Goal: Communication & Community: Share content

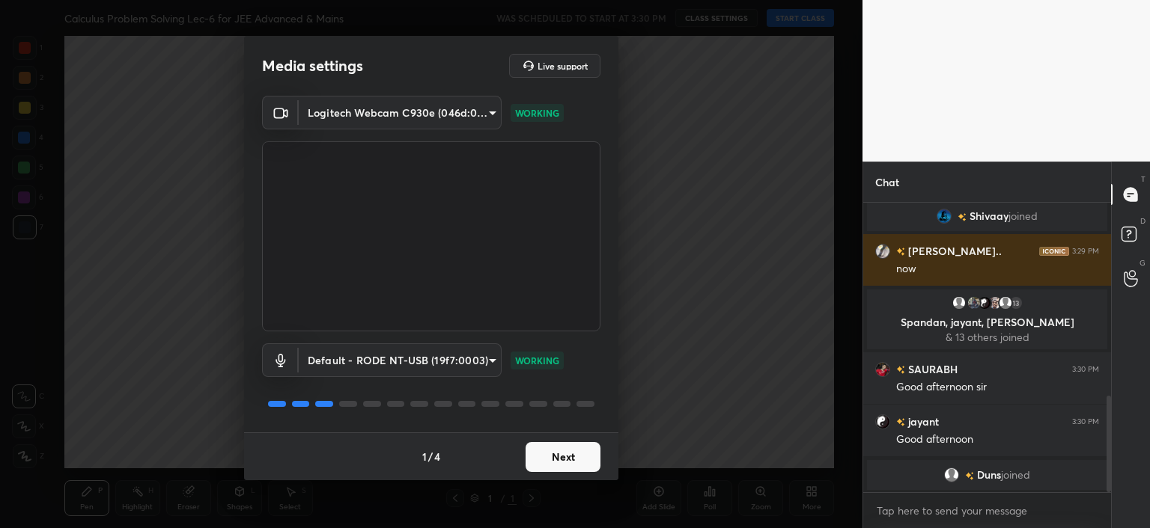
scroll to position [596, 0]
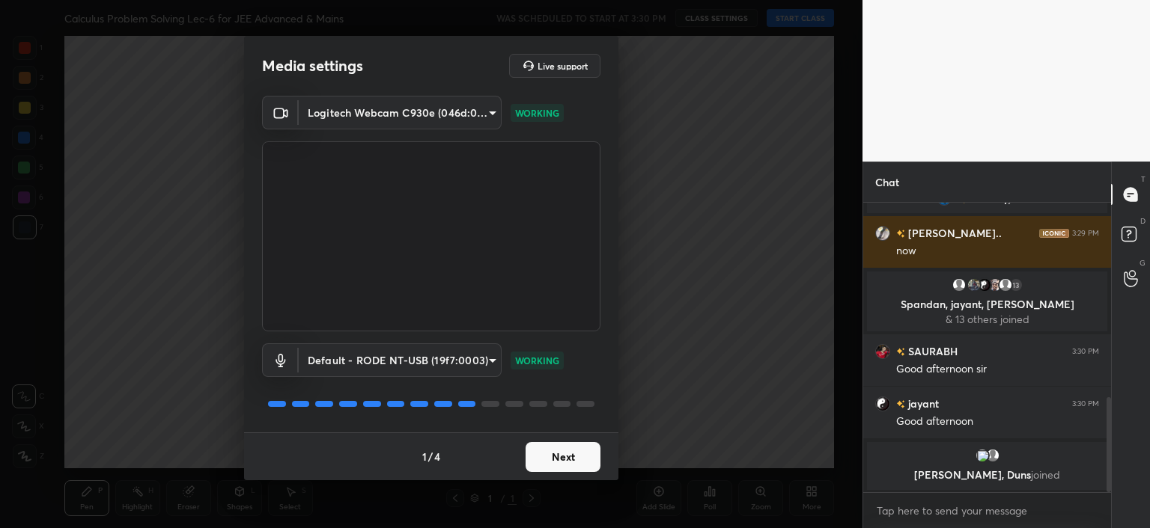
click at [542, 463] on button "Next" at bounding box center [562, 457] width 75 height 30
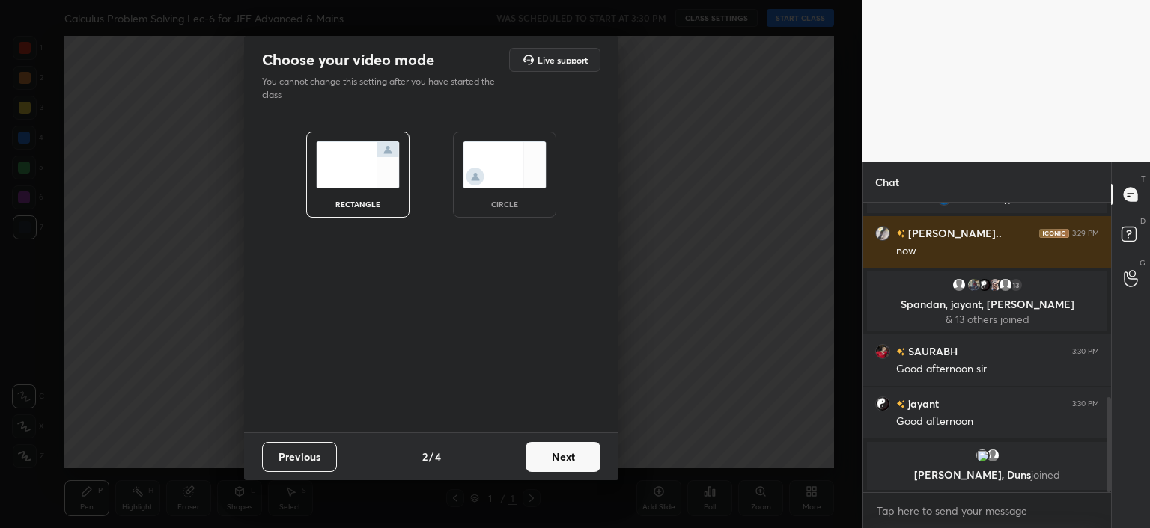
click at [542, 463] on button "Next" at bounding box center [562, 457] width 75 height 30
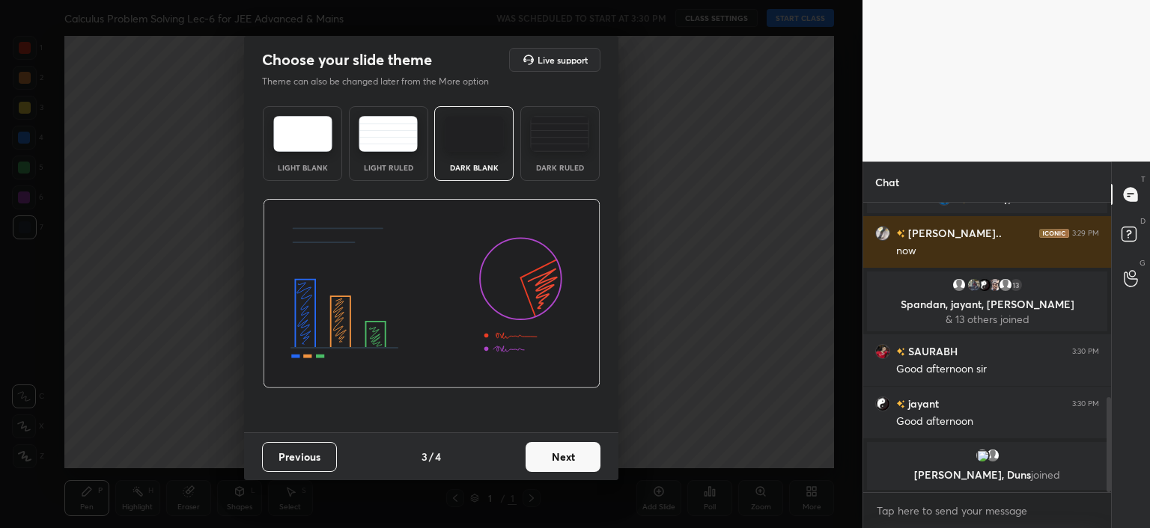
click at [542, 463] on button "Next" at bounding box center [562, 457] width 75 height 30
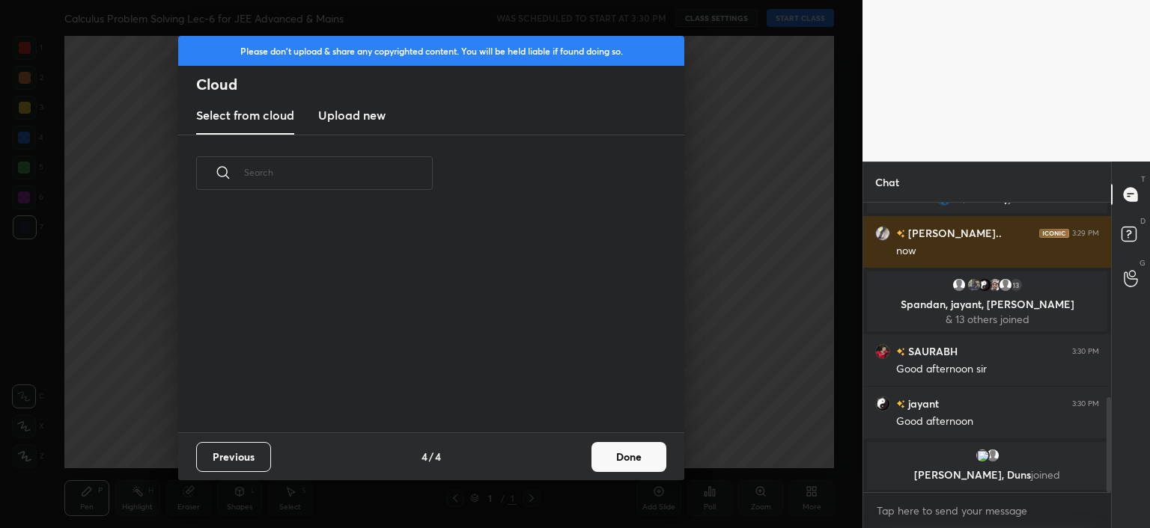
click at [621, 456] on button "Done" at bounding box center [628, 457] width 75 height 30
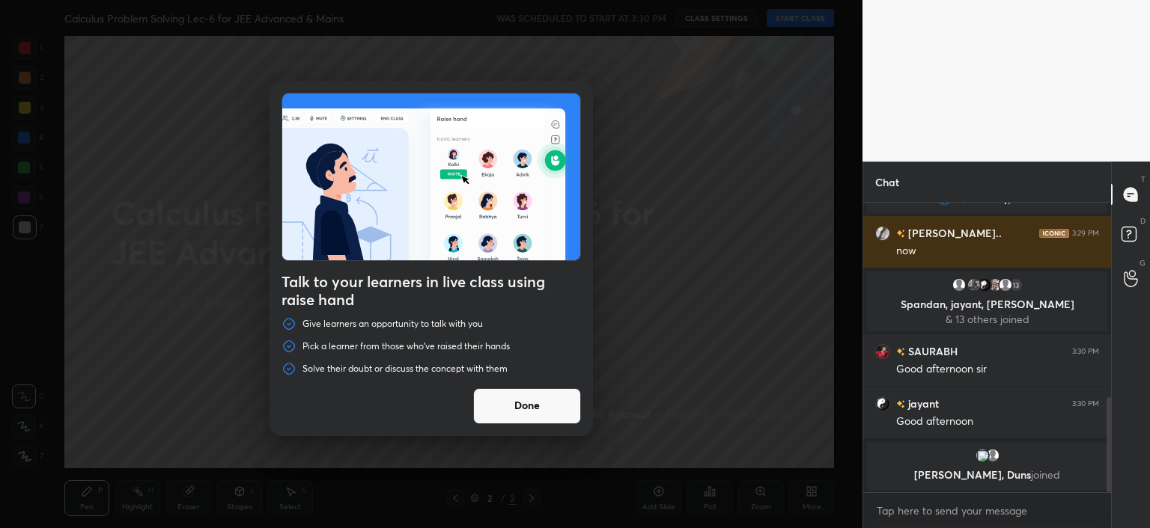
click at [558, 409] on button "Done" at bounding box center [527, 406] width 108 height 36
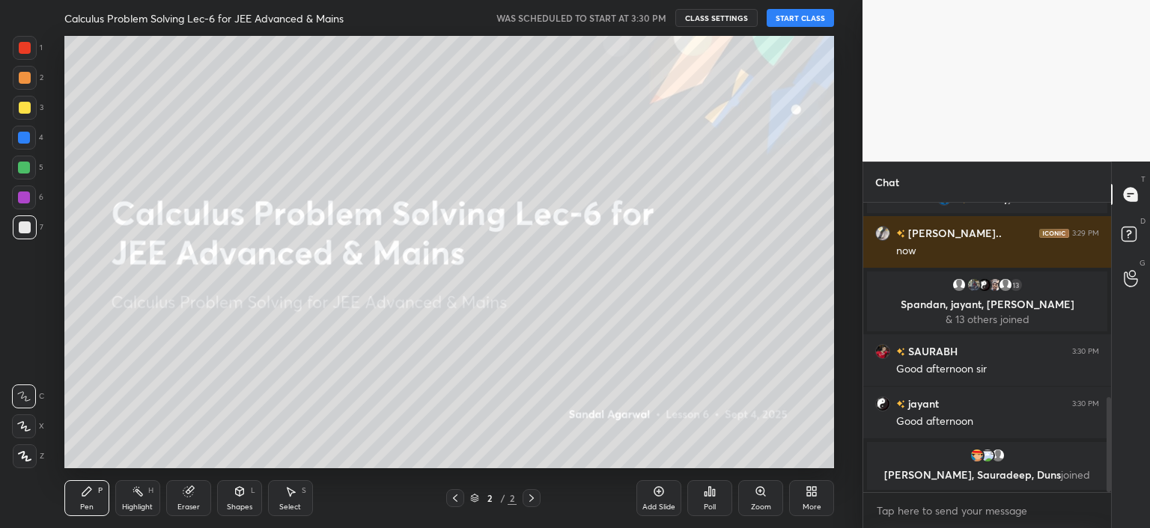
click at [814, 19] on button "START CLASS" at bounding box center [799, 18] width 67 height 18
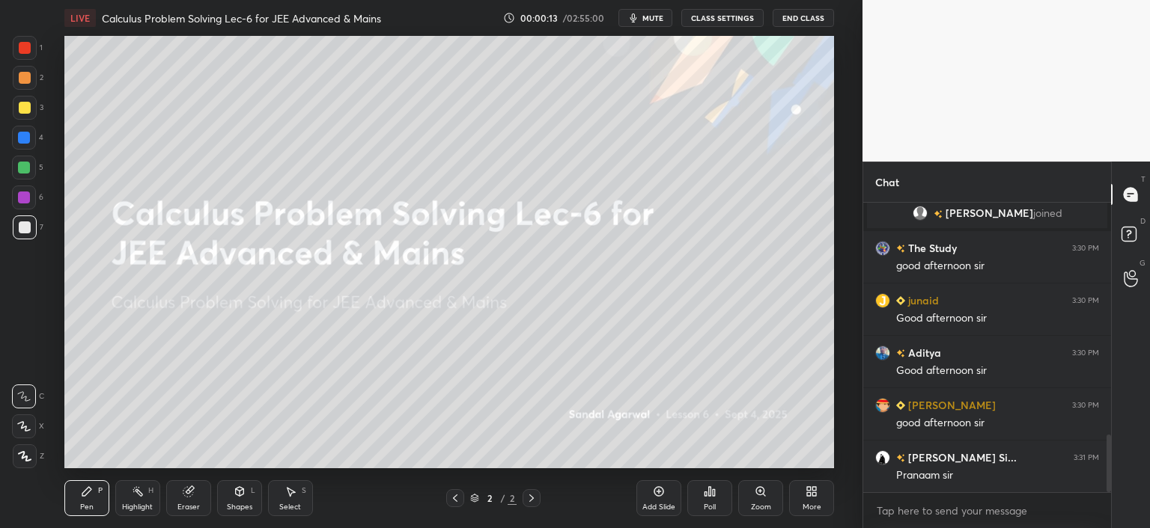
scroll to position [1219, 0]
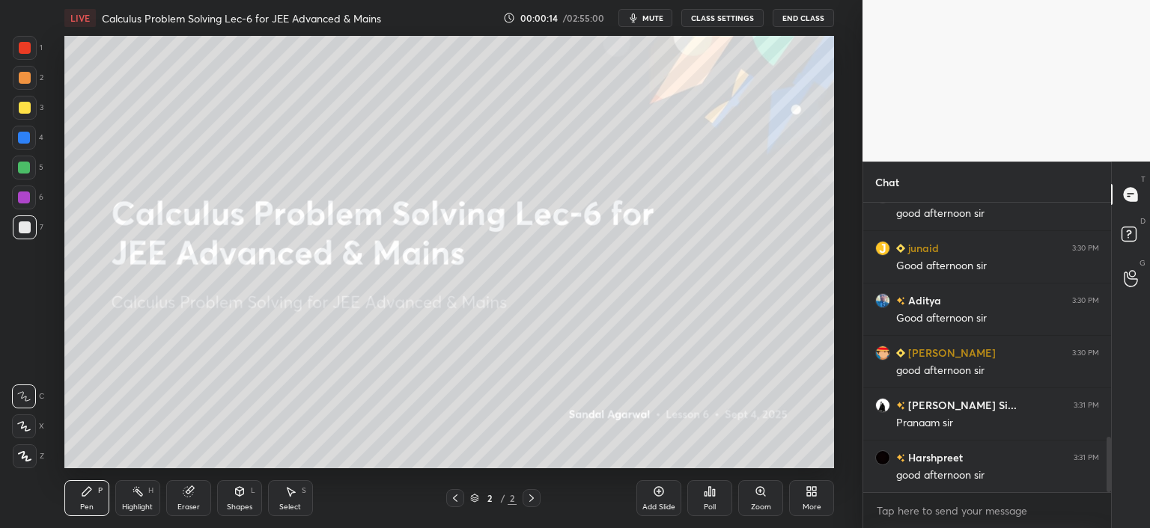
click at [809, 494] on icon at bounding box center [809, 495] width 4 height 4
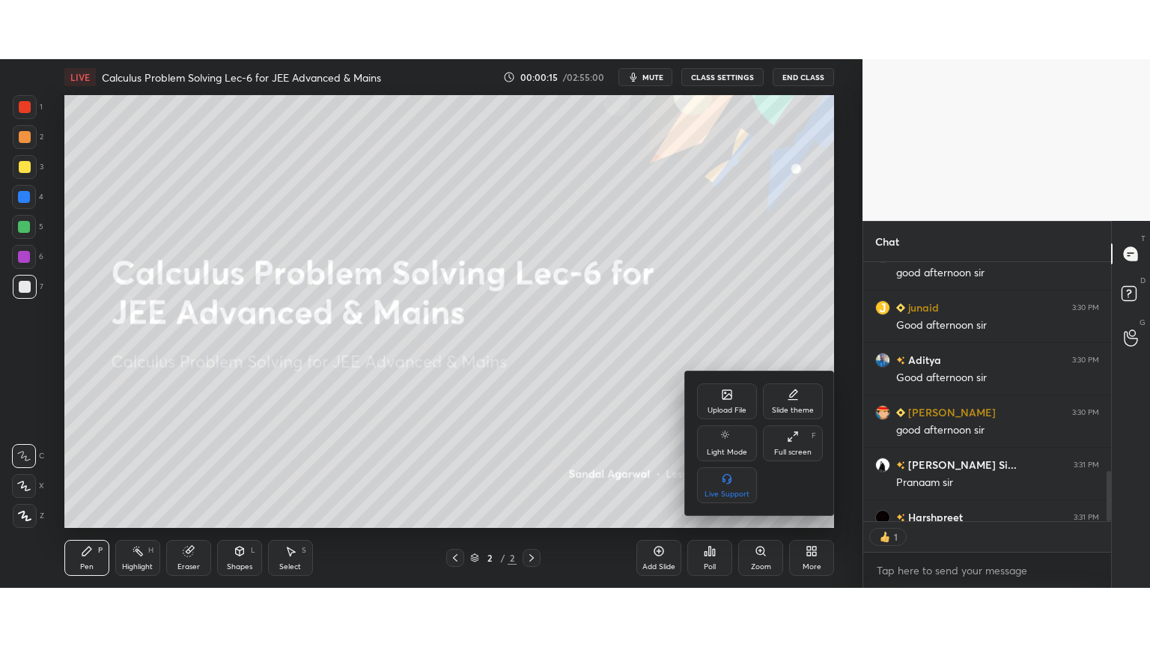
scroll to position [255, 243]
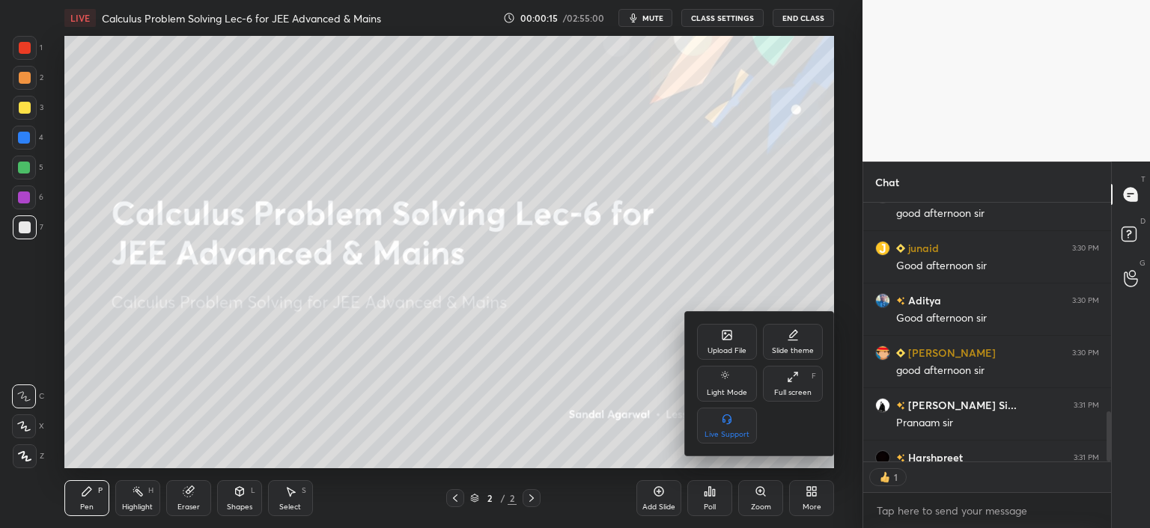
click at [783, 389] on div "Full screen" at bounding box center [792, 392] width 37 height 7
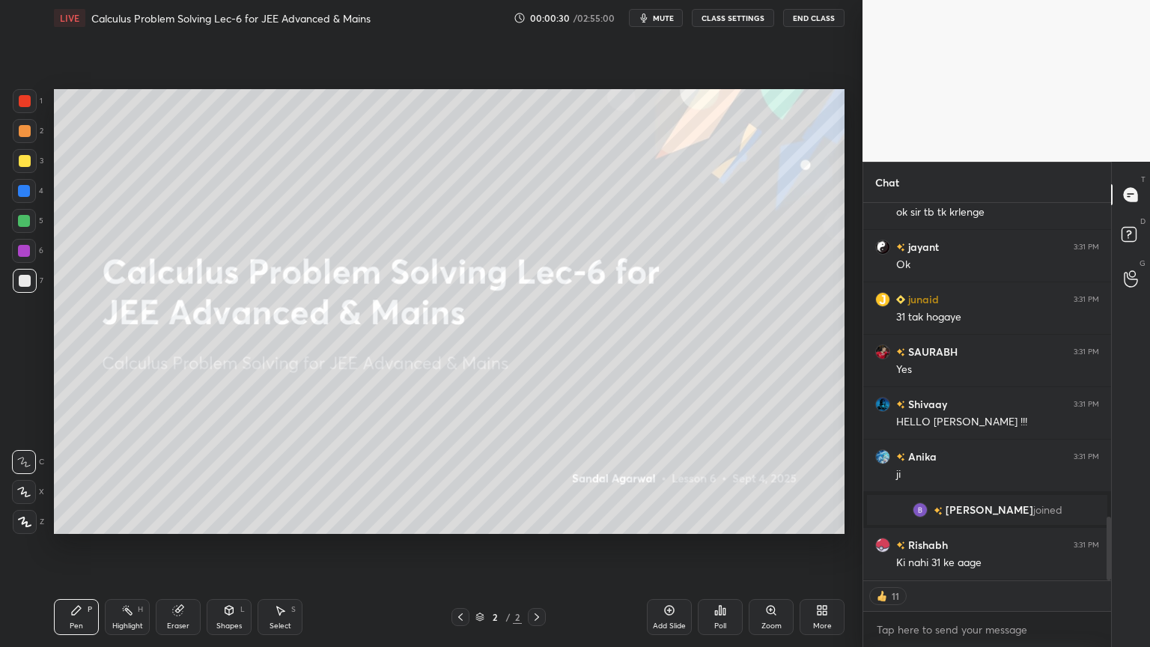
scroll to position [1865, 0]
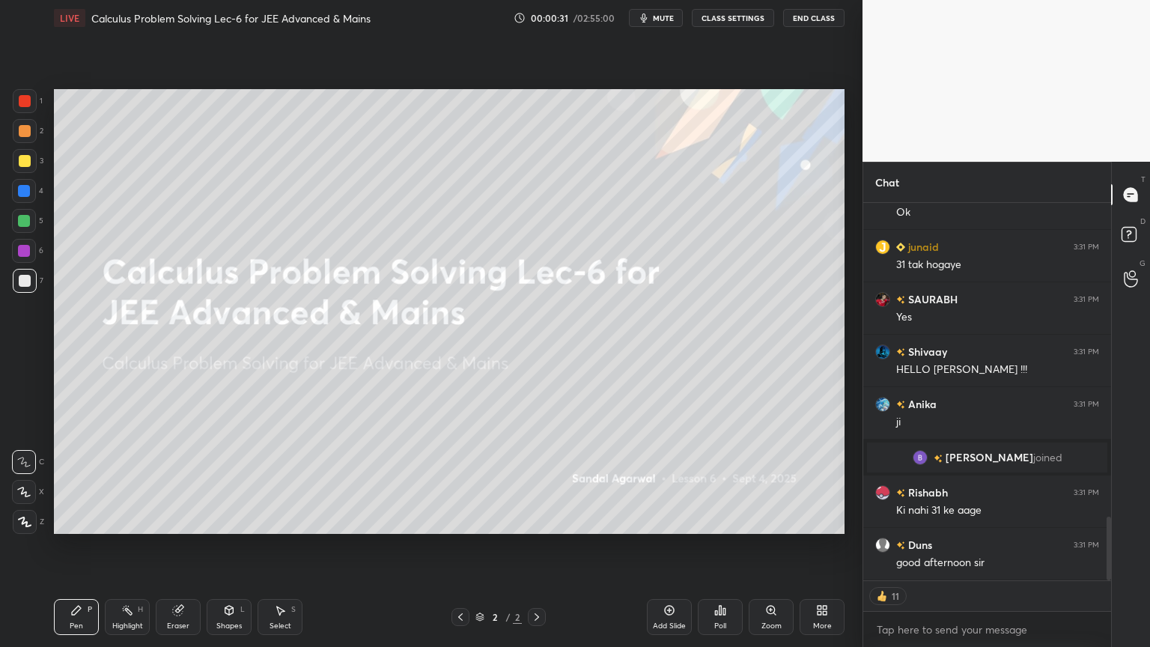
drag, startPoint x: 186, startPoint y: 625, endPoint x: 308, endPoint y: 590, distance: 127.0
click at [186, 528] on div "Eraser" at bounding box center [178, 625] width 22 height 7
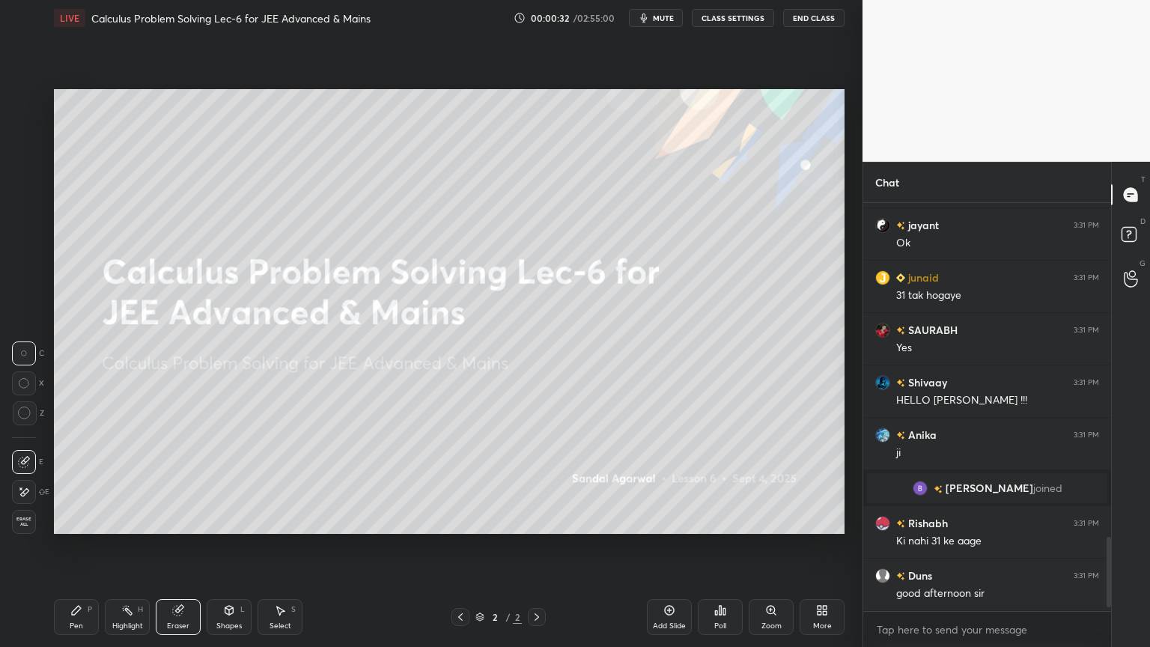
drag, startPoint x: 25, startPoint y: 489, endPoint x: 47, endPoint y: 499, distance: 23.8
click at [25, 490] on icon at bounding box center [24, 492] width 12 height 13
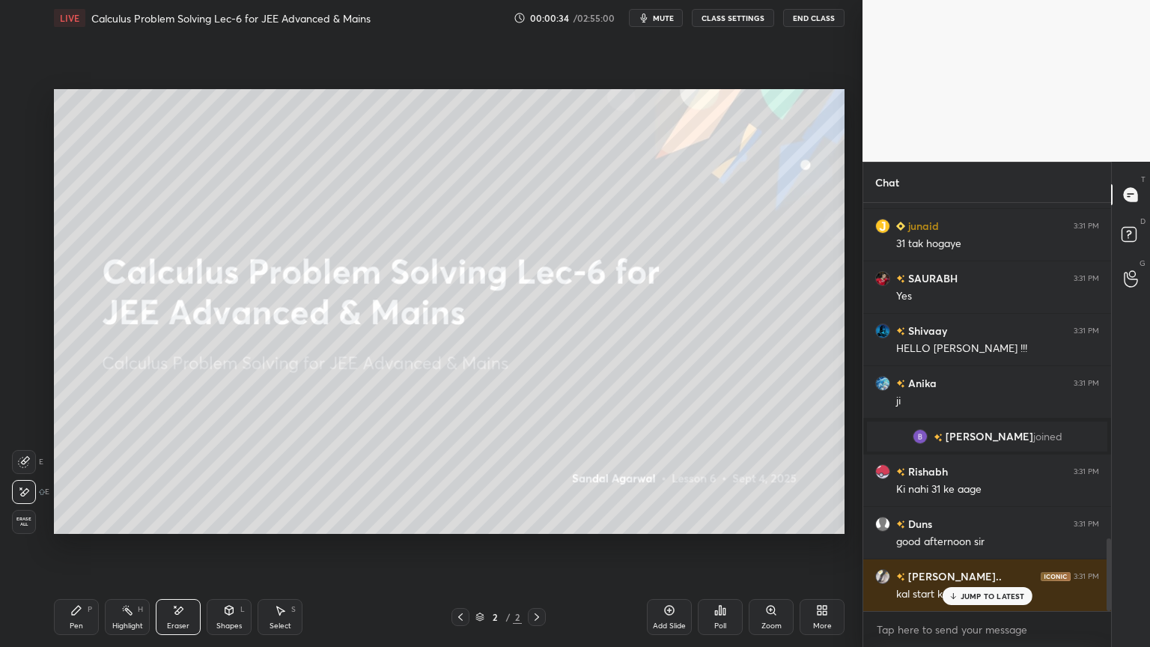
click at [109, 528] on div "Highlight H" at bounding box center [127, 617] width 45 height 36
click at [80, 528] on div "Pen P" at bounding box center [76, 617] width 45 height 36
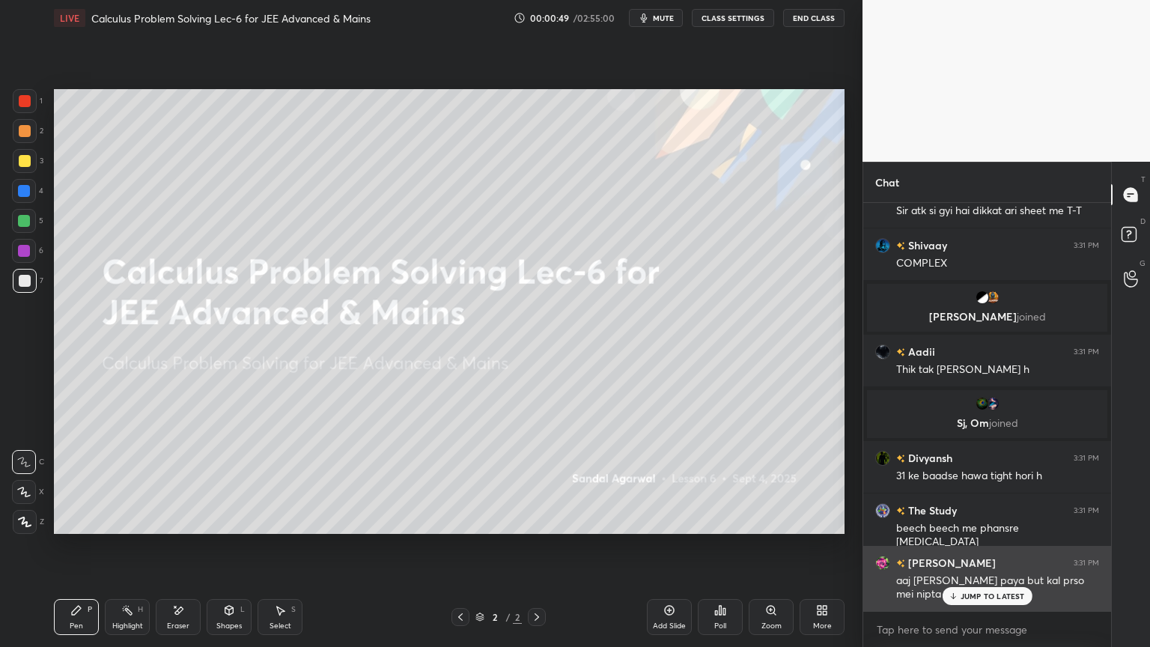
click at [976, 528] on p "JUMP TO LATEST" at bounding box center [992, 595] width 64 height 9
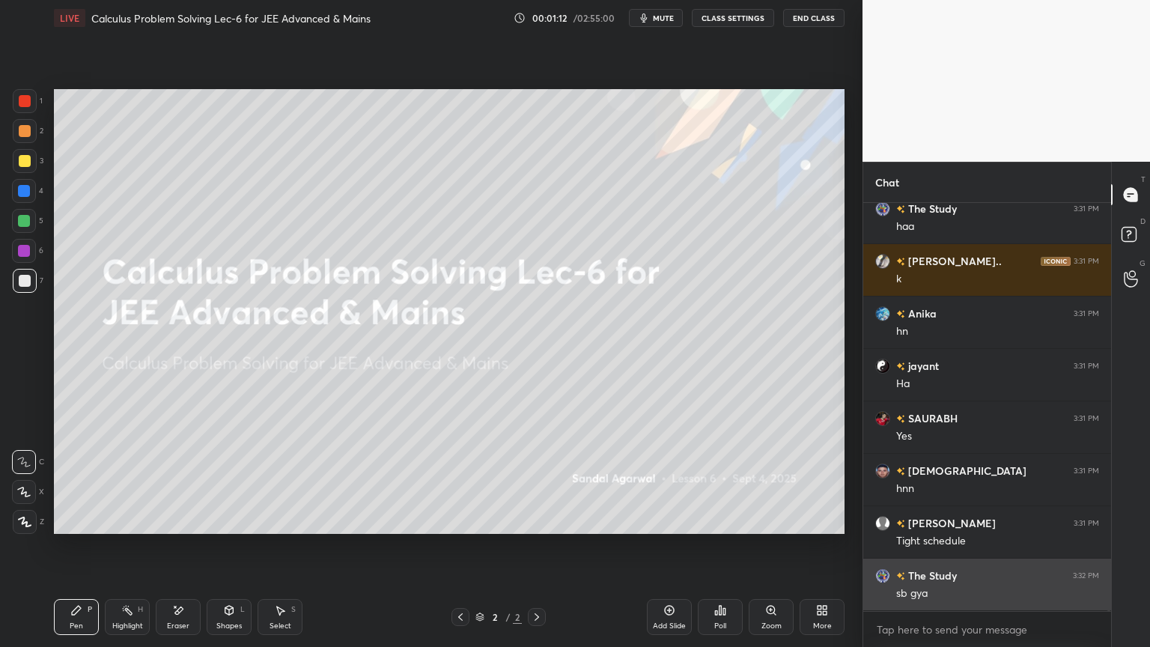
click at [964, 528] on div "[PERSON_NAME] 3:31 PM oo hn The Study 3:31 PM [PERSON_NAME].. 3:31 PM k Anika 3…" at bounding box center [987, 407] width 248 height 408
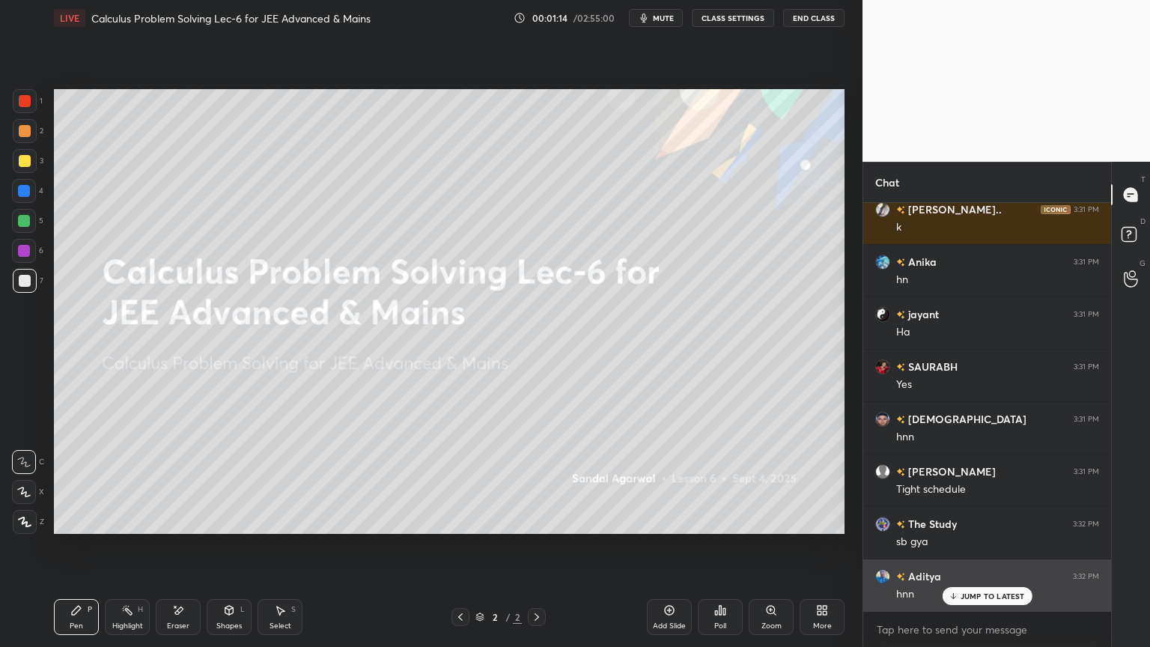
click at [975, 528] on p "JUMP TO LATEST" at bounding box center [992, 595] width 64 height 9
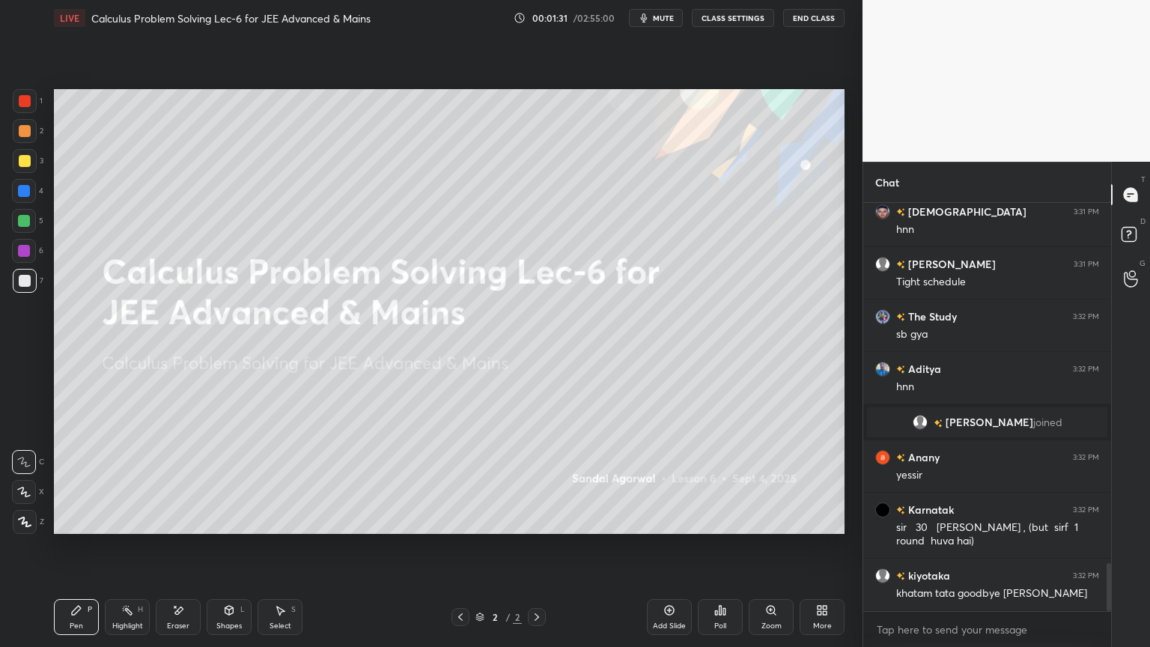
click at [25, 519] on icon at bounding box center [24, 521] width 13 height 10
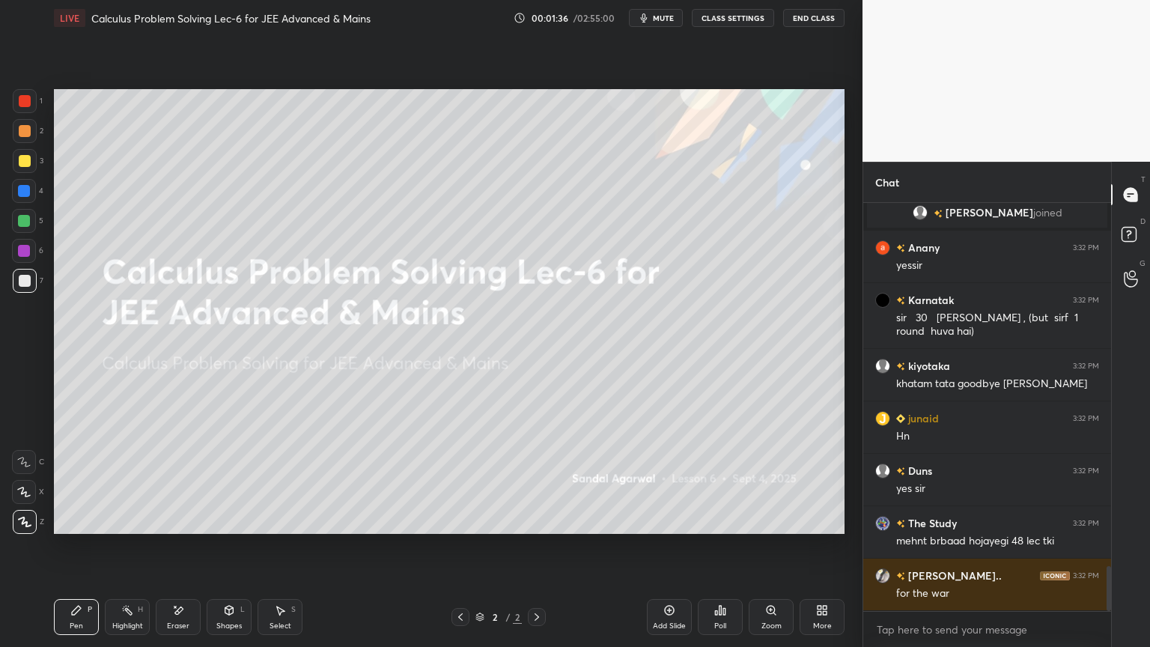
click at [172, 528] on icon at bounding box center [178, 610] width 12 height 13
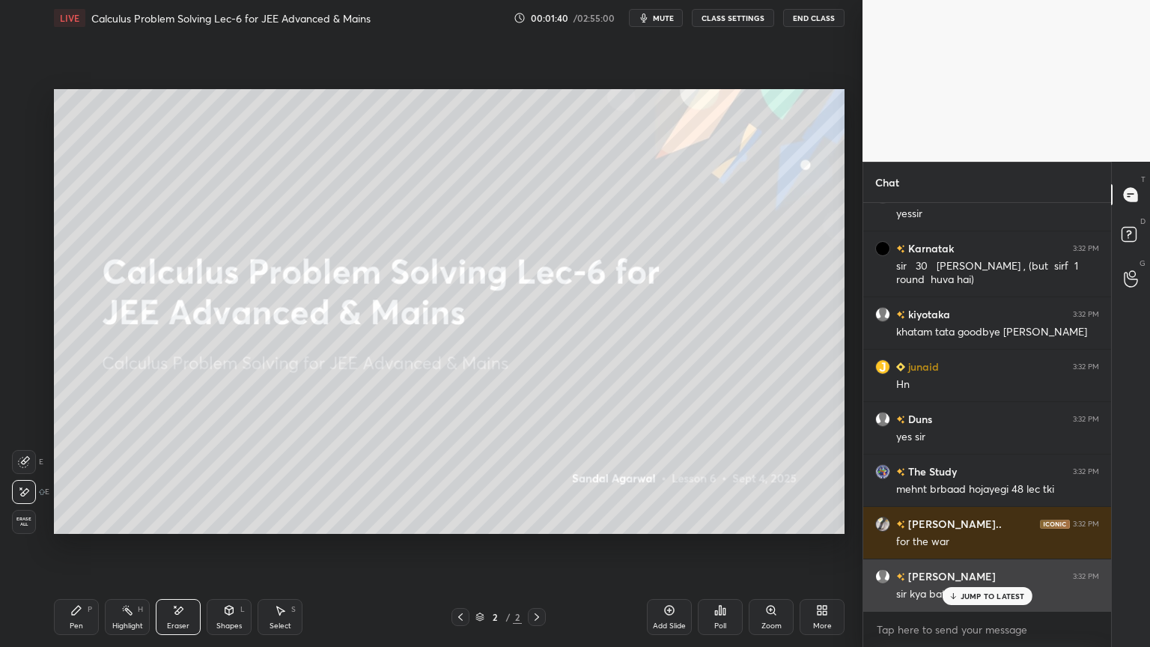
click at [984, 528] on div "JUMP TO LATEST" at bounding box center [987, 596] width 90 height 18
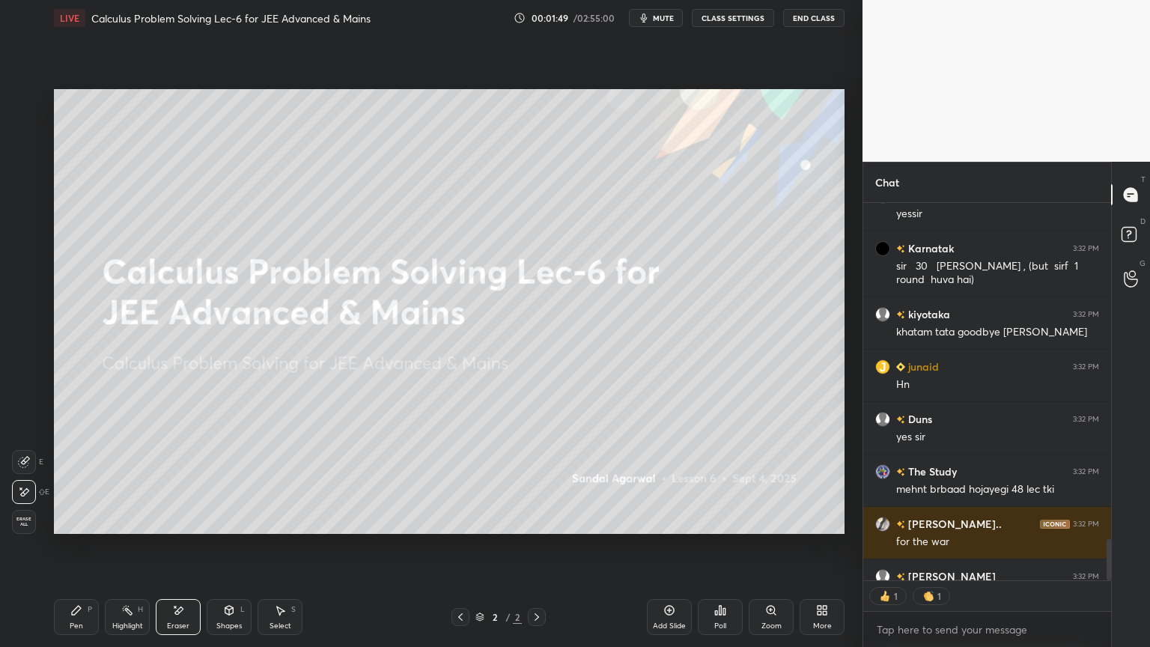
scroll to position [3404, 0]
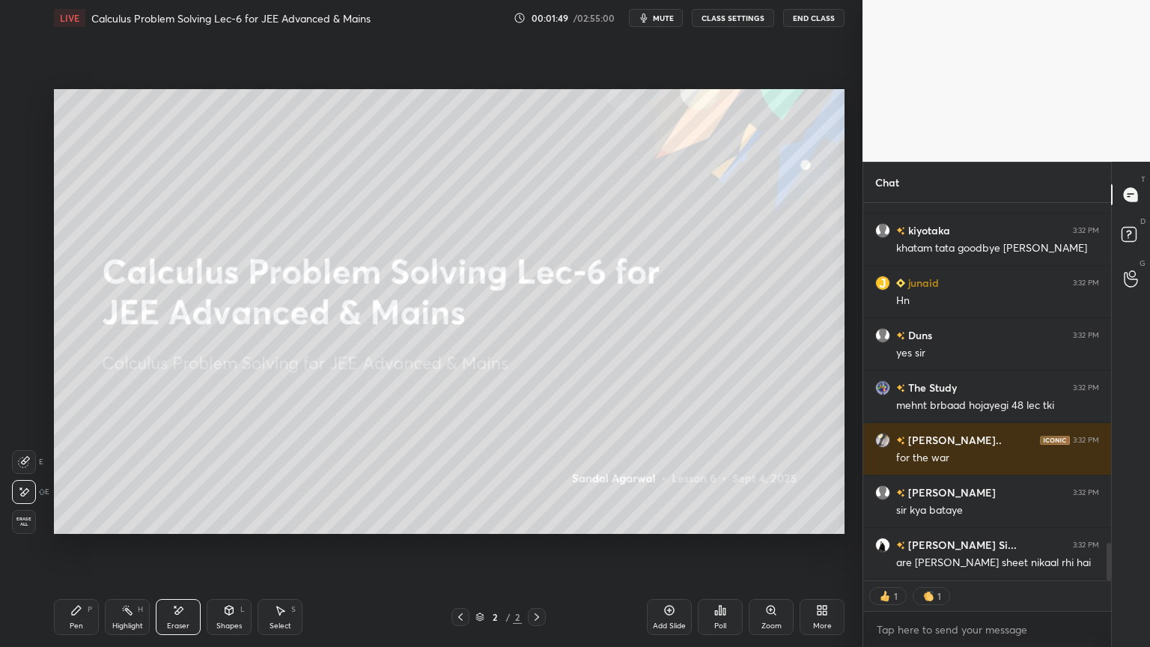
click at [126, 528] on div "Highlight" at bounding box center [127, 625] width 31 height 7
drag, startPoint x: 91, startPoint y: 616, endPoint x: 142, endPoint y: 606, distance: 52.7
click at [84, 528] on div "Pen P" at bounding box center [76, 617] width 45 height 36
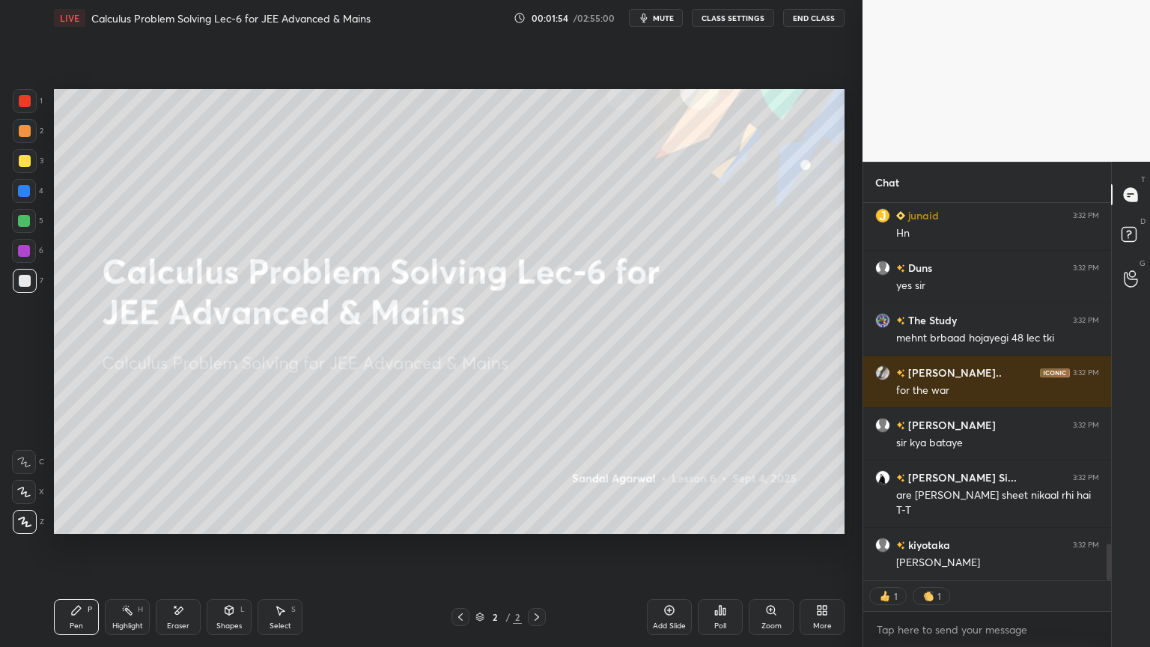
click at [819, 528] on icon at bounding box center [822, 610] width 12 height 12
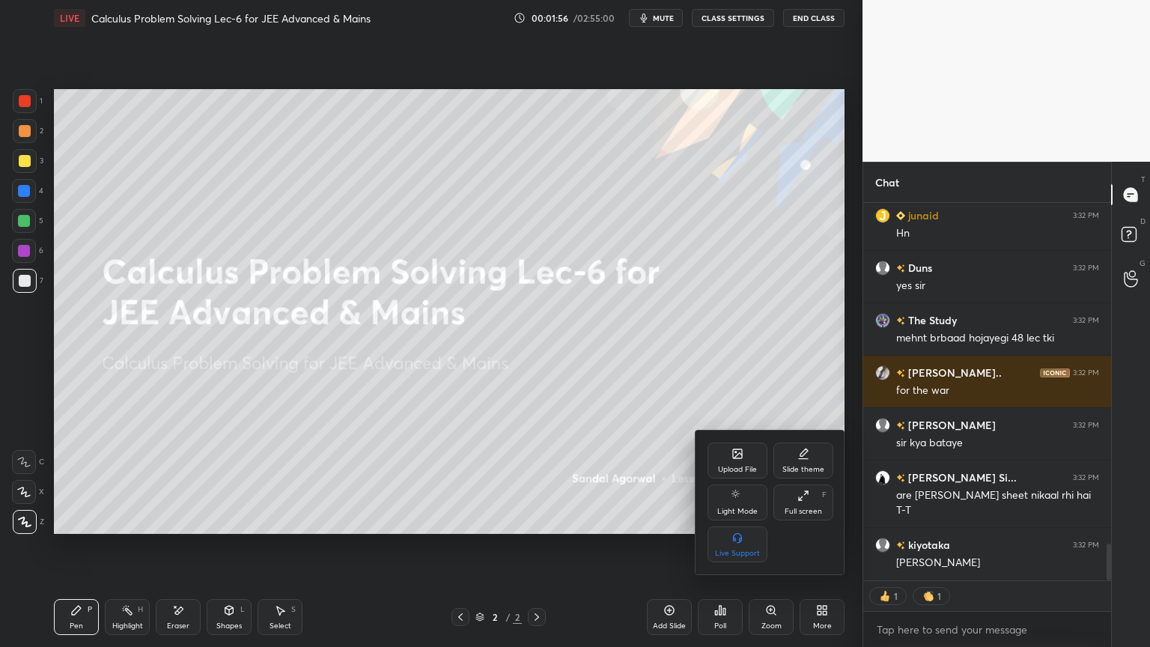
click at [807, 528] on div at bounding box center [575, 323] width 1150 height 647
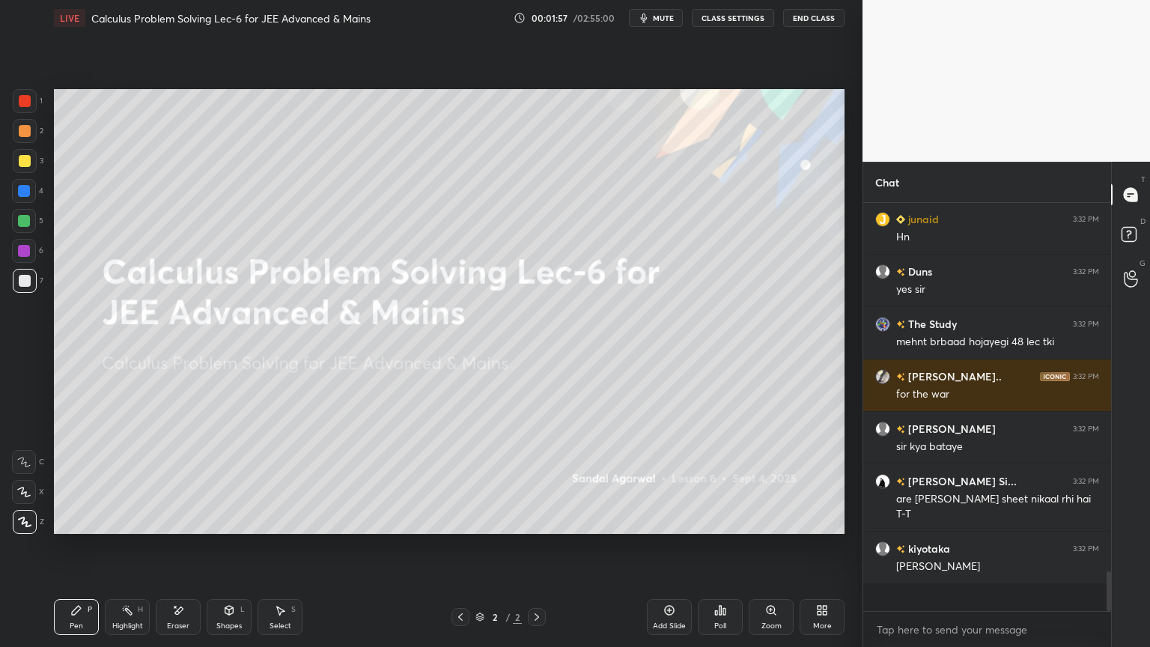
scroll to position [4, 4]
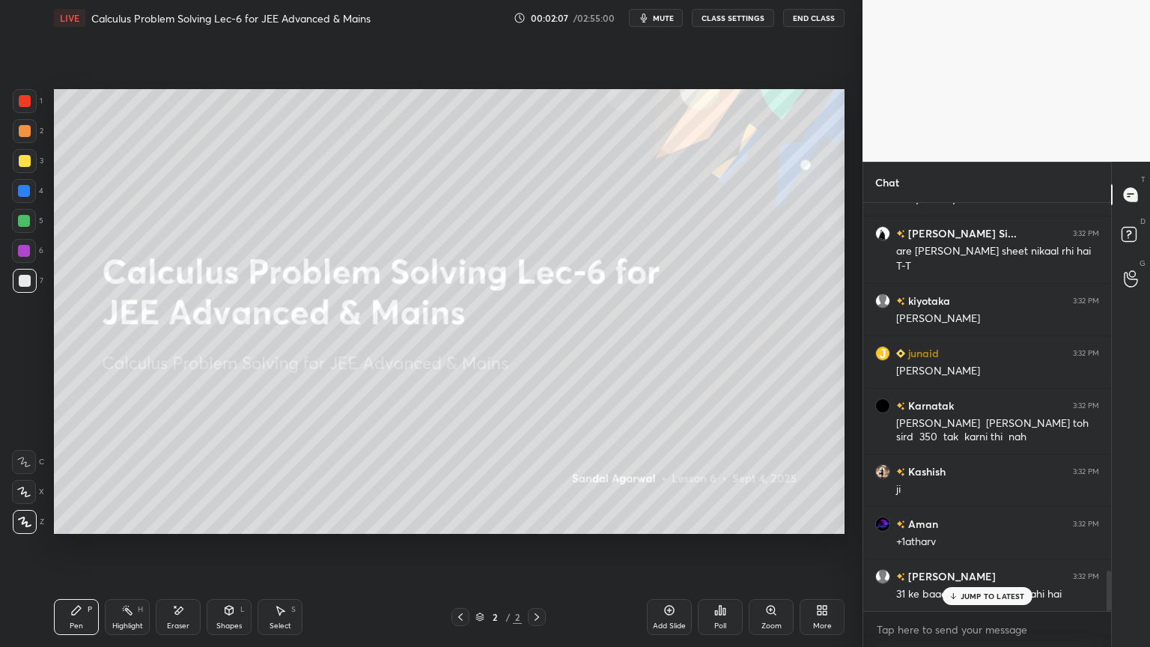
click at [968, 528] on p "JUMP TO LATEST" at bounding box center [992, 595] width 64 height 9
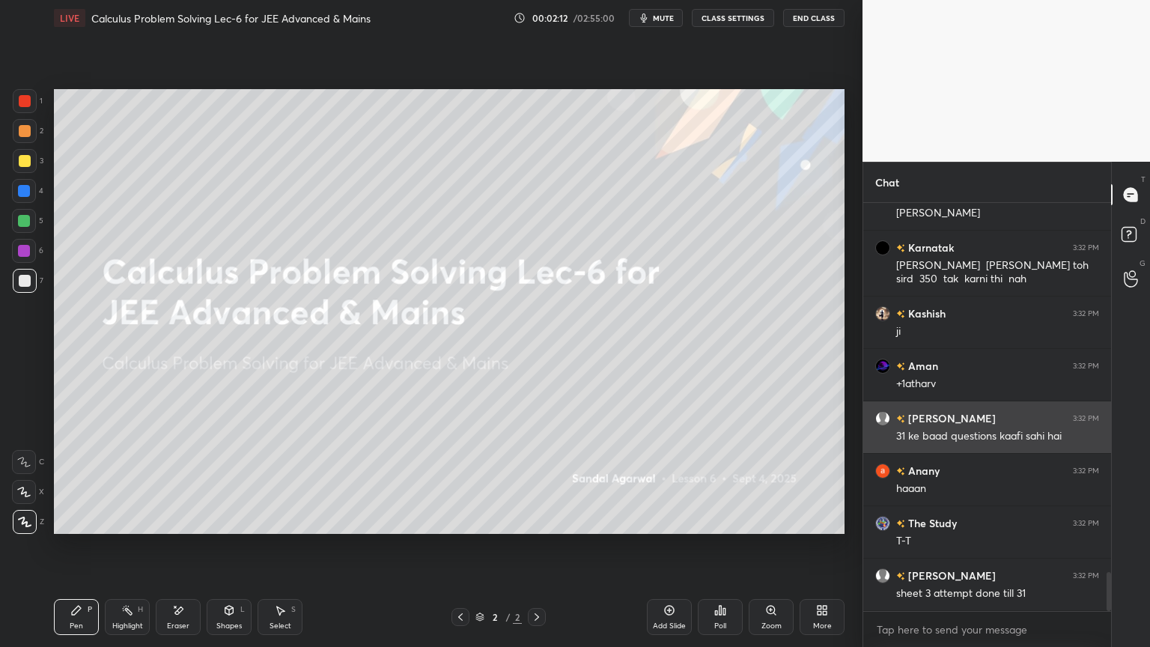
scroll to position [3925, 0]
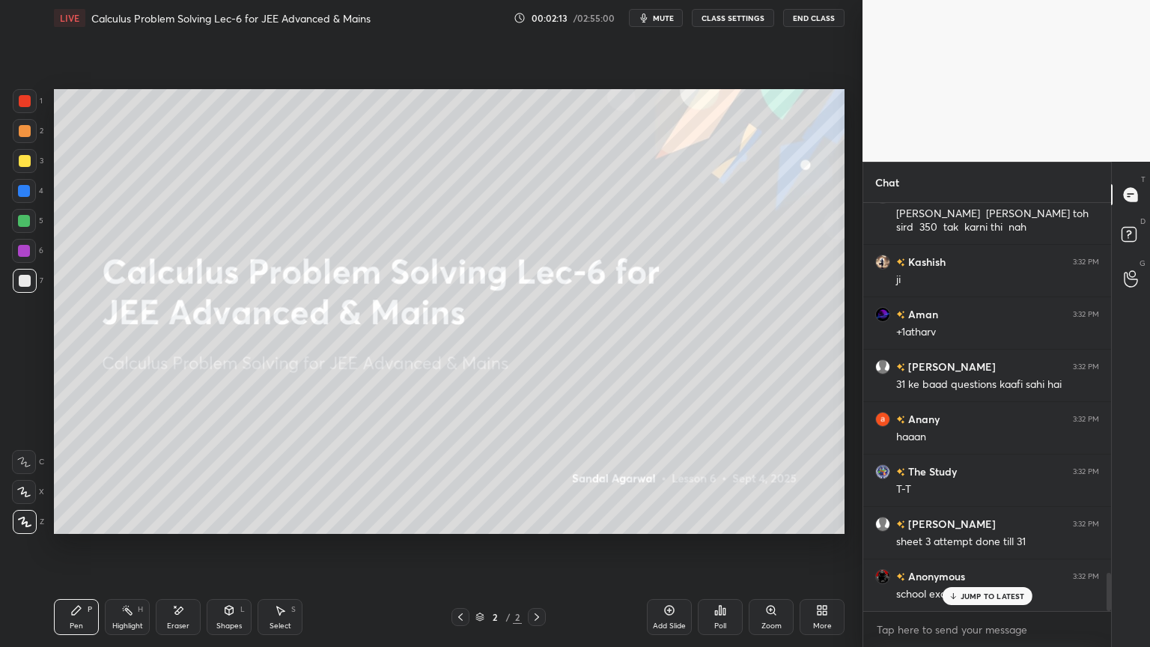
click at [960, 528] on p "JUMP TO LATEST" at bounding box center [992, 595] width 64 height 9
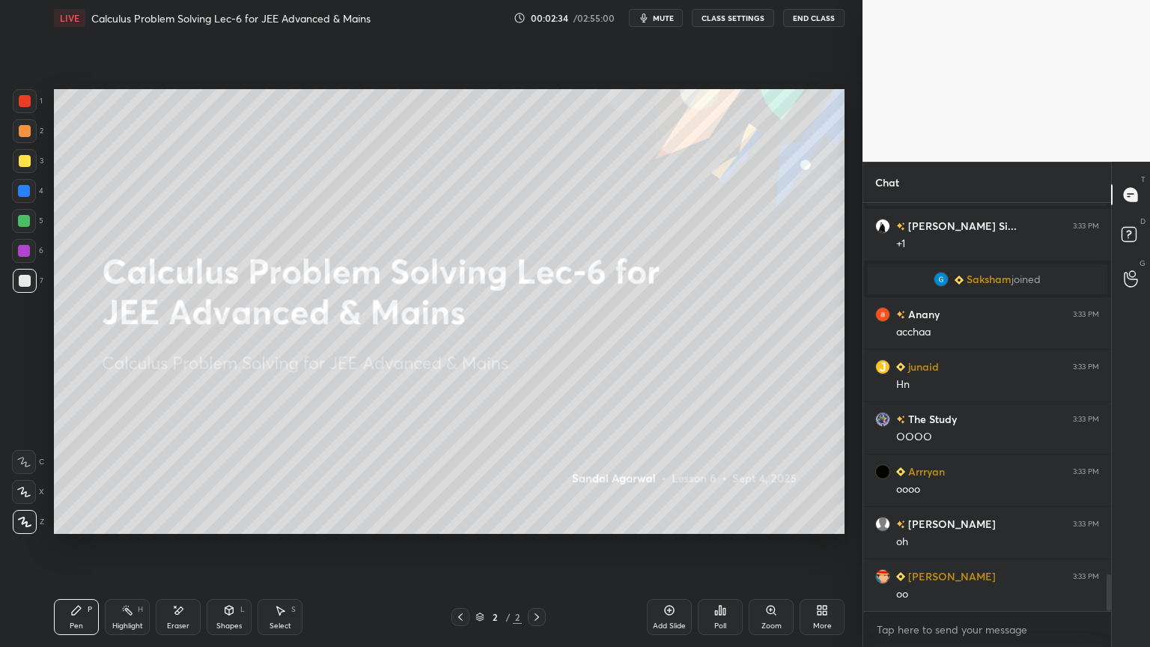
scroll to position [4137, 0]
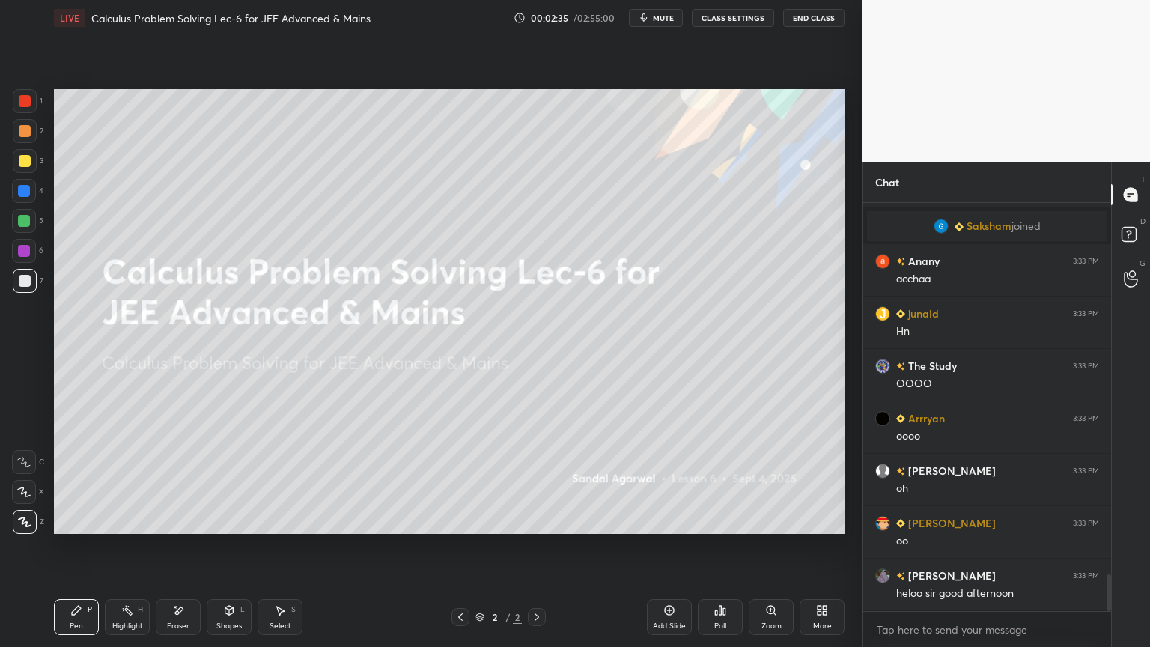
click at [819, 528] on div "More" at bounding box center [821, 617] width 45 height 36
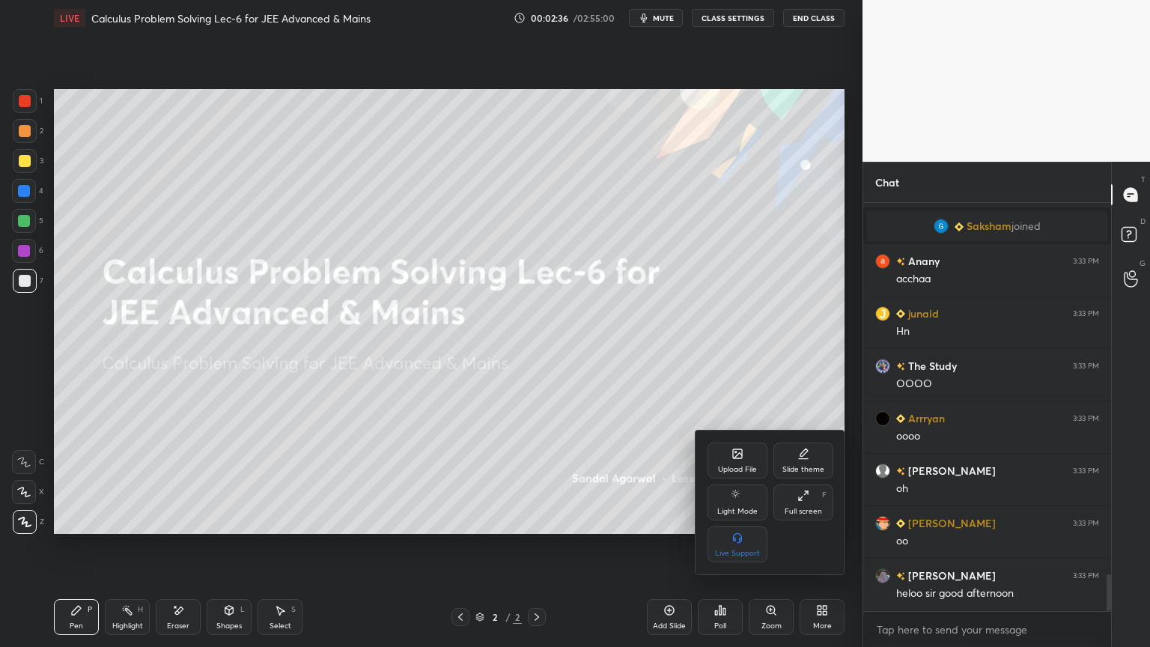
scroll to position [4189, 0]
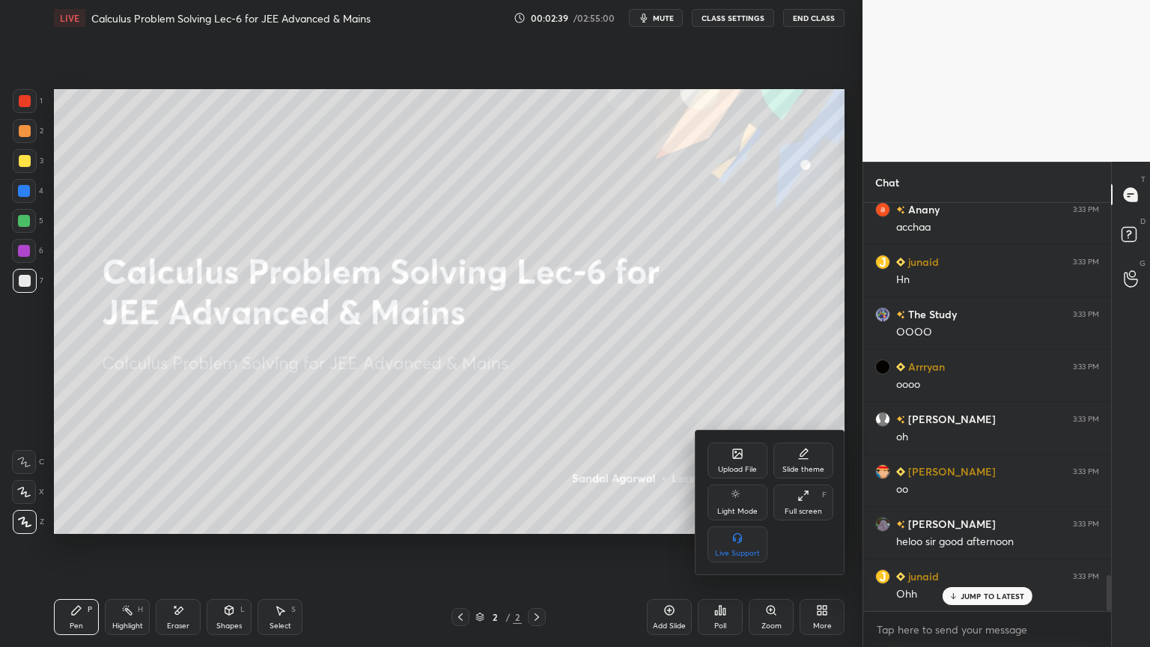
click at [743, 463] on div "Upload File" at bounding box center [737, 460] width 60 height 36
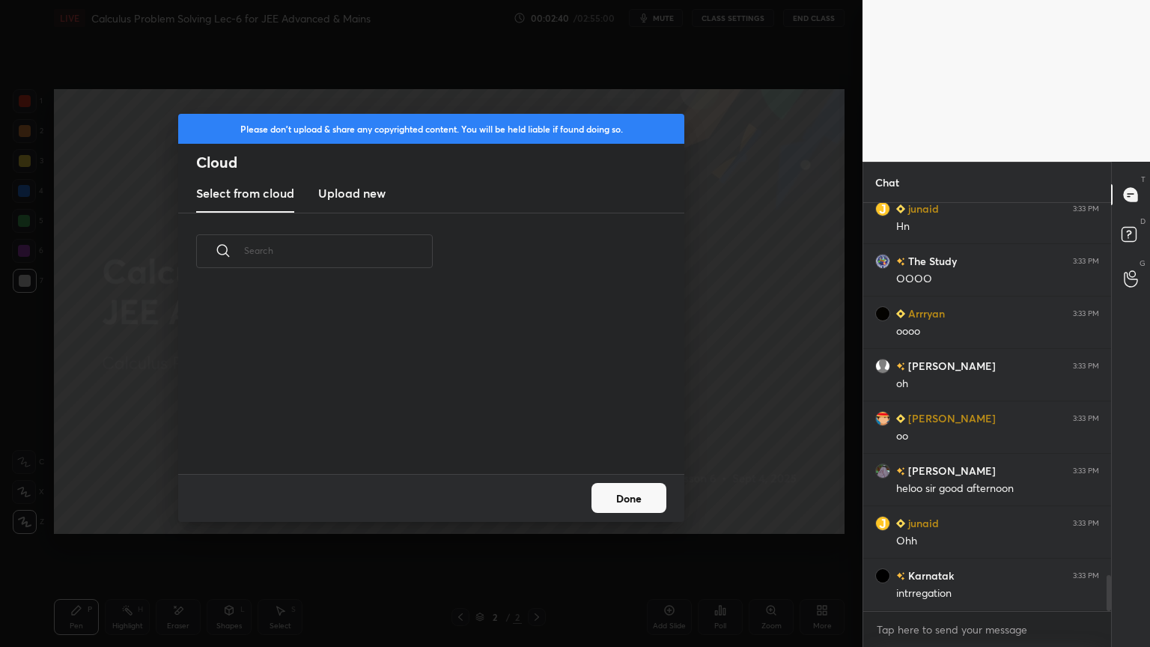
scroll to position [184, 481]
click at [359, 195] on h3 "Upload new" at bounding box center [351, 193] width 67 height 18
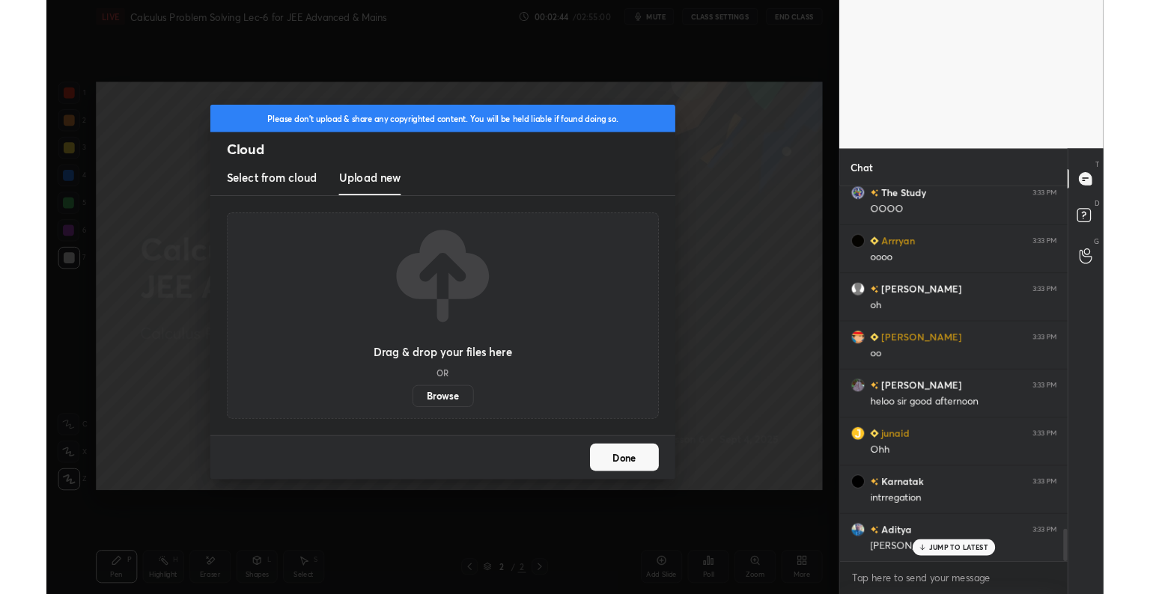
scroll to position [4347, 0]
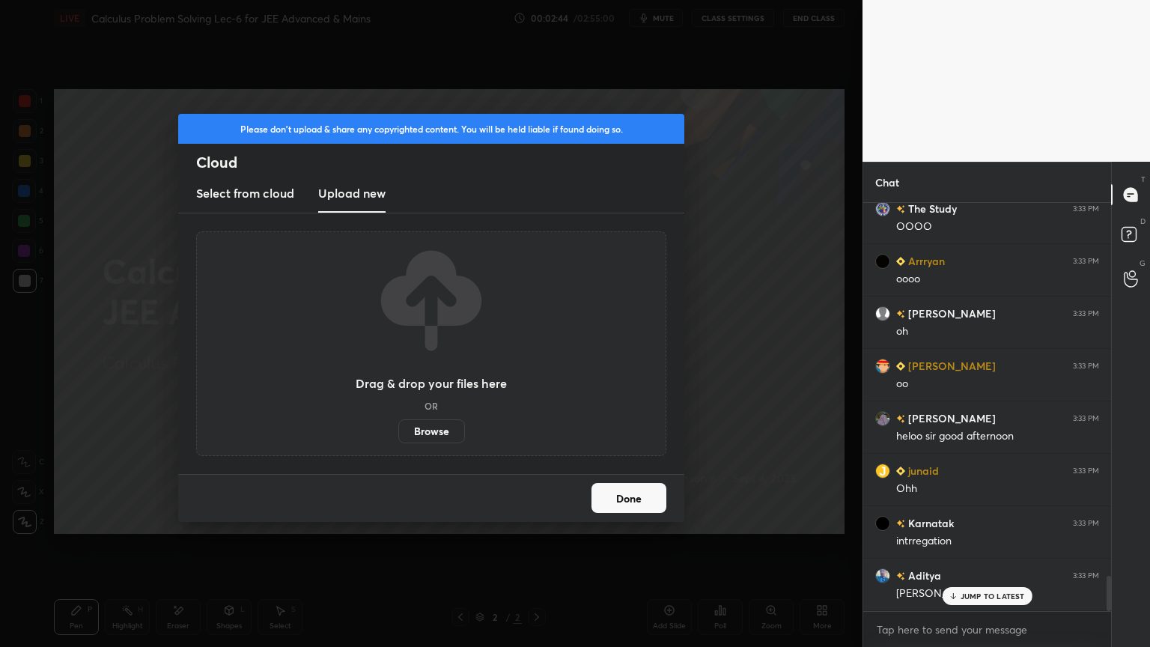
click at [436, 423] on label "Browse" at bounding box center [431, 431] width 67 height 24
click at [398, 423] on input "Browse" at bounding box center [398, 431] width 0 height 24
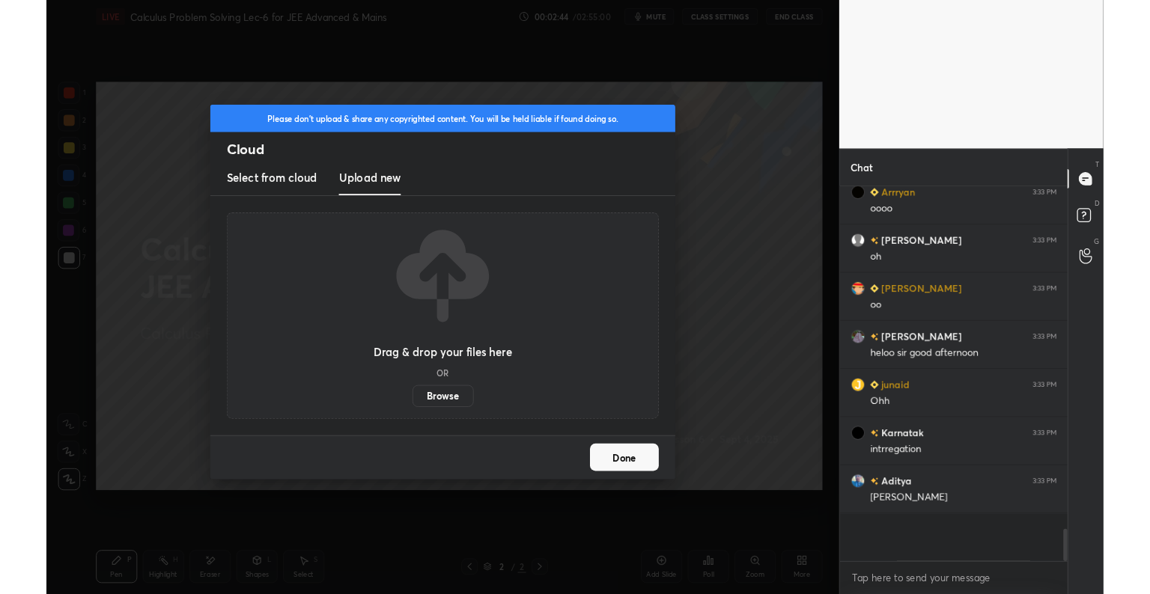
scroll to position [351, 243]
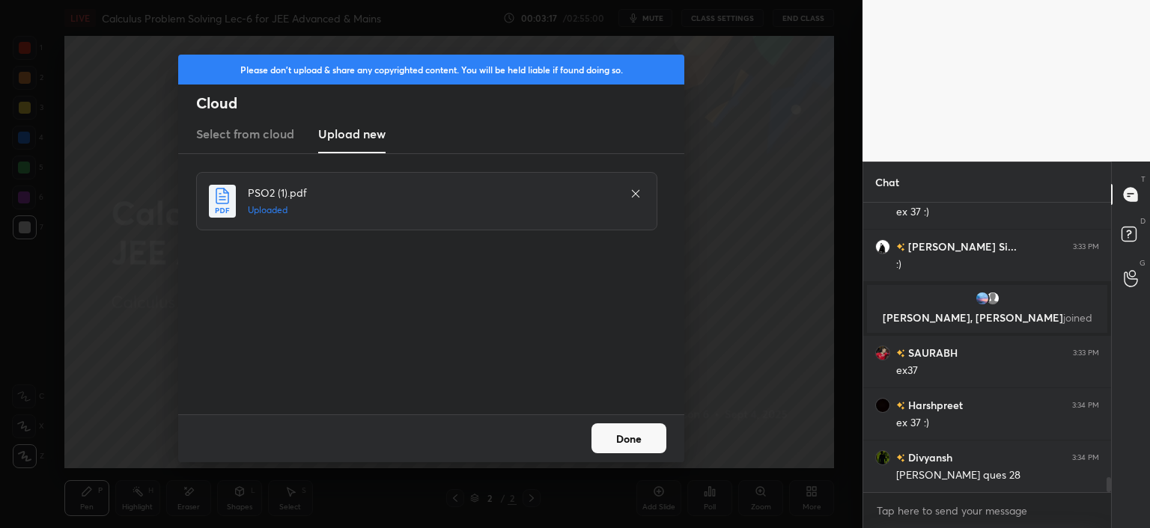
click at [638, 436] on button "Done" at bounding box center [628, 439] width 75 height 30
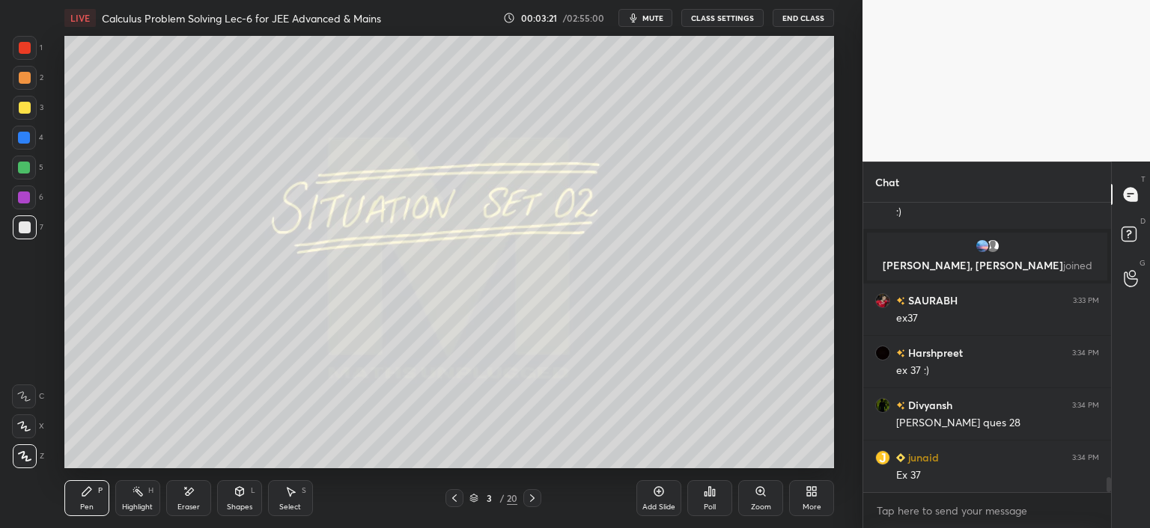
click at [812, 500] on div "More" at bounding box center [811, 499] width 45 height 36
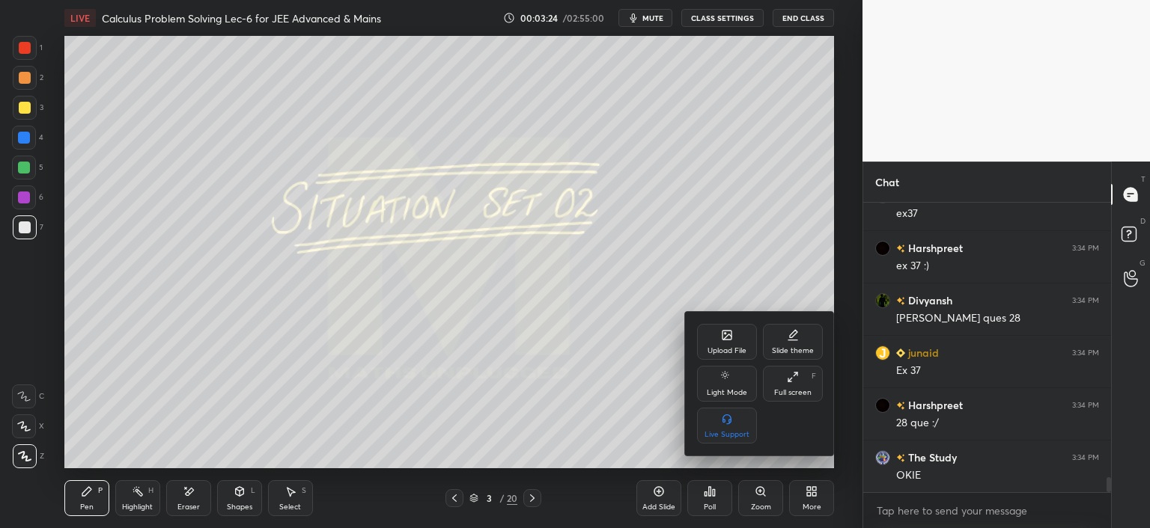
click at [737, 252] on div at bounding box center [575, 264] width 1150 height 528
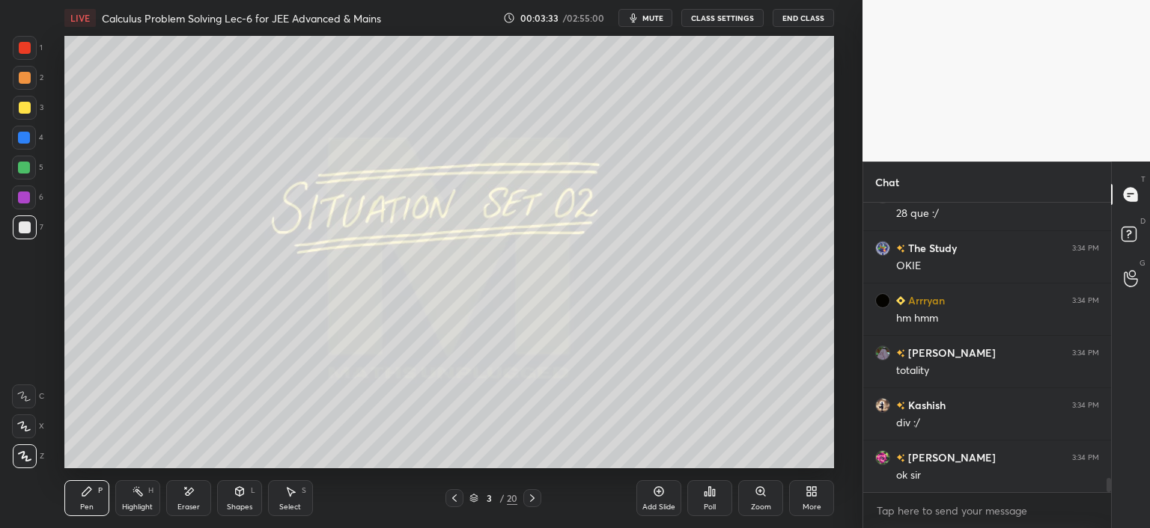
click at [815, 507] on div "More" at bounding box center [811, 507] width 19 height 7
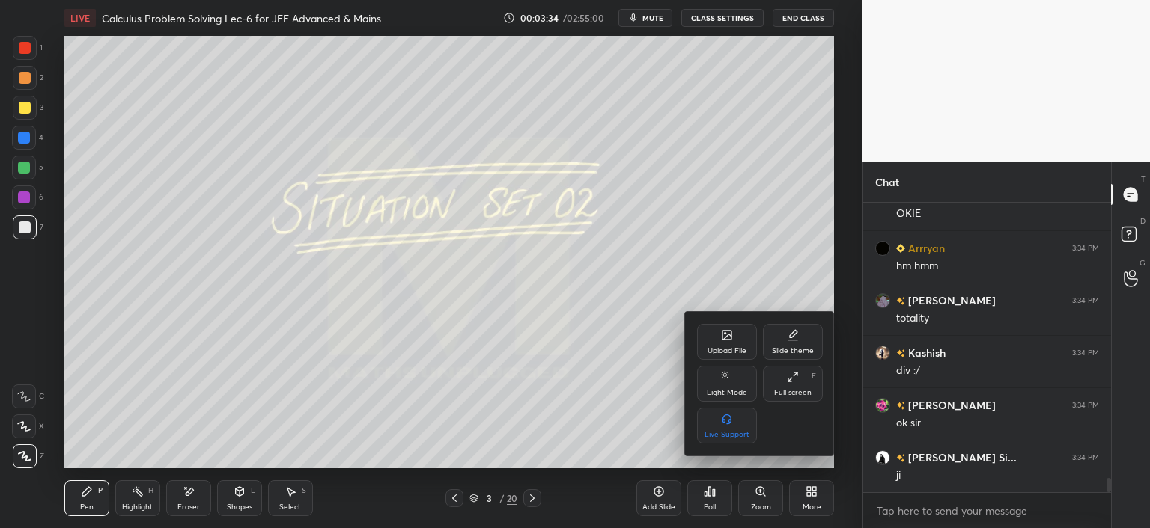
click at [808, 390] on div "Full screen" at bounding box center [792, 392] width 37 height 7
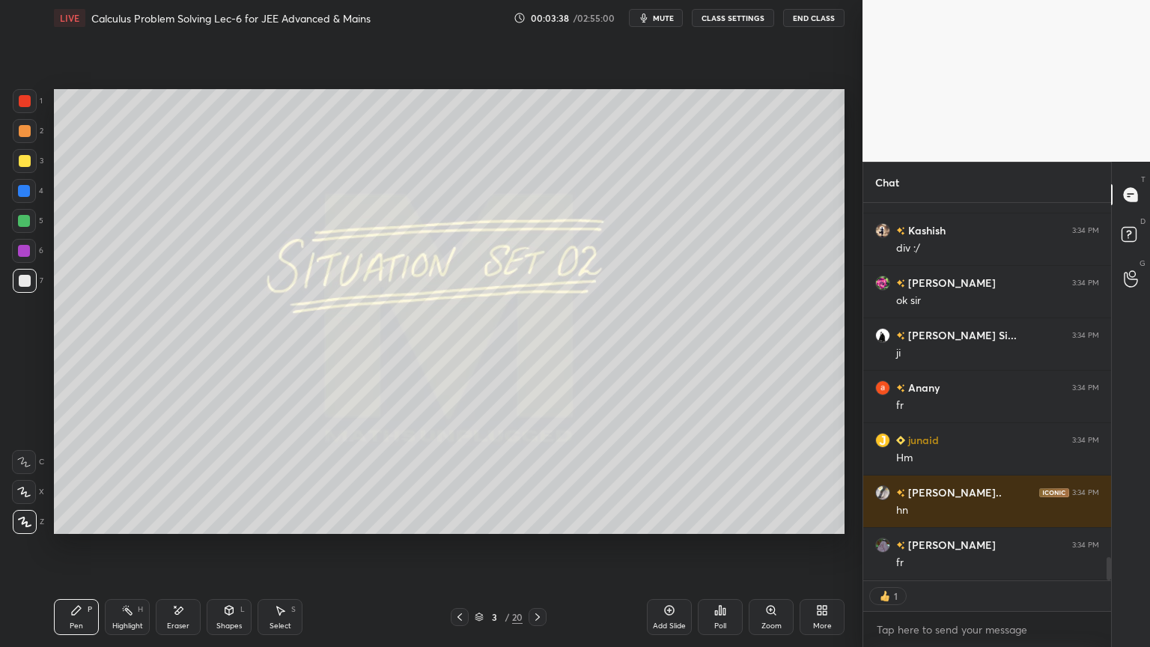
click at [131, 528] on div "Highlight H" at bounding box center [127, 617] width 45 height 36
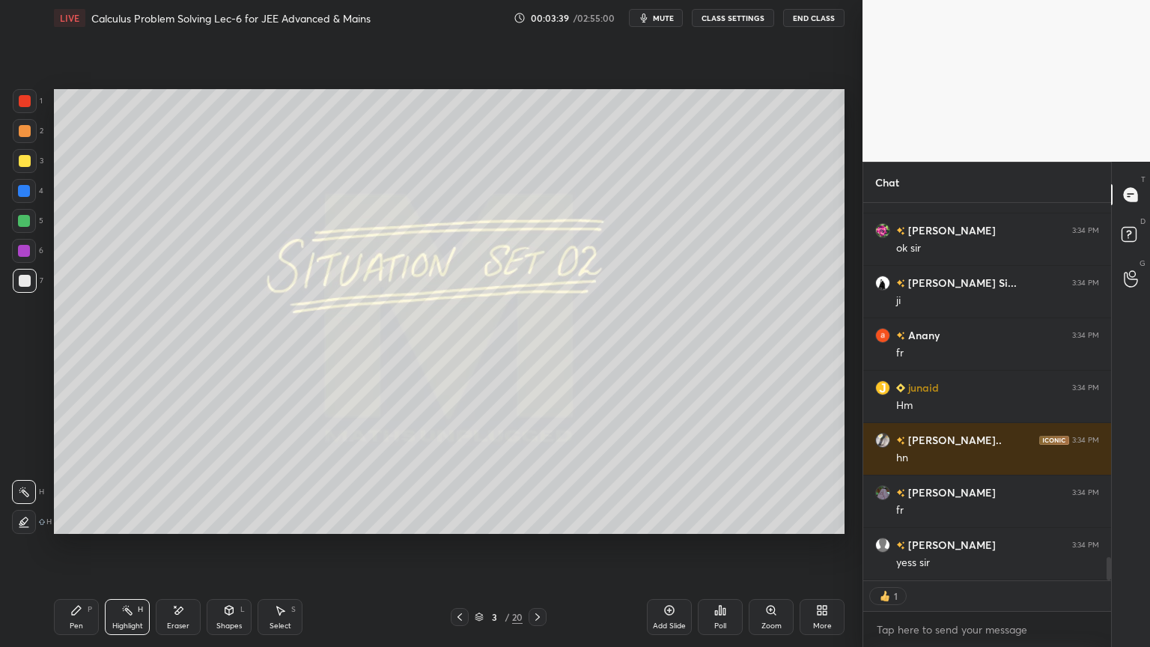
drag, startPoint x: 27, startPoint y: 519, endPoint x: 66, endPoint y: 545, distance: 46.9
click at [28, 519] on icon at bounding box center [24, 522] width 12 height 12
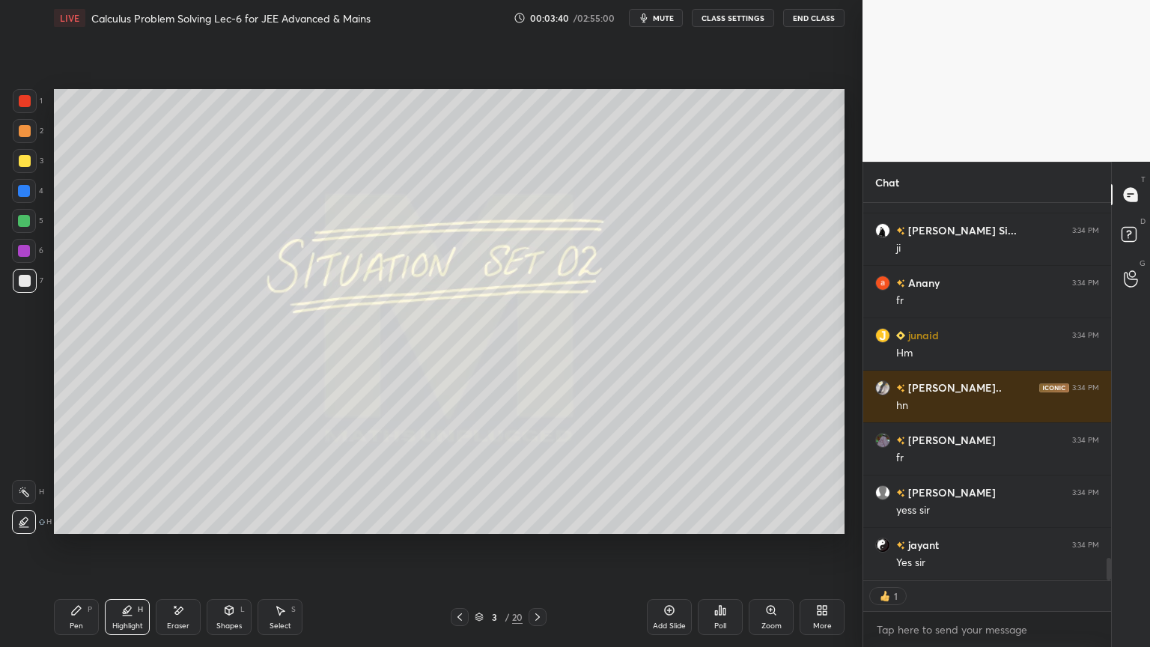
click at [66, 528] on div "Pen P" at bounding box center [76, 617] width 45 height 36
drag, startPoint x: 117, startPoint y: 615, endPoint x: 85, endPoint y: 621, distance: 32.7
click at [118, 528] on div "Highlight H" at bounding box center [127, 617] width 45 height 36
drag, startPoint x: 85, startPoint y: 621, endPoint x: 103, endPoint y: 623, distance: 18.8
click at [81, 528] on div "Pen P" at bounding box center [76, 617] width 45 height 36
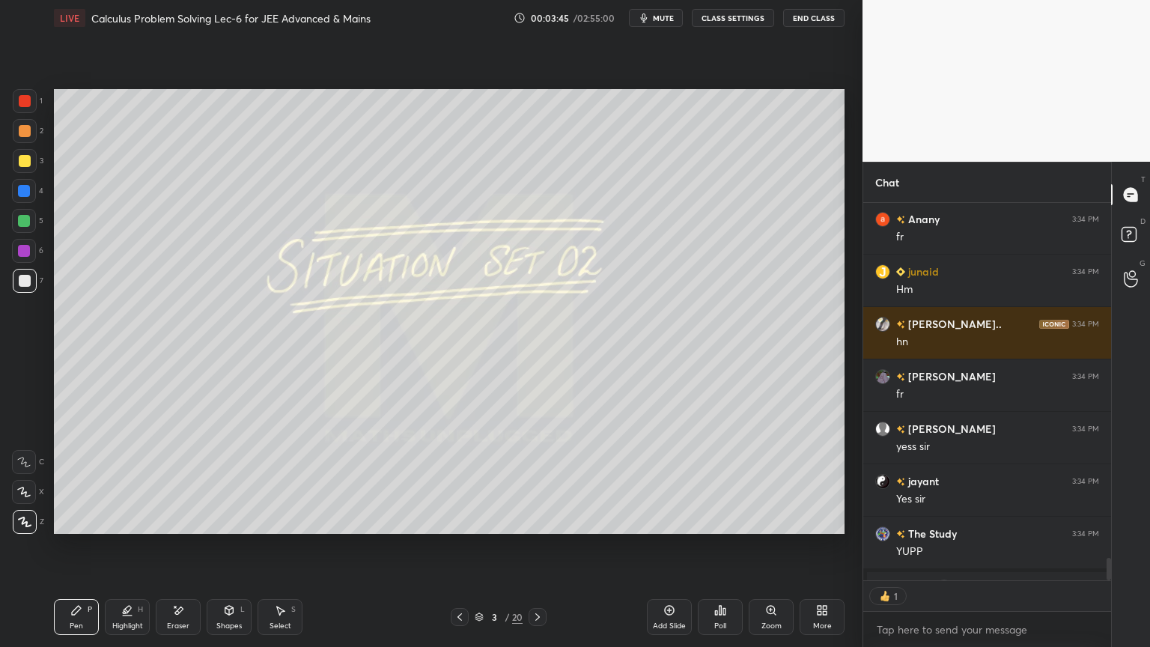
click at [173, 528] on div "Eraser" at bounding box center [178, 617] width 45 height 36
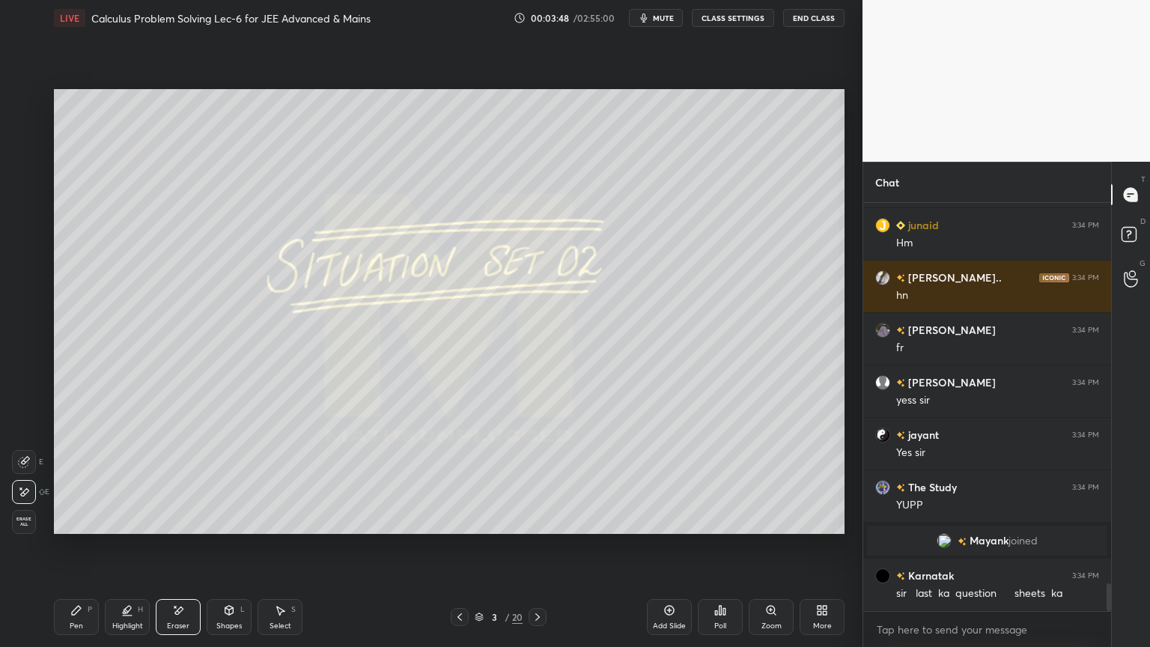
click at [121, 528] on div "Highlight H" at bounding box center [127, 617] width 45 height 36
click at [80, 528] on div "Pen P" at bounding box center [76, 617] width 45 height 36
click at [481, 528] on div "3 / 20" at bounding box center [499, 616] width 48 height 13
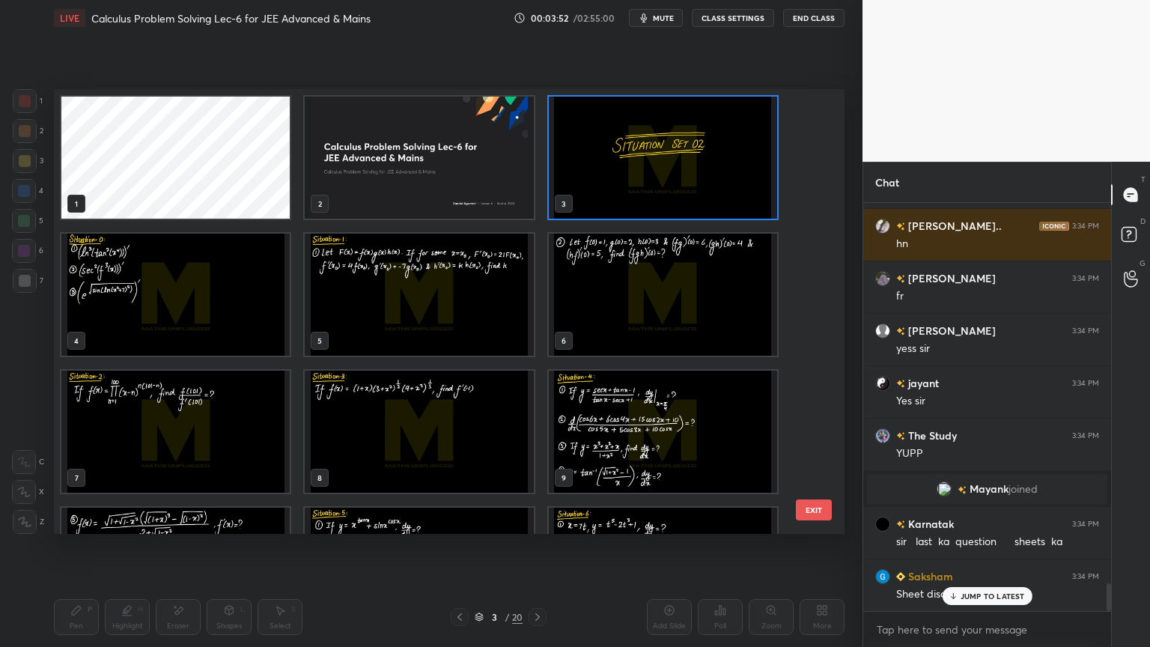
click at [975, 528] on p "JUMP TO LATEST" at bounding box center [992, 595] width 64 height 9
click at [216, 295] on img "grid" at bounding box center [175, 295] width 228 height 122
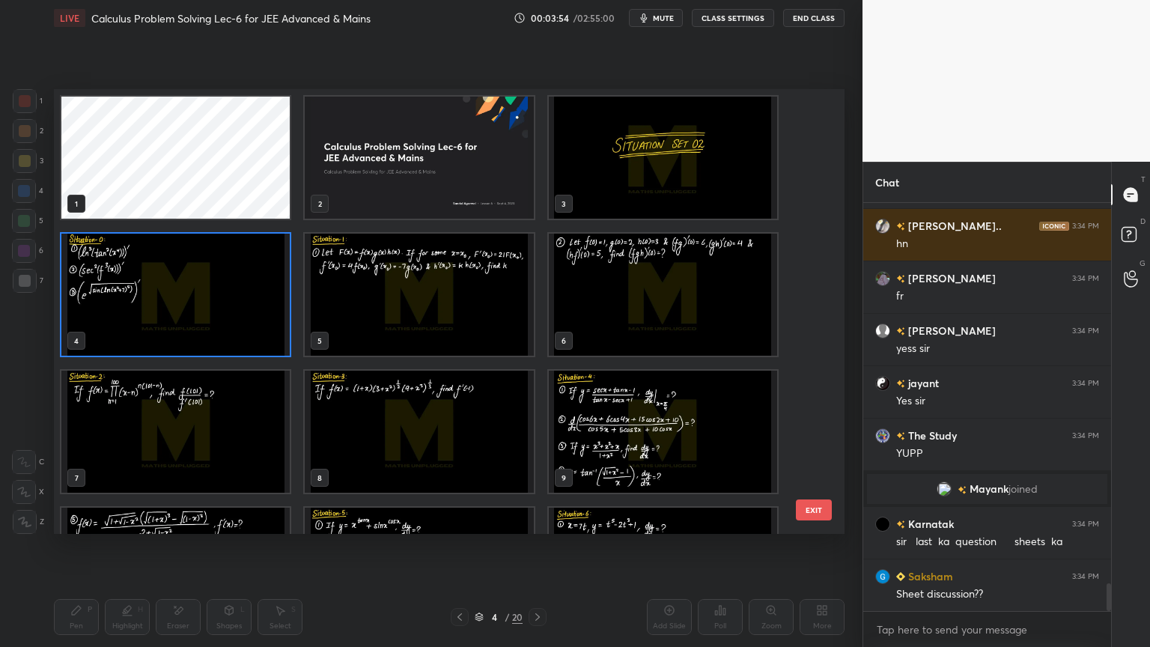
click at [216, 295] on img "grid" at bounding box center [175, 295] width 228 height 122
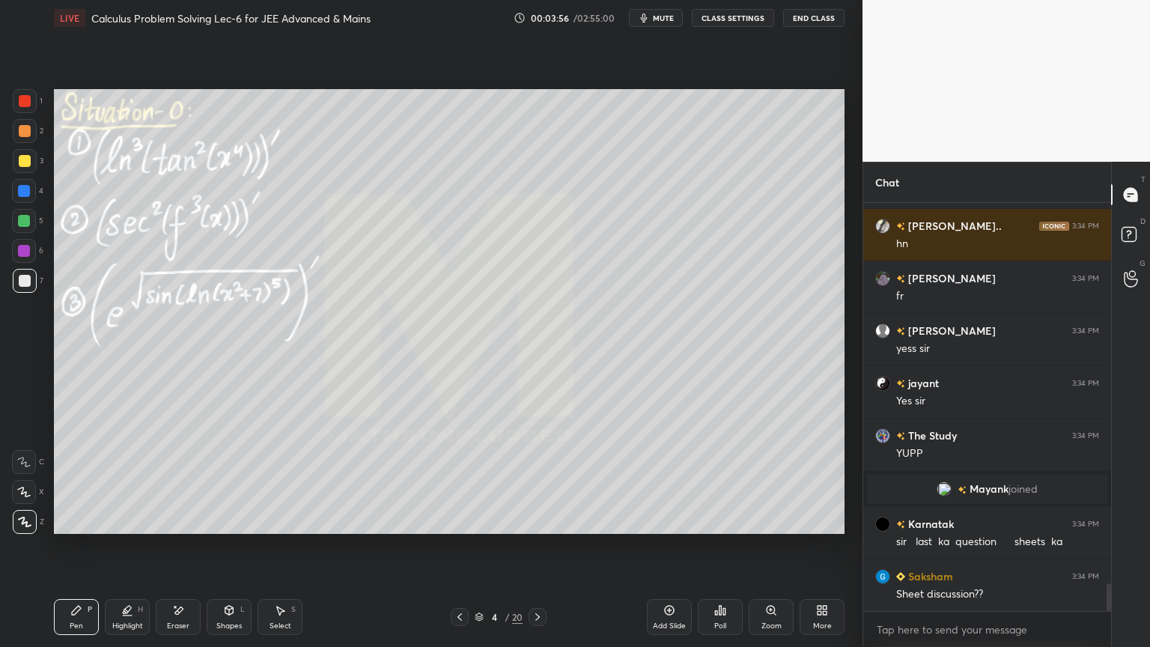
click at [539, 528] on icon at bounding box center [537, 617] width 12 height 12
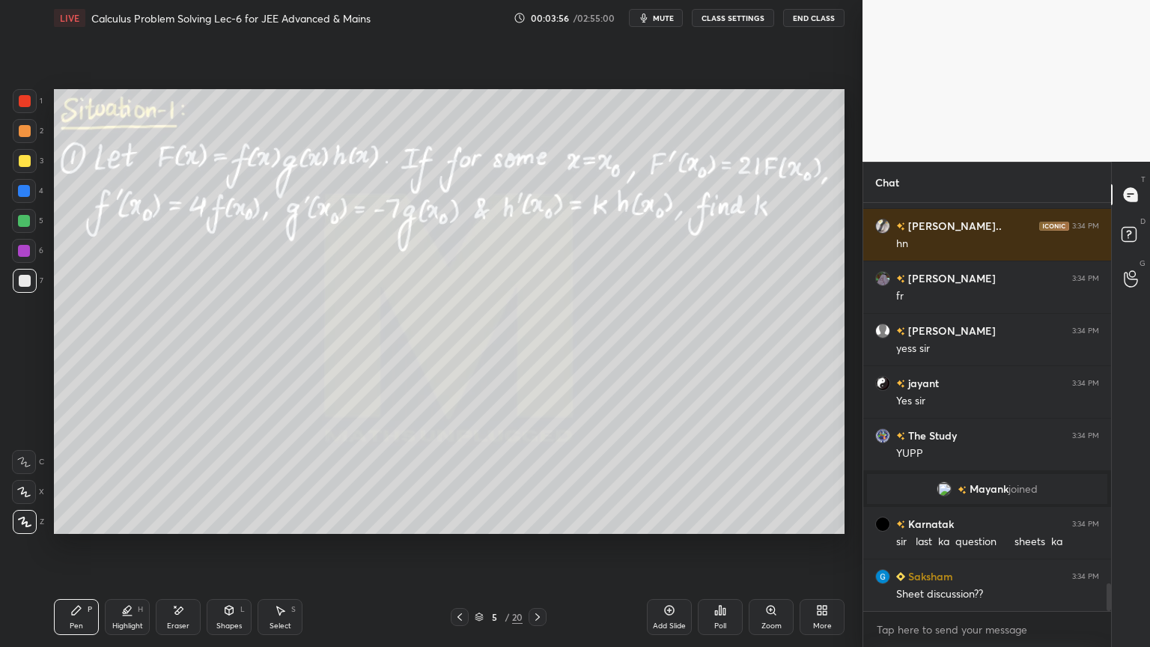
click at [539, 528] on icon at bounding box center [537, 617] width 12 height 12
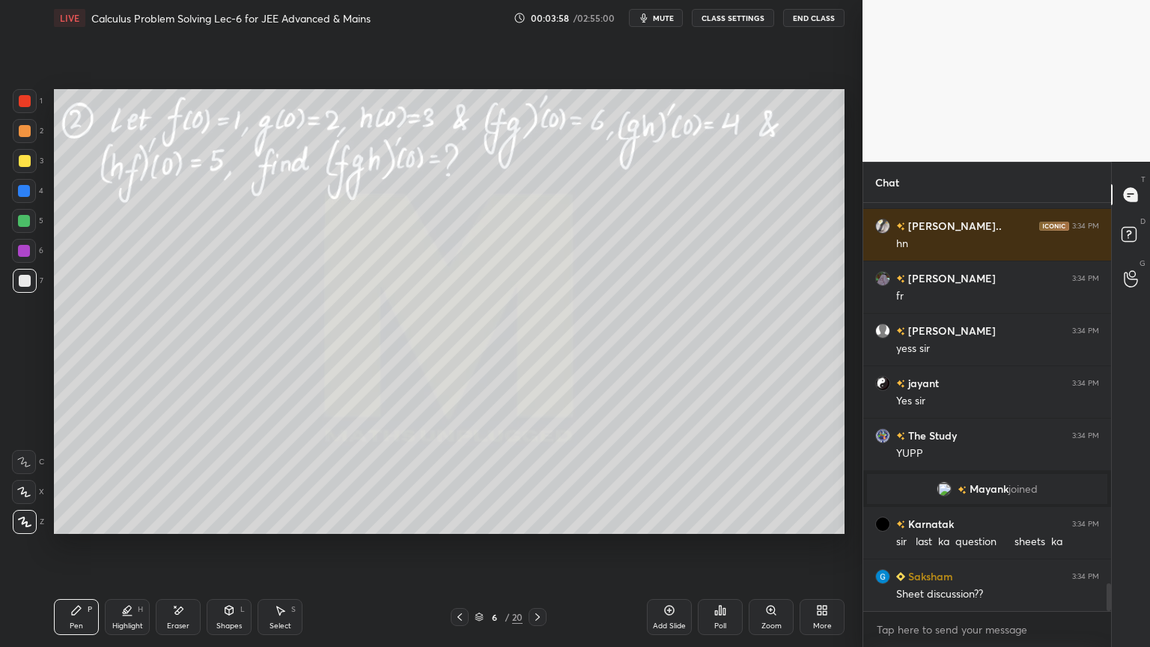
click at [539, 528] on icon at bounding box center [537, 617] width 12 height 12
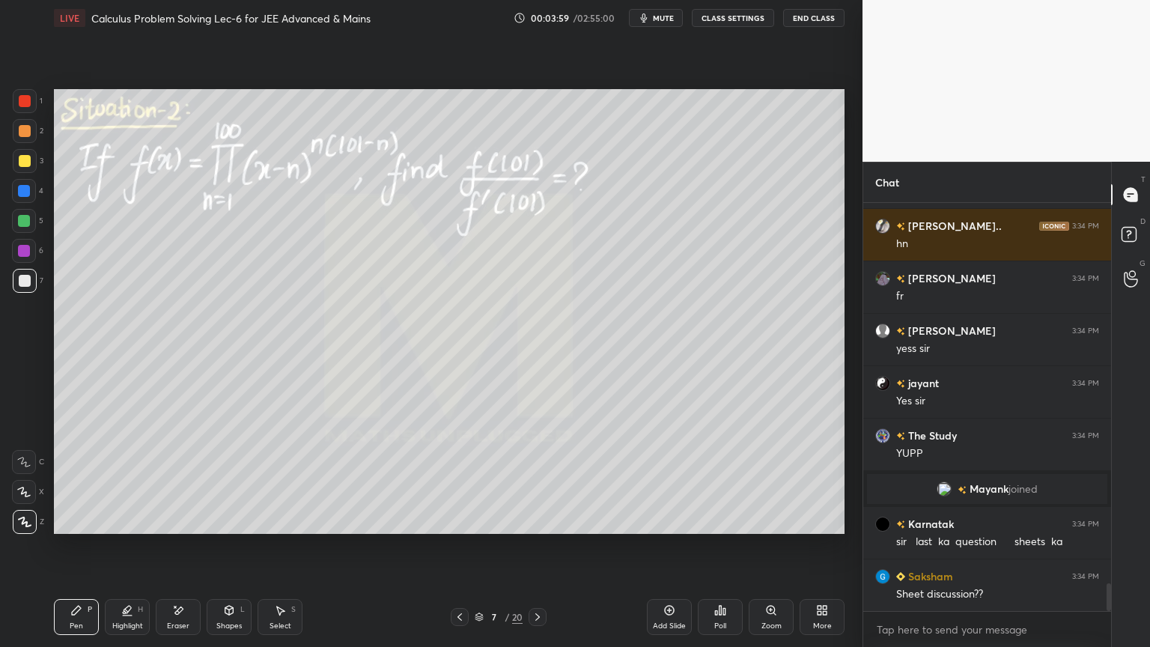
click at [539, 528] on icon at bounding box center [537, 617] width 12 height 12
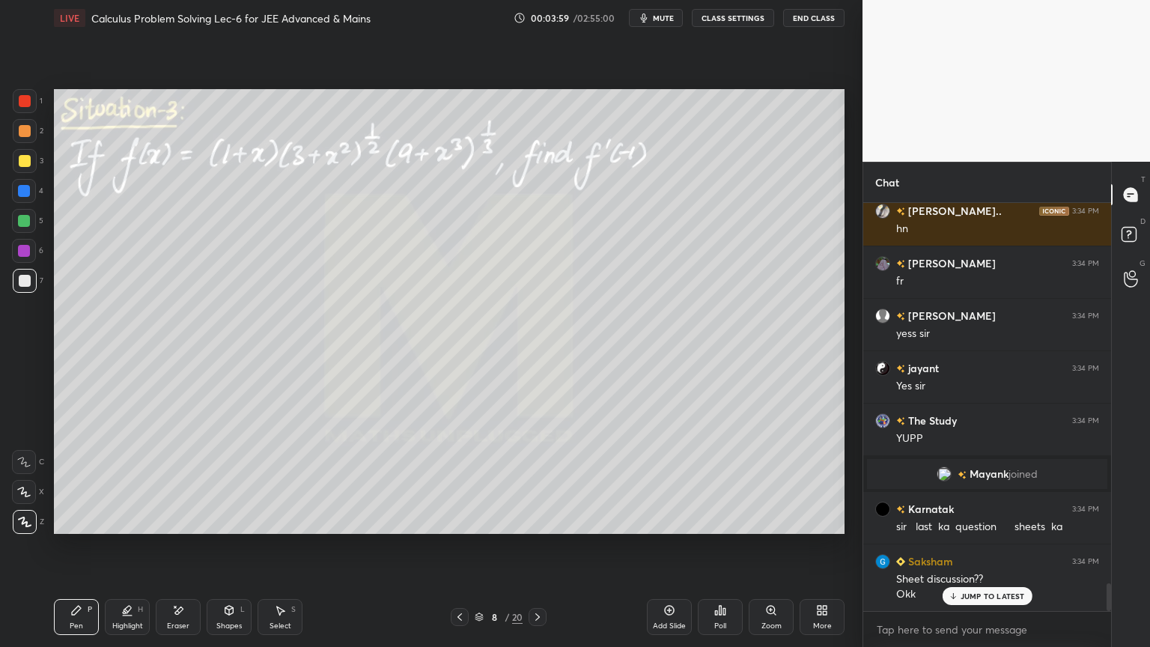
click at [539, 528] on icon at bounding box center [537, 617] width 12 height 12
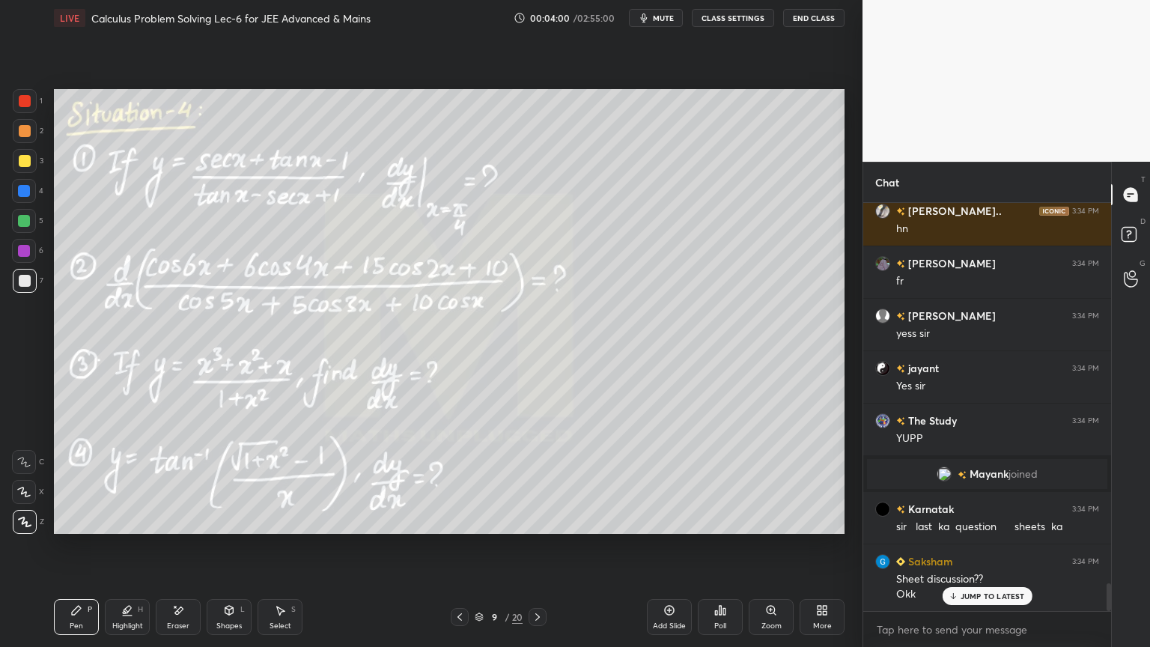
click at [539, 528] on icon at bounding box center [537, 617] width 12 height 12
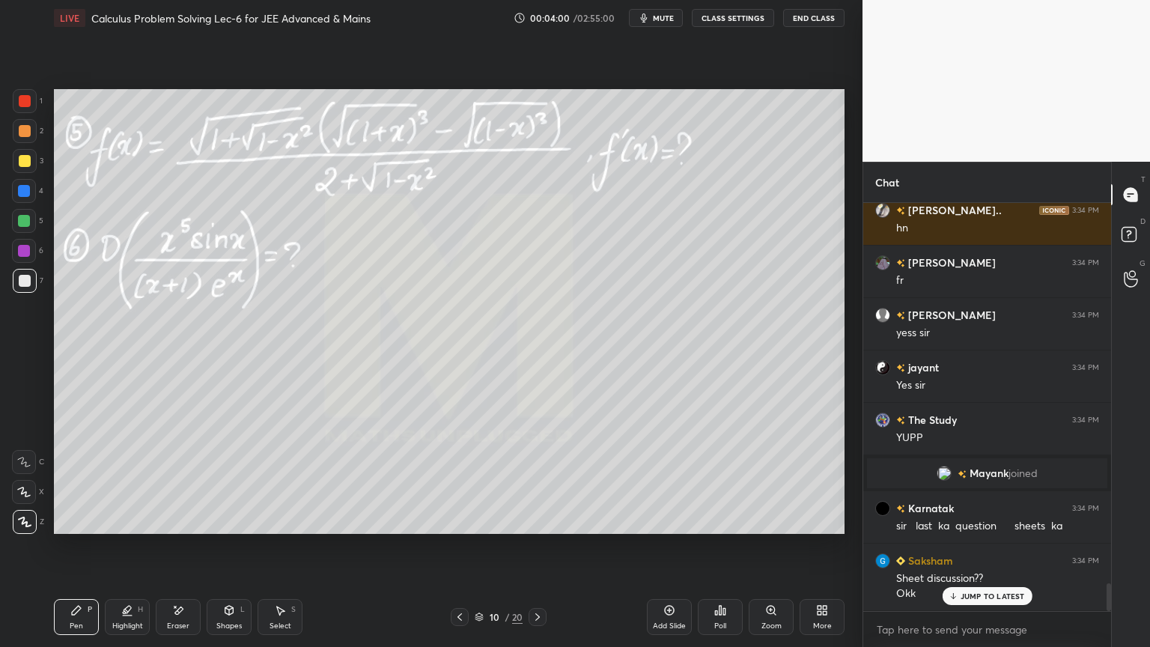
click at [539, 528] on icon at bounding box center [537, 617] width 12 height 12
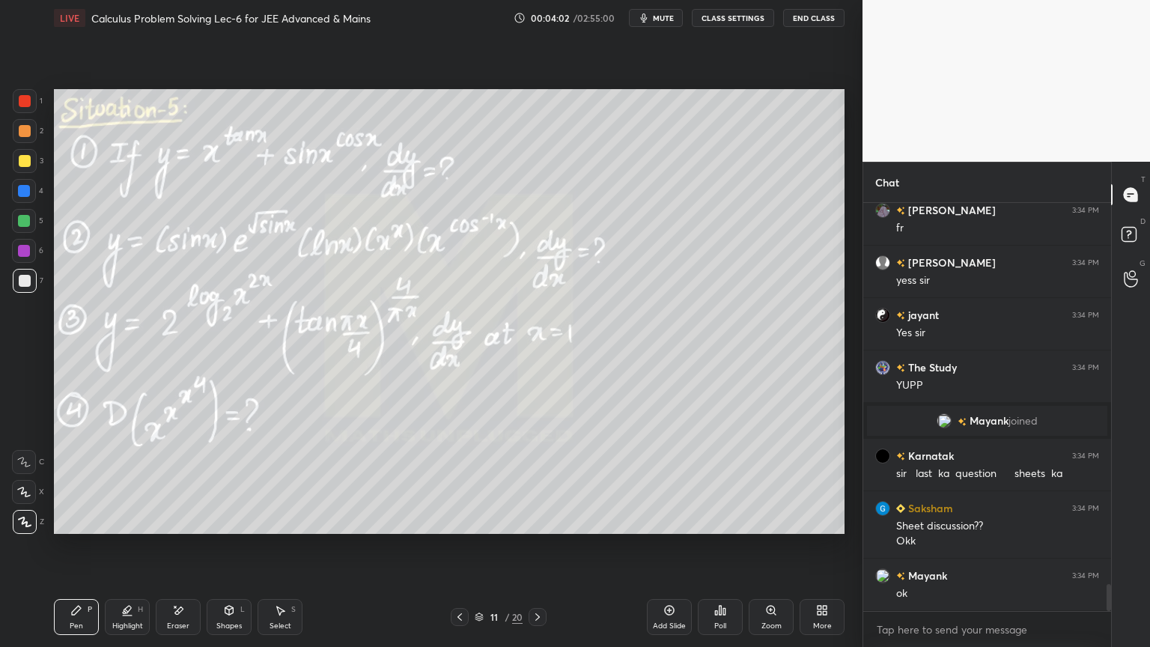
click at [539, 528] on icon at bounding box center [537, 617] width 12 height 12
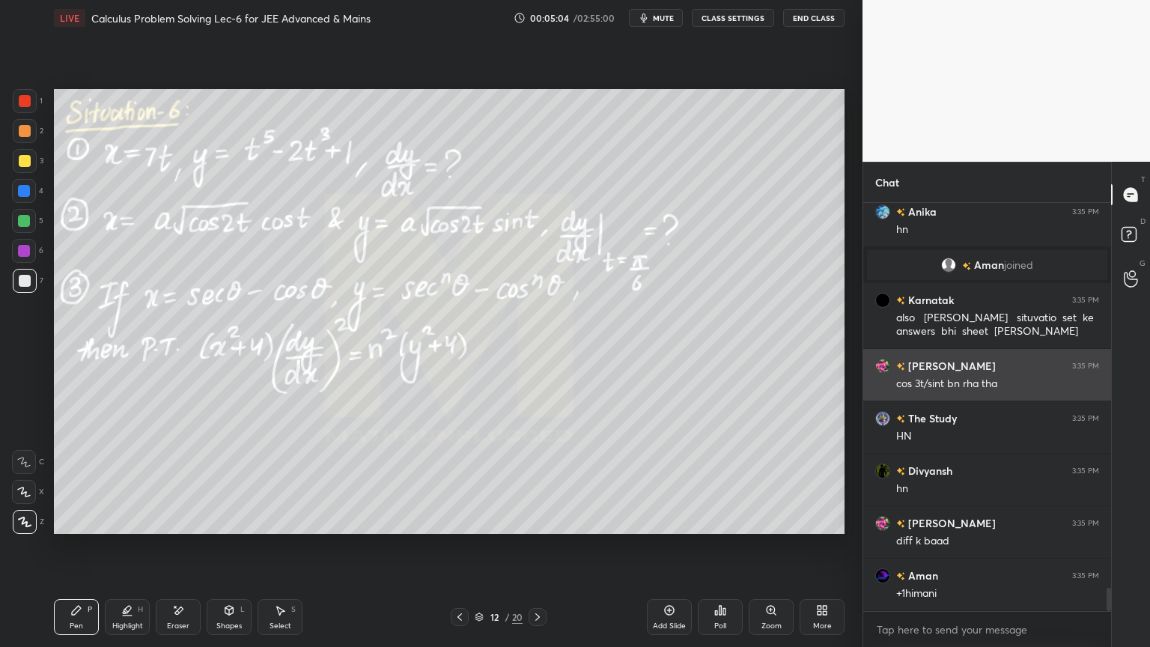
scroll to position [6770, 0]
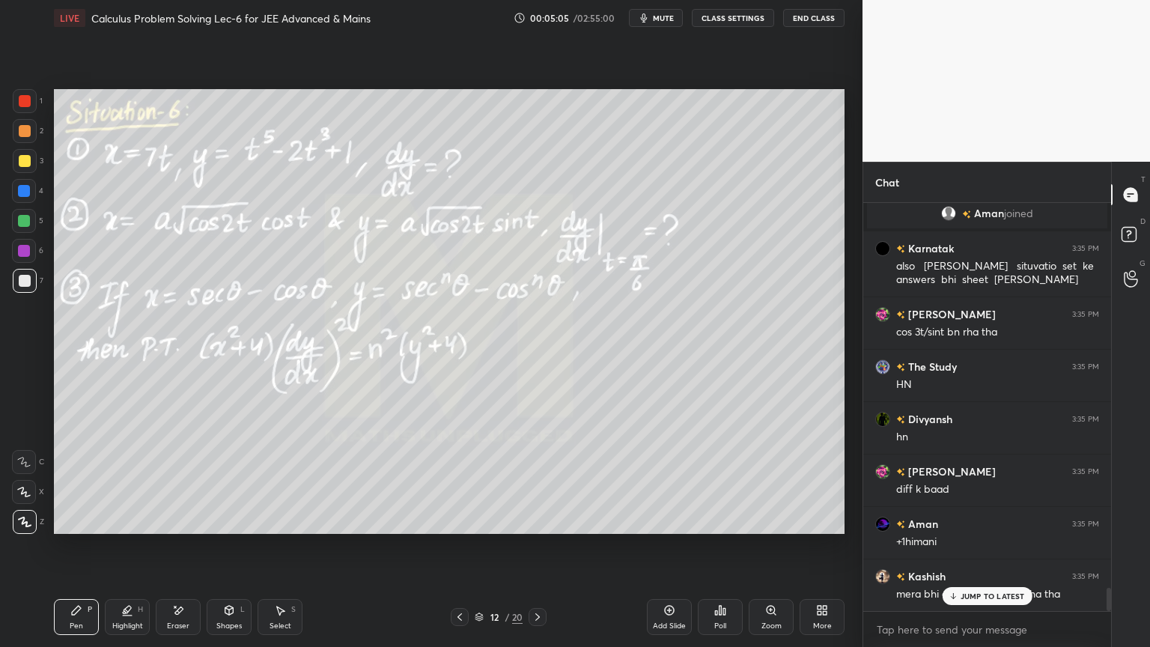
click at [175, 528] on div "Eraser" at bounding box center [178, 617] width 45 height 36
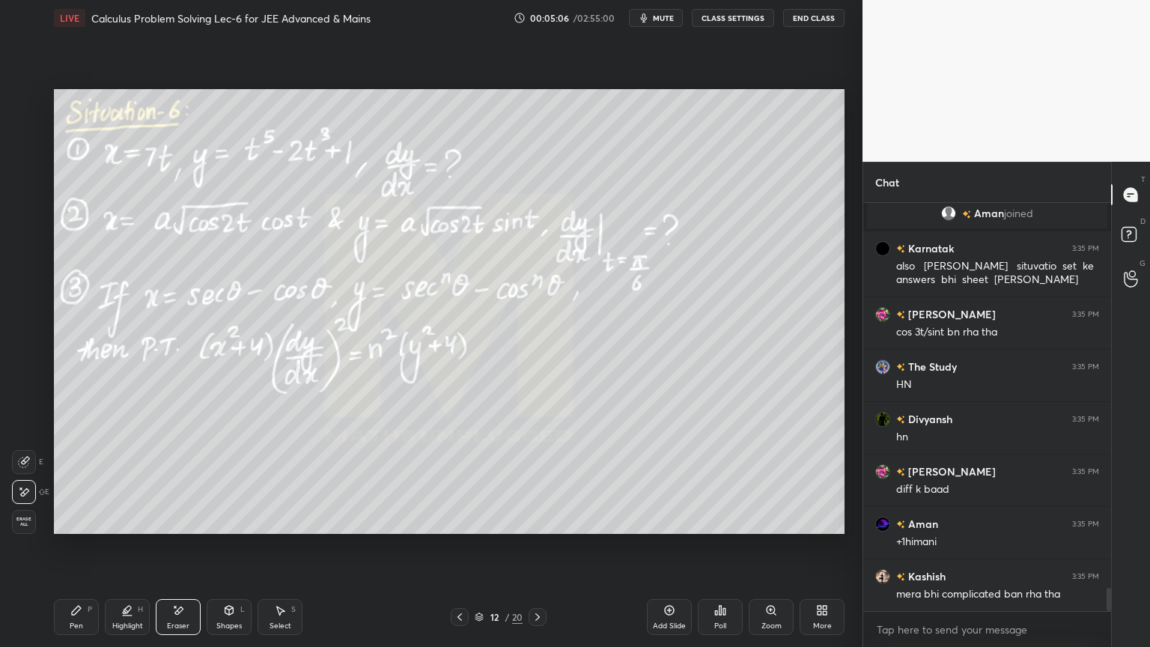
scroll to position [6823, 0]
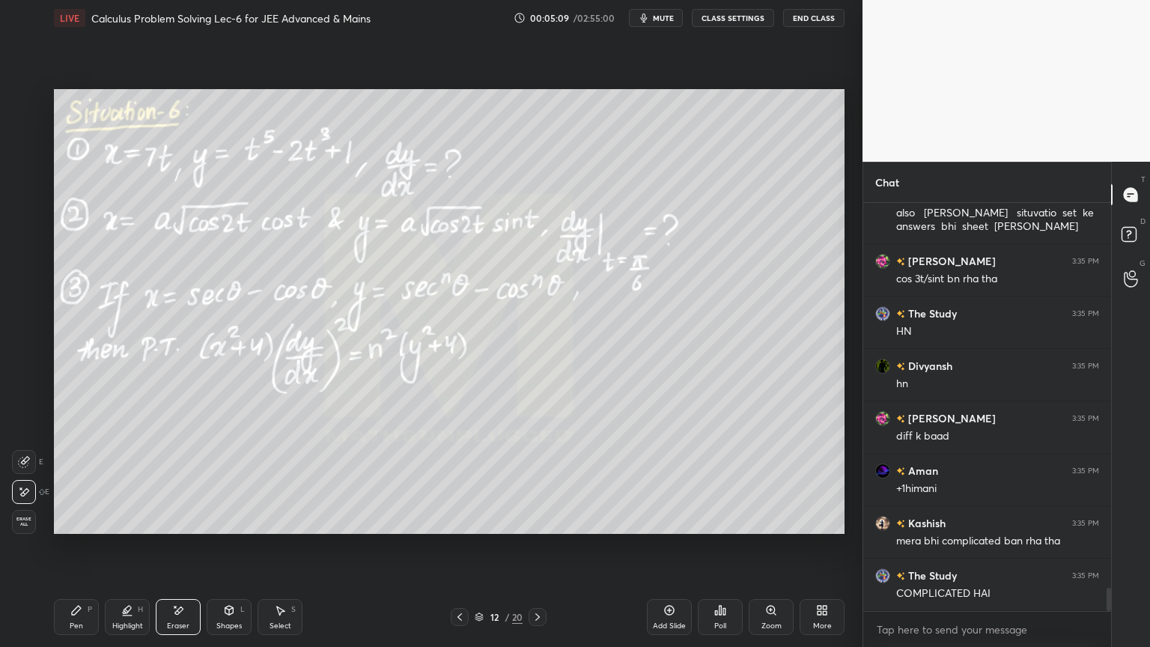
drag, startPoint x: 115, startPoint y: 620, endPoint x: 63, endPoint y: 622, distance: 52.4
click at [115, 528] on div "Highlight" at bounding box center [127, 625] width 31 height 7
click at [63, 528] on div "Pen P" at bounding box center [76, 617] width 45 height 36
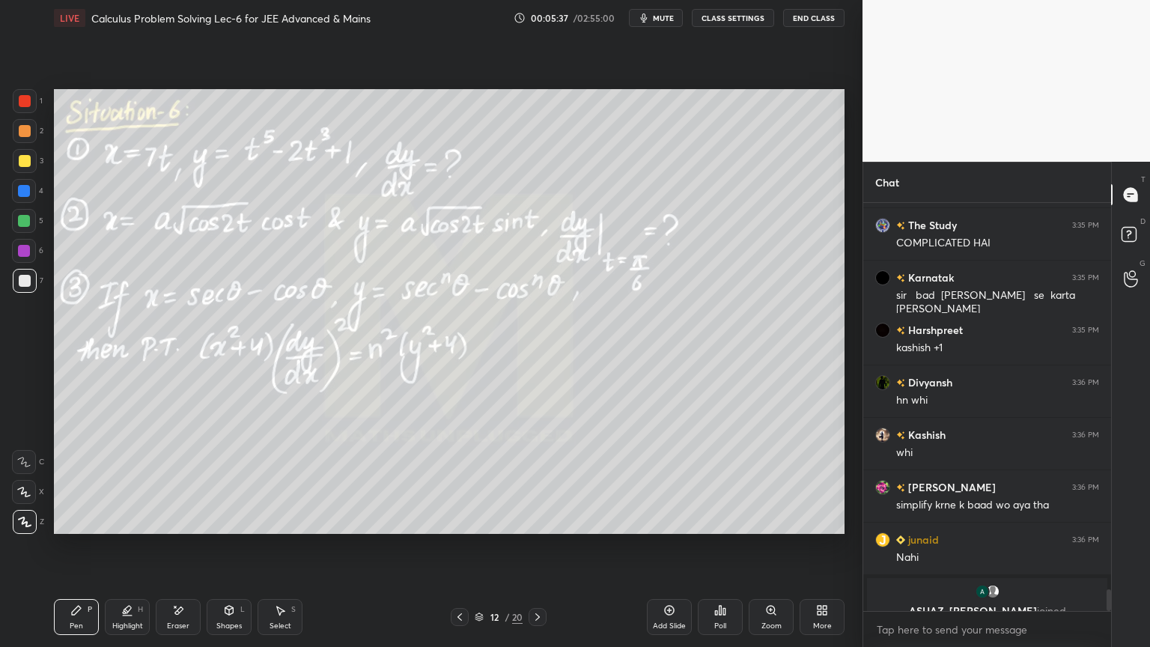
scroll to position [7191, 0]
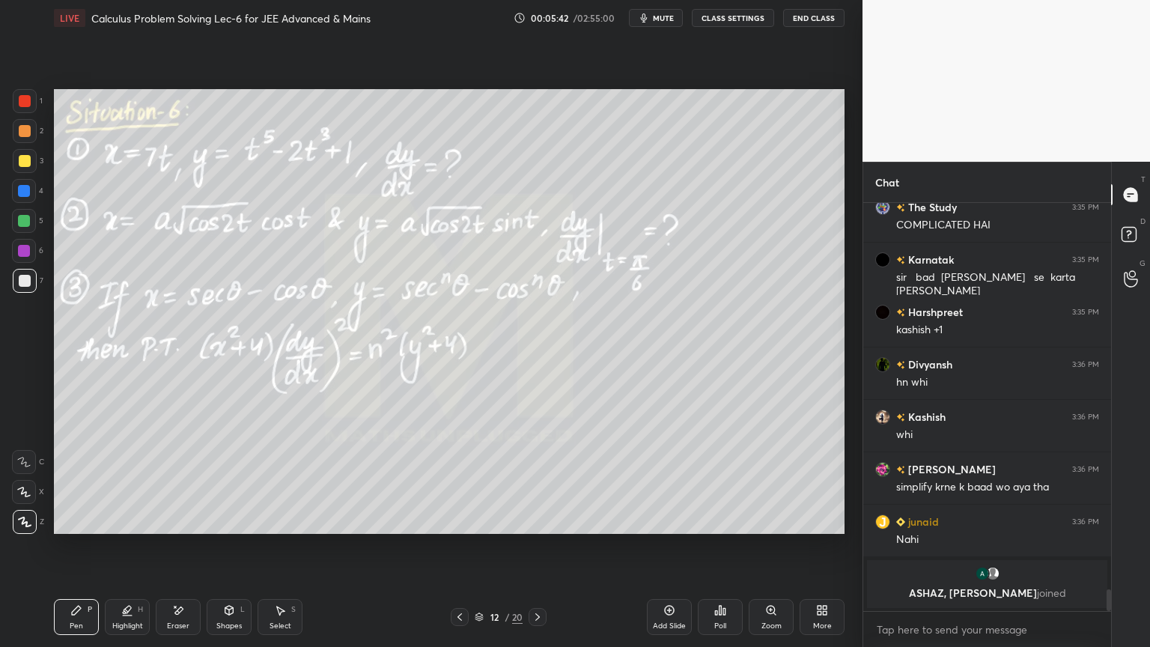
click at [171, 528] on div "Eraser" at bounding box center [178, 625] width 22 height 7
click at [14, 522] on span "Erase all" at bounding box center [24, 521] width 22 height 10
click at [120, 528] on div "Highlight" at bounding box center [127, 625] width 31 height 7
drag, startPoint x: 75, startPoint y: 620, endPoint x: 81, endPoint y: 611, distance: 10.8
click at [73, 528] on div "Pen P" at bounding box center [76, 617] width 45 height 36
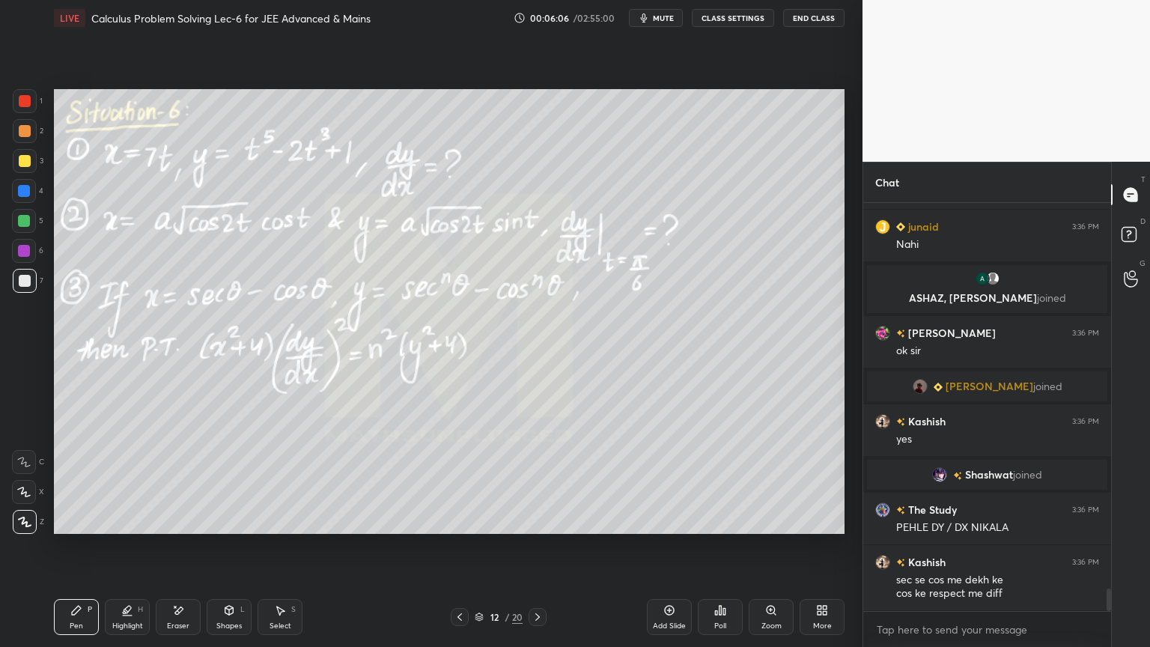
scroll to position [7092, 0]
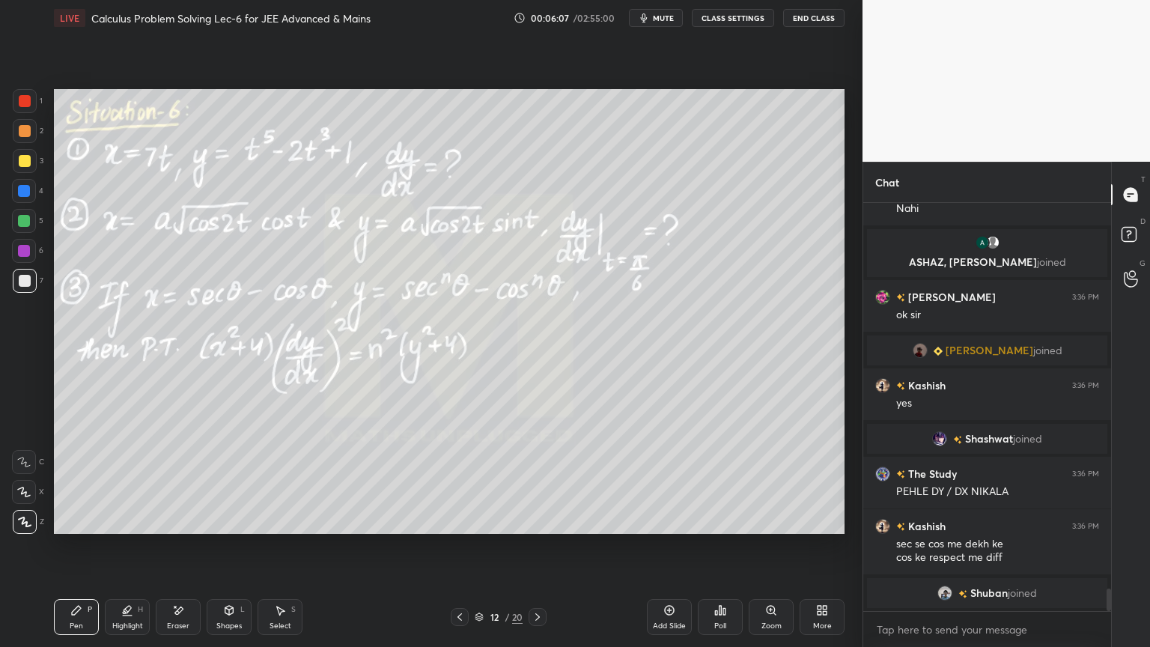
drag, startPoint x: 189, startPoint y: 617, endPoint x: 237, endPoint y: 556, distance: 77.3
click at [188, 528] on div "Eraser" at bounding box center [178, 617] width 45 height 36
drag, startPoint x: 74, startPoint y: 626, endPoint x: 162, endPoint y: 555, distance: 112.9
click at [74, 528] on div "Pen" at bounding box center [76, 625] width 13 height 7
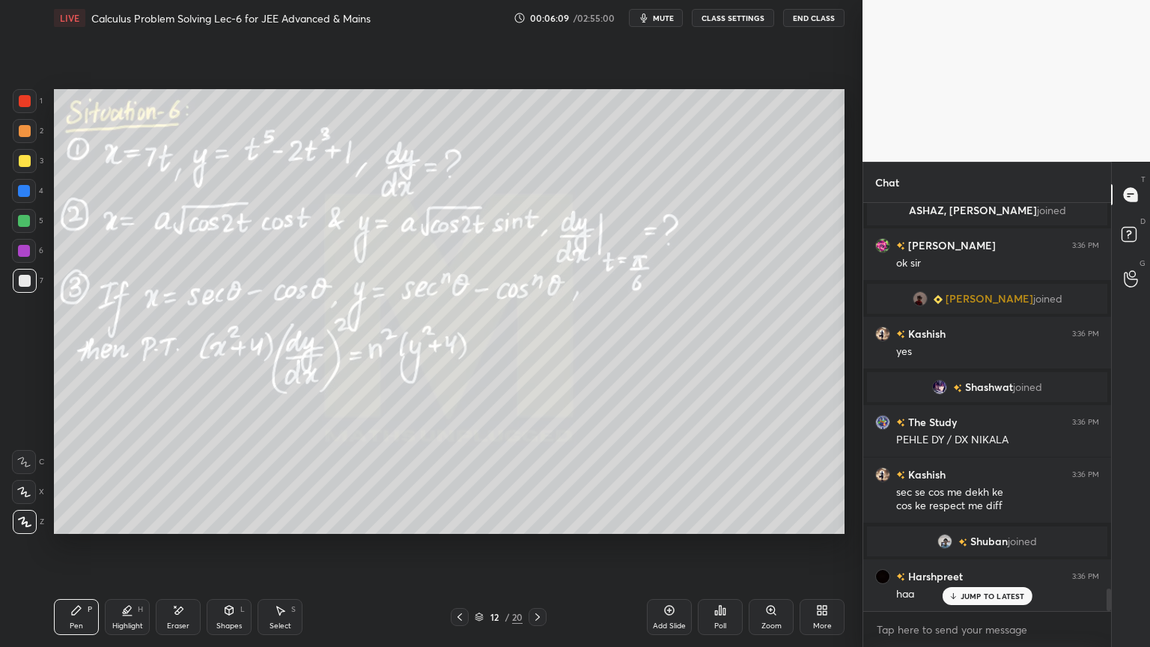
scroll to position [7161, 0]
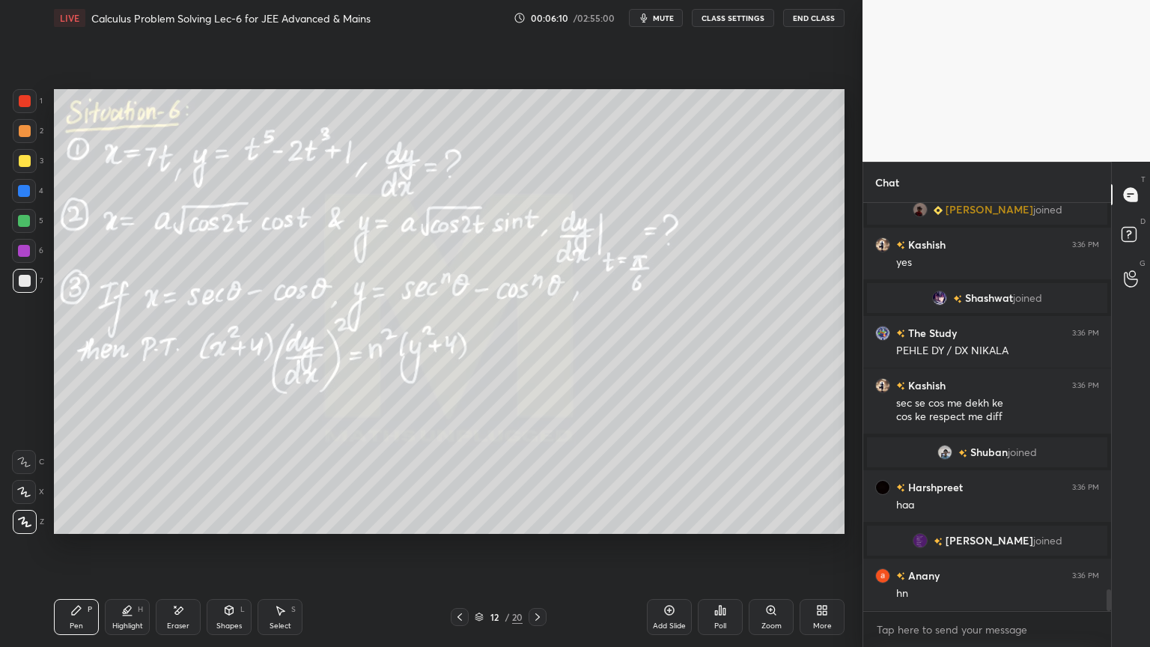
click at [177, 528] on icon at bounding box center [178, 610] width 12 height 13
click at [88, 528] on div "Pen P" at bounding box center [76, 617] width 45 height 36
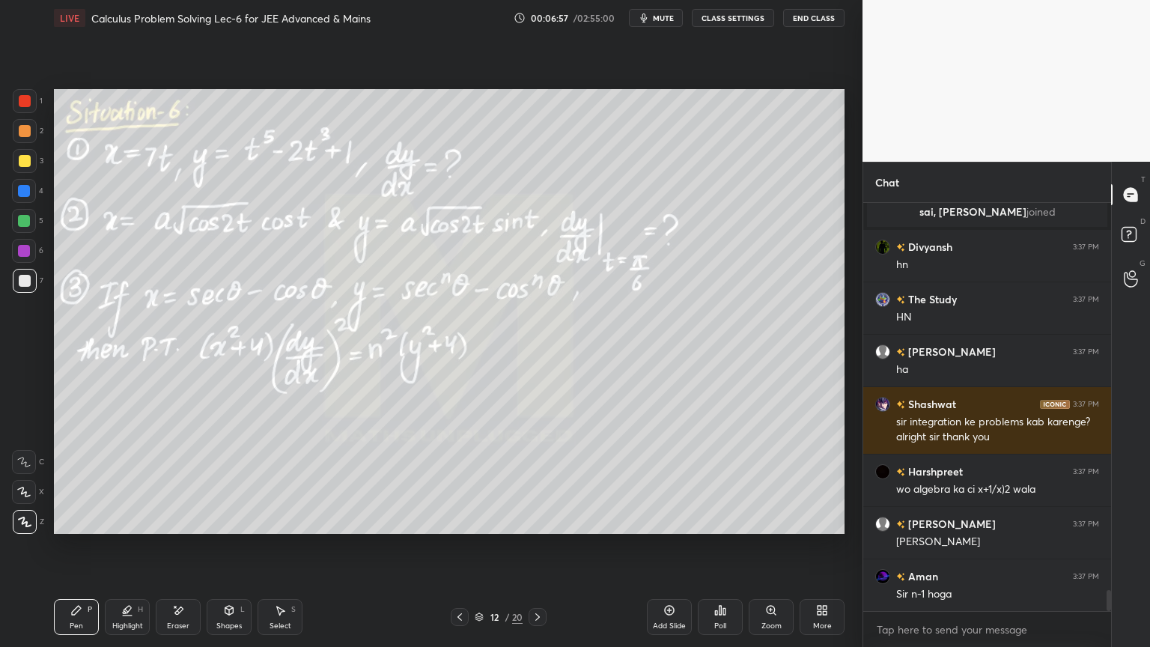
scroll to position [7604, 0]
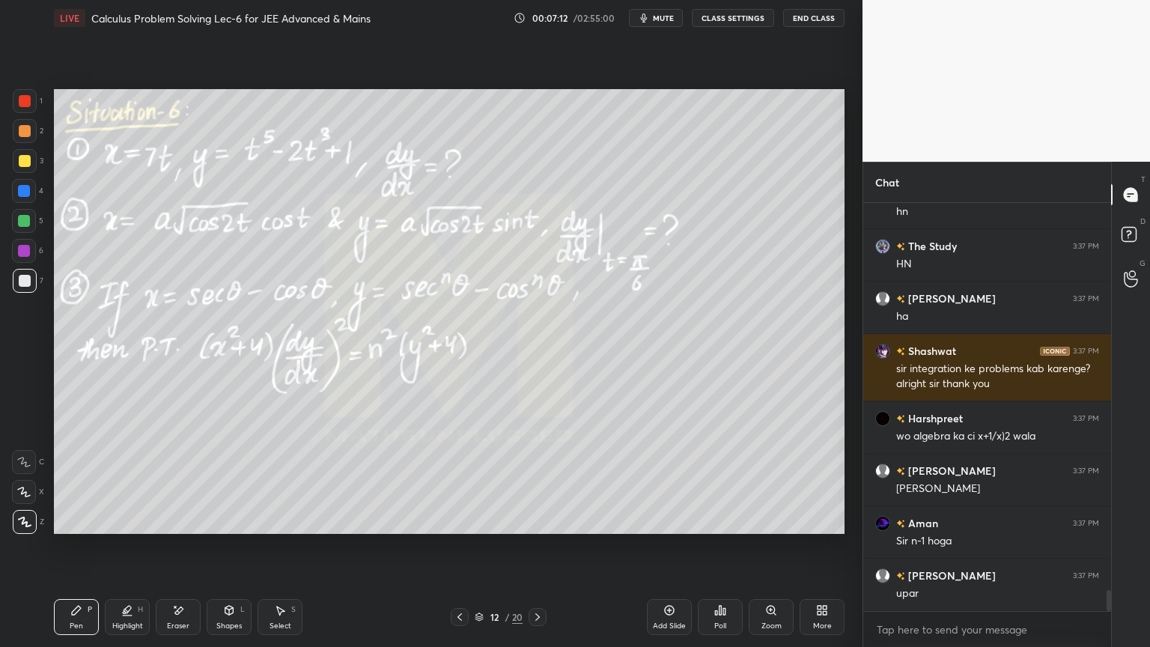
click at [272, 528] on div "Select S" at bounding box center [279, 617] width 45 height 36
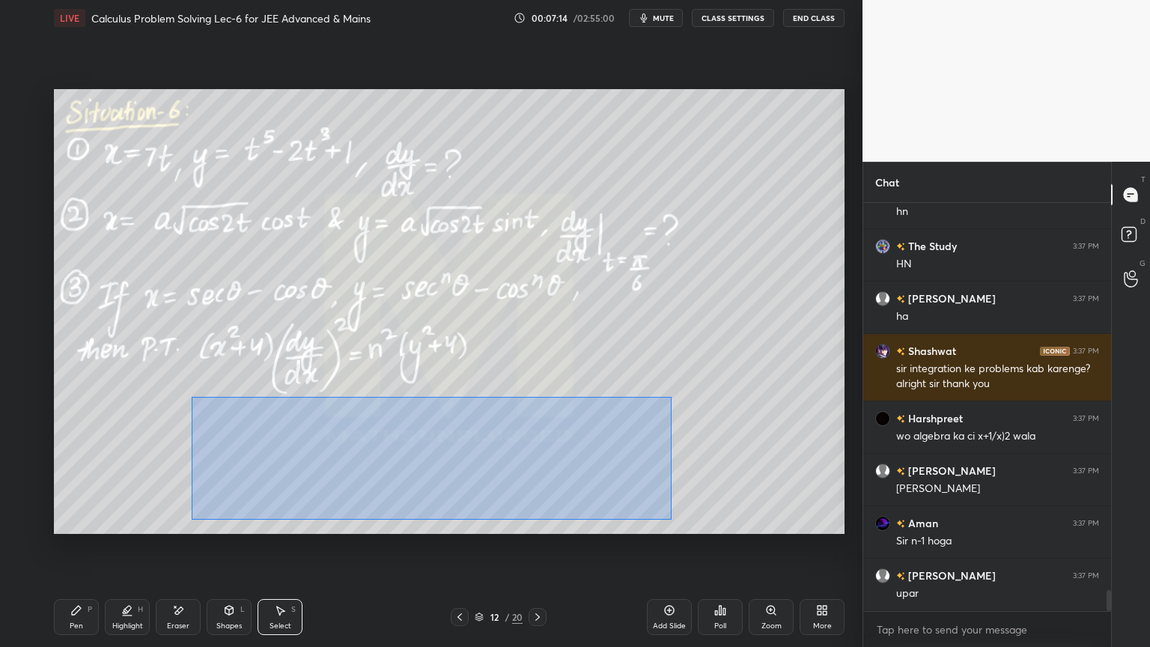
drag, startPoint x: 666, startPoint y: 411, endPoint x: 190, endPoint y: 517, distance: 487.8
click at [189, 519] on div "0 ° Undo Copy Duplicate Duplicate to new slide Delete" at bounding box center [449, 311] width 790 height 445
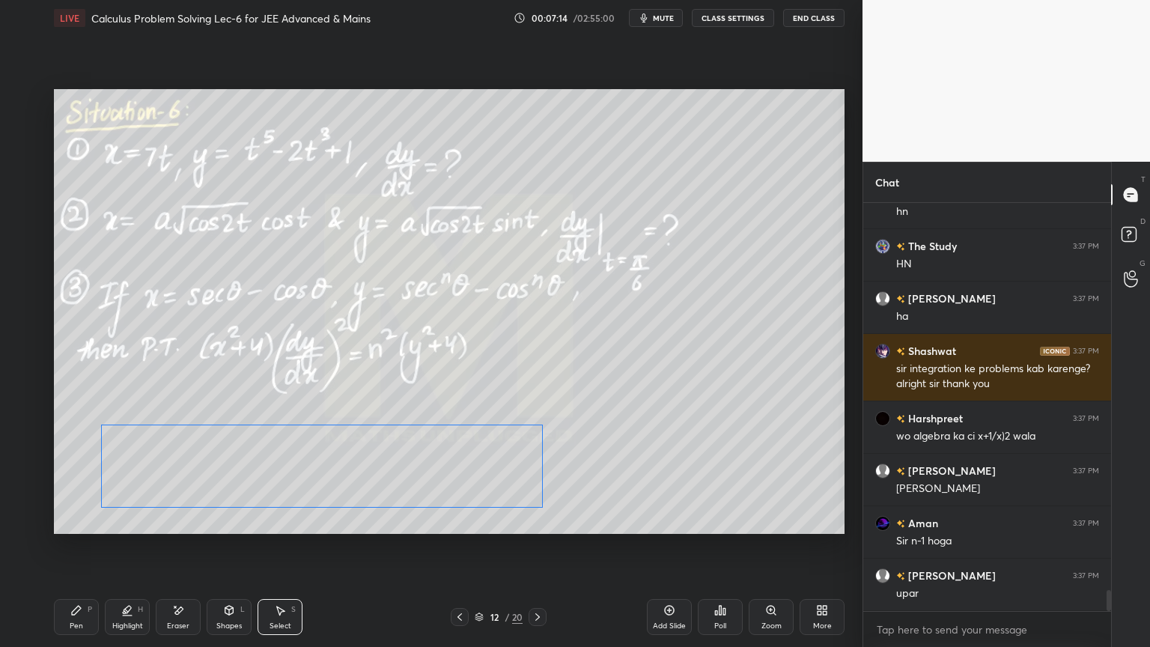
drag, startPoint x: 356, startPoint y: 475, endPoint x: 260, endPoint y: 470, distance: 95.9
click at [243, 490] on div "0 ° Undo Copy Duplicate Duplicate to new slide Delete" at bounding box center [449, 311] width 790 height 445
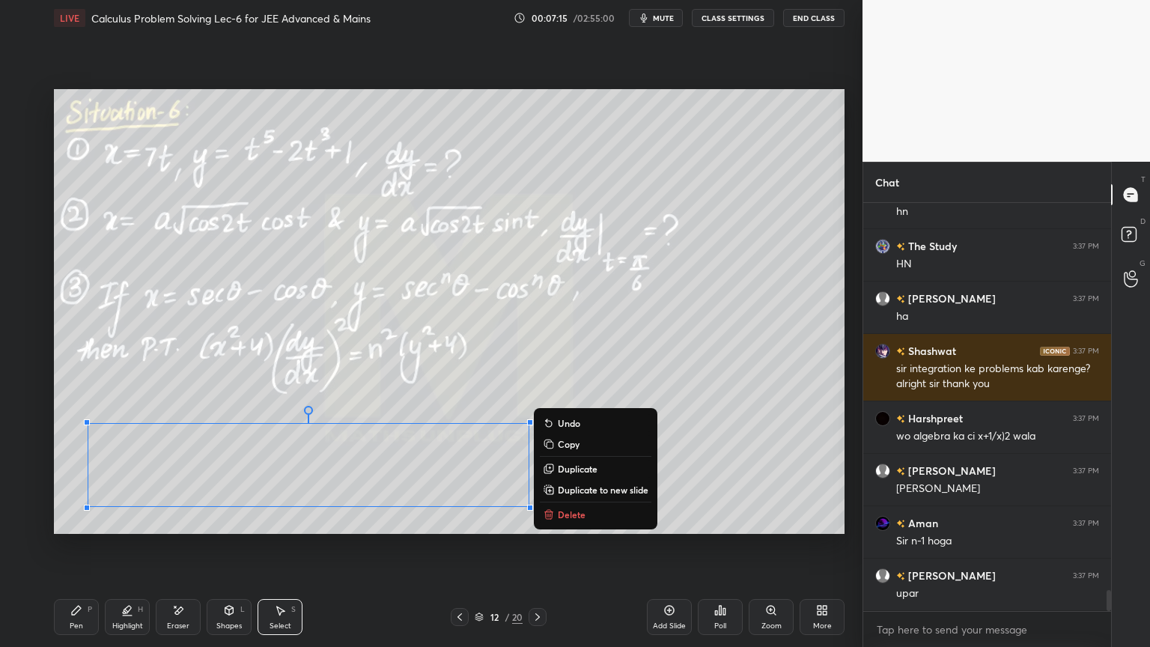
drag, startPoint x: 335, startPoint y: 403, endPoint x: 281, endPoint y: 487, distance: 99.3
click at [335, 403] on div "0 ° Undo Copy Duplicate Duplicate to new slide Delete" at bounding box center [449, 311] width 790 height 445
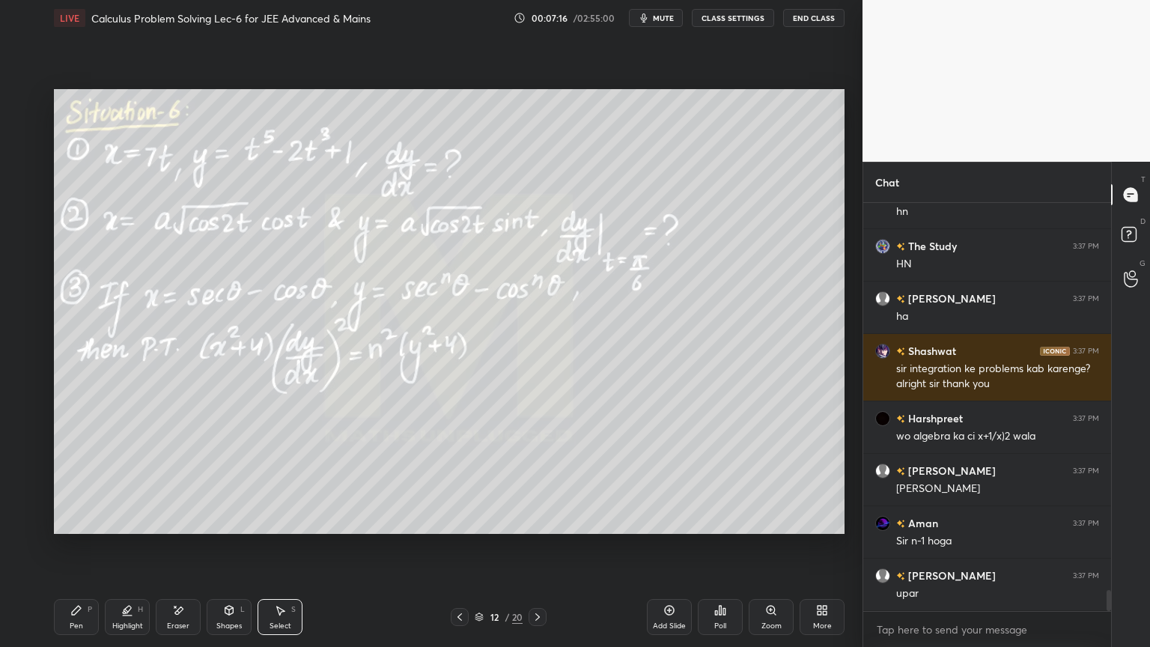
click at [116, 528] on div "Highlight H" at bounding box center [127, 617] width 45 height 36
click at [74, 528] on icon at bounding box center [76, 610] width 12 height 12
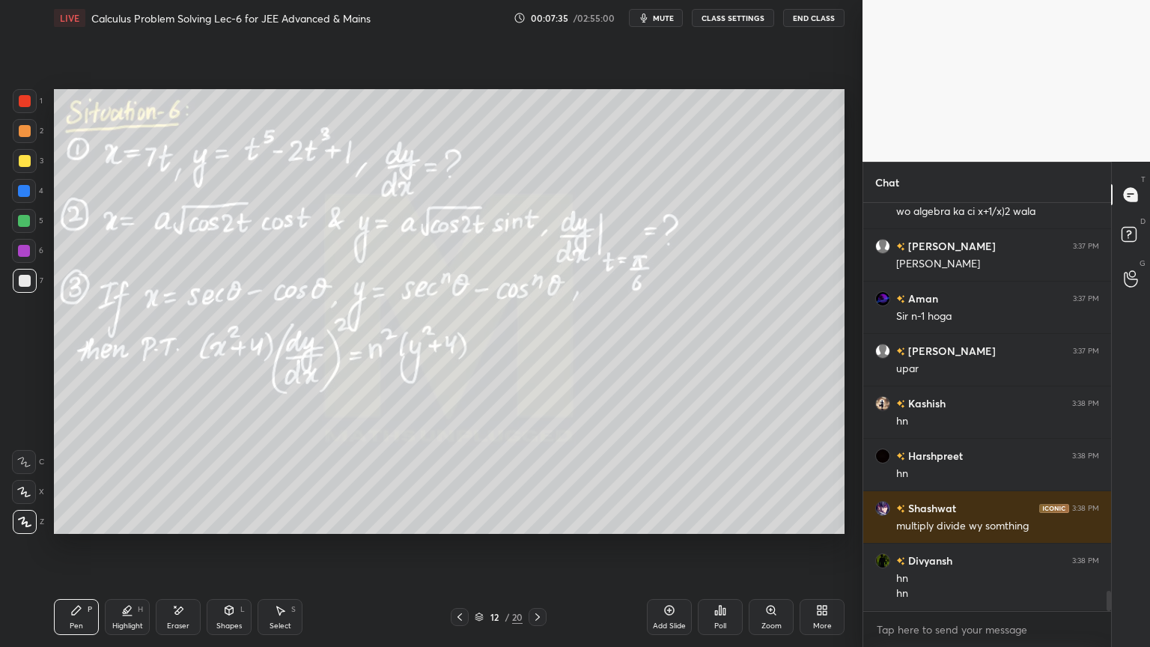
scroll to position [7880, 0]
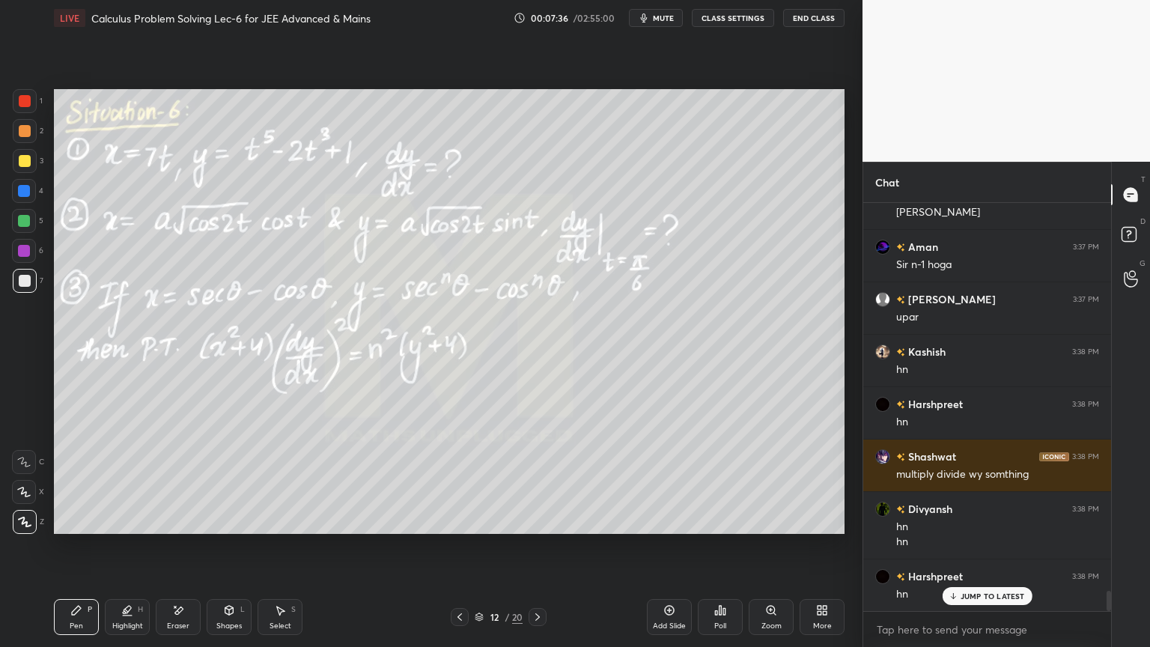
click at [172, 528] on icon at bounding box center [178, 610] width 12 height 13
click at [102, 528] on div "Pen P Highlight H Eraser Shapes L Select S" at bounding box center [202, 617] width 296 height 36
click at [78, 528] on icon at bounding box center [76, 610] width 12 height 12
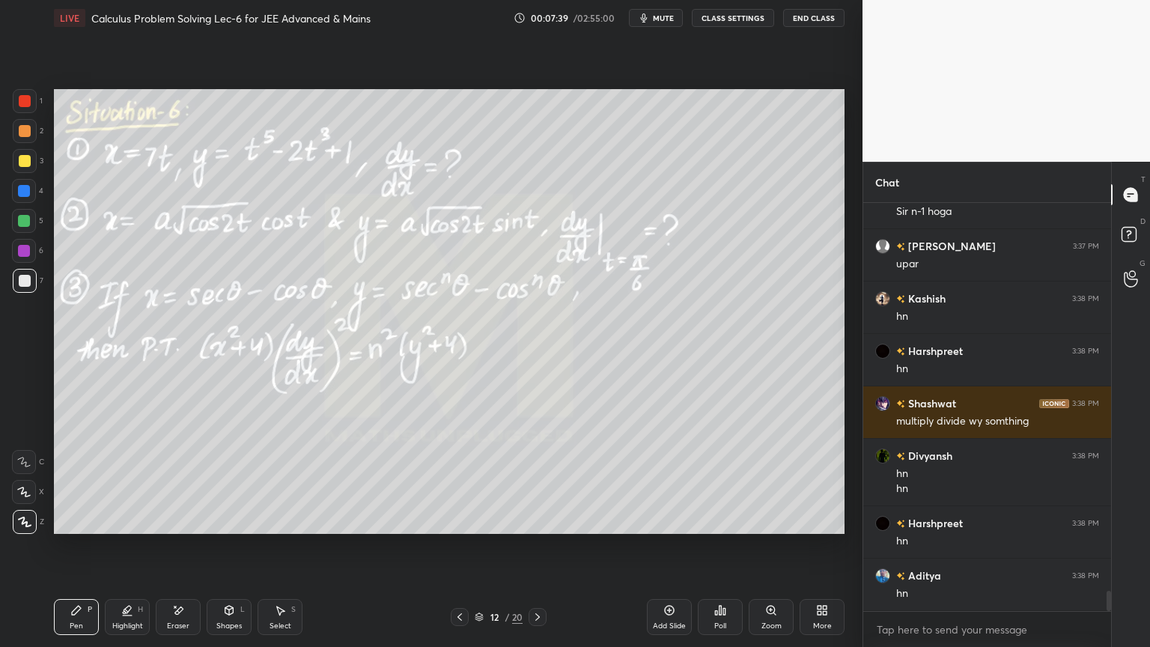
drag, startPoint x: 112, startPoint y: 608, endPoint x: 91, endPoint y: 609, distance: 21.0
click at [111, 528] on div "Highlight H" at bounding box center [127, 617] width 45 height 36
click at [71, 528] on div "Pen P" at bounding box center [76, 617] width 45 height 36
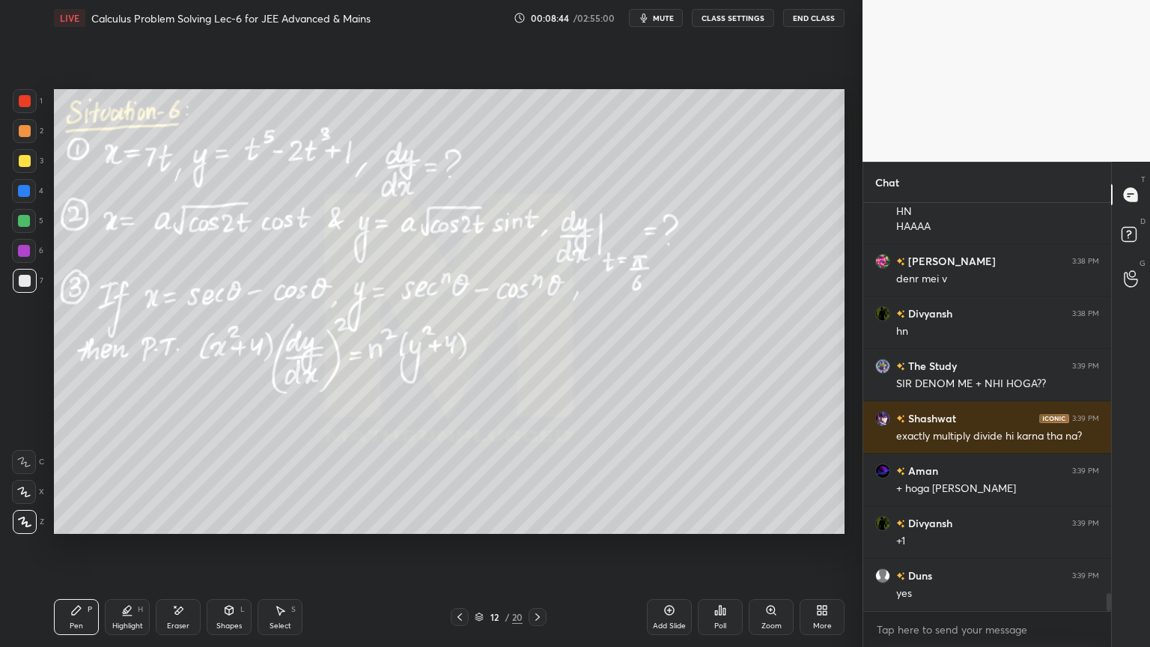
scroll to position [8958, 0]
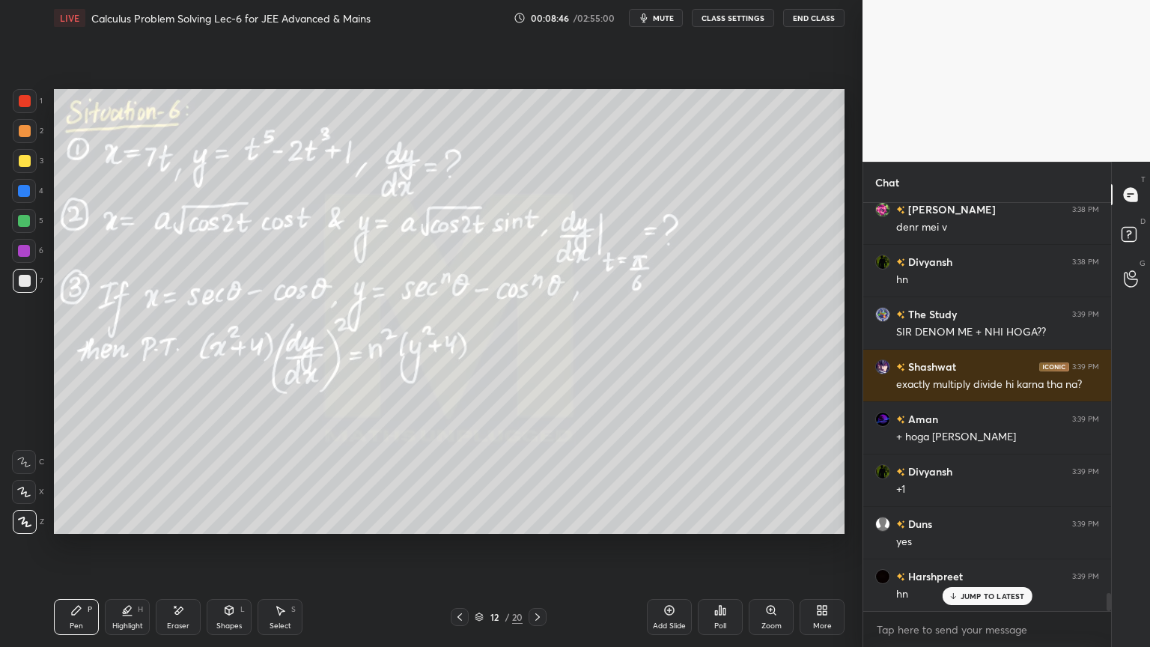
drag, startPoint x: 171, startPoint y: 606, endPoint x: 247, endPoint y: 583, distance: 78.9
click at [172, 528] on div "Eraser" at bounding box center [178, 617] width 45 height 36
click at [285, 528] on icon at bounding box center [280, 610] width 12 height 12
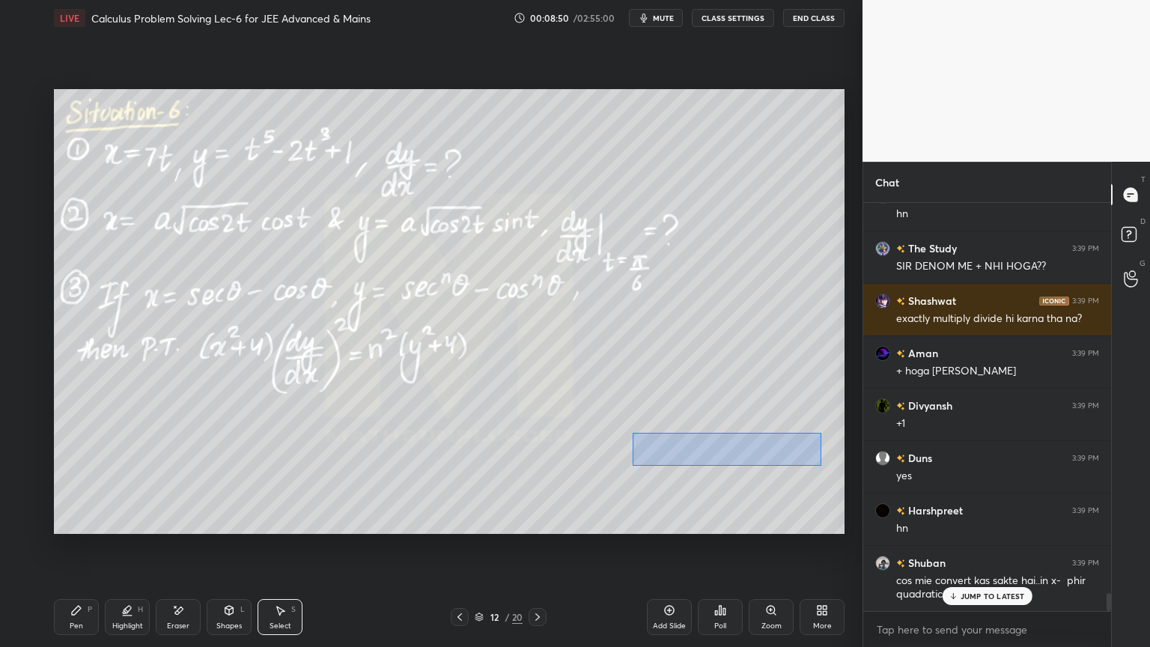
drag, startPoint x: 642, startPoint y: 445, endPoint x: 810, endPoint y: 460, distance: 168.3
click at [820, 465] on div "0 ° Undo Copy Duplicate Duplicate to new slide Delete" at bounding box center [449, 311] width 790 height 445
drag, startPoint x: 761, startPoint y: 448, endPoint x: 699, endPoint y: 448, distance: 62.1
click at [699, 448] on div "0 ° Undo Copy Duplicate Duplicate to new slide Delete" at bounding box center [449, 311] width 790 height 445
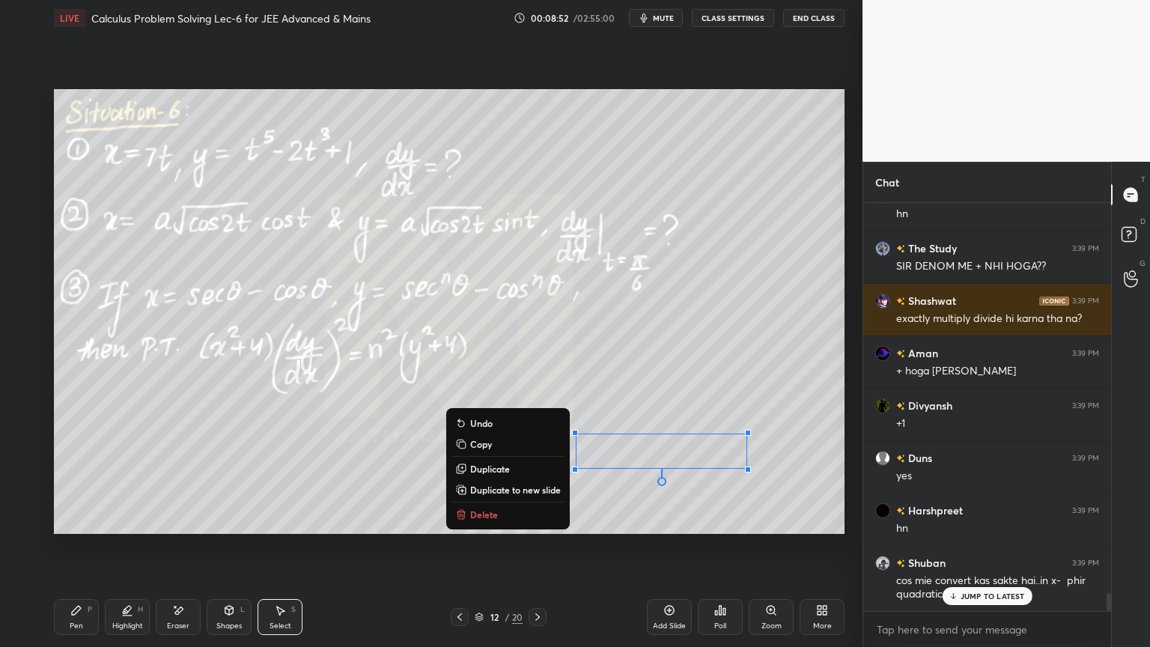
click at [708, 391] on div "0 ° Undo Copy Duplicate Duplicate to new slide Delete" at bounding box center [449, 311] width 790 height 445
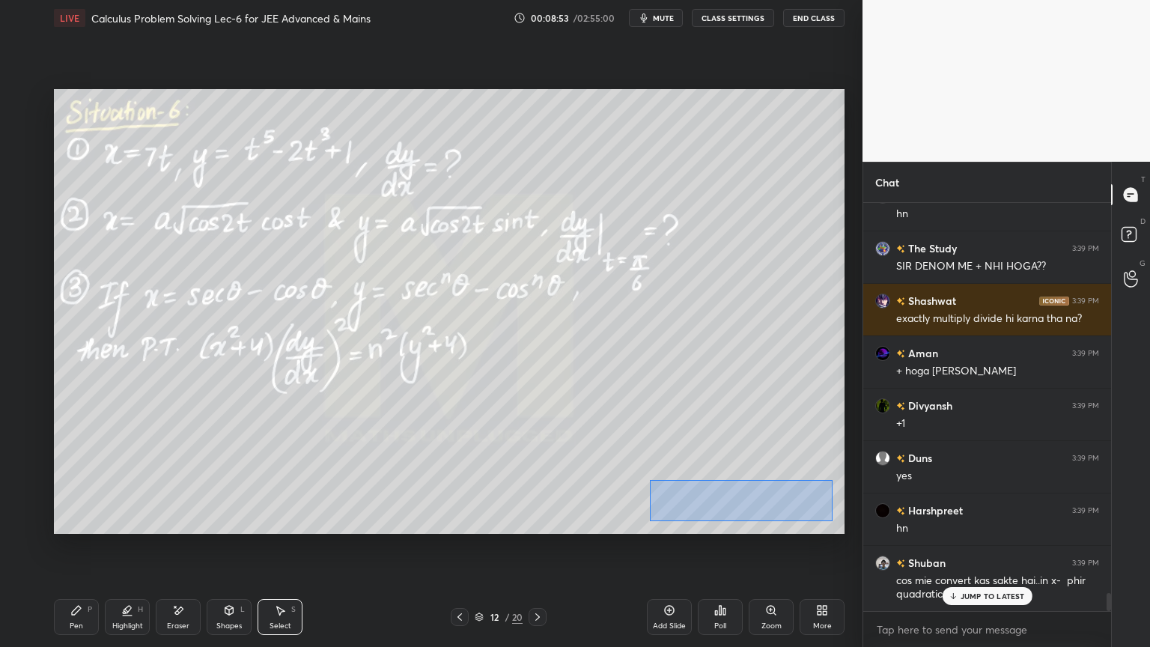
scroll to position [9077, 0]
drag, startPoint x: 648, startPoint y: 479, endPoint x: 799, endPoint y: 514, distance: 154.5
click at [833, 520] on div "0 ° Undo Copy Duplicate Duplicate to new slide Delete" at bounding box center [449, 311] width 790 height 445
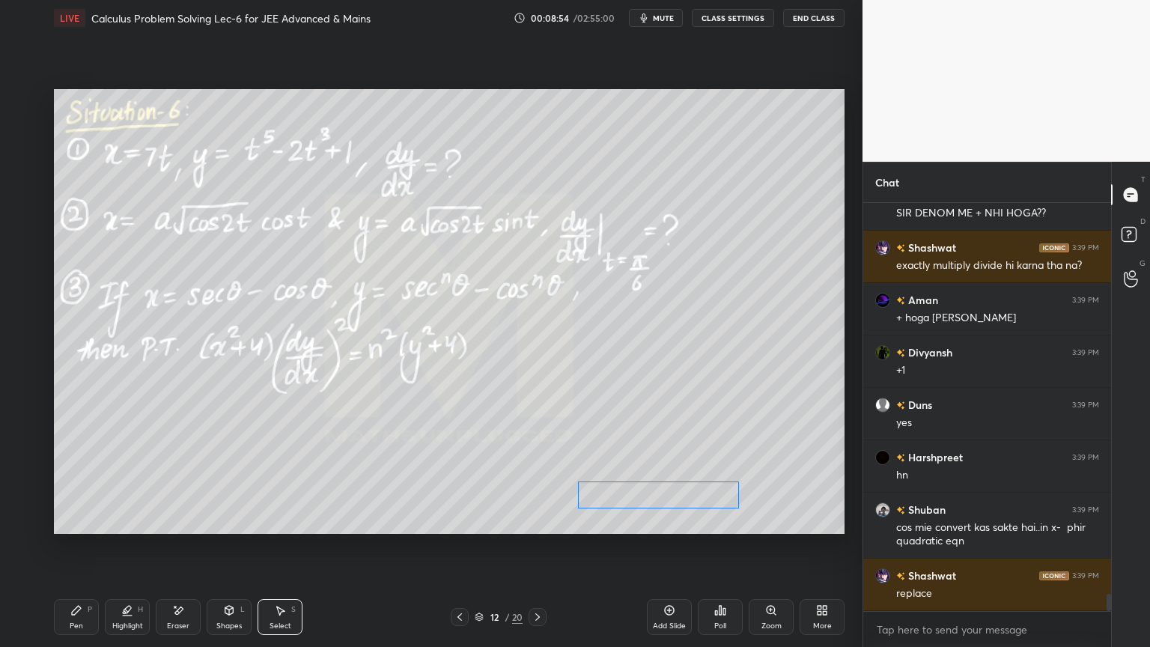
drag, startPoint x: 746, startPoint y: 502, endPoint x: 691, endPoint y: 494, distance: 55.2
click at [691, 495] on div "0 ° Undo Copy Duplicate Duplicate to new slide Delete" at bounding box center [449, 311] width 790 height 445
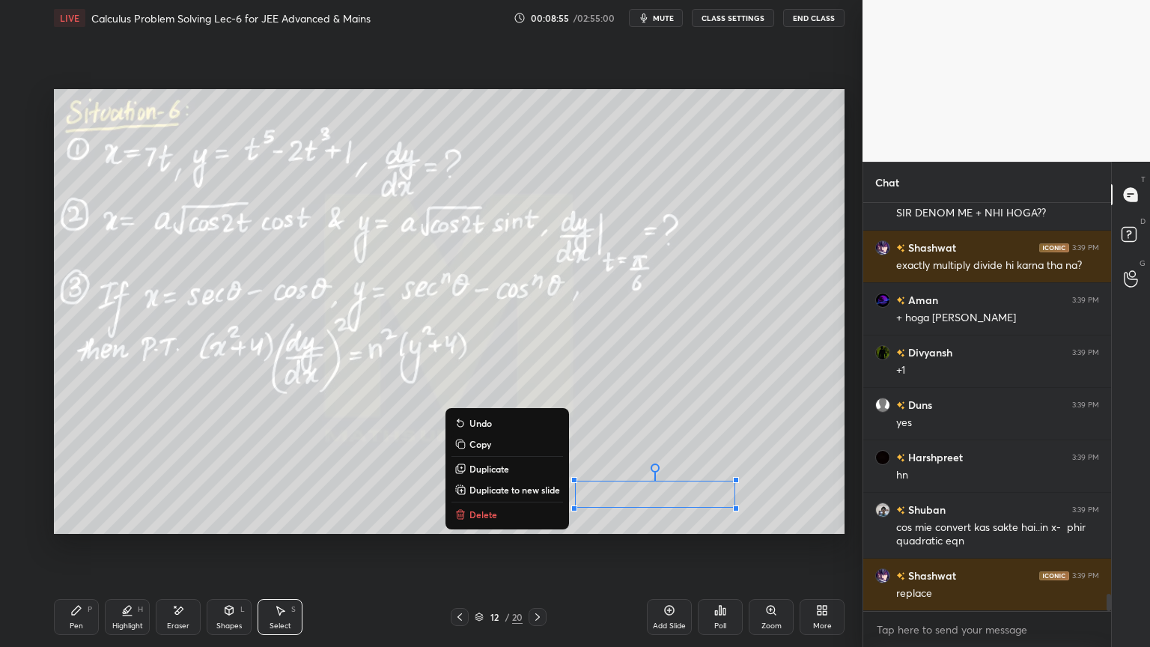
click at [742, 387] on div "0 ° Undo Copy Duplicate Duplicate to new slide Delete" at bounding box center [449, 311] width 790 height 445
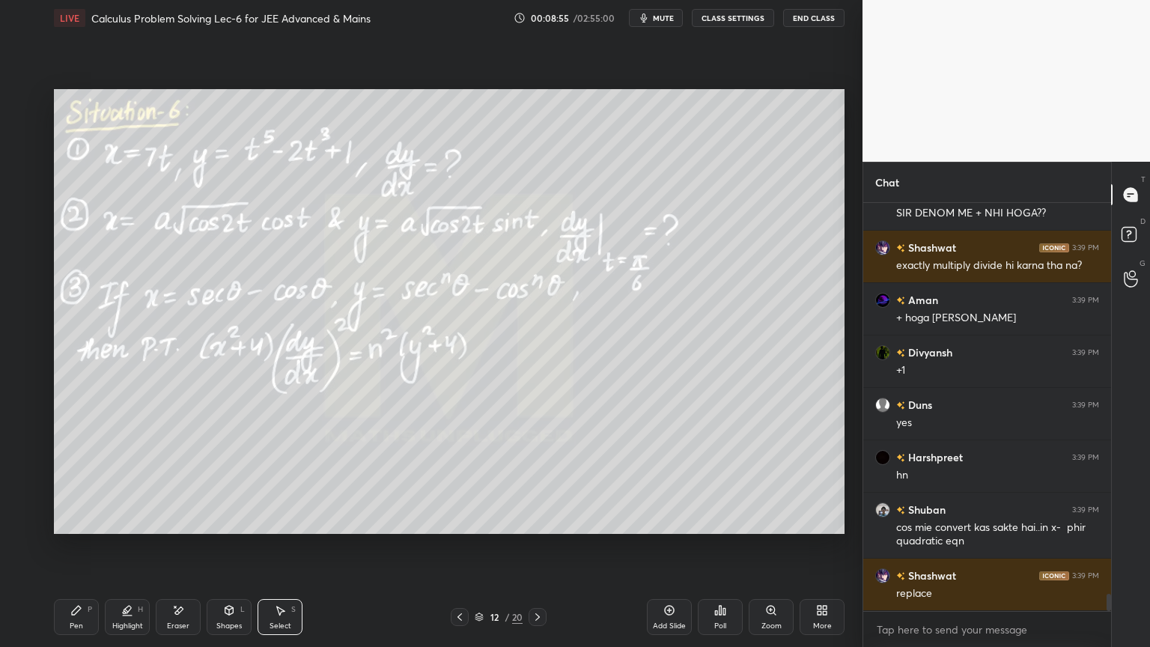
click at [181, 528] on div "Eraser" at bounding box center [178, 625] width 22 height 7
click at [88, 528] on div "Pen P" at bounding box center [76, 617] width 45 height 36
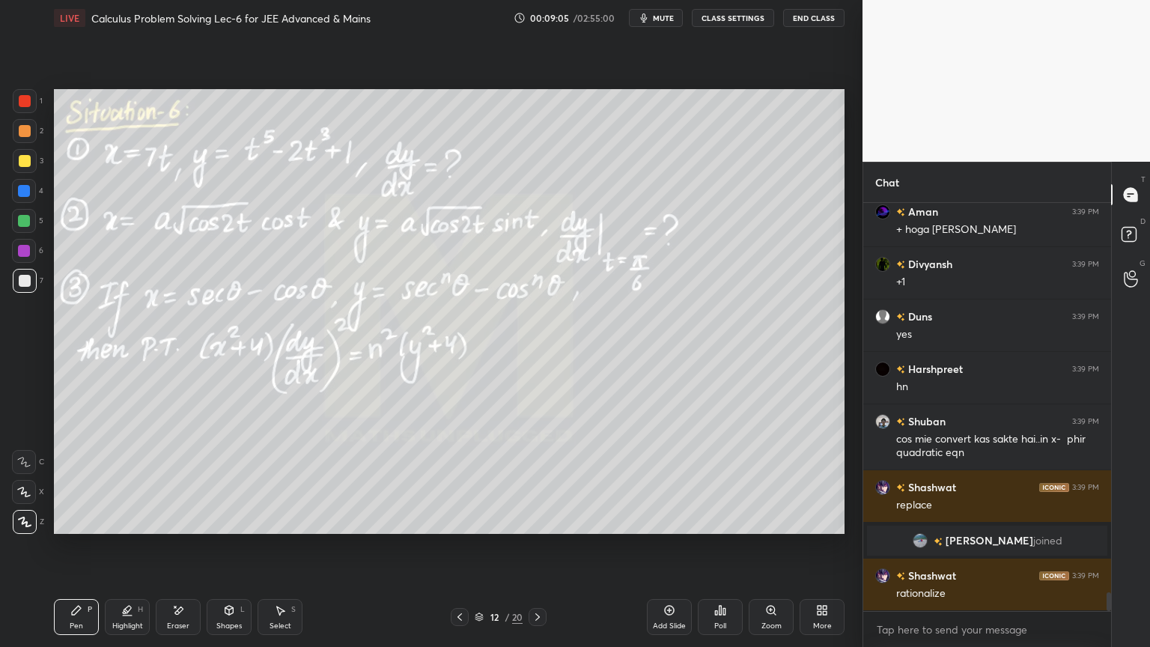
scroll to position [8601, 0]
click at [284, 528] on div "Select S" at bounding box center [279, 617] width 45 height 36
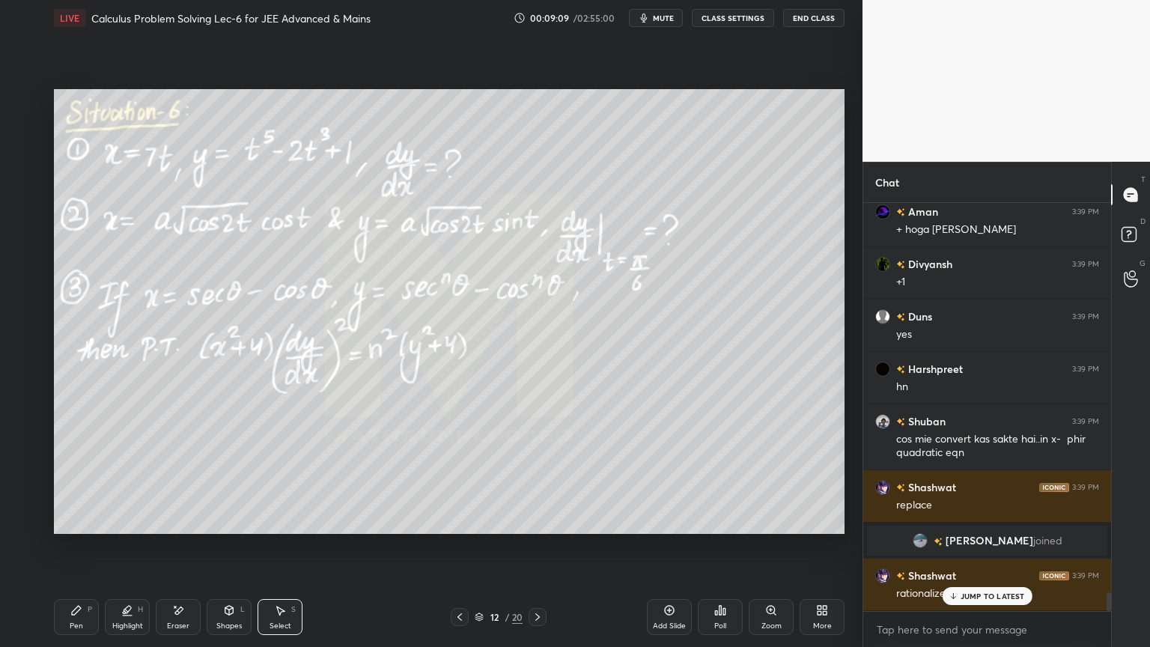
scroll to position [8653, 0]
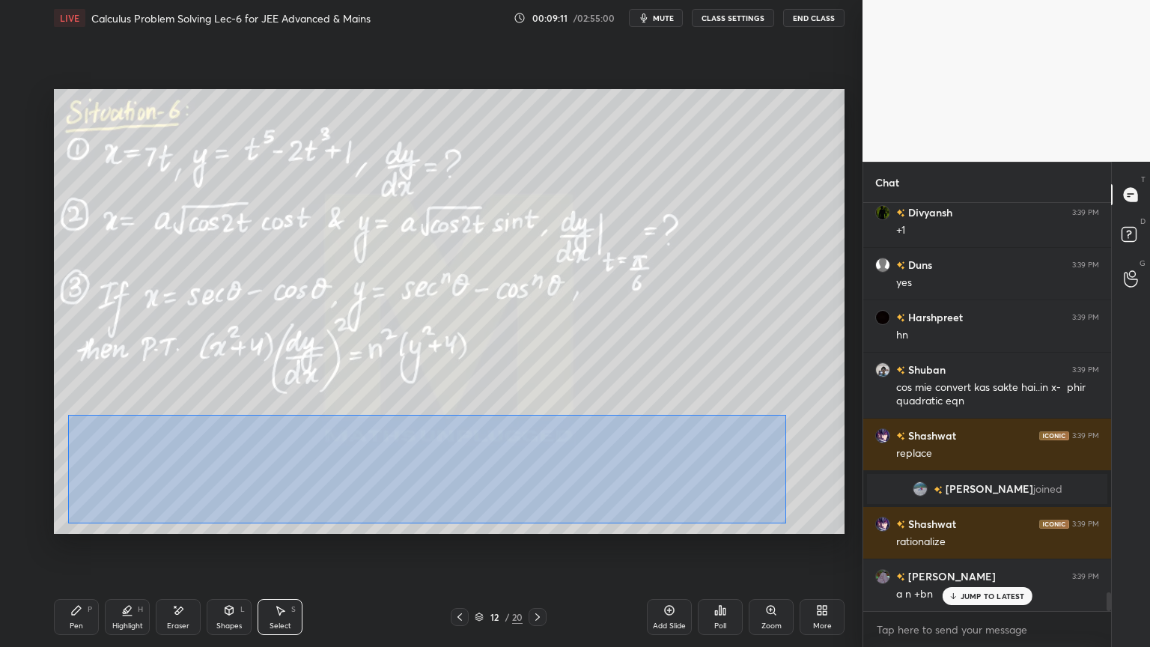
drag, startPoint x: 67, startPoint y: 414, endPoint x: 763, endPoint y: 509, distance: 702.6
click at [787, 522] on div "0 ° Undo Copy Duplicate Duplicate to new slide Delete" at bounding box center [449, 311] width 790 height 445
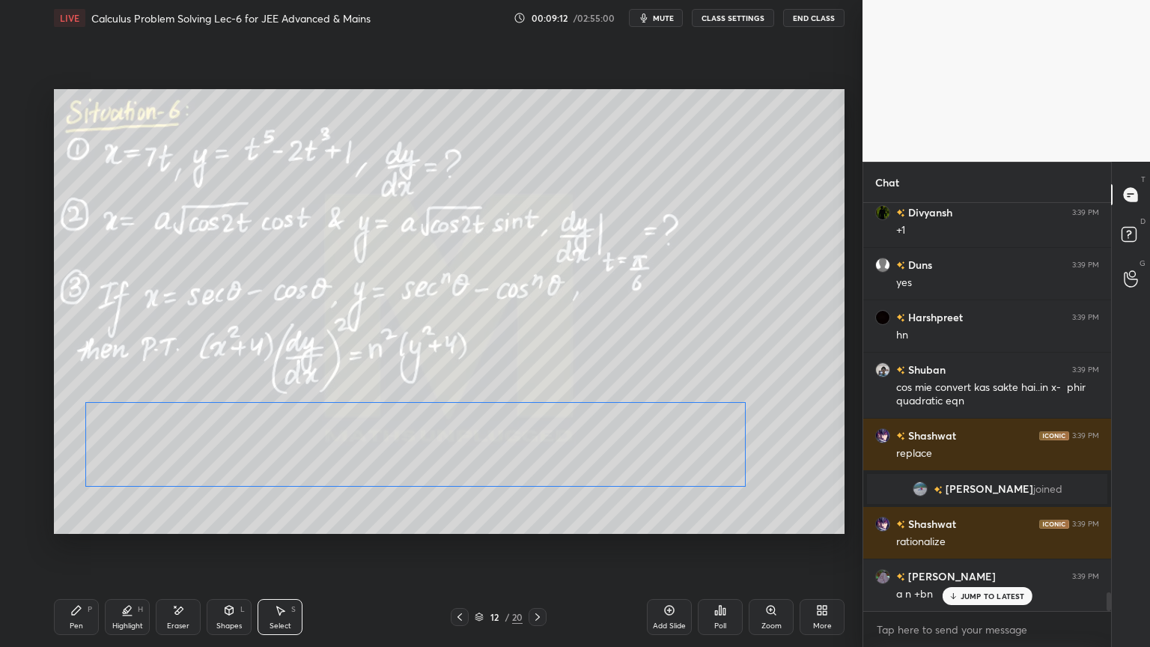
scroll to position [8689, 0]
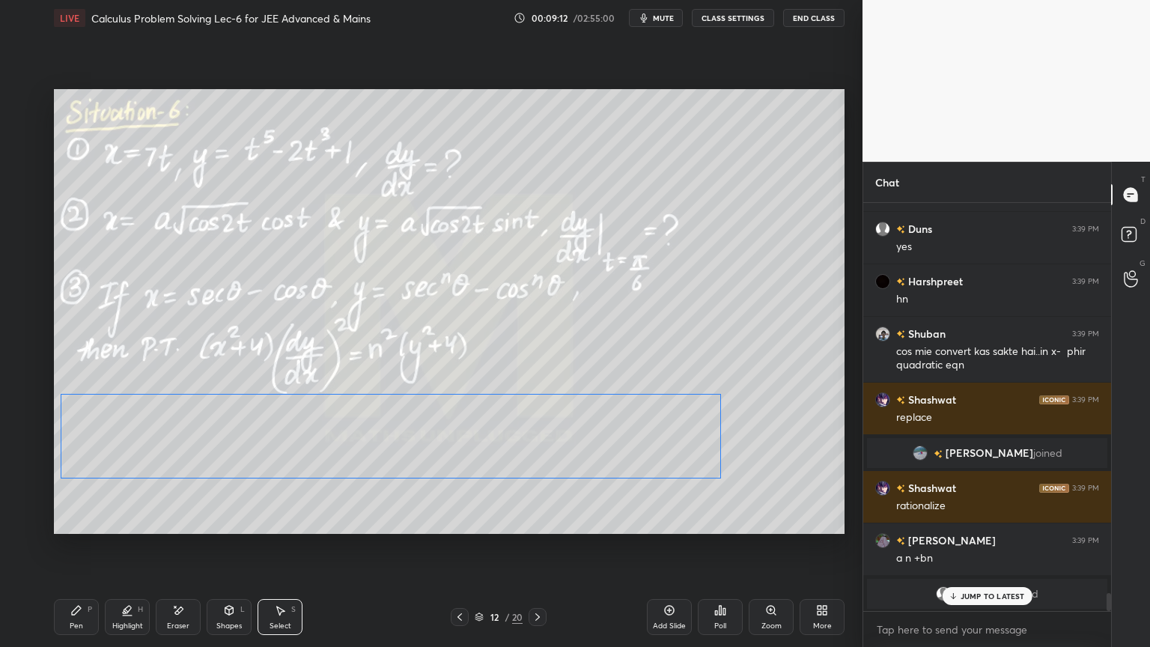
drag, startPoint x: 664, startPoint y: 478, endPoint x: 637, endPoint y: 453, distance: 37.1
click at [637, 453] on div "0 ° Undo Copy Duplicate Duplicate to new slide Delete" at bounding box center [449, 311] width 790 height 445
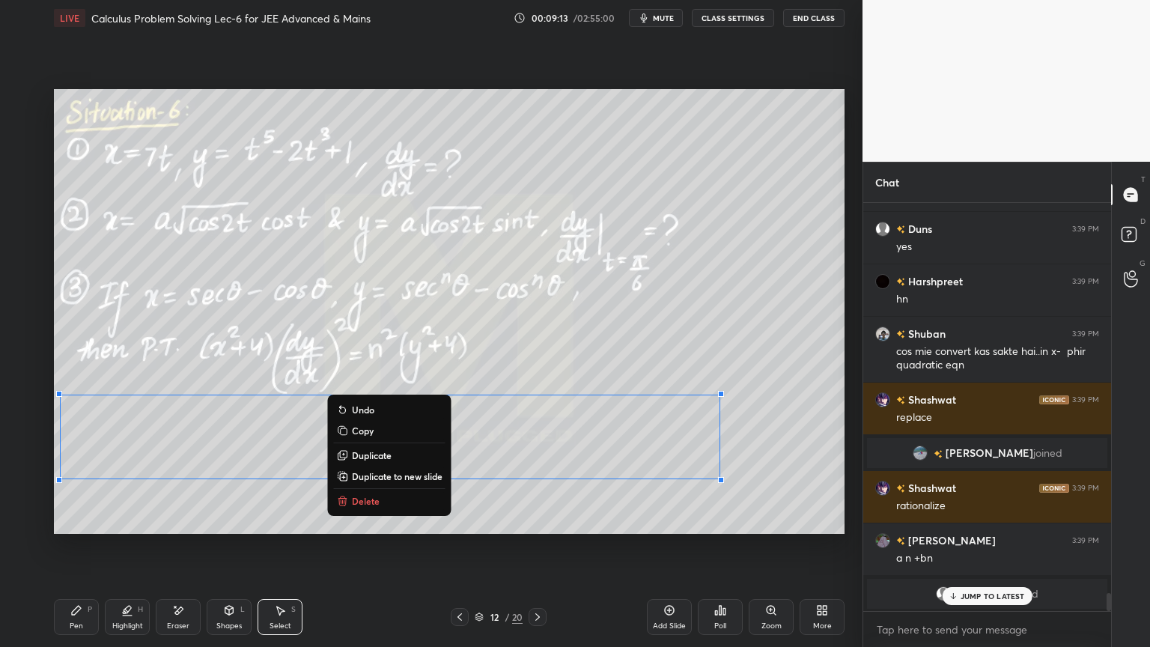
click at [659, 368] on div "0 ° Undo Copy Duplicate Duplicate to new slide Delete" at bounding box center [449, 311] width 790 height 445
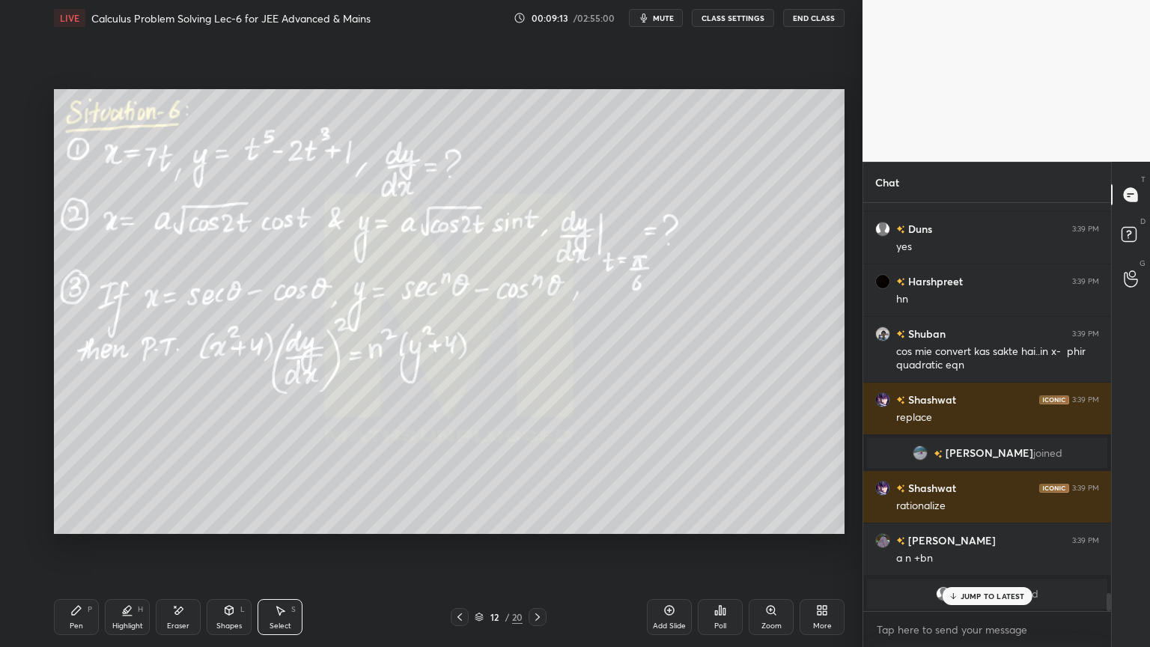
click at [125, 528] on div "Highlight H" at bounding box center [127, 617] width 45 height 36
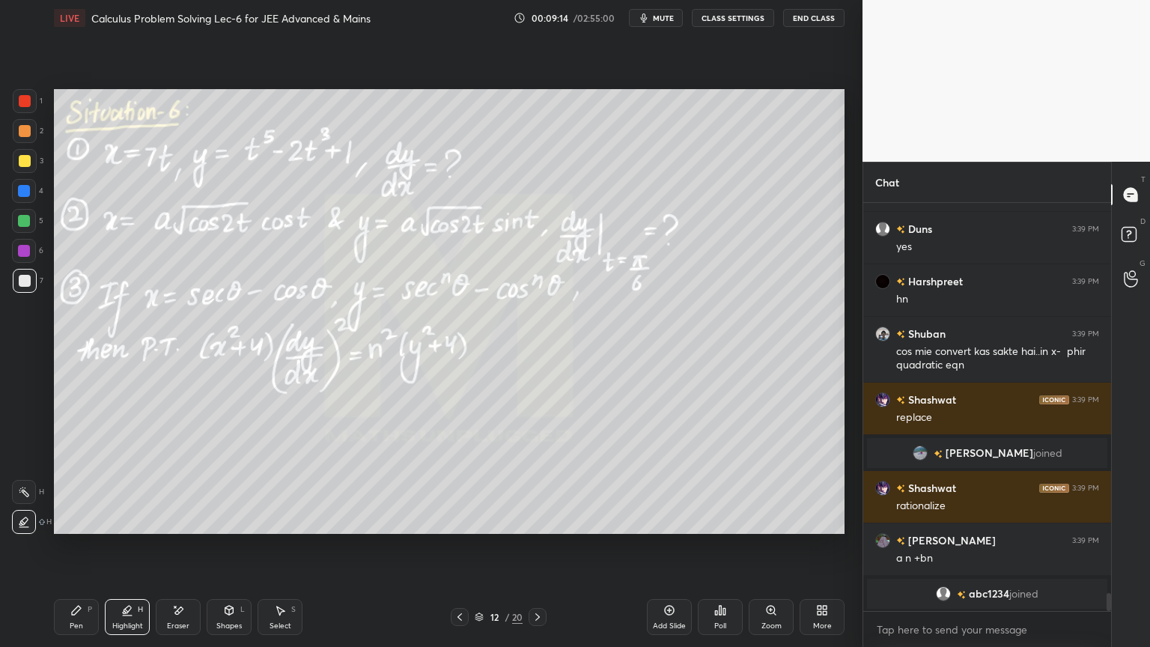
click at [81, 528] on div "Pen P" at bounding box center [76, 617] width 45 height 36
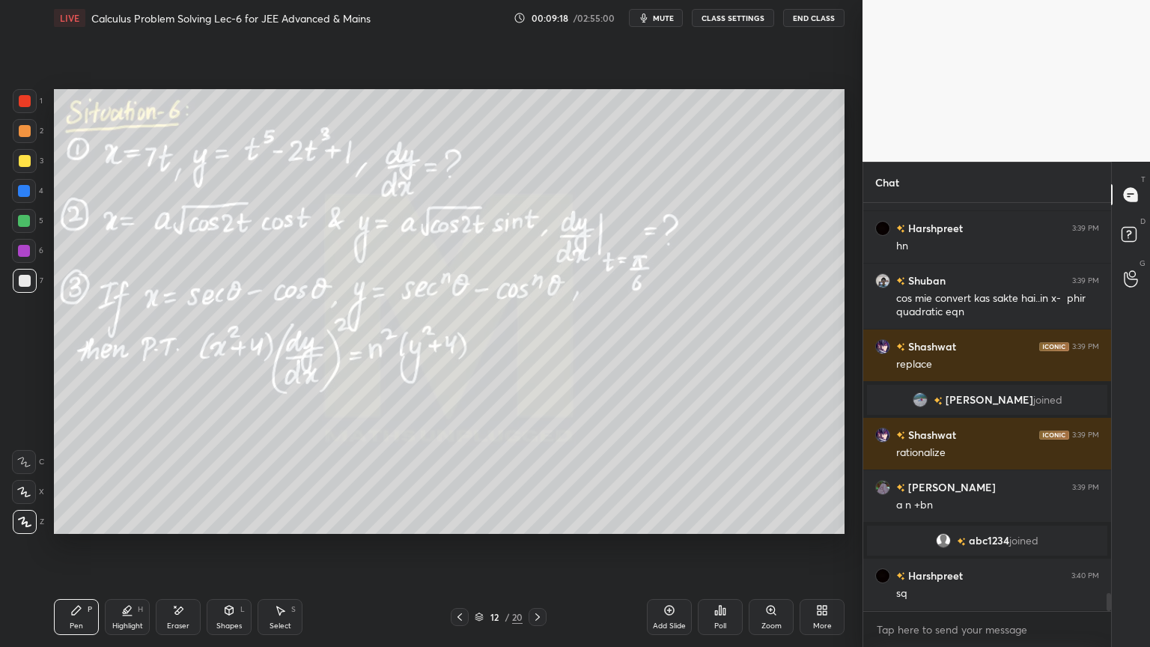
click at [175, 528] on div "Eraser" at bounding box center [178, 617] width 45 height 36
click at [124, 528] on icon at bounding box center [127, 610] width 12 height 12
click at [83, 528] on div "Pen P" at bounding box center [76, 617] width 45 height 36
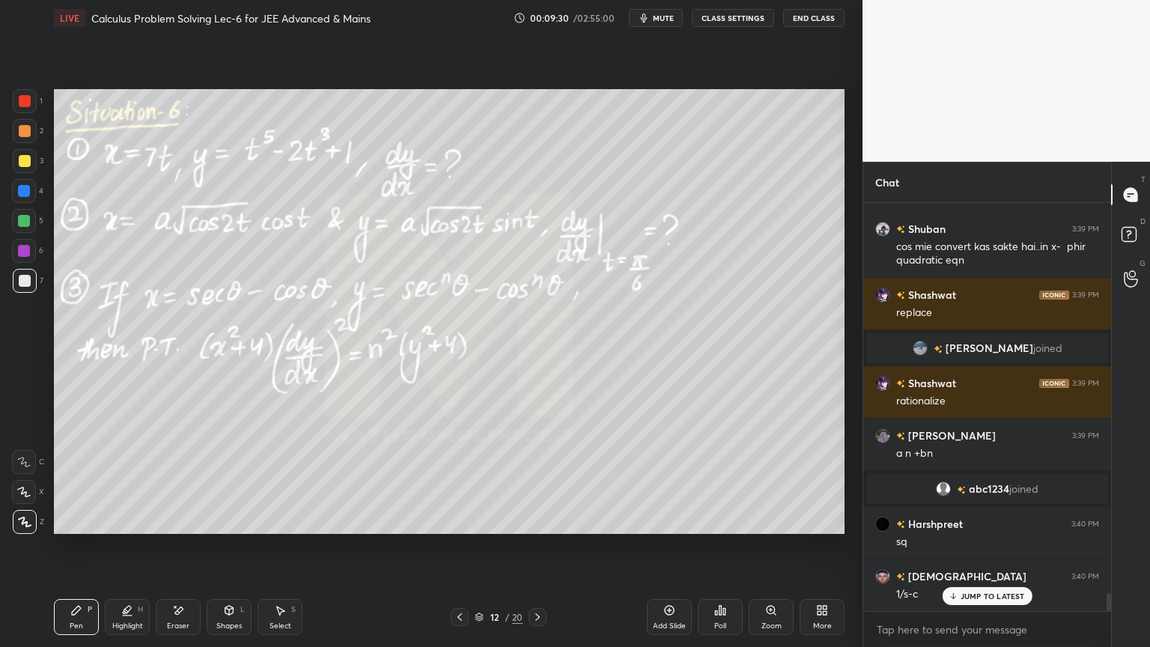
scroll to position [8898, 0]
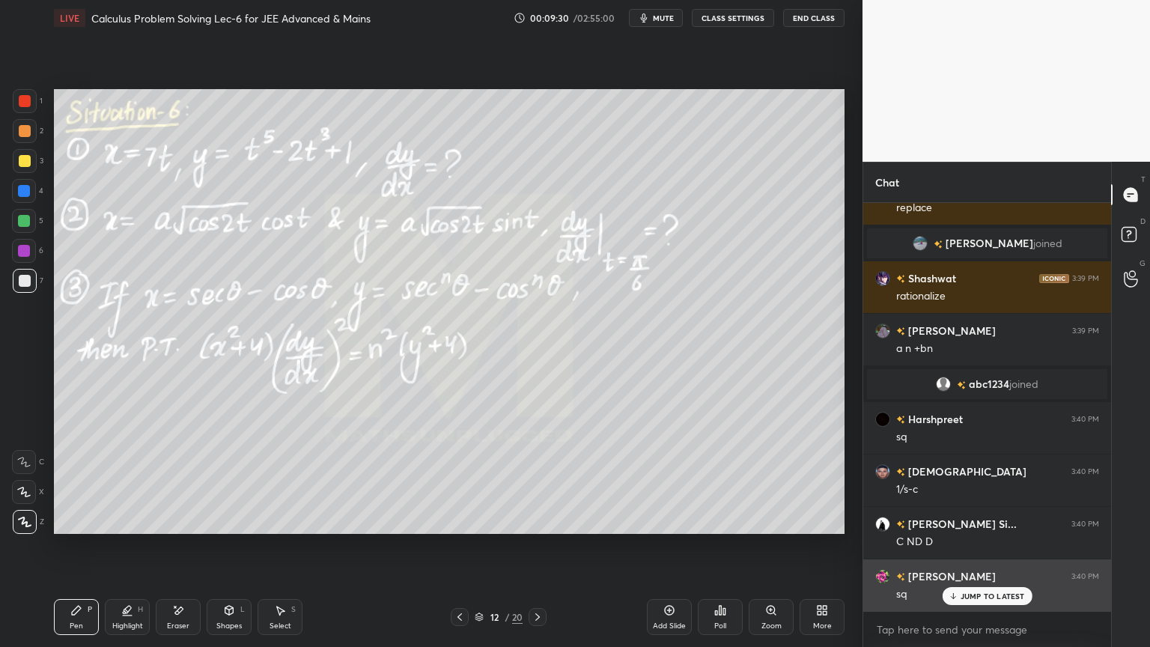
click at [970, 528] on p "JUMP TO LATEST" at bounding box center [992, 595] width 64 height 9
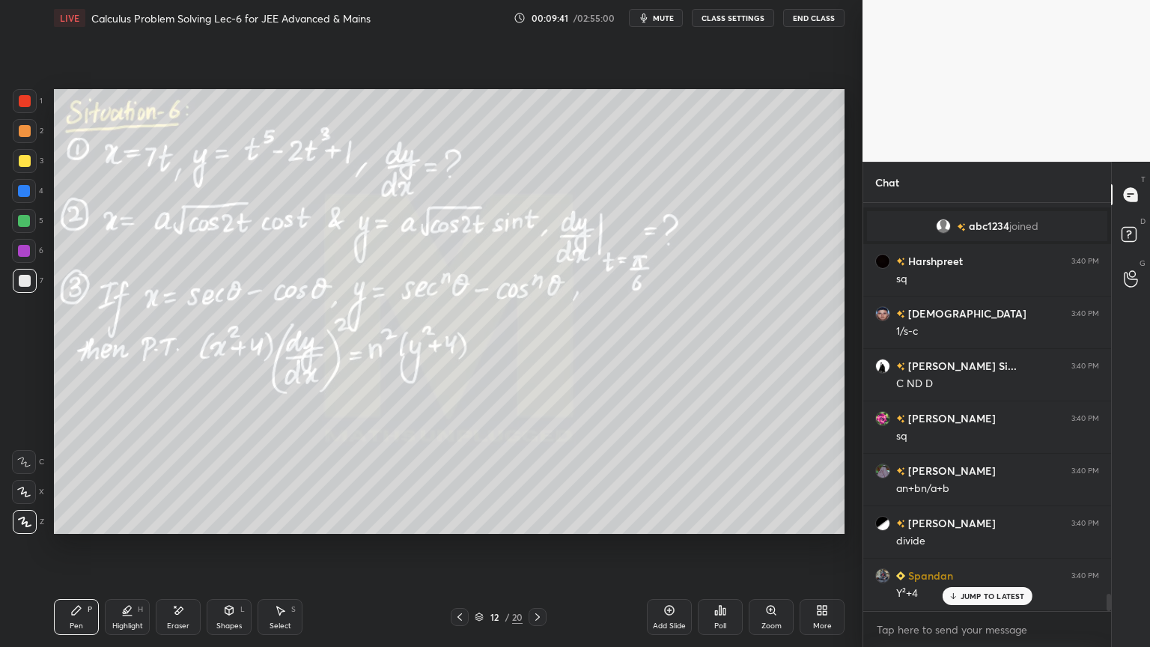
scroll to position [9108, 0]
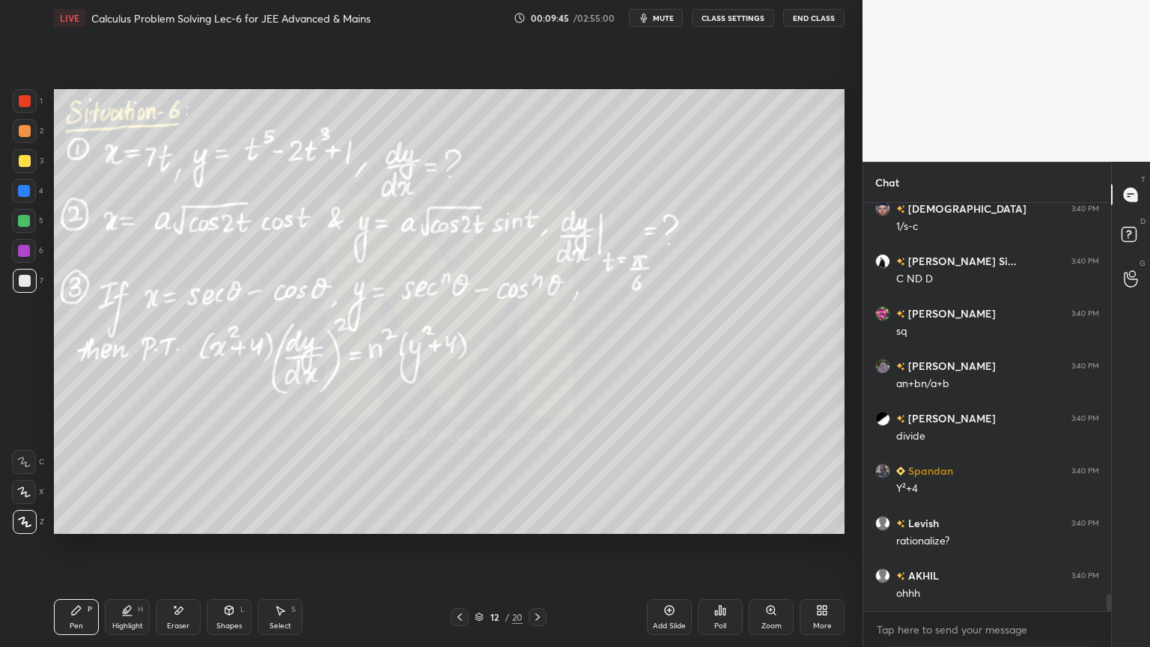
click at [22, 252] on div at bounding box center [24, 251] width 12 height 12
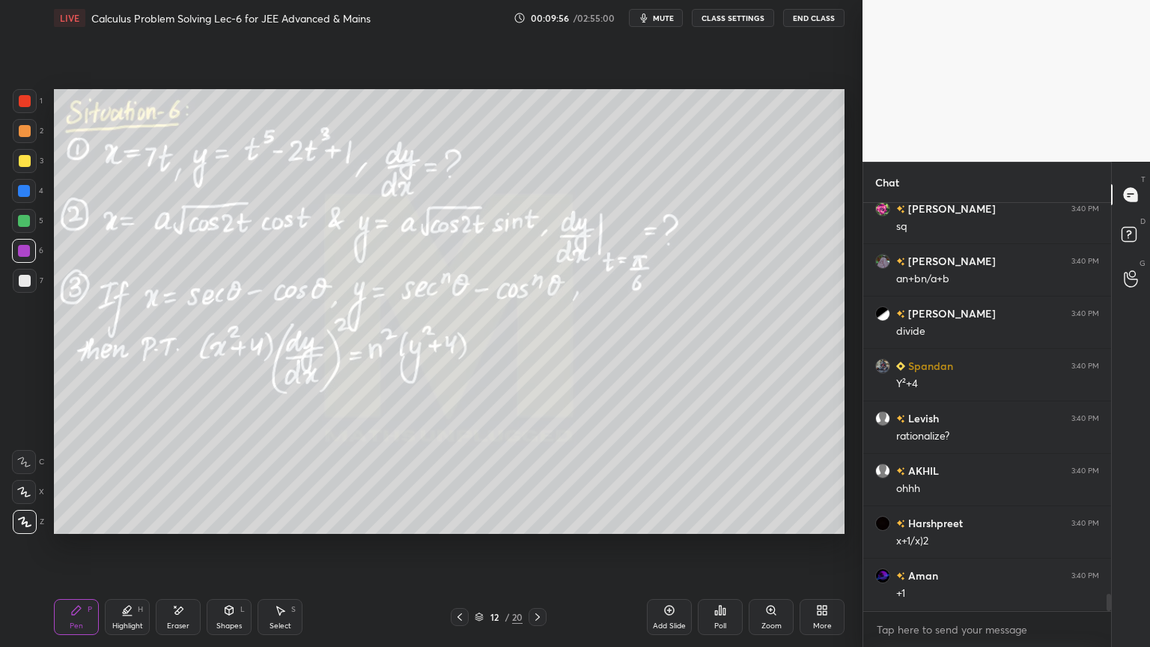
scroll to position [9318, 0]
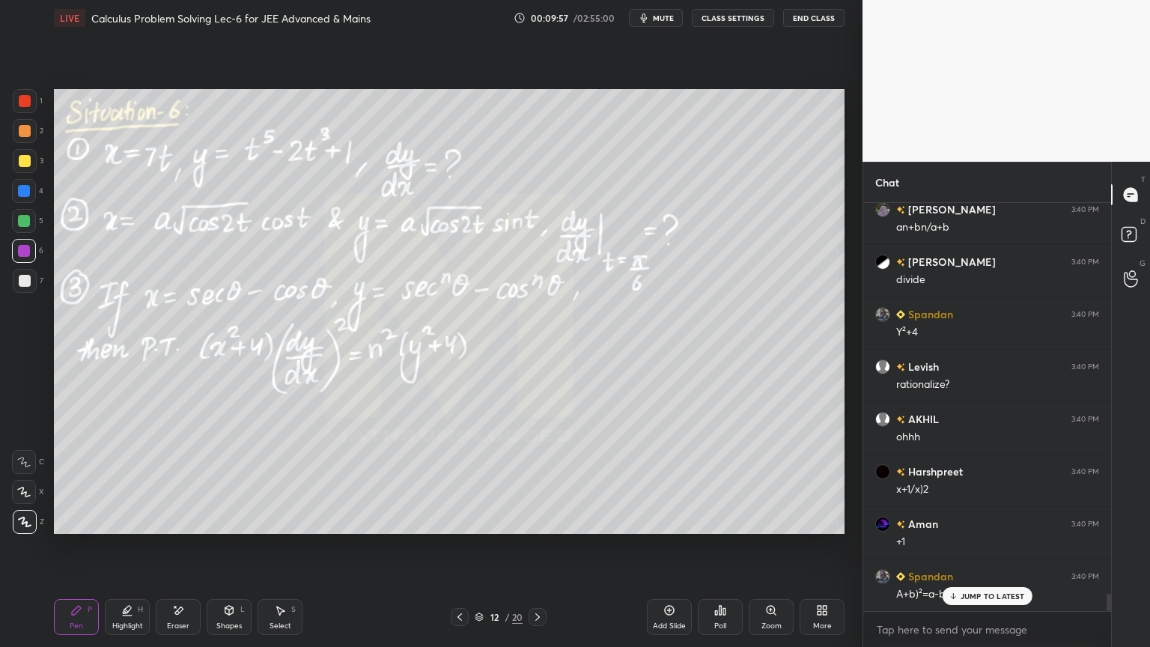
click at [955, 528] on icon at bounding box center [953, 595] width 10 height 9
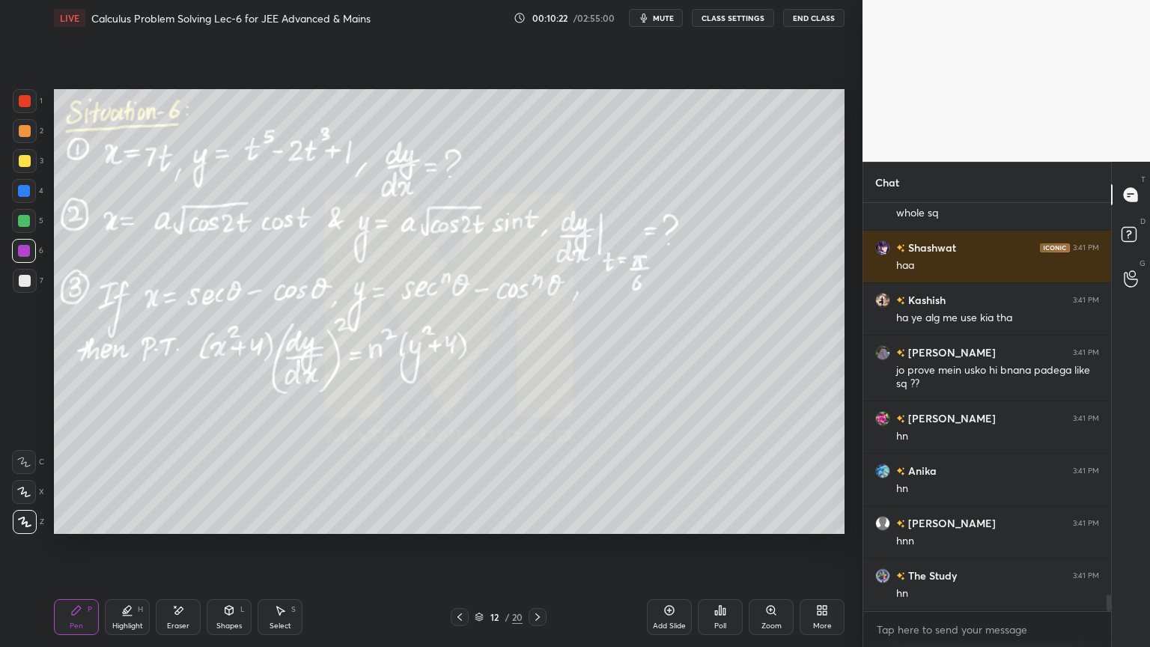
scroll to position [9803, 0]
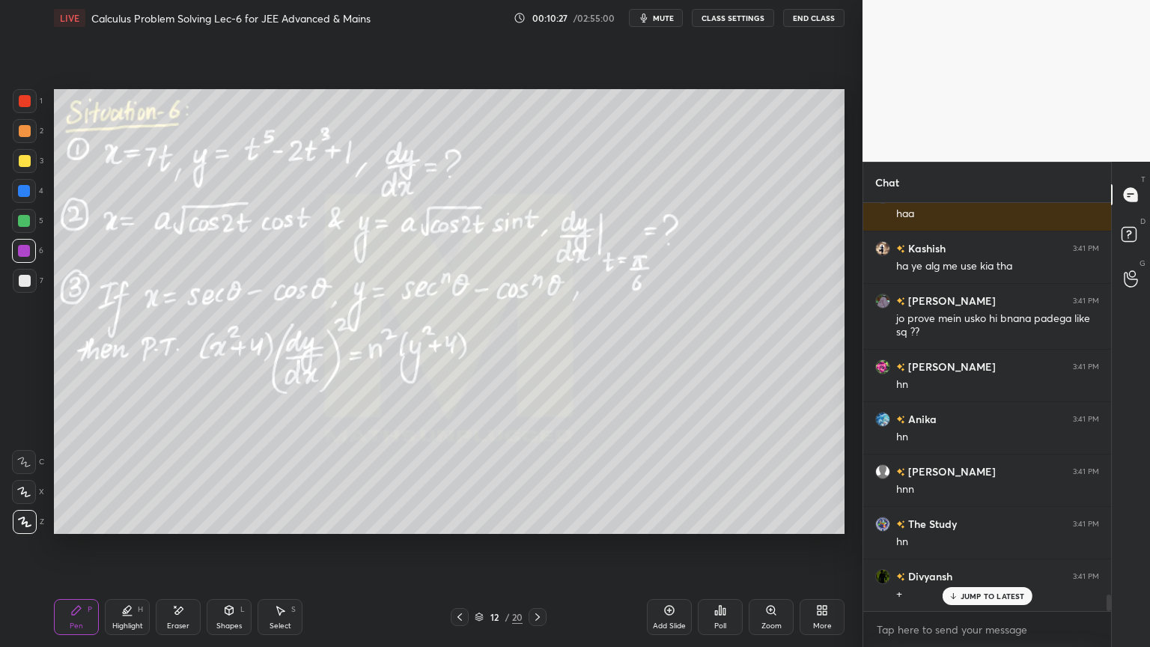
drag, startPoint x: 128, startPoint y: 612, endPoint x: 96, endPoint y: 615, distance: 32.3
click at [126, 528] on icon at bounding box center [127, 610] width 12 height 12
click at [160, 528] on div "Eraser" at bounding box center [178, 617] width 45 height 36
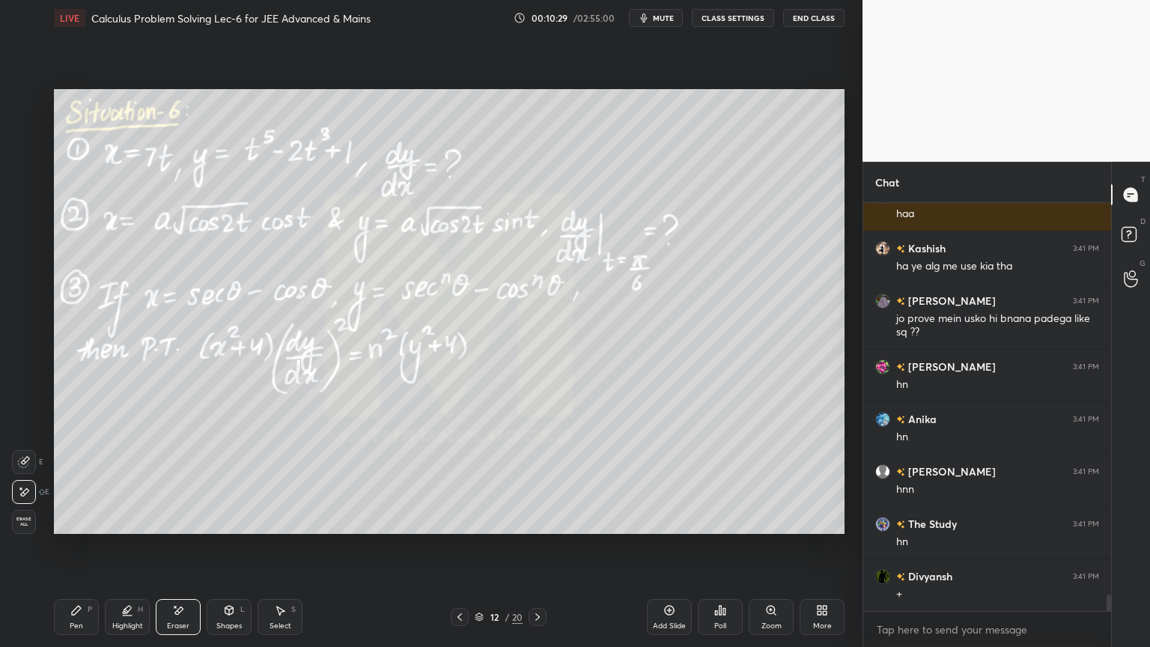
scroll to position [9856, 0]
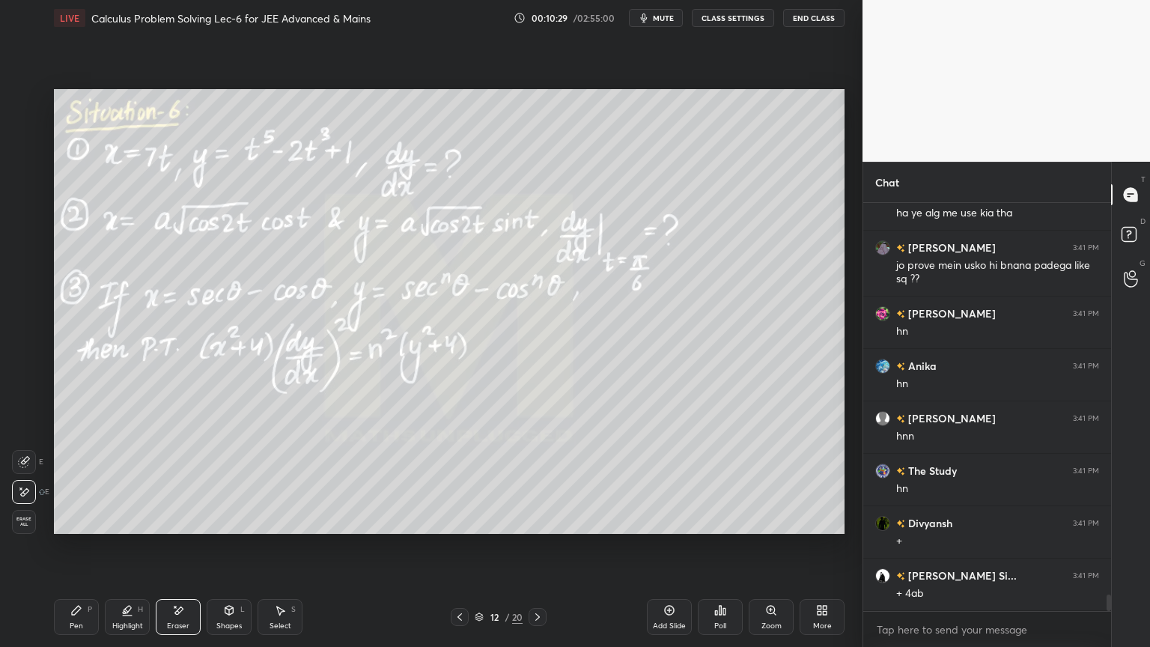
click at [78, 528] on icon at bounding box center [76, 610] width 12 height 12
drag, startPoint x: 176, startPoint y: 619, endPoint x: 338, endPoint y: 543, distance: 179.5
click at [177, 528] on div "Eraser" at bounding box center [178, 617] width 45 height 36
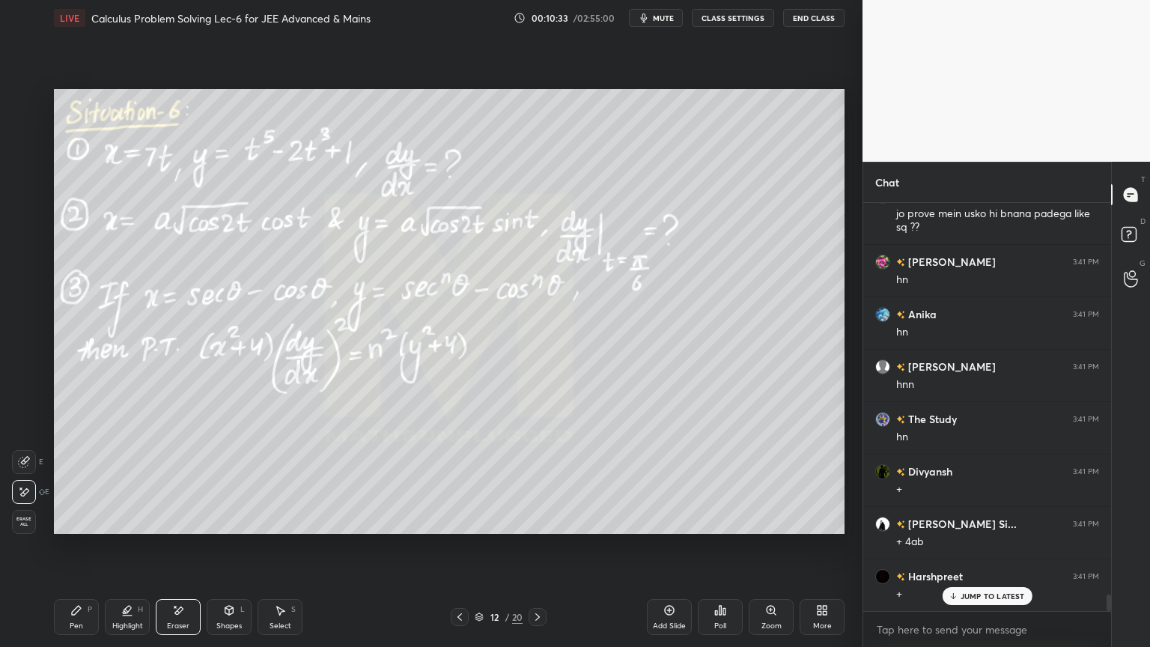
click at [121, 528] on icon at bounding box center [127, 610] width 12 height 12
drag, startPoint x: 86, startPoint y: 611, endPoint x: 135, endPoint y: 574, distance: 60.9
click at [84, 528] on div "Pen P" at bounding box center [76, 617] width 45 height 36
click at [27, 281] on div at bounding box center [25, 281] width 12 height 12
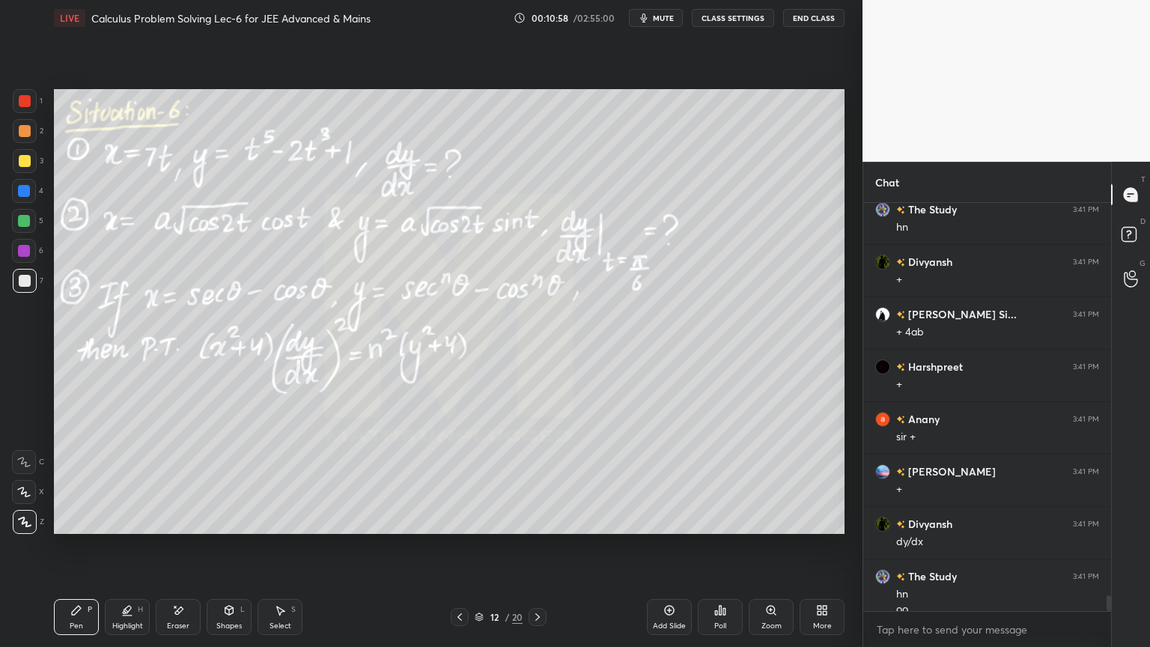
scroll to position [10132, 0]
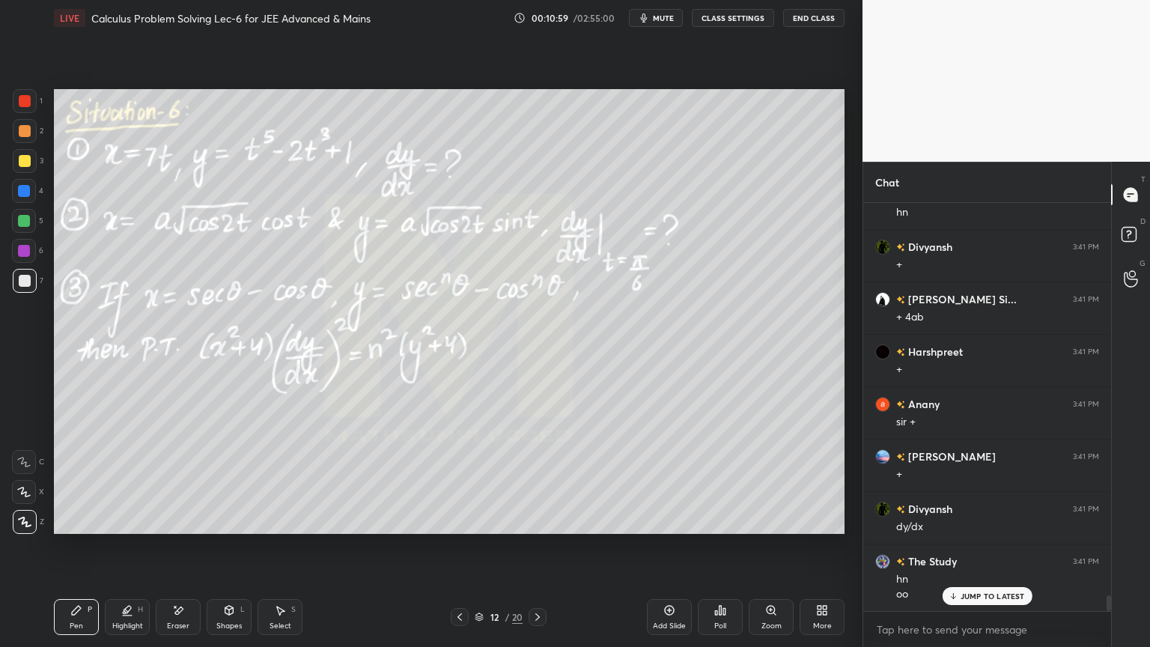
click at [175, 528] on icon at bounding box center [178, 610] width 12 height 13
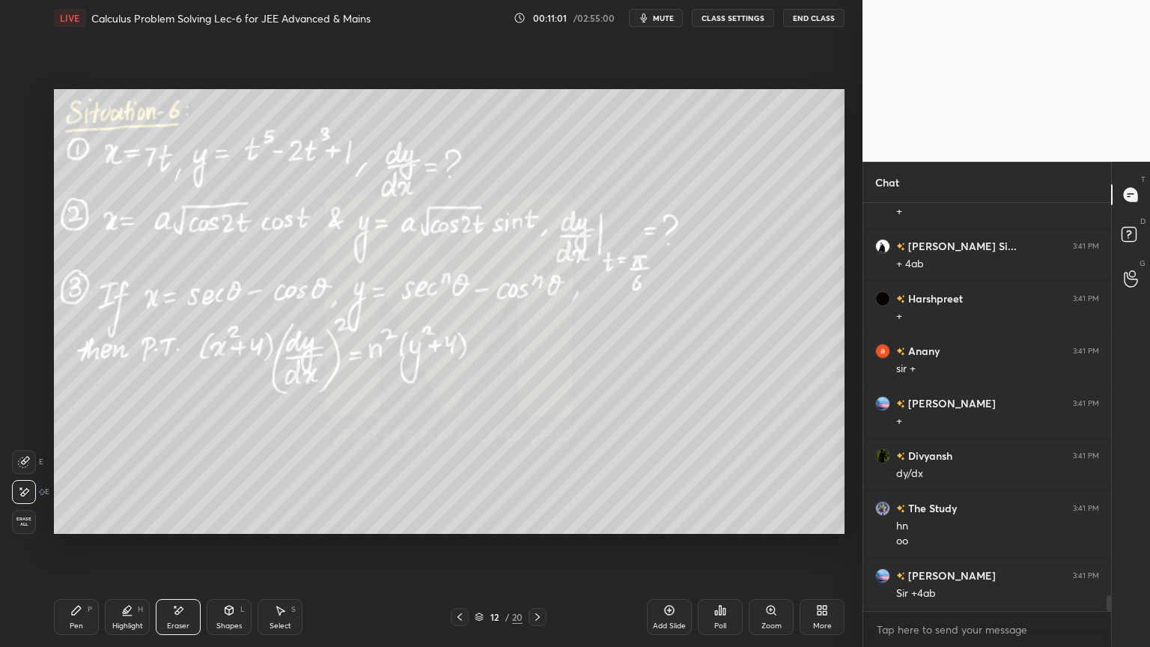
drag, startPoint x: 115, startPoint y: 615, endPoint x: 87, endPoint y: 612, distance: 28.6
click at [115, 528] on div "Highlight H" at bounding box center [127, 617] width 45 height 36
click at [85, 528] on div "Pen P" at bounding box center [76, 617] width 45 height 36
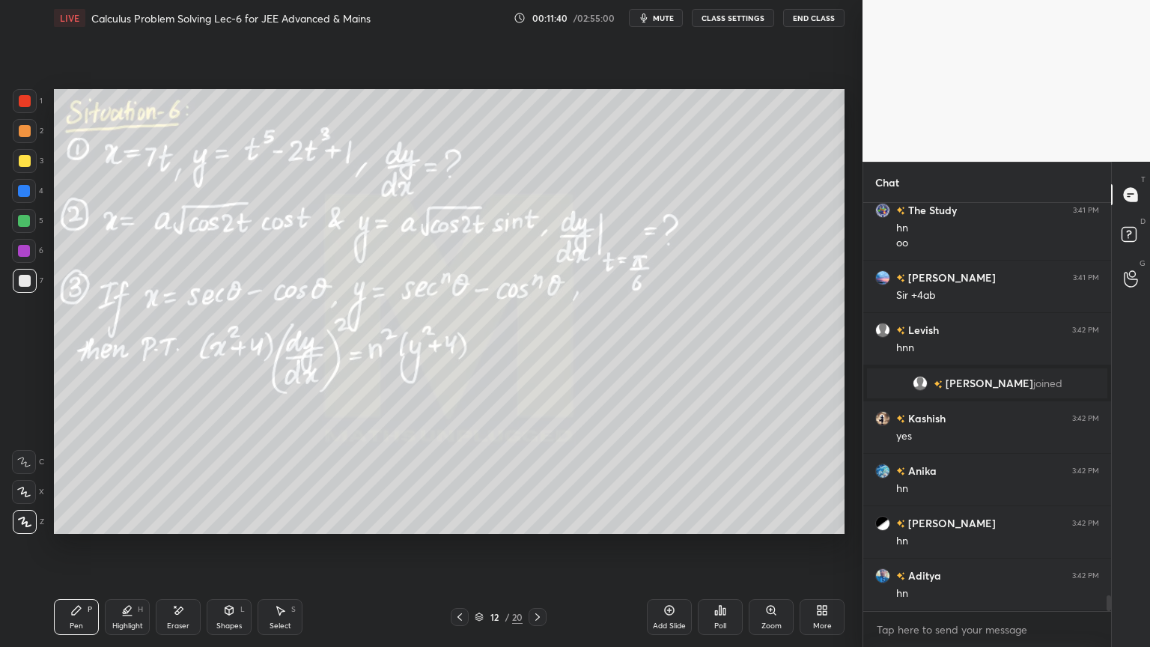
scroll to position [10120, 0]
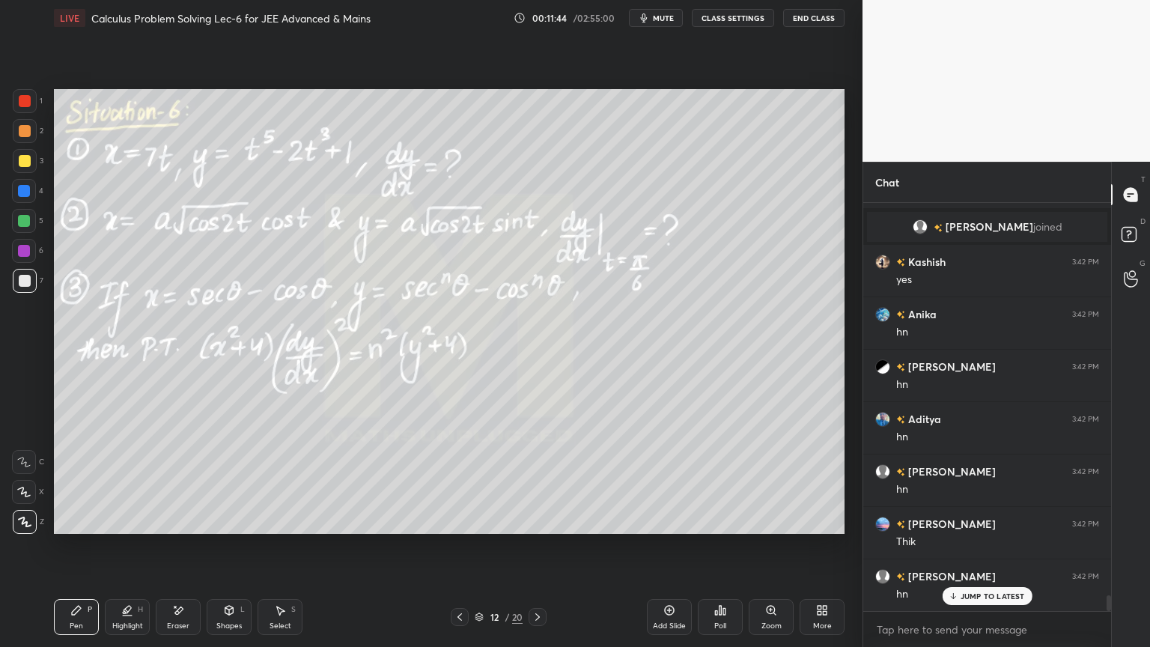
drag, startPoint x: 477, startPoint y: 615, endPoint x: 463, endPoint y: 620, distance: 14.9
click at [478, 528] on icon at bounding box center [479, 616] width 9 height 9
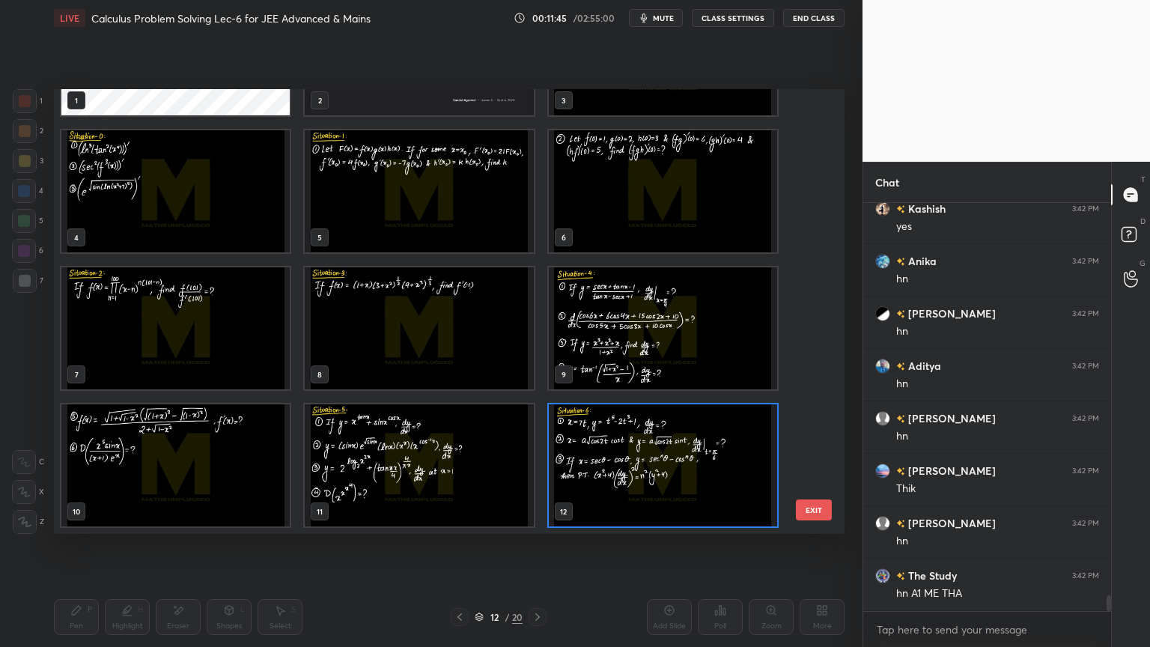
scroll to position [344, 0]
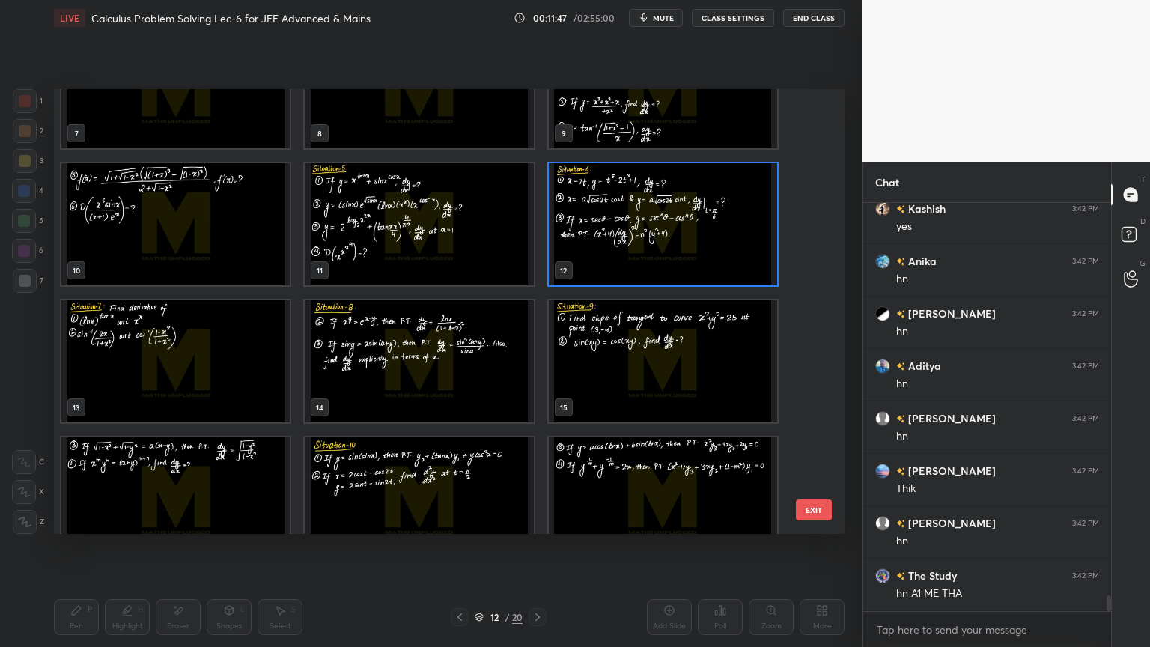
click at [204, 371] on img "grid" at bounding box center [175, 361] width 228 height 122
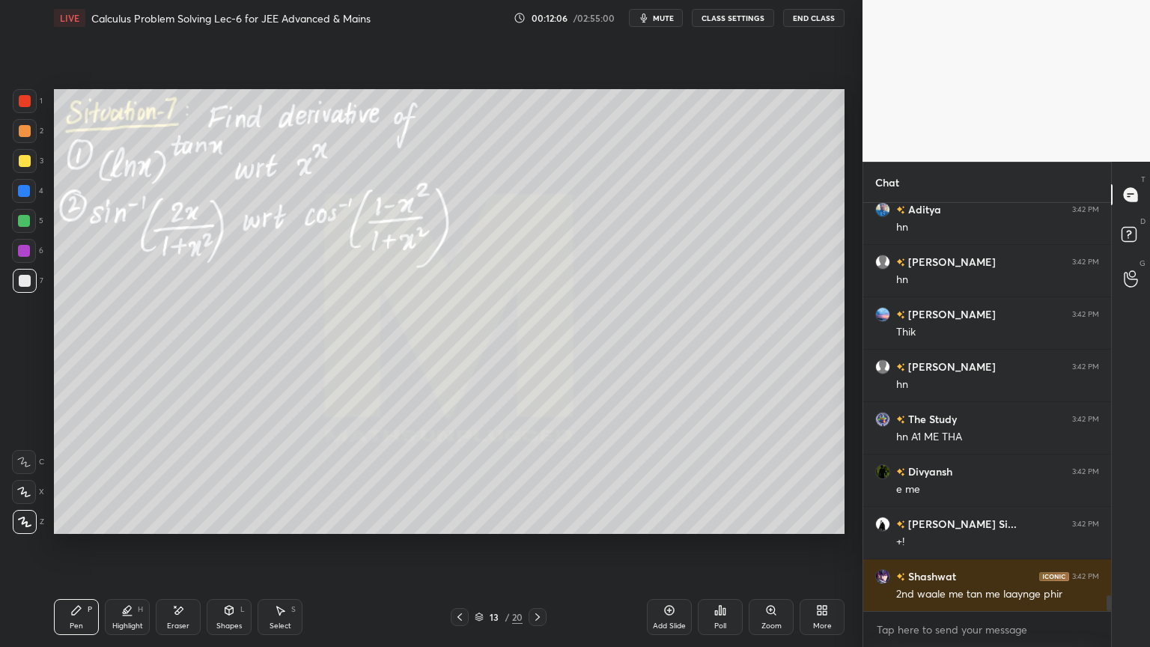
scroll to position [10383, 0]
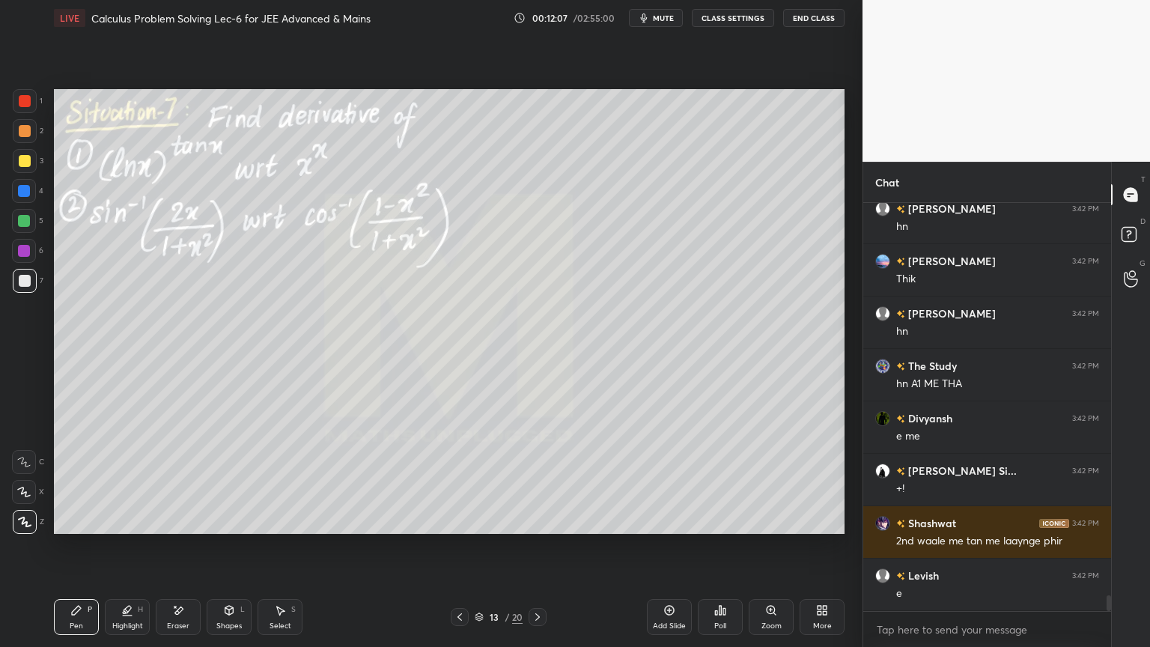
click at [29, 156] on div at bounding box center [25, 161] width 24 height 24
drag, startPoint x: 169, startPoint y: 611, endPoint x: 144, endPoint y: 598, distance: 28.5
click at [170, 528] on div "Eraser" at bounding box center [178, 617] width 45 height 36
click at [22, 510] on div "Erase all" at bounding box center [24, 522] width 24 height 24
click at [127, 528] on div "Highlight H" at bounding box center [127, 617] width 45 height 36
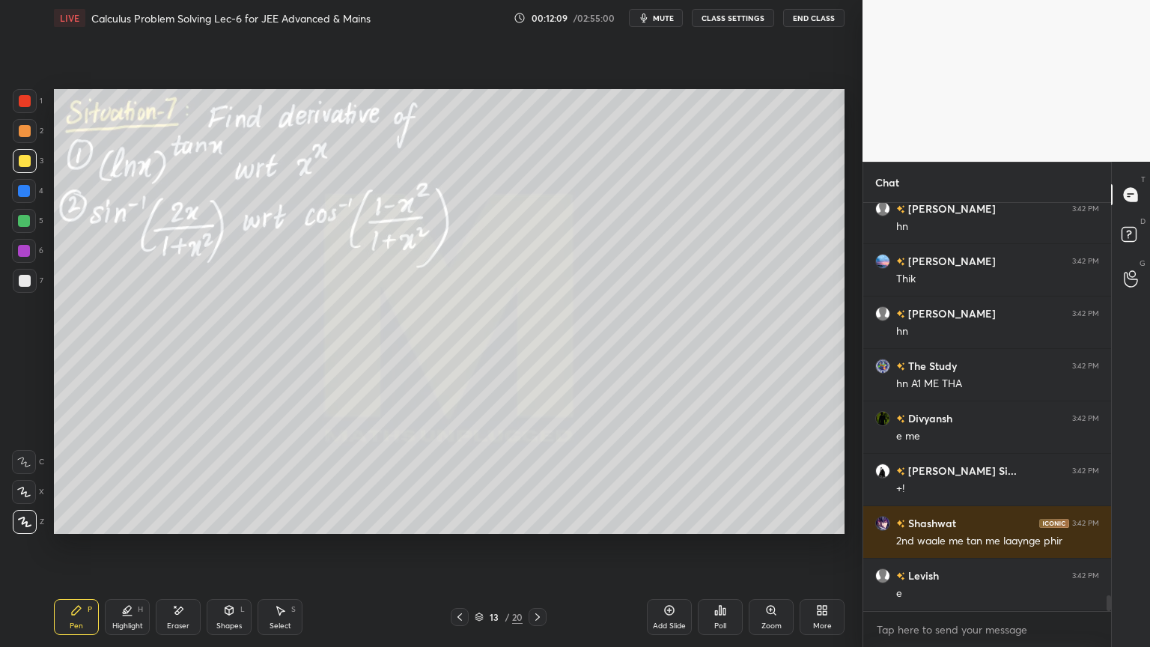
click at [82, 528] on div "Pen P" at bounding box center [76, 617] width 45 height 36
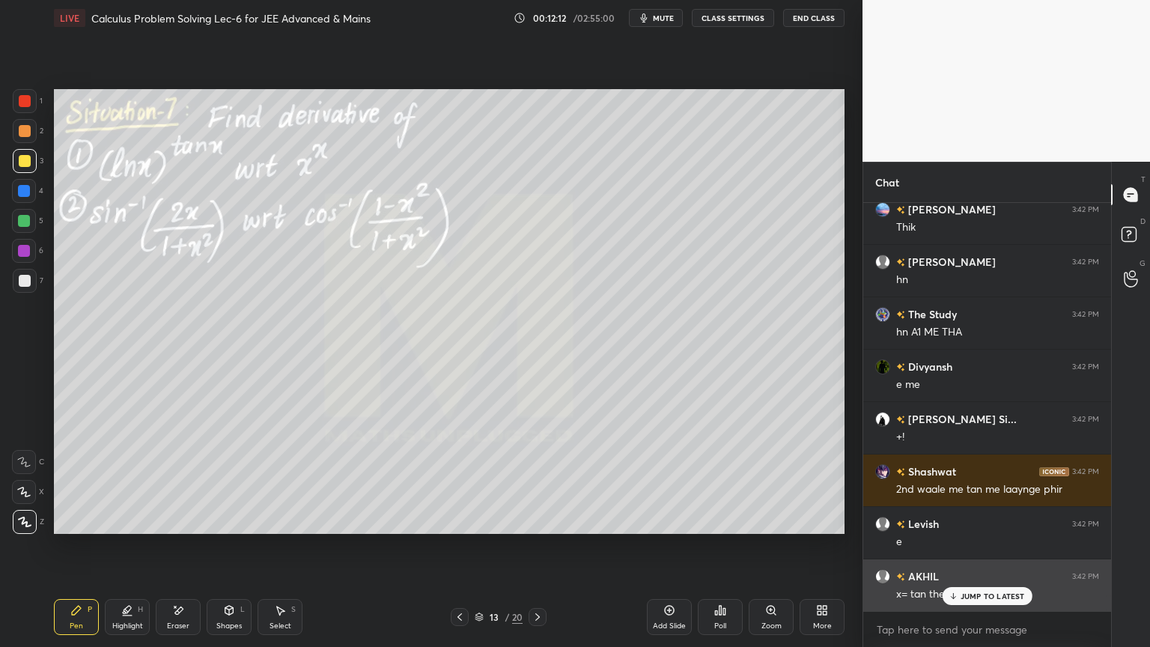
click at [966, 528] on p "JUMP TO LATEST" at bounding box center [992, 595] width 64 height 9
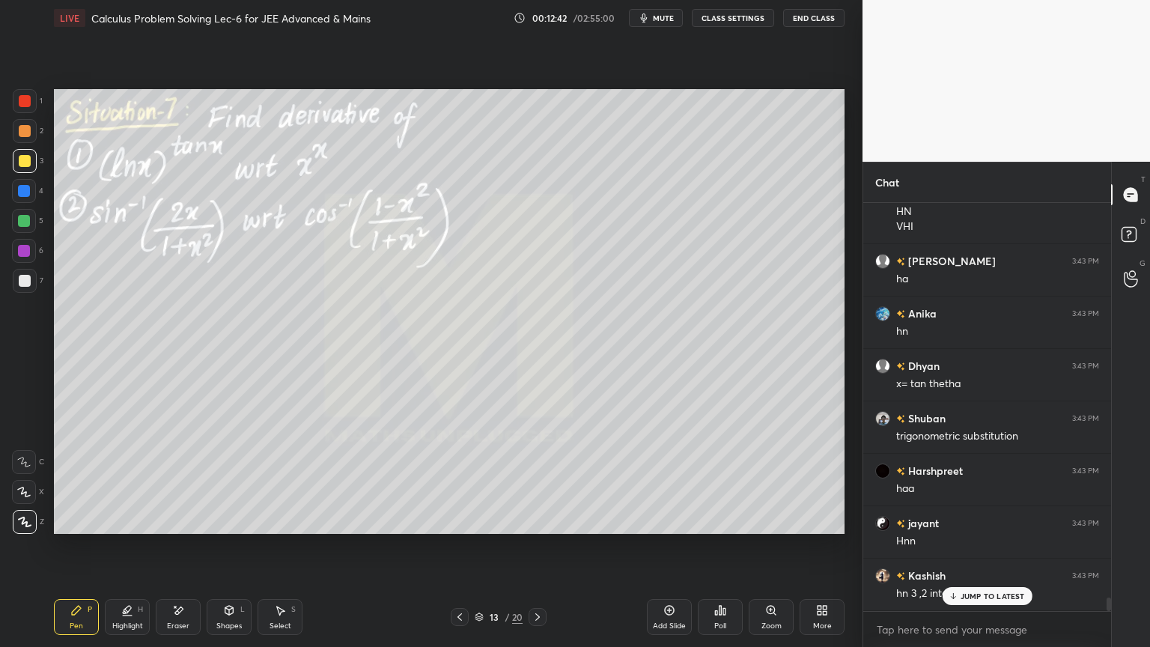
scroll to position [11707, 0]
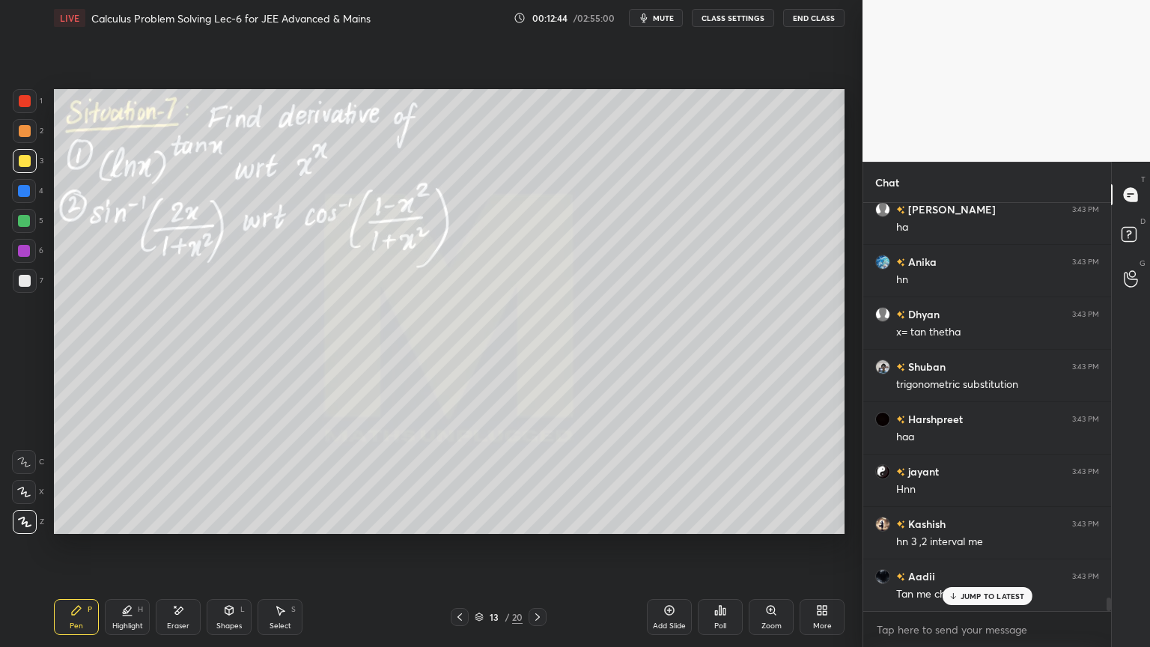
click at [180, 528] on icon at bounding box center [178, 610] width 12 height 13
drag, startPoint x: 114, startPoint y: 621, endPoint x: 93, endPoint y: 619, distance: 21.1
click at [114, 528] on div "Highlight" at bounding box center [127, 625] width 31 height 7
drag, startPoint x: 91, startPoint y: 618, endPoint x: 139, endPoint y: 595, distance: 53.9
click at [89, 528] on div "Pen P" at bounding box center [76, 617] width 45 height 36
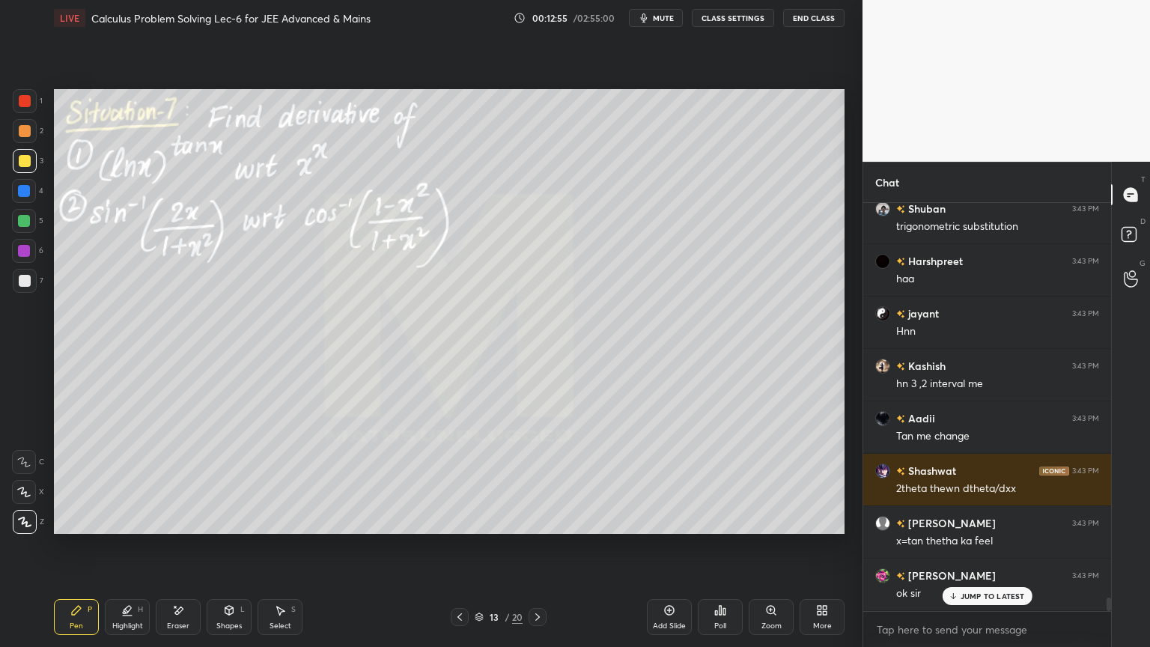
scroll to position [11916, 0]
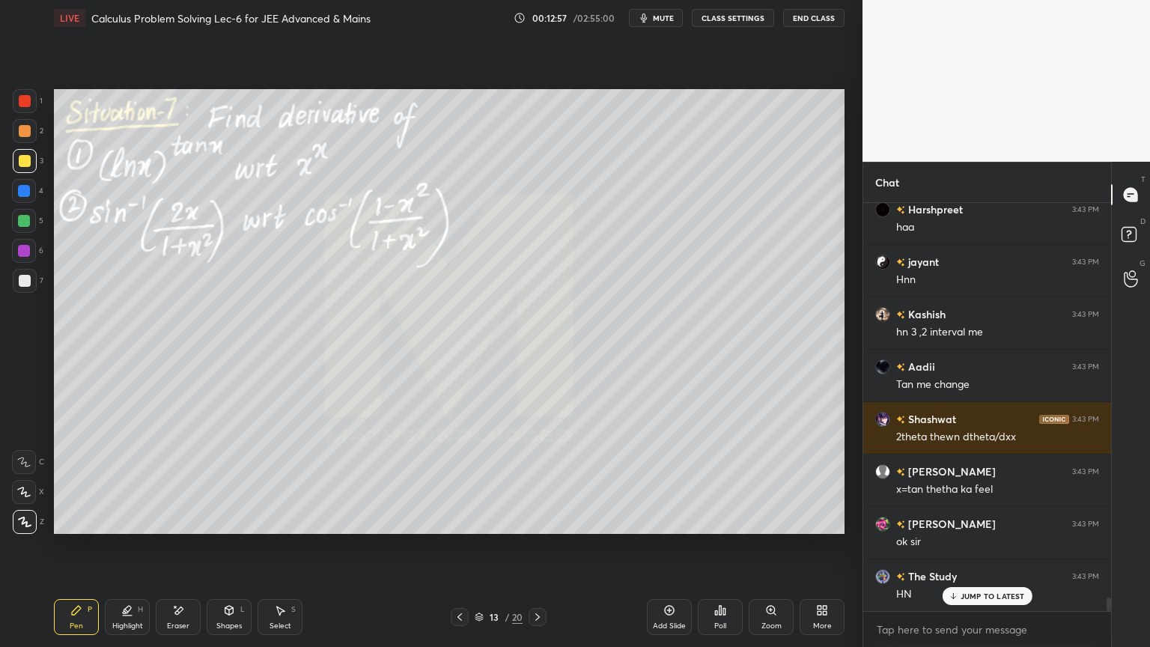
drag, startPoint x: 177, startPoint y: 615, endPoint x: 187, endPoint y: 587, distance: 30.3
click at [177, 528] on icon at bounding box center [178, 610] width 12 height 13
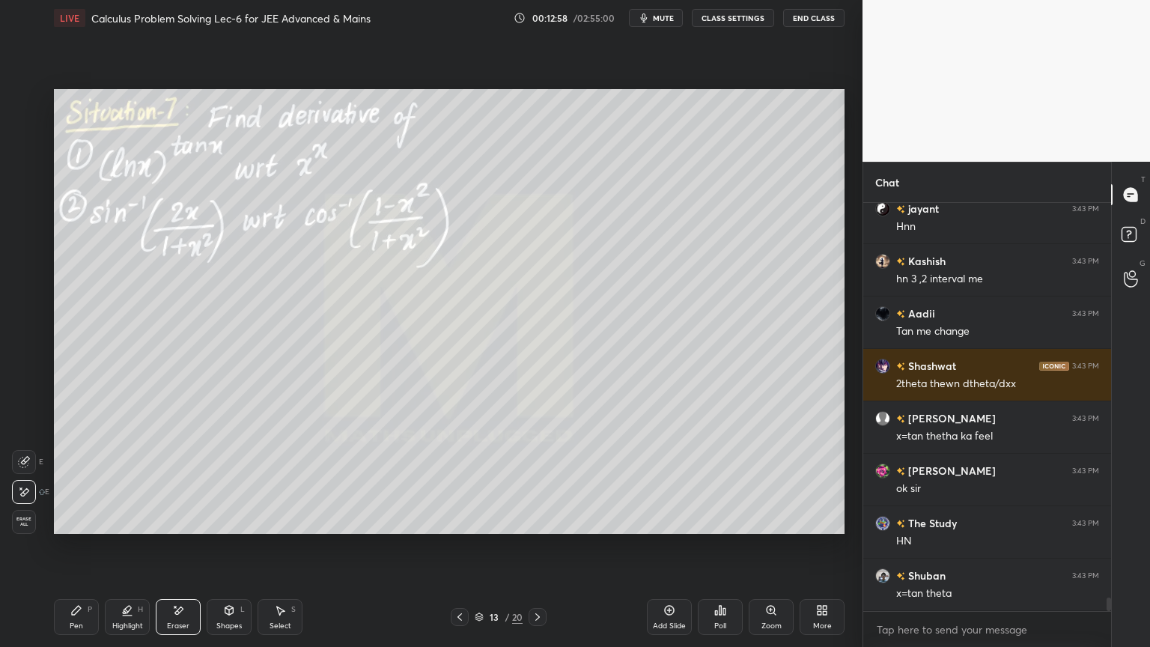
scroll to position [12021, 0]
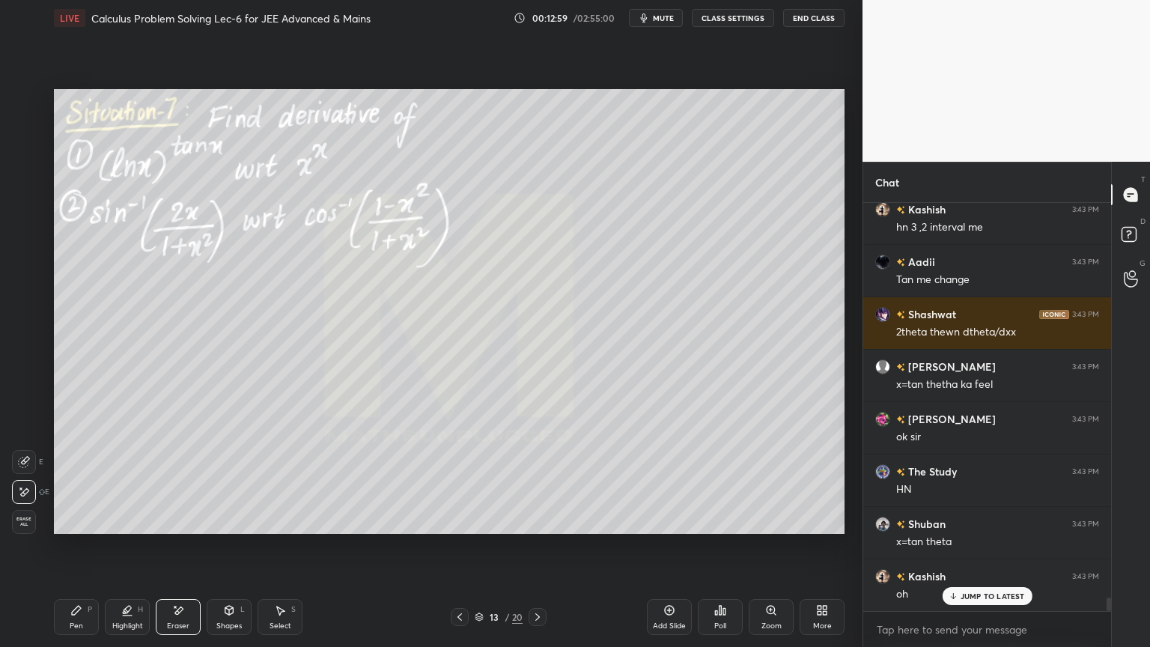
drag, startPoint x: 123, startPoint y: 609, endPoint x: 86, endPoint y: 607, distance: 36.7
click at [118, 528] on div "Highlight H" at bounding box center [127, 617] width 45 height 36
drag, startPoint x: 86, startPoint y: 607, endPoint x: 131, endPoint y: 578, distance: 53.6
click at [83, 528] on div "Pen P" at bounding box center [76, 617] width 45 height 36
drag, startPoint x: 116, startPoint y: 616, endPoint x: 78, endPoint y: 613, distance: 38.3
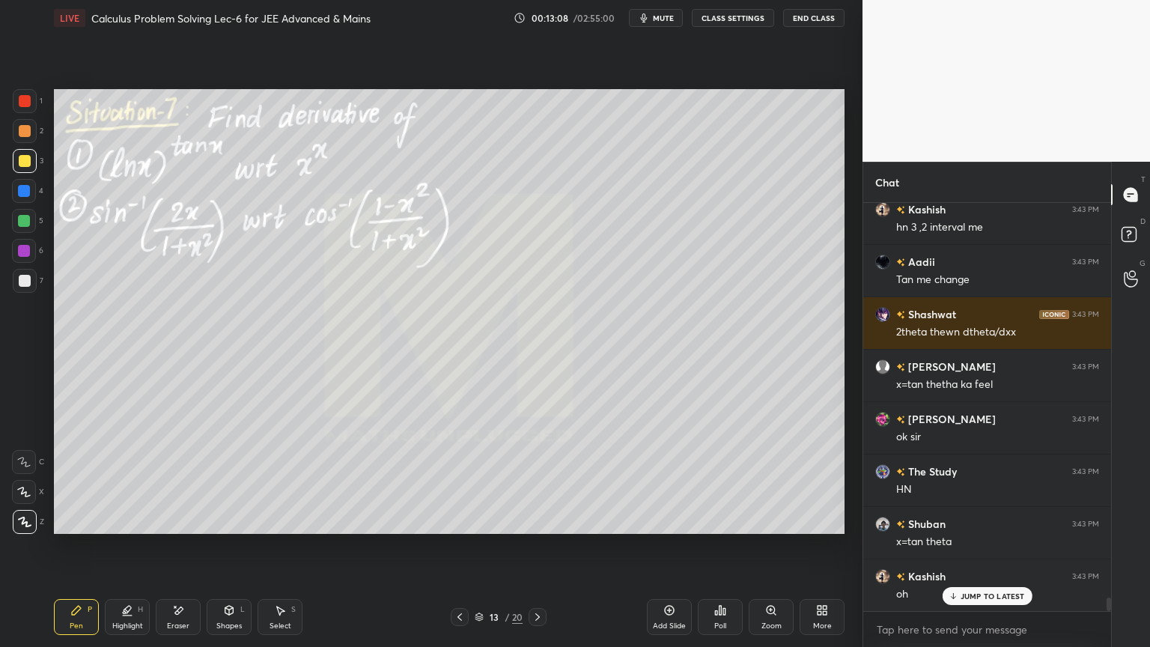
click at [117, 528] on div "Highlight H" at bounding box center [127, 617] width 45 height 36
click at [76, 528] on icon at bounding box center [76, 610] width 12 height 12
click at [30, 256] on div at bounding box center [24, 251] width 24 height 24
drag, startPoint x: 23, startPoint y: 287, endPoint x: 45, endPoint y: 291, distance: 22.2
click at [23, 287] on div at bounding box center [25, 281] width 24 height 24
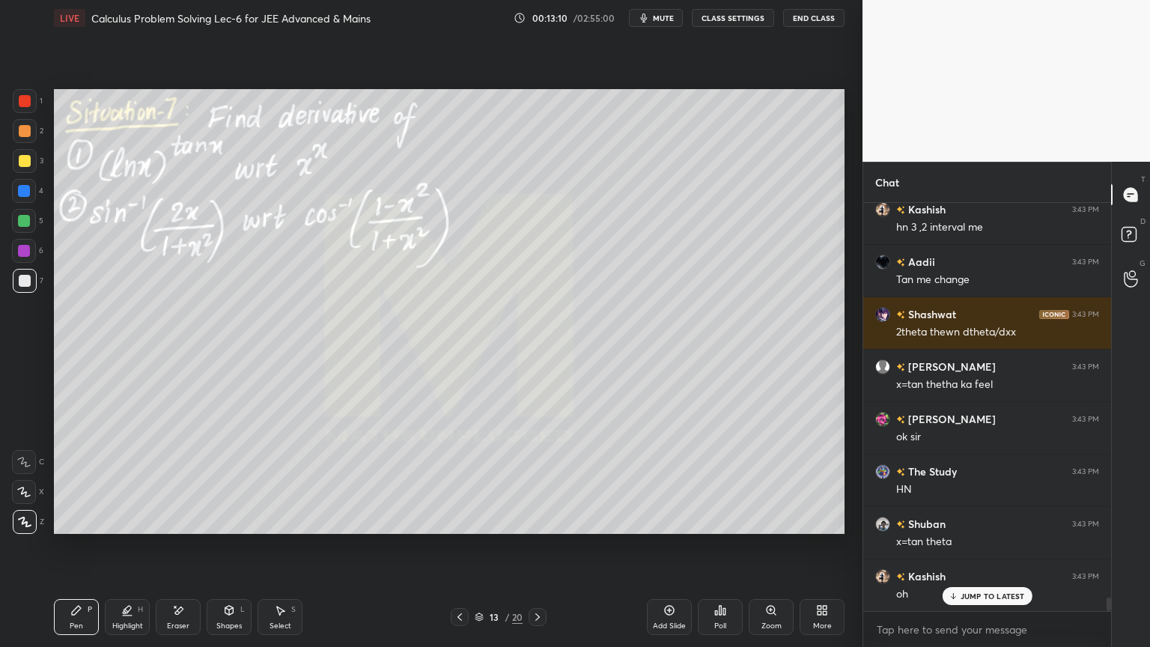
scroll to position [12074, 0]
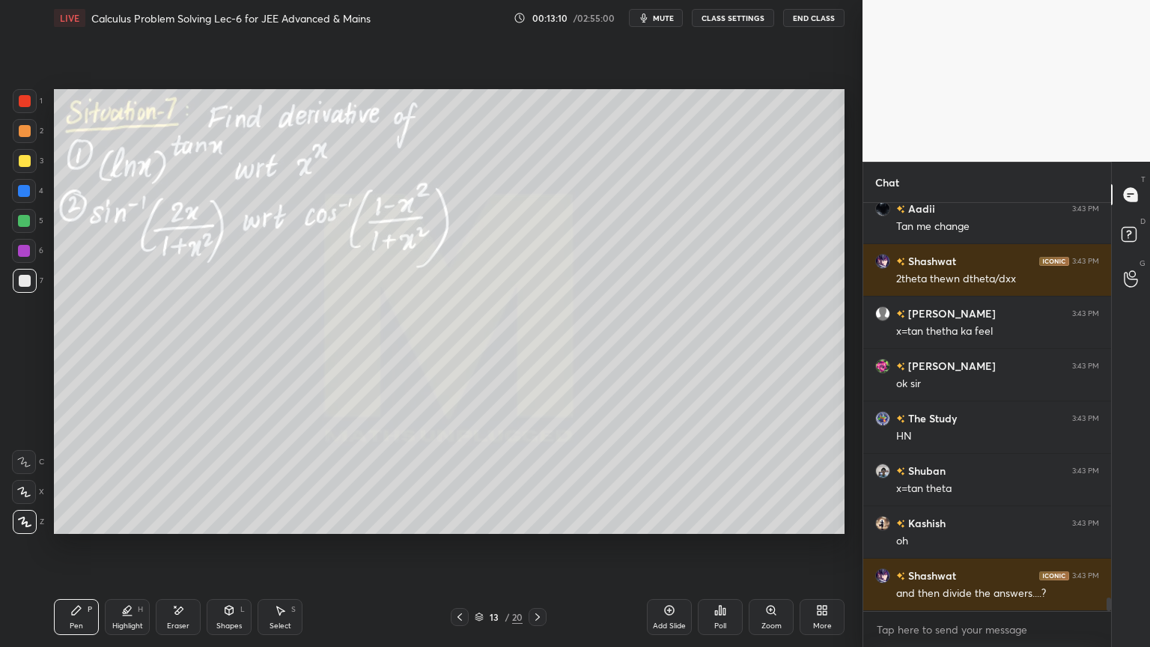
click at [25, 165] on div at bounding box center [25, 161] width 12 height 12
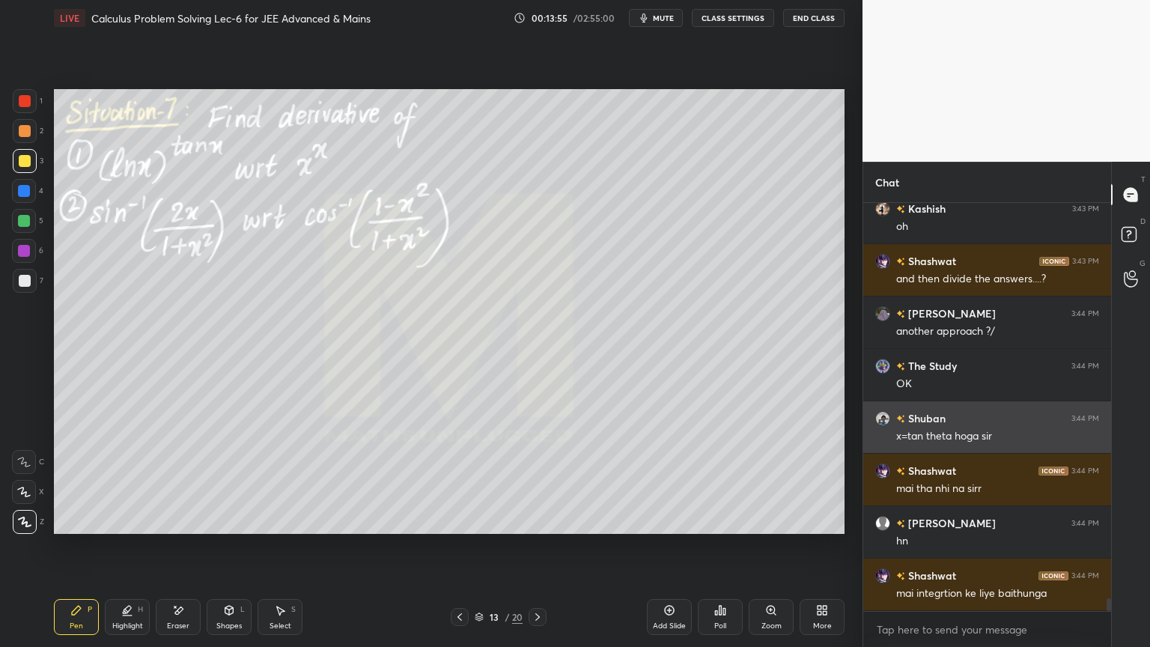
scroll to position [12440, 0]
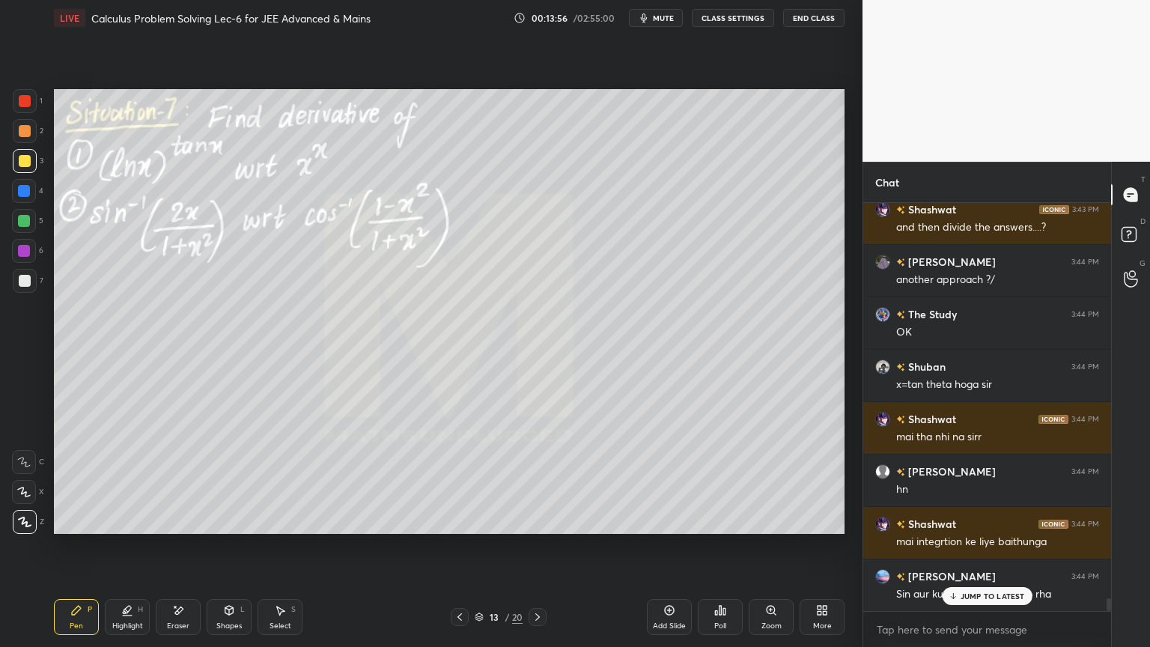
click at [973, 528] on p "JUMP TO LATEST" at bounding box center [992, 595] width 64 height 9
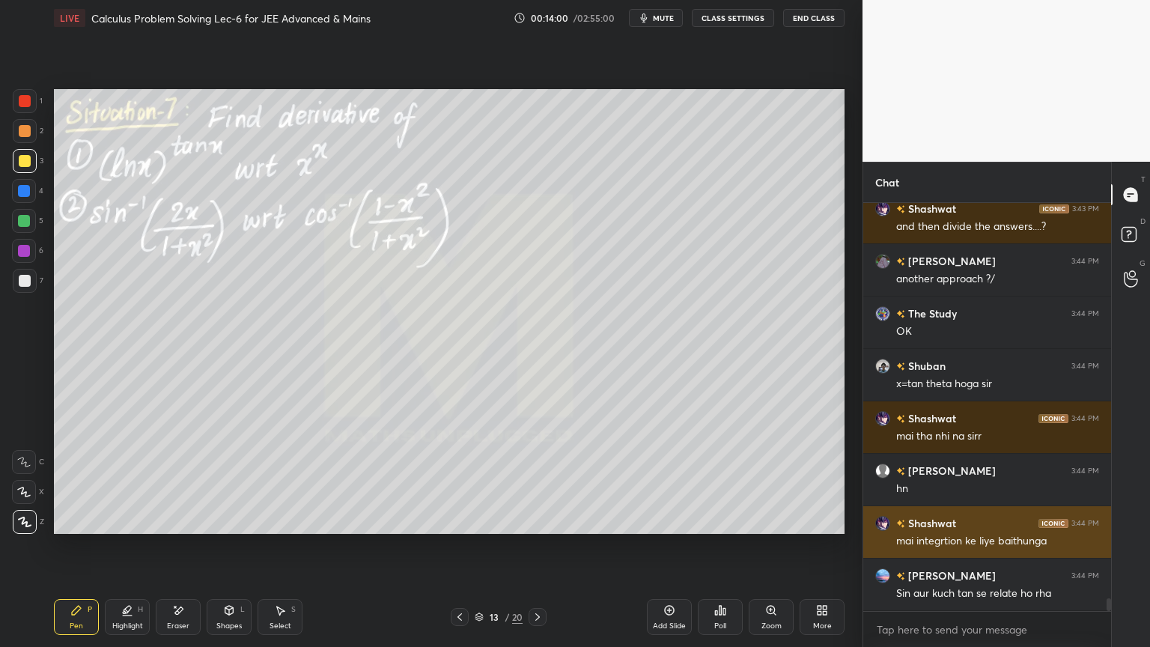
scroll to position [12494, 0]
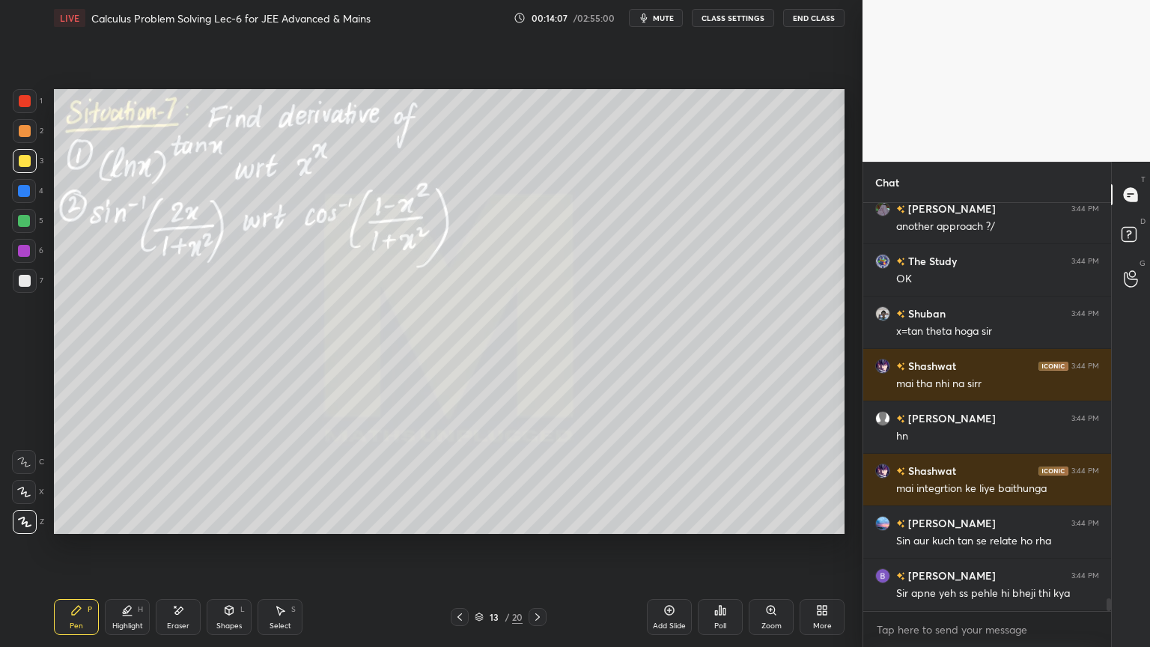
click at [478, 528] on icon at bounding box center [479, 616] width 9 height 9
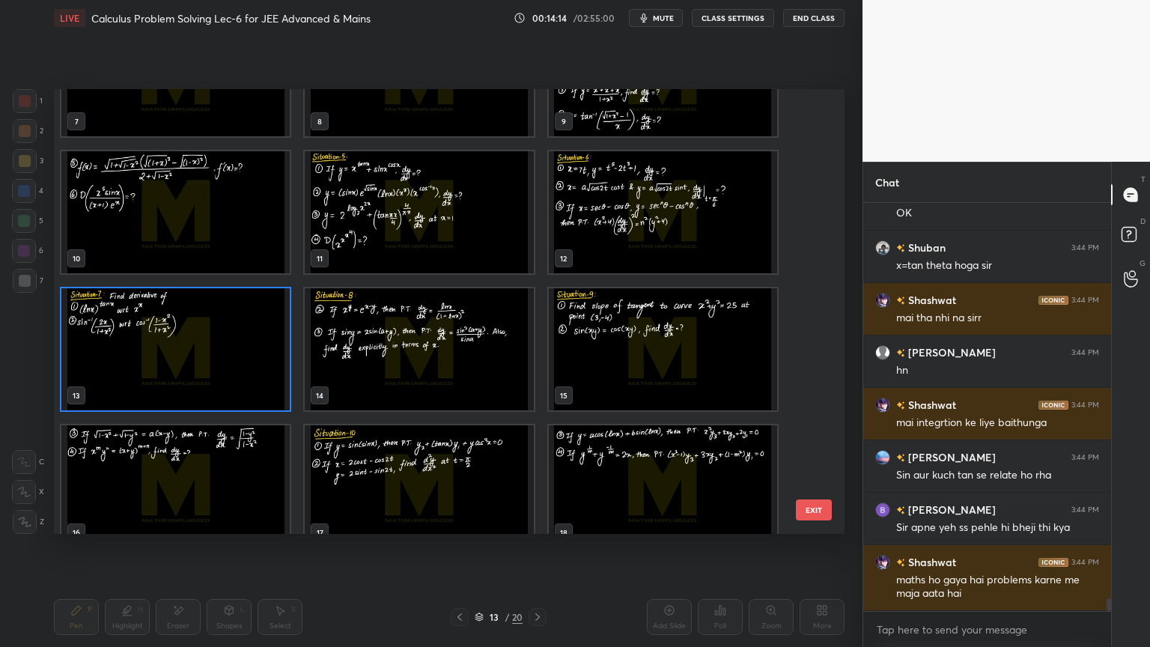
scroll to position [353, 0]
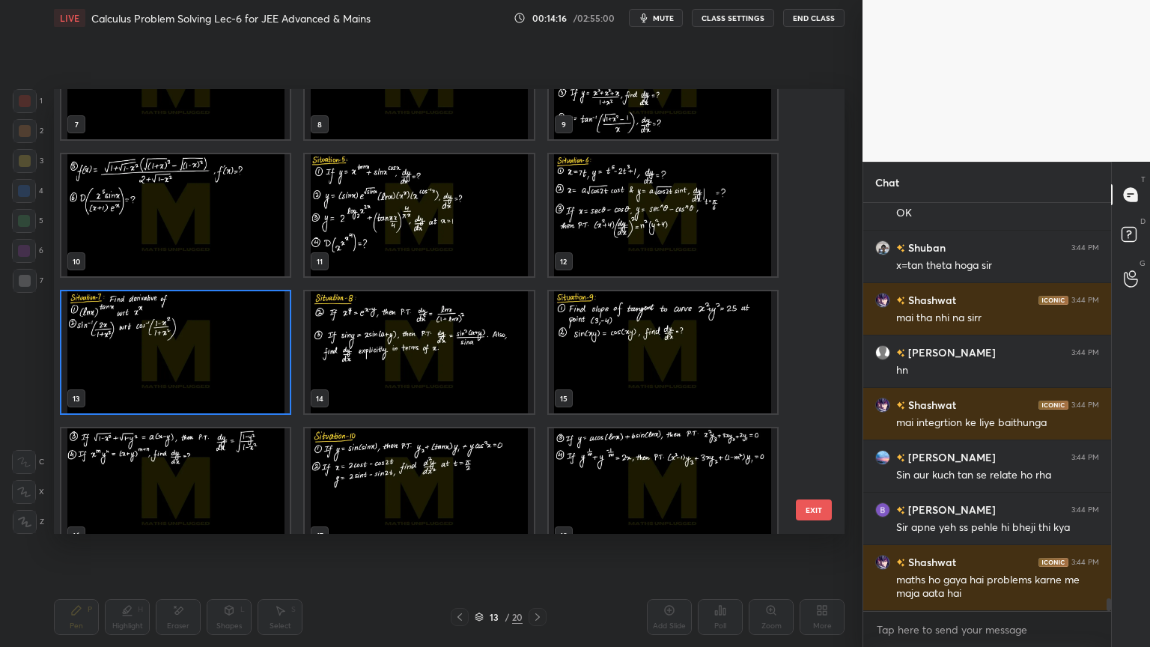
click at [228, 335] on img "grid" at bounding box center [175, 352] width 228 height 122
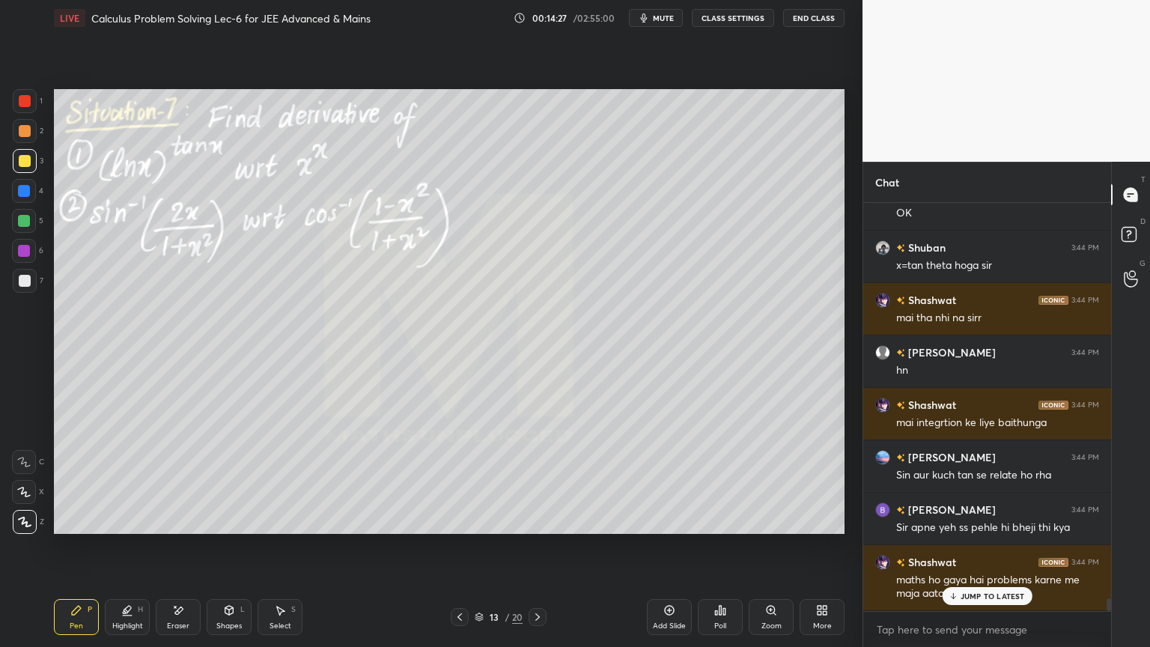
scroll to position [12611, 0]
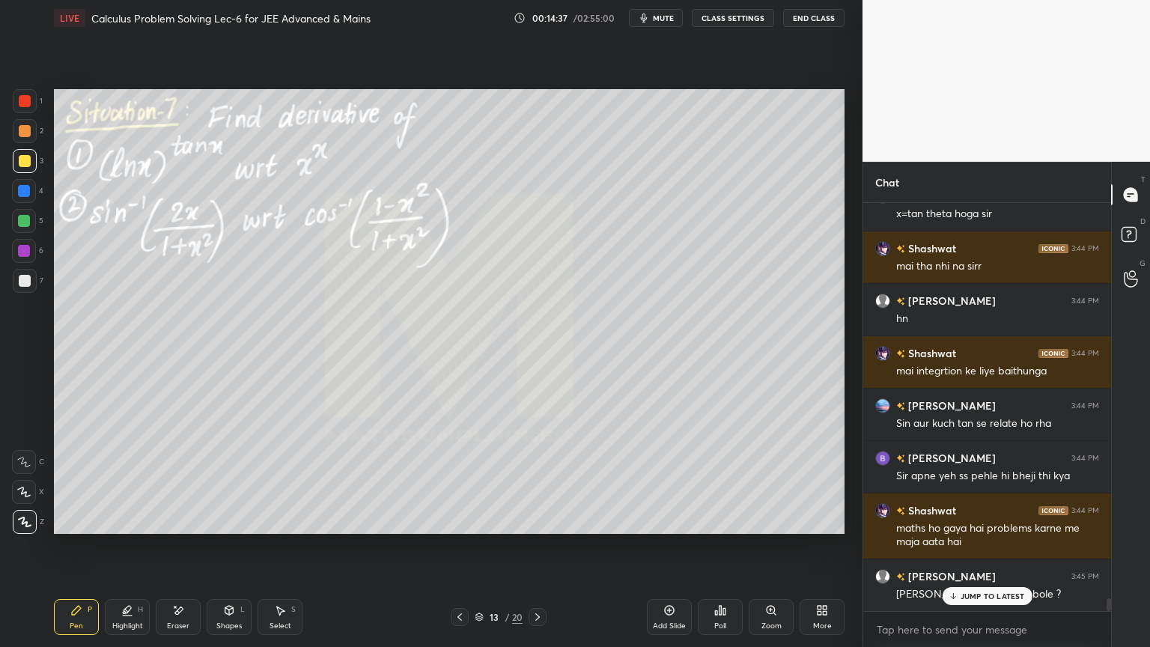
click at [972, 528] on p "JUMP TO LATEST" at bounding box center [992, 595] width 64 height 9
drag, startPoint x: 25, startPoint y: 134, endPoint x: 25, endPoint y: 164, distance: 30.0
click at [25, 135] on div at bounding box center [25, 131] width 12 height 12
drag, startPoint x: 25, startPoint y: 164, endPoint x: 40, endPoint y: 177, distance: 20.7
click at [25, 166] on div at bounding box center [25, 161] width 12 height 12
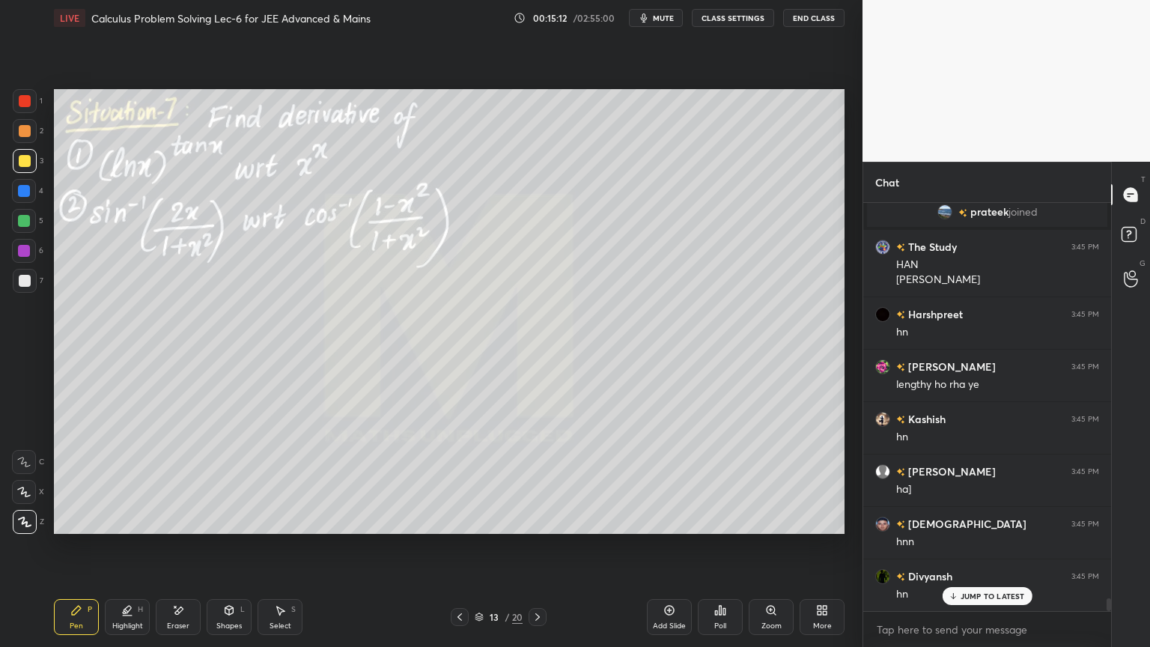
scroll to position [12395, 0]
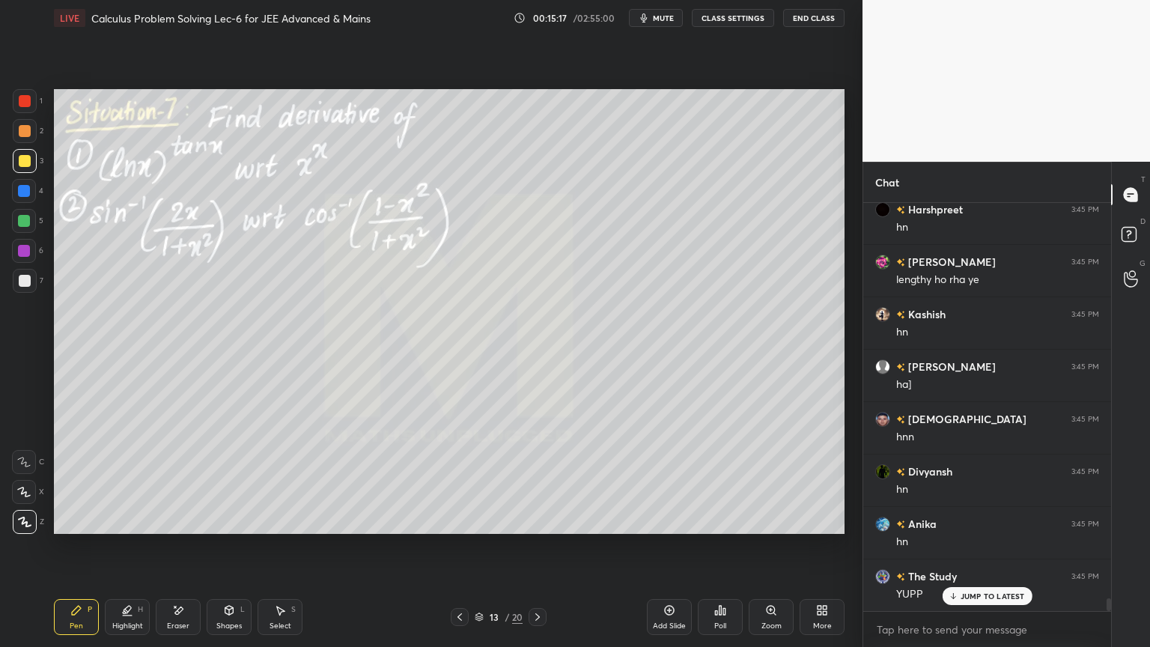
click at [180, 528] on icon at bounding box center [178, 610] width 12 height 13
drag, startPoint x: 72, startPoint y: 609, endPoint x: 141, endPoint y: 563, distance: 82.6
click at [73, 528] on icon at bounding box center [76, 610] width 12 height 12
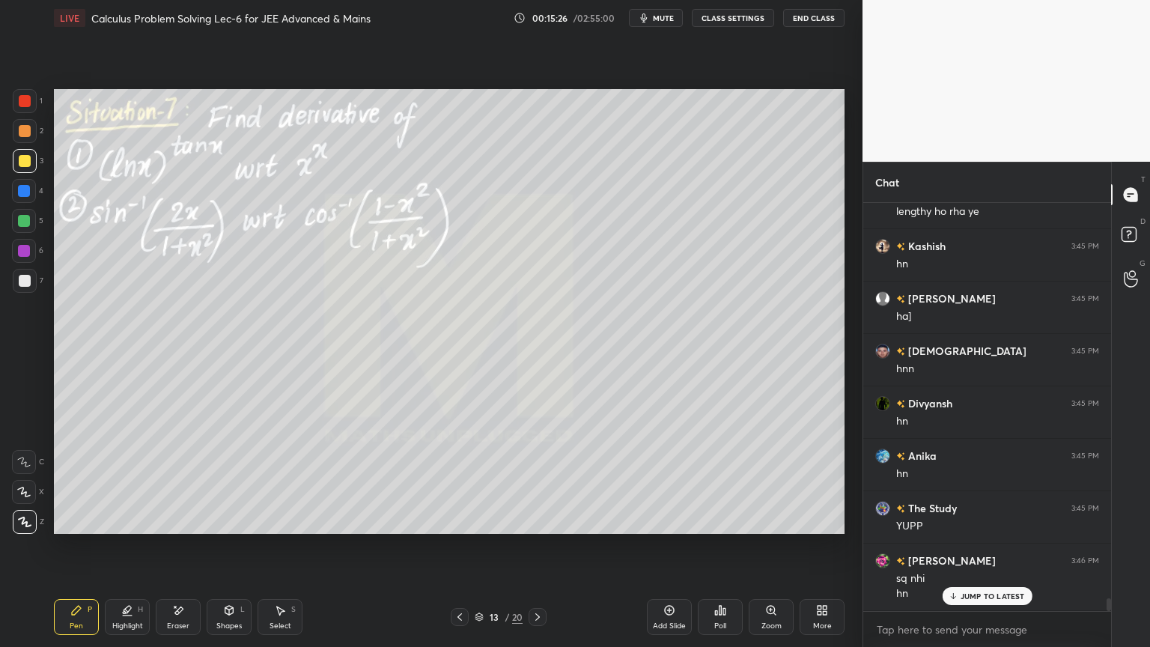
scroll to position [12515, 0]
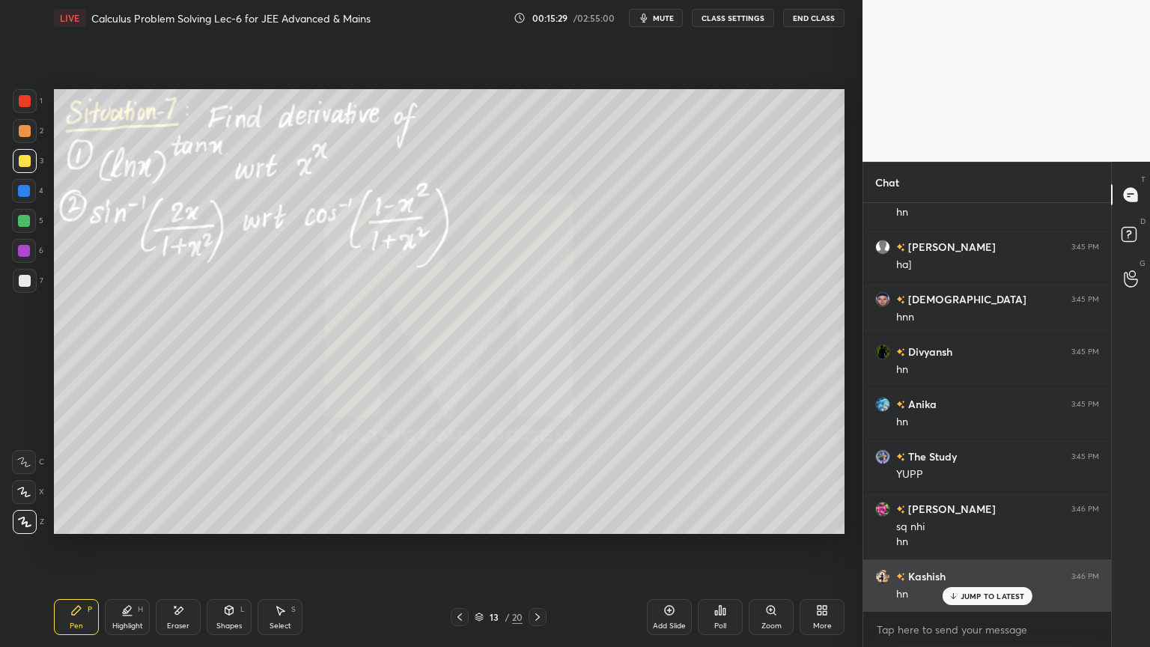
click at [968, 528] on p "JUMP TO LATEST" at bounding box center [992, 595] width 64 height 9
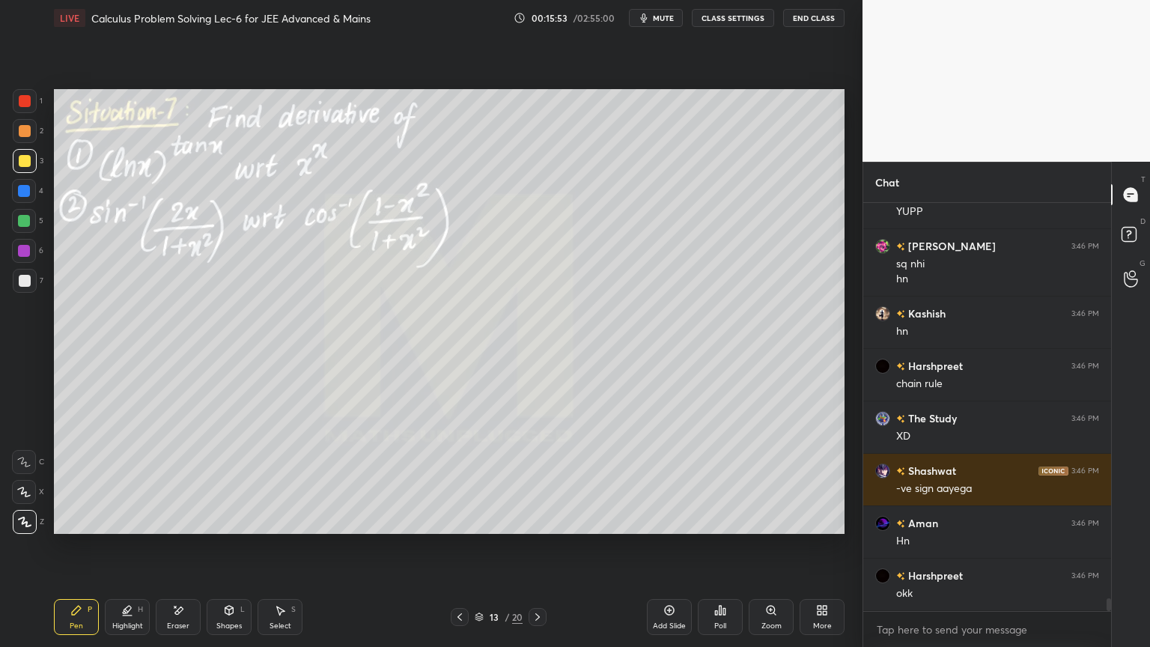
scroll to position [12830, 0]
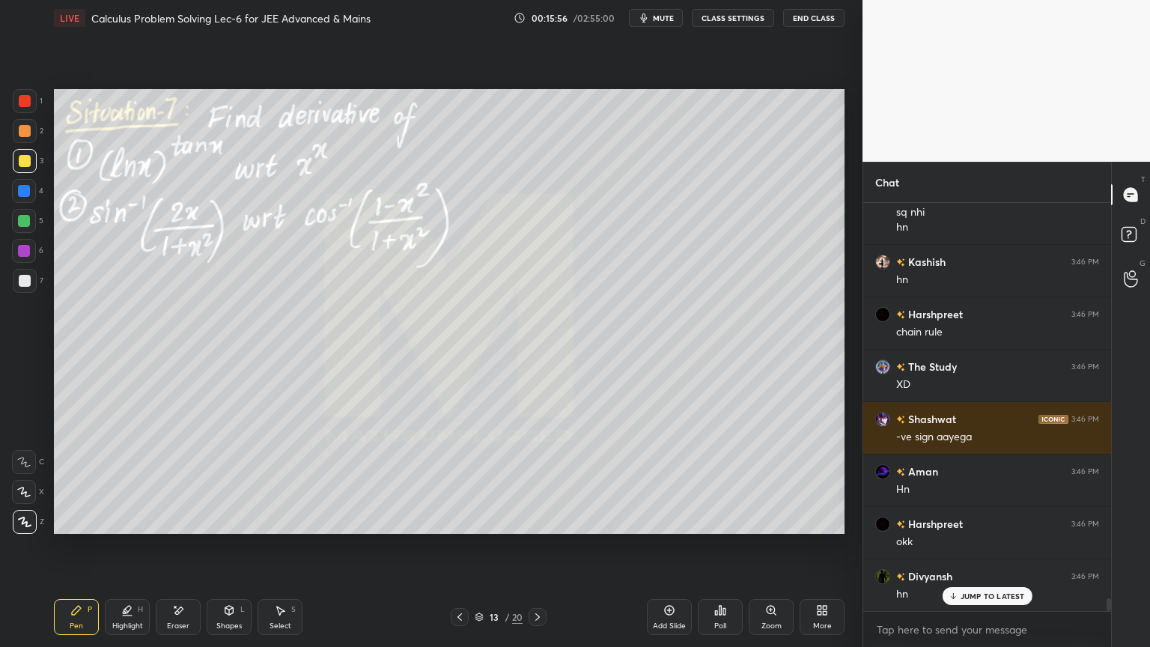
click at [181, 528] on div "Eraser" at bounding box center [178, 617] width 45 height 36
click at [80, 528] on div "Pen P" at bounding box center [76, 617] width 45 height 36
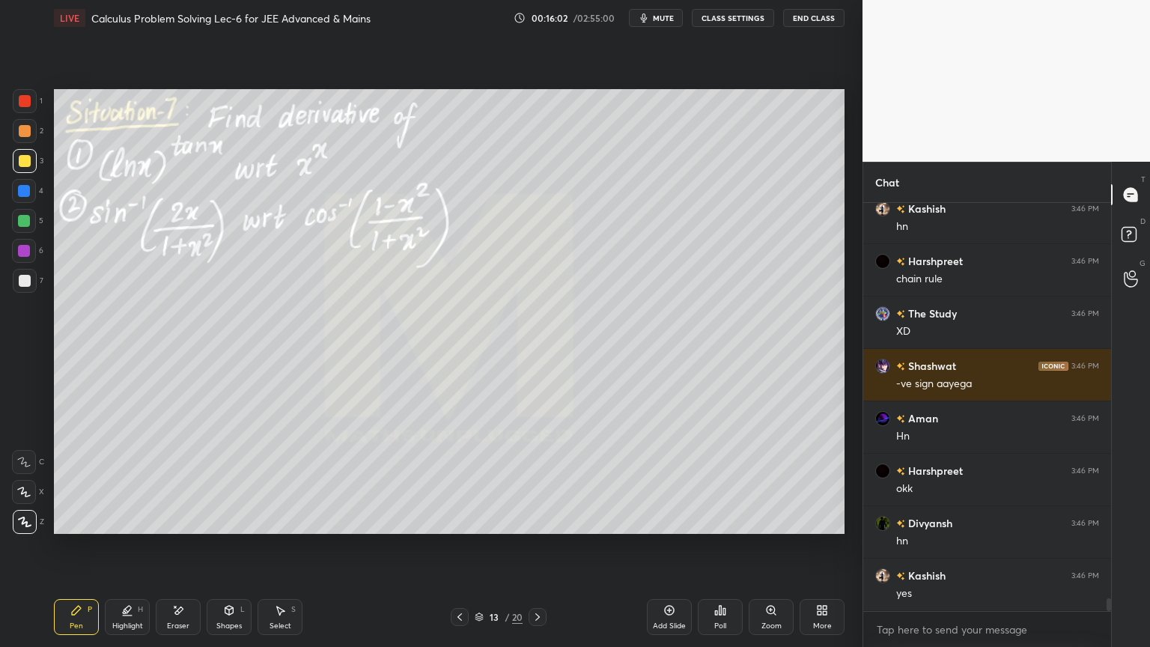
drag, startPoint x: 271, startPoint y: 621, endPoint x: 267, endPoint y: 549, distance: 72.0
click at [271, 528] on div "Select" at bounding box center [280, 625] width 22 height 7
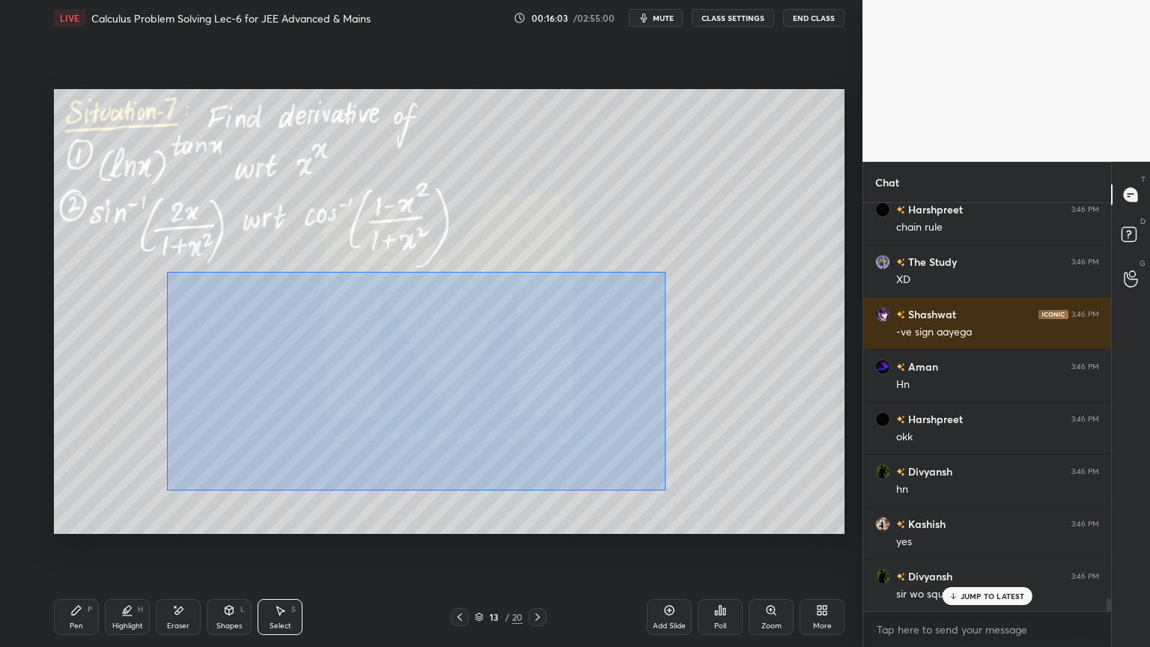
drag, startPoint x: 177, startPoint y: 302, endPoint x: 668, endPoint y: 483, distance: 523.4
click at [671, 484] on div "0 ° Undo Copy Duplicate Duplicate to new slide Delete" at bounding box center [449, 311] width 790 height 445
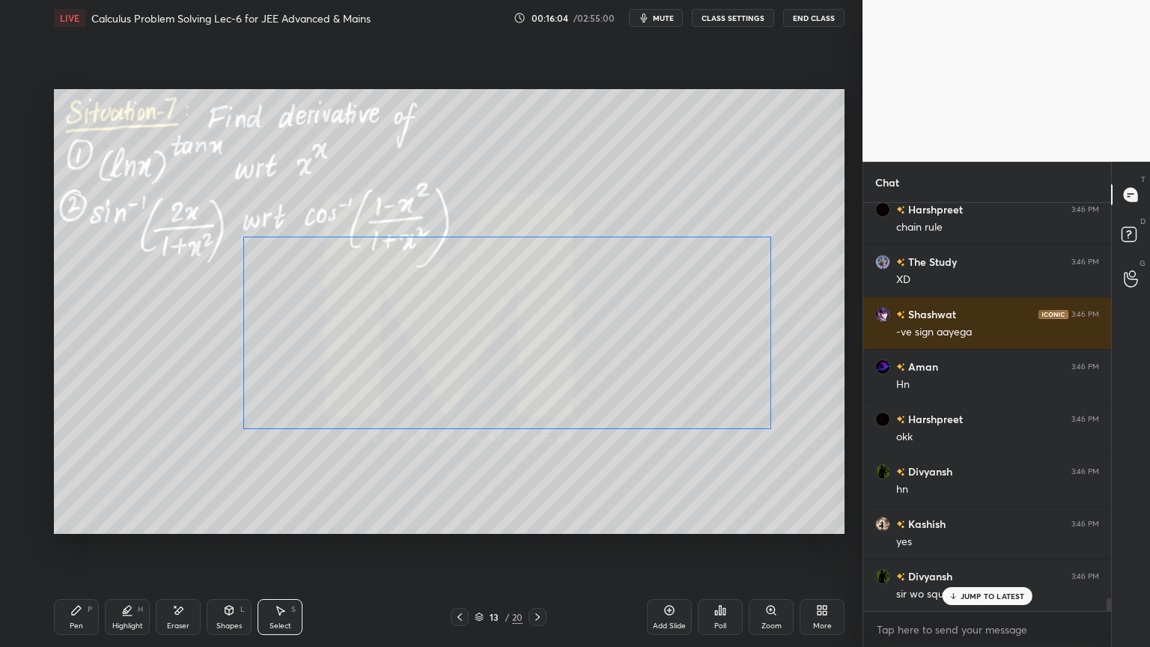
scroll to position [12988, 0]
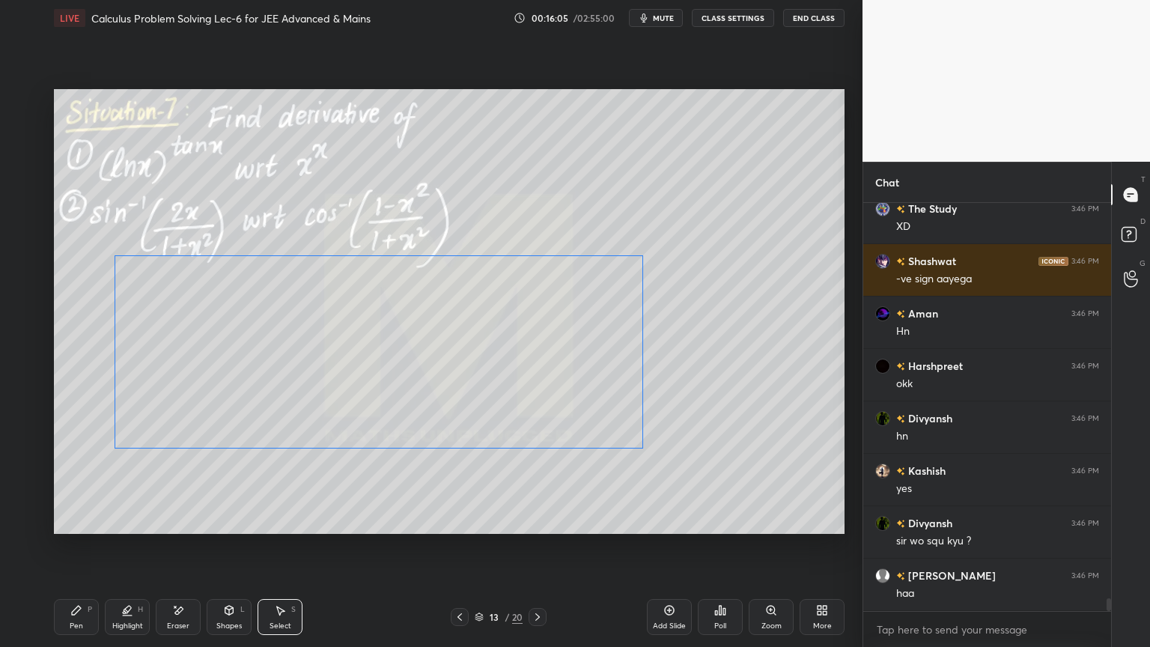
drag, startPoint x: 540, startPoint y: 400, endPoint x: 538, endPoint y: 392, distance: 8.4
click at [536, 394] on div "0 ° Undo Copy Duplicate Duplicate to new slide Delete" at bounding box center [449, 311] width 790 height 445
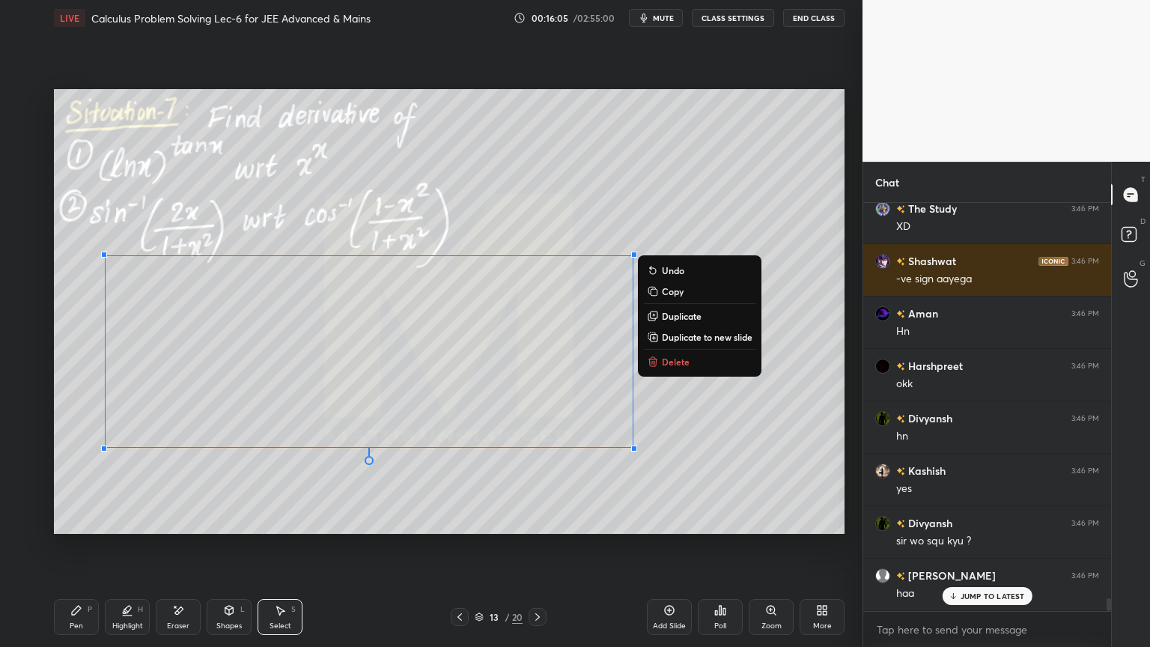
scroll to position [13039, 0]
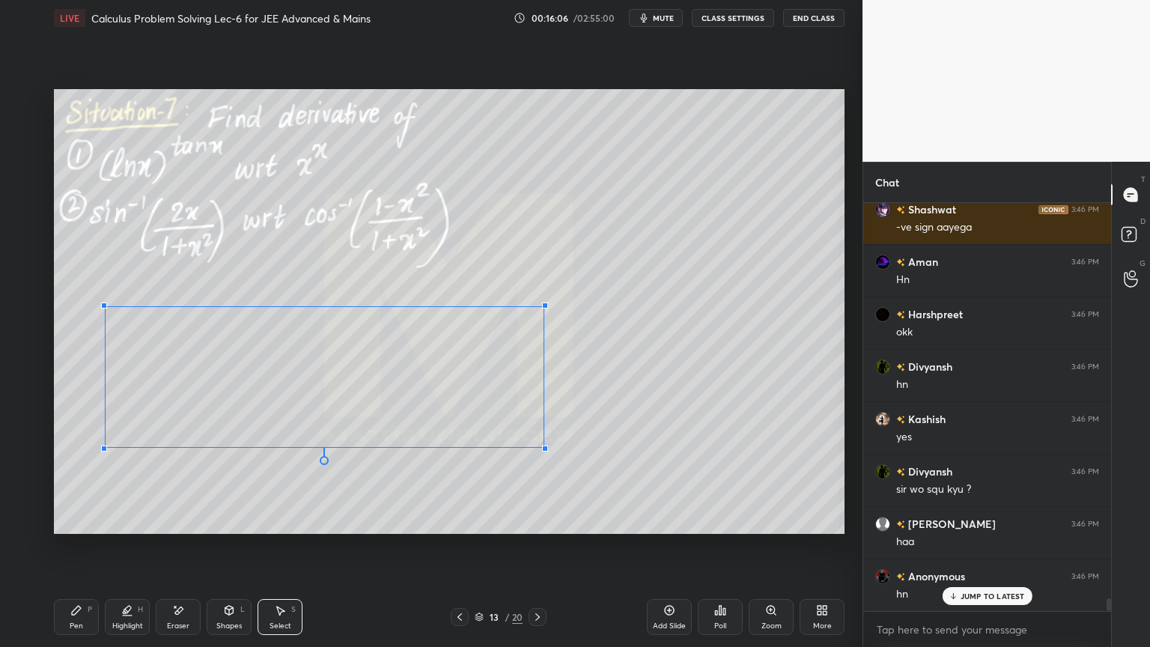
drag, startPoint x: 632, startPoint y: 253, endPoint x: 513, endPoint y: 326, distance: 139.4
click at [542, 308] on div at bounding box center [545, 305] width 6 height 6
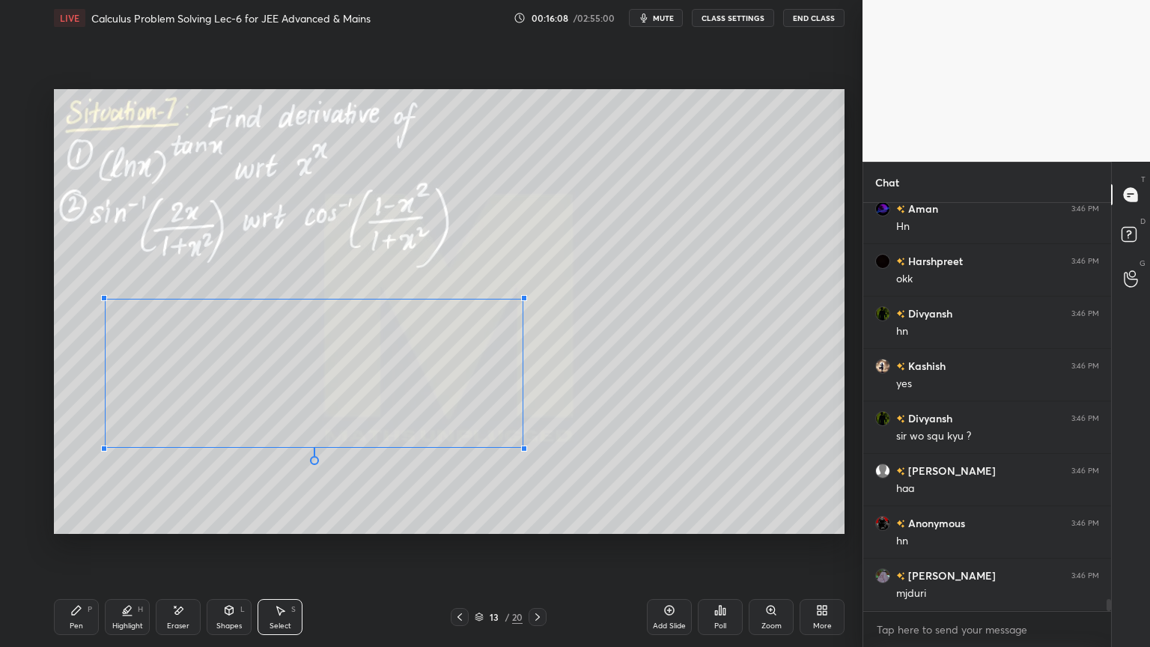
drag, startPoint x: 534, startPoint y: 309, endPoint x: 496, endPoint y: 327, distance: 42.2
click at [522, 301] on div at bounding box center [524, 298] width 6 height 6
drag, startPoint x: 478, startPoint y: 364, endPoint x: 632, endPoint y: 319, distance: 161.3
click at [635, 302] on div "0 ° Undo Copy Duplicate Duplicate to new slide Delete" at bounding box center [449, 311] width 790 height 445
drag, startPoint x: 632, startPoint y: 319, endPoint x: 599, endPoint y: 357, distance: 50.9
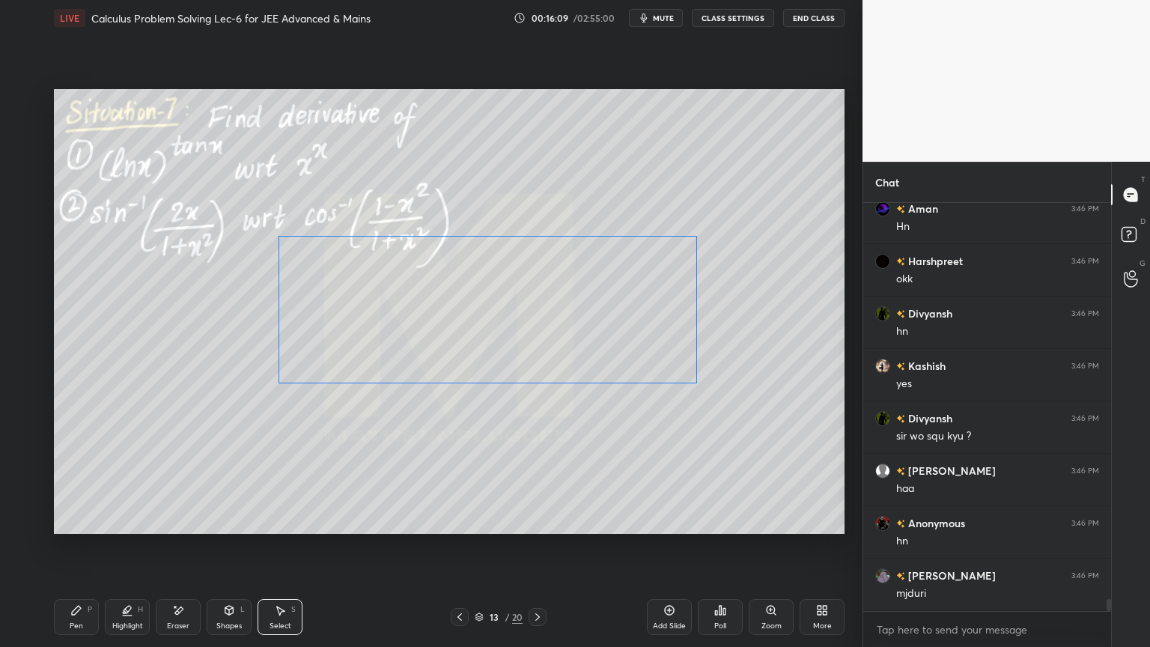
click at [631, 319] on div "0 ° Undo Copy Duplicate Duplicate to new slide Delete" at bounding box center [449, 311] width 790 height 445
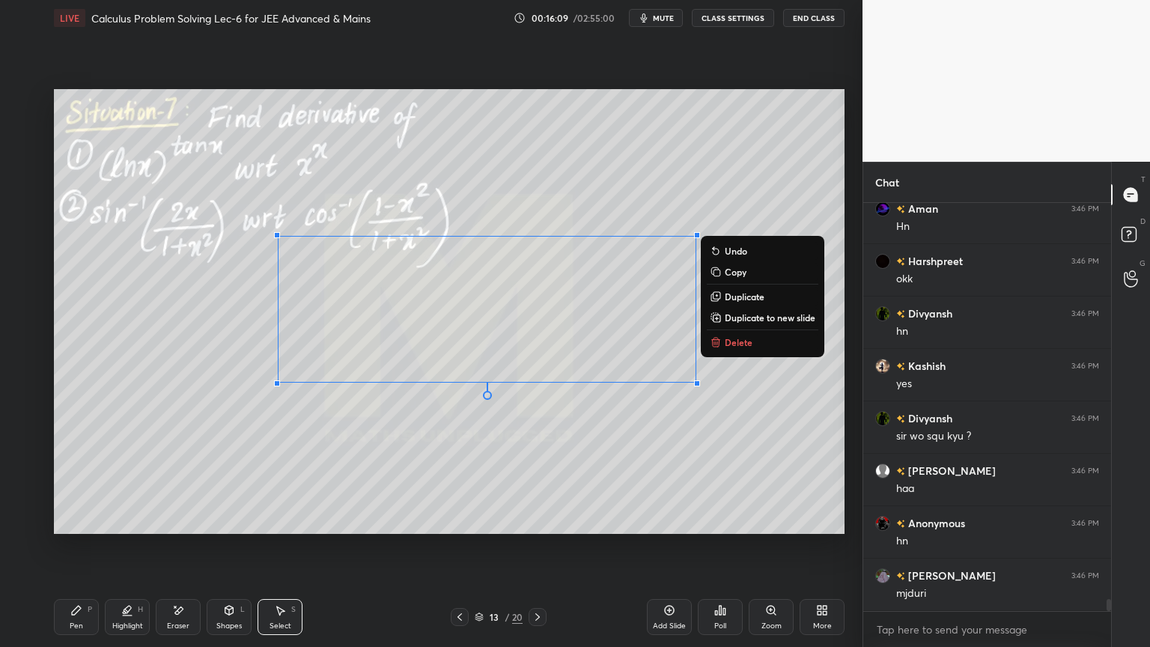
click at [508, 457] on div "0 ° Undo Copy Duplicate Duplicate to new slide Delete" at bounding box center [449, 311] width 790 height 445
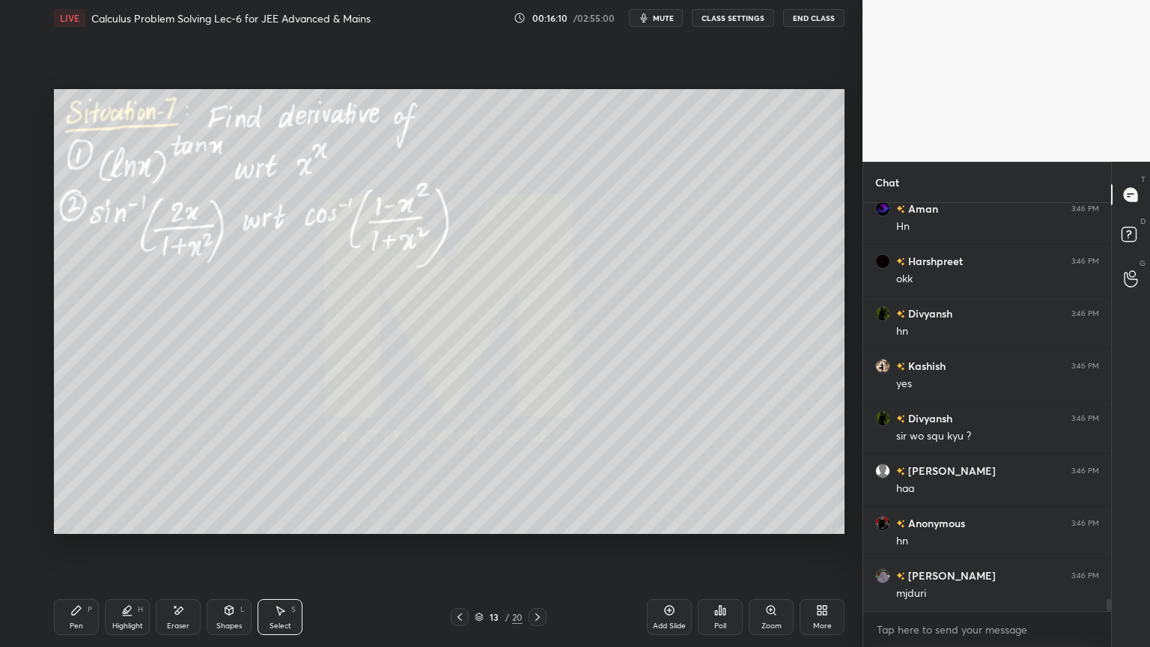
click at [83, 528] on div "Pen P" at bounding box center [76, 617] width 45 height 36
click at [168, 528] on div "Eraser" at bounding box center [178, 625] width 22 height 7
click at [82, 528] on div "Pen P" at bounding box center [76, 617] width 45 height 36
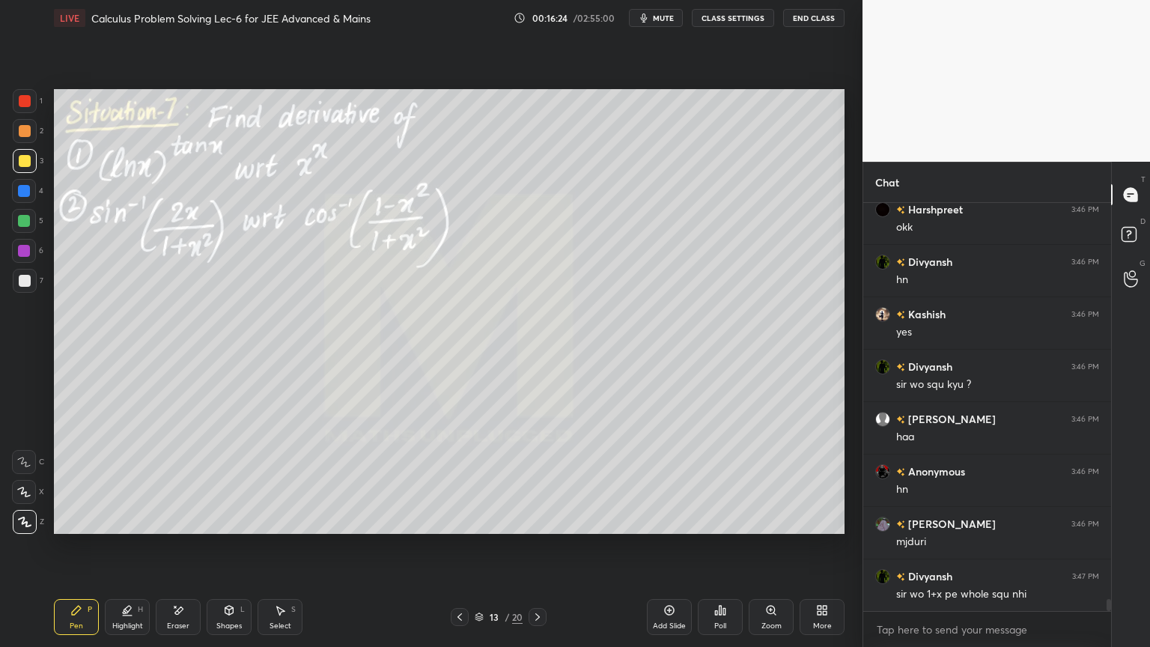
scroll to position [13180, 0]
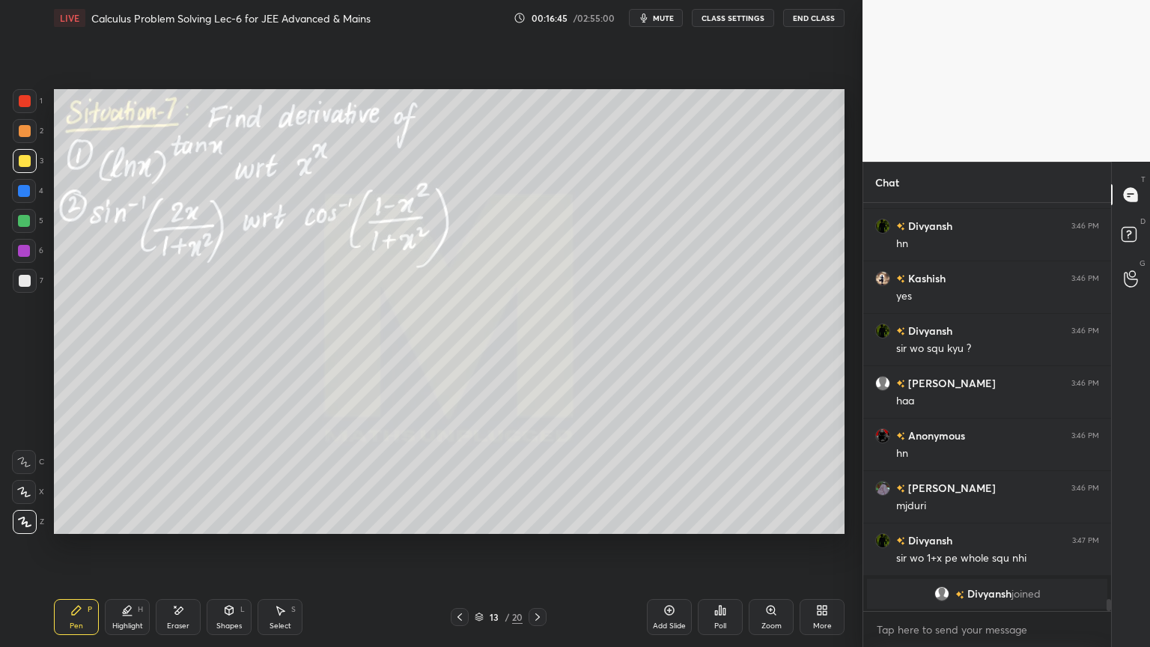
drag, startPoint x: 185, startPoint y: 615, endPoint x: 219, endPoint y: 599, distance: 37.2
click at [186, 528] on div "Eraser" at bounding box center [178, 617] width 45 height 36
click at [129, 528] on icon at bounding box center [127, 610] width 12 height 12
click at [85, 528] on div "Pen P" at bounding box center [76, 617] width 45 height 36
drag, startPoint x: 180, startPoint y: 612, endPoint x: 233, endPoint y: 587, distance: 58.6
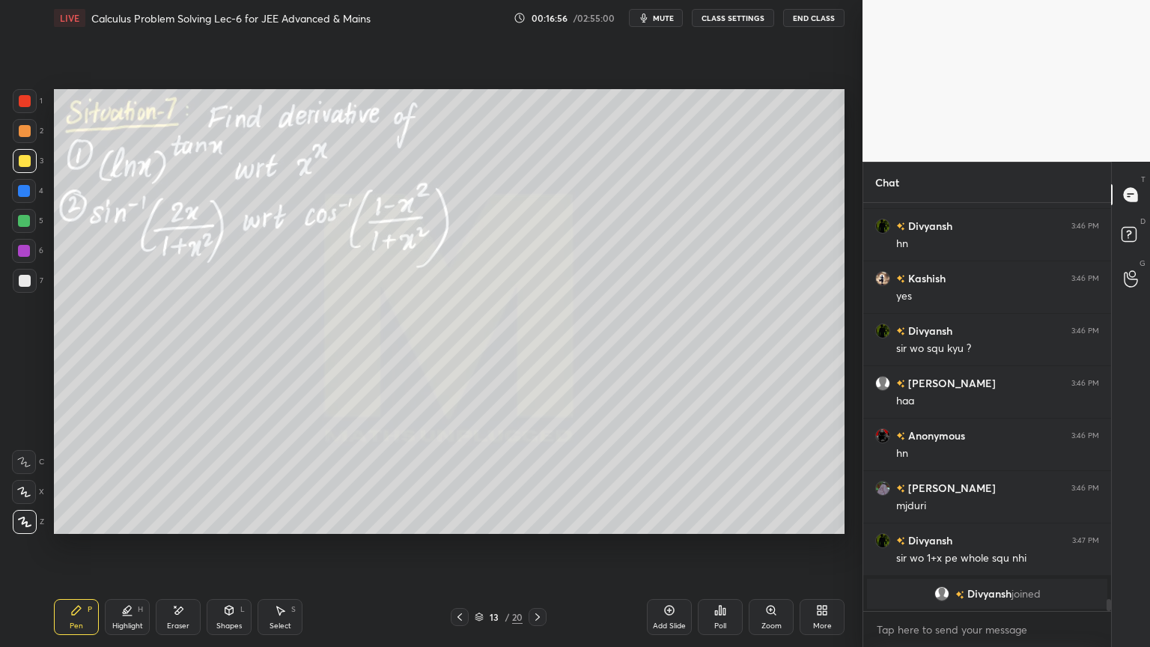
click at [180, 528] on icon at bounding box center [178, 610] width 12 height 13
drag, startPoint x: 128, startPoint y: 609, endPoint x: 116, endPoint y: 615, distance: 13.4
click at [125, 528] on icon at bounding box center [127, 610] width 12 height 12
drag, startPoint x: 96, startPoint y: 616, endPoint x: 253, endPoint y: 570, distance: 163.9
click at [96, 528] on div "Pen P Highlight H Eraser Shapes L Select S" at bounding box center [202, 617] width 296 height 36
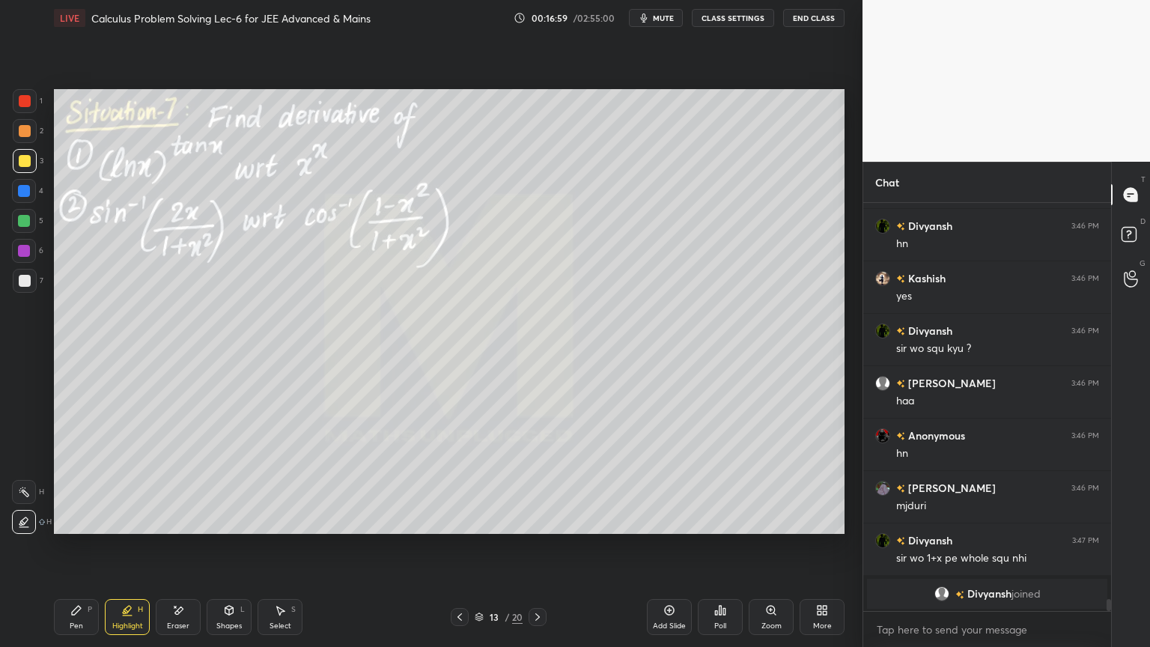
scroll to position [13233, 0]
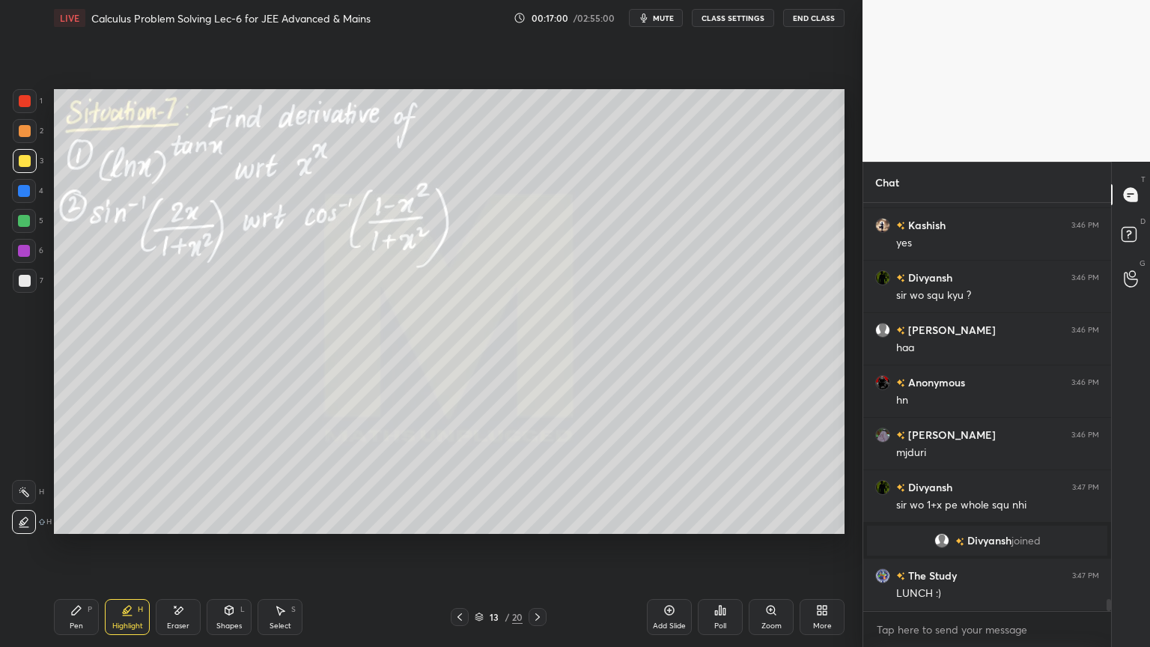
drag, startPoint x: 171, startPoint y: 616, endPoint x: 259, endPoint y: 537, distance: 118.7
click at [172, 528] on icon at bounding box center [178, 610] width 12 height 13
click at [113, 528] on div "Highlight H" at bounding box center [127, 617] width 45 height 36
drag, startPoint x: 80, startPoint y: 618, endPoint x: 175, endPoint y: 575, distance: 104.2
click at [75, 528] on div "Pen P" at bounding box center [76, 617] width 45 height 36
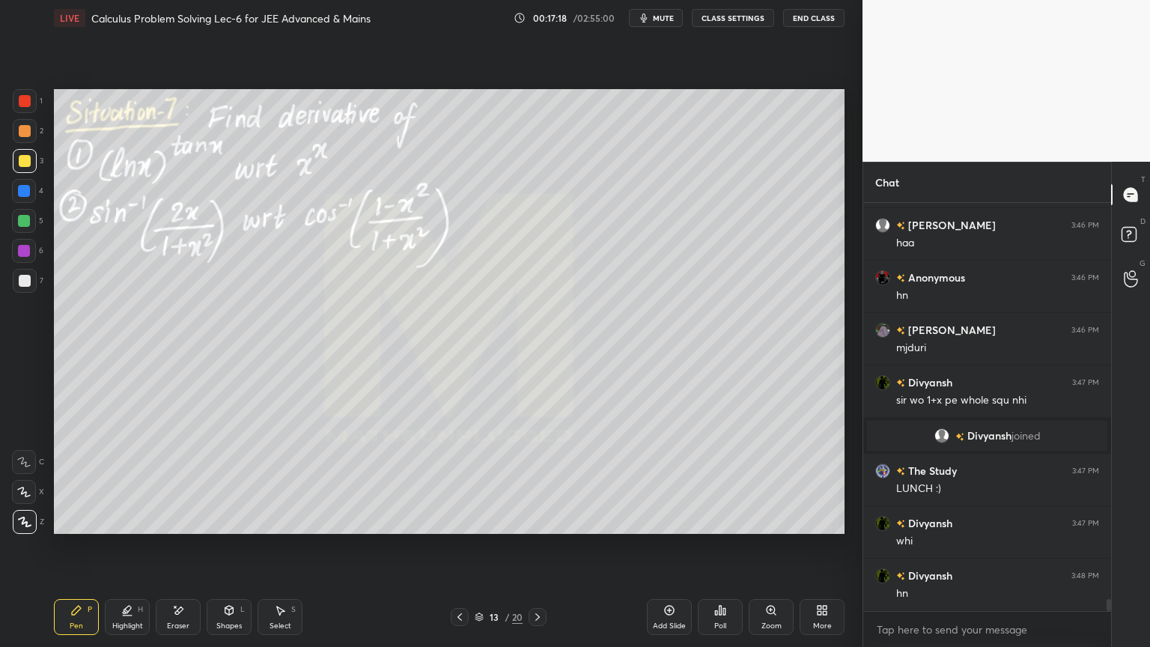
scroll to position [13390, 0]
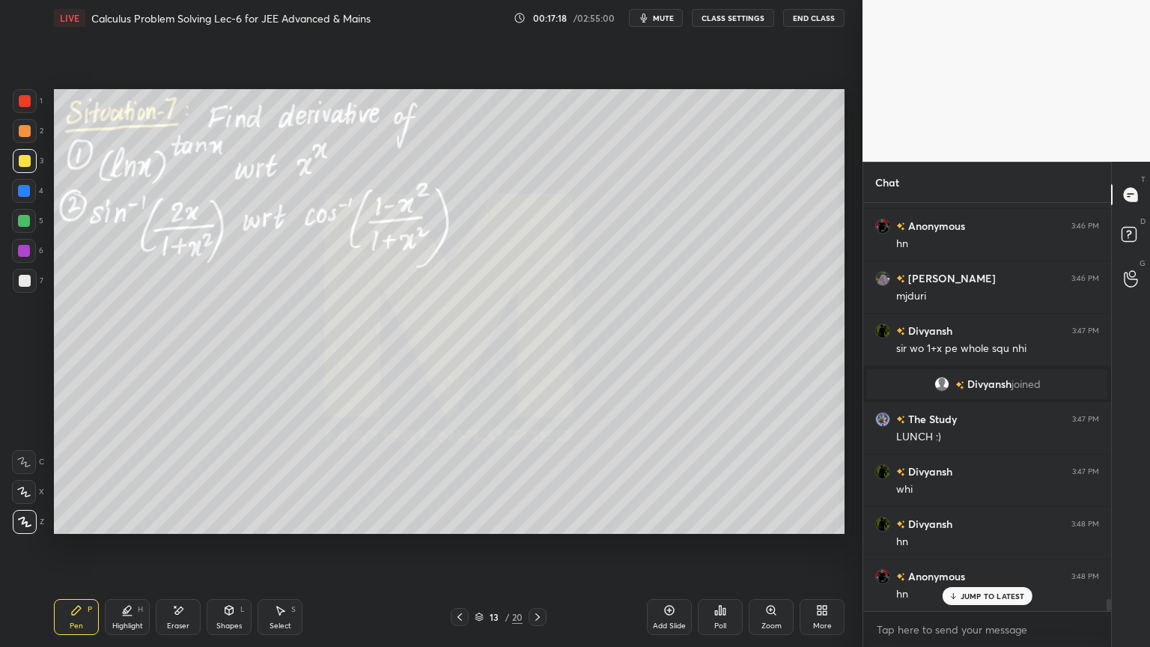
click at [278, 528] on icon at bounding box center [280, 610] width 12 height 12
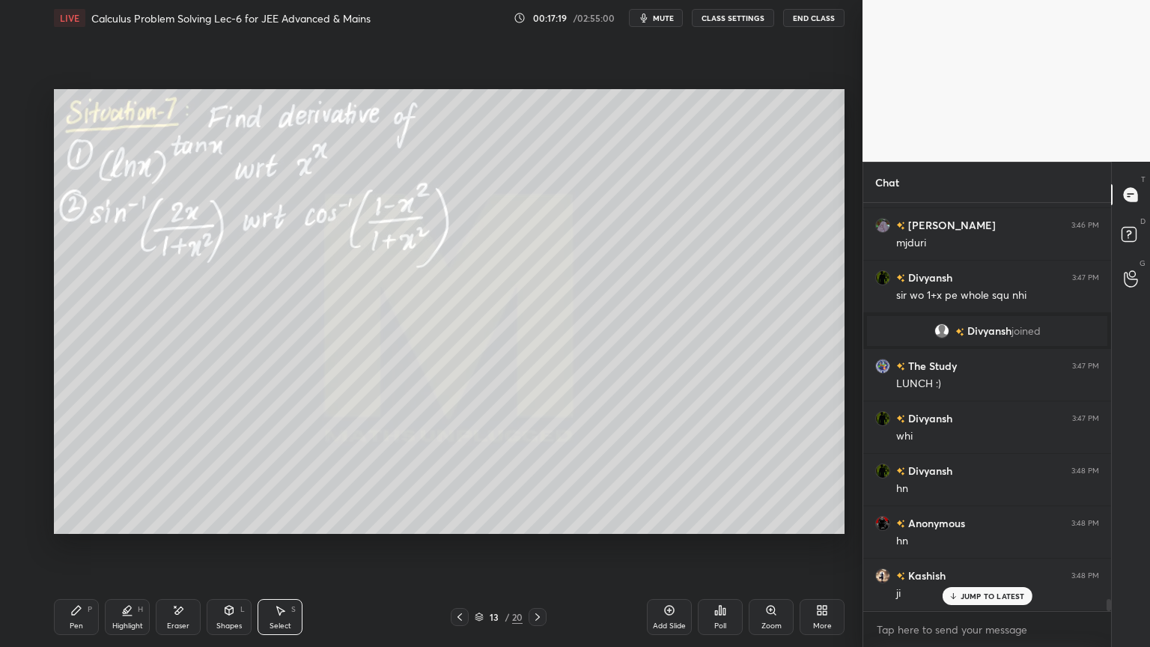
scroll to position [13494, 0]
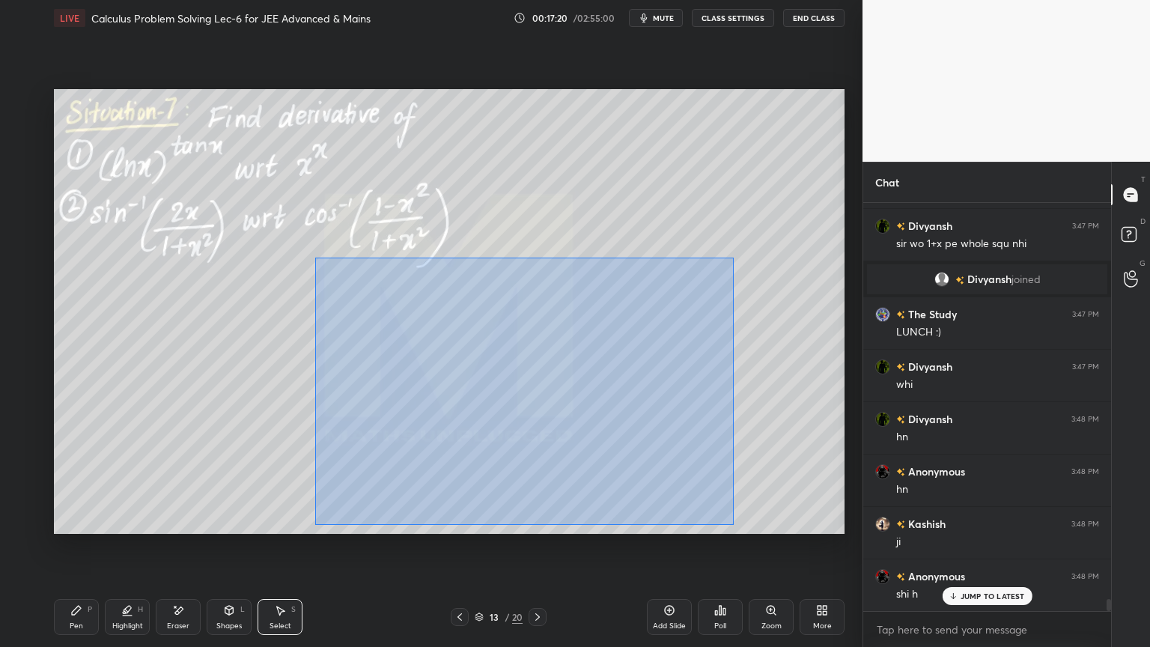
drag, startPoint x: 314, startPoint y: 257, endPoint x: 707, endPoint y: 517, distance: 470.4
click at [732, 523] on div "0 ° Undo Copy Duplicate Duplicate to new slide Delete" at bounding box center [449, 311] width 790 height 445
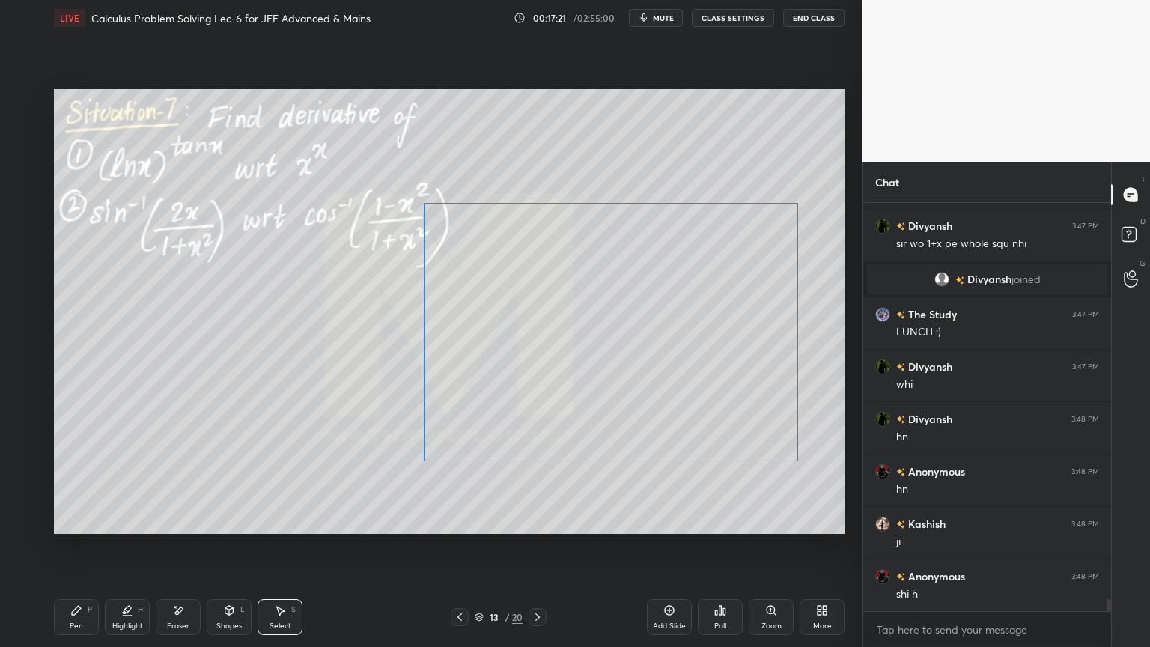
scroll to position [13547, 0]
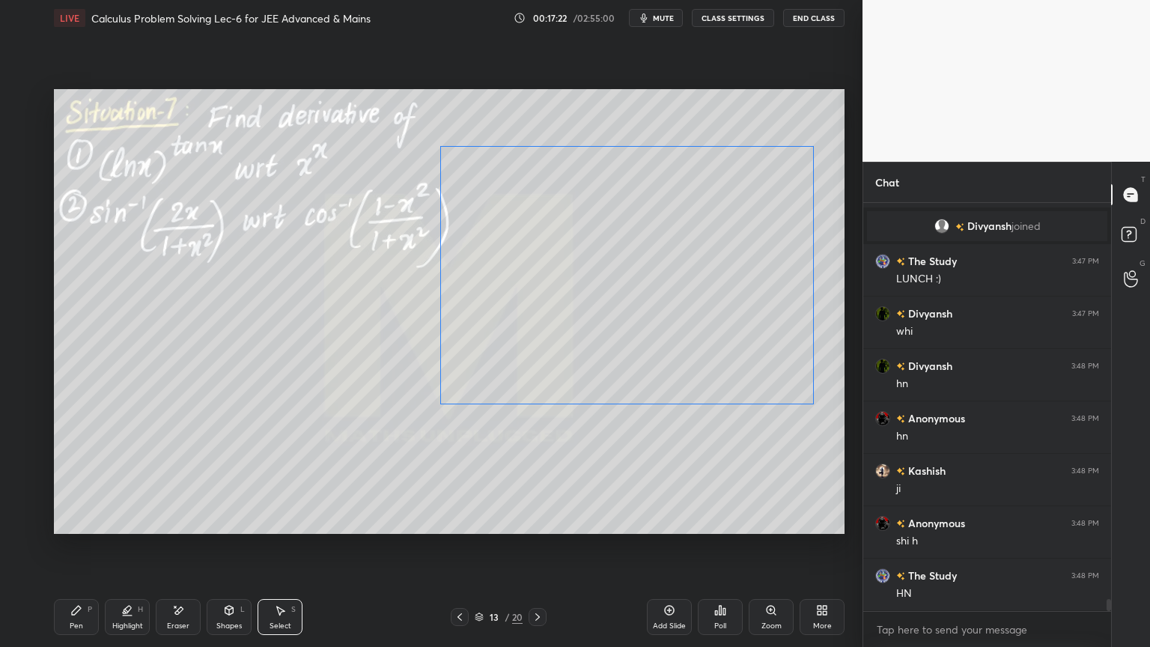
drag, startPoint x: 673, startPoint y: 430, endPoint x: 712, endPoint y: 363, distance: 77.2
click at [730, 334] on div "0 ° Undo Copy Duplicate Duplicate to new slide Delete" at bounding box center [449, 311] width 790 height 445
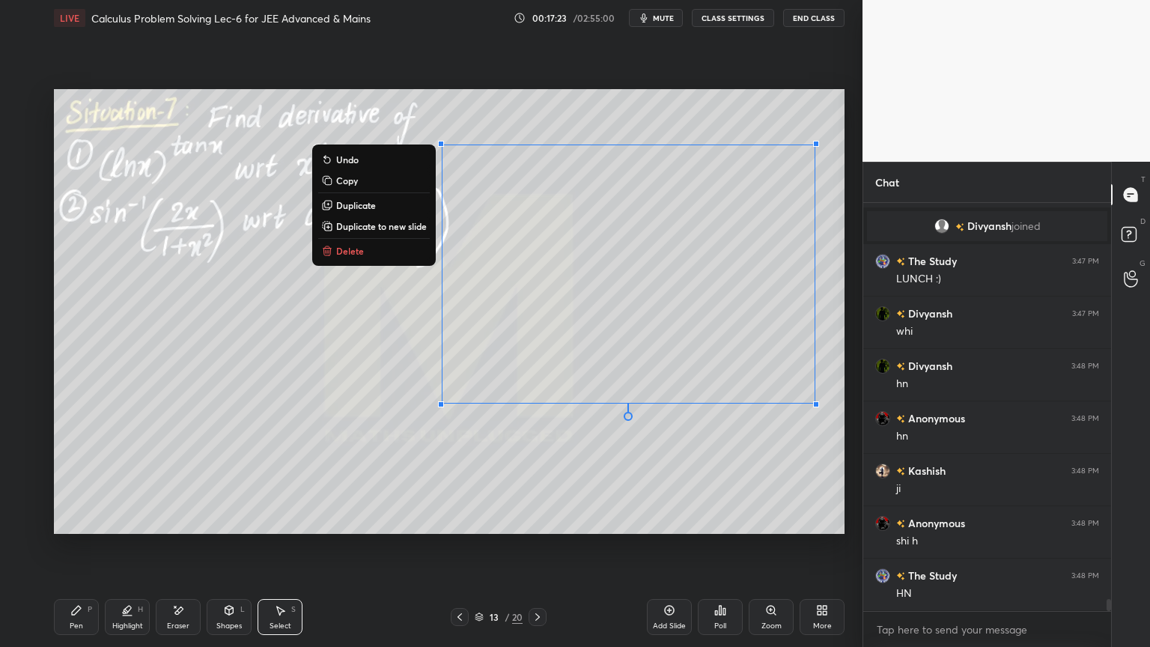
scroll to position [13599, 0]
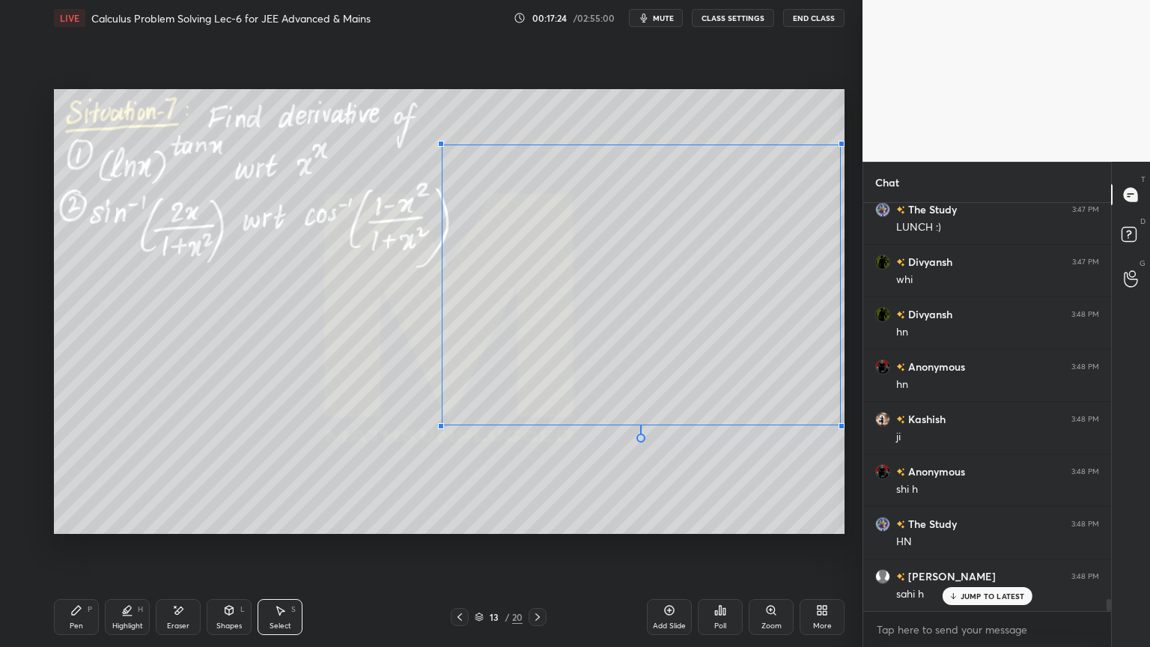
drag, startPoint x: 814, startPoint y: 405, endPoint x: 805, endPoint y: 393, distance: 15.4
click at [839, 424] on div at bounding box center [841, 426] width 6 height 6
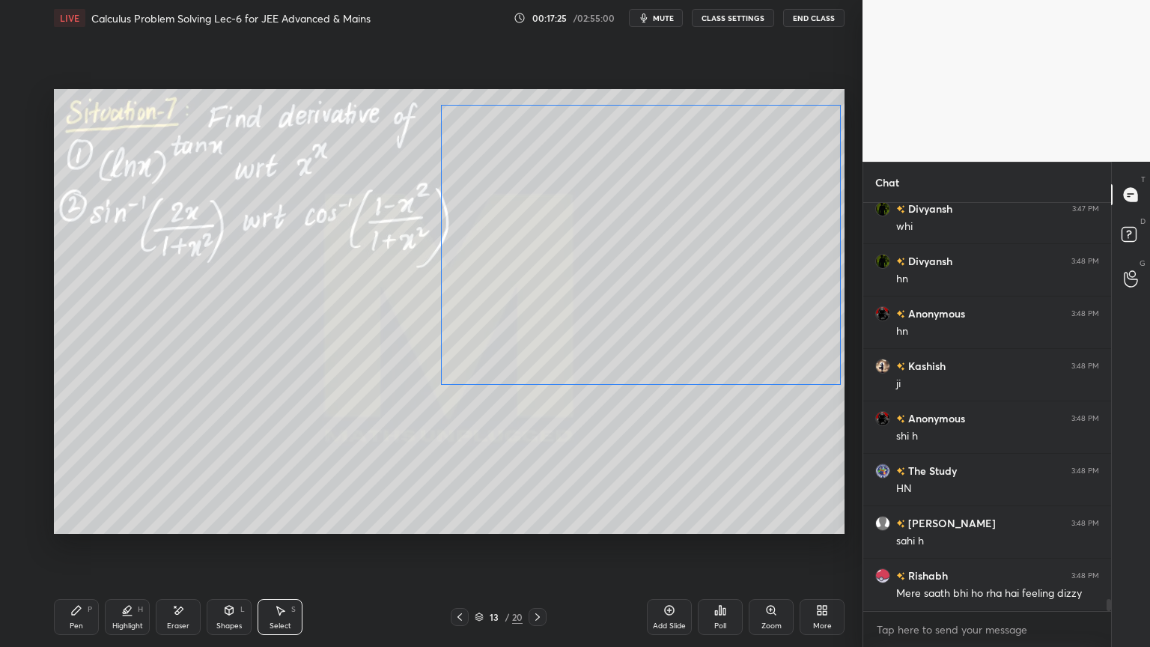
drag, startPoint x: 796, startPoint y: 382, endPoint x: 784, endPoint y: 398, distance: 20.2
click at [796, 346] on div "0 ° Undo Copy Duplicate Duplicate to new slide Delete" at bounding box center [449, 311] width 790 height 445
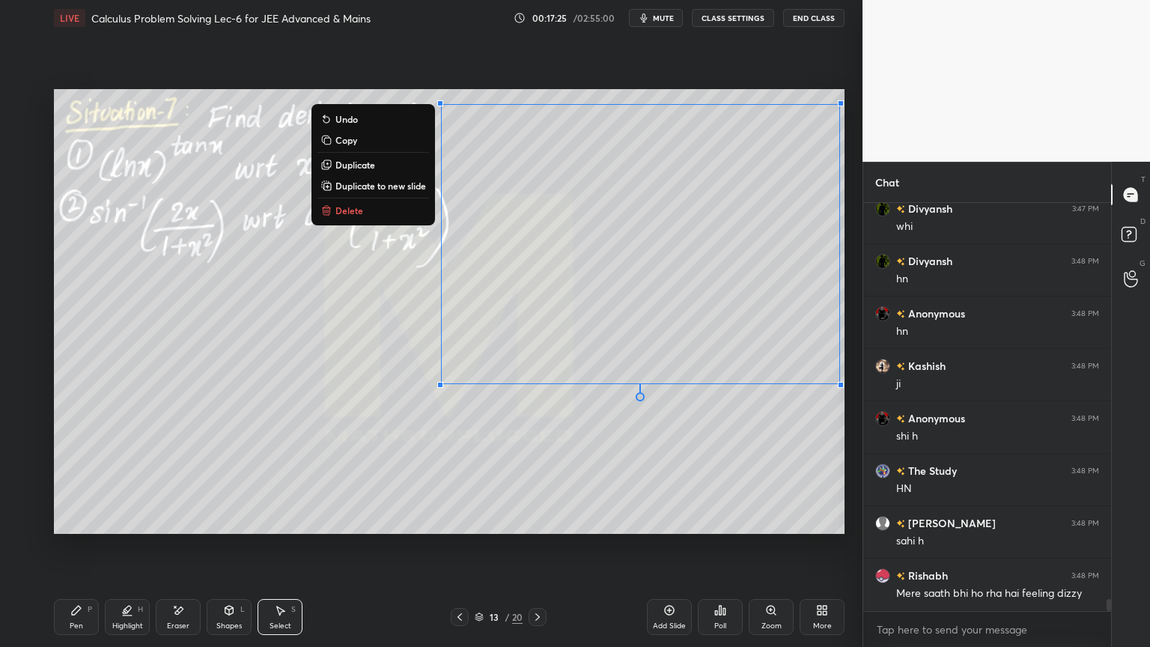
click at [772, 455] on div "0 ° Undo Copy Duplicate Duplicate to new slide Delete" at bounding box center [449, 311] width 790 height 445
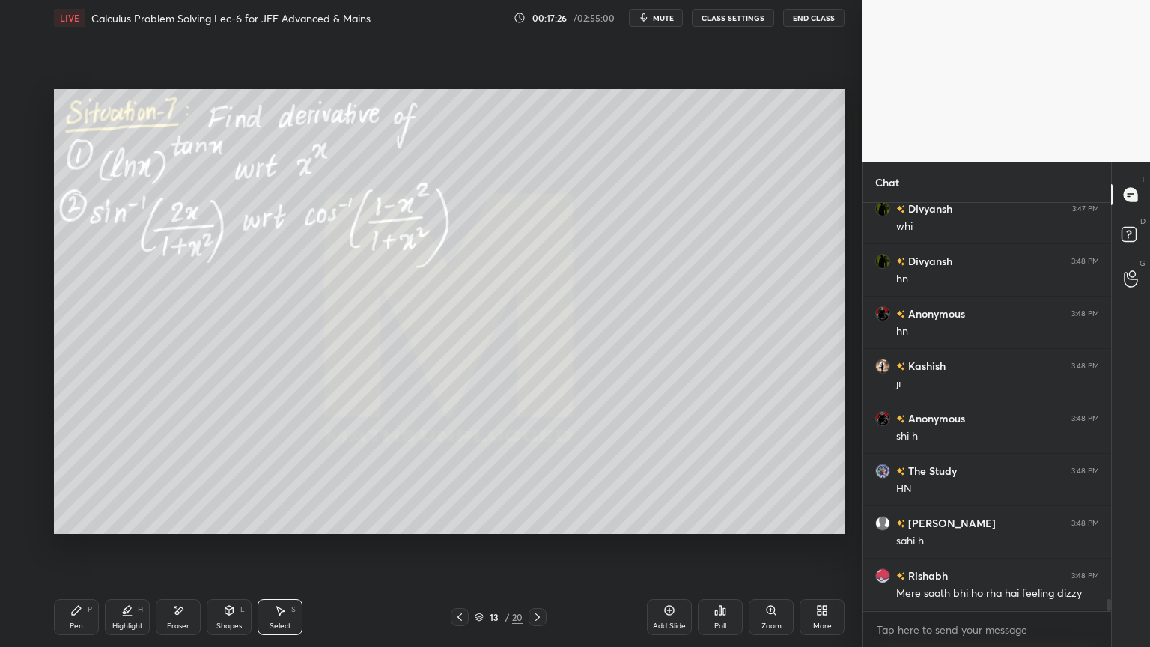
drag, startPoint x: 127, startPoint y: 612, endPoint x: 76, endPoint y: 616, distance: 51.0
click at [126, 528] on icon at bounding box center [127, 610] width 12 height 12
click at [74, 528] on div "Pen P" at bounding box center [76, 617] width 45 height 36
click at [29, 275] on div at bounding box center [25, 281] width 12 height 12
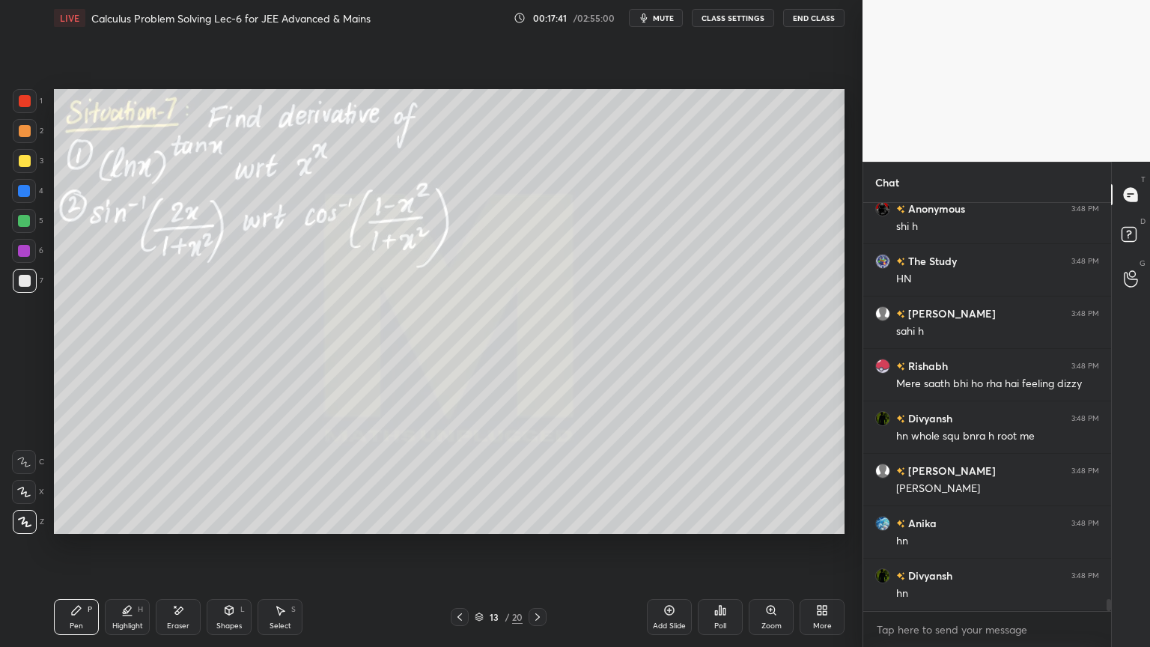
scroll to position [13967, 0]
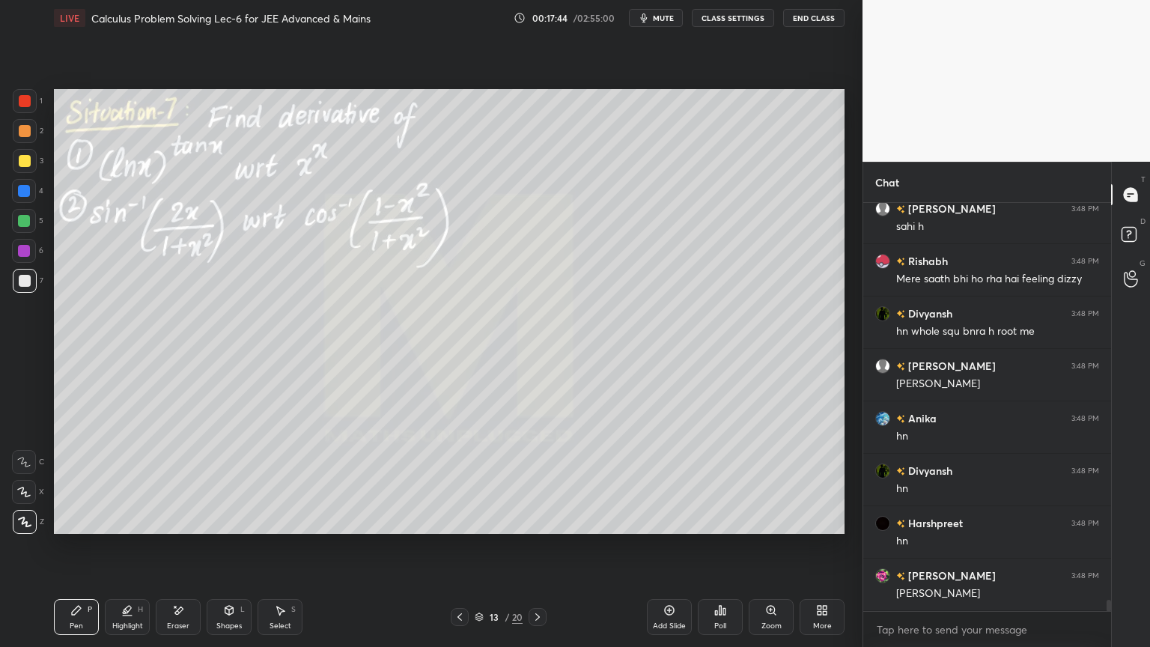
click at [22, 165] on div at bounding box center [25, 161] width 12 height 12
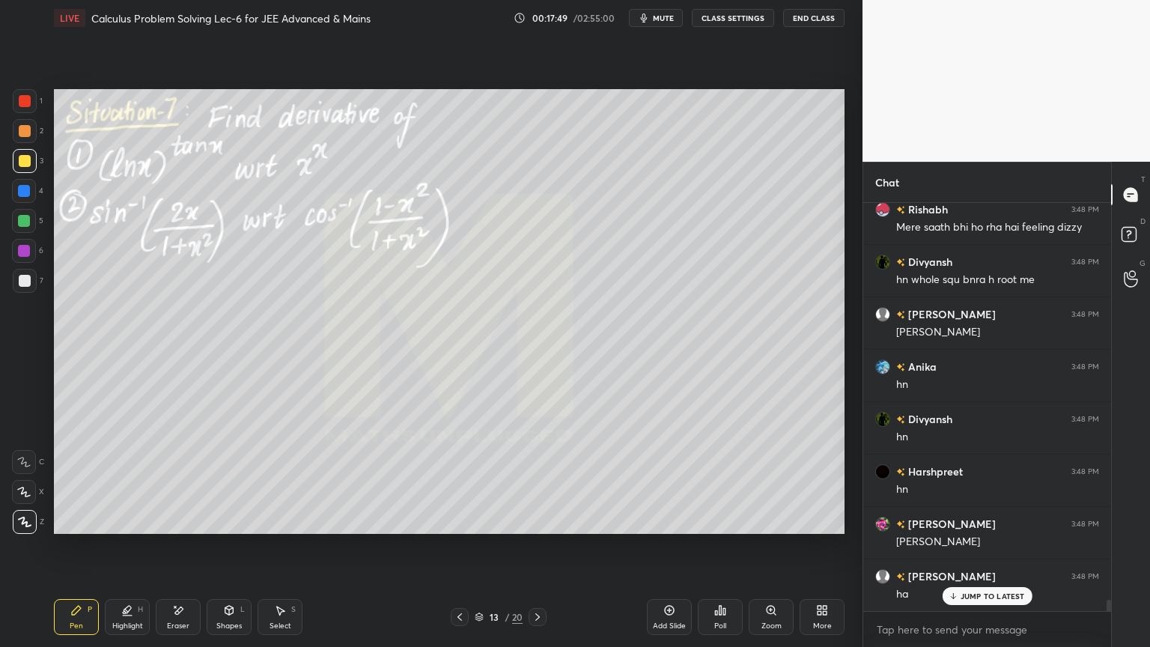
drag, startPoint x: 172, startPoint y: 606, endPoint x: 208, endPoint y: 560, distance: 58.7
click at [173, 528] on icon at bounding box center [178, 610] width 12 height 13
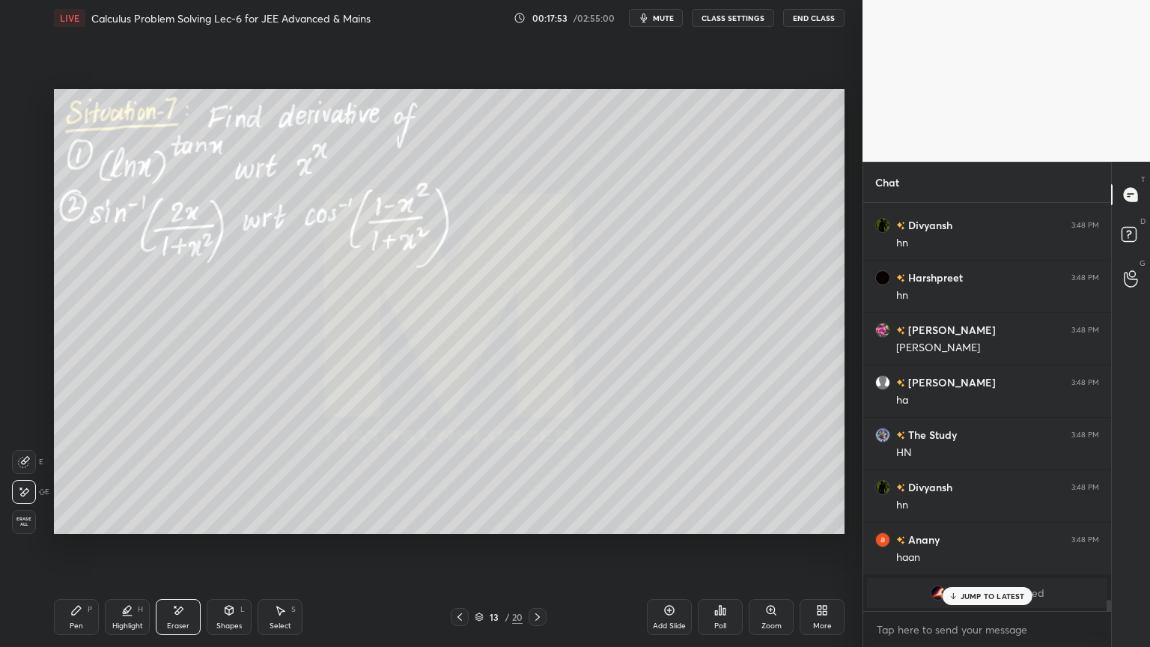
scroll to position [14264, 0]
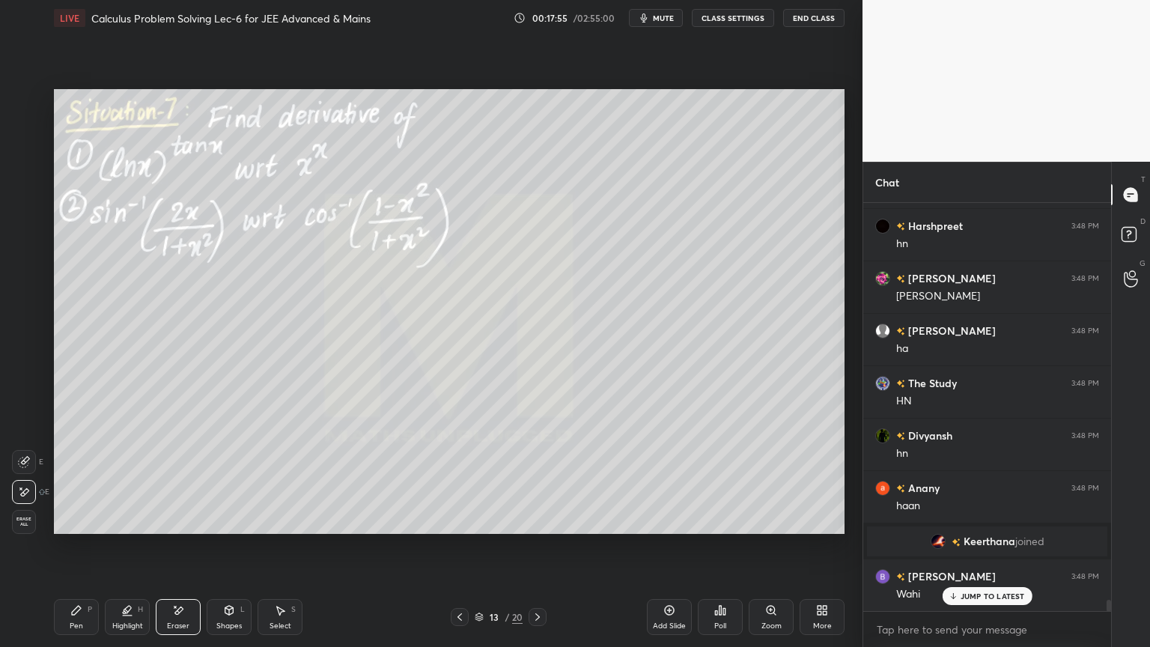
click at [78, 528] on icon at bounding box center [76, 610] width 12 height 12
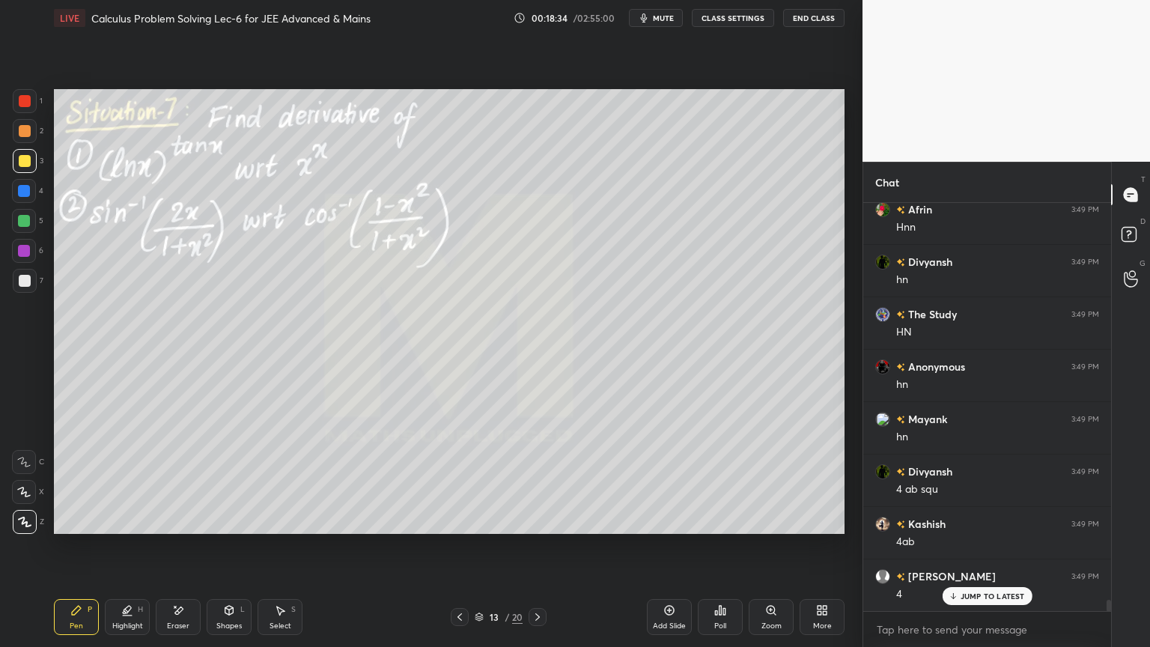
scroll to position [14470, 0]
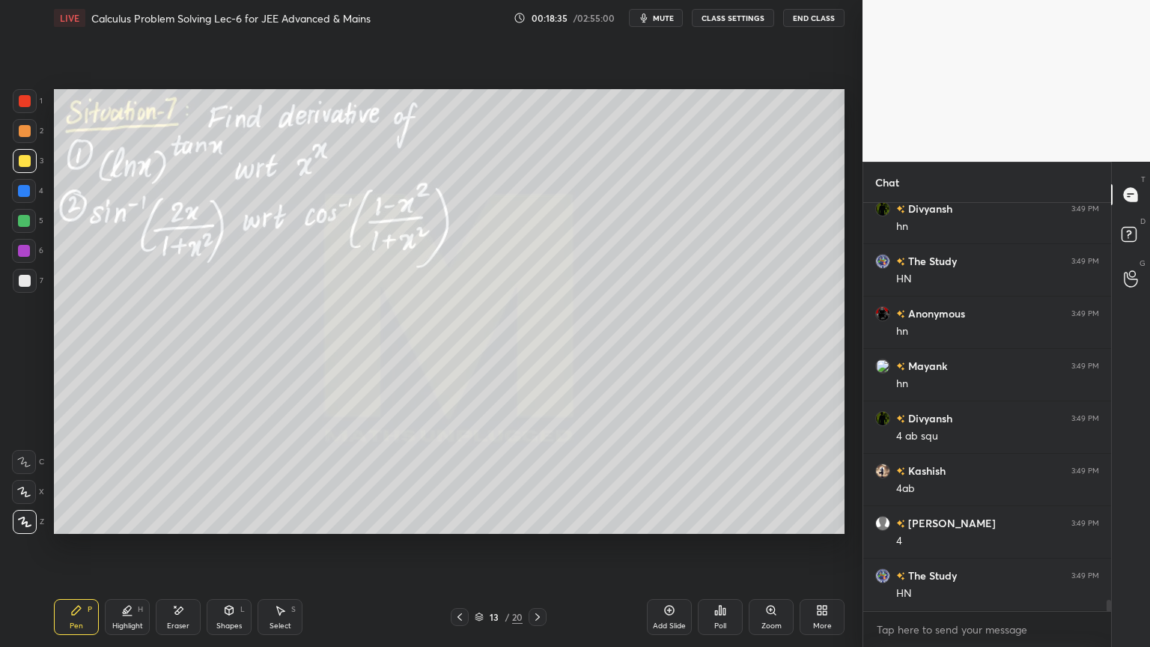
drag, startPoint x: 183, startPoint y: 621, endPoint x: 219, endPoint y: 575, distance: 58.1
click at [180, 528] on div "Eraser" at bounding box center [178, 625] width 22 height 7
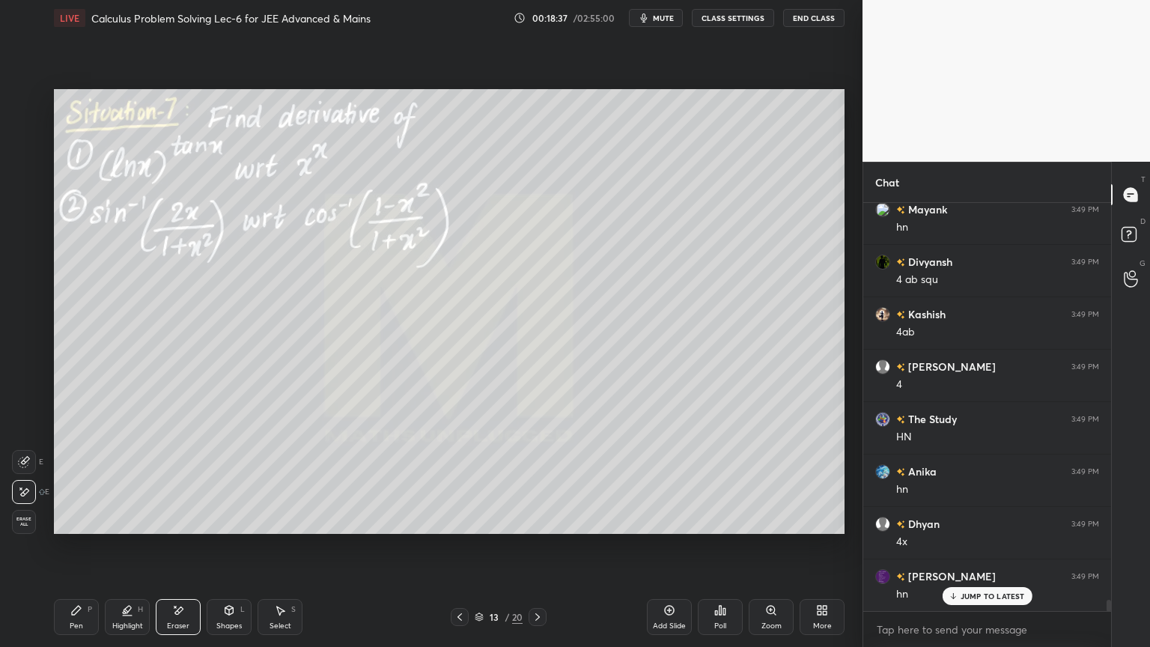
scroll to position [14679, 0]
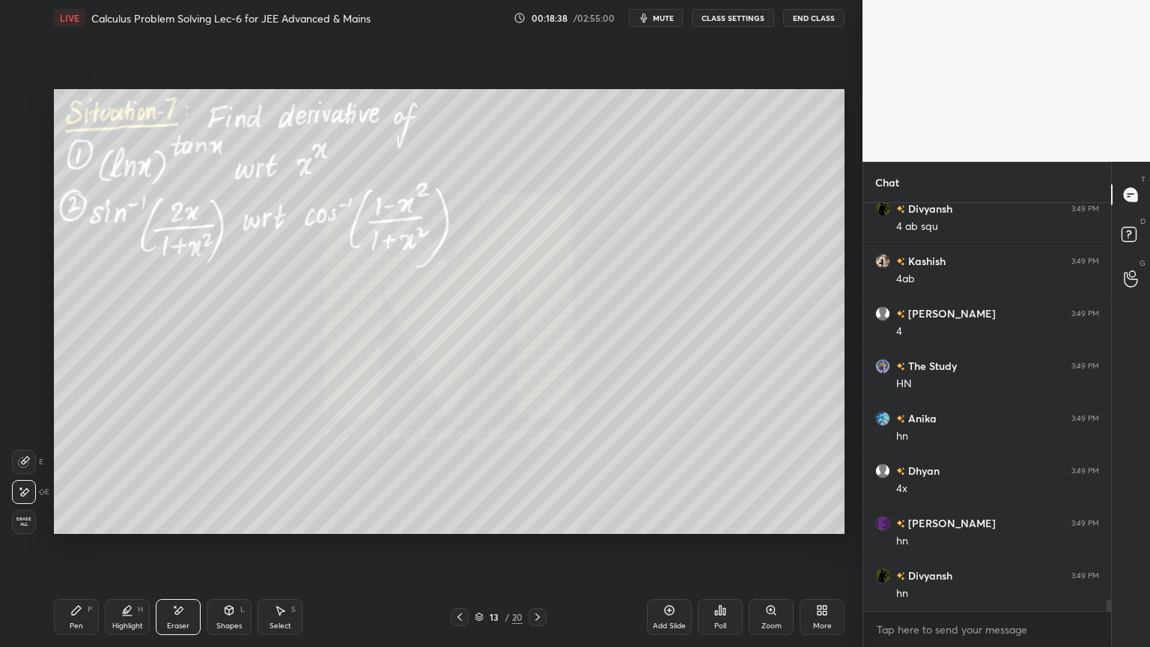
click at [76, 528] on icon at bounding box center [76, 610] width 12 height 12
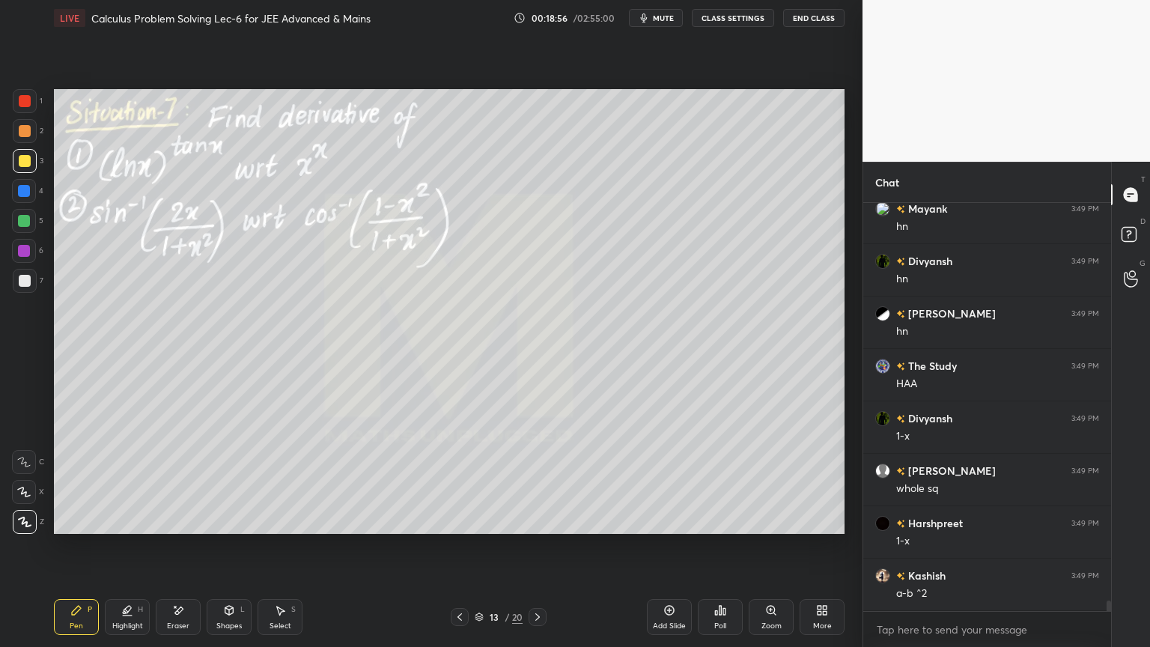
scroll to position [15360, 0]
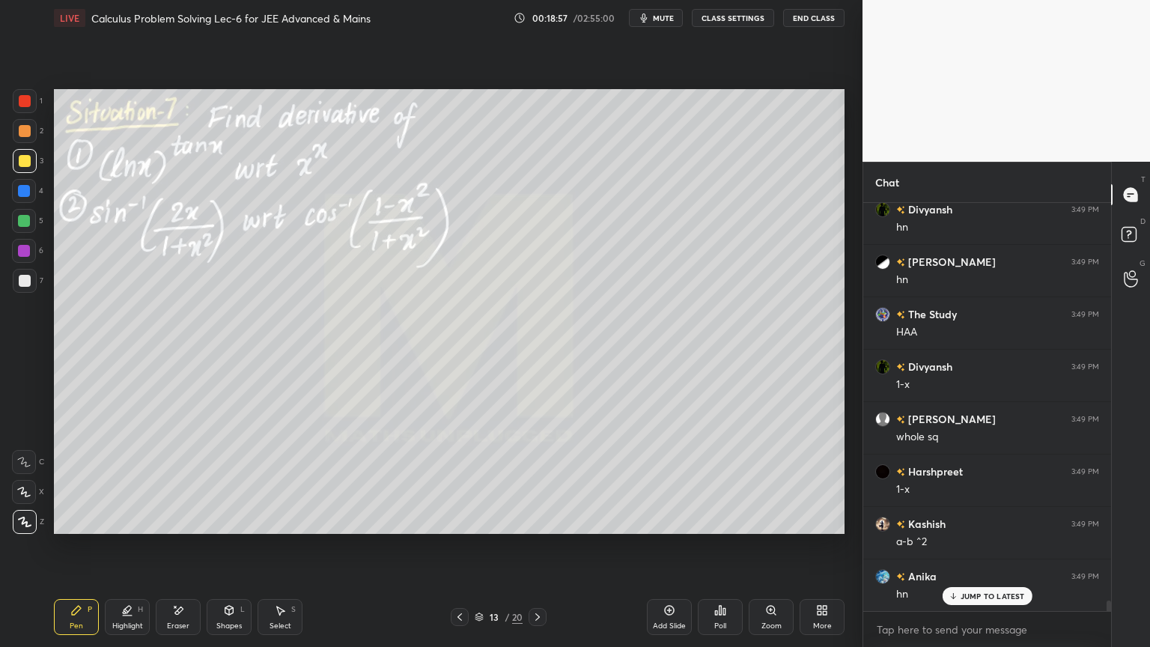
drag, startPoint x: 177, startPoint y: 612, endPoint x: 214, endPoint y: 555, distance: 67.7
click at [175, 528] on icon at bounding box center [179, 609] width 8 height 7
drag, startPoint x: 79, startPoint y: 613, endPoint x: 108, endPoint y: 560, distance: 60.6
click at [79, 528] on icon at bounding box center [76, 610] width 12 height 12
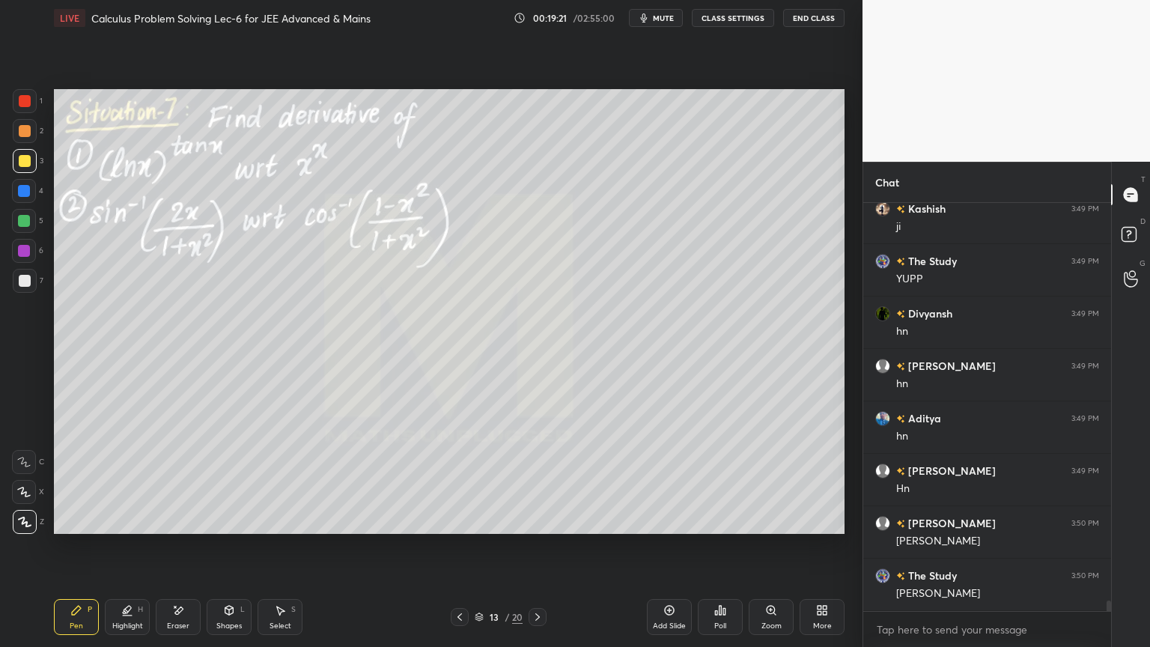
scroll to position [15884, 0]
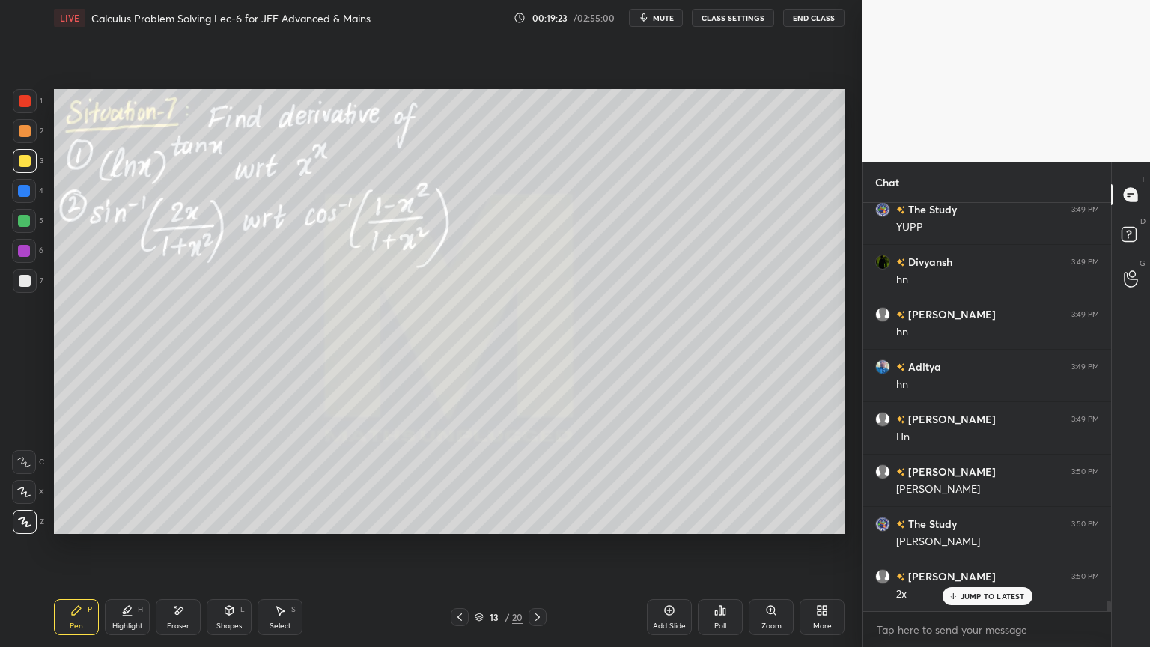
click at [185, 528] on div "Eraser" at bounding box center [178, 617] width 45 height 36
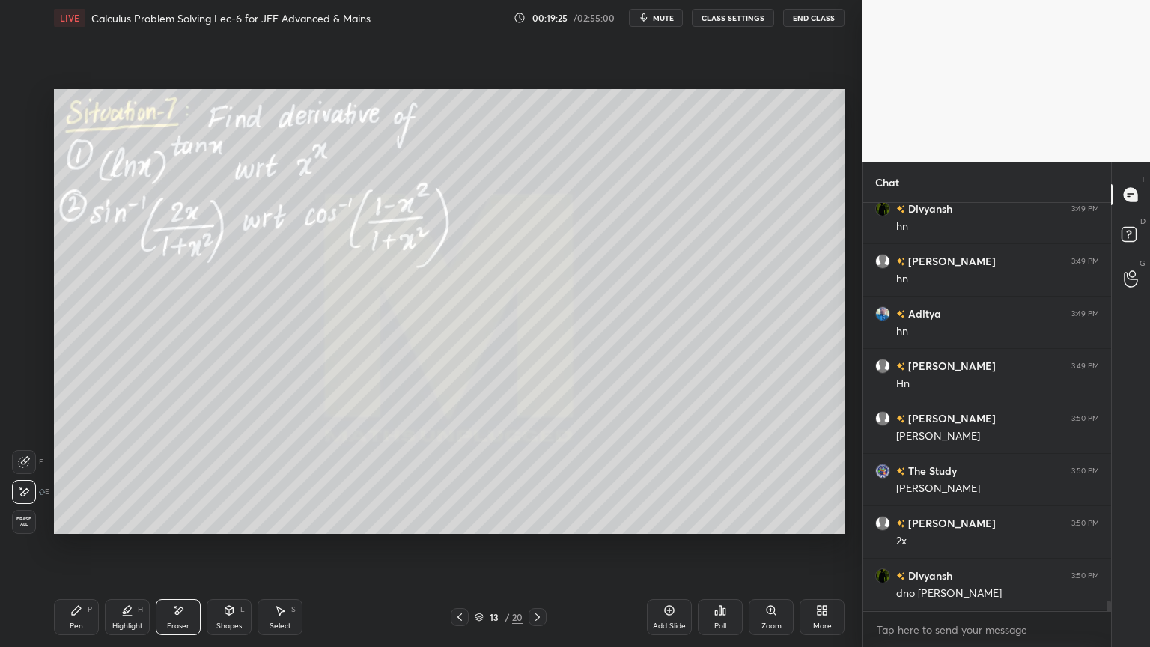
drag, startPoint x: 79, startPoint y: 614, endPoint x: 145, endPoint y: 549, distance: 92.6
click at [78, 528] on div "Pen P" at bounding box center [76, 617] width 45 height 36
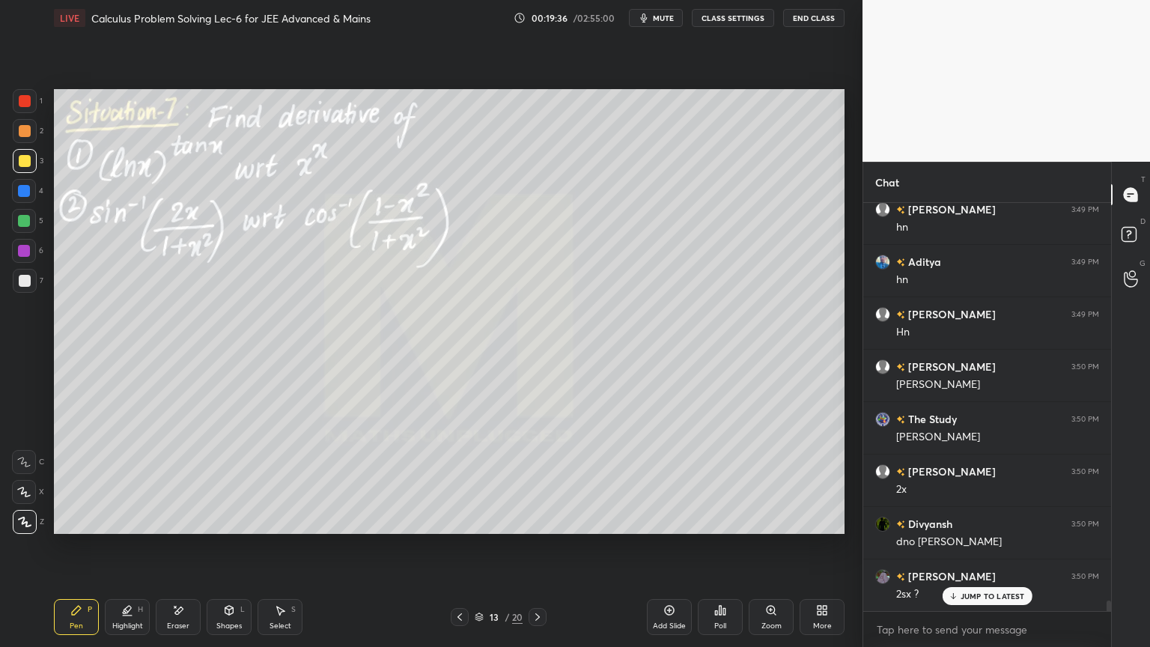
drag, startPoint x: 185, startPoint y: 617, endPoint x: 216, endPoint y: 558, distance: 67.0
click at [183, 528] on div "Eraser" at bounding box center [178, 617] width 45 height 36
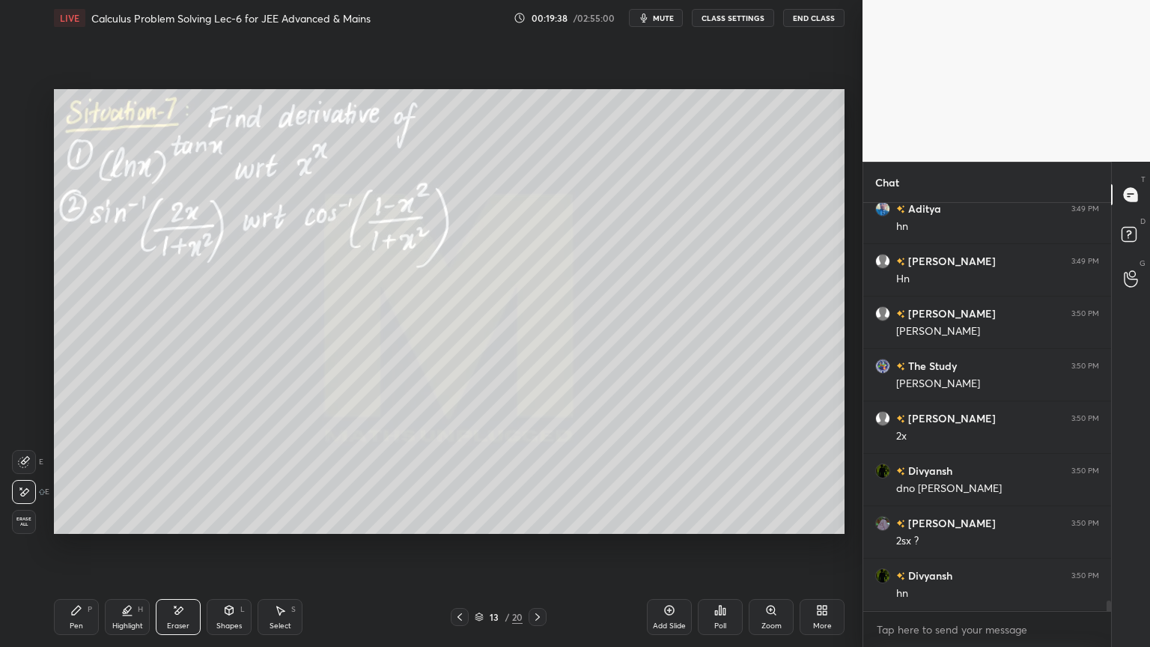
click at [82, 528] on div "Pen P" at bounding box center [76, 617] width 45 height 36
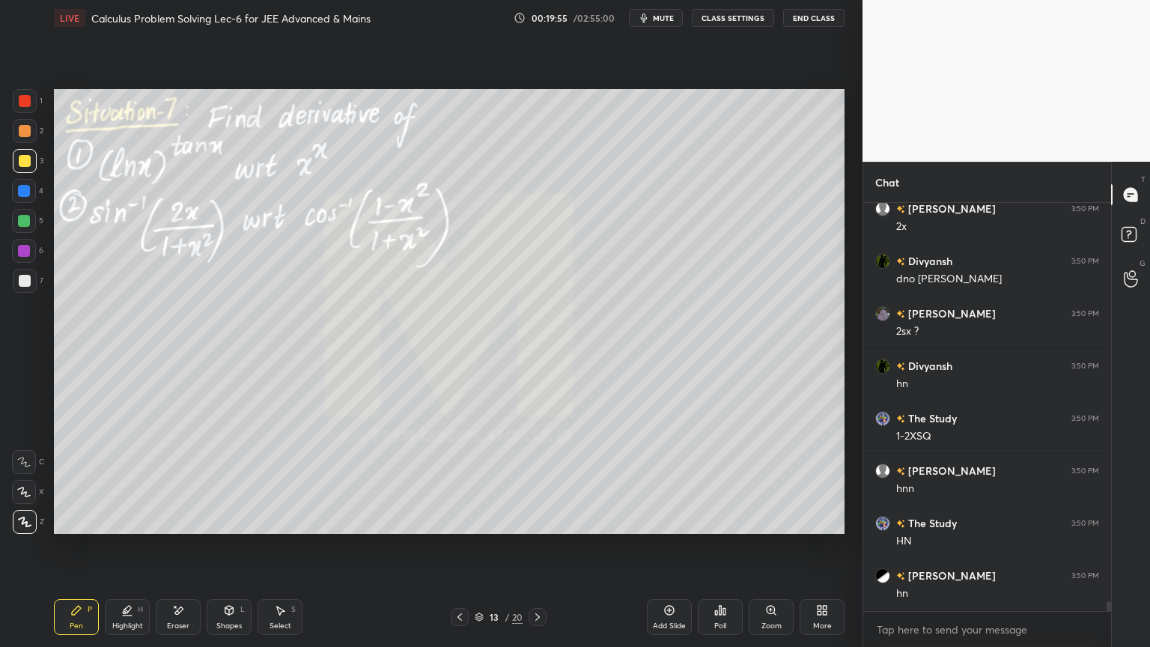
scroll to position [16303, 0]
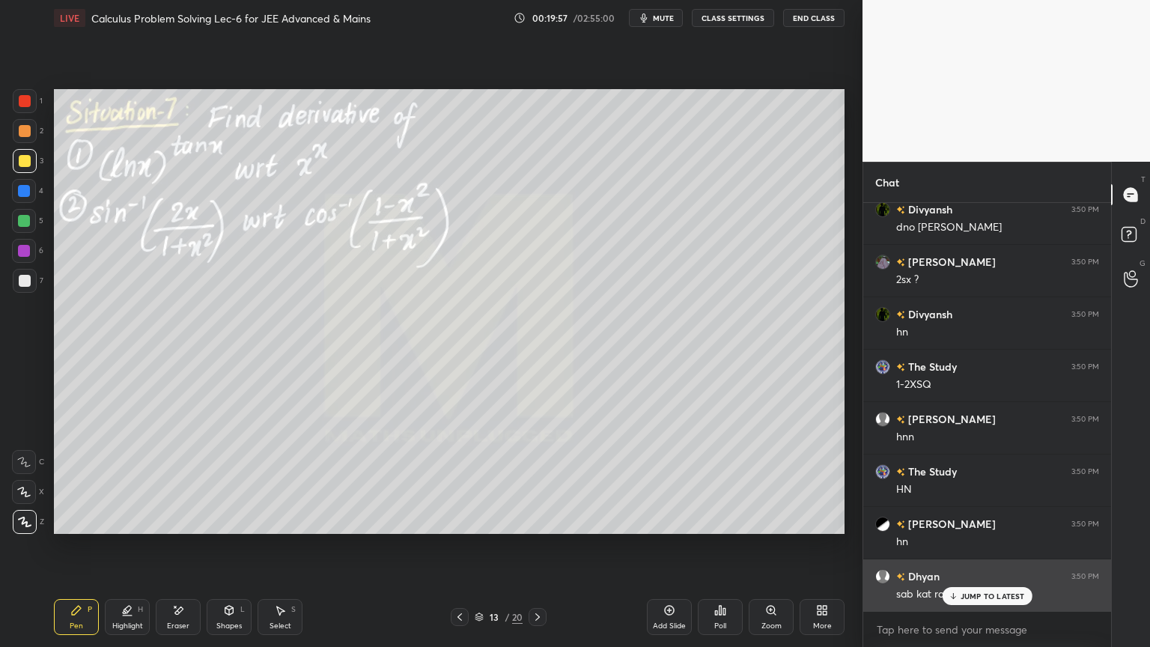
drag, startPoint x: 972, startPoint y: 598, endPoint x: 909, endPoint y: 582, distance: 64.3
click at [971, 528] on p "JUMP TO LATEST" at bounding box center [992, 595] width 64 height 9
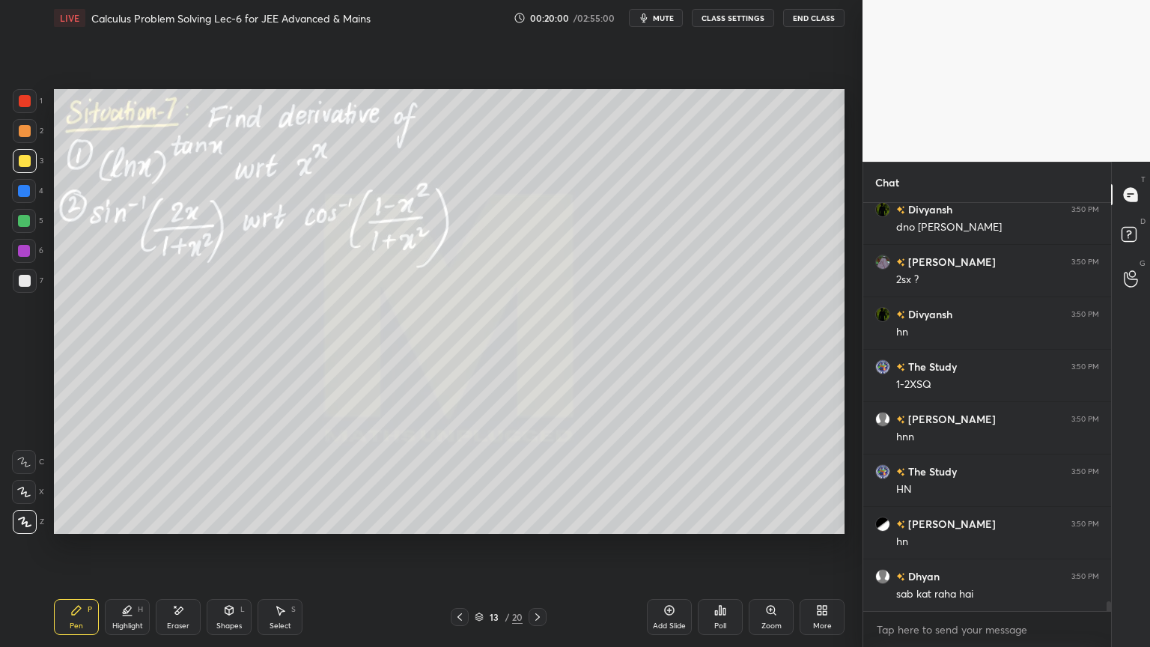
click at [176, 528] on div "Eraser" at bounding box center [178, 625] width 22 height 7
click at [115, 528] on div "Highlight H" at bounding box center [127, 617] width 45 height 36
click at [85, 528] on div "Pen P" at bounding box center [76, 617] width 45 height 36
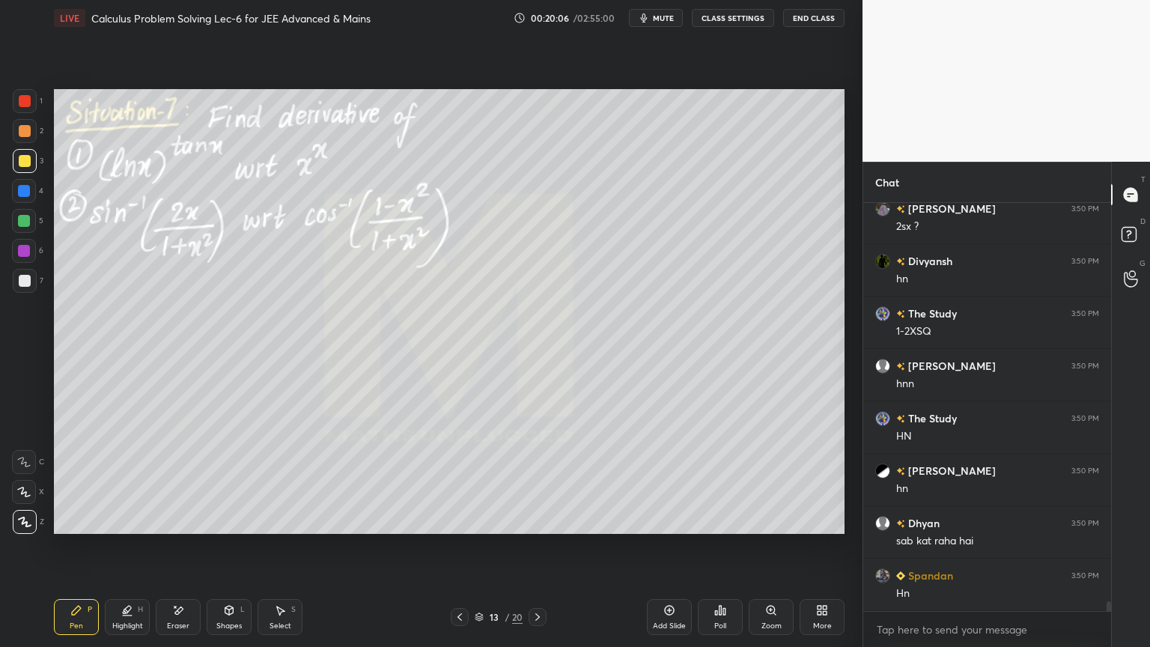
drag, startPoint x: 174, startPoint y: 623, endPoint x: 201, endPoint y: 563, distance: 65.7
click at [174, 528] on div "Eraser" at bounding box center [178, 625] width 22 height 7
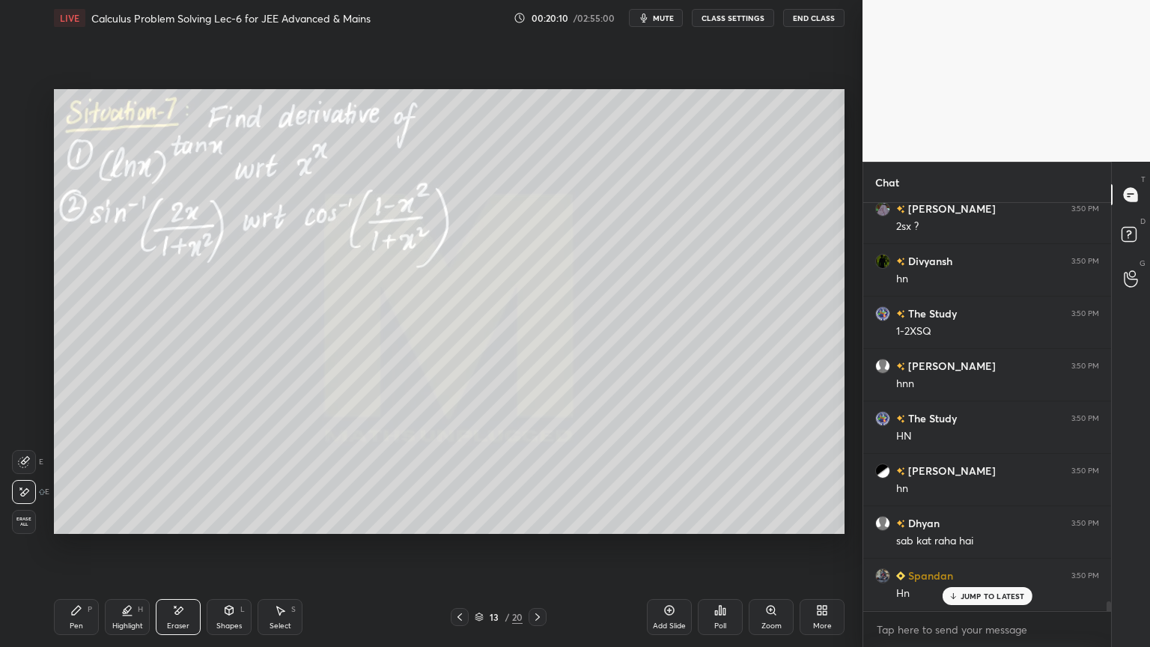
scroll to position [16408, 0]
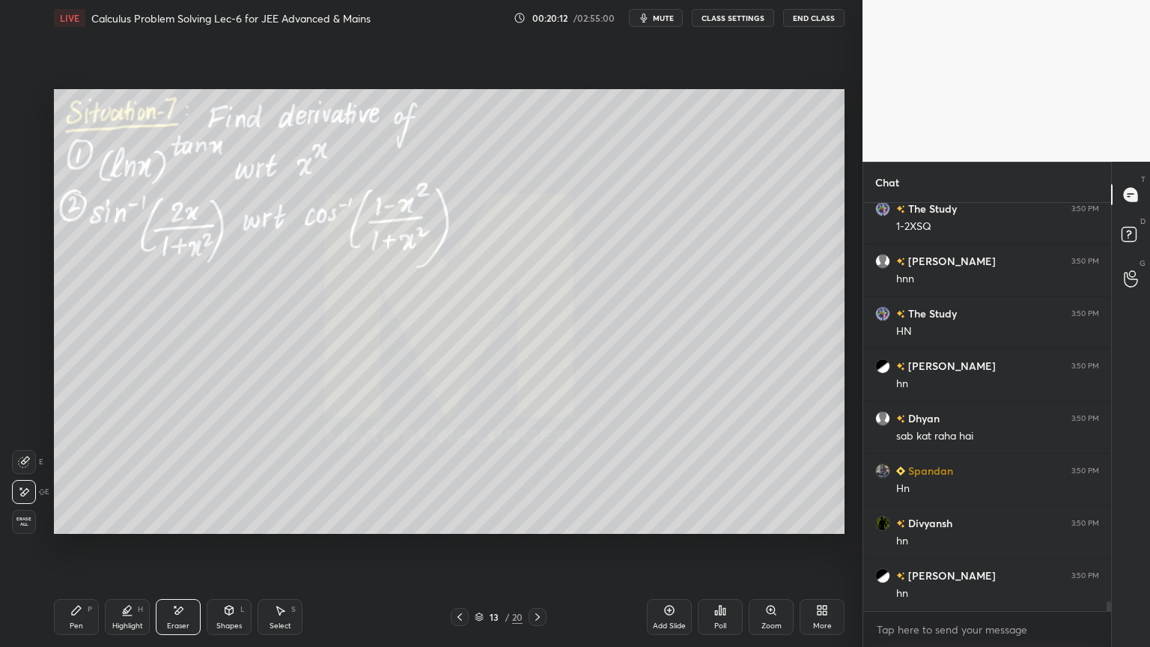
click at [115, 528] on div "Highlight" at bounding box center [127, 625] width 31 height 7
click at [79, 528] on div "Pen P" at bounding box center [76, 617] width 45 height 36
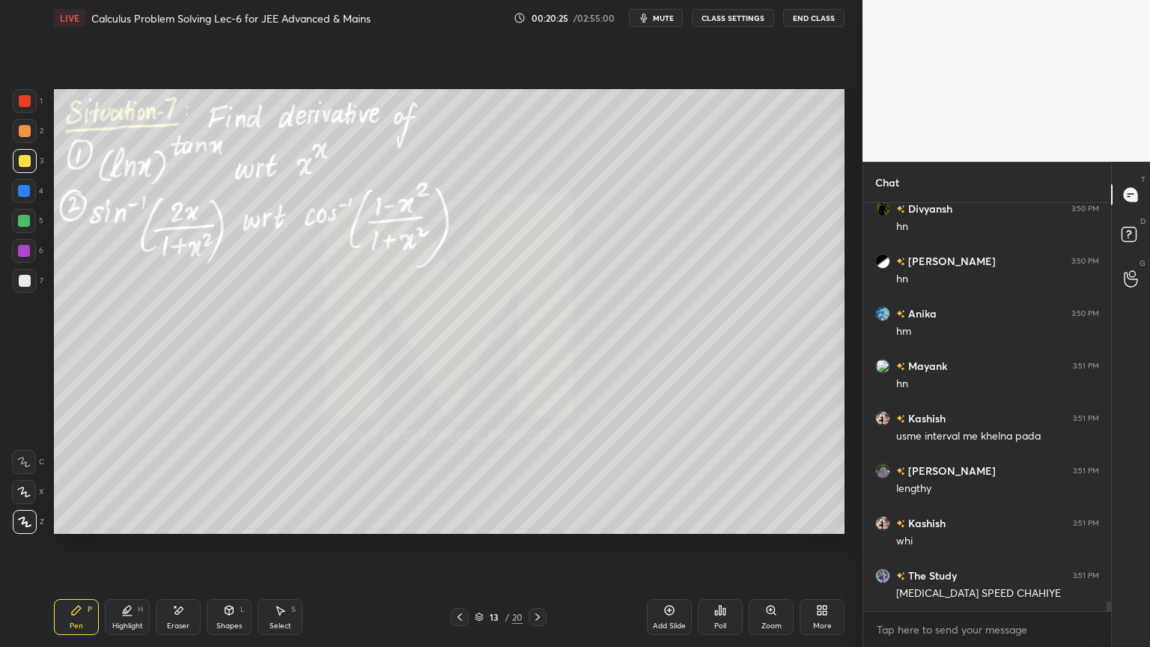
scroll to position [16880, 0]
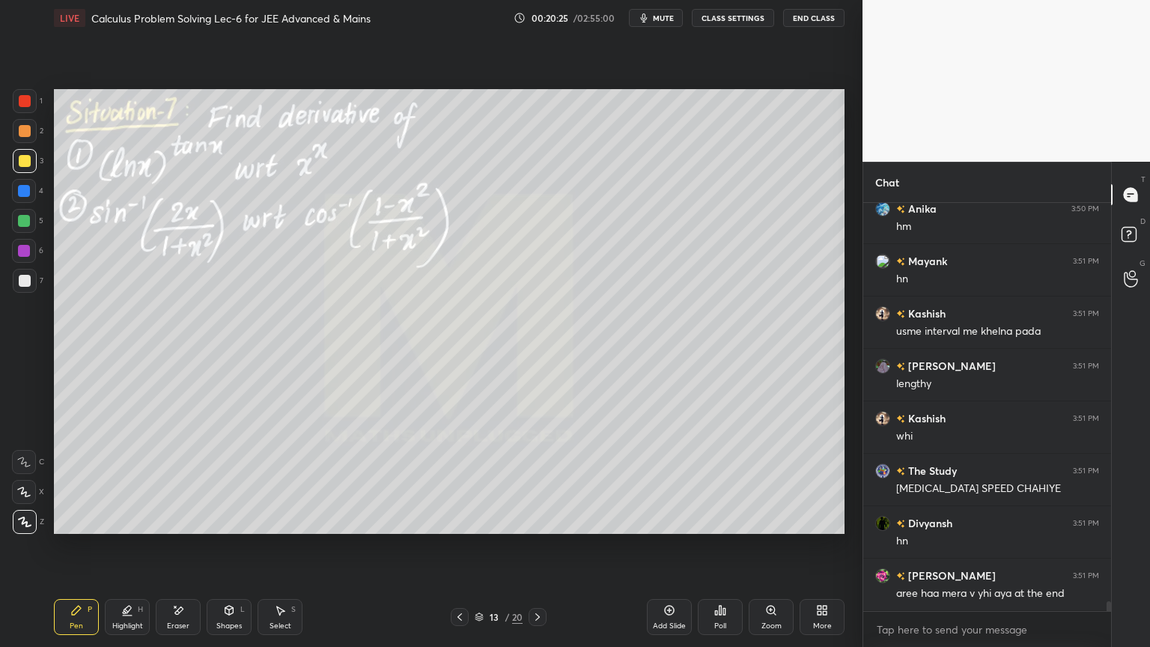
drag, startPoint x: 186, startPoint y: 609, endPoint x: 338, endPoint y: 558, distance: 160.5
click at [186, 528] on div "Eraser" at bounding box center [178, 617] width 45 height 36
drag, startPoint x: 118, startPoint y: 618, endPoint x: 86, endPoint y: 612, distance: 32.6
click at [118, 528] on div "Highlight H" at bounding box center [127, 617] width 45 height 36
click at [85, 528] on div "Pen P" at bounding box center [76, 617] width 45 height 36
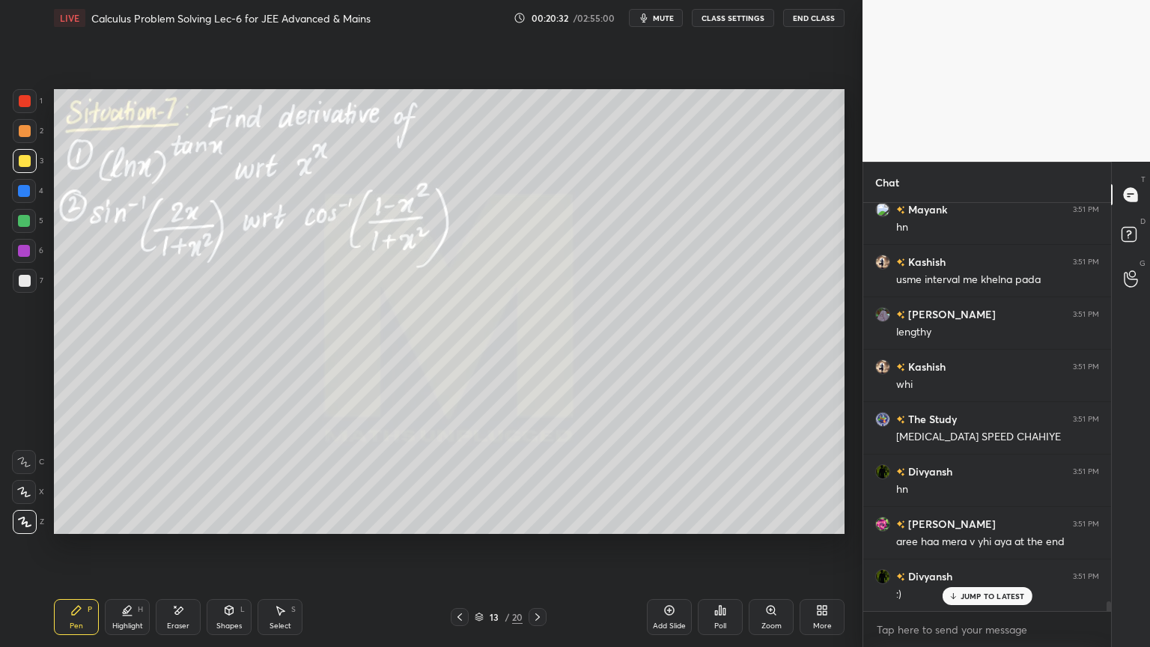
scroll to position [4, 4]
click at [961, 528] on p "JUMP TO LATEST" at bounding box center [992, 565] width 64 height 9
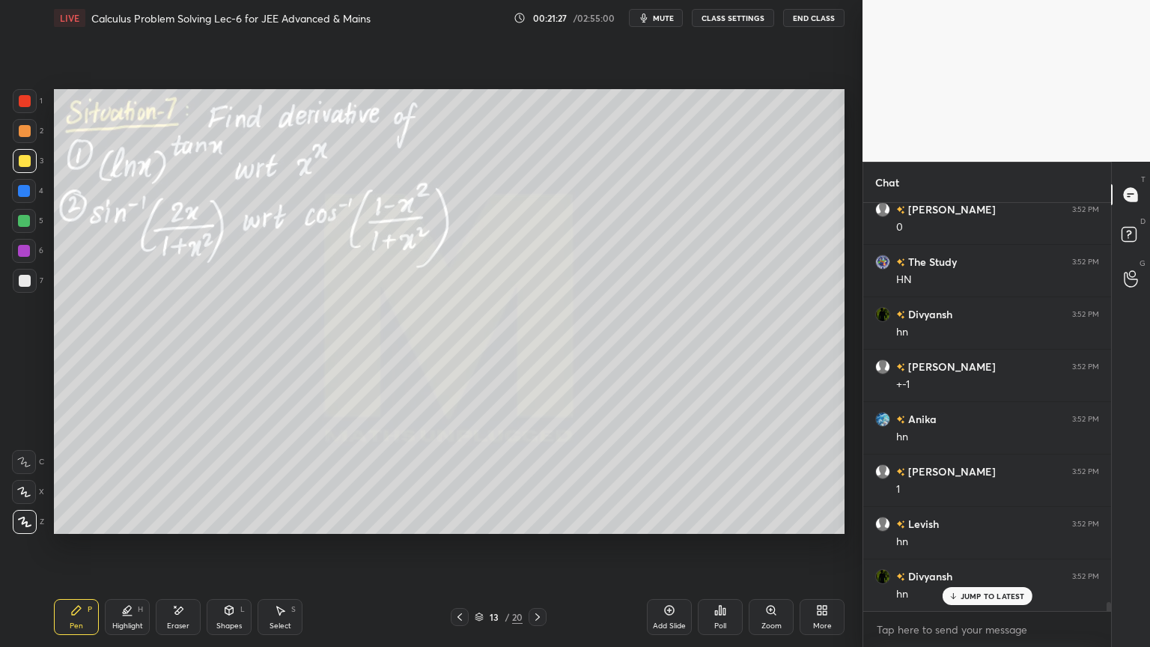
scroll to position [18871, 0]
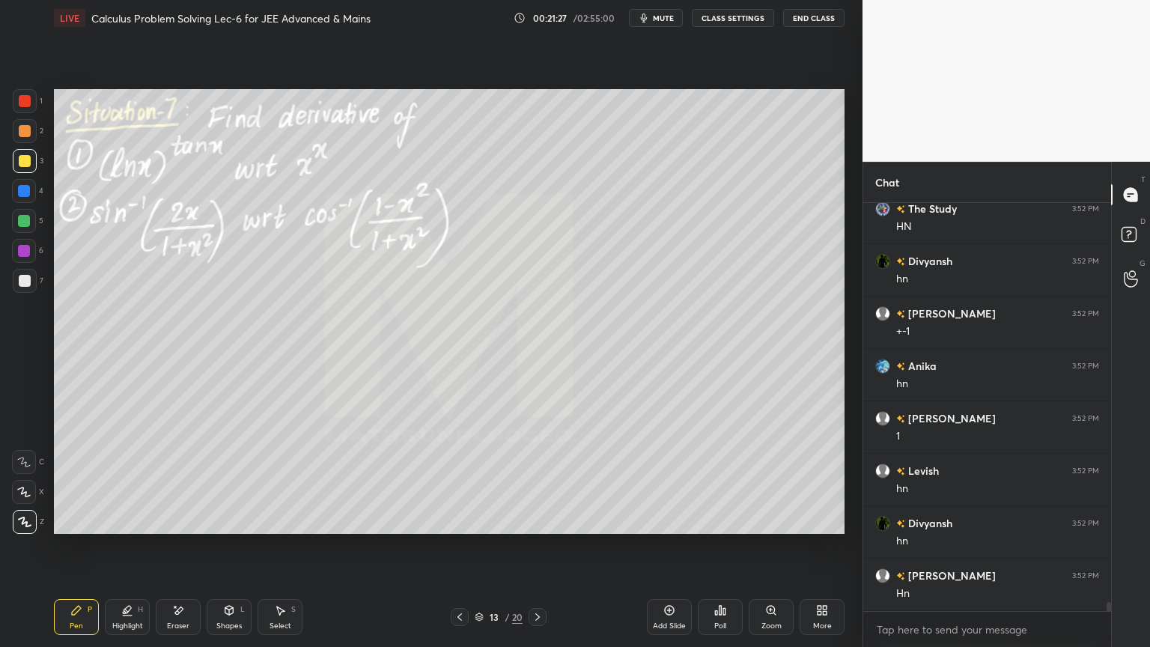
click at [182, 528] on div "Eraser" at bounding box center [178, 617] width 45 height 36
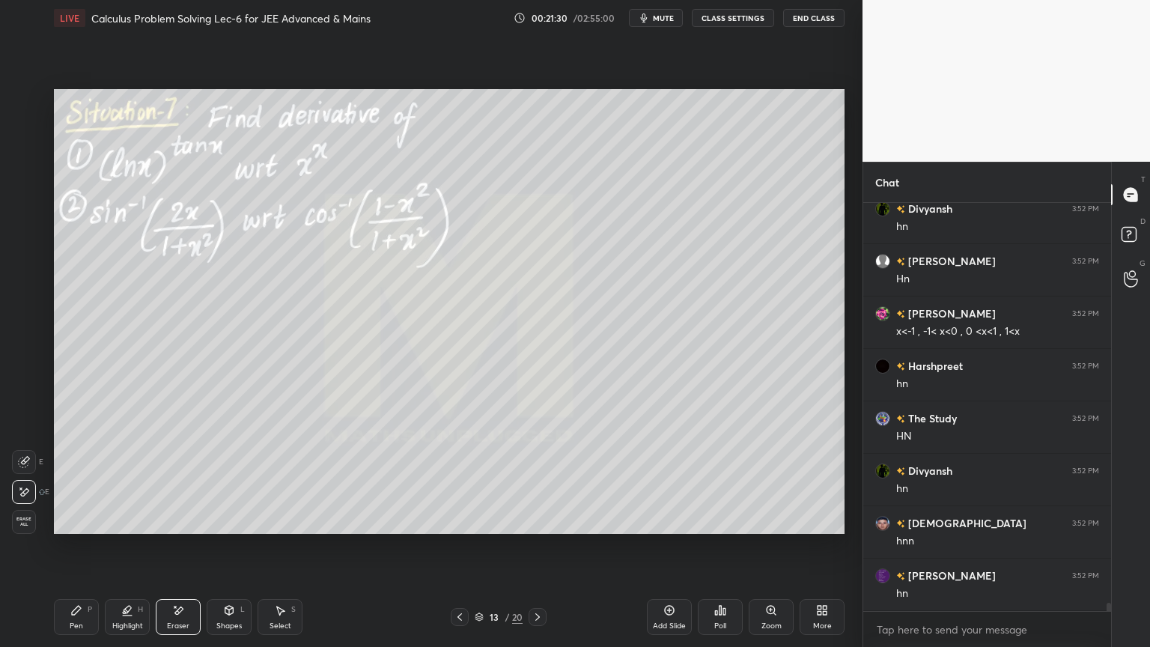
click at [89, 528] on div "Pen P" at bounding box center [76, 617] width 45 height 36
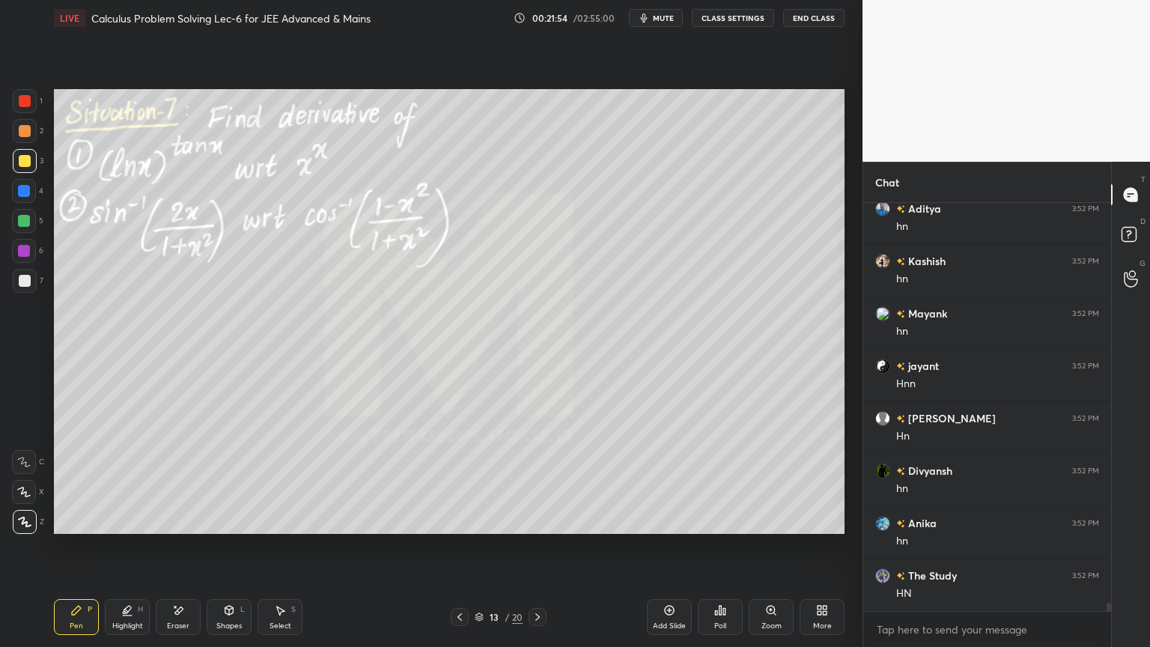
scroll to position [19709, 0]
click at [181, 528] on icon at bounding box center [178, 610] width 12 height 13
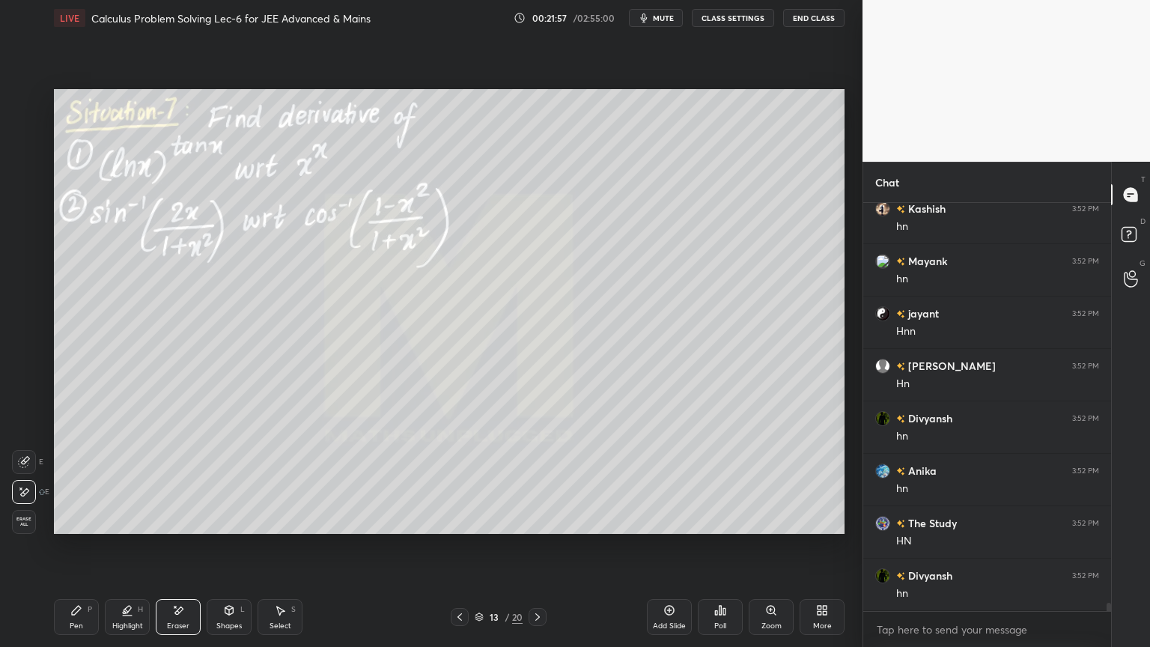
click at [130, 528] on div "Highlight H" at bounding box center [127, 617] width 45 height 36
click at [82, 528] on div "Pen P" at bounding box center [76, 617] width 45 height 36
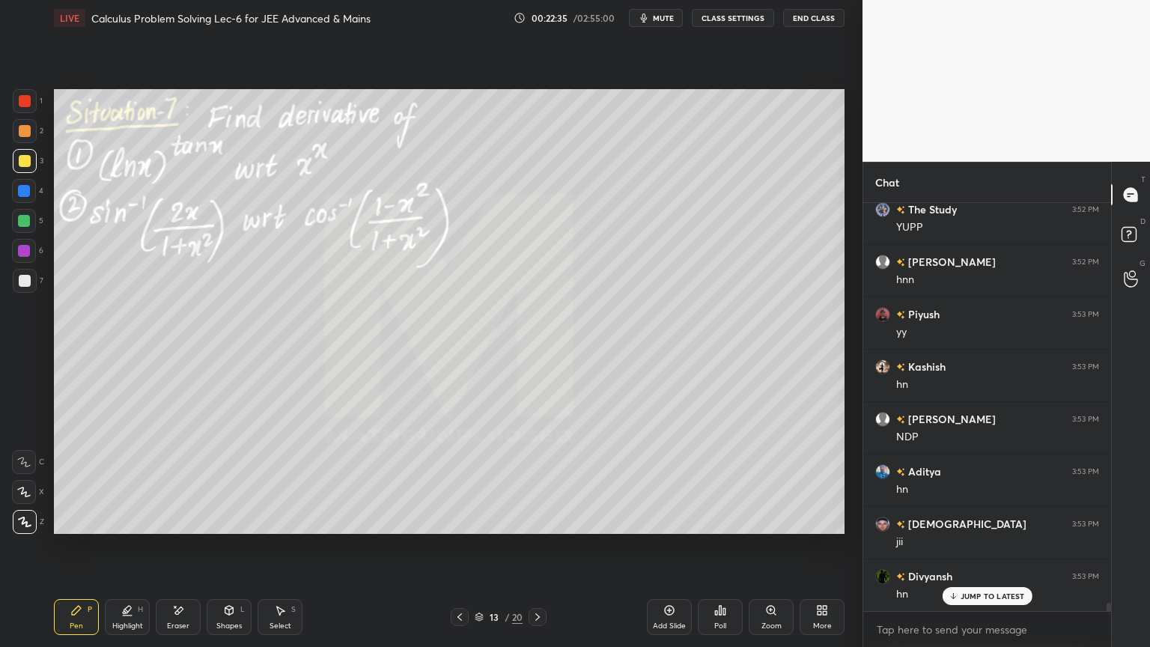
scroll to position [20338, 0]
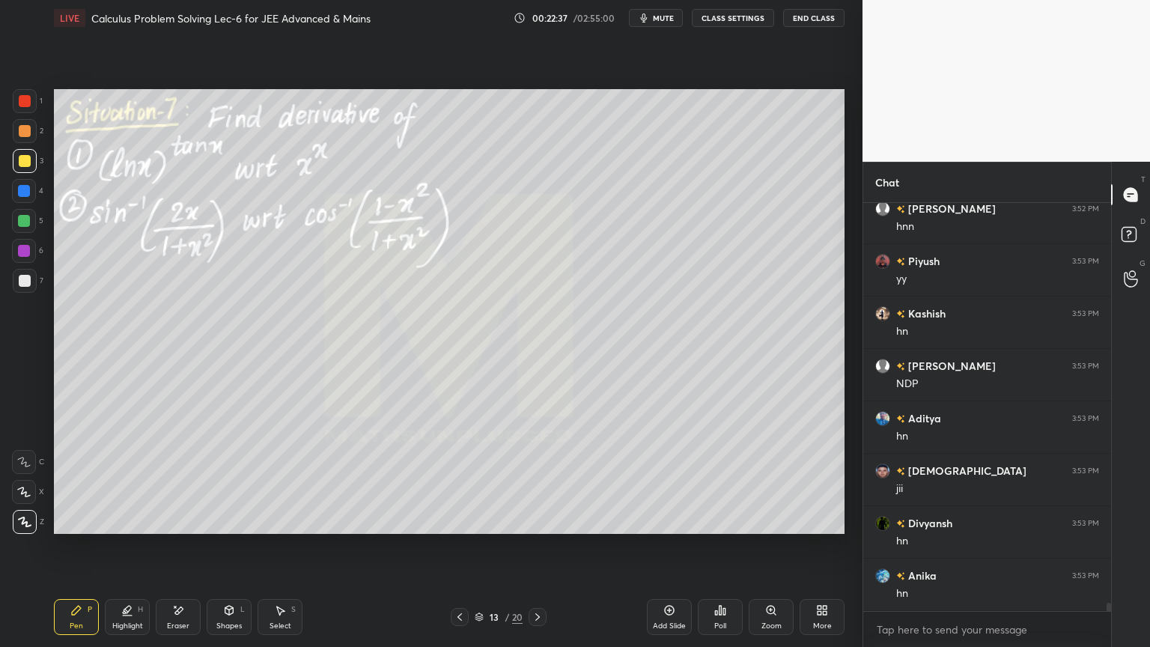
drag, startPoint x: 180, startPoint y: 624, endPoint x: 180, endPoint y: 576, distance: 48.7
click at [182, 528] on div "Eraser" at bounding box center [178, 625] width 22 height 7
click at [81, 528] on icon at bounding box center [76, 610] width 12 height 12
click at [29, 278] on div at bounding box center [25, 281] width 12 height 12
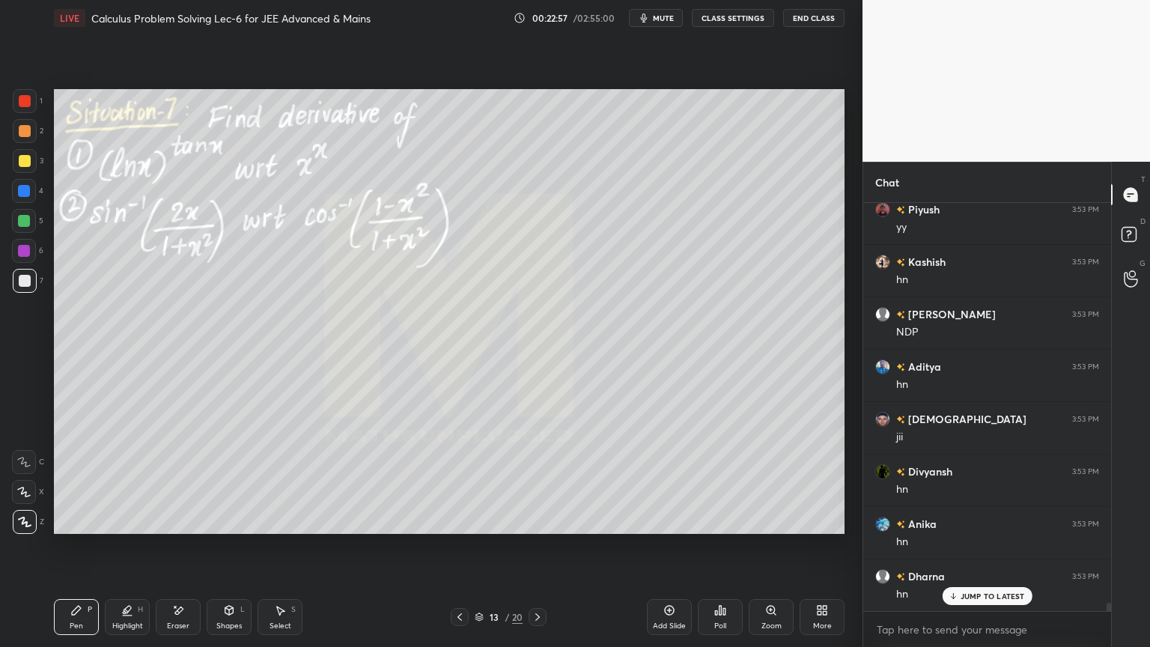
click at [177, 528] on icon at bounding box center [178, 610] width 12 height 13
click at [80, 528] on icon at bounding box center [76, 610] width 12 height 12
click at [112, 528] on div "Highlight H" at bounding box center [127, 617] width 45 height 36
click at [80, 528] on div "Pen P" at bounding box center [76, 617] width 45 height 36
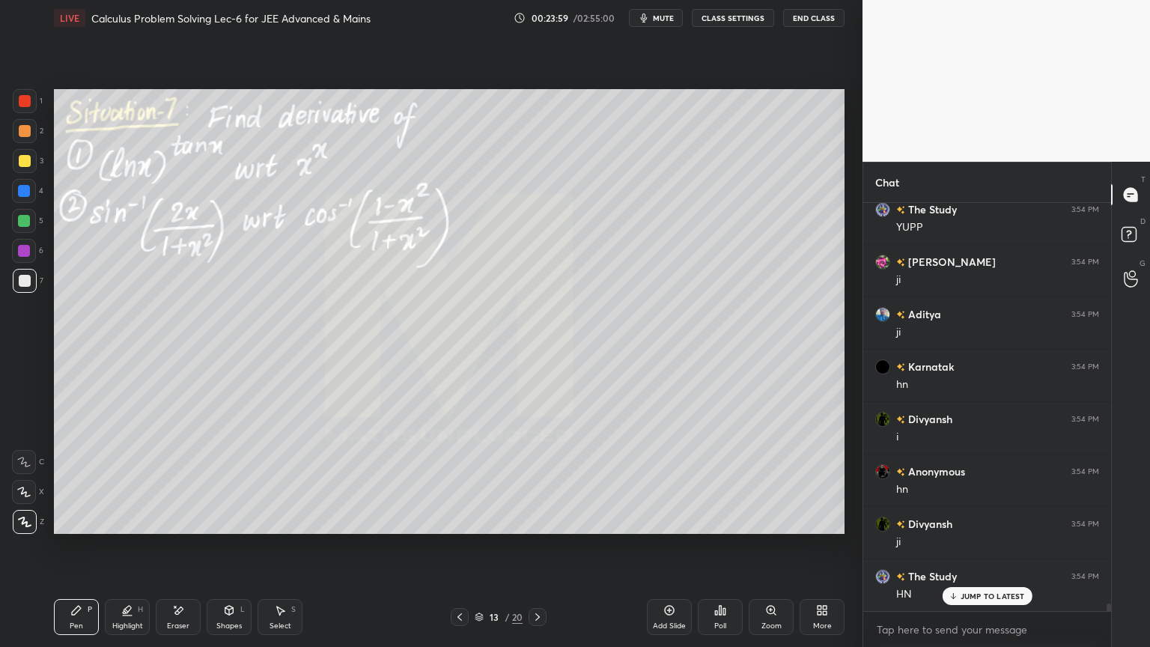
scroll to position [21176, 0]
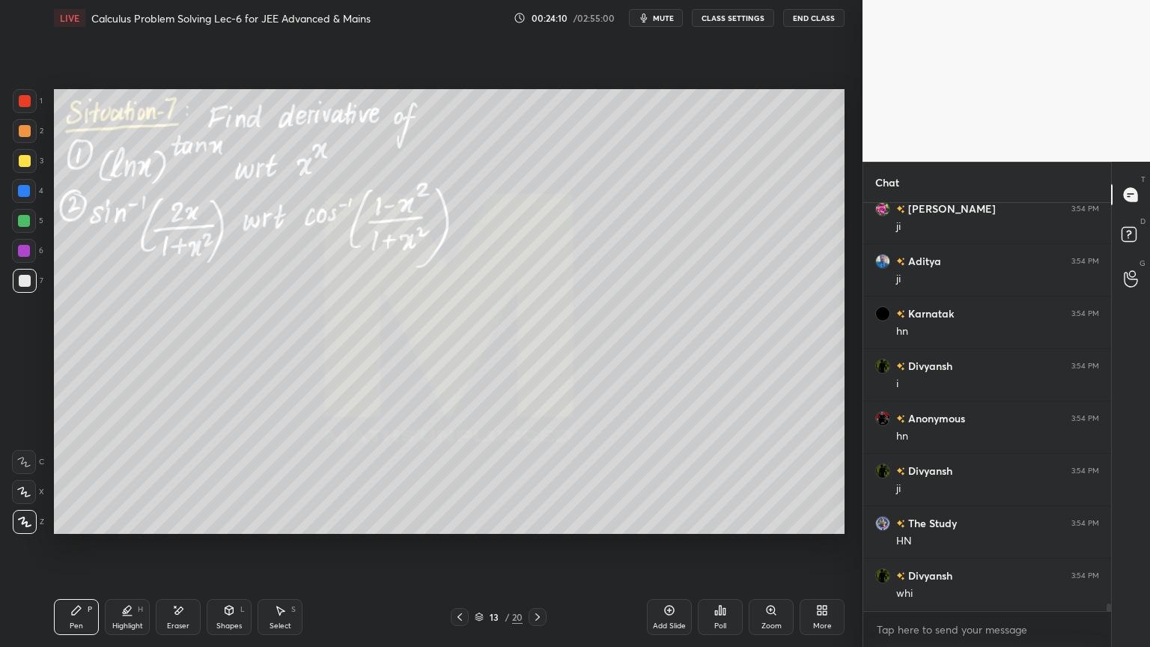
drag, startPoint x: 183, startPoint y: 619, endPoint x: 276, endPoint y: 592, distance: 97.4
click at [183, 528] on div "Eraser" at bounding box center [178, 617] width 45 height 36
click at [116, 528] on div "Highlight H" at bounding box center [127, 617] width 45 height 36
click at [85, 528] on div "Pen P" at bounding box center [76, 617] width 45 height 36
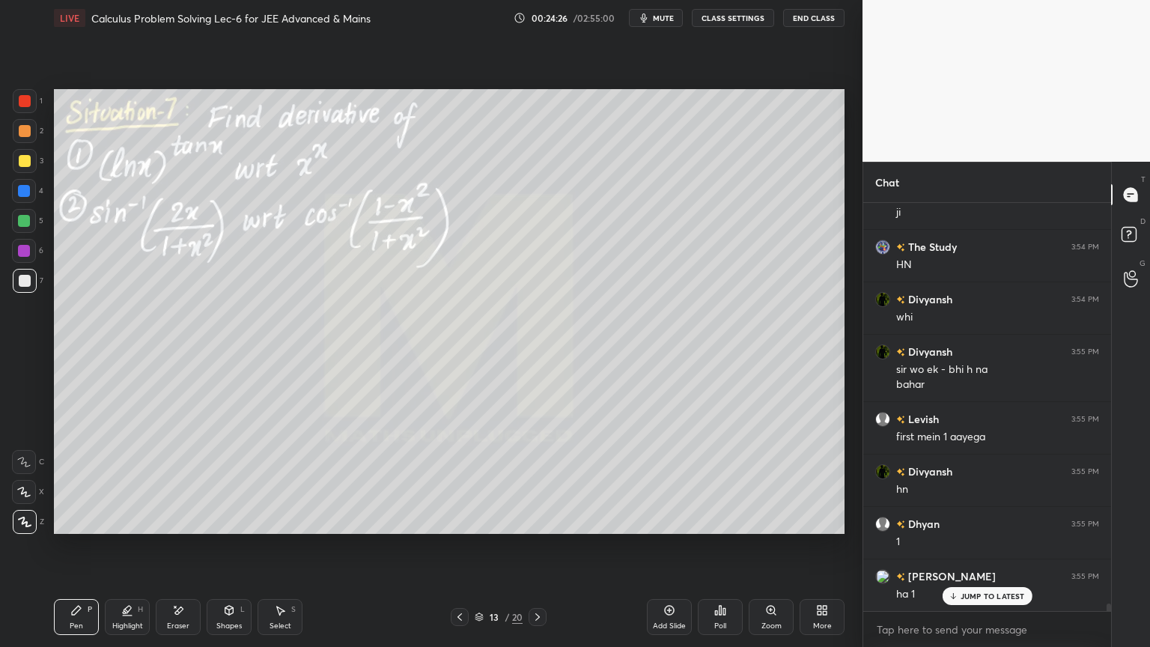
scroll to position [21506, 0]
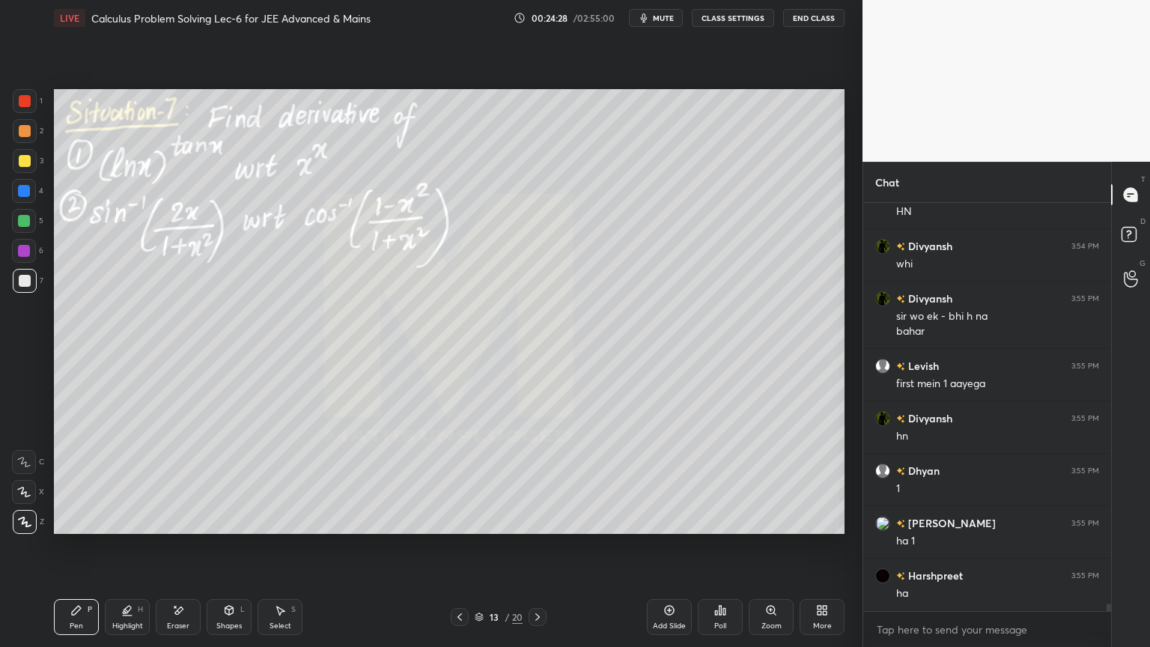
click at [180, 528] on div "Eraser" at bounding box center [178, 617] width 45 height 36
click at [110, 528] on div "Highlight H" at bounding box center [127, 617] width 45 height 36
click at [82, 528] on div "Pen P" at bounding box center [76, 617] width 45 height 36
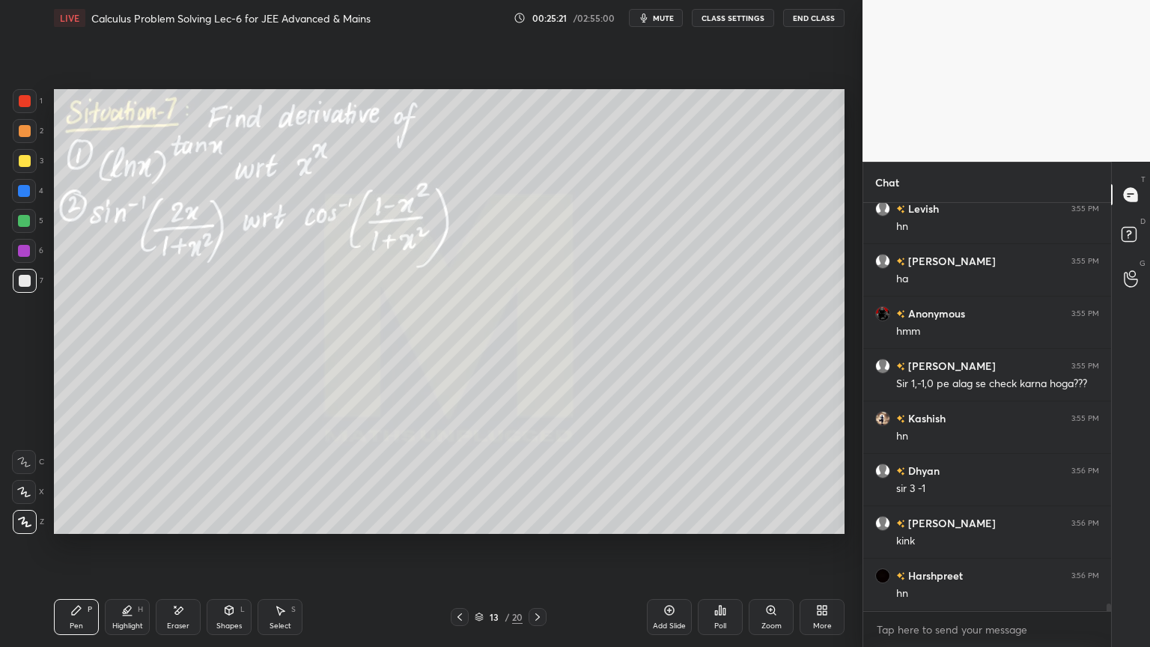
scroll to position [22396, 0]
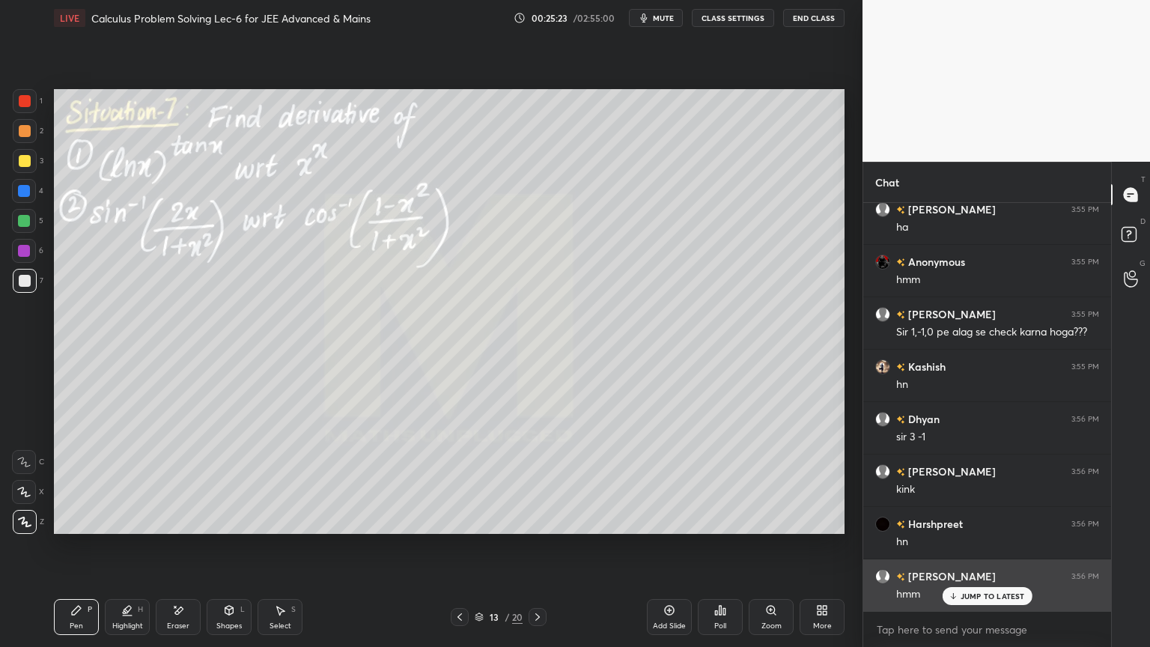
click at [971, 528] on p "JUMP TO LATEST" at bounding box center [992, 595] width 64 height 9
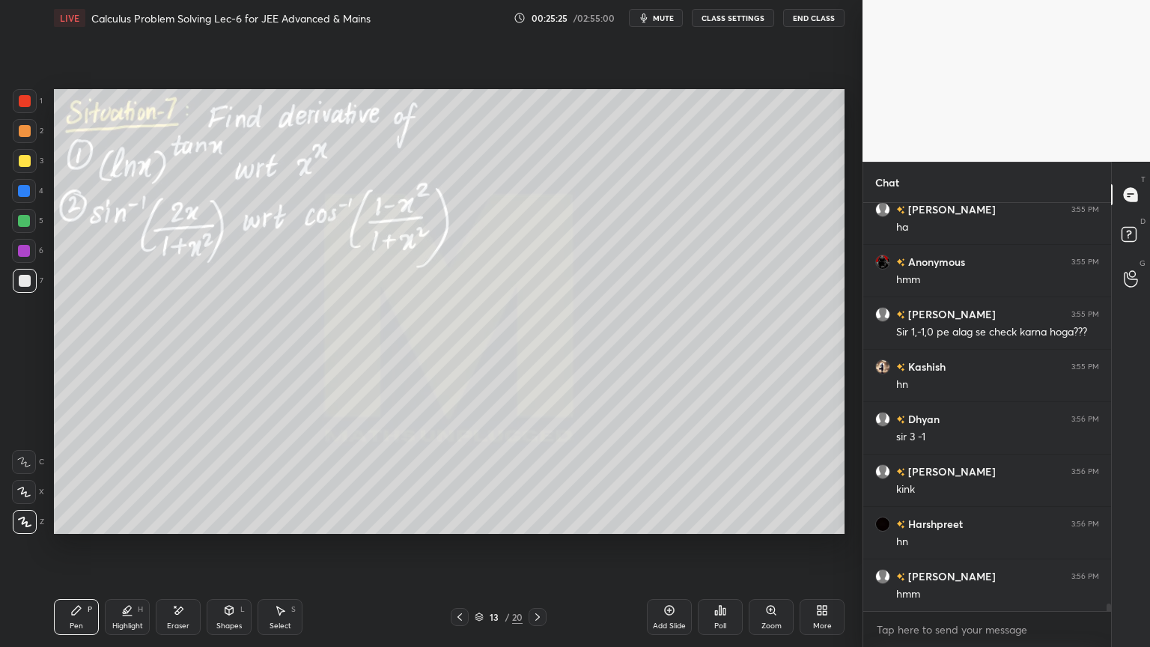
scroll to position [22449, 0]
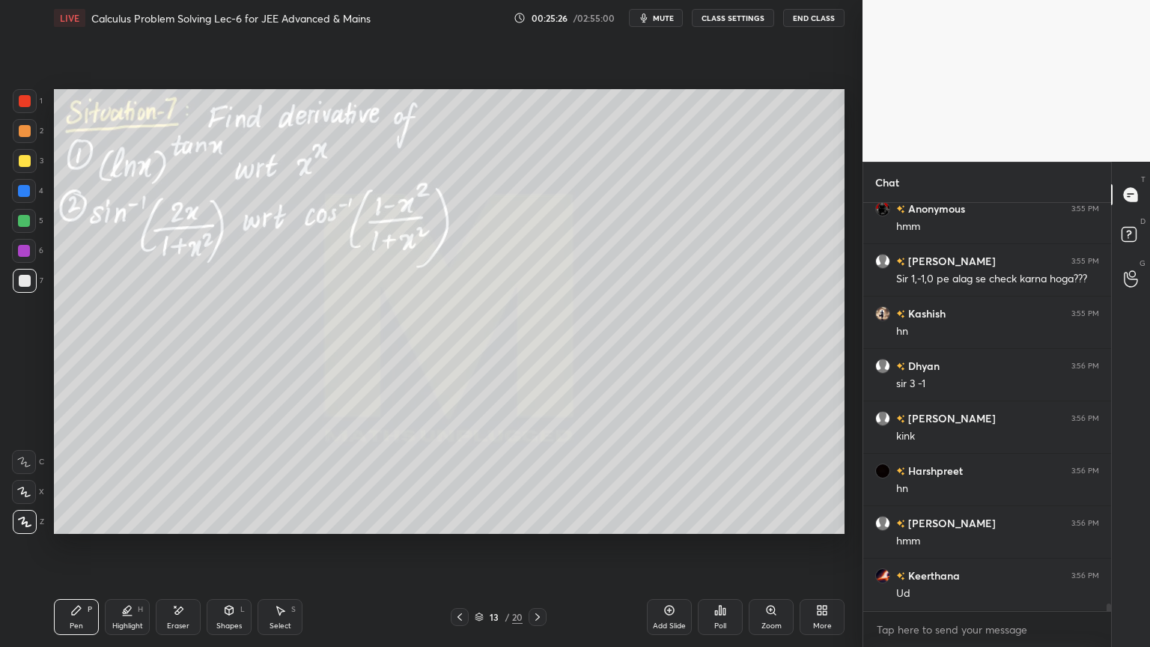
click at [178, 528] on div "Eraser" at bounding box center [178, 617] width 45 height 36
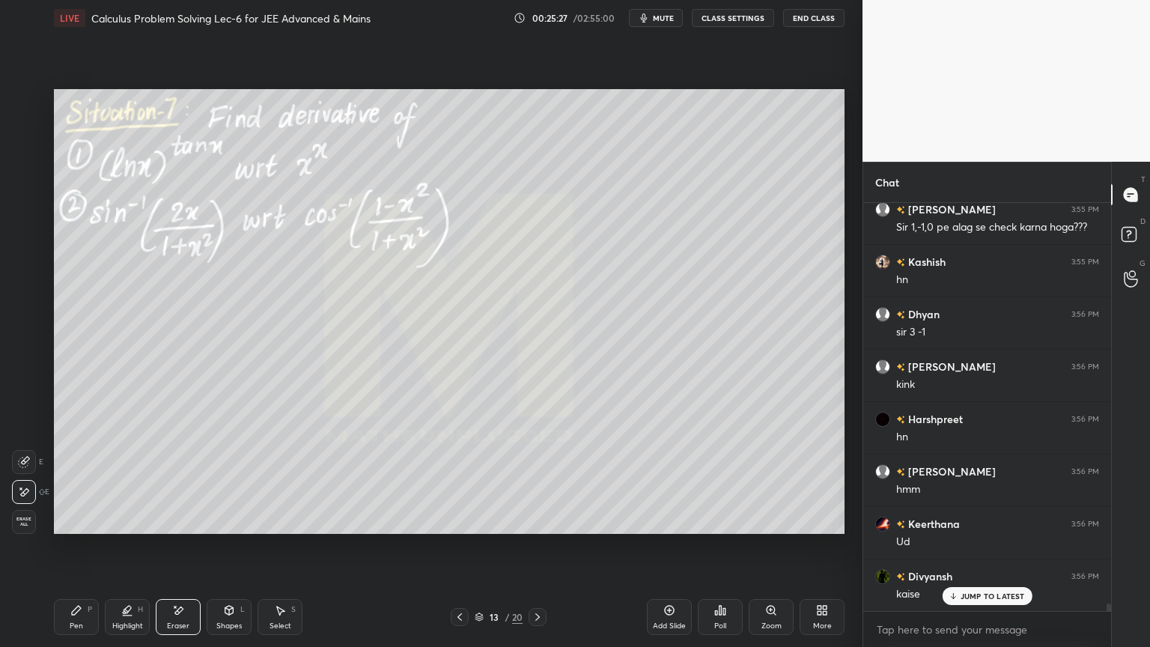
click at [27, 519] on span "Erase all" at bounding box center [24, 521] width 22 height 10
click at [123, 528] on div "Highlight" at bounding box center [127, 625] width 31 height 7
click at [71, 528] on div "Pen P" at bounding box center [76, 617] width 45 height 36
click at [27, 132] on div at bounding box center [25, 131] width 12 height 12
drag, startPoint x: 177, startPoint y: 612, endPoint x: 158, endPoint y: 546, distance: 69.4
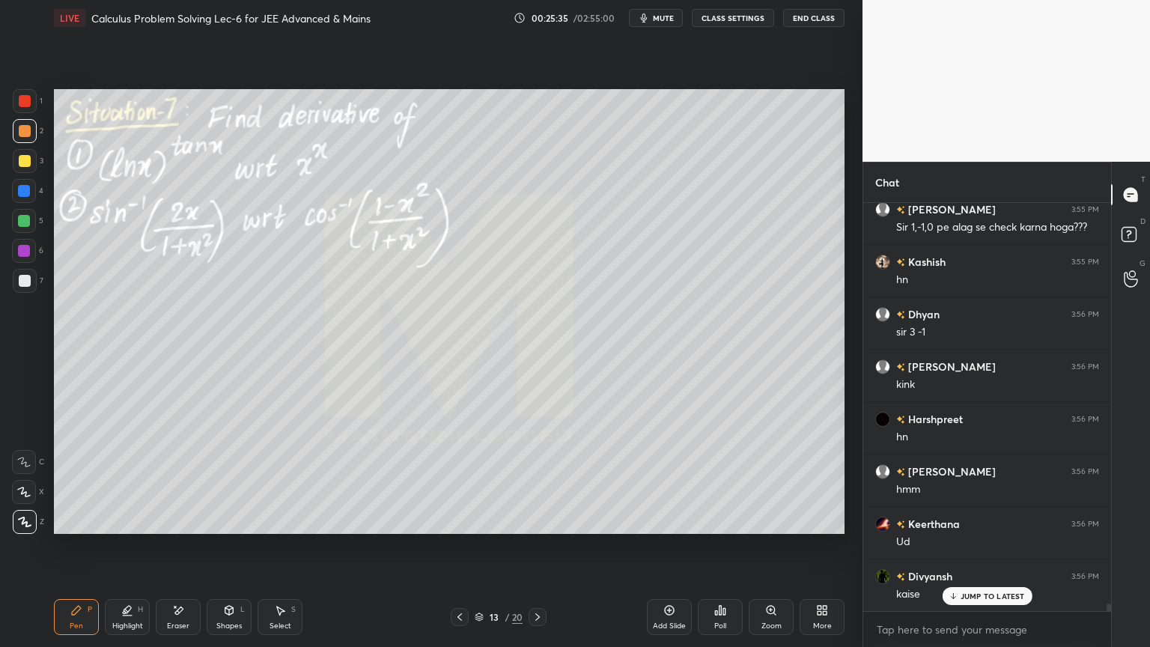
click at [177, 528] on icon at bounding box center [179, 609] width 8 height 7
click at [116, 528] on div "Pen P Highlight H Eraser Shapes L Select S 13 / 20 Add Slide Poll Zoom More" at bounding box center [449, 617] width 790 height 60
click at [79, 528] on div "Pen P" at bounding box center [76, 617] width 45 height 36
drag, startPoint x: 84, startPoint y: 622, endPoint x: 118, endPoint y: 624, distance: 34.5
click at [85, 528] on div "Pen P" at bounding box center [76, 617] width 45 height 36
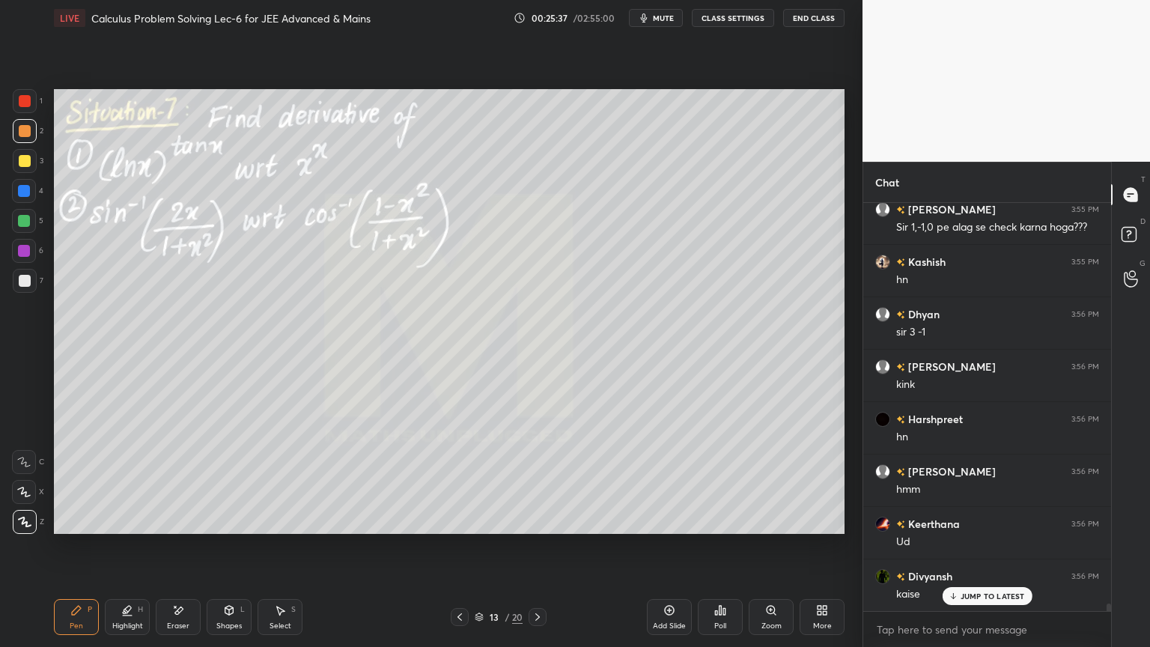
drag, startPoint x: 131, startPoint y: 630, endPoint x: 121, endPoint y: 628, distance: 10.6
click at [132, 528] on div "Highlight H" at bounding box center [127, 617] width 45 height 36
click at [91, 528] on div "Pen P Highlight H Eraser Shapes L Select S" at bounding box center [202, 617] width 296 height 36
drag, startPoint x: 83, startPoint y: 621, endPoint x: 87, endPoint y: 534, distance: 86.2
click at [84, 528] on div "Pen P" at bounding box center [76, 617] width 45 height 36
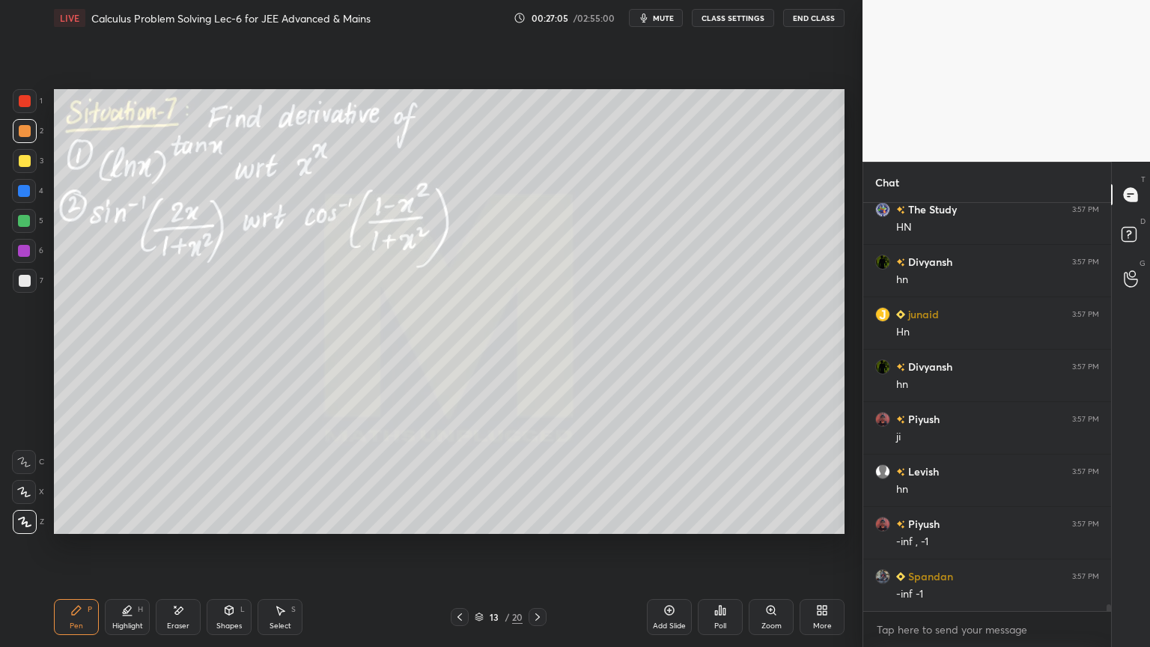
scroll to position [23826, 0]
click at [184, 528] on div "Eraser" at bounding box center [178, 617] width 45 height 36
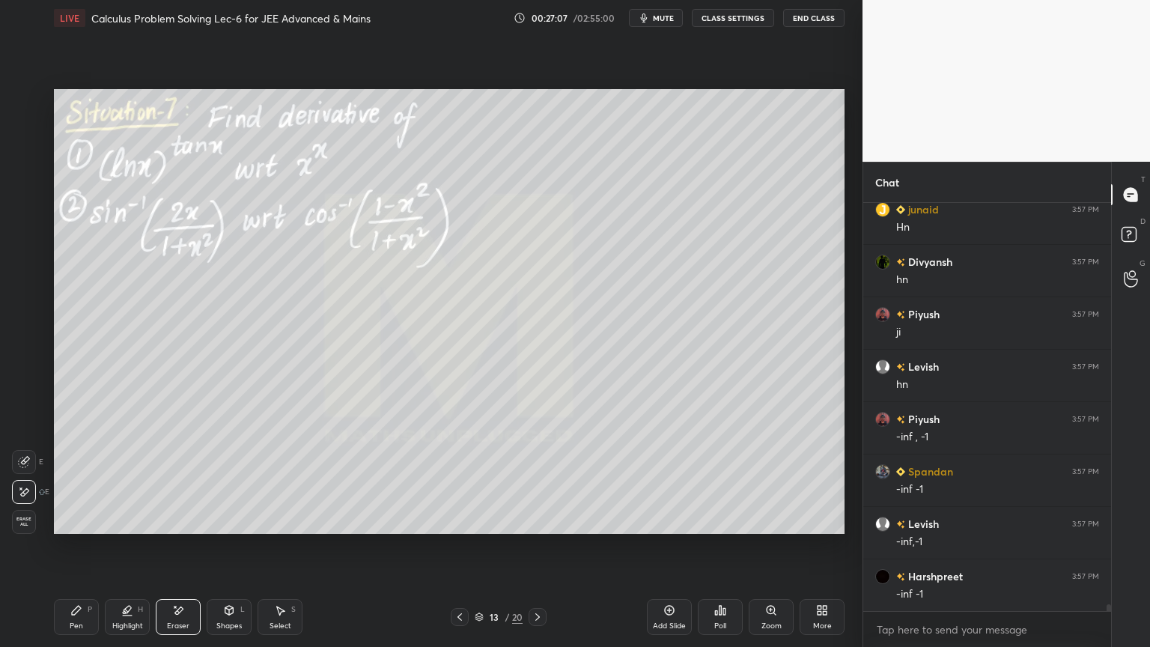
scroll to position [23931, 0]
drag, startPoint x: 86, startPoint y: 617, endPoint x: 153, endPoint y: 542, distance: 100.7
click at [87, 528] on div "Pen P" at bounding box center [76, 617] width 45 height 36
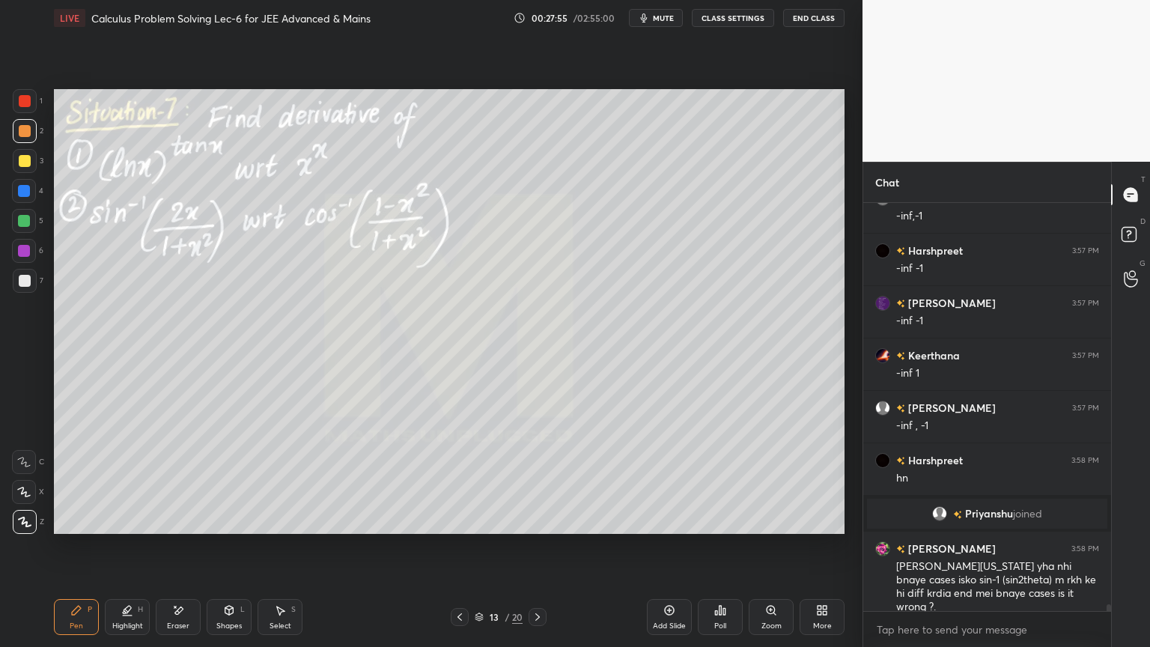
scroll to position [24255, 0]
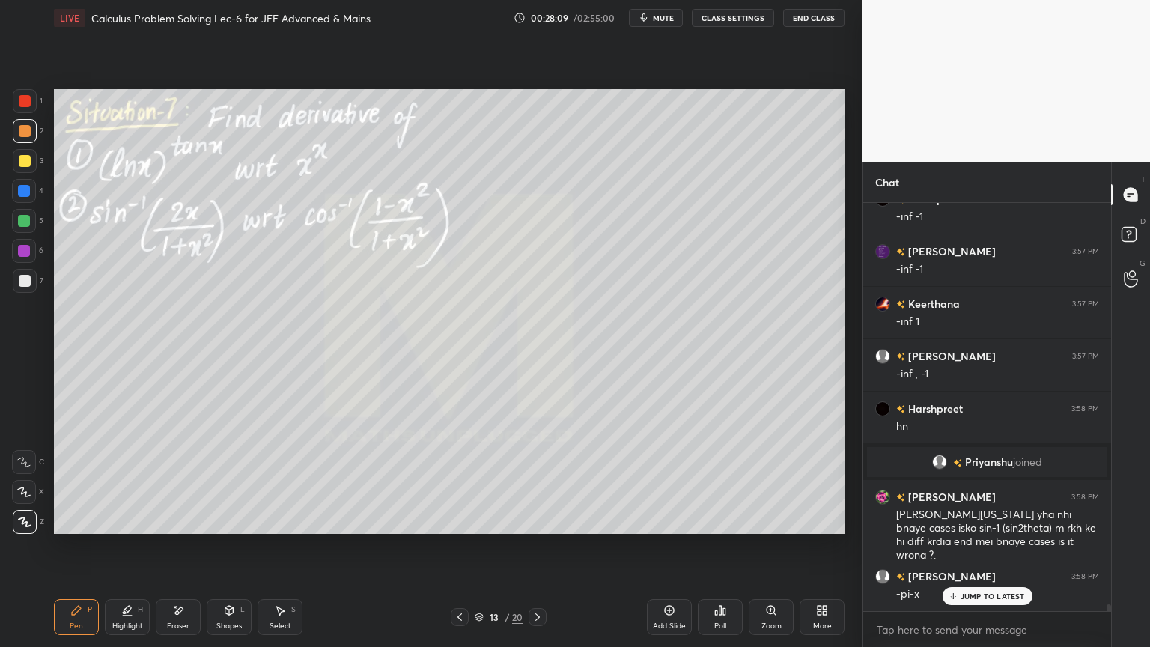
click at [180, 528] on div "Eraser" at bounding box center [178, 625] width 22 height 7
click at [111, 528] on div "Highlight H" at bounding box center [127, 617] width 45 height 36
click at [76, 528] on icon at bounding box center [76, 610] width 12 height 12
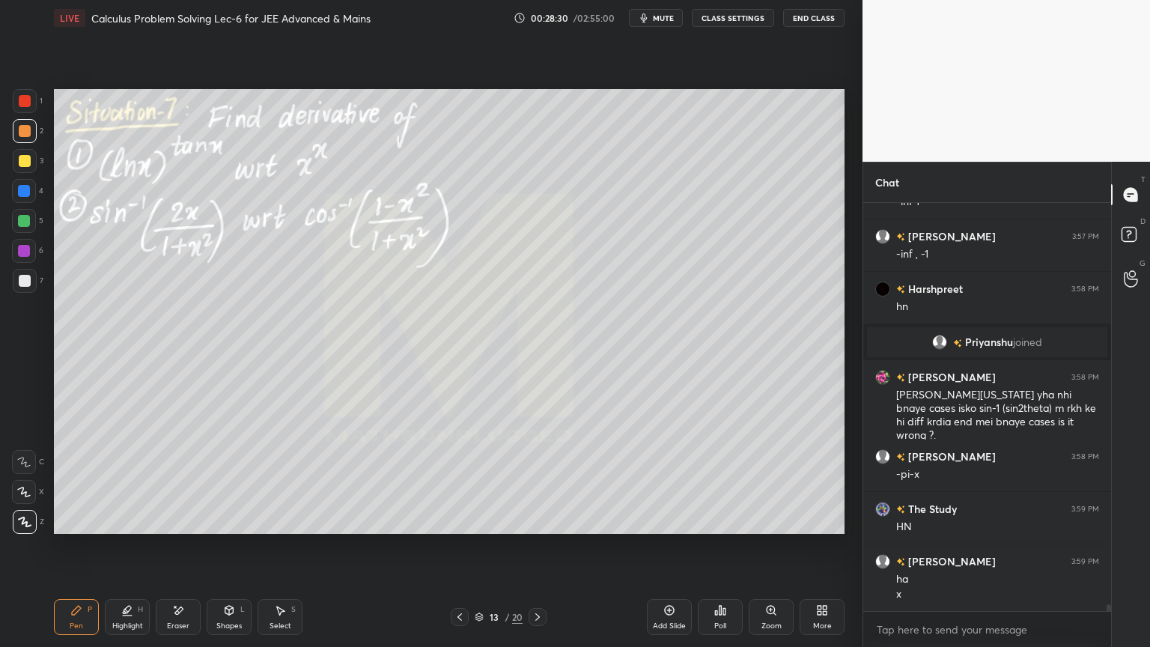
scroll to position [24428, 0]
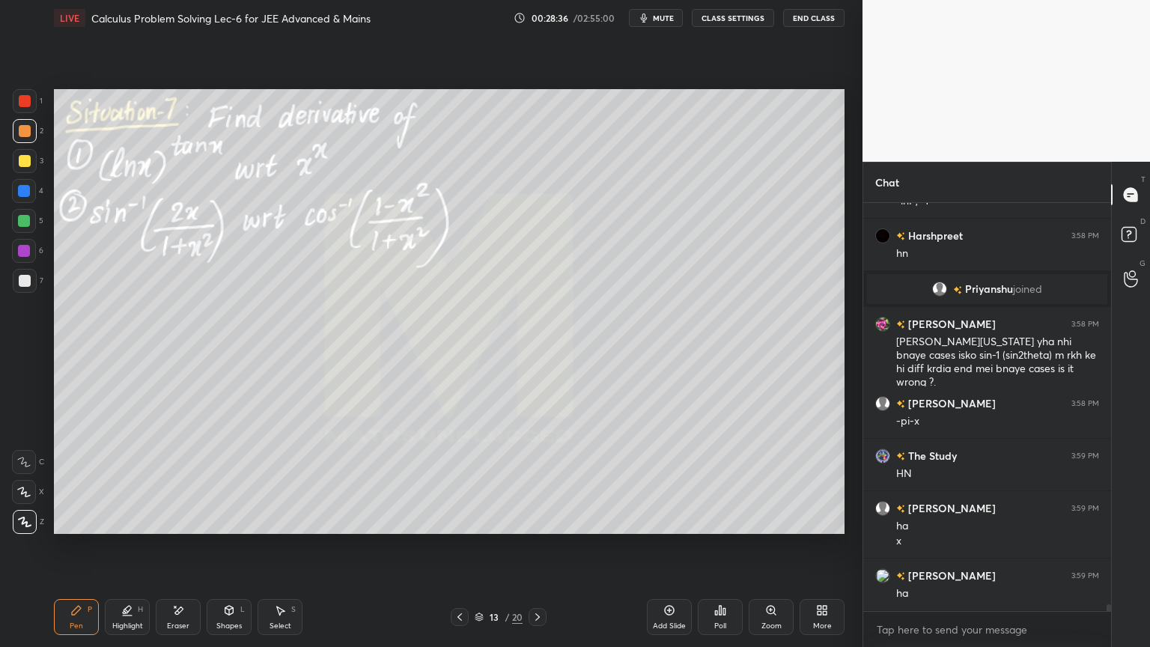
click at [179, 528] on icon at bounding box center [179, 609] width 8 height 7
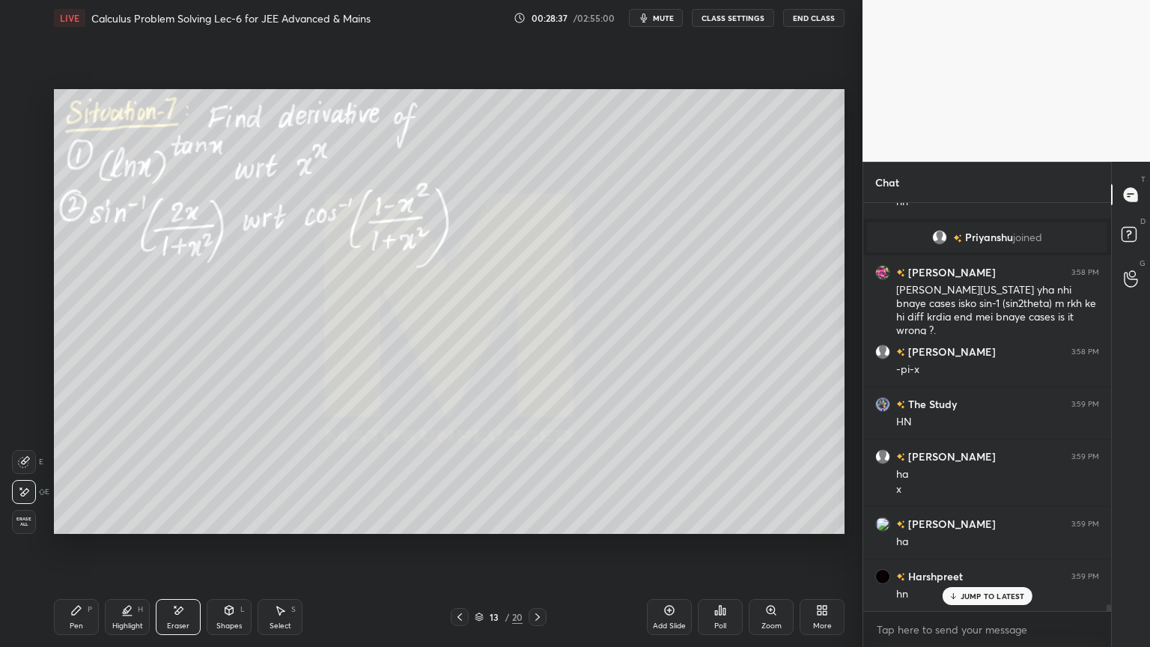
scroll to position [24533, 0]
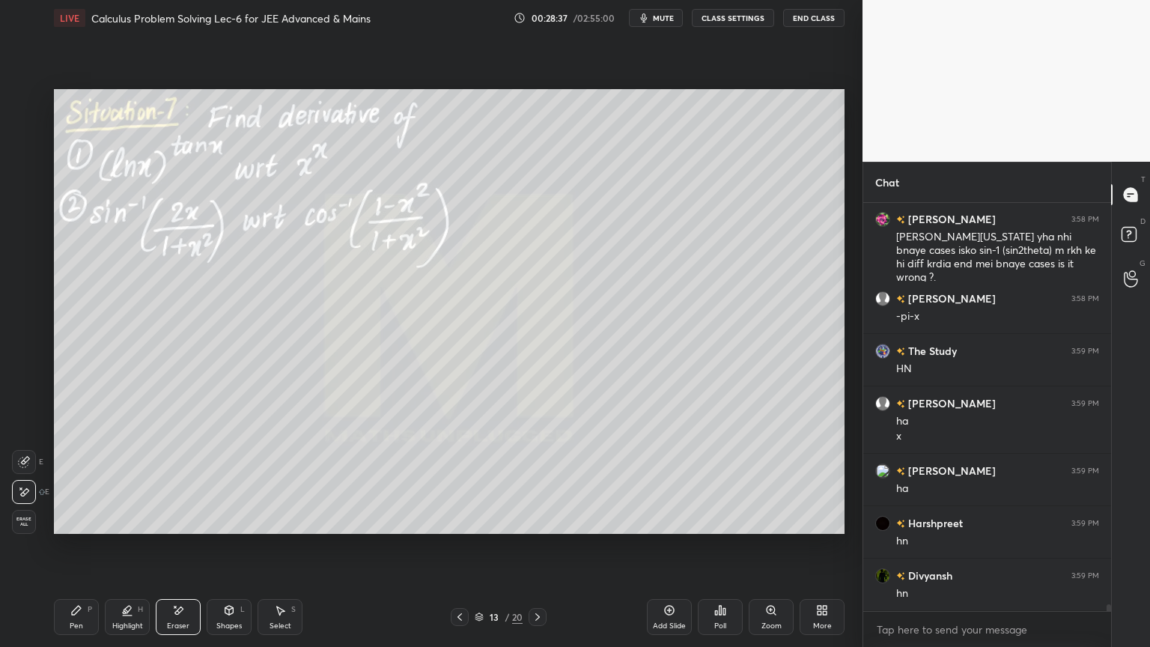
click at [113, 528] on div "Highlight H" at bounding box center [127, 617] width 45 height 36
click at [71, 528] on div "Pen" at bounding box center [76, 625] width 13 height 7
drag, startPoint x: 168, startPoint y: 616, endPoint x: 150, endPoint y: 615, distance: 17.3
click at [166, 528] on div "Eraser" at bounding box center [178, 617] width 45 height 36
click at [106, 528] on div "Highlight H" at bounding box center [127, 617] width 45 height 36
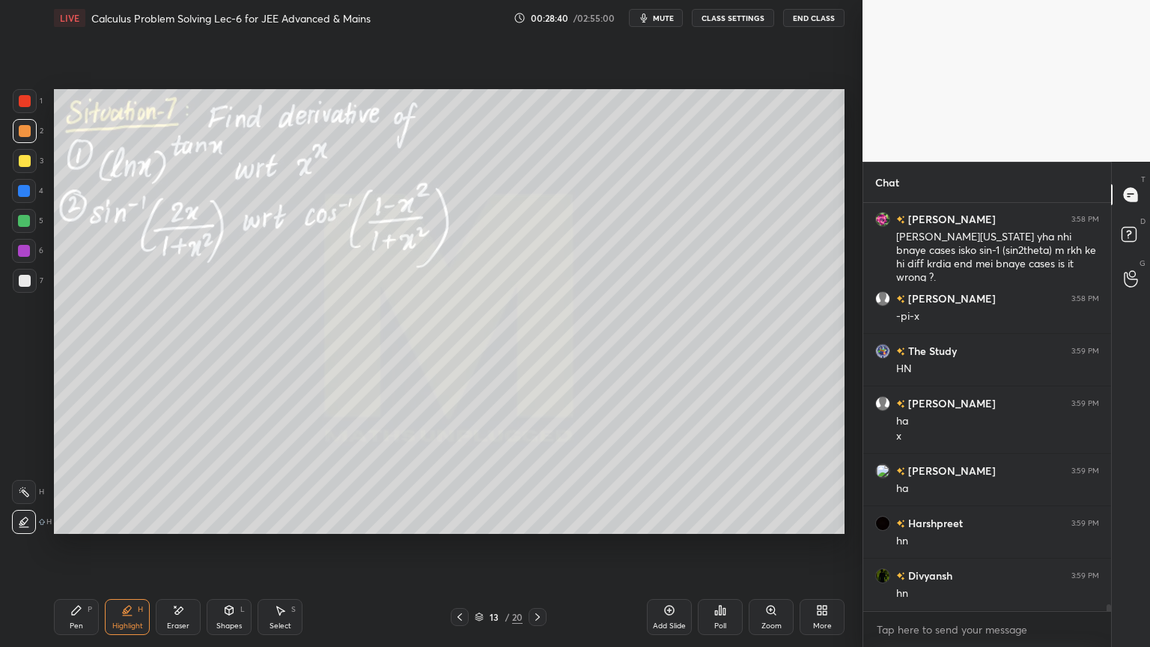
drag, startPoint x: 82, startPoint y: 619, endPoint x: 126, endPoint y: 613, distance: 43.8
click at [82, 528] on div "Pen P" at bounding box center [76, 617] width 45 height 36
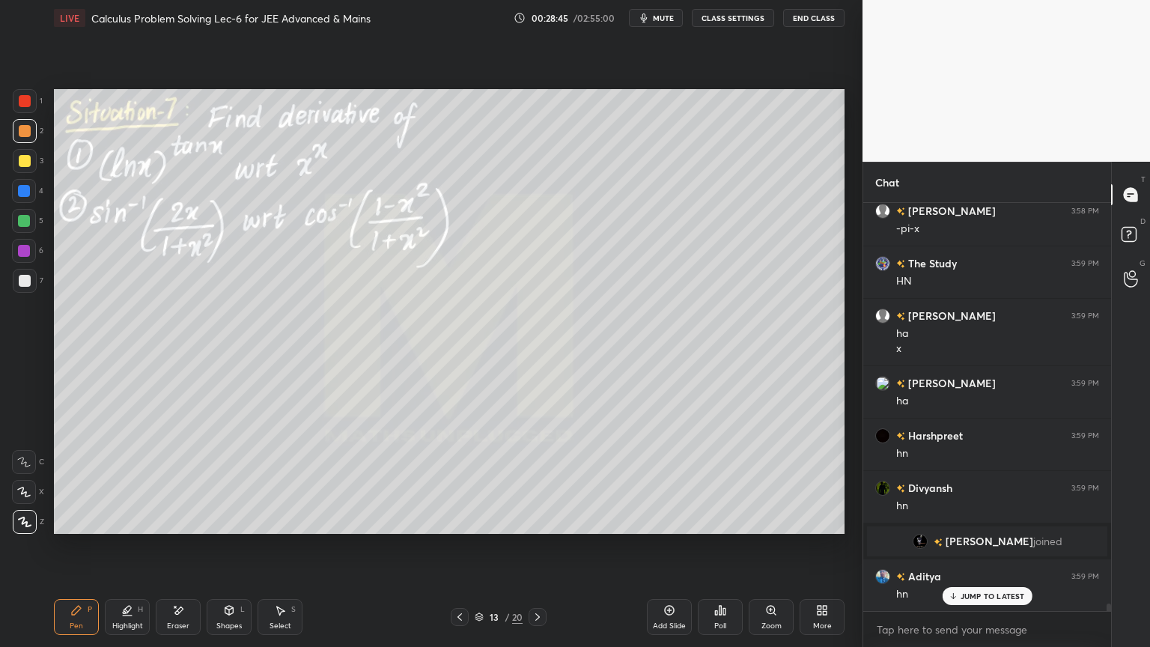
scroll to position [21578, 0]
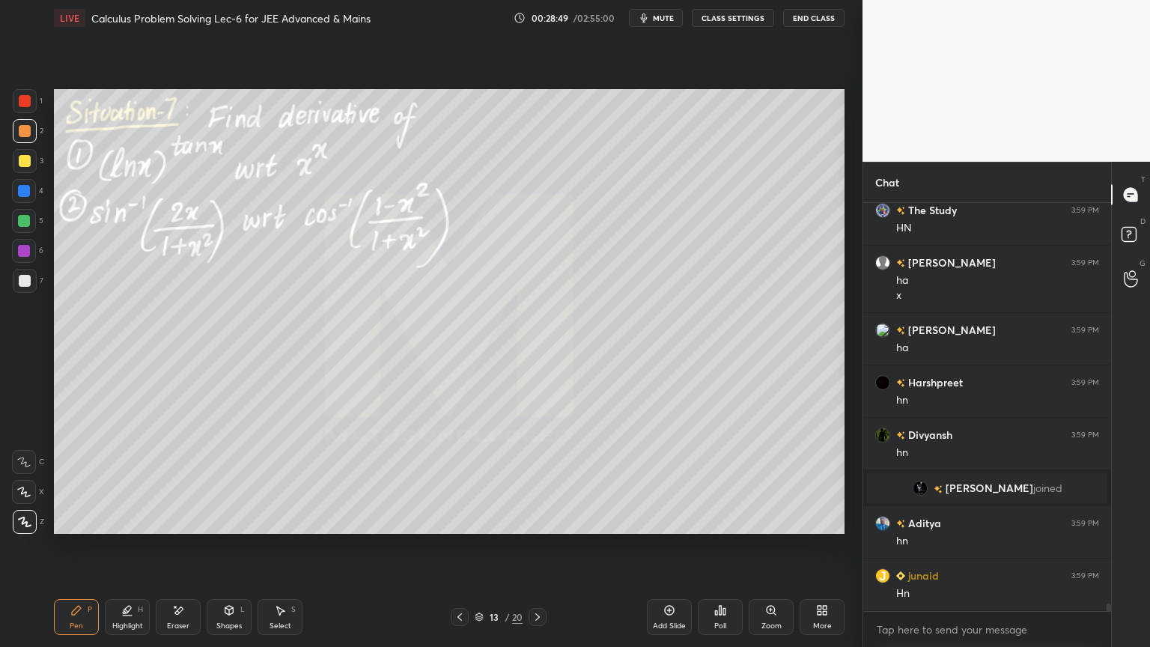
click at [186, 528] on div "Eraser" at bounding box center [178, 617] width 45 height 36
click at [109, 528] on div "Highlight H" at bounding box center [127, 617] width 45 height 36
click at [78, 528] on div "Pen" at bounding box center [76, 625] width 13 height 7
click at [183, 528] on icon at bounding box center [178, 610] width 12 height 13
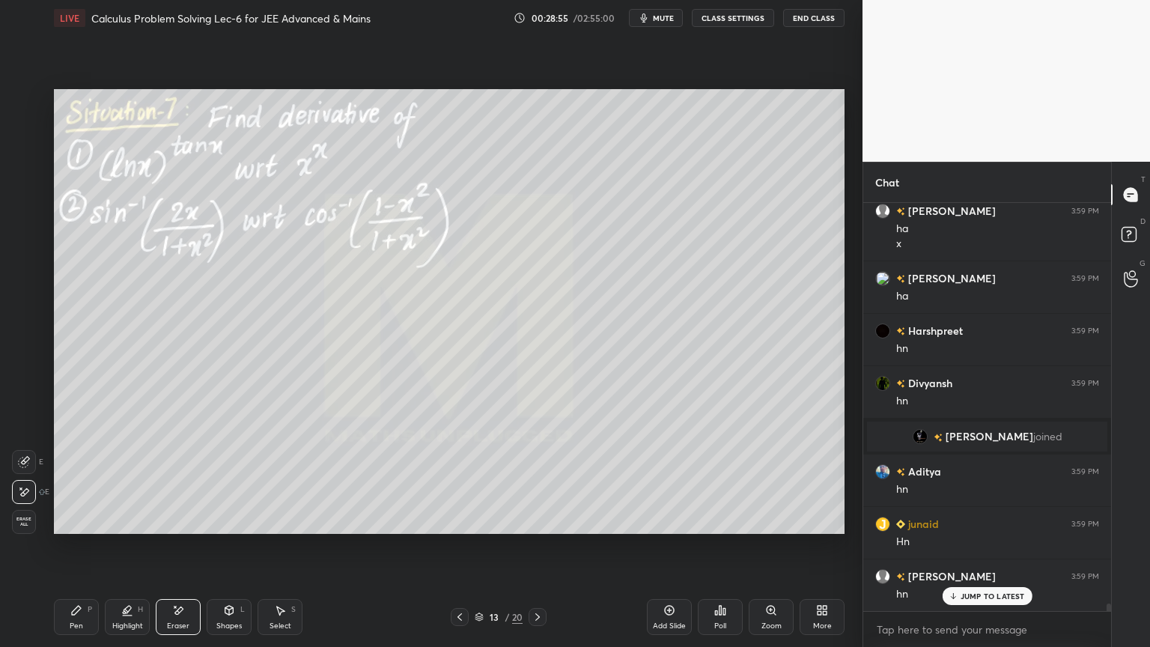
click at [126, 528] on div "Highlight H" at bounding box center [127, 617] width 45 height 36
click at [76, 528] on div "Pen P" at bounding box center [76, 617] width 45 height 36
drag, startPoint x: 175, startPoint y: 618, endPoint x: 205, endPoint y: 602, distance: 34.2
click at [175, 528] on div "Eraser" at bounding box center [178, 617] width 45 height 36
click at [85, 528] on div "Pen P" at bounding box center [76, 617] width 45 height 36
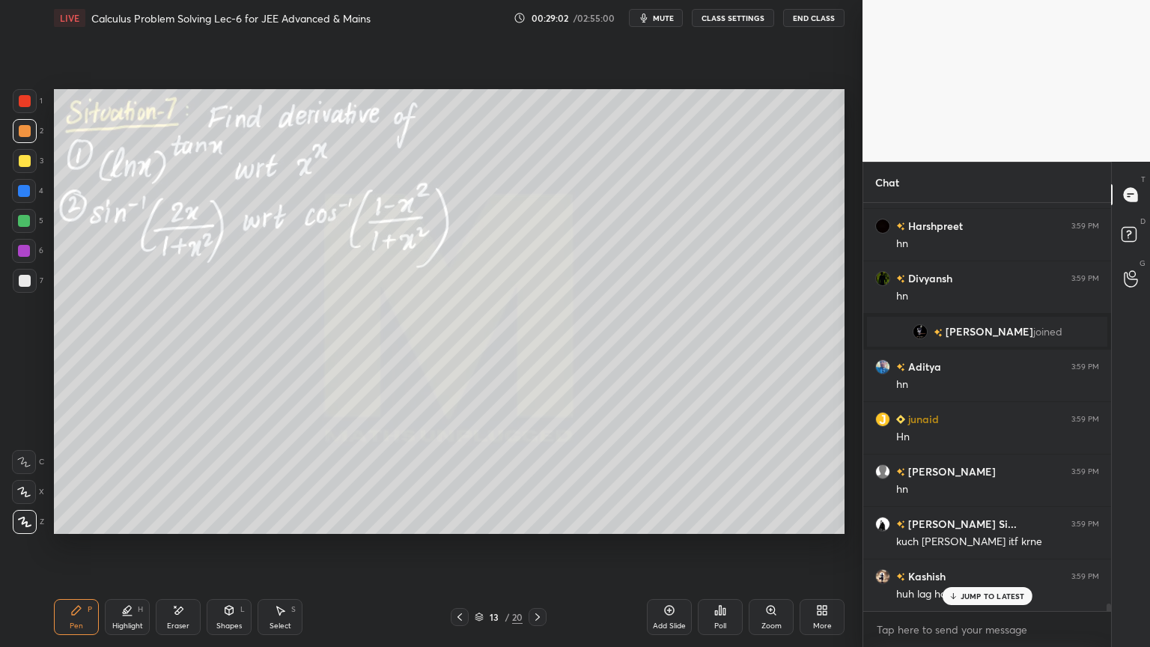
scroll to position [21787, 0]
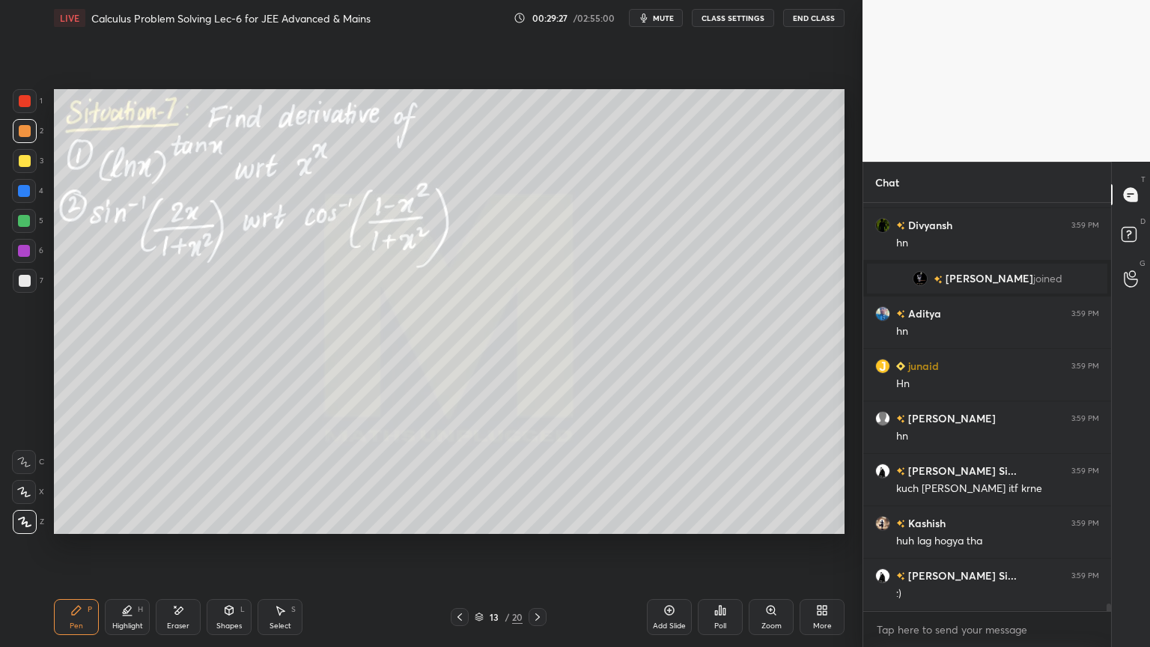
click at [182, 528] on icon at bounding box center [178, 610] width 12 height 13
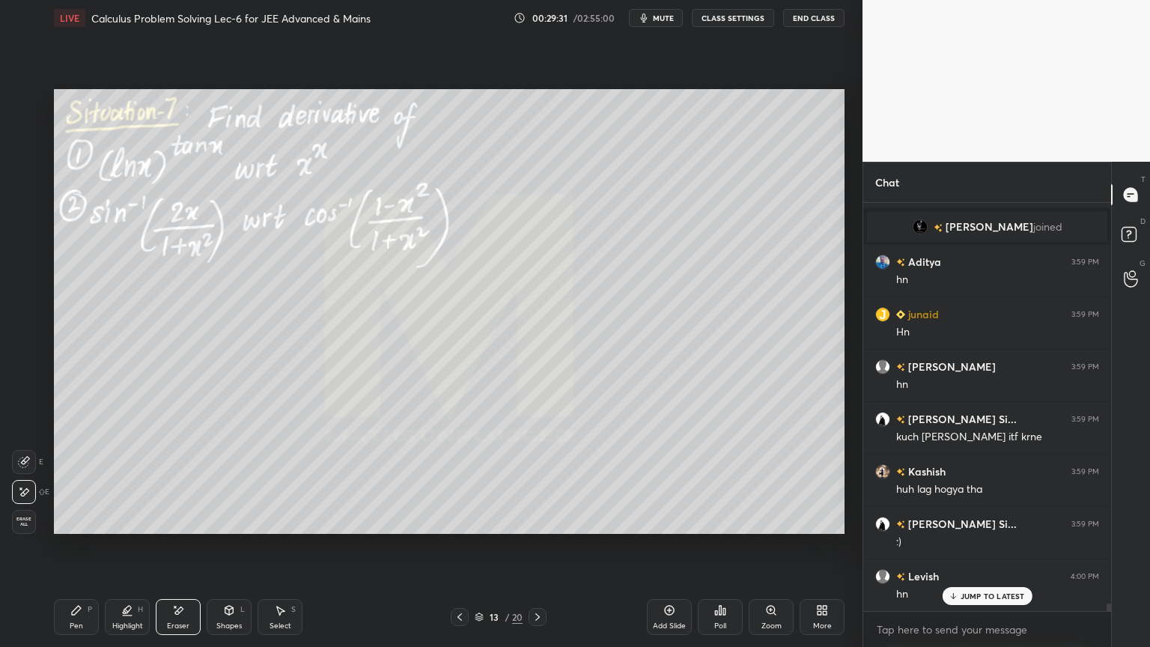
click at [119, 528] on div "Highlight H" at bounding box center [127, 617] width 45 height 36
click at [74, 528] on icon at bounding box center [76, 610] width 12 height 12
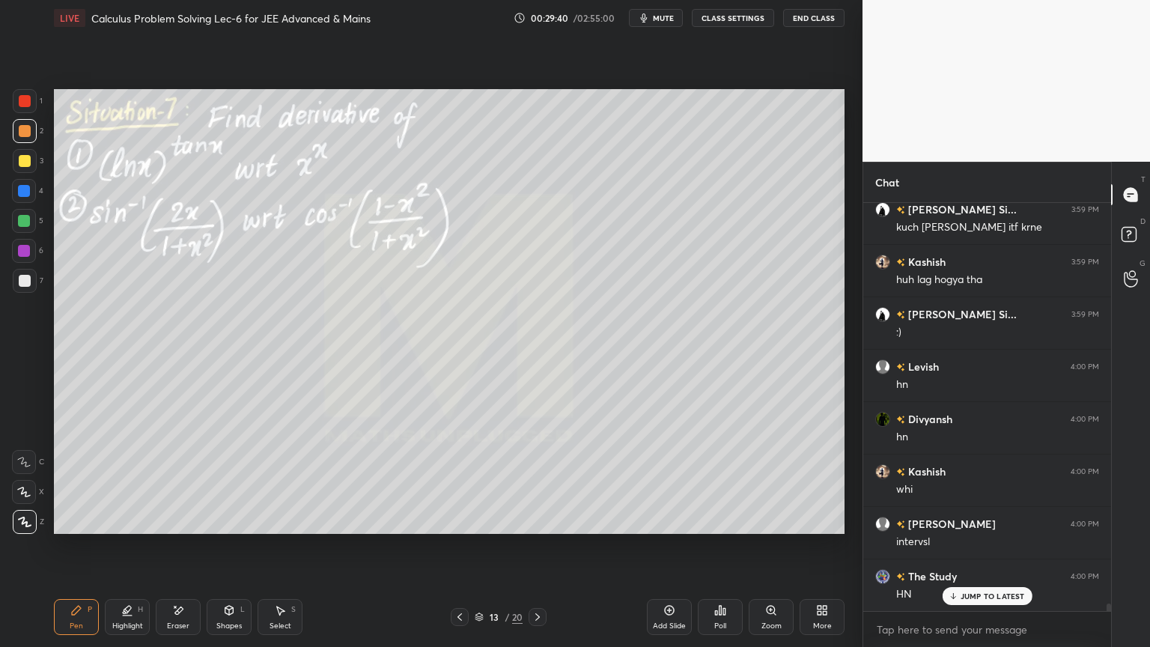
scroll to position [22102, 0]
click at [180, 528] on div "Eraser" at bounding box center [178, 617] width 45 height 36
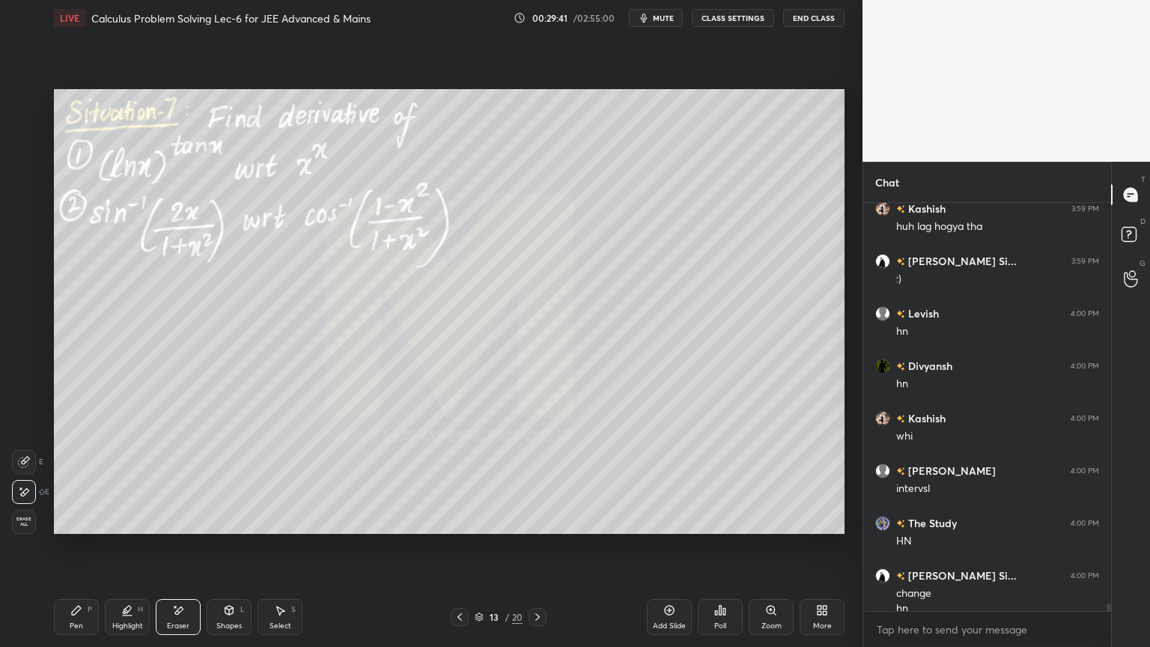
scroll to position [22117, 0]
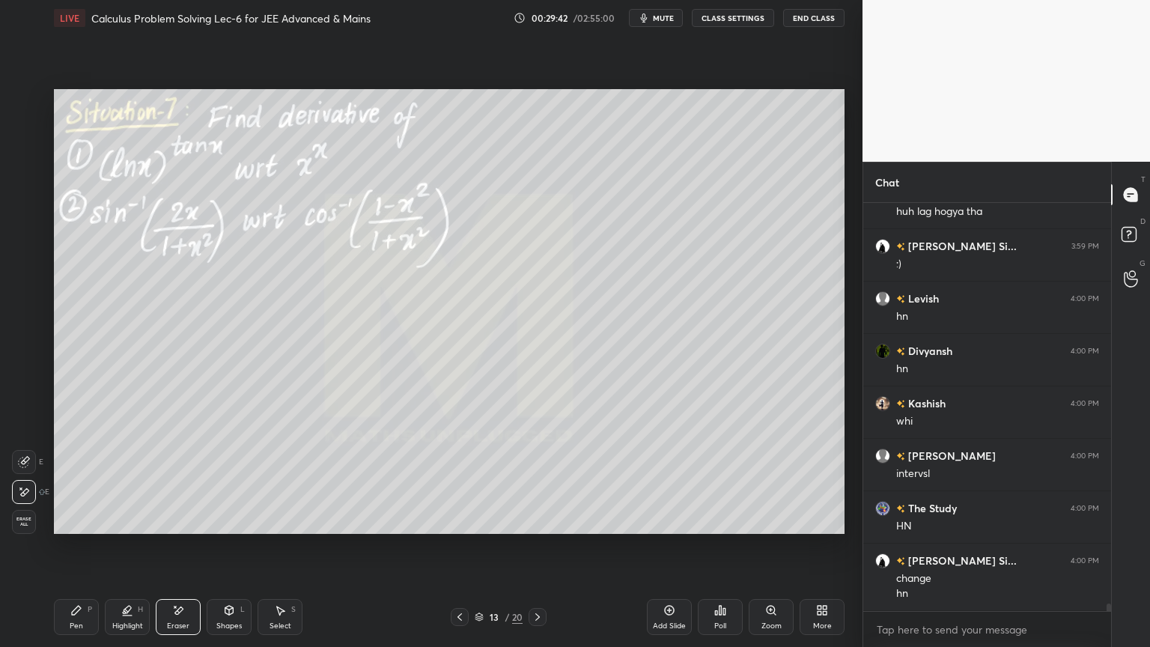
click at [106, 528] on div "Highlight H" at bounding box center [127, 617] width 45 height 36
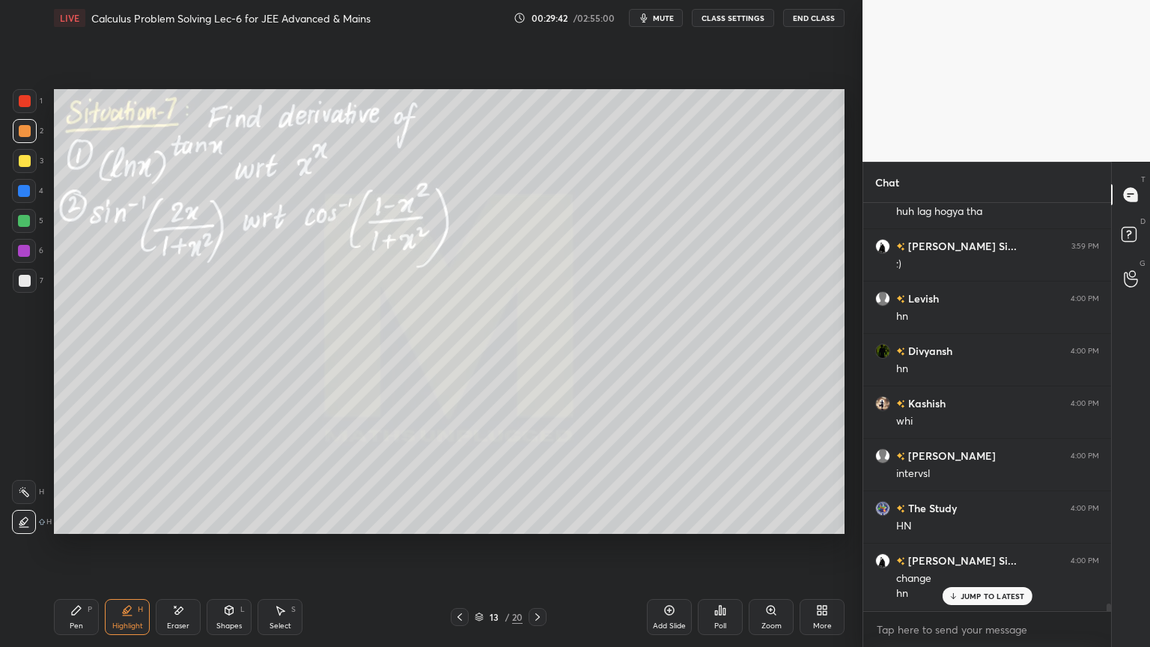
click at [55, 528] on div "Pen P" at bounding box center [76, 617] width 45 height 36
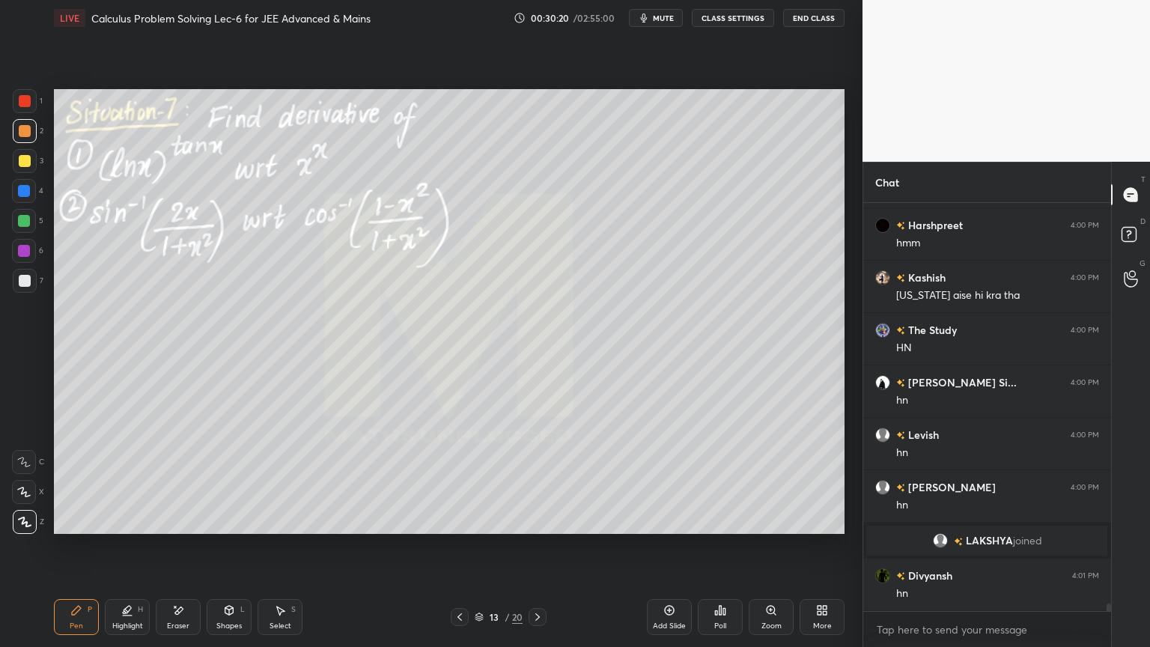
scroll to position [22299, 0]
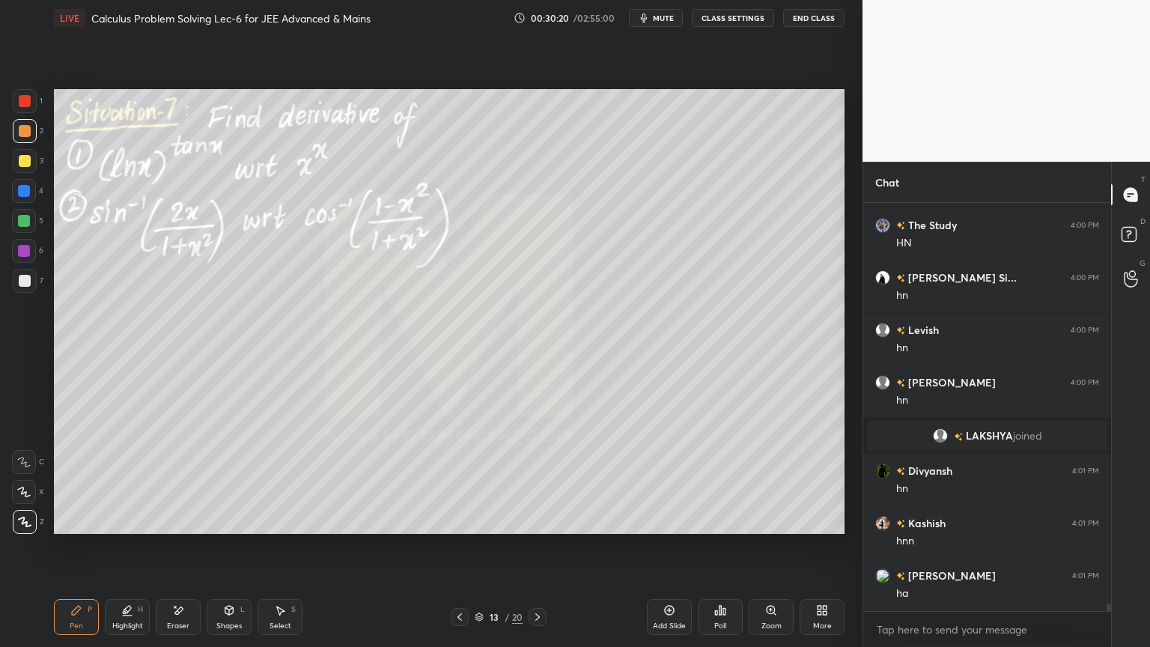
click at [454, 528] on div at bounding box center [460, 617] width 18 height 18
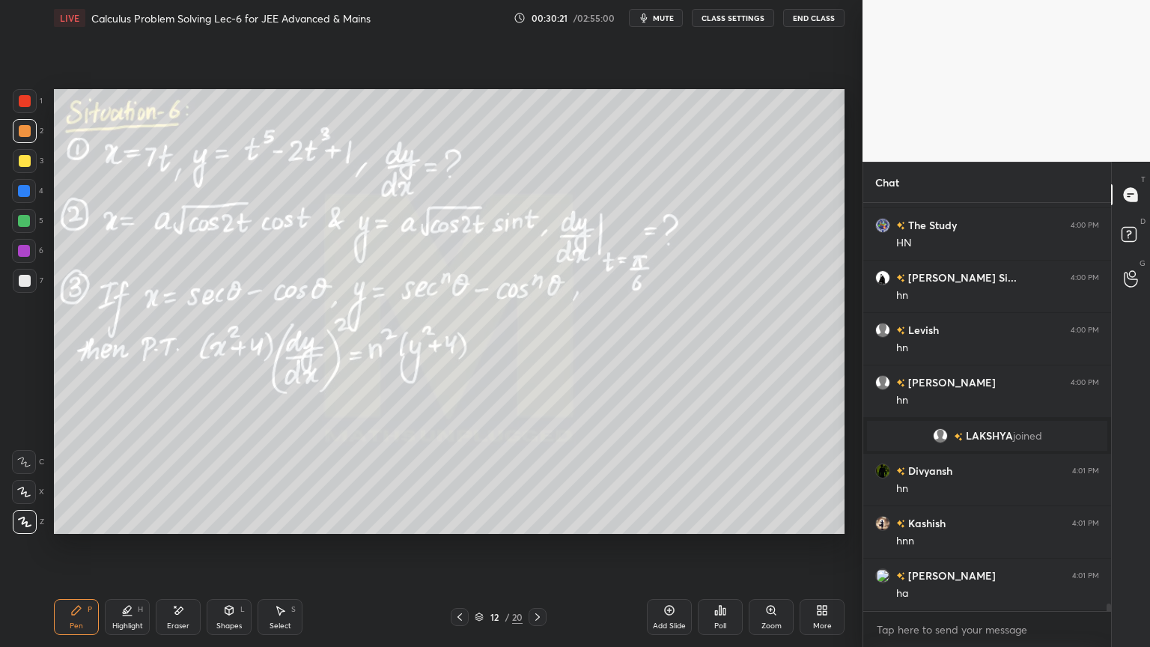
click at [539, 528] on icon at bounding box center [537, 616] width 4 height 7
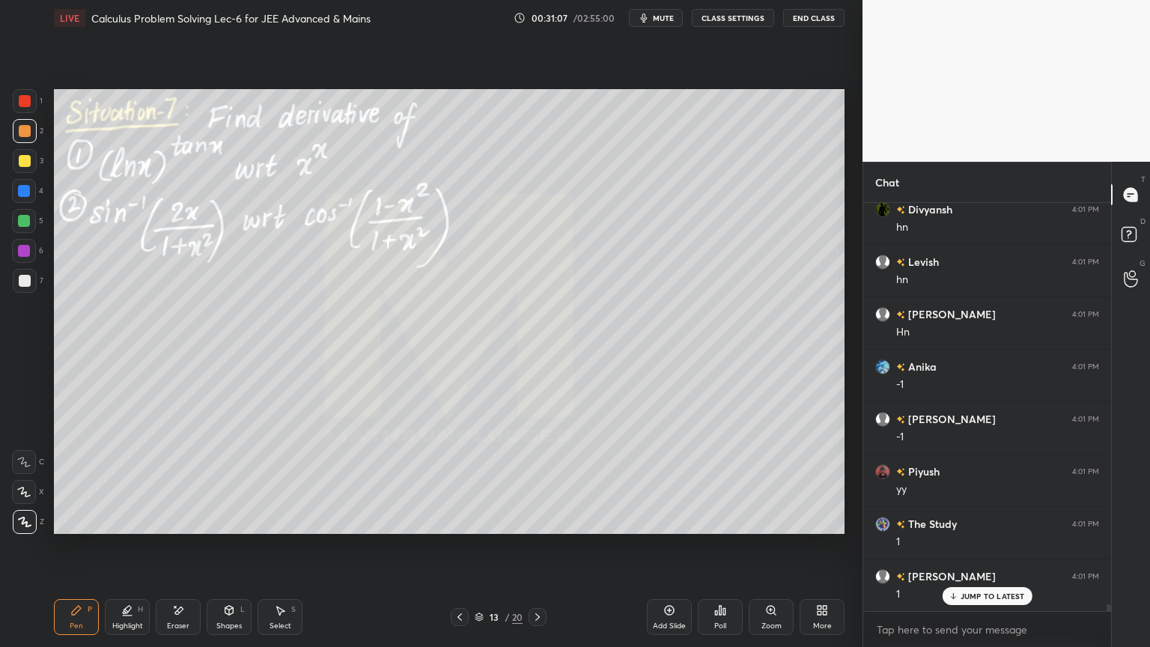
scroll to position [23347, 0]
click at [274, 528] on icon at bounding box center [280, 610] width 12 height 12
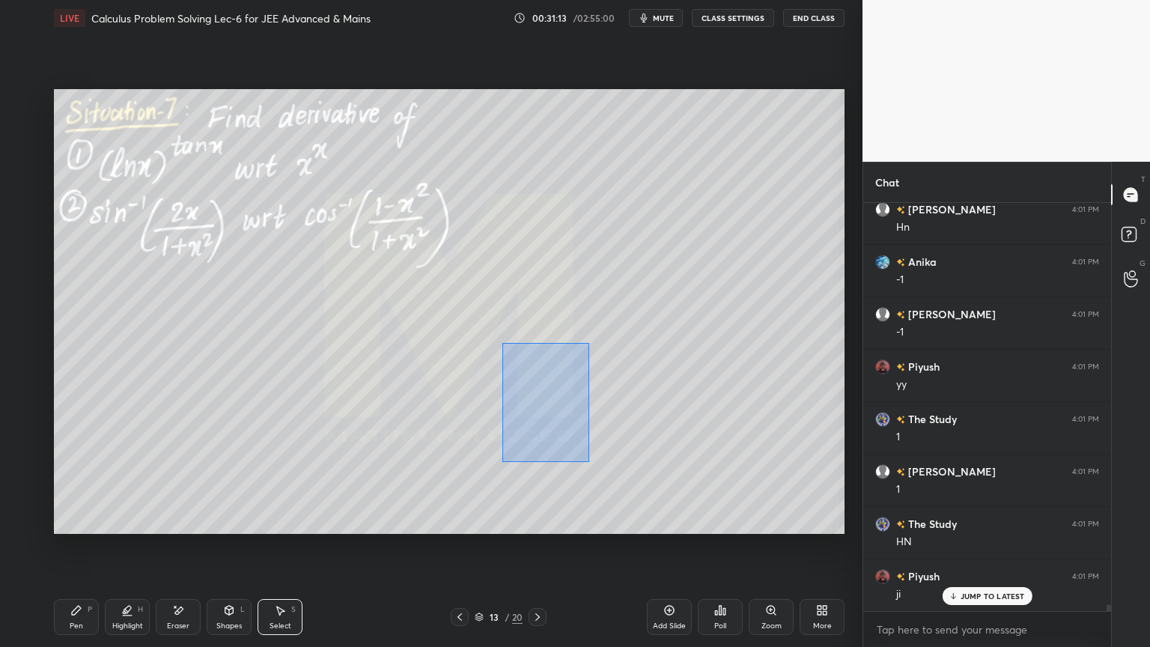
scroll to position [23452, 0]
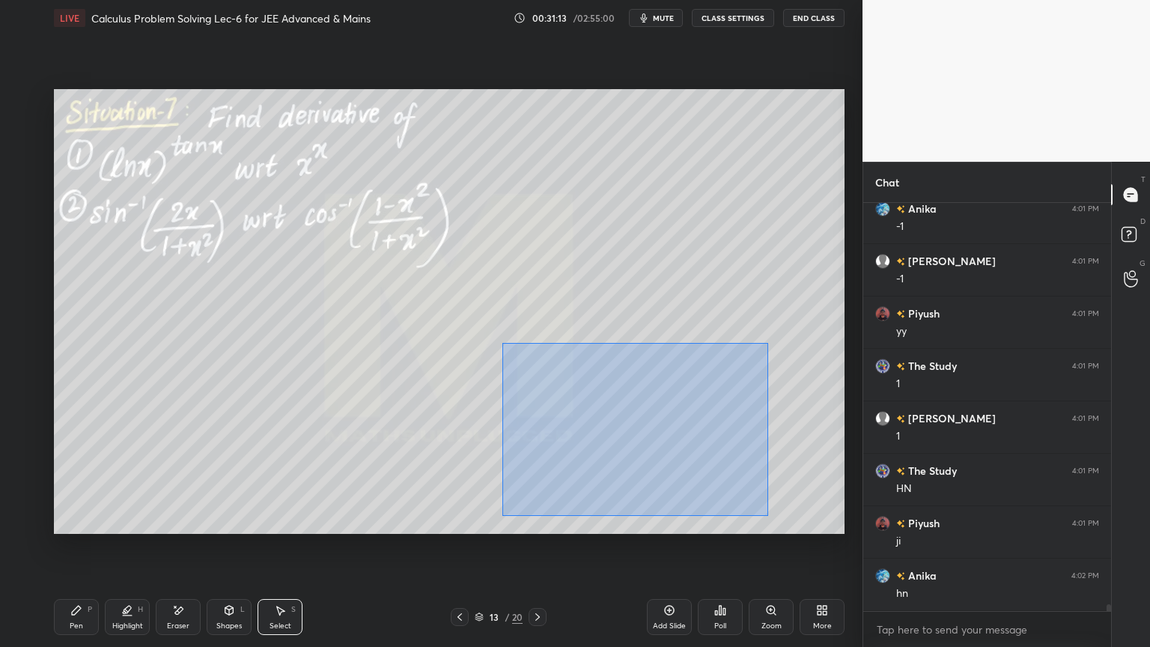
drag, startPoint x: 528, startPoint y: 407, endPoint x: 769, endPoint y: 516, distance: 264.6
click at [770, 517] on div "0 ° Undo Copy Duplicate Duplicate to new slide Delete" at bounding box center [449, 311] width 790 height 445
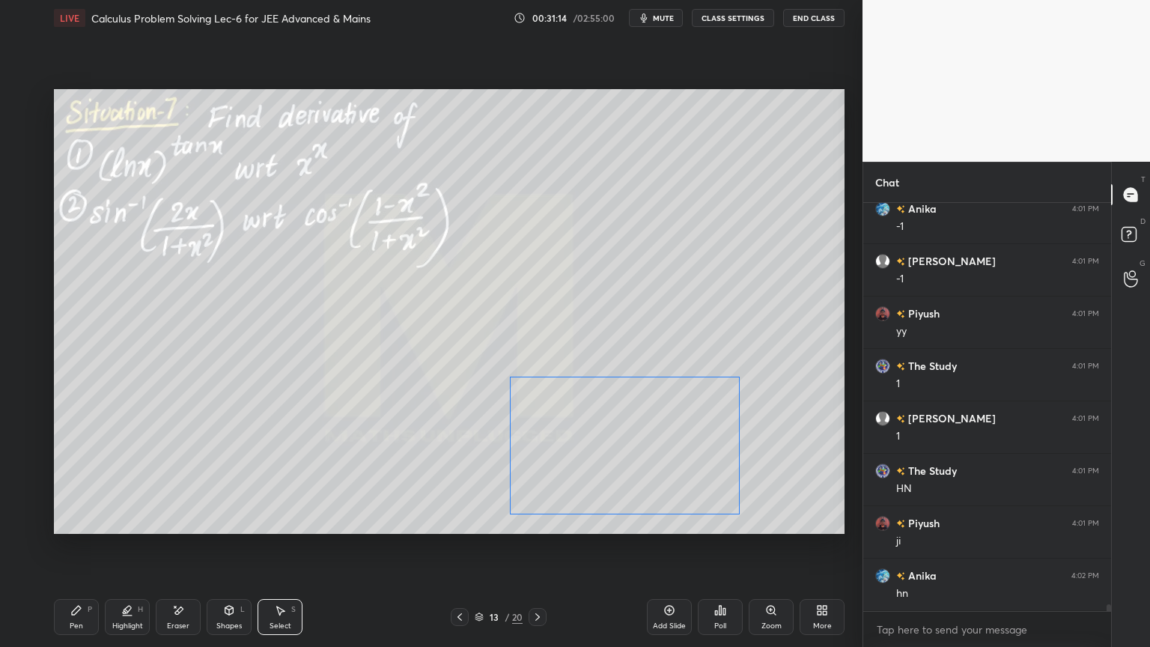
click at [689, 451] on div "0 ° Undo Copy Duplicate Duplicate to new slide Delete" at bounding box center [449, 311] width 790 height 445
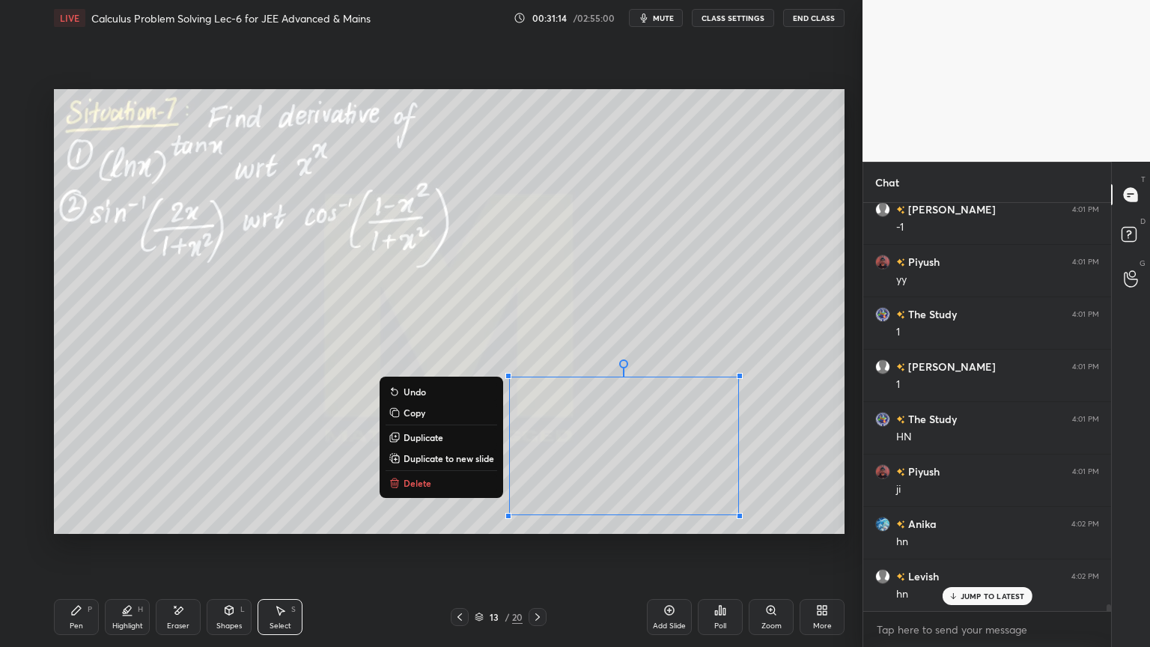
click at [691, 353] on div "0 ° Undo Copy Duplicate Duplicate to new slide Delete" at bounding box center [449, 311] width 790 height 445
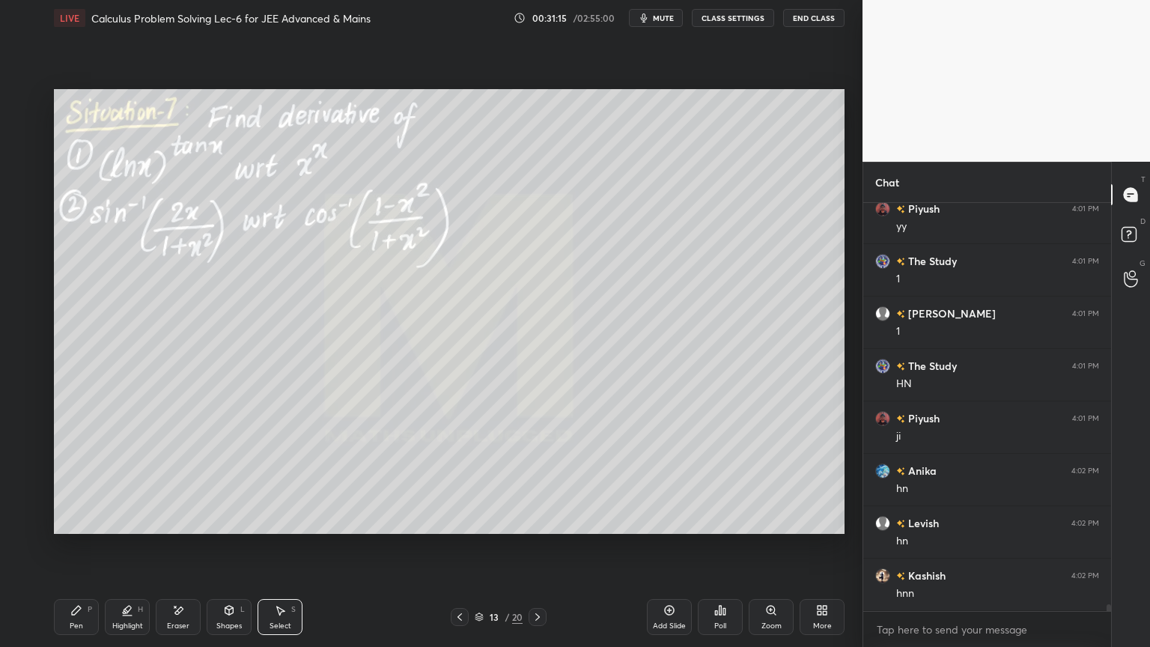
drag, startPoint x: 126, startPoint y: 616, endPoint x: 71, endPoint y: 615, distance: 54.7
click at [120, 528] on div "Highlight H" at bounding box center [127, 617] width 45 height 36
drag, startPoint x: 71, startPoint y: 615, endPoint x: 116, endPoint y: 606, distance: 45.7
click at [70, 528] on icon at bounding box center [76, 610] width 12 height 12
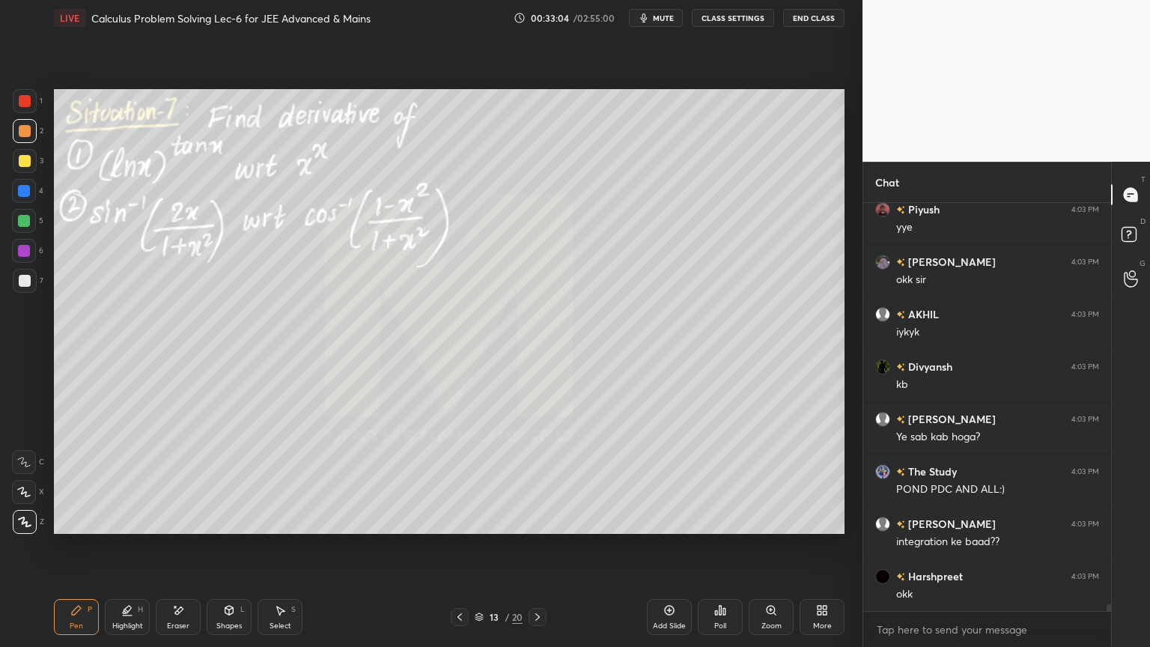
scroll to position [24614, 0]
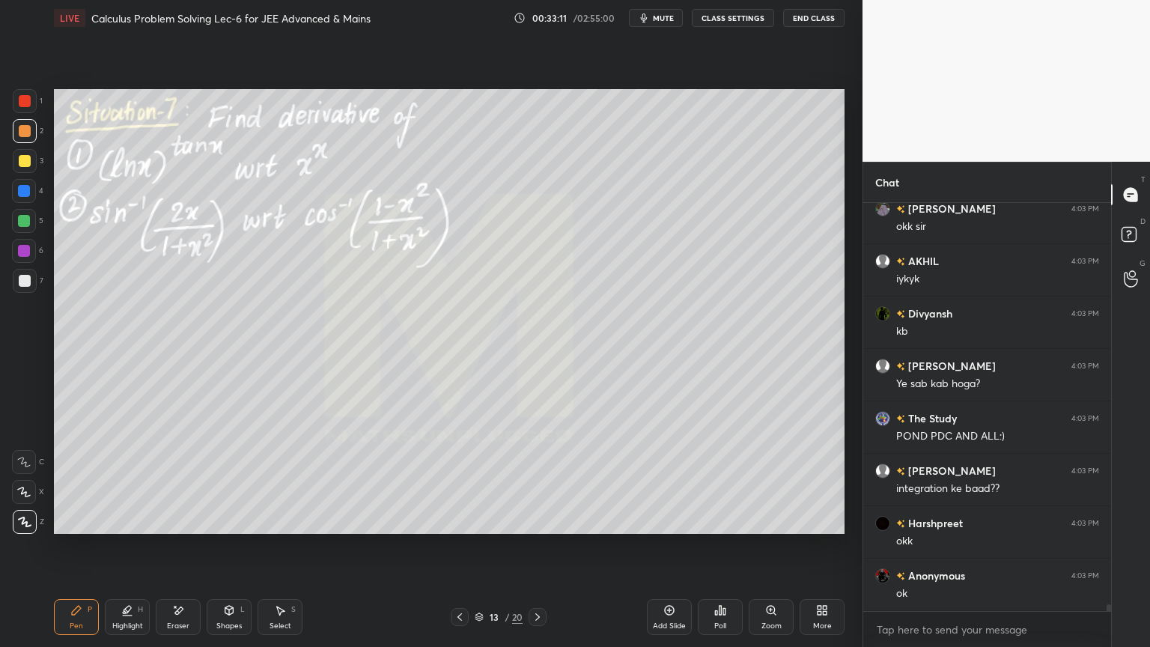
click at [481, 528] on icon at bounding box center [479, 616] width 9 height 9
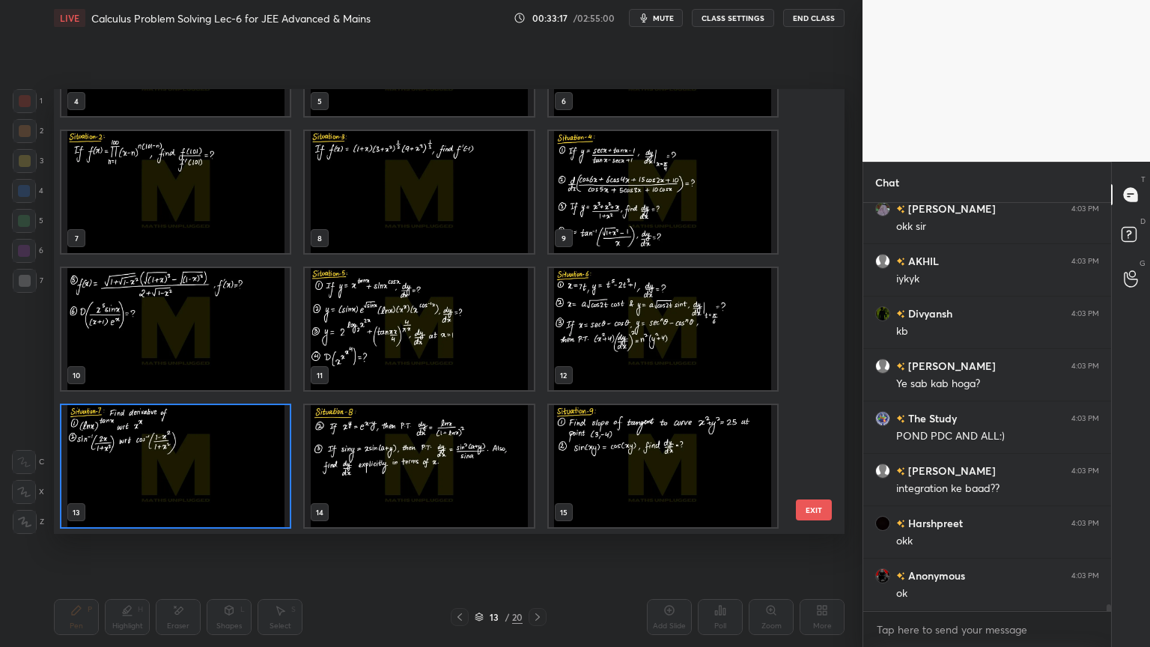
scroll to position [24665, 0]
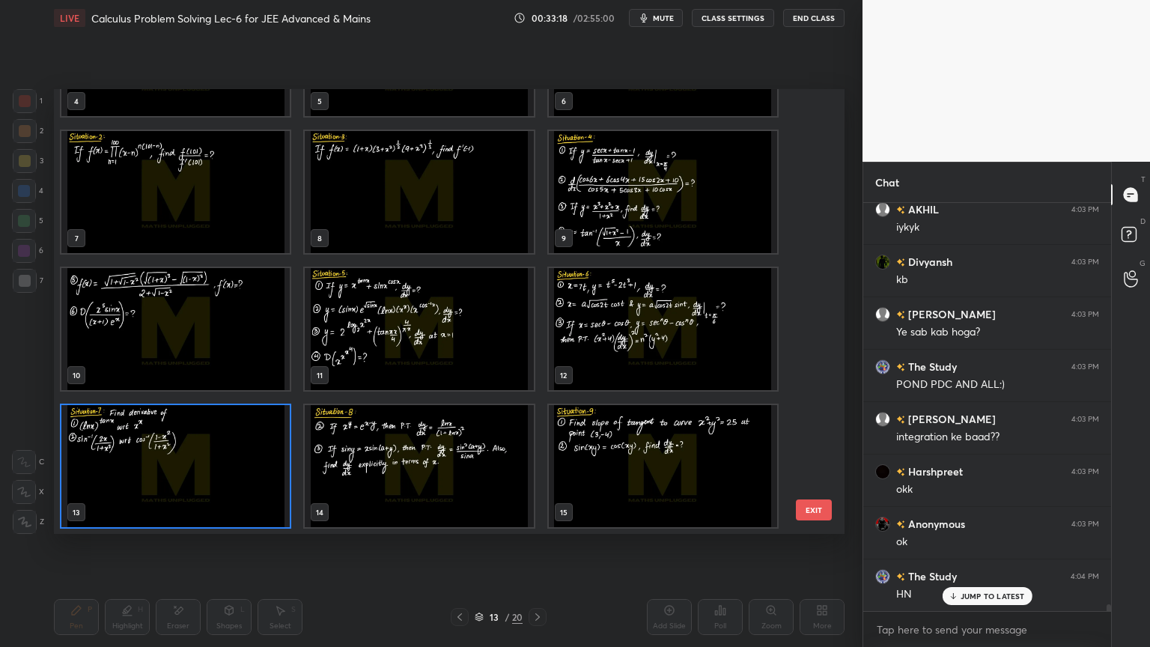
click at [481, 460] on img "grid" at bounding box center [419, 466] width 228 height 122
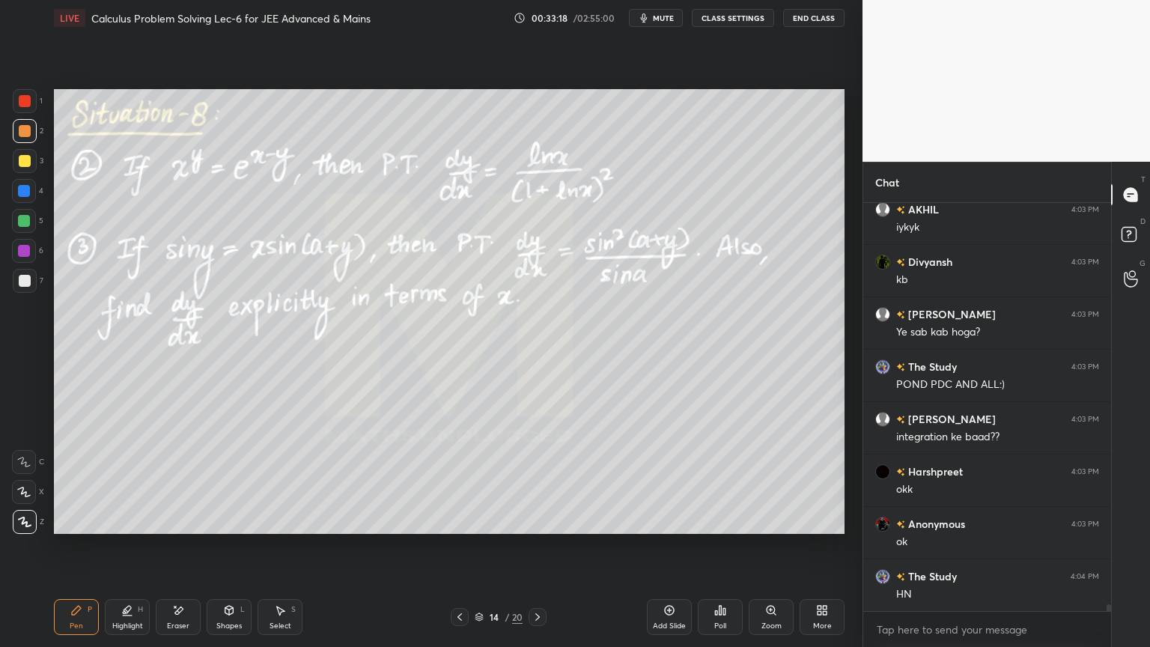
scroll to position [24718, 0]
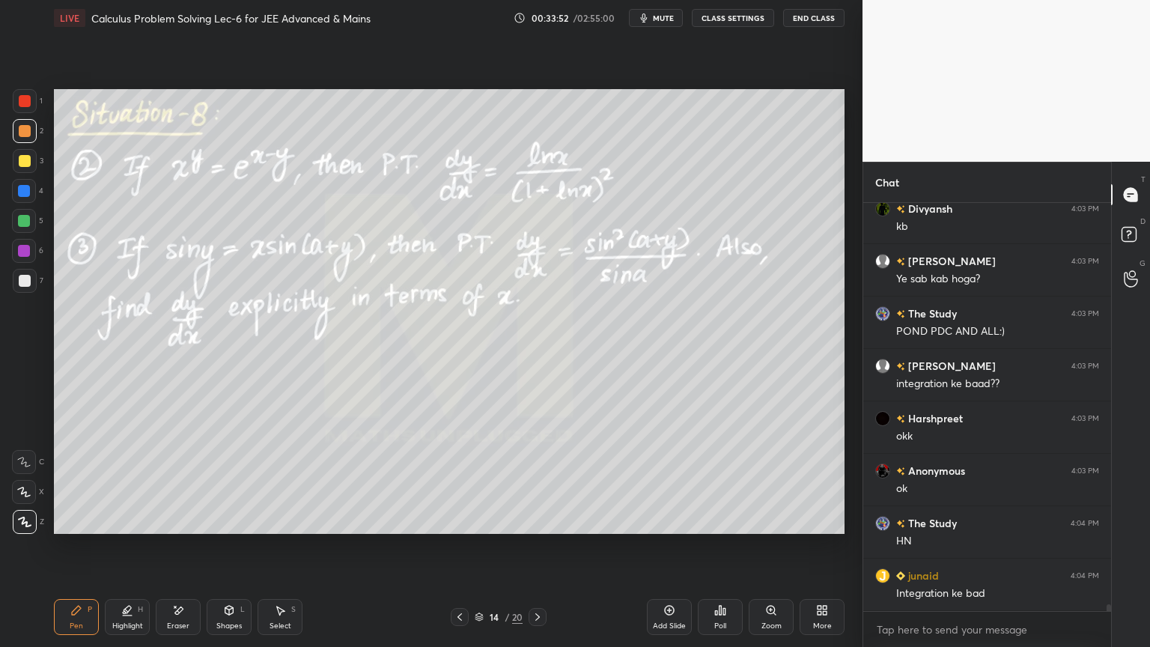
click at [650, 16] on icon "button" at bounding box center [644, 18] width 12 height 12
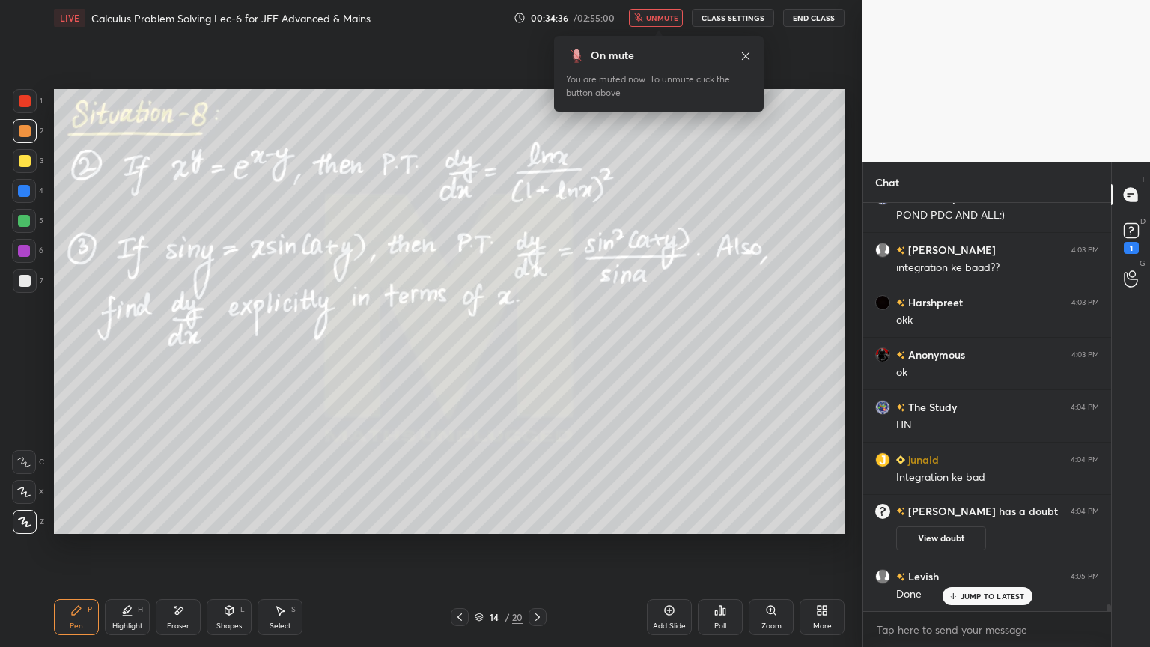
scroll to position [24438, 0]
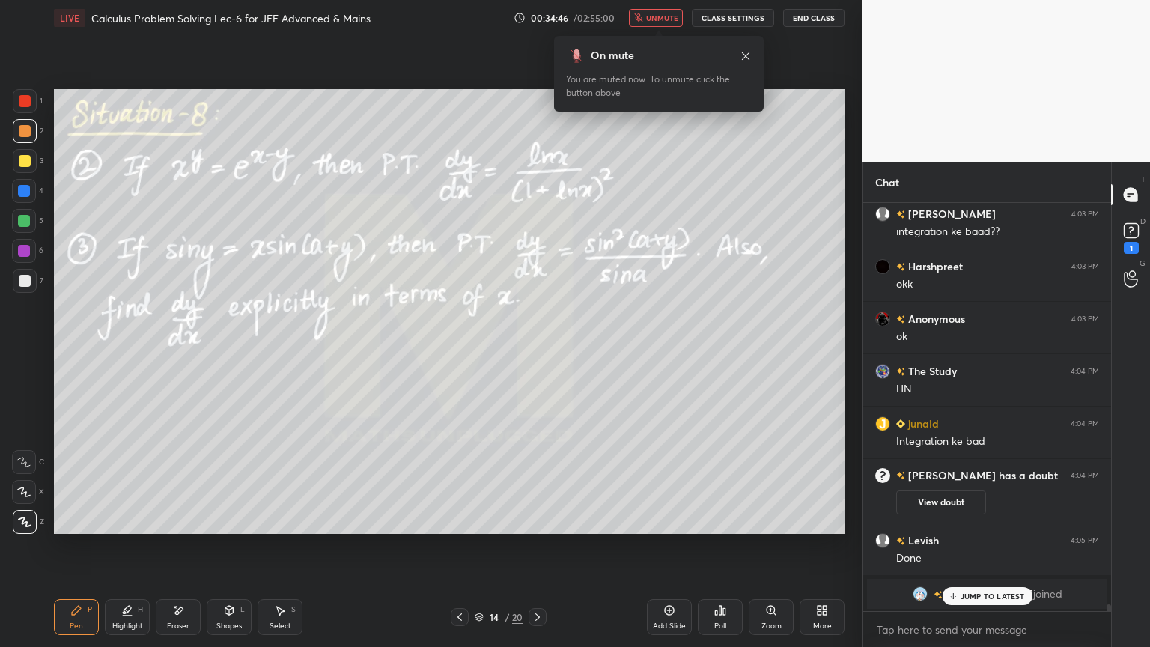
click at [656, 18] on span "unmute" at bounding box center [662, 18] width 32 height 10
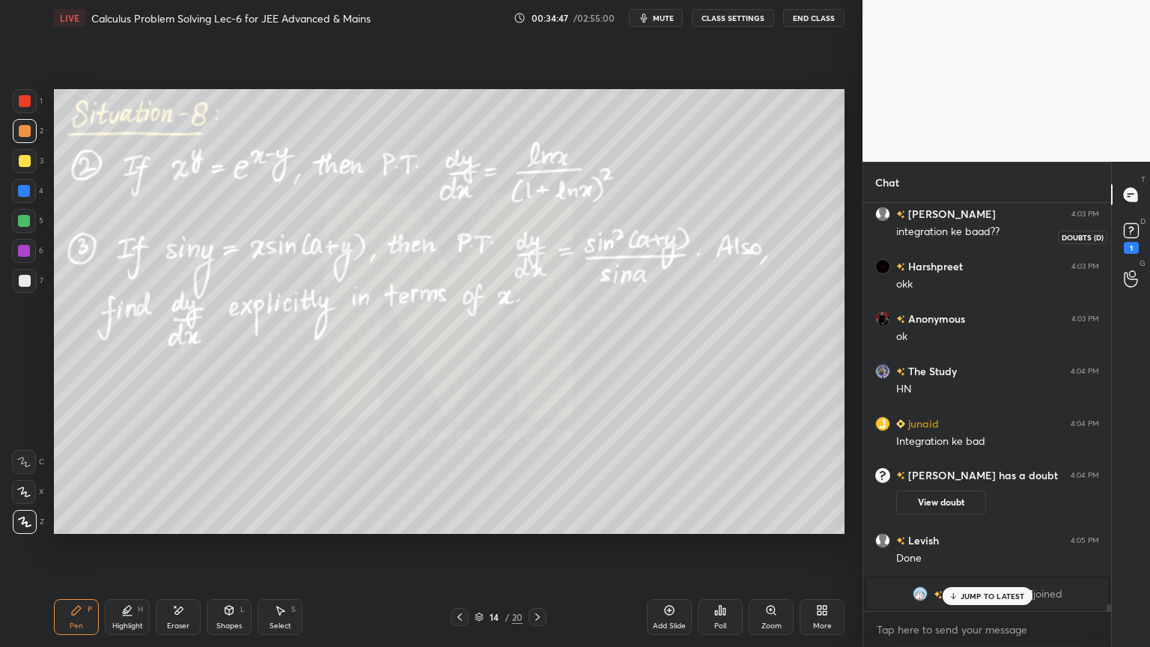
click at [1130, 236] on rect at bounding box center [1131, 231] width 14 height 14
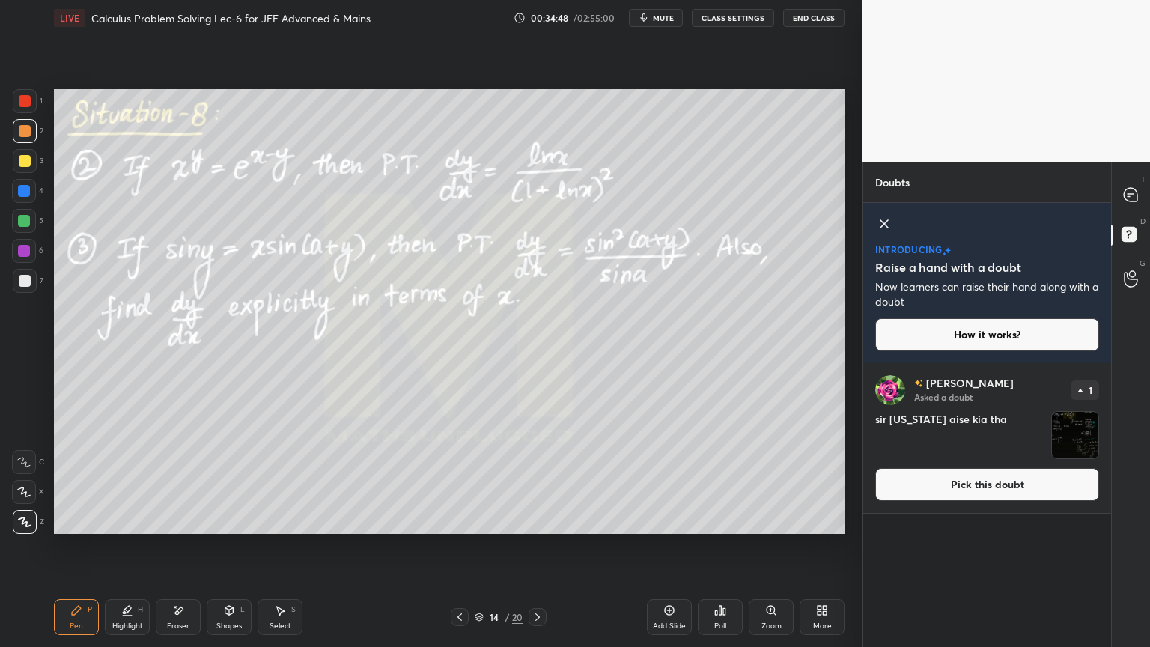
click at [1078, 425] on img "grid" at bounding box center [1075, 435] width 46 height 46
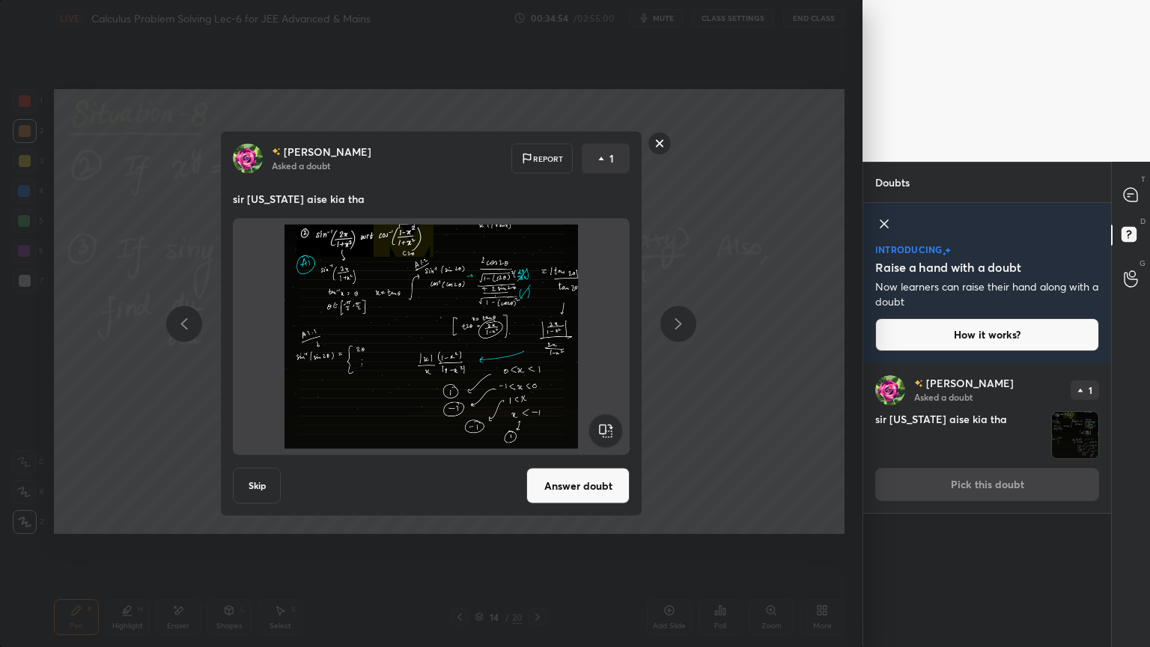
click at [662, 147] on rect at bounding box center [659, 143] width 23 height 23
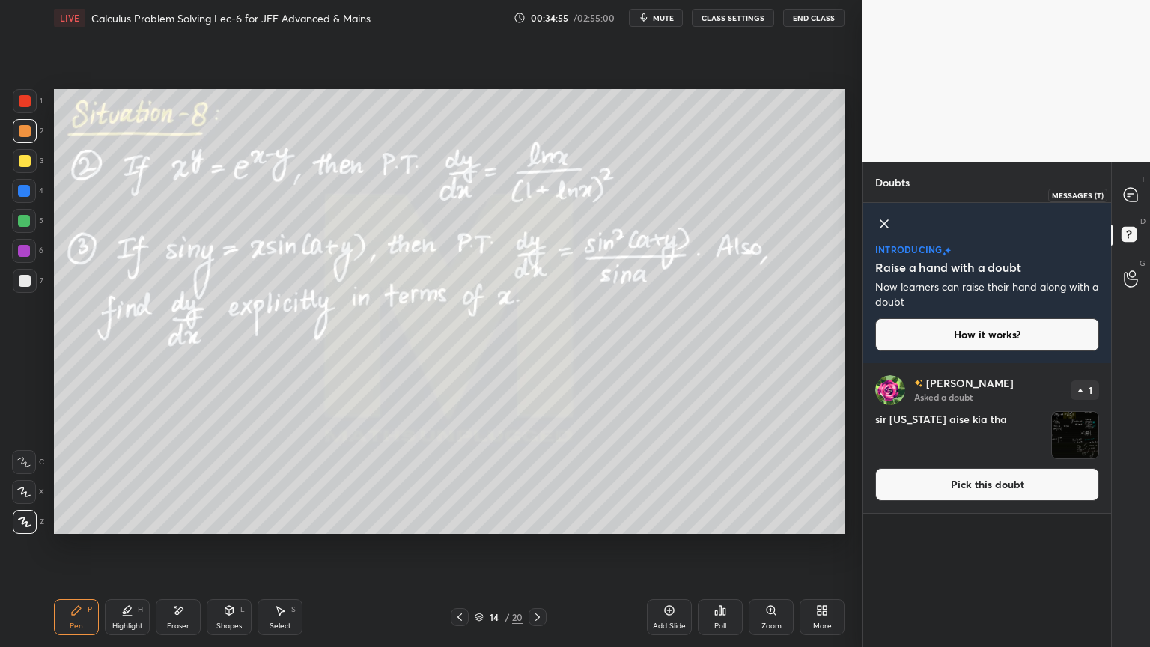
click at [1132, 194] on icon at bounding box center [1130, 194] width 6 height 0
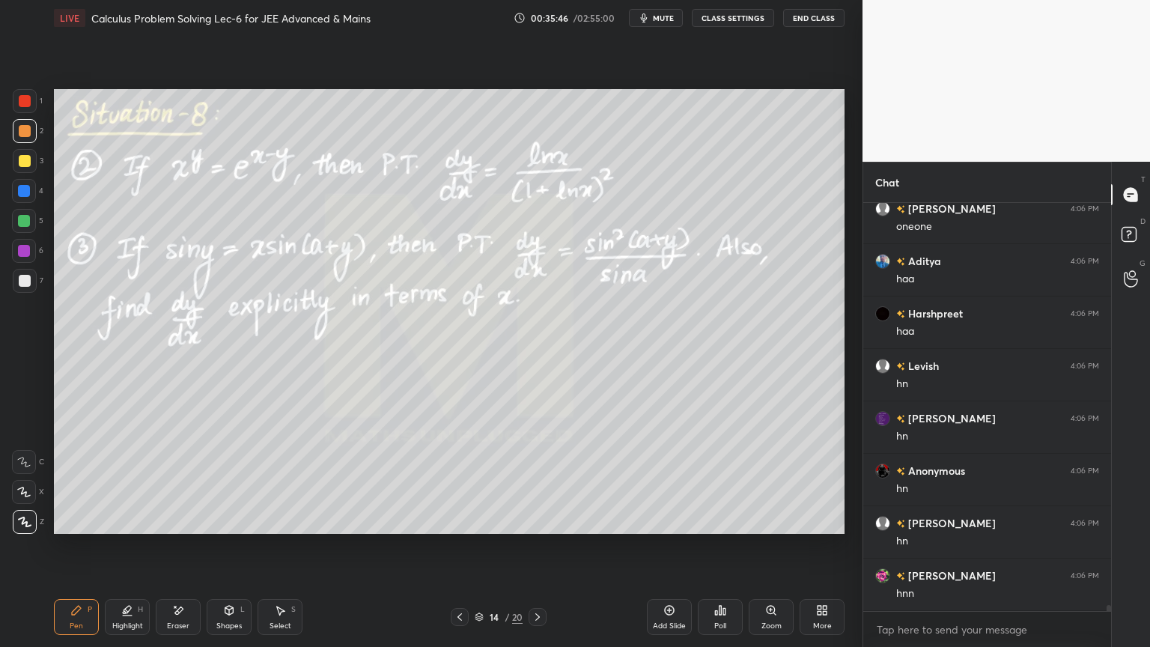
scroll to position [26926, 0]
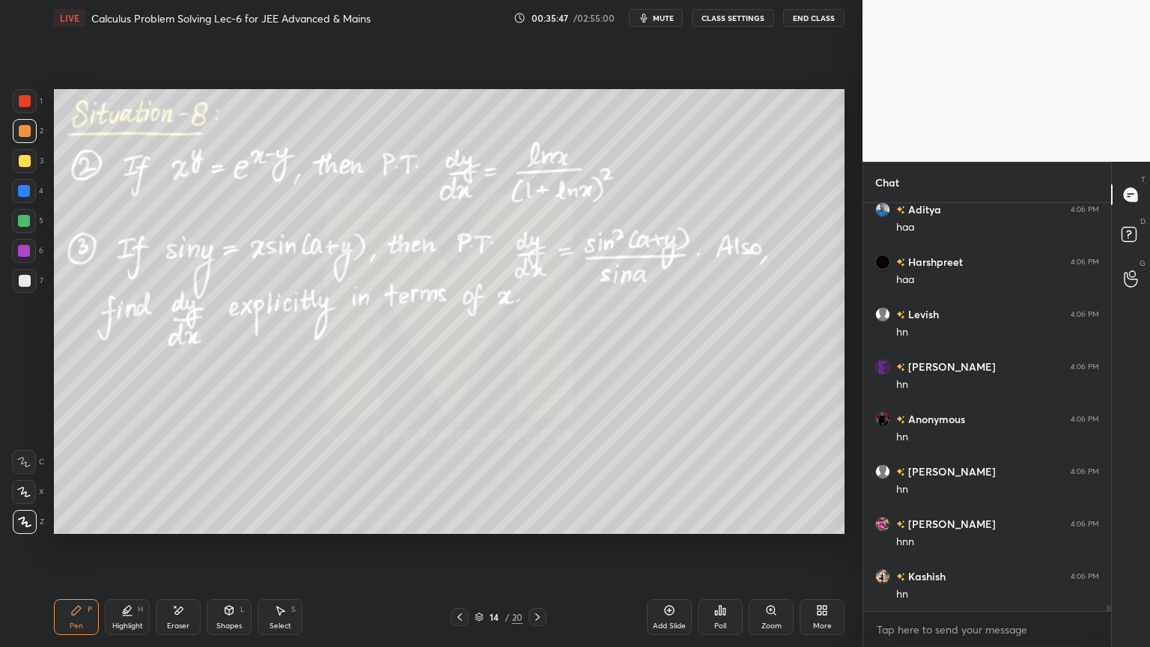
drag, startPoint x: 179, startPoint y: 617, endPoint x: 204, endPoint y: 554, distance: 67.8
click at [178, 528] on div "Eraser" at bounding box center [178, 617] width 45 height 36
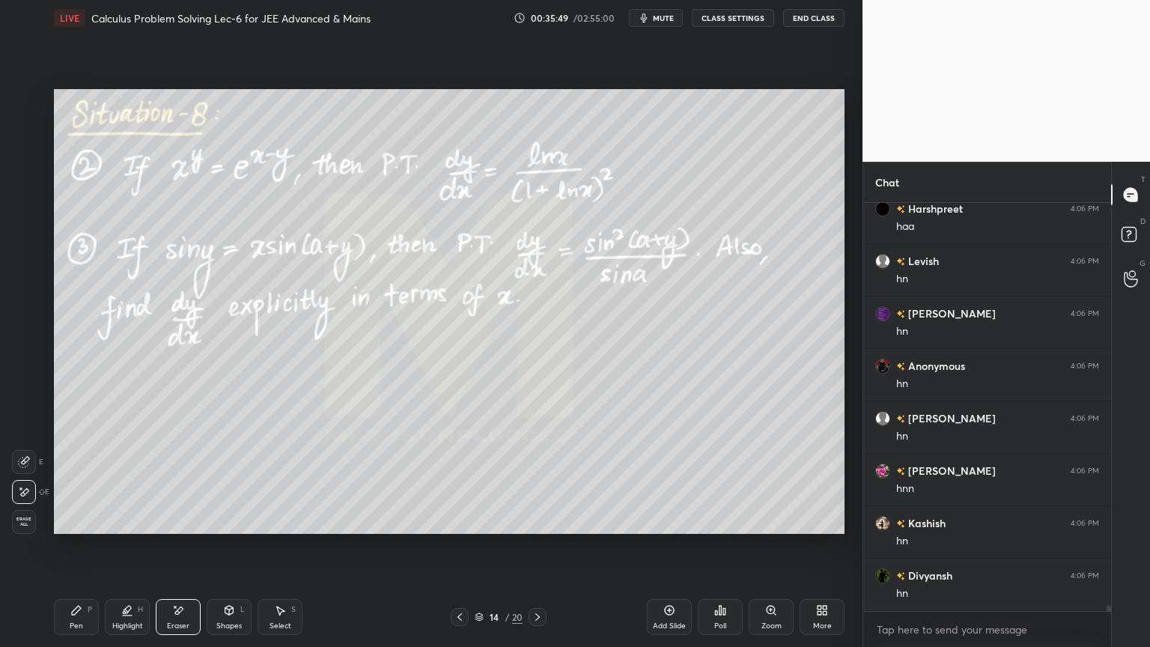
scroll to position [27031, 0]
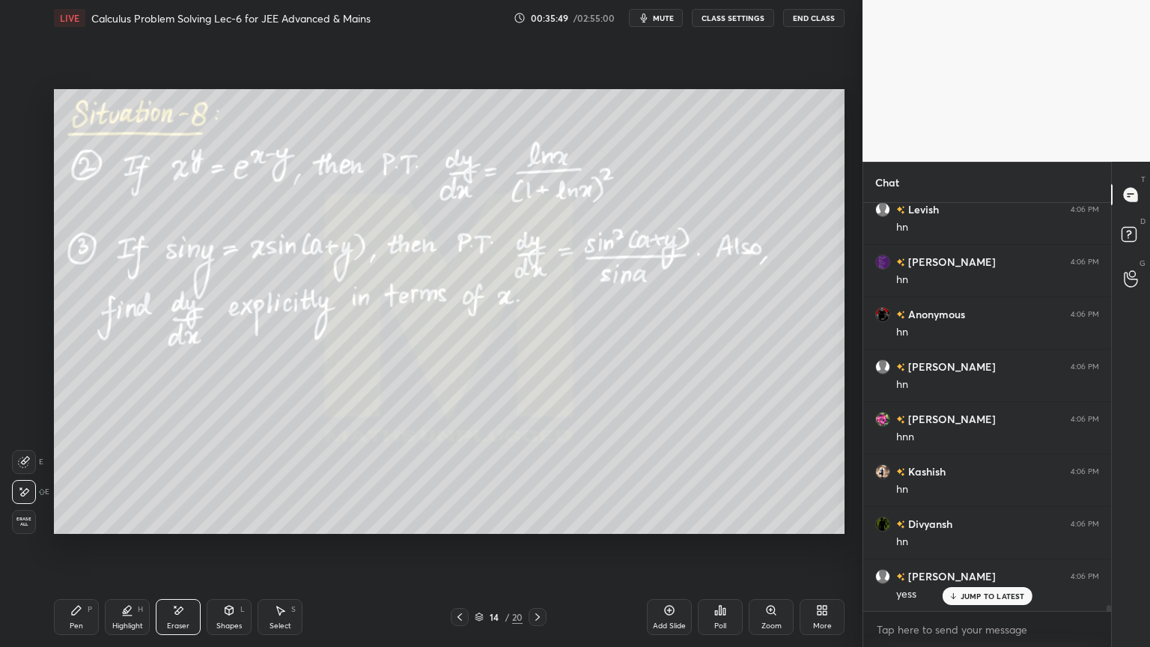
drag, startPoint x: 81, startPoint y: 608, endPoint x: 118, endPoint y: 549, distance: 69.4
click at [81, 528] on icon at bounding box center [76, 610] width 12 height 12
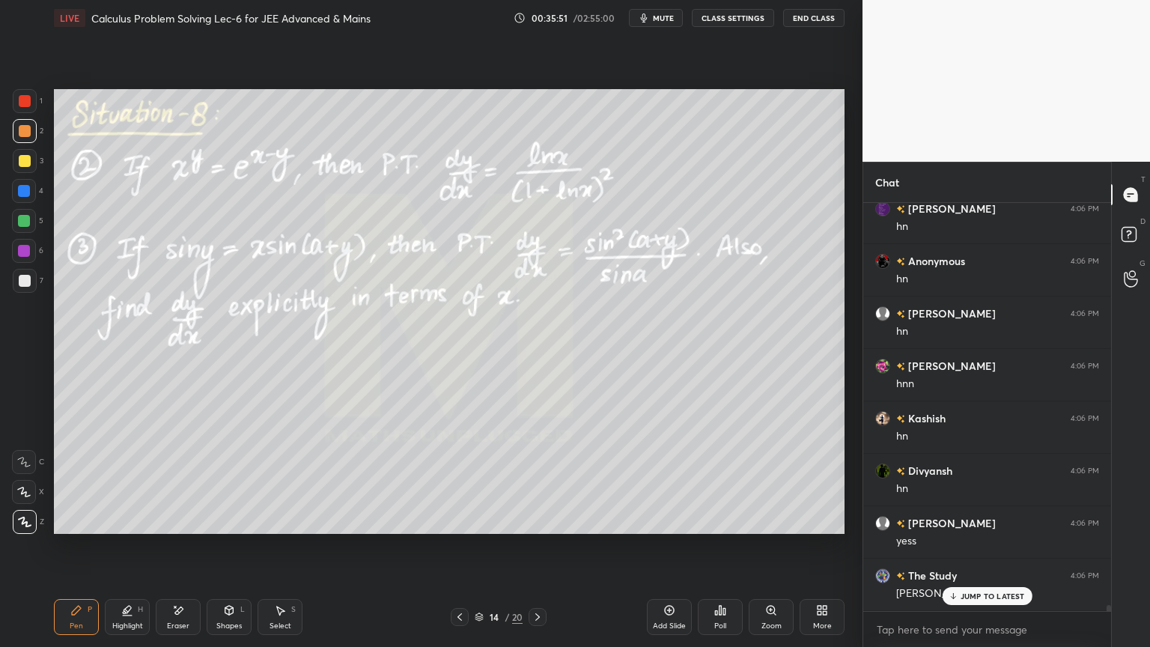
scroll to position [27135, 0]
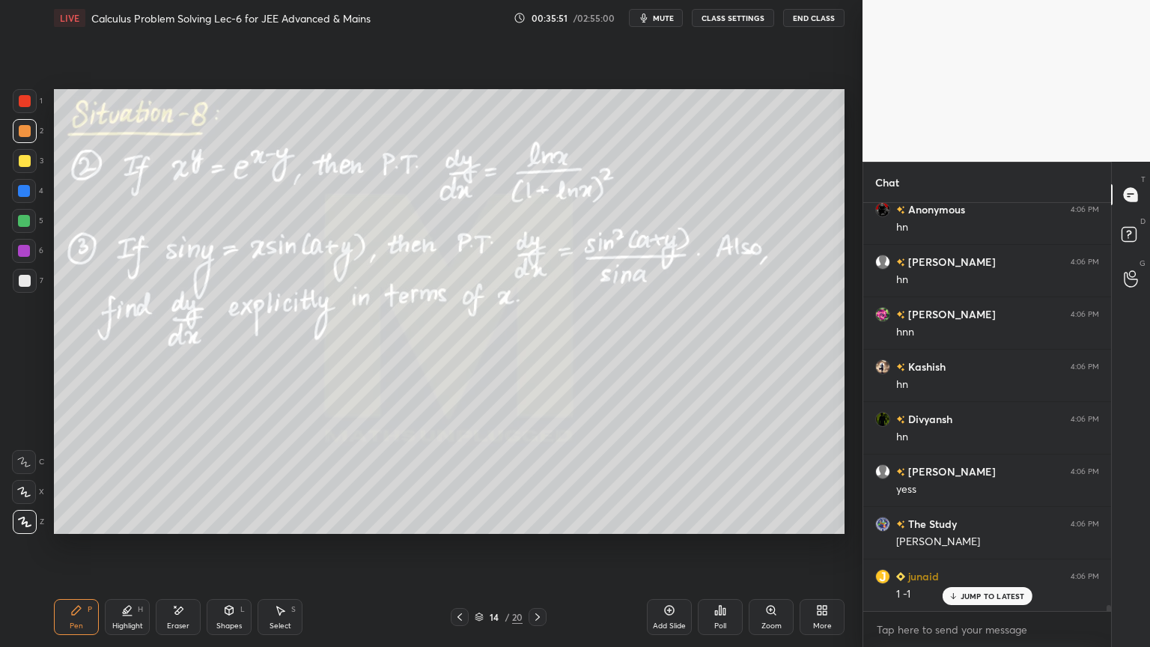
drag, startPoint x: 269, startPoint y: 616, endPoint x: 271, endPoint y: 582, distance: 34.5
click at [271, 528] on div "Select S" at bounding box center [279, 617] width 45 height 36
drag, startPoint x: 325, startPoint y: 192, endPoint x: 374, endPoint y: 229, distance: 60.9
click at [385, 234] on div "0 ° Undo Copy Duplicate Duplicate to new slide Delete" at bounding box center [449, 311] width 790 height 445
drag, startPoint x: 350, startPoint y: 210, endPoint x: 315, endPoint y: 204, distance: 35.7
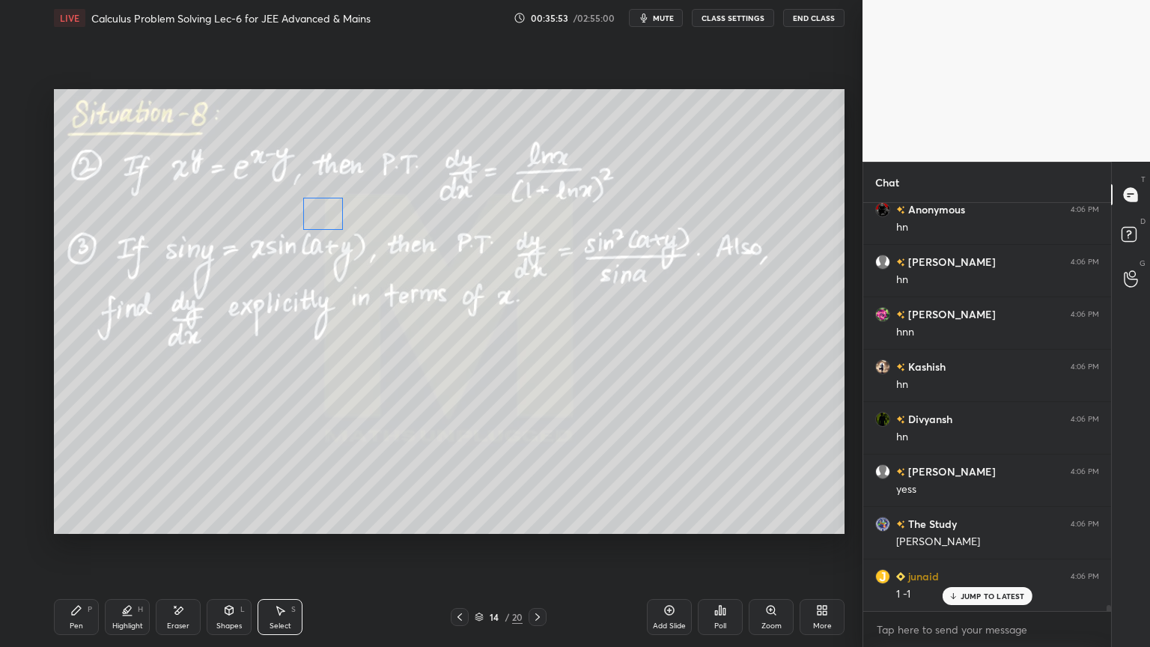
click at [315, 204] on div "0 ° Undo Copy Duplicate Duplicate to new slide Delete" at bounding box center [449, 311] width 790 height 445
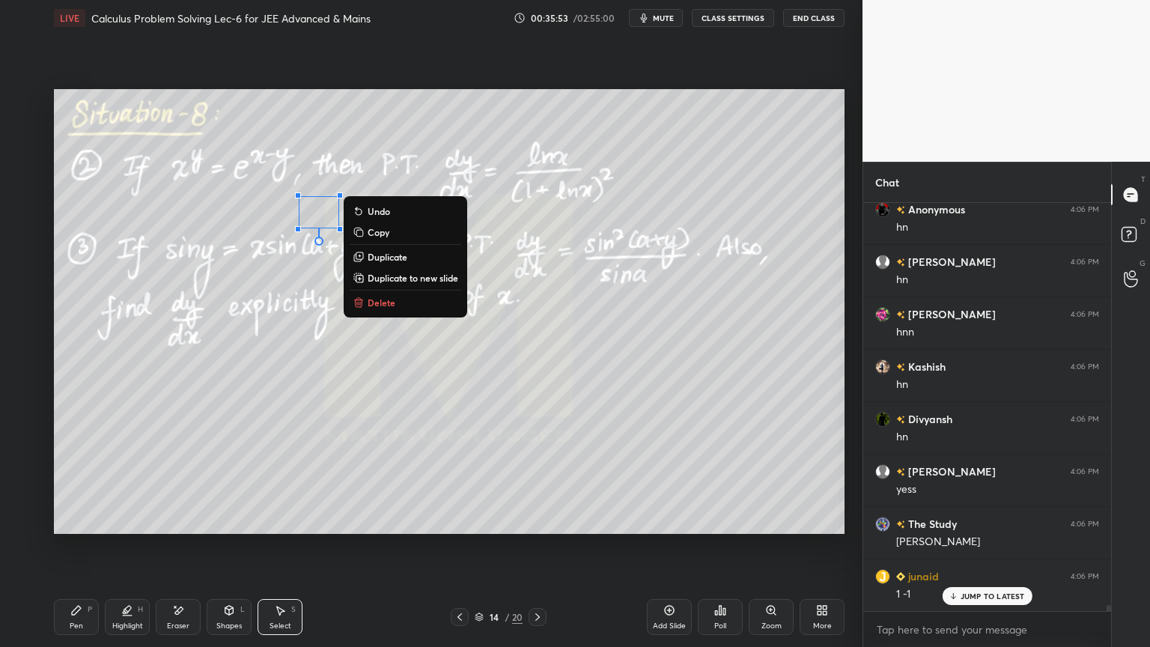
drag, startPoint x: 301, startPoint y: 282, endPoint x: 287, endPoint y: 297, distance: 20.1
click at [299, 282] on div "0 ° Undo Copy Duplicate Duplicate to new slide Delete" at bounding box center [449, 311] width 790 height 445
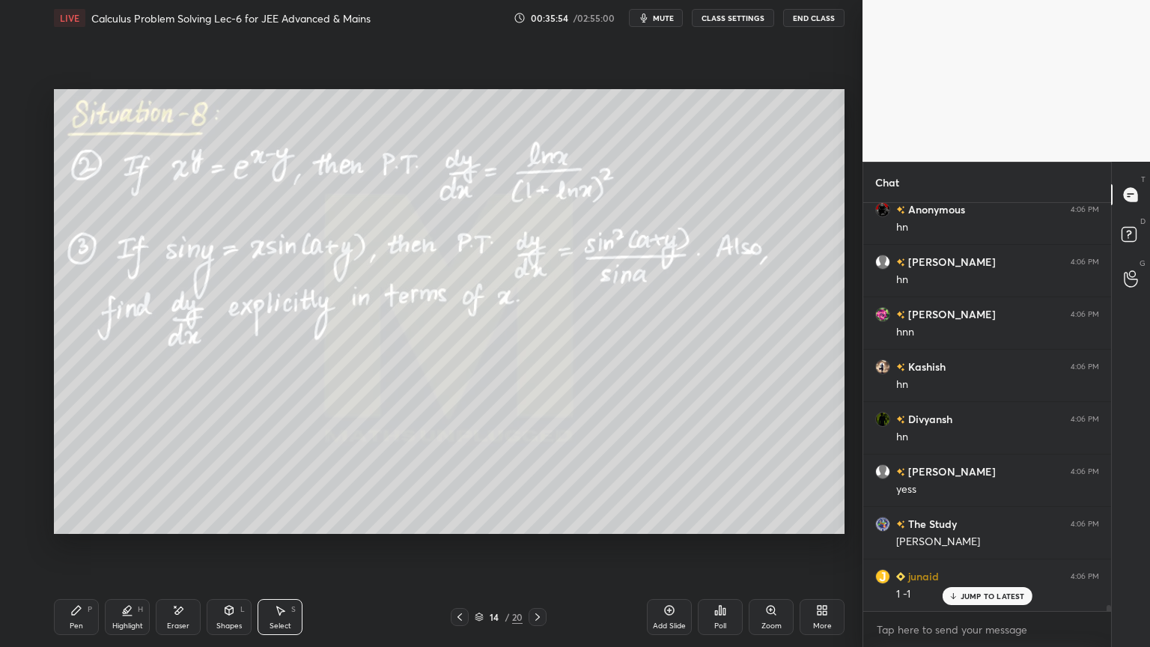
click at [186, 528] on div "Eraser" at bounding box center [178, 617] width 45 height 36
drag, startPoint x: 124, startPoint y: 613, endPoint x: 87, endPoint y: 610, distance: 36.8
click at [121, 528] on icon at bounding box center [127, 610] width 12 height 12
click at [85, 528] on div "Pen P" at bounding box center [76, 617] width 45 height 36
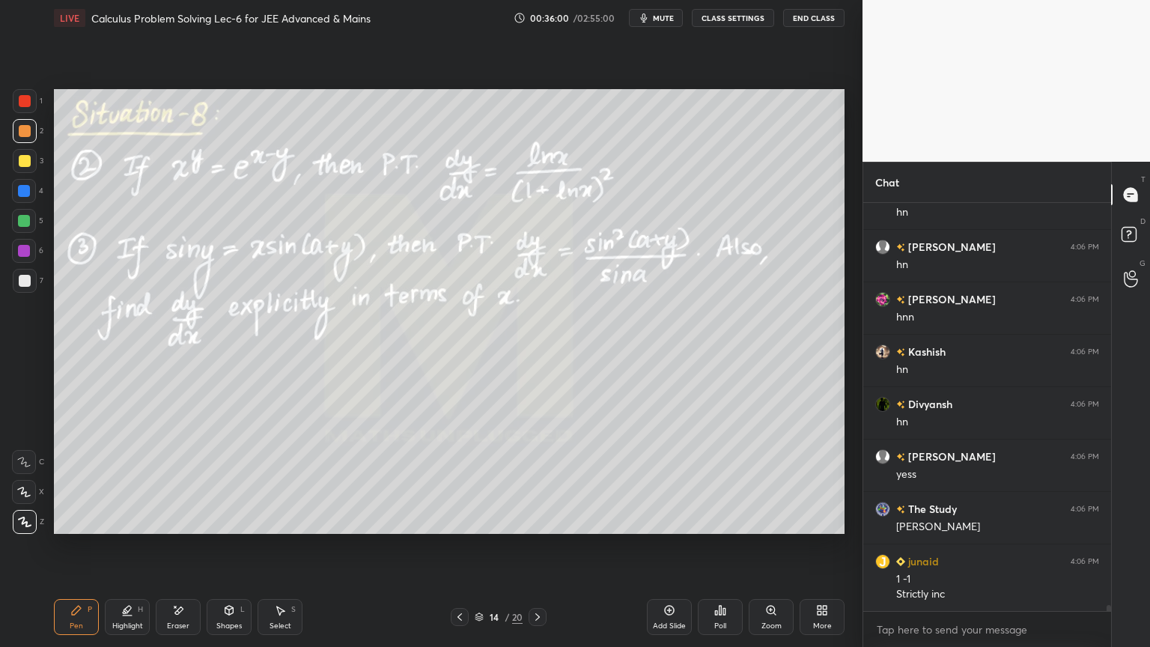
scroll to position [27203, 0]
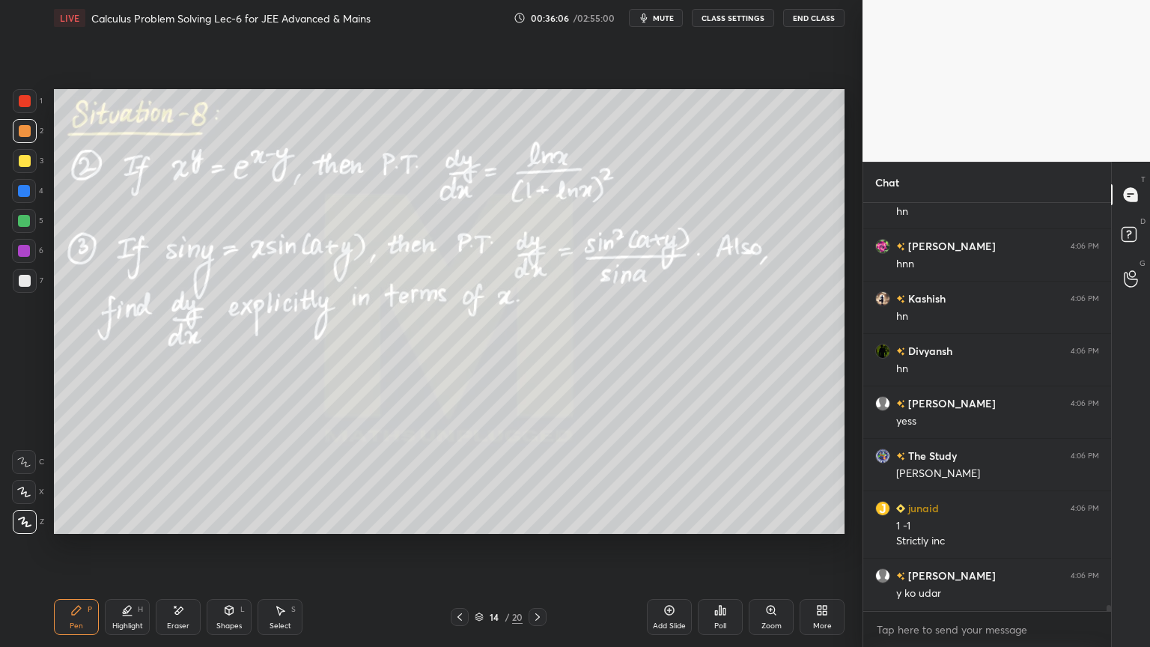
drag, startPoint x: 181, startPoint y: 615, endPoint x: 225, endPoint y: 541, distance: 86.3
click at [180, 528] on div "Eraser" at bounding box center [178, 617] width 45 height 36
drag, startPoint x: 110, startPoint y: 614, endPoint x: 80, endPoint y: 609, distance: 30.3
click at [109, 528] on div "Highlight H" at bounding box center [127, 617] width 45 height 36
drag, startPoint x: 62, startPoint y: 609, endPoint x: 145, endPoint y: 547, distance: 103.7
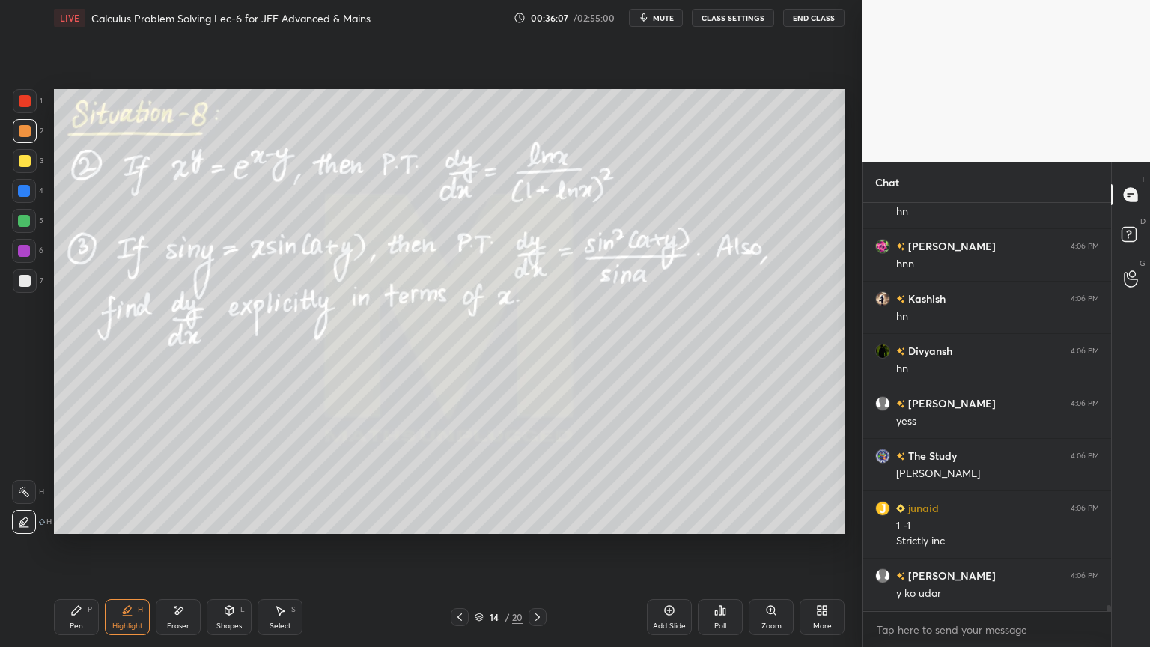
click at [61, 528] on div "Pen P" at bounding box center [76, 617] width 45 height 36
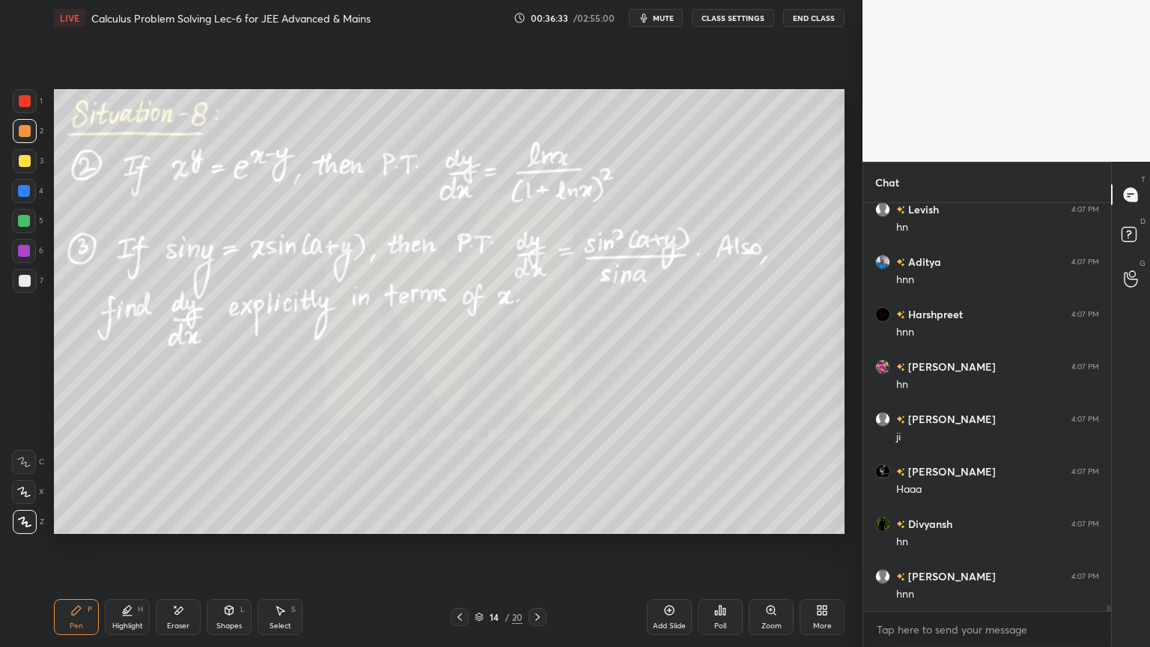
scroll to position [27832, 0]
click at [174, 528] on div "Eraser" at bounding box center [178, 617] width 45 height 36
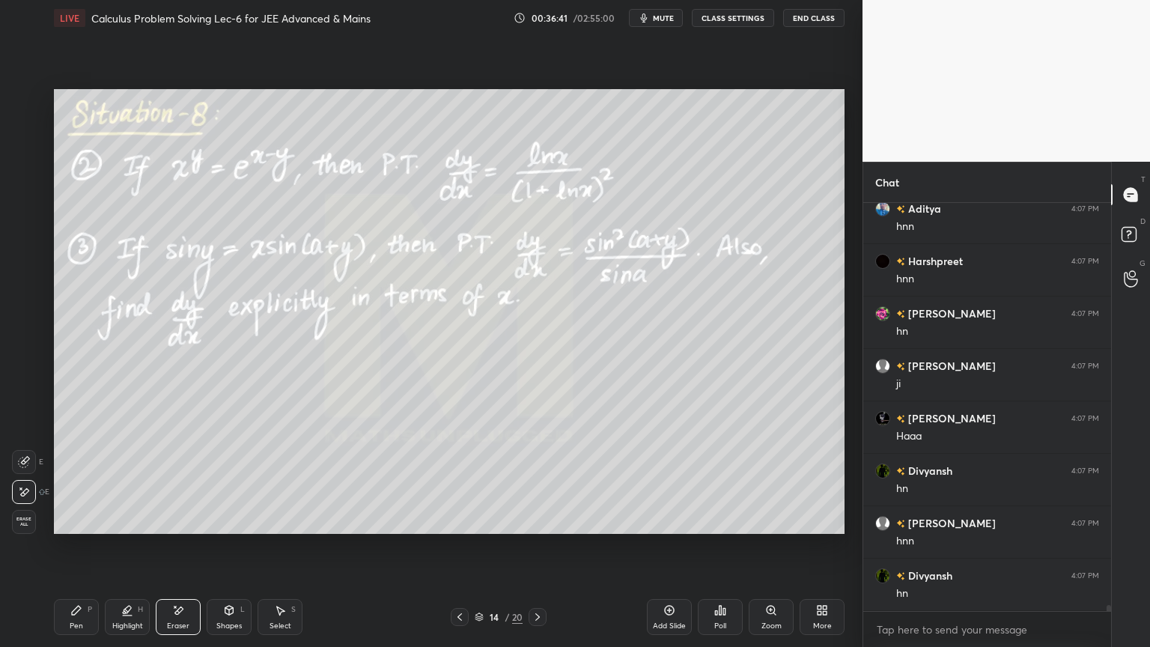
click at [70, 528] on div "Pen P" at bounding box center [76, 617] width 45 height 36
drag, startPoint x: 178, startPoint y: 611, endPoint x: 158, endPoint y: 606, distance: 20.9
click at [177, 528] on icon at bounding box center [179, 609] width 8 height 7
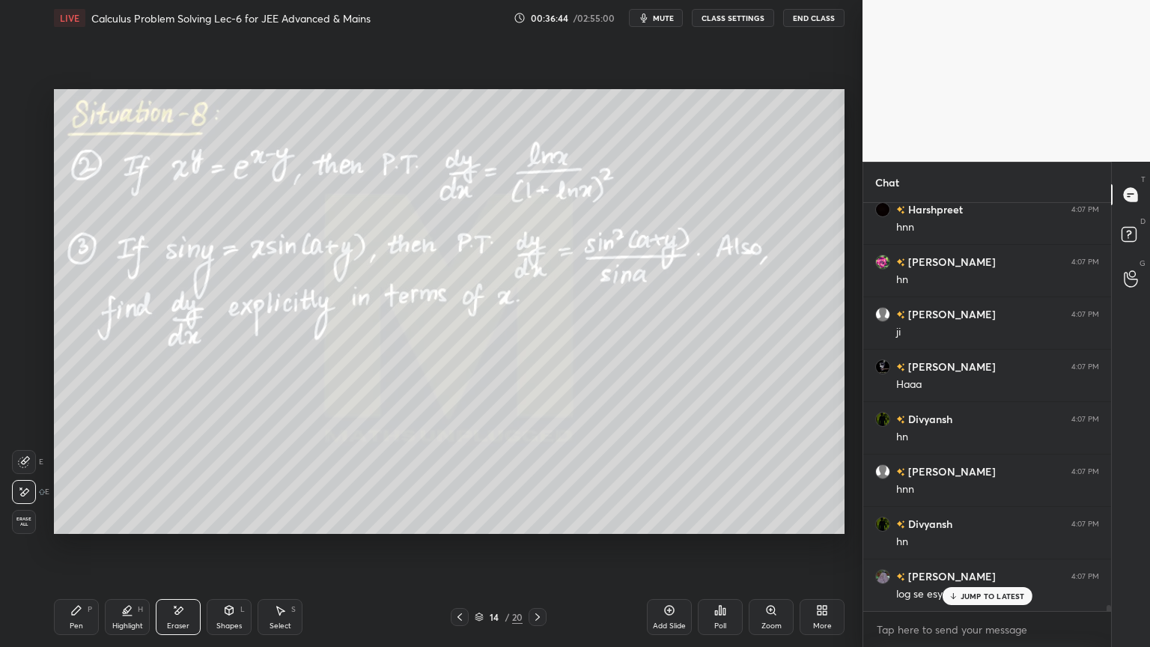
click at [22, 519] on span "Erase all" at bounding box center [24, 521] width 22 height 10
drag, startPoint x: 116, startPoint y: 616, endPoint x: 104, endPoint y: 616, distance: 12.0
click at [113, 528] on div "Highlight H" at bounding box center [127, 617] width 45 height 36
click at [87, 528] on div "Pen P" at bounding box center [76, 617] width 45 height 36
click at [957, 528] on div "JUMP TO LATEST" at bounding box center [987, 596] width 90 height 18
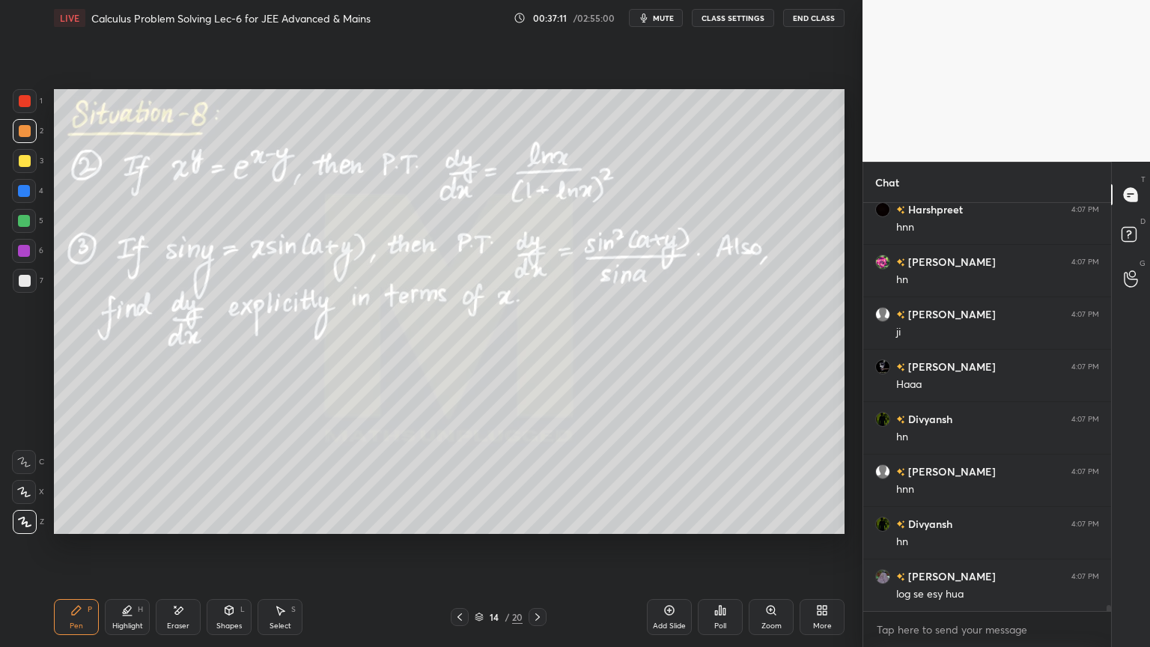
click at [175, 528] on div "Eraser" at bounding box center [178, 625] width 22 height 7
click at [117, 528] on div "Highlight H" at bounding box center [127, 617] width 45 height 36
click at [79, 528] on div "Pen P" at bounding box center [76, 617] width 45 height 36
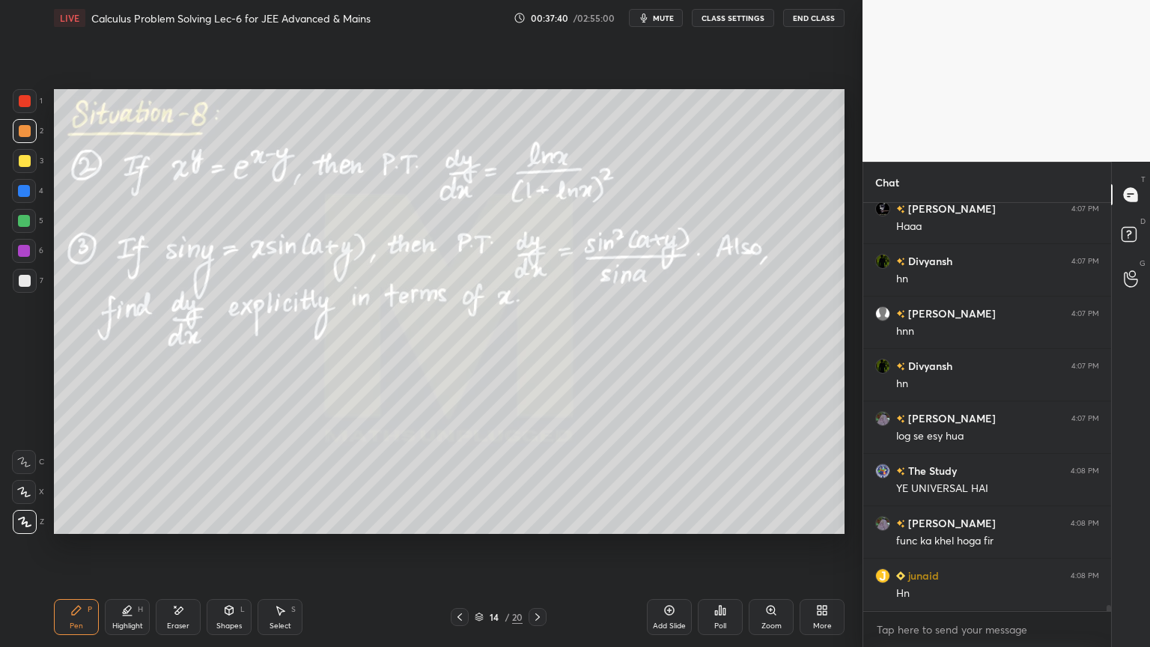
scroll to position [28093, 0]
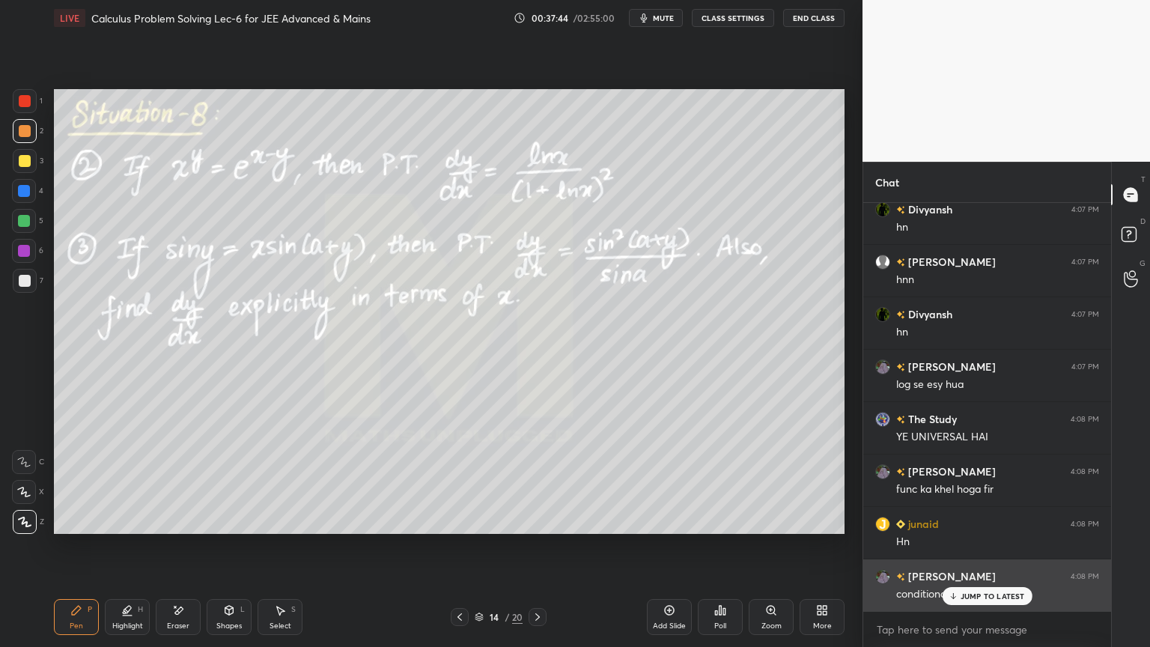
click at [968, 528] on p "JUMP TO LATEST" at bounding box center [992, 595] width 64 height 9
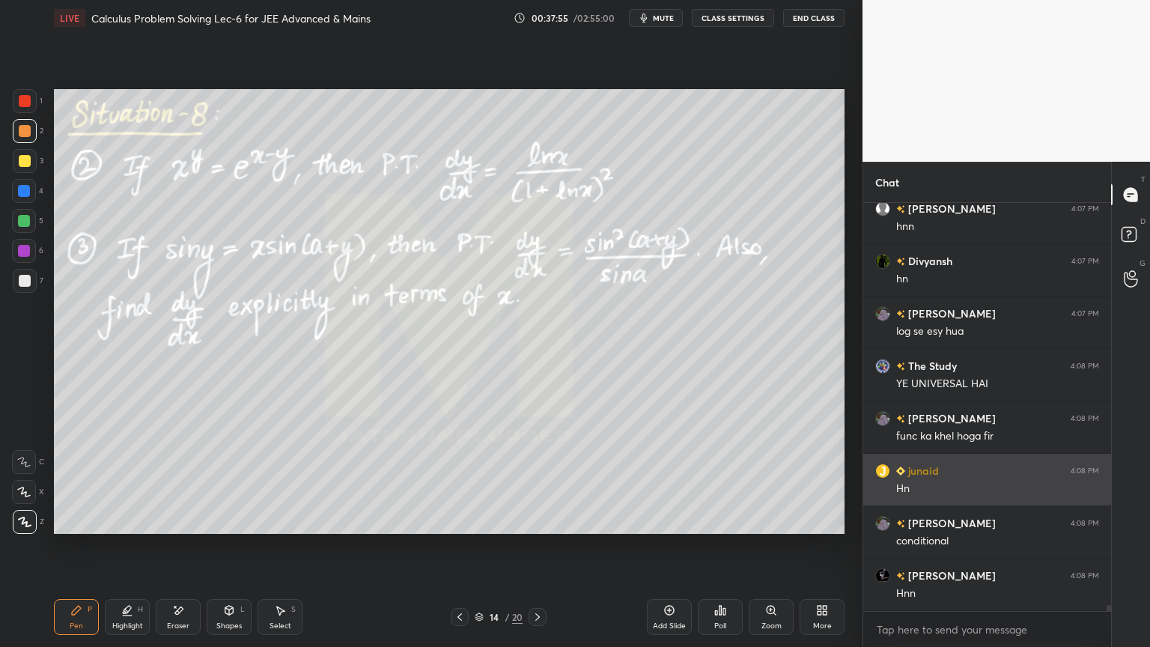
scroll to position [28198, 0]
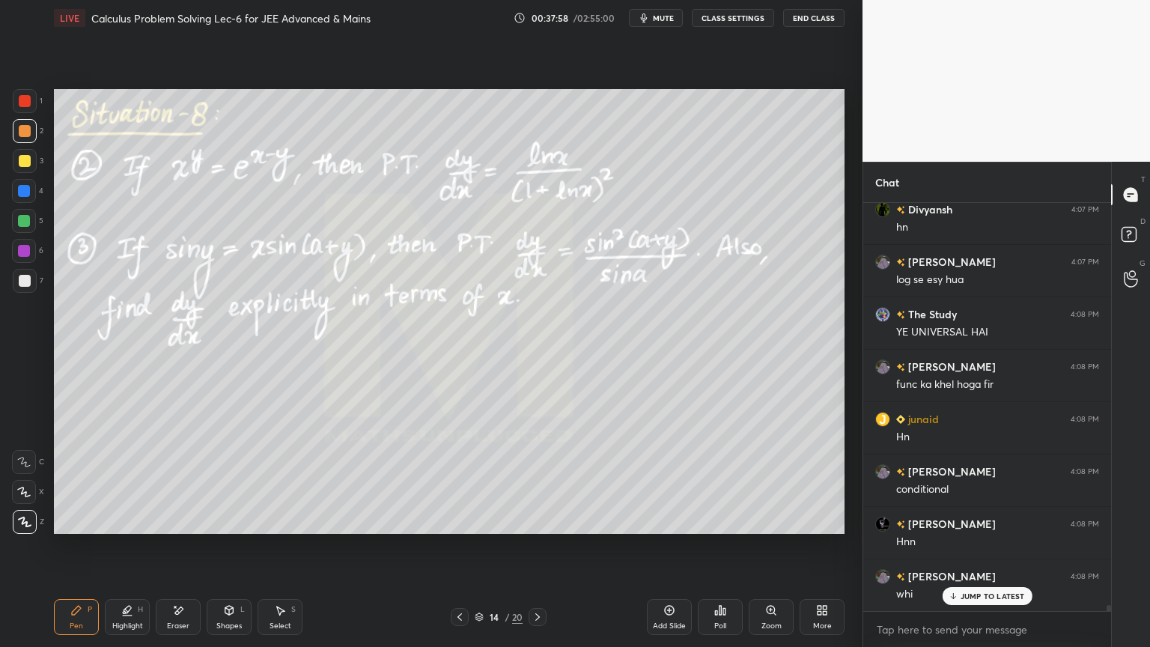
click at [182, 528] on icon at bounding box center [178, 610] width 12 height 13
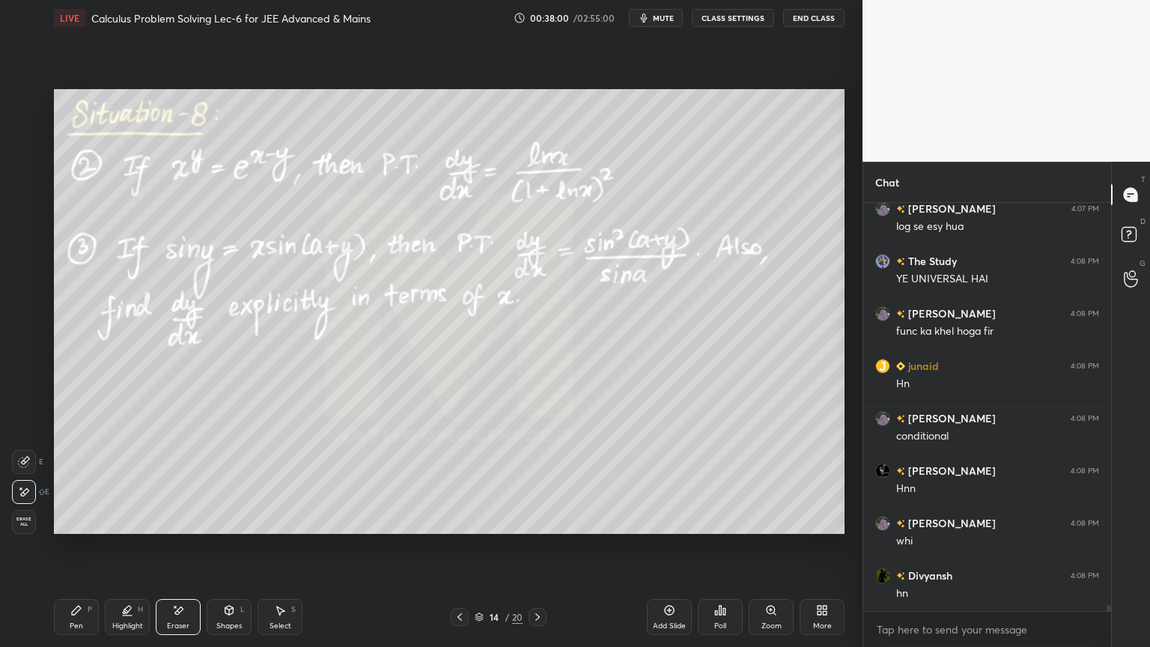
click at [118, 528] on div "Highlight H" at bounding box center [127, 617] width 45 height 36
click at [55, 528] on div "Pen P" at bounding box center [76, 617] width 45 height 36
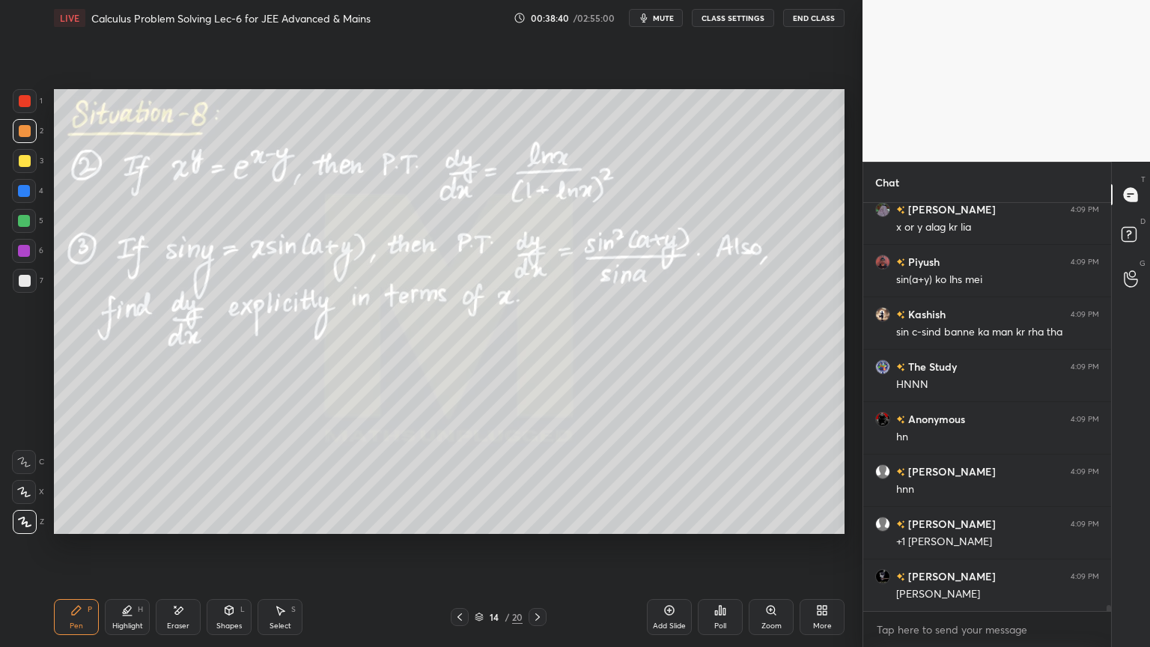
scroll to position [27683, 0]
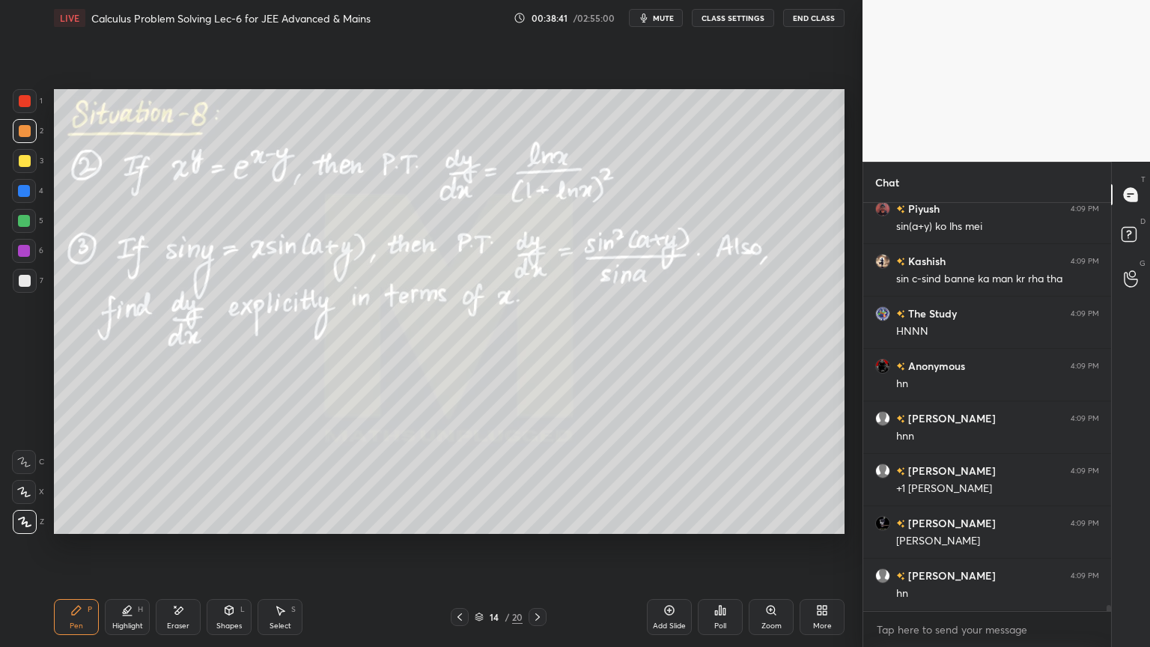
click at [174, 528] on div "Eraser" at bounding box center [178, 617] width 45 height 36
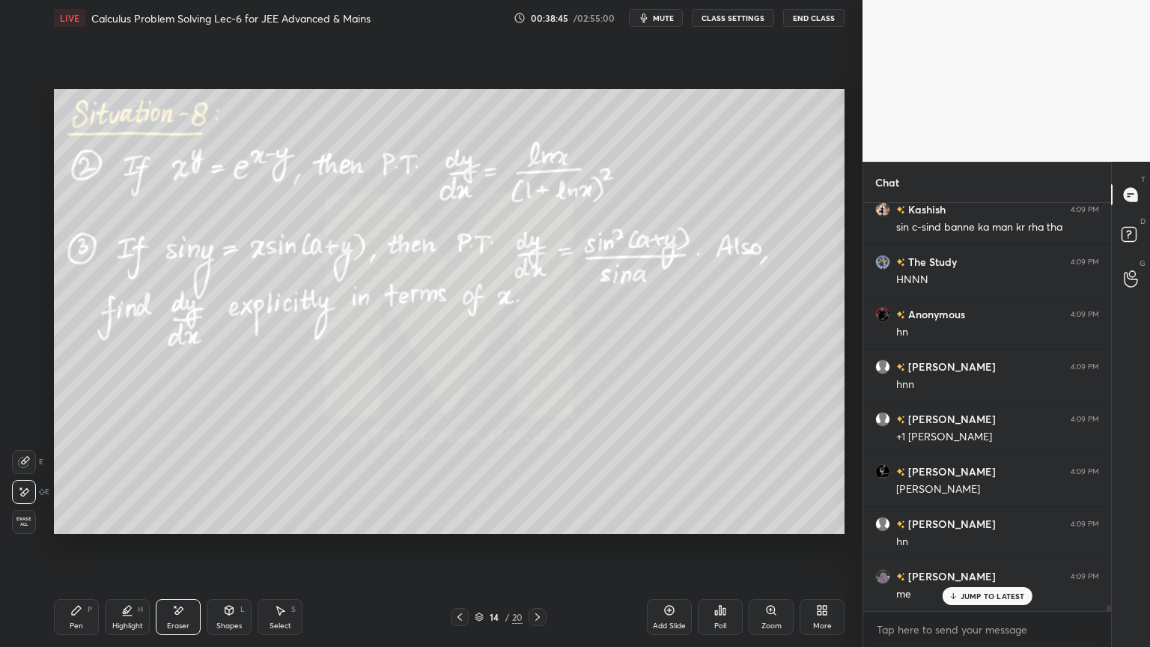
drag, startPoint x: 126, startPoint y: 615, endPoint x: 92, endPoint y: 609, distance: 34.2
click at [123, 528] on icon at bounding box center [127, 610] width 12 height 12
click at [82, 528] on div "Pen P" at bounding box center [76, 617] width 45 height 36
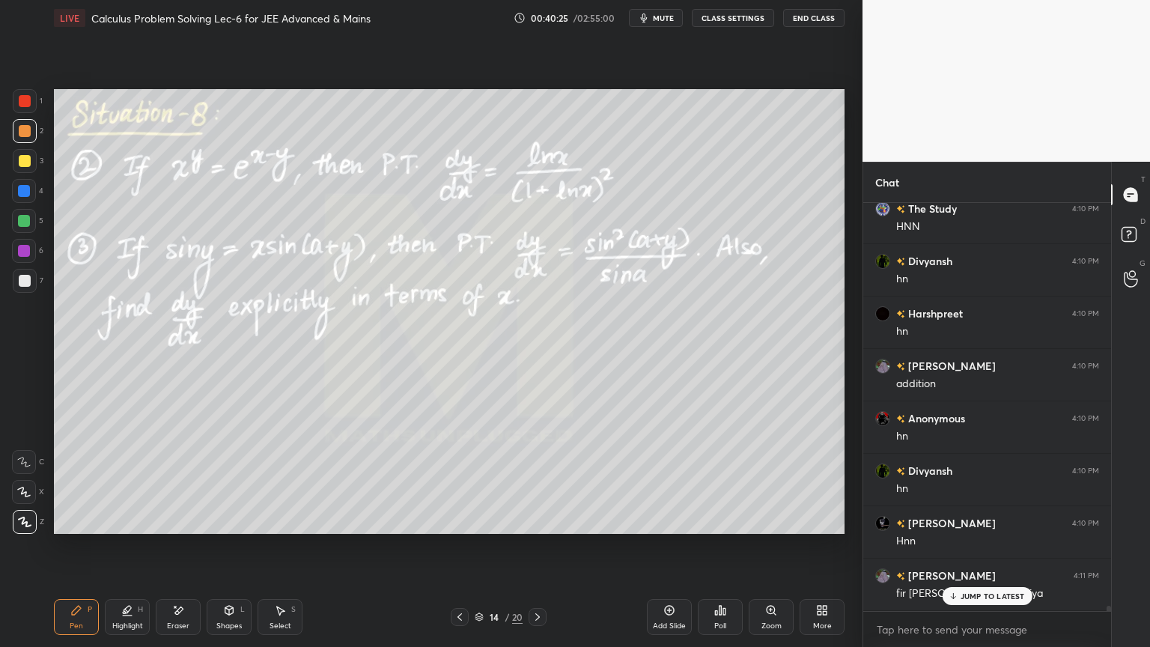
scroll to position [29686, 0]
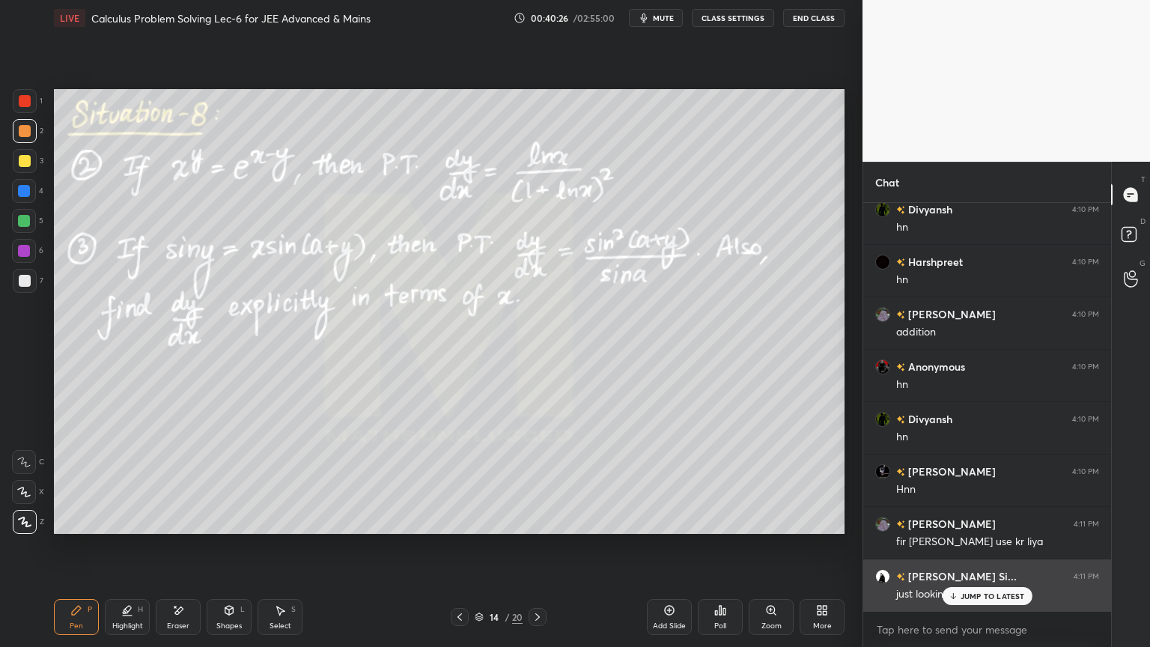
click at [968, 528] on p "JUMP TO LATEST" at bounding box center [992, 595] width 64 height 9
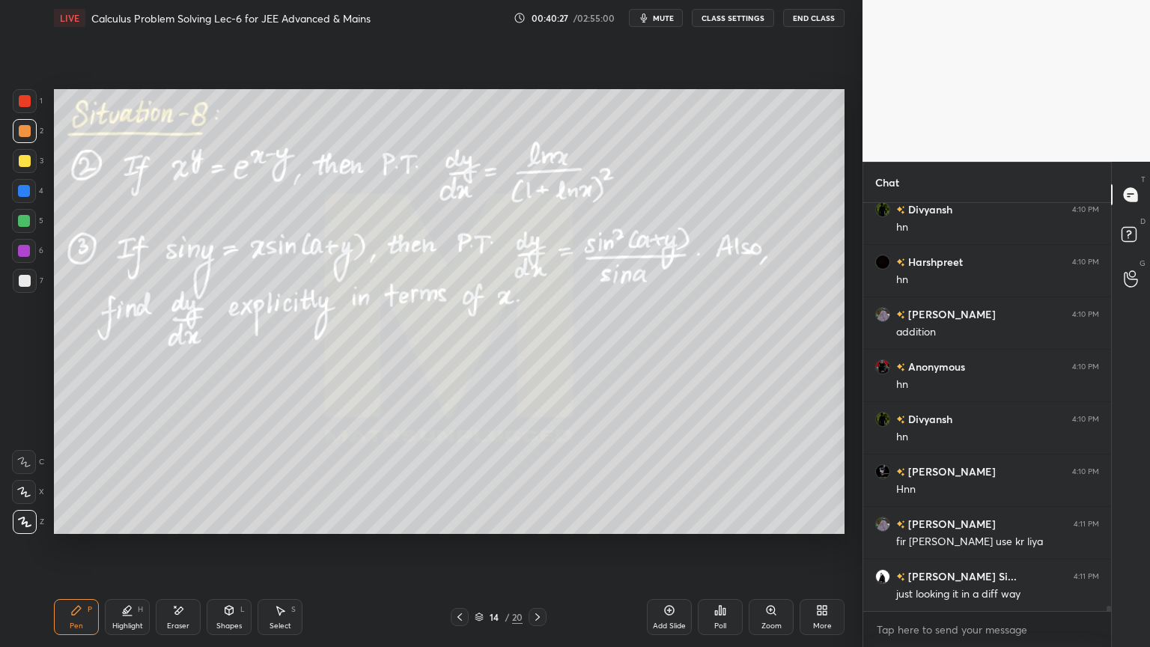
drag, startPoint x: 186, startPoint y: 612, endPoint x: 185, endPoint y: 603, distance: 9.8
click at [184, 528] on div "Eraser" at bounding box center [178, 617] width 45 height 36
click at [29, 520] on span "Erase all" at bounding box center [24, 521] width 22 height 10
click at [120, 528] on div "Highlight H" at bounding box center [127, 617] width 45 height 36
click at [76, 528] on icon at bounding box center [76, 610] width 12 height 12
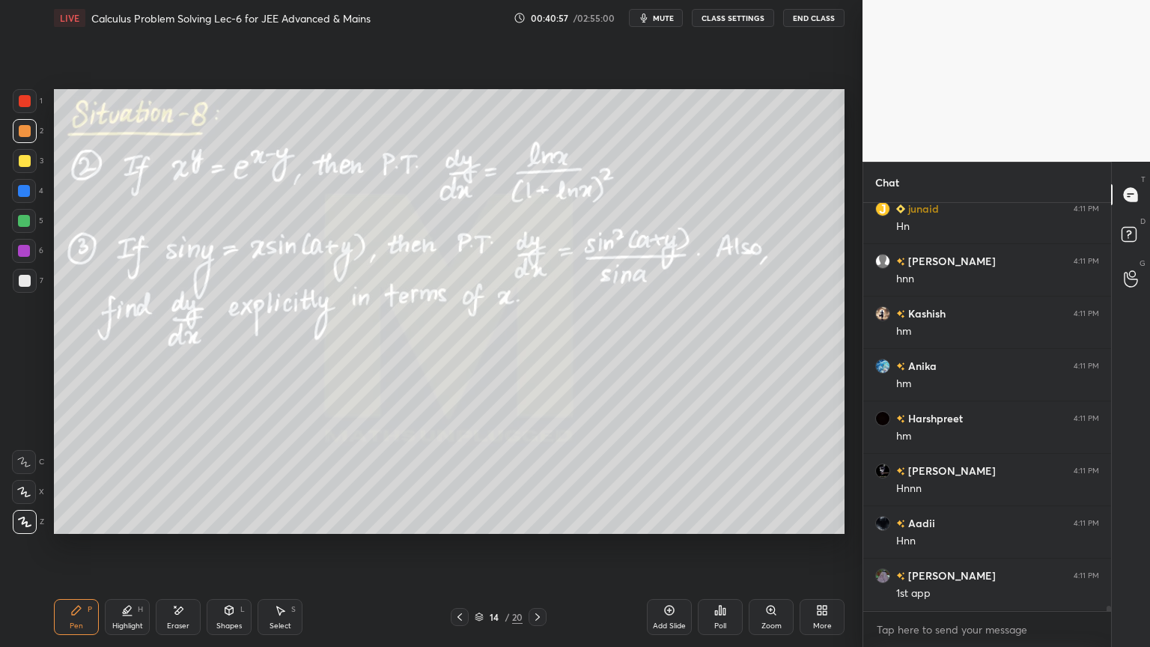
scroll to position [30486, 0]
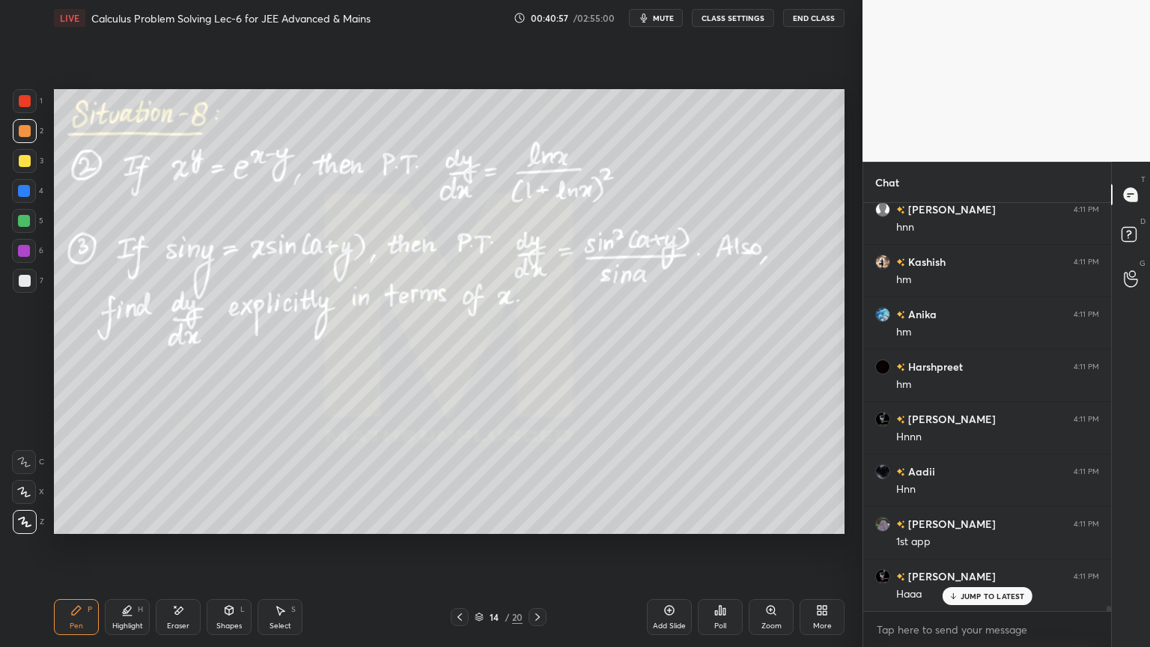
click at [167, 528] on div "Eraser" at bounding box center [178, 617] width 45 height 36
drag, startPoint x: 69, startPoint y: 621, endPoint x: 166, endPoint y: 536, distance: 129.4
click at [71, 528] on div "Pen" at bounding box center [76, 625] width 13 height 7
drag, startPoint x: 166, startPoint y: 617, endPoint x: 235, endPoint y: 534, distance: 107.3
click at [167, 528] on div "Eraser" at bounding box center [178, 617] width 45 height 36
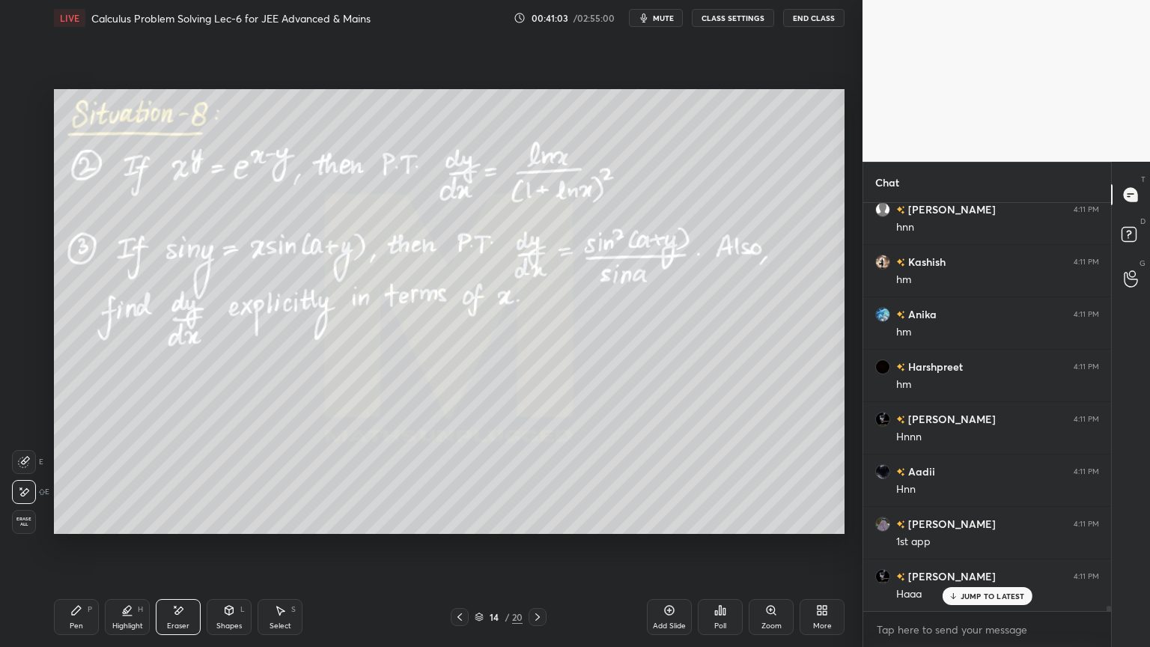
drag, startPoint x: 85, startPoint y: 614, endPoint x: 147, endPoint y: 546, distance: 92.2
click at [85, 528] on div "Pen P" at bounding box center [76, 617] width 45 height 36
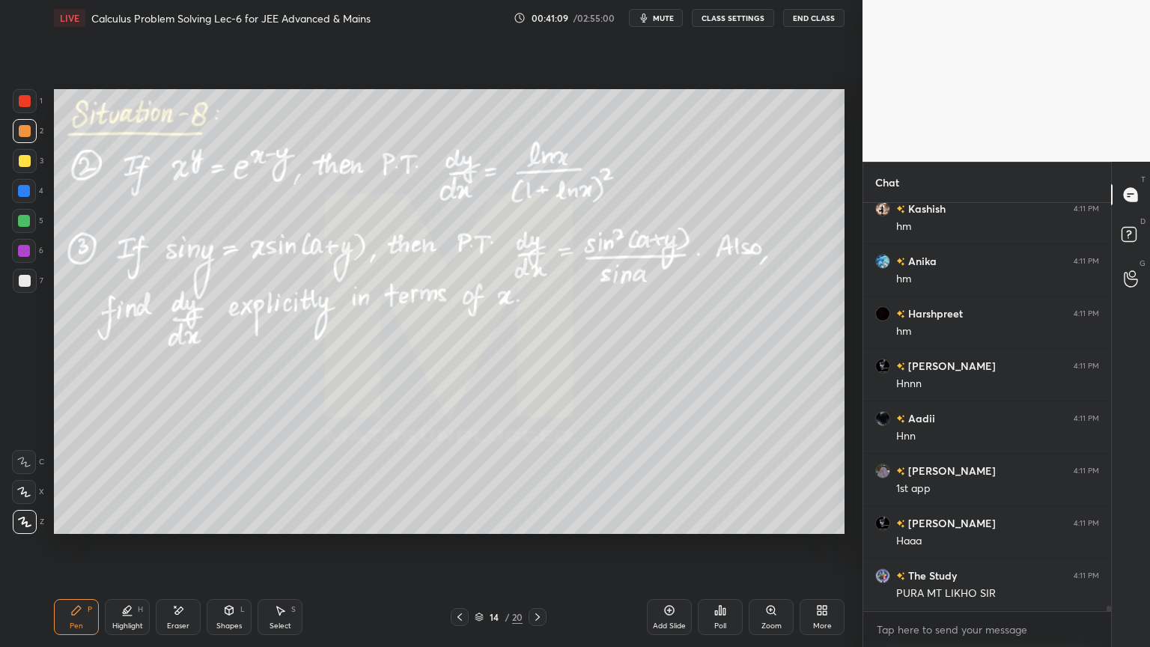
scroll to position [30591, 0]
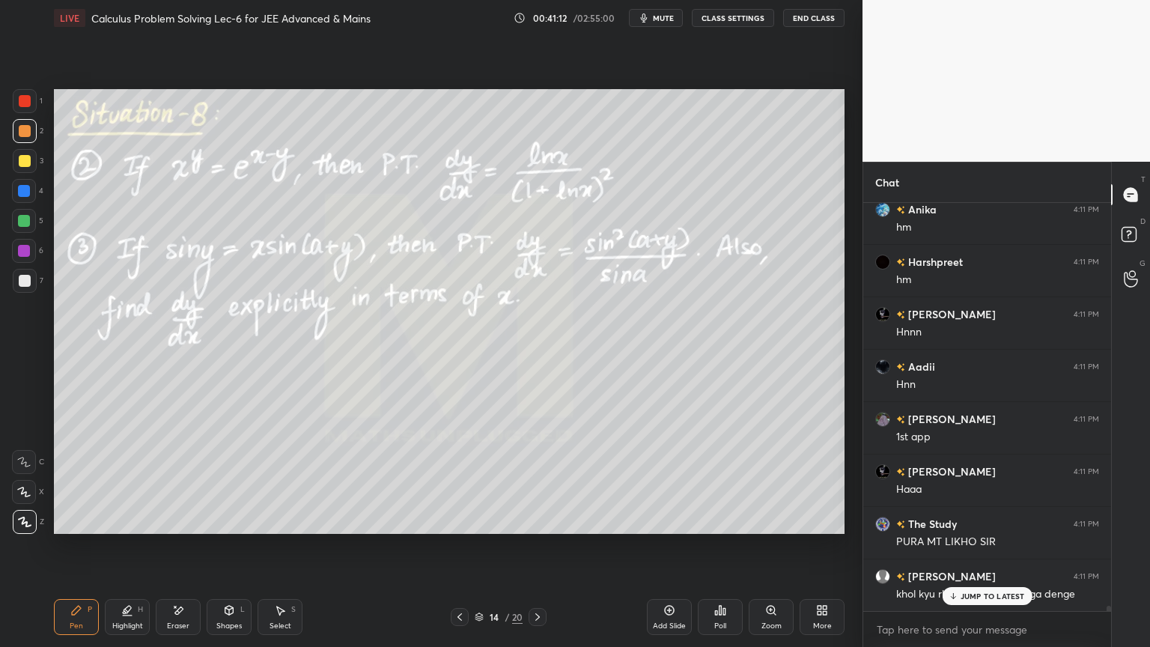
drag, startPoint x: 174, startPoint y: 624, endPoint x: 174, endPoint y: 617, distance: 7.5
click at [174, 528] on div "Eraser" at bounding box center [178, 625] width 22 height 7
click at [73, 528] on div "Pen P" at bounding box center [76, 617] width 45 height 36
click at [977, 528] on p "JUMP TO LATEST" at bounding box center [992, 595] width 64 height 9
click at [186, 528] on div "Eraser" at bounding box center [178, 617] width 45 height 36
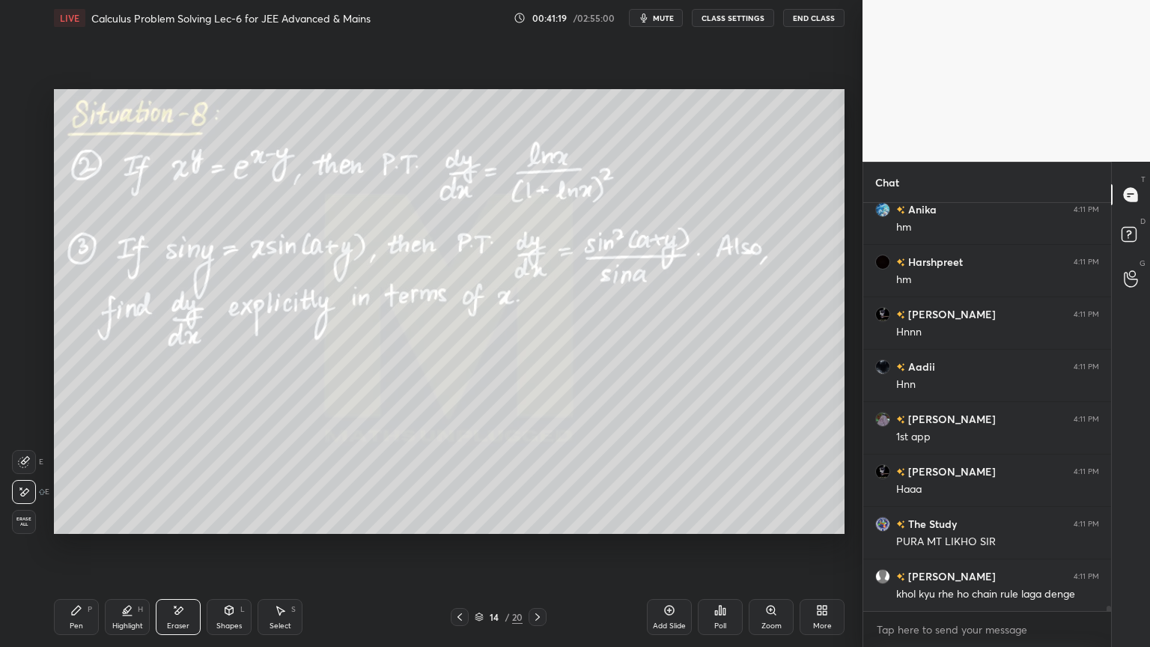
drag, startPoint x: 271, startPoint y: 615, endPoint x: 261, endPoint y: 615, distance: 9.7
click at [270, 528] on div "Select S" at bounding box center [279, 617] width 45 height 36
click at [198, 528] on div "Eraser" at bounding box center [178, 617] width 45 height 36
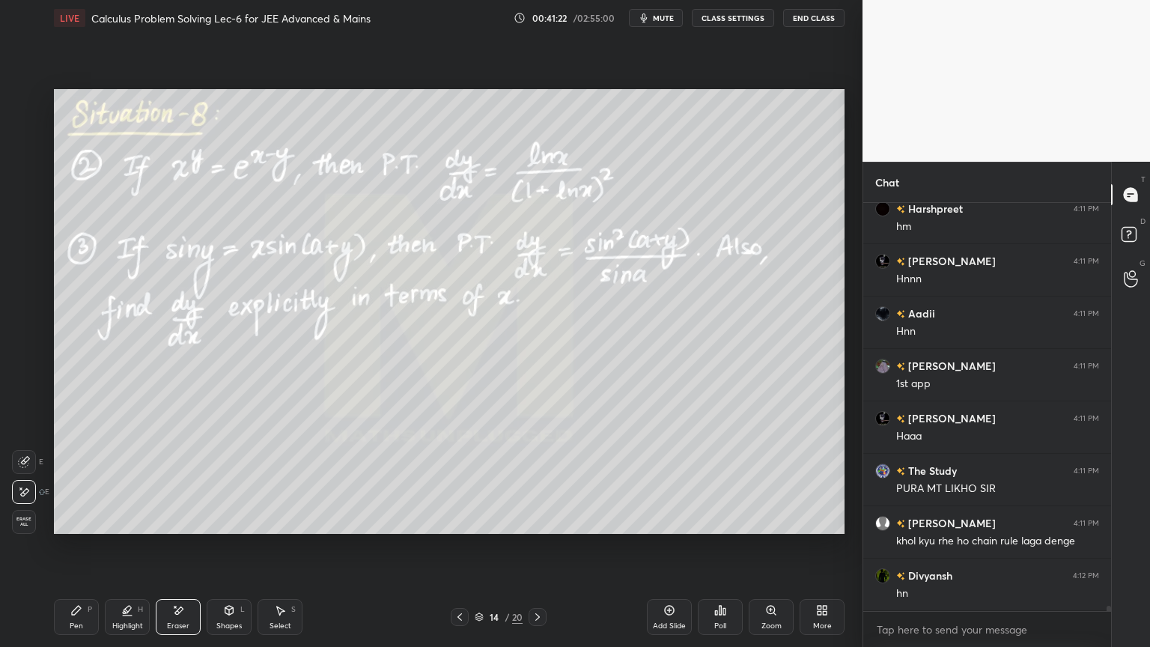
click at [82, 528] on div "Pen P" at bounding box center [76, 617] width 45 height 36
click at [280, 528] on div "Select S" at bounding box center [279, 617] width 45 height 36
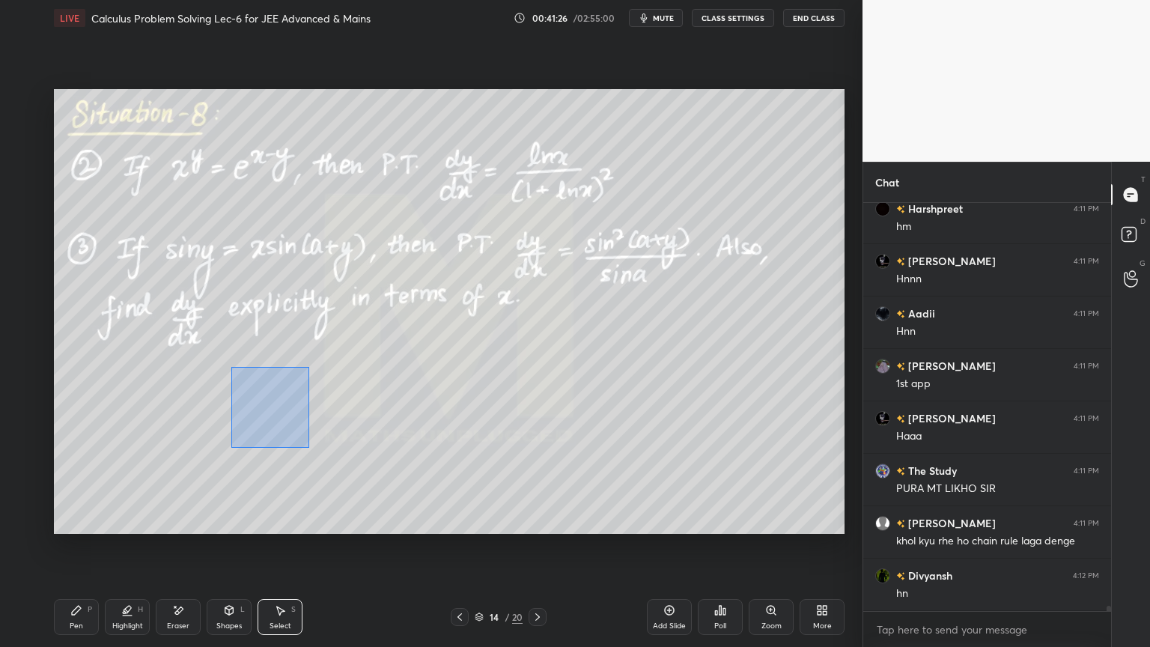
drag, startPoint x: 231, startPoint y: 367, endPoint x: 308, endPoint y: 446, distance: 110.6
click at [308, 446] on div "0 ° Undo Copy Duplicate Duplicate to new slide Delete" at bounding box center [449, 311] width 790 height 445
drag, startPoint x: 271, startPoint y: 414, endPoint x: 252, endPoint y: 413, distance: 18.7
click at [257, 416] on div "0 ° Undo Copy Duplicate Duplicate to new slide Delete" at bounding box center [449, 311] width 790 height 445
click at [248, 401] on div "0 ° Undo Copy Duplicate Duplicate to new slide Delete" at bounding box center [449, 311] width 790 height 445
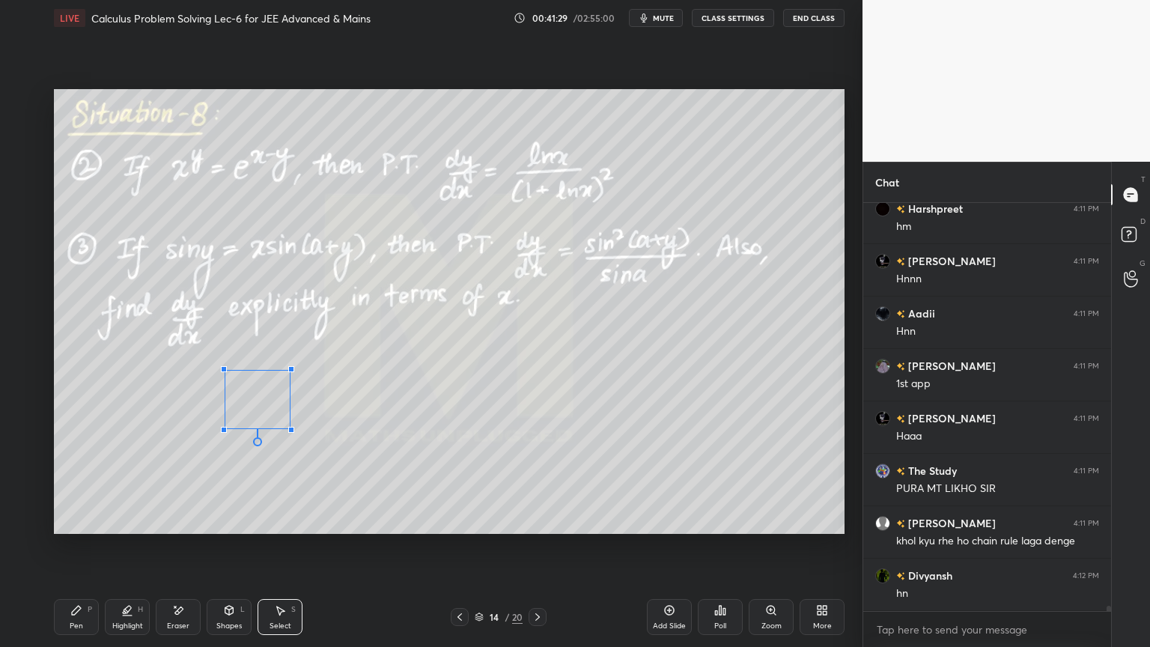
click at [289, 428] on div at bounding box center [291, 430] width 6 height 6
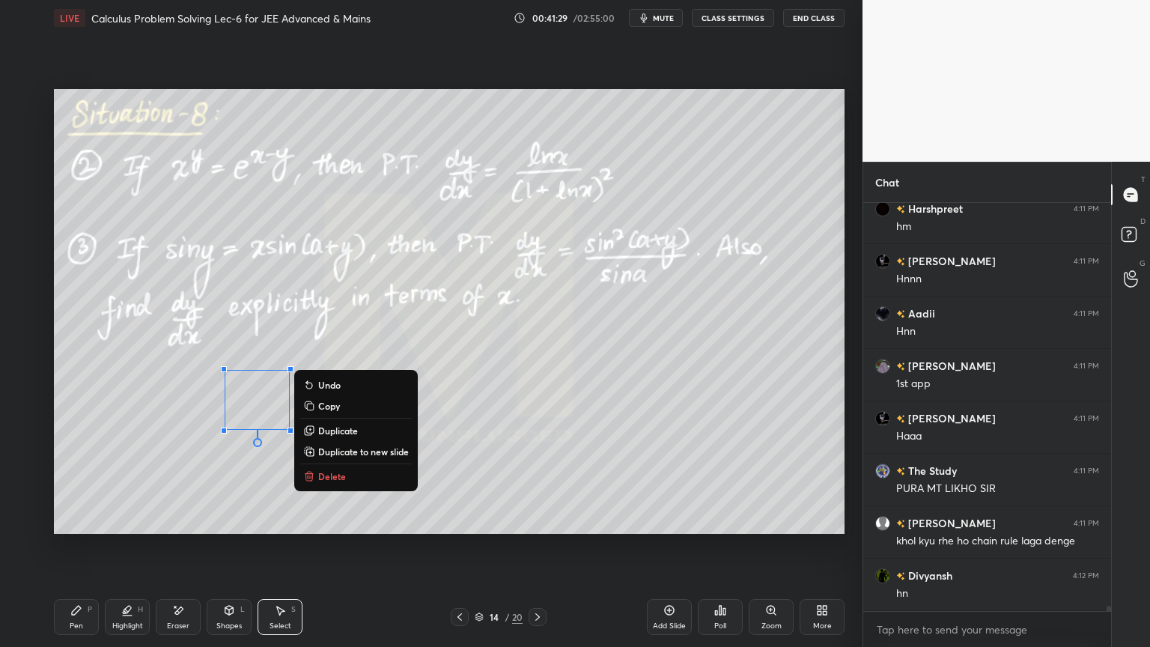
click at [269, 410] on div "0 ° Undo Copy Duplicate Duplicate to new slide Delete" at bounding box center [449, 311] width 790 height 445
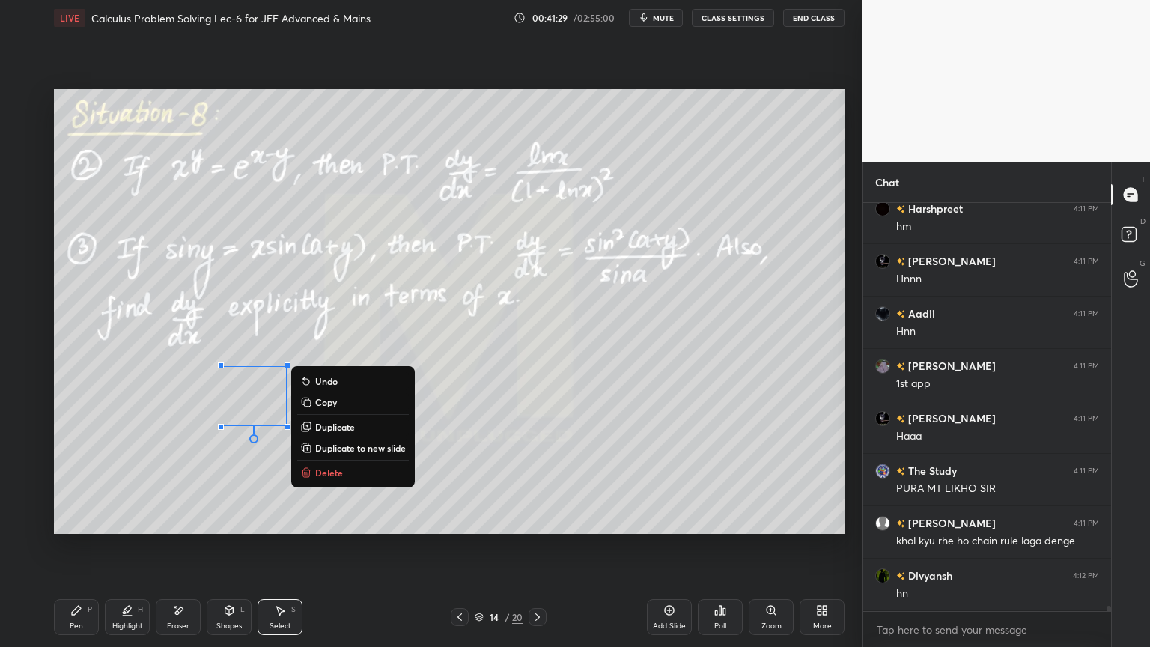
click at [252, 454] on div "0 ° Undo Copy Duplicate Duplicate to new slide Delete" at bounding box center [449, 311] width 790 height 445
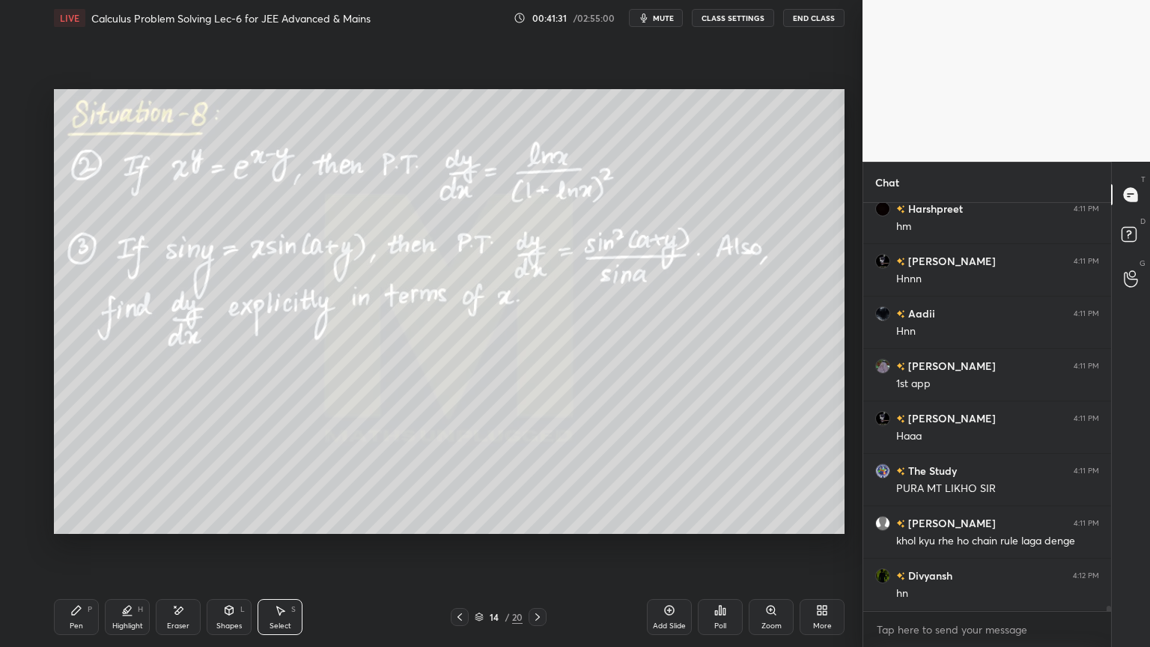
click at [88, 528] on div "Pen P" at bounding box center [76, 617] width 45 height 36
drag, startPoint x: 182, startPoint y: 617, endPoint x: 213, endPoint y: 560, distance: 64.6
click at [180, 528] on div "Eraser" at bounding box center [178, 617] width 45 height 36
click at [289, 528] on div "Pen P Highlight H Eraser Shapes L Select S 14 / 20 Add Slide Poll Zoom More" at bounding box center [449, 617] width 790 height 60
drag, startPoint x: 278, startPoint y: 621, endPoint x: 266, endPoint y: 553, distance: 68.4
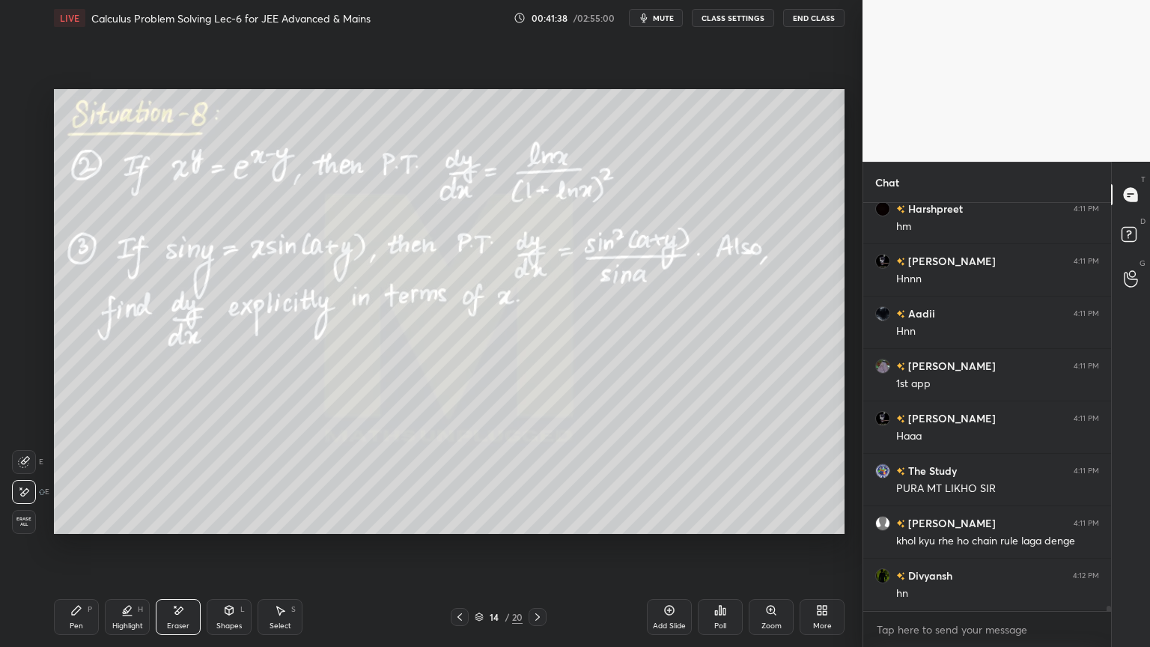
click at [278, 528] on div "Select S" at bounding box center [279, 617] width 45 height 36
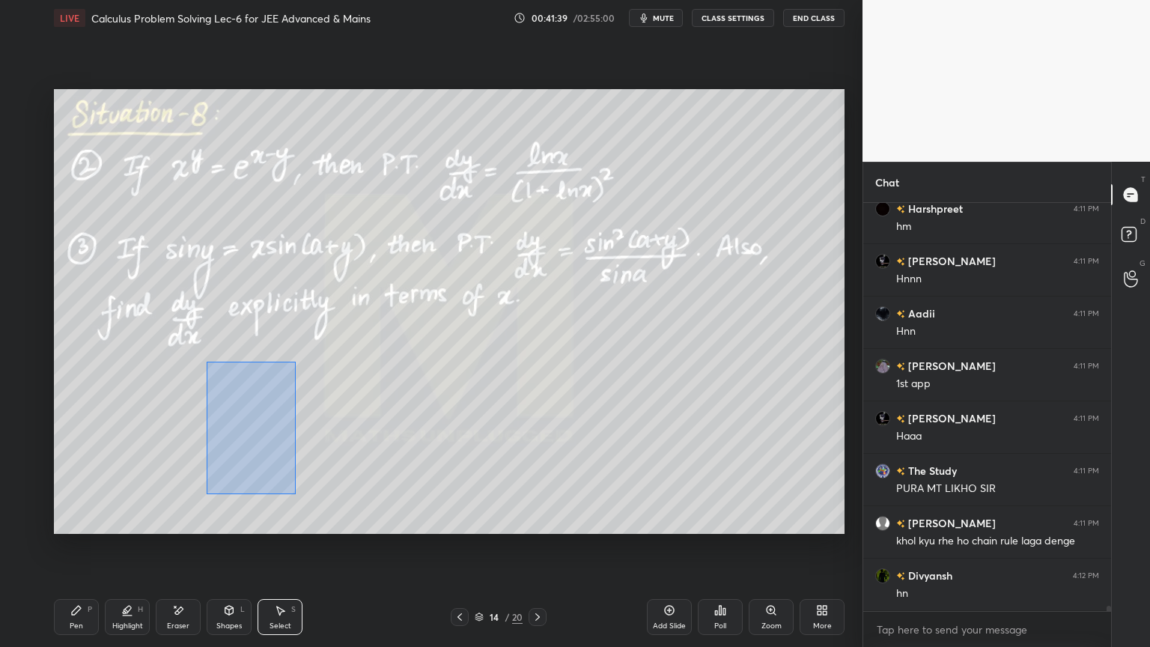
drag, startPoint x: 207, startPoint y: 380, endPoint x: 294, endPoint y: 491, distance: 140.8
click at [295, 493] on div "0 ° Undo Copy Duplicate Duplicate to new slide Delete" at bounding box center [449, 311] width 790 height 445
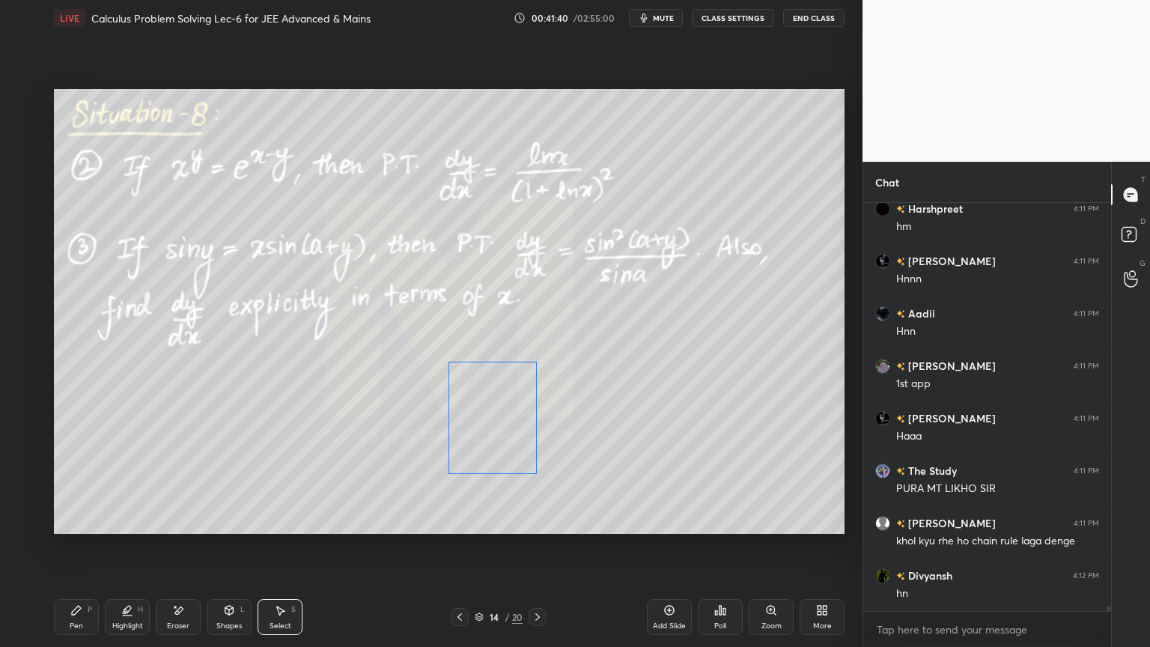
drag, startPoint x: 286, startPoint y: 494, endPoint x: 403, endPoint y: 489, distance: 116.9
click at [493, 451] on div "0 ° Undo Copy Duplicate Duplicate to new slide Delete" at bounding box center [449, 311] width 790 height 445
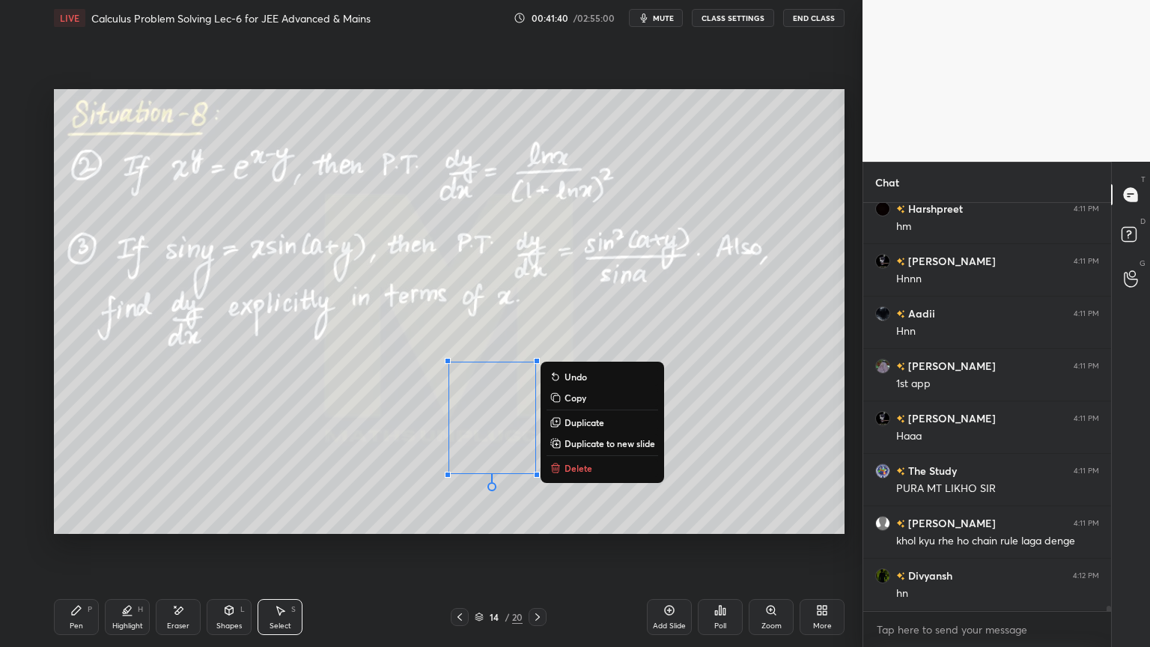
drag, startPoint x: 377, startPoint y: 505, endPoint x: 338, endPoint y: 466, distance: 54.5
click at [377, 505] on div "0 ° Undo Copy Duplicate Duplicate to new slide Delete" at bounding box center [449, 311] width 790 height 445
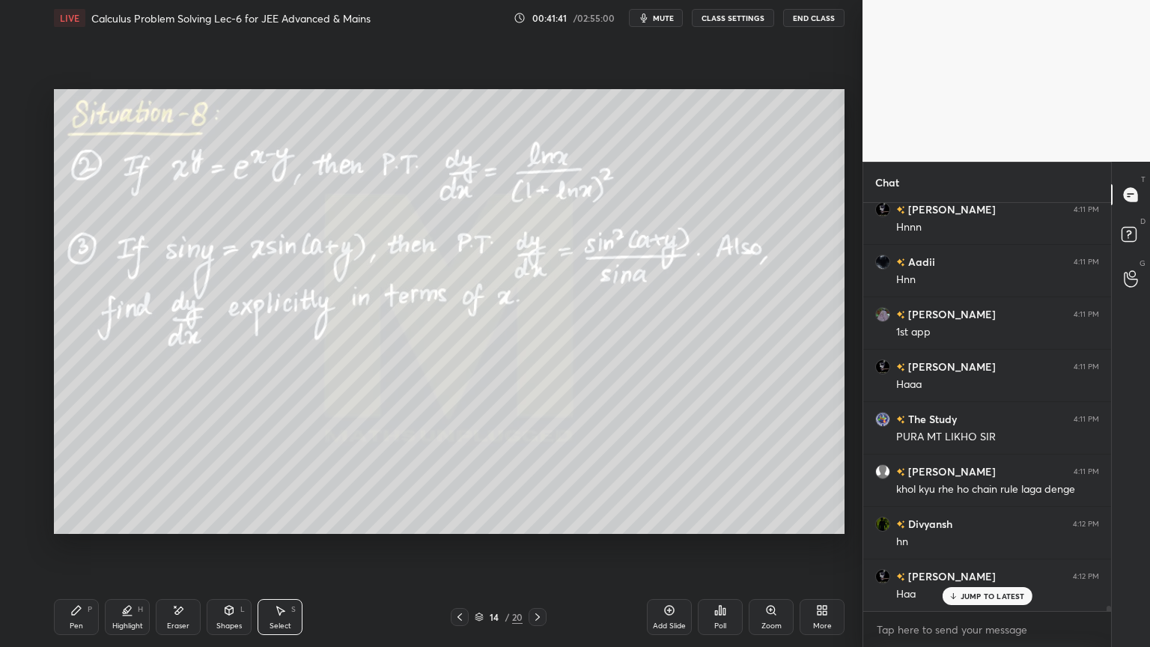
drag, startPoint x: 180, startPoint y: 609, endPoint x: 202, endPoint y: 548, distance: 65.4
click at [179, 528] on icon at bounding box center [179, 609] width 8 height 7
drag, startPoint x: 74, startPoint y: 618, endPoint x: 190, endPoint y: 537, distance: 141.8
click at [75, 528] on div "Pen P" at bounding box center [76, 617] width 45 height 36
click at [278, 528] on div "Select S" at bounding box center [279, 617] width 45 height 36
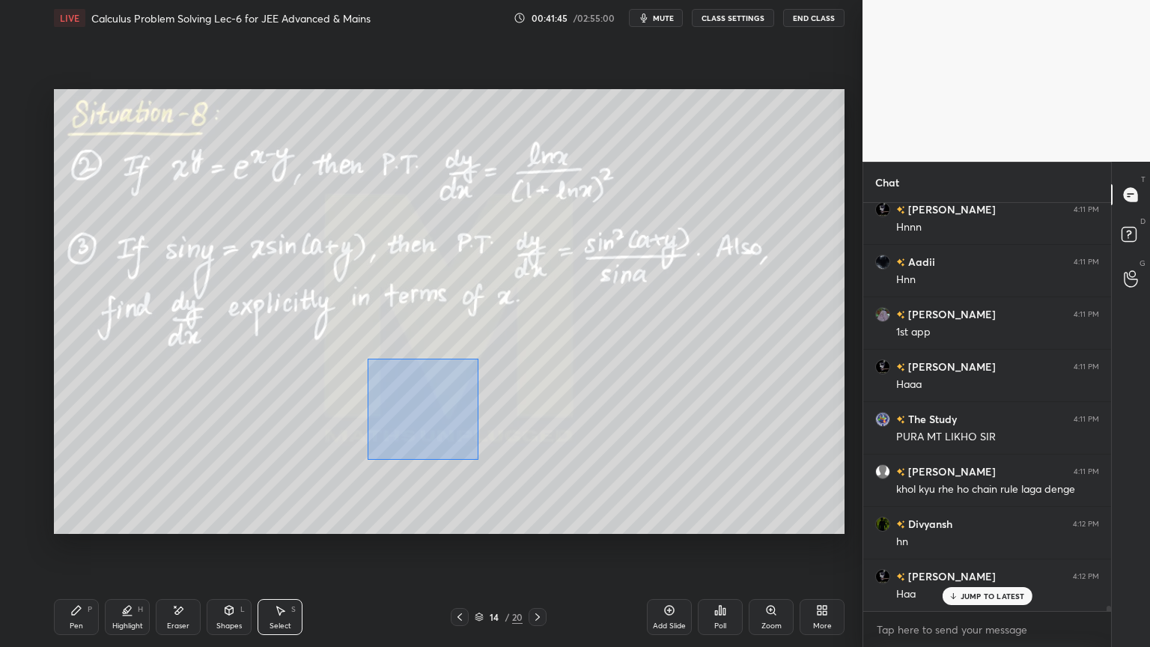
drag, startPoint x: 368, startPoint y: 364, endPoint x: 579, endPoint y: 511, distance: 256.9
click at [582, 512] on div "0 ° Undo Copy Duplicate Duplicate to new slide Delete" at bounding box center [449, 311] width 790 height 445
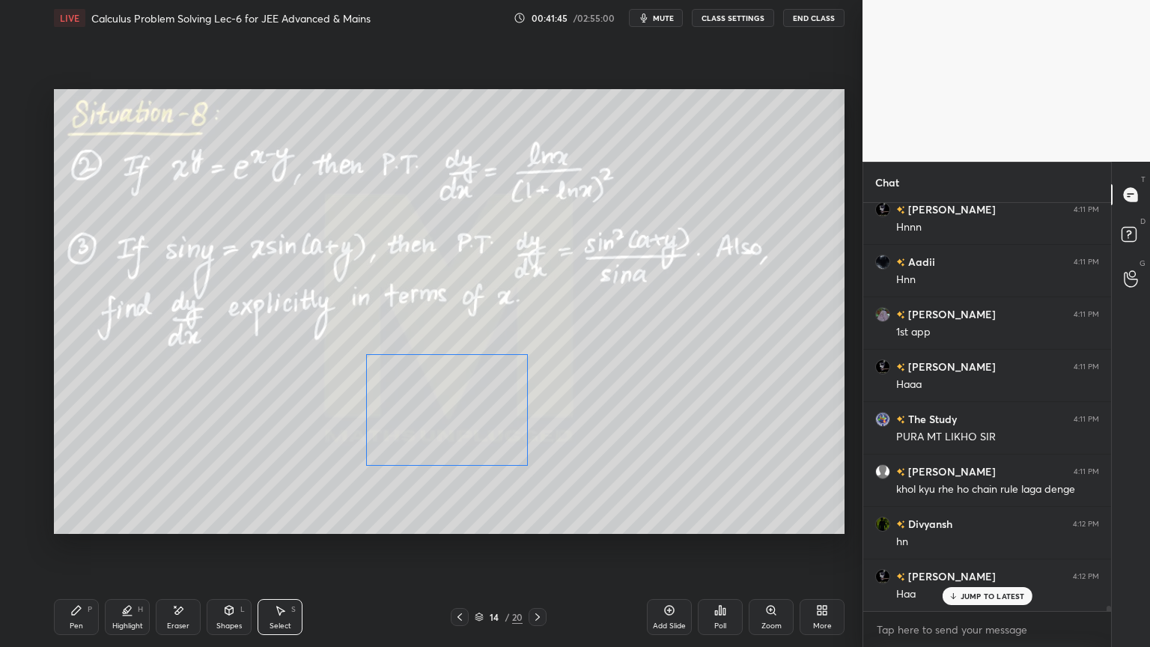
drag, startPoint x: 461, startPoint y: 412, endPoint x: 433, endPoint y: 394, distance: 33.0
click at [421, 383] on div "0 ° Undo Copy Duplicate Duplicate to new slide Delete" at bounding box center [449, 311] width 790 height 445
drag, startPoint x: 486, startPoint y: 437, endPoint x: 521, endPoint y: 458, distance: 41.0
click at [521, 458] on div at bounding box center [523, 460] width 6 height 6
click at [497, 419] on div "0 ° Undo Copy Duplicate Duplicate to new slide Delete" at bounding box center [449, 311] width 790 height 445
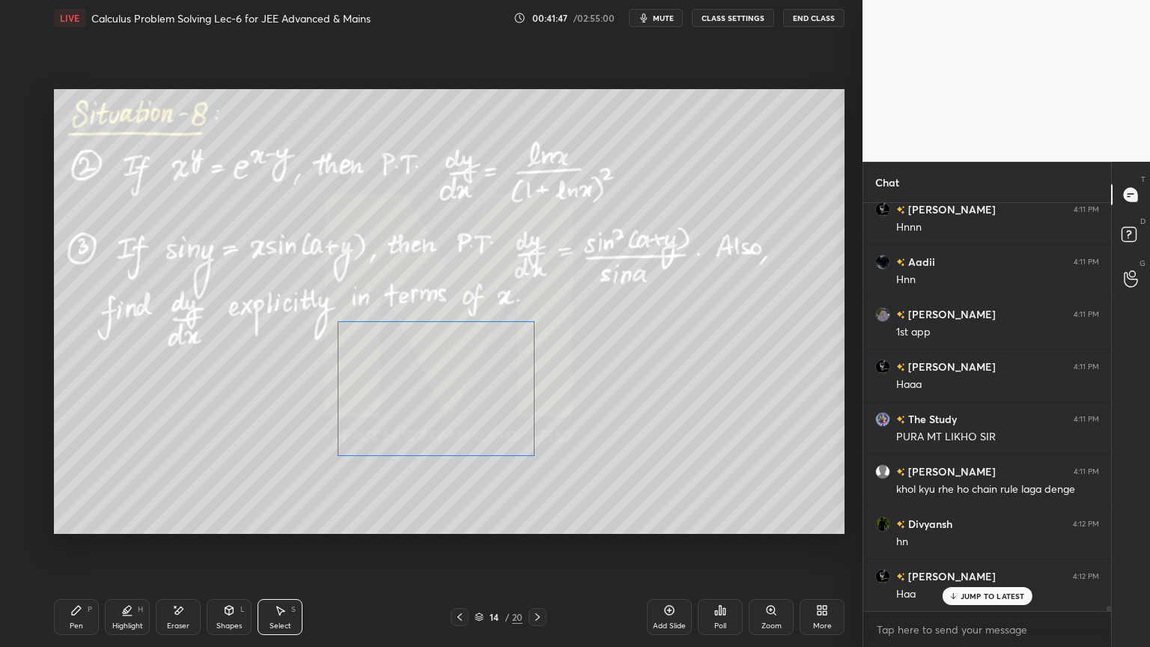
click at [477, 482] on div "0 ° Undo Copy Duplicate Duplicate to new slide Delete" at bounding box center [449, 311] width 790 height 445
click at [86, 528] on div "Pen P" at bounding box center [76, 617] width 45 height 36
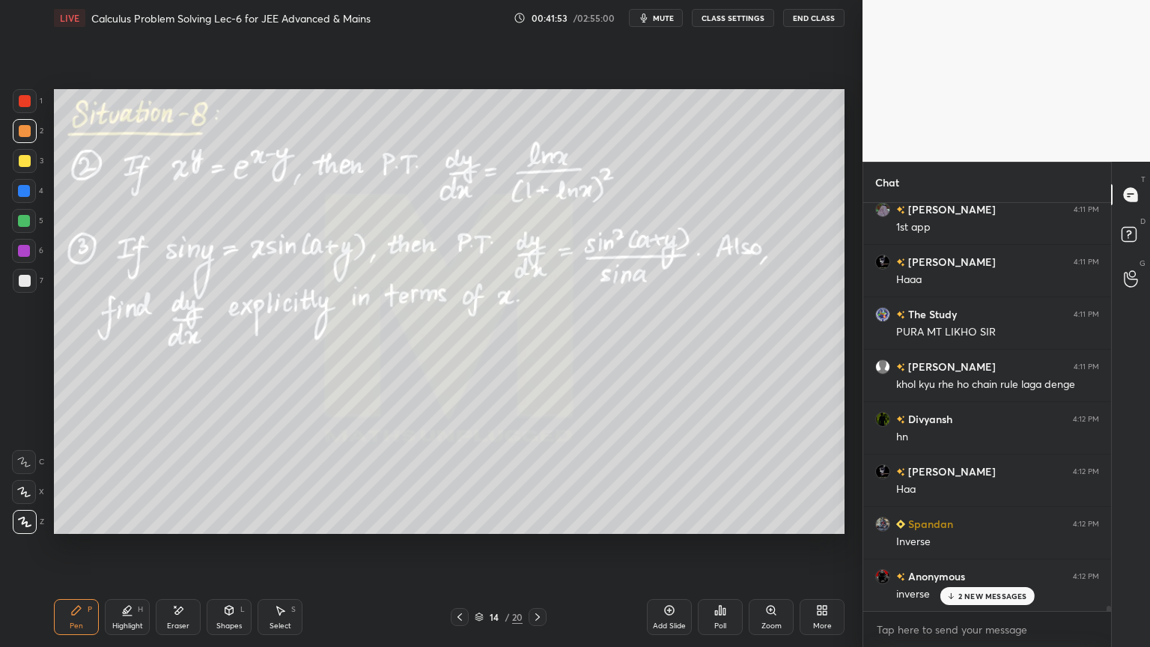
scroll to position [30905, 0]
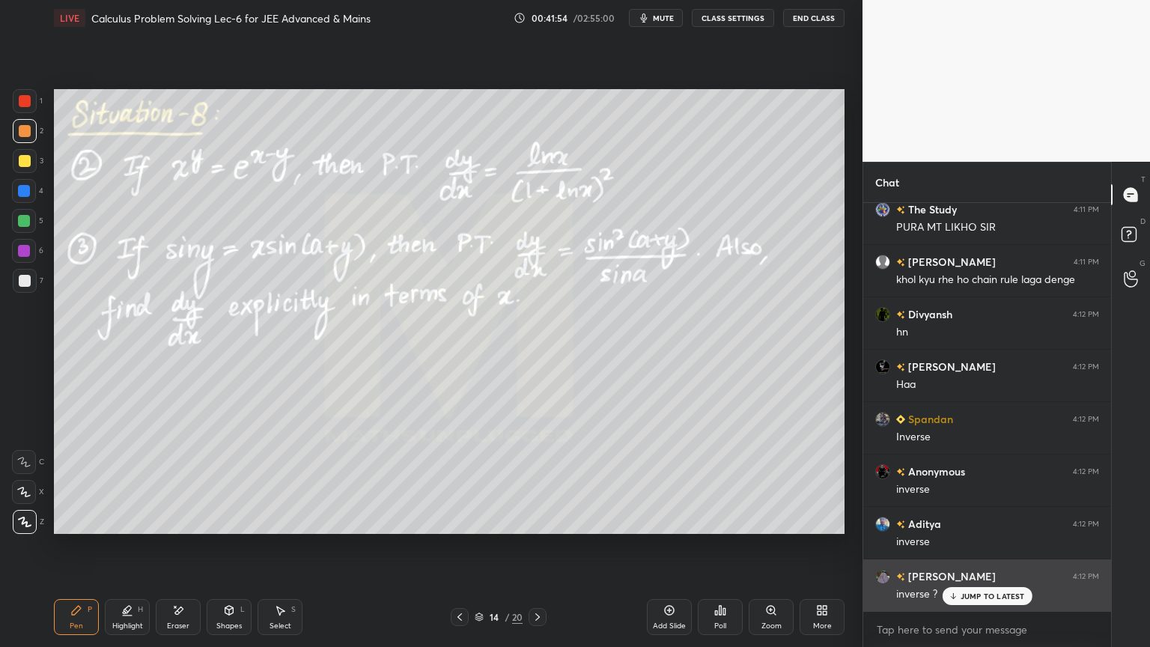
click at [972, 528] on p "JUMP TO LATEST" at bounding box center [992, 595] width 64 height 9
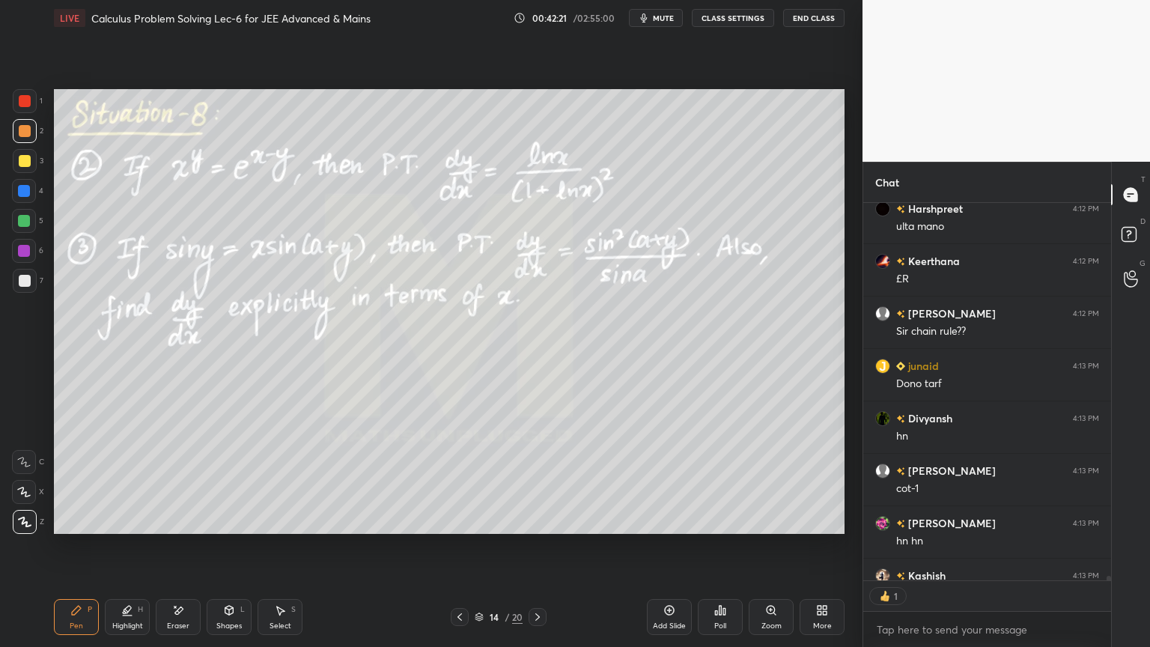
scroll to position [4, 4]
click at [178, 528] on icon at bounding box center [178, 610] width 12 height 13
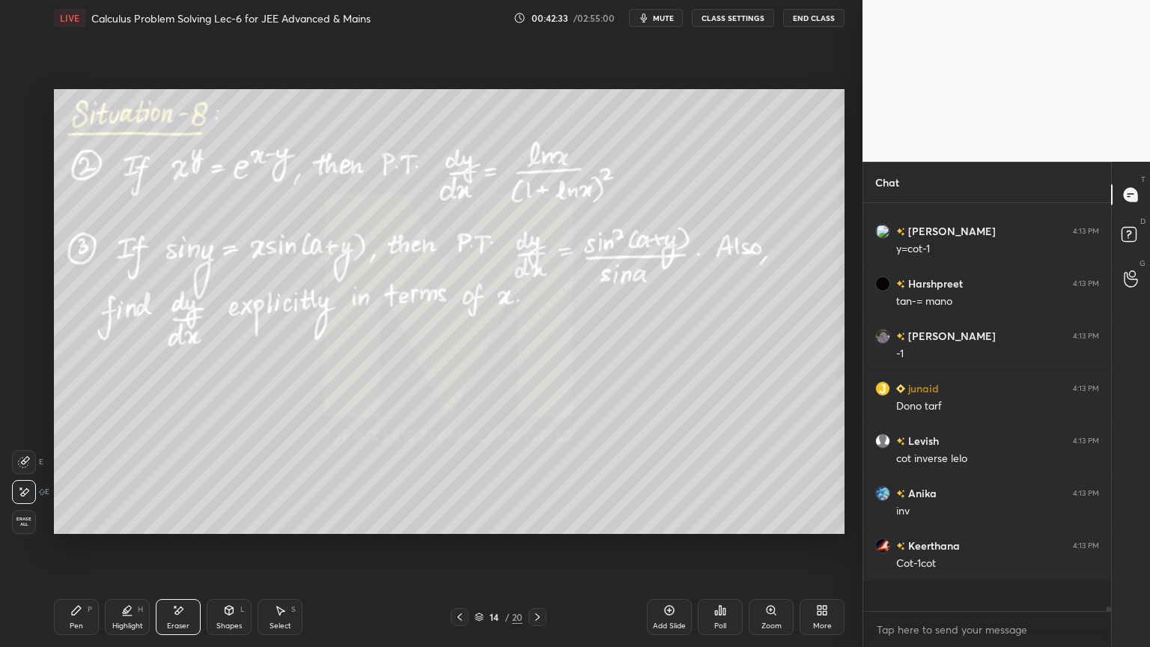
scroll to position [32115, 0]
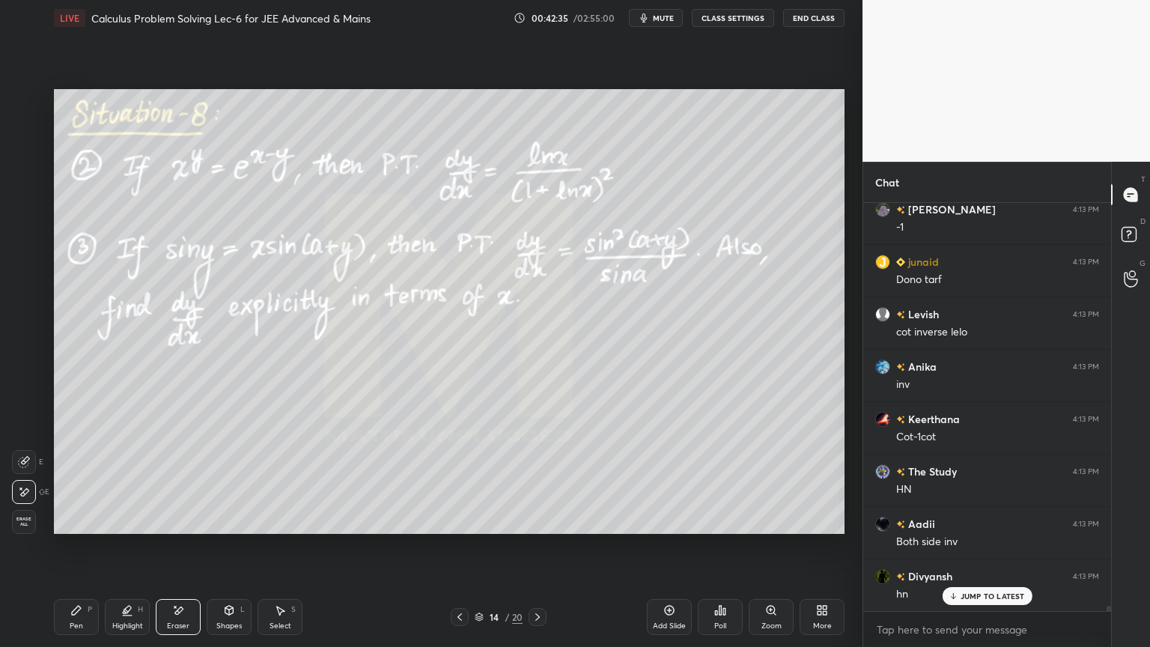
click at [79, 528] on icon at bounding box center [76, 610] width 12 height 12
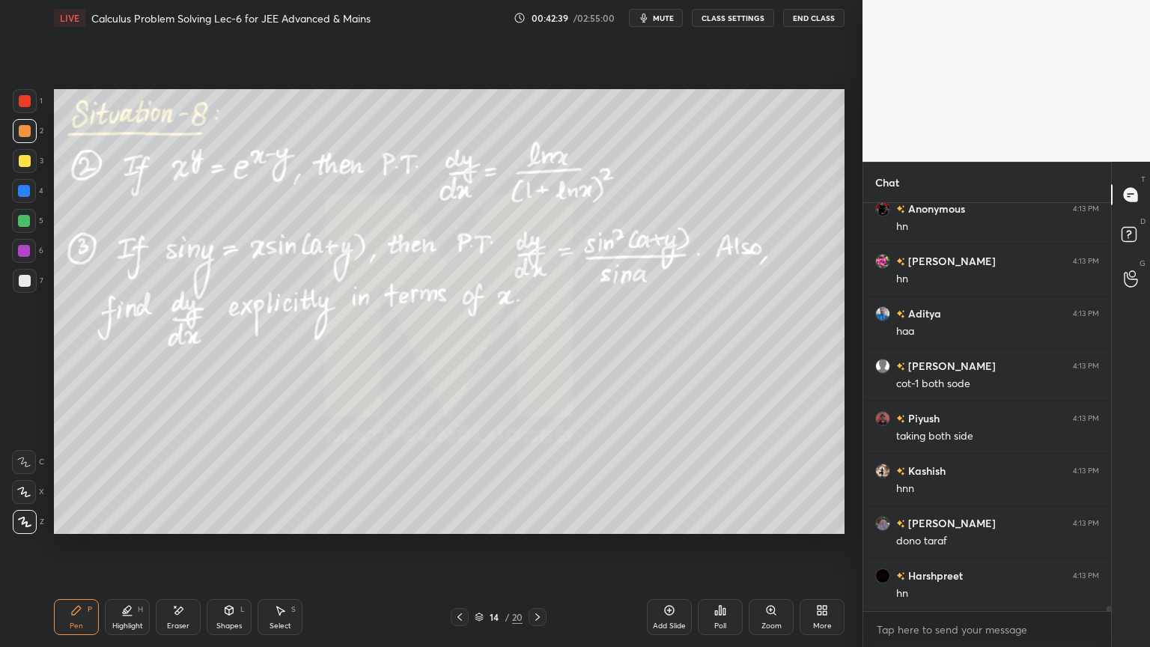
drag, startPoint x: 264, startPoint y: 617, endPoint x: 293, endPoint y: 555, distance: 68.0
click at [265, 528] on div "Select S" at bounding box center [279, 617] width 45 height 36
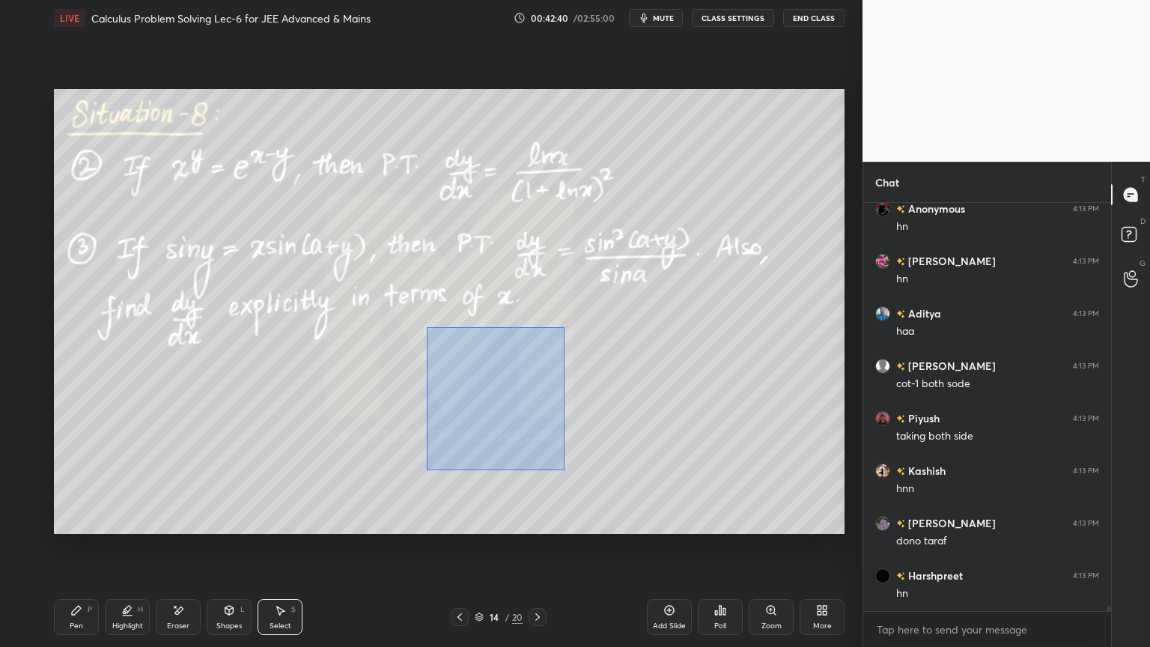
drag, startPoint x: 427, startPoint y: 326, endPoint x: 529, endPoint y: 431, distance: 147.2
click at [594, 470] on div "0 ° Undo Copy Duplicate Duplicate to new slide Delete" at bounding box center [449, 311] width 790 height 445
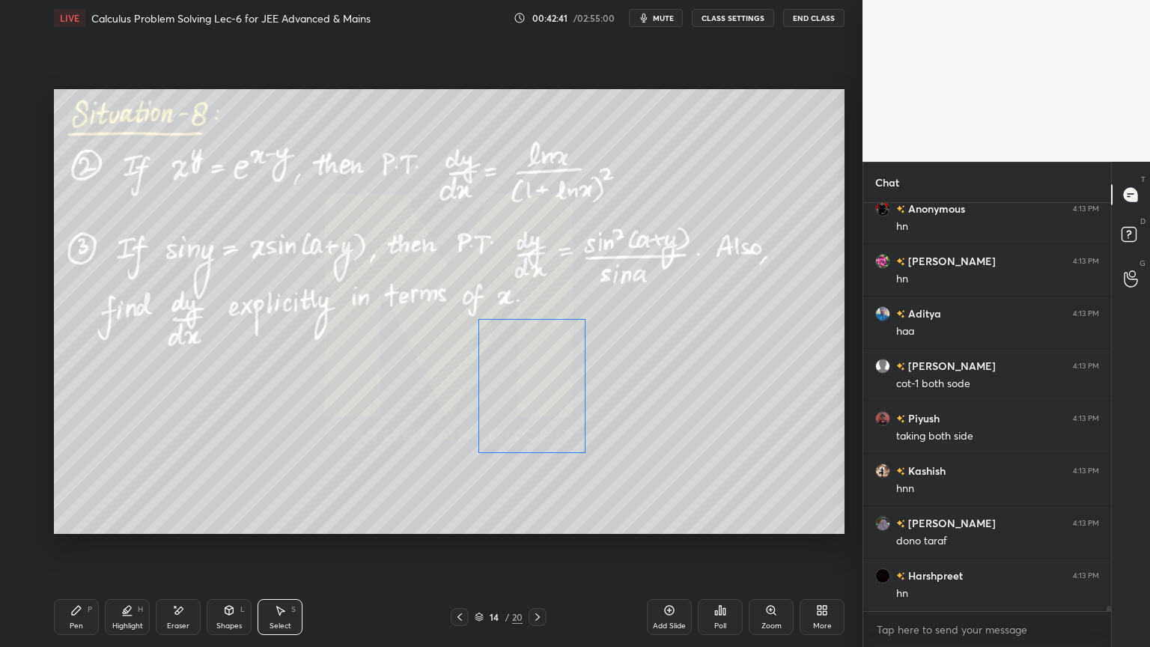
drag, startPoint x: 510, startPoint y: 394, endPoint x: 512, endPoint y: 403, distance: 10.0
click at [553, 390] on div "0 ° Undo Copy Duplicate Duplicate to new slide Delete" at bounding box center [449, 311] width 790 height 445
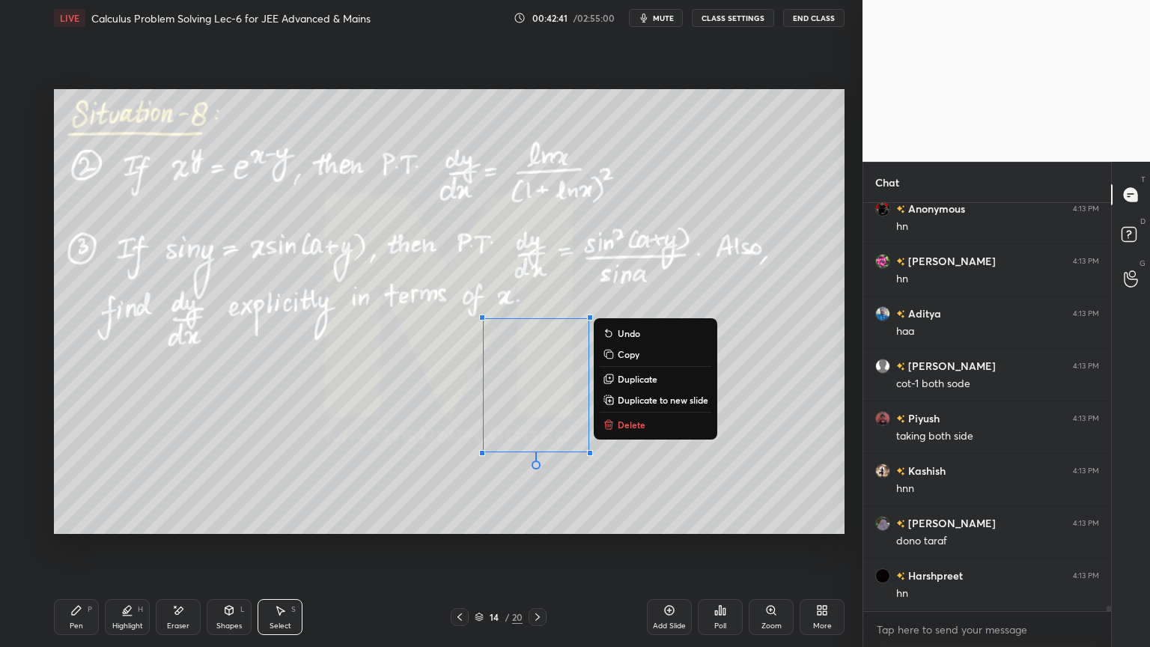
click at [452, 433] on div "0 ° Undo Copy Duplicate Duplicate to new slide Delete" at bounding box center [449, 311] width 790 height 445
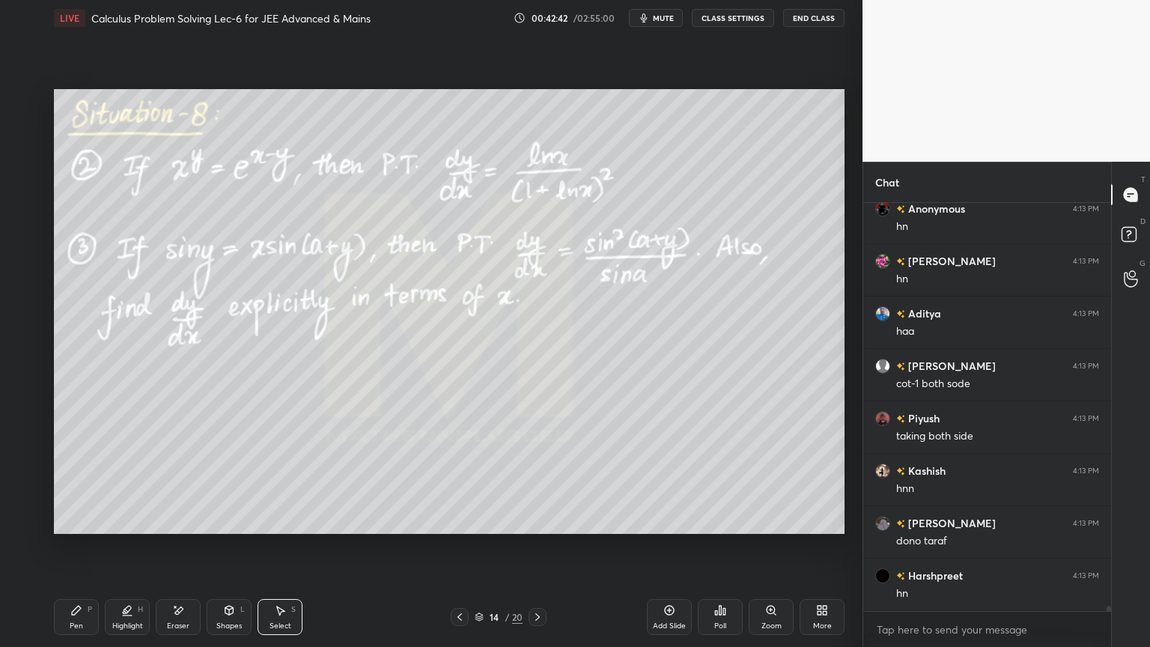
click at [80, 528] on div "Pen" at bounding box center [76, 625] width 13 height 7
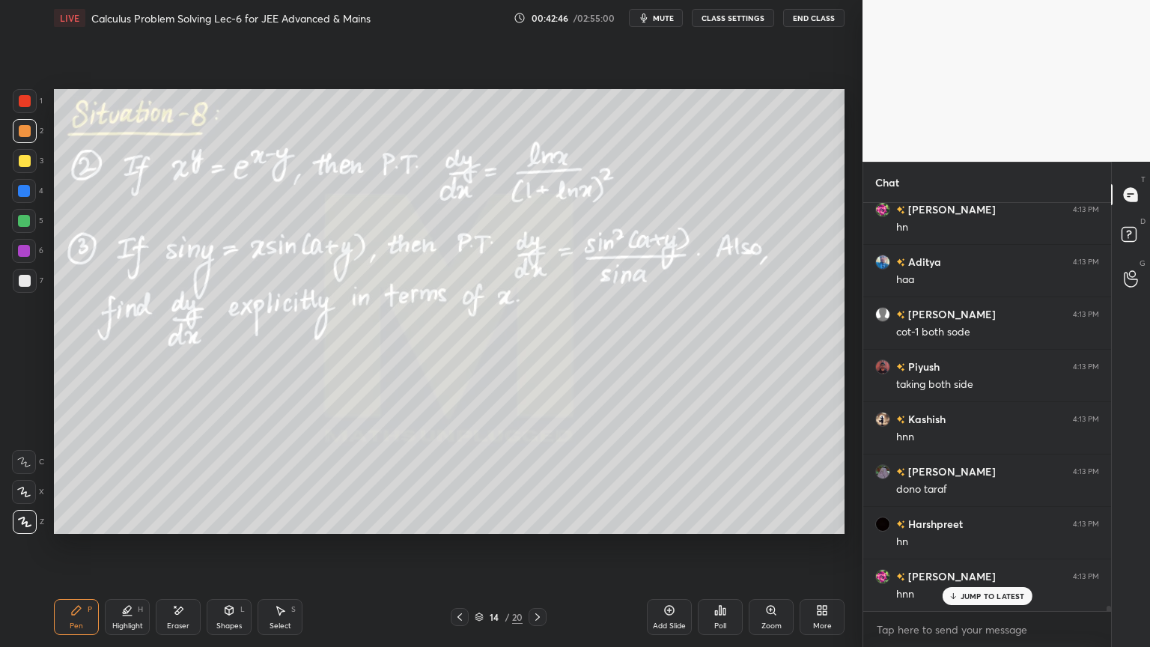
click at [124, 528] on icon at bounding box center [124, 612] width 3 height 2
click at [85, 528] on div "Pen P" at bounding box center [76, 617] width 45 height 36
drag, startPoint x: 132, startPoint y: 615, endPoint x: 73, endPoint y: 612, distance: 59.2
click at [124, 528] on div "Highlight H" at bounding box center [127, 617] width 45 height 36
drag, startPoint x: 73, startPoint y: 612, endPoint x: 96, endPoint y: 621, distance: 24.9
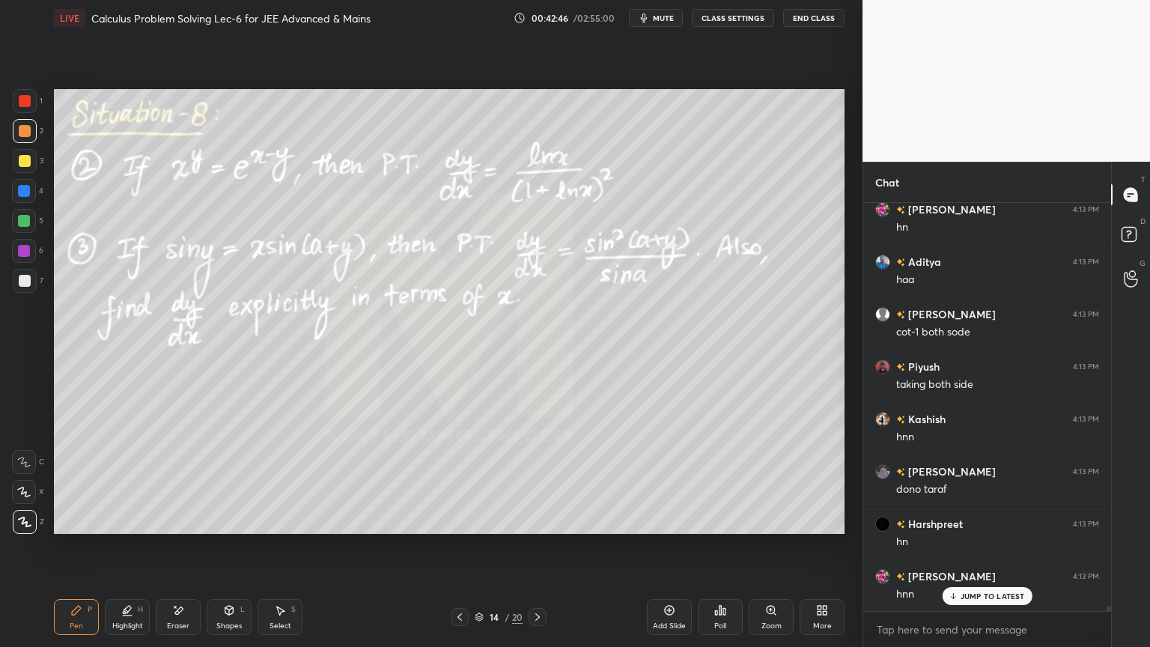
click at [72, 528] on icon at bounding box center [76, 610] width 9 height 9
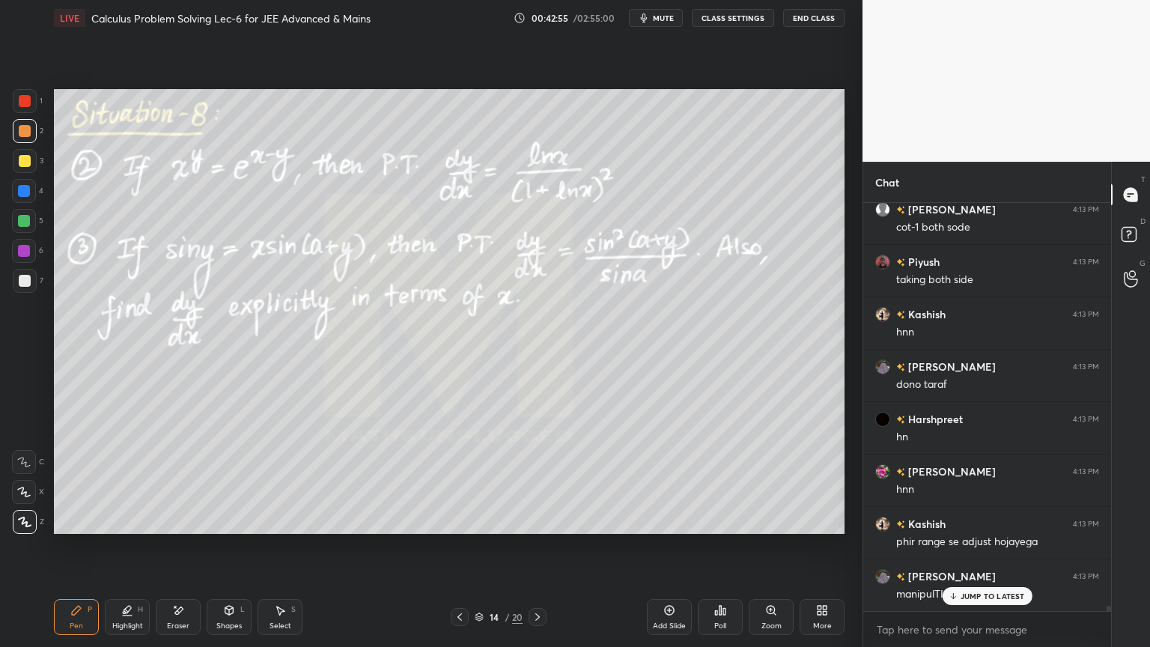
click at [179, 528] on icon at bounding box center [178, 610] width 12 height 13
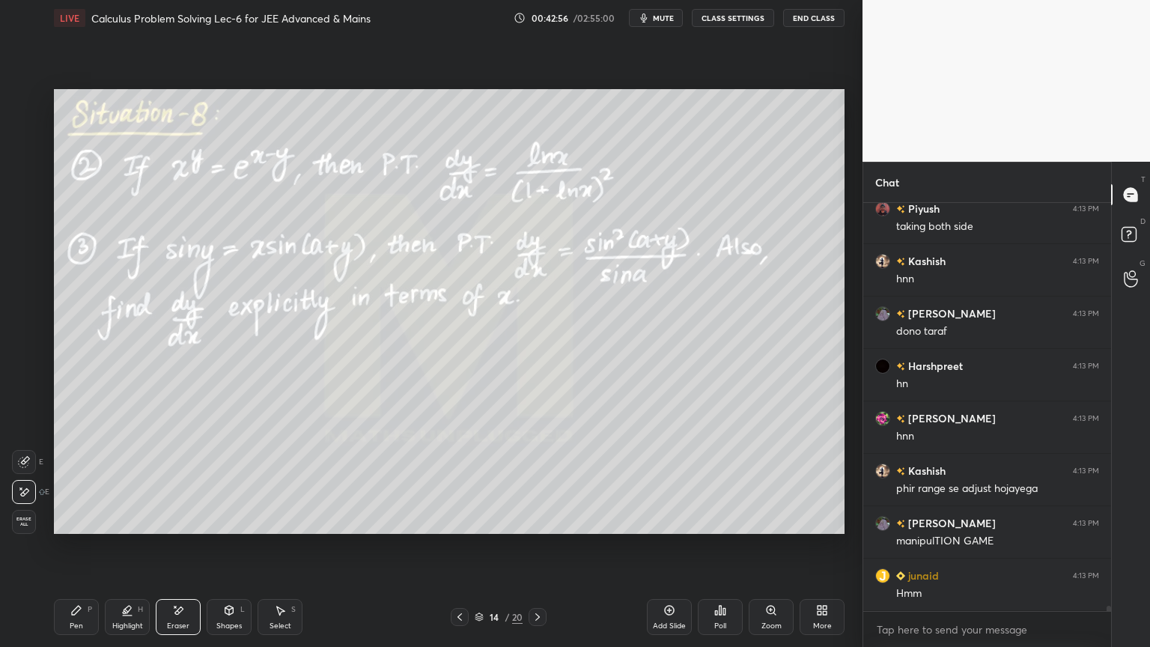
drag, startPoint x: 112, startPoint y: 603, endPoint x: 77, endPoint y: 606, distance: 35.3
click at [112, 528] on div "Highlight H" at bounding box center [127, 617] width 45 height 36
click at [77, 528] on icon at bounding box center [76, 610] width 12 height 12
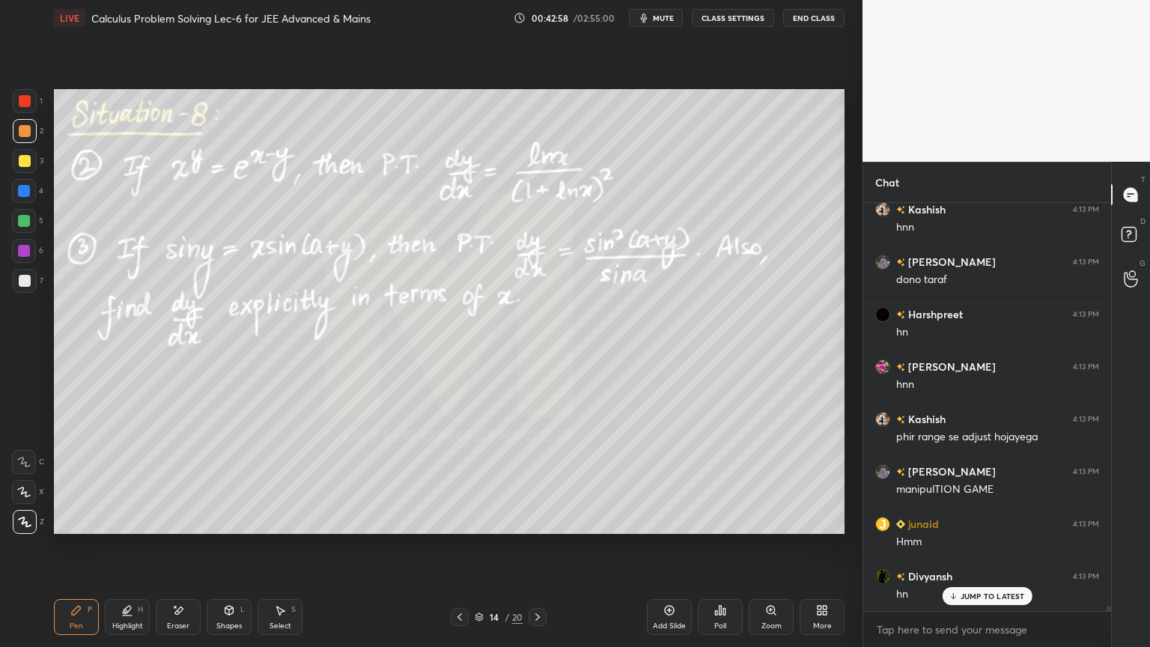
drag, startPoint x: 177, startPoint y: 619, endPoint x: 174, endPoint y: 590, distance: 29.4
click at [177, 528] on div "Eraser" at bounding box center [178, 617] width 45 height 36
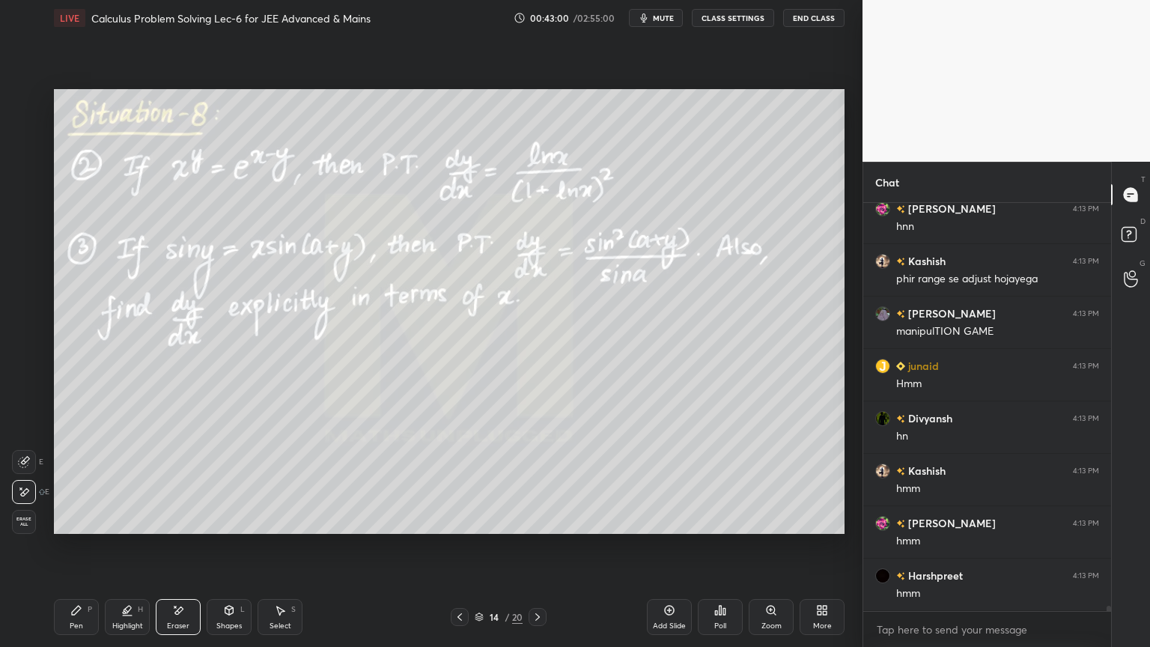
click at [89, 528] on div "Pen P" at bounding box center [76, 617] width 45 height 36
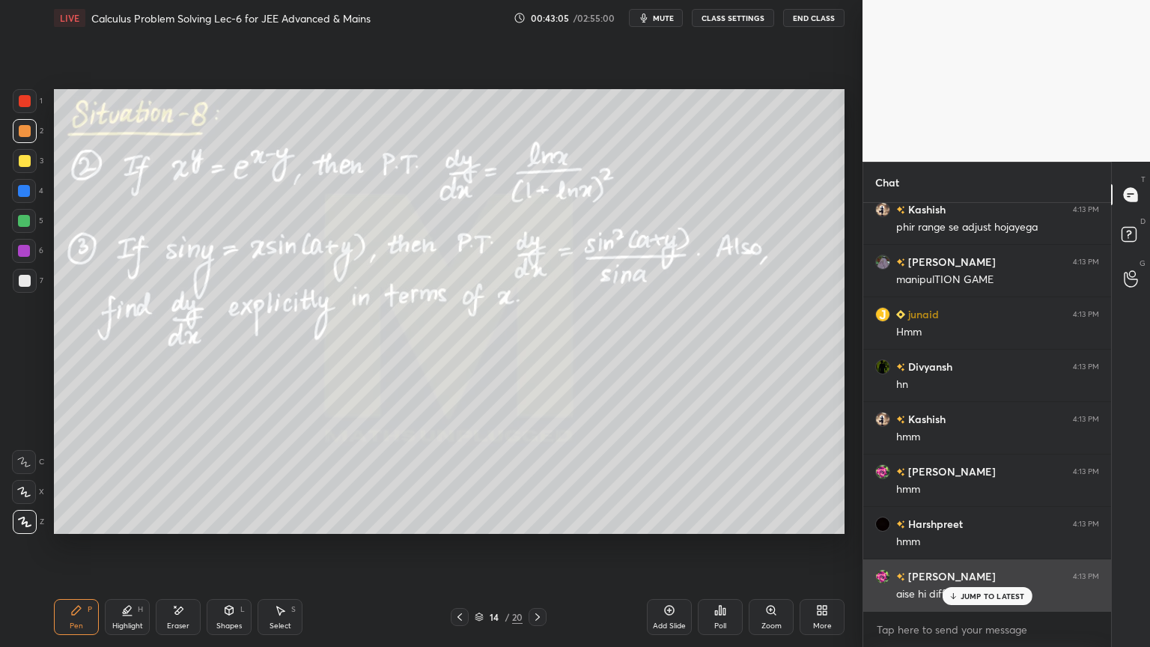
click at [960, 528] on div "JUMP TO LATEST" at bounding box center [987, 596] width 90 height 18
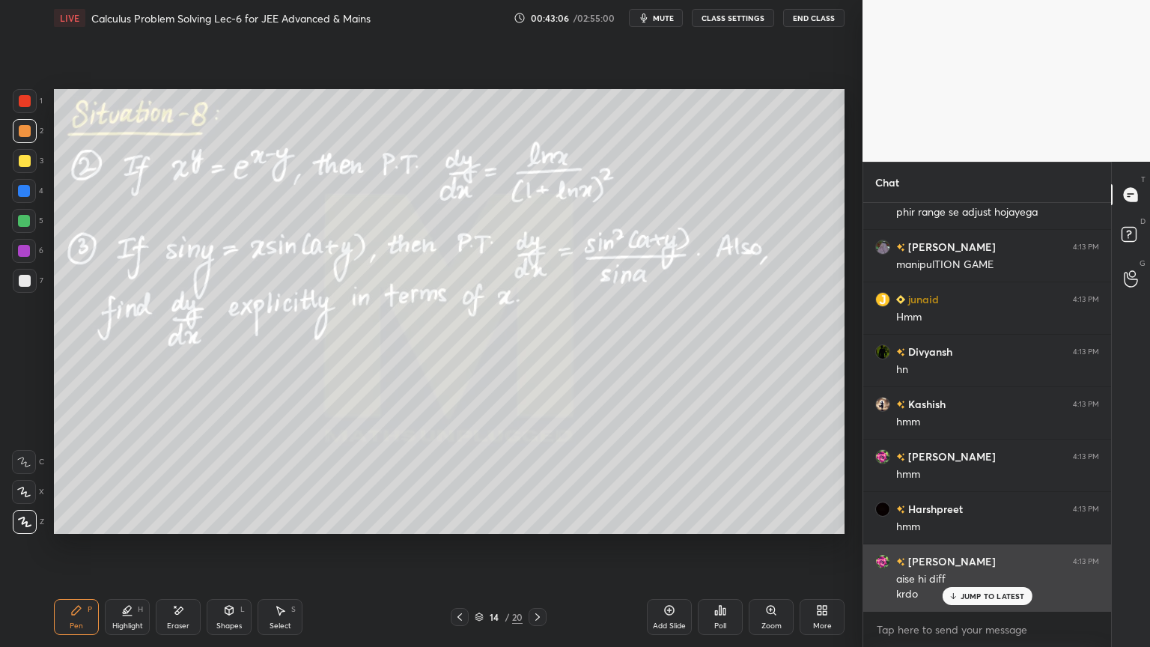
click at [963, 528] on p "JUMP TO LATEST" at bounding box center [992, 595] width 64 height 9
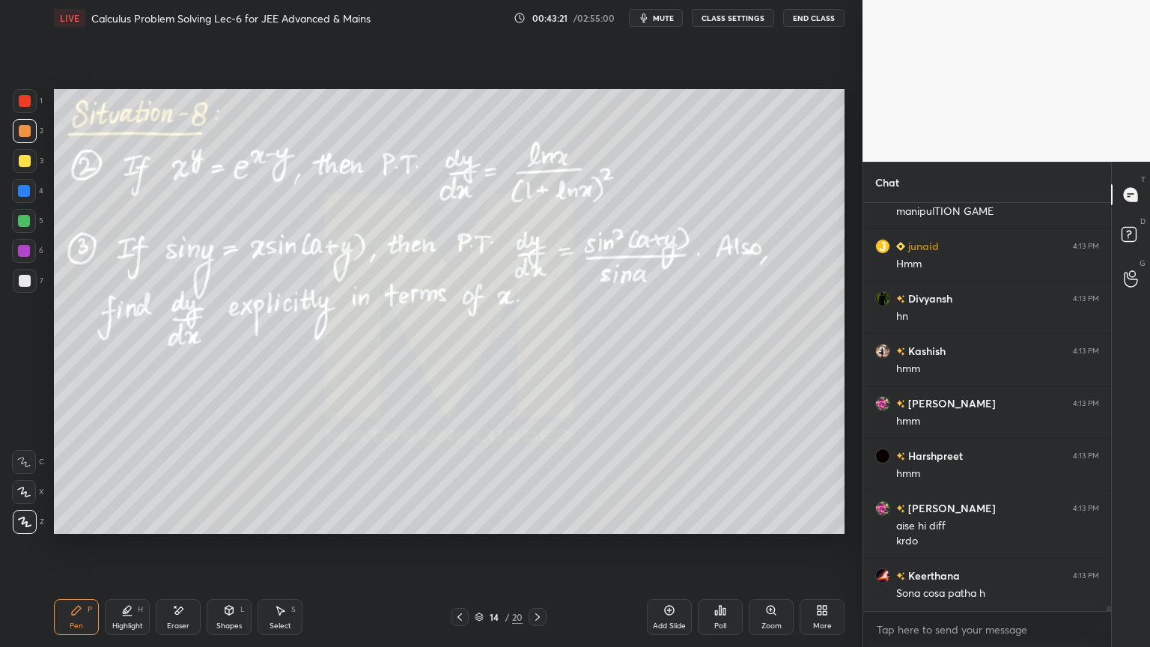
click at [185, 528] on div "Eraser" at bounding box center [178, 617] width 45 height 36
click at [115, 528] on div "Highlight H" at bounding box center [127, 617] width 45 height 36
click at [76, 528] on icon at bounding box center [76, 610] width 12 height 12
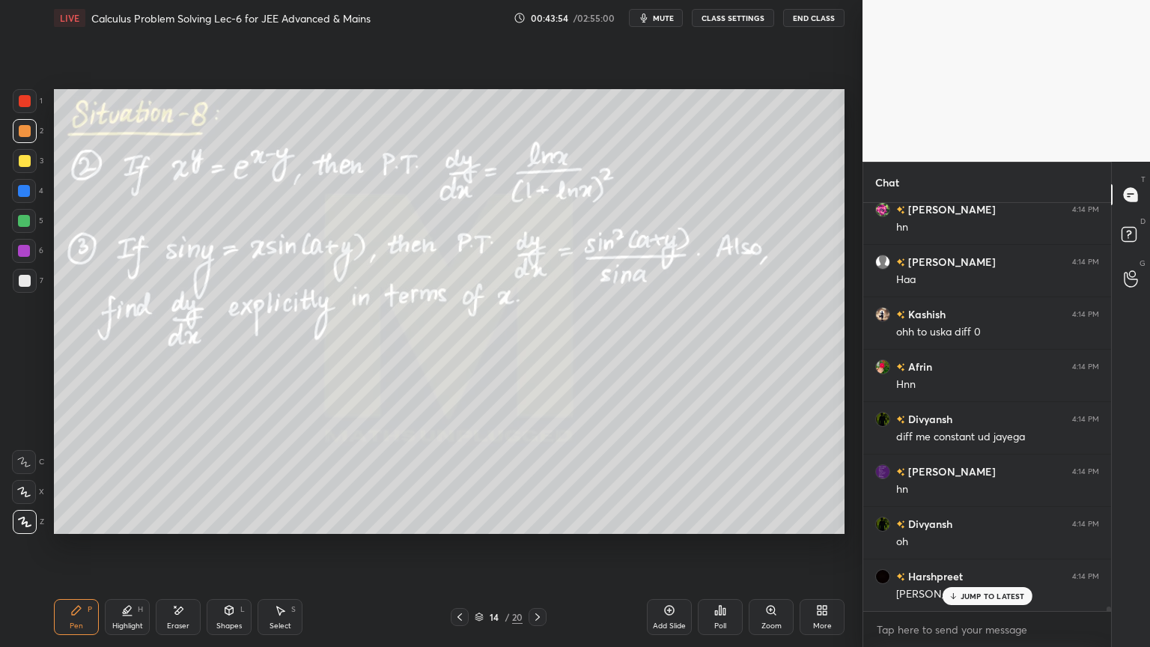
scroll to position [34588, 0]
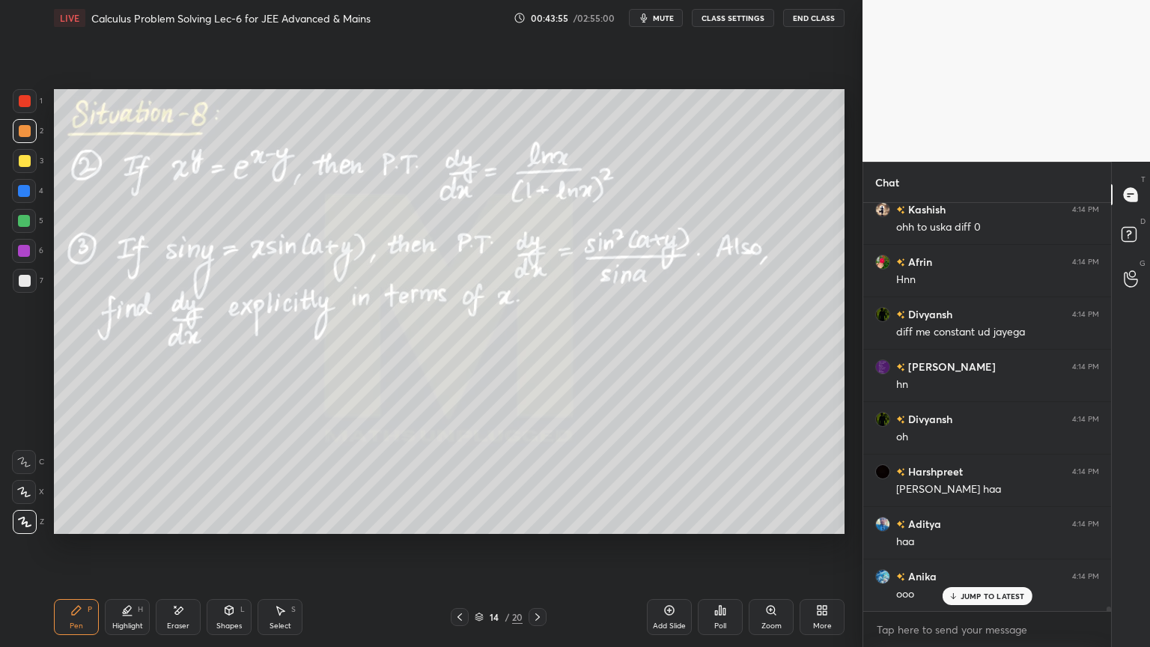
click at [957, 528] on icon at bounding box center [953, 595] width 10 height 9
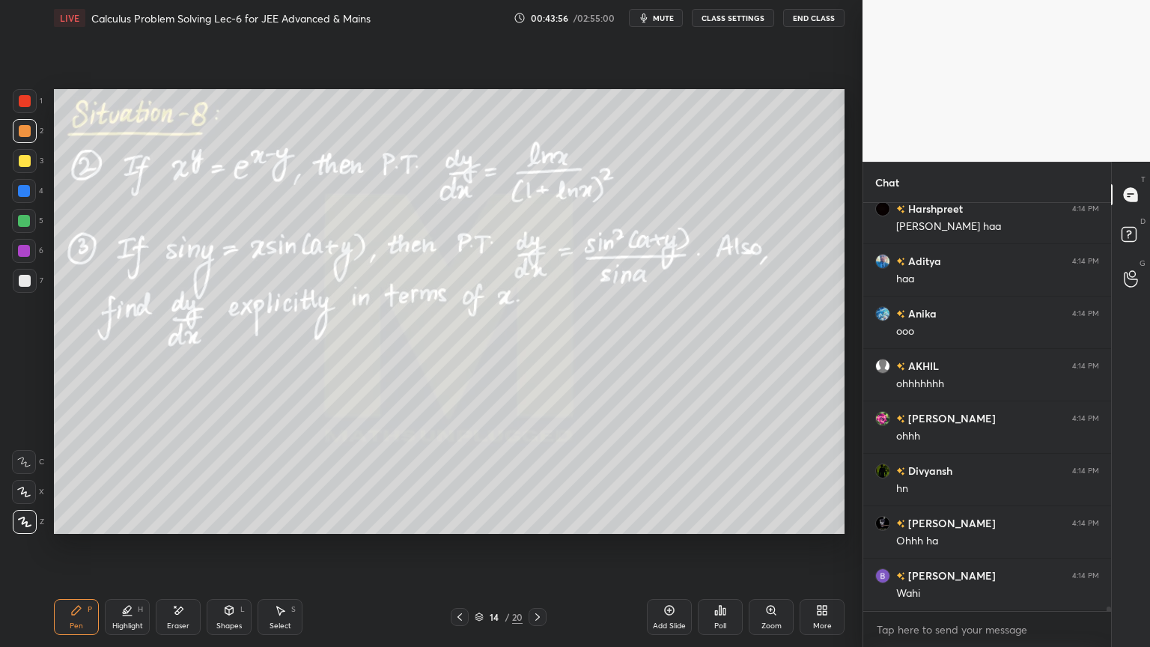
scroll to position [34955, 0]
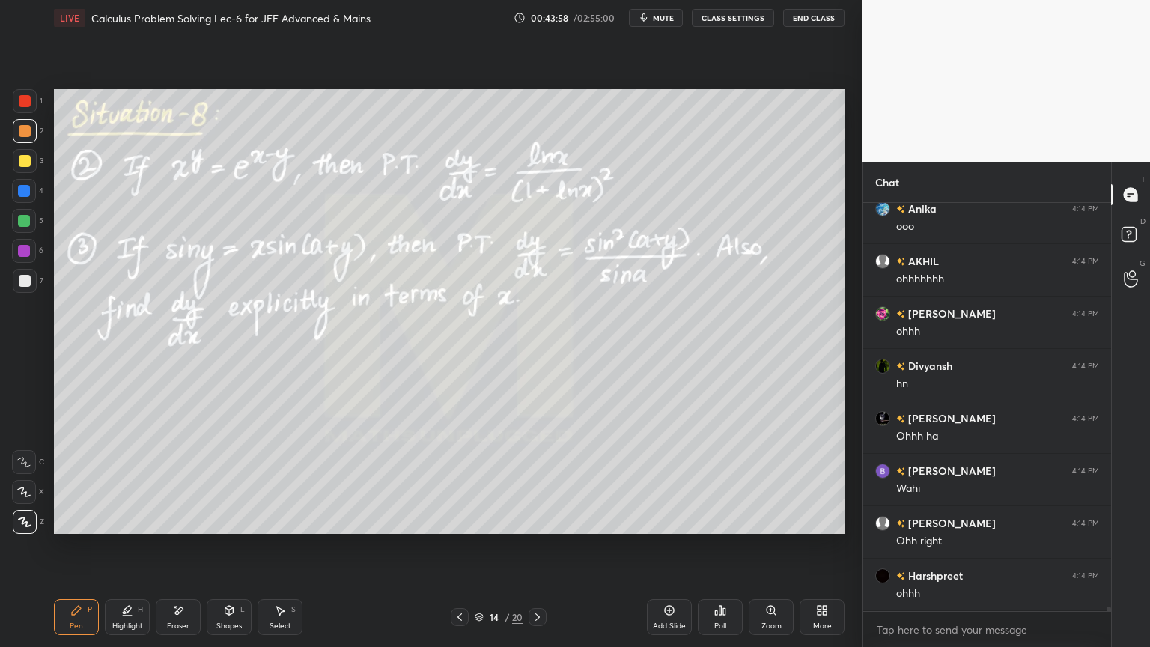
drag, startPoint x: 175, startPoint y: 618, endPoint x: 197, endPoint y: 588, distance: 36.4
click at [176, 528] on div "Eraser" at bounding box center [178, 617] width 45 height 36
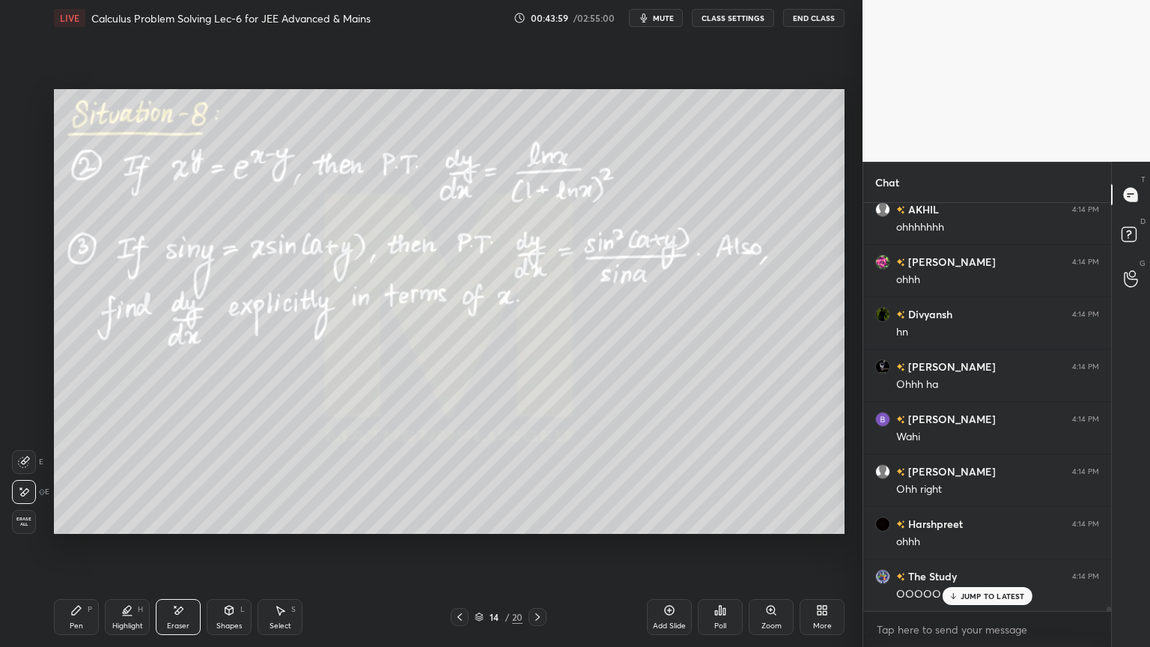
scroll to position [35165, 0]
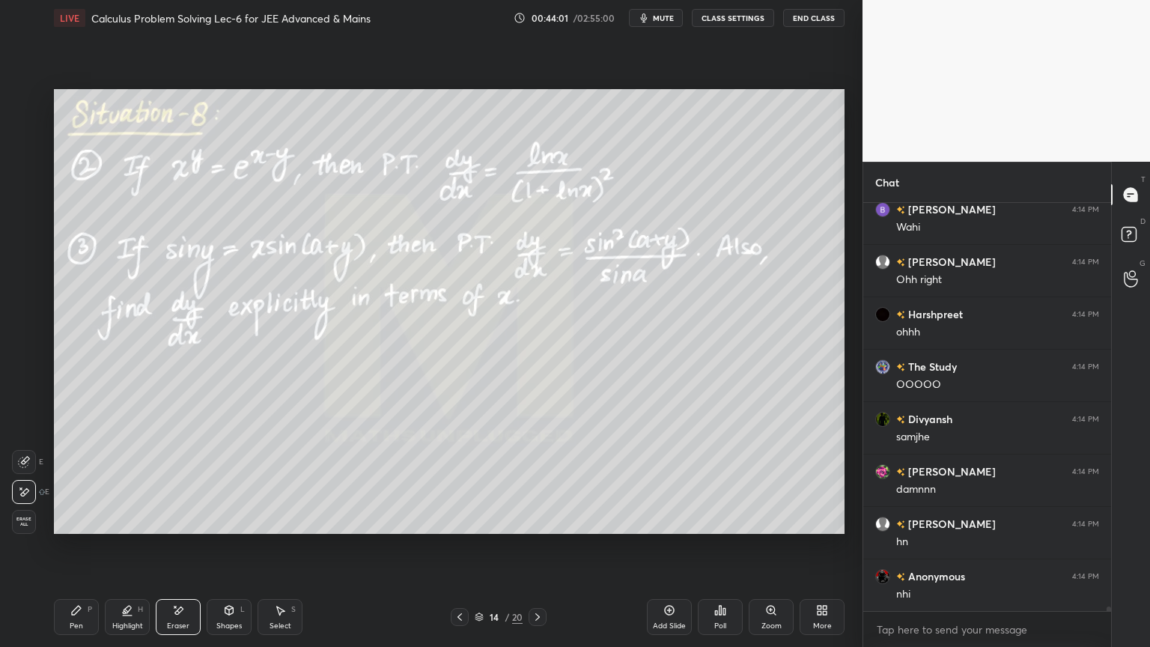
click at [76, 528] on div "Pen P" at bounding box center [76, 617] width 45 height 36
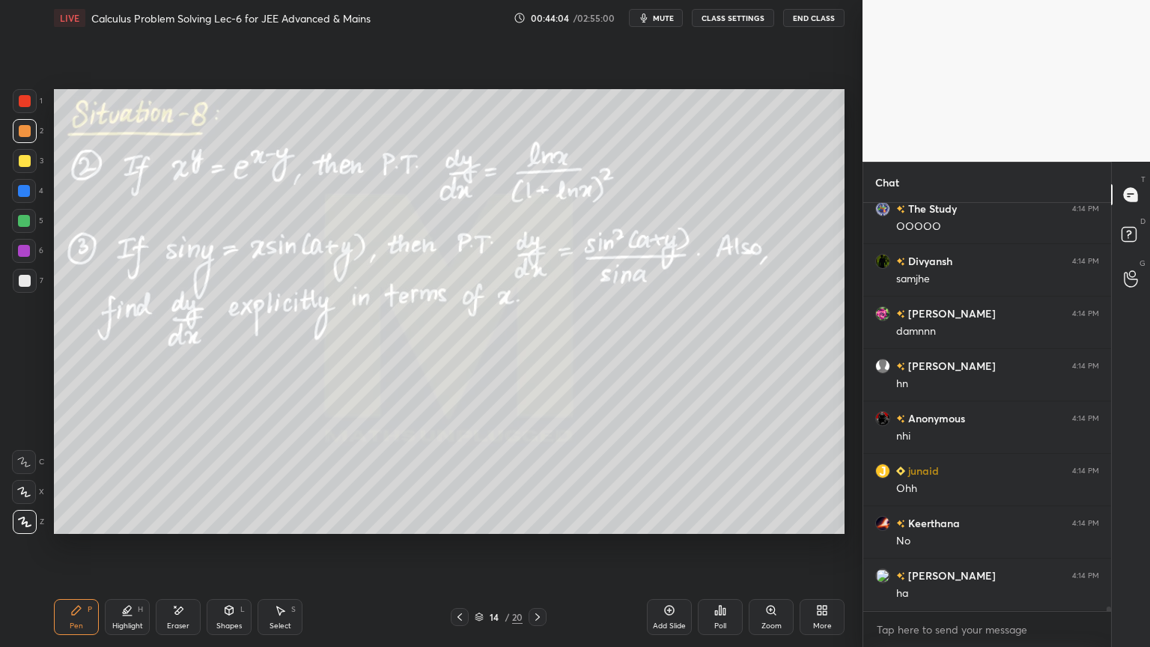
scroll to position [35479, 0]
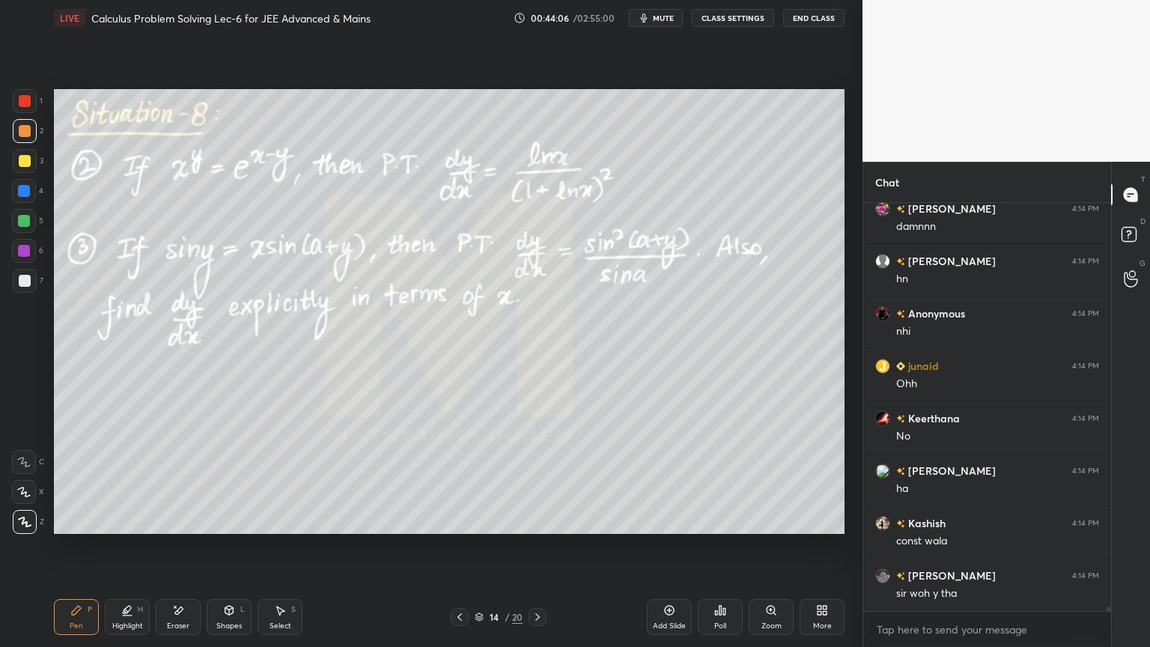
drag, startPoint x: 126, startPoint y: 611, endPoint x: 83, endPoint y: 611, distance: 43.4
click at [124, 528] on icon at bounding box center [127, 610] width 12 height 12
click at [79, 528] on div "Pen P" at bounding box center [76, 617] width 45 height 36
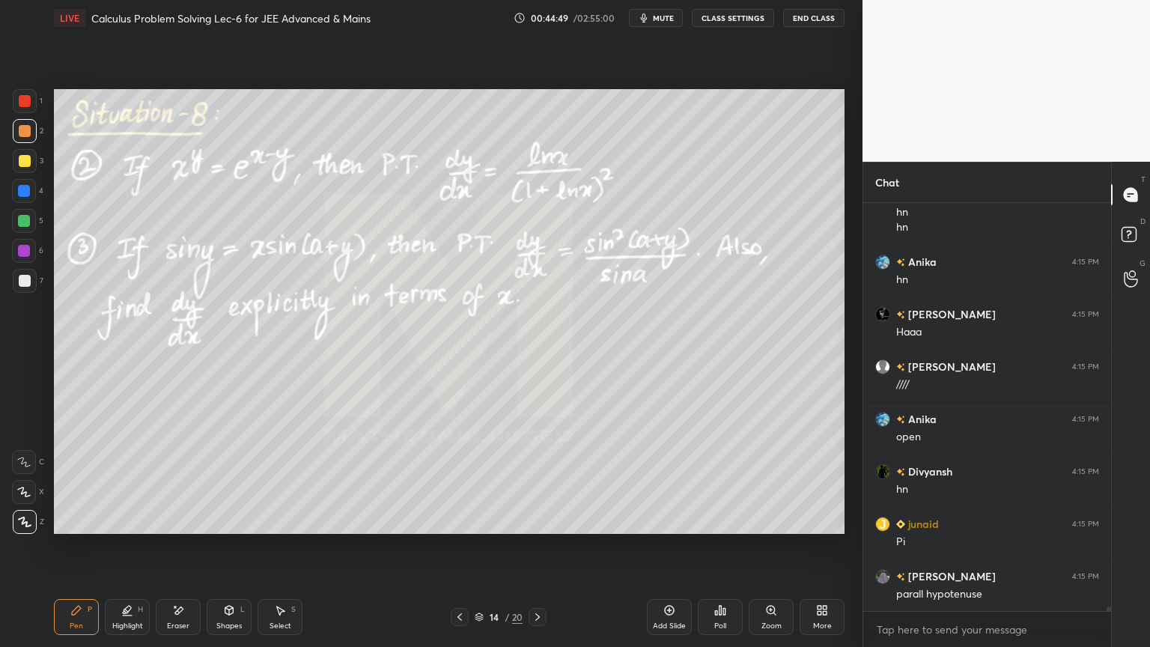
scroll to position [36018, 0]
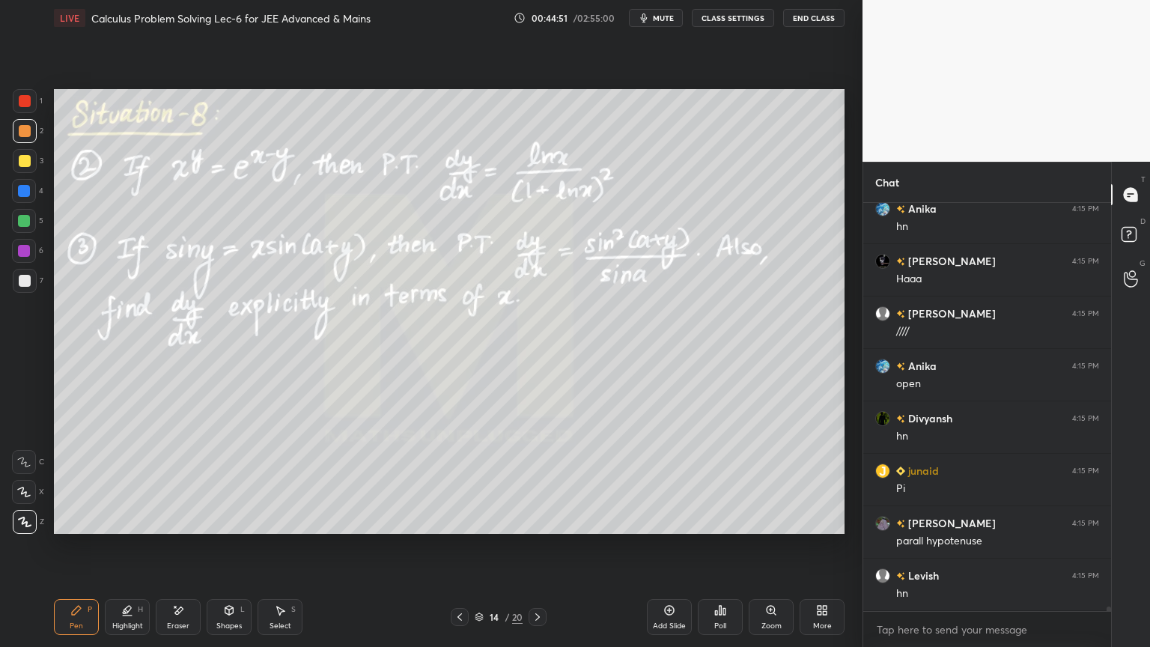
click at [664, 528] on icon at bounding box center [669, 610] width 12 height 12
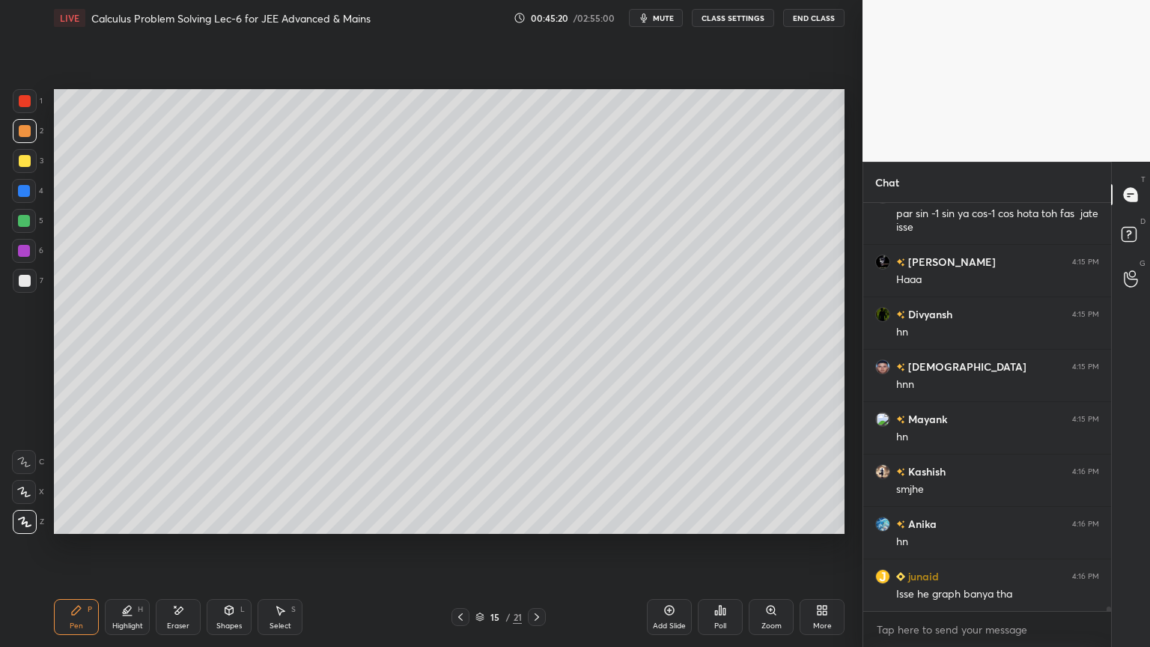
scroll to position [36503, 0]
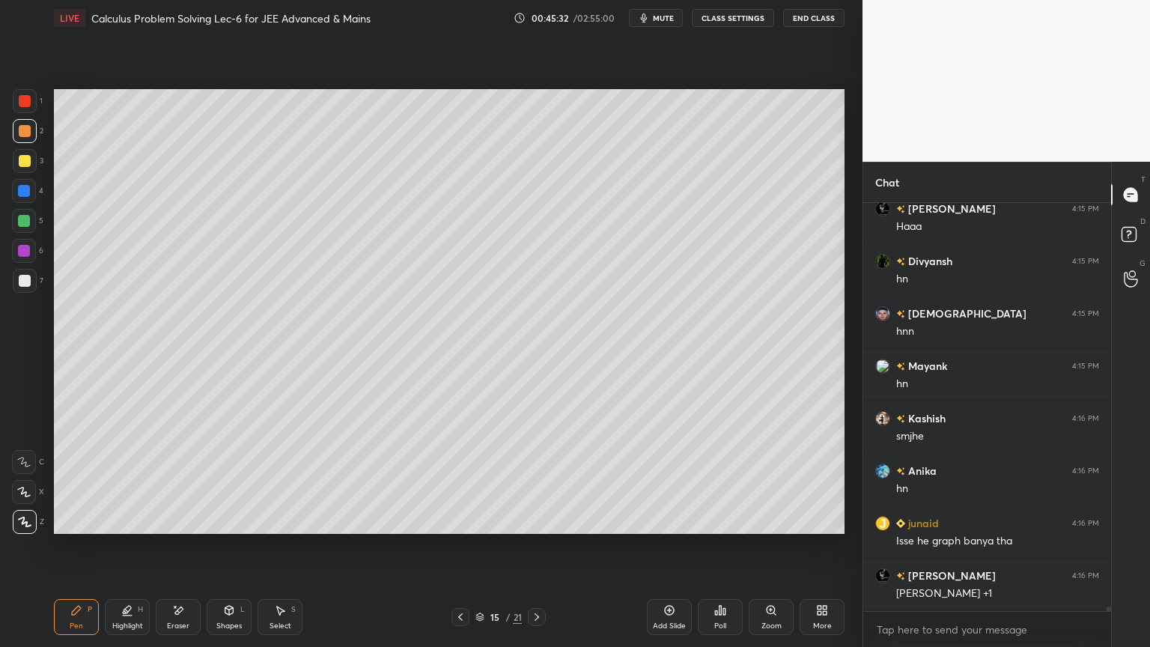
drag, startPoint x: 171, startPoint y: 621, endPoint x: 183, endPoint y: 602, distance: 21.8
click at [171, 528] on div "Eraser" at bounding box center [178, 625] width 22 height 7
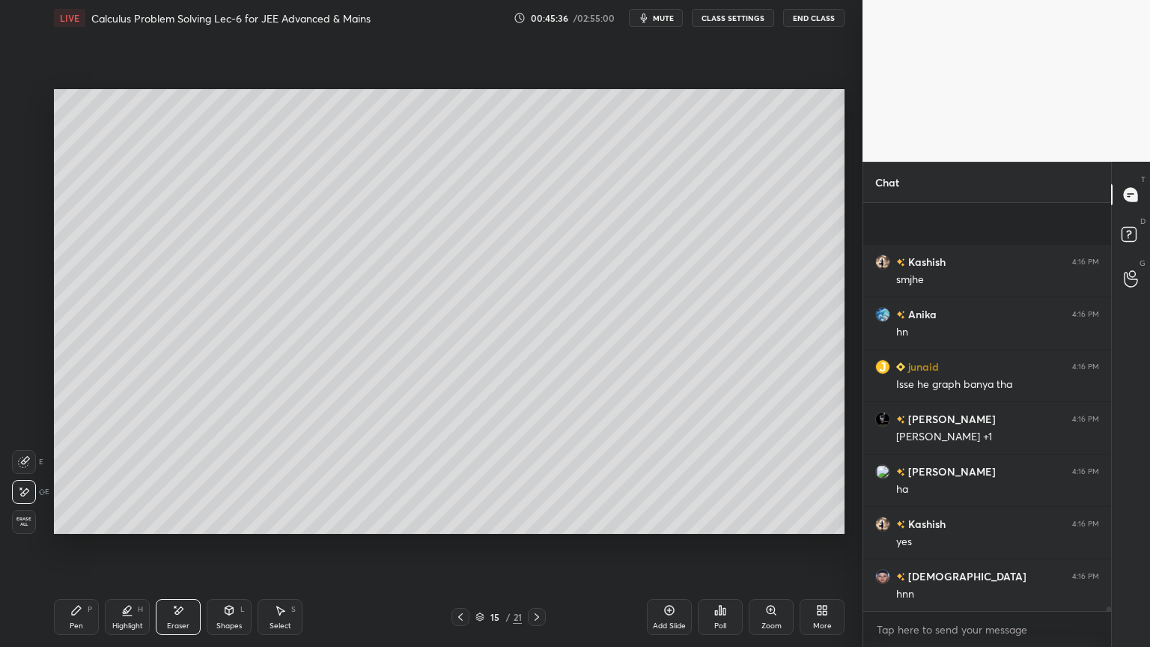
scroll to position [36817, 0]
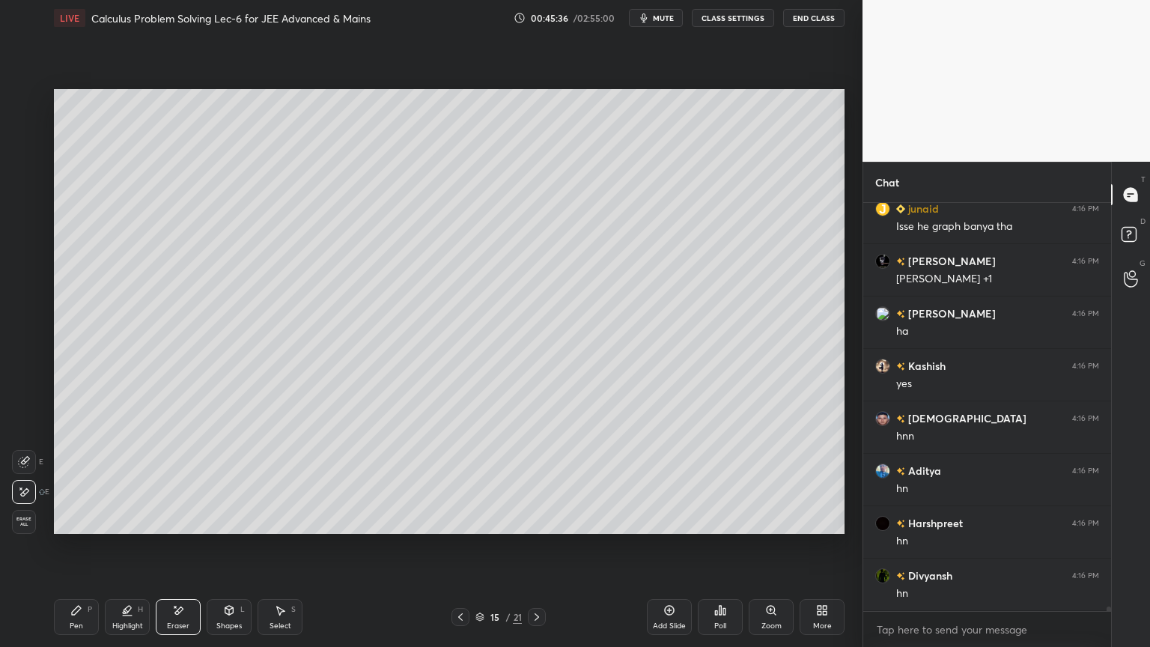
click at [460, 528] on icon at bounding box center [460, 616] width 4 height 7
click at [88, 528] on div "Pen P" at bounding box center [76, 617] width 45 height 36
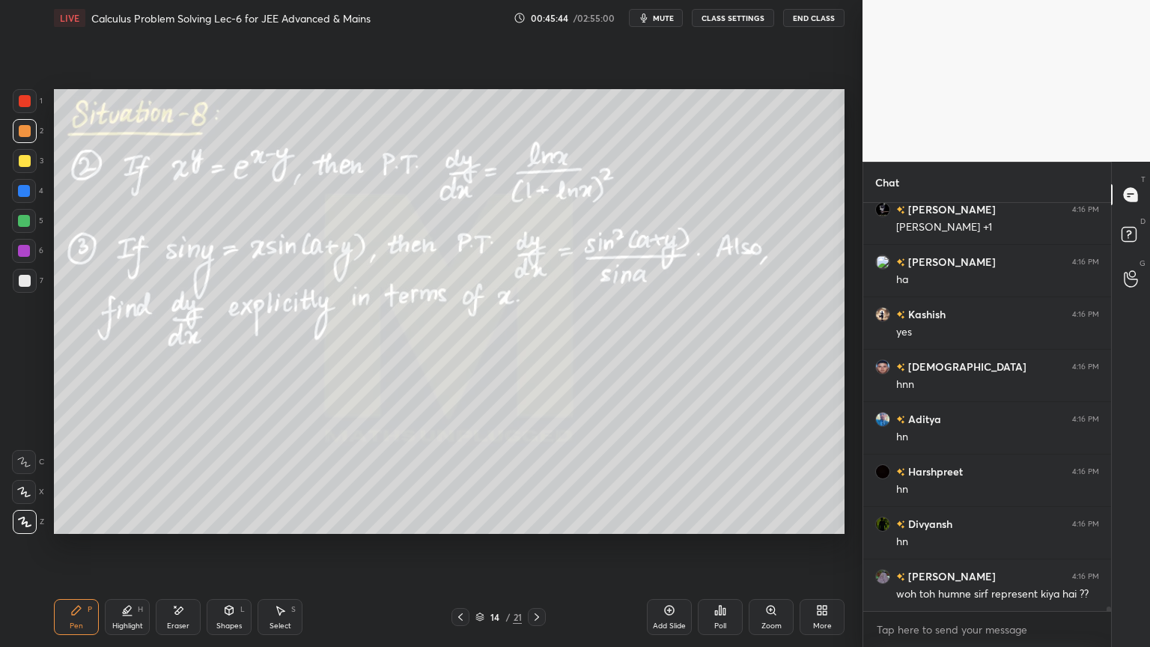
scroll to position [36922, 0]
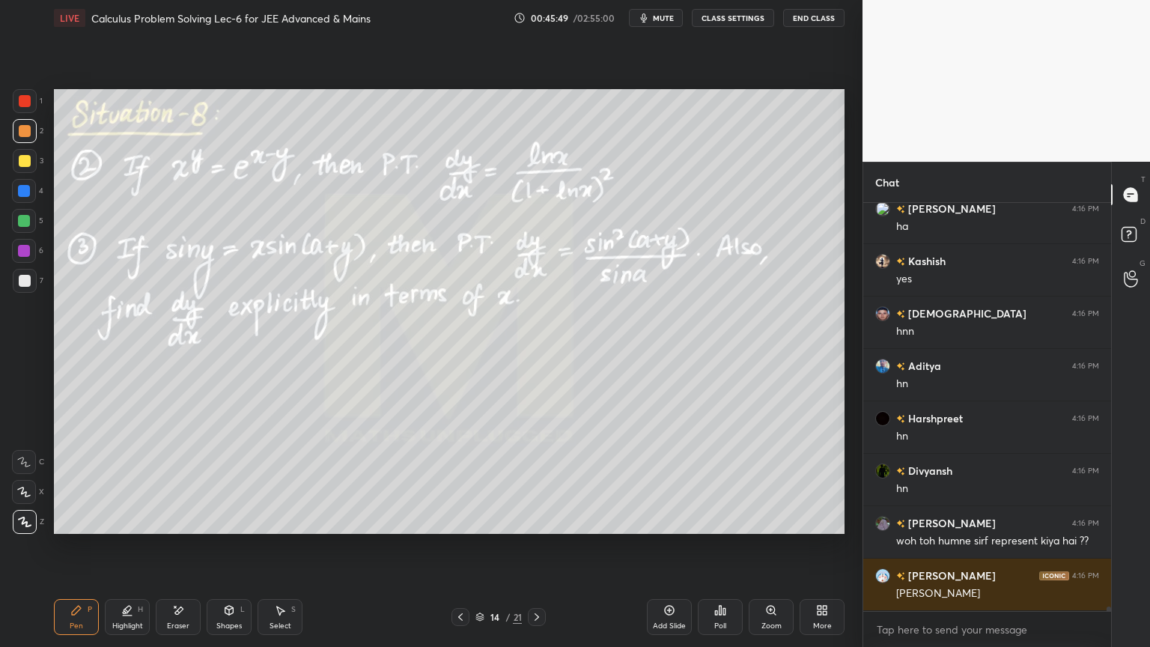
drag, startPoint x: 177, startPoint y: 624, endPoint x: 210, endPoint y: 593, distance: 45.0
click at [177, 528] on div "Eraser" at bounding box center [178, 625] width 22 height 7
drag, startPoint x: 80, startPoint y: 619, endPoint x: 216, endPoint y: 542, distance: 155.9
click at [81, 528] on div "Pen P" at bounding box center [76, 617] width 45 height 36
click at [34, 246] on div at bounding box center [24, 251] width 24 height 24
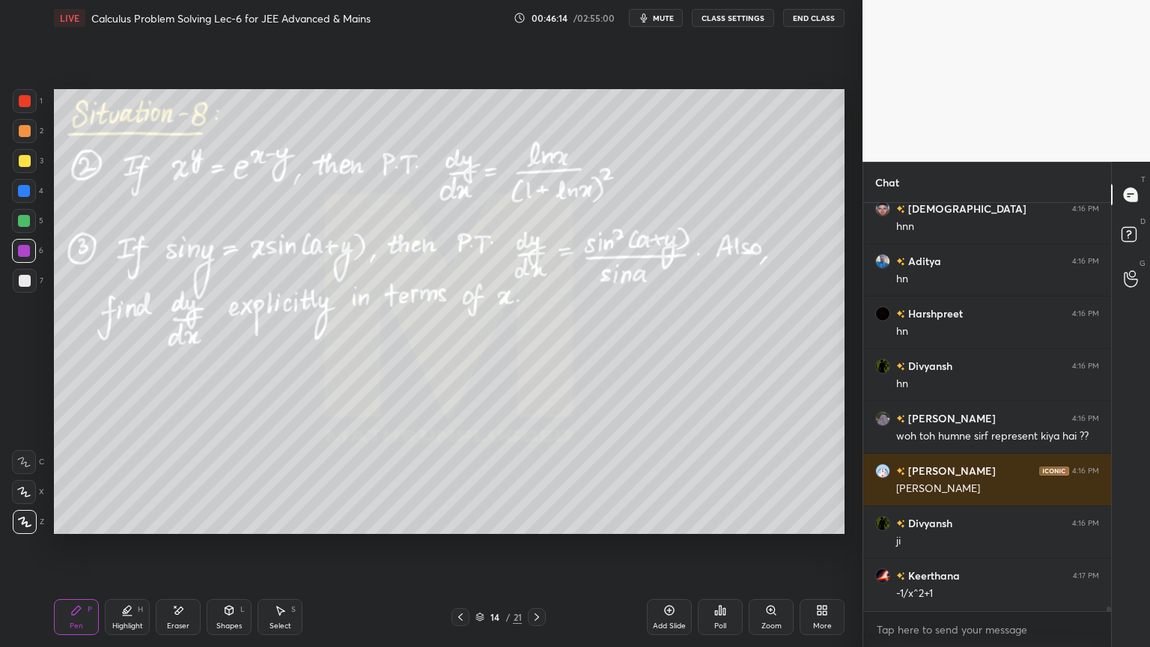
scroll to position [374, 243]
drag, startPoint x: 173, startPoint y: 605, endPoint x: 185, endPoint y: 547, distance: 58.9
click at [174, 528] on icon at bounding box center [178, 610] width 12 height 13
click at [115, 528] on div "Highlight H" at bounding box center [127, 617] width 45 height 36
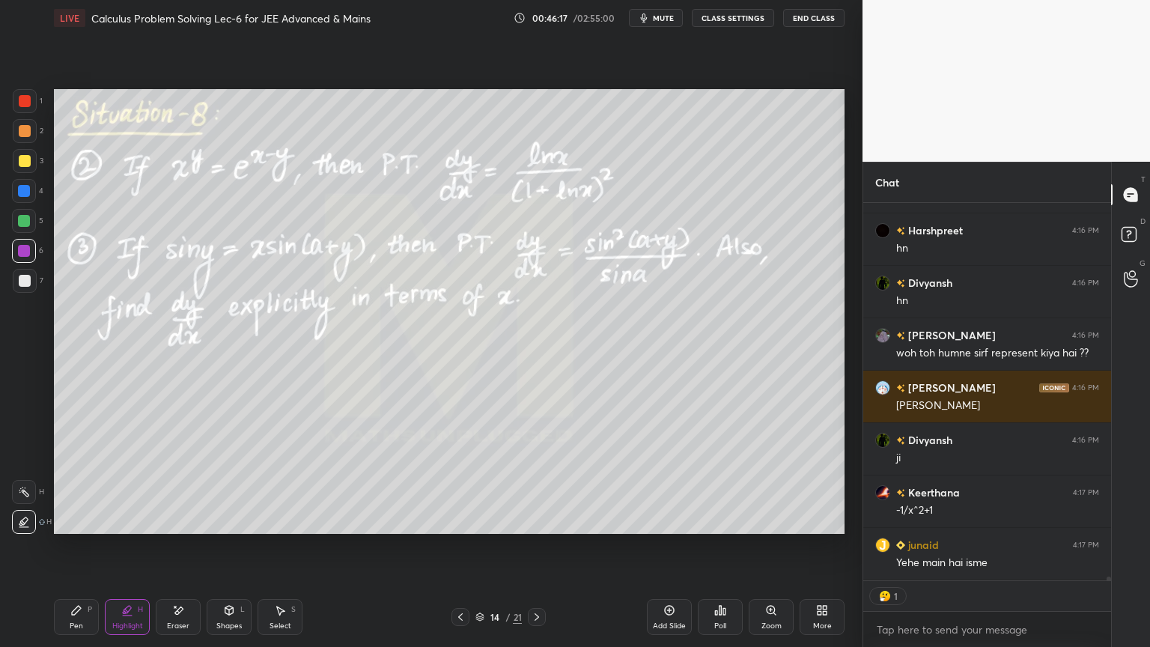
click at [73, 528] on icon at bounding box center [76, 610] width 12 height 12
drag, startPoint x: 123, startPoint y: 611, endPoint x: 107, endPoint y: 615, distance: 16.2
click at [120, 528] on div "Highlight H" at bounding box center [127, 617] width 45 height 36
click at [82, 528] on div "Pen P" at bounding box center [76, 617] width 45 height 36
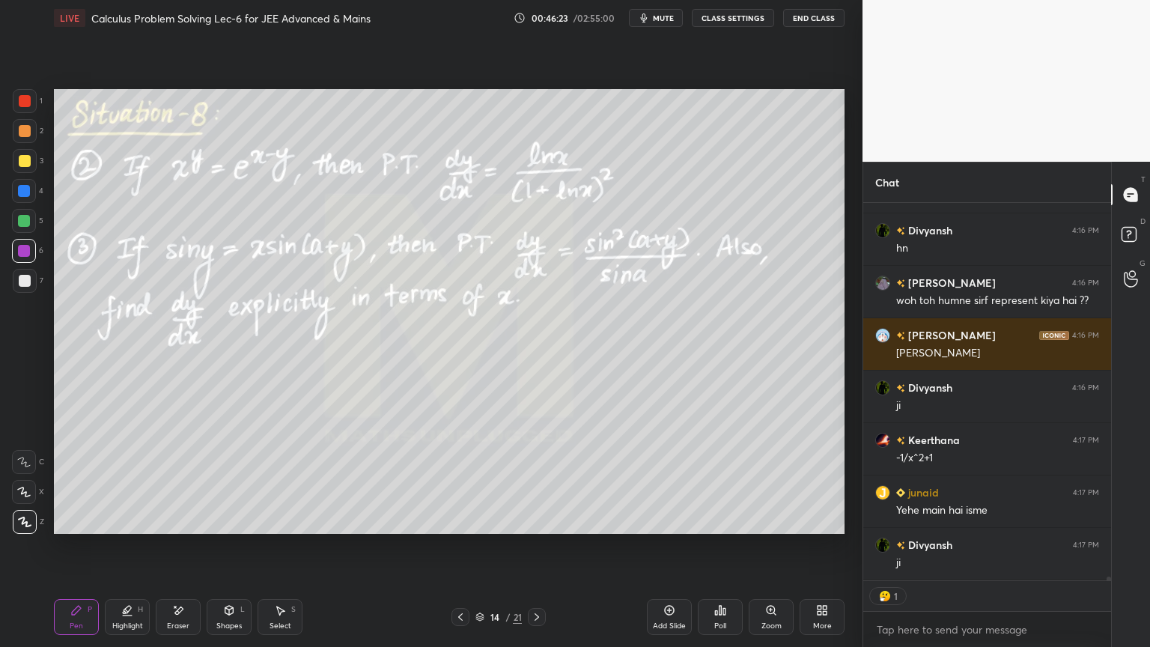
click at [472, 528] on div "14 / 21" at bounding box center [498, 617] width 94 height 18
click at [478, 528] on icon at bounding box center [479, 616] width 9 height 9
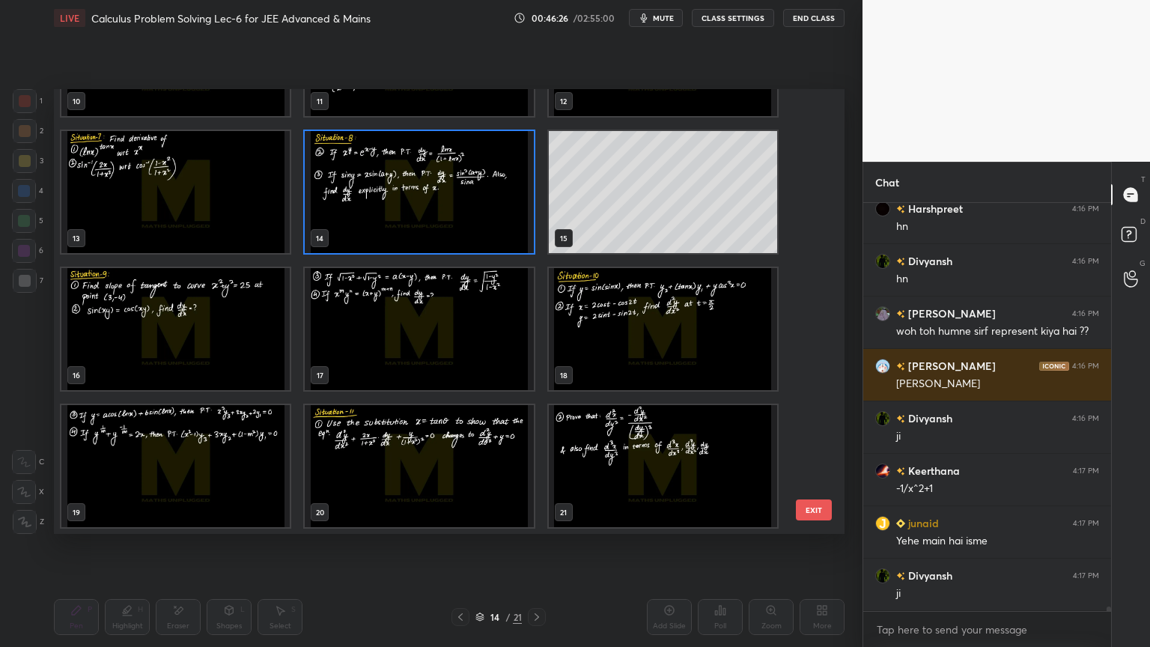
scroll to position [37198, 0]
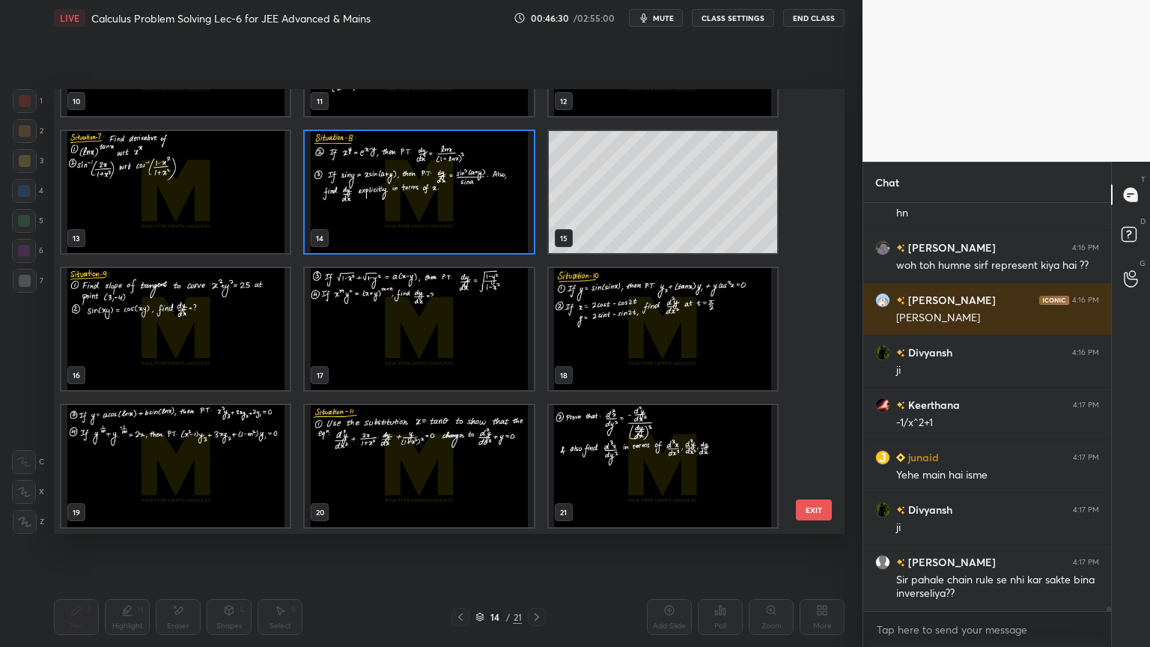
click at [447, 201] on img "grid" at bounding box center [419, 192] width 228 height 122
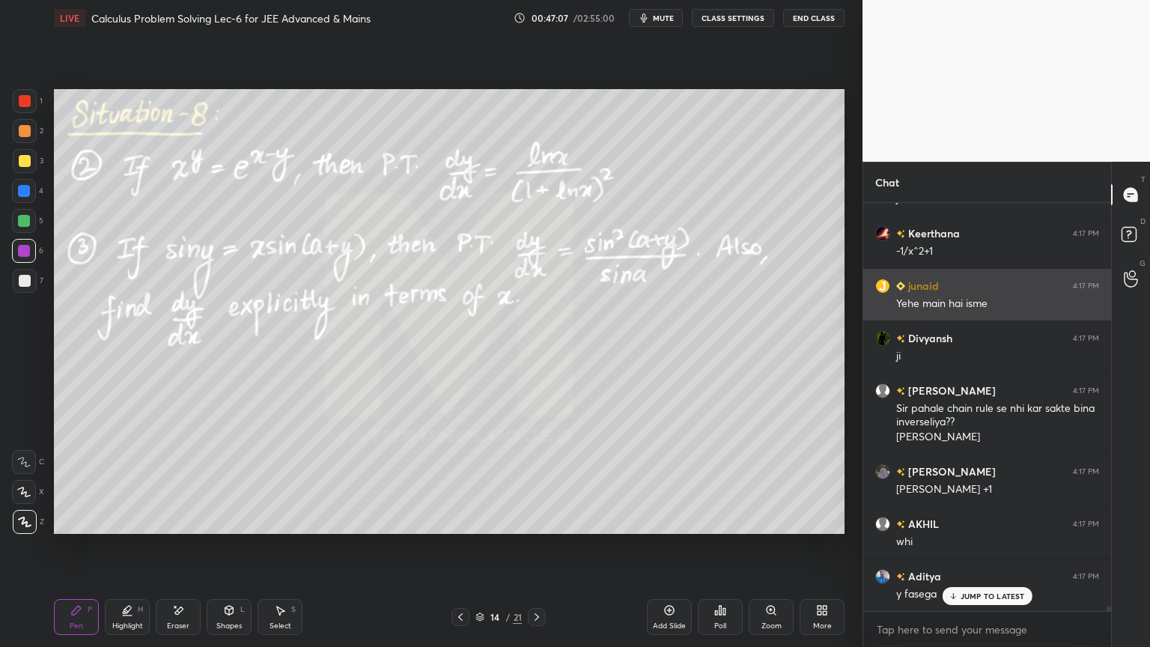
scroll to position [4, 4]
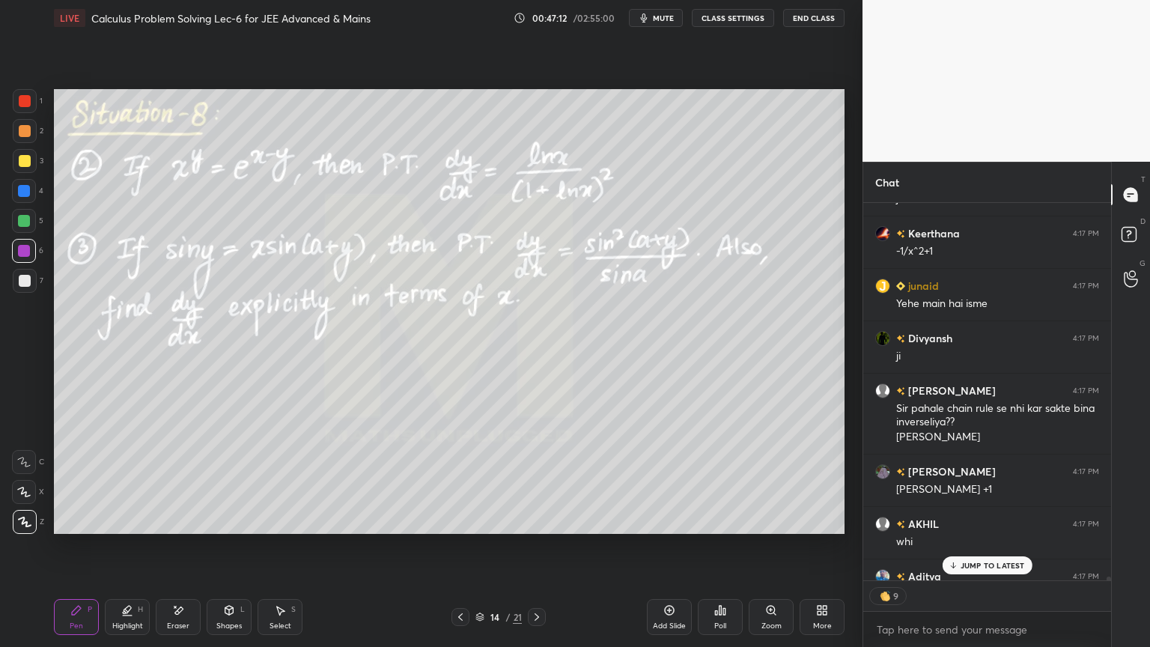
click at [984, 528] on p "JUMP TO LATEST" at bounding box center [992, 565] width 64 height 9
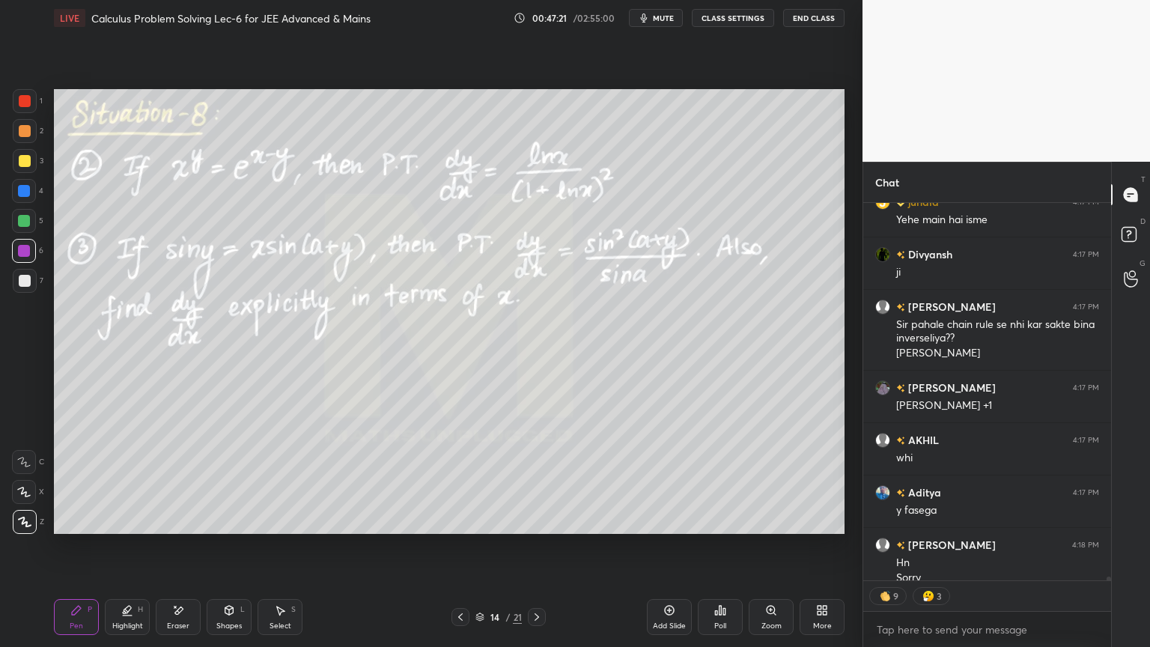
scroll to position [37468, 0]
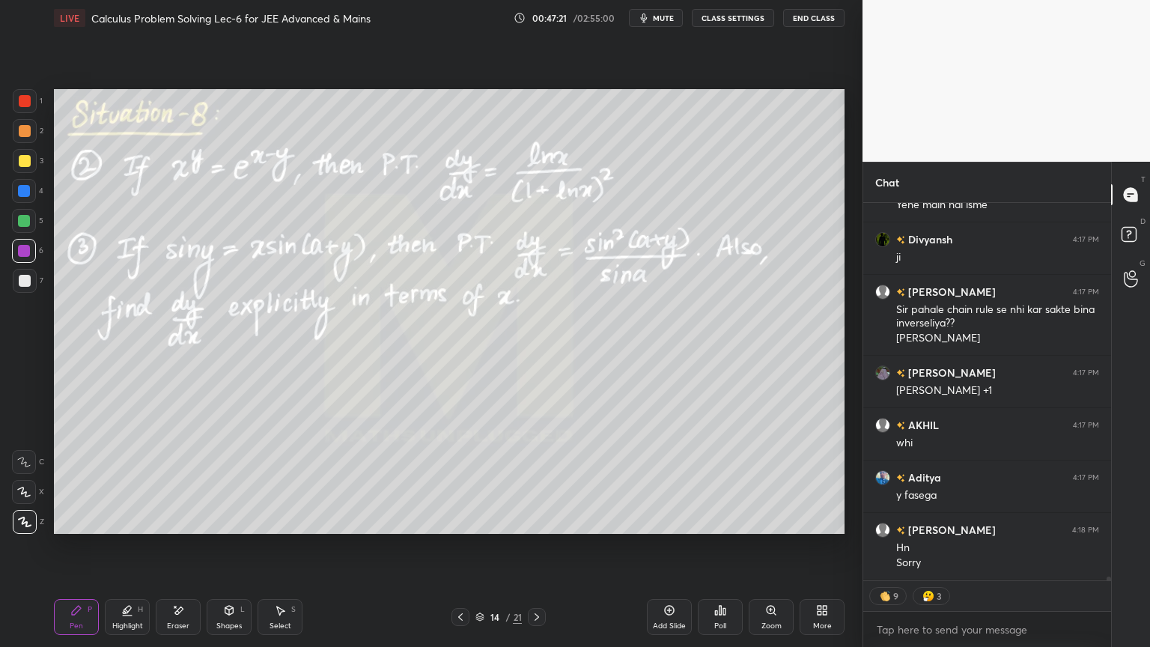
click at [540, 528] on icon at bounding box center [537, 617] width 12 height 12
click at [463, 528] on icon at bounding box center [460, 617] width 12 height 12
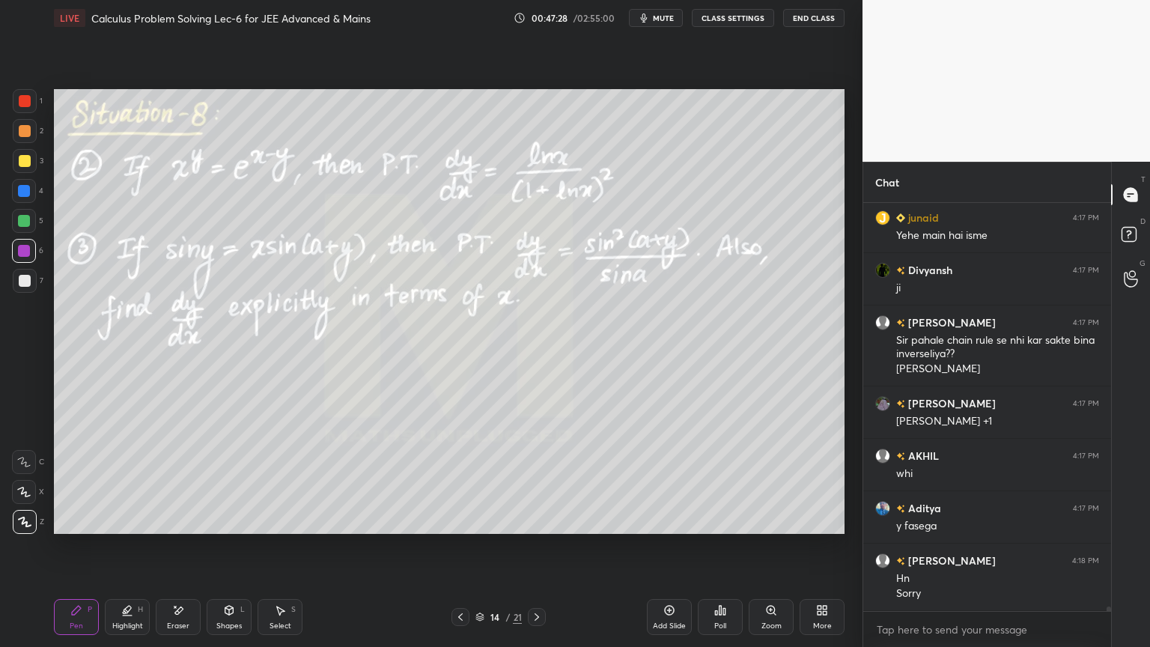
scroll to position [37489, 0]
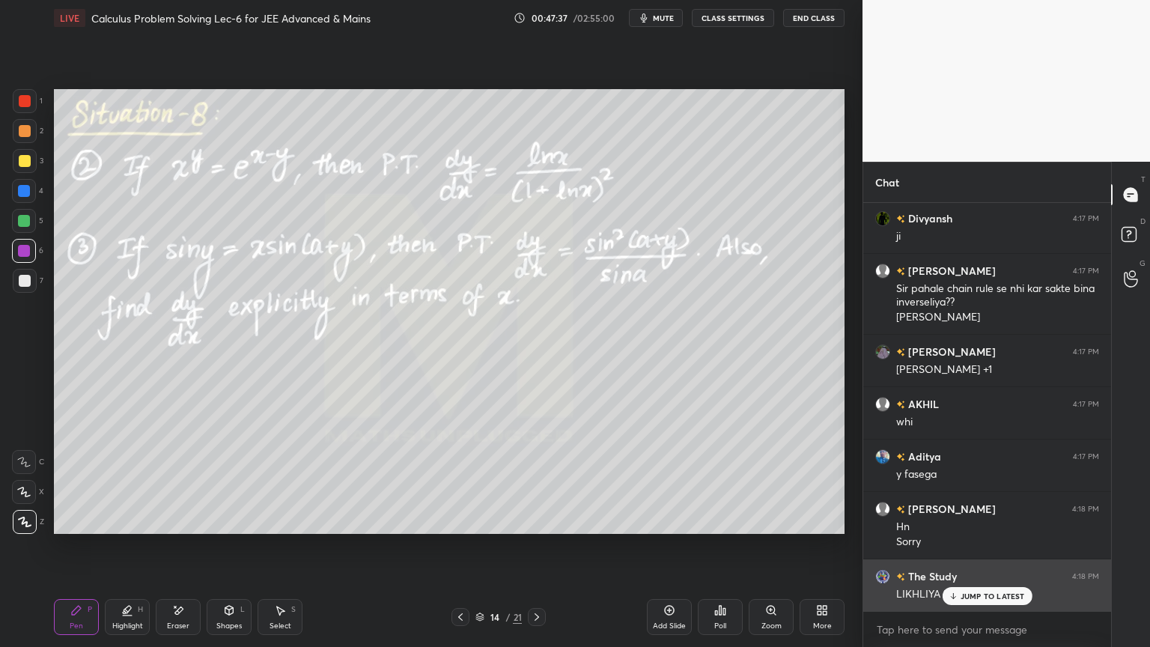
click at [996, 528] on p "JUMP TO LATEST" at bounding box center [992, 595] width 64 height 9
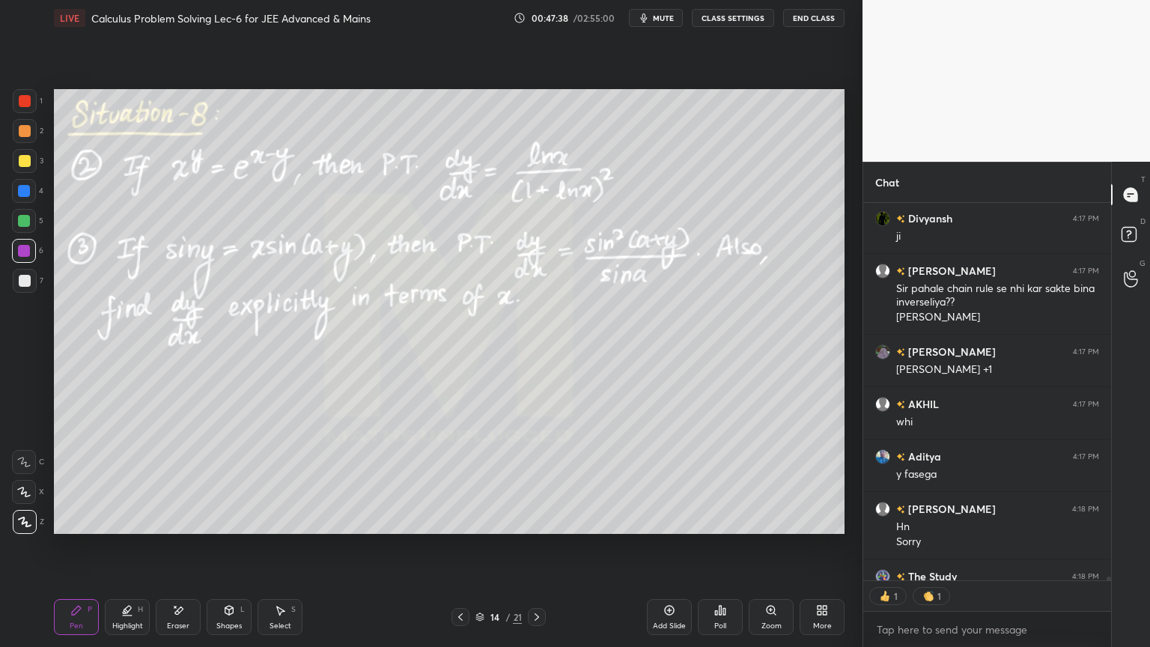
scroll to position [37573, 0]
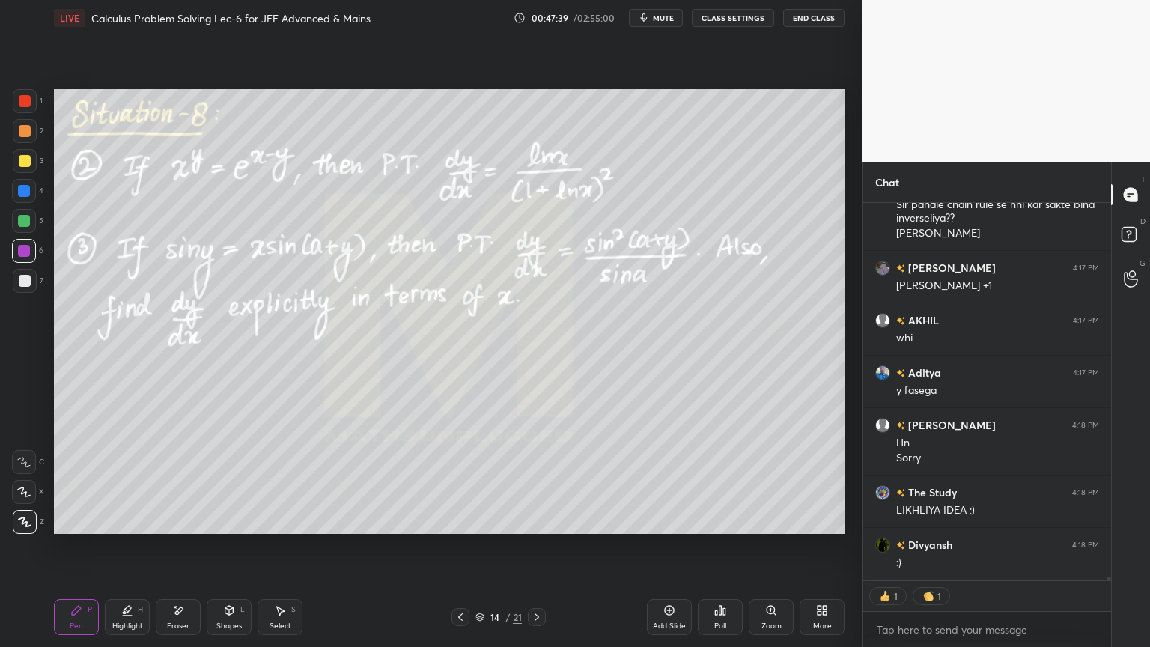
drag, startPoint x: 175, startPoint y: 628, endPoint x: 222, endPoint y: 564, distance: 79.4
click at [175, 528] on div "Eraser" at bounding box center [178, 625] width 22 height 7
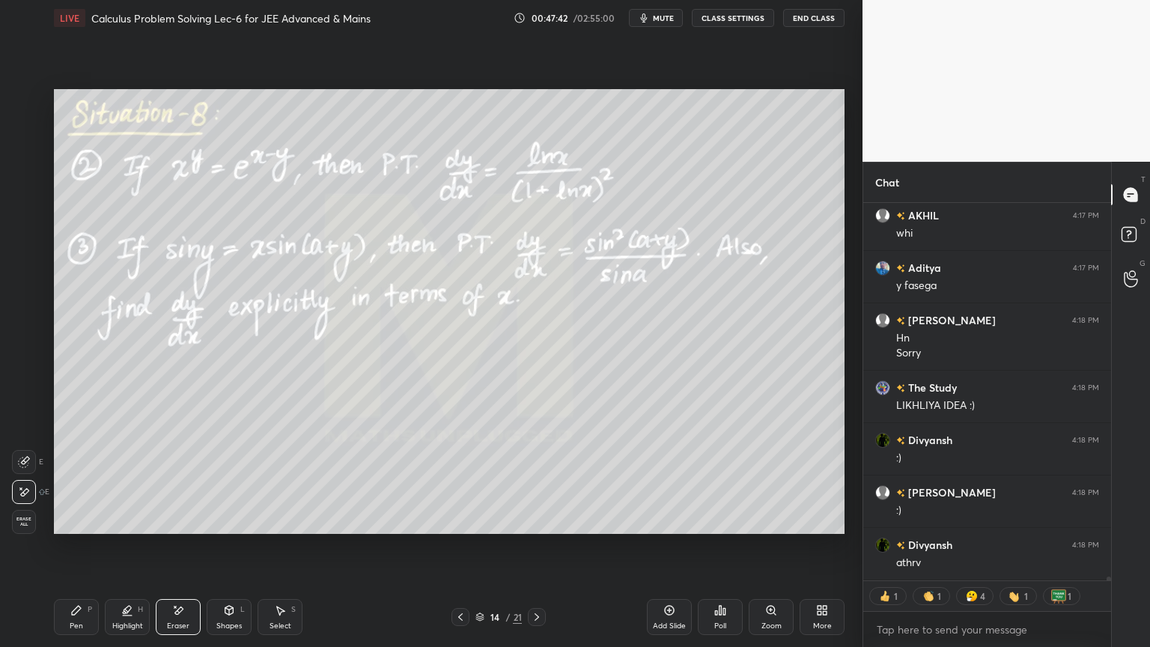
scroll to position [37782, 0]
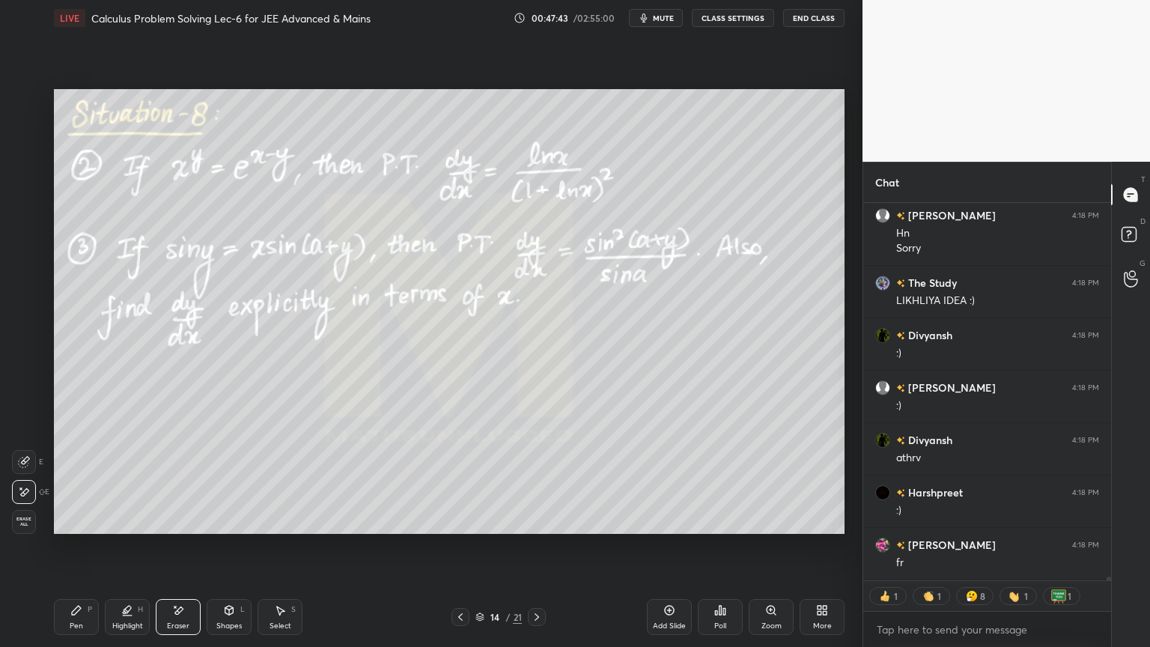
drag, startPoint x: 132, startPoint y: 609, endPoint x: 91, endPoint y: 606, distance: 42.1
click at [130, 528] on icon at bounding box center [127, 610] width 12 height 12
drag, startPoint x: 91, startPoint y: 606, endPoint x: 106, endPoint y: 608, distance: 15.9
click at [86, 528] on div "Pen P" at bounding box center [76, 617] width 45 height 36
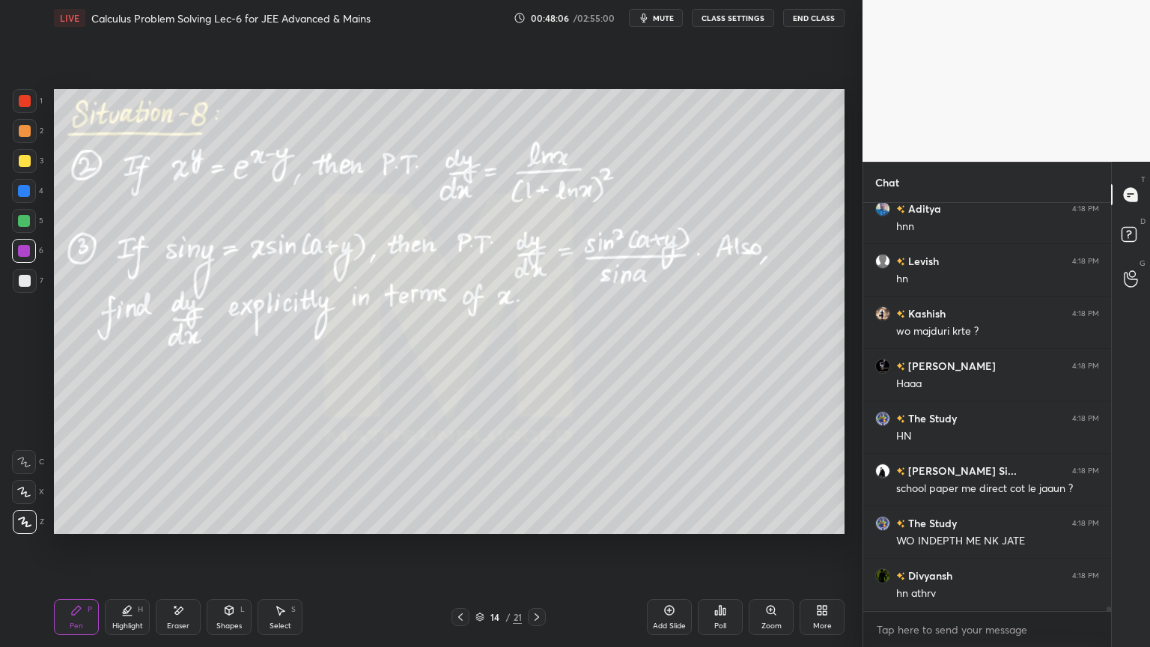
scroll to position [38432, 0]
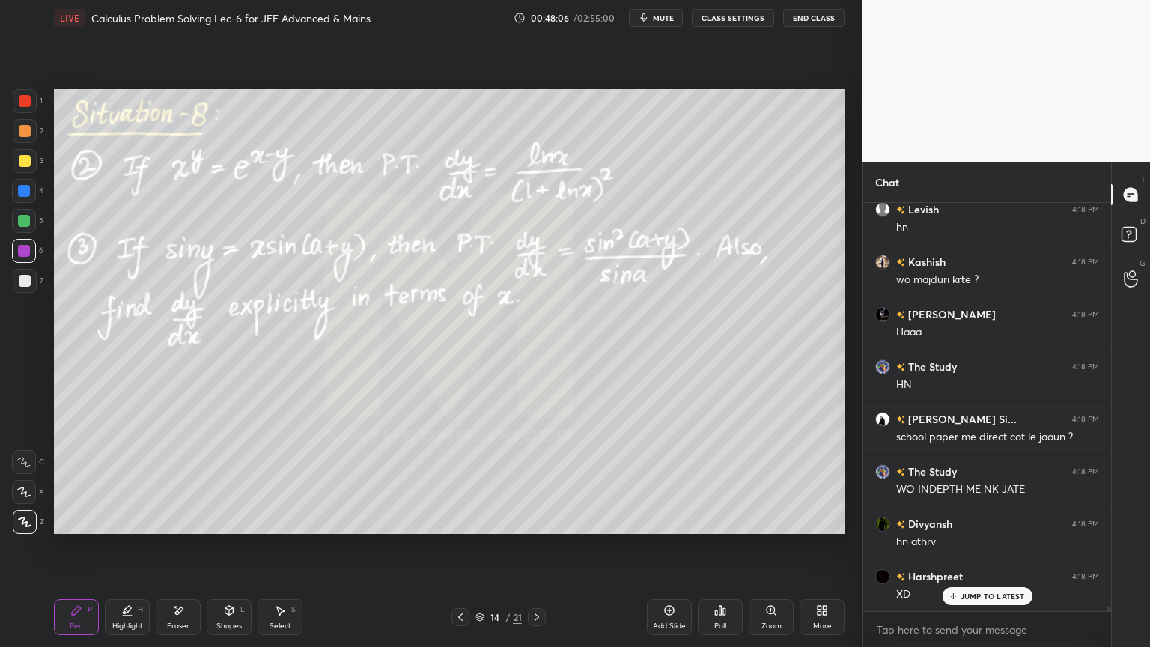
click at [191, 528] on div "Eraser" at bounding box center [178, 617] width 45 height 36
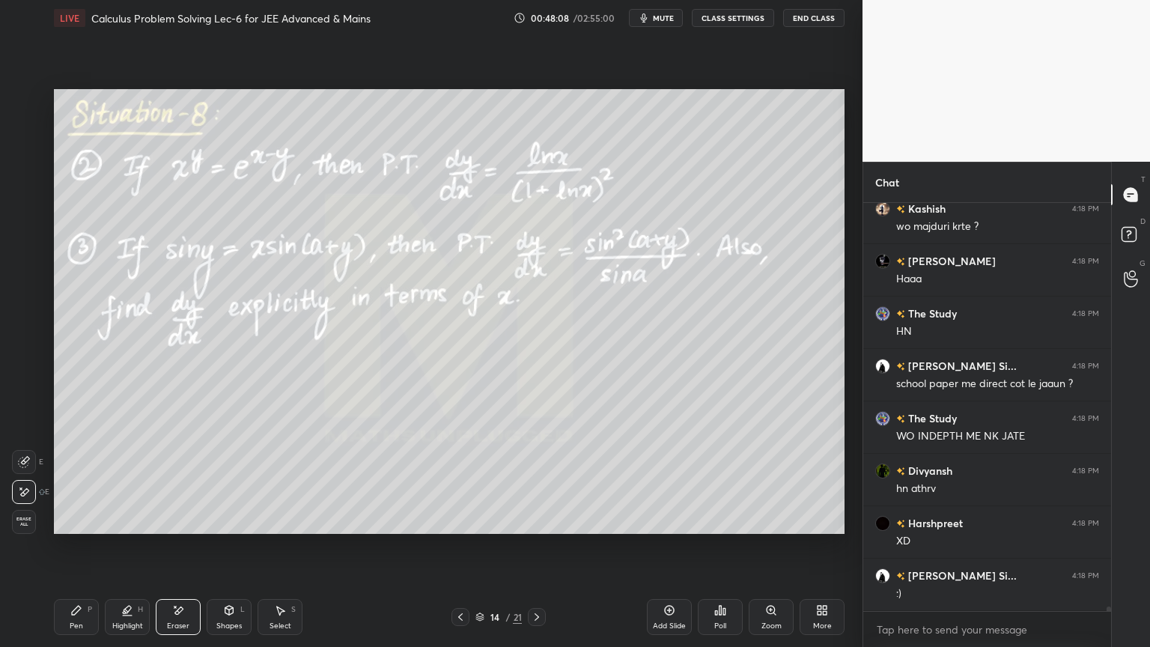
scroll to position [38537, 0]
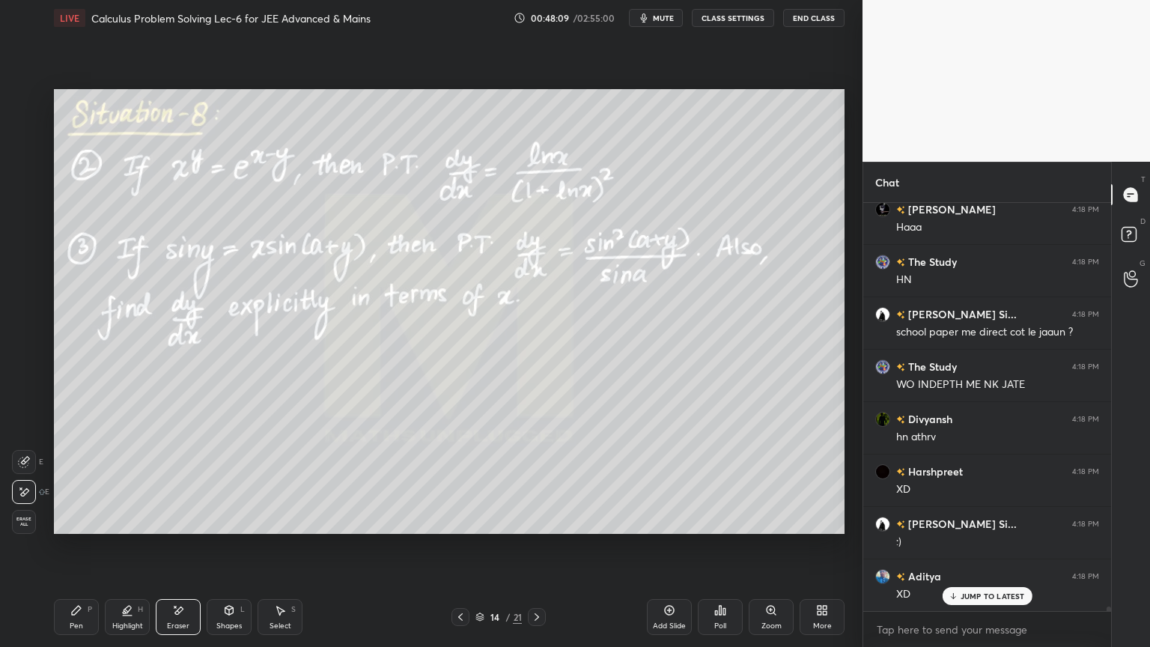
click at [120, 528] on div "Highlight H" at bounding box center [127, 617] width 45 height 36
click at [82, 528] on div "Pen P" at bounding box center [76, 617] width 45 height 36
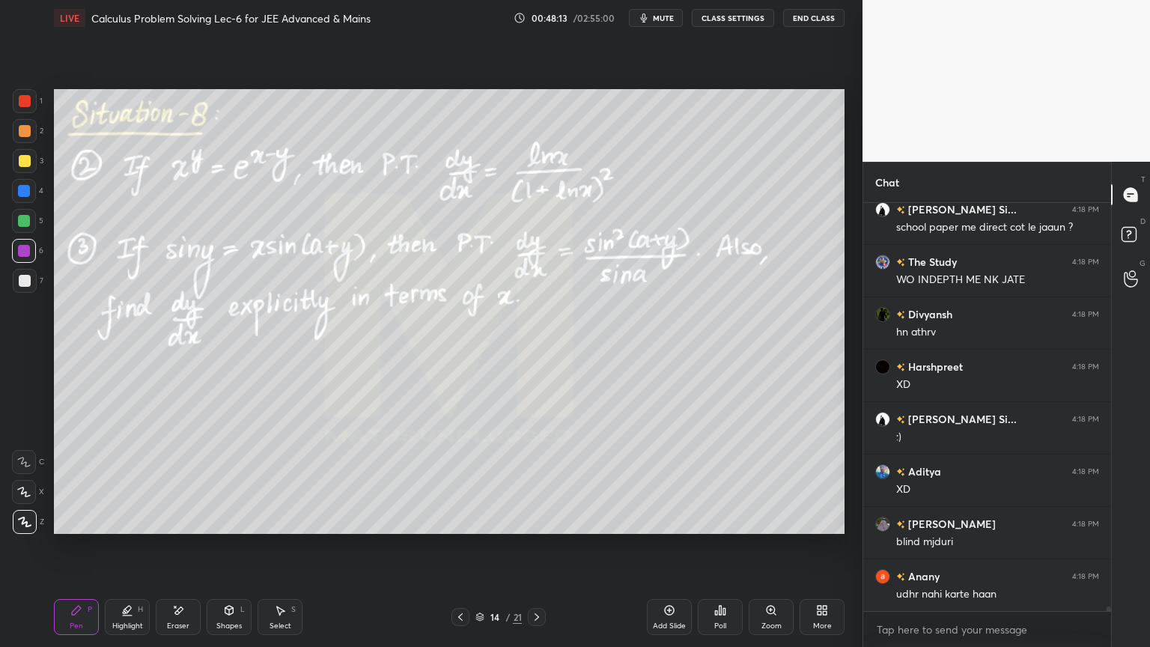
scroll to position [38695, 0]
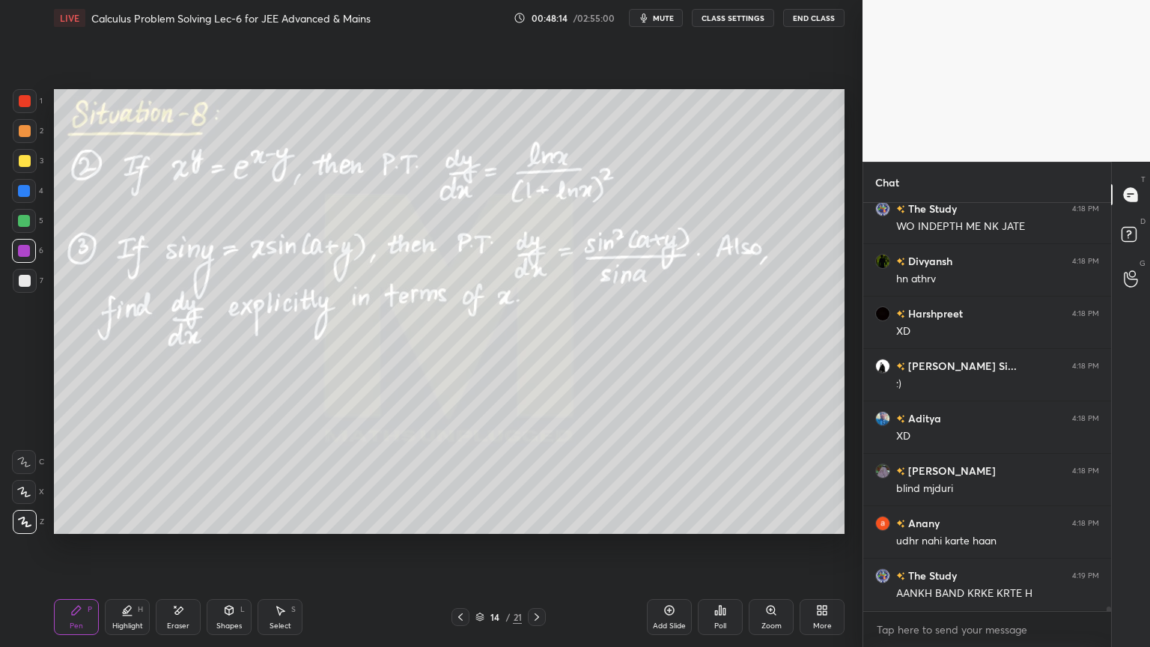
click at [485, 528] on div "14 / 21" at bounding box center [498, 616] width 46 height 13
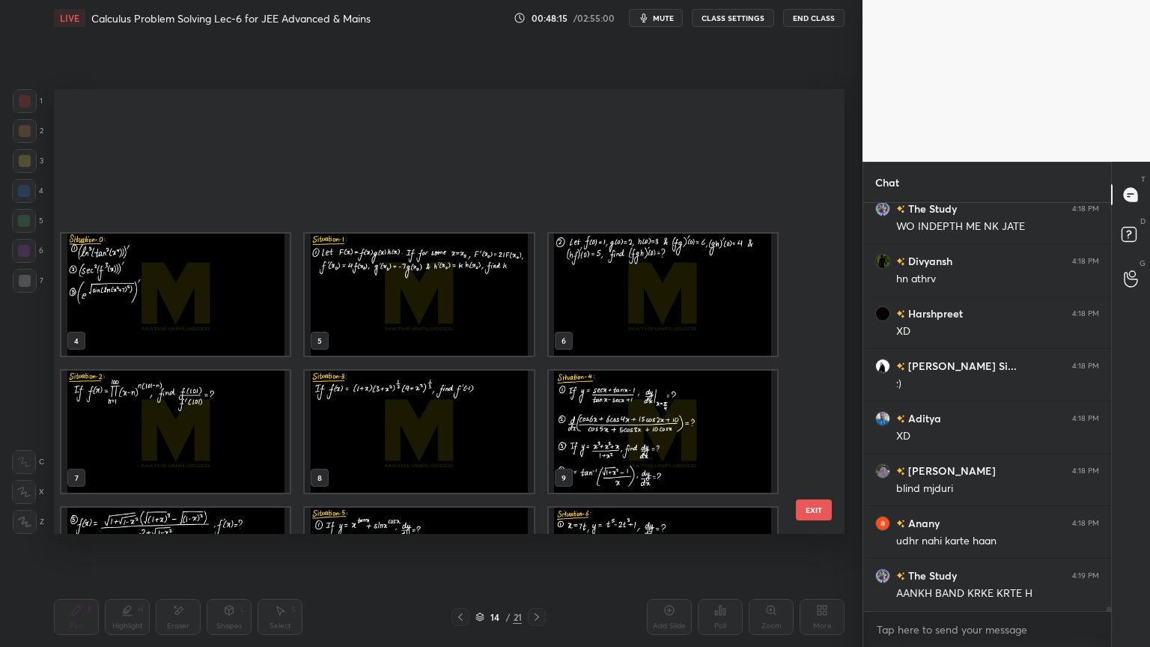
scroll to position [440, 783]
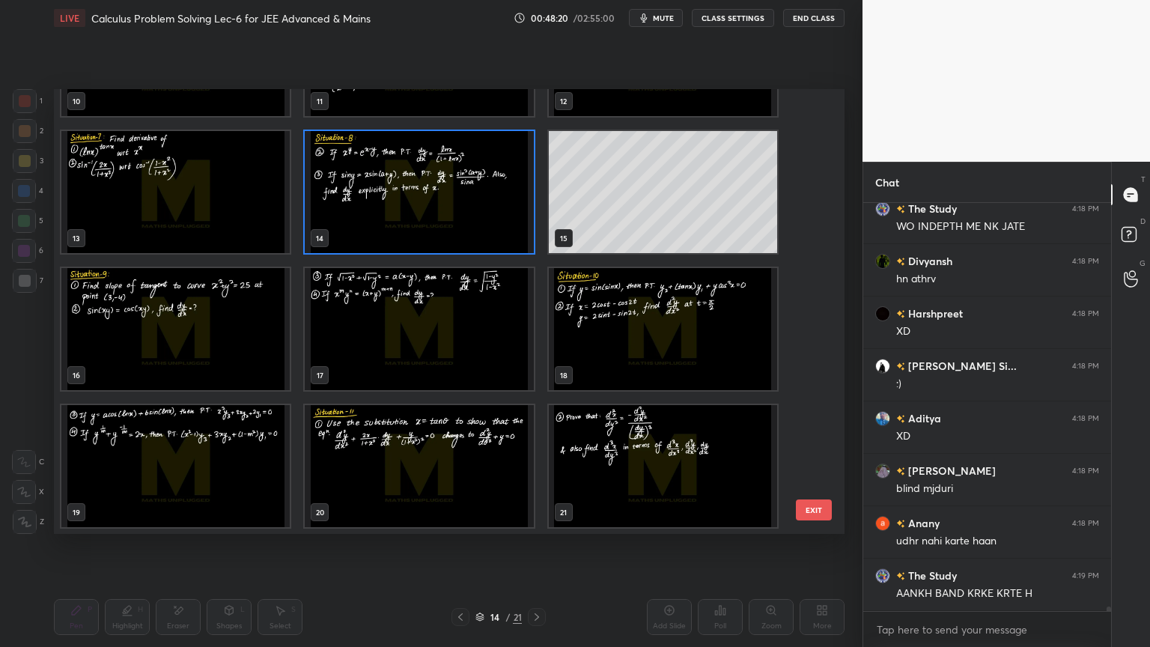
click at [240, 332] on img "grid" at bounding box center [175, 329] width 228 height 122
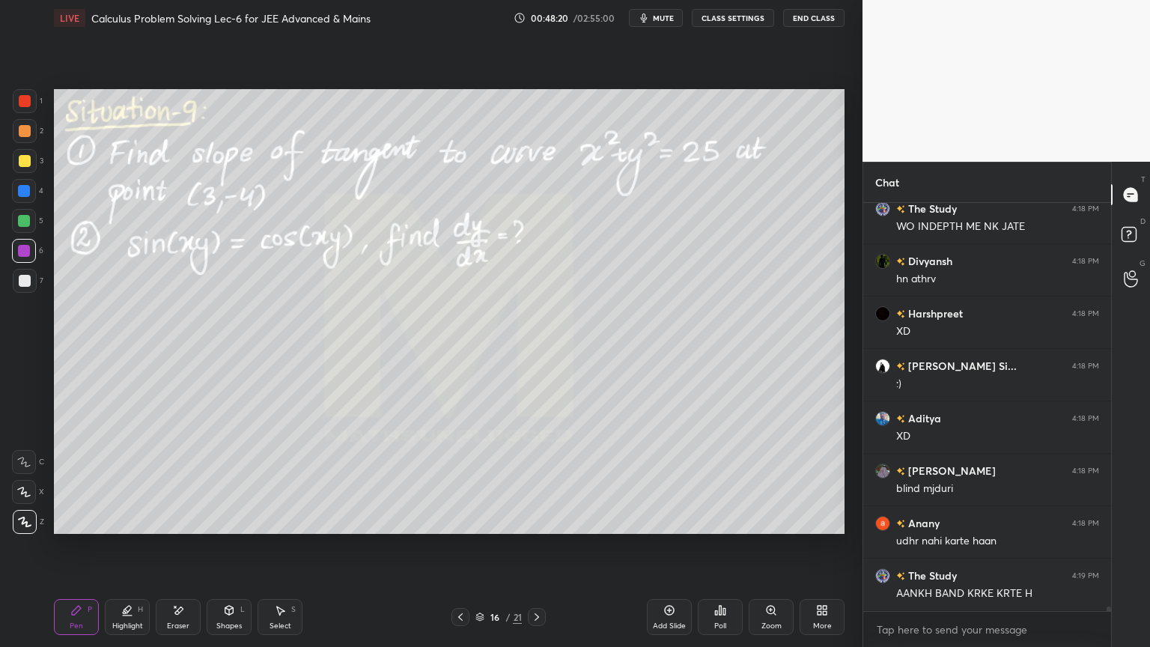
click at [240, 332] on img "grid" at bounding box center [175, 329] width 228 height 122
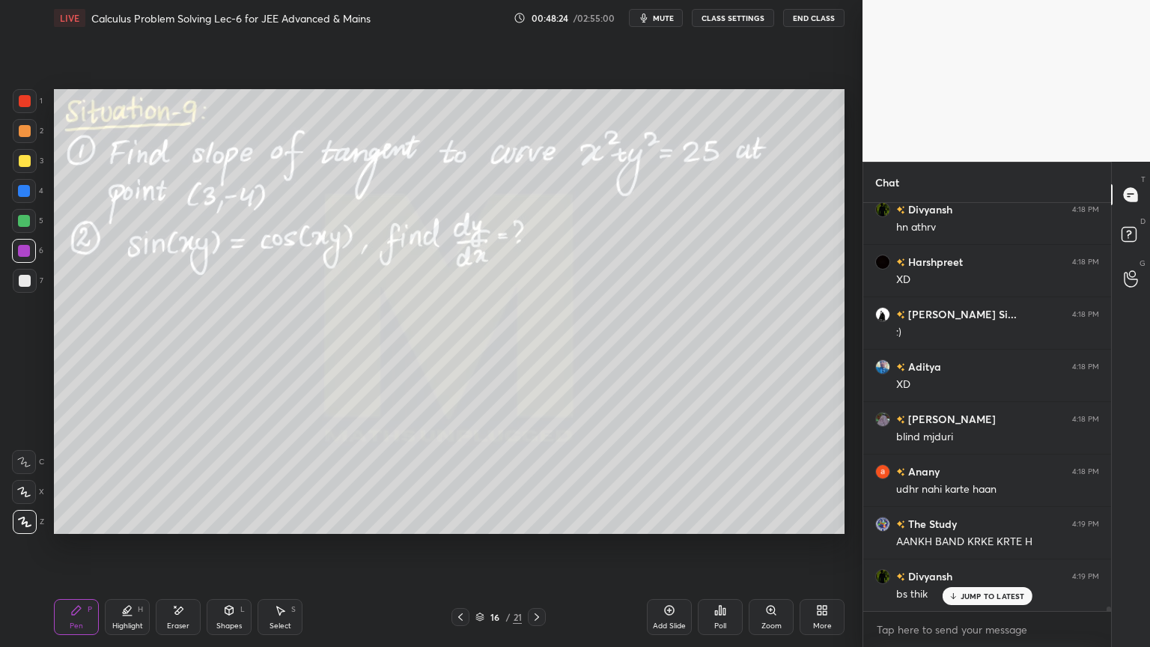
scroll to position [38800, 0]
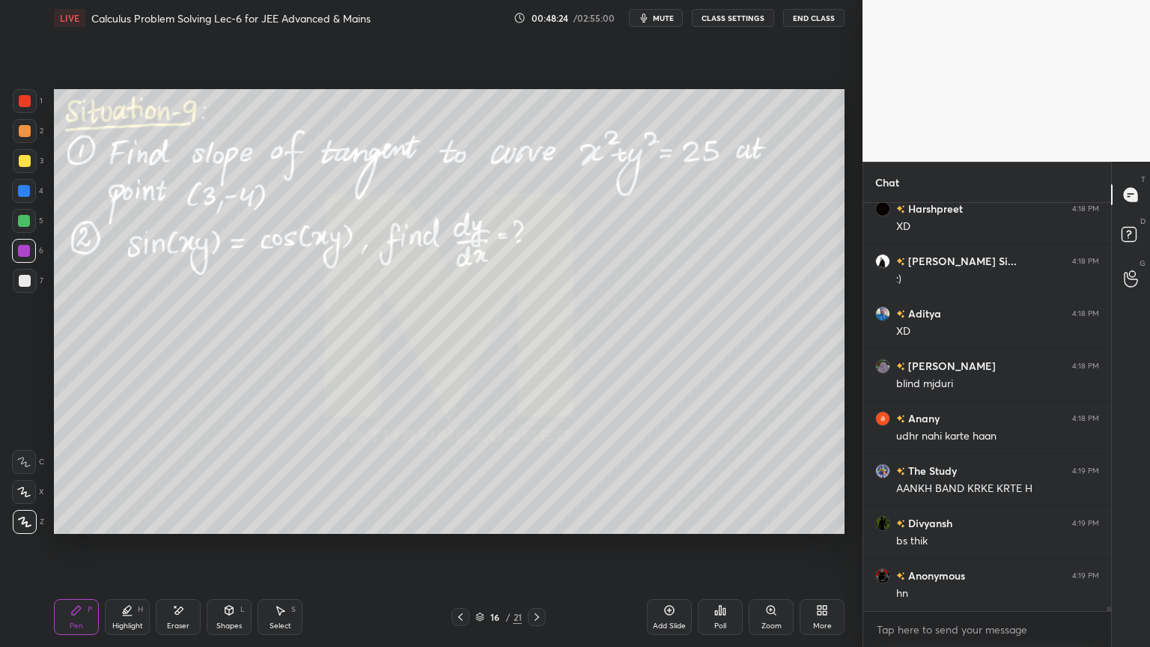
click at [995, 528] on div "[PERSON_NAME] 4:18 PM hn [PERSON_NAME] 4:18 PM XD [PERSON_NAME] Si... 4:18 PM :…" at bounding box center [987, 407] width 248 height 408
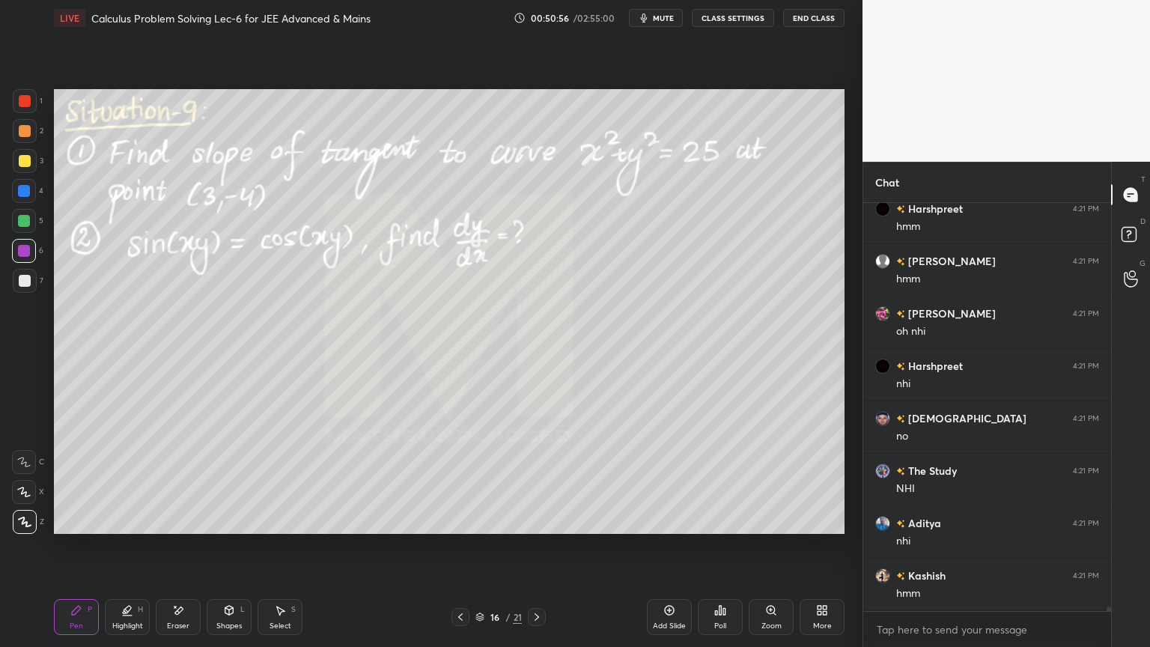
scroll to position [38444, 0]
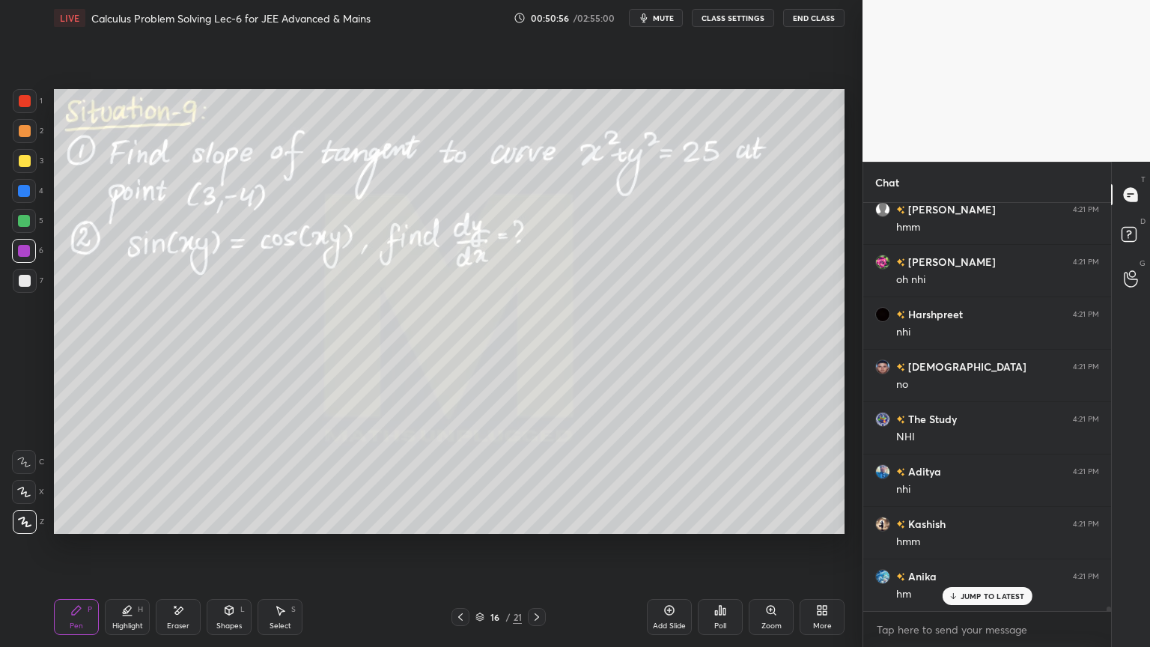
click at [30, 281] on div at bounding box center [25, 281] width 12 height 12
click at [171, 528] on div "Eraser" at bounding box center [178, 617] width 45 height 36
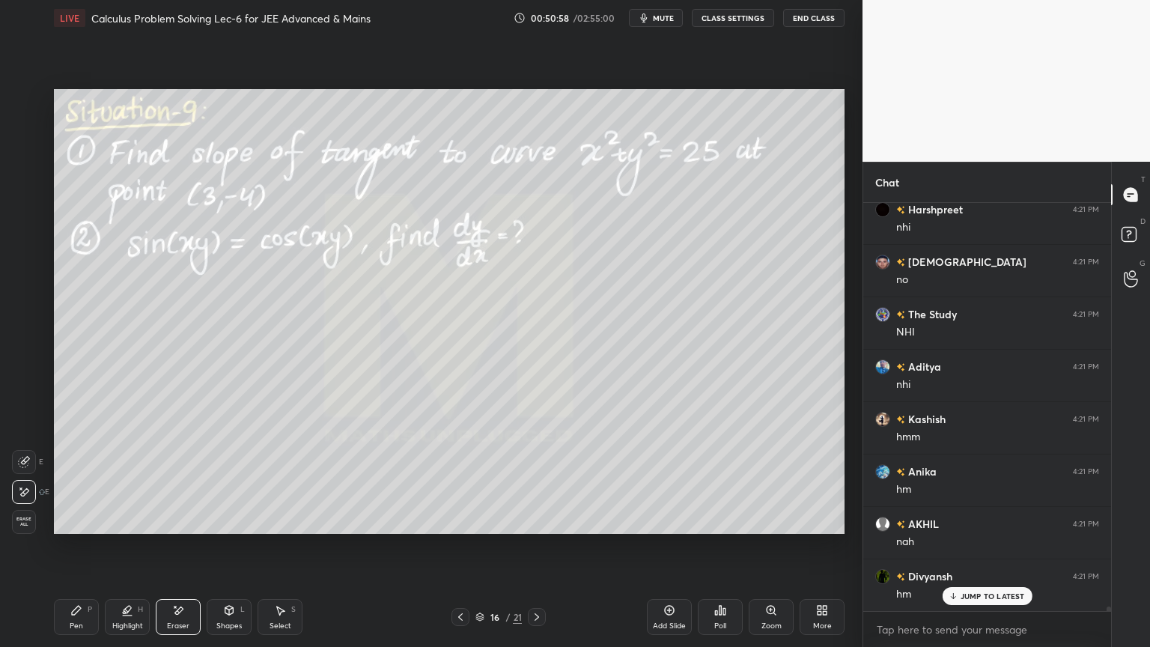
click at [28, 516] on span "Erase all" at bounding box center [24, 521] width 22 height 10
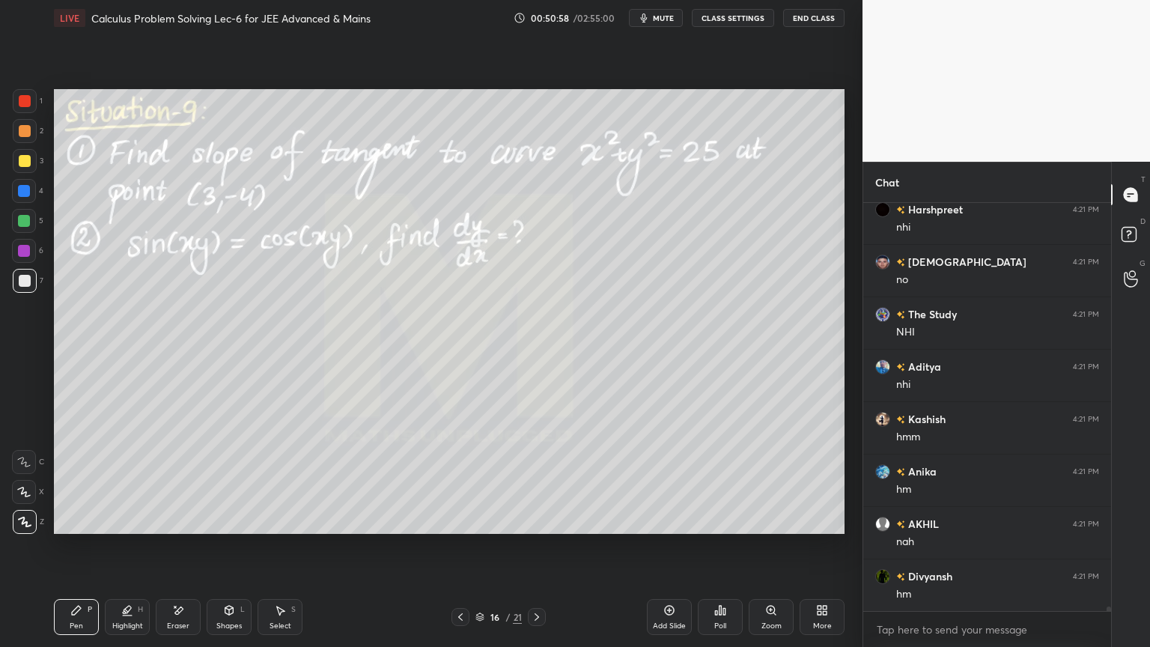
scroll to position [38602, 0]
drag, startPoint x: 125, startPoint y: 613, endPoint x: 94, endPoint y: 610, distance: 30.8
click at [124, 528] on icon at bounding box center [127, 610] width 12 height 12
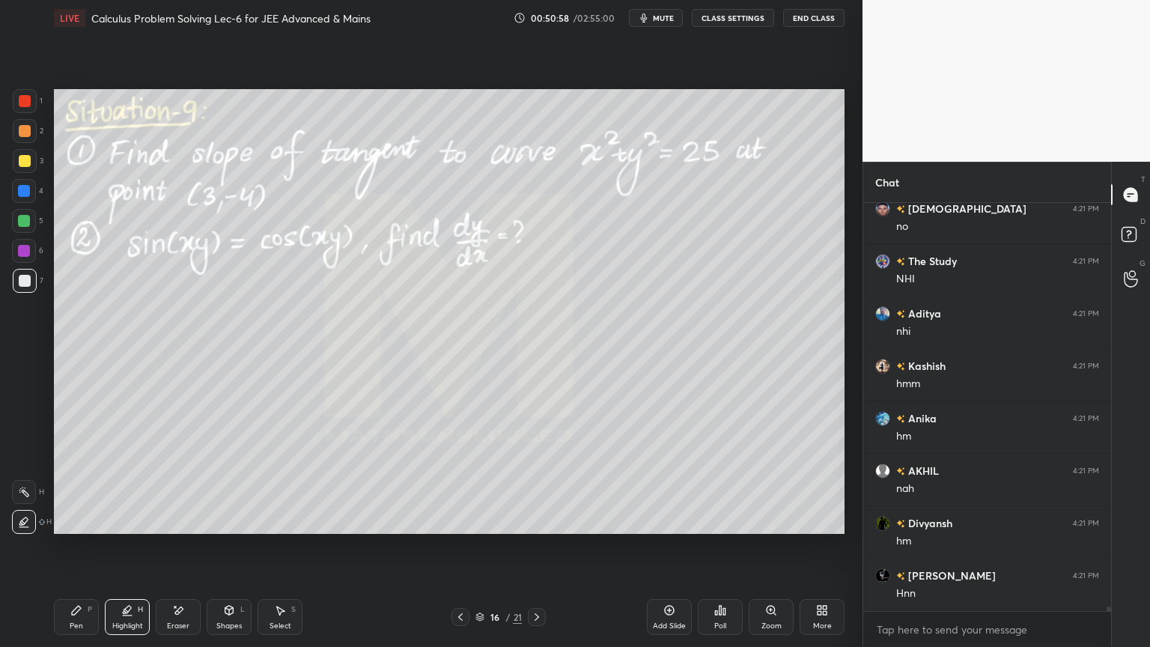
click at [85, 528] on div "Pen P" at bounding box center [76, 617] width 45 height 36
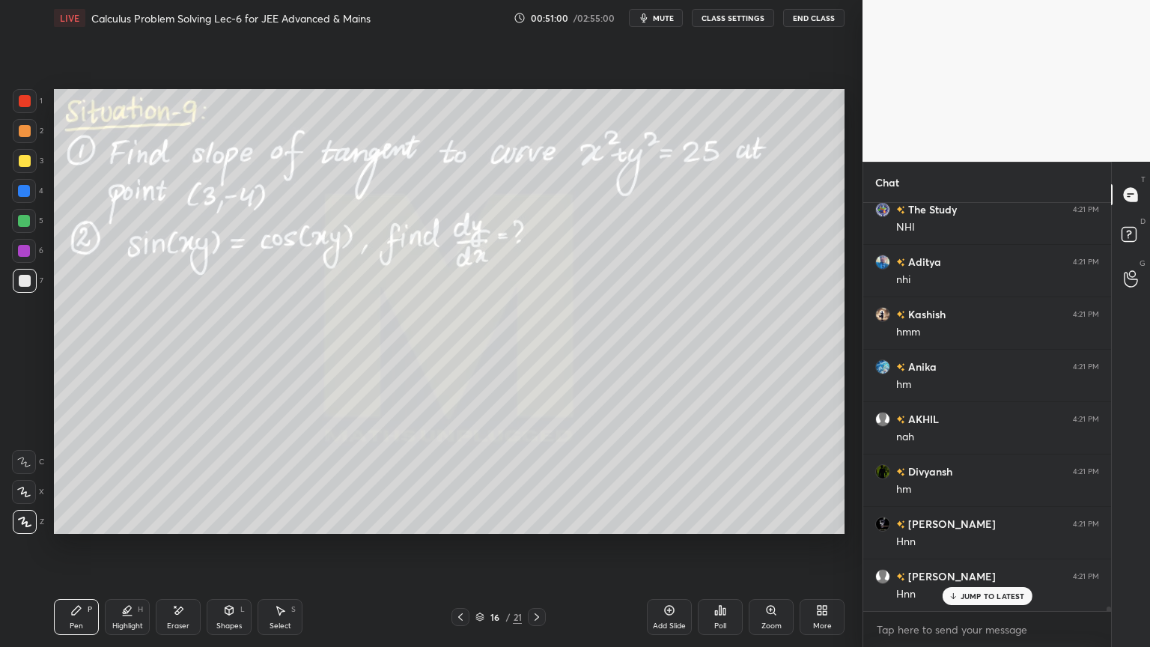
click at [537, 528] on icon at bounding box center [537, 617] width 12 height 12
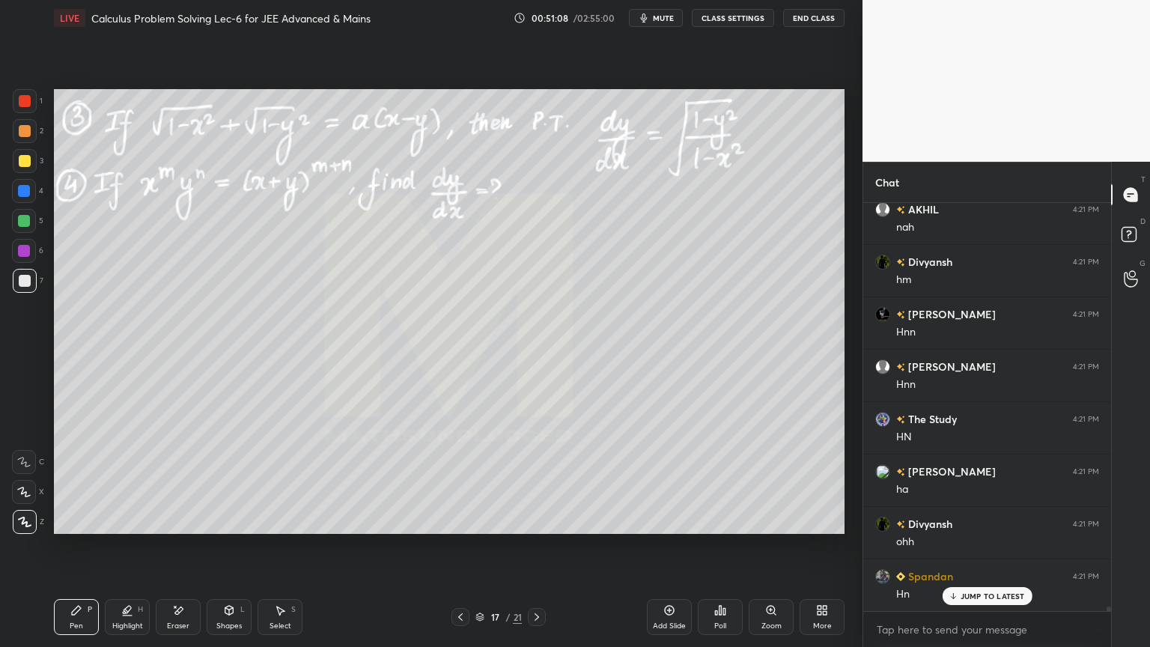
scroll to position [38916, 0]
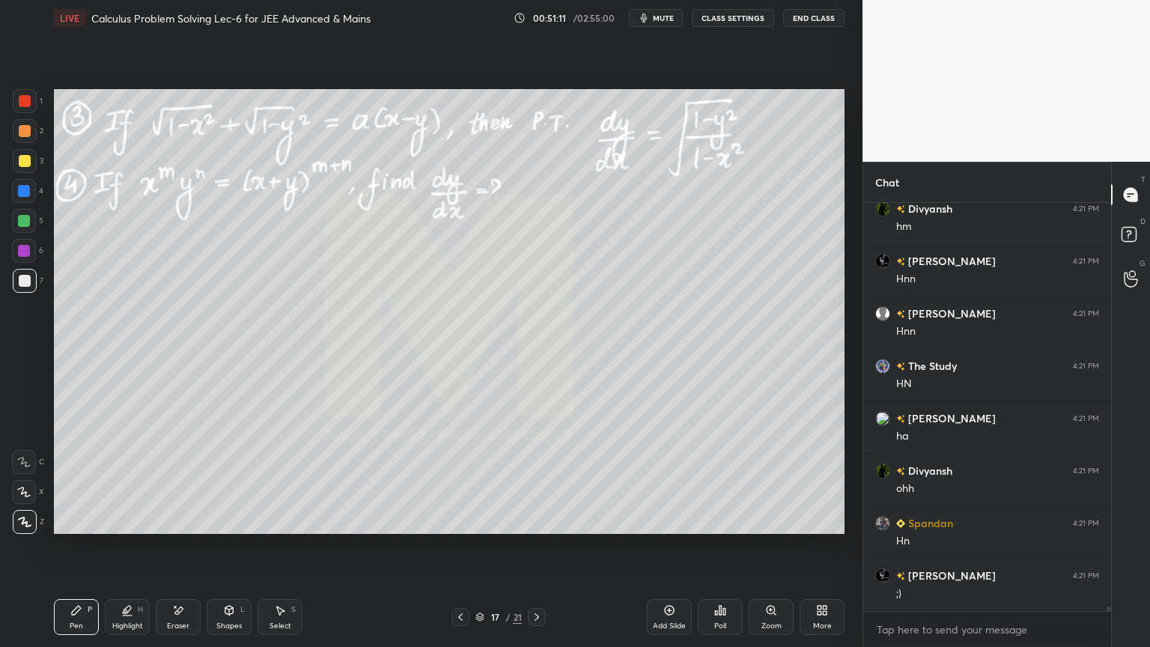
click at [169, 528] on div "Eraser" at bounding box center [178, 617] width 45 height 36
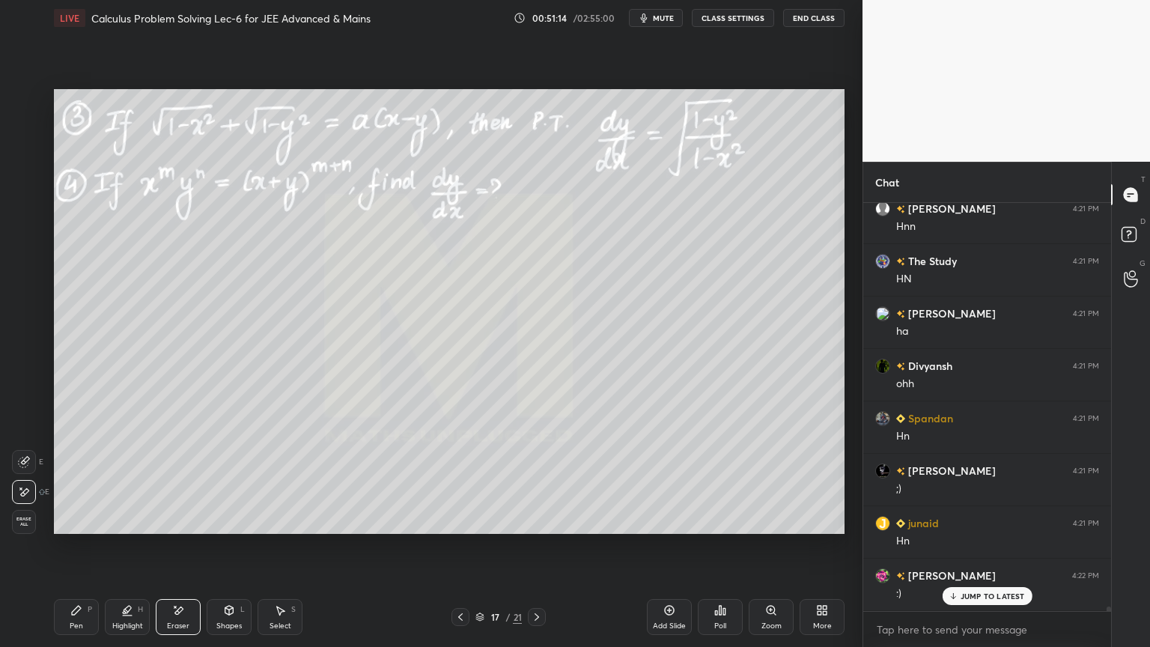
scroll to position [39126, 0]
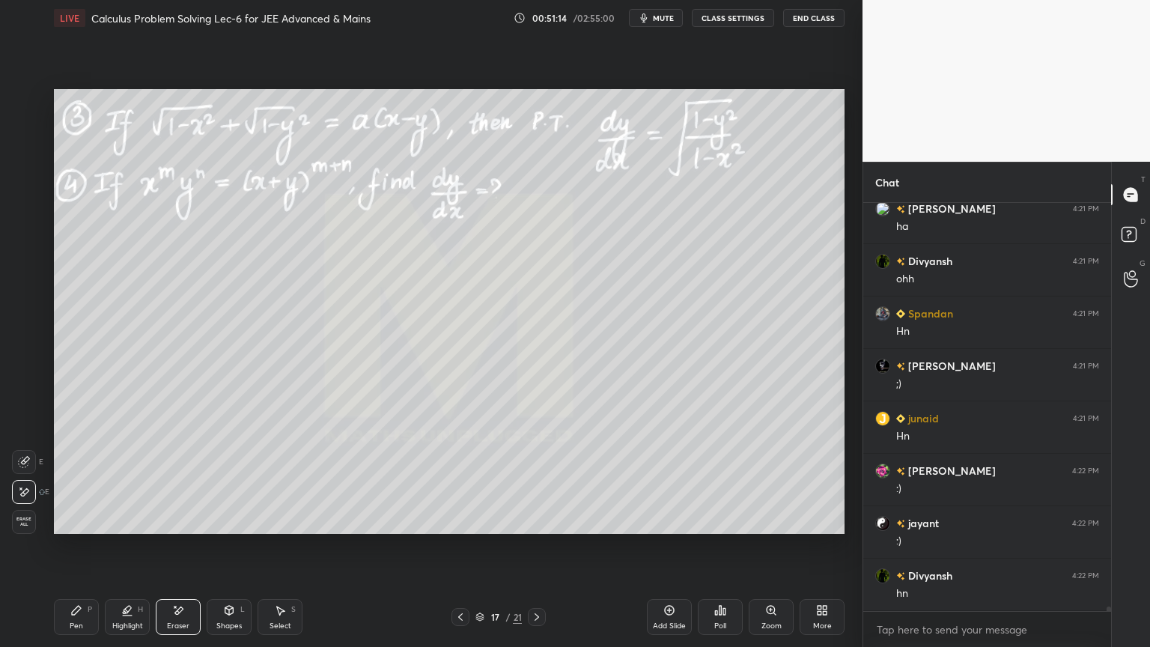
click at [131, 528] on div "Highlight H" at bounding box center [127, 617] width 45 height 36
click at [78, 528] on div "Pen P" at bounding box center [76, 617] width 45 height 36
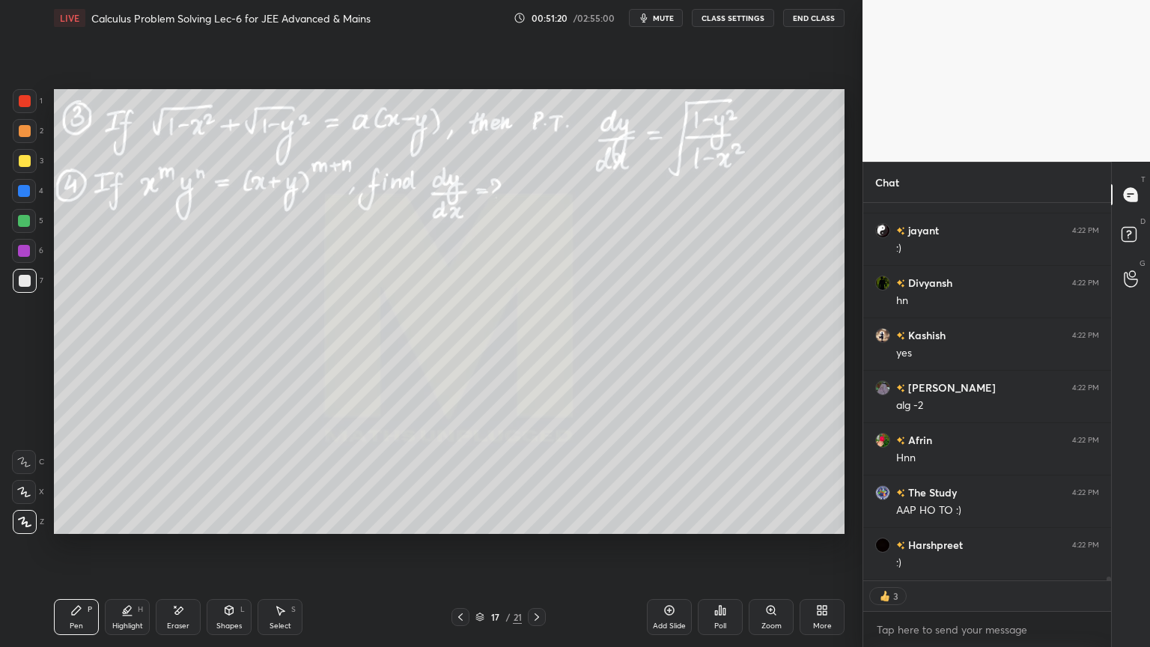
scroll to position [39471, 0]
click at [536, 528] on icon at bounding box center [537, 617] width 12 height 12
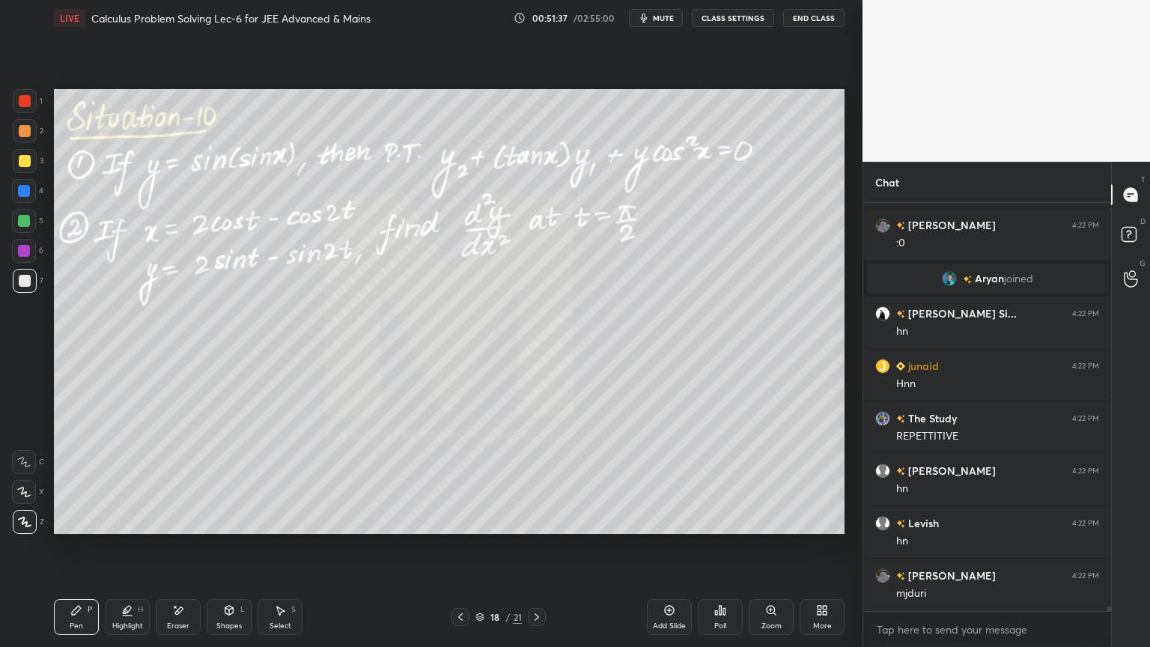
scroll to position [39336, 0]
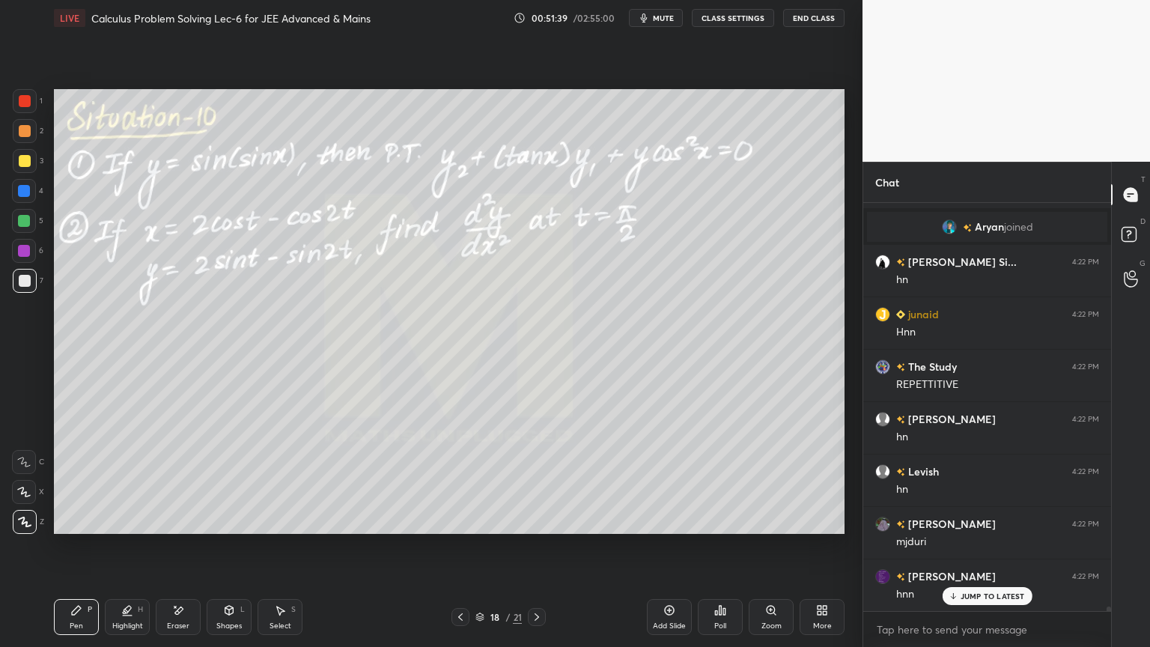
click at [460, 528] on icon at bounding box center [460, 616] width 4 height 7
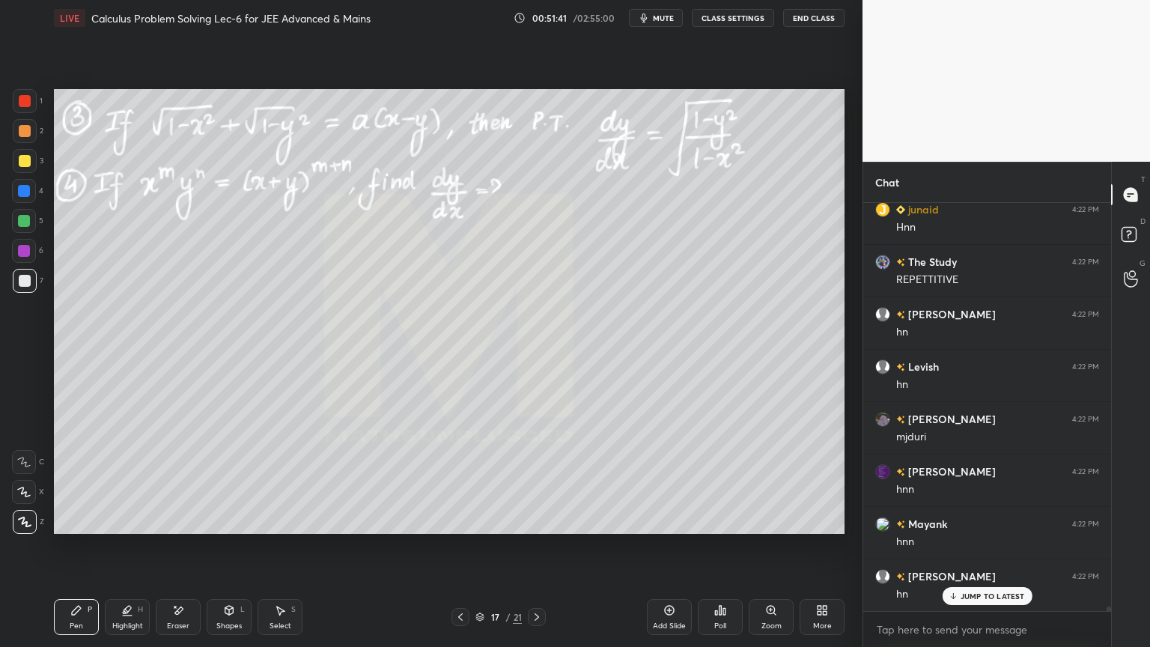
click at [460, 528] on icon at bounding box center [460, 616] width 4 height 7
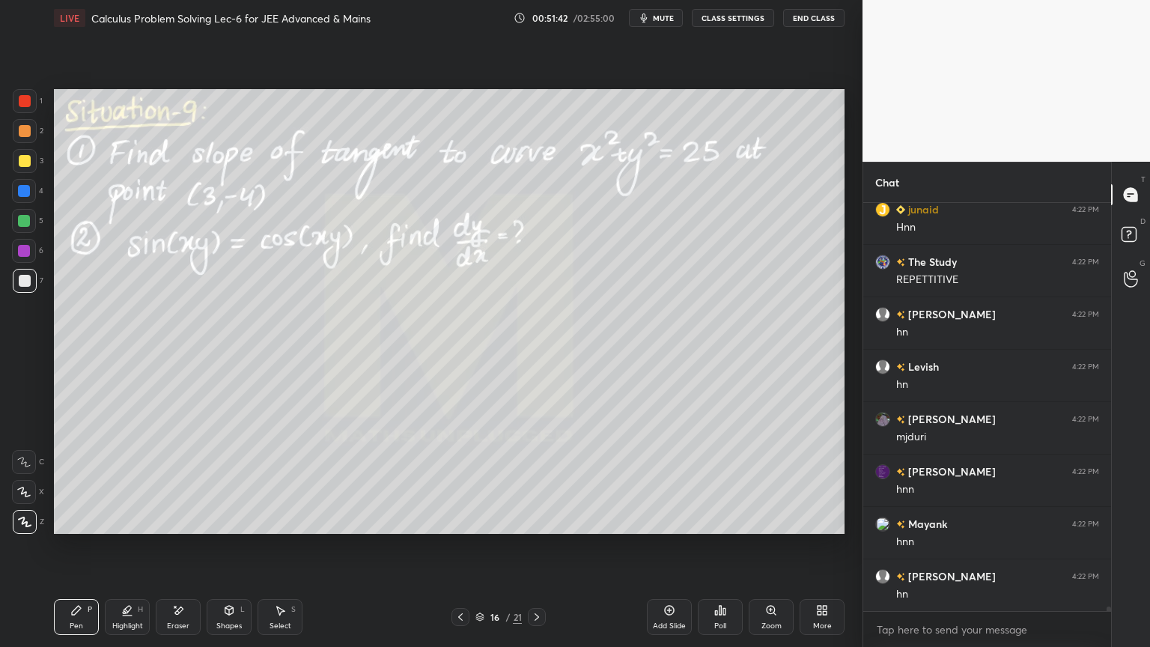
click at [989, 528] on div "junaid 4:22 PM Hnn The Study 4:22 PM REPETTITIVE [PERSON_NAME] 4:22 PM [PERSON_…" at bounding box center [987, 407] width 248 height 408
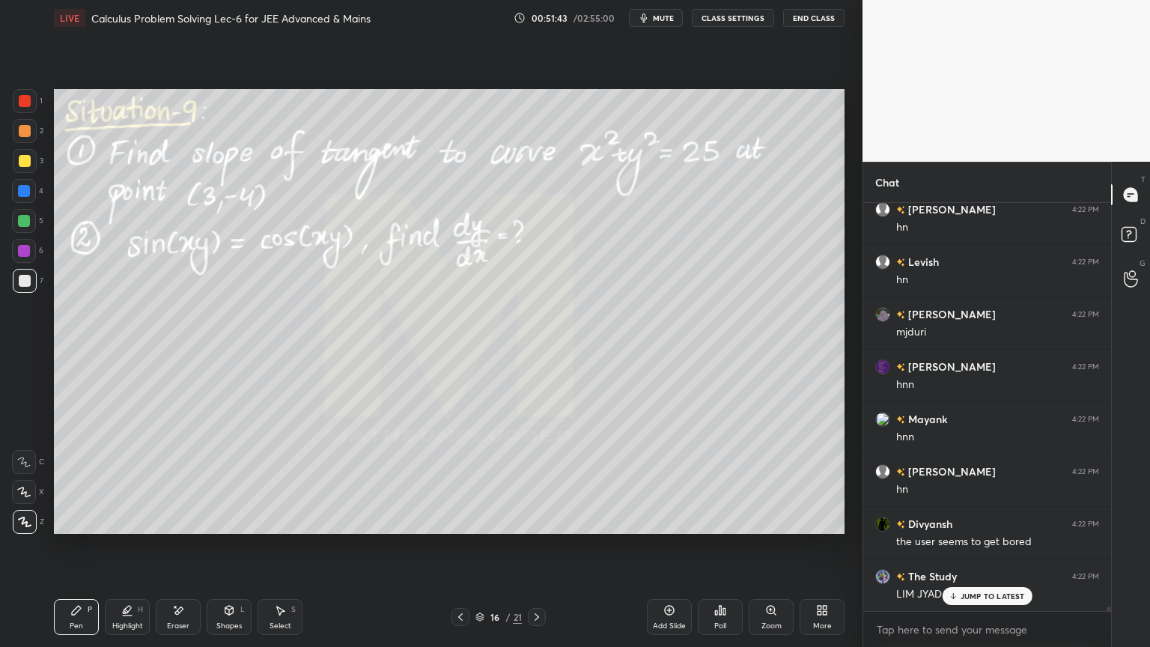
click at [980, 528] on p "JUMP TO LATEST" at bounding box center [992, 595] width 64 height 9
click at [484, 528] on icon at bounding box center [479, 616] width 9 height 9
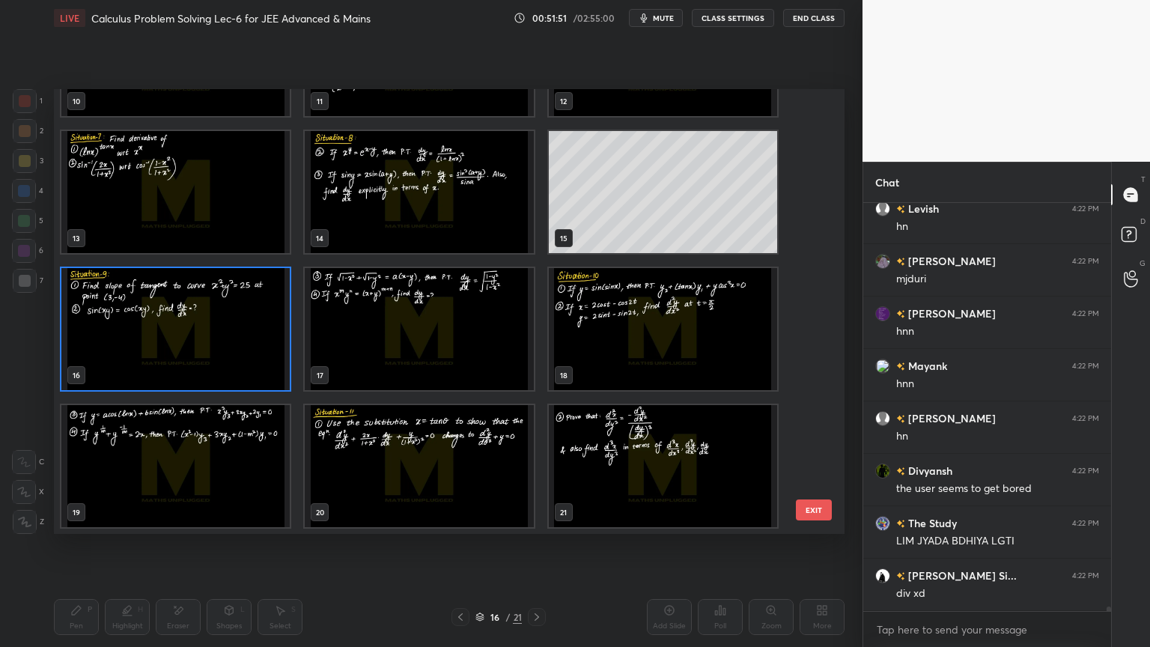
click at [192, 347] on img "grid" at bounding box center [175, 329] width 228 height 122
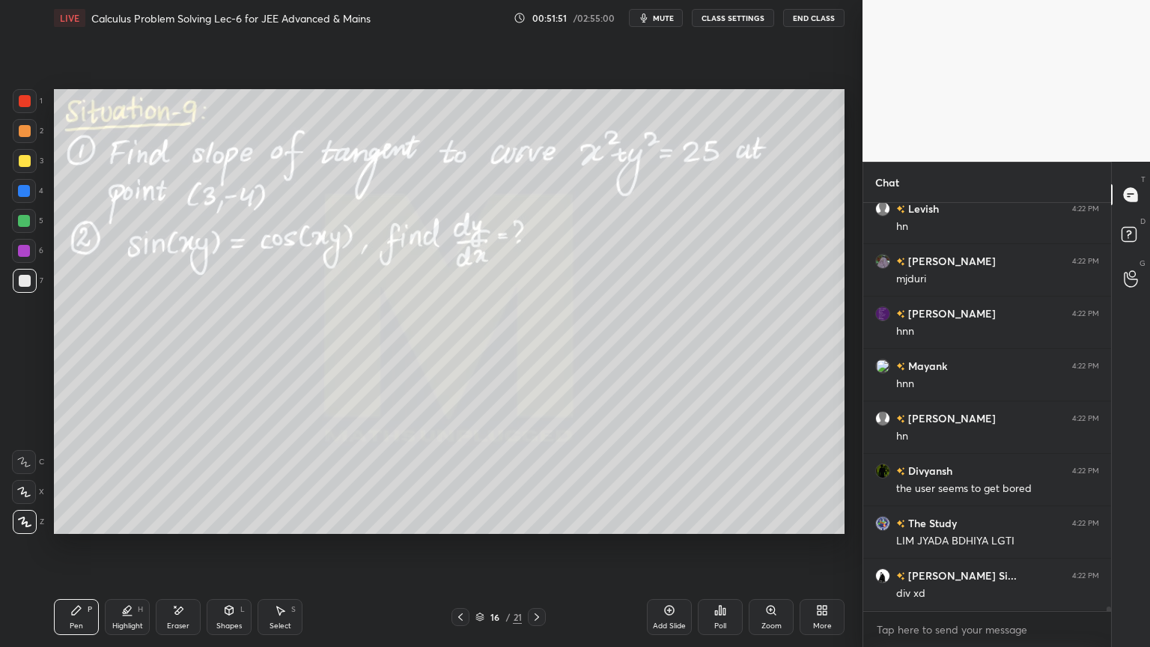
click at [192, 347] on img "grid" at bounding box center [175, 329] width 228 height 122
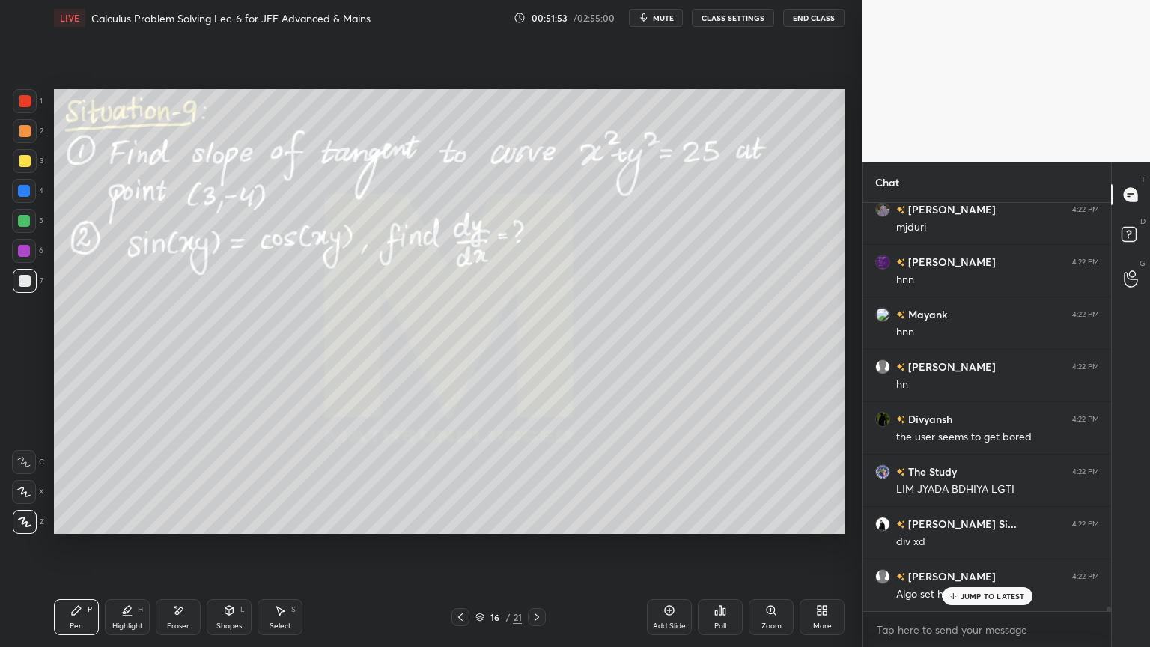
click at [990, 528] on p "JUMP TO LATEST" at bounding box center [992, 595] width 64 height 9
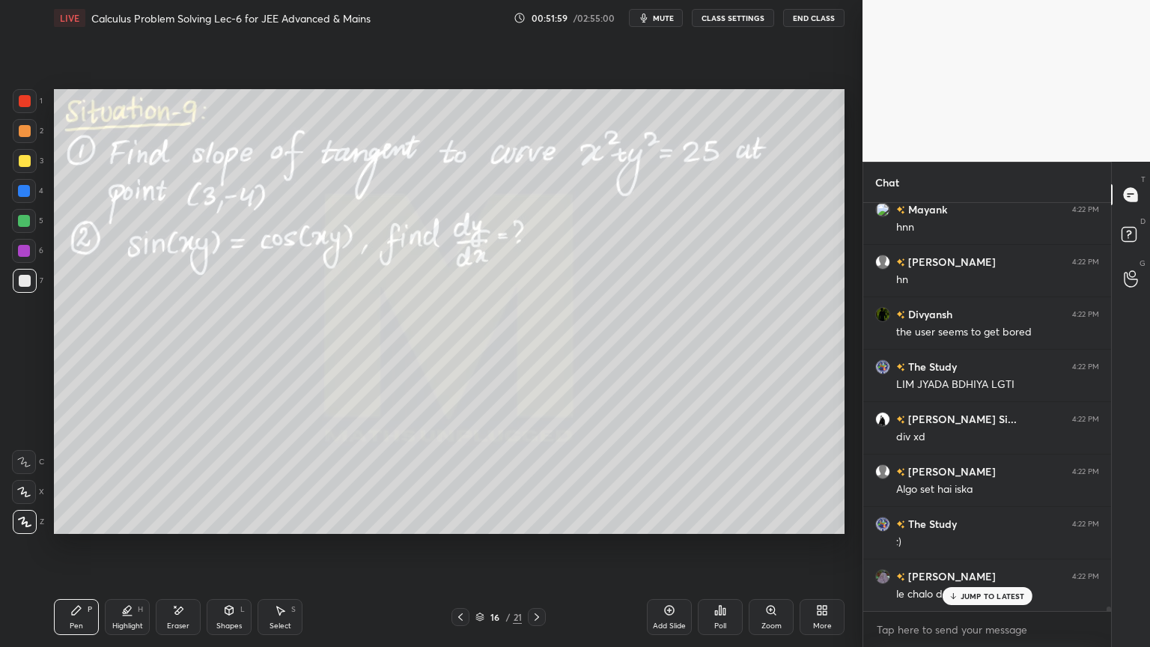
drag, startPoint x: 177, startPoint y: 618, endPoint x: 377, endPoint y: 540, distance: 214.9
click at [177, 528] on div "Eraser" at bounding box center [178, 617] width 45 height 36
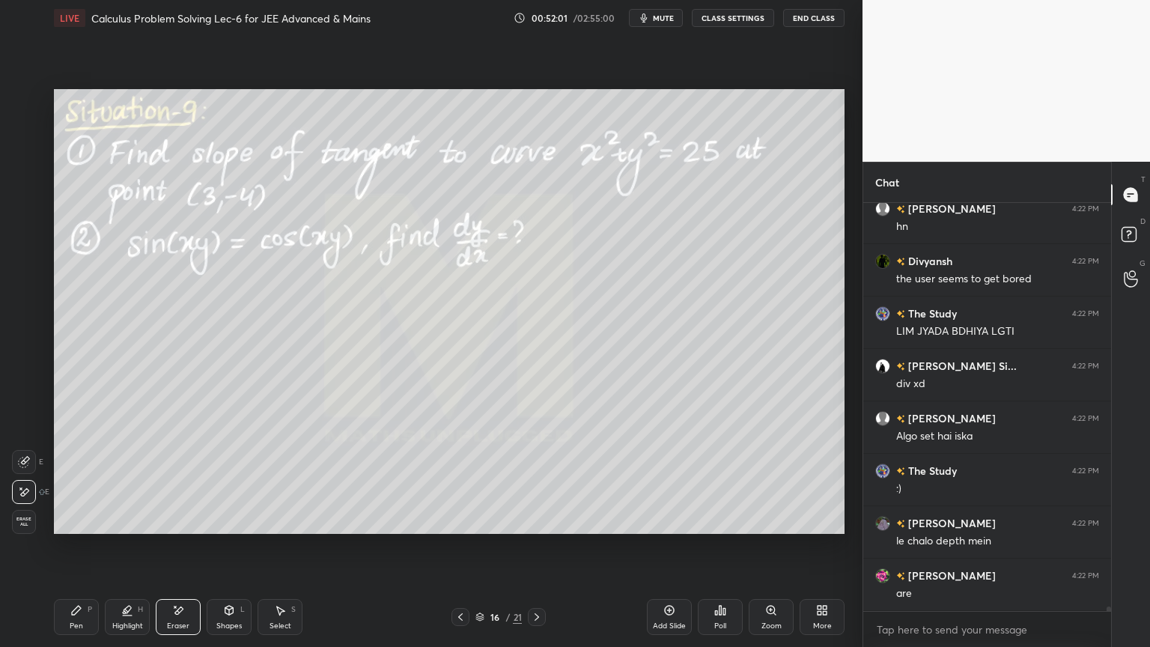
click at [116, 528] on div "Highlight H" at bounding box center [127, 617] width 45 height 36
click at [75, 528] on icon at bounding box center [76, 610] width 12 height 12
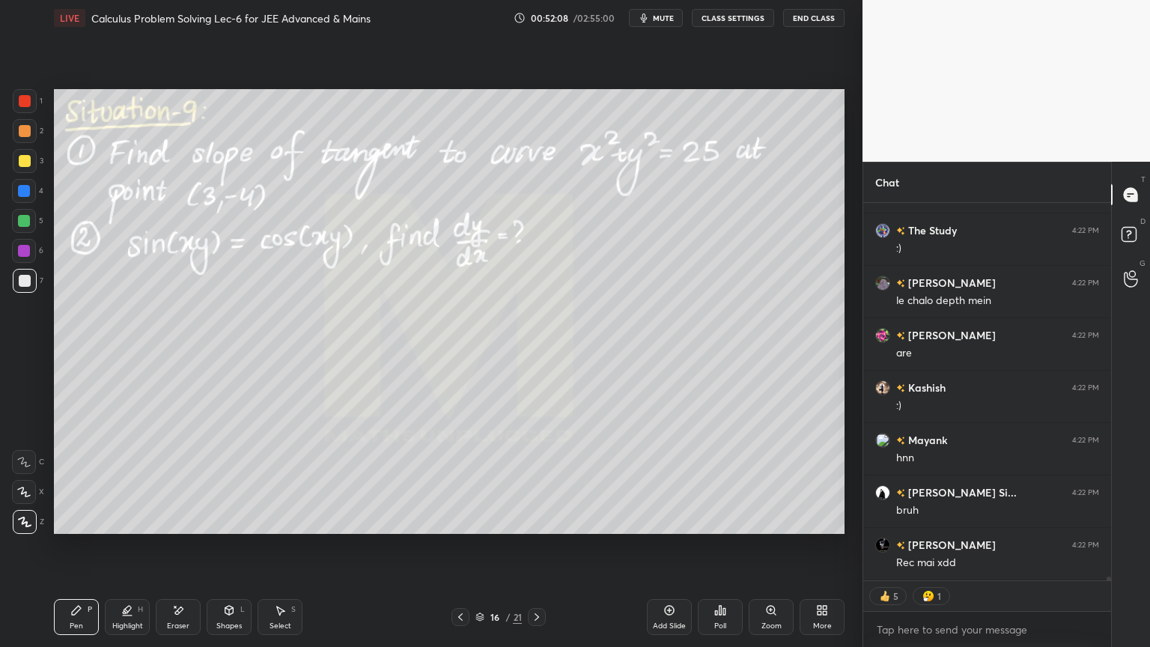
drag, startPoint x: 28, startPoint y: 126, endPoint x: 48, endPoint y: 129, distance: 20.4
click at [26, 129] on div at bounding box center [25, 131] width 12 height 12
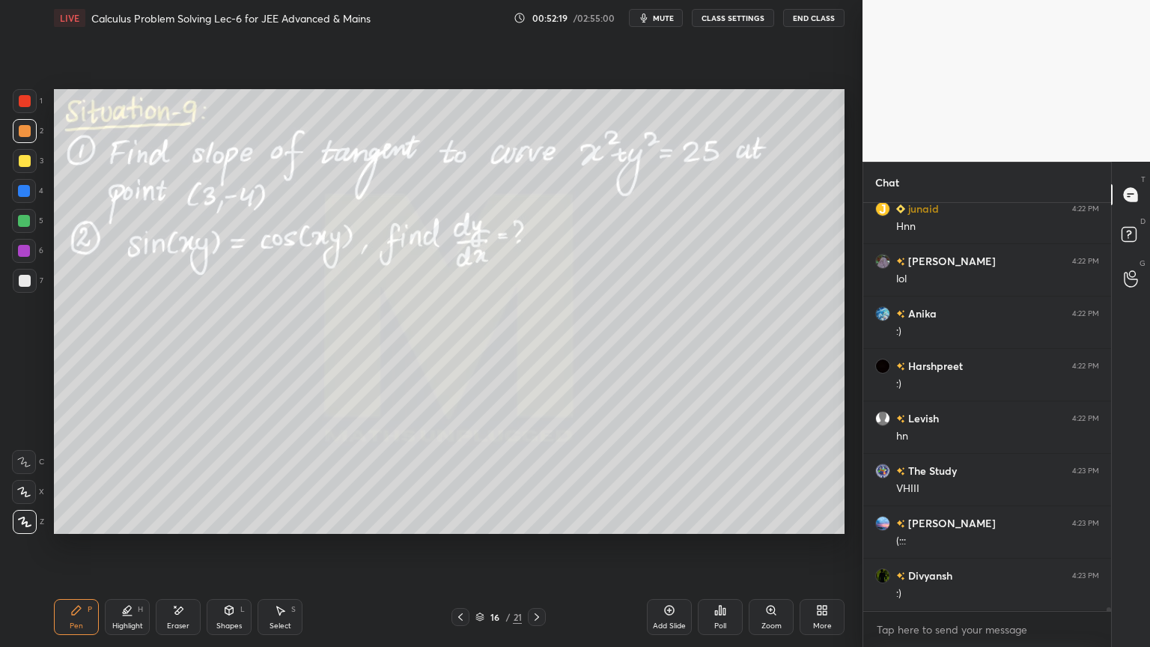
drag, startPoint x: 27, startPoint y: 272, endPoint x: 45, endPoint y: 272, distance: 18.0
click at [26, 273] on div at bounding box center [25, 281] width 24 height 24
click at [28, 131] on div at bounding box center [25, 131] width 12 height 12
click at [30, 279] on div at bounding box center [25, 281] width 24 height 24
click at [0, 124] on div "1 2 3 4 5 6 7 C X Z E E Erase all H H" at bounding box center [24, 311] width 48 height 445
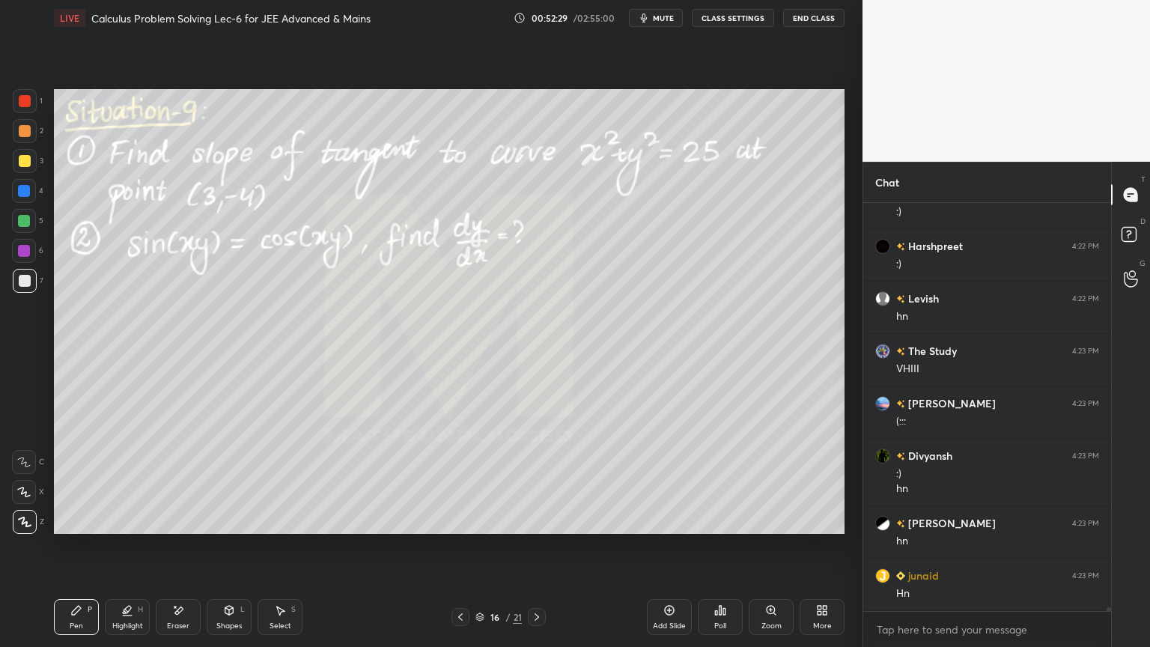
click at [231, 528] on icon at bounding box center [229, 610] width 8 height 9
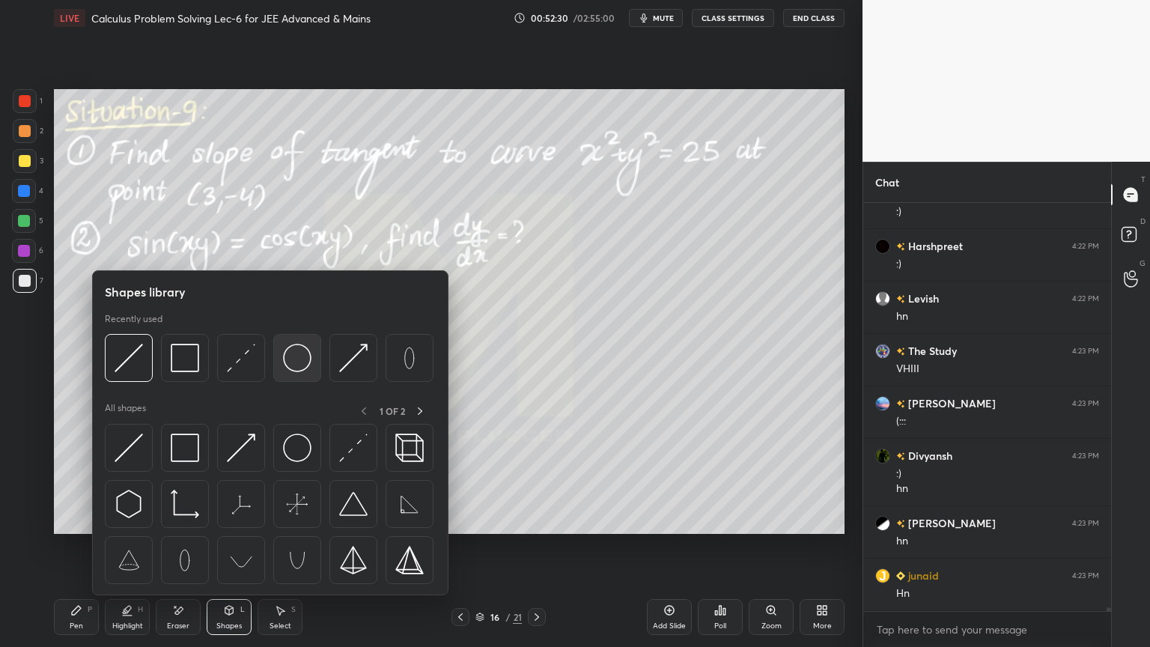
click at [295, 358] on img at bounding box center [297, 358] width 28 height 28
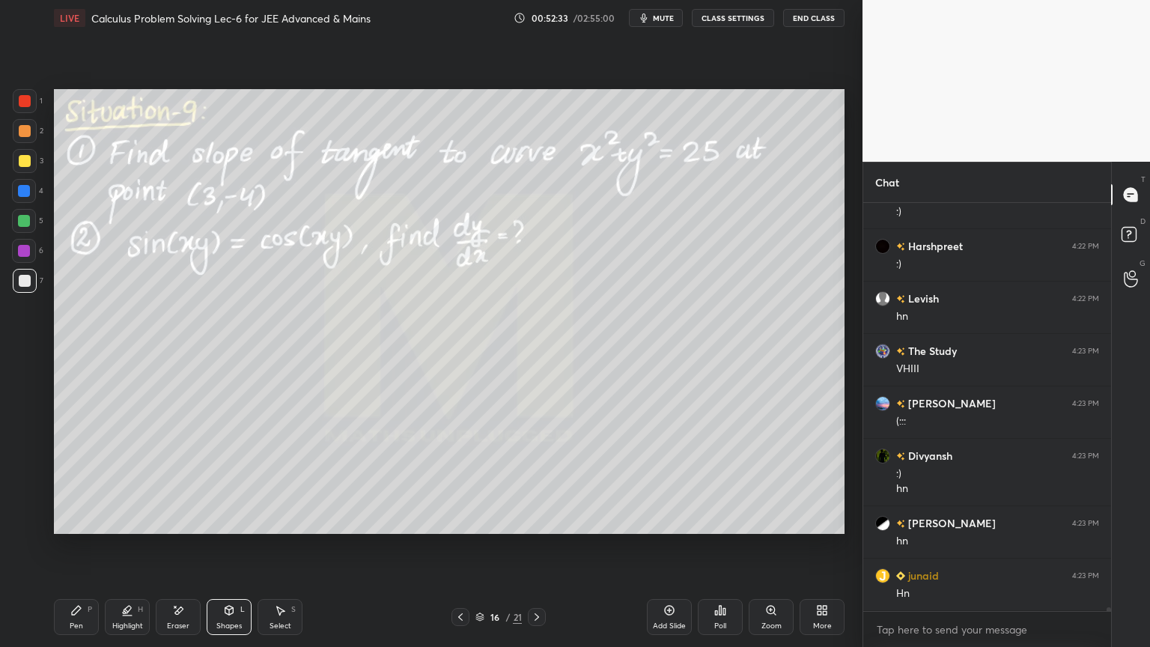
click at [280, 528] on icon at bounding box center [280, 610] width 12 height 12
drag, startPoint x: 697, startPoint y: 273, endPoint x: 713, endPoint y: 291, distance: 23.9
click at [713, 292] on div "0 ° Undo Copy Duplicate Duplicate to new slide Delete" at bounding box center [449, 311] width 790 height 445
drag, startPoint x: 686, startPoint y: 281, endPoint x: 722, endPoint y: 314, distance: 48.2
click at [722, 314] on div "0 ° Undo Copy Duplicate Duplicate to new slide Delete" at bounding box center [449, 311] width 790 height 445
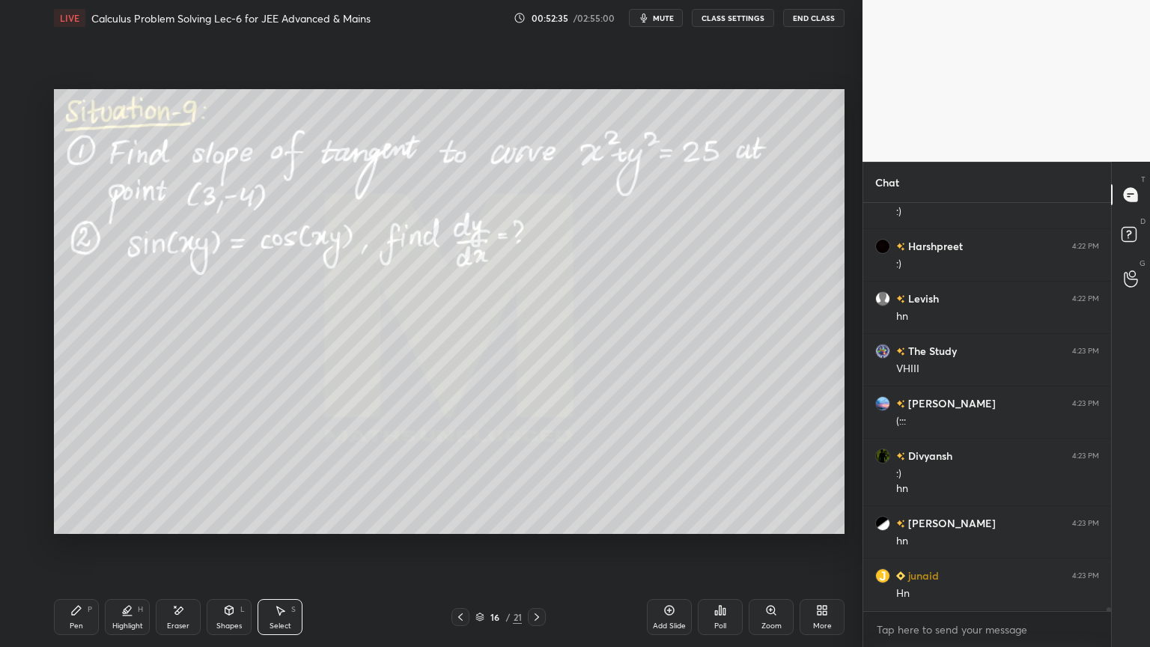
click at [701, 286] on div "0 ° Undo Copy Duplicate Duplicate to new slide Delete" at bounding box center [449, 311] width 790 height 445
click at [700, 286] on div "0 ° Undo Copy Duplicate Duplicate to new slide Delete" at bounding box center [449, 311] width 790 height 445
click at [698, 287] on div "0 ° Undo Copy Duplicate Duplicate to new slide Delete" at bounding box center [449, 311] width 790 height 445
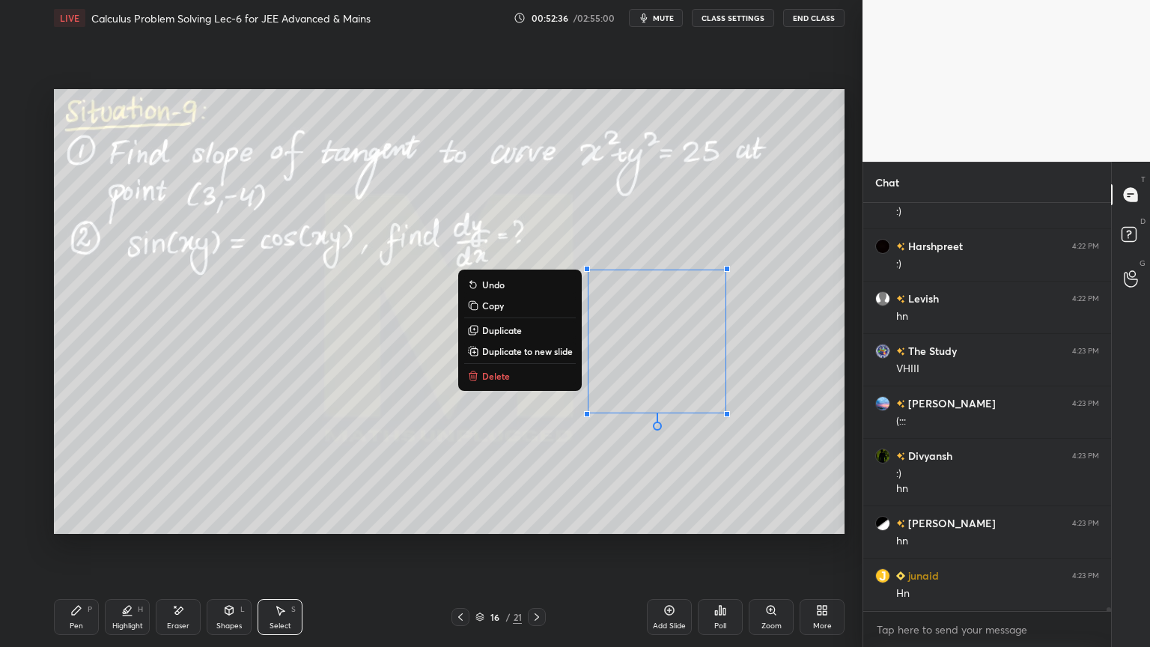
drag, startPoint x: 698, startPoint y: 287, endPoint x: 671, endPoint y: 322, distance: 44.2
click at [698, 290] on div "0 ° Undo Copy Duplicate Duplicate to new slide Delete" at bounding box center [449, 311] width 790 height 445
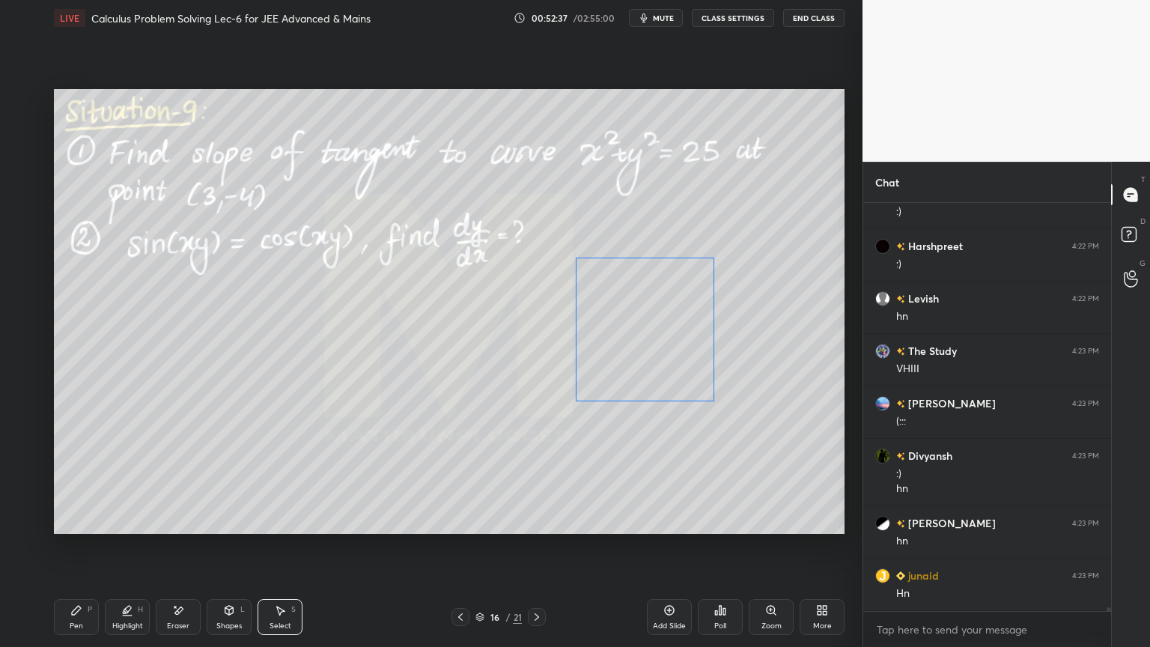
drag, startPoint x: 668, startPoint y: 302, endPoint x: 532, endPoint y: 401, distance: 168.7
click at [656, 289] on div "0 ° Undo Copy Duplicate Duplicate to new slide Delete" at bounding box center [449, 311] width 790 height 445
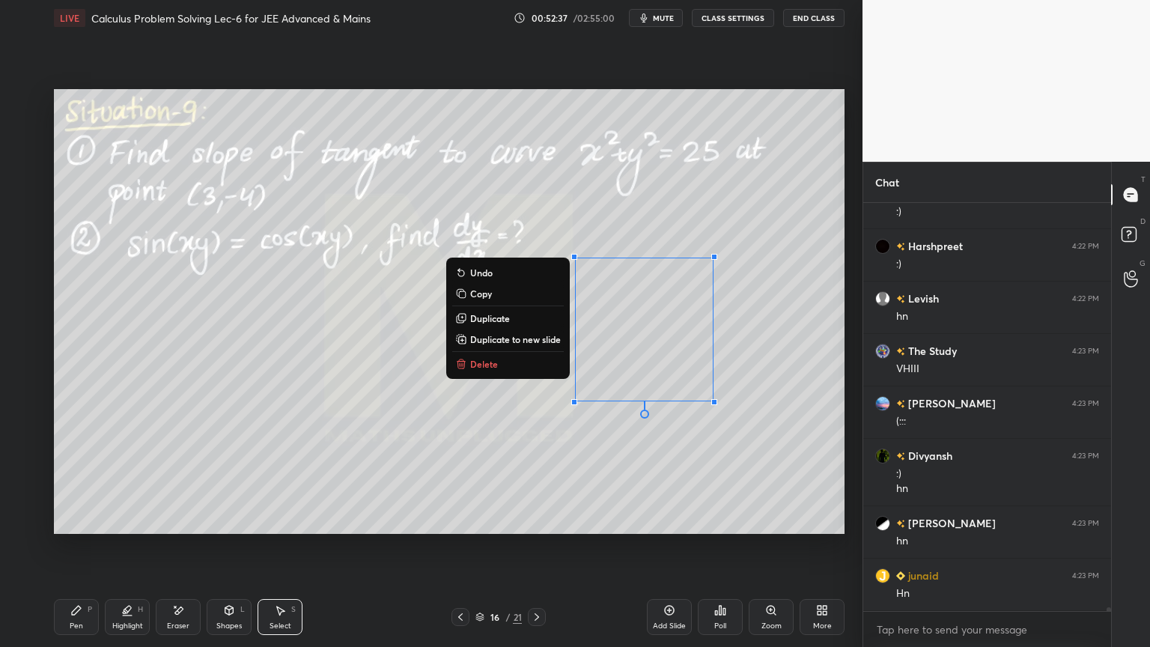
drag, startPoint x: 477, startPoint y: 439, endPoint x: 447, endPoint y: 457, distance: 35.3
click at [478, 439] on div "0 ° Undo Copy Duplicate Duplicate to new slide Delete" at bounding box center [449, 311] width 790 height 445
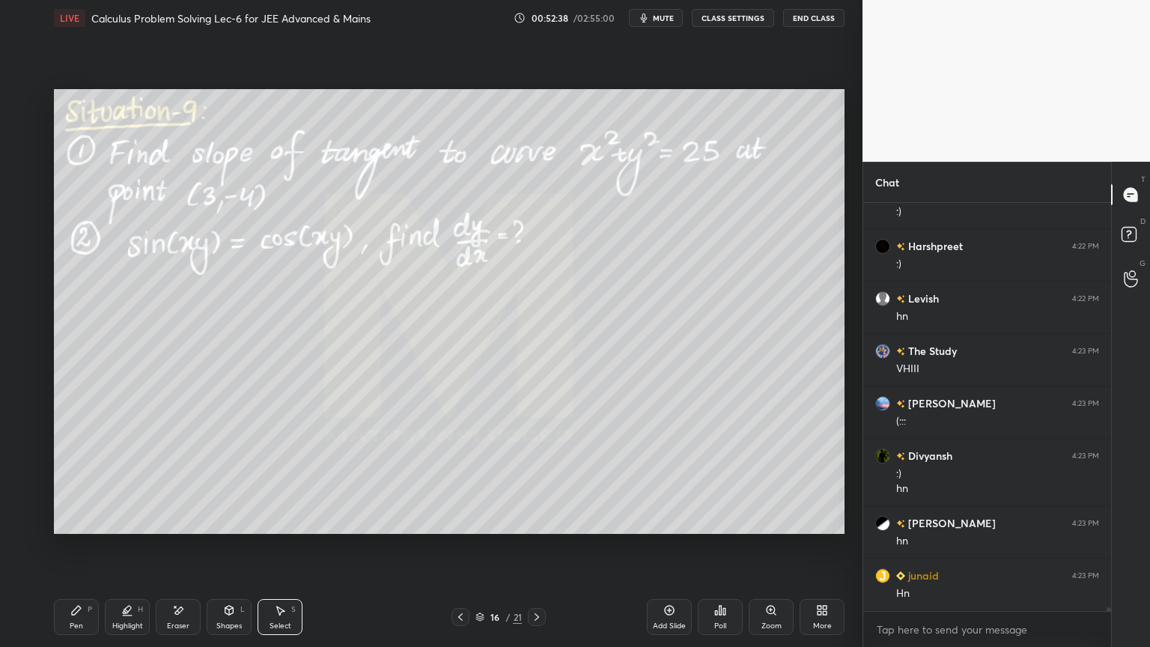
drag, startPoint x: 118, startPoint y: 617, endPoint x: 79, endPoint y: 614, distance: 39.0
click at [117, 528] on div "Highlight H" at bounding box center [127, 617] width 45 height 36
drag, startPoint x: 79, startPoint y: 614, endPoint x: 104, endPoint y: 585, distance: 38.2
click at [79, 528] on icon at bounding box center [76, 610] width 12 height 12
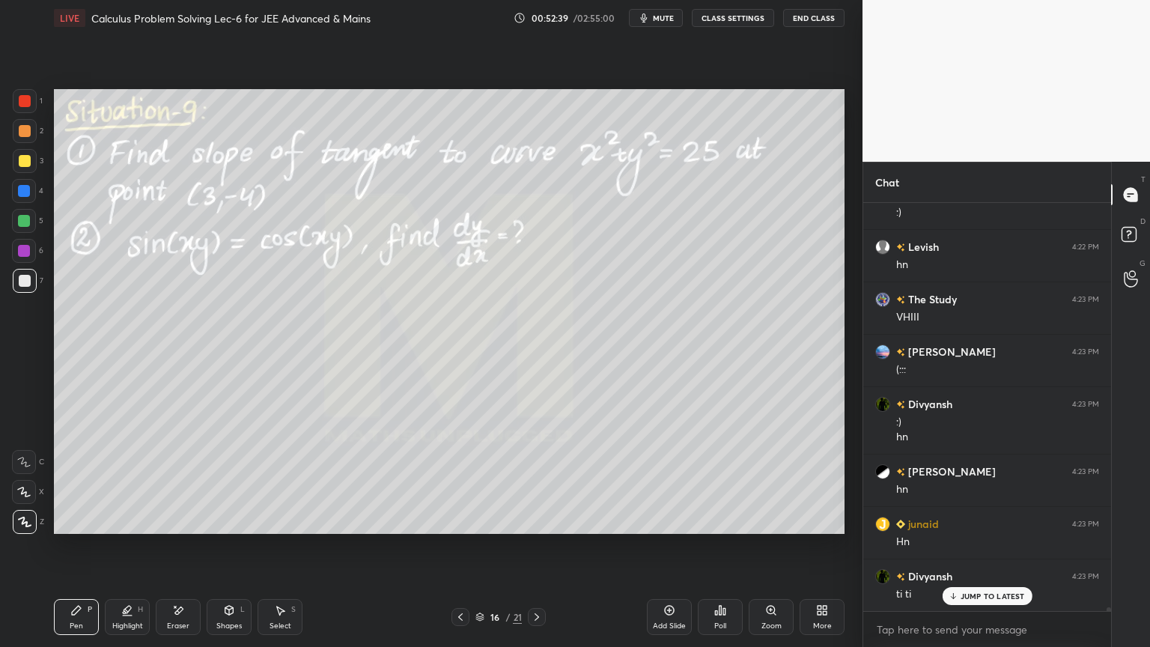
drag, startPoint x: 26, startPoint y: 129, endPoint x: 45, endPoint y: 153, distance: 30.4
click at [27, 130] on div at bounding box center [25, 131] width 12 height 12
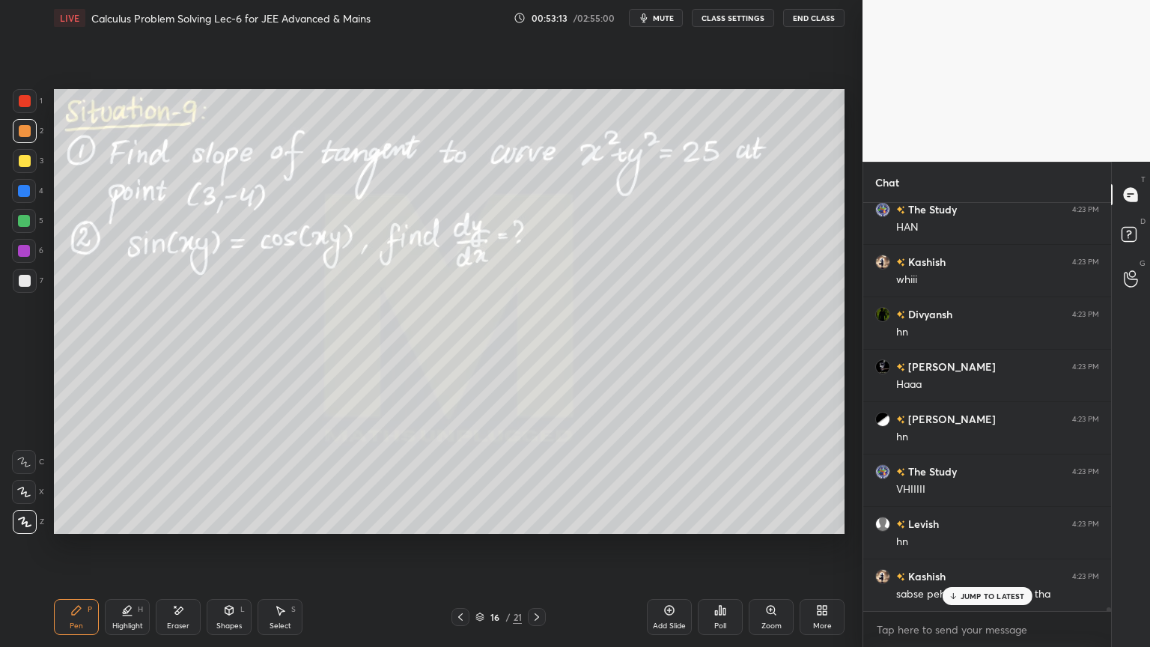
scroll to position [41351, 0]
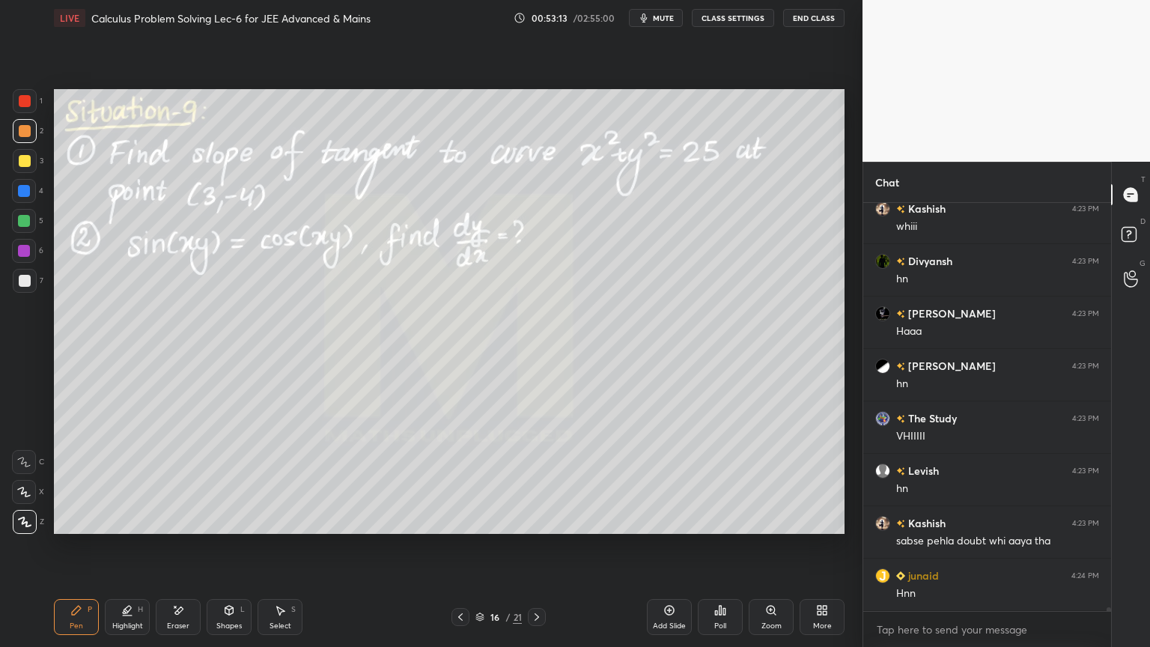
click at [973, 528] on div "The Study 4:23 PM [PERSON_NAME] 4:23 PM whiii [PERSON_NAME] 4:23 PM hn Lavesh 4…" at bounding box center [987, 407] width 248 height 408
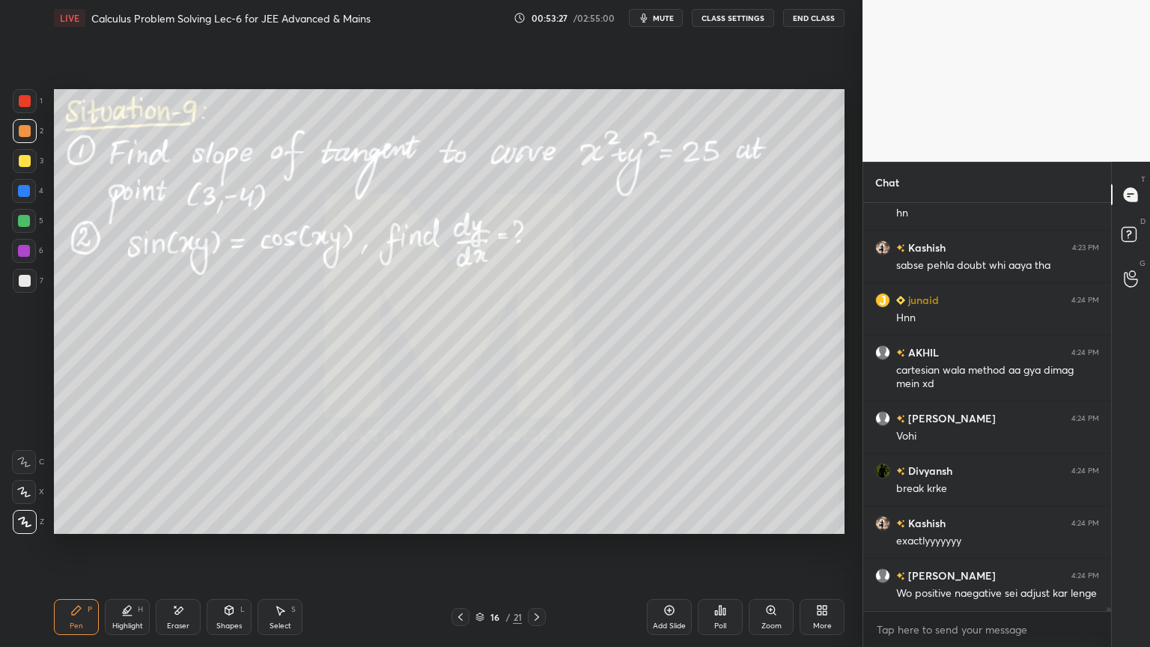
scroll to position [41678, 0]
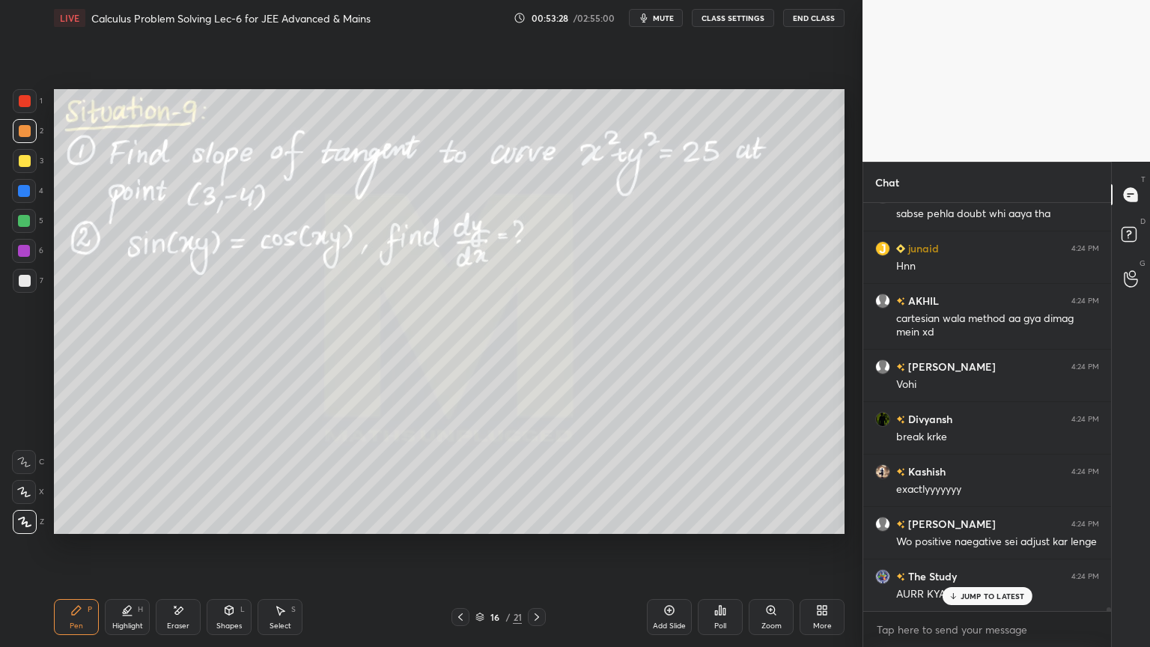
click at [177, 528] on div "Eraser" at bounding box center [178, 617] width 45 height 36
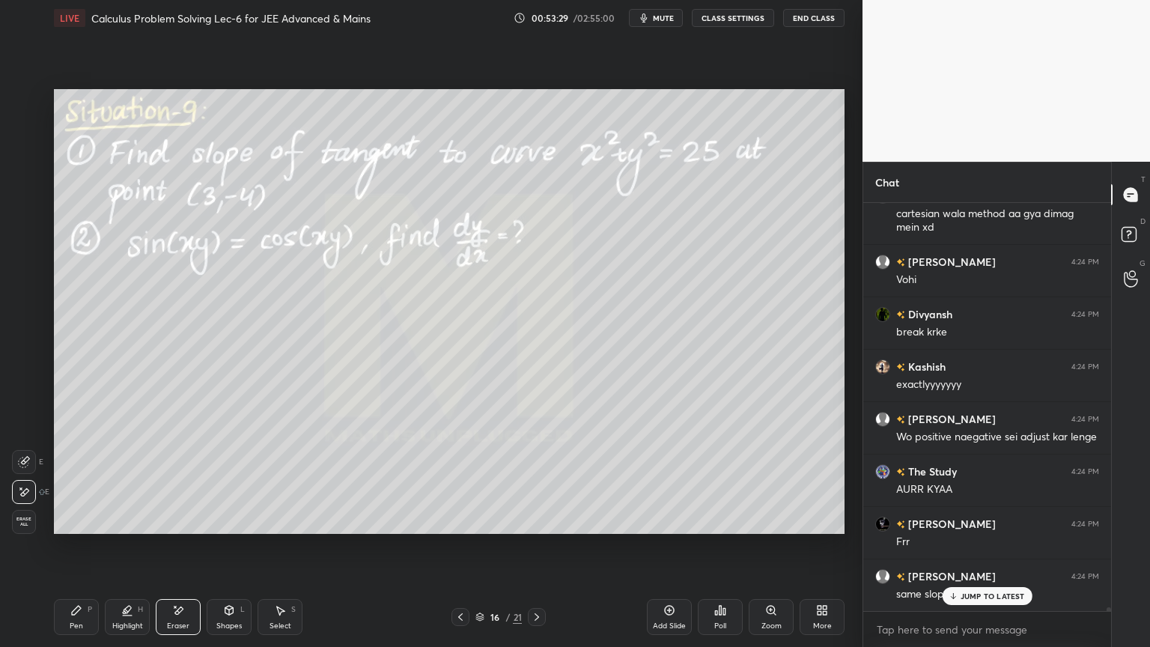
drag, startPoint x: 124, startPoint y: 619, endPoint x: 91, endPoint y: 622, distance: 33.1
click at [123, 528] on div "Highlight H" at bounding box center [127, 617] width 45 height 36
click at [76, 528] on div "Pen P" at bounding box center [76, 617] width 45 height 36
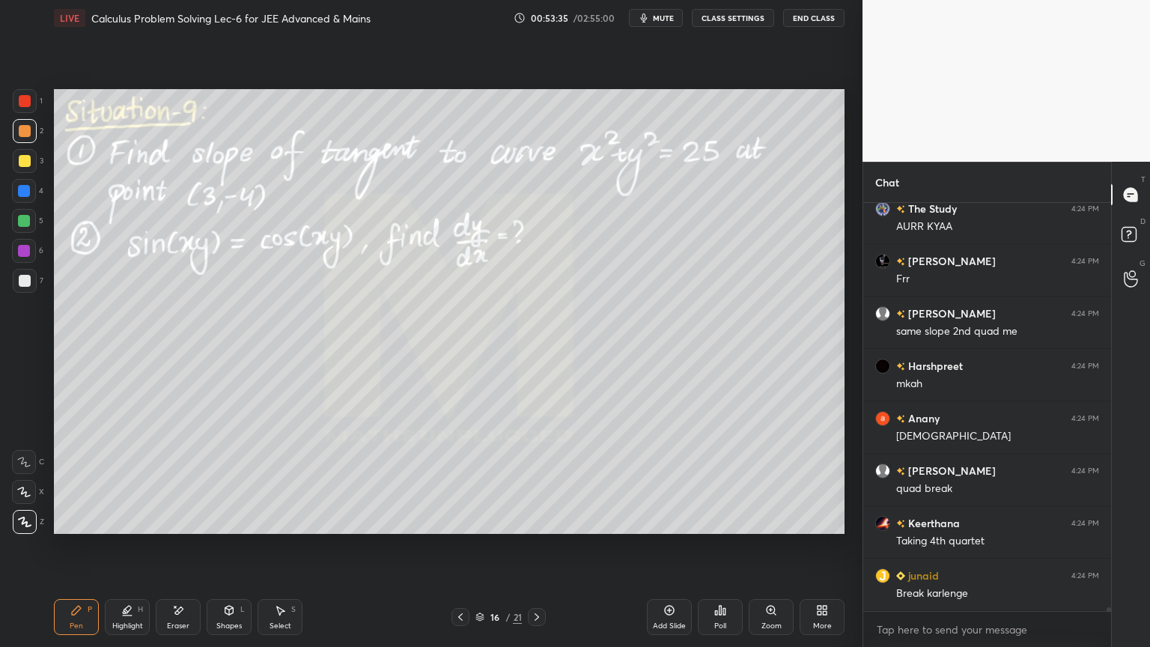
scroll to position [42097, 0]
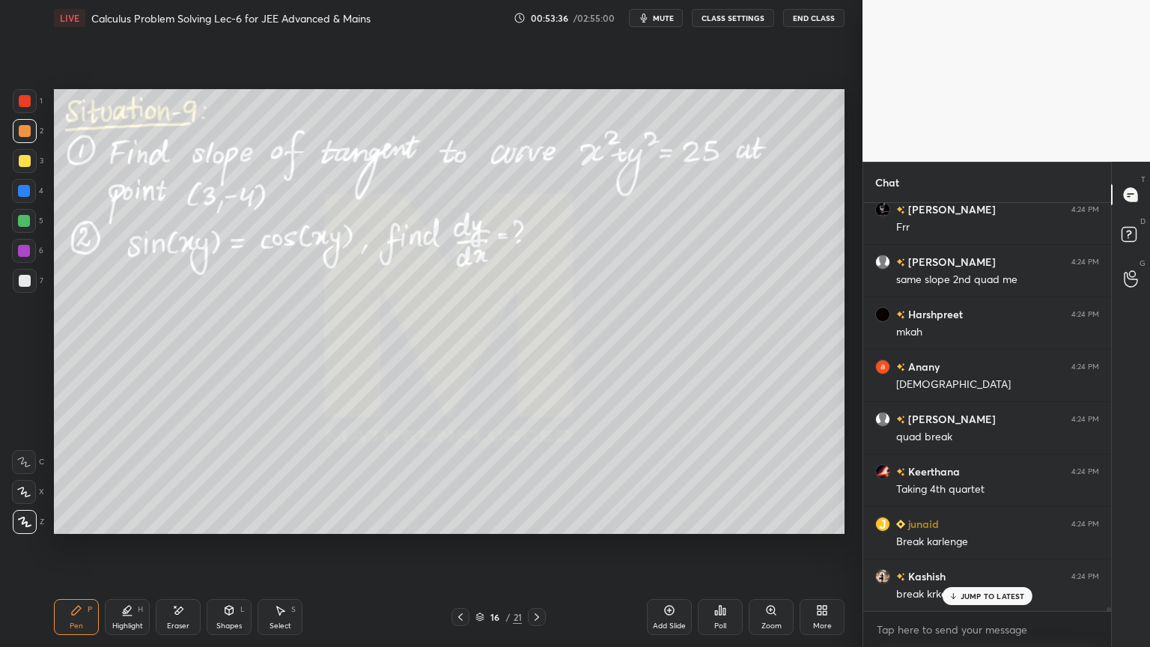
click at [21, 100] on div at bounding box center [25, 101] width 12 height 12
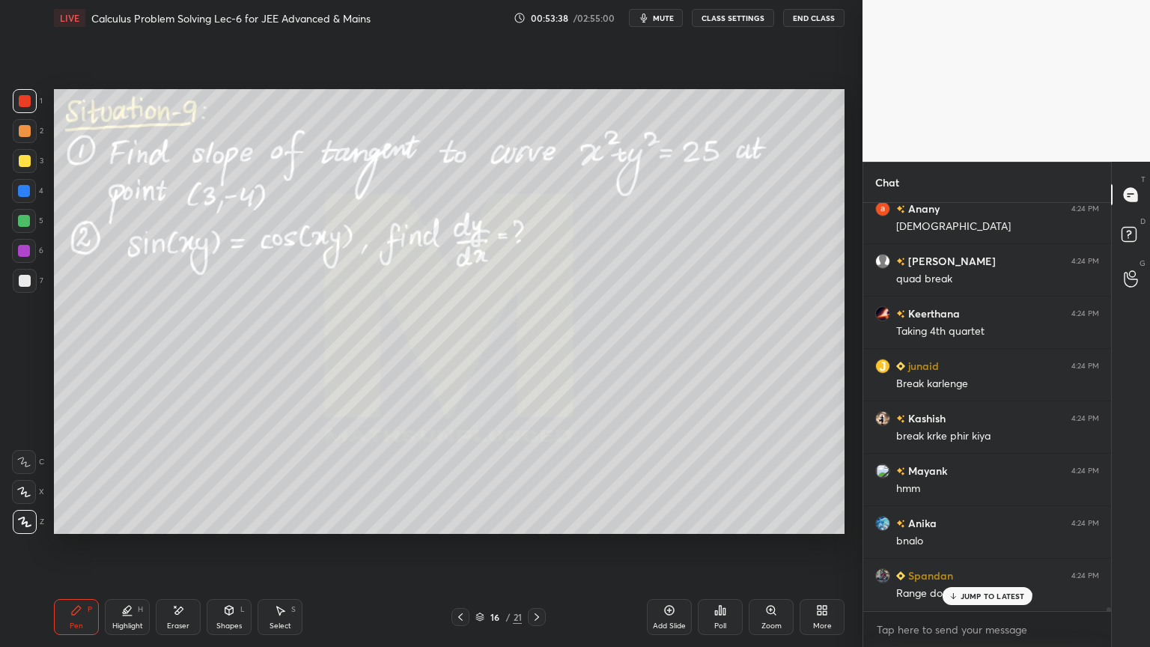
scroll to position [42306, 0]
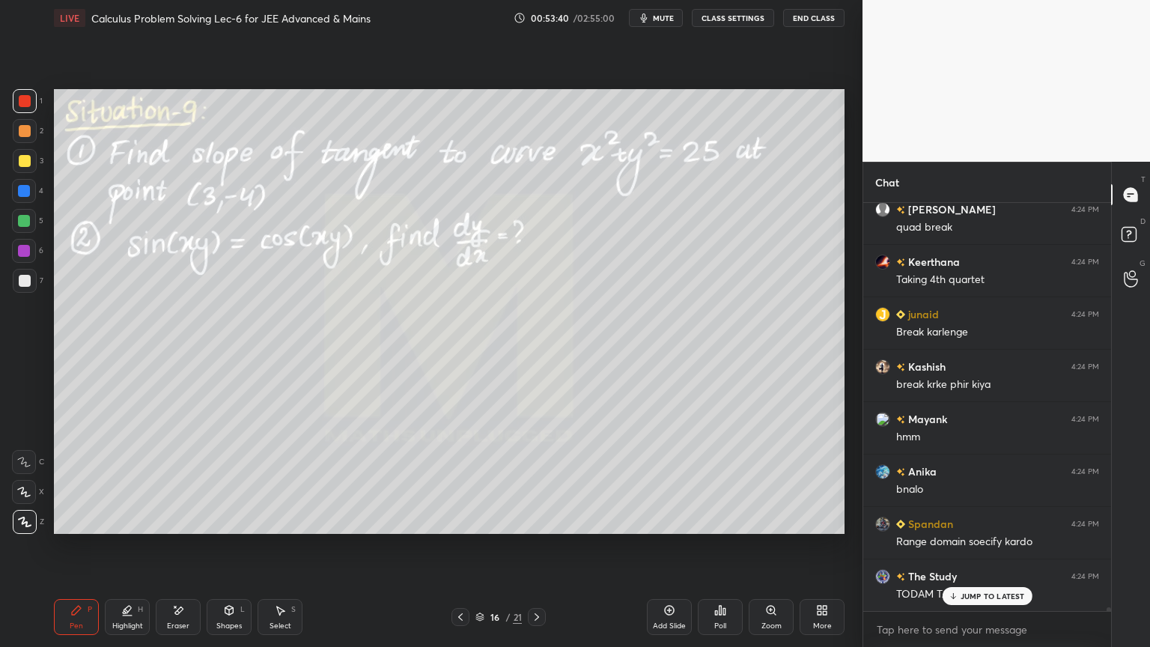
click at [966, 528] on p "JUMP TO LATEST" at bounding box center [992, 595] width 64 height 9
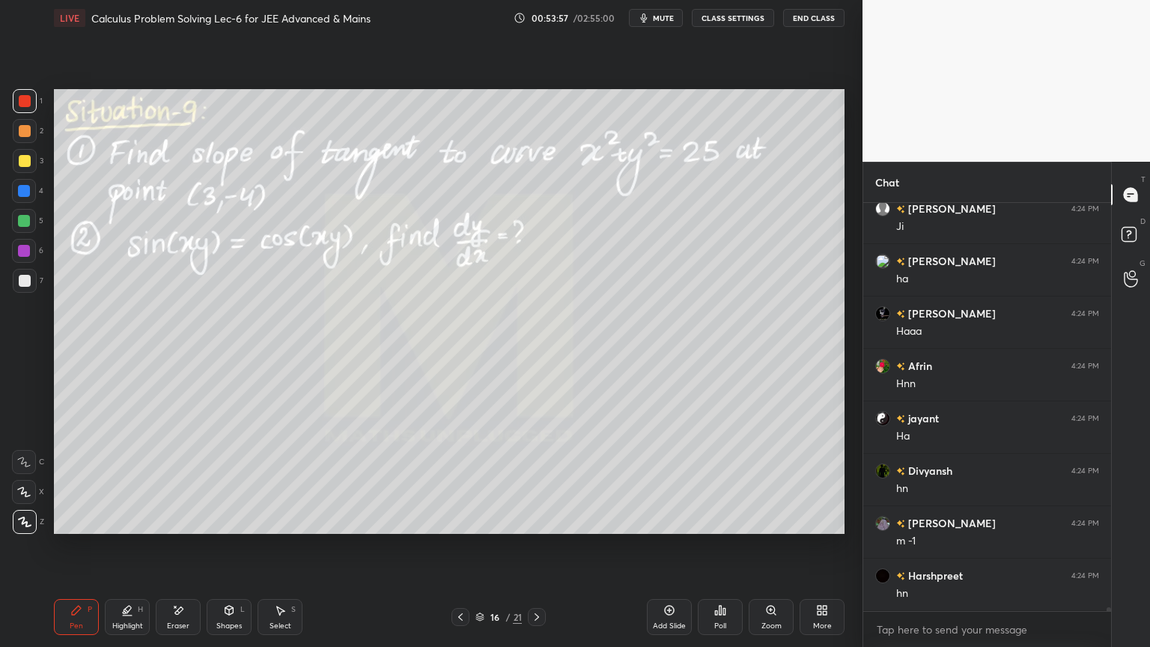
scroll to position [43735, 0]
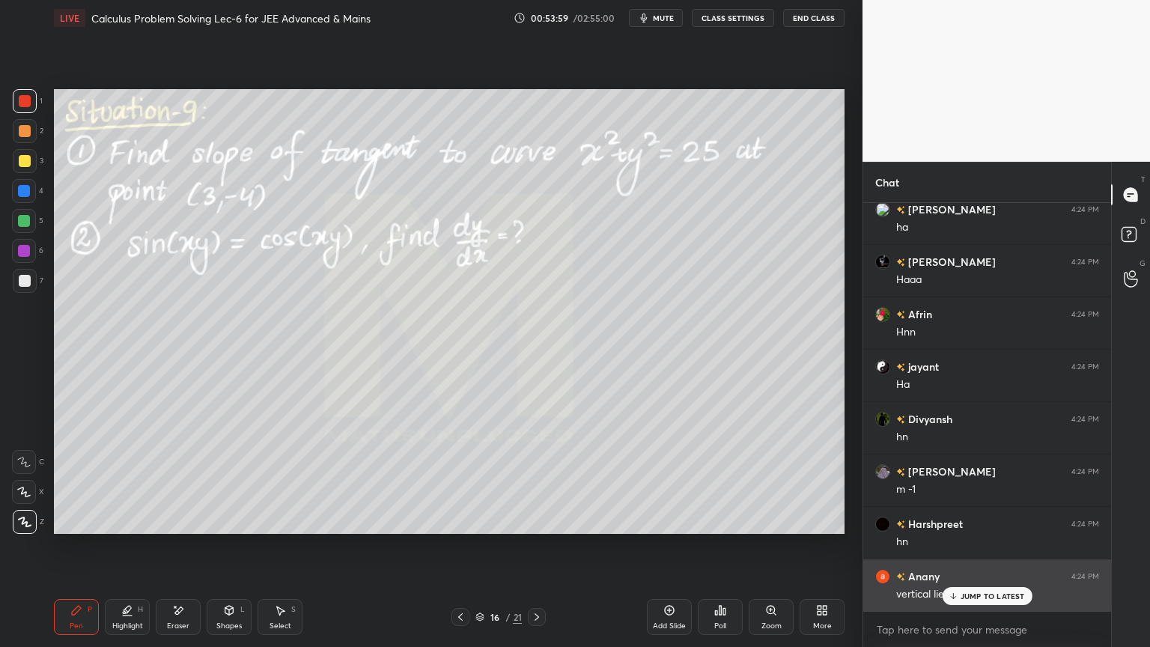
drag, startPoint x: 959, startPoint y: 594, endPoint x: 945, endPoint y: 592, distance: 13.7
click at [960, 528] on div "JUMP TO LATEST" at bounding box center [987, 596] width 90 height 18
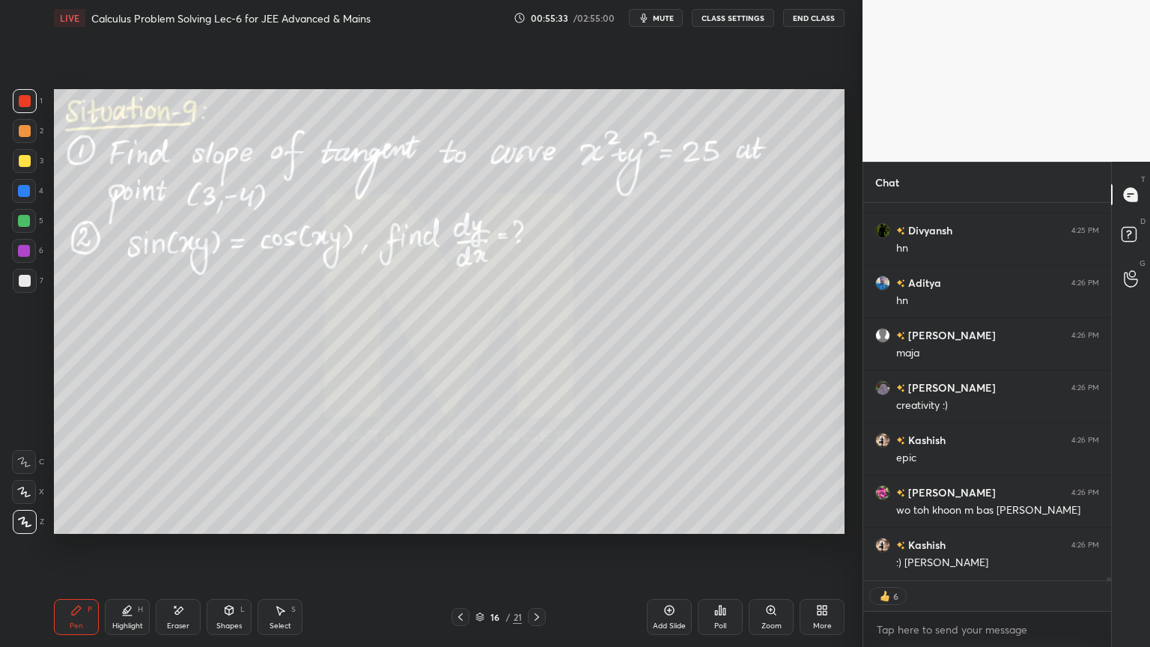
scroll to position [44772, 0]
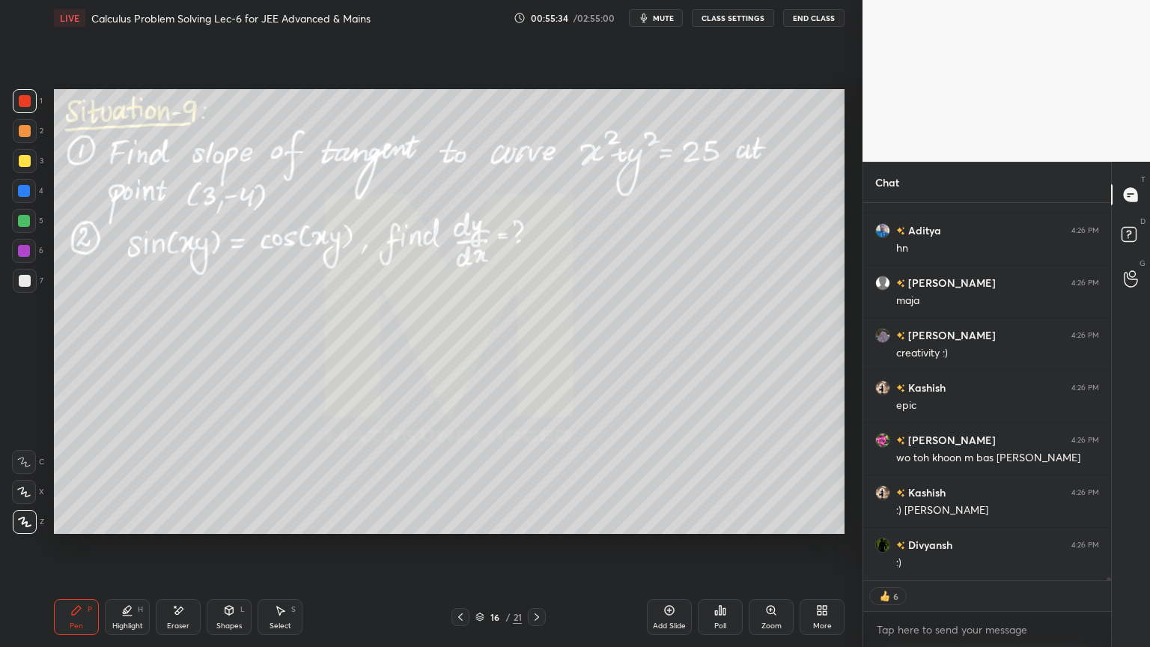
click at [185, 528] on div "Eraser" at bounding box center [178, 625] width 22 height 7
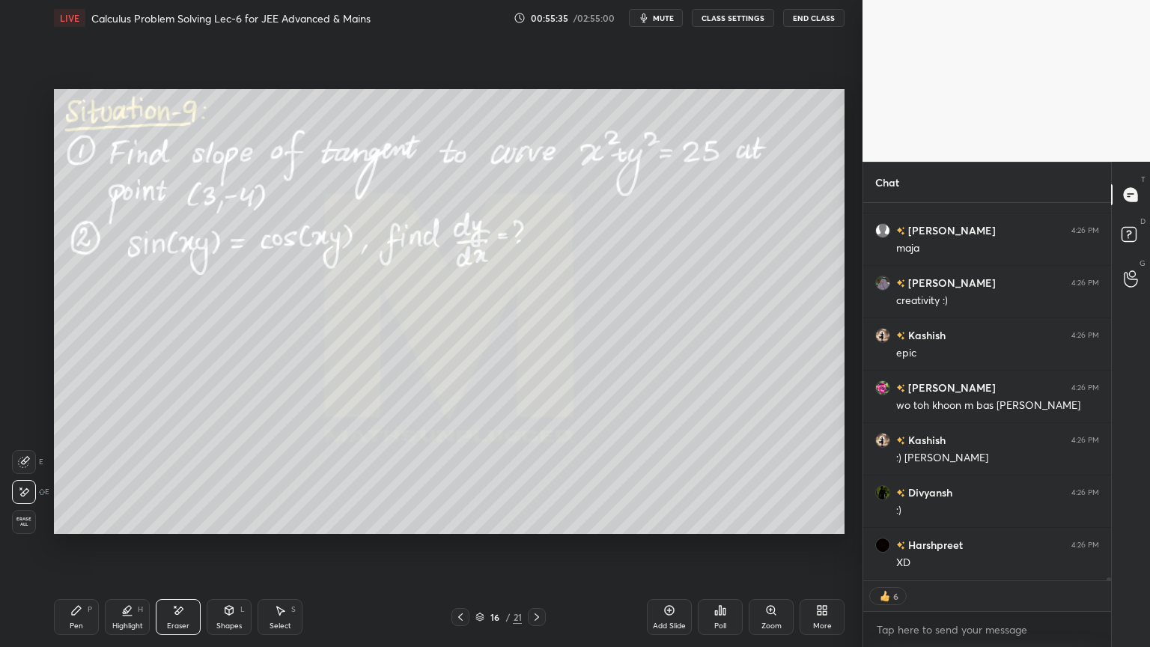
click at [122, 528] on icon at bounding box center [127, 610] width 12 height 12
click at [86, 528] on div "Pen P" at bounding box center [76, 617] width 45 height 36
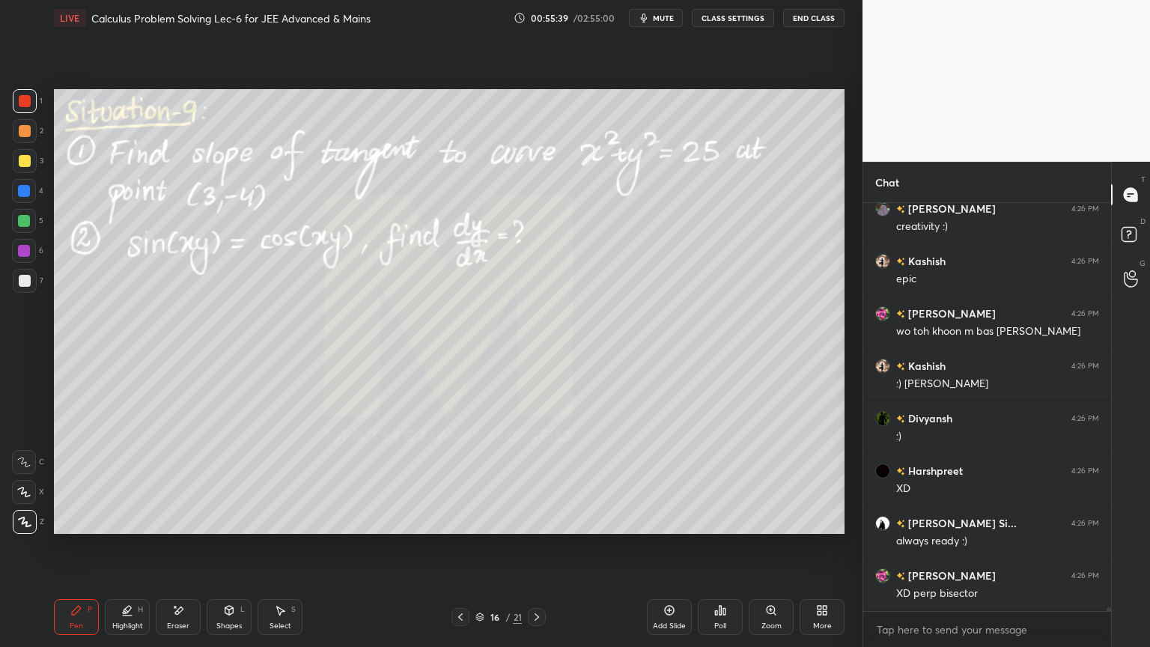
scroll to position [44950, 0]
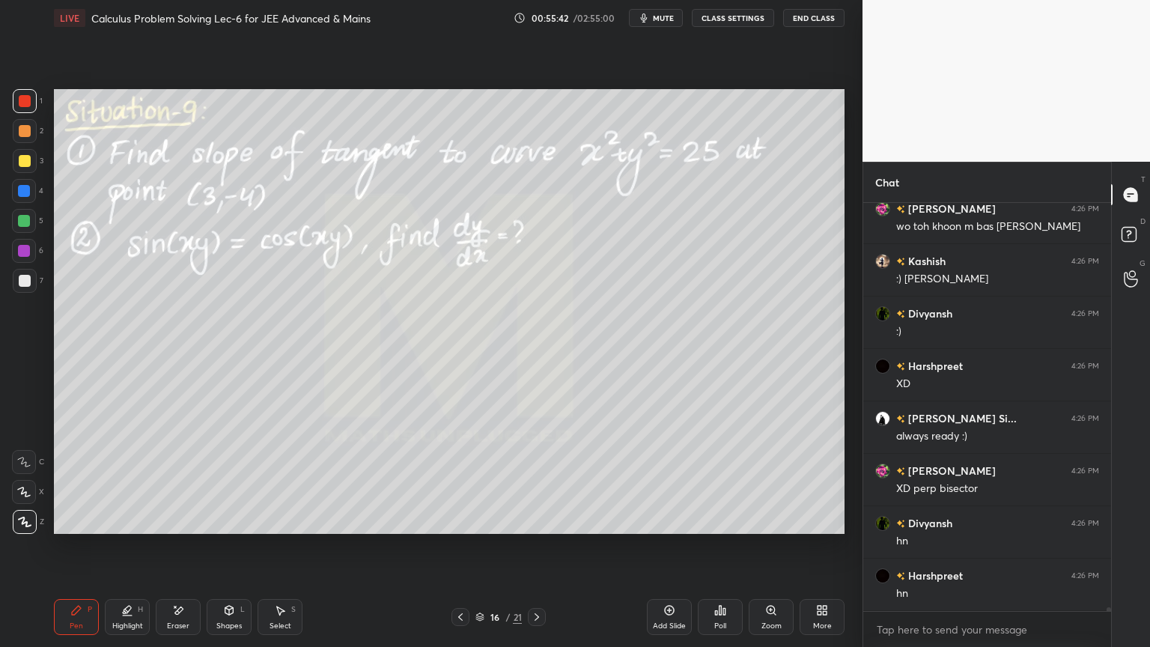
click at [115, 528] on div "Highlight" at bounding box center [127, 625] width 31 height 7
click at [82, 528] on div "Pen P" at bounding box center [76, 617] width 45 height 36
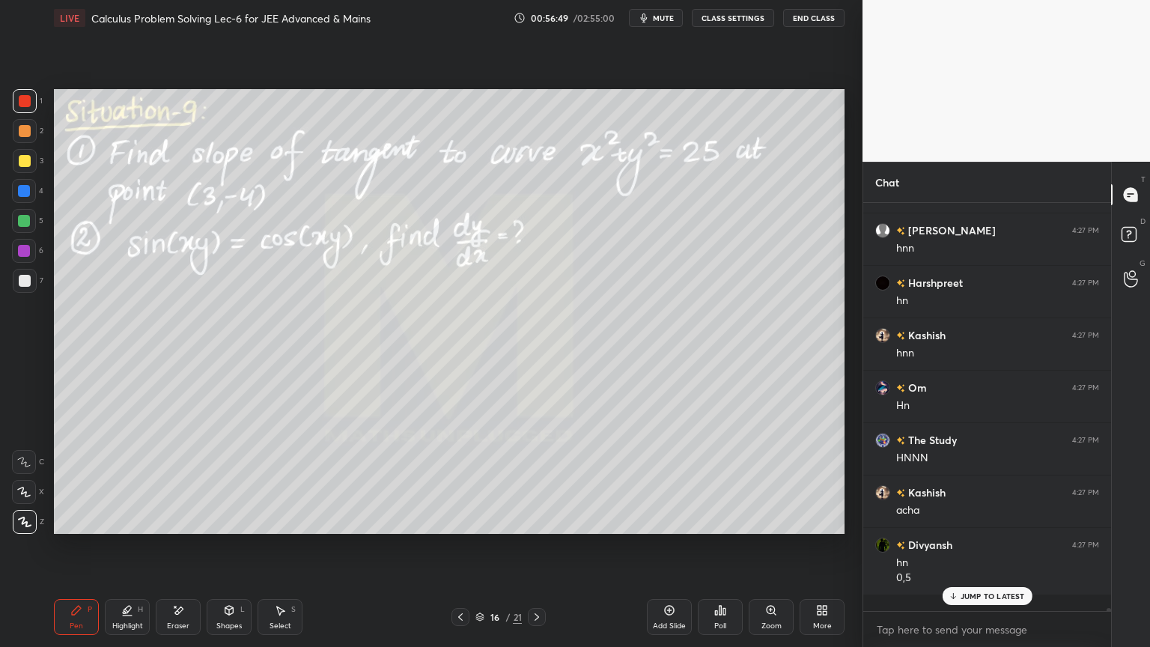
scroll to position [403, 243]
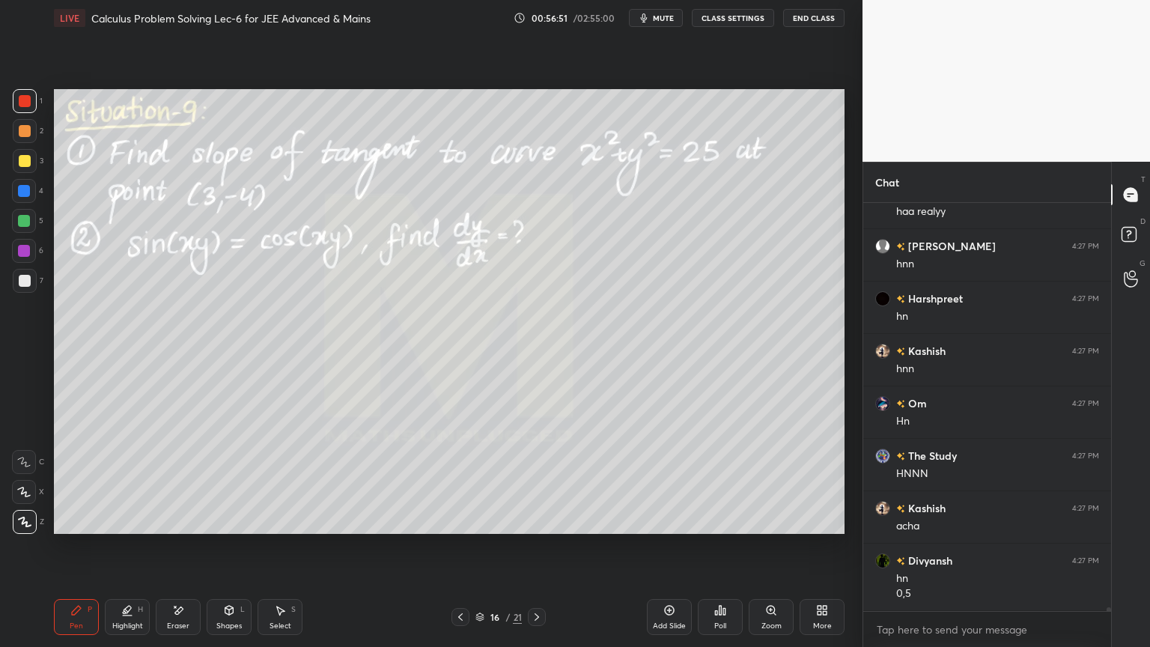
click at [675, 528] on div "Add Slide" at bounding box center [669, 617] width 45 height 36
drag, startPoint x: 27, startPoint y: 278, endPoint x: 27, endPoint y: 287, distance: 8.2
click at [27, 279] on div at bounding box center [25, 281] width 12 height 12
click at [32, 100] on div at bounding box center [25, 101] width 24 height 24
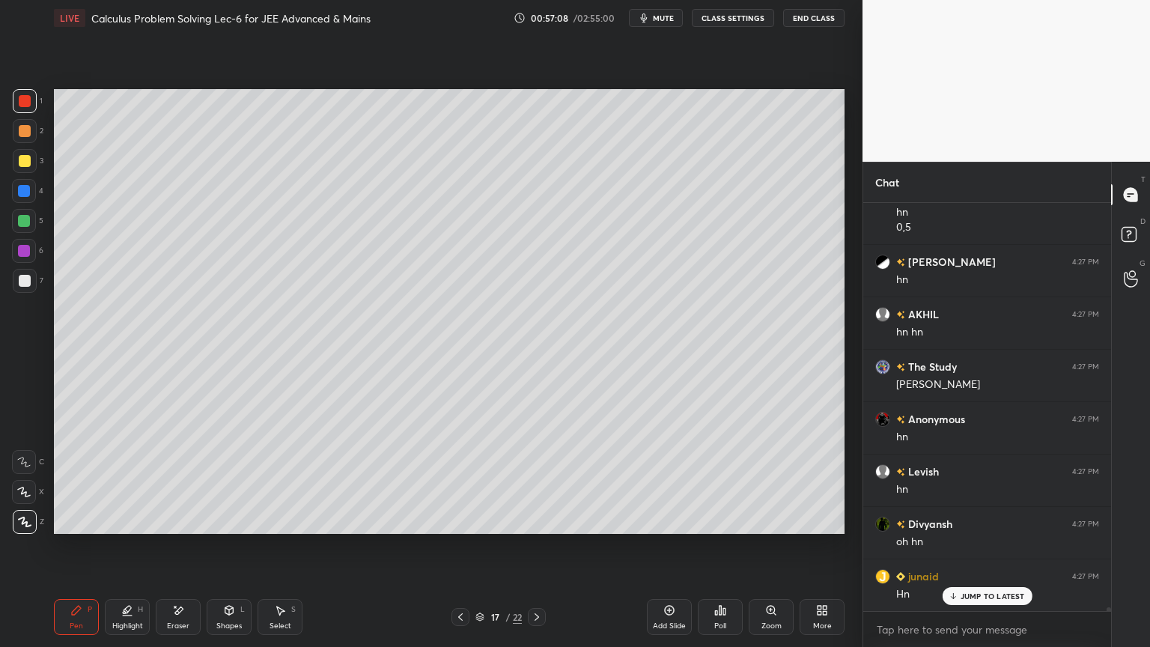
scroll to position [47390, 0]
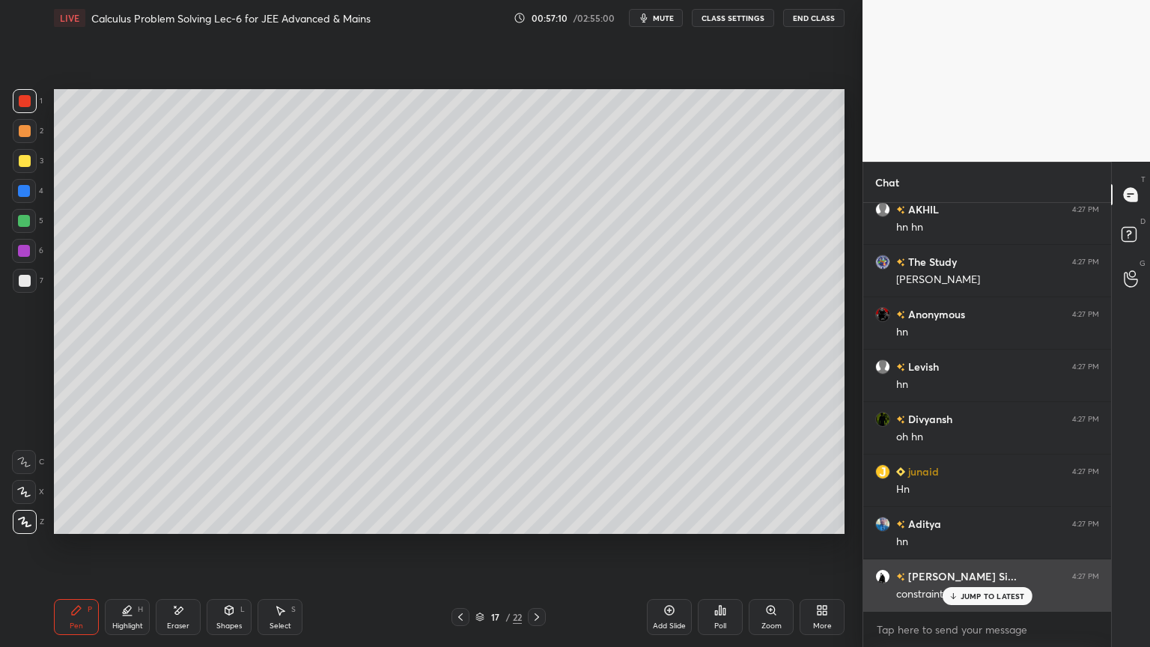
drag, startPoint x: 953, startPoint y: 596, endPoint x: 944, endPoint y: 599, distance: 9.5
click at [951, 528] on icon at bounding box center [953, 595] width 10 height 9
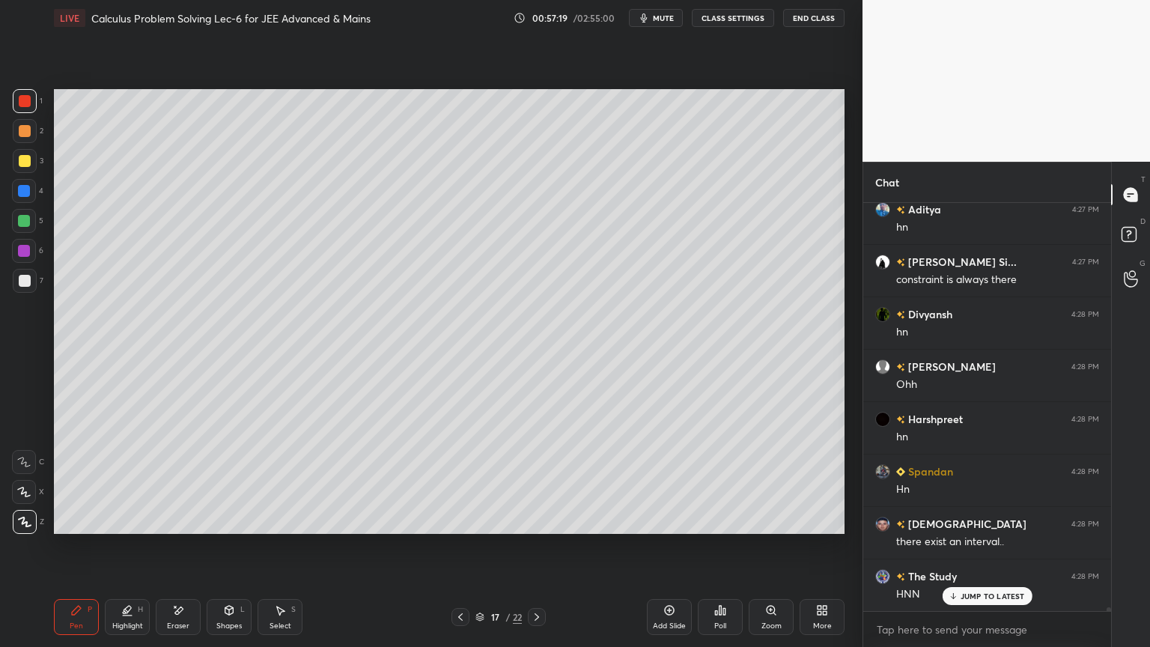
scroll to position [47758, 0]
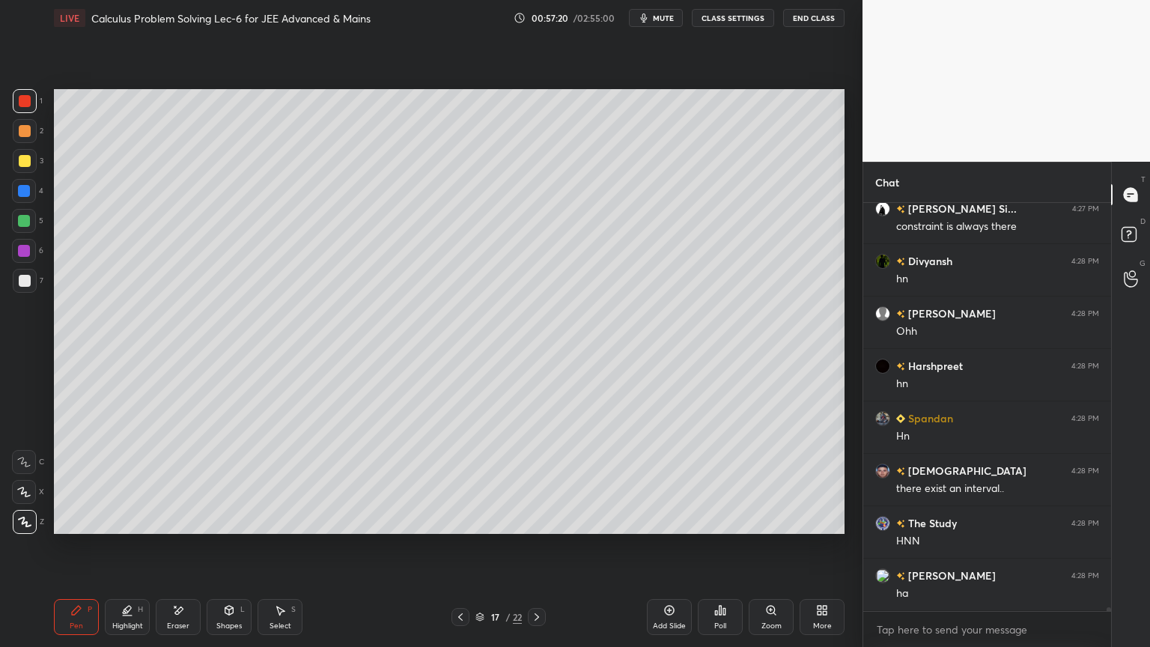
drag, startPoint x: 460, startPoint y: 618, endPoint x: 554, endPoint y: 538, distance: 123.2
click at [460, 528] on icon at bounding box center [460, 617] width 12 height 12
click at [183, 528] on icon at bounding box center [178, 610] width 12 height 13
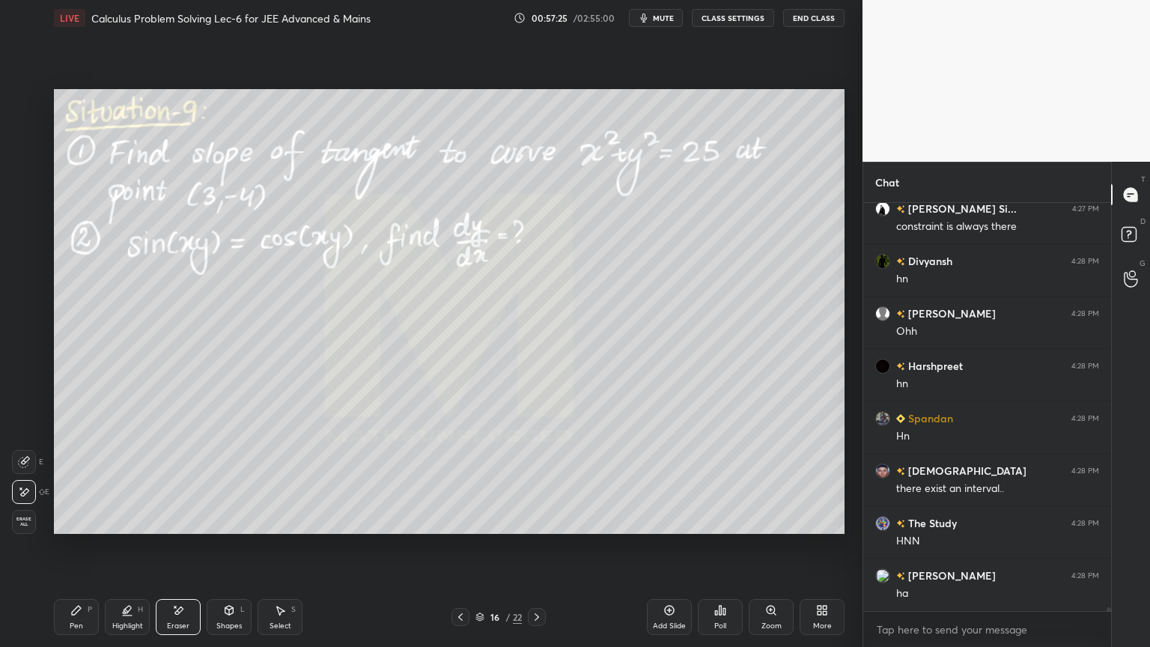
scroll to position [47810, 0]
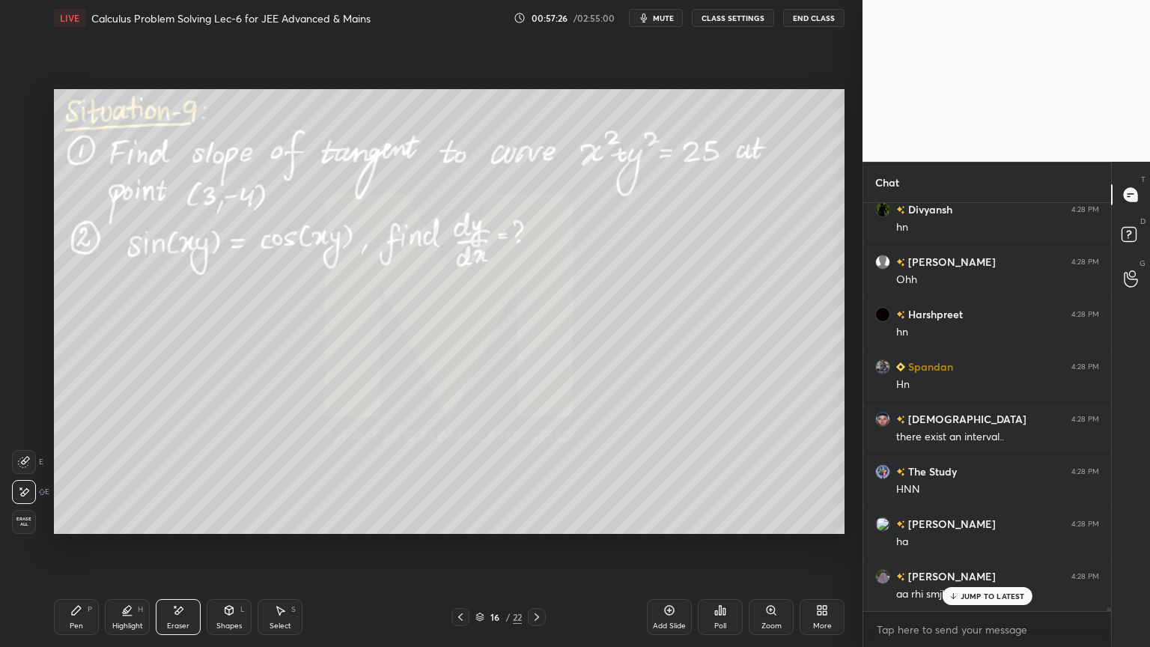
drag, startPoint x: 83, startPoint y: 609, endPoint x: 118, endPoint y: 591, distance: 38.5
click at [82, 528] on div "Pen P" at bounding box center [76, 617] width 45 height 36
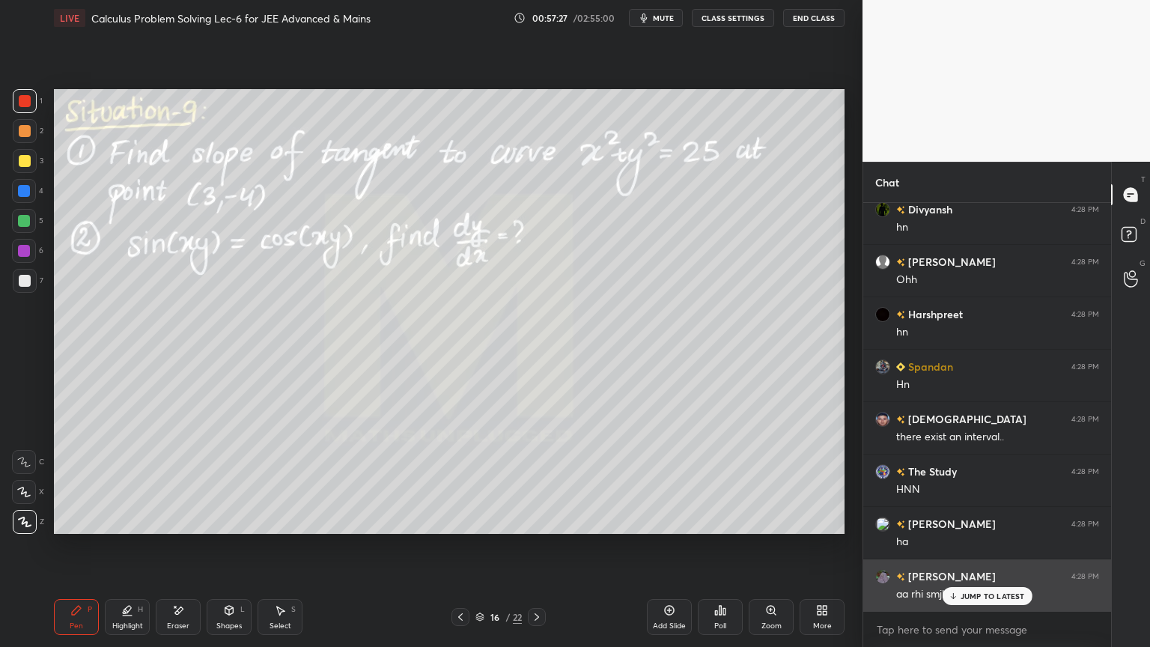
click at [962, 528] on div "JUMP TO LATEST" at bounding box center [987, 596] width 90 height 18
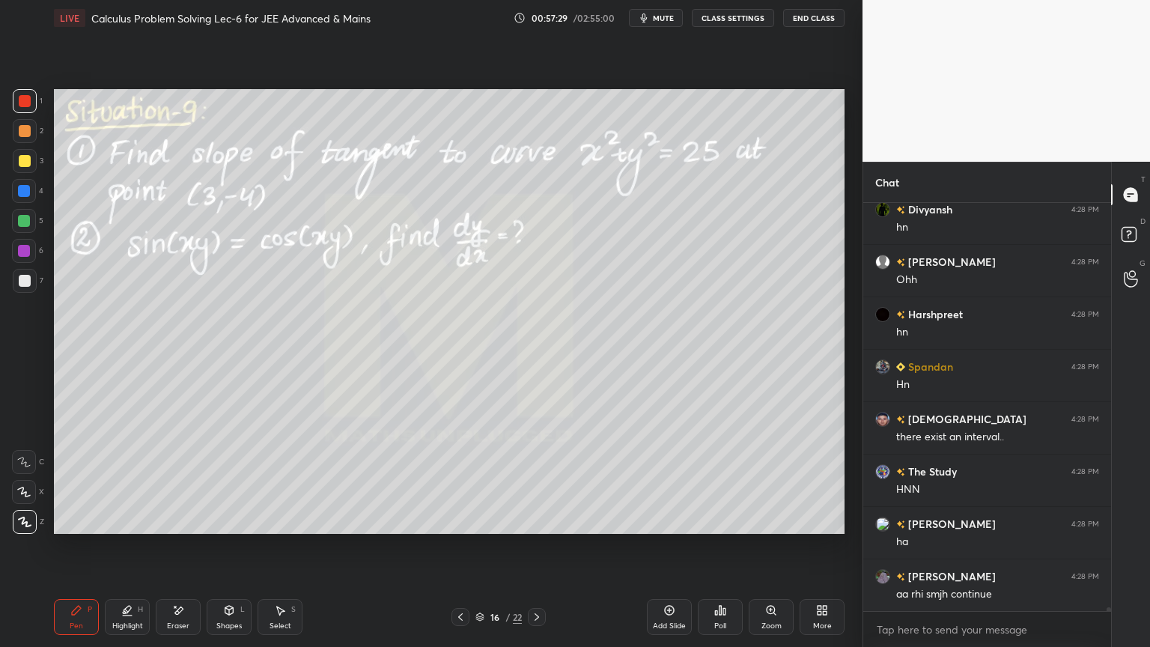
click at [23, 279] on div at bounding box center [25, 281] width 12 height 12
click at [28, 156] on div at bounding box center [25, 161] width 12 height 12
click at [31, 137] on div at bounding box center [25, 131] width 24 height 24
drag, startPoint x: 30, startPoint y: 159, endPoint x: 52, endPoint y: 170, distance: 24.1
click at [30, 159] on div at bounding box center [25, 161] width 24 height 24
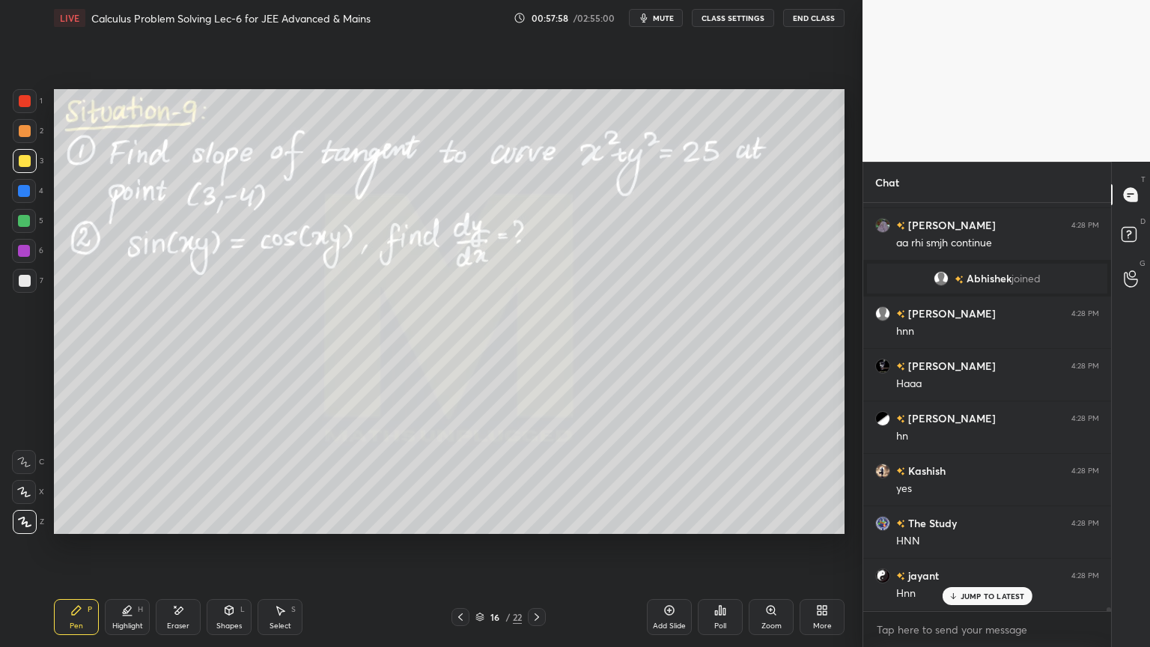
scroll to position [46792, 0]
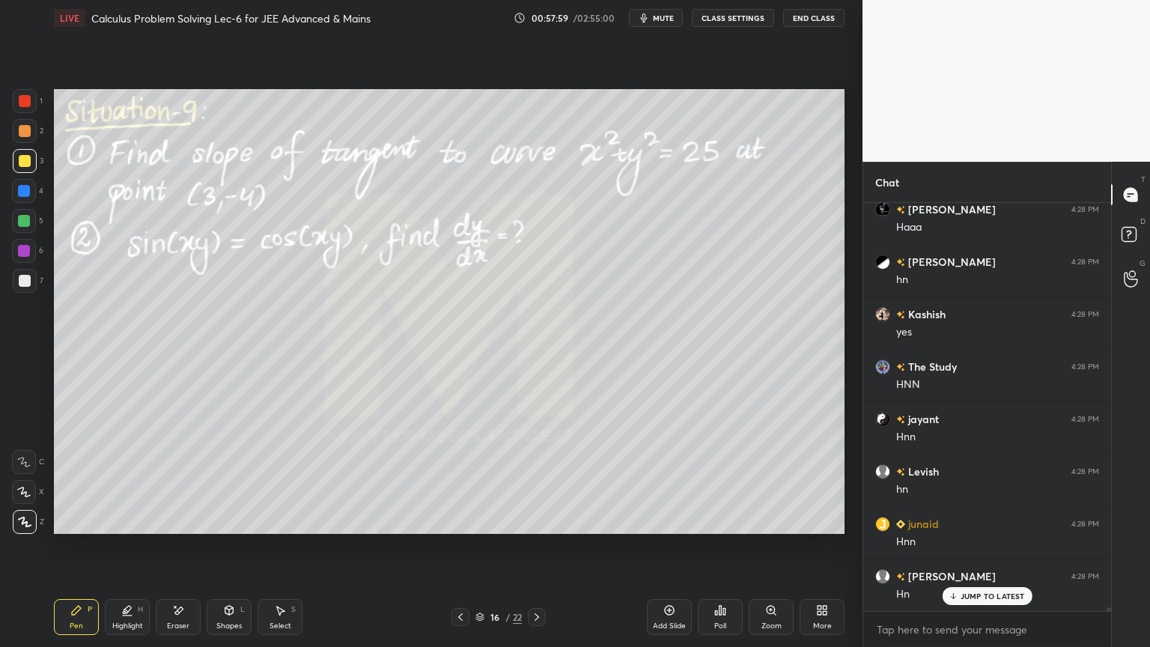
drag, startPoint x: 186, startPoint y: 606, endPoint x: 211, endPoint y: 548, distance: 63.7
click at [186, 528] on div "Eraser" at bounding box center [178, 617] width 45 height 36
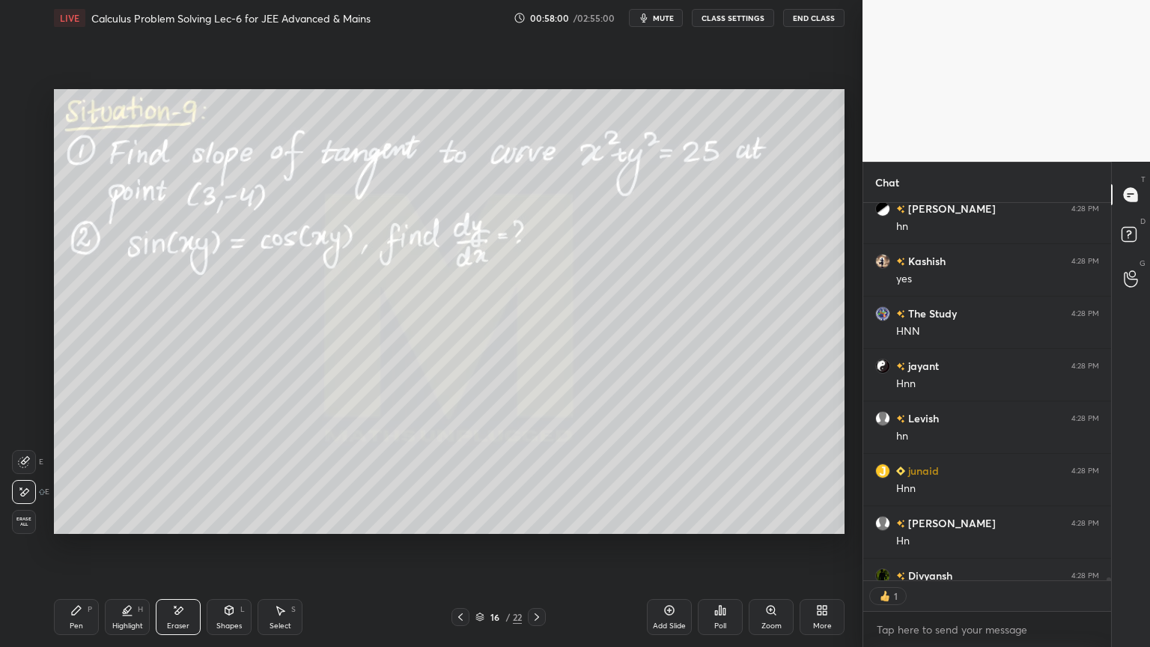
scroll to position [4, 4]
drag, startPoint x: 112, startPoint y: 618, endPoint x: 76, endPoint y: 617, distance: 36.7
click at [112, 528] on div "Highlight H" at bounding box center [127, 617] width 45 height 36
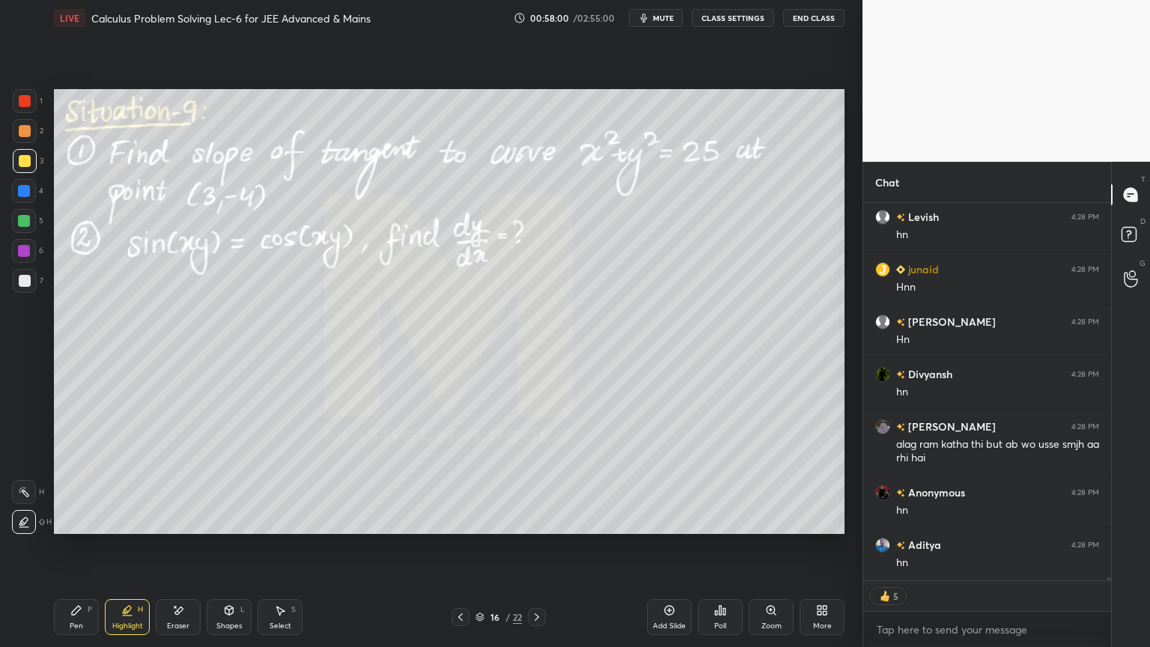
drag, startPoint x: 76, startPoint y: 617, endPoint x: 156, endPoint y: 588, distance: 85.9
click at [68, 528] on div "Pen P" at bounding box center [76, 617] width 45 height 36
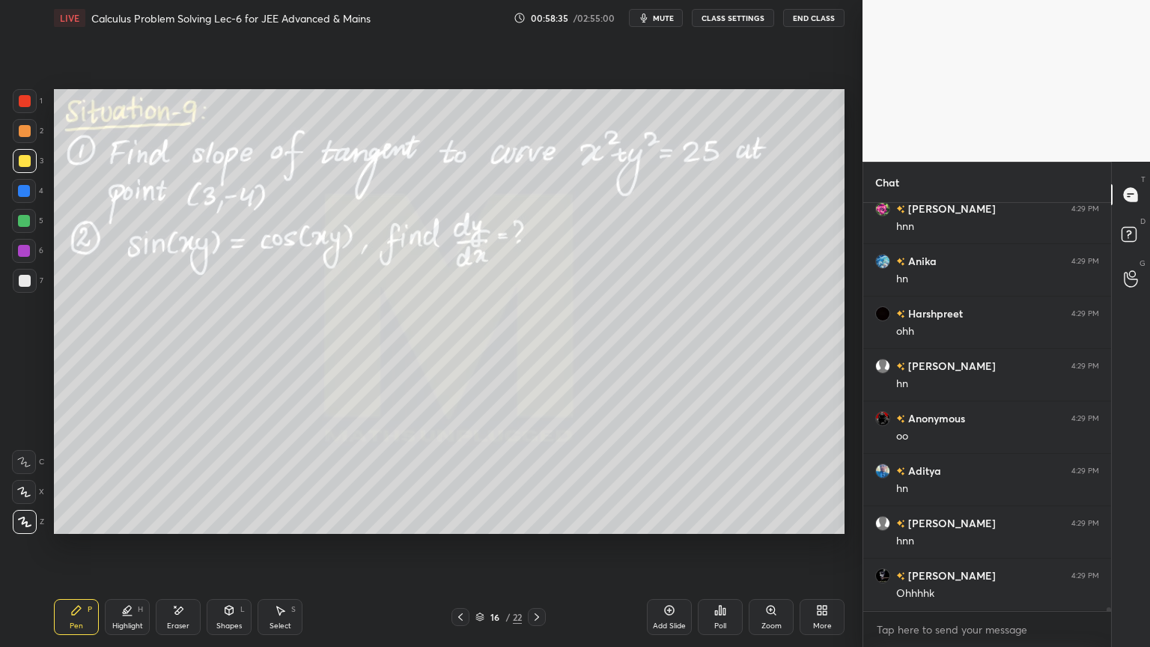
scroll to position [48010, 0]
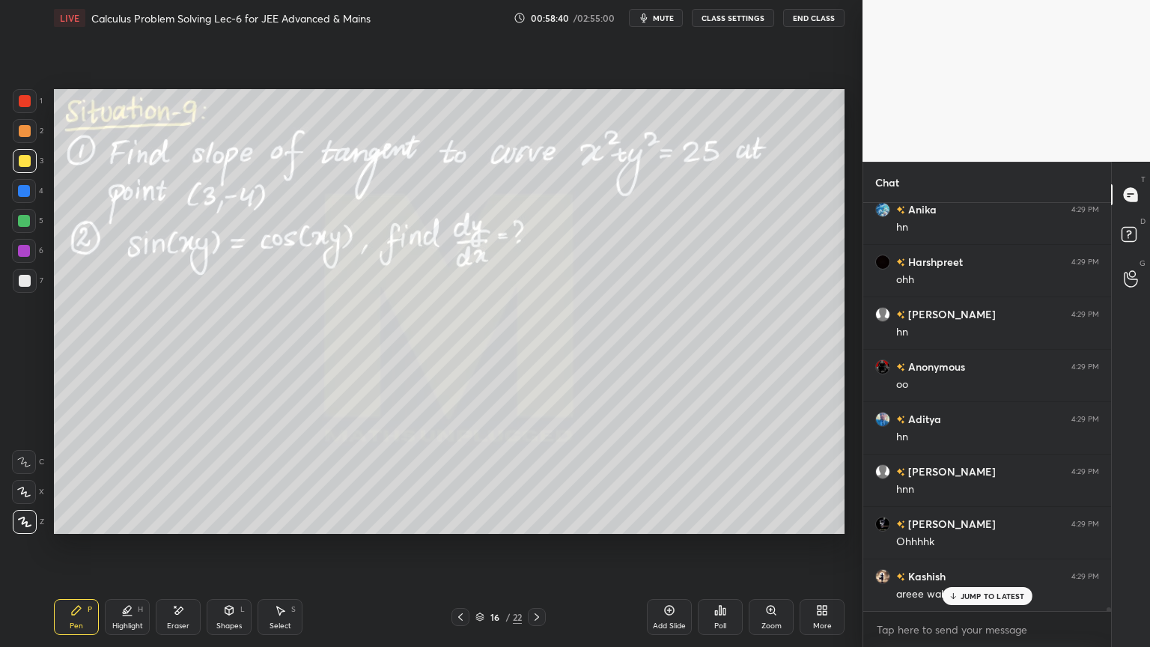
drag, startPoint x: 173, startPoint y: 606, endPoint x: 174, endPoint y: 568, distance: 37.5
click at [174, 528] on icon at bounding box center [178, 610] width 12 height 13
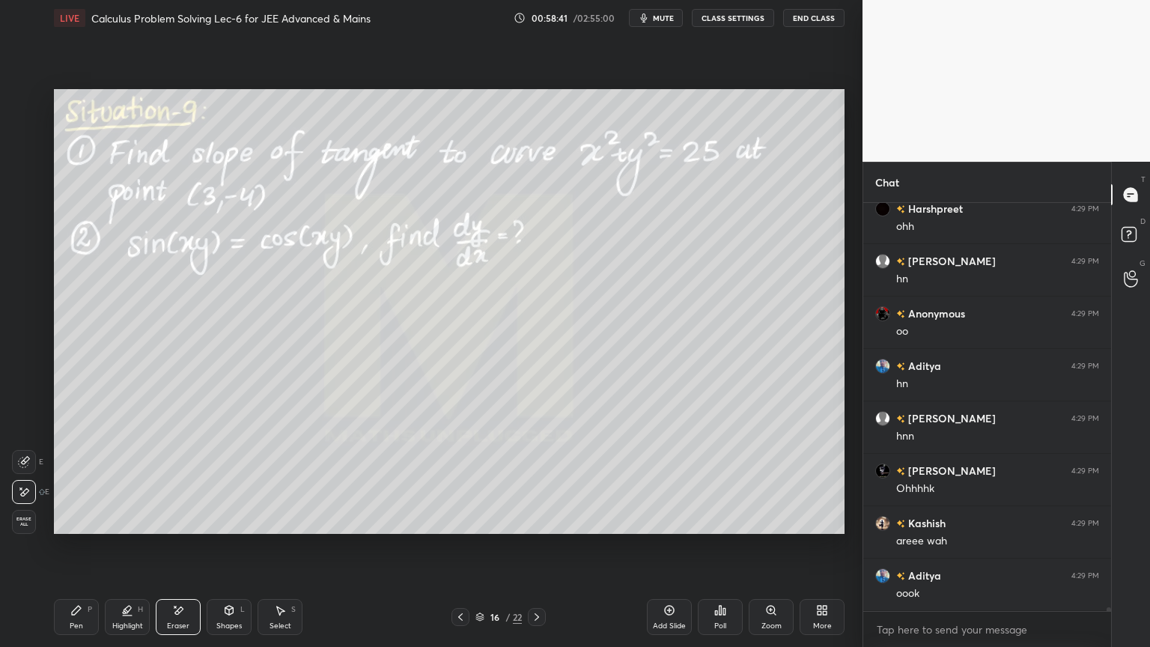
drag, startPoint x: 76, startPoint y: 606, endPoint x: 84, endPoint y: 548, distance: 58.1
click at [77, 528] on icon at bounding box center [76, 610] width 12 height 12
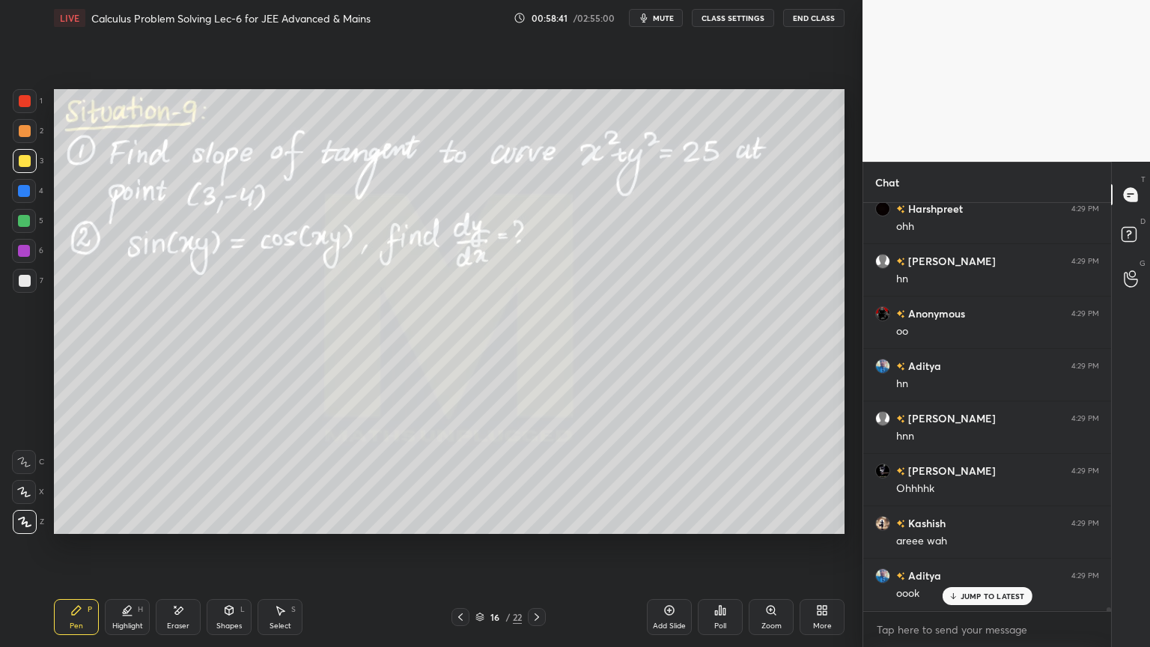
scroll to position [48115, 0]
click at [184, 528] on div "Eraser" at bounding box center [178, 617] width 45 height 36
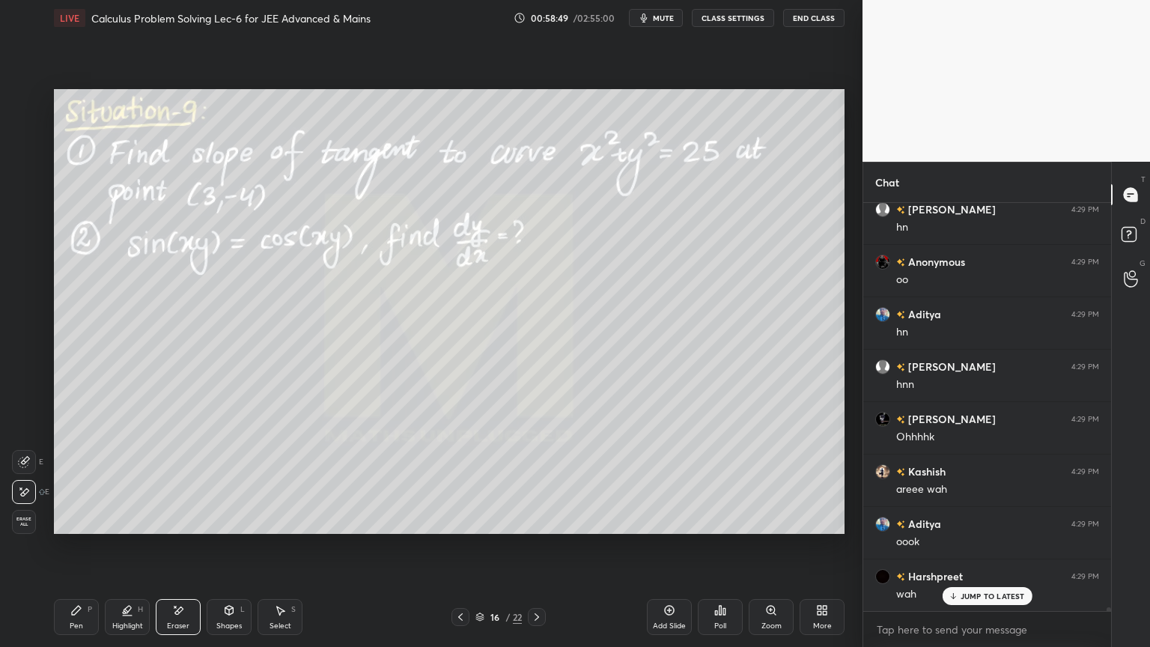
drag, startPoint x: 115, startPoint y: 614, endPoint x: 100, endPoint y: 612, distance: 14.3
click at [112, 528] on div "Highlight H" at bounding box center [127, 617] width 45 height 36
click at [83, 528] on div "Pen P" at bounding box center [76, 617] width 45 height 36
click at [32, 280] on div at bounding box center [25, 281] width 24 height 24
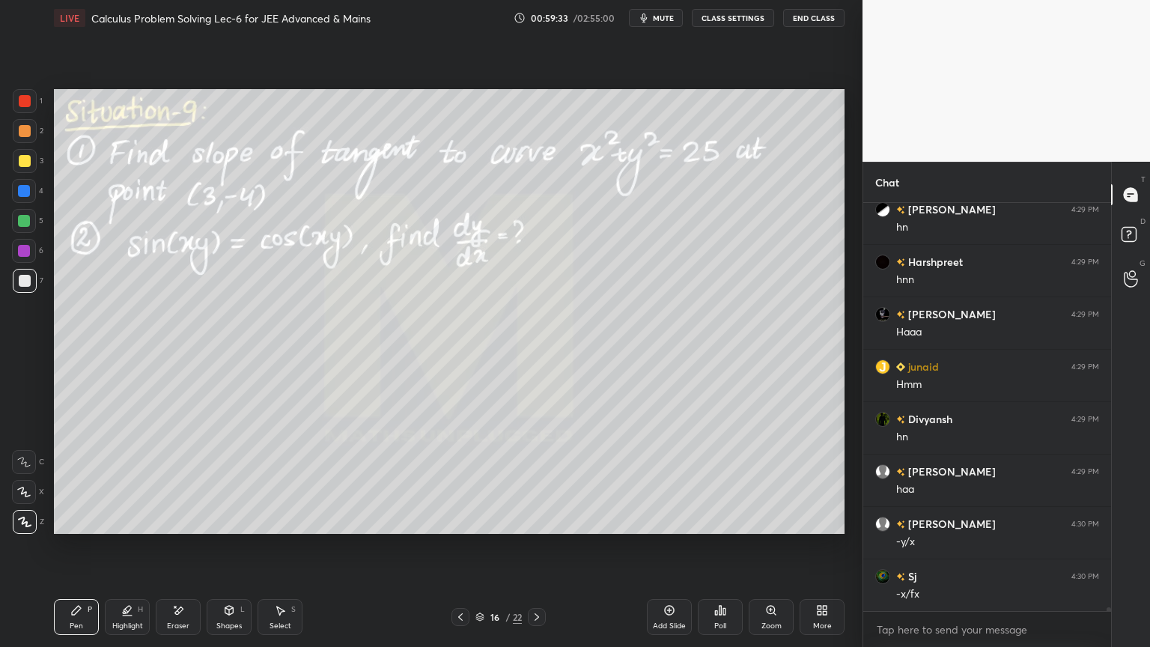
scroll to position [48692, 0]
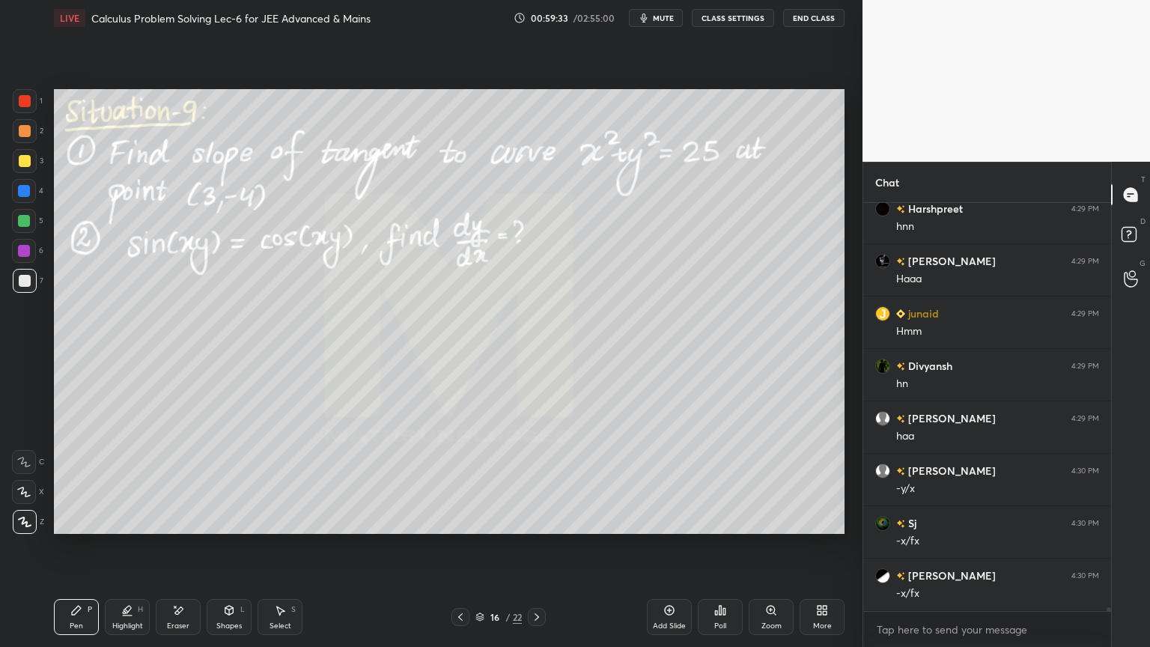
click at [180, 528] on div "Eraser" at bounding box center [178, 625] width 22 height 7
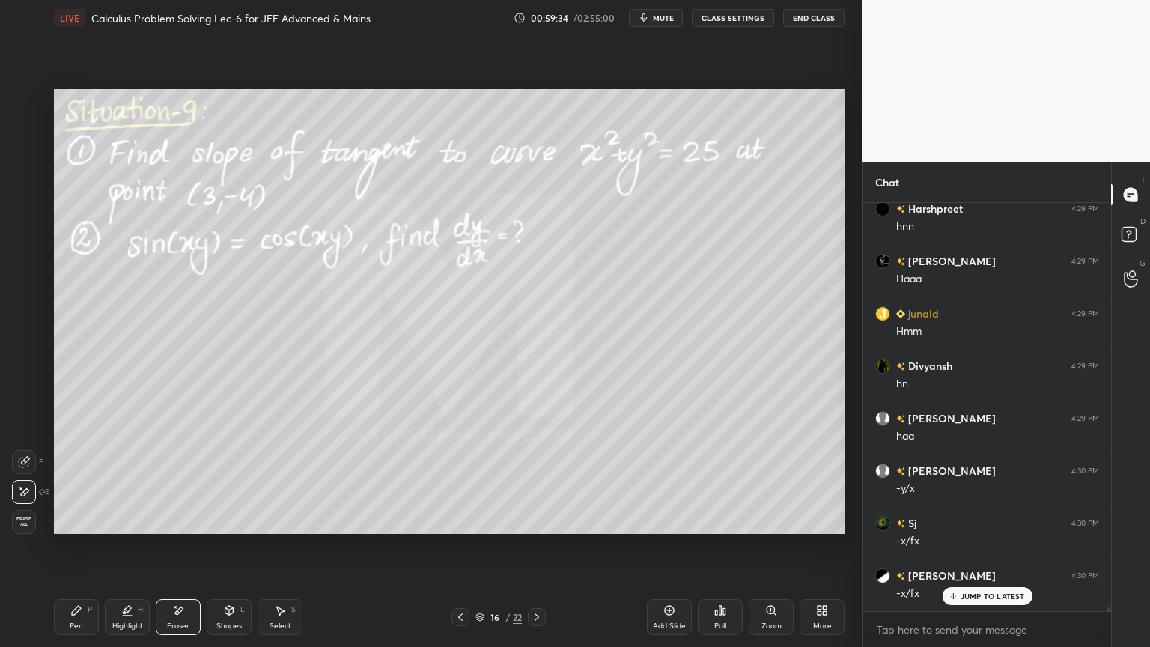
scroll to position [48744, 0]
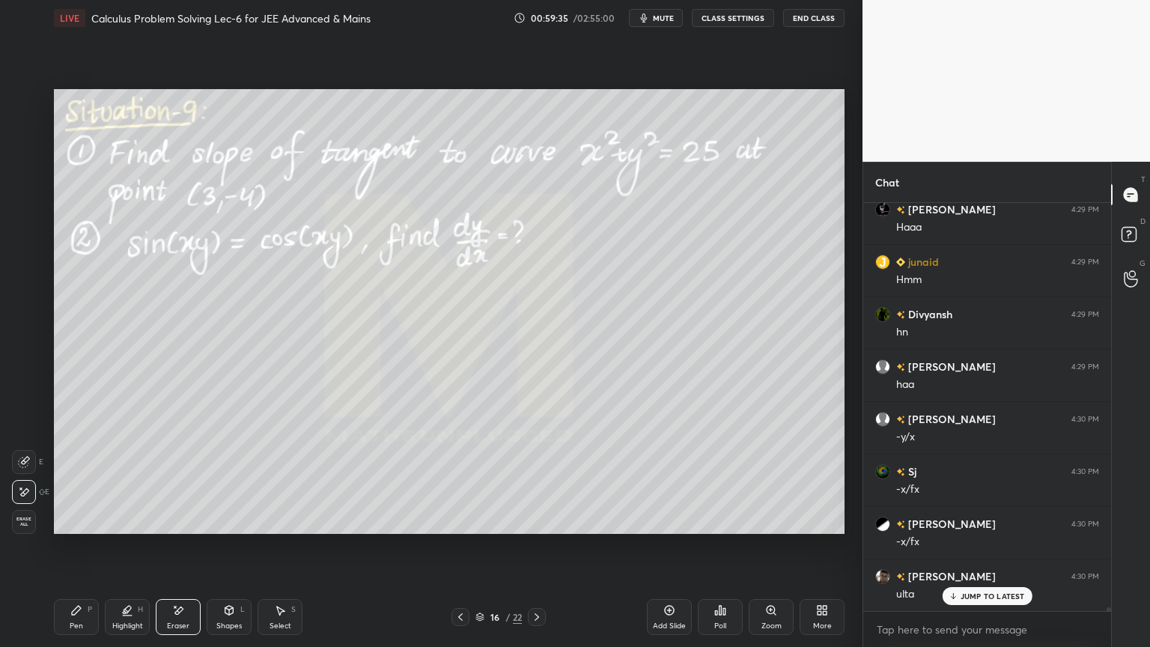
click at [82, 528] on div "Pen P" at bounding box center [76, 617] width 45 height 36
click at [186, 528] on div "Eraser" at bounding box center [178, 617] width 45 height 36
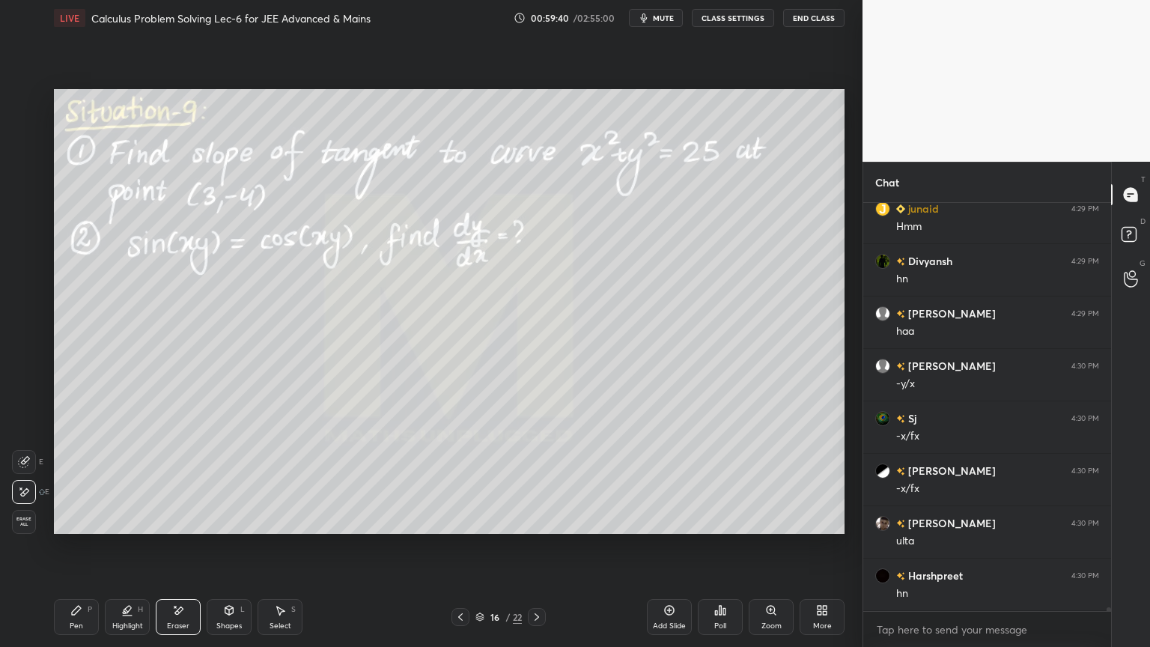
drag, startPoint x: 85, startPoint y: 617, endPoint x: 103, endPoint y: 612, distance: 18.5
click at [85, 528] on div "Pen P" at bounding box center [76, 617] width 45 height 36
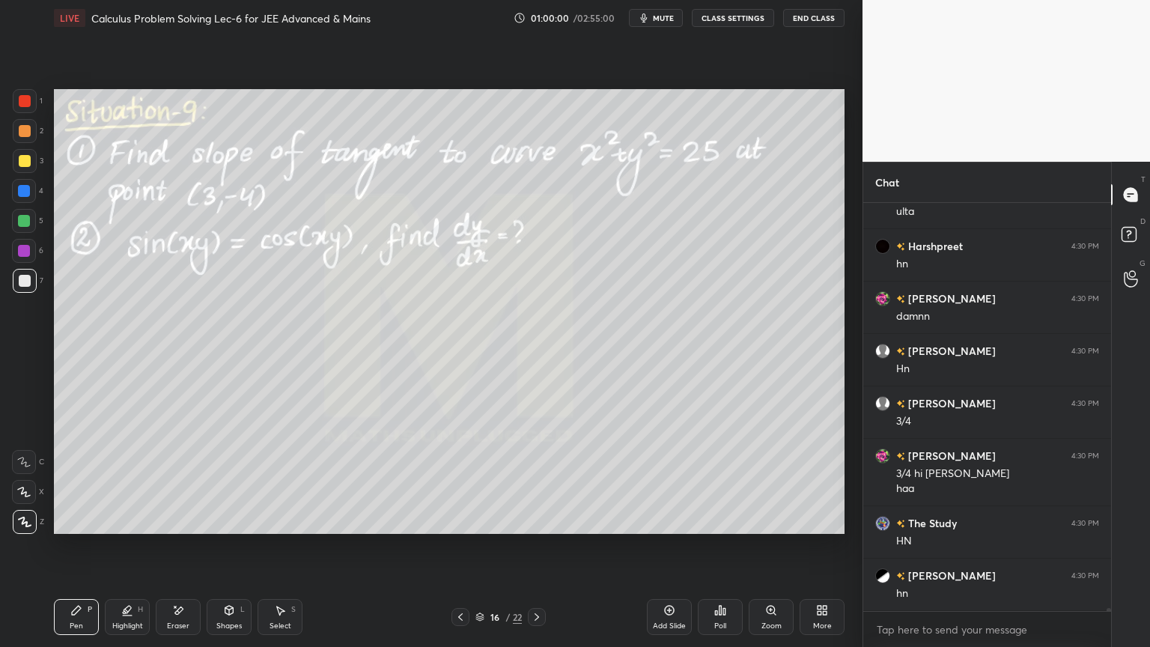
scroll to position [49178, 0]
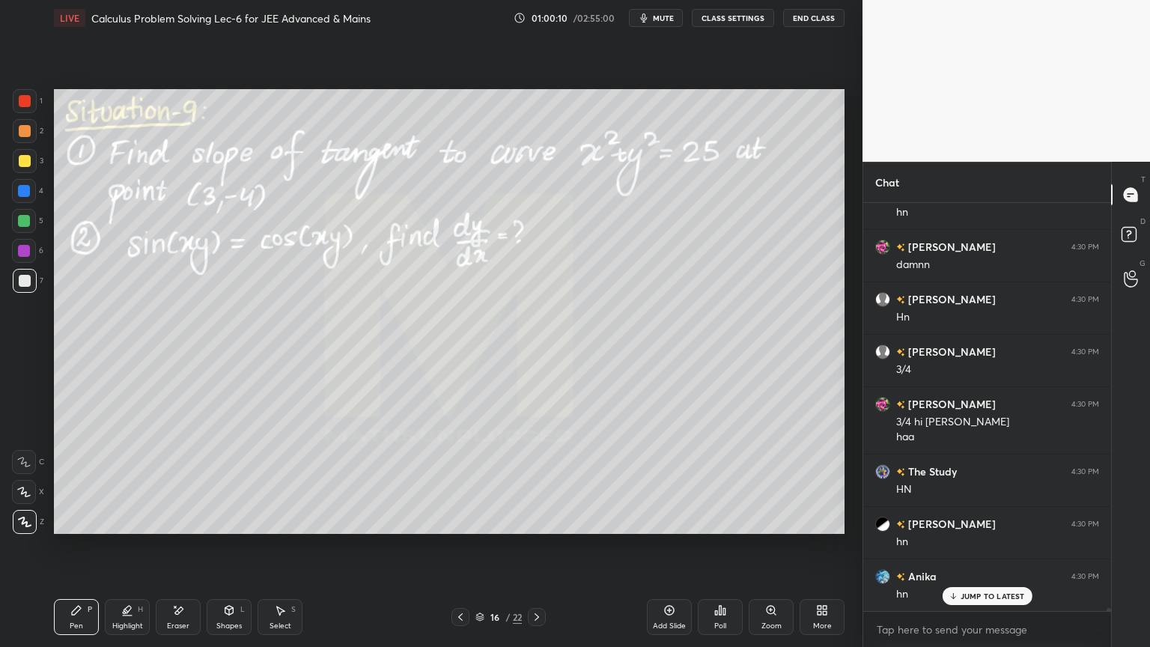
drag, startPoint x: 118, startPoint y: 615, endPoint x: 85, endPoint y: 609, distance: 33.3
click at [117, 528] on div "Highlight H" at bounding box center [127, 617] width 45 height 36
click at [79, 528] on div "Pen P" at bounding box center [76, 617] width 45 height 36
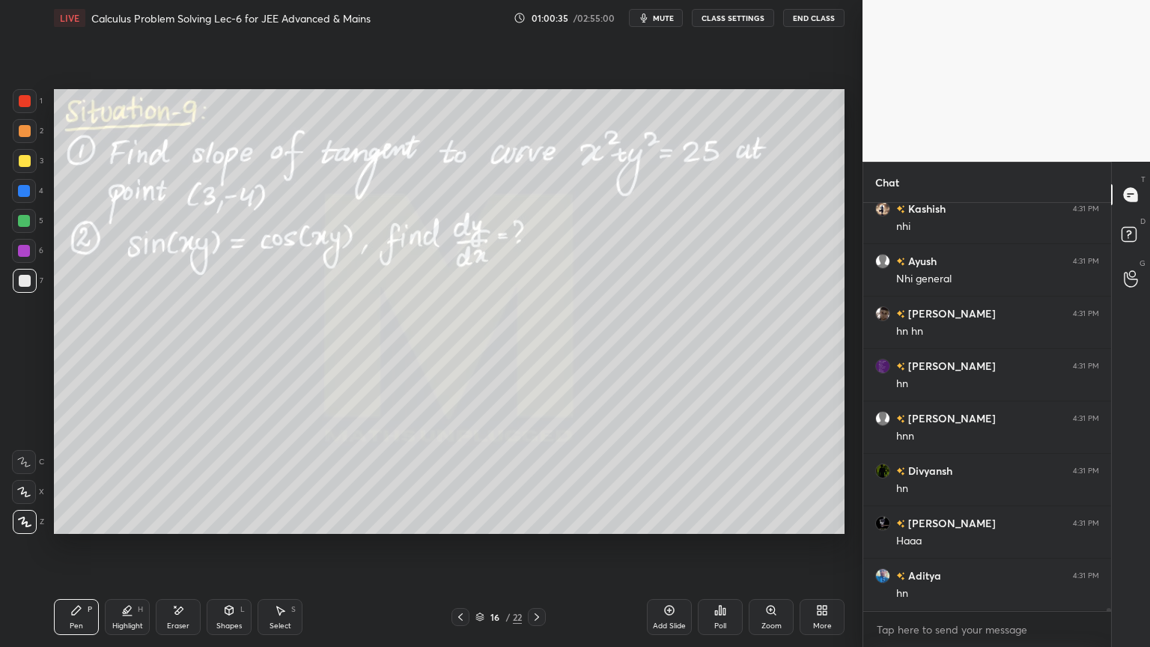
scroll to position [50698, 0]
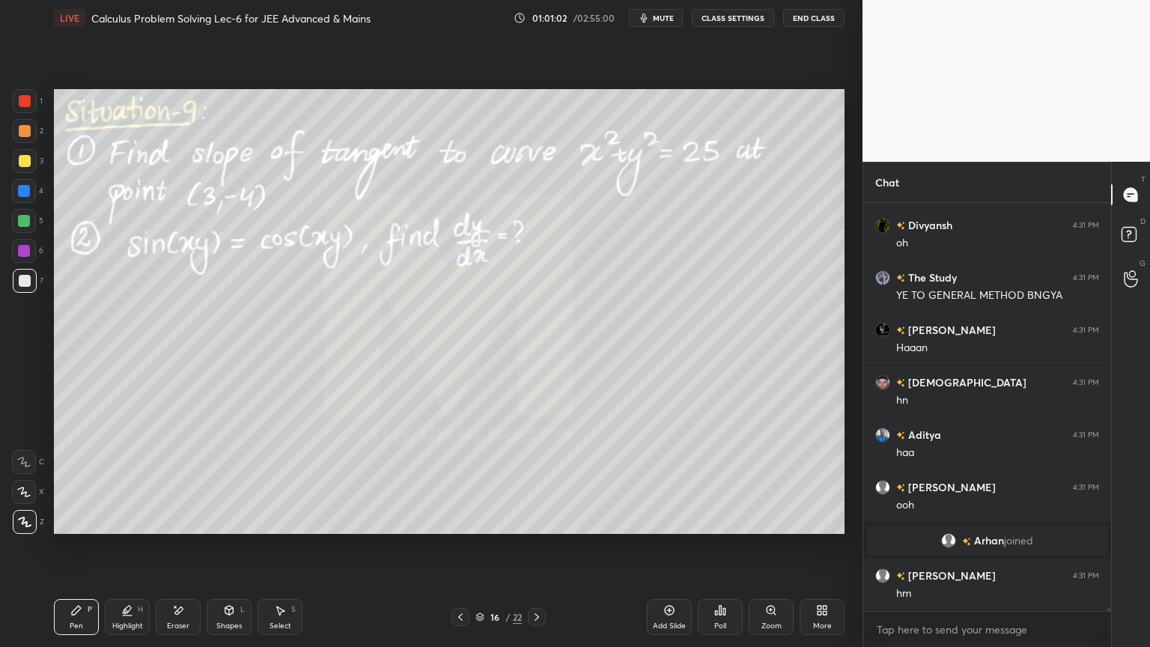
drag, startPoint x: 169, startPoint y: 621, endPoint x: 277, endPoint y: 535, distance: 137.5
click at [170, 528] on div "Eraser" at bounding box center [178, 625] width 22 height 7
drag, startPoint x: 126, startPoint y: 620, endPoint x: 76, endPoint y: 606, distance: 51.9
click at [126, 528] on div "Highlight H" at bounding box center [127, 617] width 45 height 36
drag, startPoint x: 77, startPoint y: 602, endPoint x: 121, endPoint y: 588, distance: 45.5
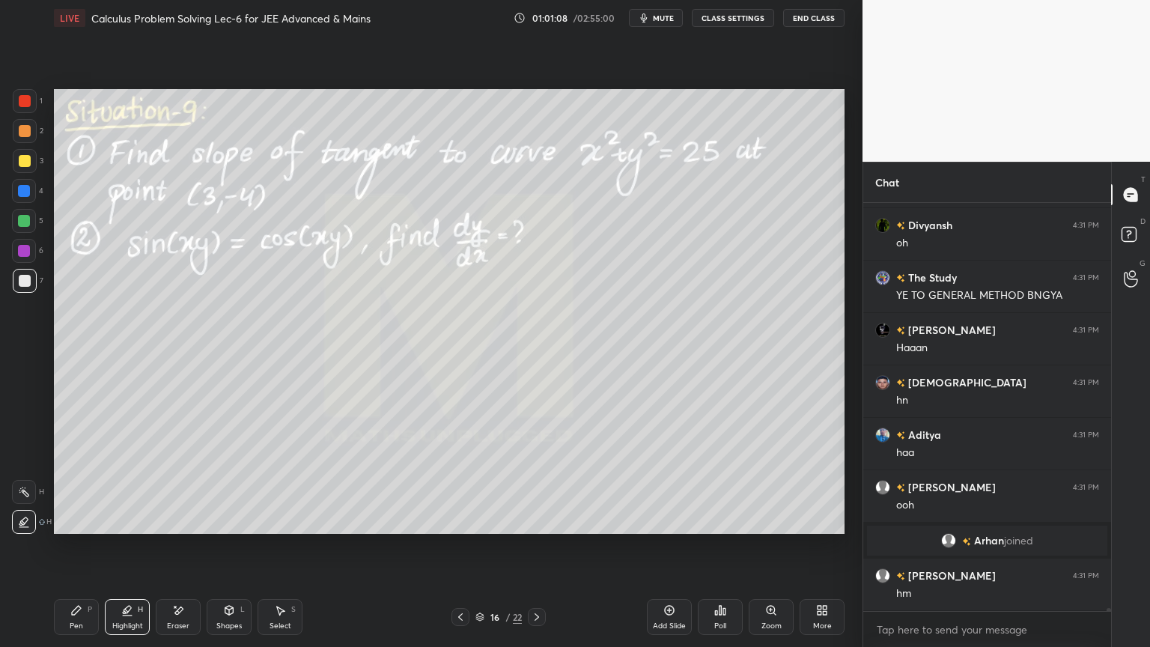
click at [77, 528] on div "Pen P" at bounding box center [76, 617] width 45 height 36
click at [25, 137] on div at bounding box center [25, 131] width 24 height 24
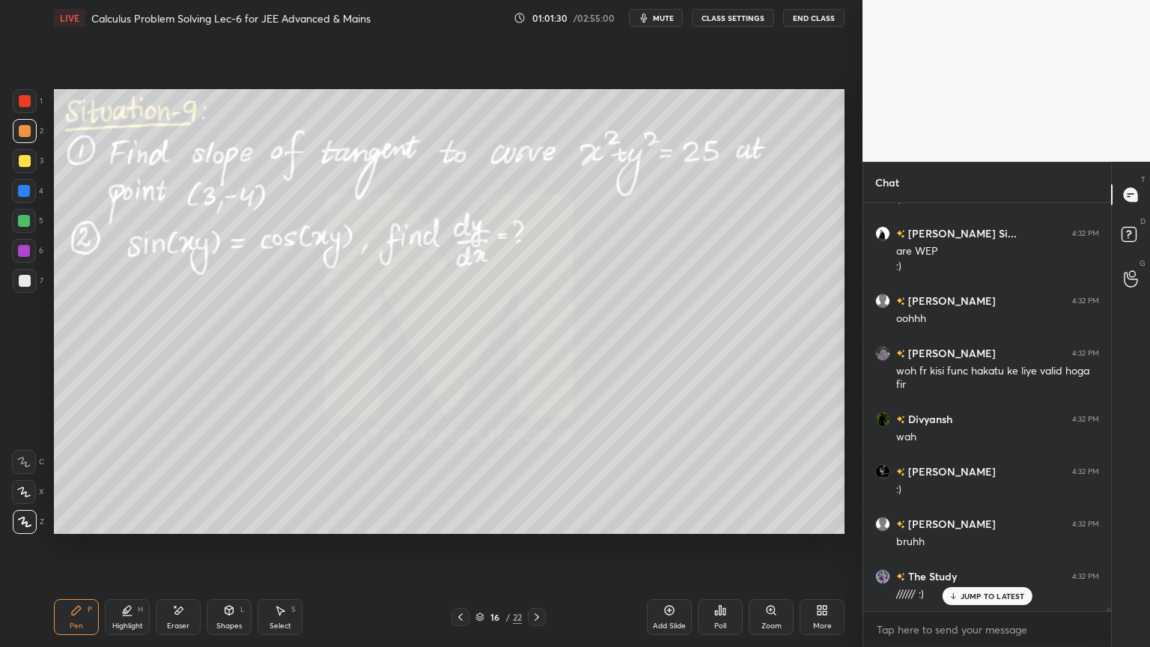
scroll to position [51950, 0]
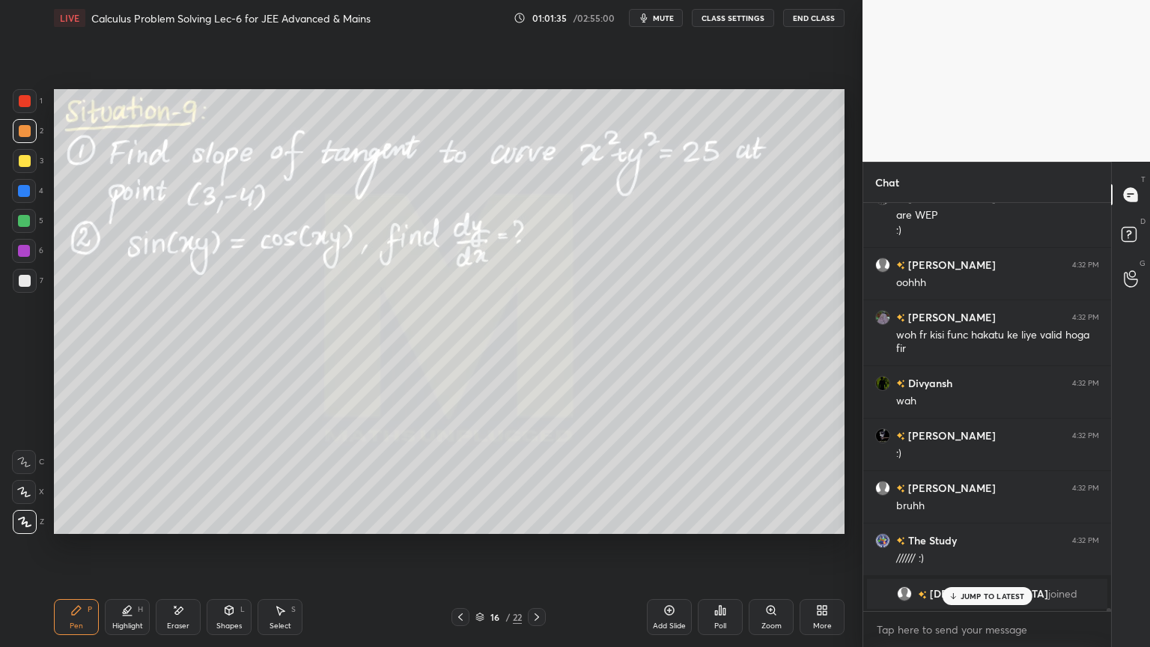
click at [981, 528] on p "JUMP TO LATEST" at bounding box center [992, 595] width 64 height 9
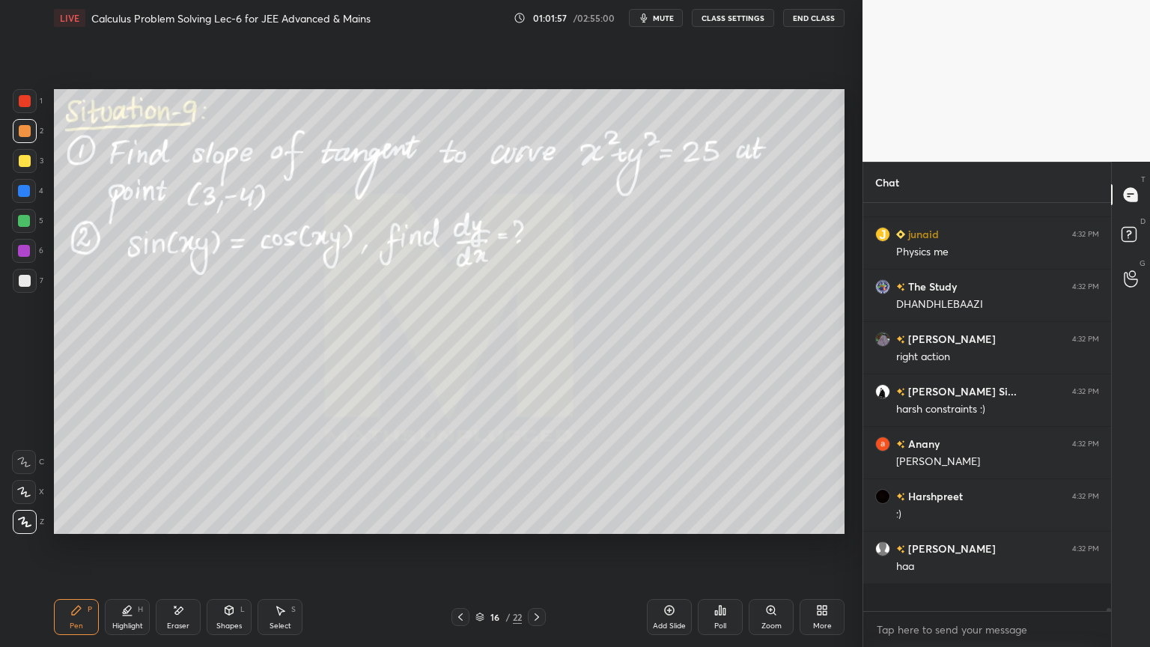
scroll to position [52527, 0]
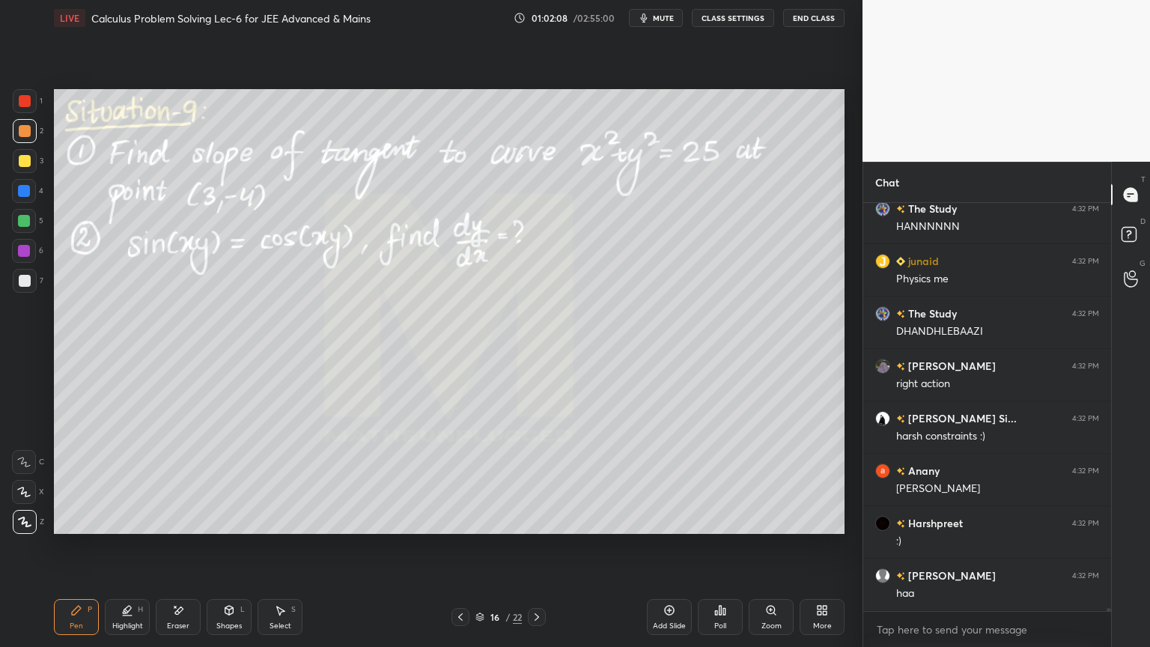
click at [186, 528] on div "Eraser" at bounding box center [178, 617] width 45 height 36
click at [20, 525] on span "Erase all" at bounding box center [24, 521] width 22 height 10
drag, startPoint x: 120, startPoint y: 625, endPoint x: 77, endPoint y: 614, distance: 44.1
click at [118, 528] on div "Highlight" at bounding box center [127, 625] width 31 height 7
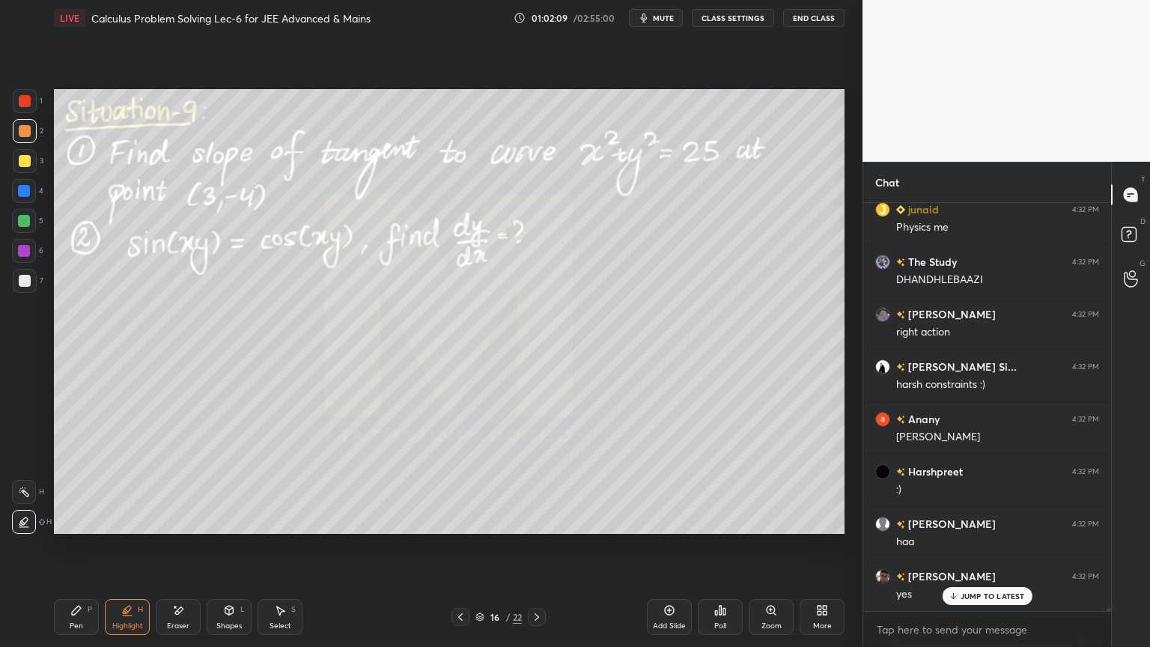
drag, startPoint x: 77, startPoint y: 614, endPoint x: 121, endPoint y: 551, distance: 76.8
click at [74, 528] on icon at bounding box center [76, 610] width 12 height 12
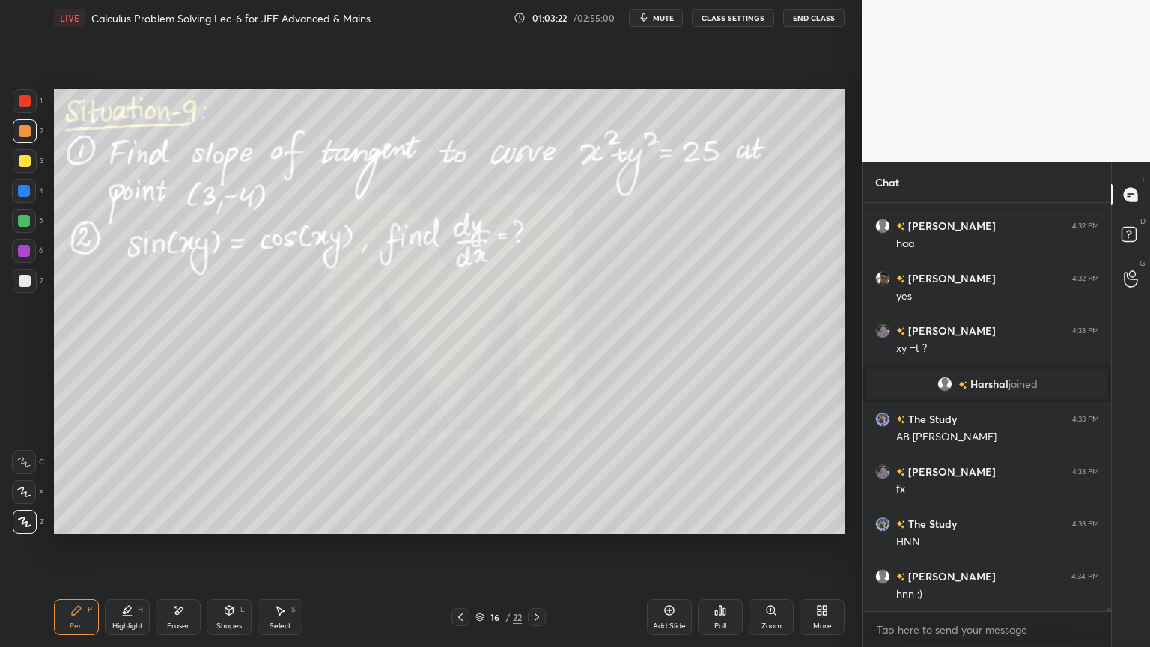
scroll to position [51123, 0]
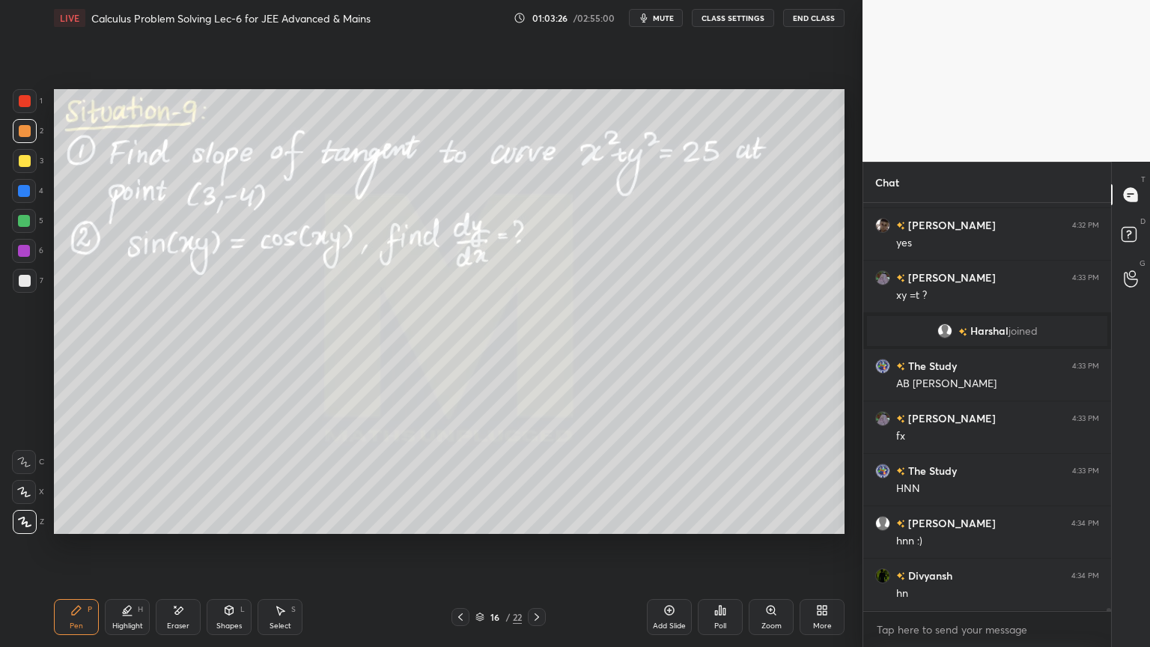
click at [178, 528] on div "Eraser" at bounding box center [178, 625] width 22 height 7
click at [79, 528] on div "Pen" at bounding box center [76, 625] width 13 height 7
click at [187, 528] on div "Eraser" at bounding box center [178, 625] width 22 height 7
drag, startPoint x: 126, startPoint y: 624, endPoint x: 72, endPoint y: 624, distance: 53.9
click at [119, 528] on div "Highlight" at bounding box center [127, 625] width 31 height 7
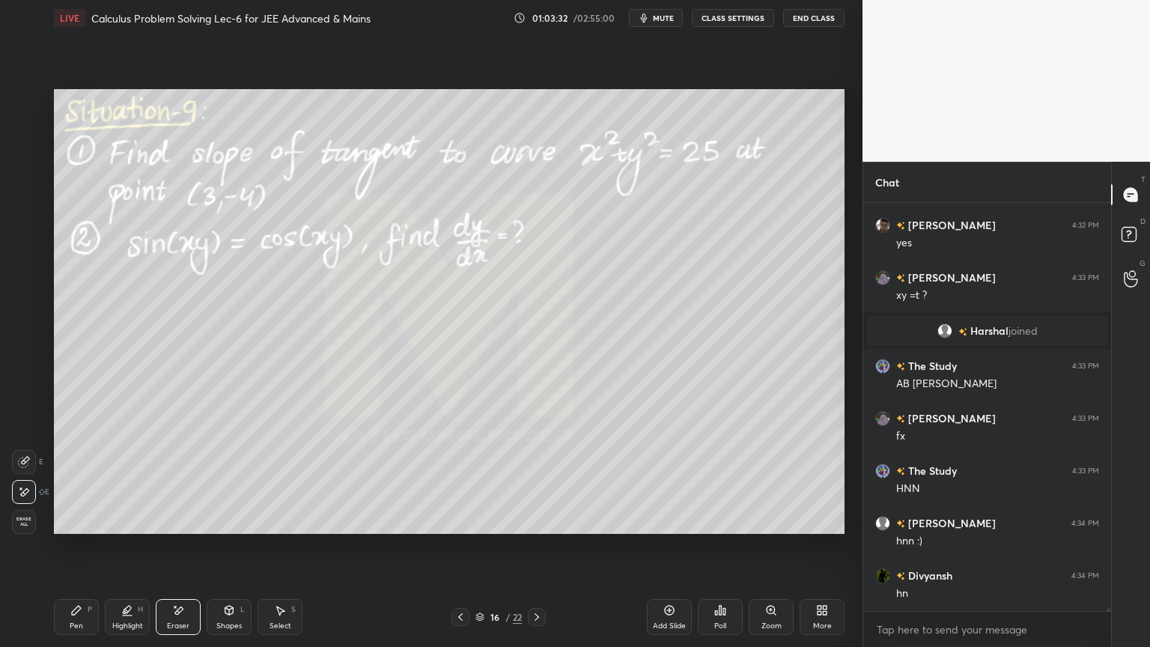
click at [73, 528] on div "Pen" at bounding box center [76, 625] width 13 height 7
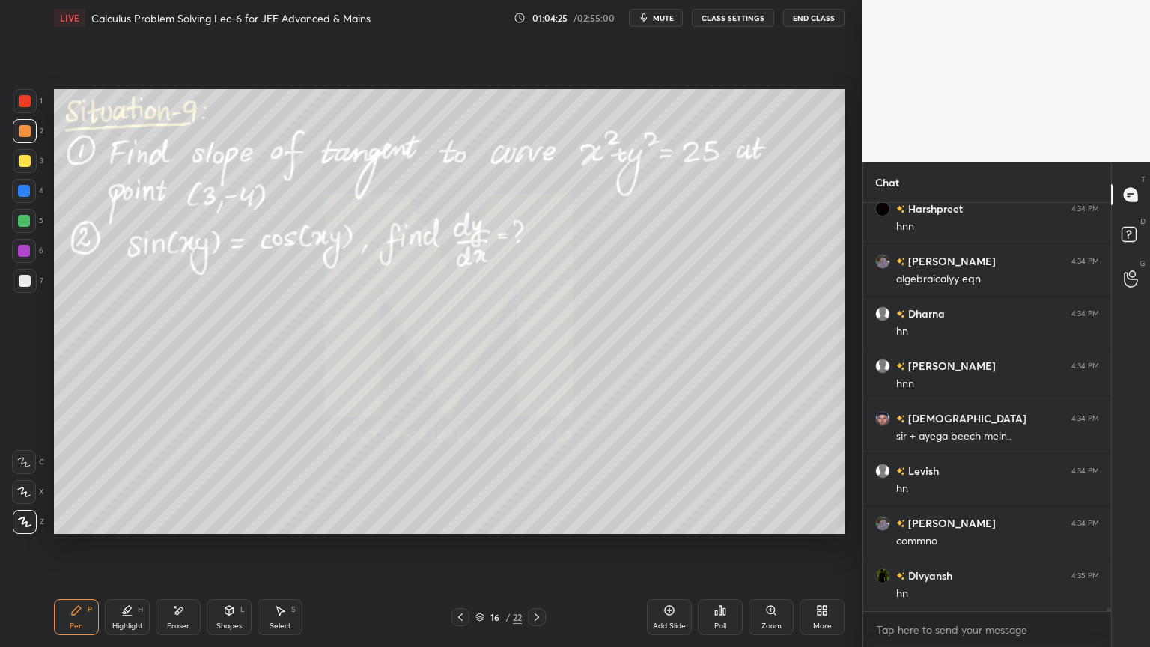
scroll to position [51735, 0]
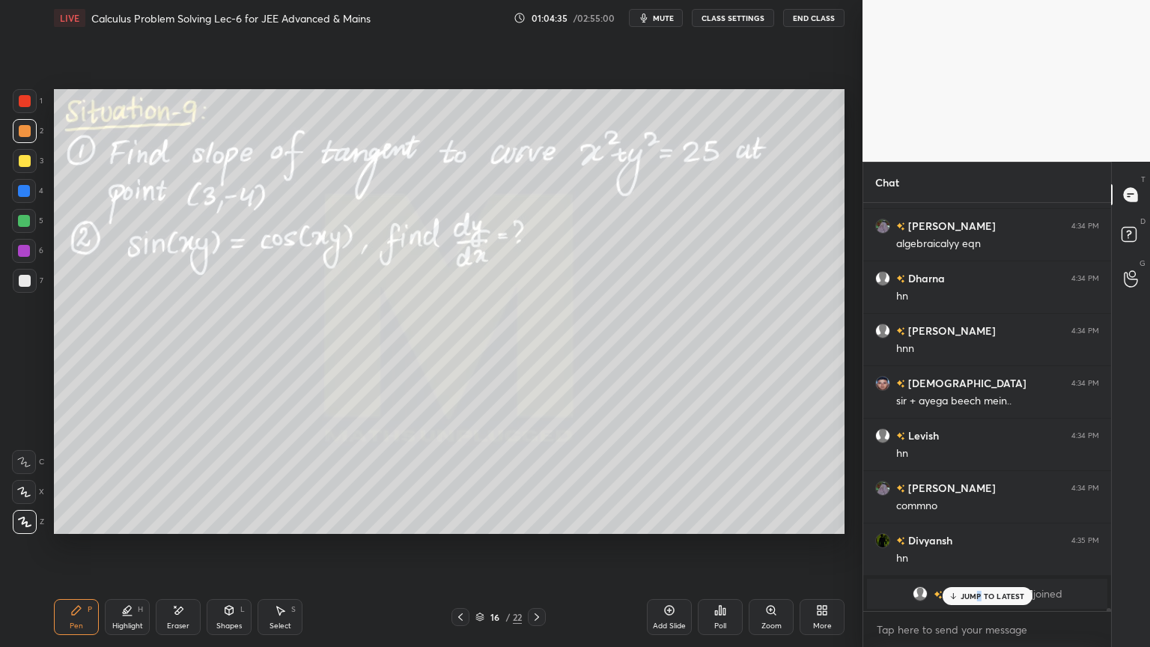
click at [979, 528] on p "JUMP TO LATEST" at bounding box center [992, 595] width 64 height 9
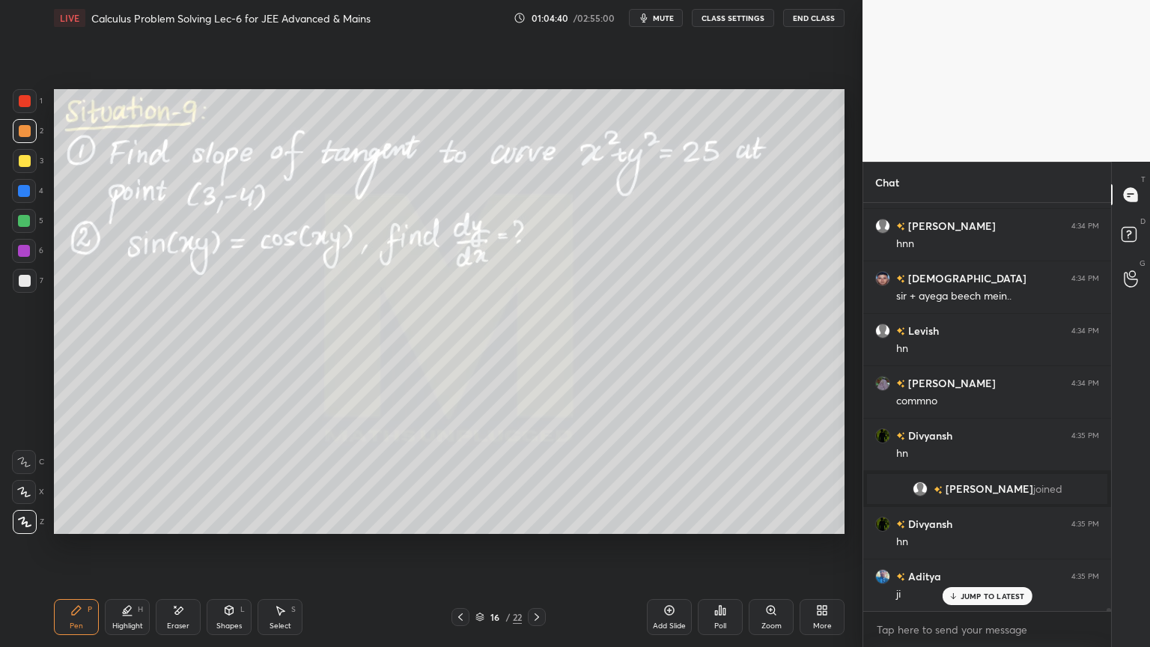
scroll to position [51611, 0]
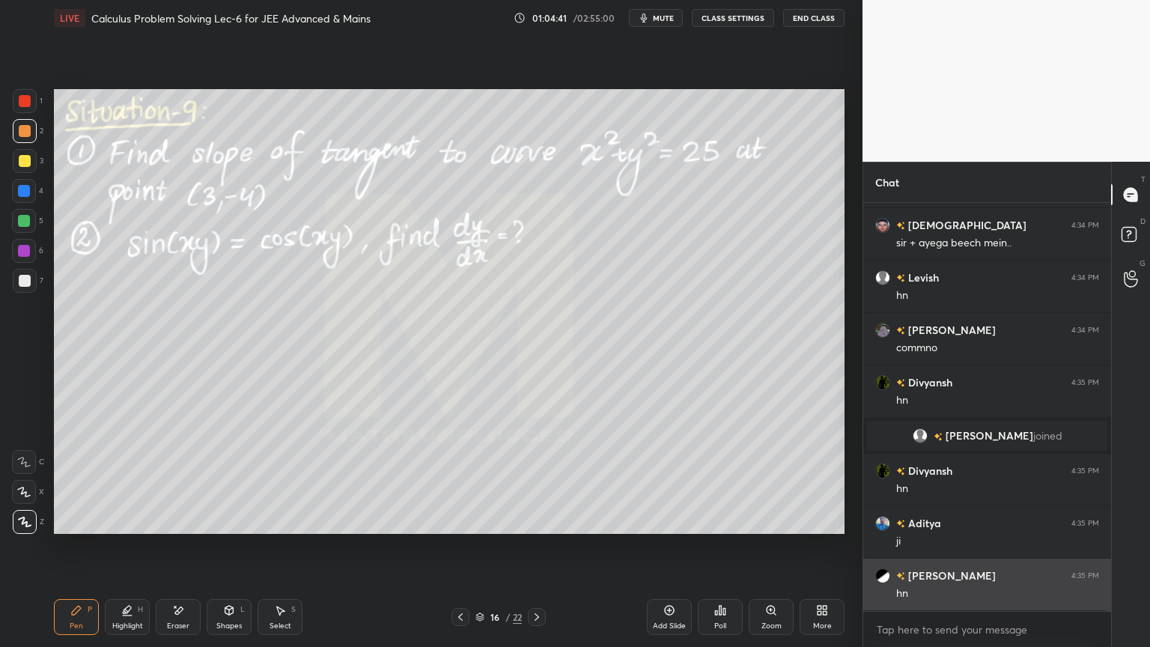
click at [967, 528] on div "hn" at bounding box center [997, 593] width 203 height 15
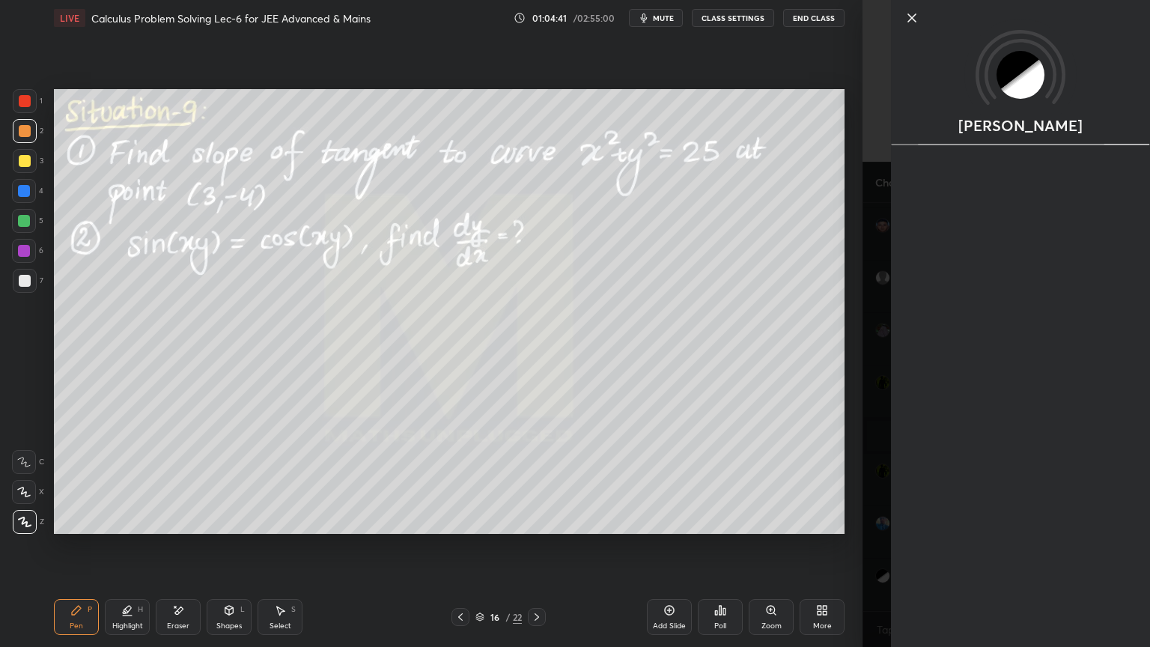
click at [887, 528] on div "Arpit" at bounding box center [1005, 323] width 287 height 647
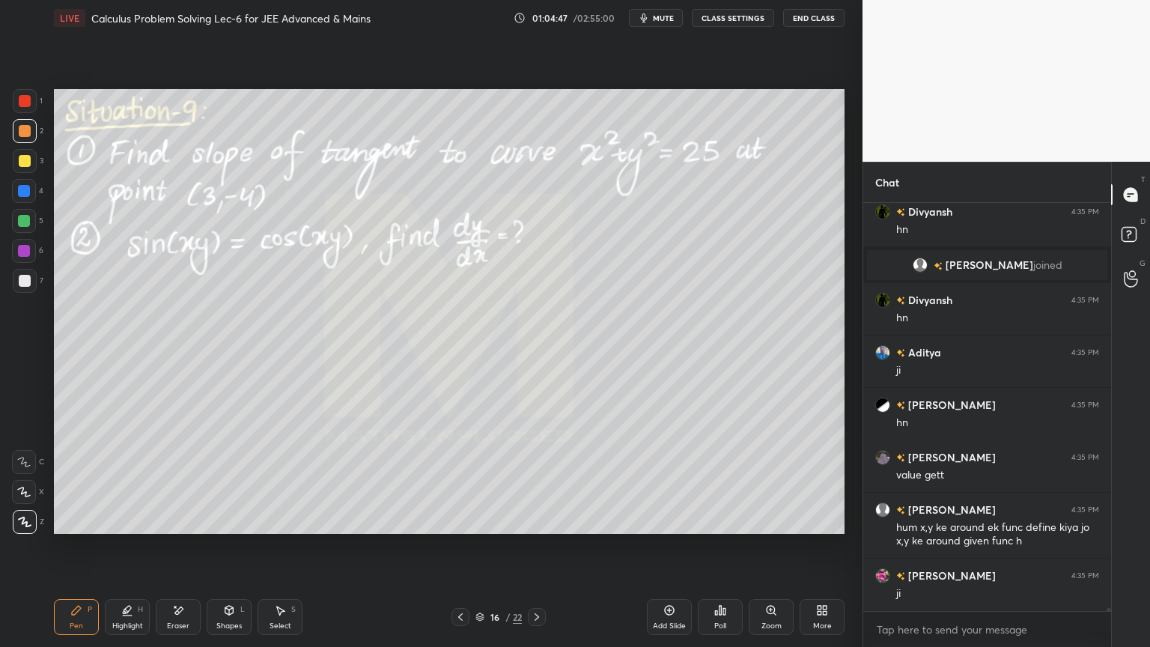
scroll to position [51834, 0]
click at [178, 528] on icon at bounding box center [178, 610] width 12 height 13
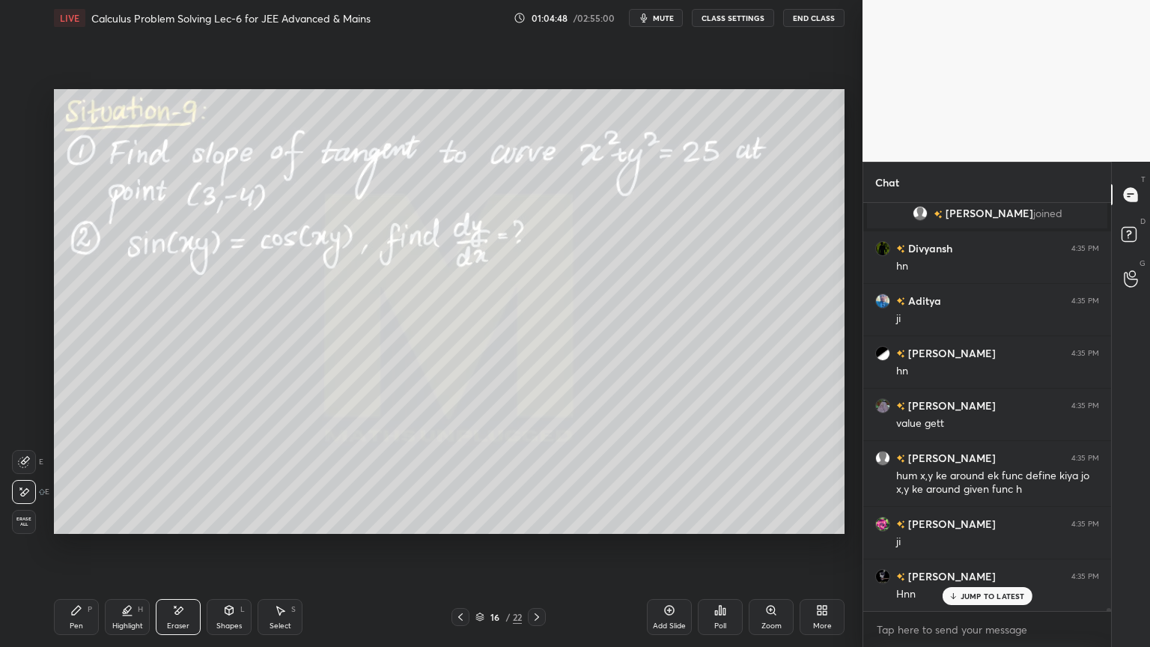
click at [27, 518] on span "Erase all" at bounding box center [24, 521] width 22 height 10
drag, startPoint x: 118, startPoint y: 618, endPoint x: 72, endPoint y: 611, distance: 46.2
click at [116, 528] on div "Highlight H" at bounding box center [127, 617] width 45 height 36
drag, startPoint x: 72, startPoint y: 611, endPoint x: 98, endPoint y: 595, distance: 30.6
click at [72, 528] on icon at bounding box center [76, 610] width 12 height 12
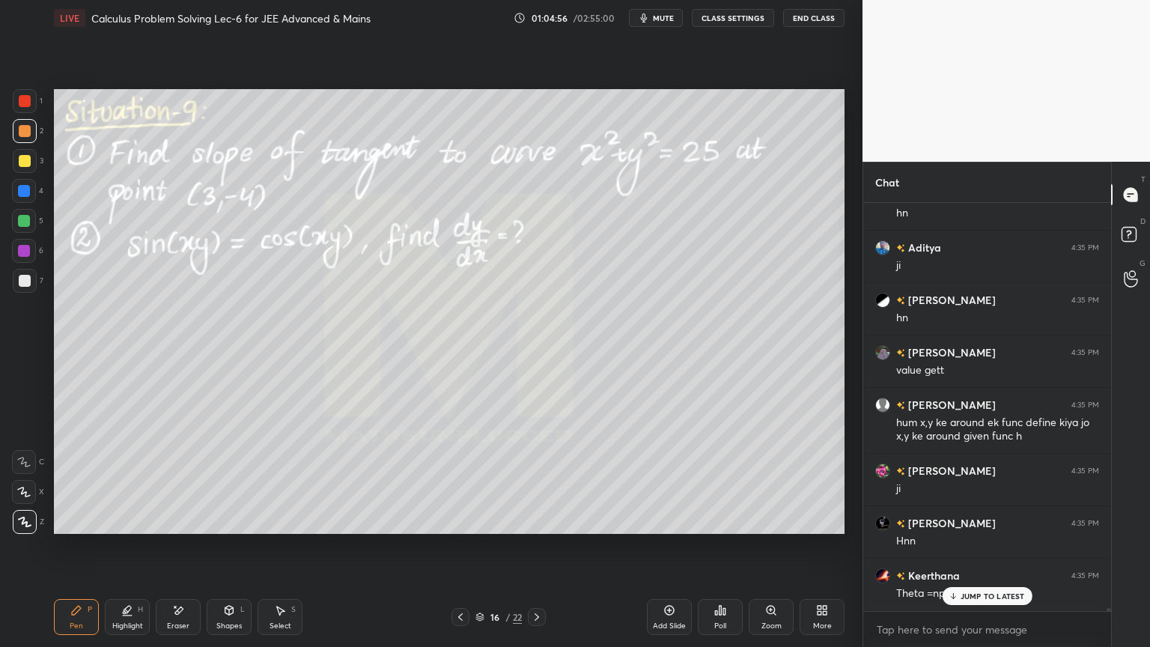
scroll to position [51938, 0]
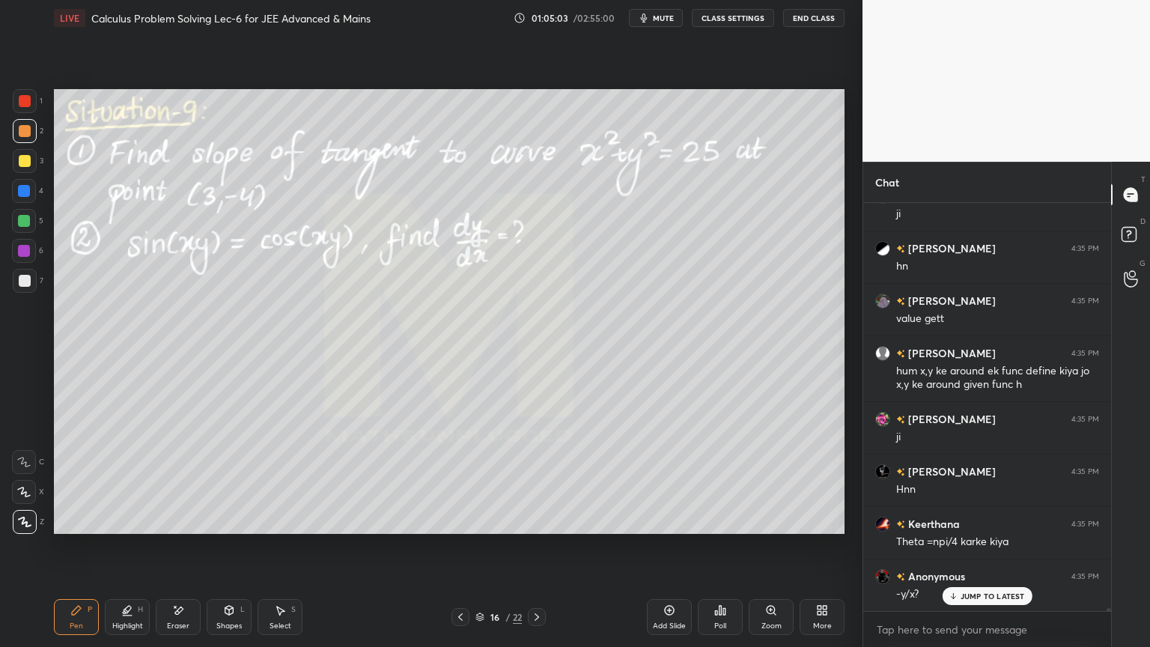
click at [977, 528] on p "JUMP TO LATEST" at bounding box center [992, 595] width 64 height 9
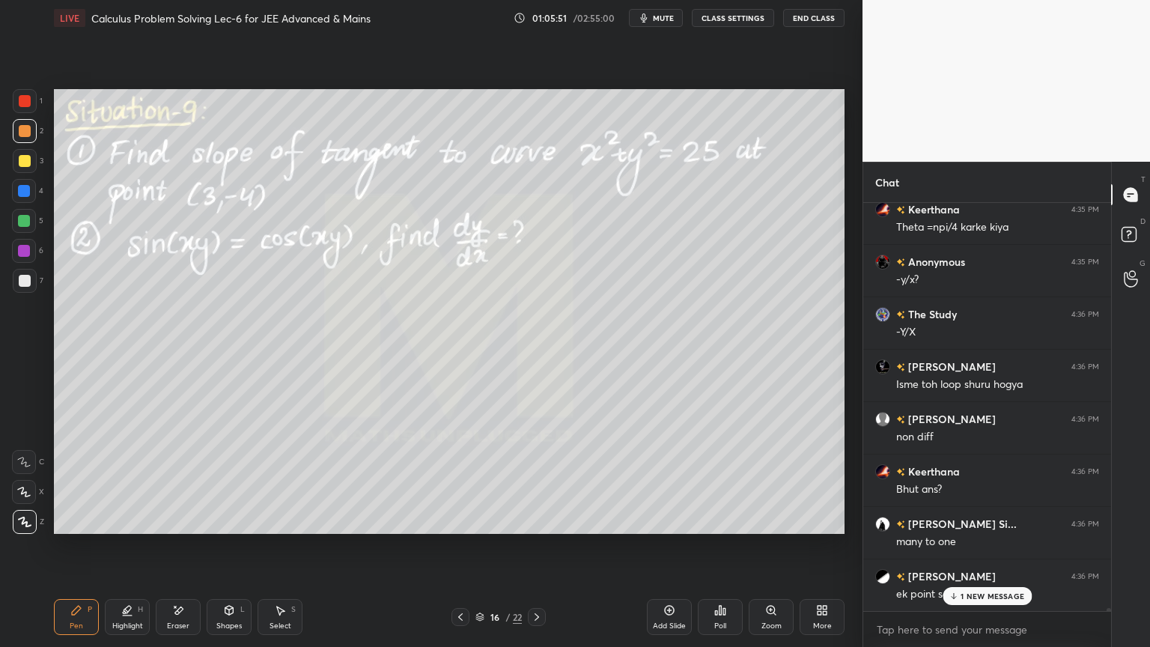
scroll to position [52289, 0]
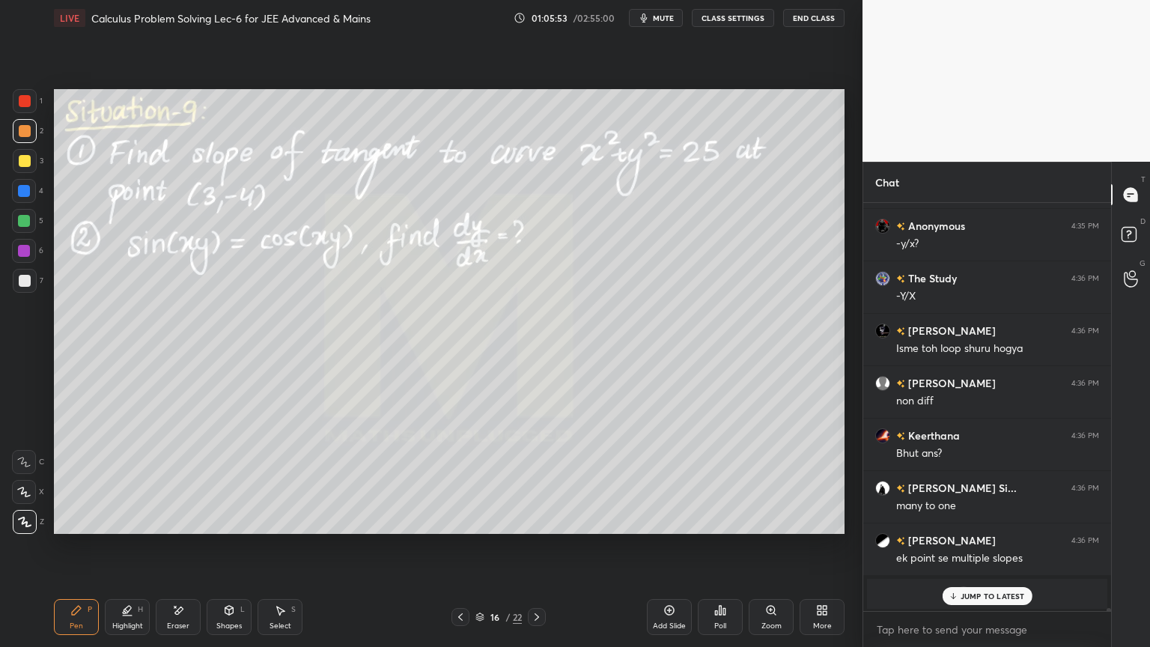
drag, startPoint x: 180, startPoint y: 613, endPoint x: 195, endPoint y: 579, distance: 36.6
click at [181, 528] on icon at bounding box center [178, 610] width 12 height 13
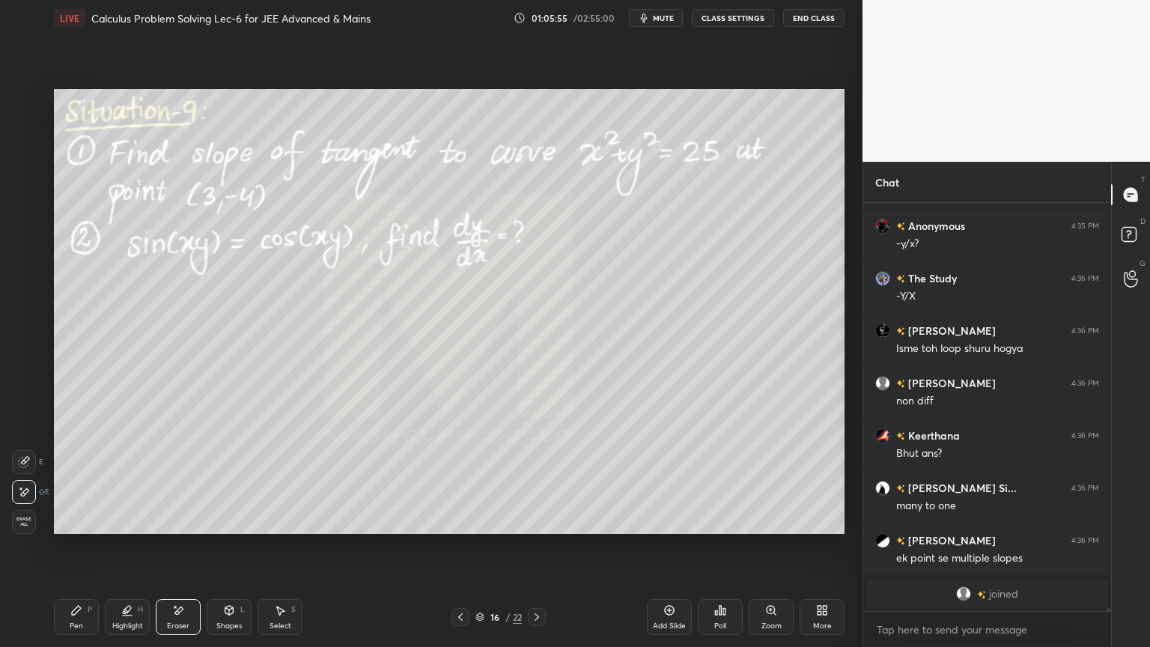
scroll to position [52342, 0]
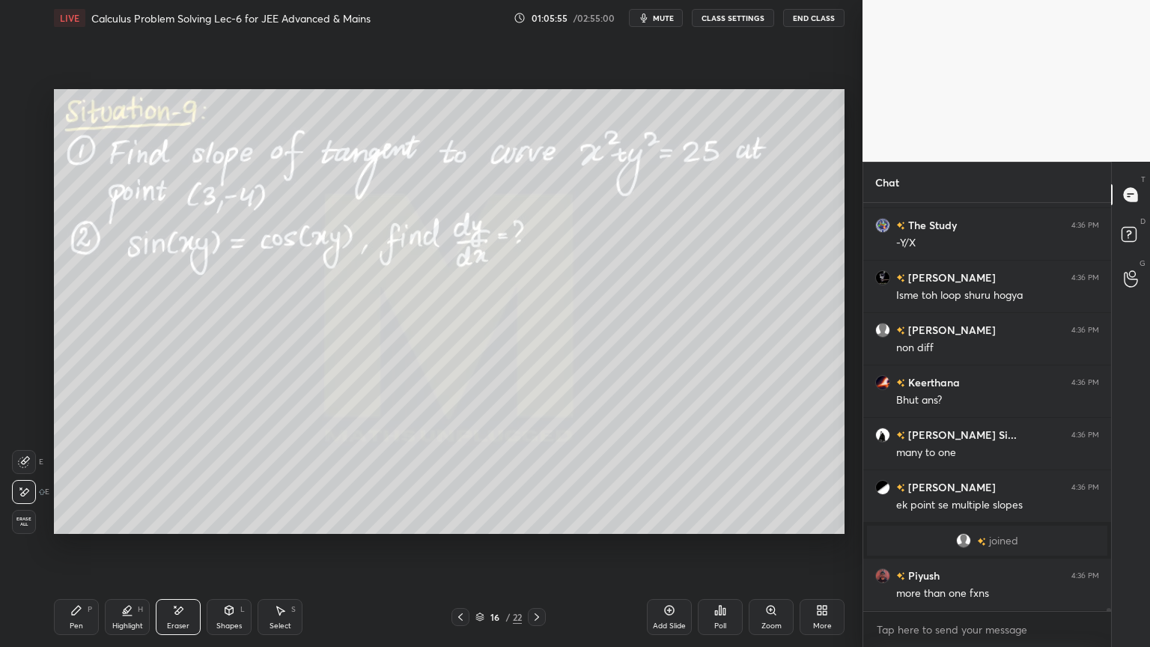
click at [85, 528] on div "Pen P" at bounding box center [76, 617] width 45 height 36
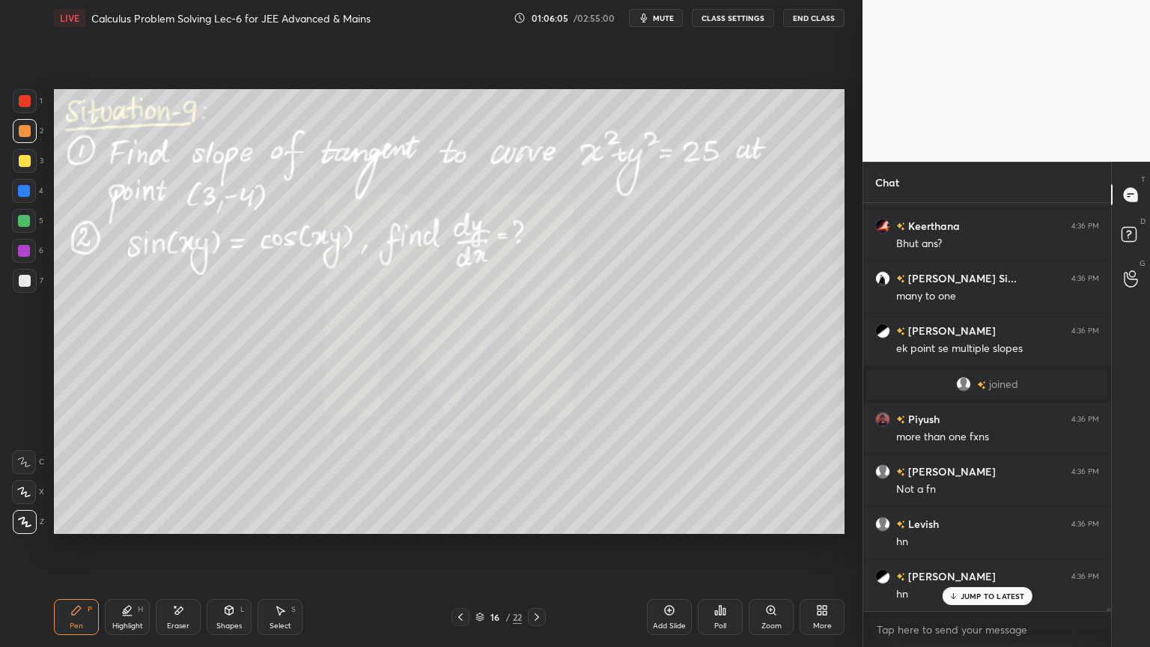
scroll to position [52551, 0]
click at [974, 528] on div "Aditya 4:35 PM ji [PERSON_NAME] 4:35 PM [PERSON_NAME] 4:35 PM value [PERSON_NAM…" at bounding box center [987, 407] width 248 height 408
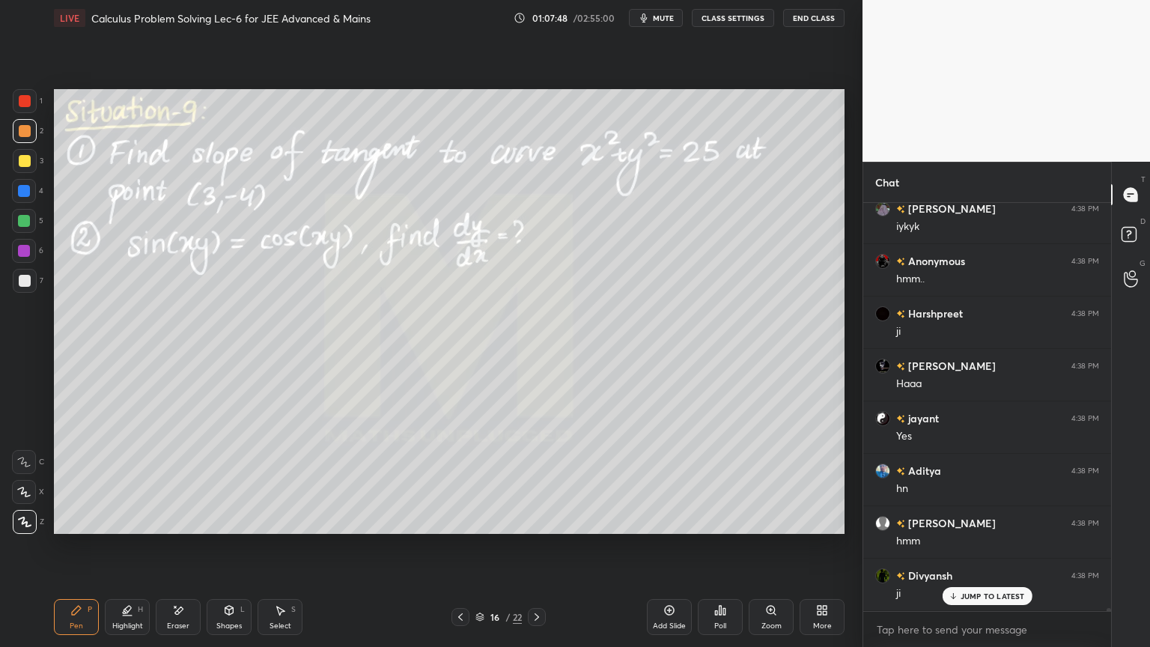
scroll to position [55328, 0]
click at [22, 156] on div at bounding box center [25, 161] width 12 height 12
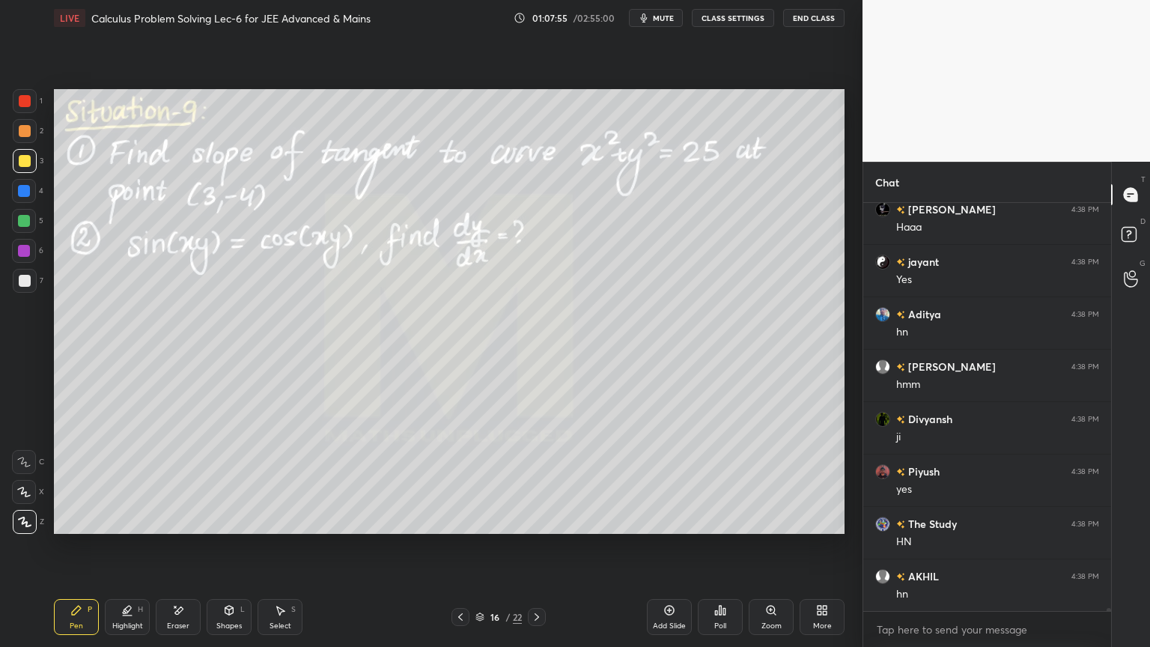
scroll to position [55486, 0]
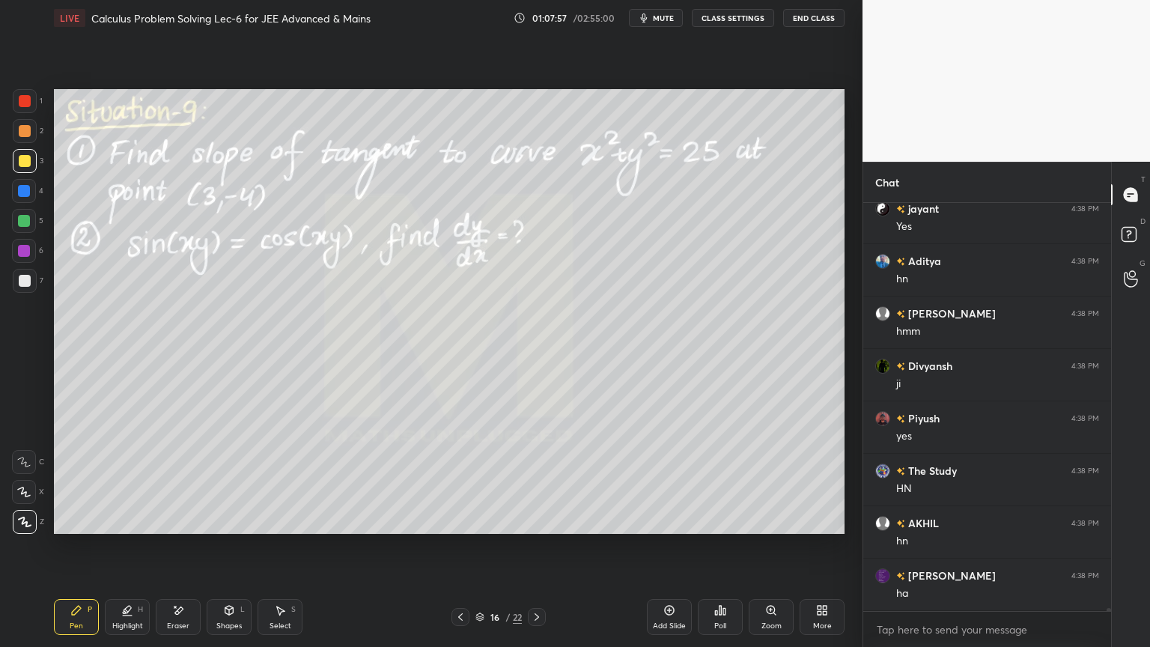
click at [174, 528] on div "Eraser" at bounding box center [178, 617] width 45 height 36
drag, startPoint x: 19, startPoint y: 522, endPoint x: 60, endPoint y: 579, distance: 69.6
click at [18, 522] on span "Erase all" at bounding box center [24, 521] width 22 height 10
click at [129, 528] on div "Highlight H" at bounding box center [127, 617] width 45 height 36
click at [88, 528] on div "P" at bounding box center [90, 609] width 4 height 7
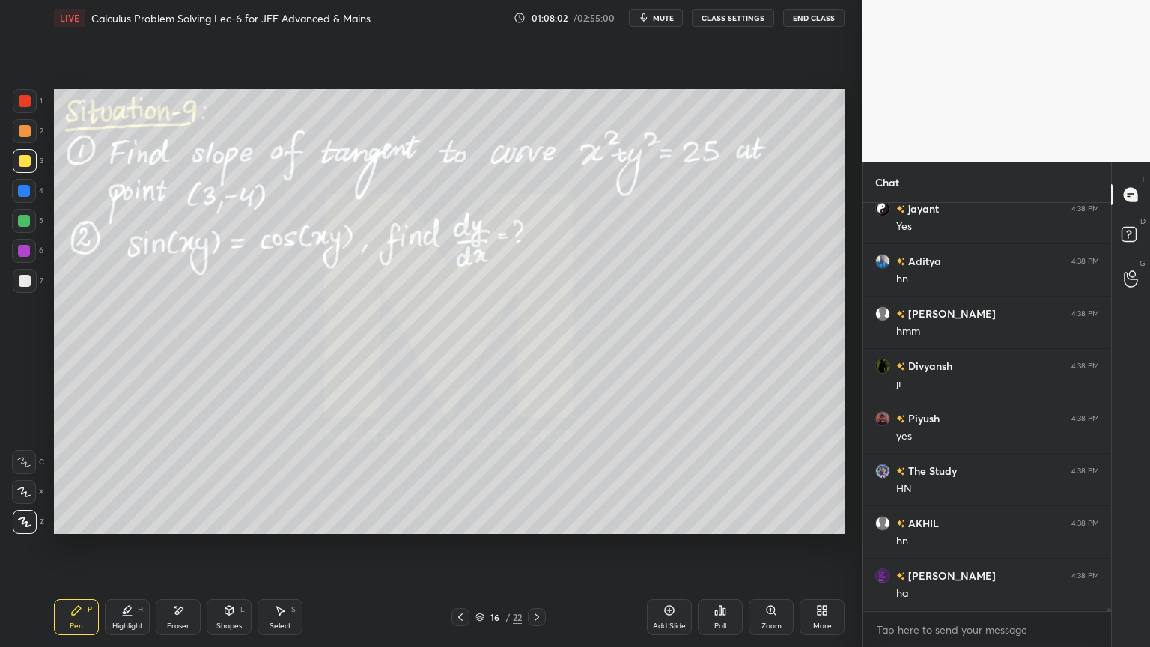
drag, startPoint x: 126, startPoint y: 612, endPoint x: 95, endPoint y: 618, distance: 31.3
click at [121, 528] on icon at bounding box center [127, 610] width 12 height 12
click at [72, 528] on icon at bounding box center [76, 610] width 9 height 9
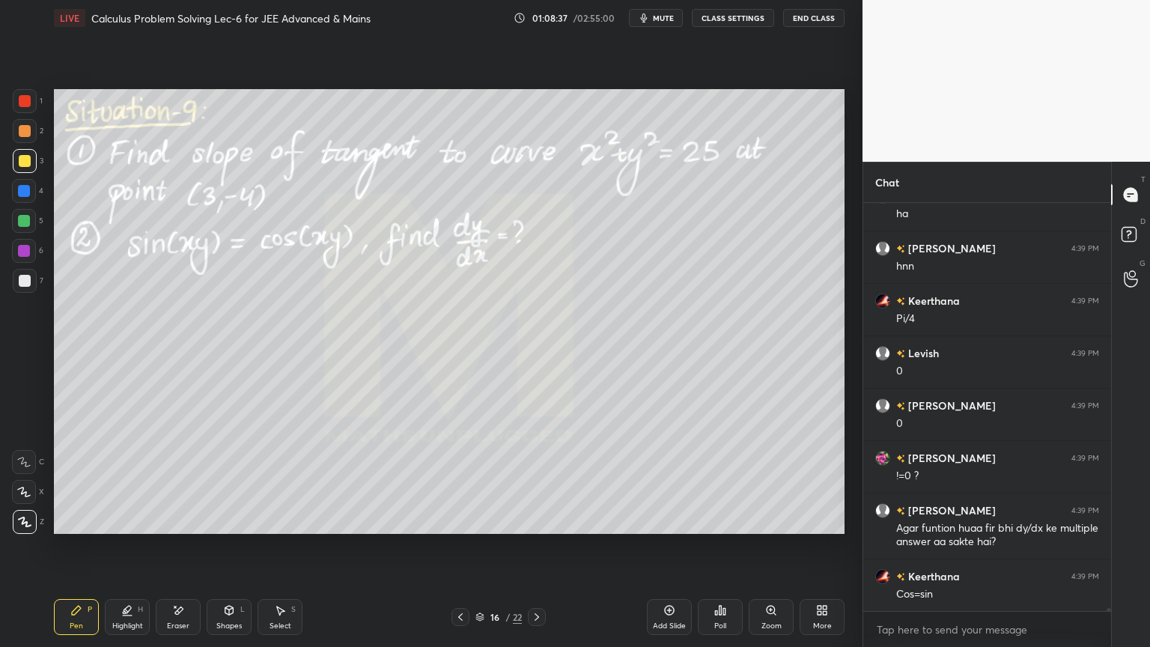
scroll to position [56599, 0]
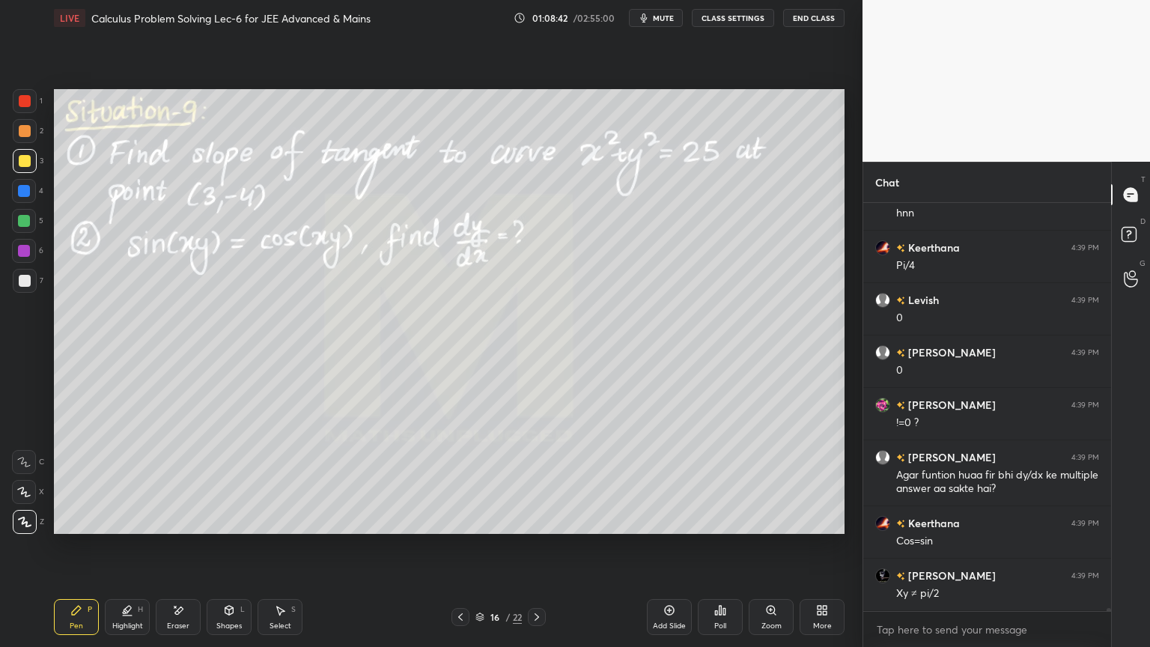
click at [195, 528] on div "Eraser" at bounding box center [178, 617] width 45 height 36
click at [123, 528] on icon at bounding box center [127, 610] width 12 height 12
click at [61, 528] on div "Pen P" at bounding box center [76, 617] width 45 height 36
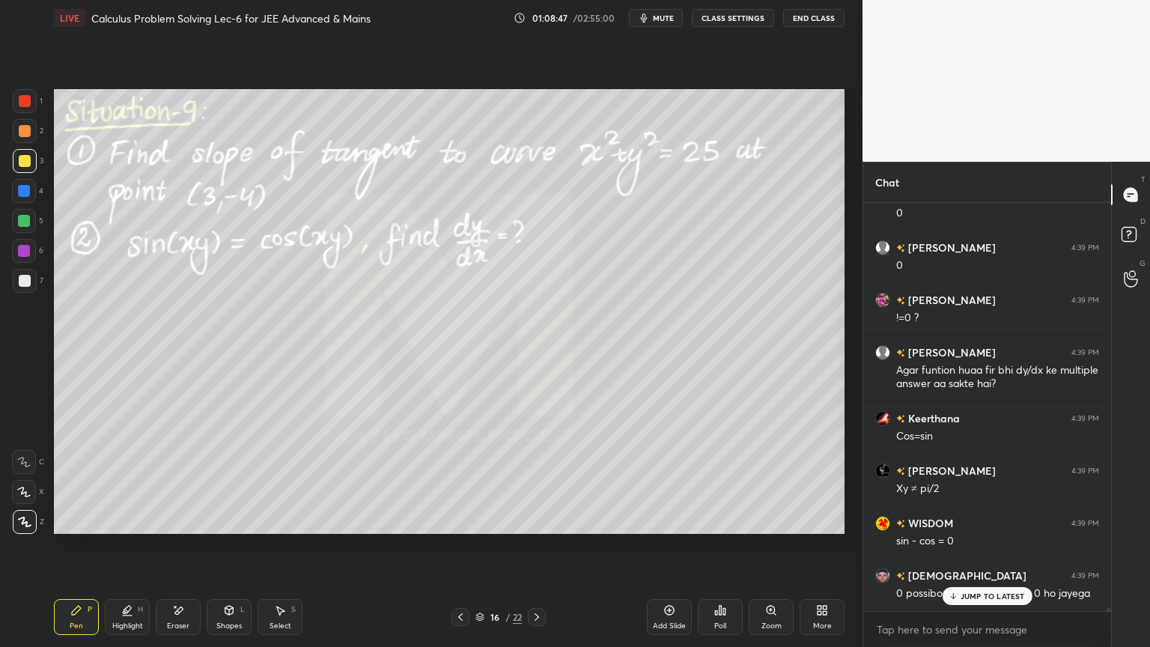
scroll to position [56756, 0]
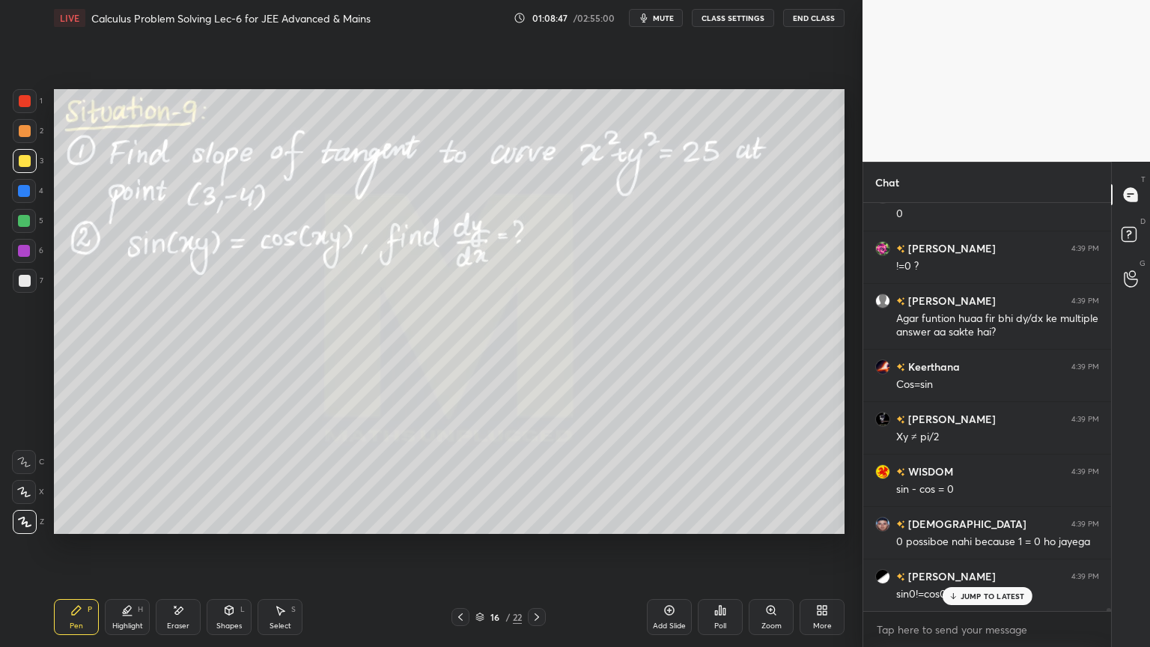
click at [186, 528] on div "Eraser" at bounding box center [178, 617] width 45 height 36
drag, startPoint x: 116, startPoint y: 615, endPoint x: 73, endPoint y: 620, distance: 42.9
click at [111, 528] on div "Highlight H" at bounding box center [127, 617] width 45 height 36
click at [73, 528] on div "Pen P" at bounding box center [76, 617] width 45 height 36
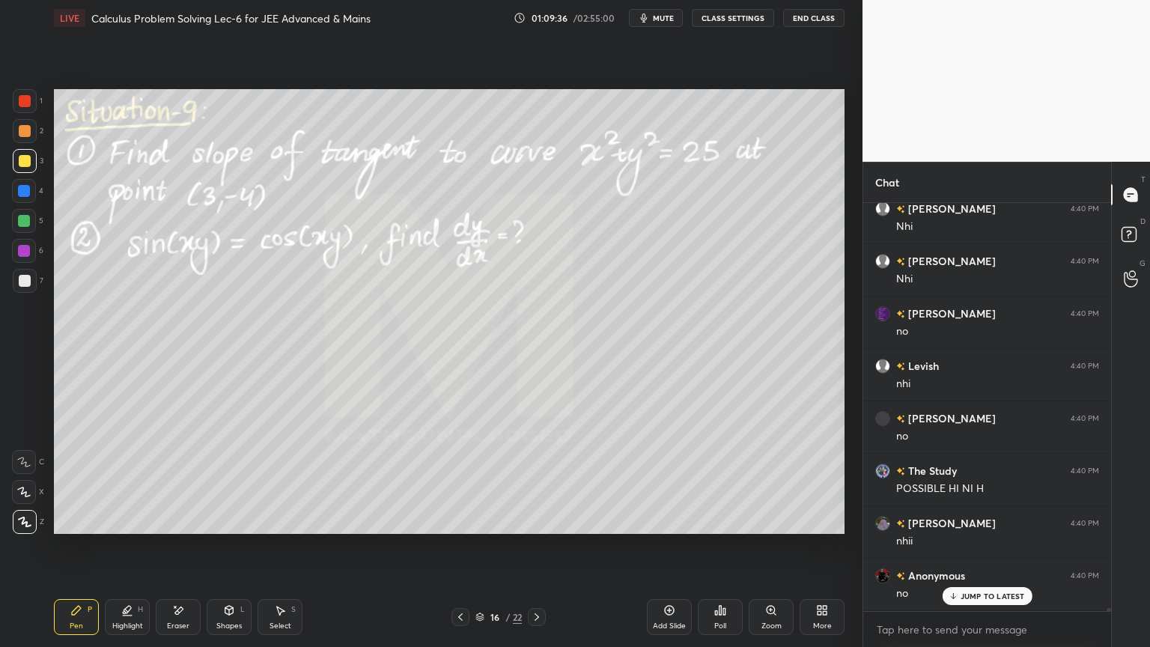
scroll to position [58956, 0]
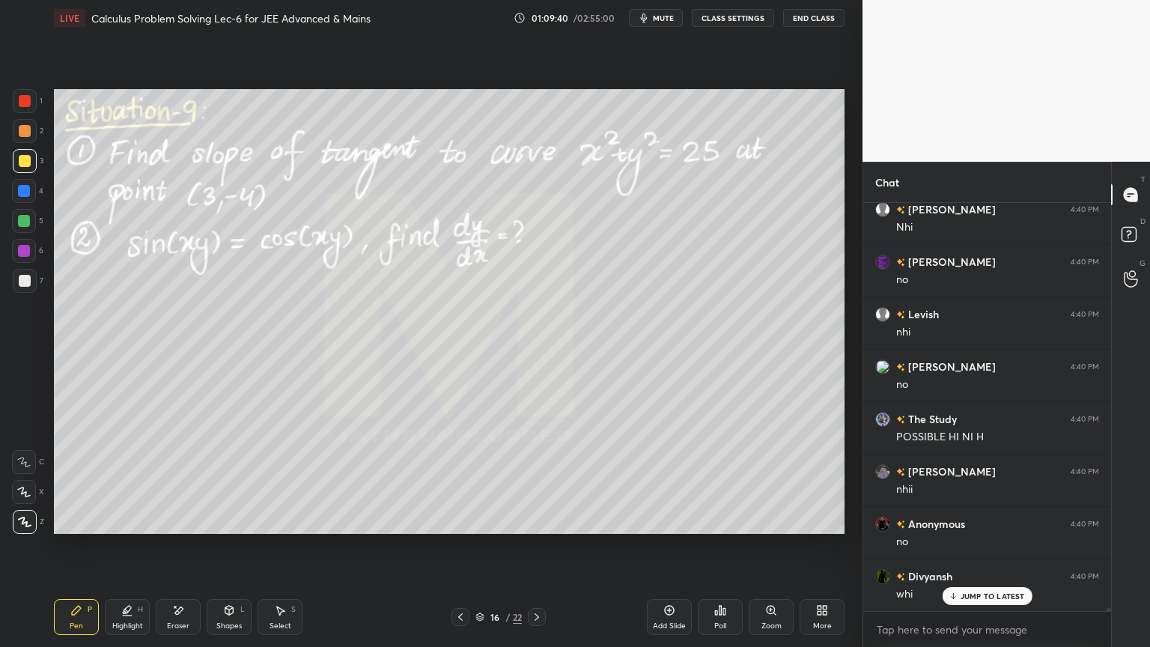
drag, startPoint x: 180, startPoint y: 615, endPoint x: 260, endPoint y: 549, distance: 104.3
click at [180, 528] on icon at bounding box center [178, 610] width 12 height 13
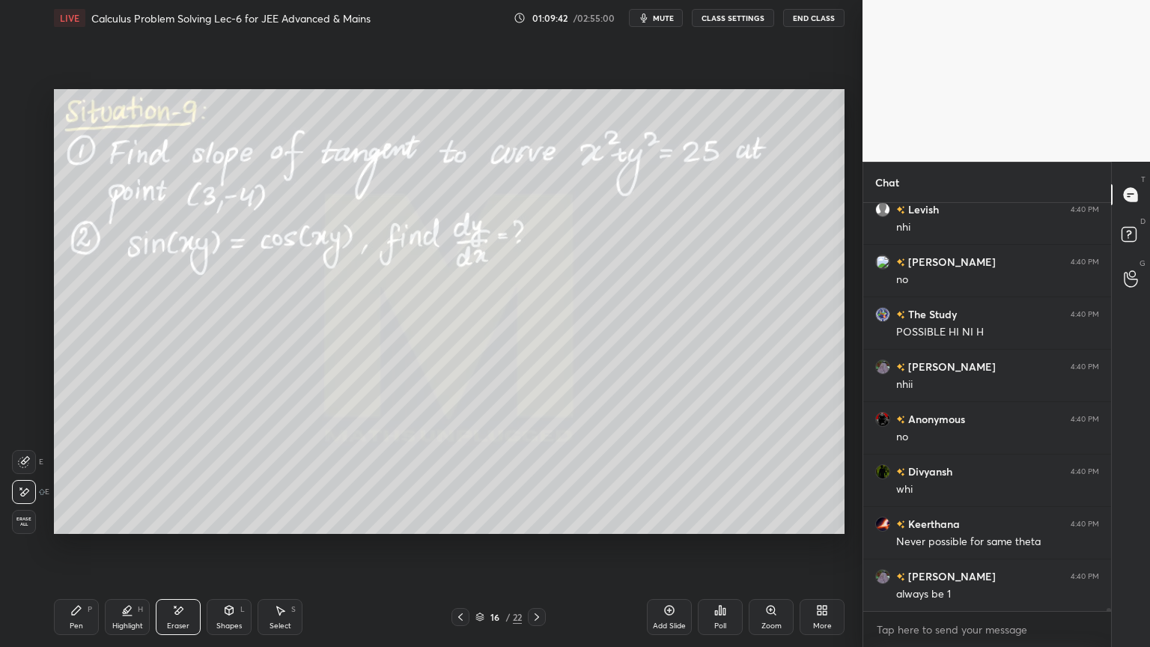
drag, startPoint x: 120, startPoint y: 615, endPoint x: 103, endPoint y: 612, distance: 16.7
click at [118, 528] on div "Highlight H" at bounding box center [127, 617] width 45 height 36
click at [82, 528] on div "Pen P" at bounding box center [76, 617] width 45 height 36
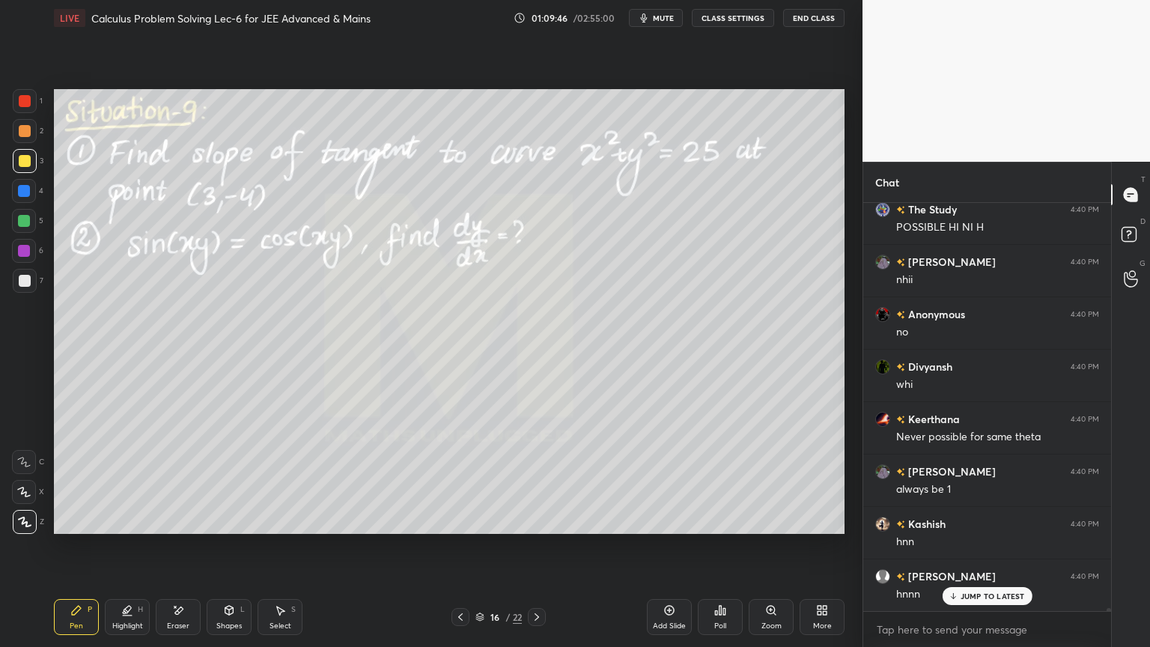
drag, startPoint x: 184, startPoint y: 617, endPoint x: 249, endPoint y: 563, distance: 84.0
click at [183, 528] on div "Eraser" at bounding box center [178, 617] width 45 height 36
click at [118, 528] on div "Highlight H" at bounding box center [127, 617] width 45 height 36
click at [80, 528] on icon at bounding box center [76, 610] width 12 height 12
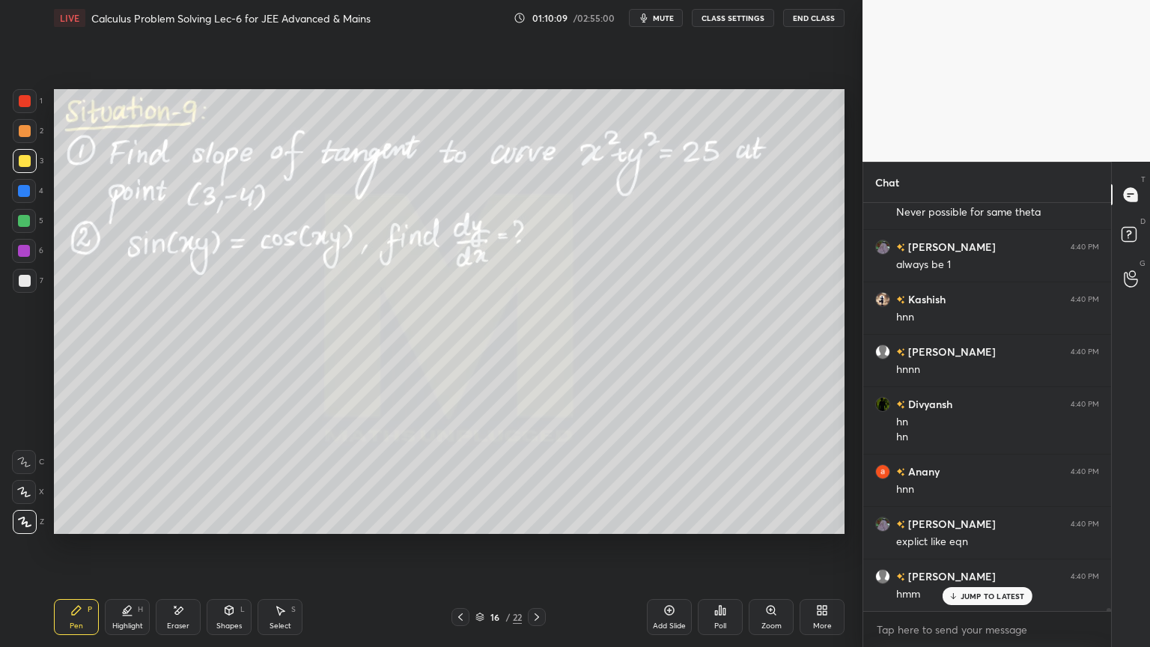
scroll to position [59444, 0]
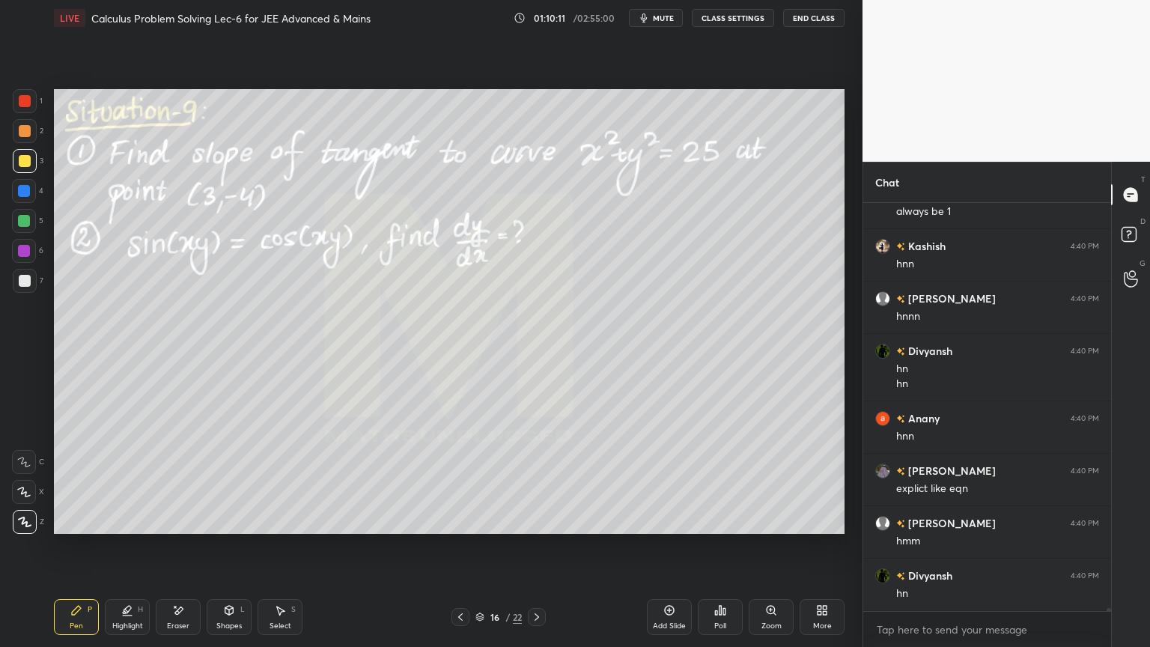
drag, startPoint x: 183, startPoint y: 619, endPoint x: 192, endPoint y: 608, distance: 14.4
click at [183, 528] on div "Eraser" at bounding box center [178, 617] width 45 height 36
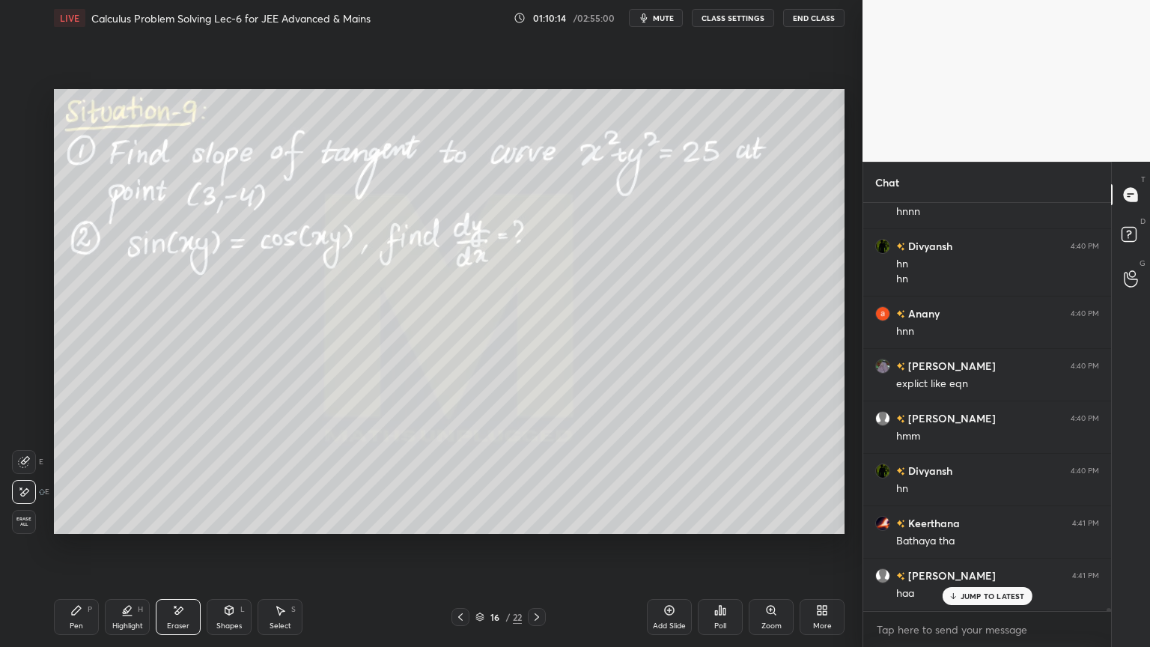
scroll to position [59600, 0]
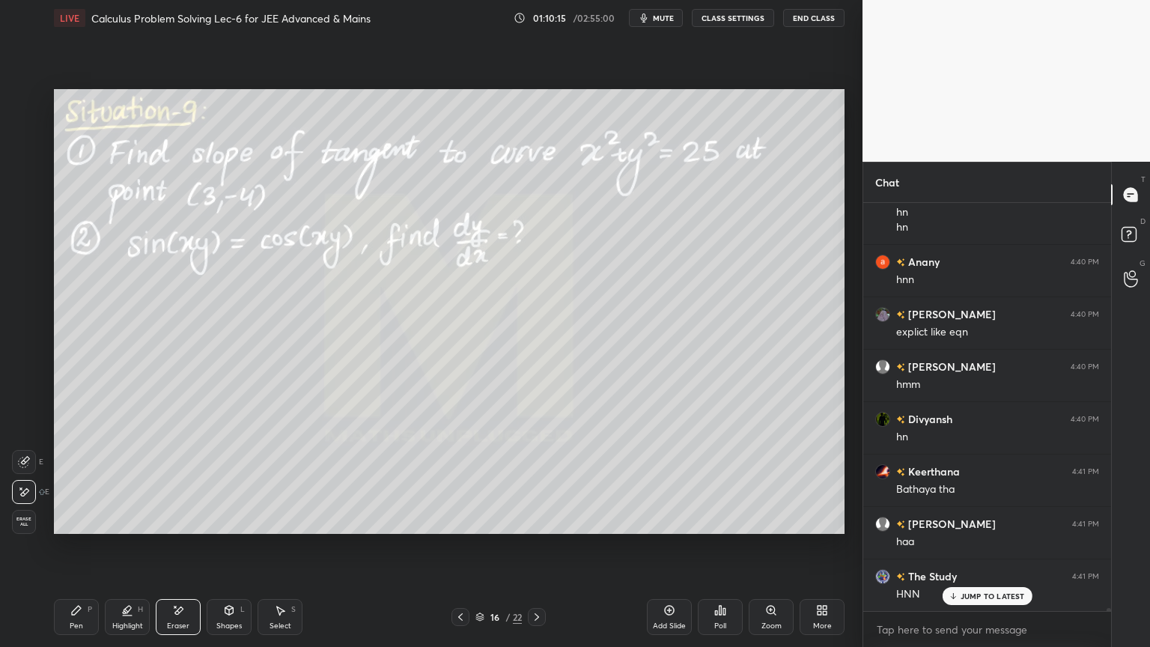
click at [286, 528] on div "Select S" at bounding box center [279, 617] width 45 height 36
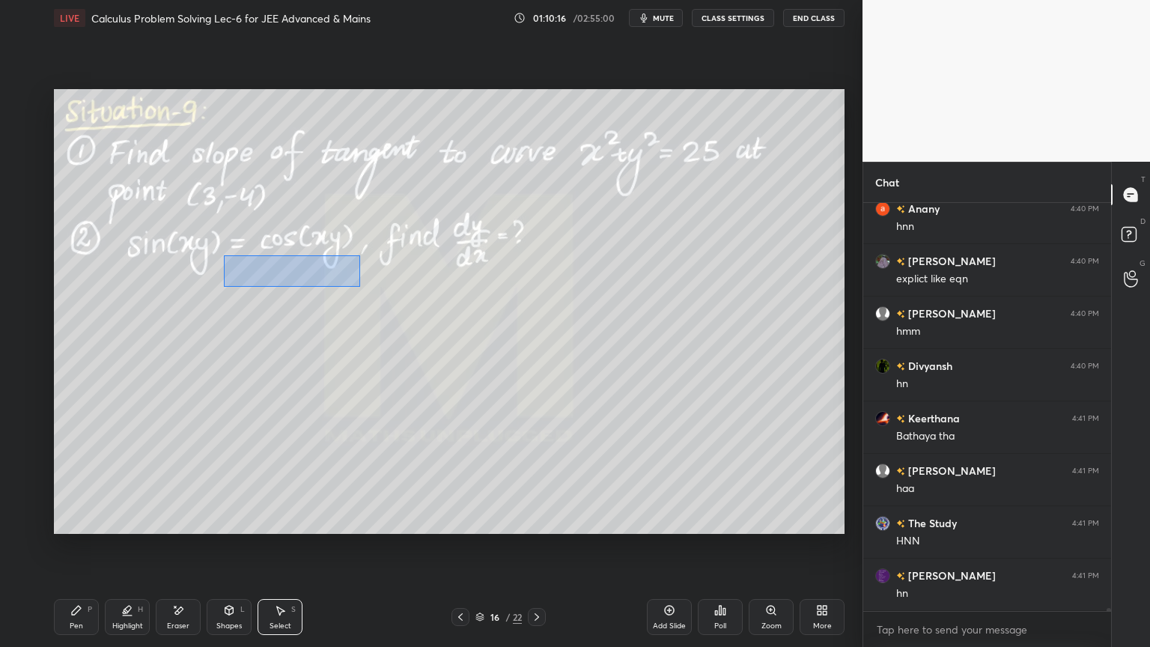
drag, startPoint x: 223, startPoint y: 255, endPoint x: 345, endPoint y: 280, distance: 124.5
click at [362, 284] on div "0 ° Undo Copy Duplicate Duplicate to new slide Delete" at bounding box center [449, 311] width 790 height 445
drag, startPoint x: 278, startPoint y: 271, endPoint x: 168, endPoint y: 275, distance: 110.1
click at [168, 275] on div "0 ° Undo Copy Duplicate Duplicate to new slide Delete" at bounding box center [449, 311] width 790 height 445
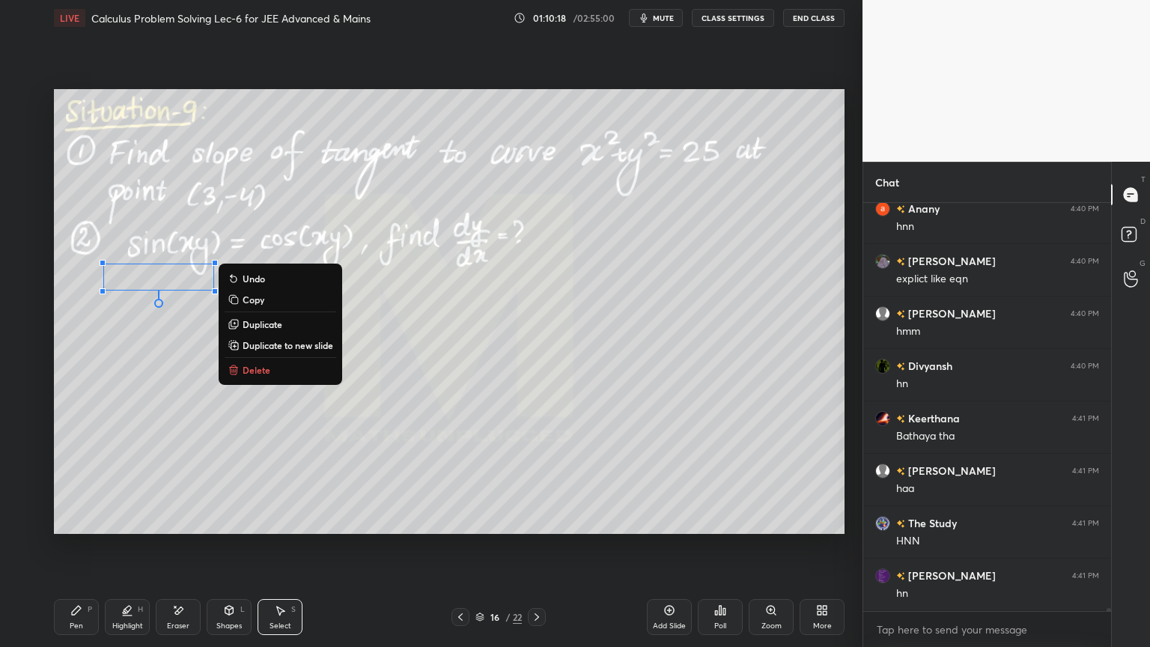
drag, startPoint x: 225, startPoint y: 236, endPoint x: 221, endPoint y: 254, distance: 18.5
click at [226, 237] on div "0 ° Undo Copy Duplicate Duplicate to new slide Delete" at bounding box center [449, 311] width 790 height 445
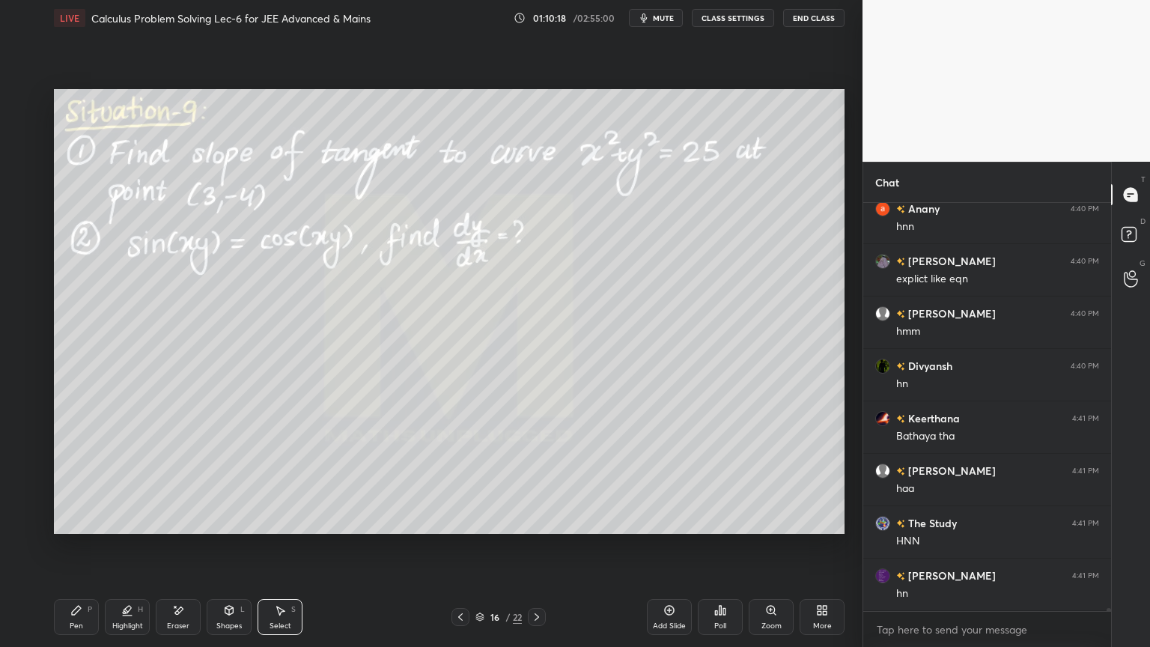
click at [113, 528] on div "Highlight H" at bounding box center [127, 617] width 45 height 36
drag, startPoint x: 70, startPoint y: 607, endPoint x: 76, endPoint y: 602, distance: 8.5
click at [68, 528] on div "Pen P" at bounding box center [76, 617] width 45 height 36
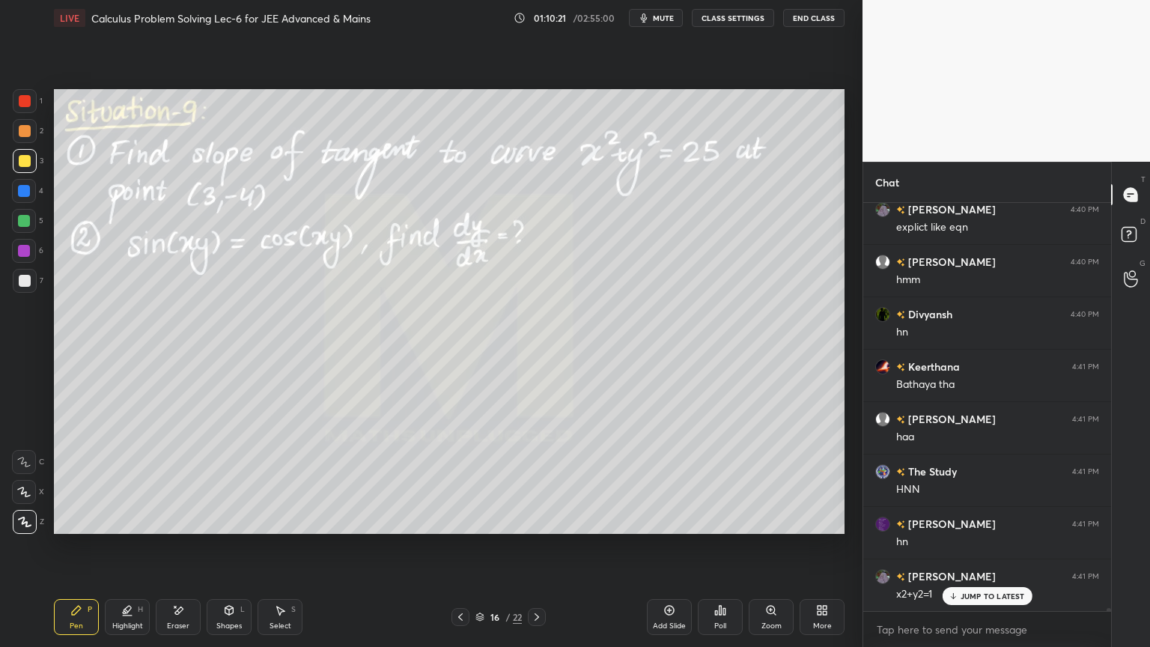
scroll to position [59741, 0]
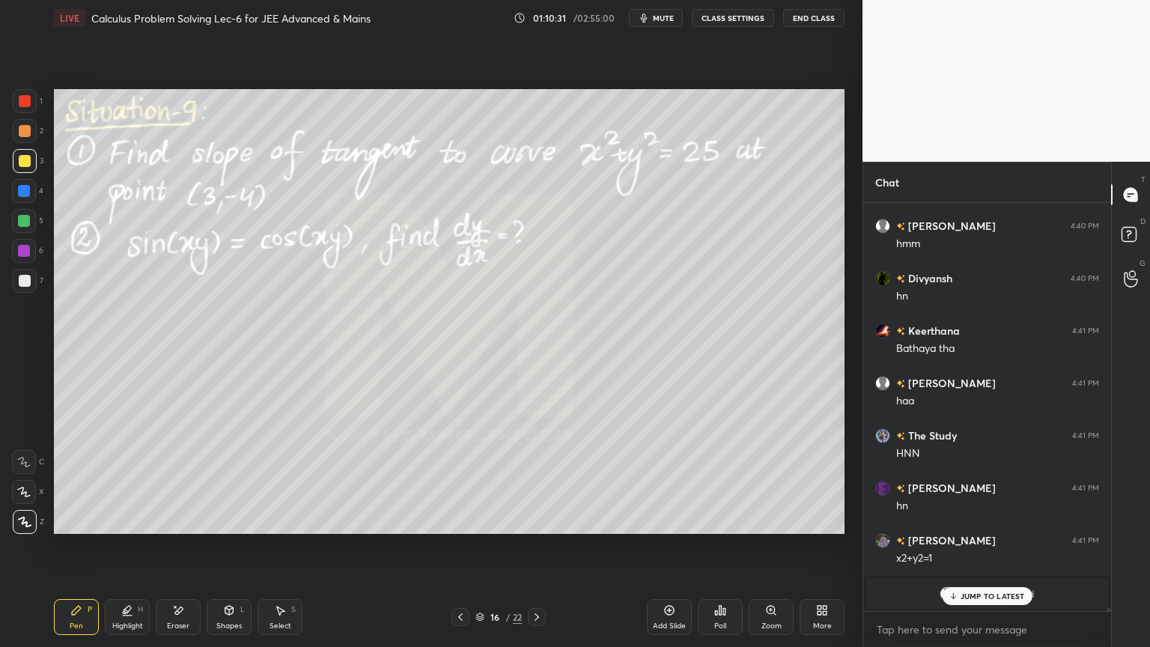
drag, startPoint x: 129, startPoint y: 619, endPoint x: 100, endPoint y: 613, distance: 29.1
click at [126, 528] on div "Highlight H" at bounding box center [127, 617] width 45 height 36
drag, startPoint x: 92, startPoint y: 609, endPoint x: 105, endPoint y: 600, distance: 15.6
click at [90, 528] on div "Pen P" at bounding box center [76, 617] width 45 height 36
click at [987, 528] on div "JUMP TO LATEST" at bounding box center [987, 596] width 90 height 18
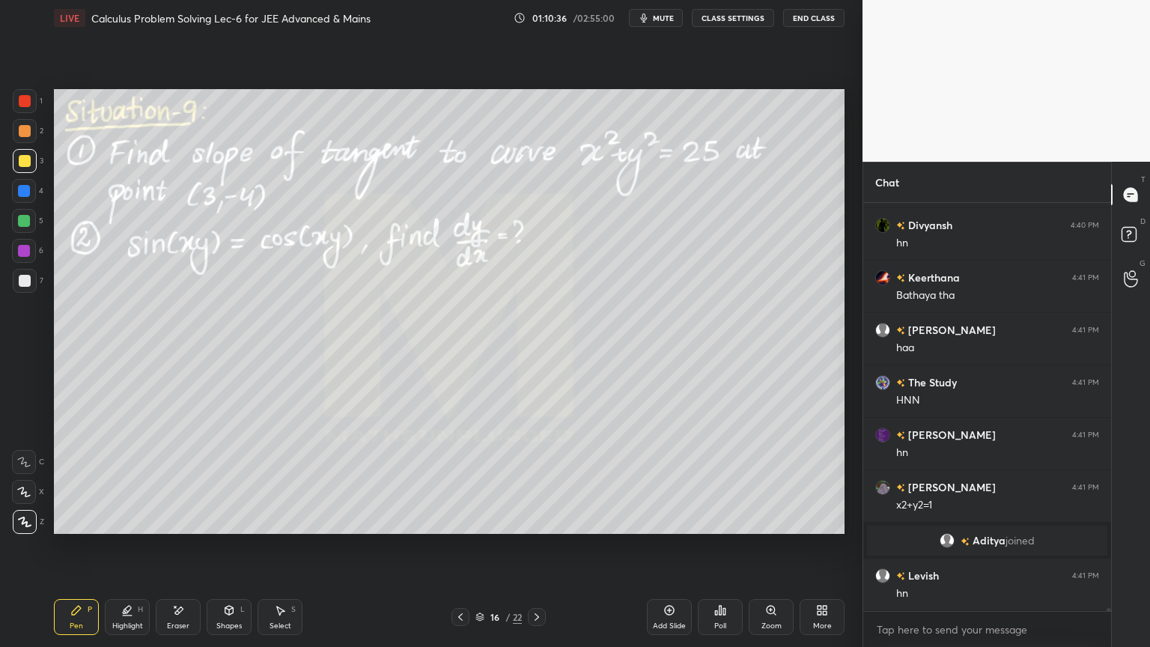
scroll to position [59846, 0]
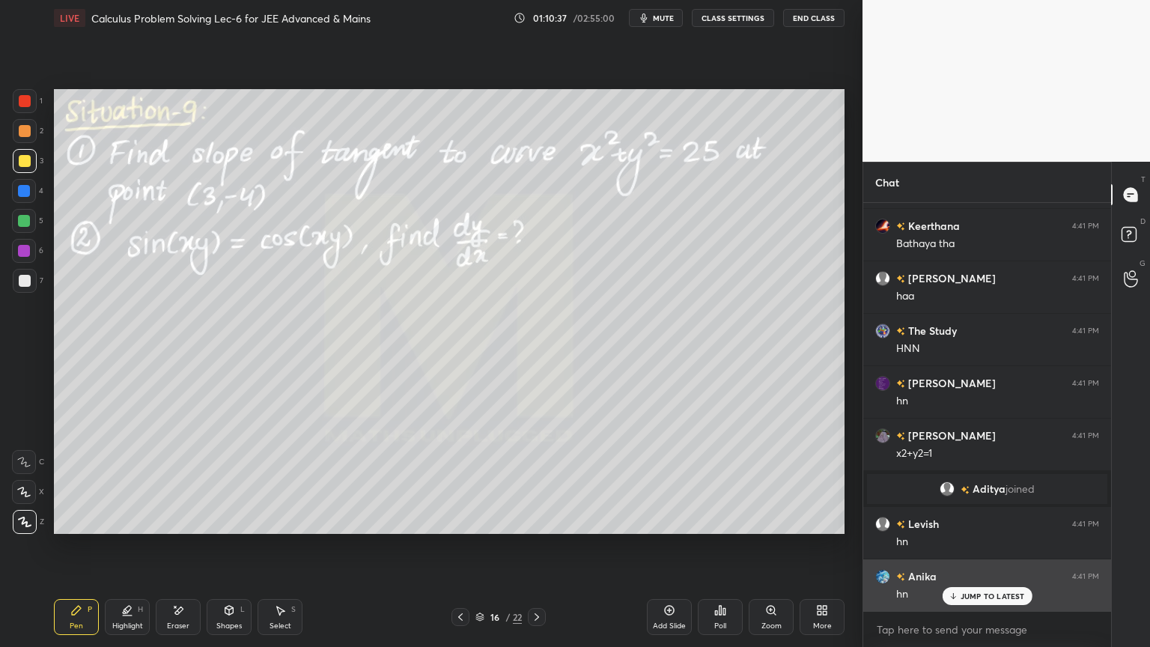
click at [988, 528] on p "JUMP TO LATEST" at bounding box center [992, 595] width 64 height 9
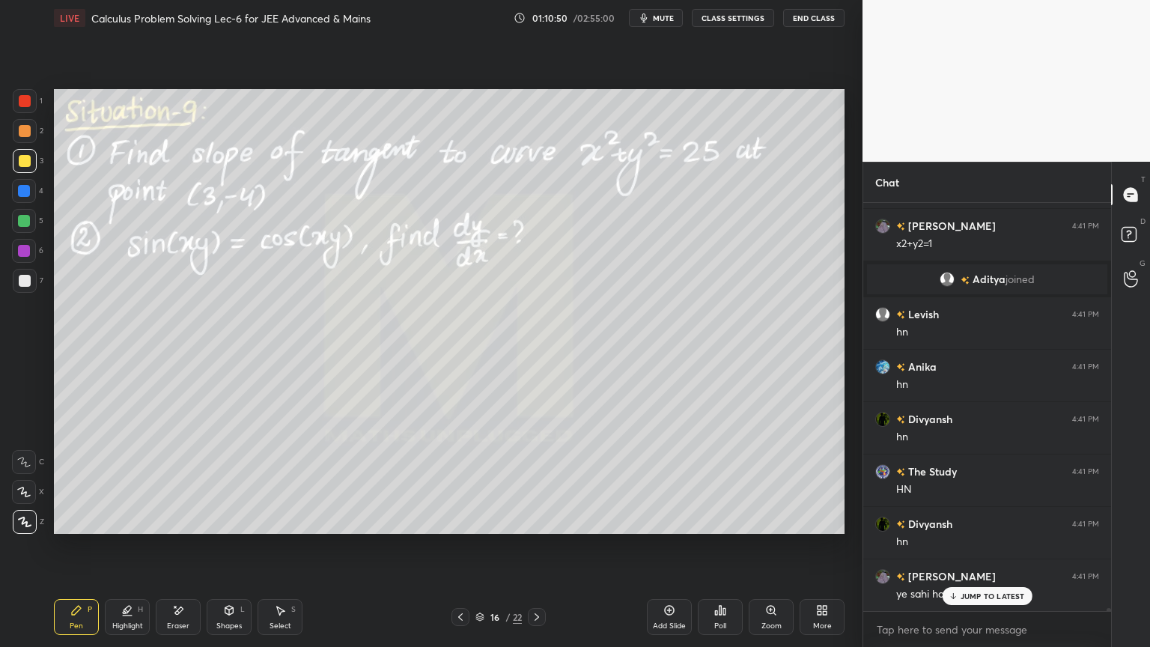
scroll to position [60091, 0]
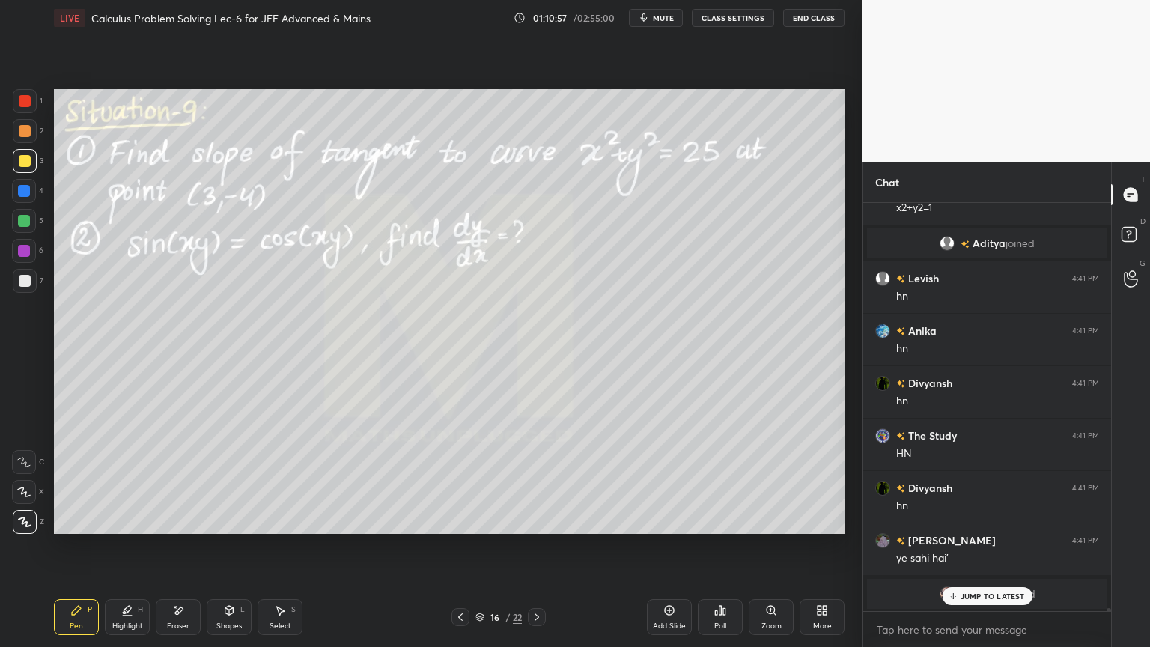
click at [180, 528] on icon at bounding box center [179, 609] width 8 height 7
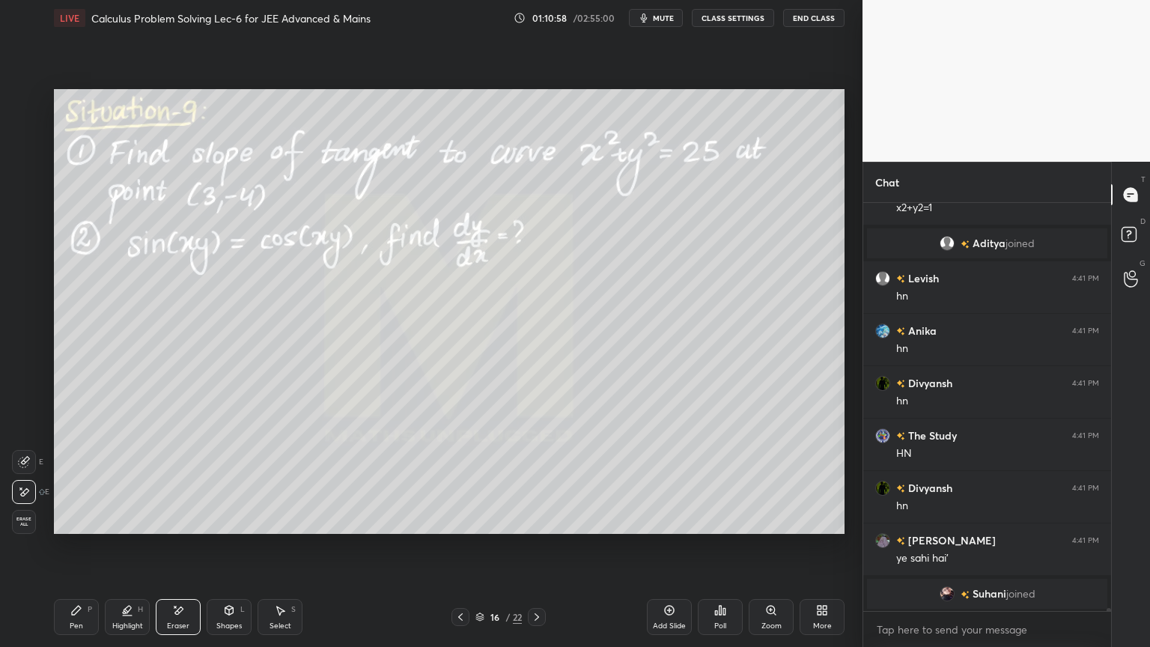
scroll to position [60144, 0]
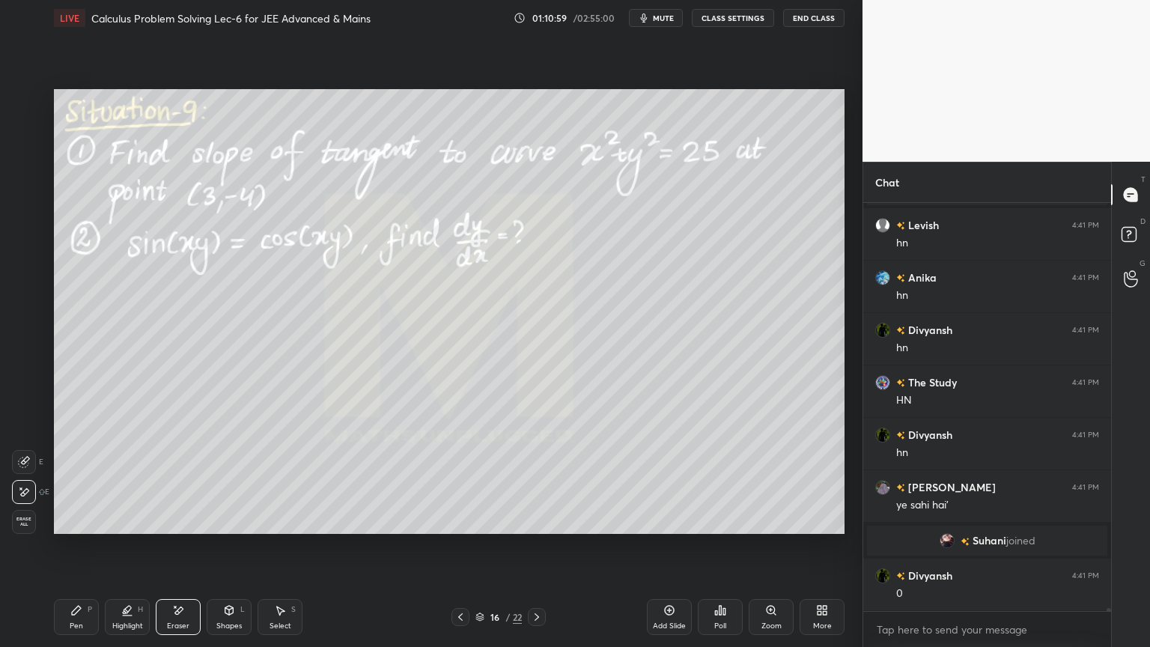
drag, startPoint x: 89, startPoint y: 619, endPoint x: 181, endPoint y: 552, distance: 113.6
click at [88, 528] on div "Pen P" at bounding box center [76, 617] width 45 height 36
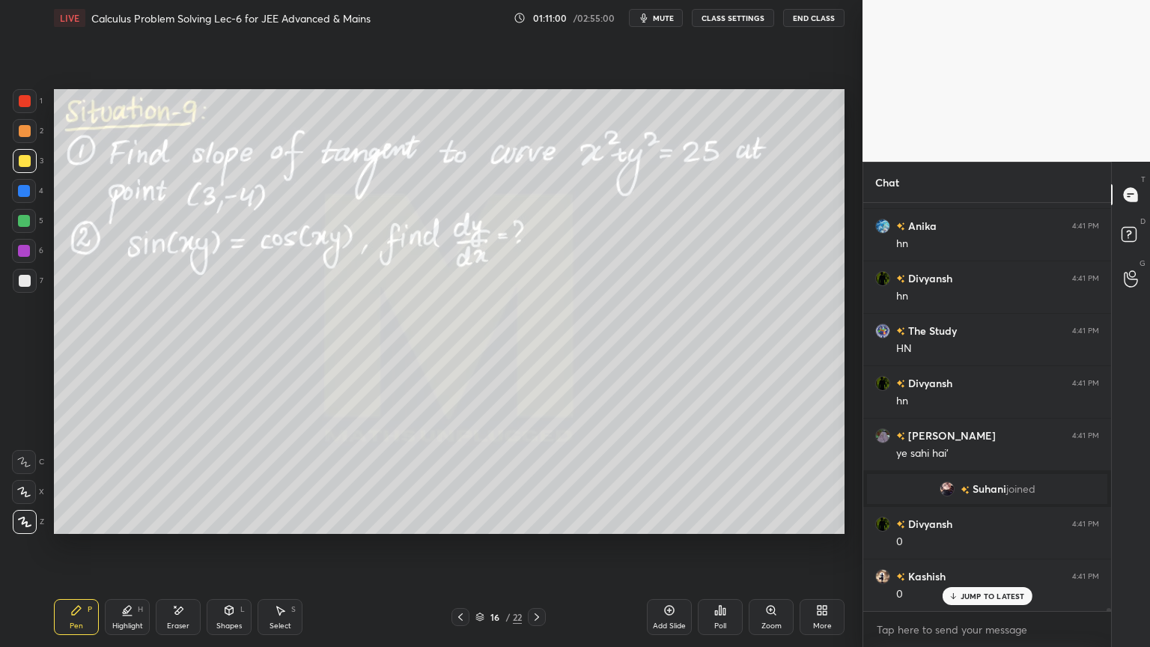
scroll to position [60249, 0]
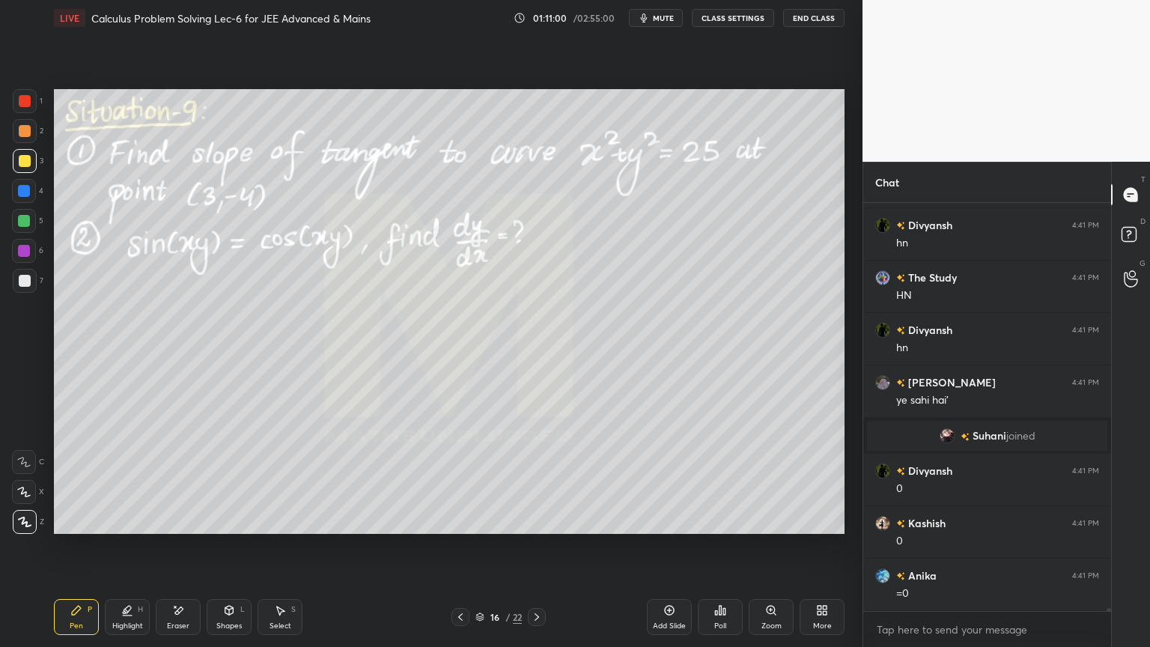
click at [175, 528] on div "Eraser" at bounding box center [178, 617] width 45 height 36
drag, startPoint x: 121, startPoint y: 616, endPoint x: 78, endPoint y: 606, distance: 43.9
click at [118, 528] on div "Highlight H" at bounding box center [127, 617] width 45 height 36
click at [77, 528] on icon at bounding box center [76, 610] width 9 height 9
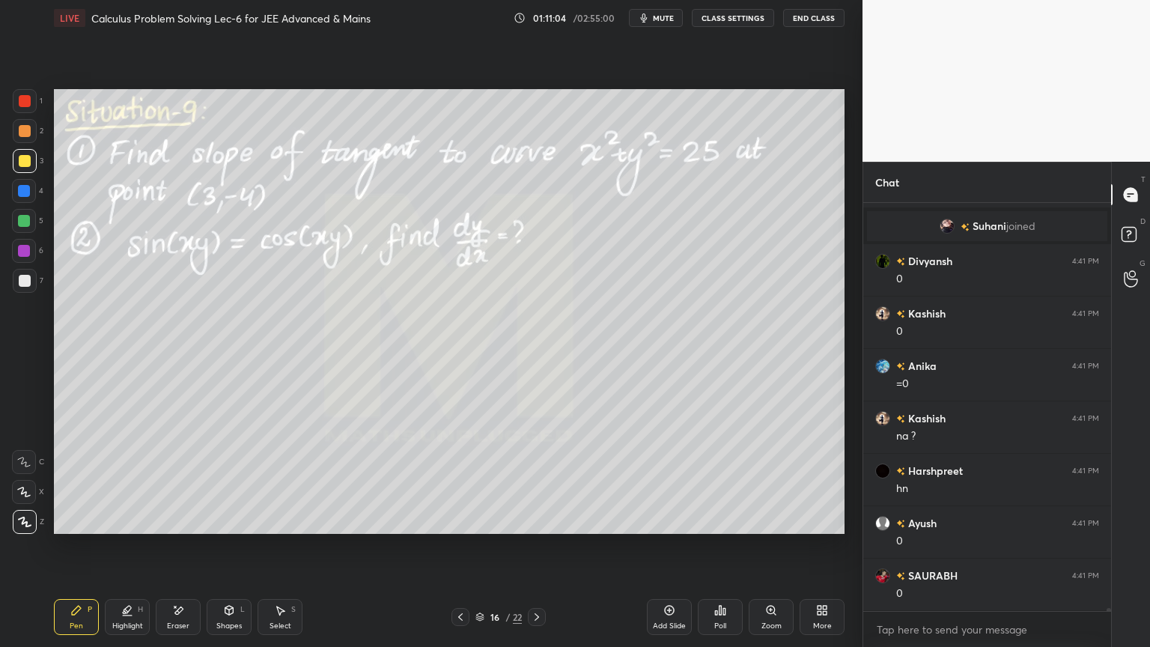
scroll to position [60510, 0]
drag, startPoint x: 188, startPoint y: 620, endPoint x: 207, endPoint y: 589, distance: 36.3
click at [190, 528] on div "Eraser" at bounding box center [178, 617] width 45 height 36
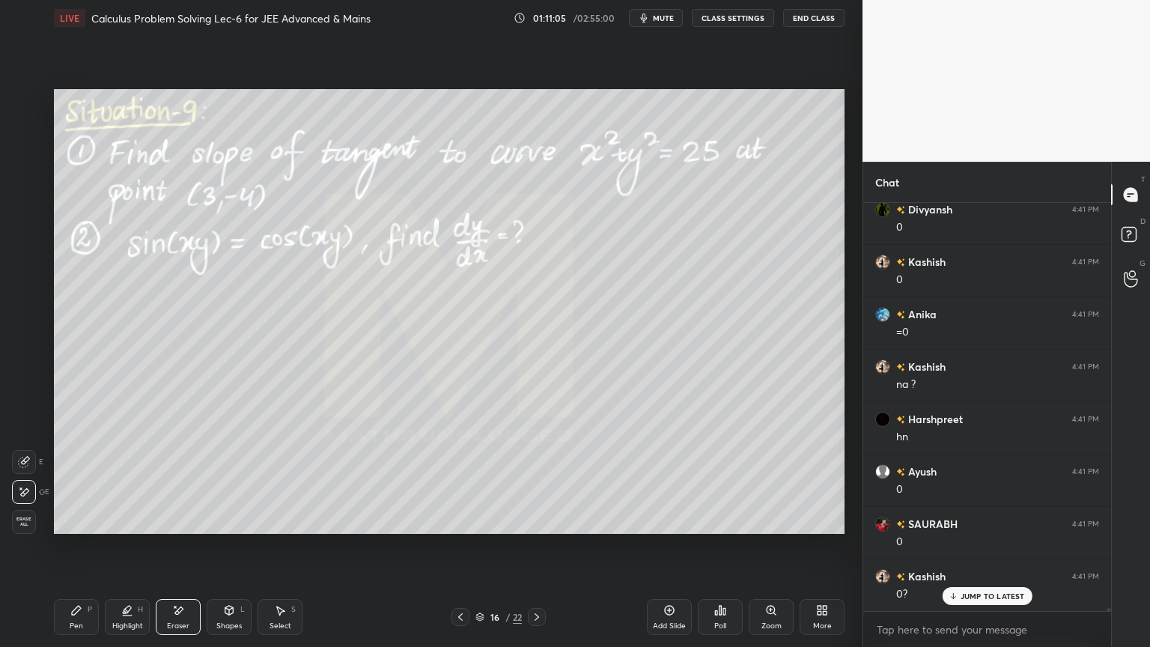
click at [87, 528] on div "Pen P" at bounding box center [76, 617] width 45 height 36
click at [192, 528] on div "Eraser" at bounding box center [178, 617] width 45 height 36
click at [82, 528] on div "Pen P" at bounding box center [76, 617] width 45 height 36
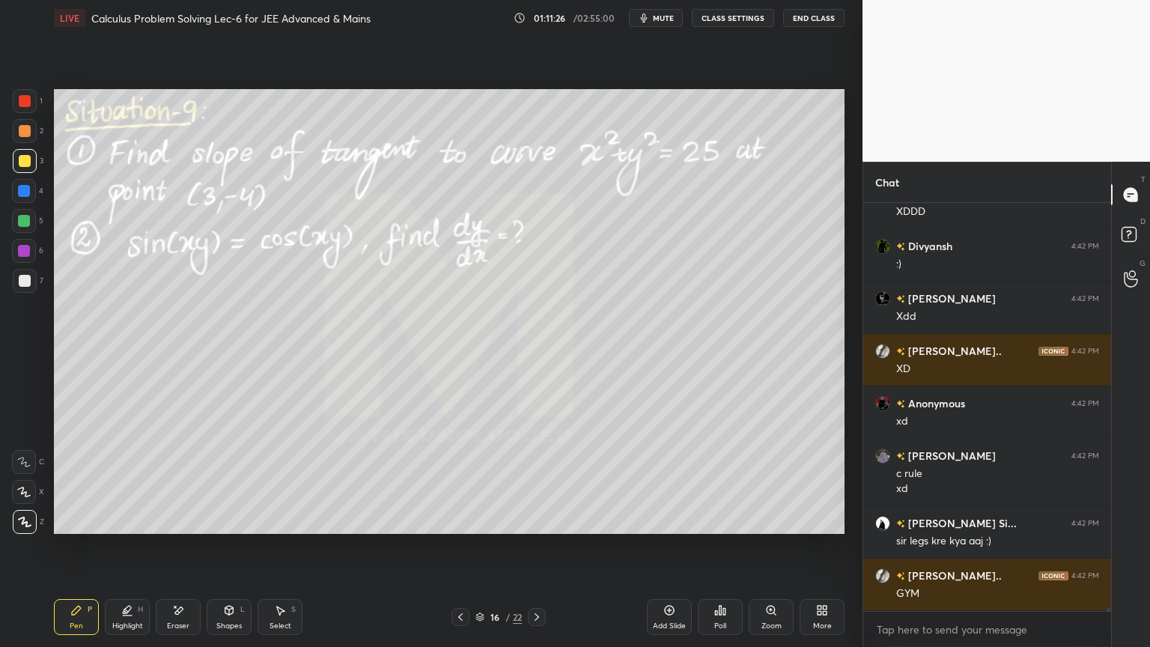
scroll to position [61364, 0]
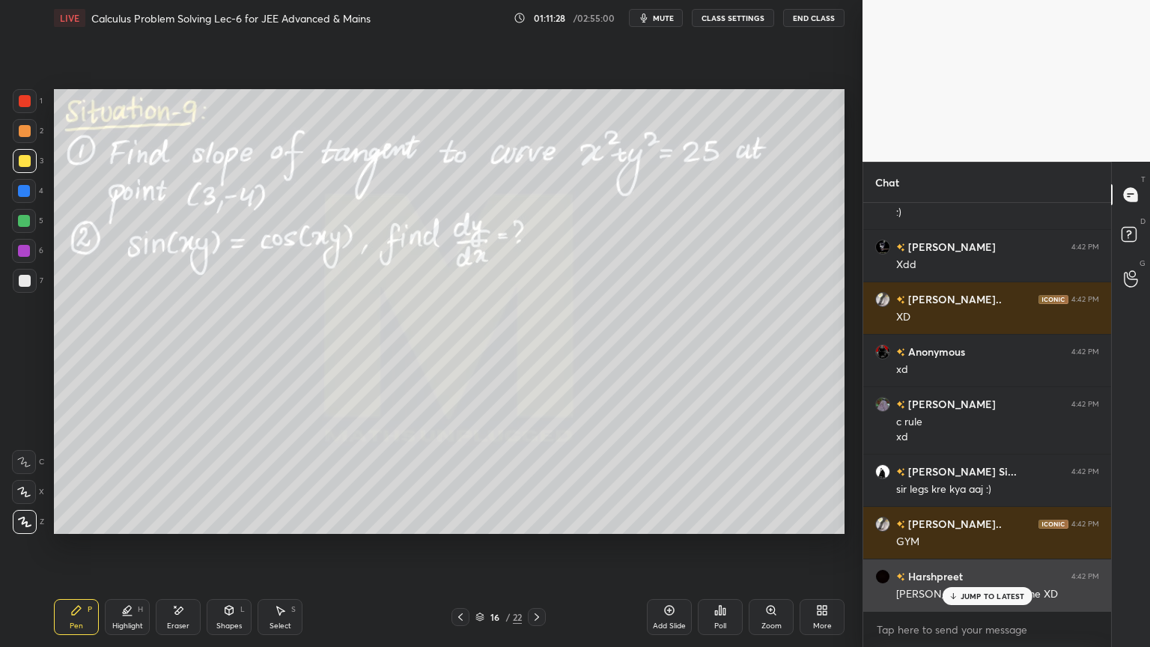
drag, startPoint x: 984, startPoint y: 594, endPoint x: 960, endPoint y: 579, distance: 28.0
click at [985, 528] on p "JUMP TO LATEST" at bounding box center [992, 595] width 64 height 9
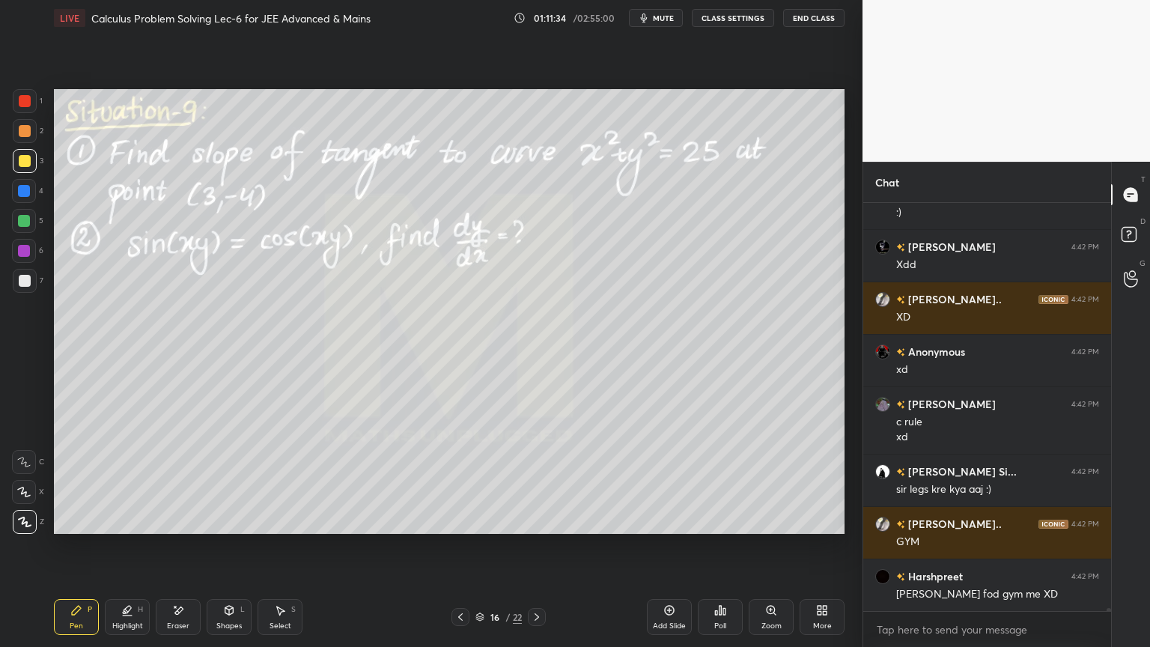
click at [178, 528] on div "Eraser" at bounding box center [178, 625] width 22 height 7
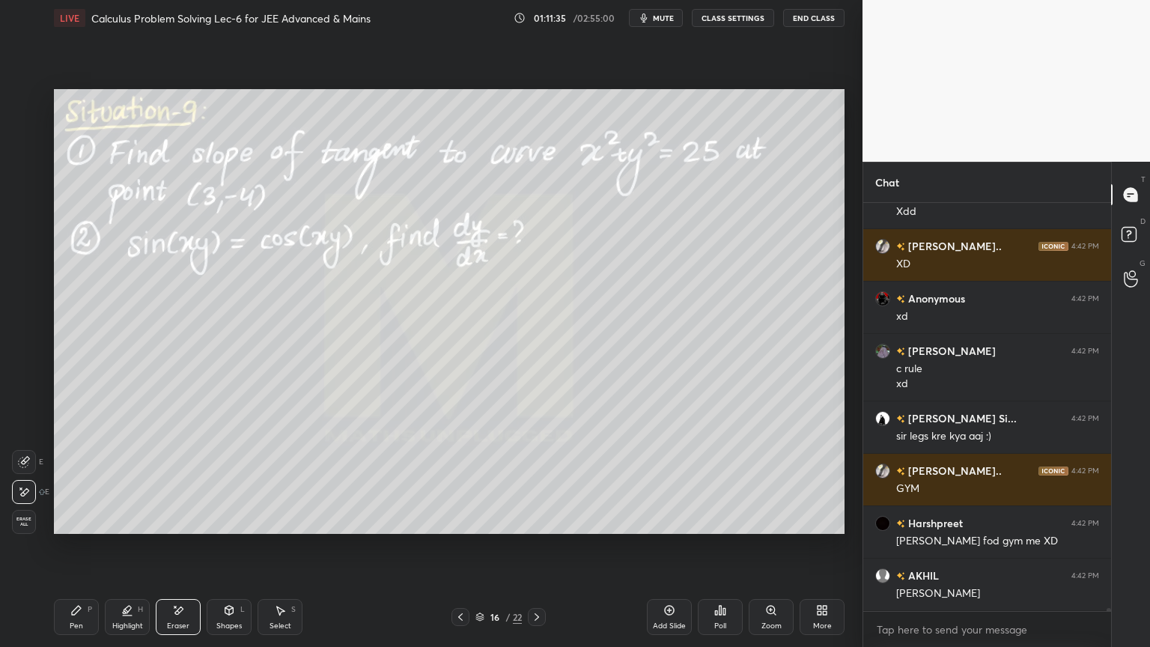
scroll to position [61469, 0]
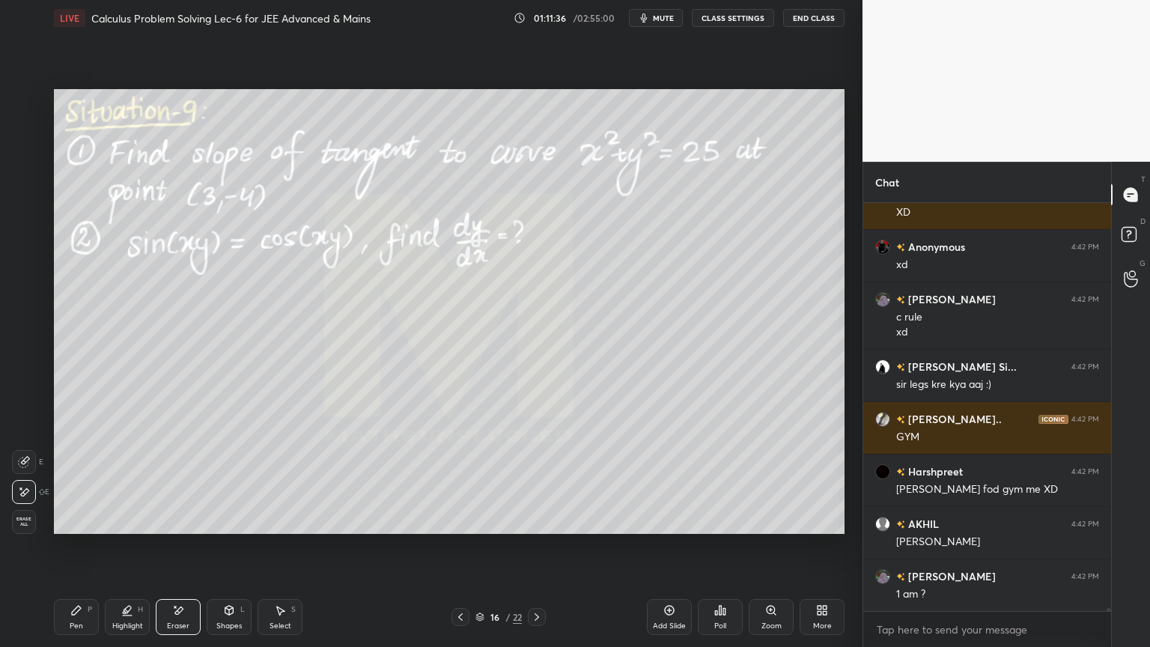
click at [119, 528] on div "Highlight" at bounding box center [127, 625] width 31 height 7
click at [79, 528] on icon at bounding box center [76, 610] width 12 height 12
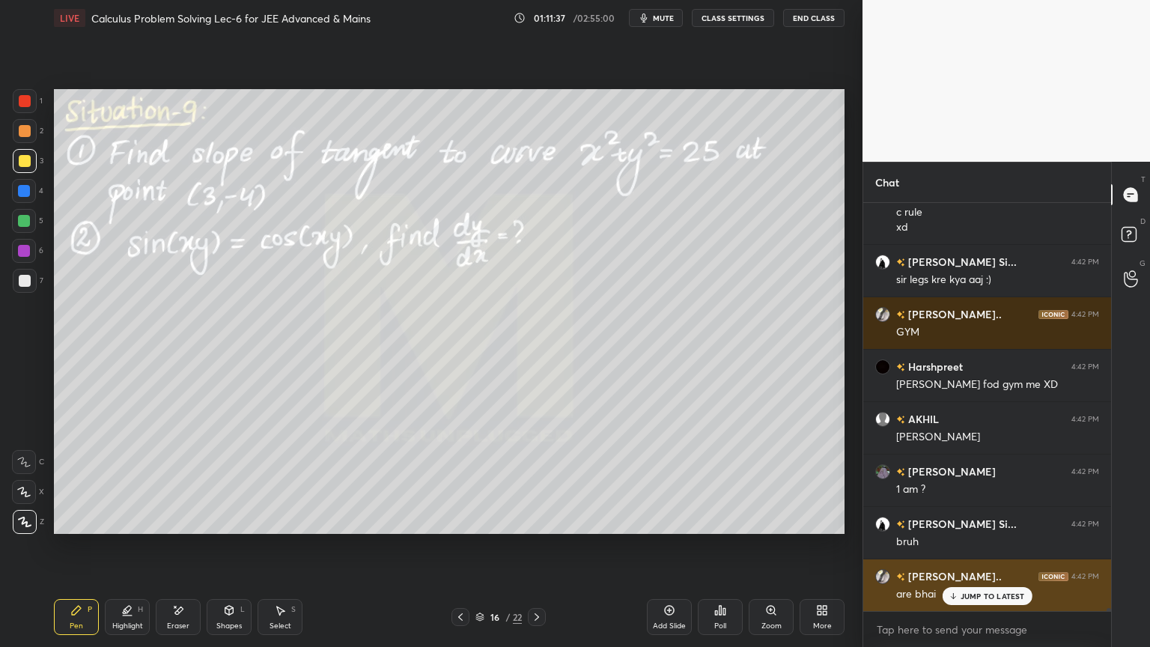
click at [960, 528] on div "JUMP TO LATEST" at bounding box center [987, 596] width 90 height 18
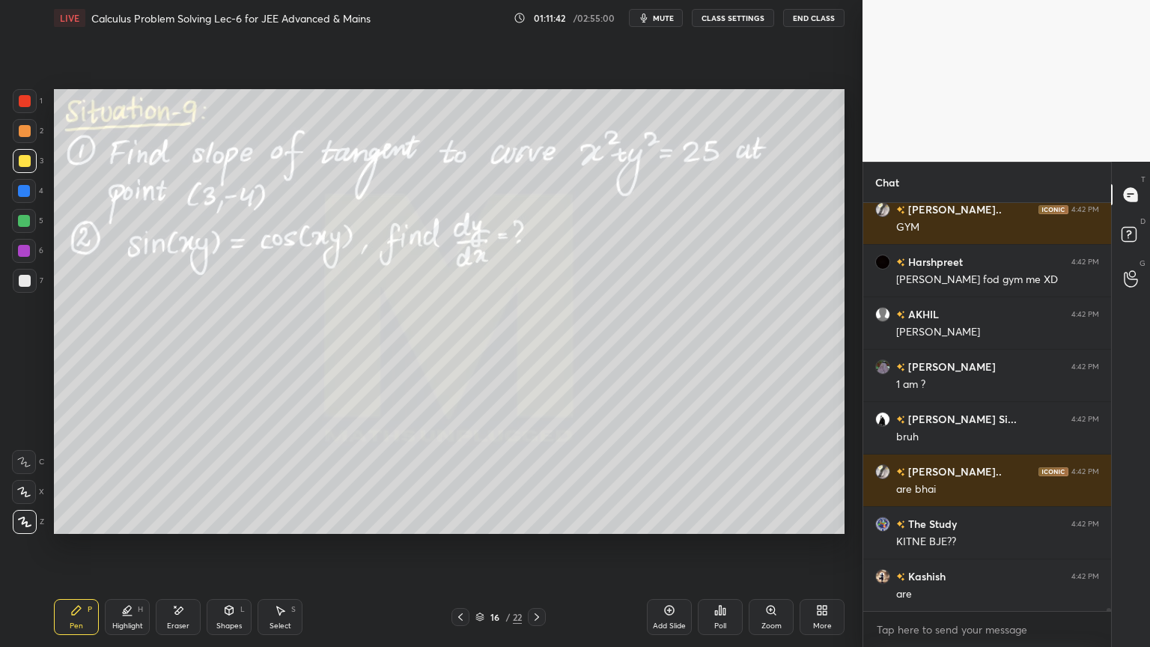
scroll to position [61731, 0]
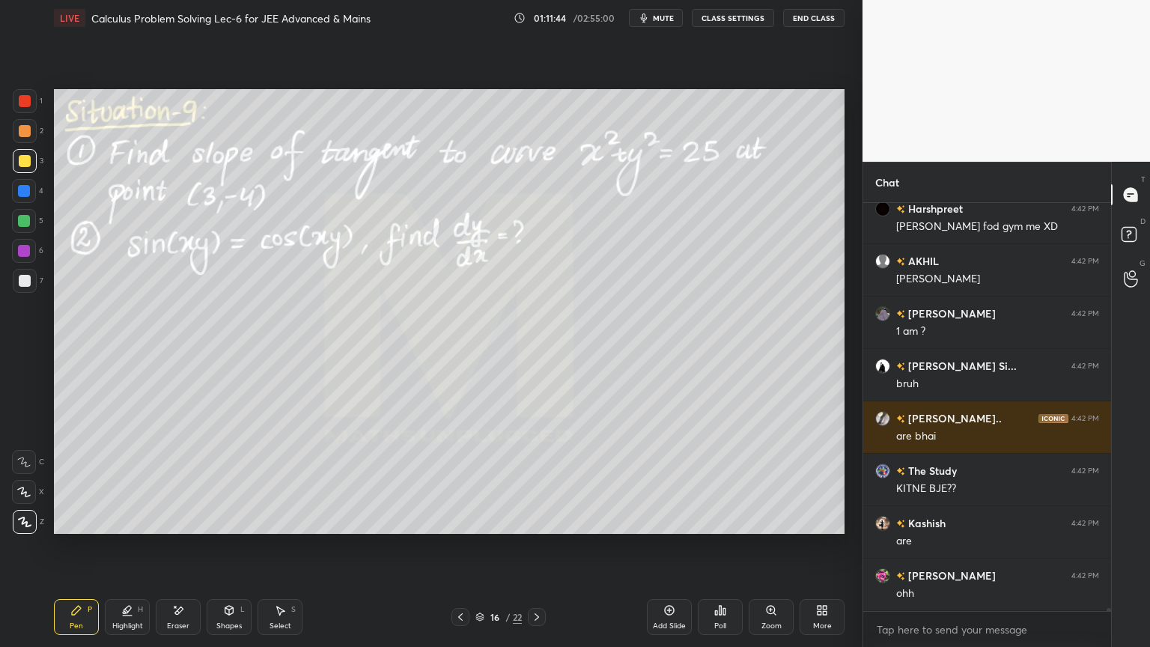
click at [115, 528] on div "Highlight H" at bounding box center [127, 617] width 45 height 36
click at [77, 528] on div "Pen P" at bounding box center [76, 617] width 45 height 36
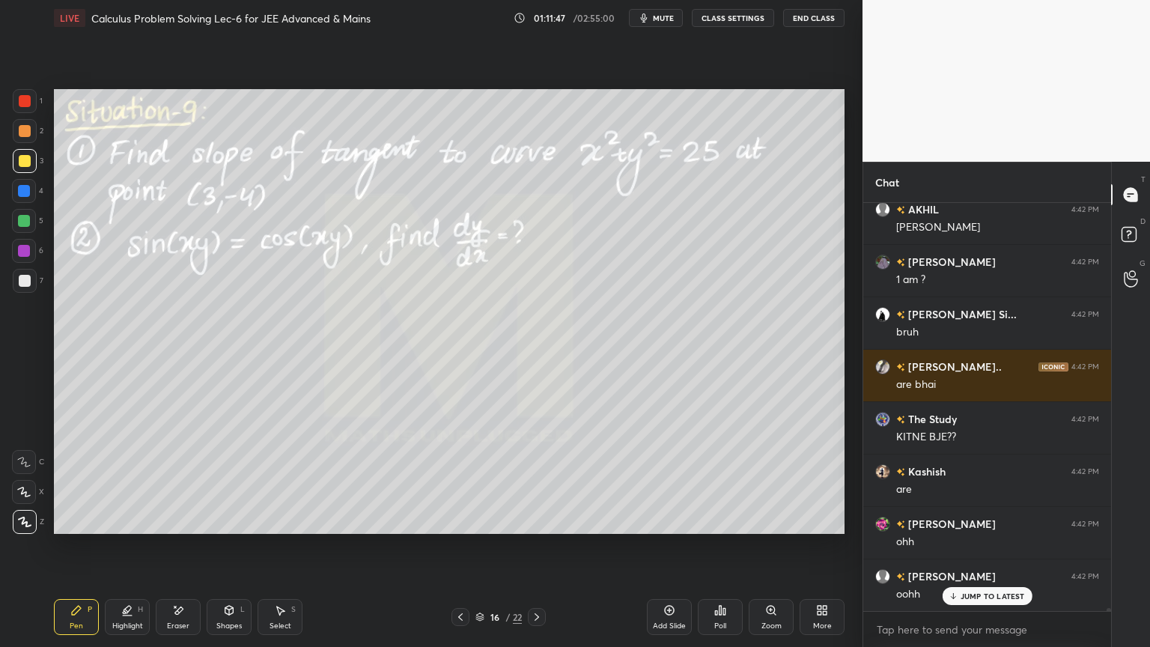
click at [986, 528] on p "JUMP TO LATEST" at bounding box center [992, 595] width 64 height 9
drag, startPoint x: 126, startPoint y: 610, endPoint x: 88, endPoint y: 609, distance: 38.2
click at [125, 528] on icon at bounding box center [127, 610] width 12 height 12
click at [82, 528] on div "Pen P" at bounding box center [76, 617] width 45 height 36
click at [130, 528] on icon at bounding box center [127, 610] width 12 height 12
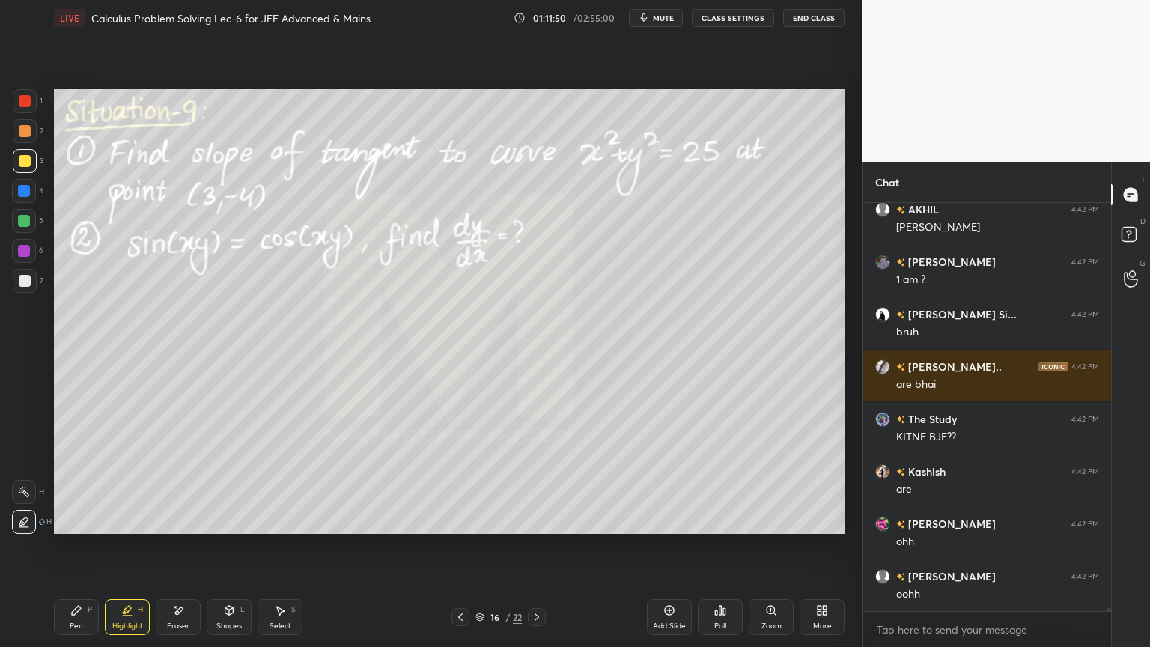
scroll to position [61836, 0]
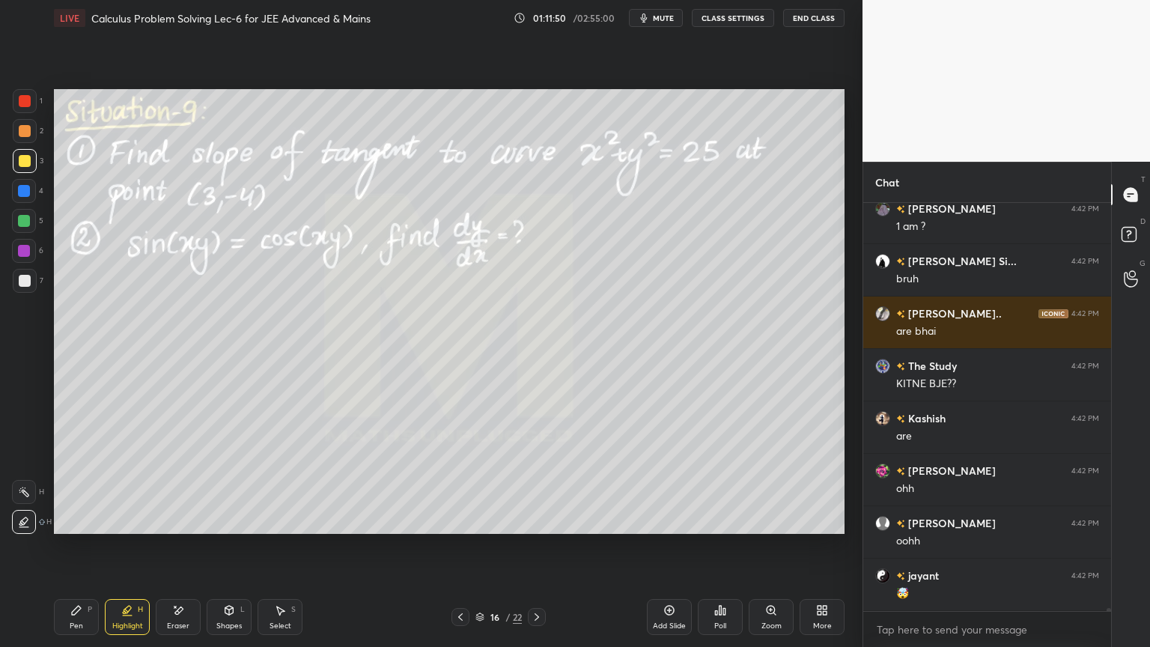
drag, startPoint x: 184, startPoint y: 624, endPoint x: 200, endPoint y: 568, distance: 58.3
click at [182, 528] on div "Eraser" at bounding box center [178, 625] width 22 height 7
drag, startPoint x: 127, startPoint y: 615, endPoint x: 85, endPoint y: 618, distance: 42.0
click at [123, 528] on icon at bounding box center [127, 615] width 9 height 0
drag, startPoint x: 85, startPoint y: 618, endPoint x: 100, endPoint y: 614, distance: 14.7
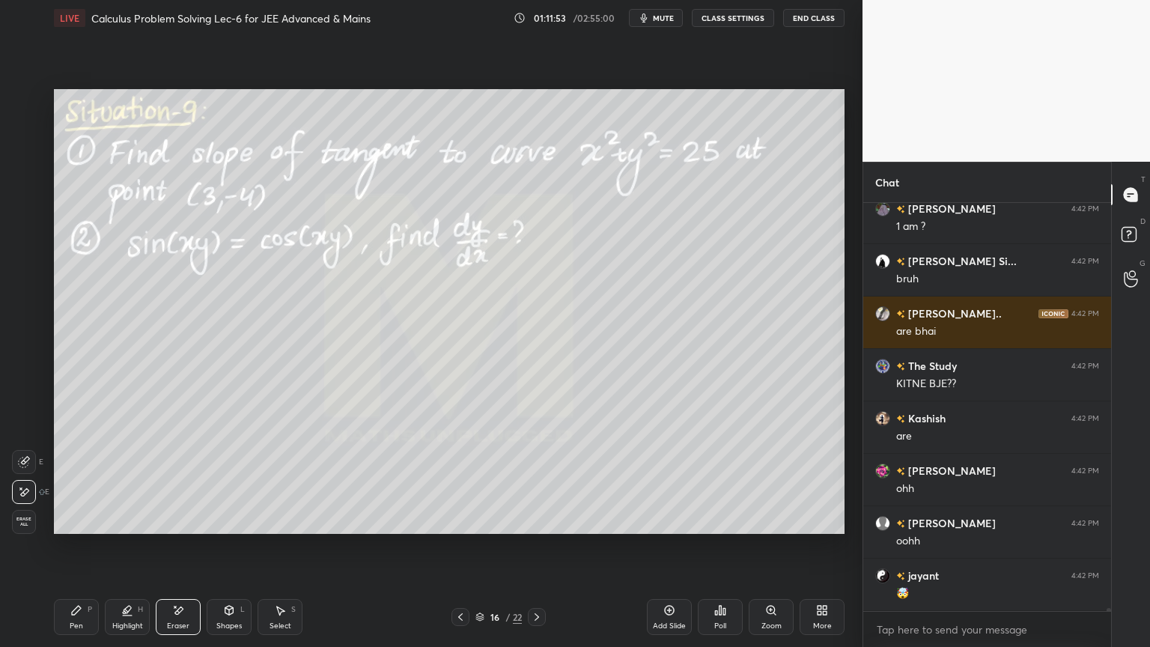
click at [82, 528] on div "Pen P" at bounding box center [76, 617] width 45 height 36
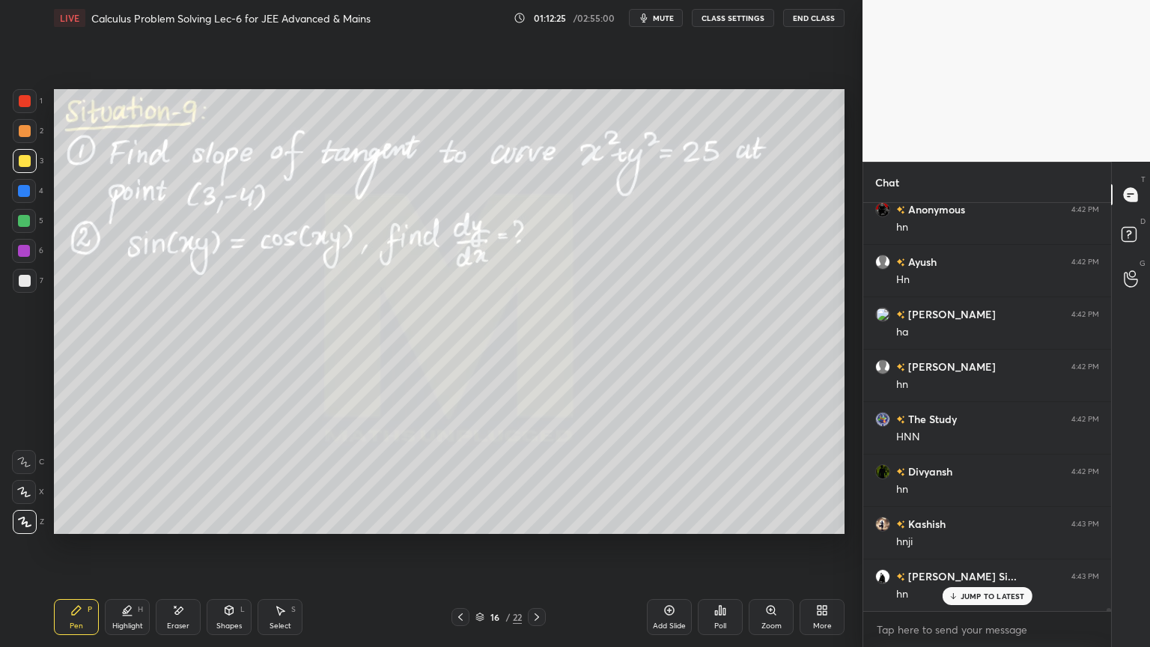
scroll to position [62728, 0]
click at [982, 528] on div "[PERSON_NAME] 4:42 PM ohh [PERSON_NAME] 4:42 PM oohh jayant 4:42 PM 🤯 [PERSON_N…" at bounding box center [987, 407] width 248 height 408
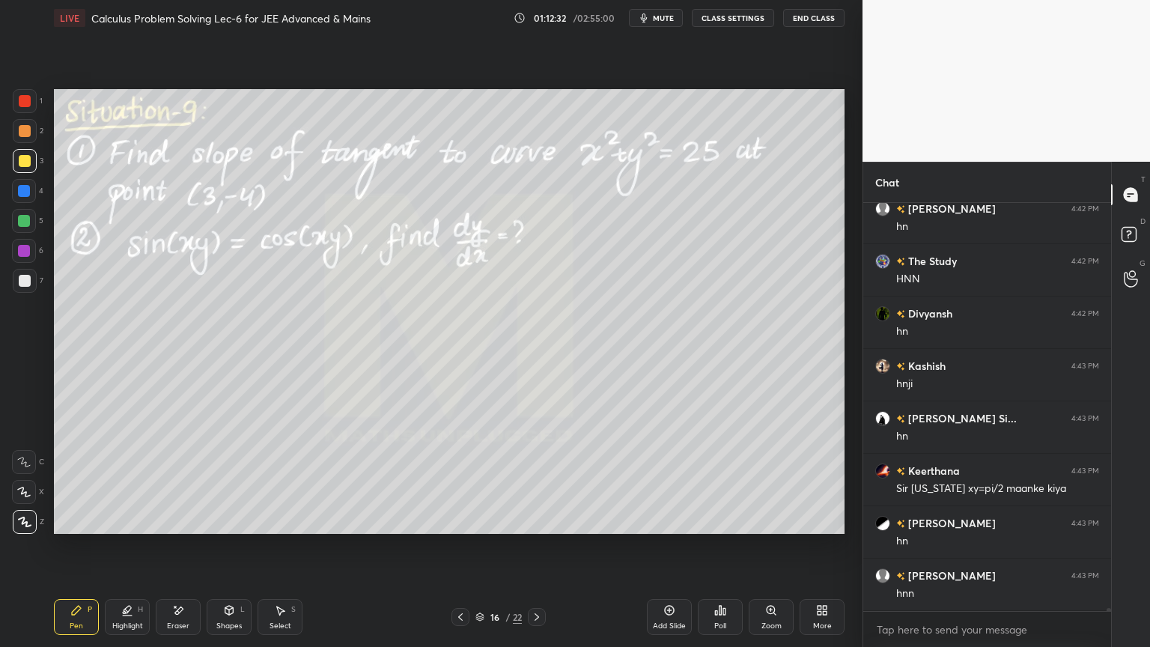
scroll to position [62885, 0]
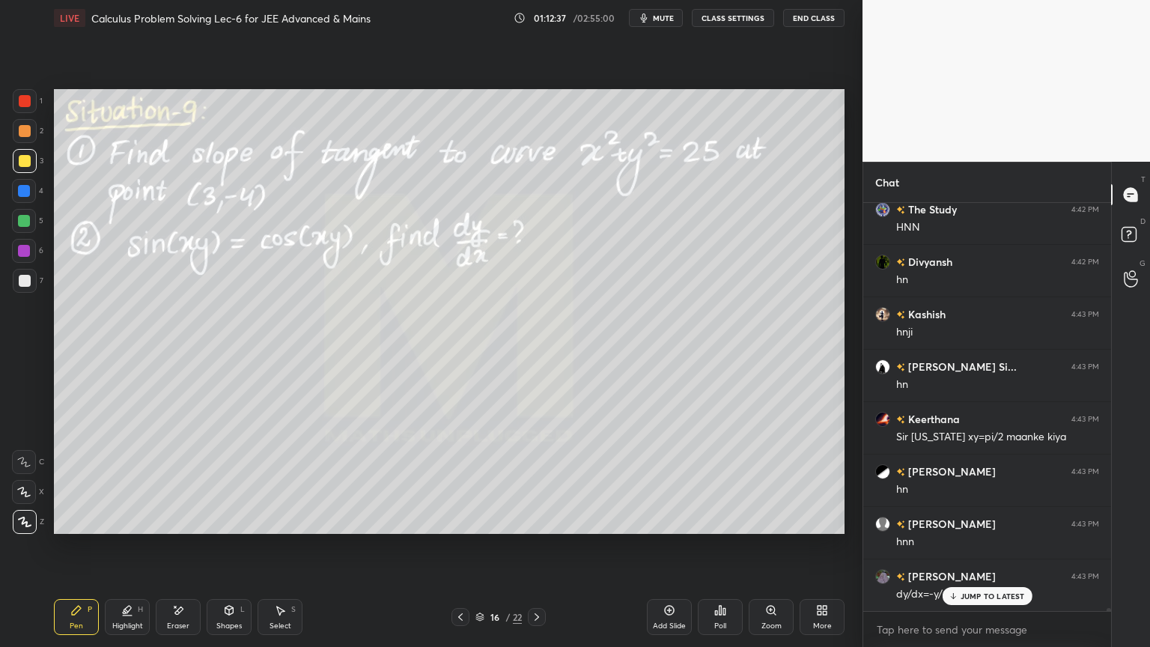
drag, startPoint x: 31, startPoint y: 281, endPoint x: 47, endPoint y: 286, distance: 17.3
click at [29, 282] on div at bounding box center [25, 281] width 24 height 24
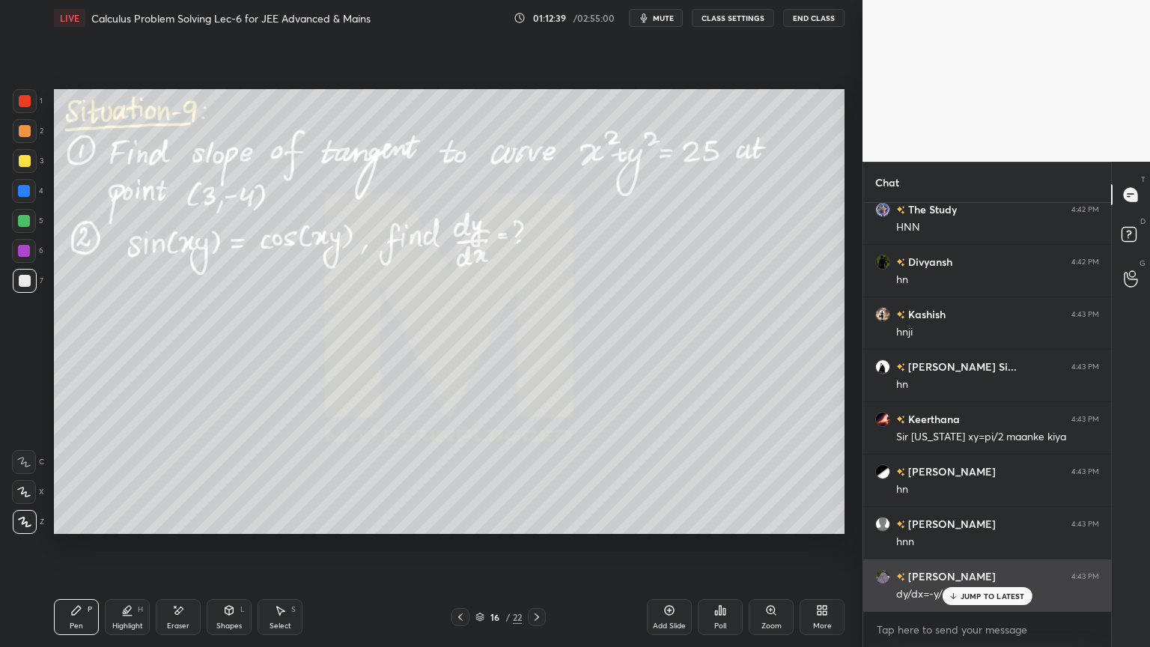
click at [970, 528] on p "JUMP TO LATEST" at bounding box center [992, 595] width 64 height 9
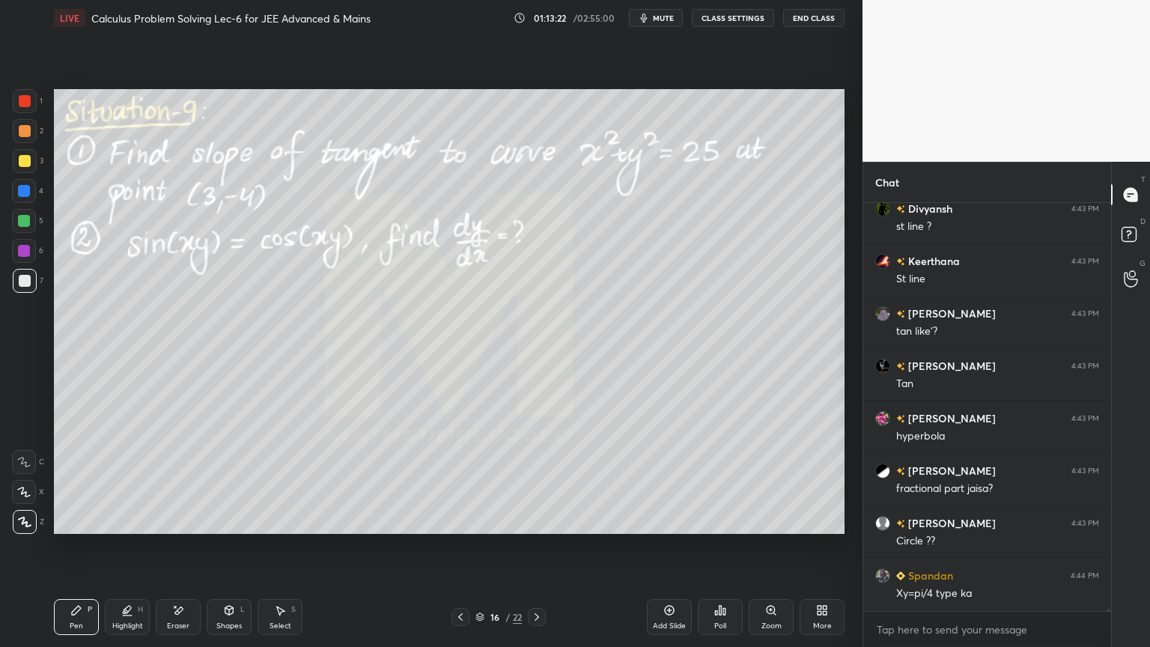
scroll to position [63513, 0]
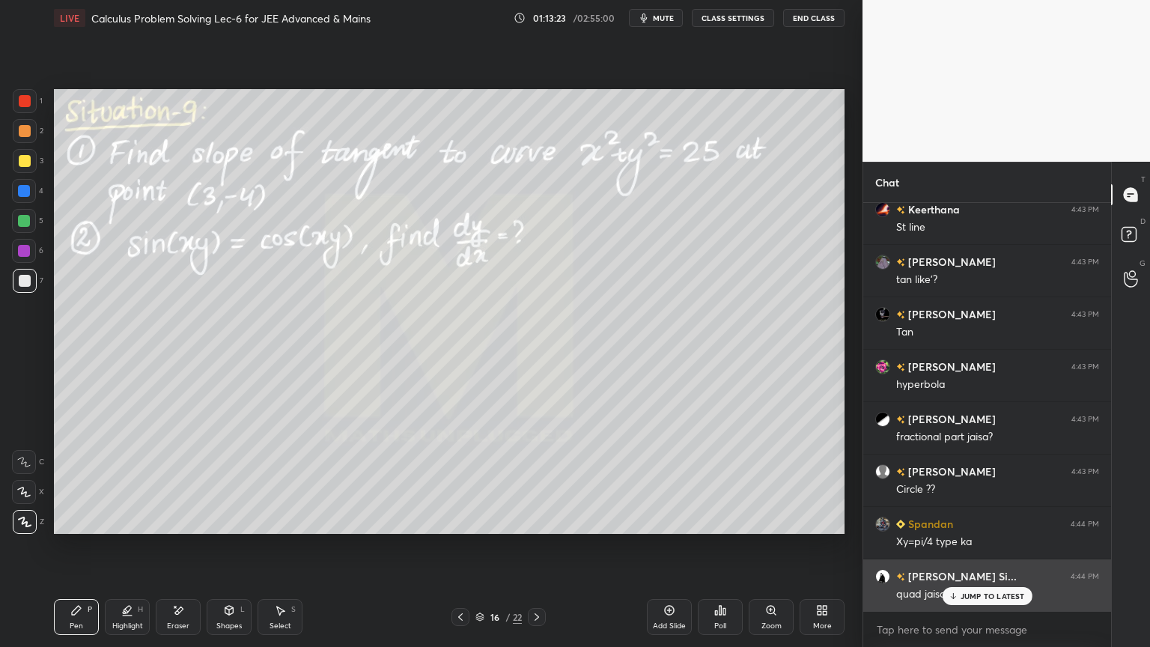
click at [966, 528] on p "JUMP TO LATEST" at bounding box center [992, 595] width 64 height 9
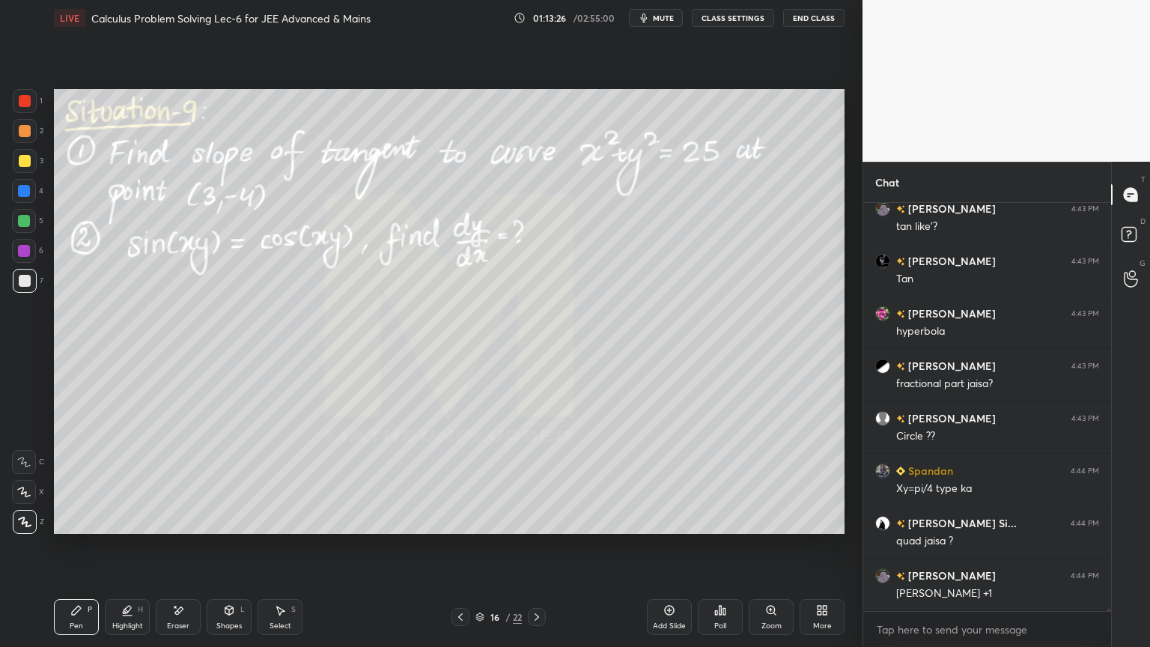
scroll to position [63618, 0]
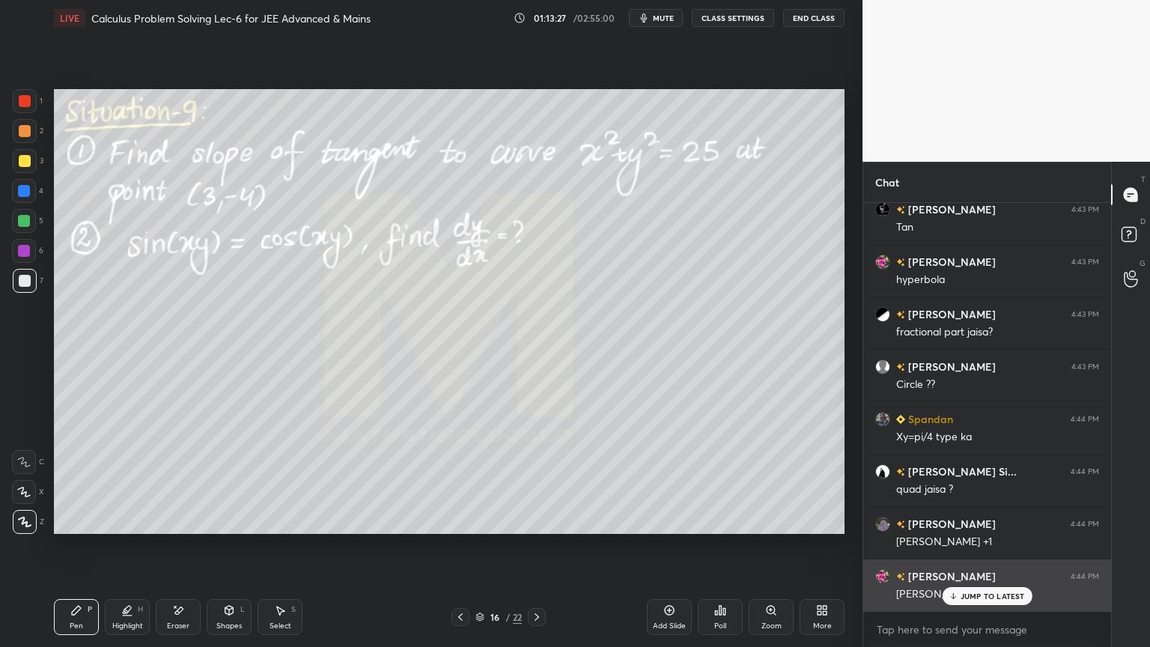
click at [970, 528] on p "JUMP TO LATEST" at bounding box center [992, 595] width 64 height 9
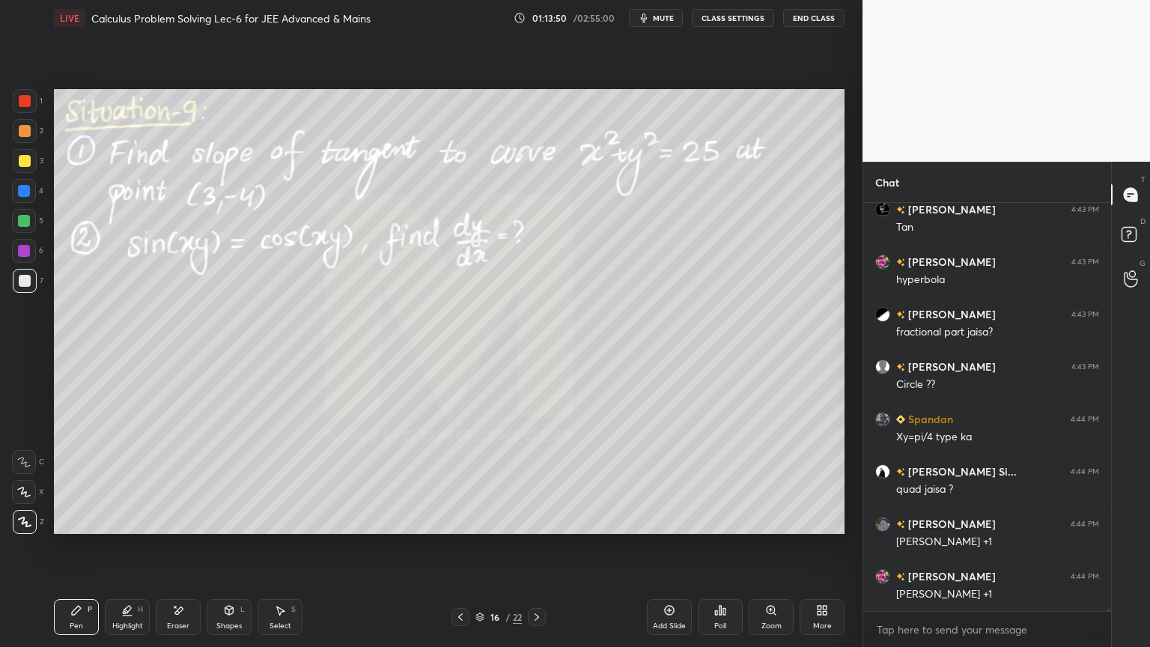
drag, startPoint x: 168, startPoint y: 614, endPoint x: 137, endPoint y: 608, distance: 31.3
click at [168, 528] on div "Eraser" at bounding box center [178, 617] width 45 height 36
click at [116, 528] on div "Highlight H" at bounding box center [127, 617] width 45 height 36
click at [74, 528] on icon at bounding box center [76, 610] width 12 height 12
drag, startPoint x: 174, startPoint y: 610, endPoint x: 163, endPoint y: 612, distance: 10.6
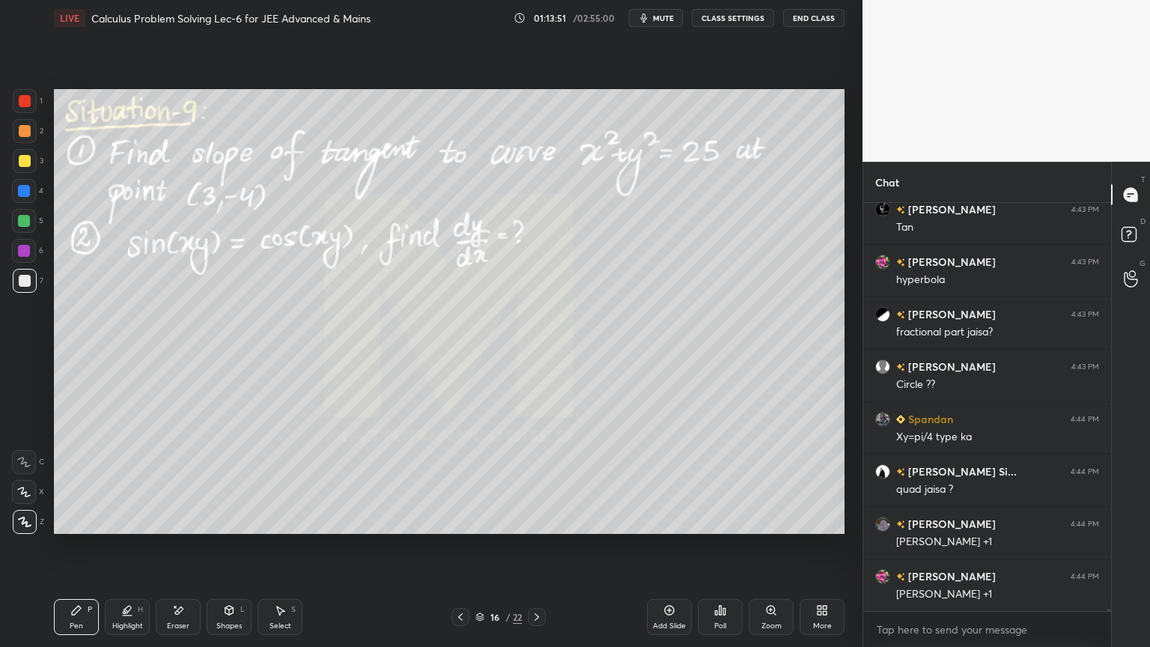
click at [174, 528] on icon at bounding box center [178, 610] width 12 height 13
click at [113, 528] on div "Highlight" at bounding box center [127, 625] width 31 height 7
click at [82, 528] on div "Pen P" at bounding box center [76, 617] width 45 height 36
click at [171, 528] on div "Eraser" at bounding box center [178, 625] width 22 height 7
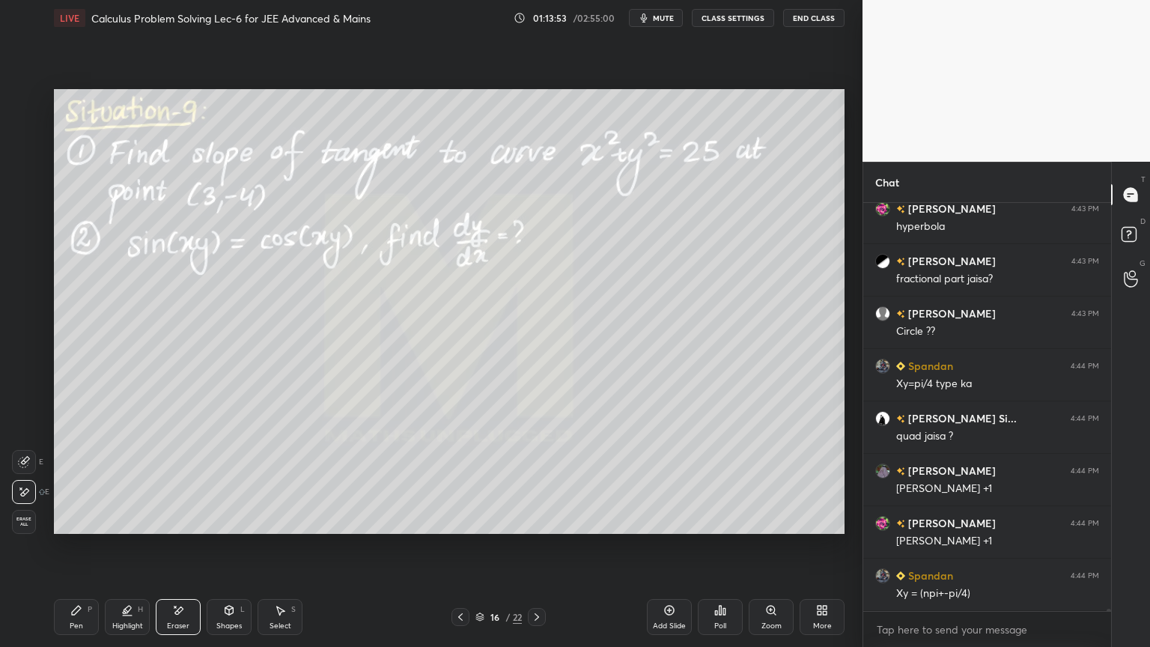
drag, startPoint x: 93, startPoint y: 610, endPoint x: 96, endPoint y: 595, distance: 15.3
click at [91, 528] on div "Pen P" at bounding box center [76, 617] width 45 height 36
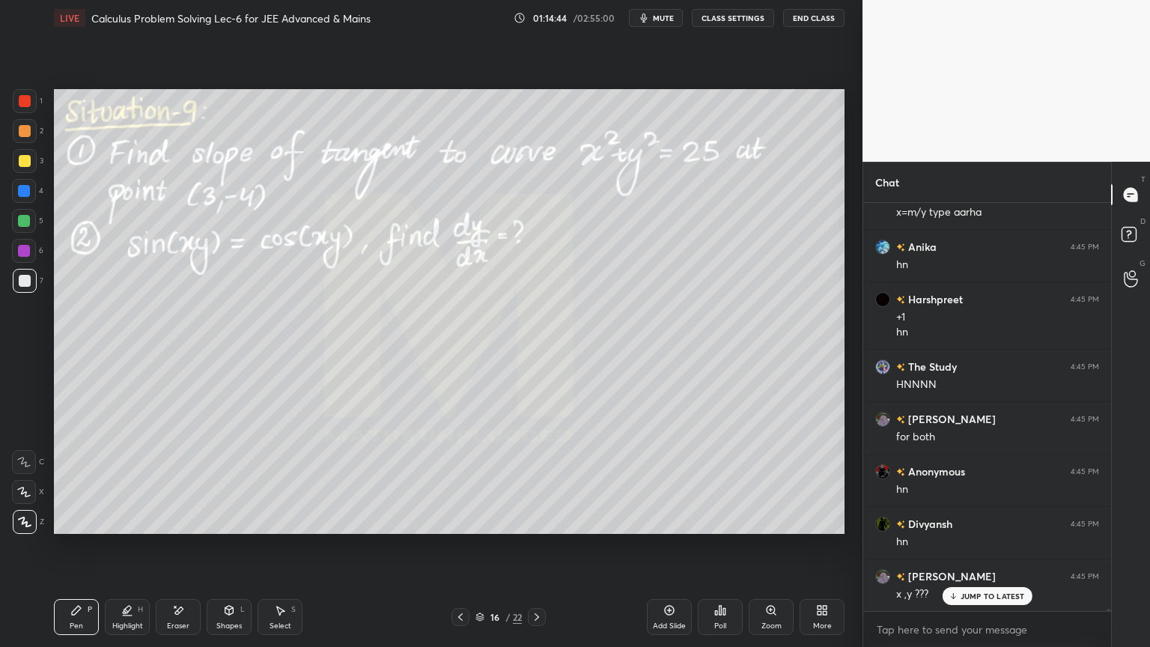
scroll to position [64210, 0]
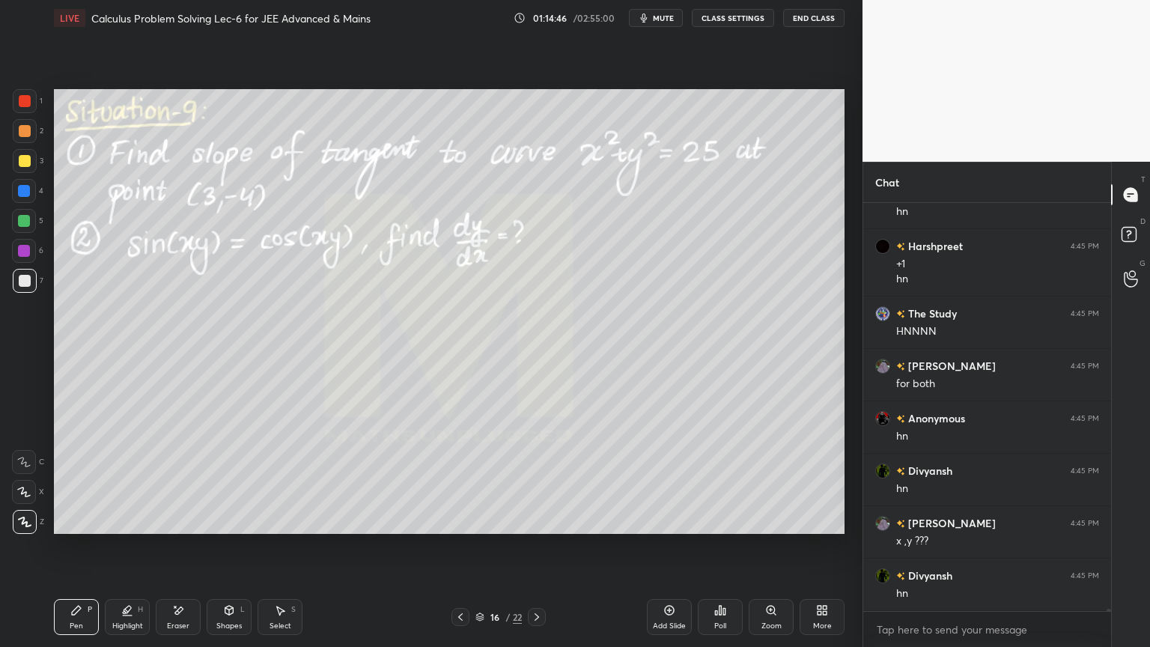
drag, startPoint x: 287, startPoint y: 605, endPoint x: 314, endPoint y: 570, distance: 43.7
click at [287, 528] on div "Select S" at bounding box center [279, 617] width 45 height 36
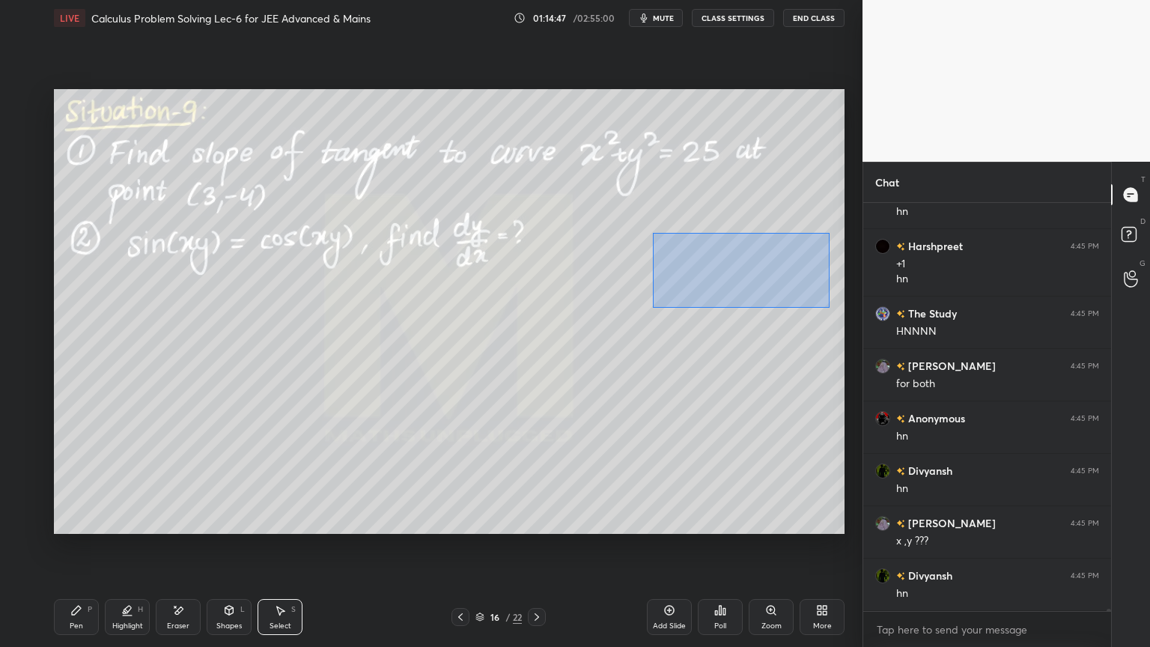
drag, startPoint x: 823, startPoint y: 287, endPoint x: 647, endPoint y: 320, distance: 179.7
click at [647, 322] on div "0 ° Undo Copy Duplicate Duplicate to new slide Delete" at bounding box center [449, 311] width 790 height 445
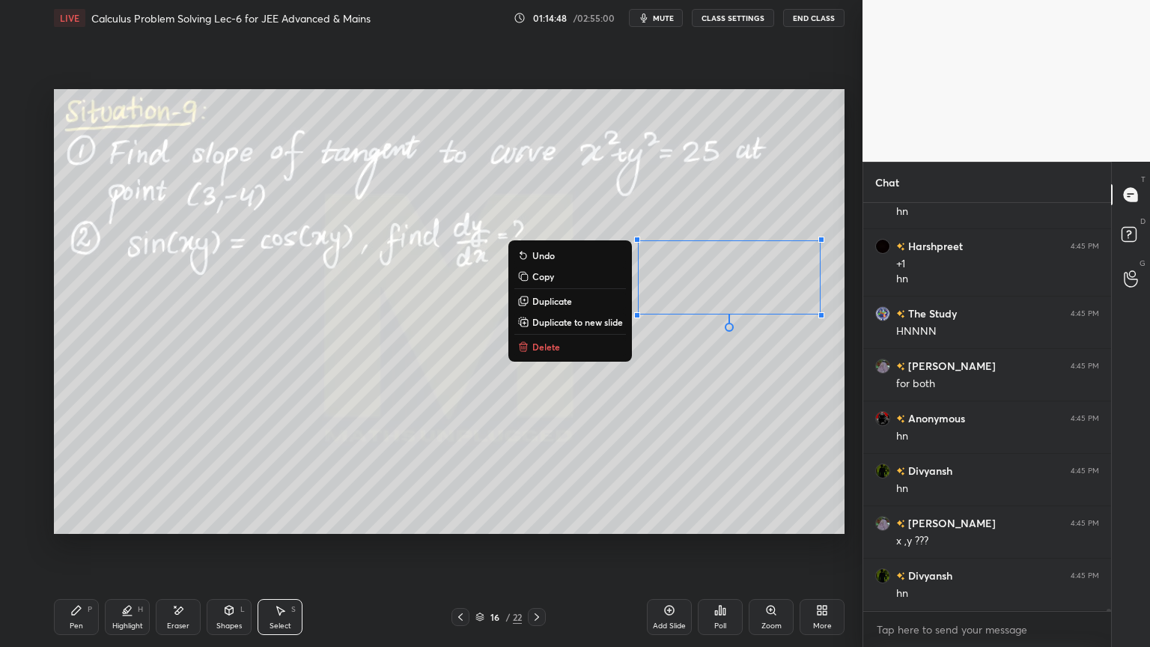
scroll to position [64262, 0]
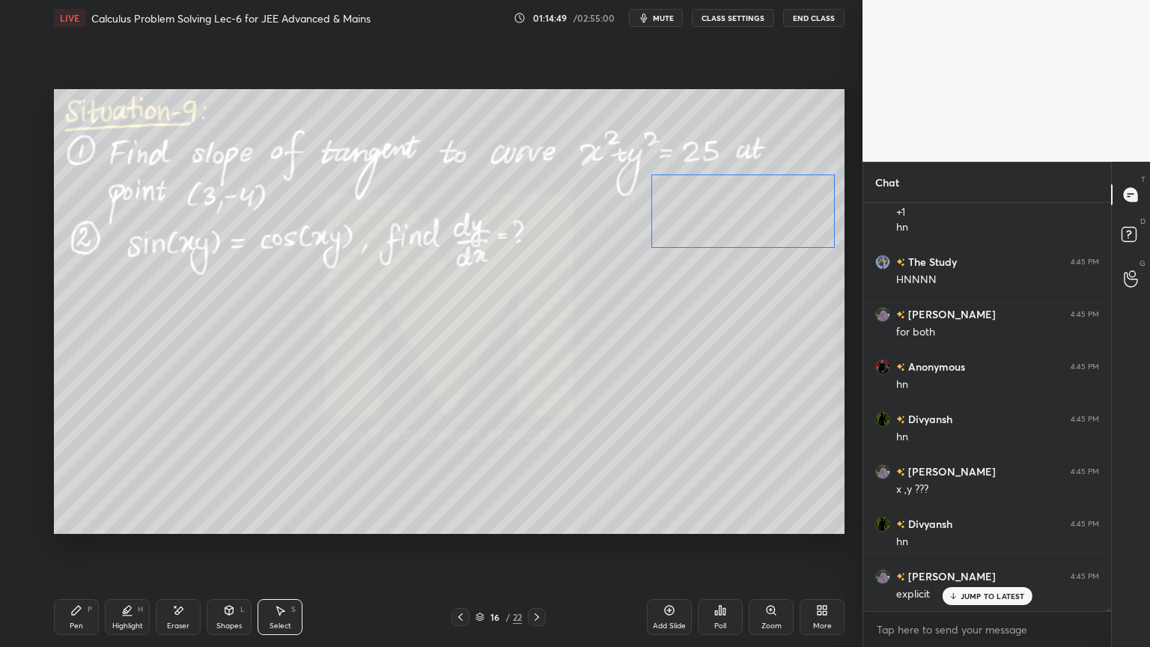
drag, startPoint x: 712, startPoint y: 293, endPoint x: 726, endPoint y: 227, distance: 68.1
click at [726, 227] on div "0 ° Undo Copy Duplicate Duplicate to new slide Delete" at bounding box center [449, 311] width 790 height 445
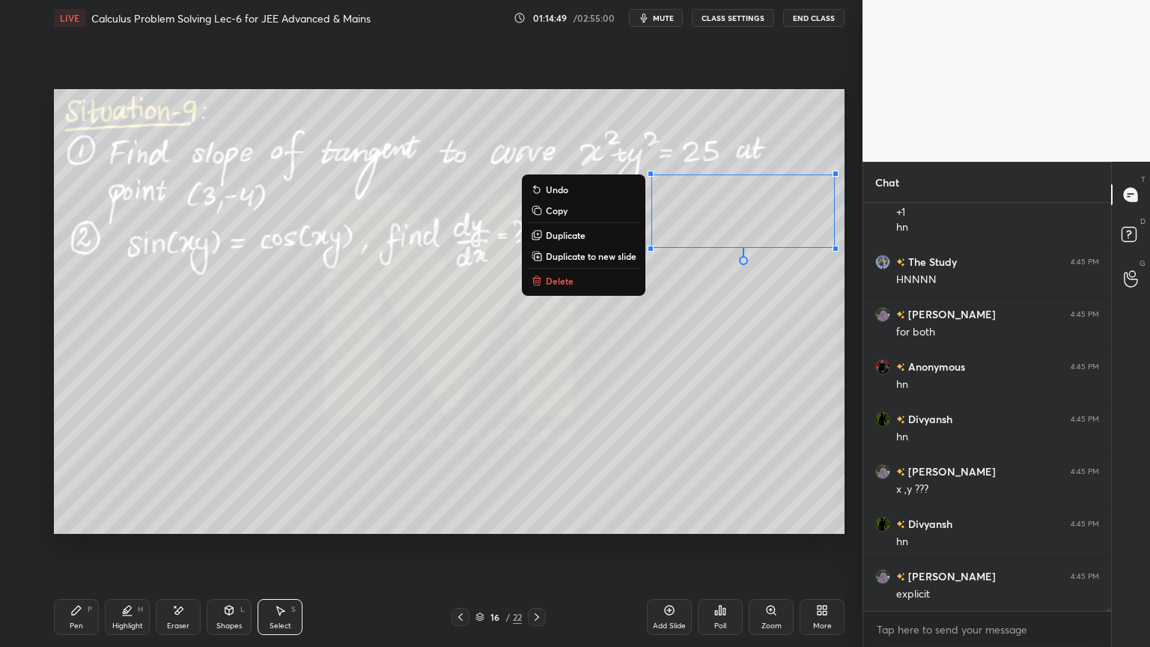
scroll to position [64315, 0]
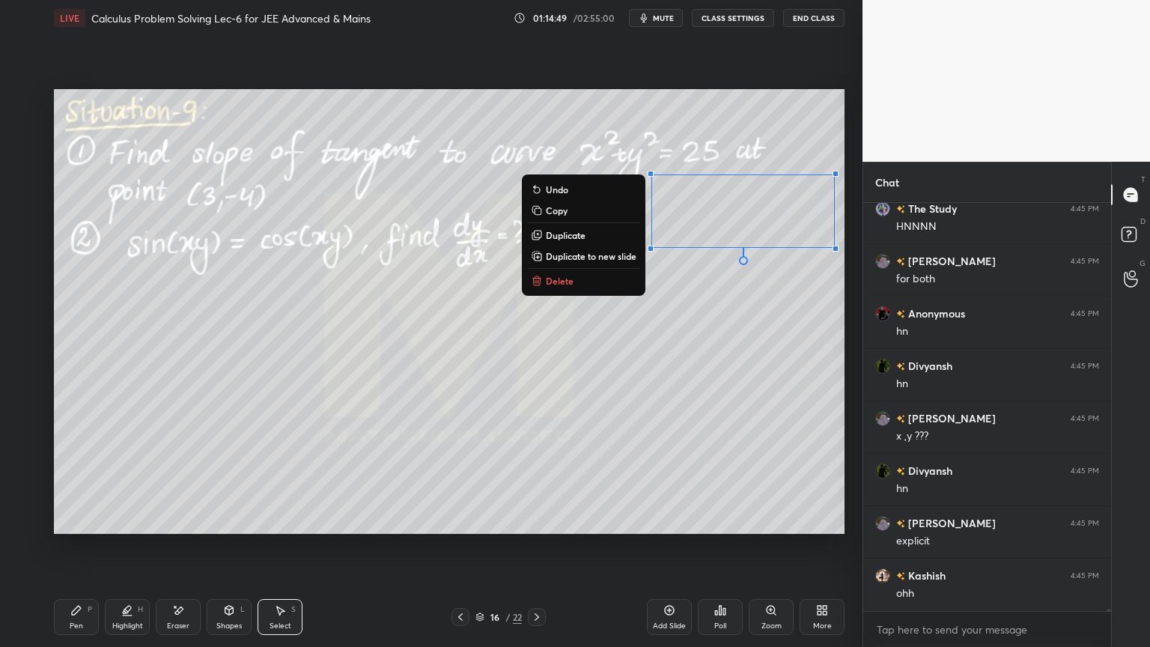
click at [725, 292] on div "0 ° Undo Copy Duplicate Duplicate to new slide Delete" at bounding box center [449, 311] width 790 height 445
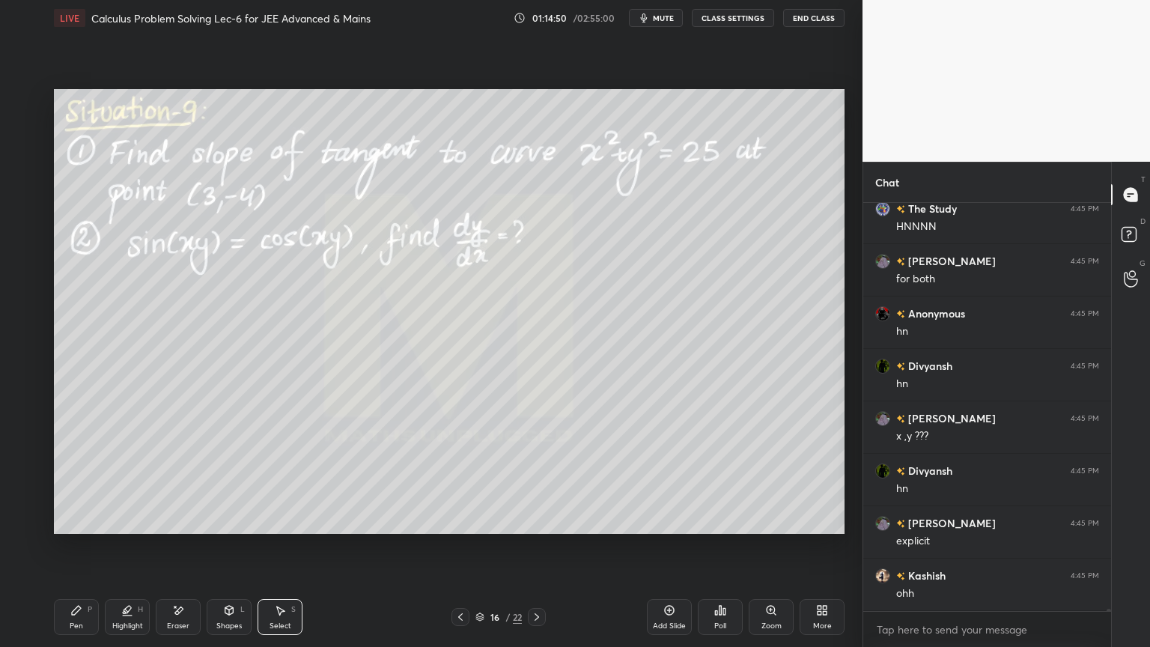
click at [118, 528] on div "Highlight H" at bounding box center [127, 617] width 45 height 36
drag, startPoint x: 80, startPoint y: 615, endPoint x: 115, endPoint y: 596, distance: 39.2
click at [79, 528] on icon at bounding box center [76, 610] width 12 height 12
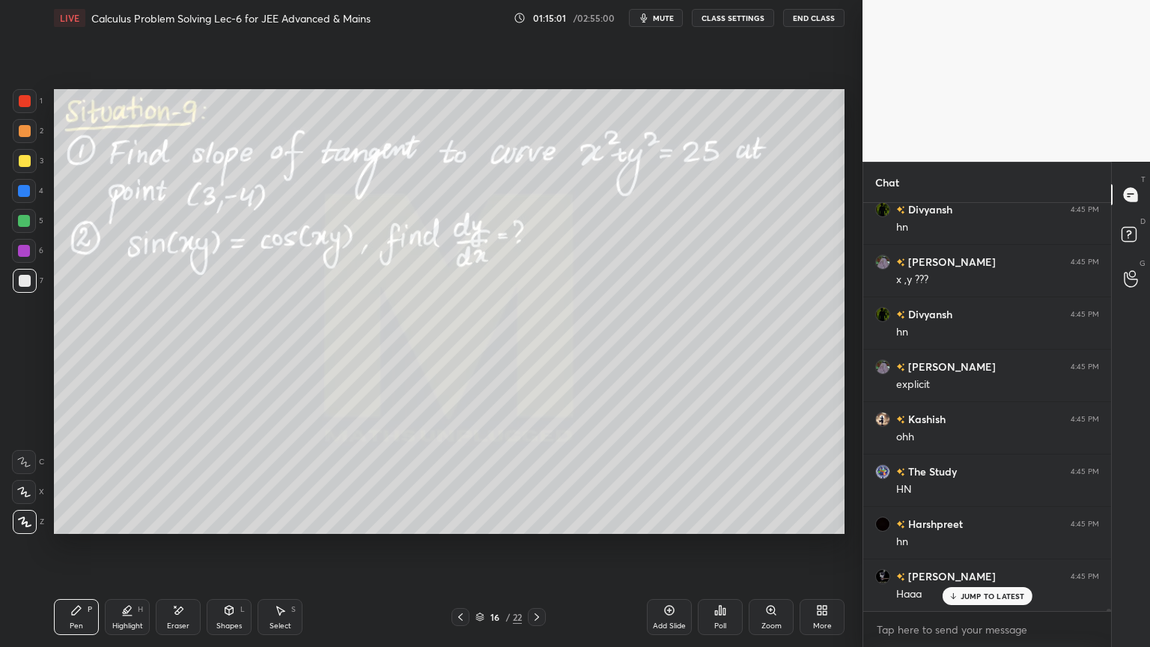
scroll to position [64525, 0]
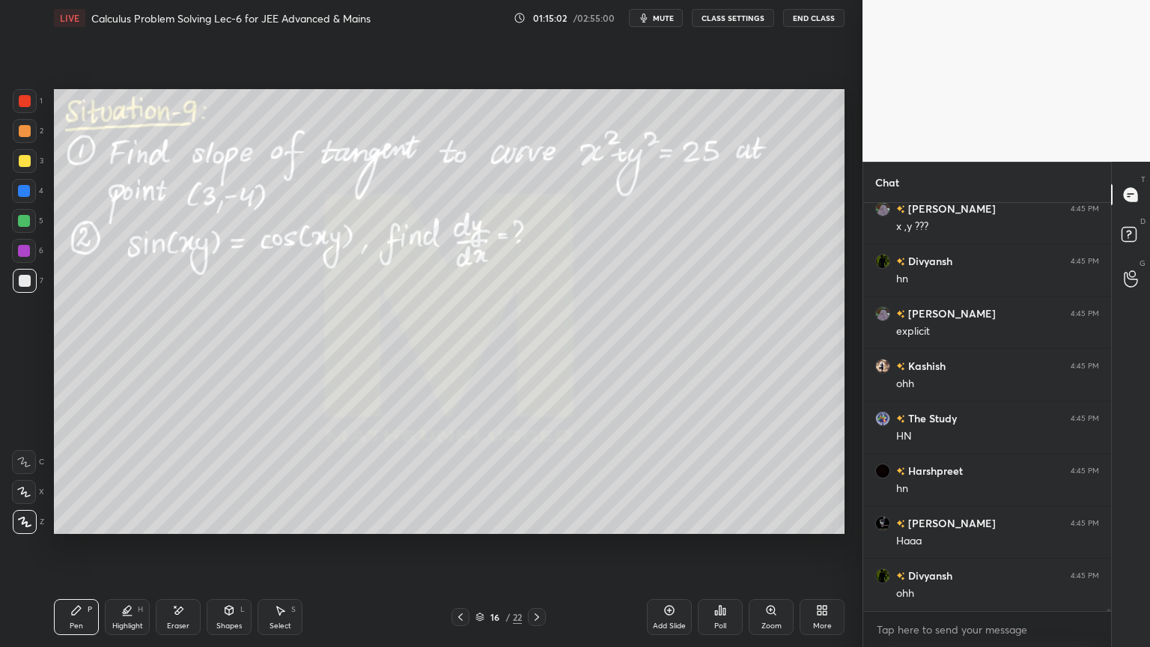
click at [35, 131] on div "2" at bounding box center [28, 131] width 31 height 24
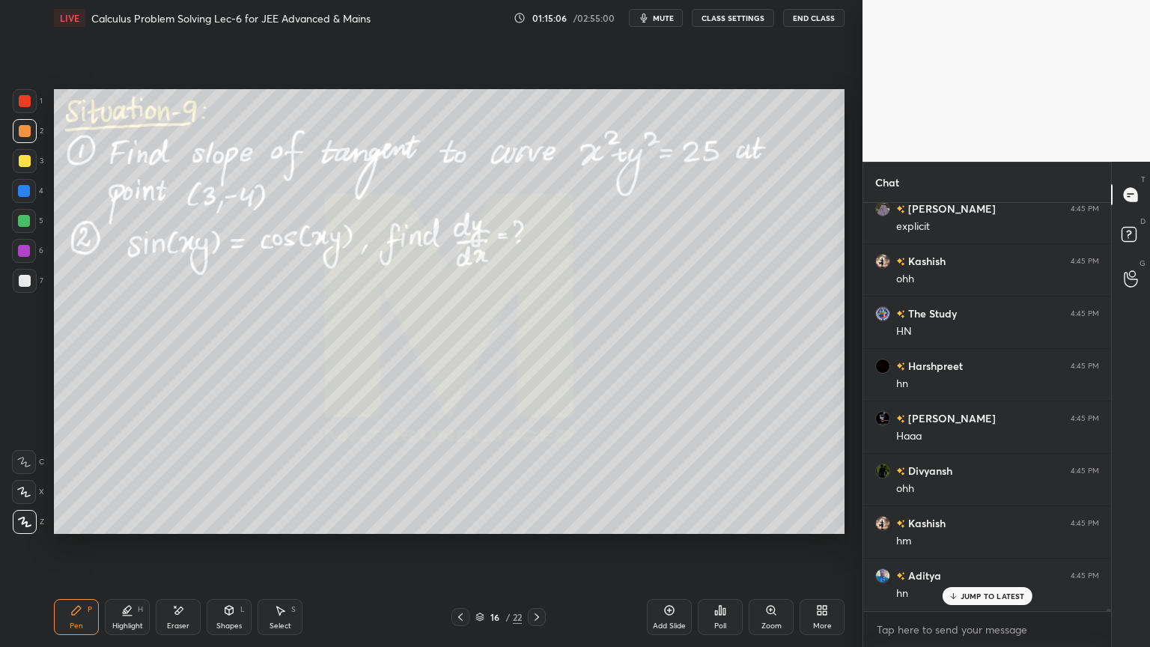
scroll to position [64681, 0]
click at [973, 528] on p "JUMP TO LATEST" at bounding box center [992, 595] width 64 height 9
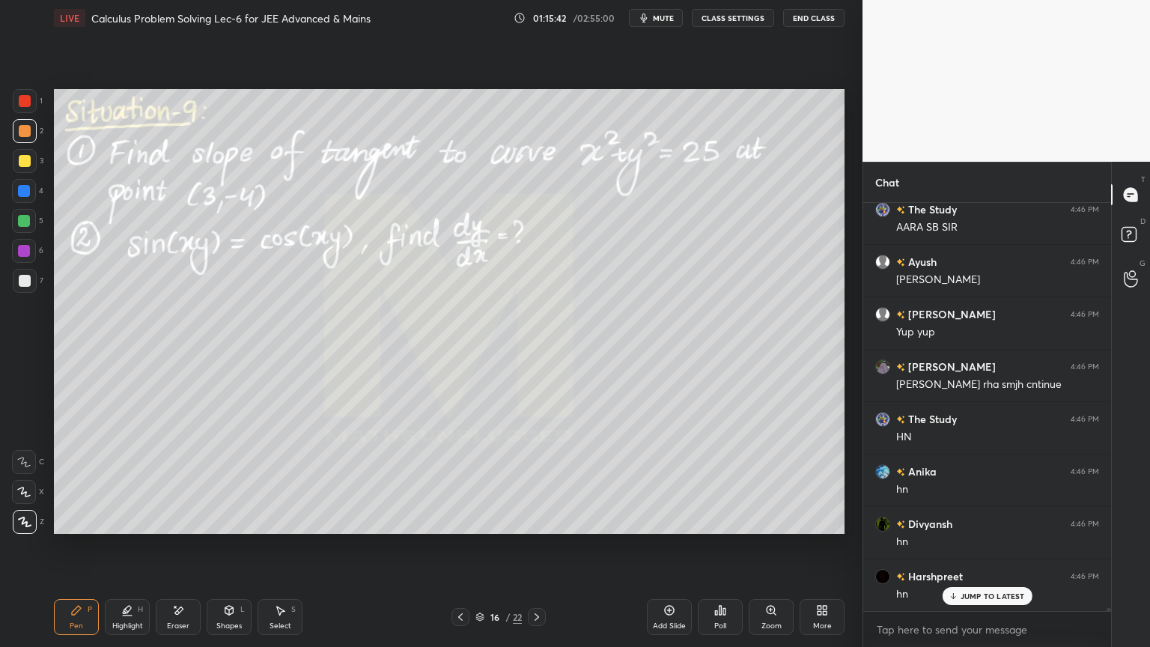
scroll to position [62376, 0]
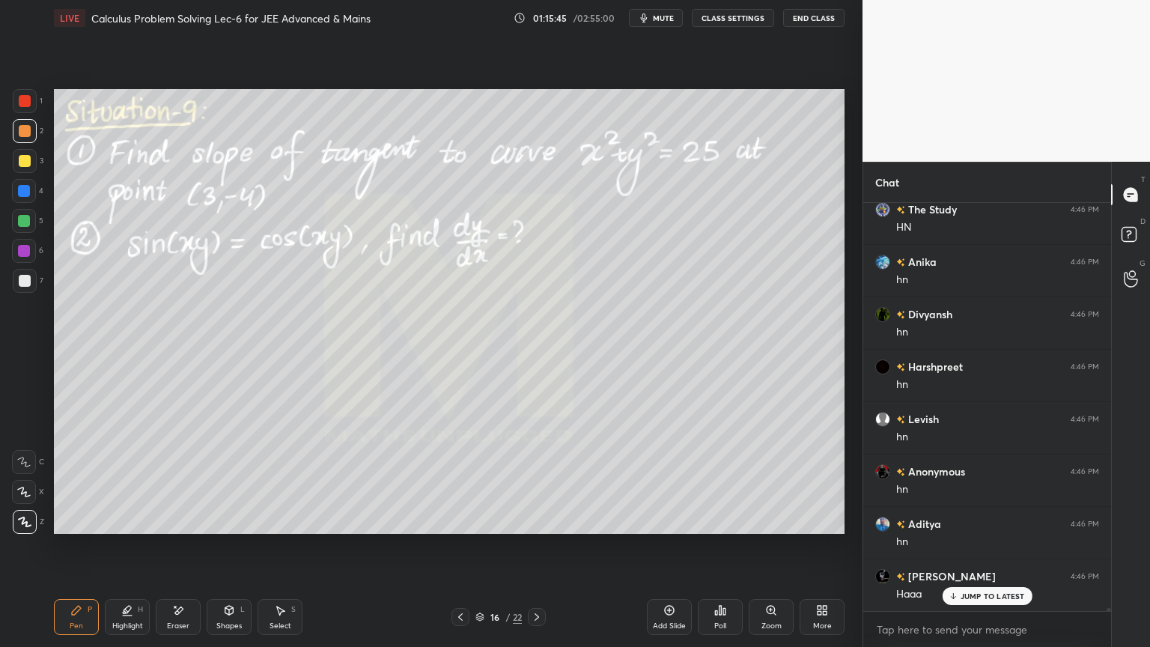
click at [28, 243] on div at bounding box center [24, 251] width 24 height 24
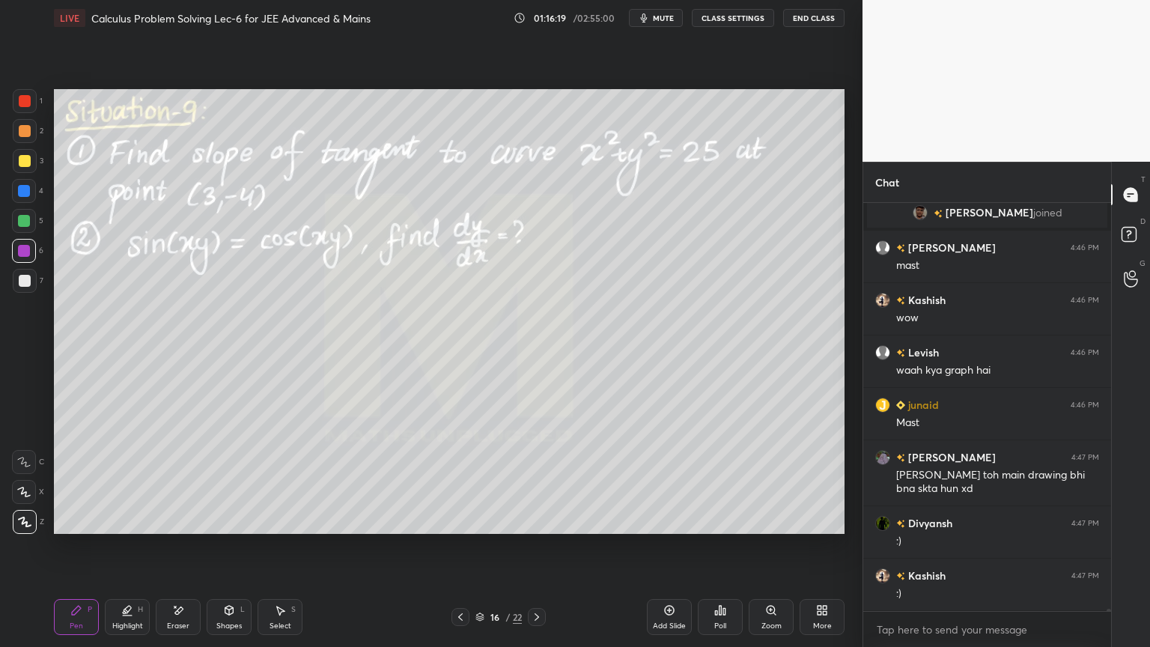
scroll to position [64118, 0]
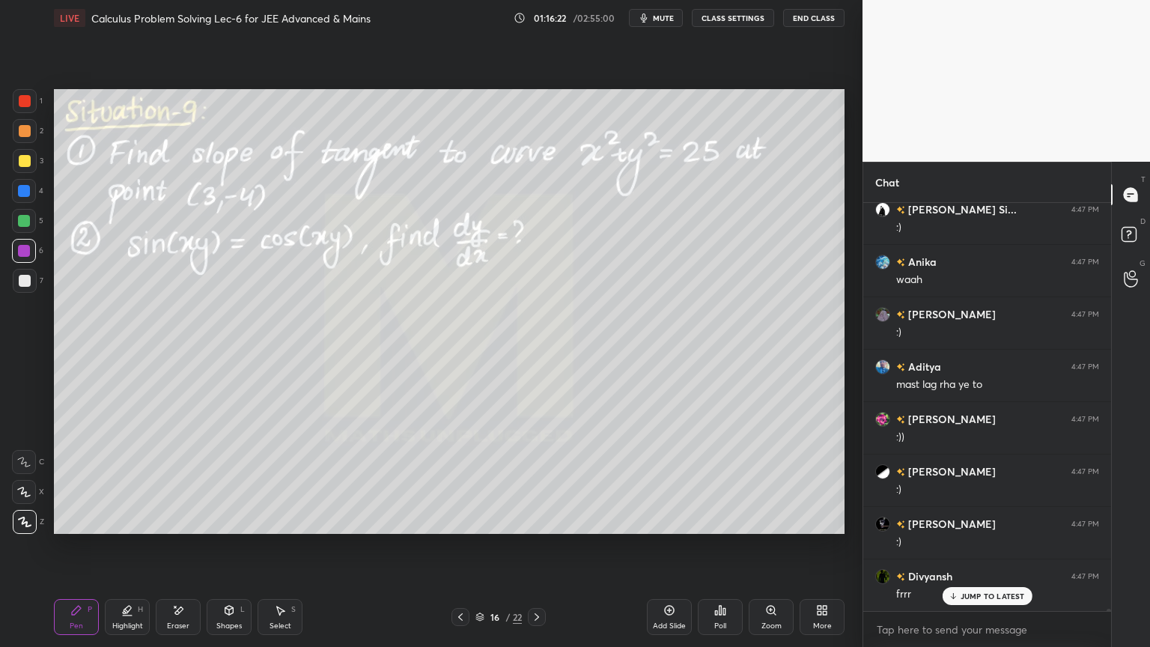
click at [126, 528] on div "Highlight H" at bounding box center [127, 617] width 45 height 36
click at [79, 528] on icon at bounding box center [76, 610] width 12 height 12
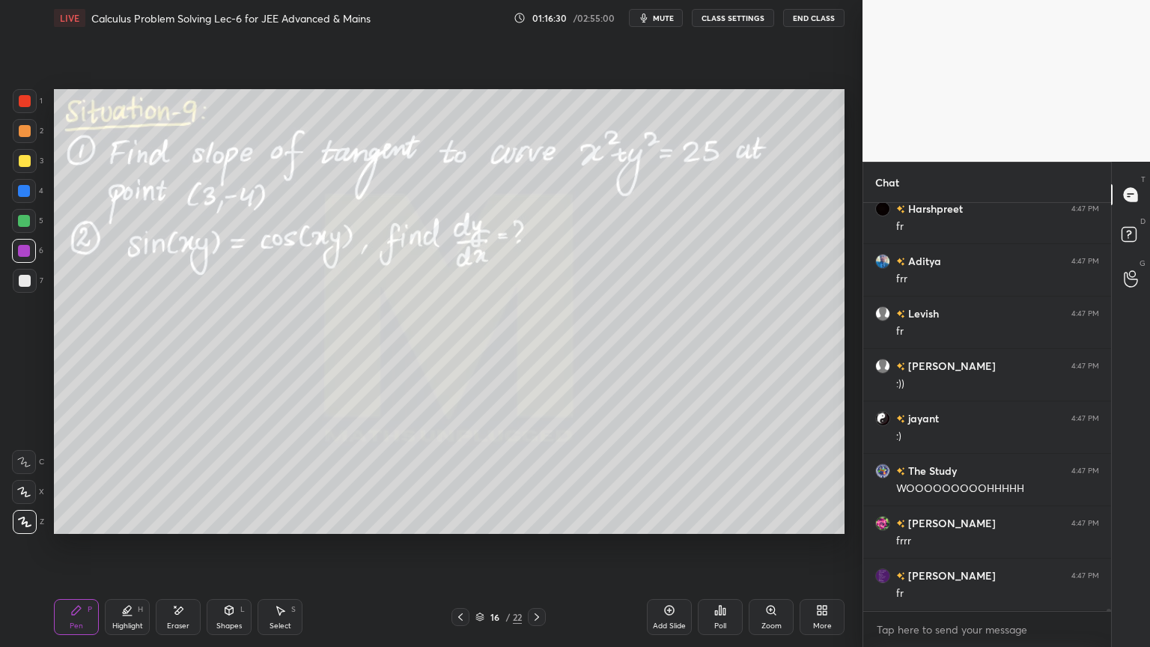
click at [22, 264] on div "6" at bounding box center [27, 254] width 31 height 30
drag, startPoint x: 24, startPoint y: 262, endPoint x: 24, endPoint y: 253, distance: 9.0
click at [24, 260] on div at bounding box center [24, 251] width 24 height 24
click at [25, 213] on div at bounding box center [24, 221] width 24 height 24
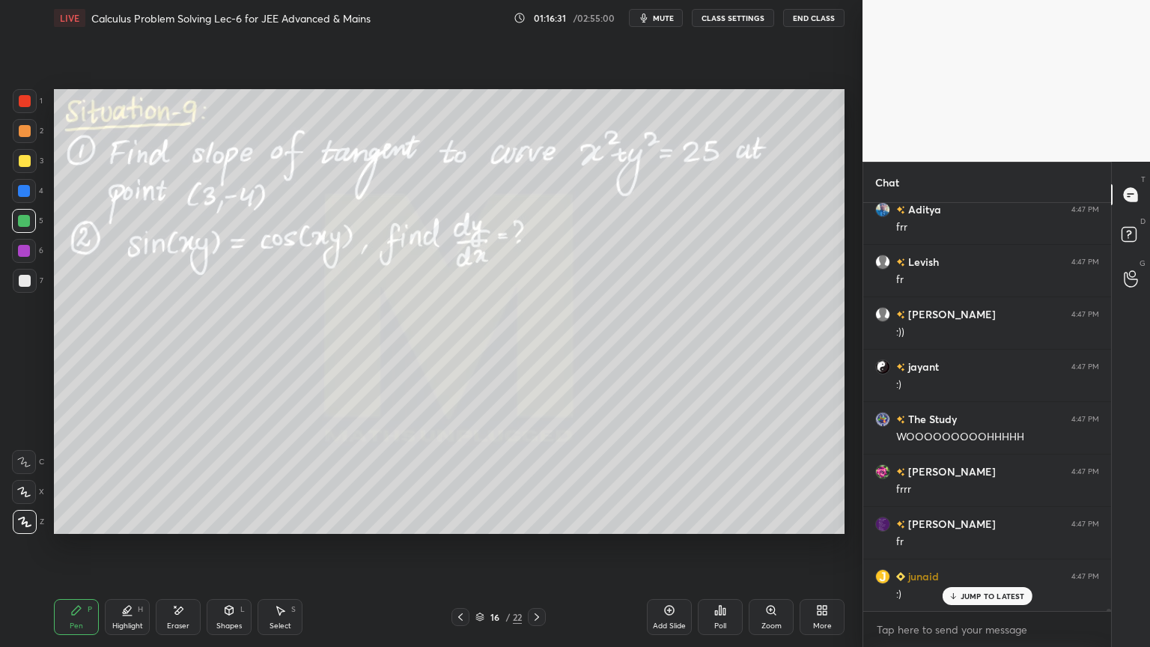
click at [28, 256] on div at bounding box center [24, 251] width 24 height 24
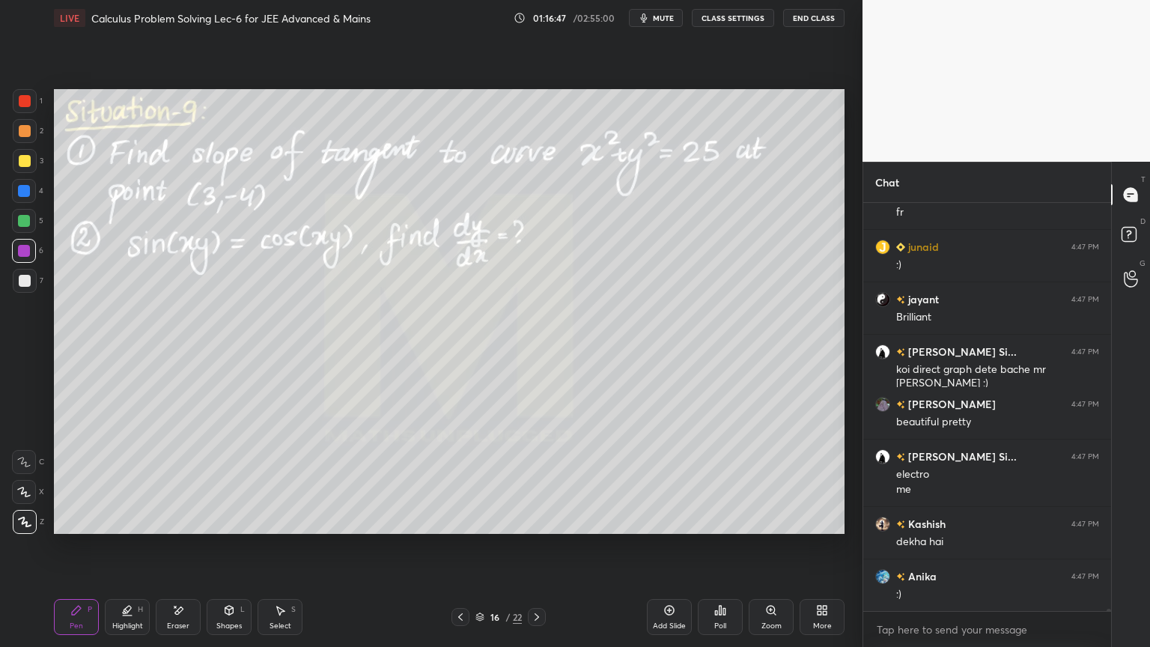
scroll to position [65390, 0]
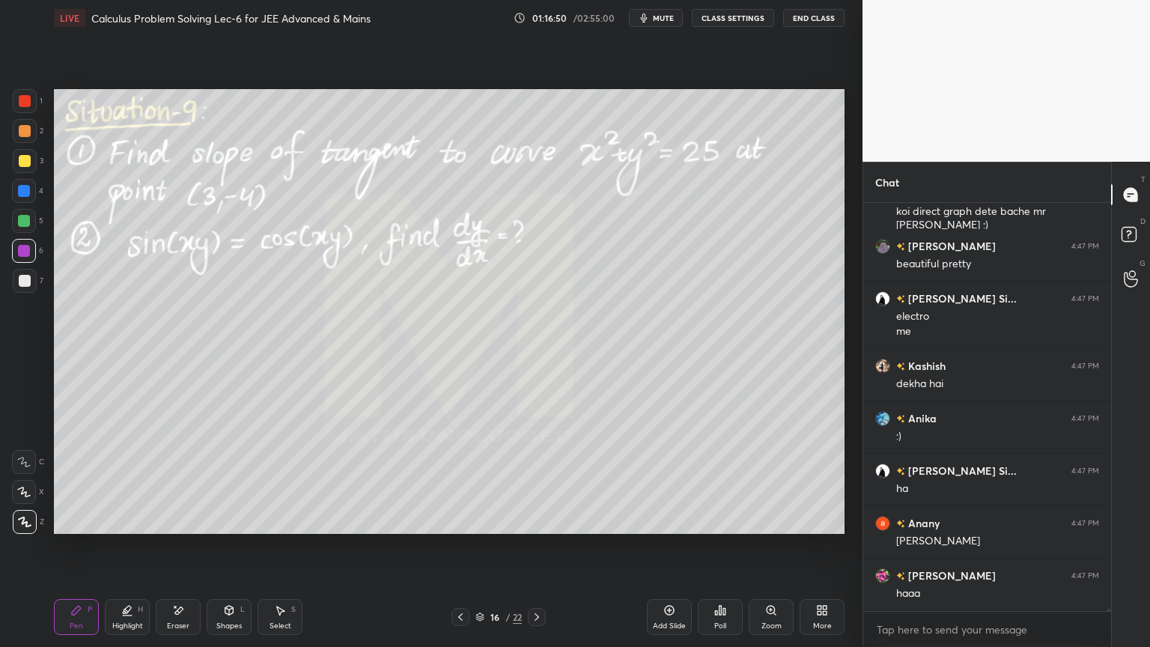
click at [23, 129] on div at bounding box center [25, 131] width 12 height 12
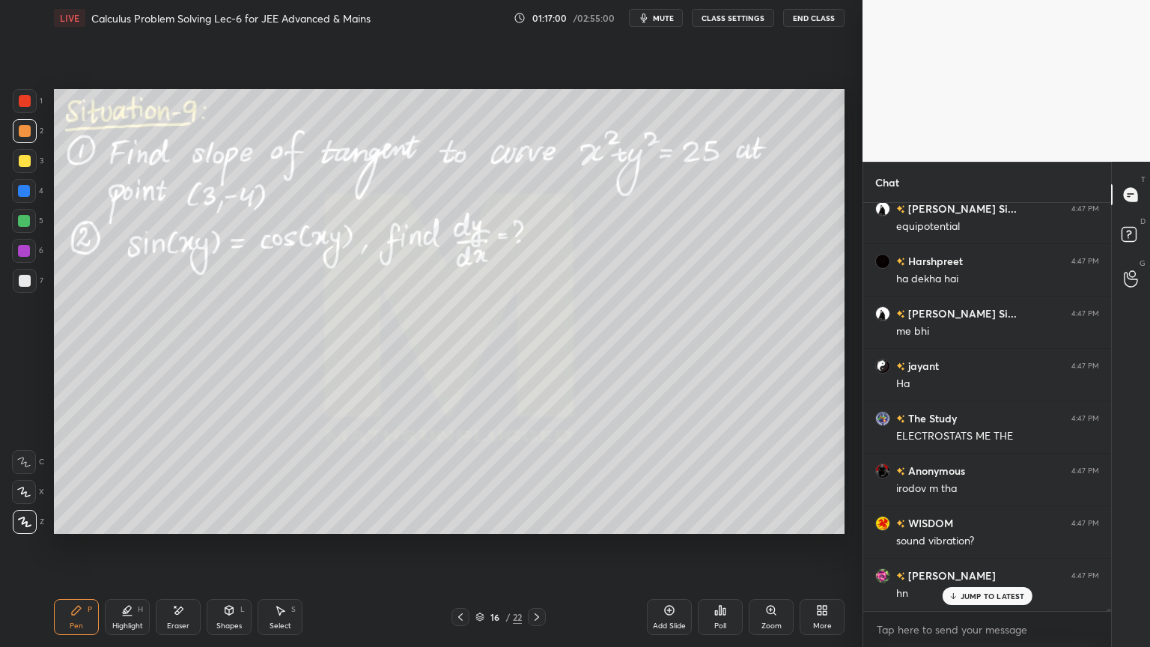
click at [179, 528] on div "Eraser" at bounding box center [178, 625] width 22 height 7
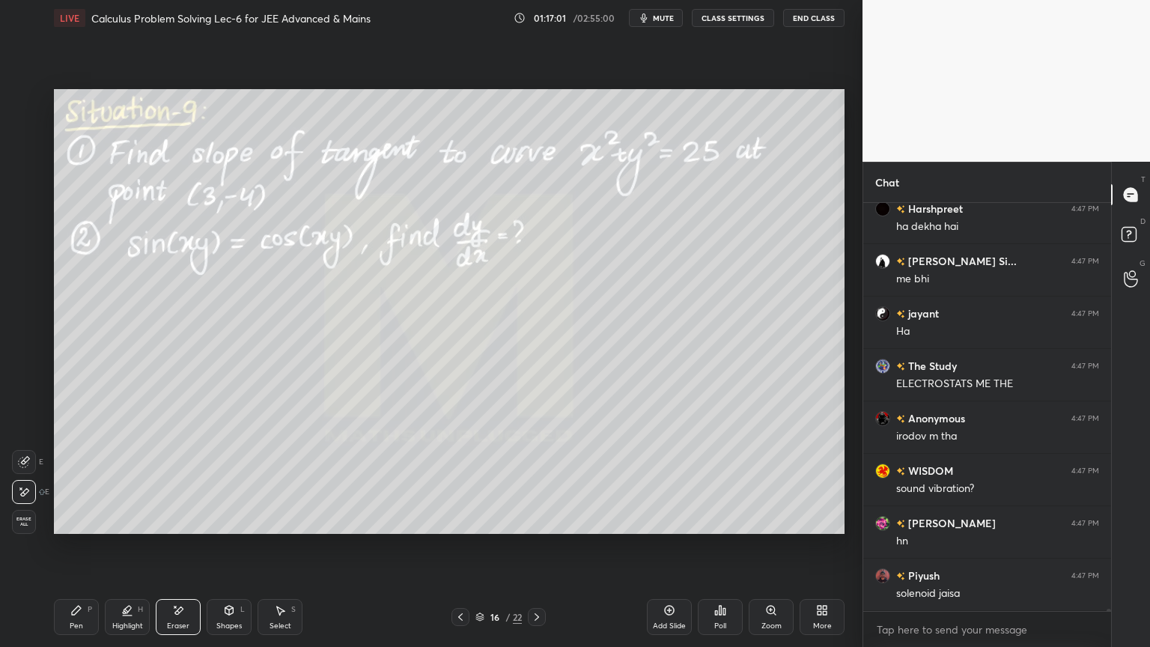
scroll to position [66124, 0]
click at [130, 528] on div "Highlight H" at bounding box center [127, 617] width 45 height 36
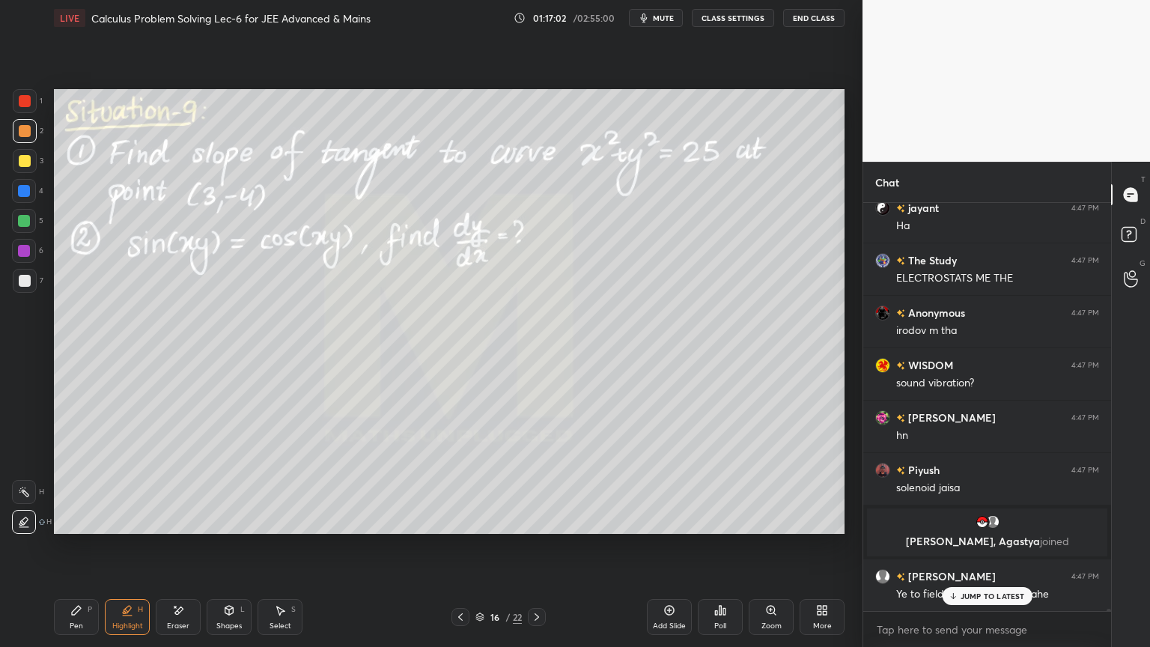
click at [78, 528] on div "Pen P" at bounding box center [76, 617] width 45 height 36
drag, startPoint x: 166, startPoint y: 618, endPoint x: 136, endPoint y: 620, distance: 30.0
click at [165, 528] on div "Eraser" at bounding box center [178, 617] width 45 height 36
click at [115, 528] on div "Highlight" at bounding box center [127, 625] width 31 height 7
click at [74, 528] on div "Pen" at bounding box center [76, 625] width 13 height 7
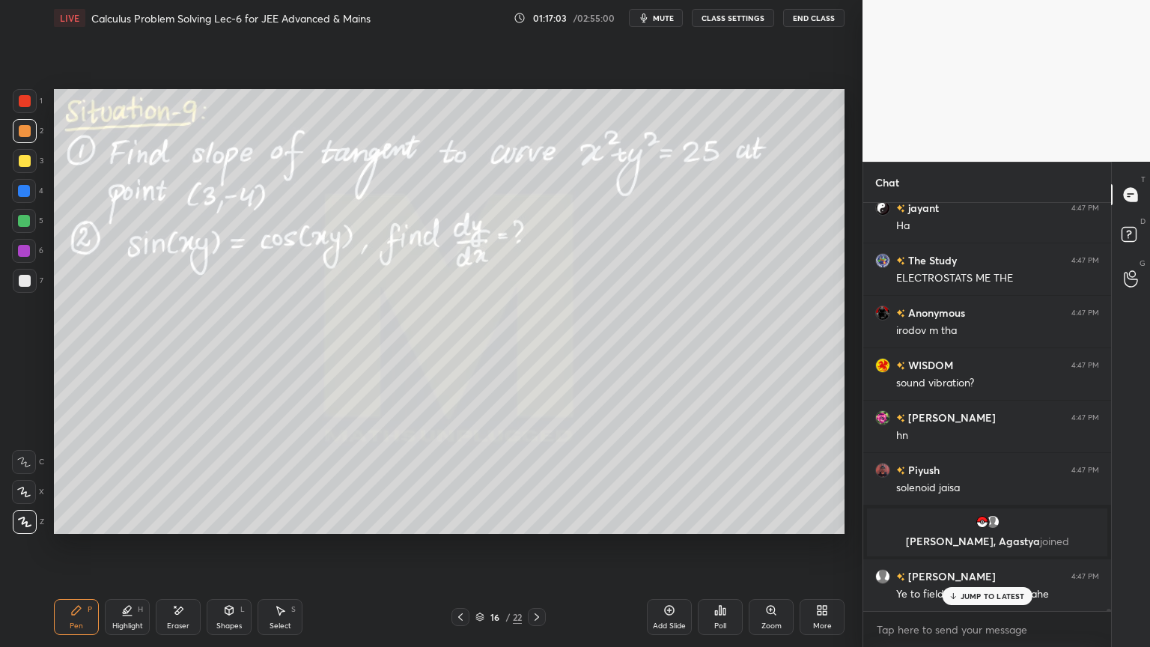
click at [31, 278] on div at bounding box center [25, 281] width 24 height 24
drag, startPoint x: 28, startPoint y: 250, endPoint x: 31, endPoint y: 275, distance: 25.6
click at [27, 252] on div at bounding box center [24, 251] width 24 height 24
drag, startPoint x: 31, startPoint y: 275, endPoint x: 45, endPoint y: 286, distance: 17.7
click at [30, 277] on div at bounding box center [25, 281] width 24 height 24
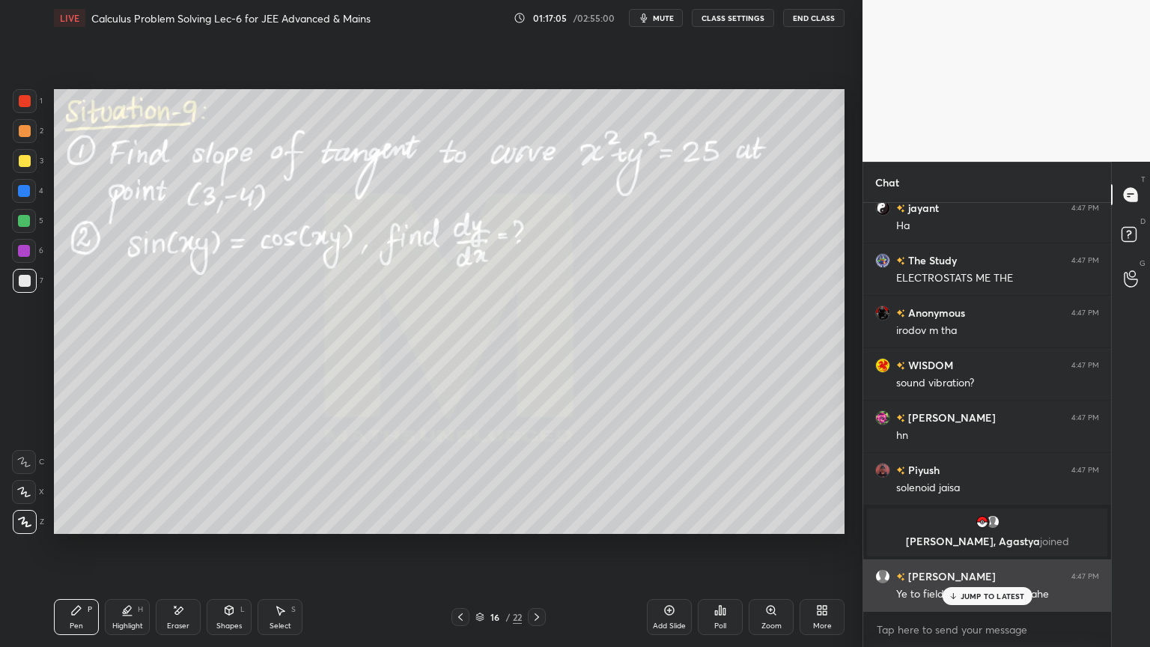
click at [973, 528] on p "JUMP TO LATEST" at bounding box center [992, 595] width 64 height 9
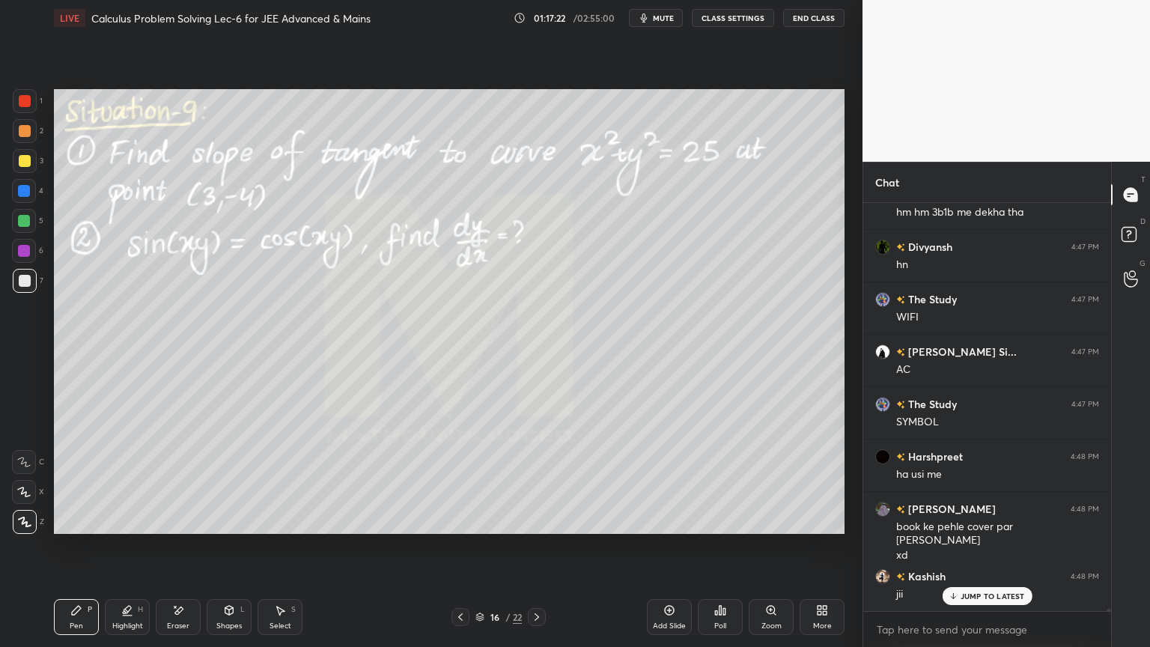
scroll to position [66663, 0]
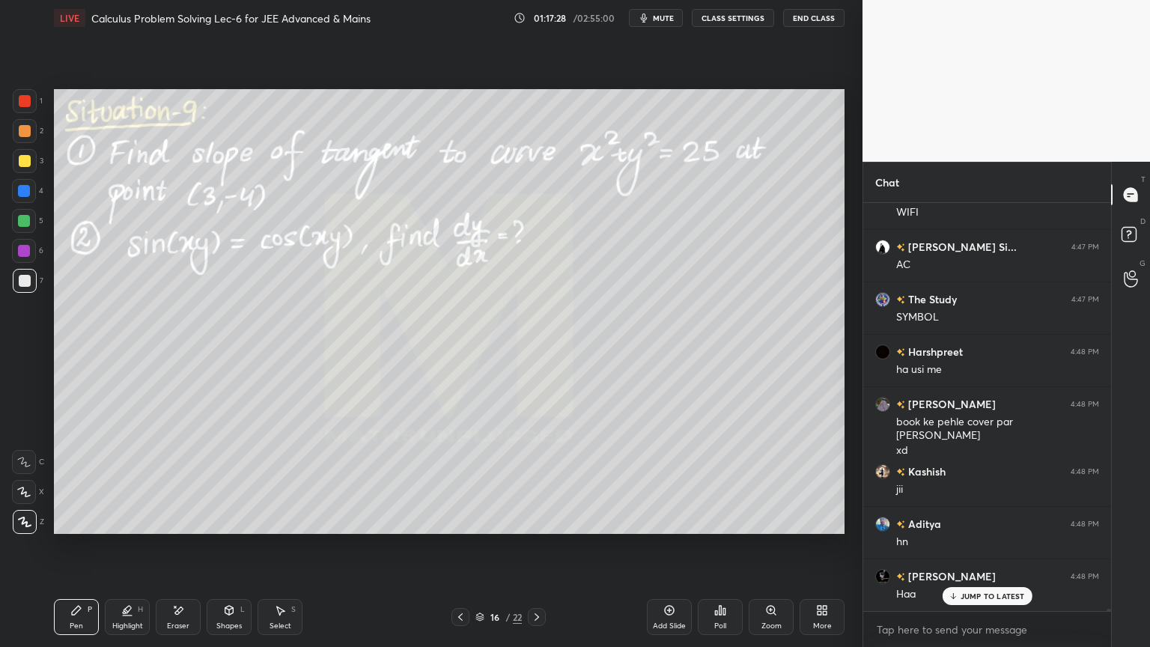
click at [174, 528] on div "Eraser" at bounding box center [178, 625] width 22 height 7
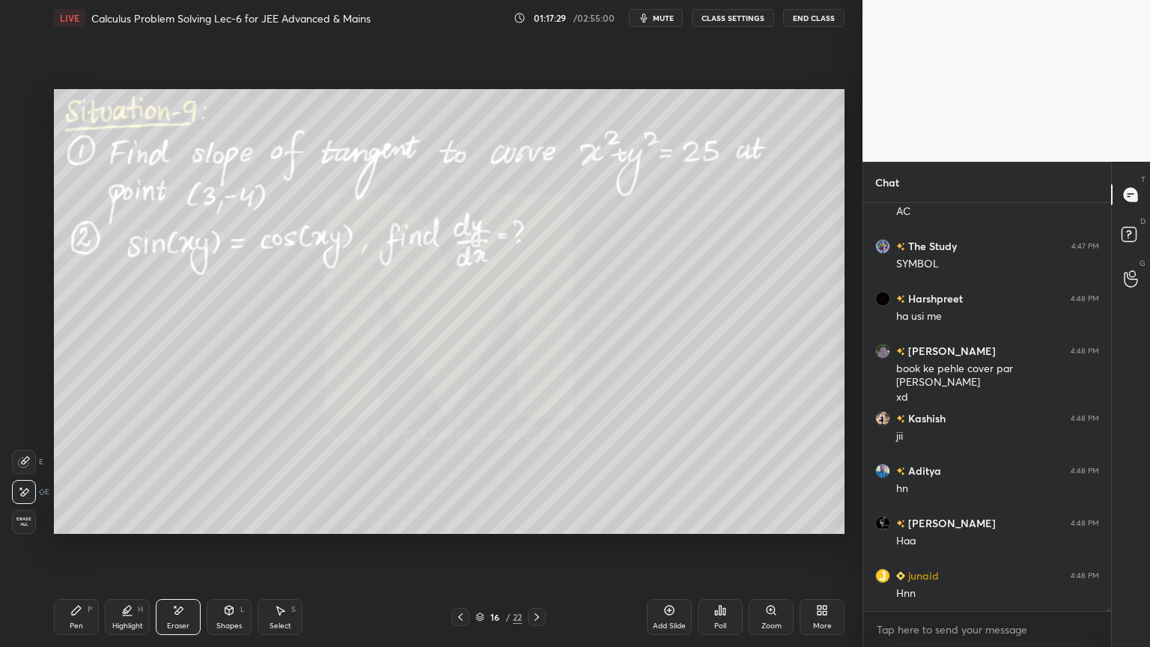
click at [121, 528] on icon at bounding box center [127, 610] width 12 height 12
click at [77, 528] on div "Pen P" at bounding box center [76, 617] width 45 height 36
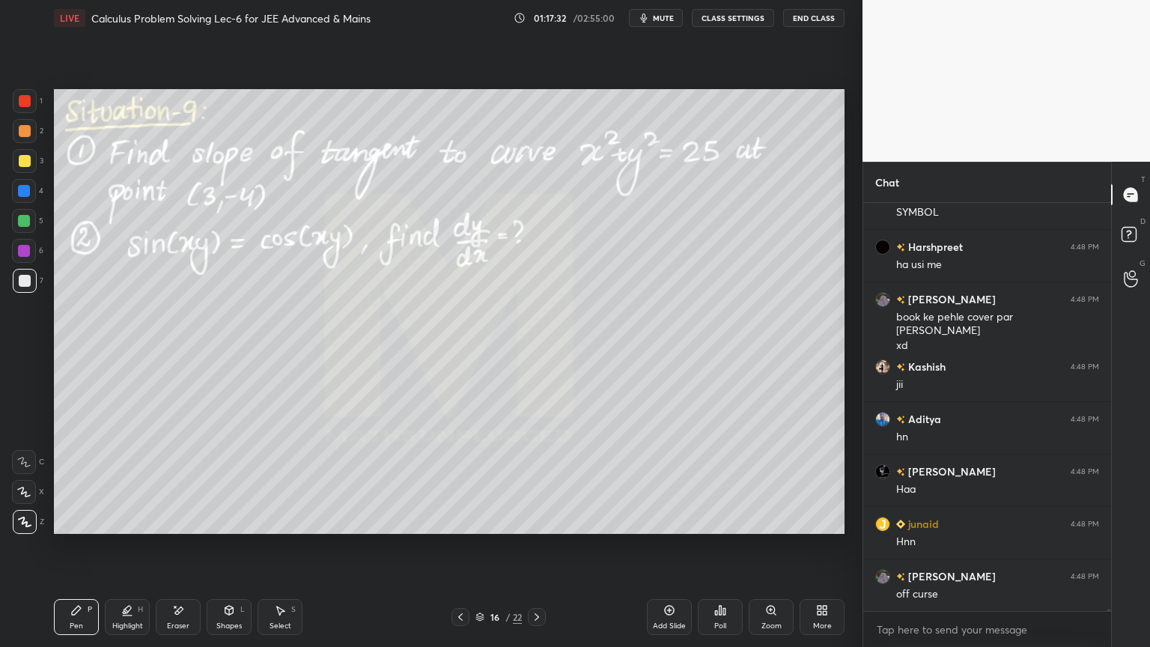
scroll to position [66821, 0]
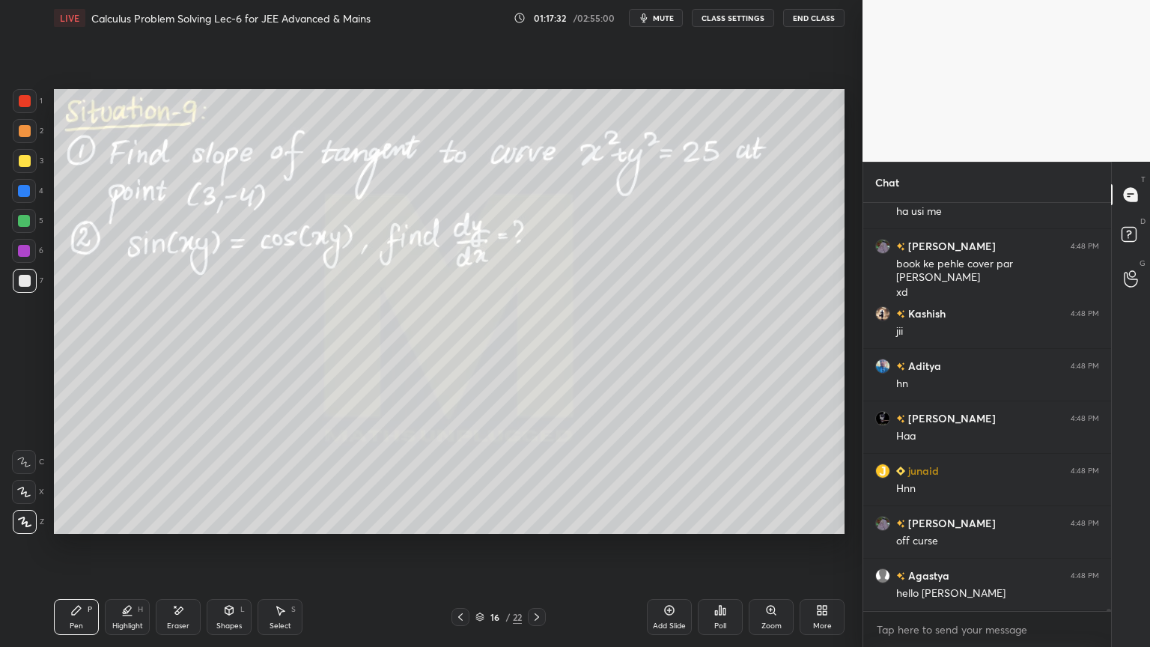
click at [534, 528] on icon at bounding box center [537, 617] width 12 height 12
drag, startPoint x: 475, startPoint y: 618, endPoint x: 464, endPoint y: 620, distance: 11.3
click at [478, 528] on icon at bounding box center [479, 616] width 9 height 9
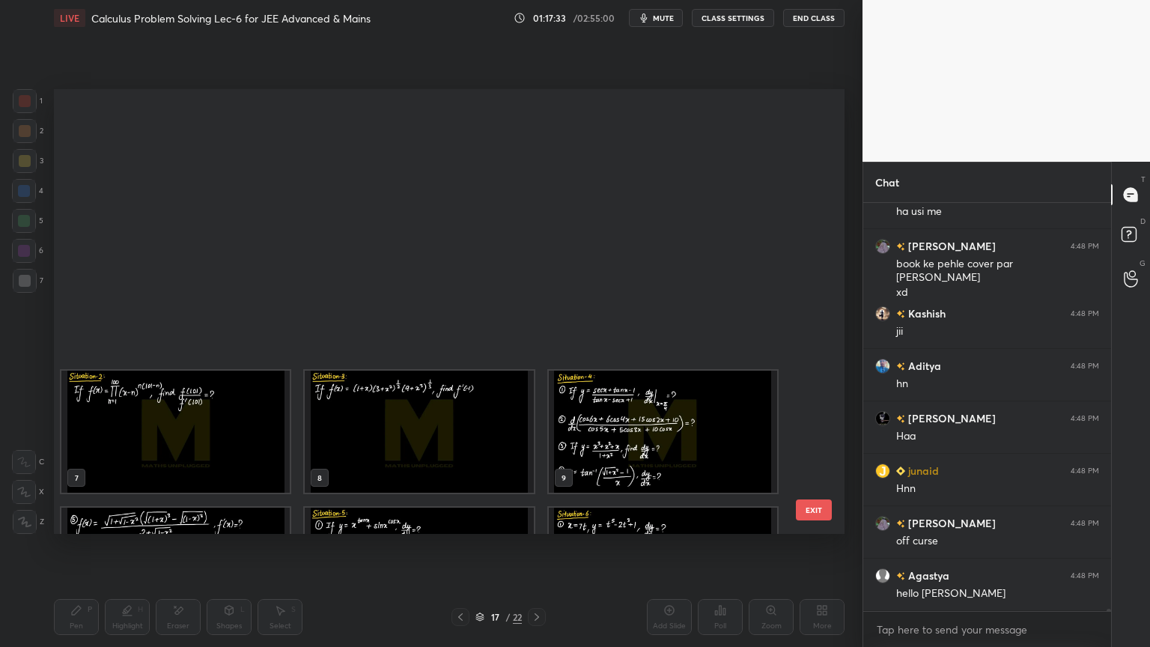
scroll to position [440, 783]
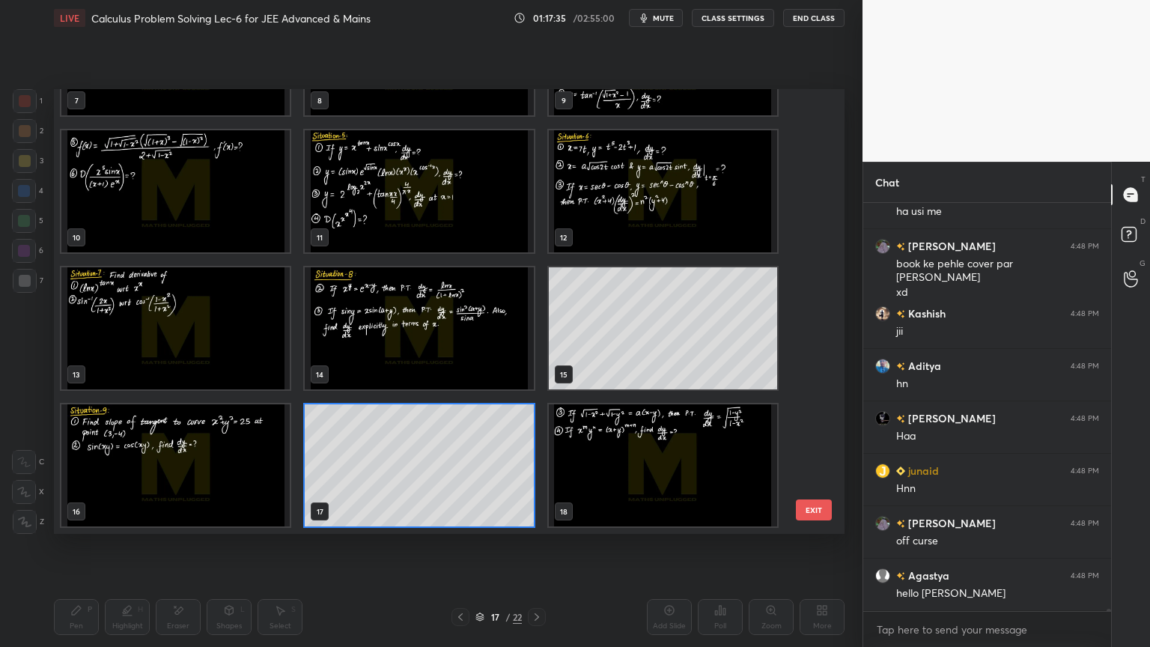
click at [653, 475] on img "grid" at bounding box center [663, 465] width 228 height 122
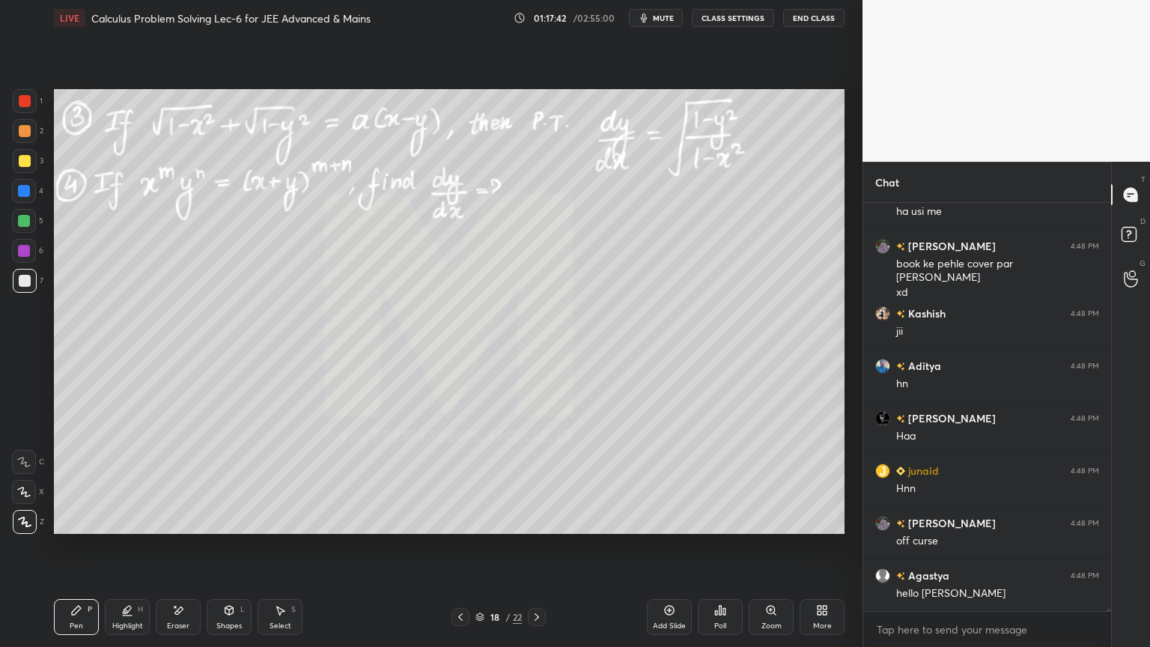
click at [176, 528] on icon at bounding box center [178, 610] width 12 height 13
click at [118, 528] on div "Highlight H" at bounding box center [127, 617] width 45 height 36
click at [84, 528] on div "Pen P" at bounding box center [76, 617] width 45 height 36
click at [478, 528] on icon at bounding box center [479, 618] width 7 height 2
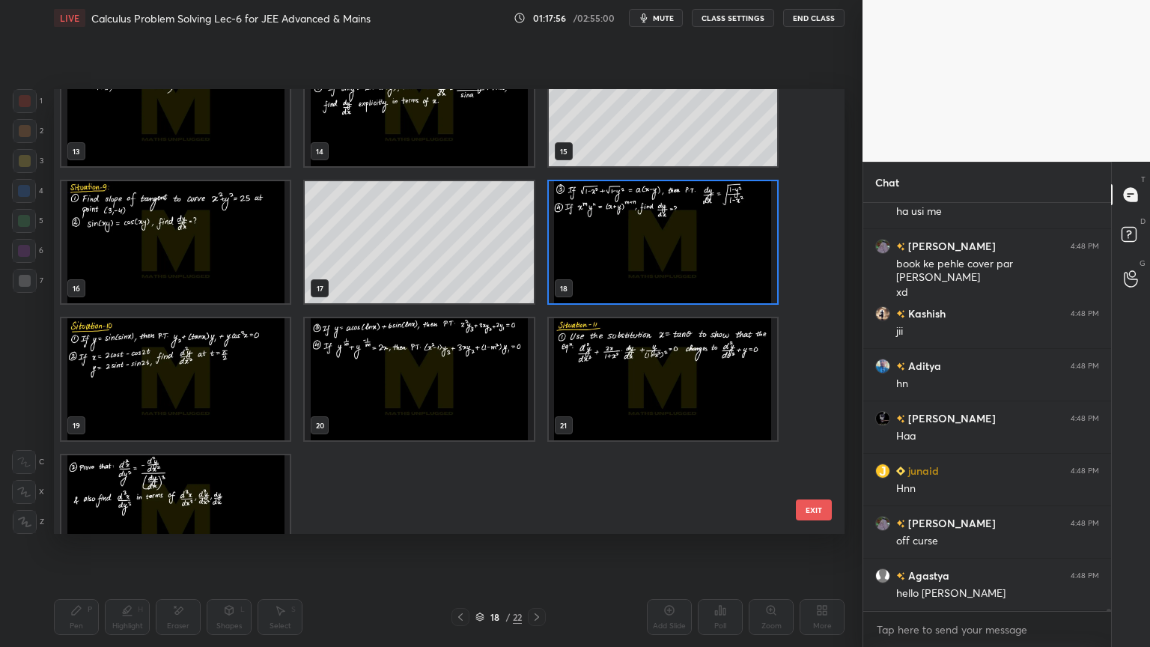
scroll to position [622, 0]
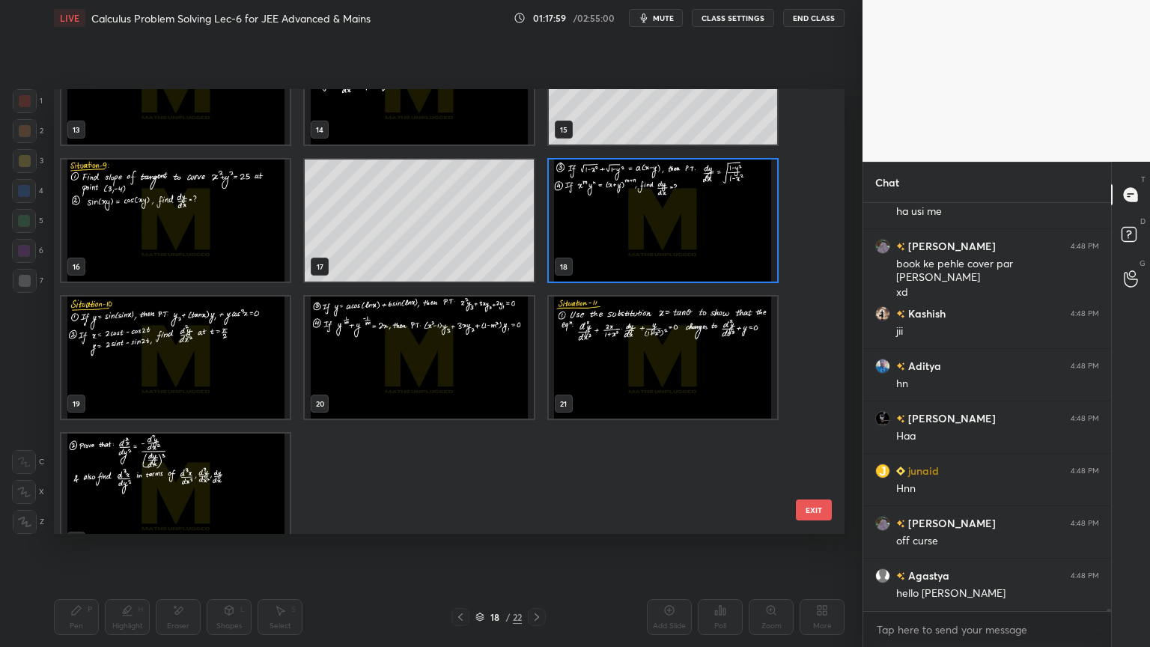
click at [679, 225] on img "grid" at bounding box center [663, 220] width 228 height 122
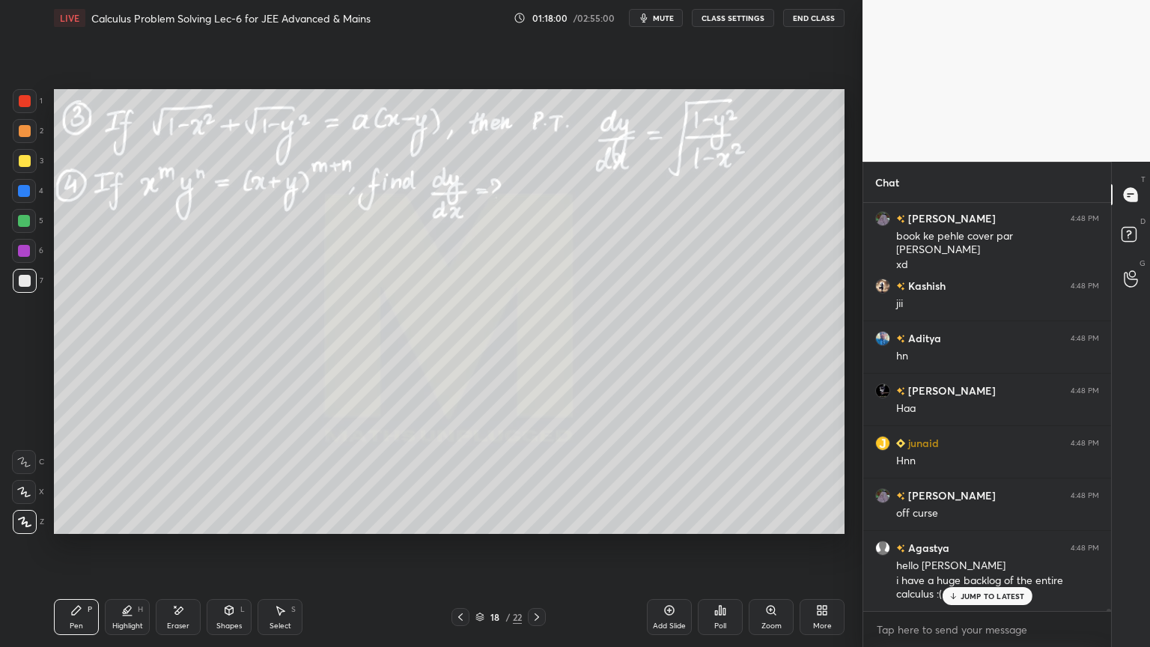
click at [679, 225] on img "grid" at bounding box center [663, 220] width 228 height 122
click at [983, 528] on p "JUMP TO LATEST" at bounding box center [992, 595] width 64 height 9
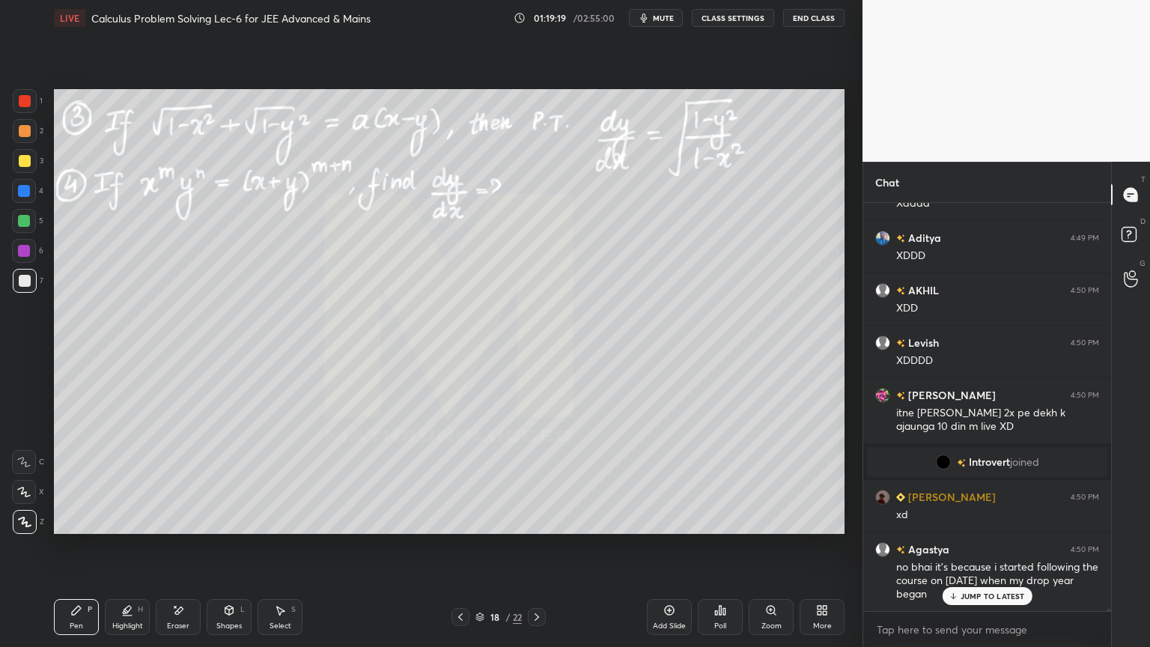
scroll to position [68683, 0]
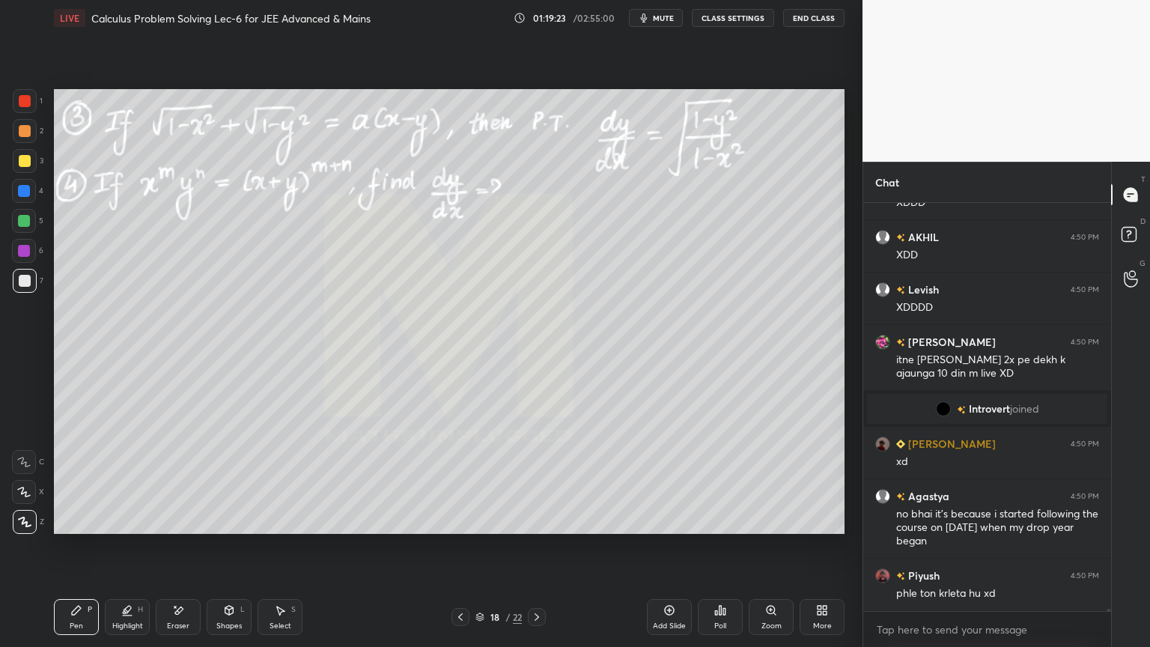
drag, startPoint x: 181, startPoint y: 622, endPoint x: 248, endPoint y: 606, distance: 68.6
click at [181, 528] on div "Eraser" at bounding box center [178, 625] width 22 height 7
click at [114, 528] on div "Highlight" at bounding box center [127, 625] width 31 height 7
click at [72, 528] on div "Pen P" at bounding box center [76, 617] width 45 height 36
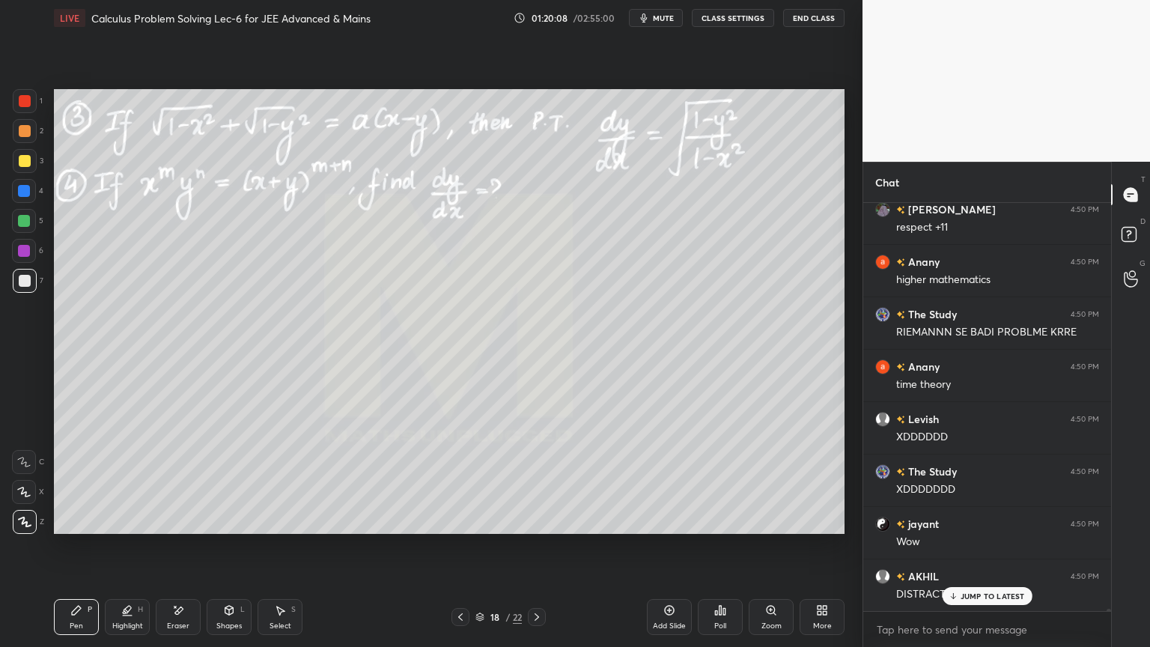
scroll to position [69924, 0]
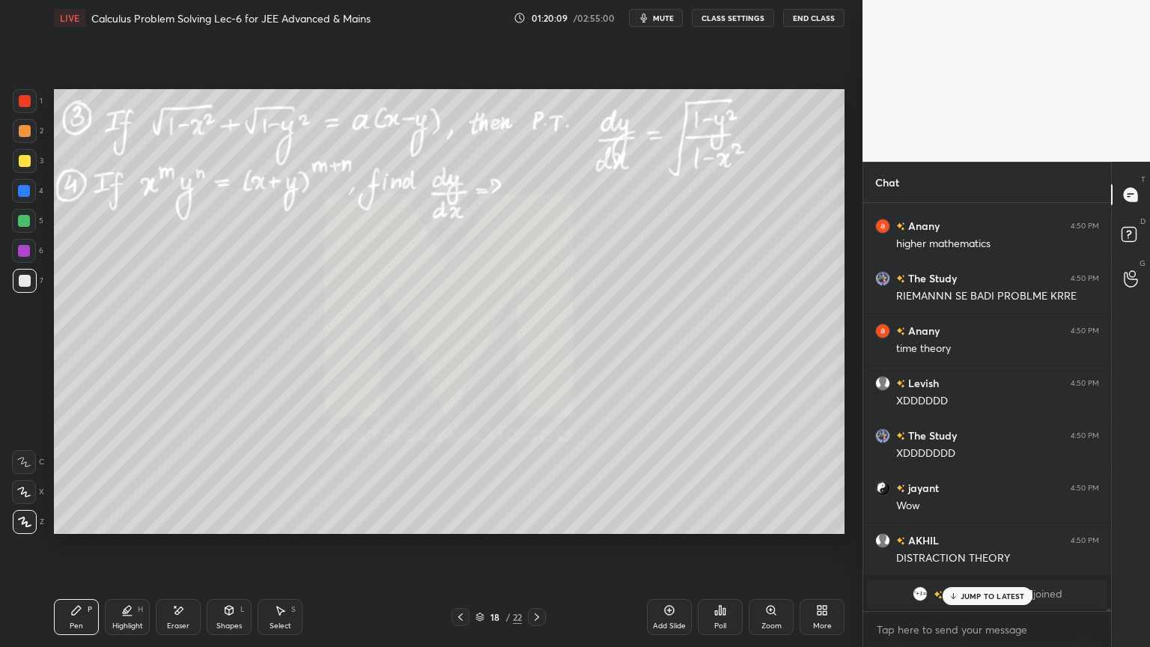
click at [959, 528] on div "JUMP TO LATEST" at bounding box center [987, 596] width 90 height 18
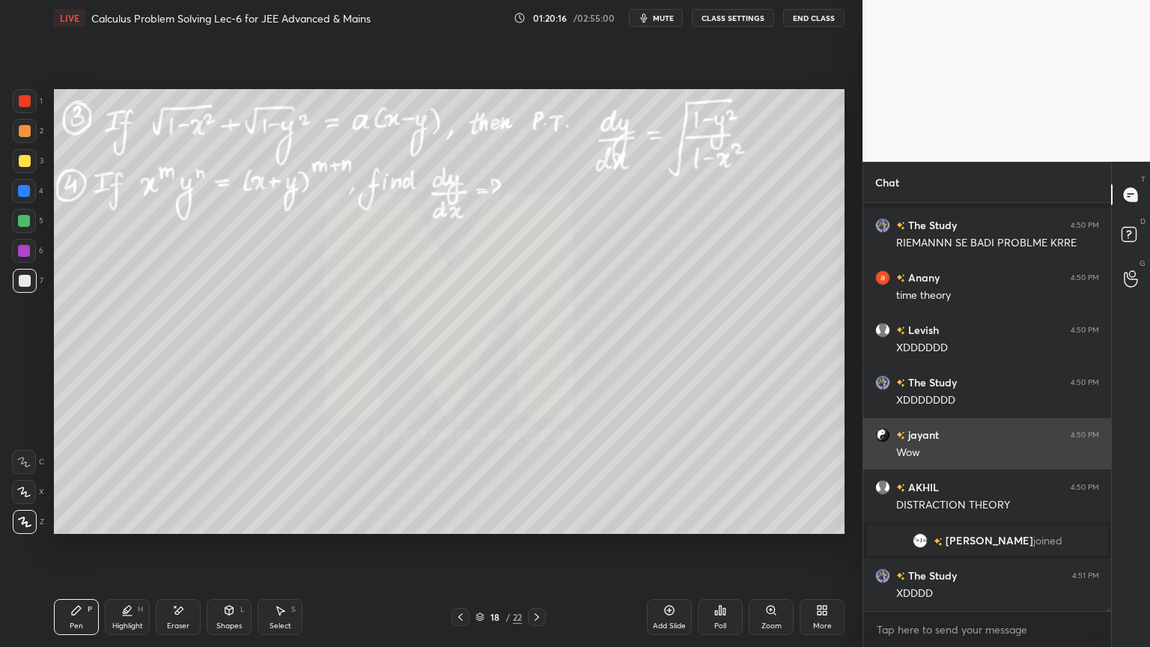
scroll to position [70043, 0]
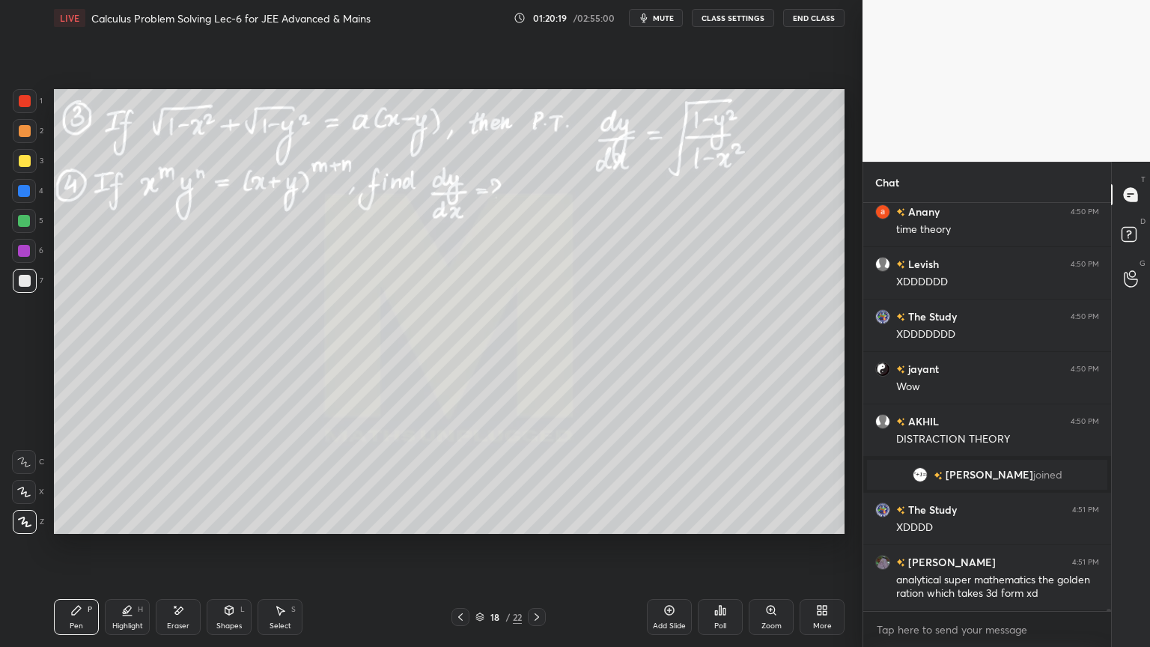
click at [189, 528] on div "Eraser" at bounding box center [178, 617] width 45 height 36
click at [129, 528] on div "Highlight" at bounding box center [127, 625] width 31 height 7
click at [66, 528] on div "Pen P" at bounding box center [76, 617] width 45 height 36
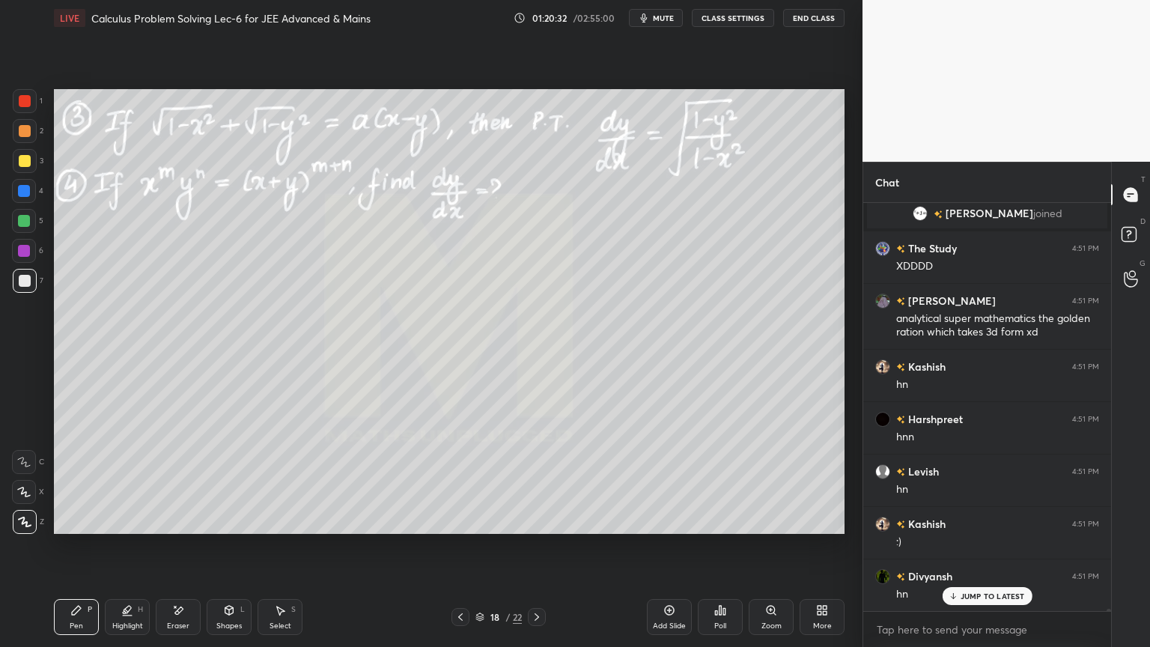
scroll to position [70357, 0]
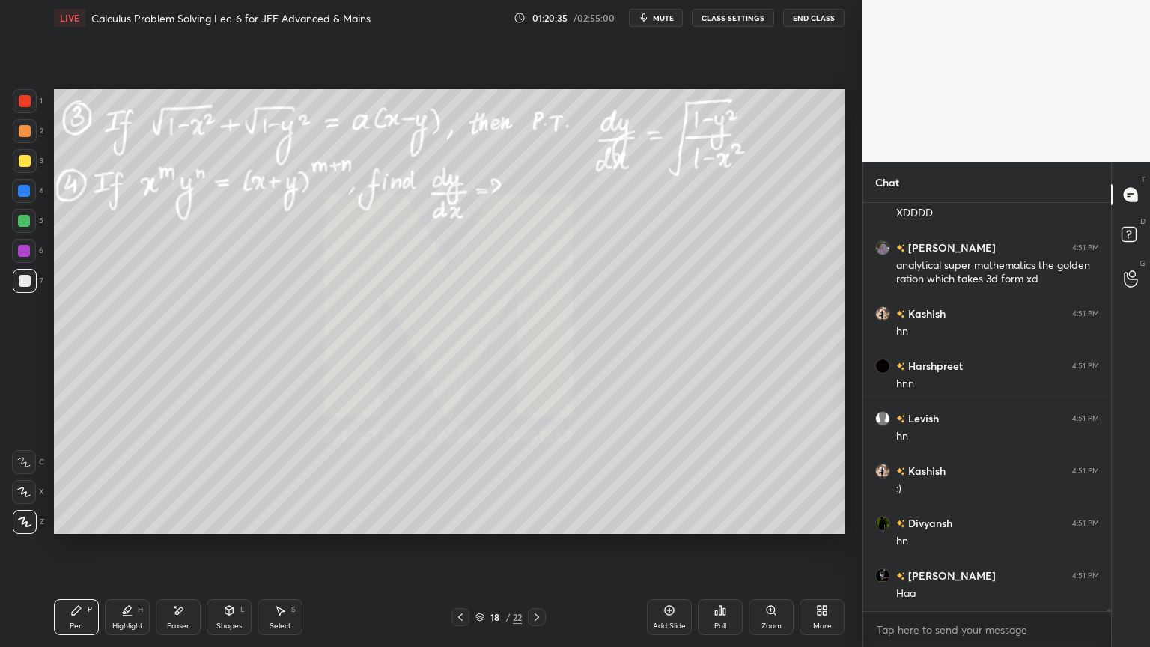
drag, startPoint x: 185, startPoint y: 621, endPoint x: 184, endPoint y: 557, distance: 63.6
click at [184, 528] on div "Eraser" at bounding box center [178, 617] width 45 height 36
drag, startPoint x: 123, startPoint y: 624, endPoint x: 86, endPoint y: 618, distance: 37.0
click at [121, 528] on div "Highlight" at bounding box center [127, 625] width 31 height 7
drag, startPoint x: 86, startPoint y: 618, endPoint x: 88, endPoint y: 561, distance: 57.7
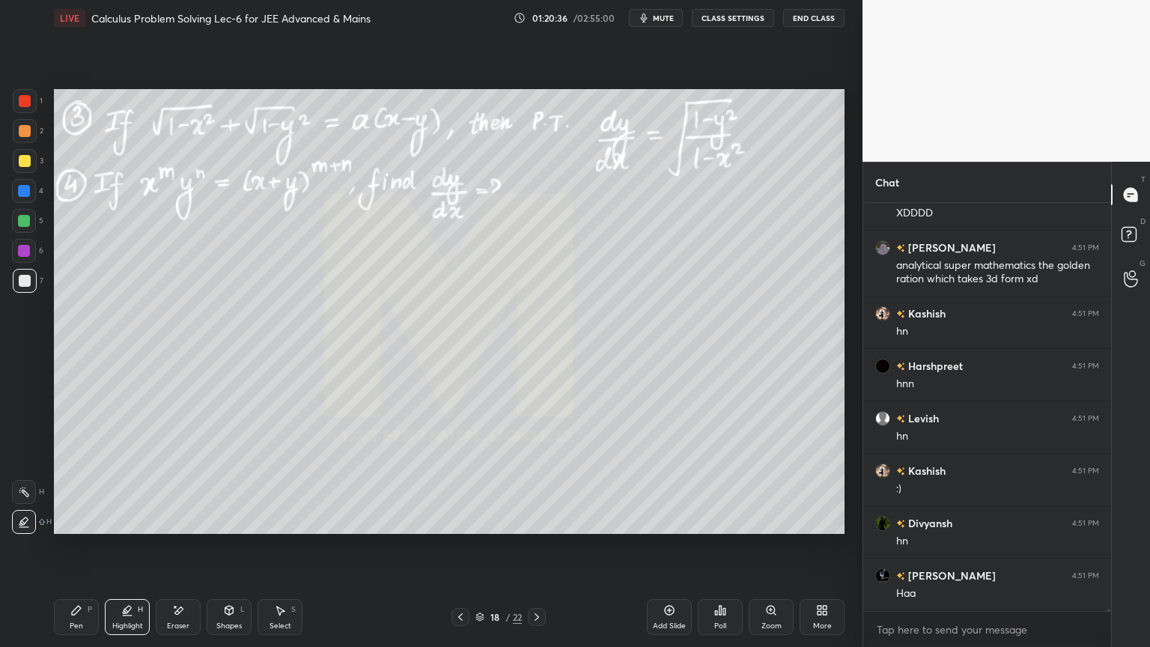
click at [85, 528] on div "Pen P" at bounding box center [76, 617] width 45 height 36
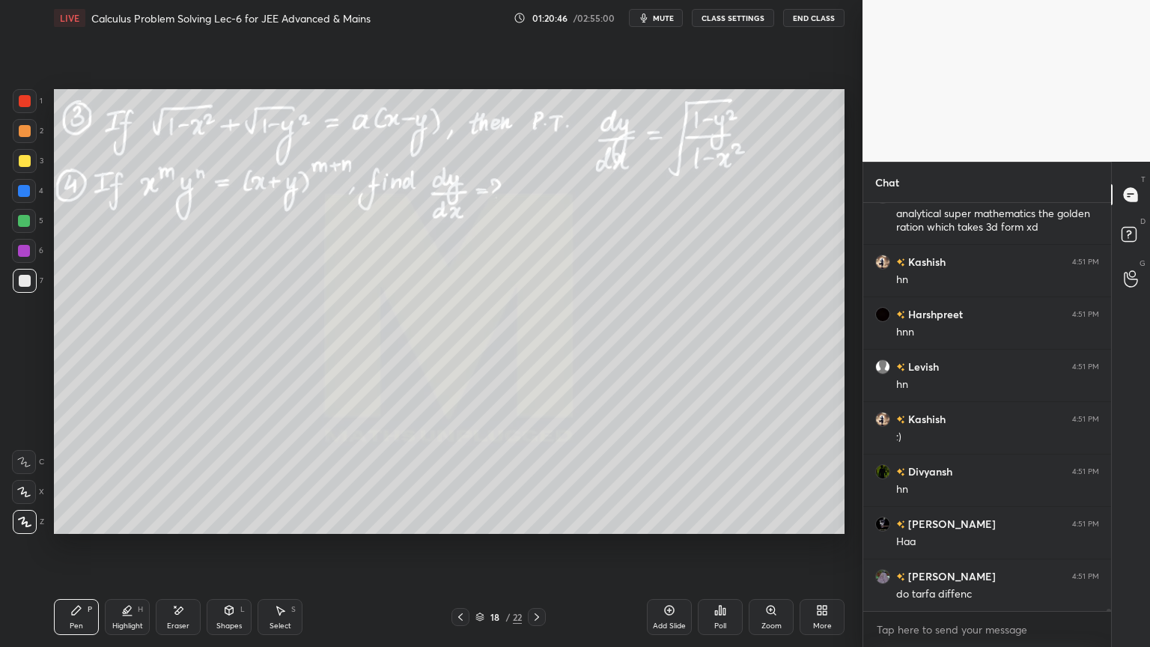
scroll to position [70462, 0]
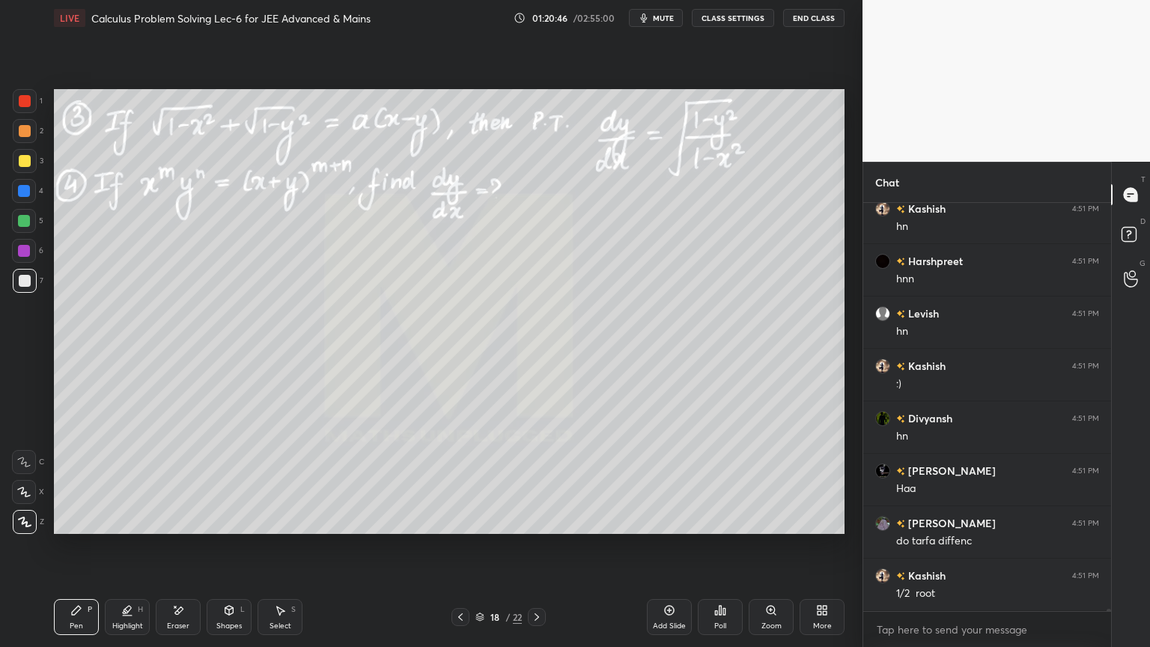
drag, startPoint x: 180, startPoint y: 609, endPoint x: 181, endPoint y: 600, distance: 9.1
click at [180, 528] on icon at bounding box center [178, 610] width 12 height 13
drag, startPoint x: 107, startPoint y: 620, endPoint x: 84, endPoint y: 612, distance: 24.6
click at [110, 528] on div "Highlight H" at bounding box center [127, 617] width 45 height 36
drag, startPoint x: 84, startPoint y: 612, endPoint x: 95, endPoint y: 555, distance: 57.3
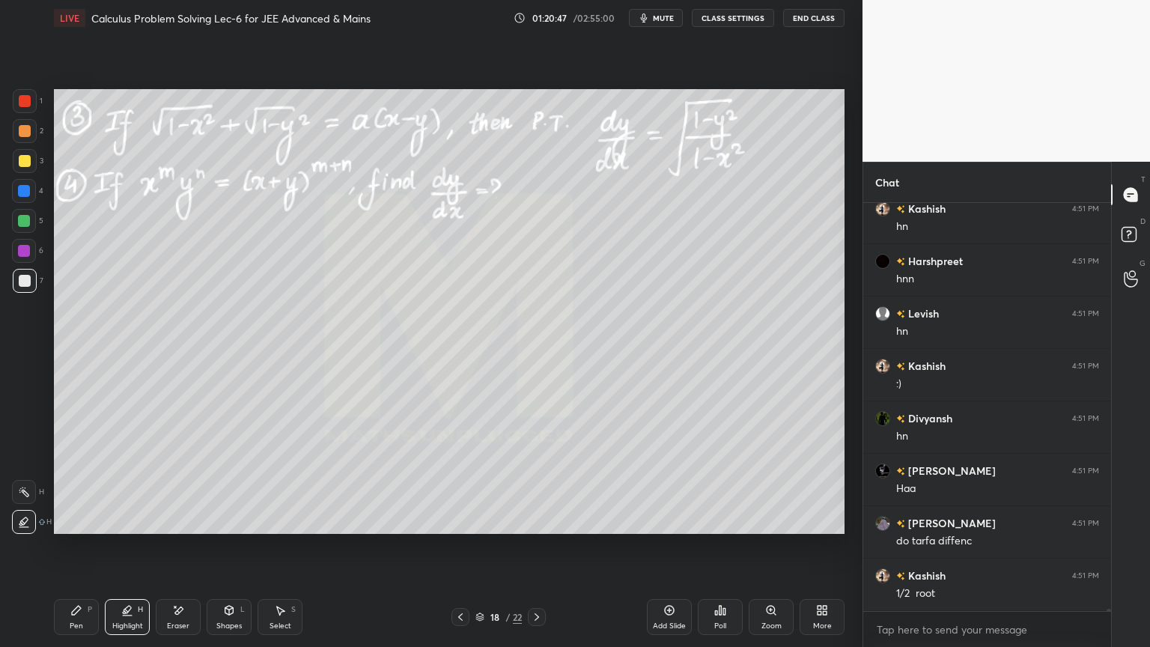
click at [81, 528] on div "Pen P" at bounding box center [76, 617] width 45 height 36
click at [168, 528] on div "Eraser" at bounding box center [178, 617] width 45 height 36
drag, startPoint x: 115, startPoint y: 616, endPoint x: 105, endPoint y: 619, distance: 10.9
click at [113, 528] on div "Highlight H" at bounding box center [127, 617] width 45 height 36
click at [85, 528] on div "Pen P" at bounding box center [76, 617] width 45 height 36
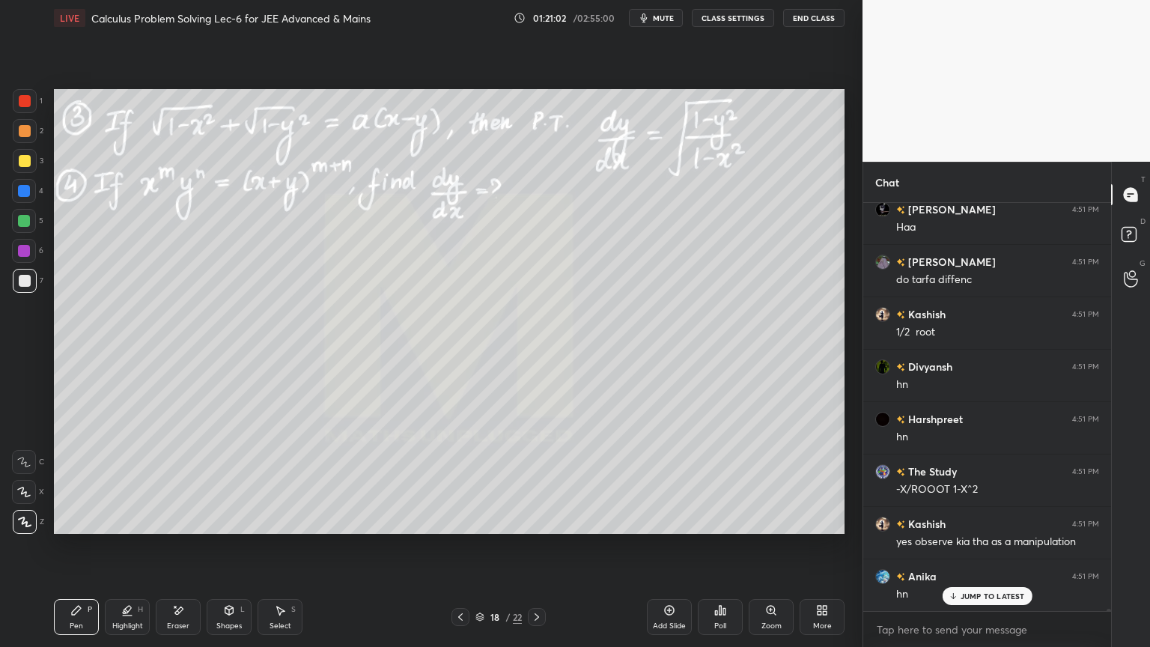
scroll to position [70789, 0]
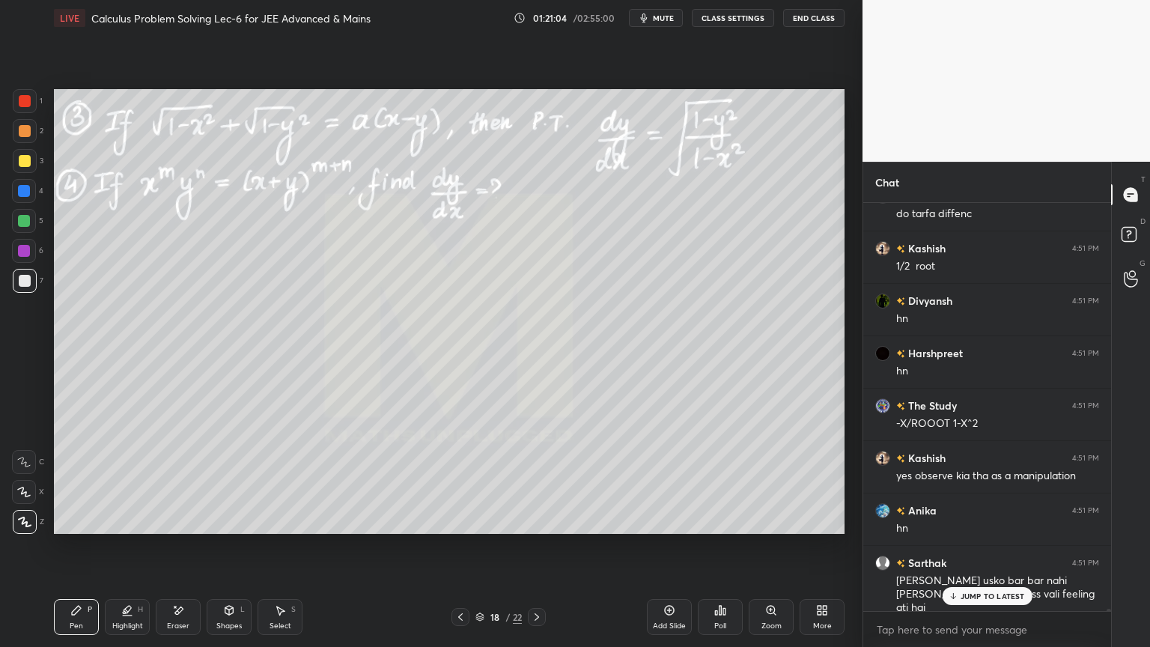
click at [183, 528] on div "Eraser" at bounding box center [178, 625] width 22 height 7
click at [36, 514] on div "Erase all" at bounding box center [25, 522] width 27 height 24
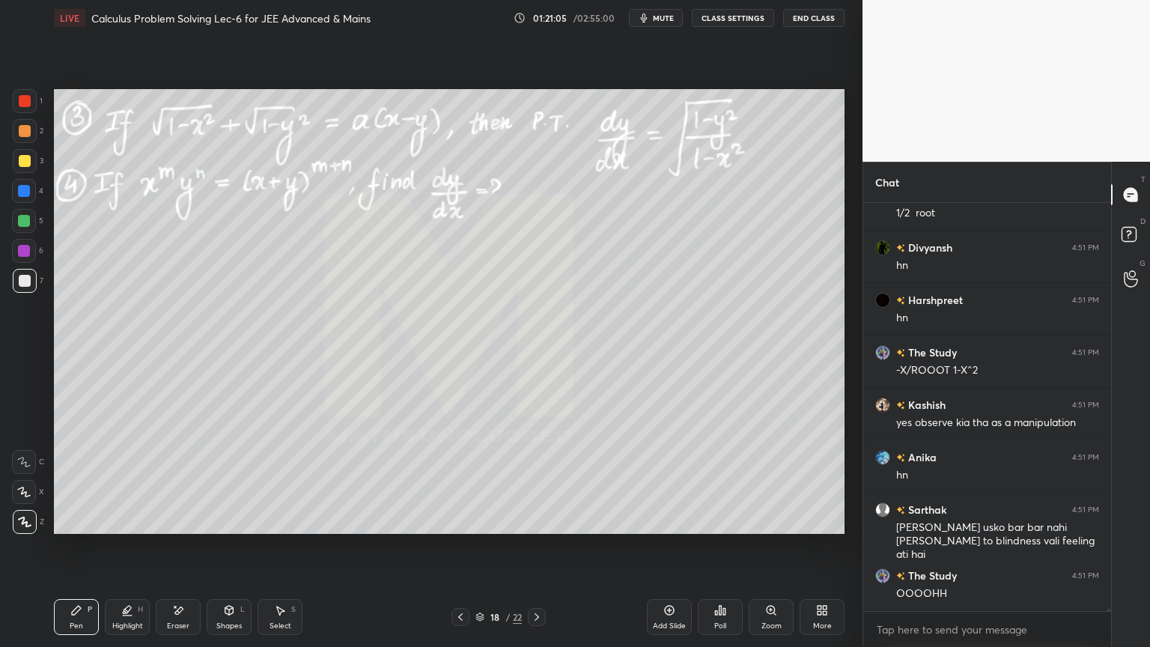
click at [128, 528] on div "Highlight H" at bounding box center [127, 617] width 45 height 36
click at [83, 528] on div "Pen P" at bounding box center [76, 617] width 45 height 36
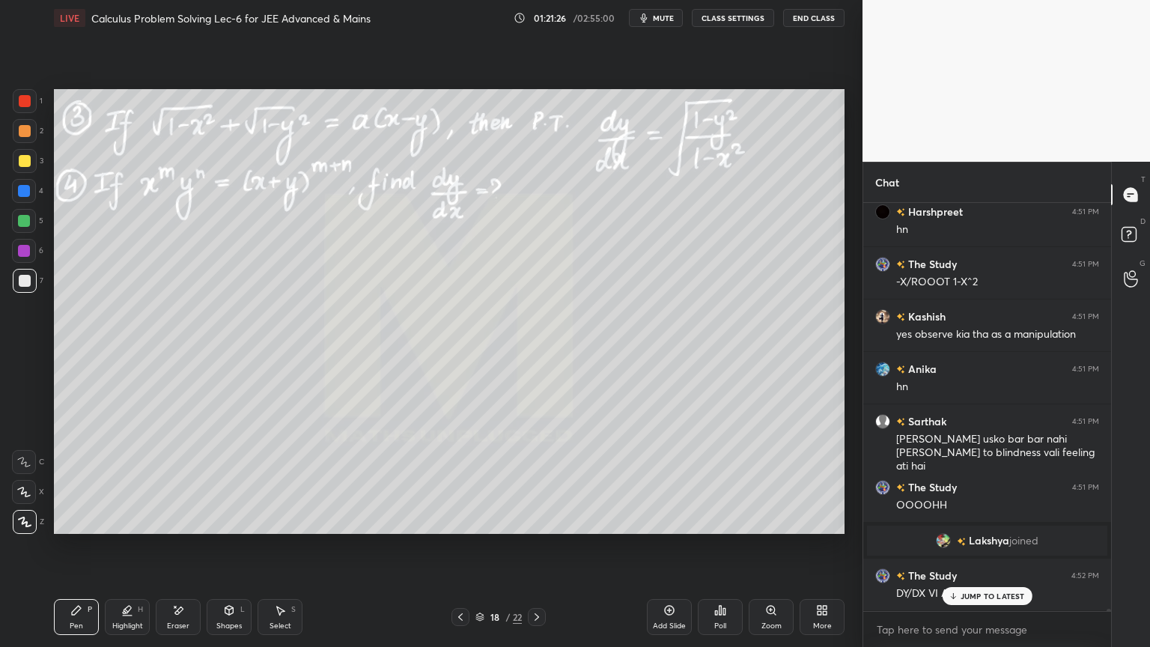
scroll to position [68127, 0]
click at [180, 528] on icon at bounding box center [178, 610] width 12 height 13
drag, startPoint x: 91, startPoint y: 610, endPoint x: 108, endPoint y: 562, distance: 50.9
click at [85, 528] on div "Pen P" at bounding box center [76, 617] width 45 height 36
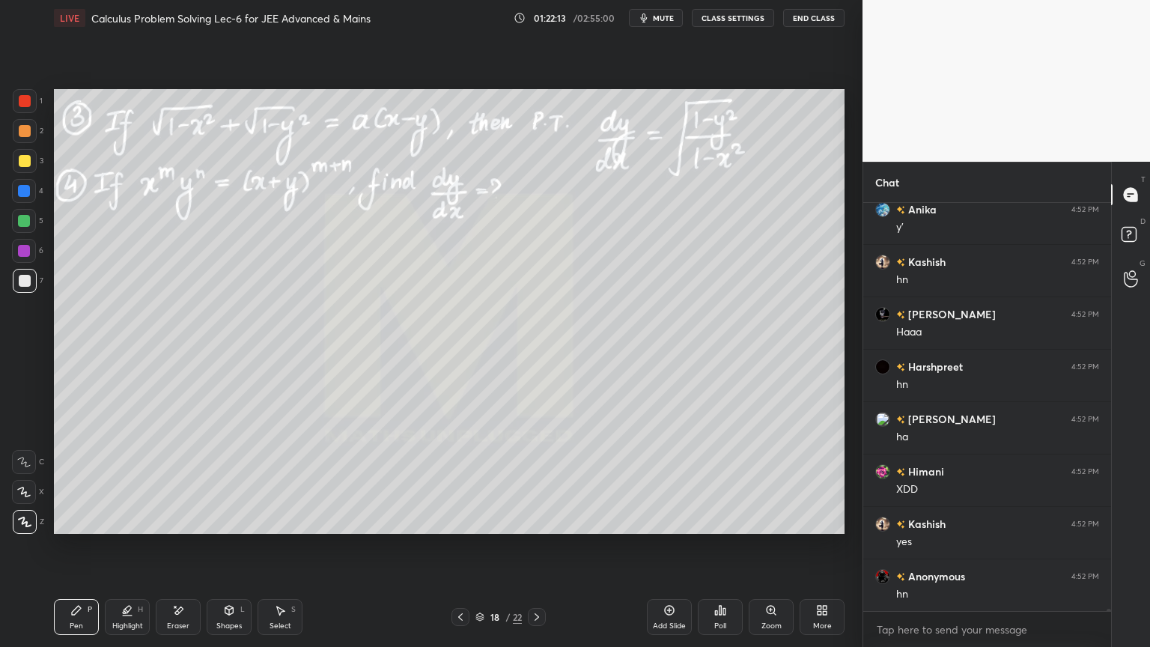
scroll to position [68704, 0]
click at [189, 528] on div "Eraser" at bounding box center [178, 617] width 45 height 36
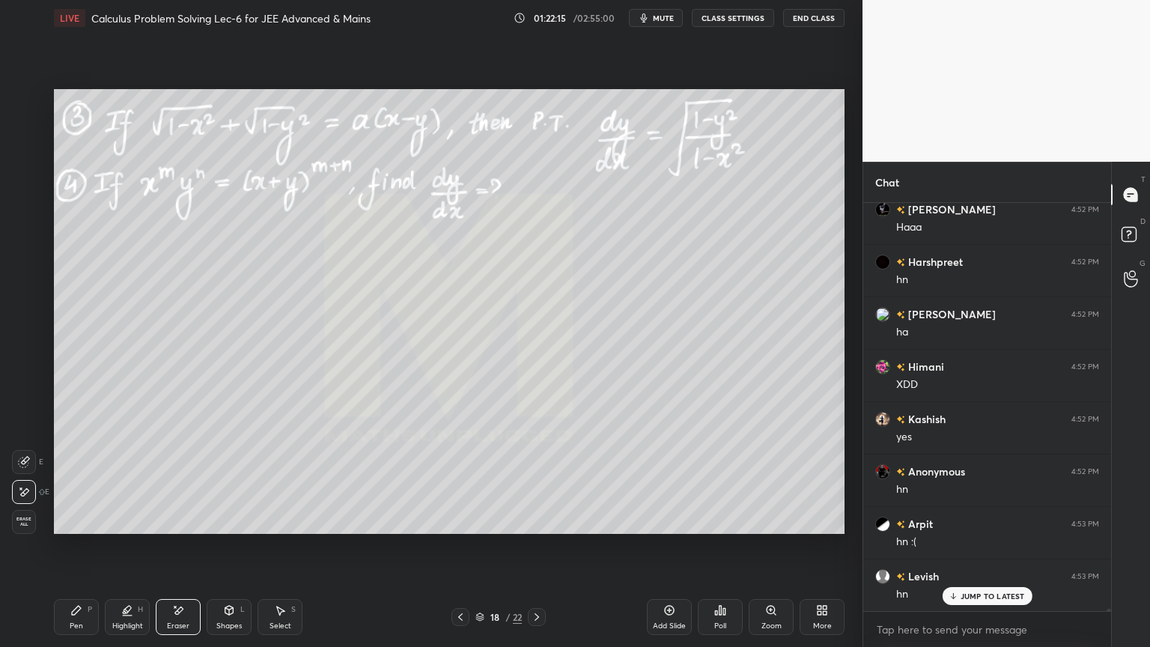
drag, startPoint x: 76, startPoint y: 620, endPoint x: 90, endPoint y: 614, distance: 14.7
click at [77, 528] on div "Pen P" at bounding box center [76, 617] width 45 height 36
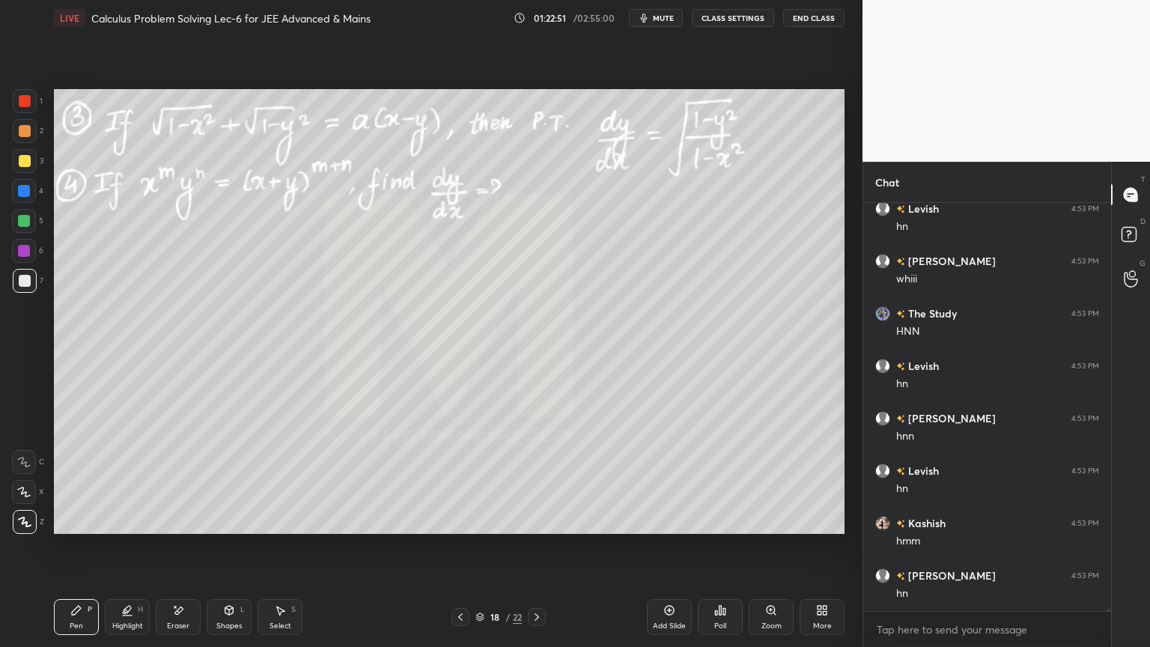
scroll to position [69175, 0]
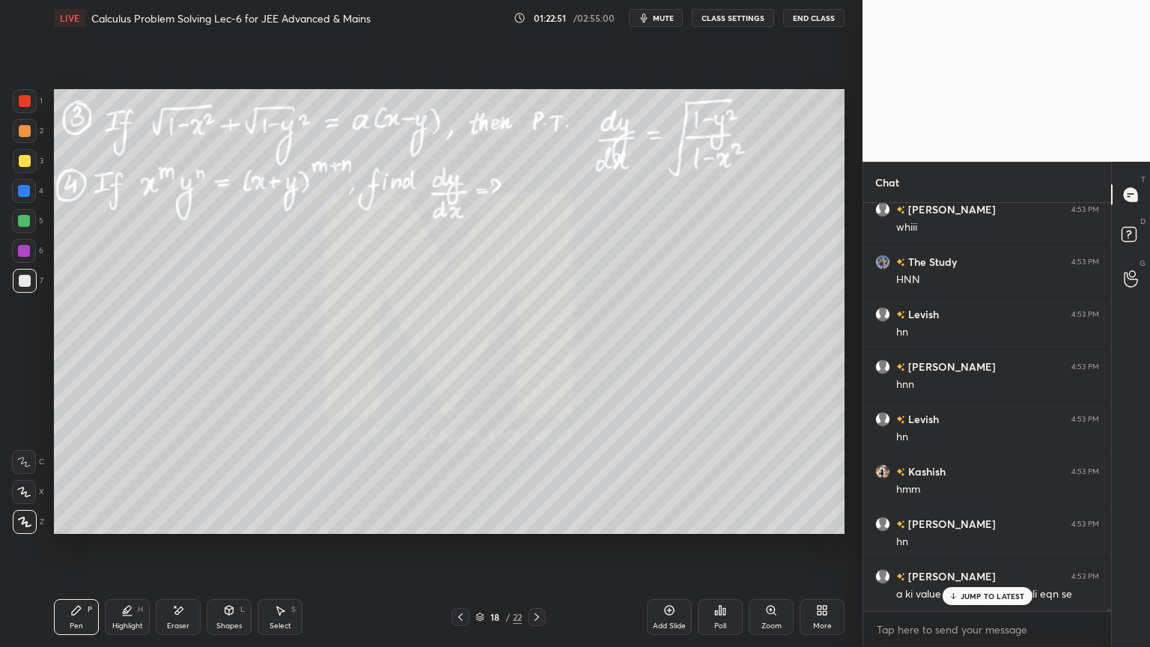
click at [22, 135] on div at bounding box center [25, 131] width 12 height 12
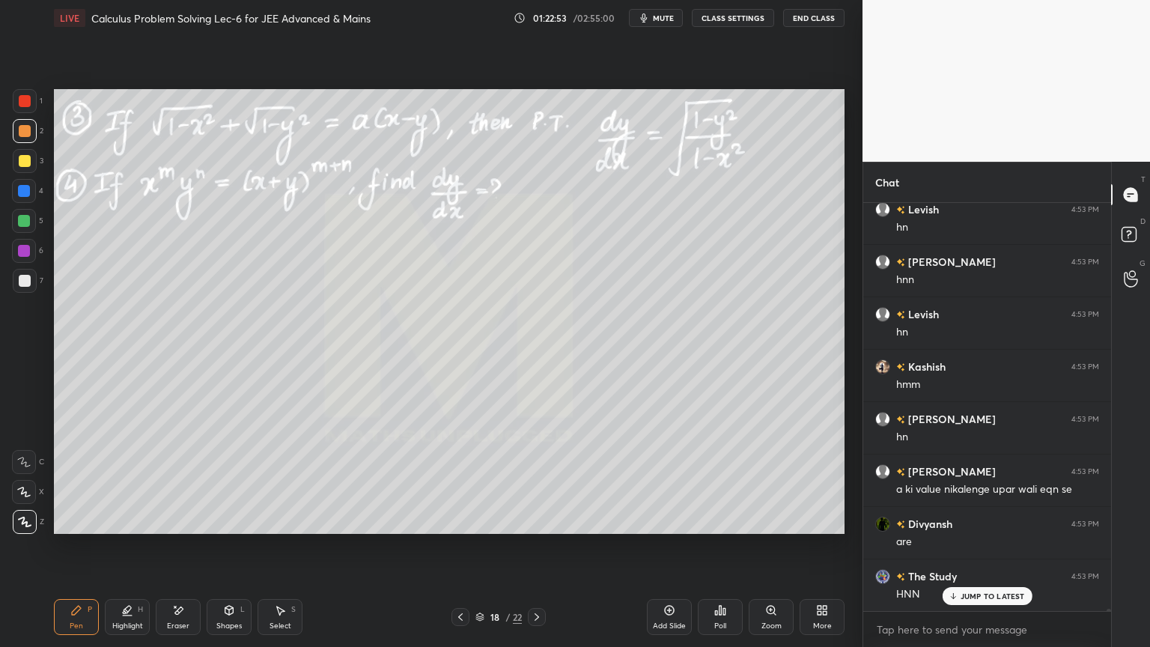
click at [981, 528] on p "JUMP TO LATEST" at bounding box center [992, 595] width 64 height 9
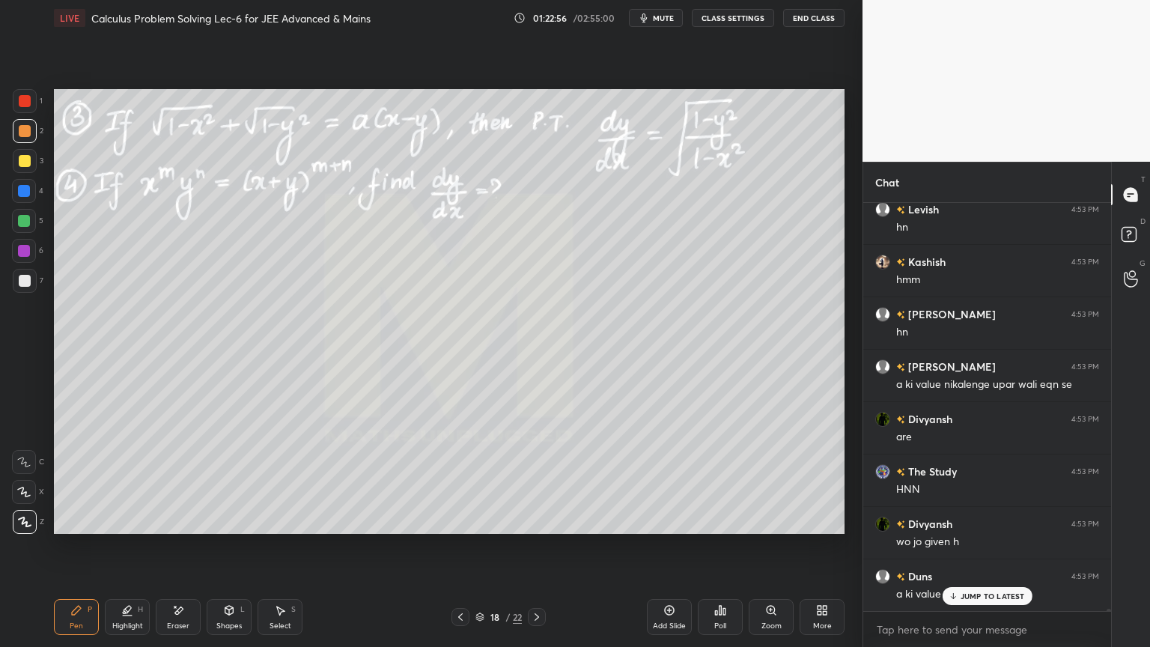
scroll to position [69438, 0]
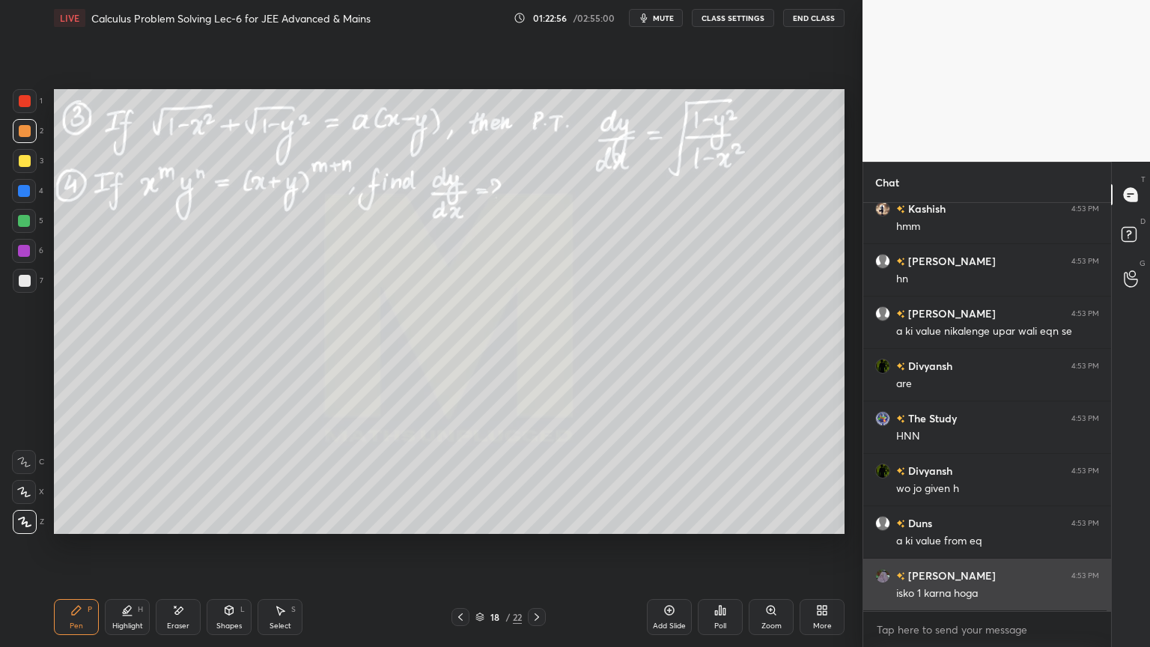
click at [964, 528] on div "isko 1 karna hoga" at bounding box center [997, 593] width 203 height 15
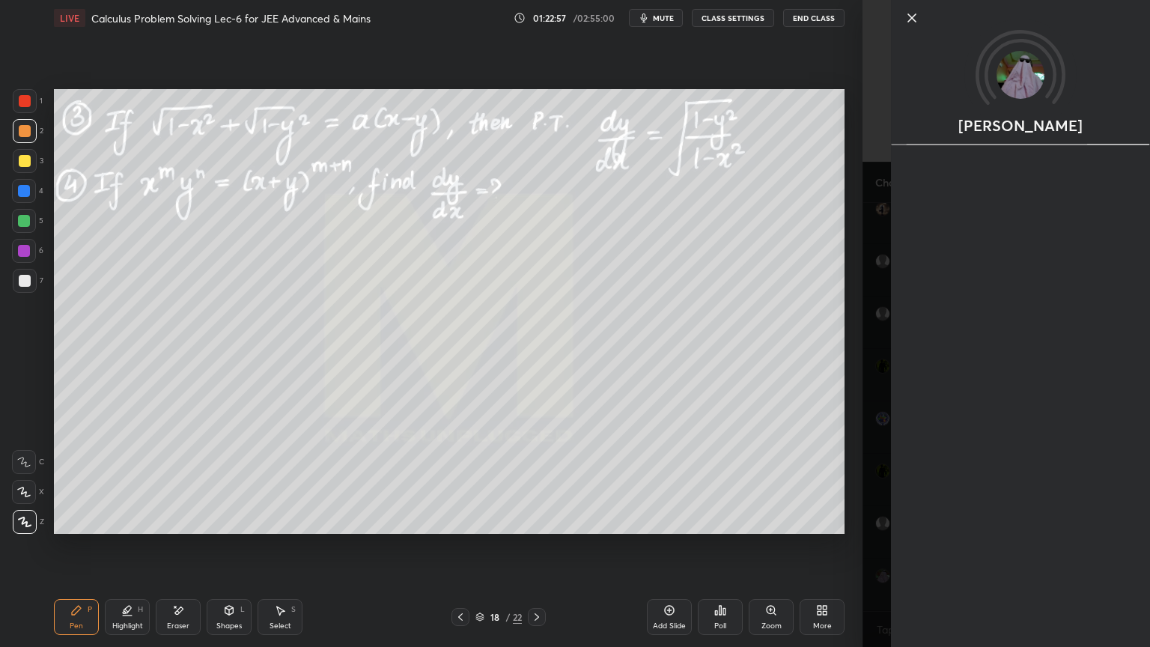
click at [891, 517] on div "[PERSON_NAME]" at bounding box center [1020, 323] width 259 height 647
click at [884, 516] on div "[PERSON_NAME]" at bounding box center [1005, 323] width 287 height 647
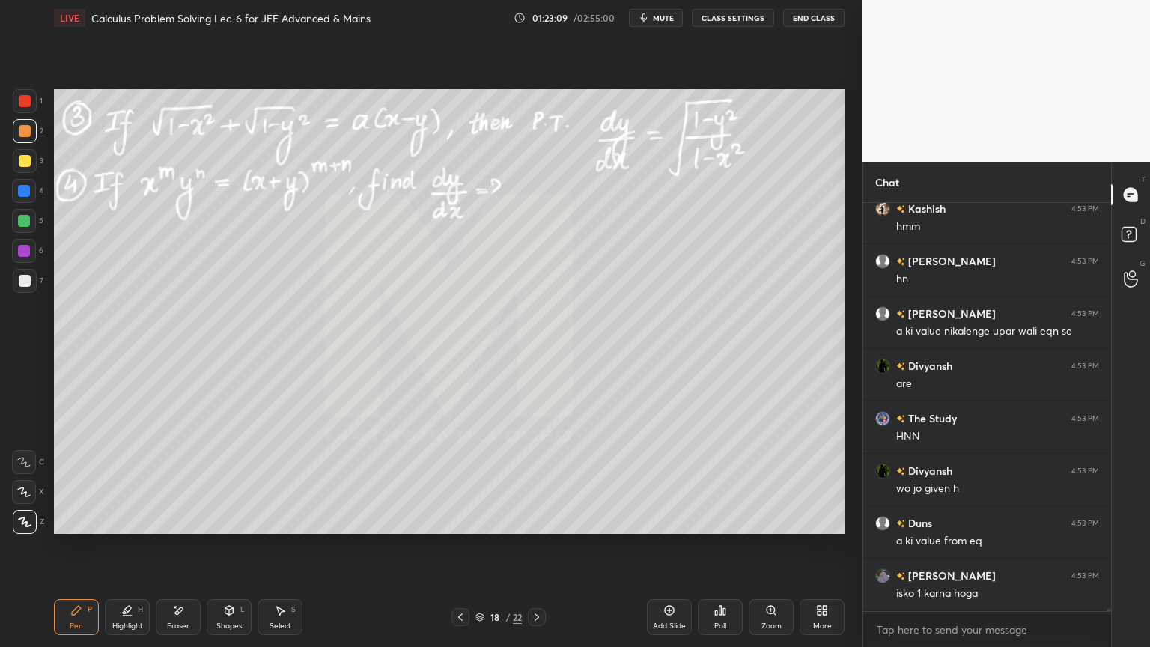
drag, startPoint x: 169, startPoint y: 621, endPoint x: 249, endPoint y: 549, distance: 107.1
click at [171, 528] on div "Eraser" at bounding box center [178, 625] width 22 height 7
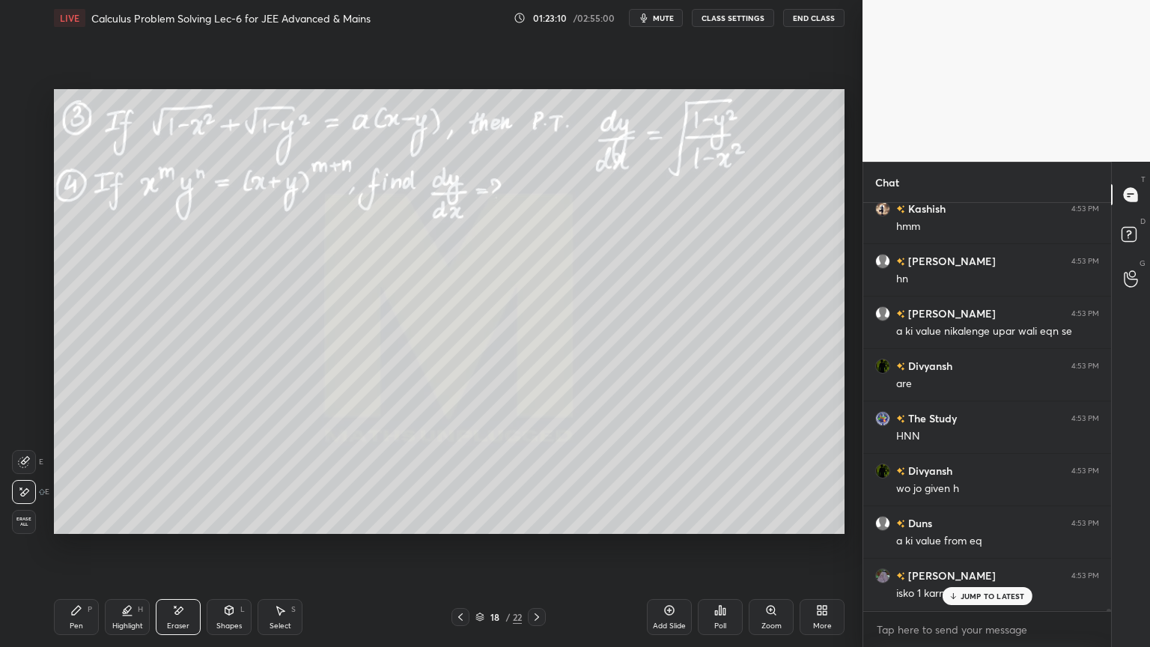
scroll to position [69490, 0]
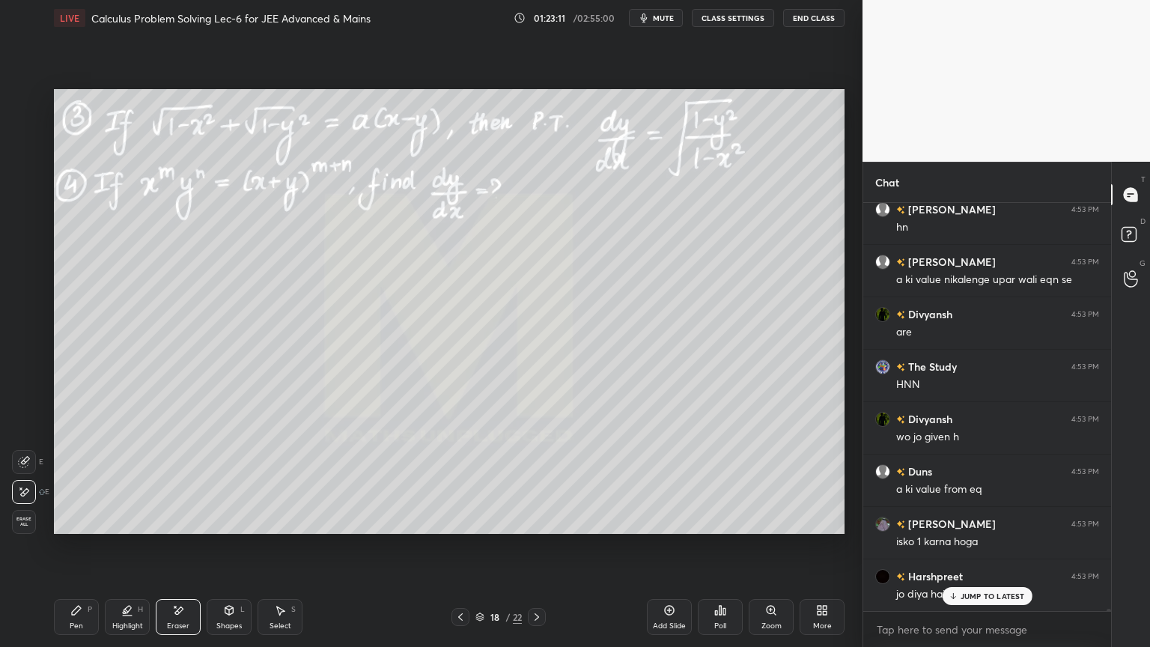
click at [104, 528] on div "Pen P Highlight H Eraser Shapes L Select S" at bounding box center [202, 617] width 296 height 36
click at [81, 528] on div "Pen P" at bounding box center [76, 617] width 45 height 36
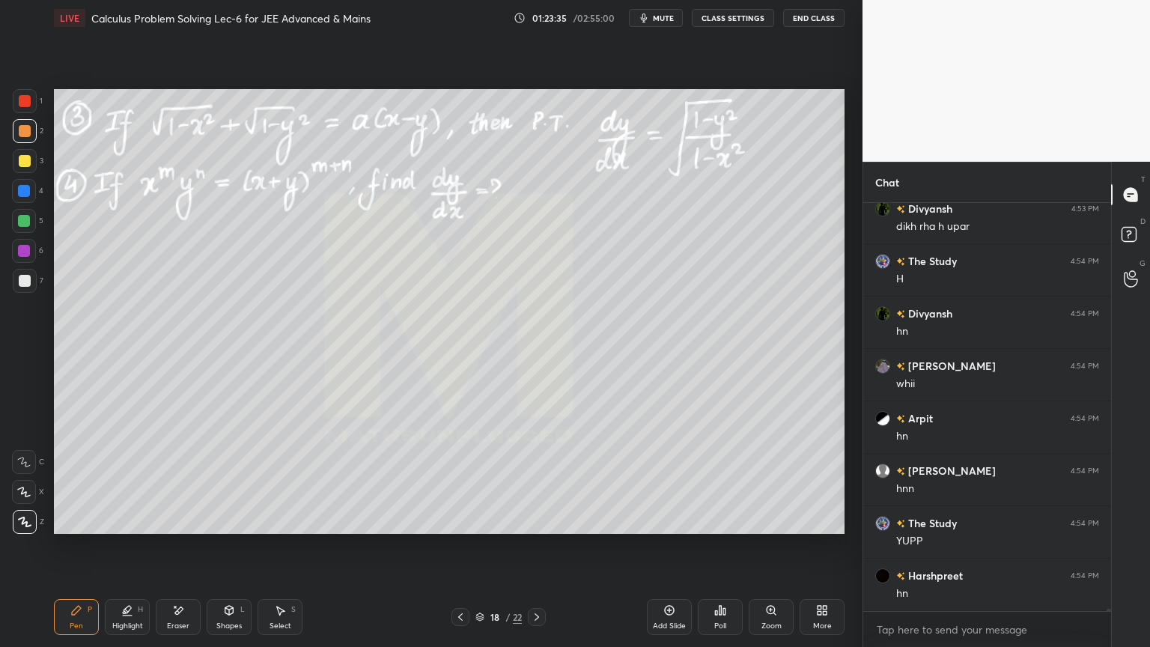
scroll to position [70014, 0]
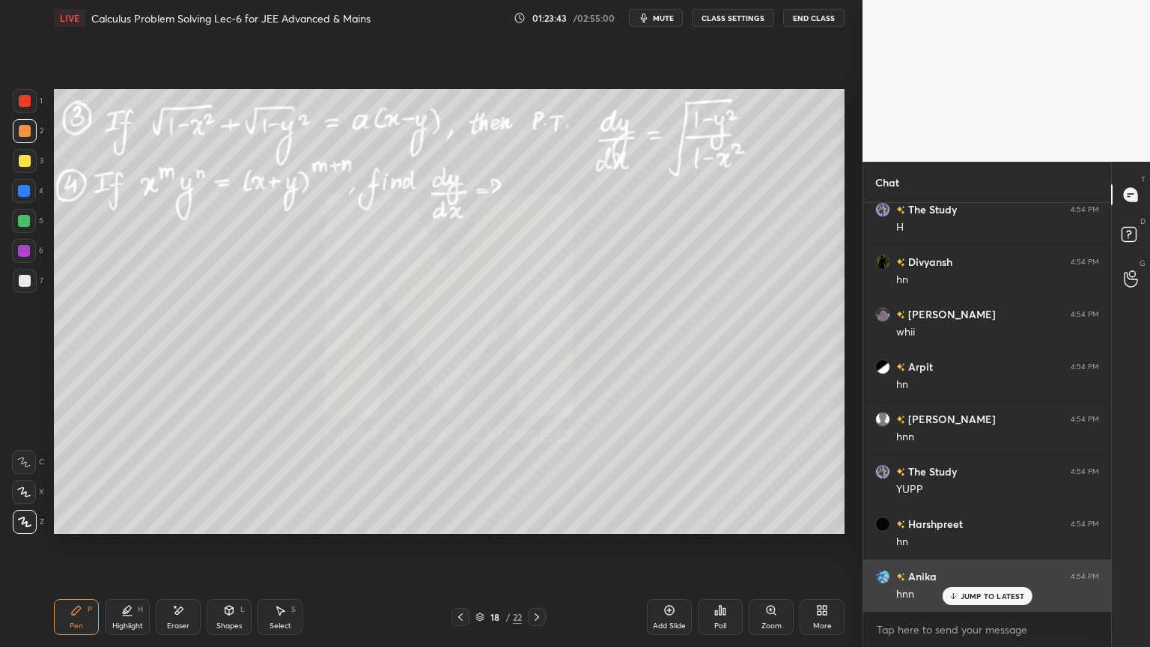
click at [972, 528] on p "JUMP TO LATEST" at bounding box center [992, 595] width 64 height 9
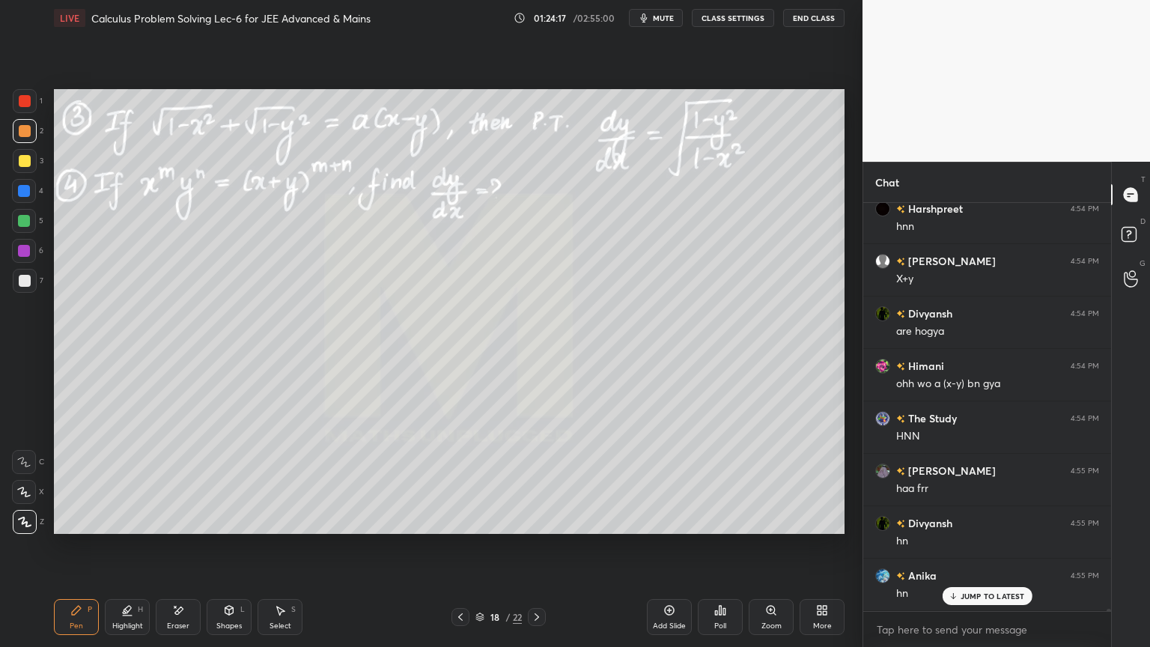
scroll to position [71062, 0]
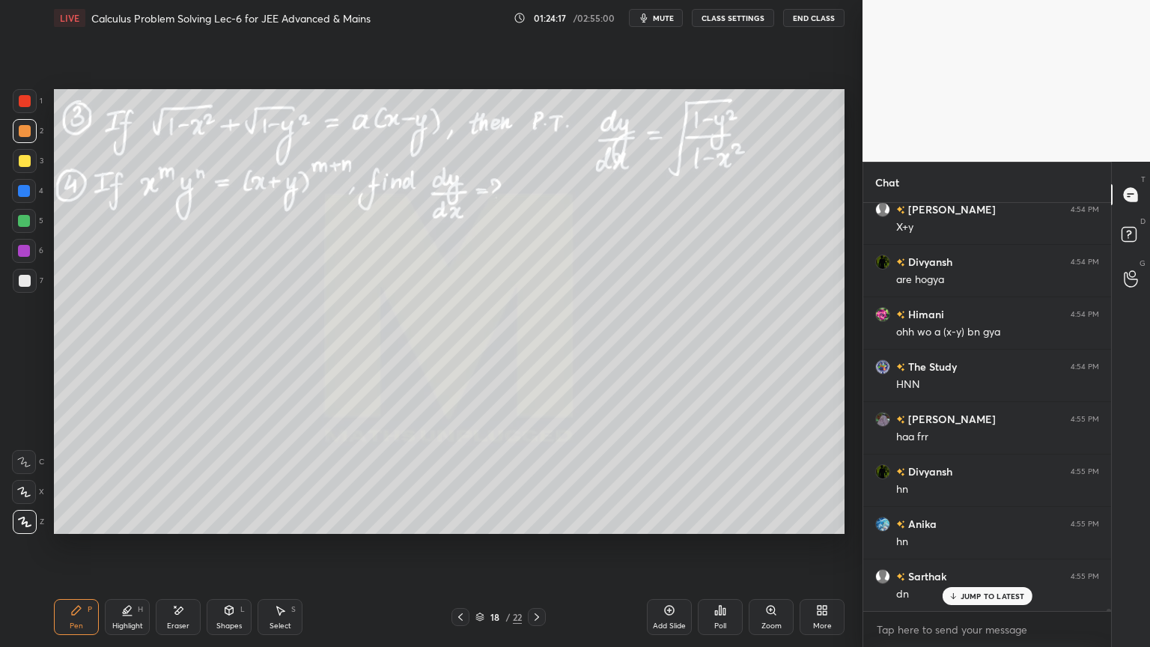
click at [189, 528] on div "Eraser" at bounding box center [178, 617] width 45 height 36
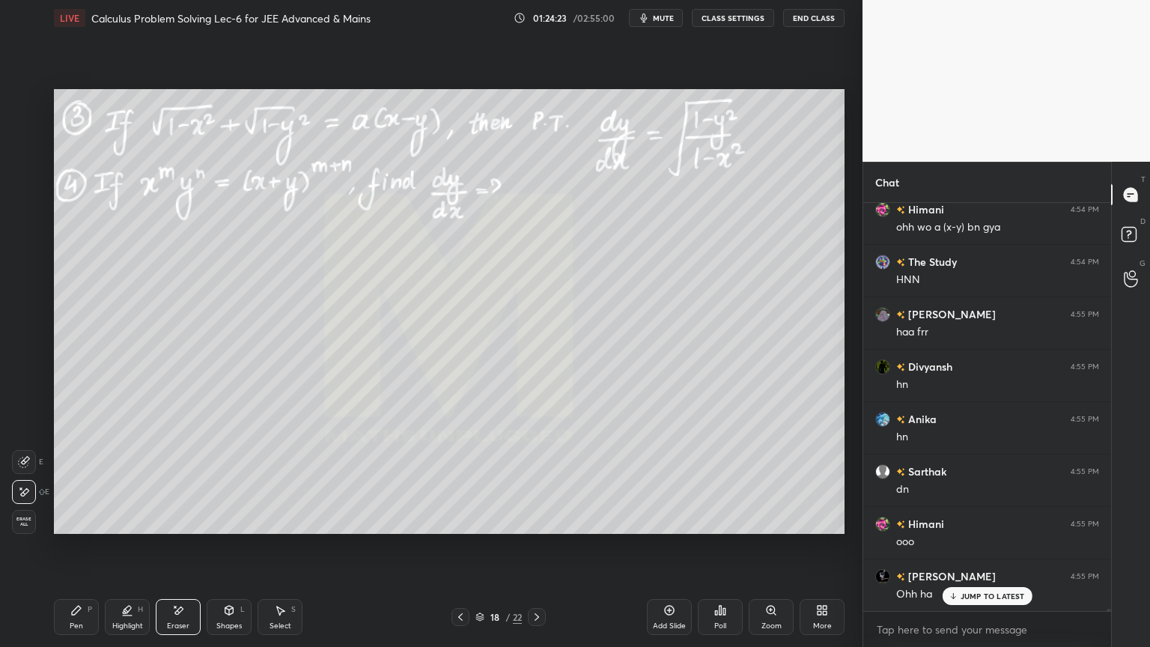
scroll to position [71219, 0]
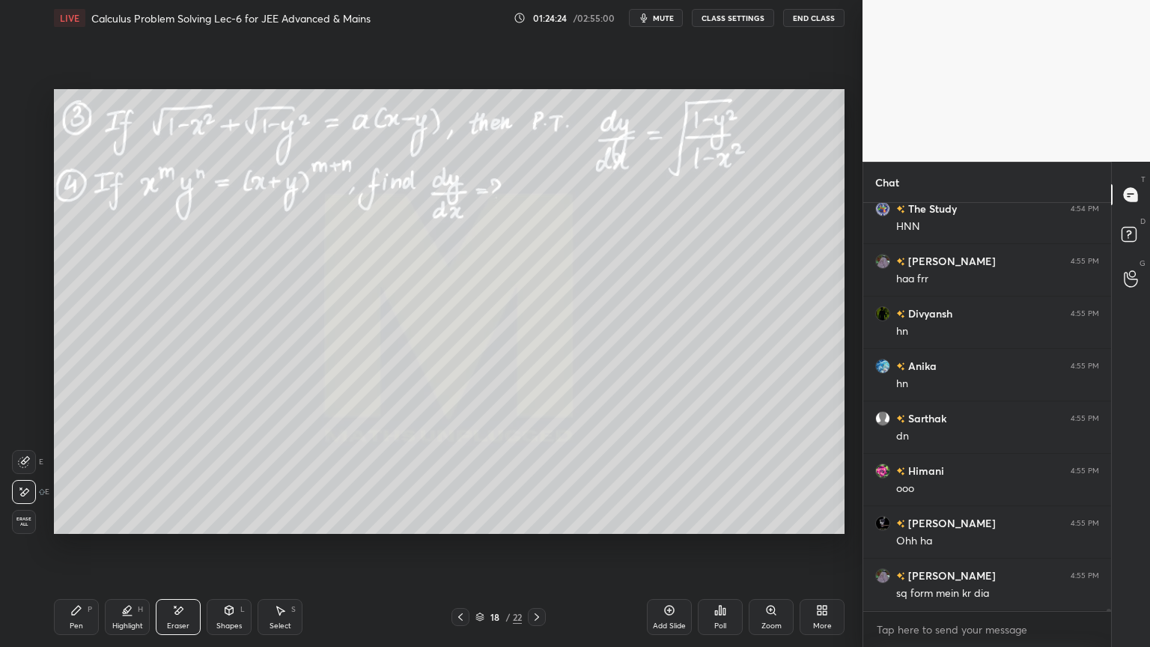
click at [106, 528] on div "Highlight H" at bounding box center [127, 617] width 45 height 36
drag, startPoint x: 77, startPoint y: 615, endPoint x: 85, endPoint y: 615, distance: 7.5
click at [77, 528] on icon at bounding box center [76, 610] width 12 height 12
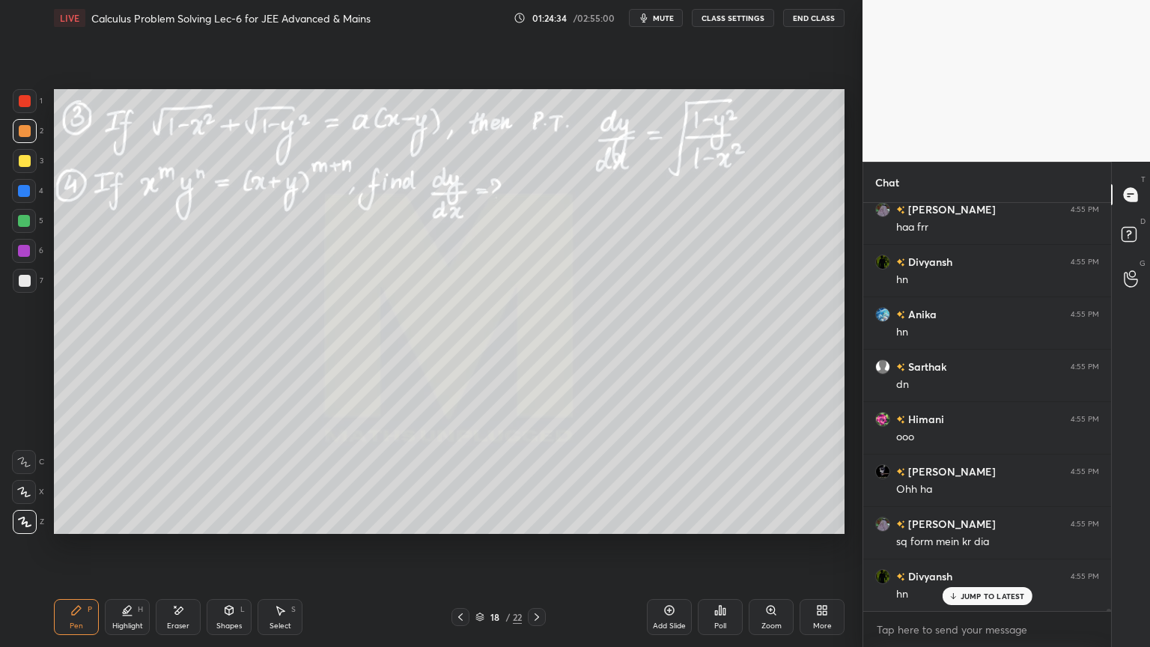
drag, startPoint x: 184, startPoint y: 614, endPoint x: 198, endPoint y: 602, distance: 18.6
click at [184, 528] on div "Eraser" at bounding box center [178, 617] width 45 height 36
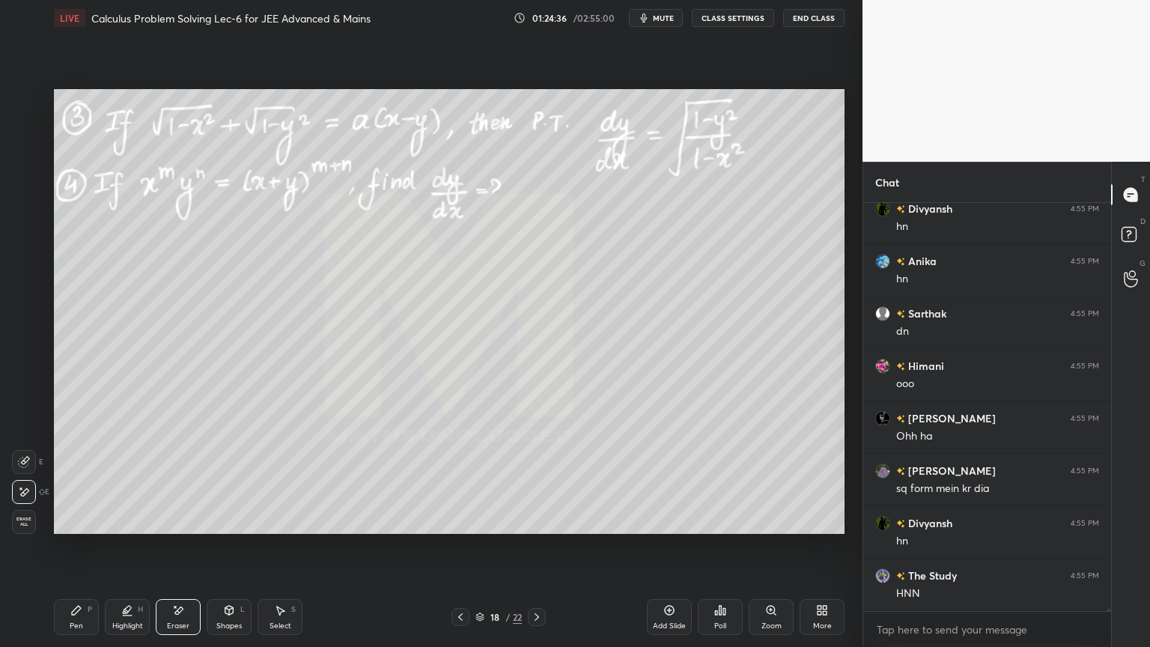
click at [123, 528] on icon at bounding box center [127, 615] width 9 height 0
click at [80, 528] on icon at bounding box center [76, 610] width 12 height 12
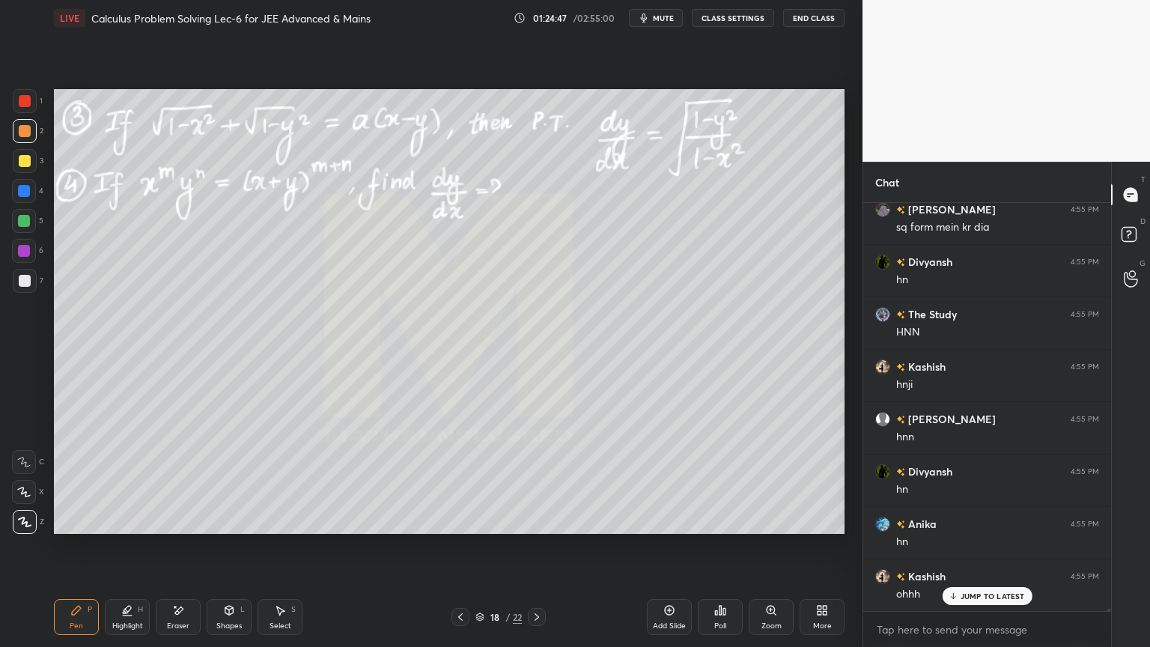
scroll to position [71639, 0]
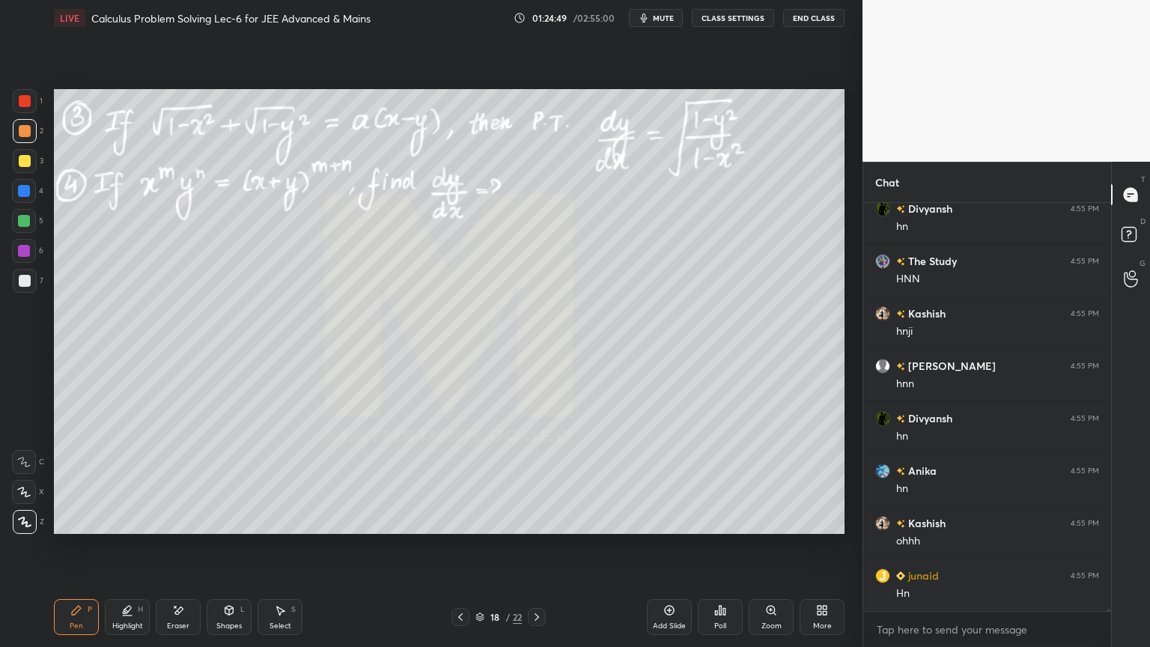
drag, startPoint x: 186, startPoint y: 628, endPoint x: 262, endPoint y: 579, distance: 90.5
click at [184, 528] on div "Eraser" at bounding box center [178, 625] width 22 height 7
click at [281, 528] on div "Select S" at bounding box center [279, 617] width 45 height 36
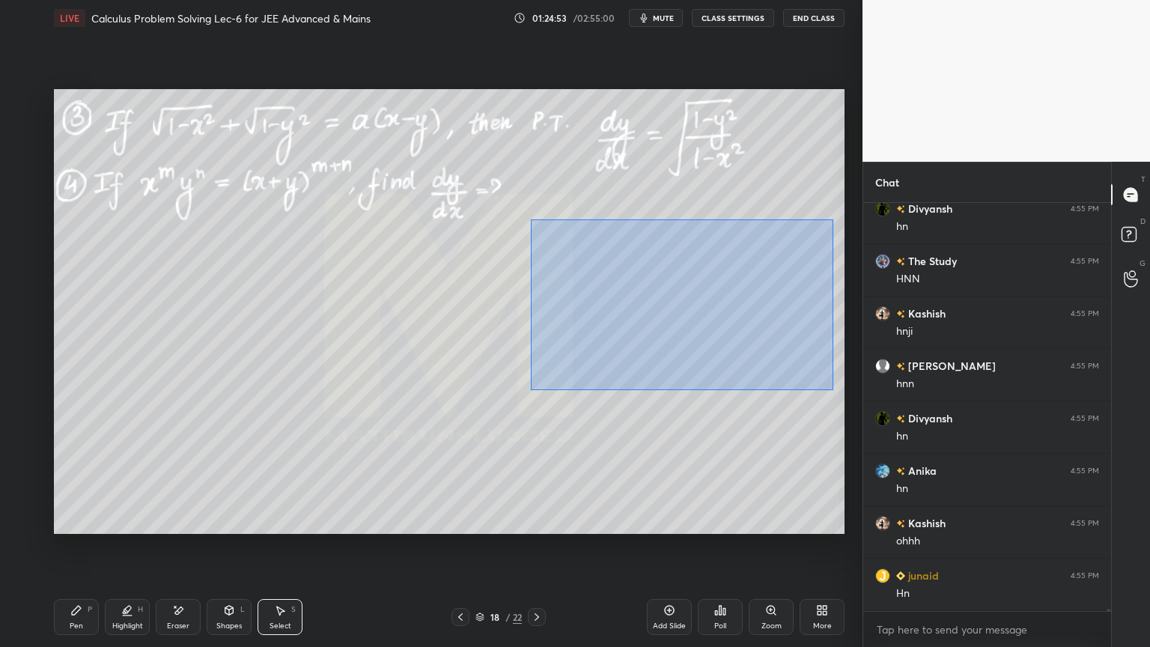
drag, startPoint x: 540, startPoint y: 263, endPoint x: 835, endPoint y: 388, distance: 320.3
click at [835, 388] on div "0 ° Undo Copy Duplicate Duplicate to new slide Delete" at bounding box center [449, 311] width 790 height 445
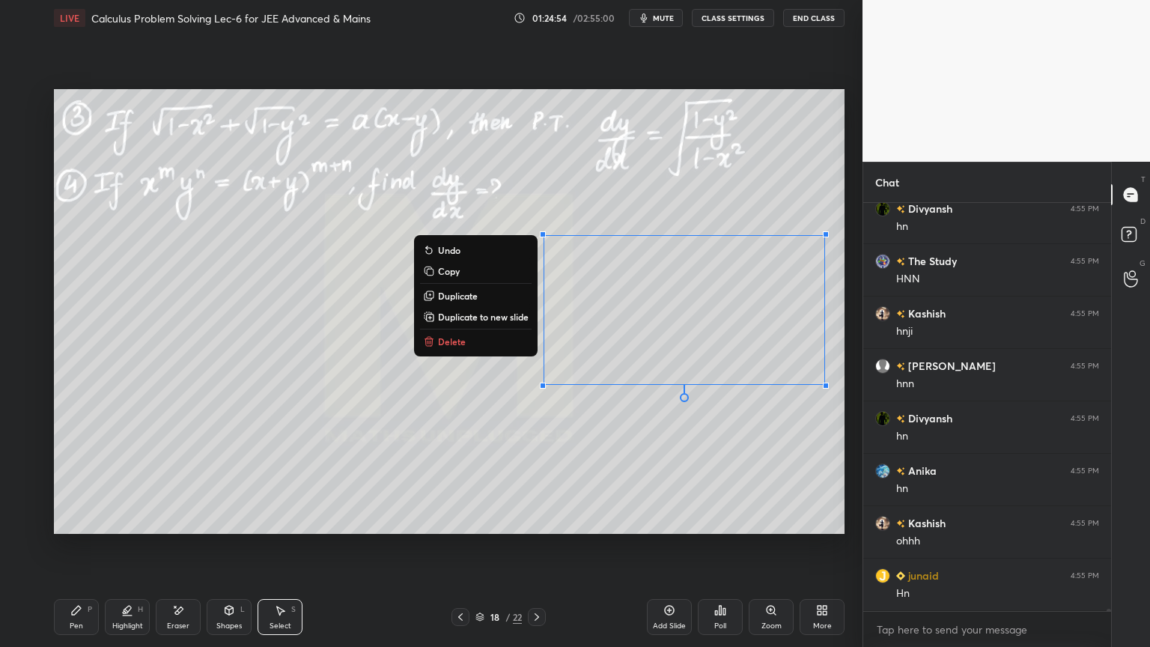
click at [438, 346] on p "Delete" at bounding box center [452, 341] width 28 height 12
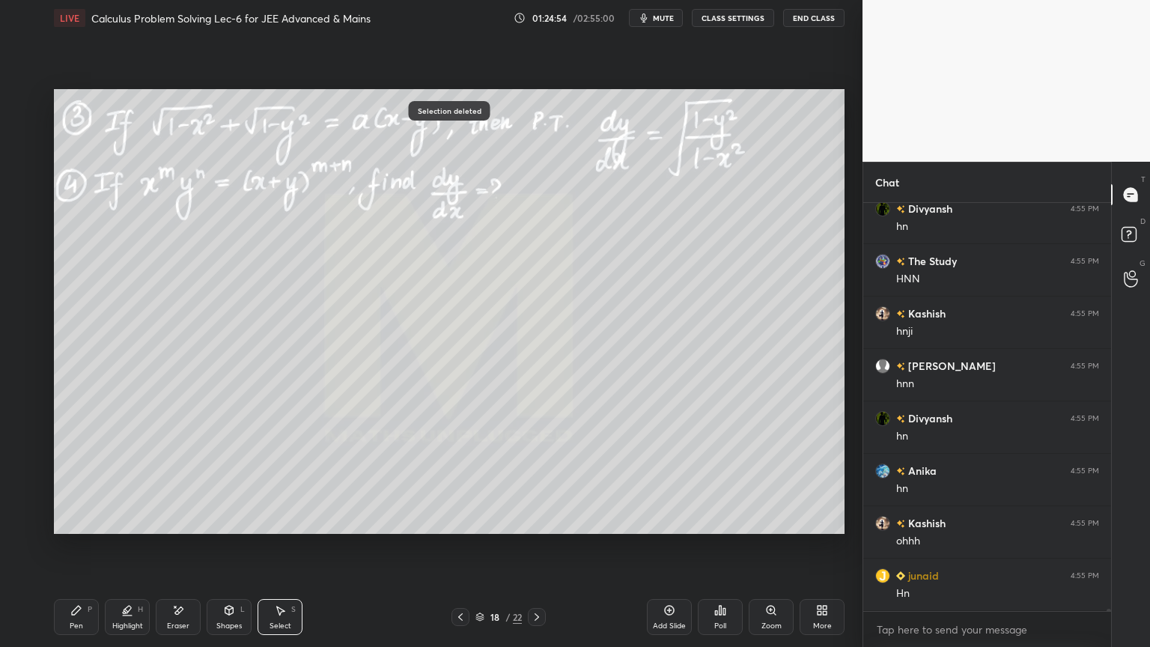
click at [168, 528] on div "Eraser" at bounding box center [178, 625] width 22 height 7
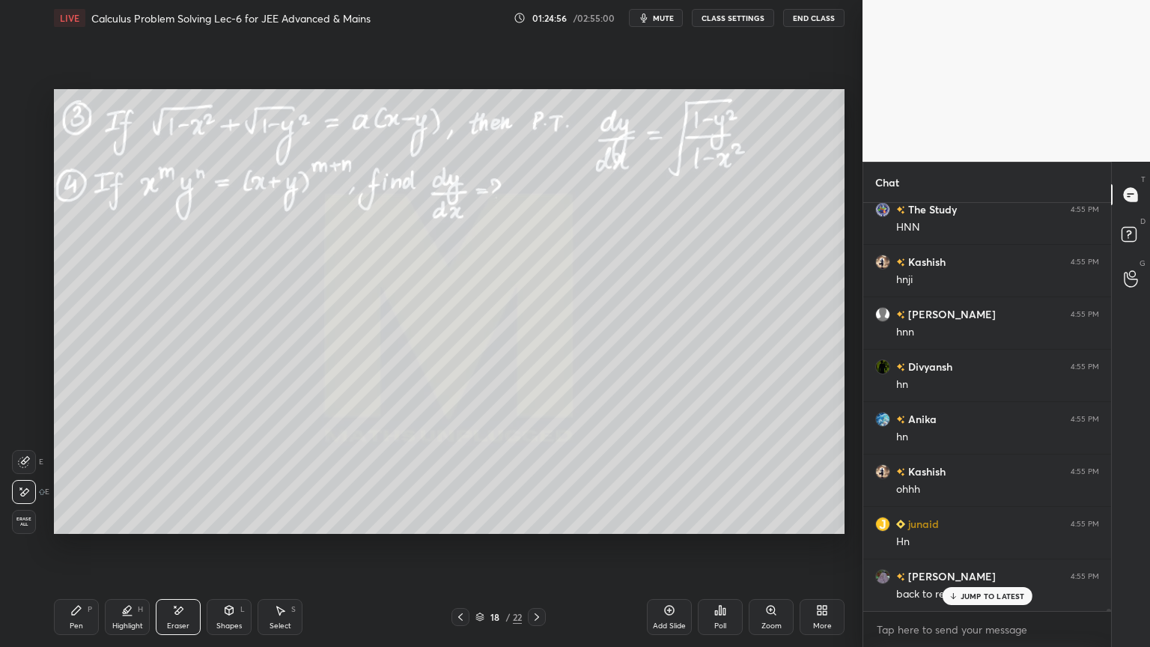
drag, startPoint x: 124, startPoint y: 614, endPoint x: 103, endPoint y: 625, distance: 23.8
click at [121, 528] on div "Highlight H" at bounding box center [127, 617] width 45 height 36
click at [83, 528] on div "Pen P" at bounding box center [76, 617] width 45 height 36
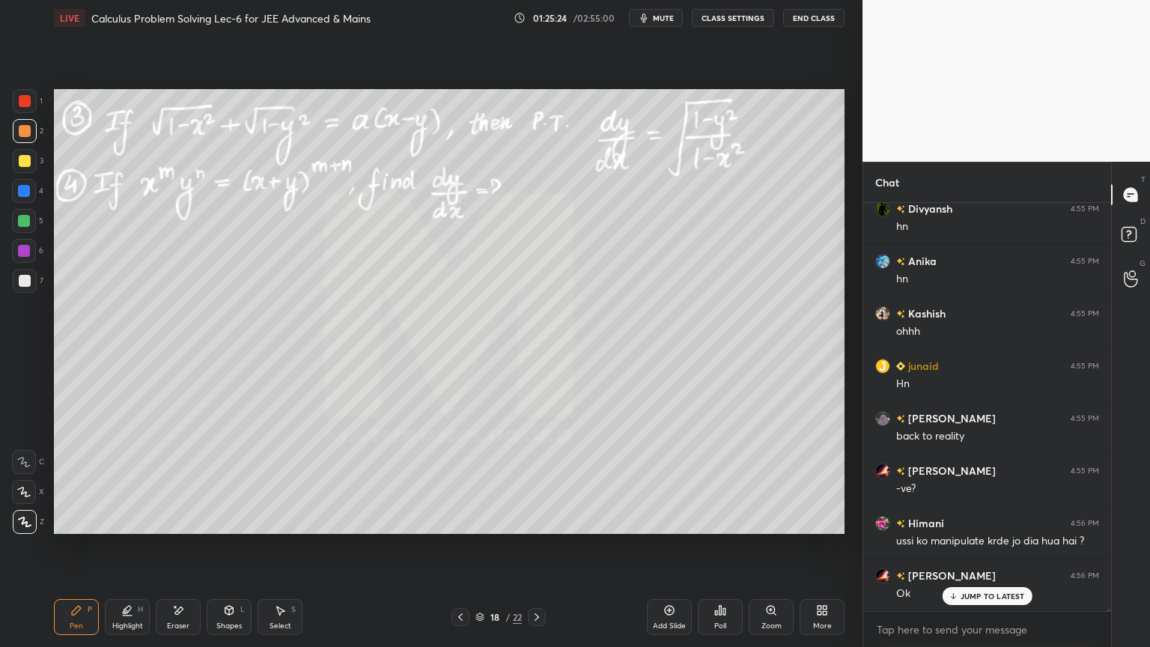
scroll to position [71900, 0]
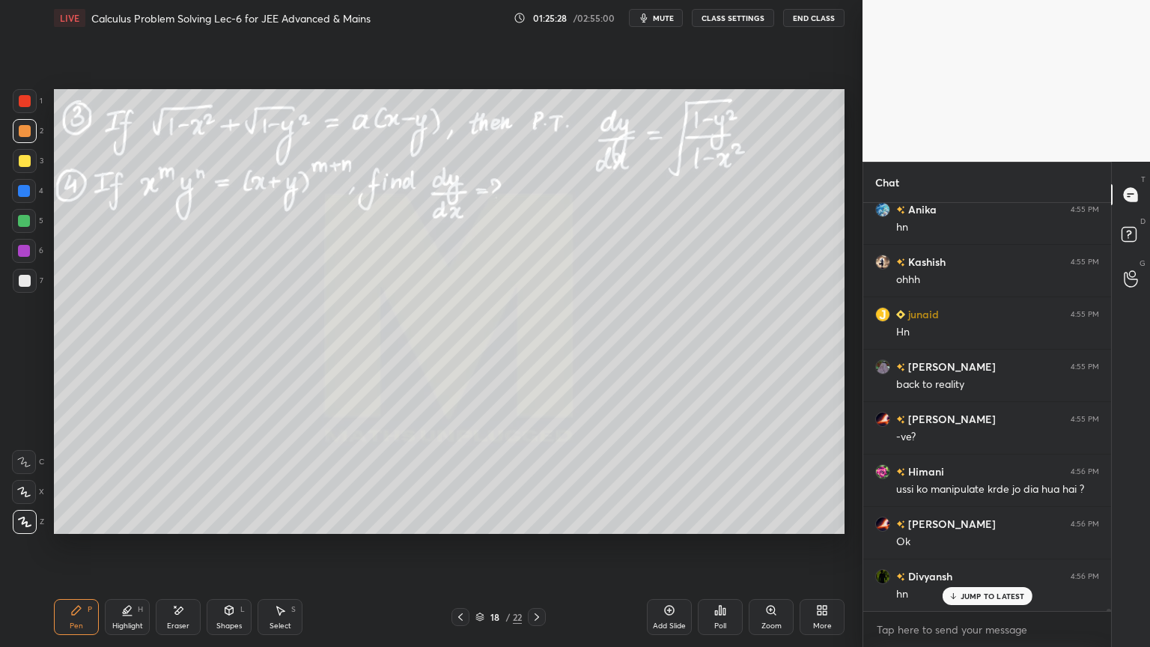
click at [960, 528] on div "JUMP TO LATEST" at bounding box center [987, 596] width 90 height 18
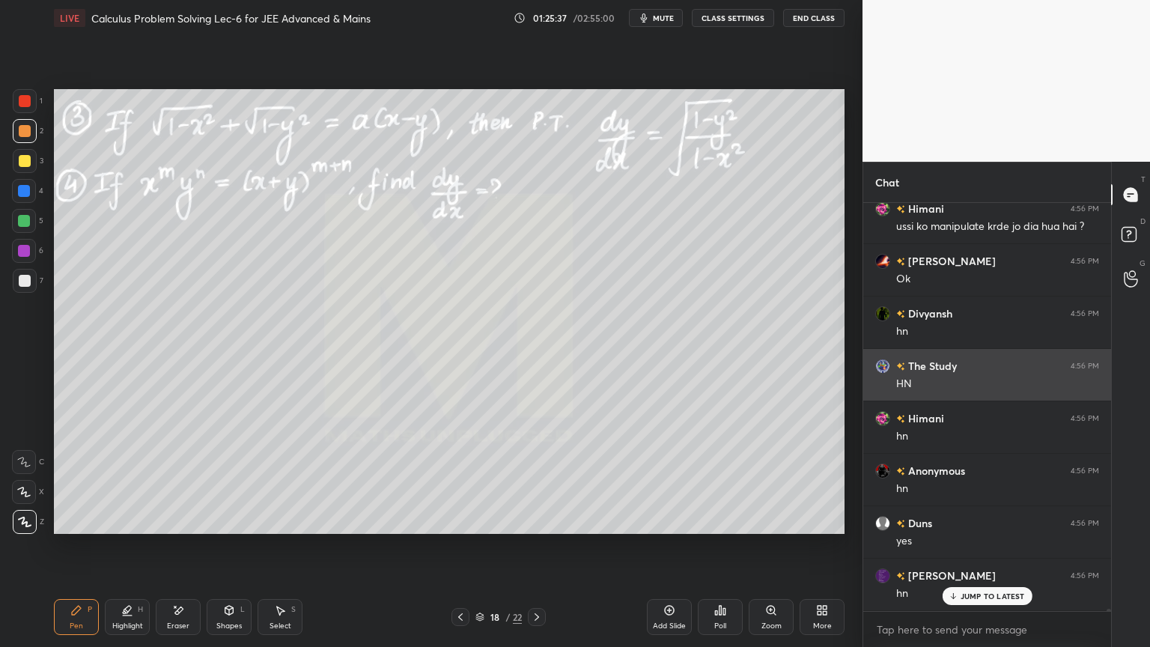
scroll to position [72214, 0]
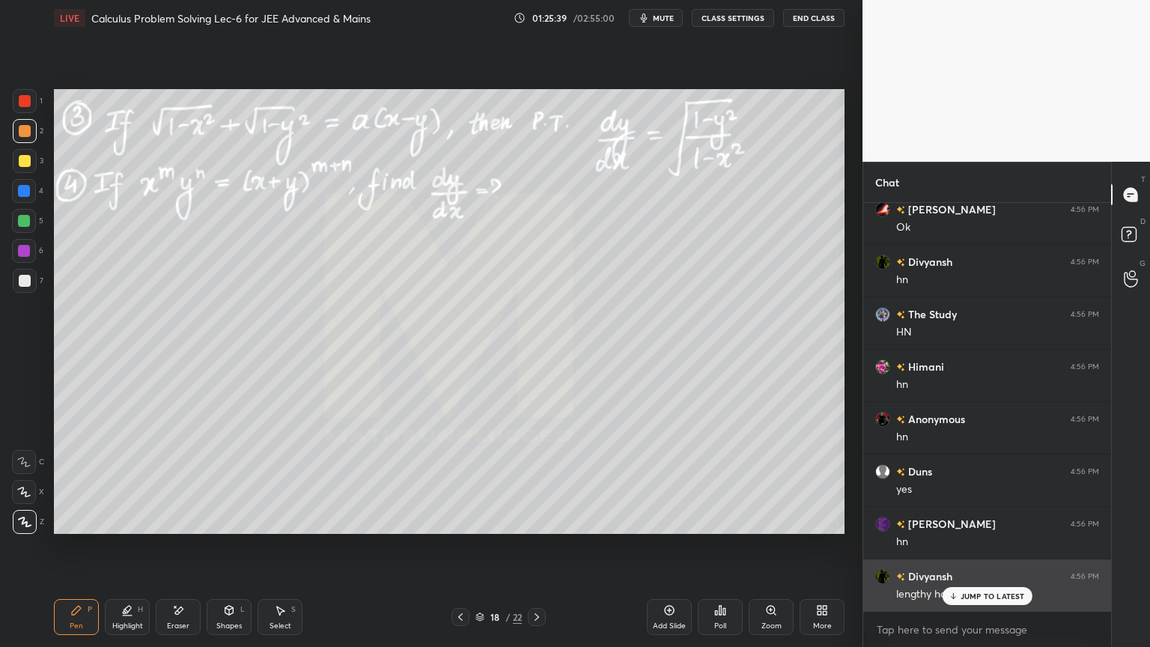
click at [960, 528] on div "JUMP TO LATEST" at bounding box center [987, 596] width 90 height 18
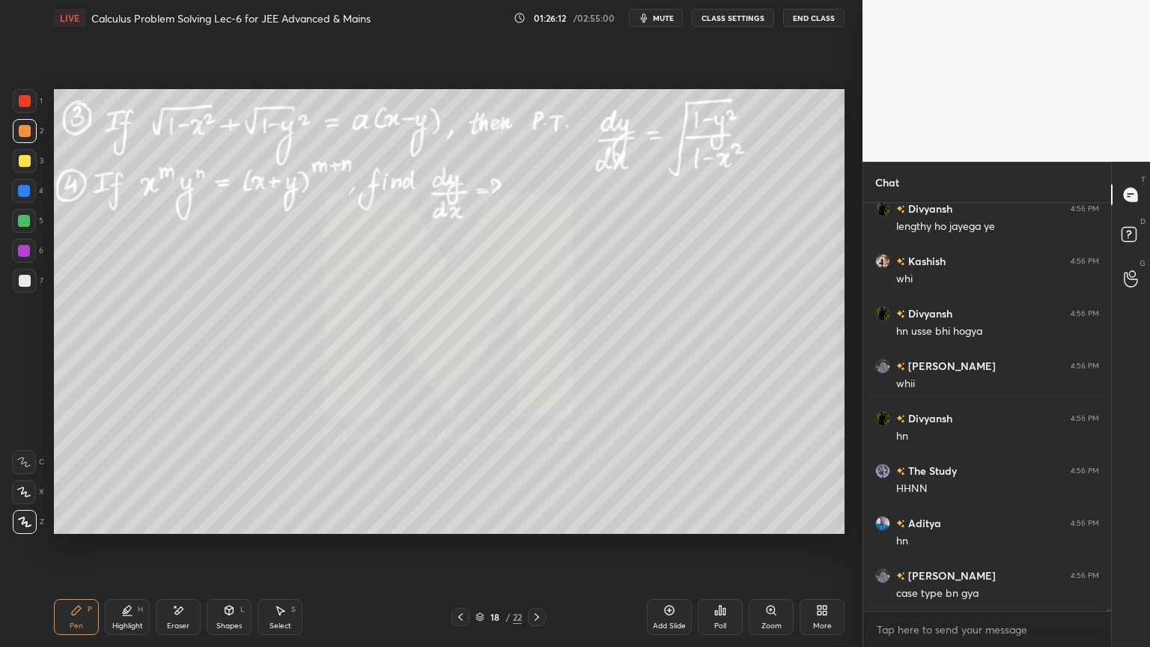
scroll to position [72633, 0]
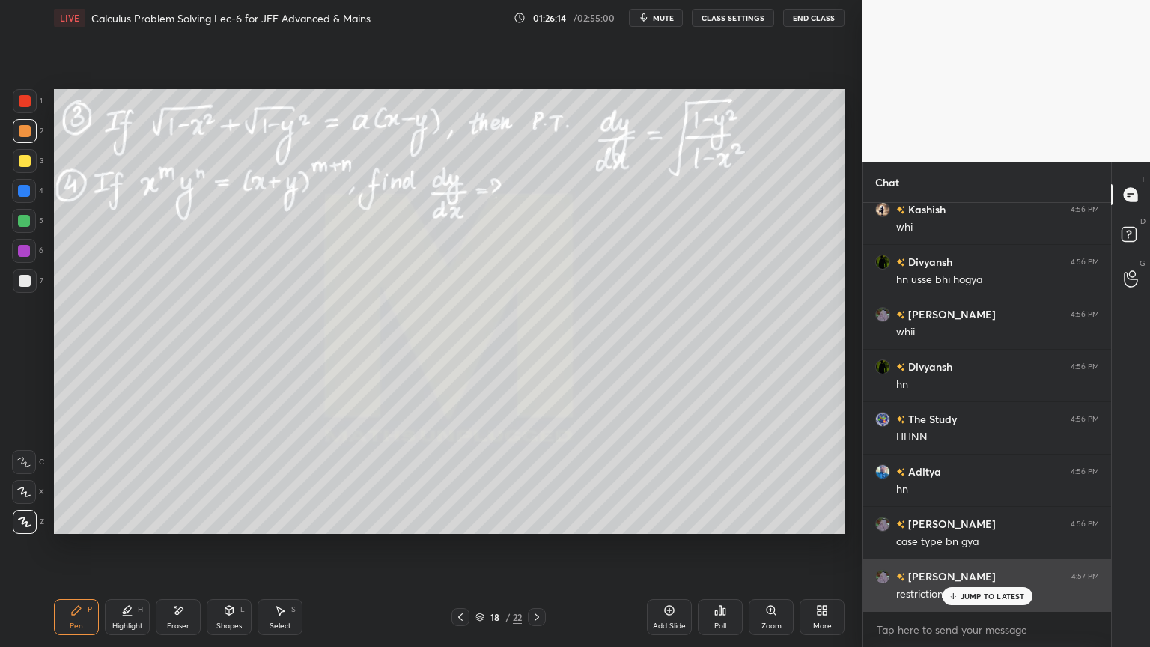
click at [981, 528] on p "JUMP TO LATEST" at bounding box center [992, 595] width 64 height 9
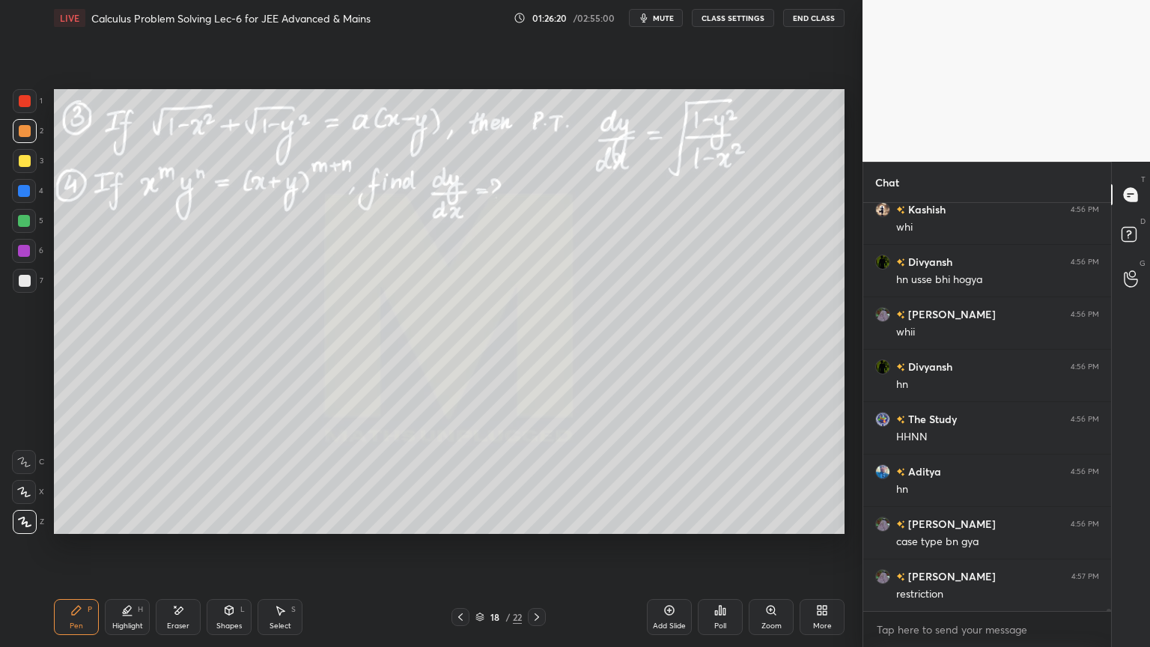
scroll to position [72687, 0]
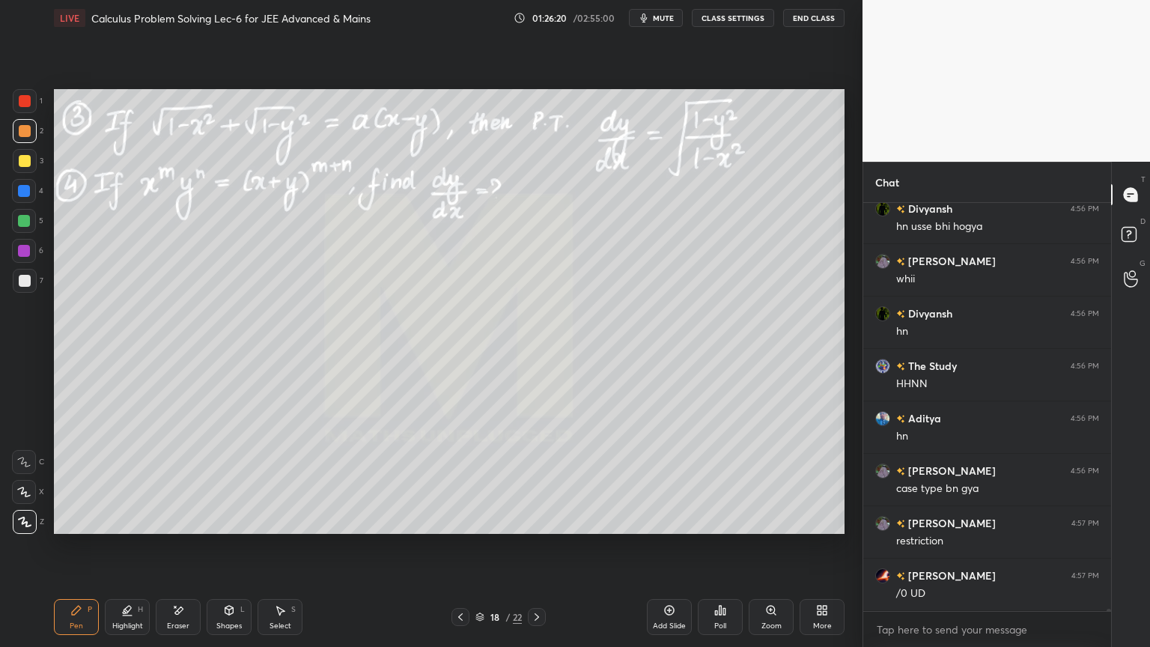
drag, startPoint x: 182, startPoint y: 614, endPoint x: 185, endPoint y: 593, distance: 21.2
click at [178, 528] on icon at bounding box center [178, 610] width 12 height 13
drag, startPoint x: 112, startPoint y: 612, endPoint x: 81, endPoint y: 609, distance: 31.5
click at [112, 528] on div "Highlight H" at bounding box center [127, 617] width 45 height 36
drag, startPoint x: 81, startPoint y: 609, endPoint x: 90, endPoint y: 595, distance: 16.8
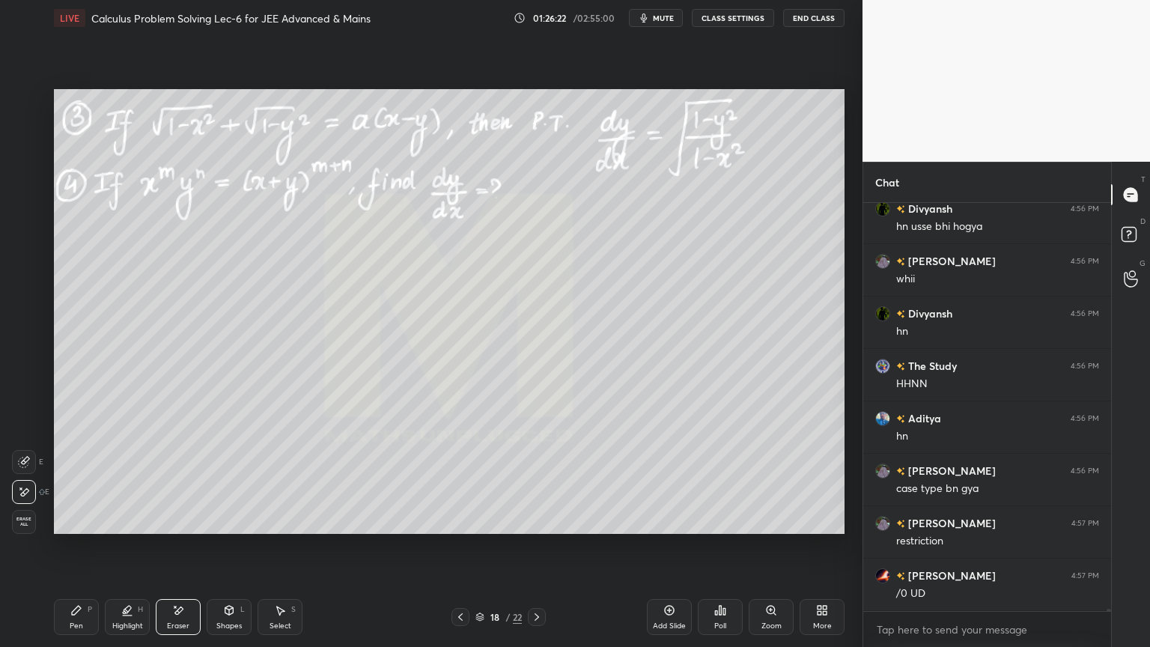
click at [79, 528] on icon at bounding box center [76, 610] width 12 height 12
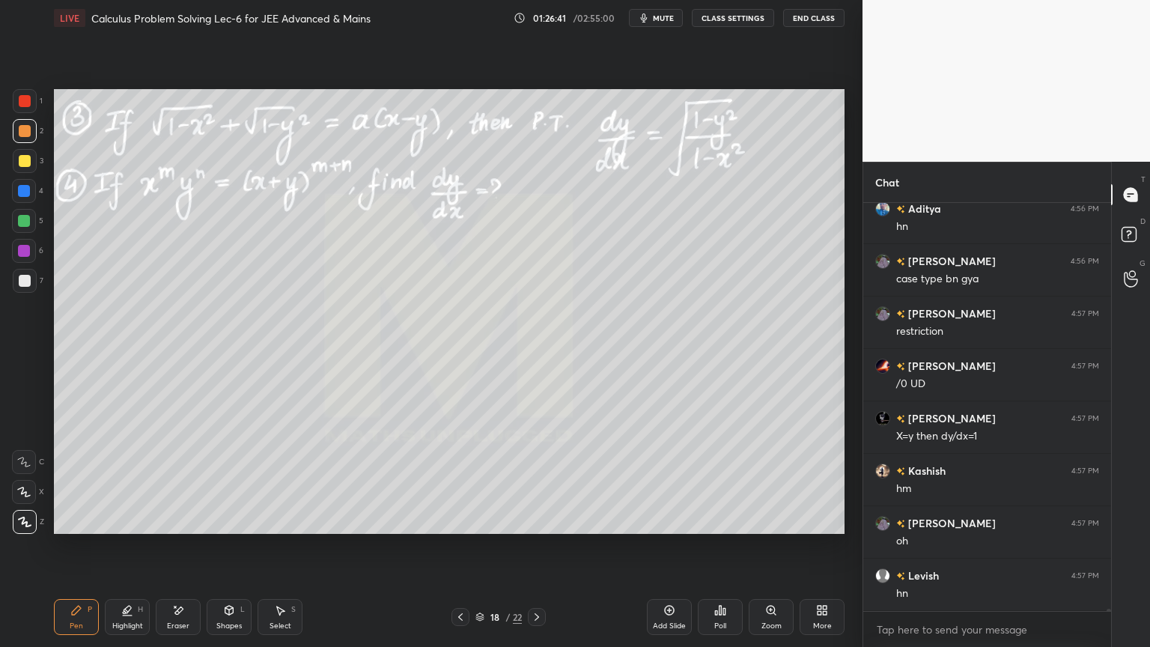
scroll to position [72948, 0]
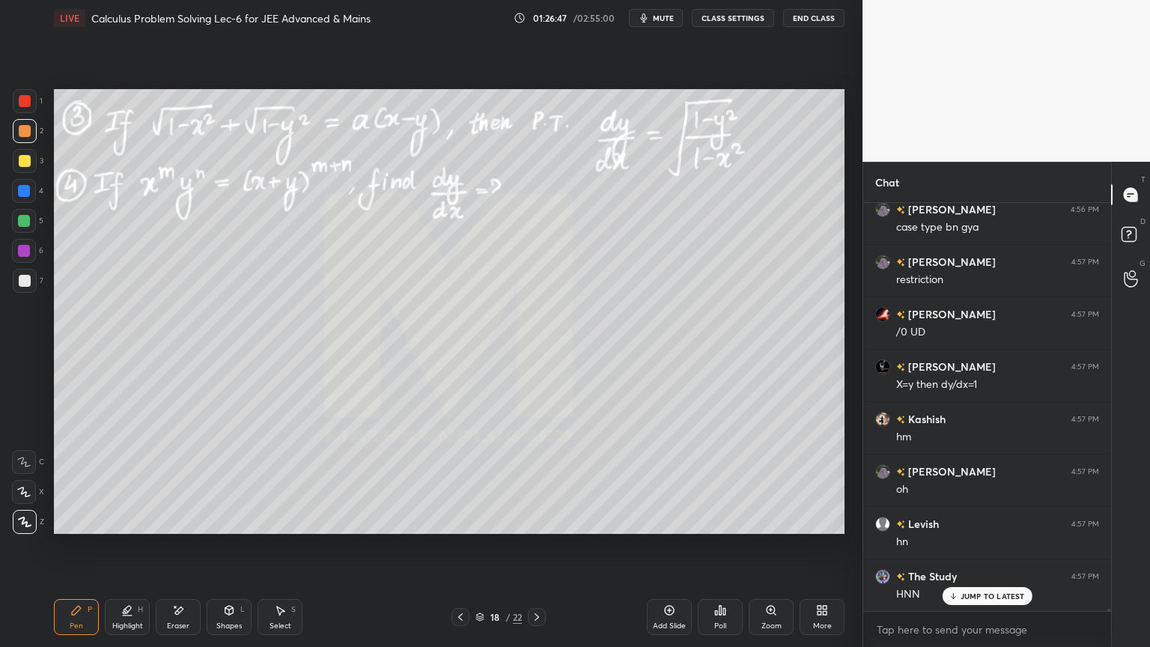
click at [177, 528] on icon at bounding box center [178, 610] width 12 height 13
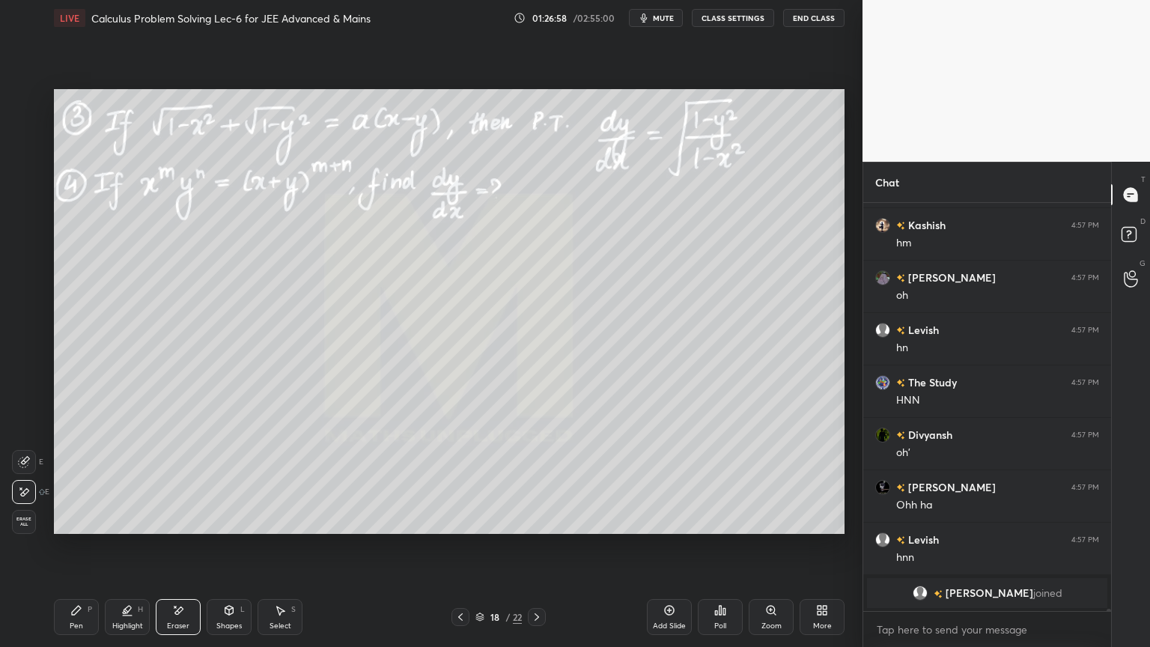
scroll to position [71762, 0]
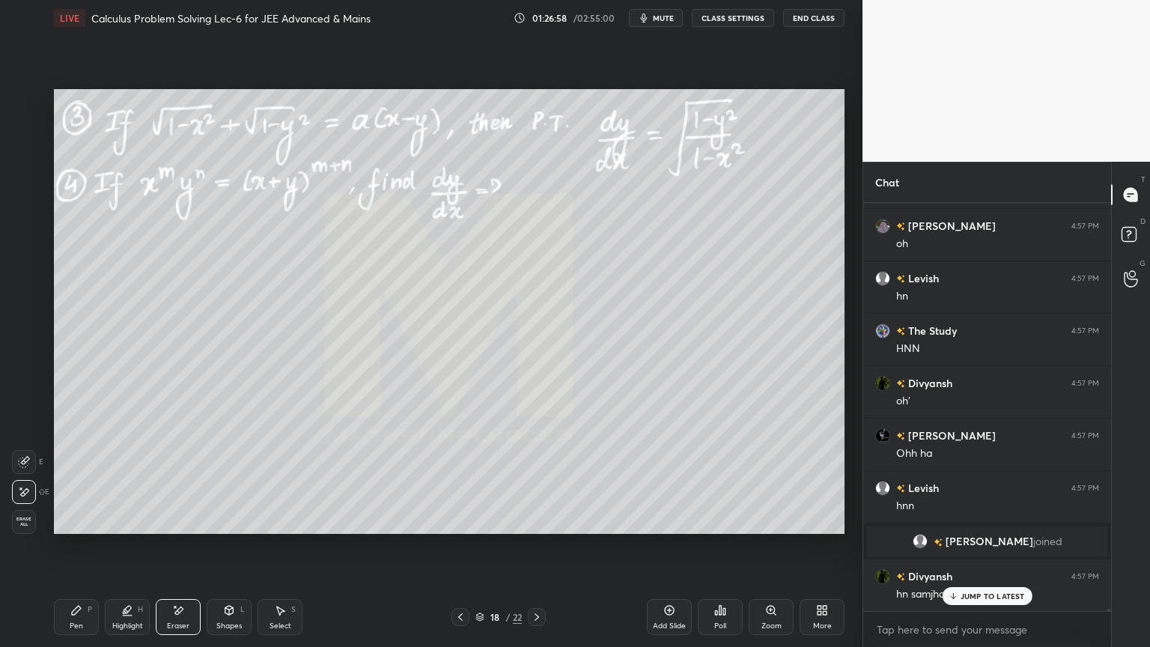
drag, startPoint x: 127, startPoint y: 607, endPoint x: 113, endPoint y: 614, distance: 15.7
click at [124, 528] on icon at bounding box center [127, 609] width 7 height 7
click at [79, 528] on icon at bounding box center [76, 610] width 12 height 12
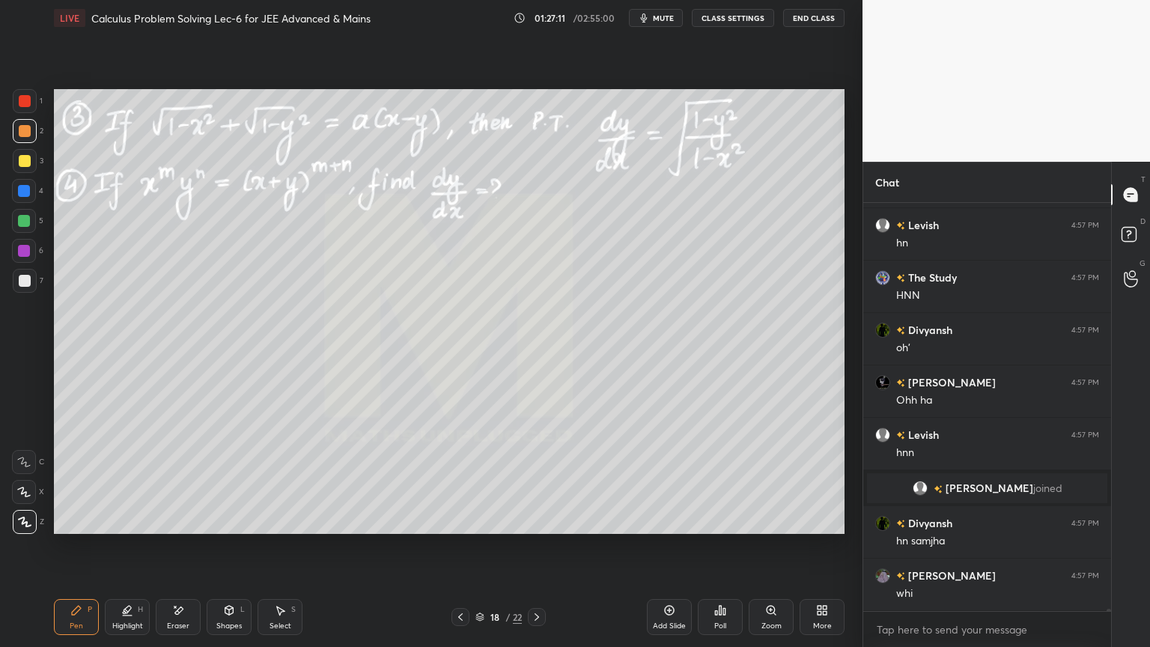
click at [184, 528] on div "Eraser" at bounding box center [178, 625] width 22 height 7
click at [121, 528] on icon at bounding box center [127, 610] width 12 height 12
drag, startPoint x: 76, startPoint y: 606, endPoint x: 115, endPoint y: 592, distance: 42.1
click at [75, 528] on icon at bounding box center [76, 610] width 12 height 12
click at [160, 528] on div "Eraser" at bounding box center [178, 617] width 45 height 36
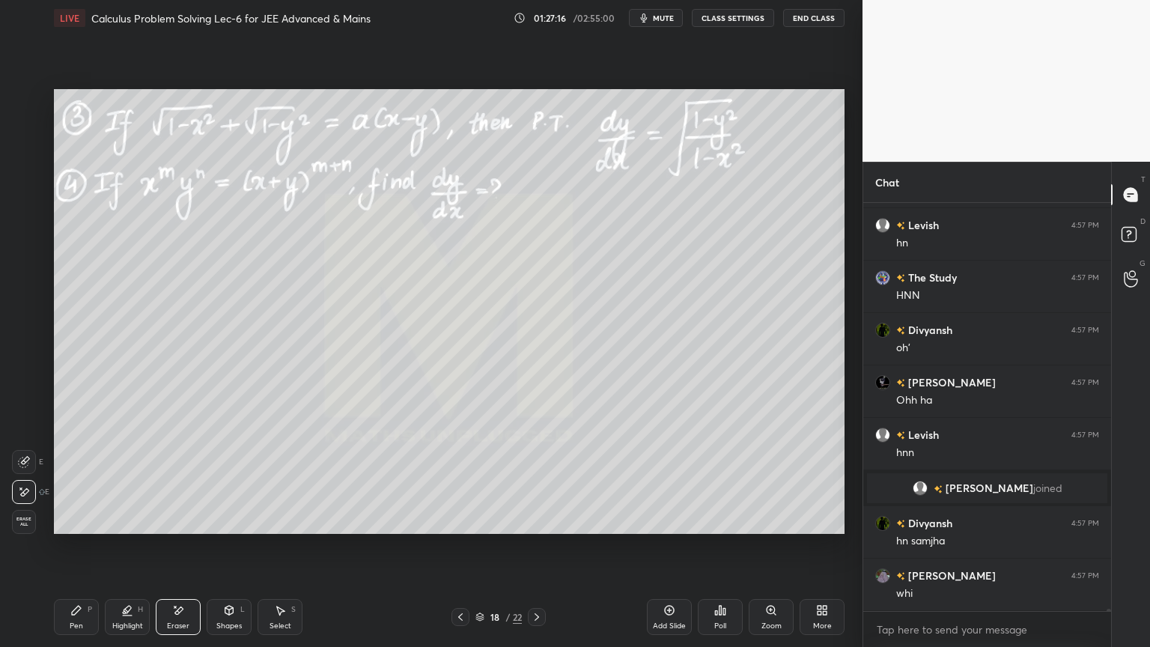
click at [124, 528] on icon at bounding box center [127, 610] width 12 height 12
click at [66, 528] on div "Pen P" at bounding box center [76, 617] width 45 height 36
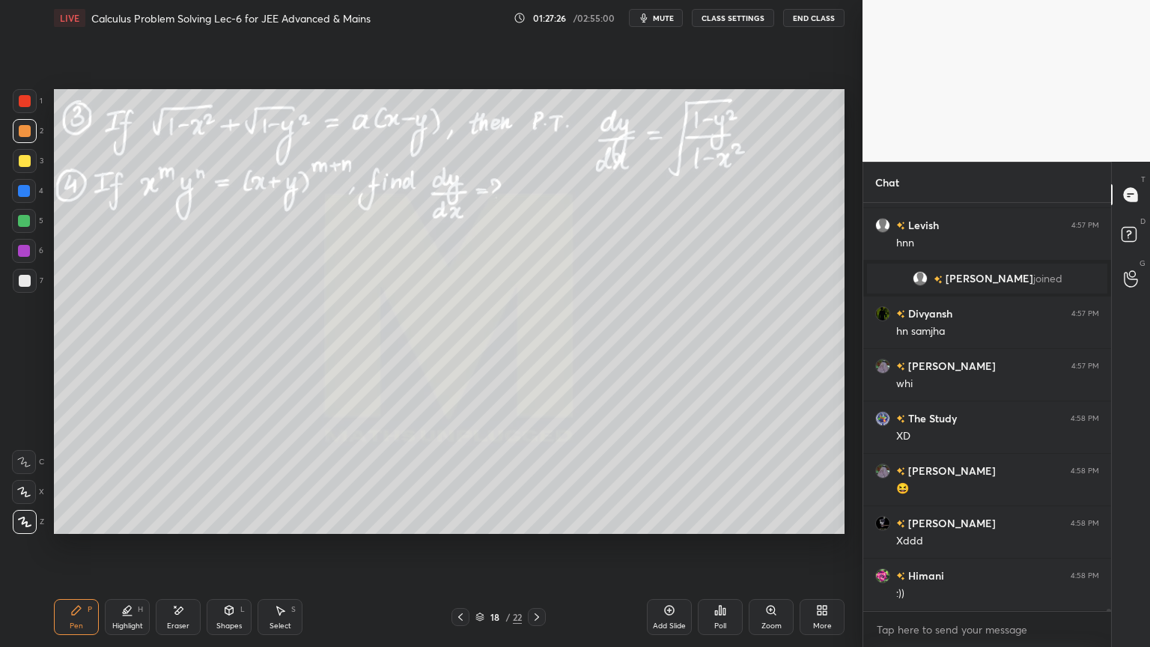
scroll to position [72130, 0]
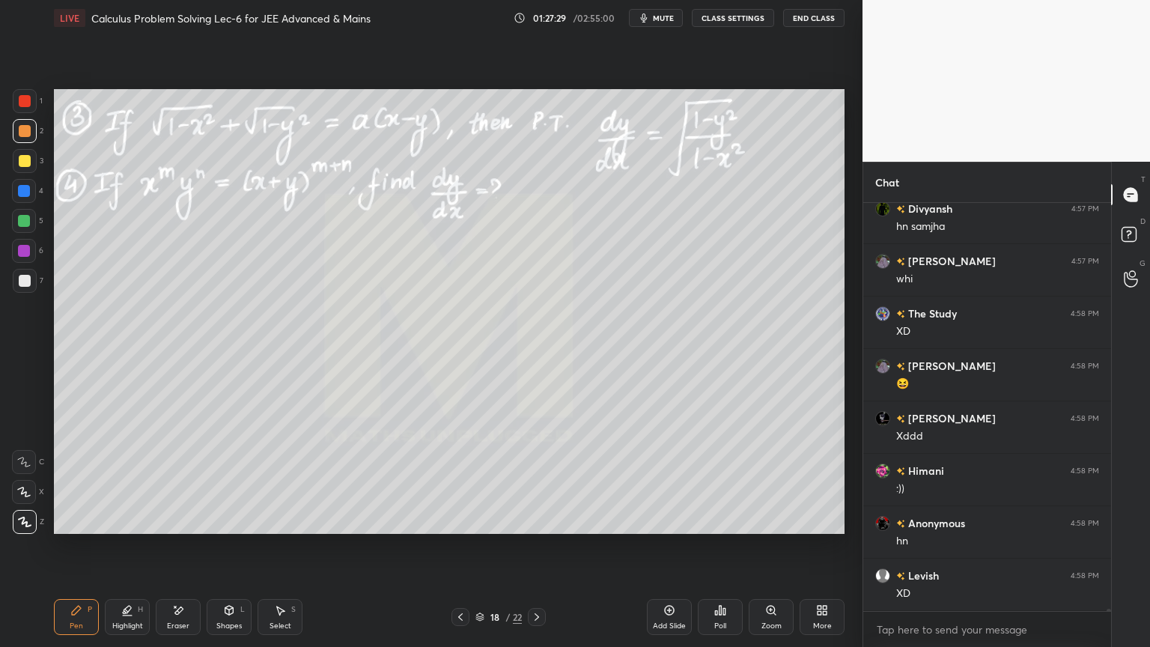
drag, startPoint x: 281, startPoint y: 616, endPoint x: 277, endPoint y: 571, distance: 45.1
click at [281, 528] on div "Select S" at bounding box center [279, 617] width 45 height 36
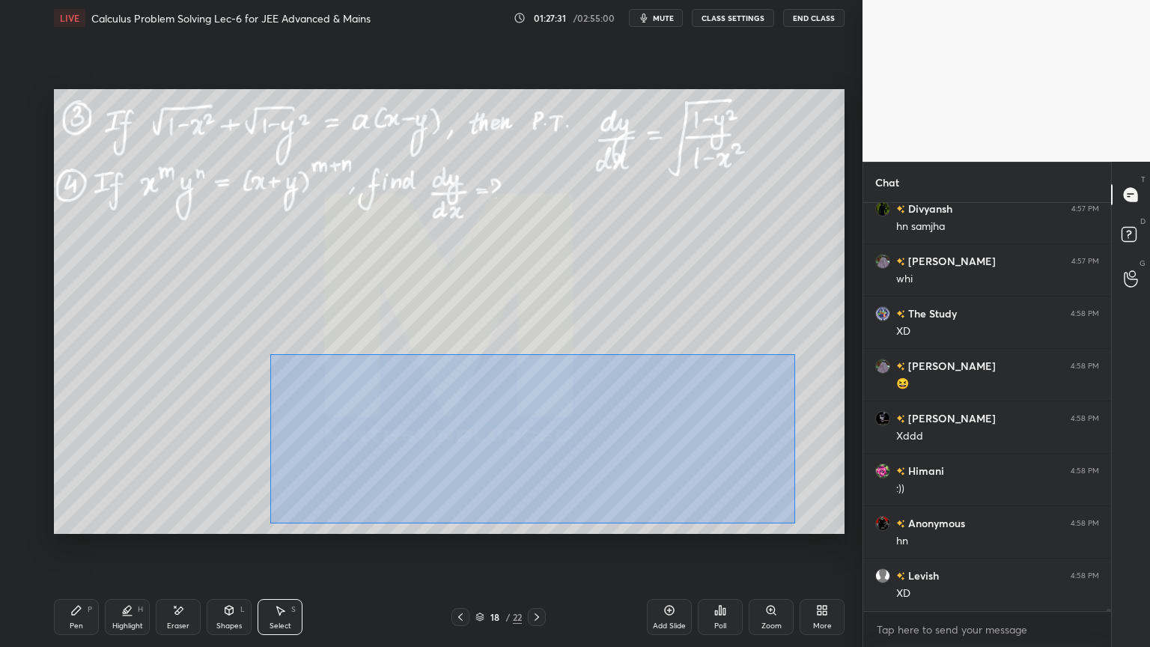
drag, startPoint x: 269, startPoint y: 354, endPoint x: 778, endPoint y: 517, distance: 533.8
click at [793, 522] on div "0 ° Undo Copy Duplicate Duplicate to new slide Delete" at bounding box center [449, 311] width 790 height 445
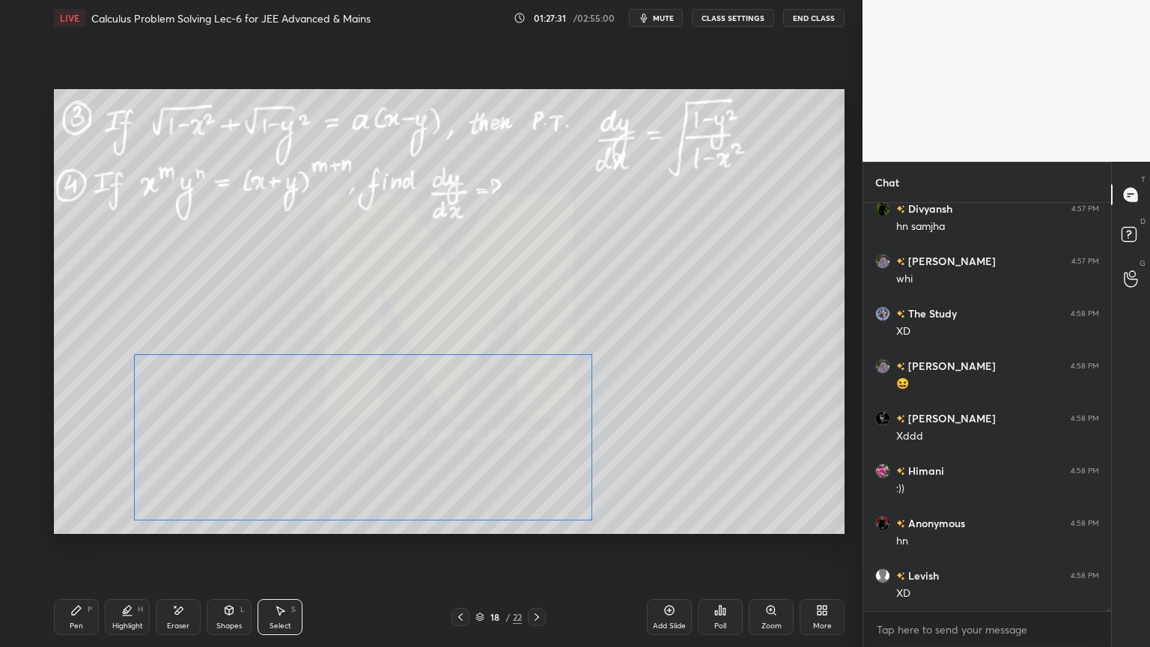
drag, startPoint x: 555, startPoint y: 457, endPoint x: 458, endPoint y: 452, distance: 96.7
click at [459, 454] on div "0 ° Undo Copy Duplicate Duplicate to new slide Delete" at bounding box center [449, 311] width 790 height 445
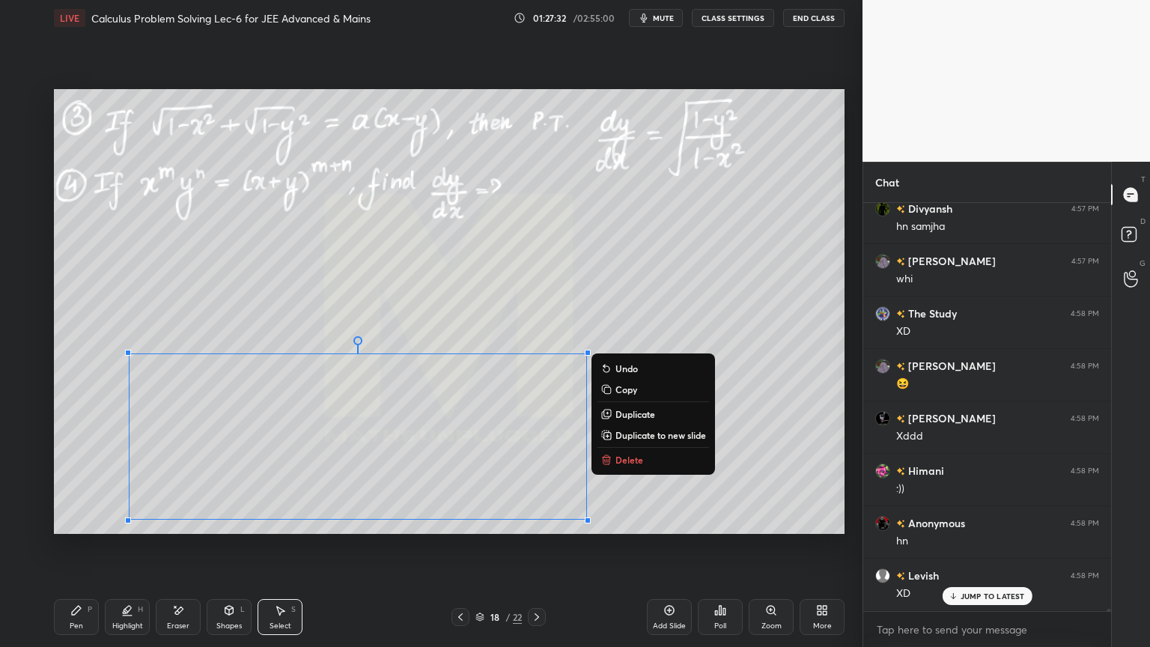
scroll to position [72181, 0]
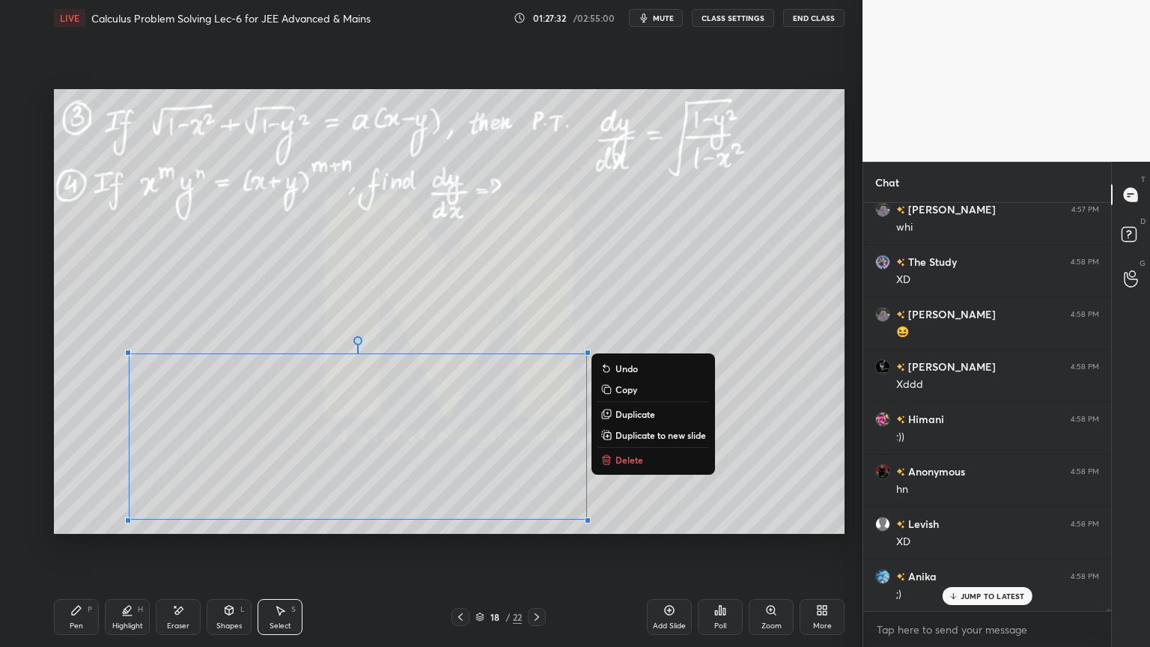
click at [472, 323] on div "0 ° Undo Copy Duplicate Duplicate to new slide Delete" at bounding box center [449, 311] width 790 height 445
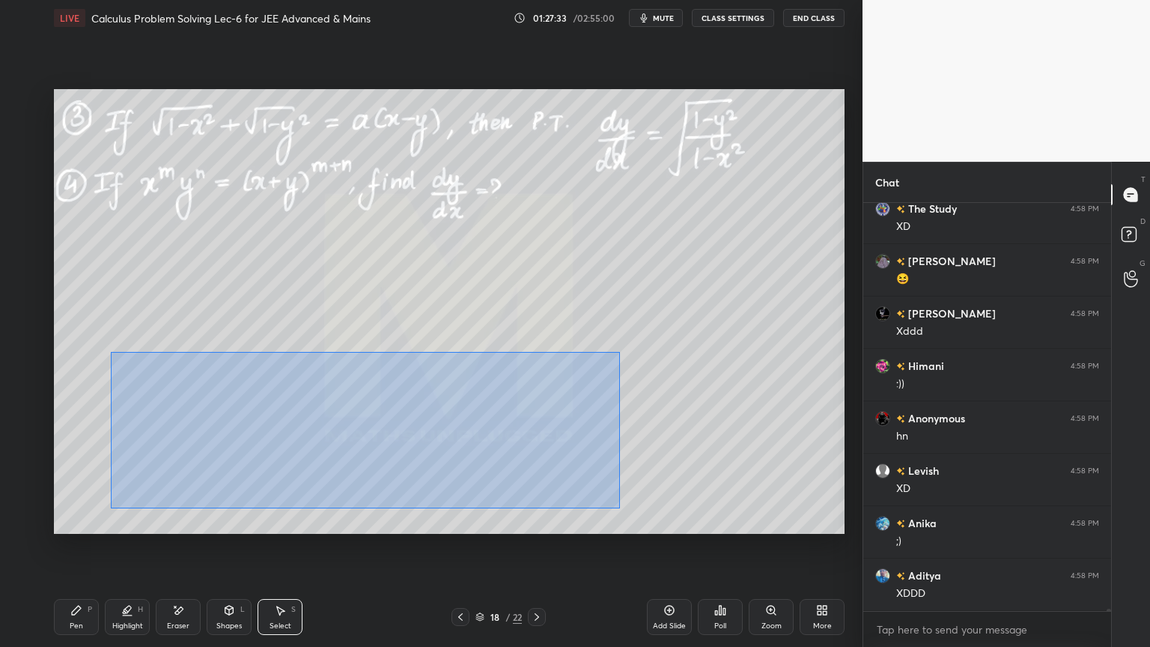
drag, startPoint x: 115, startPoint y: 353, endPoint x: 619, endPoint y: 508, distance: 528.0
click at [627, 520] on div "0 ° Undo Copy Duplicate Duplicate to new slide Delete" at bounding box center [449, 311] width 790 height 445
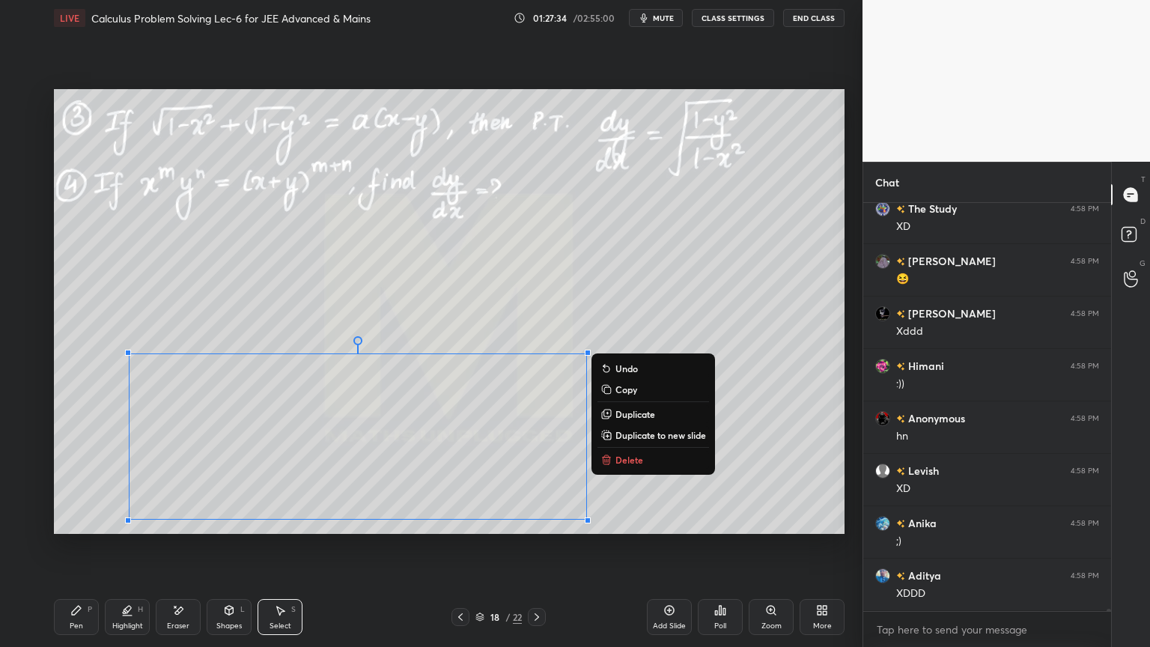
drag, startPoint x: 475, startPoint y: 284, endPoint x: 307, endPoint y: 302, distance: 169.4
click at [475, 281] on div "0 ° Undo Copy Duplicate Duplicate to new slide Delete" at bounding box center [449, 311] width 790 height 445
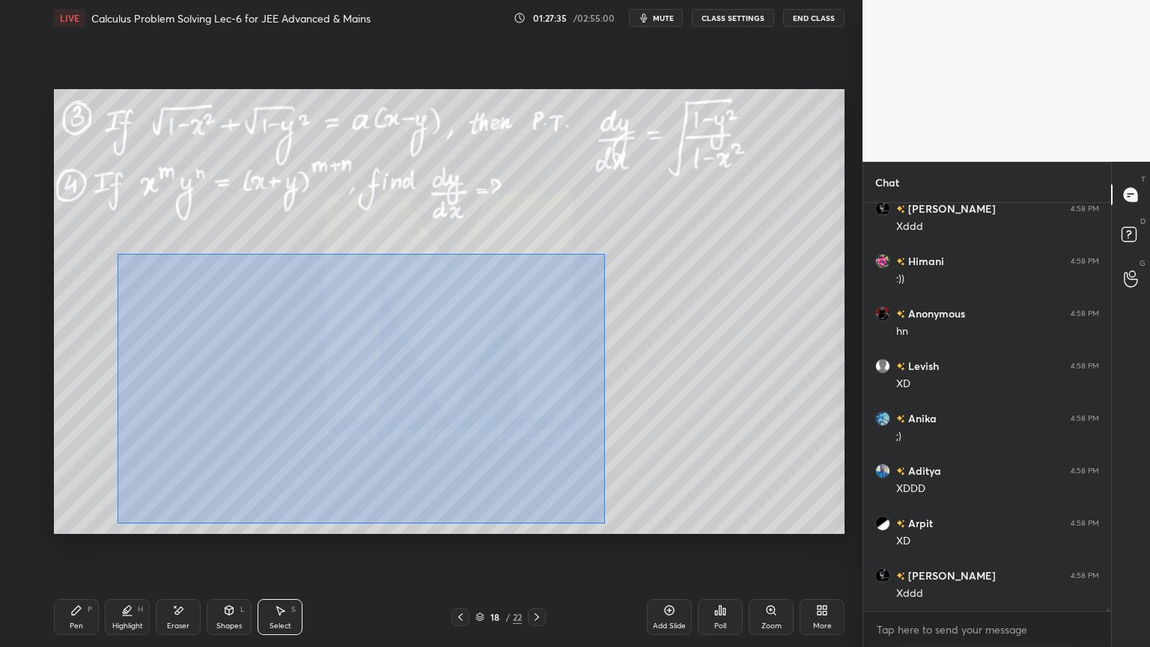
scroll to position [72615, 0]
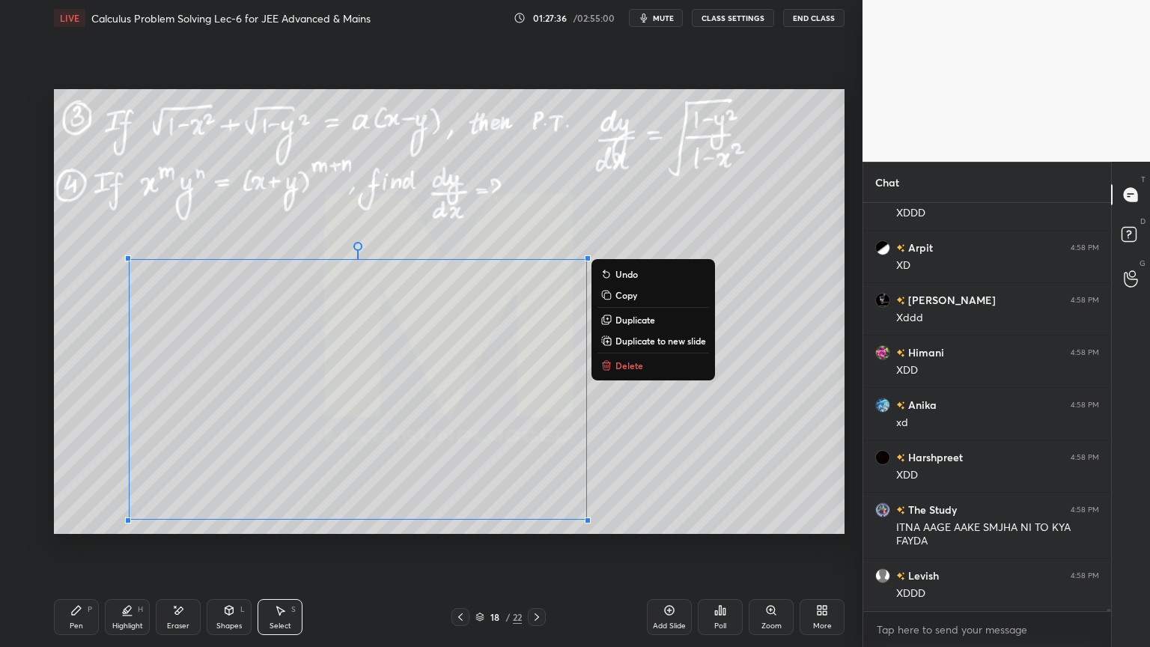
drag, startPoint x: 116, startPoint y: 253, endPoint x: 551, endPoint y: 468, distance: 485.1
click at [586, 528] on div "0 ° Undo Copy Duplicate Duplicate to new slide Delete Setting up your live clas…" at bounding box center [449, 311] width 802 height 551
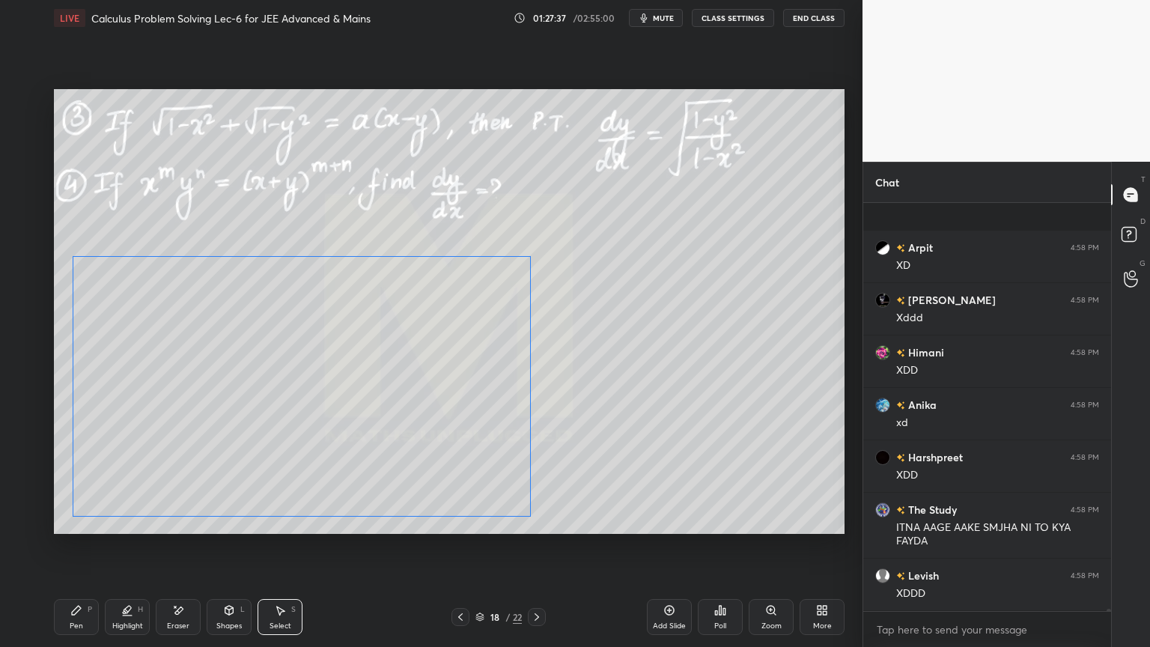
scroll to position [72720, 0]
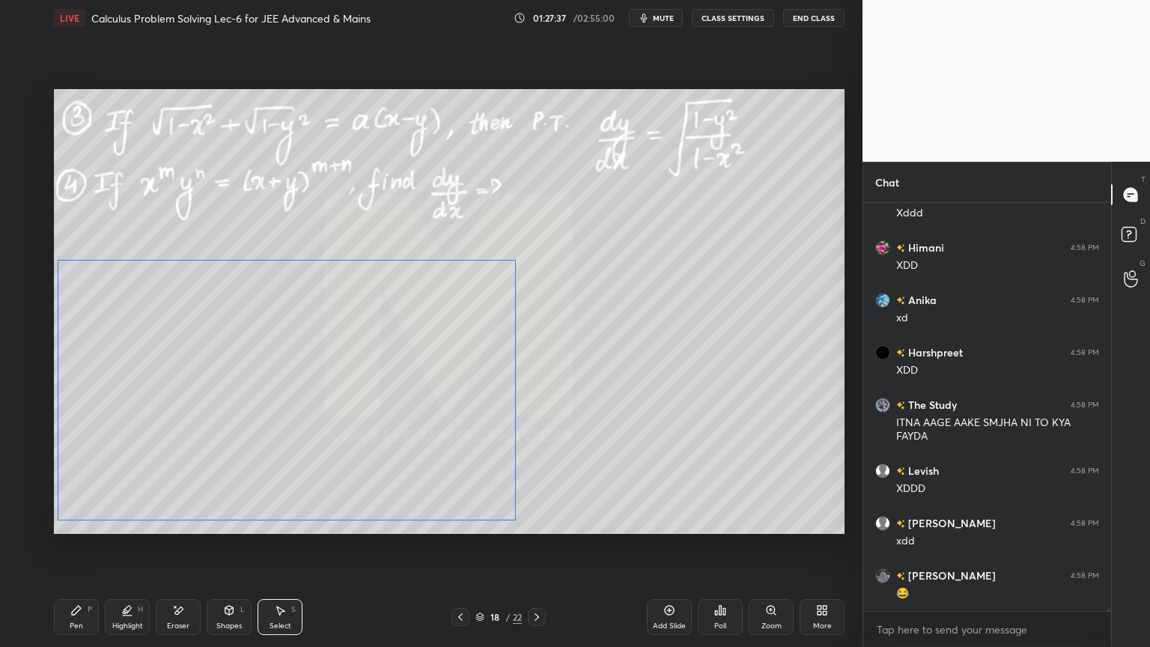
drag, startPoint x: 501, startPoint y: 436, endPoint x: 431, endPoint y: 439, distance: 69.6
click at [431, 439] on div "0 ° Undo Copy Duplicate Duplicate to new slide Delete" at bounding box center [449, 311] width 790 height 445
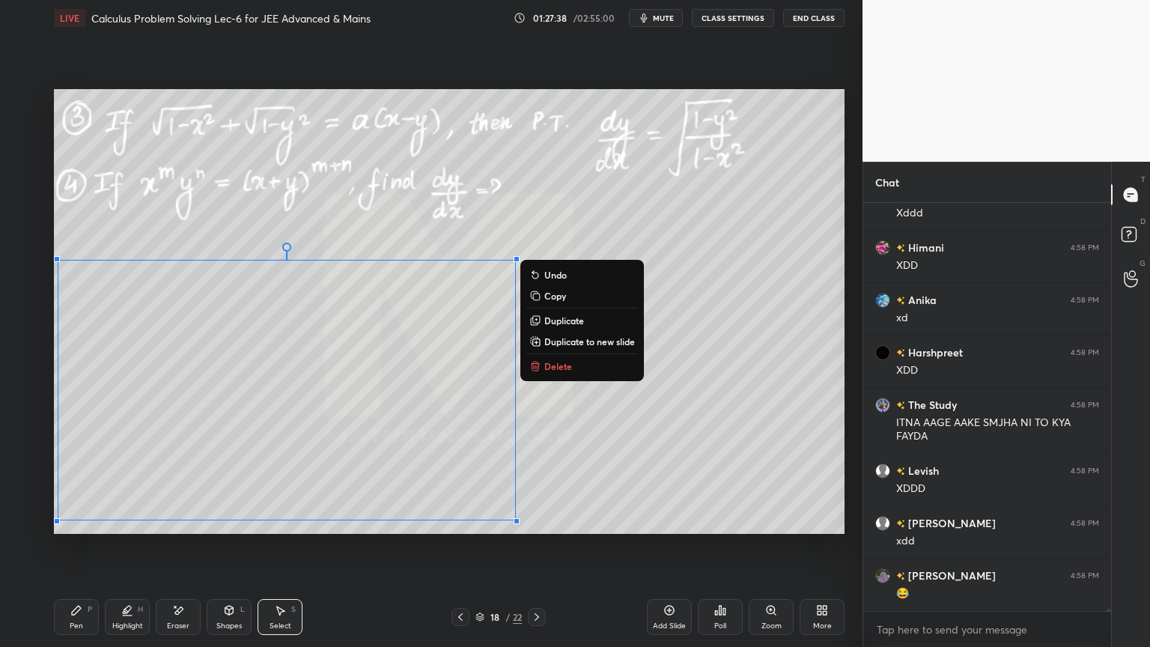
drag, startPoint x: 447, startPoint y: 243, endPoint x: 394, endPoint y: 326, distance: 98.2
click at [449, 242] on div "0 ° Undo Copy Duplicate Duplicate to new slide Delete" at bounding box center [449, 311] width 790 height 445
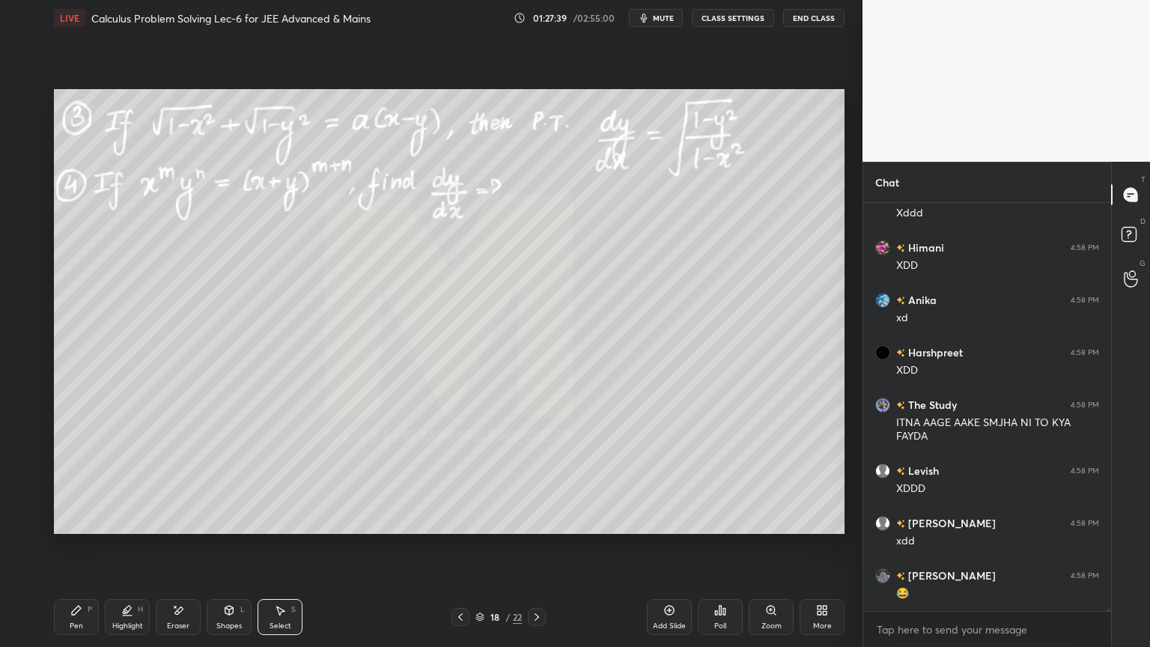
click at [120, 528] on div "Highlight H" at bounding box center [127, 617] width 45 height 36
click at [73, 528] on div "Pen P" at bounding box center [76, 617] width 45 height 36
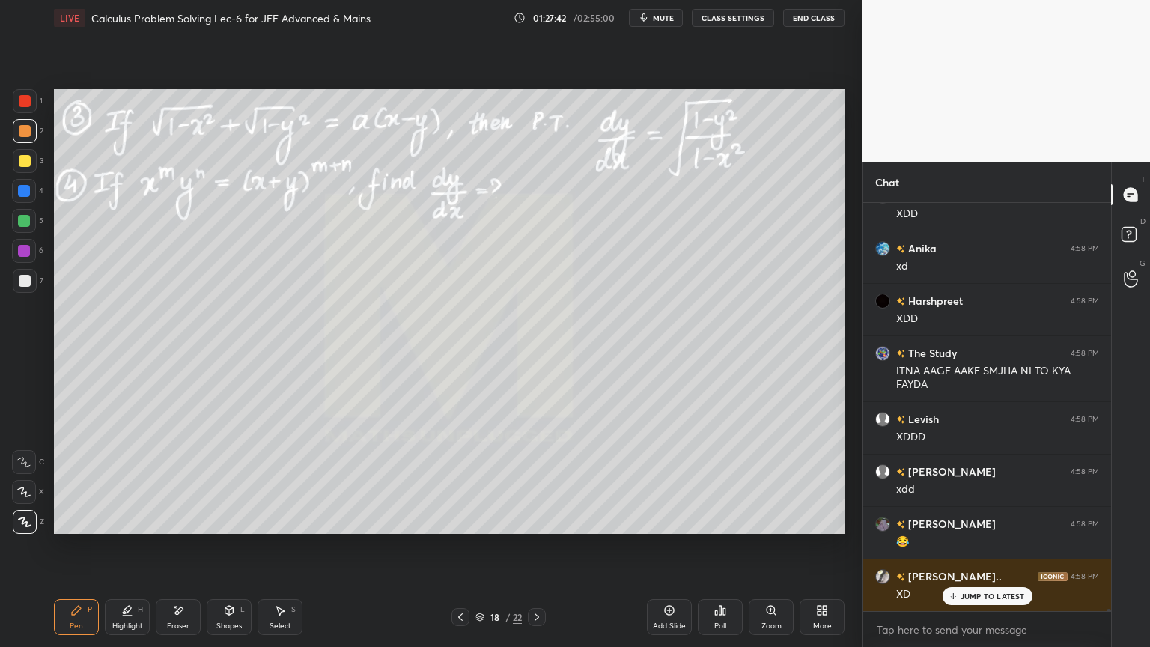
click at [173, 528] on div "Eraser" at bounding box center [178, 625] width 22 height 7
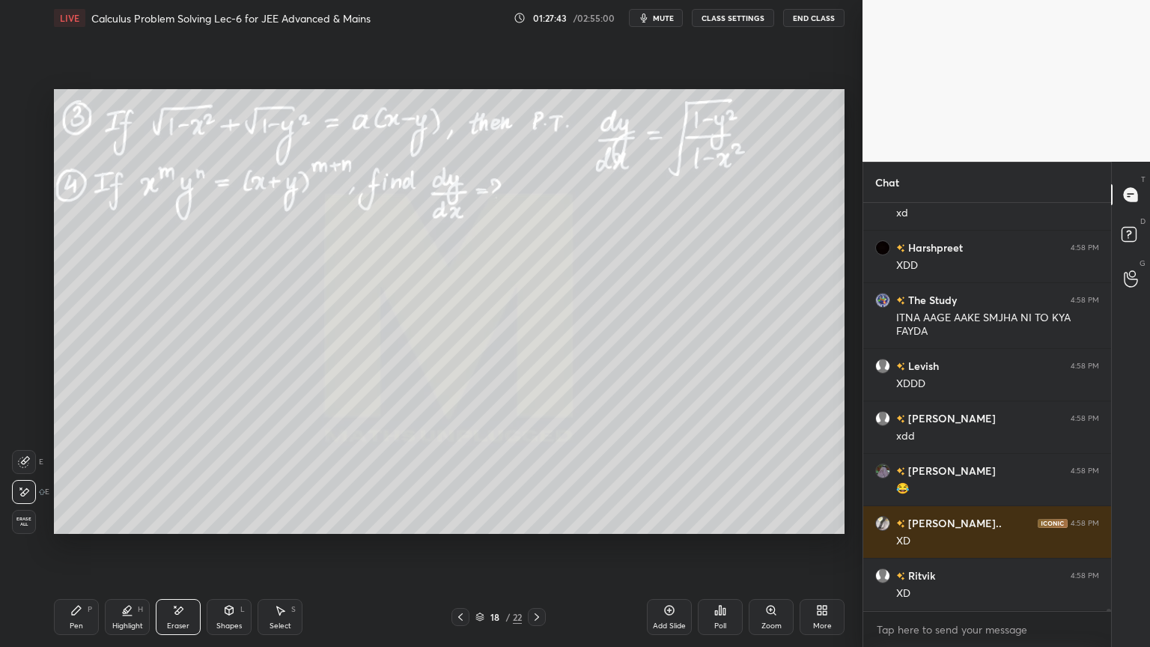
drag, startPoint x: 115, startPoint y: 620, endPoint x: 101, endPoint y: 612, distance: 16.1
click at [114, 528] on div "Highlight" at bounding box center [127, 625] width 31 height 7
click at [86, 528] on div "Pen P" at bounding box center [76, 617] width 45 height 36
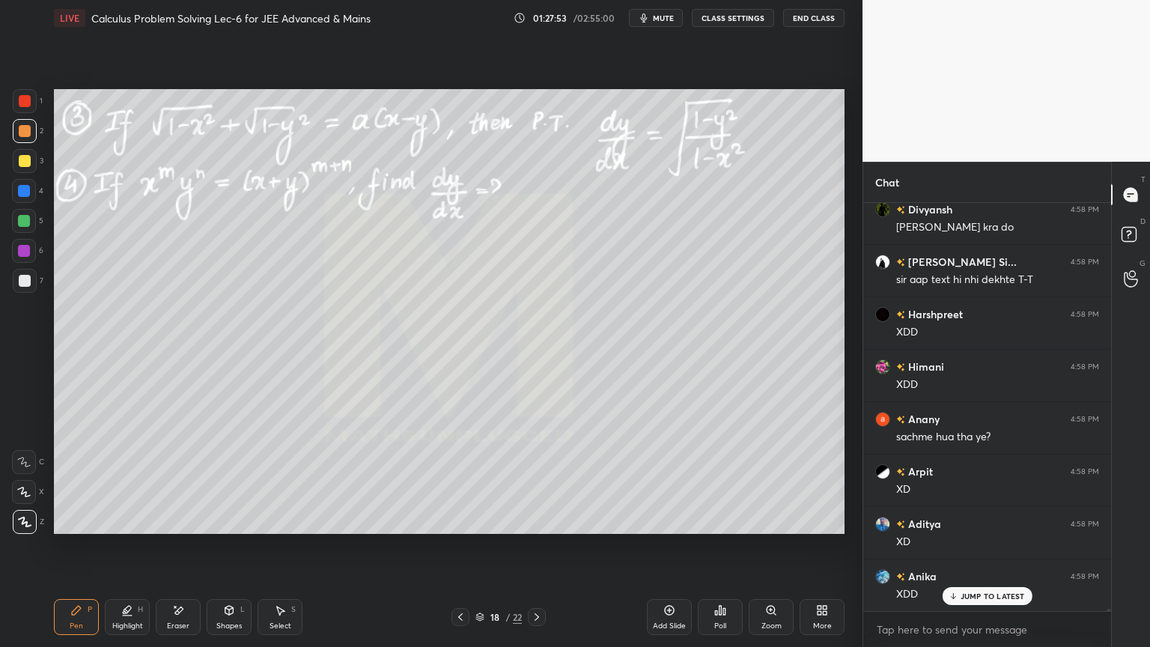
scroll to position [73558, 0]
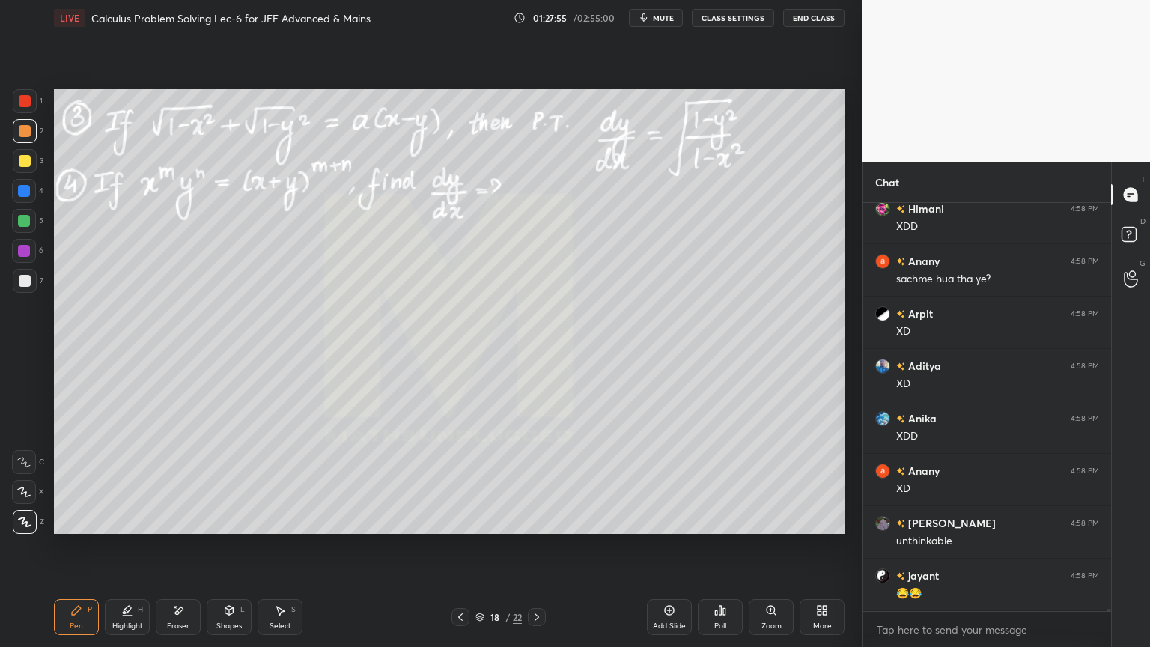
click at [183, 528] on div "Eraser" at bounding box center [178, 625] width 22 height 7
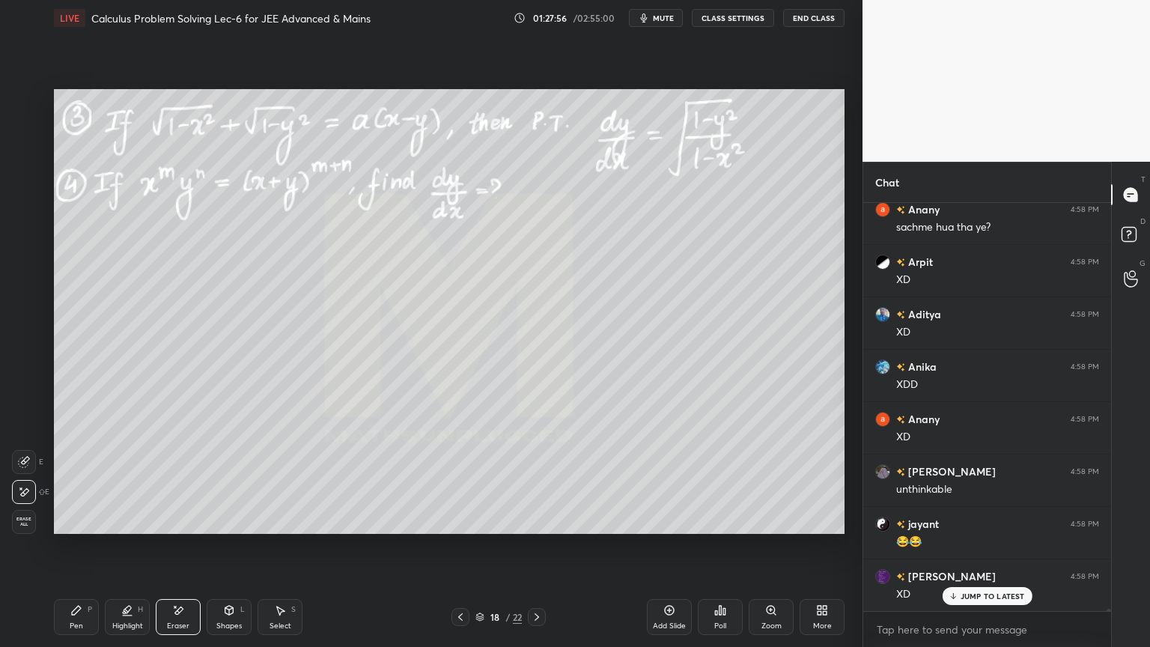
scroll to position [73819, 0]
click at [118, 528] on div "Highlight" at bounding box center [127, 625] width 31 height 7
click at [79, 528] on icon at bounding box center [76, 610] width 12 height 12
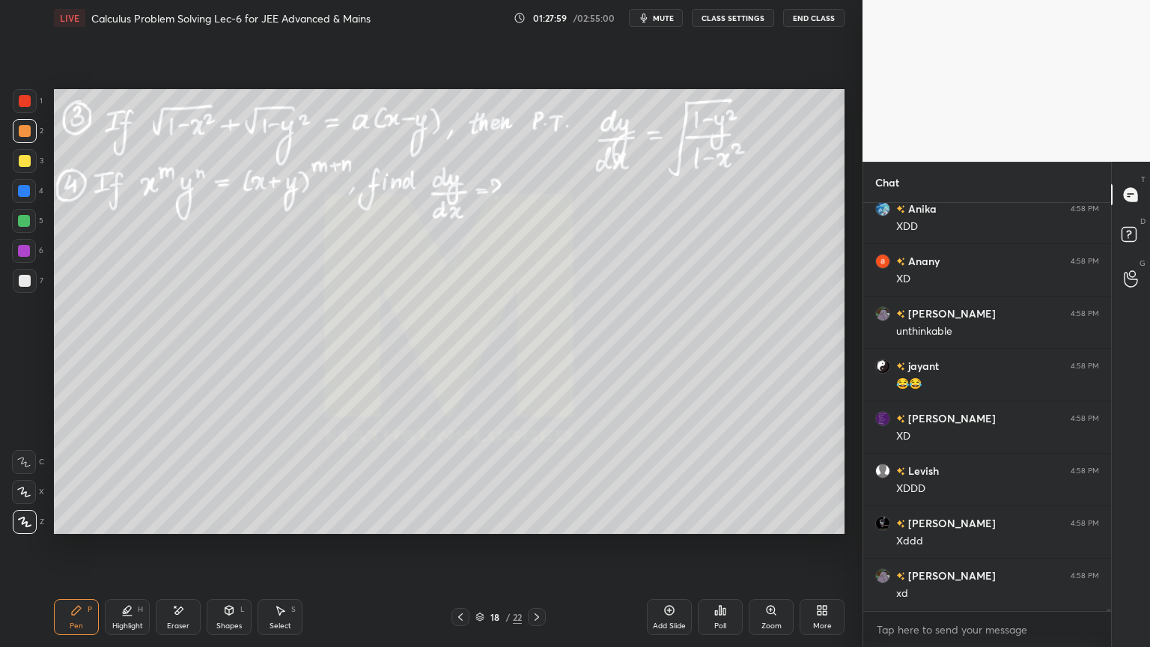
scroll to position [4, 4]
drag, startPoint x: 126, startPoint y: 618, endPoint x: 91, endPoint y: 605, distance: 37.0
click at [120, 528] on div "Highlight H" at bounding box center [127, 617] width 45 height 36
click at [77, 528] on icon at bounding box center [76, 610] width 9 height 9
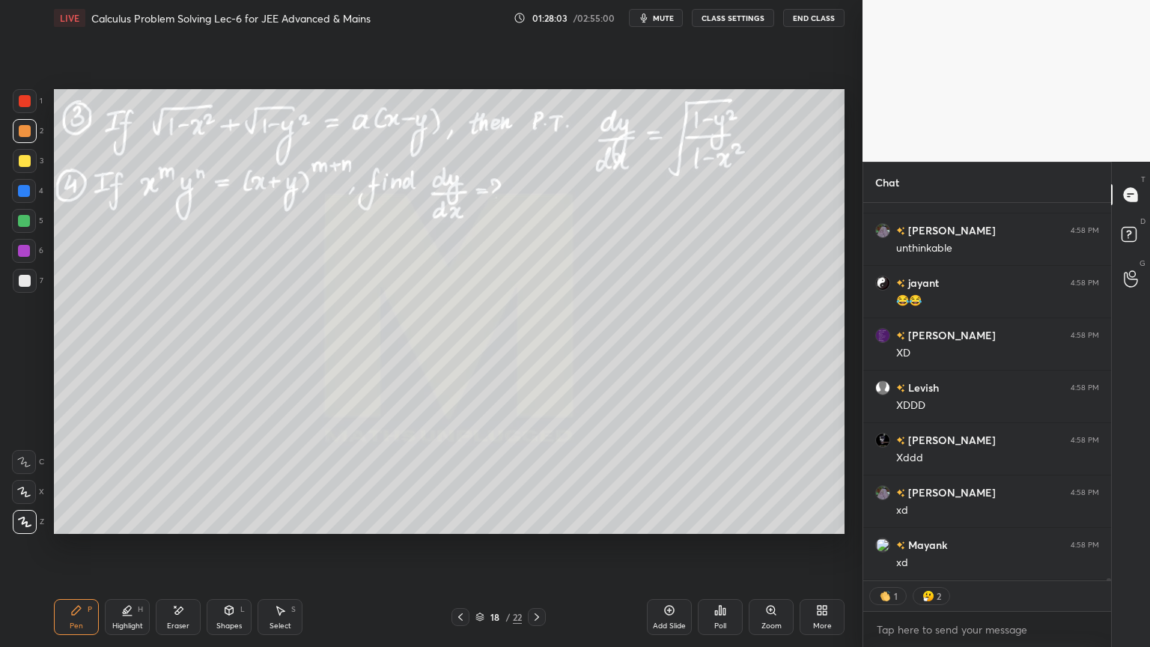
scroll to position [74008, 0]
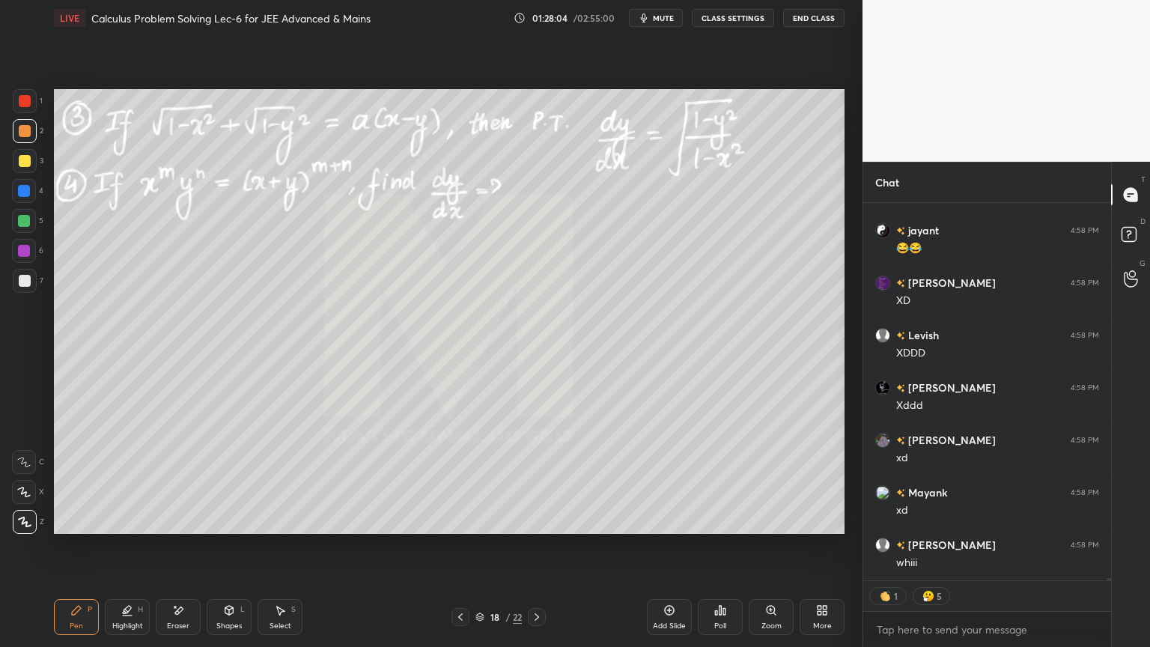
drag, startPoint x: 131, startPoint y: 607, endPoint x: 89, endPoint y: 612, distance: 42.2
click at [124, 528] on div "Highlight H" at bounding box center [127, 617] width 45 height 36
drag, startPoint x: 89, startPoint y: 612, endPoint x: 110, endPoint y: 611, distance: 21.0
click at [88, 528] on div "P" at bounding box center [90, 609] width 4 height 7
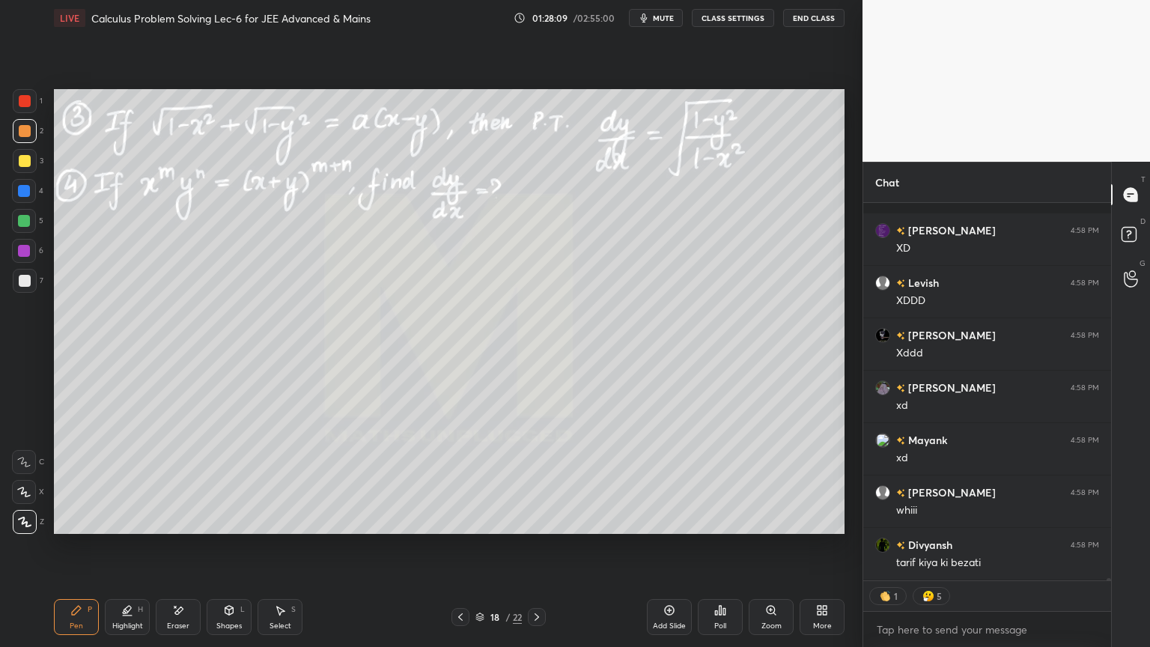
scroll to position [74165, 0]
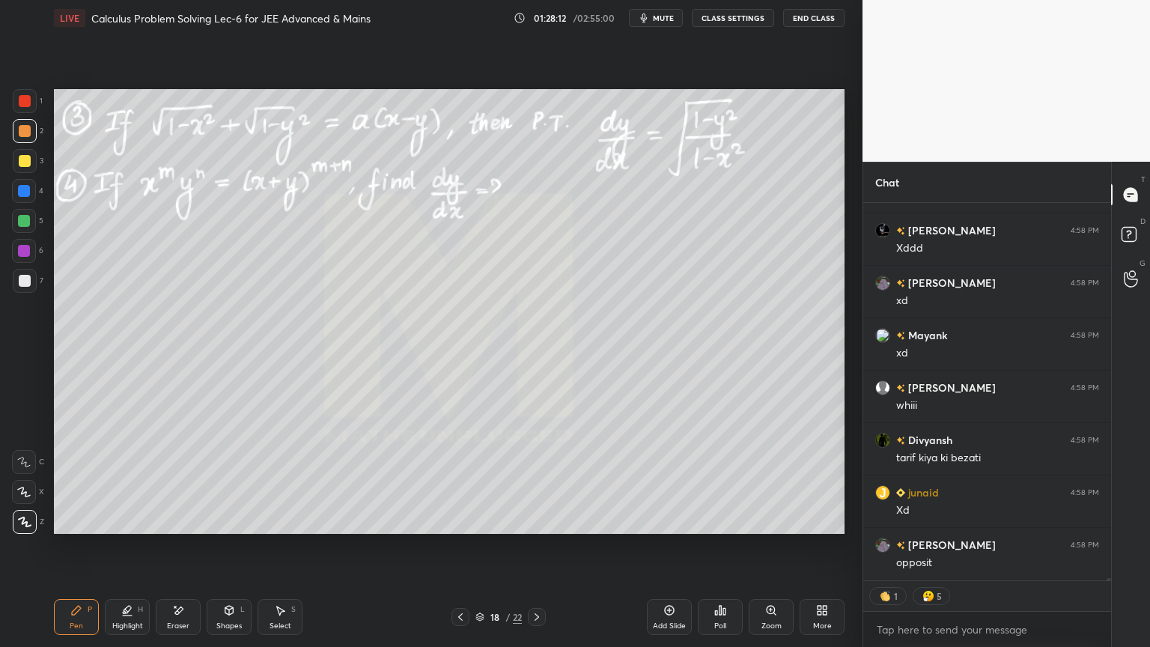
click at [112, 528] on div "Highlight" at bounding box center [127, 625] width 31 height 7
click at [85, 528] on div "Pen P" at bounding box center [76, 617] width 45 height 36
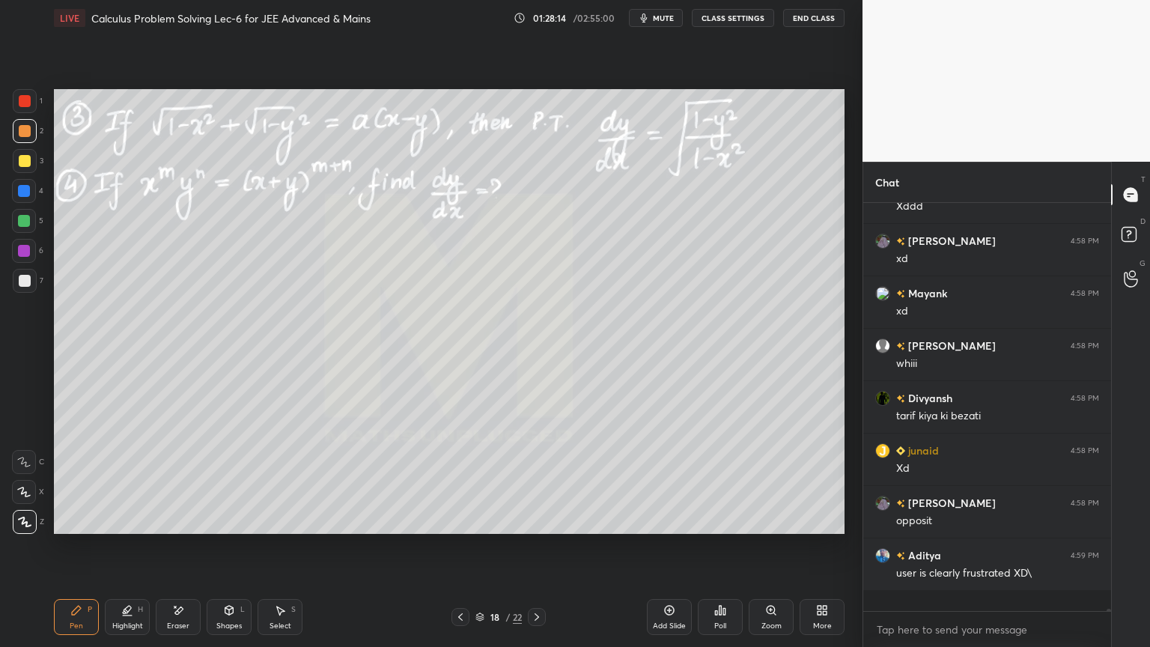
scroll to position [403, 243]
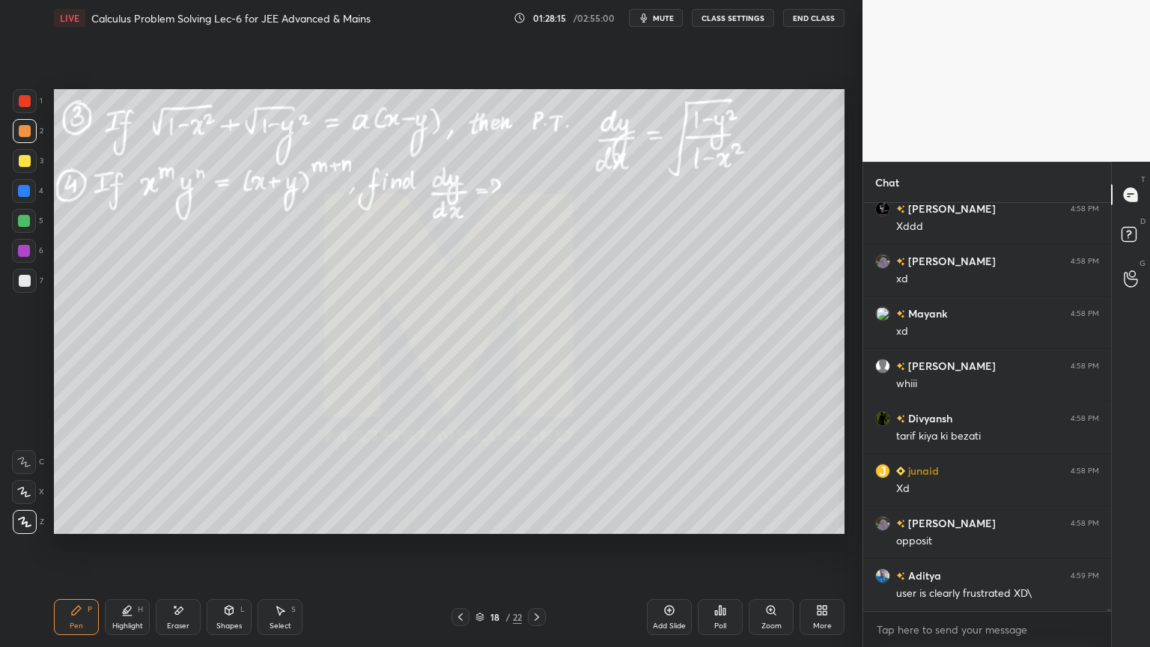
drag, startPoint x: 125, startPoint y: 617, endPoint x: 118, endPoint y: 619, distance: 7.8
click at [124, 528] on div "Highlight H" at bounding box center [127, 617] width 45 height 36
click at [93, 528] on div "Pen P" at bounding box center [76, 617] width 45 height 36
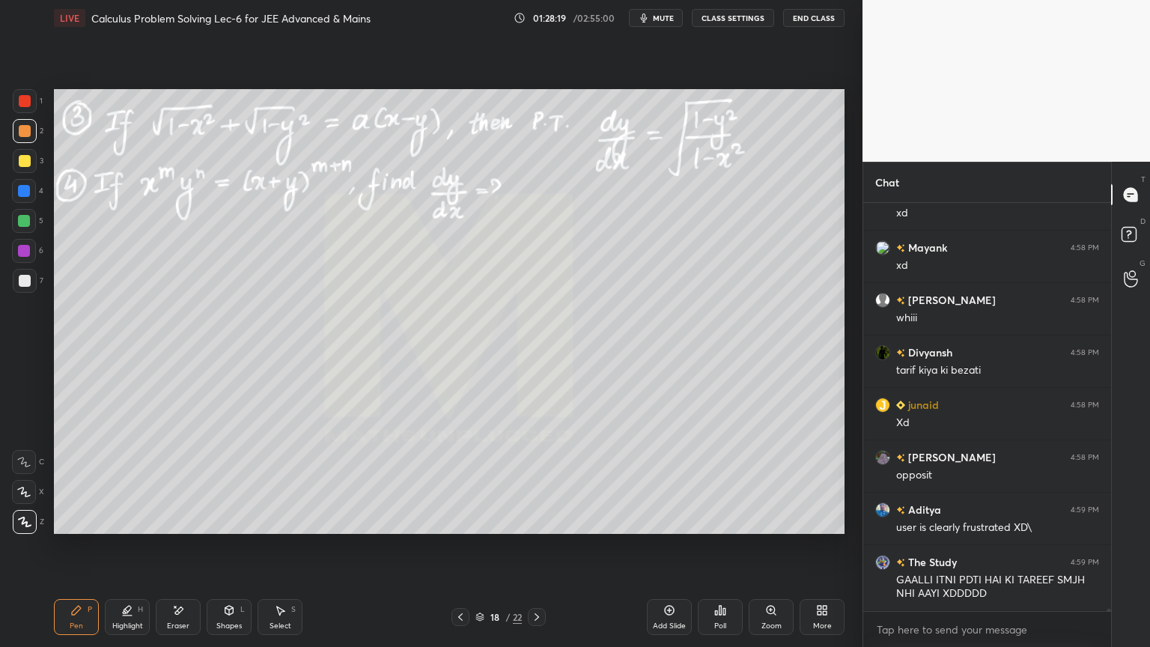
click at [117, 528] on div "Highlight" at bounding box center [127, 625] width 31 height 7
click at [84, 528] on div "Pen P" at bounding box center [76, 617] width 45 height 36
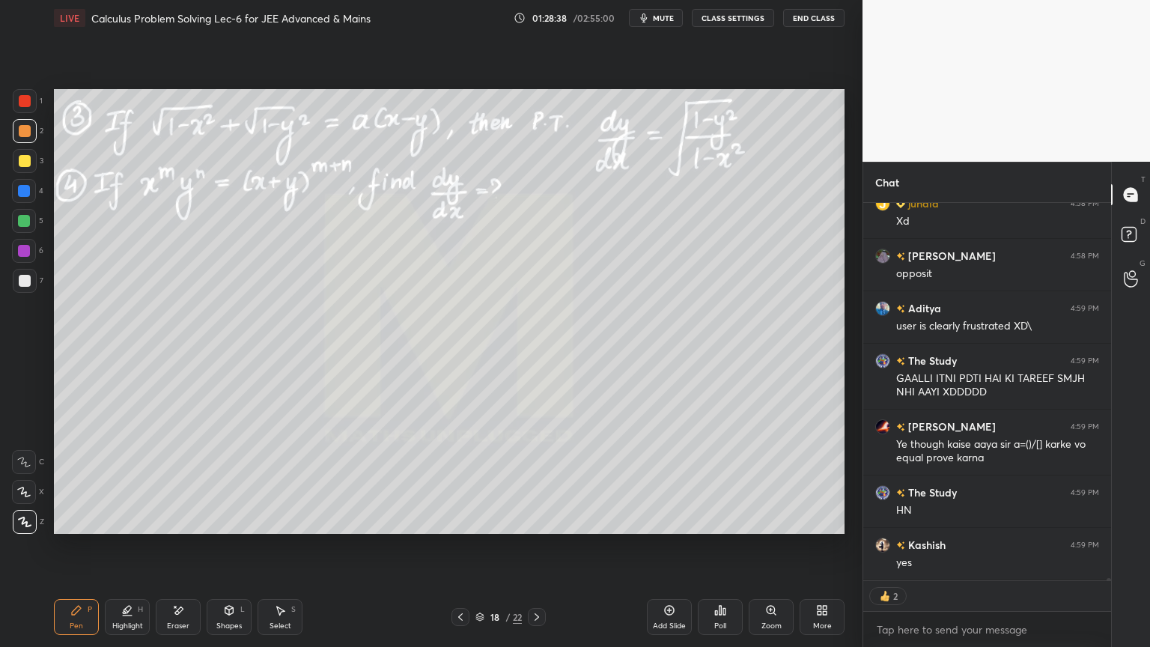
scroll to position [74559, 0]
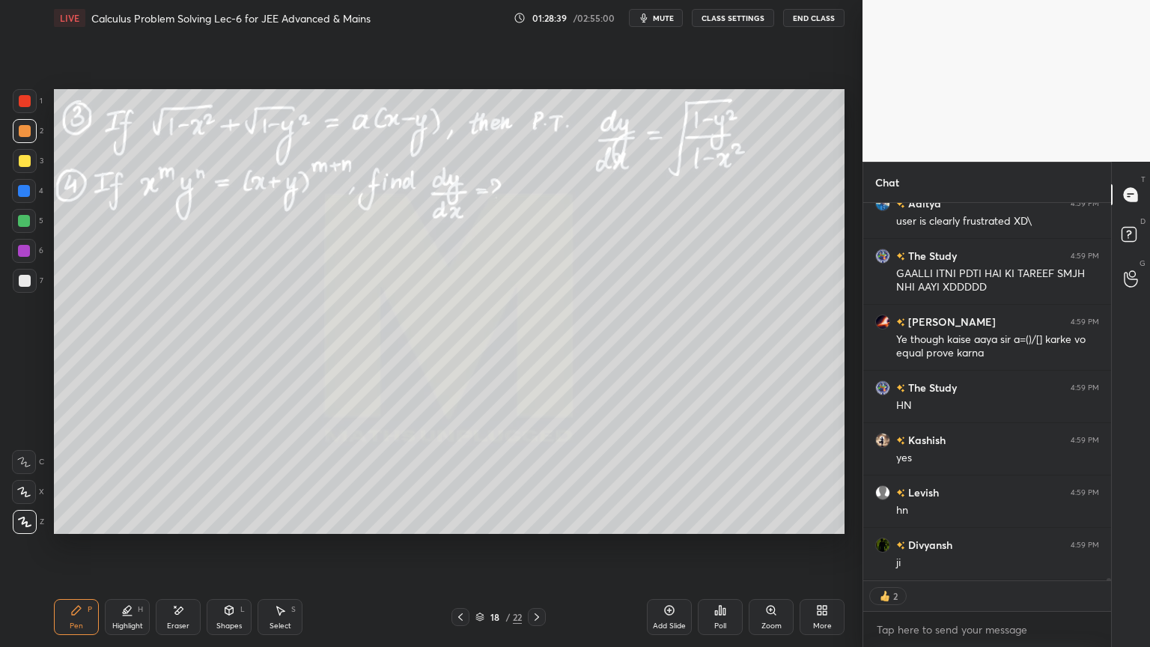
click at [183, 528] on div "Eraser" at bounding box center [178, 625] width 22 height 7
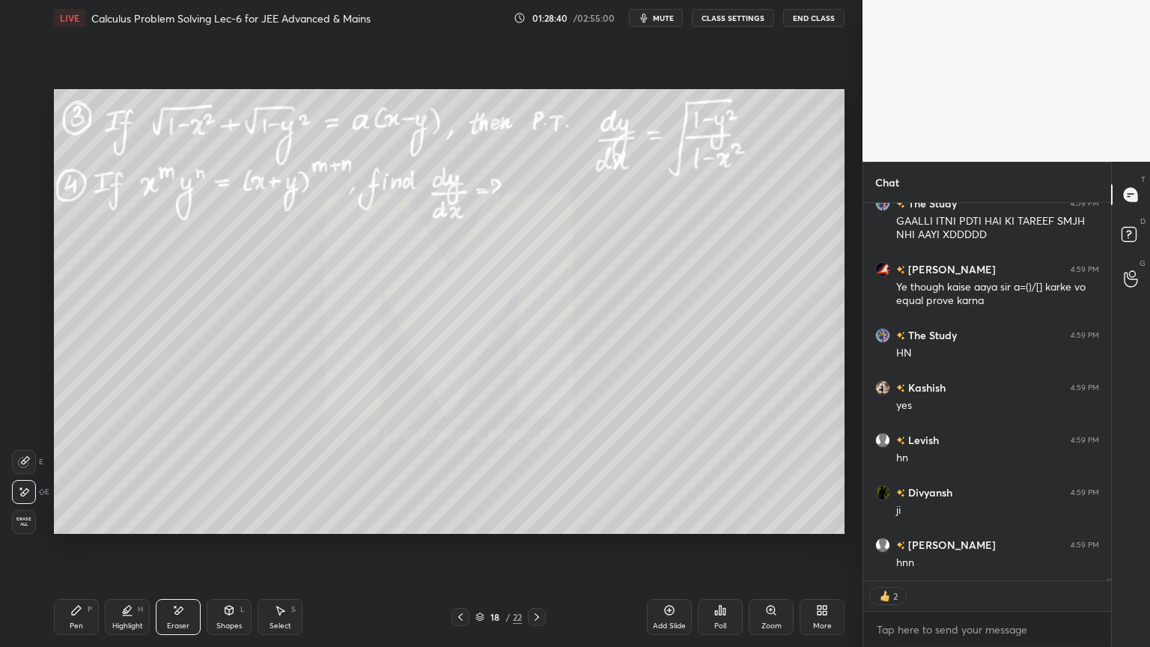
click at [26, 519] on span "Erase all" at bounding box center [24, 521] width 22 height 10
drag, startPoint x: 123, startPoint y: 609, endPoint x: 80, endPoint y: 612, distance: 42.8
click at [122, 528] on icon at bounding box center [127, 610] width 12 height 12
click at [66, 528] on div "Pen P" at bounding box center [76, 617] width 45 height 36
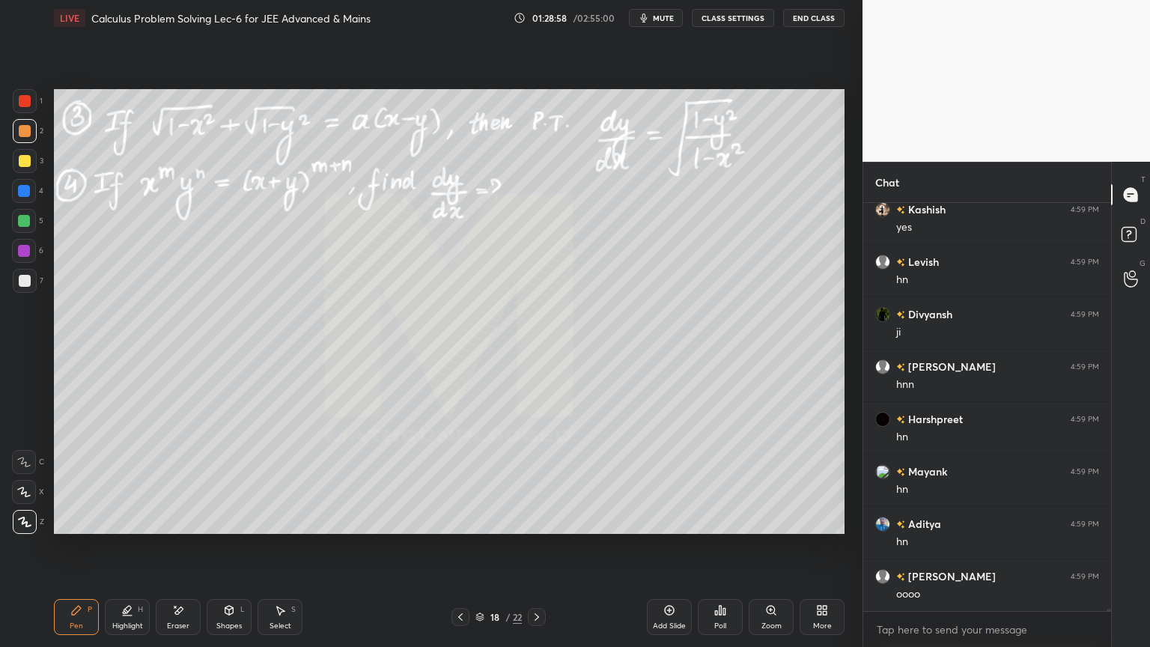
scroll to position [74842, 0]
click at [178, 528] on div "Eraser" at bounding box center [178, 617] width 45 height 36
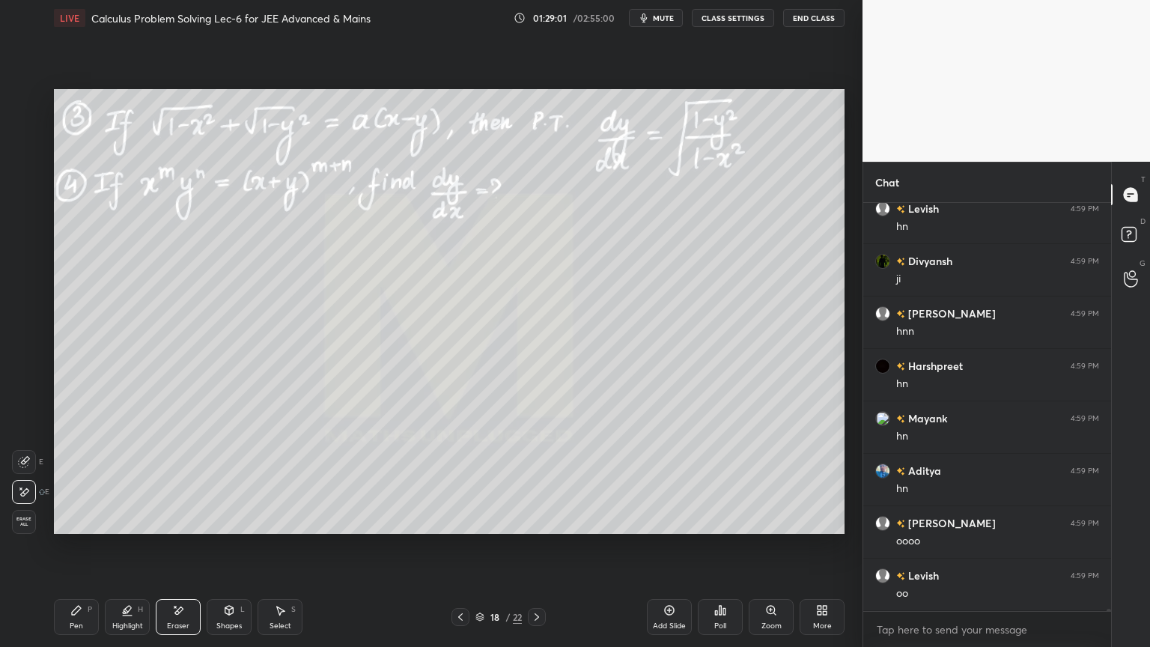
drag, startPoint x: 121, startPoint y: 614, endPoint x: 83, endPoint y: 612, distance: 37.5
click at [121, 528] on div "Highlight H" at bounding box center [127, 617] width 45 height 36
click at [73, 528] on icon at bounding box center [76, 610] width 9 height 9
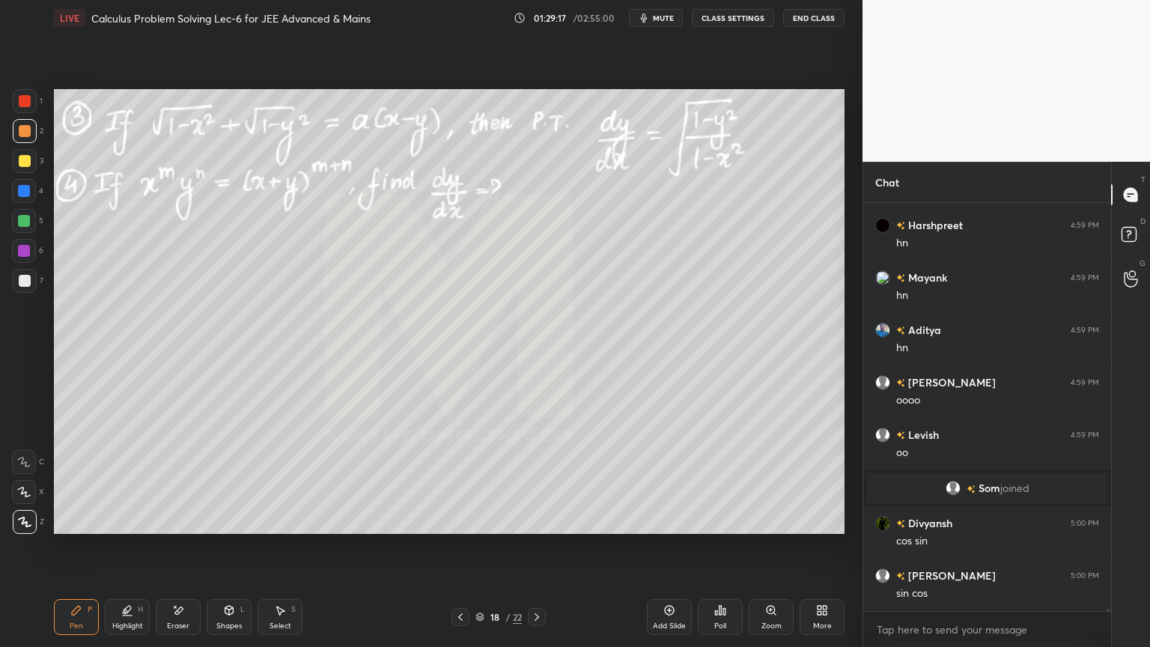
scroll to position [74208, 0]
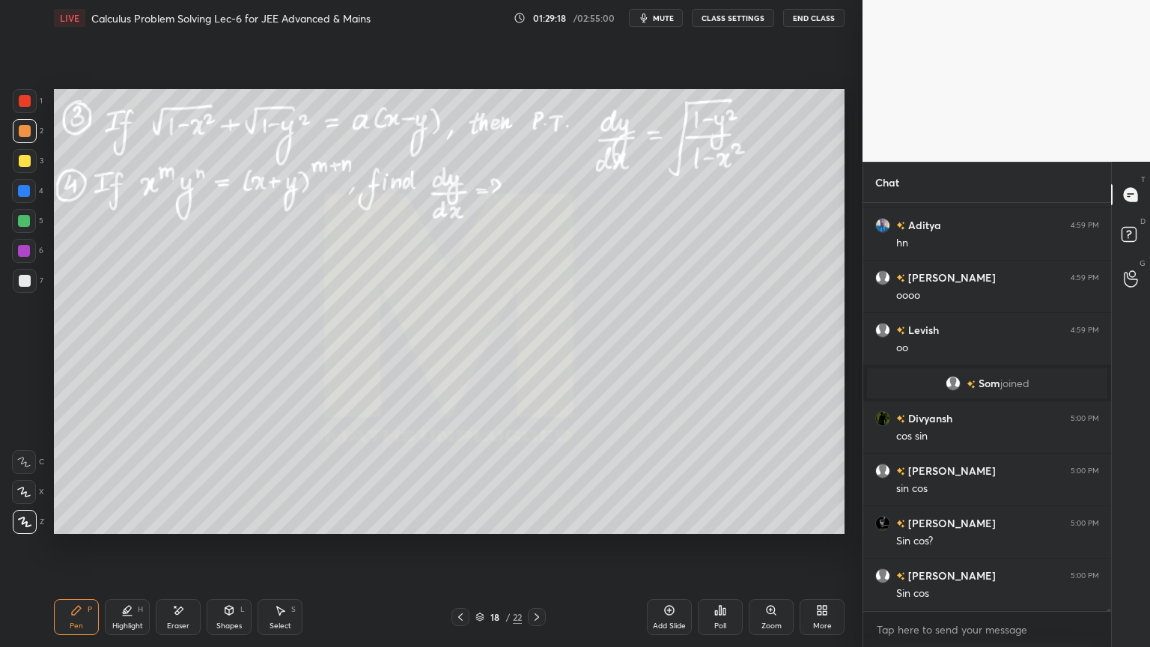
click at [173, 528] on div "Eraser" at bounding box center [178, 617] width 45 height 36
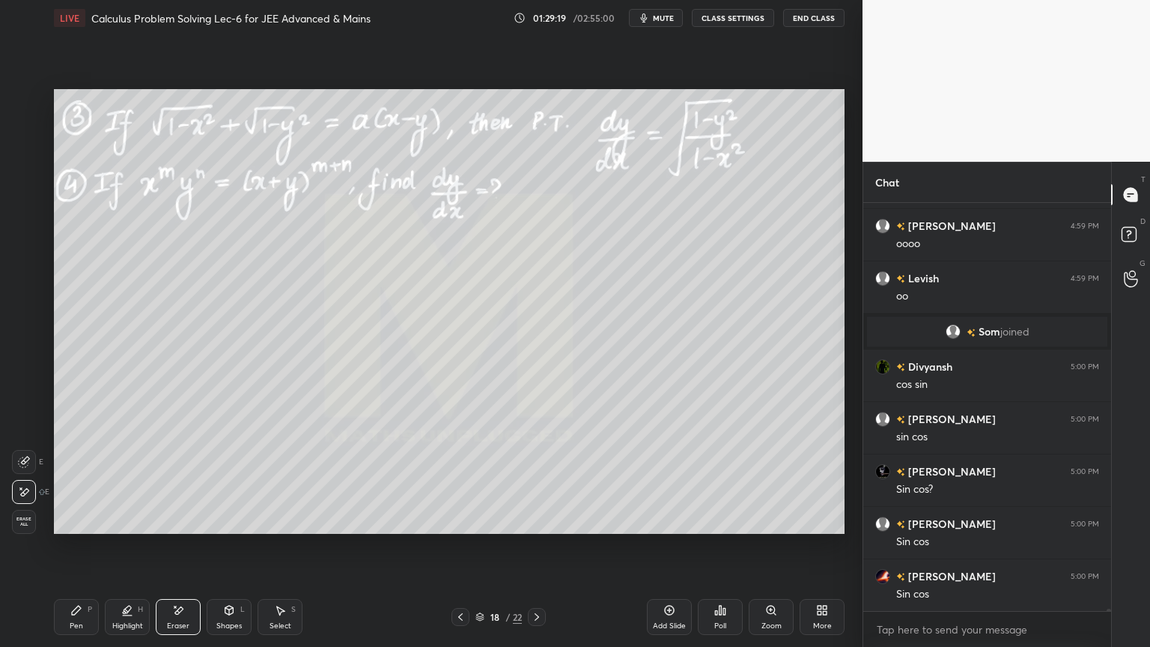
scroll to position [74312, 0]
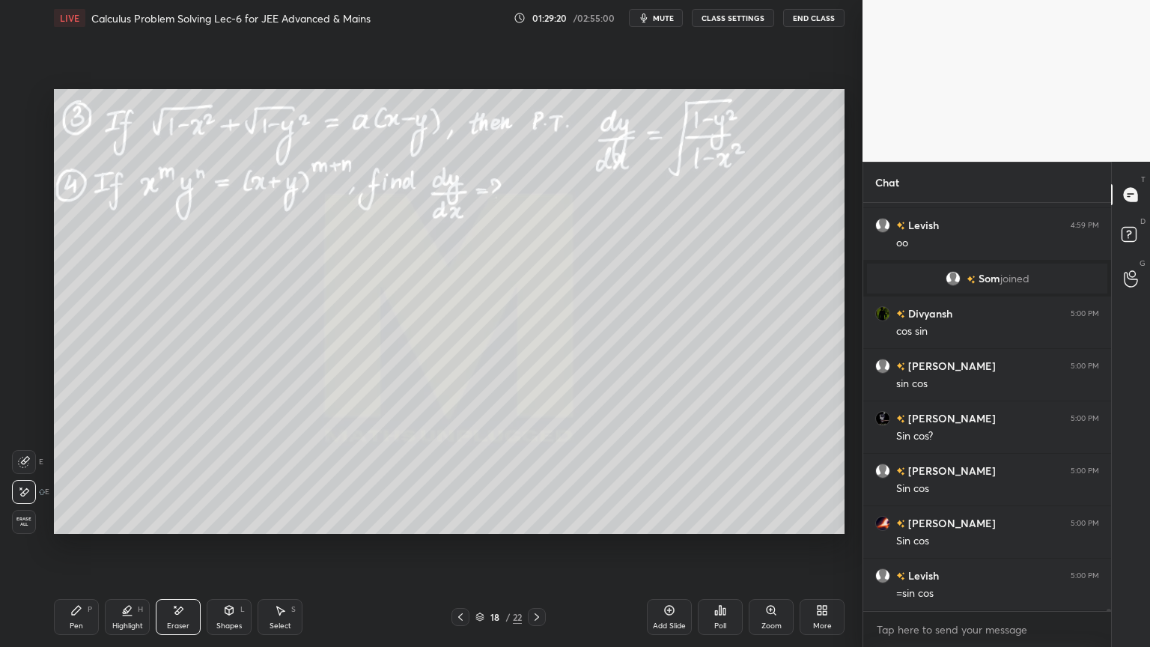
drag, startPoint x: 116, startPoint y: 620, endPoint x: 91, endPoint y: 616, distance: 25.7
click at [113, 528] on div "Highlight H" at bounding box center [127, 617] width 45 height 36
click at [81, 528] on div "Pen P" at bounding box center [76, 617] width 45 height 36
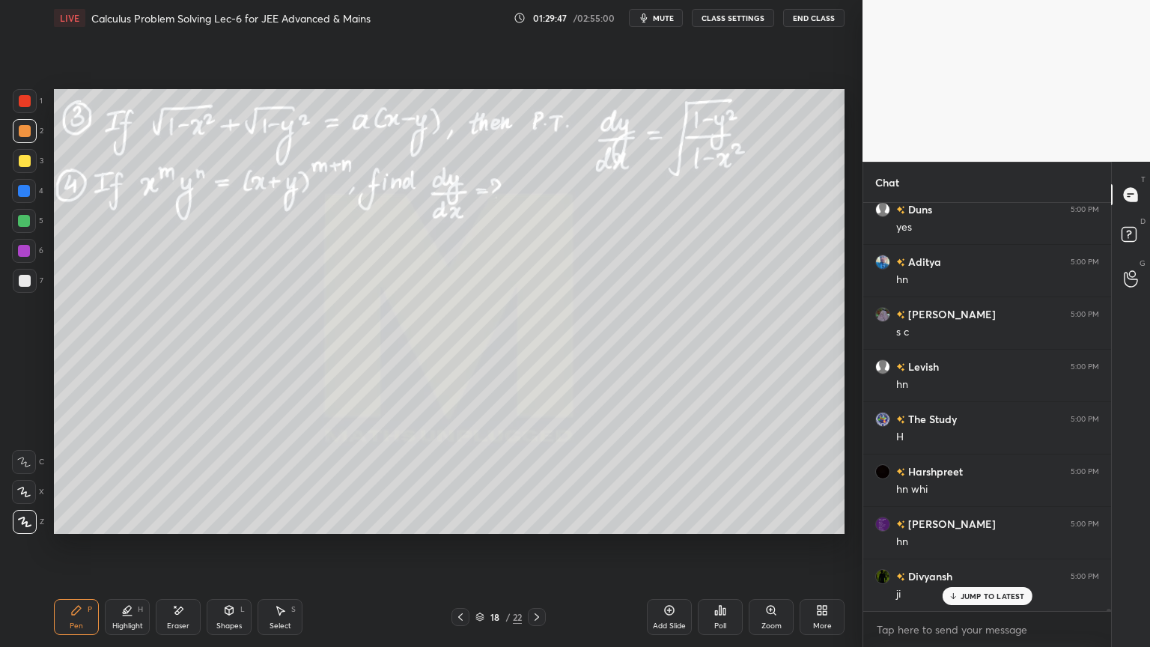
scroll to position [74903, 0]
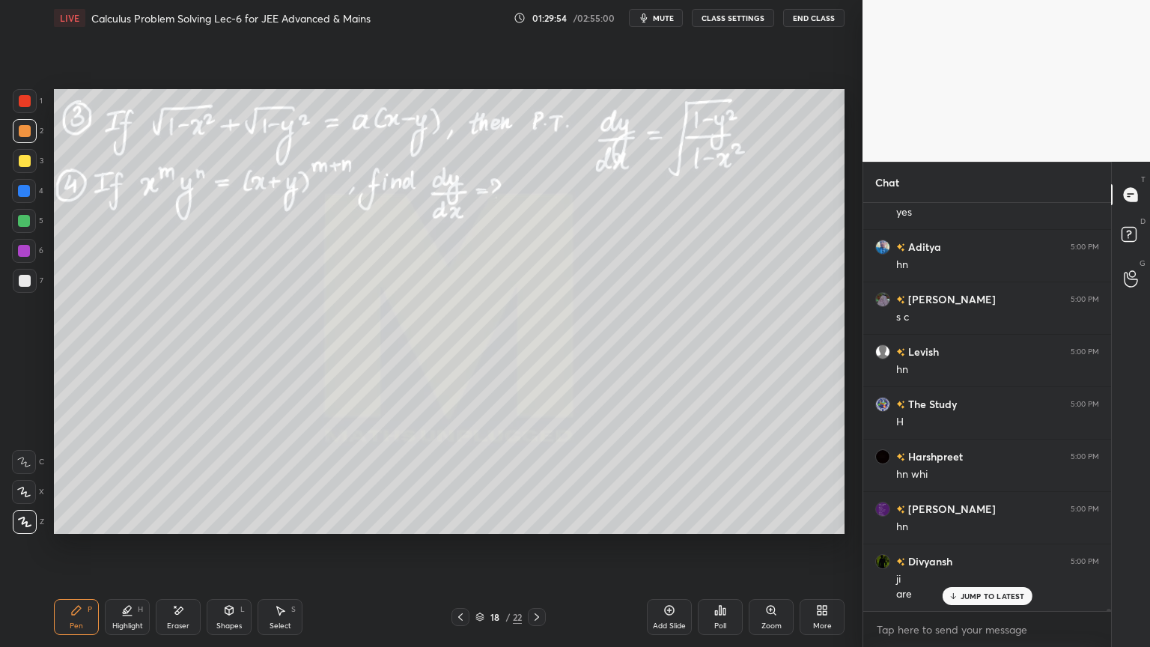
drag, startPoint x: 183, startPoint y: 613, endPoint x: 196, endPoint y: 558, distance: 56.1
click at [183, 528] on div "Eraser" at bounding box center [178, 617] width 45 height 36
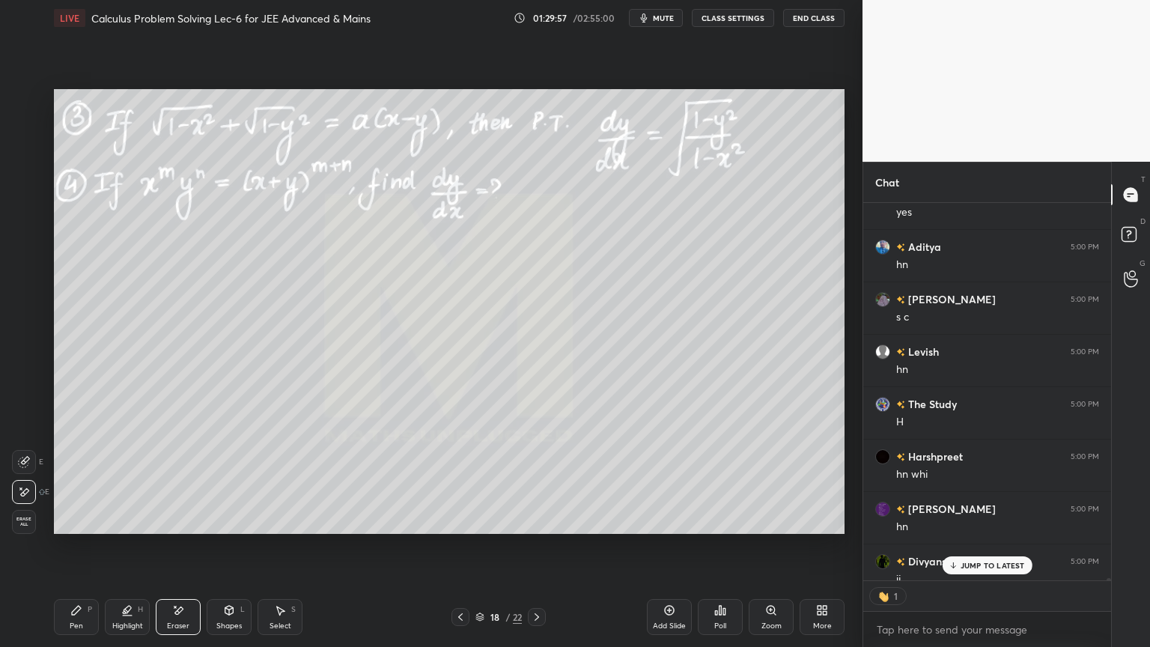
drag, startPoint x: 79, startPoint y: 622, endPoint x: 100, endPoint y: 578, distance: 48.9
click at [79, 528] on div "Pen" at bounding box center [76, 625] width 13 height 7
drag, startPoint x: 969, startPoint y: 567, endPoint x: 959, endPoint y: 568, distance: 10.6
click at [968, 528] on p "JUMP TO LATEST" at bounding box center [992, 565] width 64 height 9
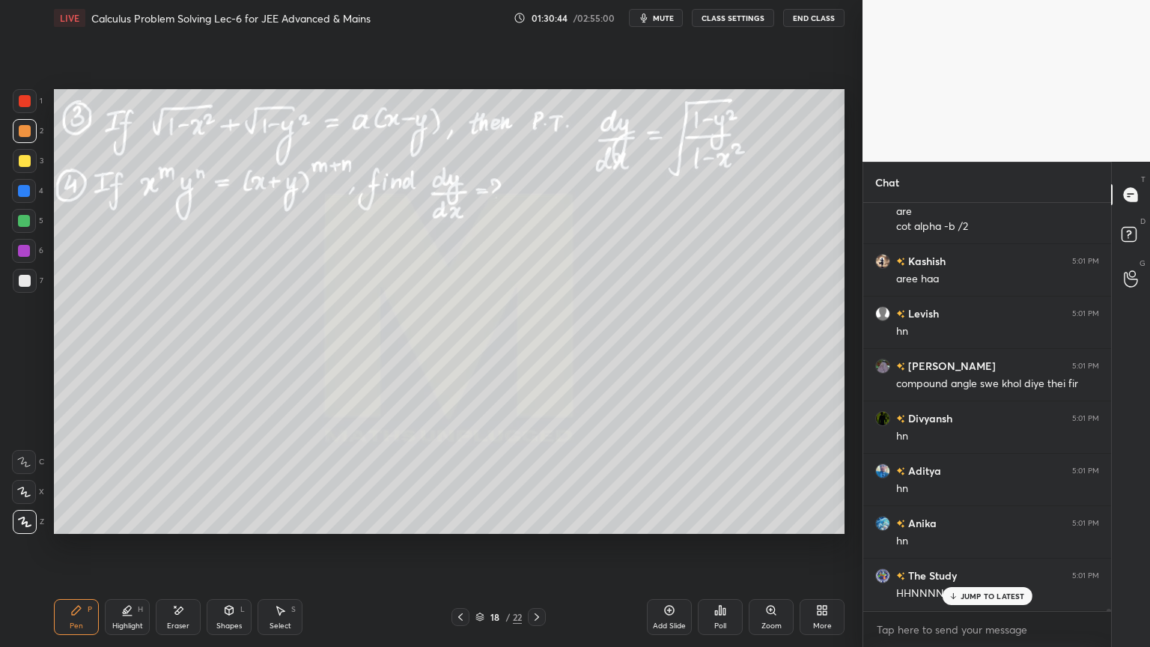
scroll to position [75337, 0]
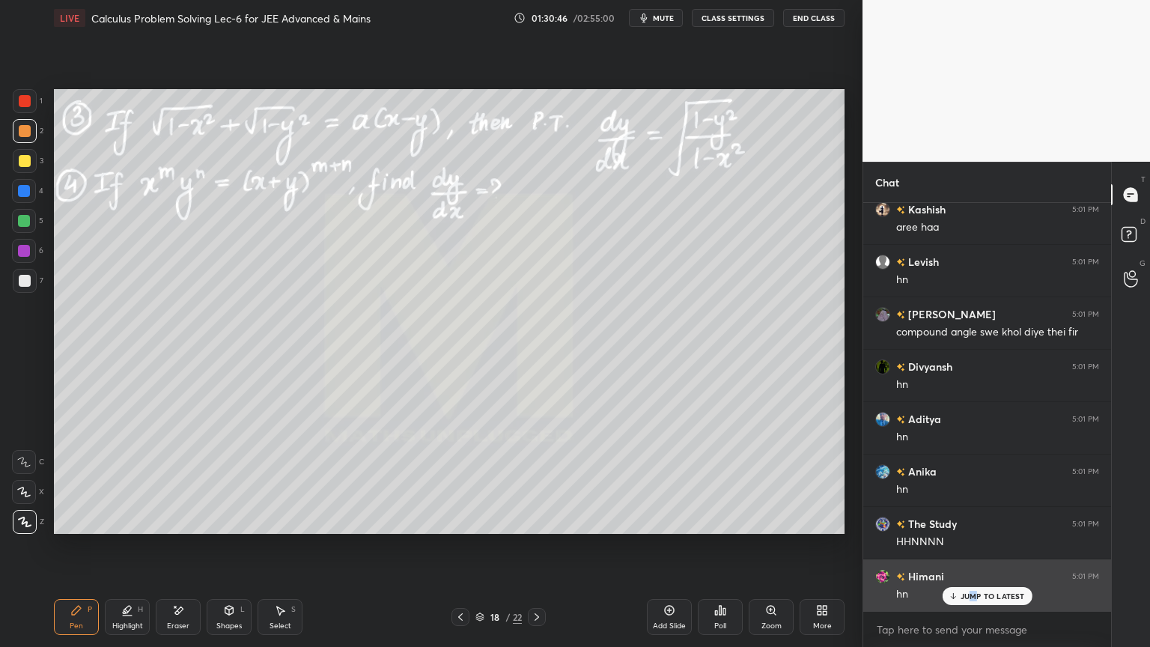
drag, startPoint x: 975, startPoint y: 598, endPoint x: 967, endPoint y: 596, distance: 7.8
click at [972, 528] on p "JUMP TO LATEST" at bounding box center [992, 595] width 64 height 9
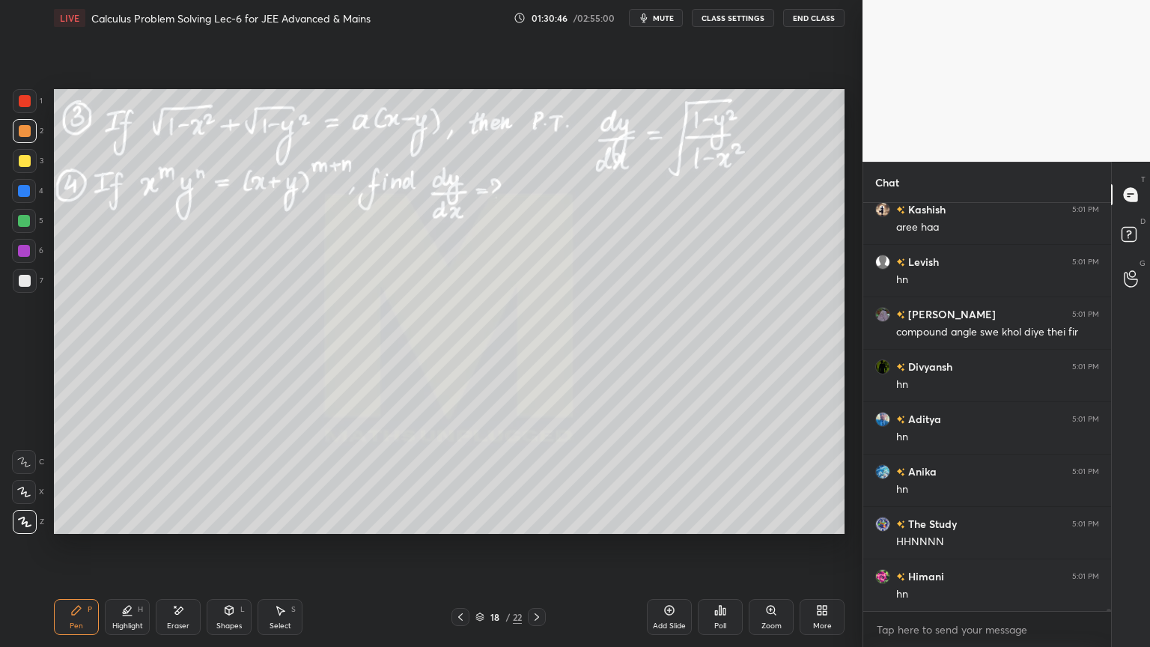
scroll to position [75390, 0]
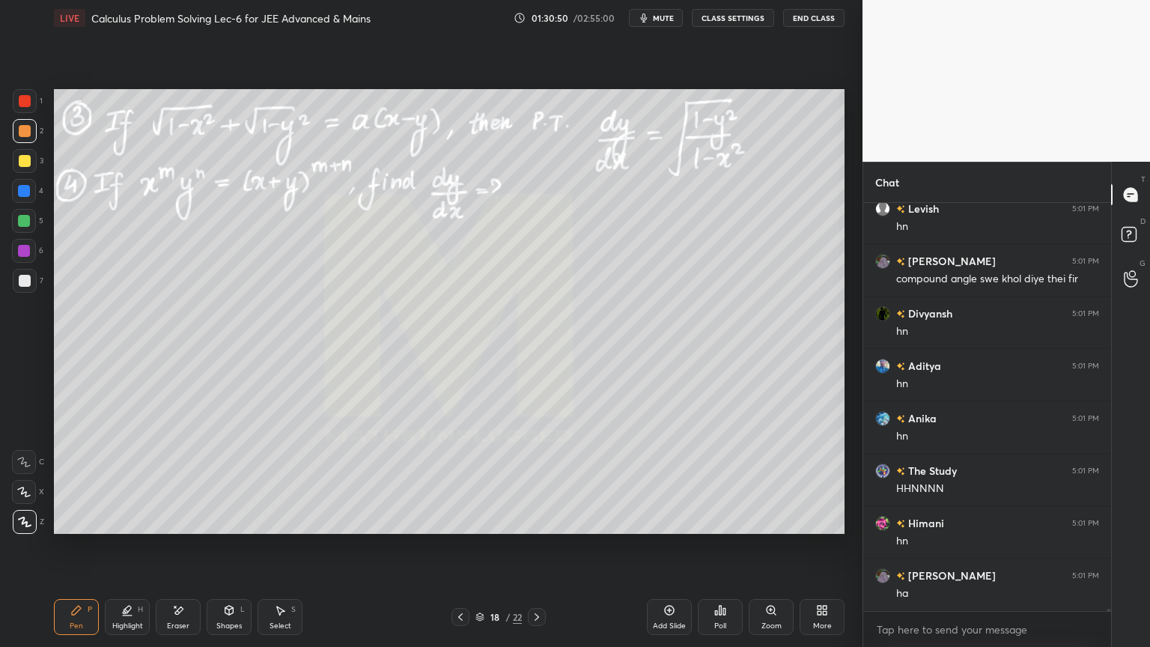
click at [180, 528] on div "Eraser" at bounding box center [178, 617] width 45 height 36
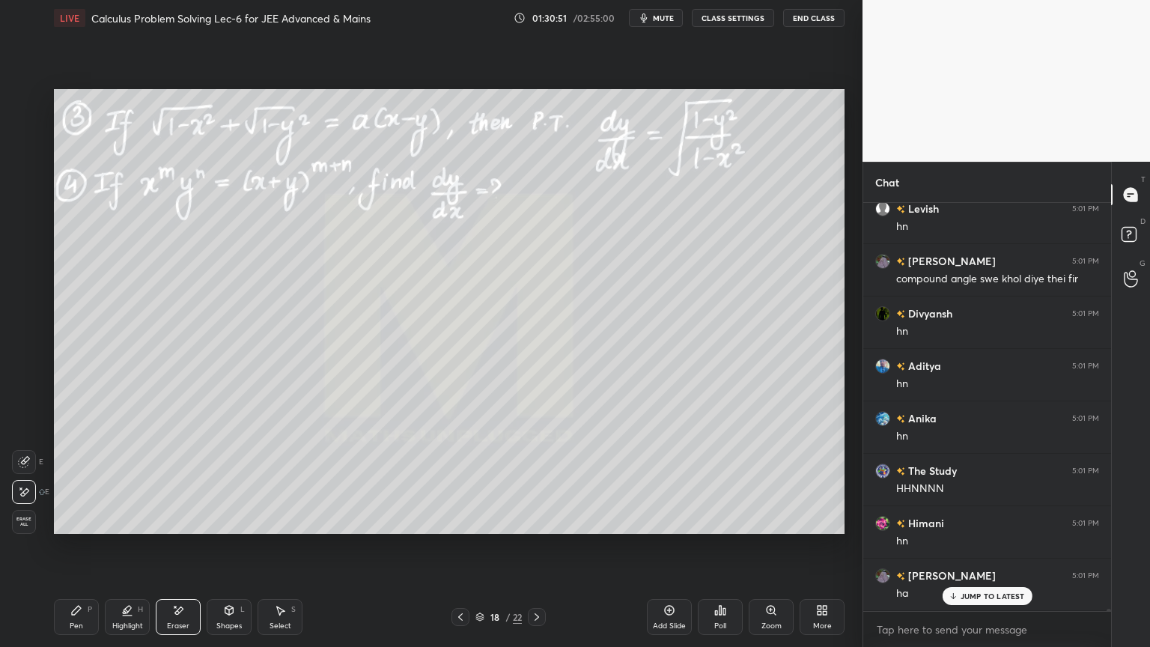
scroll to position [75442, 0]
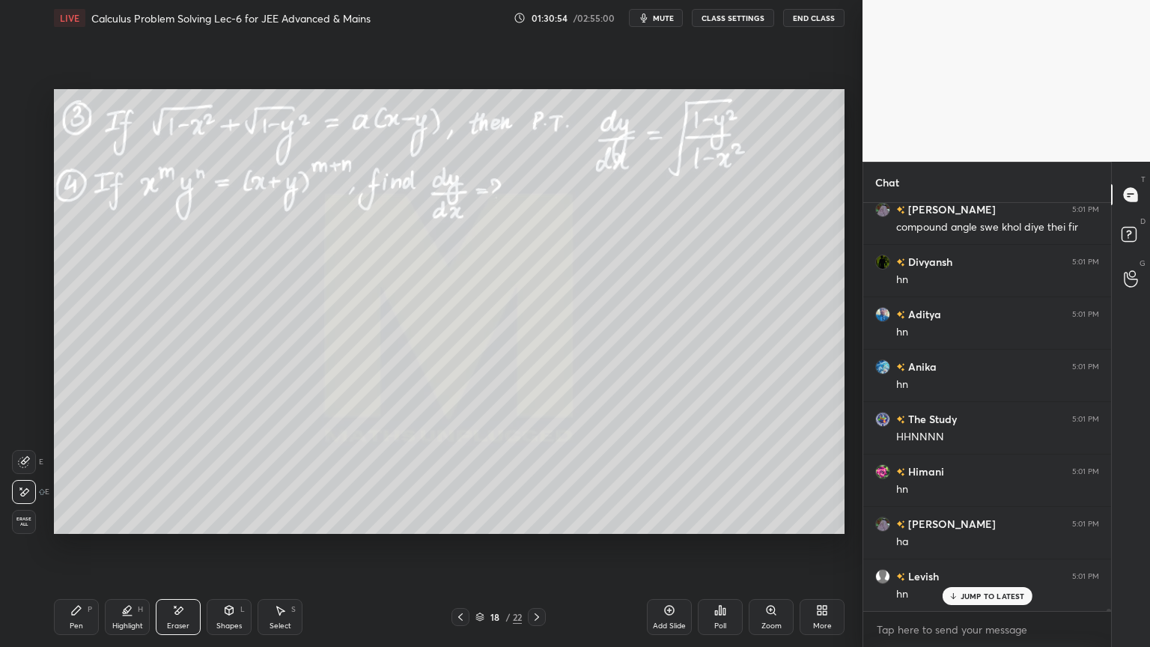
click at [86, 528] on div "Pen P" at bounding box center [76, 617] width 45 height 36
drag, startPoint x: 281, startPoint y: 615, endPoint x: 290, endPoint y: 555, distance: 60.6
click at [282, 528] on div "Select S" at bounding box center [279, 617] width 45 height 36
drag, startPoint x: 293, startPoint y: 419, endPoint x: 493, endPoint y: 484, distance: 210.9
click at [502, 487] on div "0 ° Undo Copy Duplicate Duplicate to new slide Delete" at bounding box center [449, 311] width 790 height 445
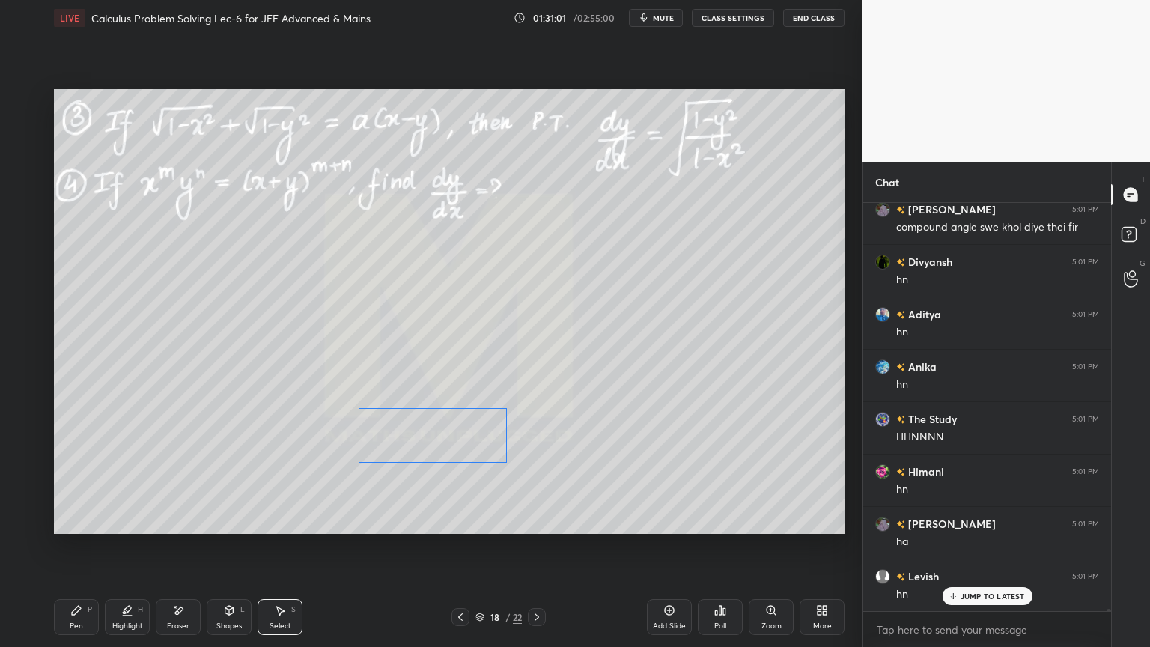
drag, startPoint x: 414, startPoint y: 454, endPoint x: 451, endPoint y: 447, distance: 38.2
click at [460, 439] on div "0 ° Undo Copy Duplicate Duplicate to new slide Delete" at bounding box center [449, 311] width 790 height 445
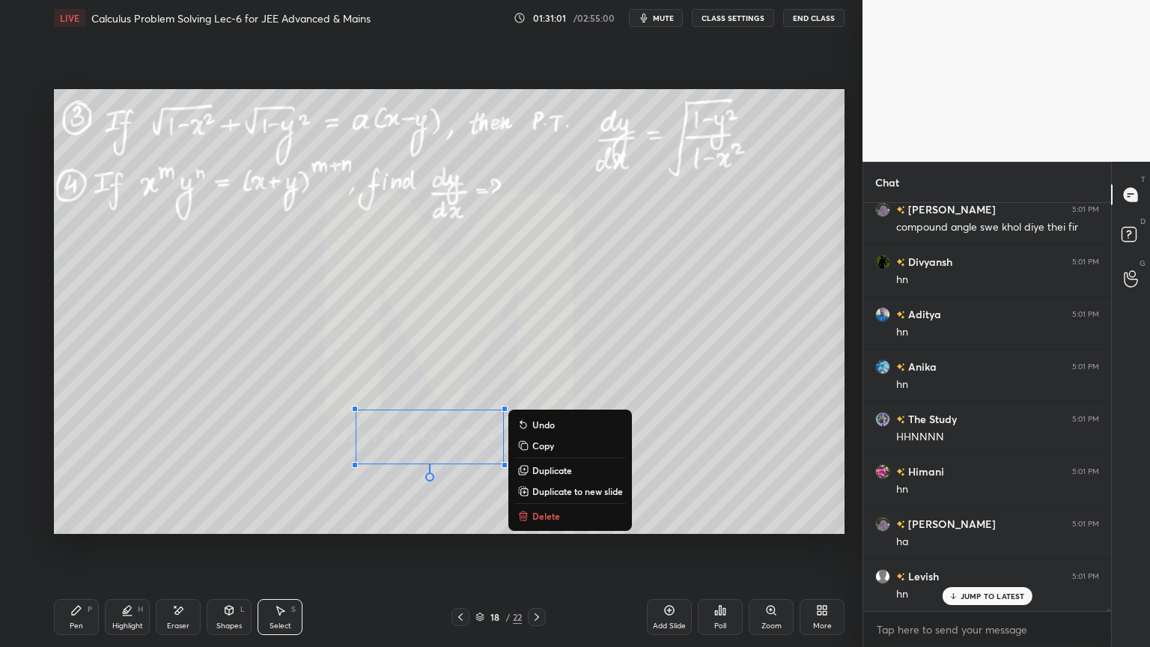
click at [347, 493] on div "0 ° Undo Copy Duplicate Duplicate to new slide Delete" at bounding box center [449, 311] width 790 height 445
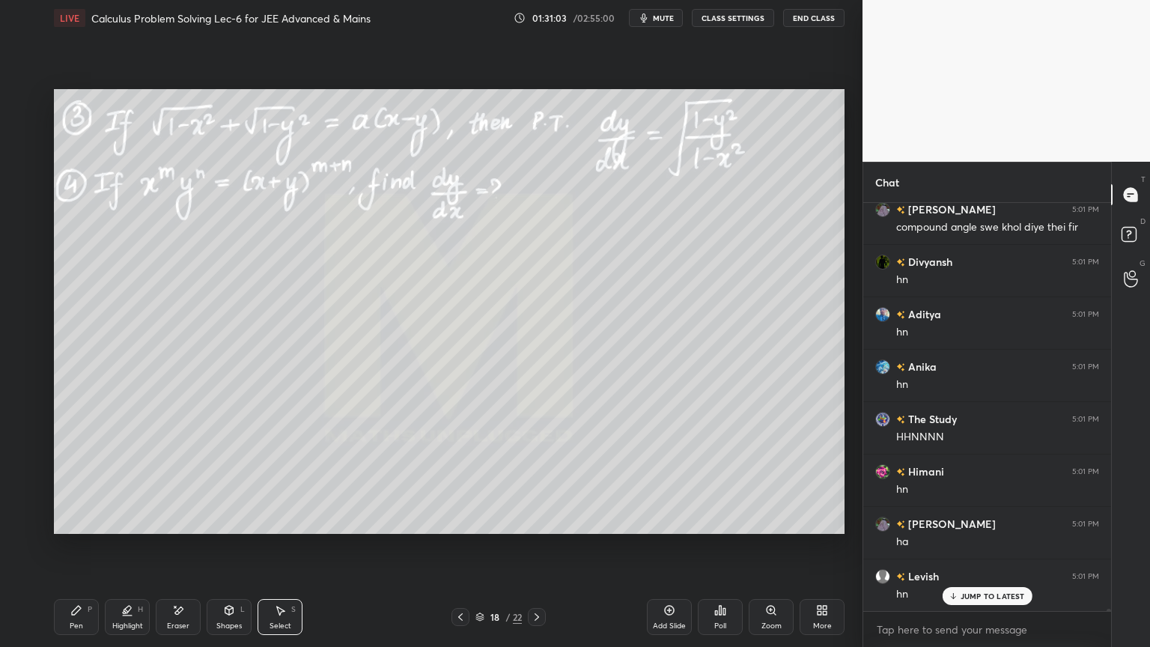
click at [123, 528] on div "Highlight H" at bounding box center [127, 617] width 45 height 36
drag, startPoint x: 79, startPoint y: 621, endPoint x: 129, endPoint y: 614, distance: 49.9
click at [80, 528] on div "Pen P" at bounding box center [76, 617] width 45 height 36
click at [280, 528] on icon at bounding box center [281, 610] width 8 height 9
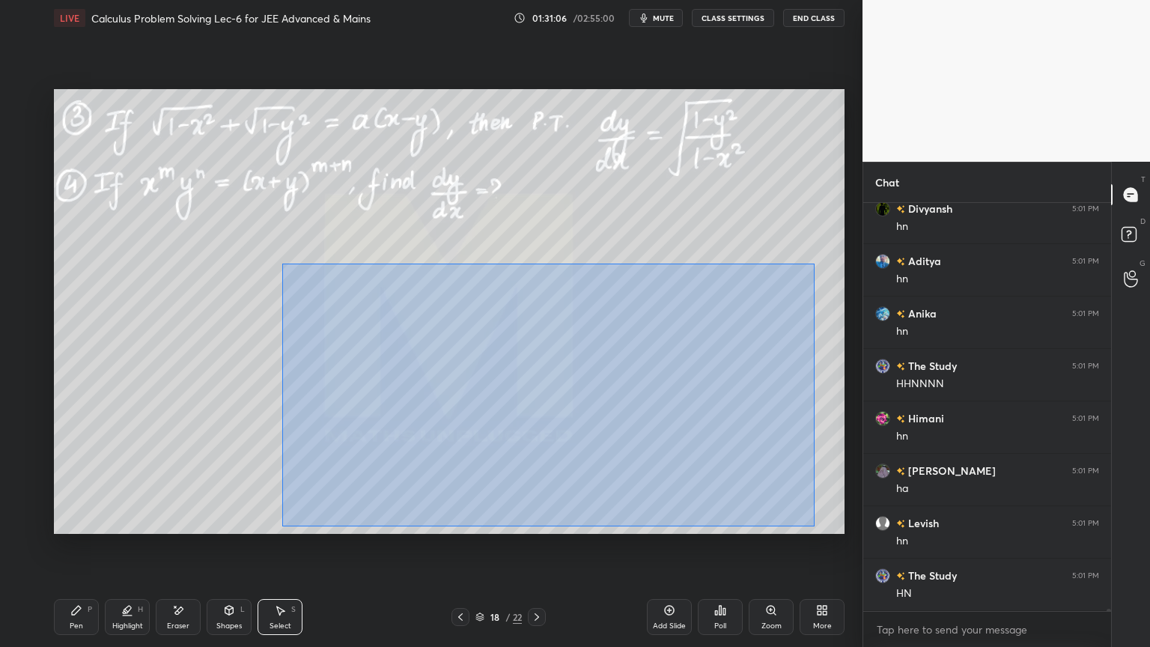
drag, startPoint x: 281, startPoint y: 263, endPoint x: 687, endPoint y: 434, distance: 441.1
click at [812, 528] on div "0 ° Undo Copy Duplicate Duplicate to new slide Delete" at bounding box center [449, 311] width 790 height 445
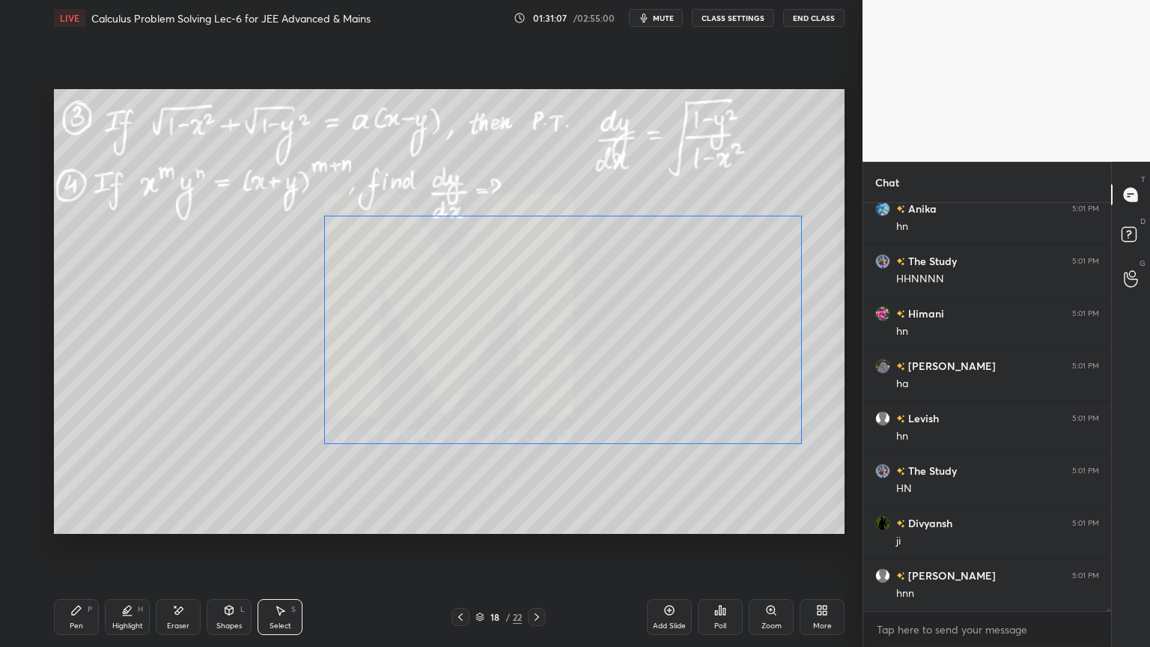
drag, startPoint x: 647, startPoint y: 423, endPoint x: 662, endPoint y: 433, distance: 18.3
click at [680, 364] on div "0 ° Undo Copy Duplicate Duplicate to new slide Delete" at bounding box center [449, 311] width 790 height 445
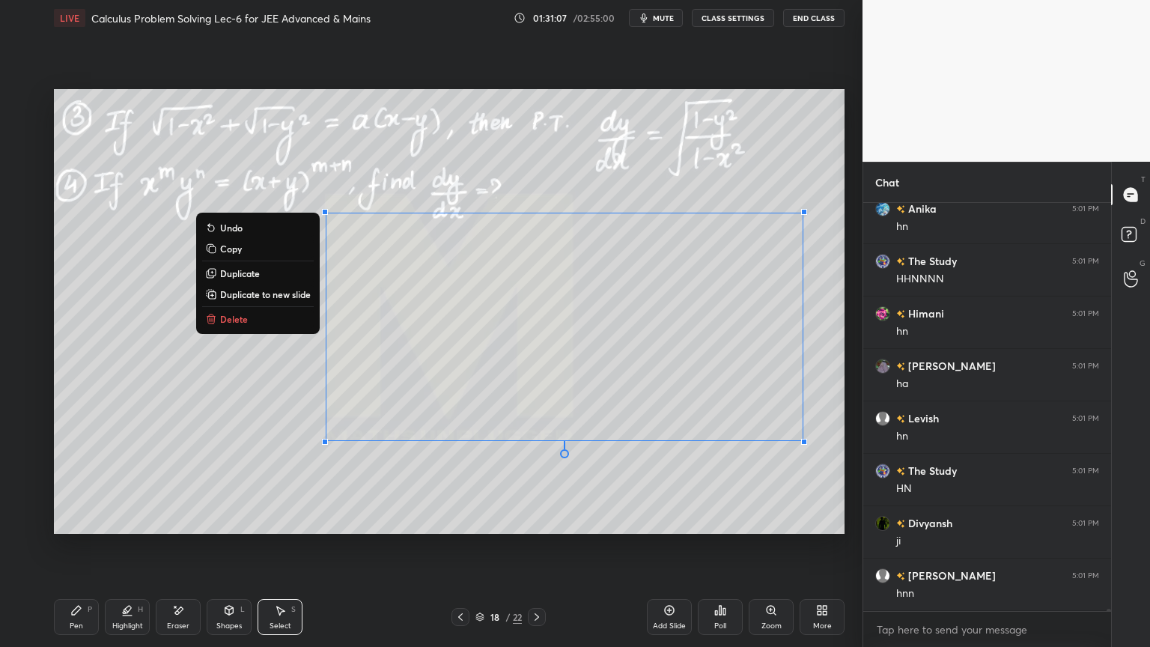
click at [662, 484] on div "0 ° Undo Copy Duplicate Duplicate to new slide Delete" at bounding box center [449, 311] width 790 height 445
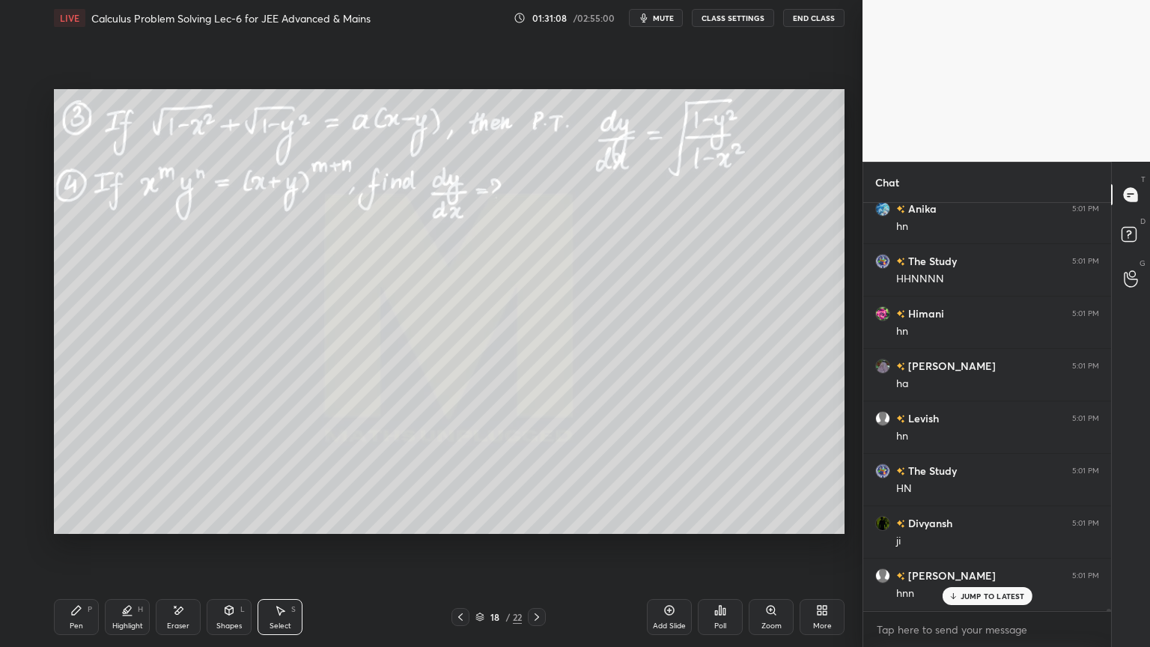
scroll to position [75651, 0]
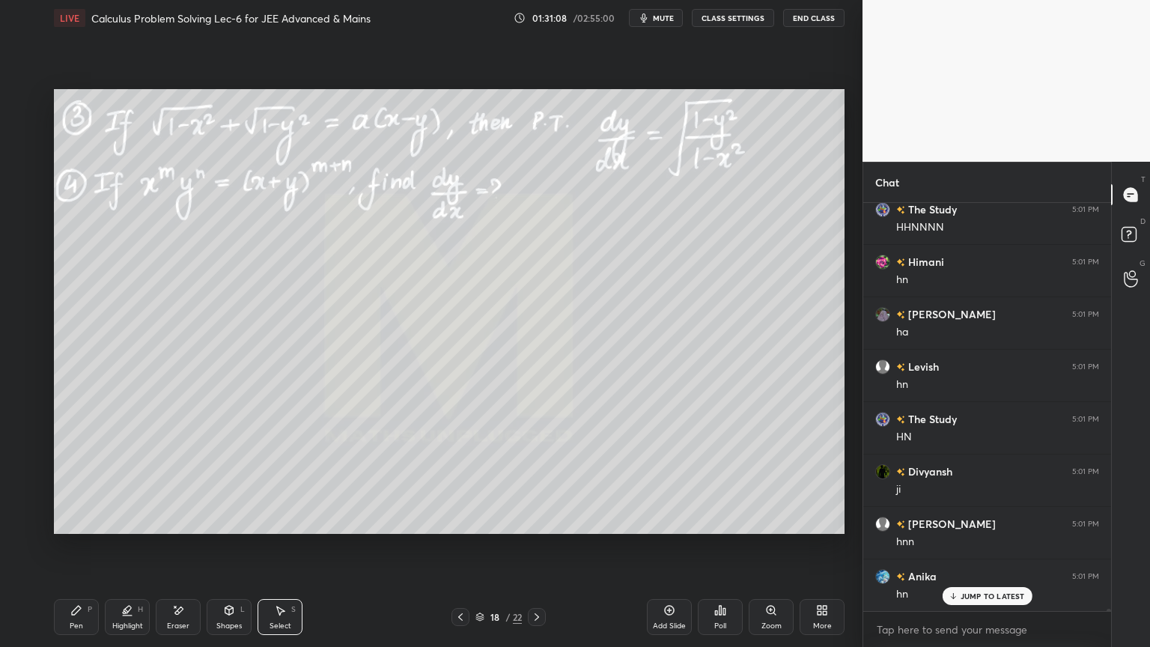
drag, startPoint x: 127, startPoint y: 618, endPoint x: 93, endPoint y: 620, distance: 34.5
click at [126, 528] on div "Highlight H" at bounding box center [127, 617] width 45 height 36
drag, startPoint x: 85, startPoint y: 618, endPoint x: 129, endPoint y: 607, distance: 44.8
click at [82, 528] on div "Pen P" at bounding box center [76, 617] width 45 height 36
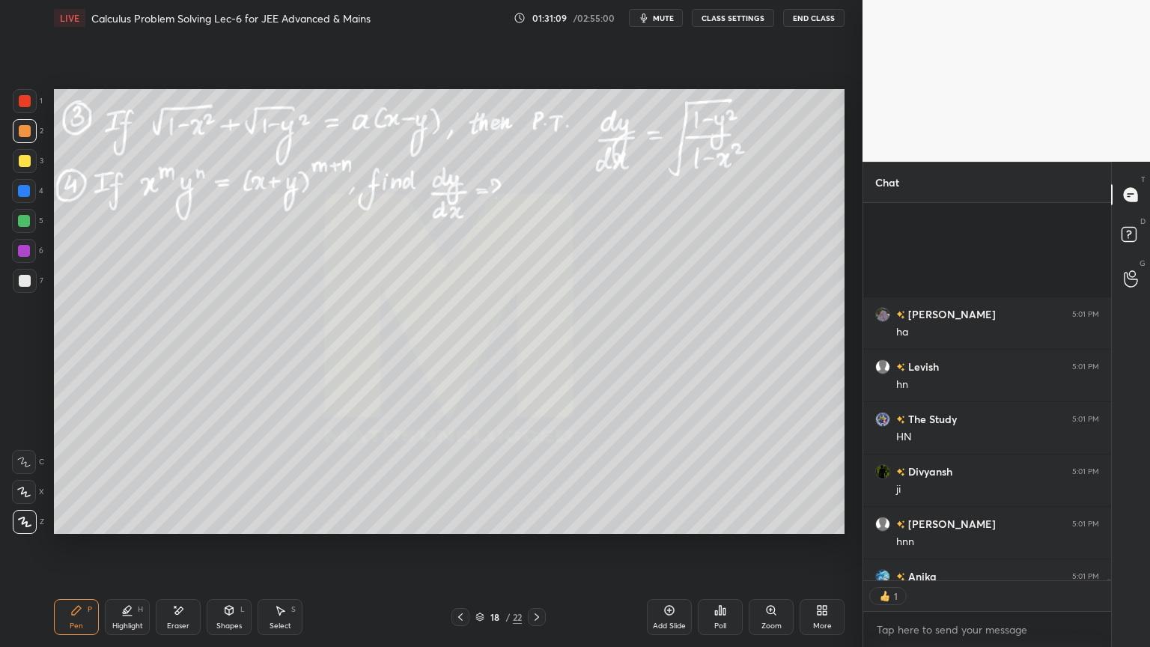
scroll to position [75840, 0]
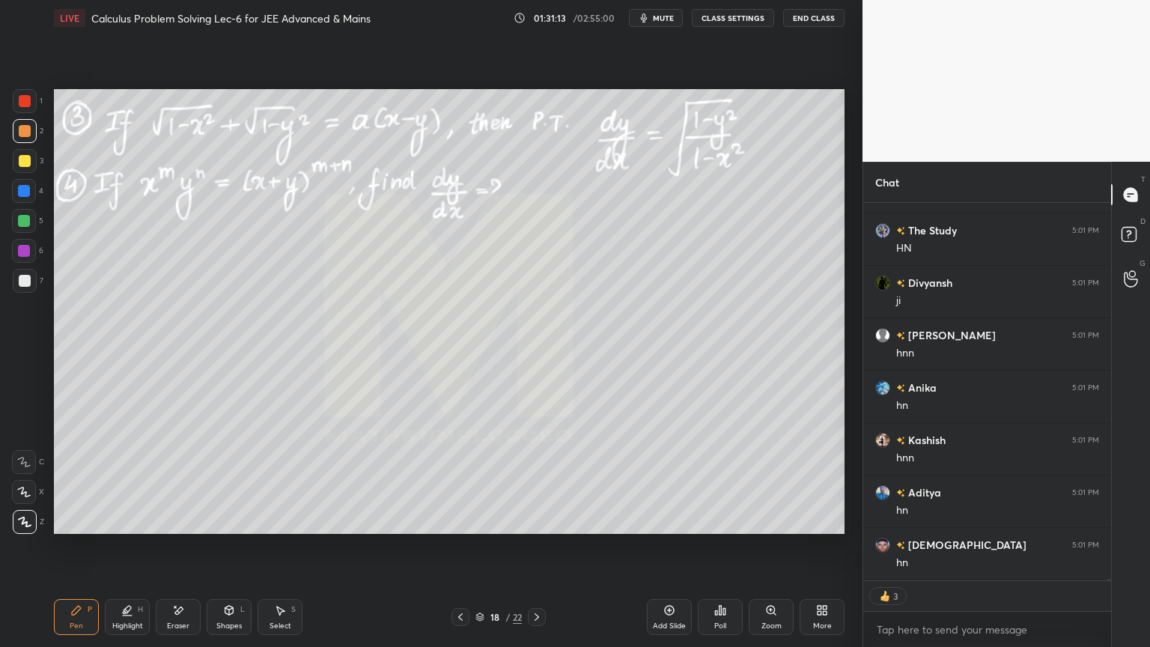
drag, startPoint x: 181, startPoint y: 621, endPoint x: 238, endPoint y: 554, distance: 87.6
click at [181, 528] on div "Eraser" at bounding box center [178, 617] width 45 height 36
drag, startPoint x: 87, startPoint y: 619, endPoint x: 105, endPoint y: 598, distance: 27.6
click at [85, 528] on div "Pen P" at bounding box center [76, 617] width 45 height 36
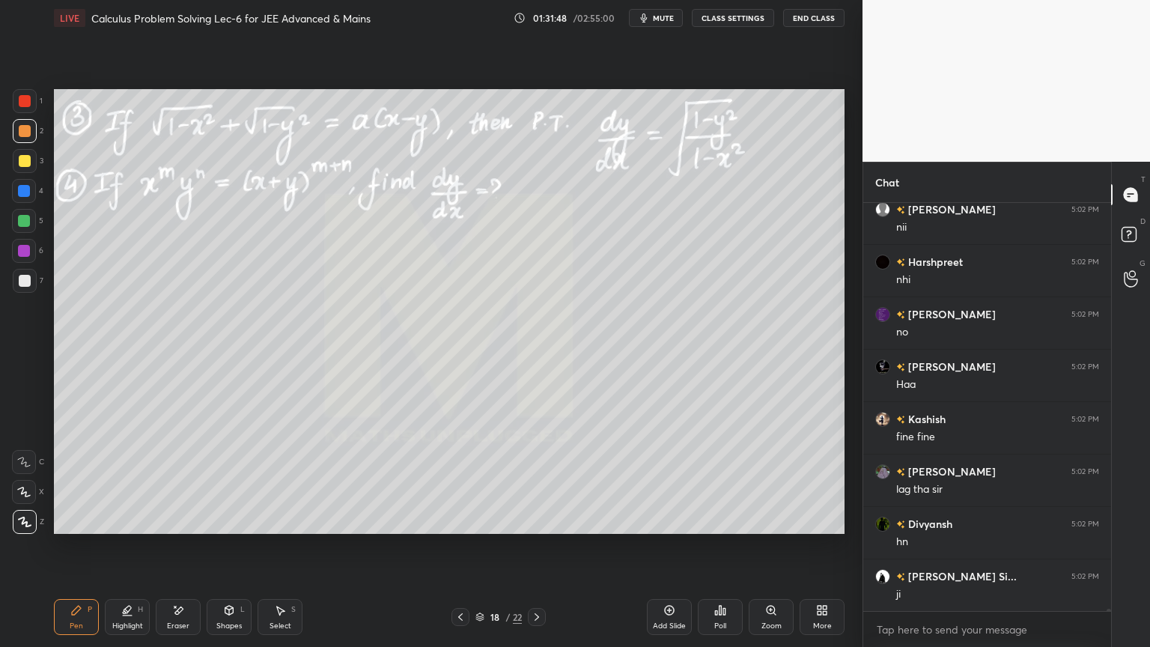
scroll to position [77187, 0]
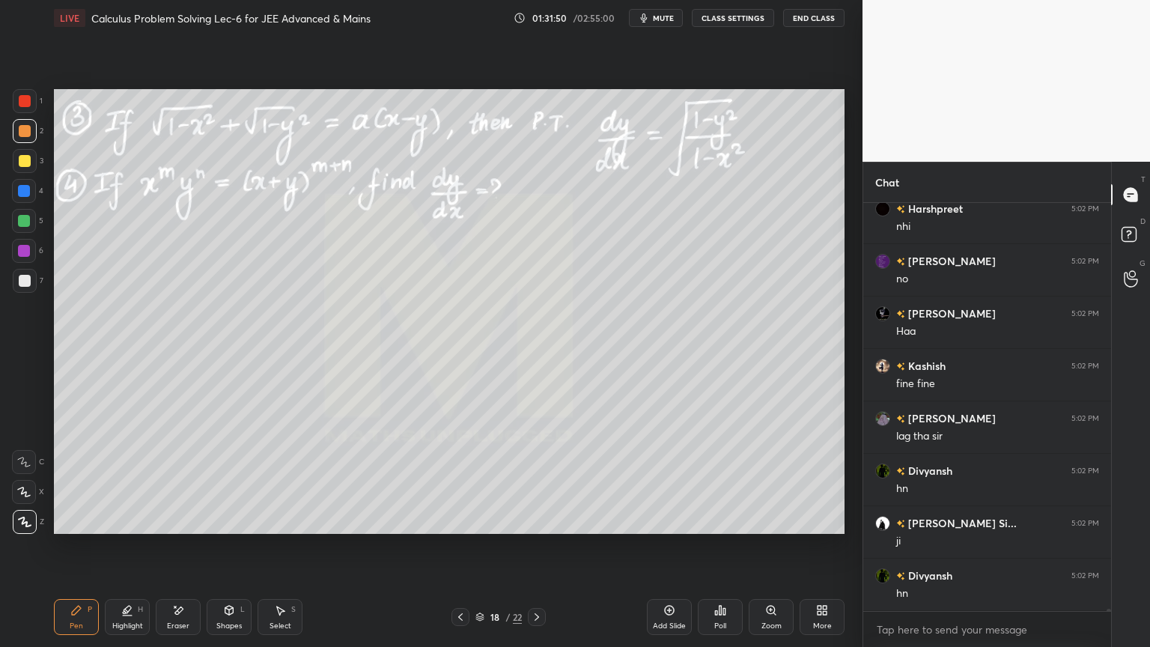
click at [172, 528] on div "Eraser" at bounding box center [178, 617] width 45 height 36
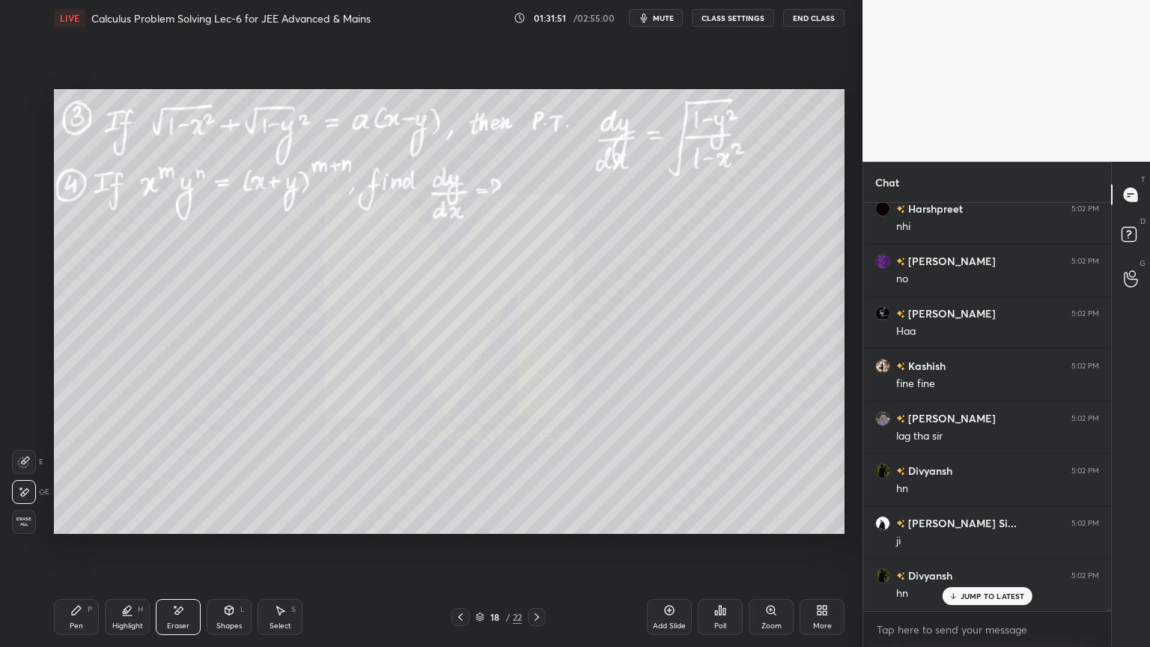
scroll to position [77238, 0]
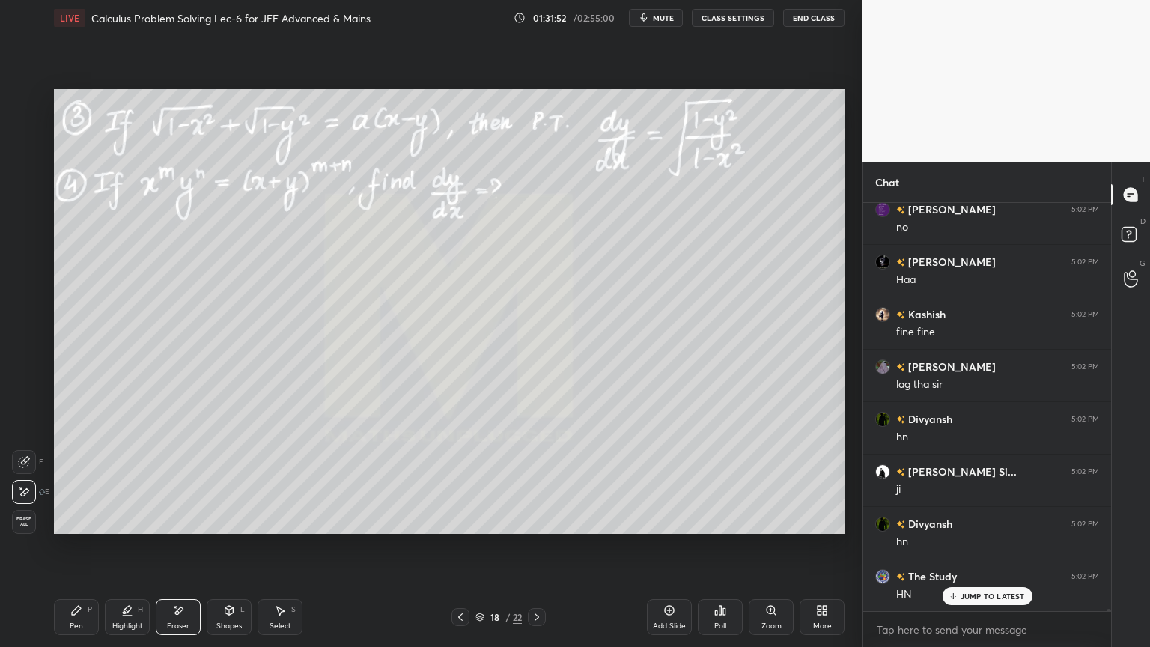
click at [83, 528] on div "Pen P" at bounding box center [76, 617] width 45 height 36
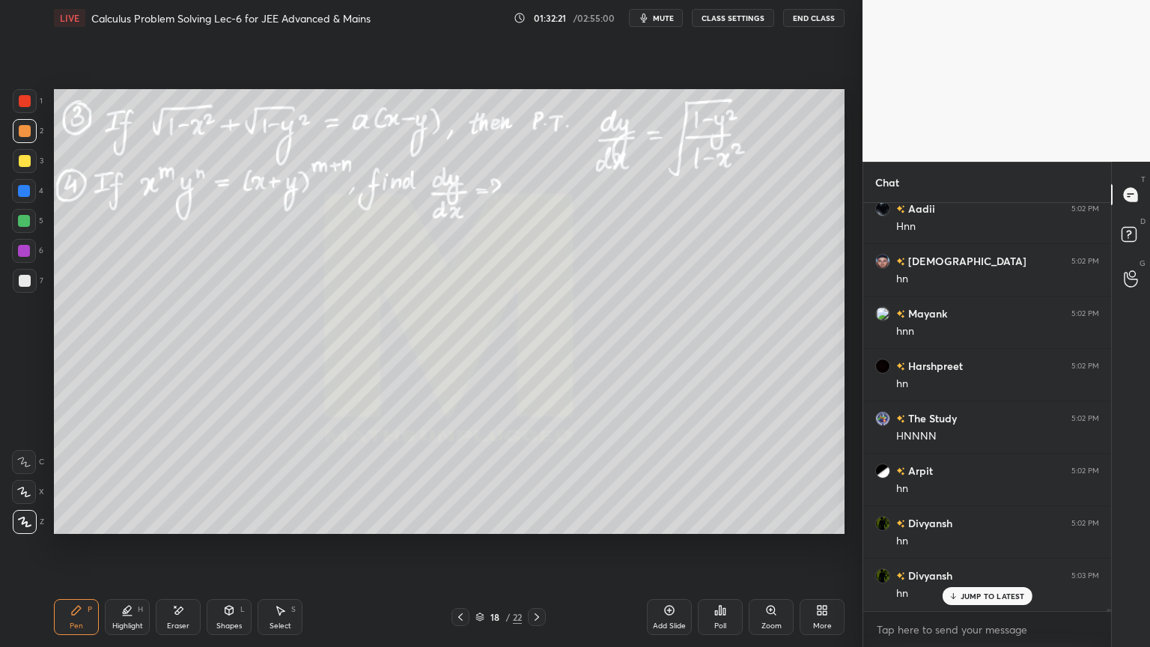
scroll to position [78286, 0]
click at [176, 528] on icon at bounding box center [179, 609] width 8 height 7
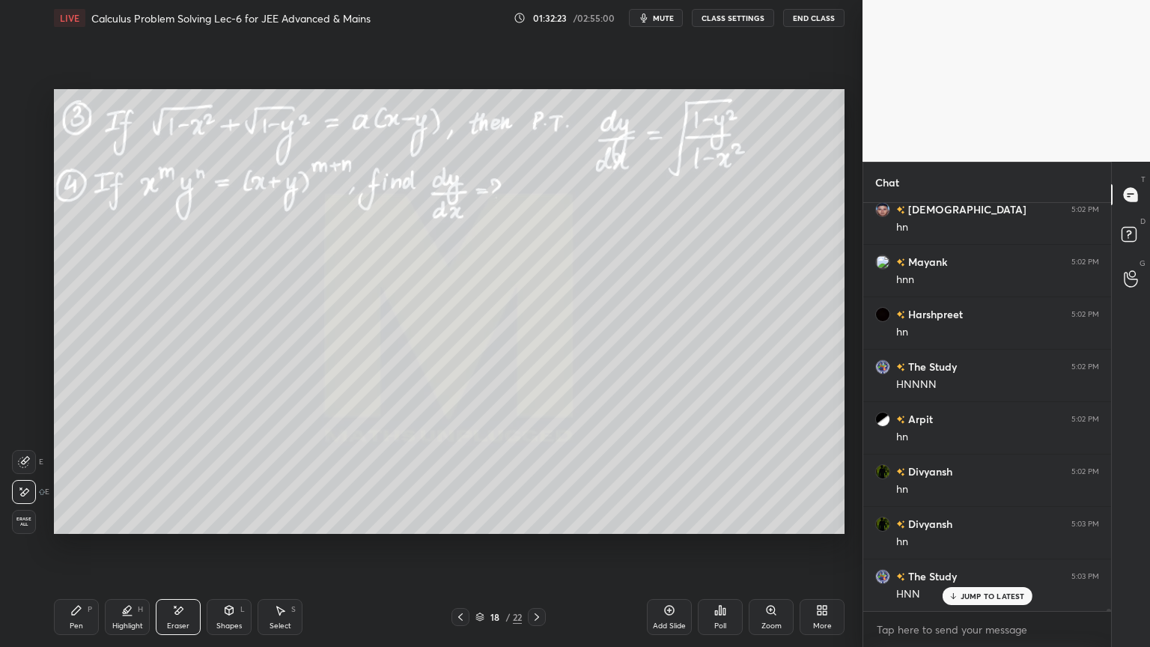
click at [78, 528] on div "Pen P" at bounding box center [76, 617] width 45 height 36
click at [180, 528] on icon at bounding box center [178, 610] width 12 height 13
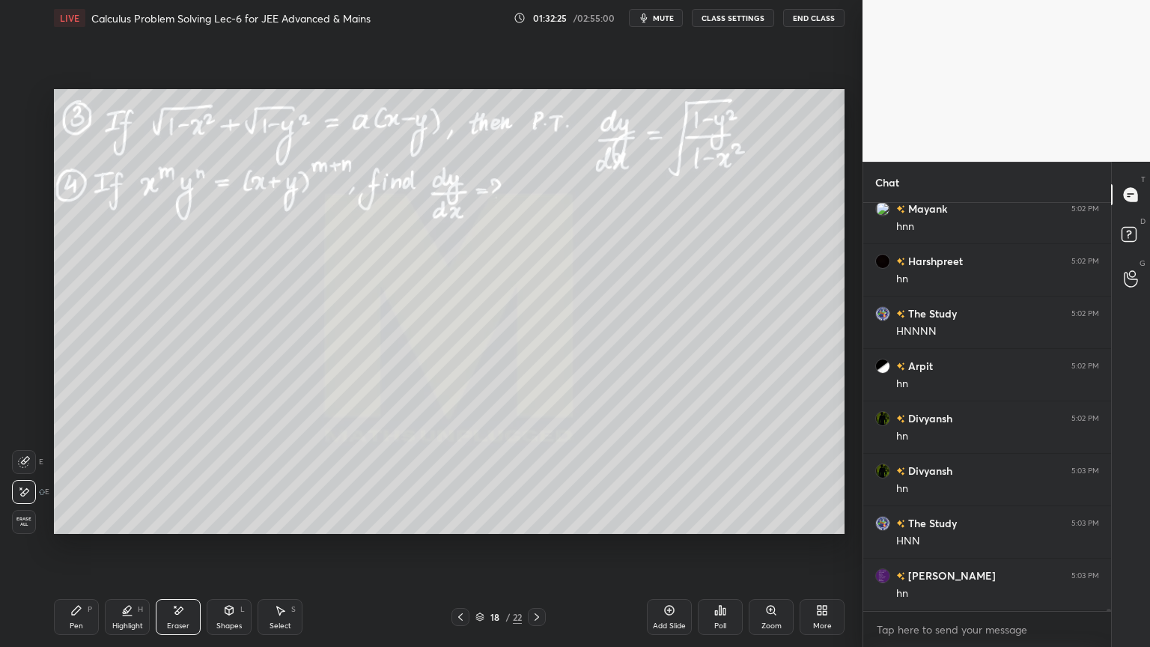
scroll to position [78391, 0]
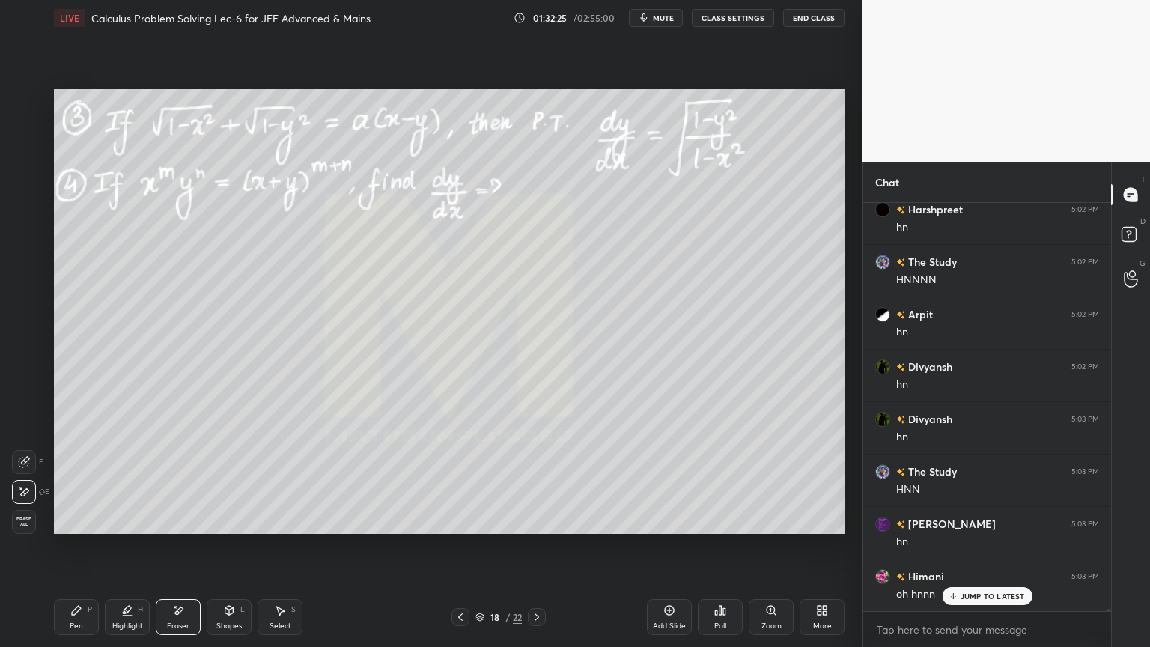
click at [121, 528] on div "Highlight H" at bounding box center [127, 617] width 45 height 36
click at [80, 528] on div "Pen P" at bounding box center [76, 617] width 45 height 36
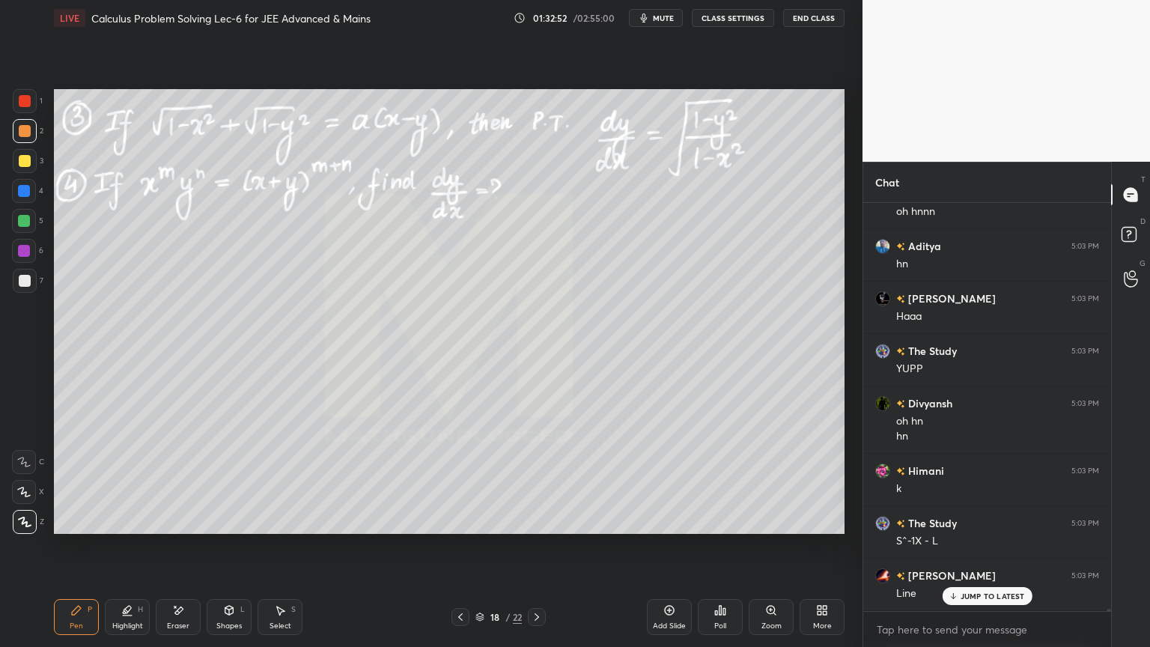
scroll to position [78825, 0]
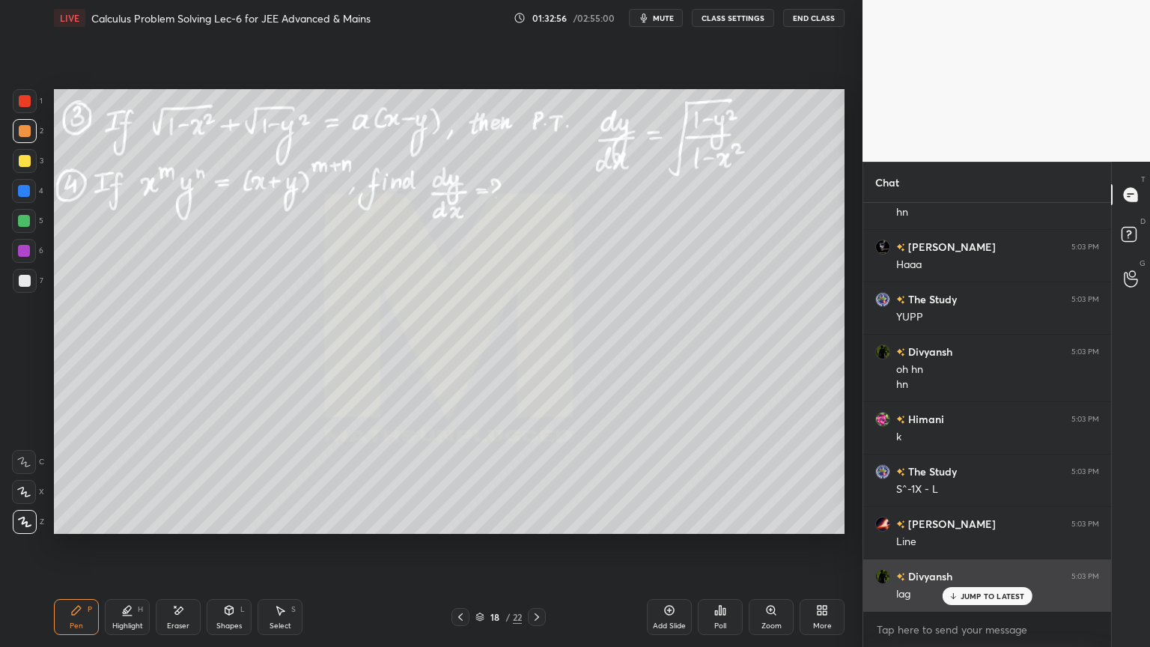
drag, startPoint x: 964, startPoint y: 597, endPoint x: 957, endPoint y: 598, distance: 7.5
click at [963, 528] on p "JUMP TO LATEST" at bounding box center [992, 595] width 64 height 9
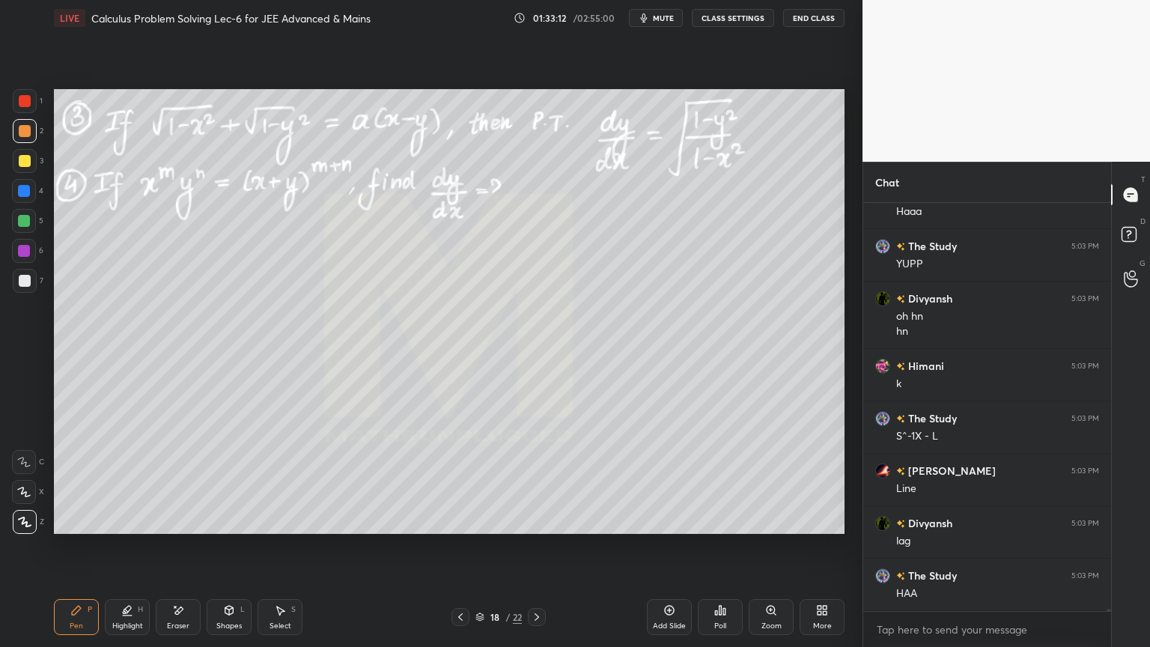
scroll to position [78930, 0]
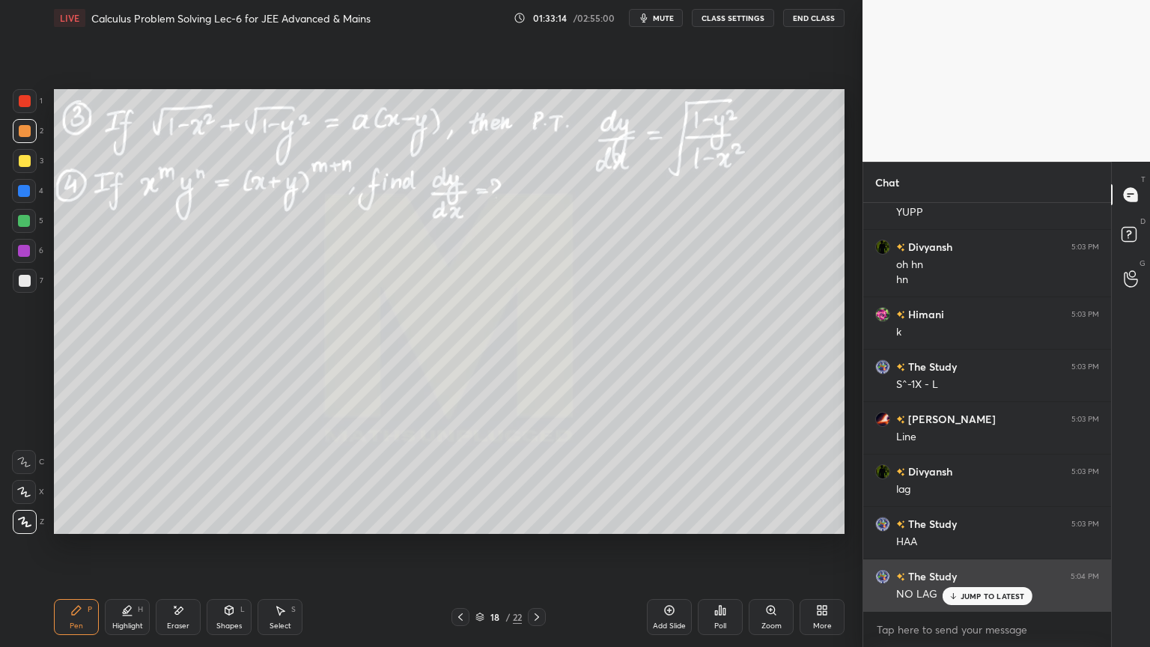
click at [960, 528] on div "JUMP TO LATEST" at bounding box center [987, 596] width 90 height 18
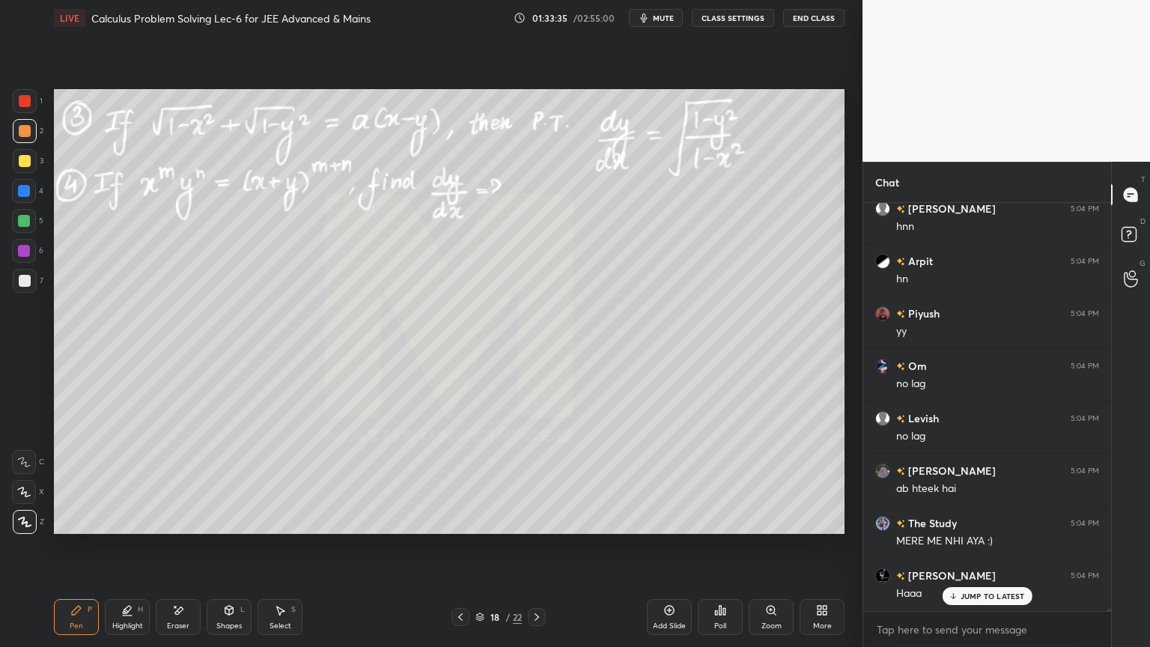
scroll to position [79873, 0]
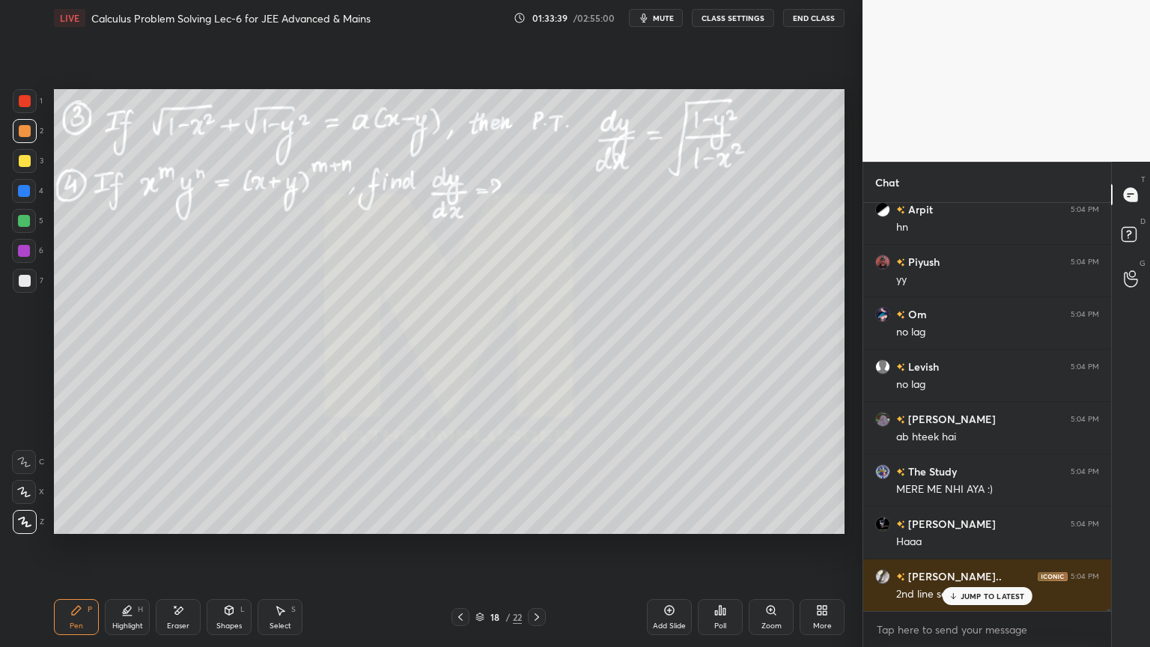
click at [189, 528] on div "Eraser" at bounding box center [178, 617] width 45 height 36
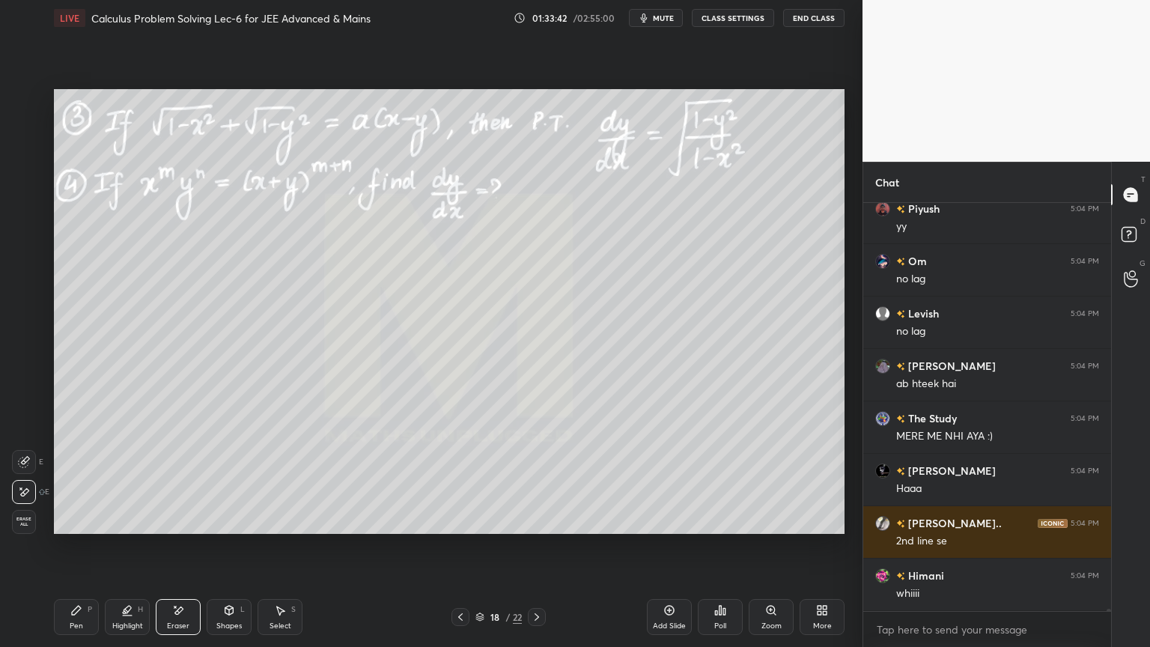
click at [124, 528] on icon at bounding box center [127, 610] width 12 height 12
click at [82, 528] on div "Pen P" at bounding box center [76, 617] width 45 height 36
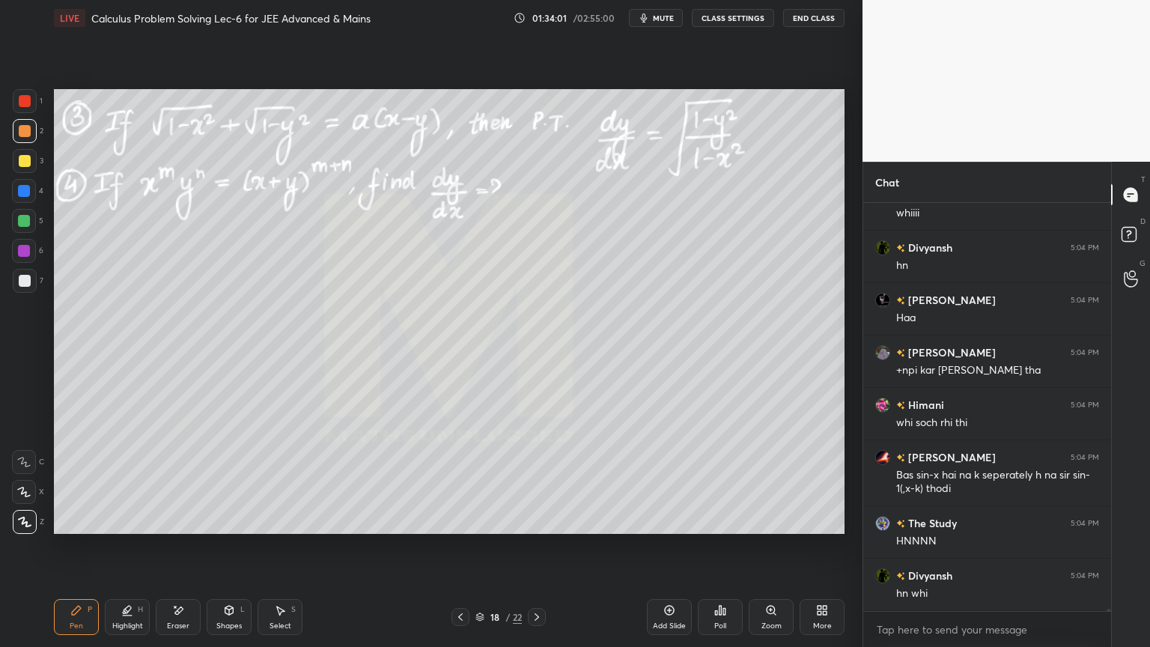
scroll to position [80358, 0]
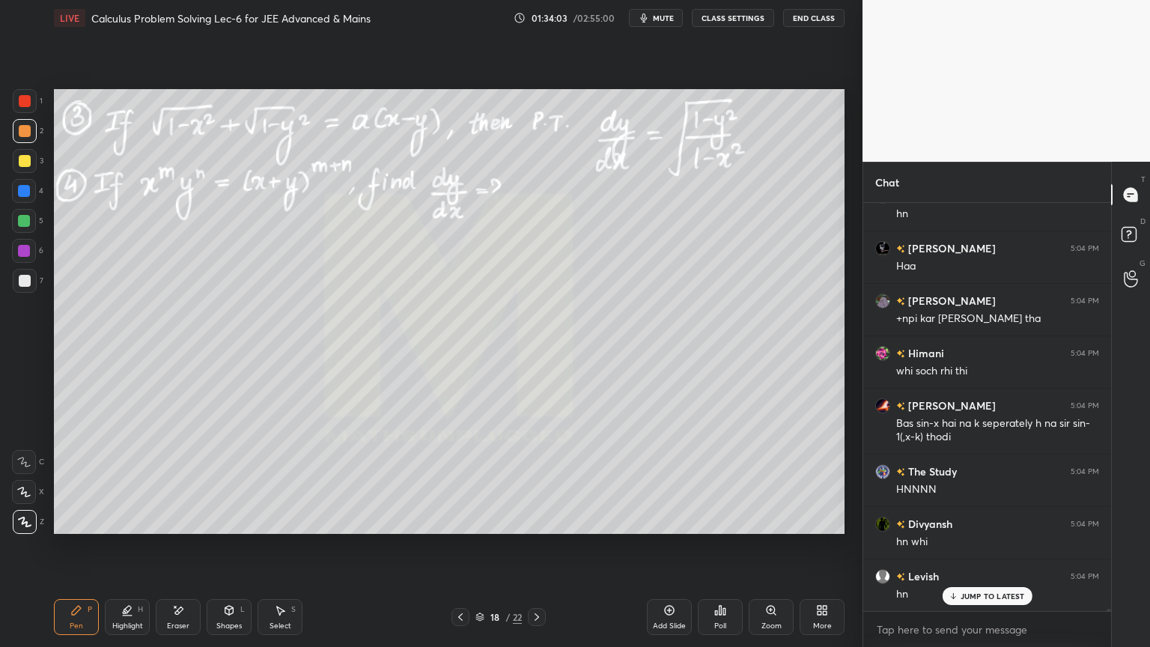
click at [168, 528] on div "Eraser" at bounding box center [178, 617] width 45 height 36
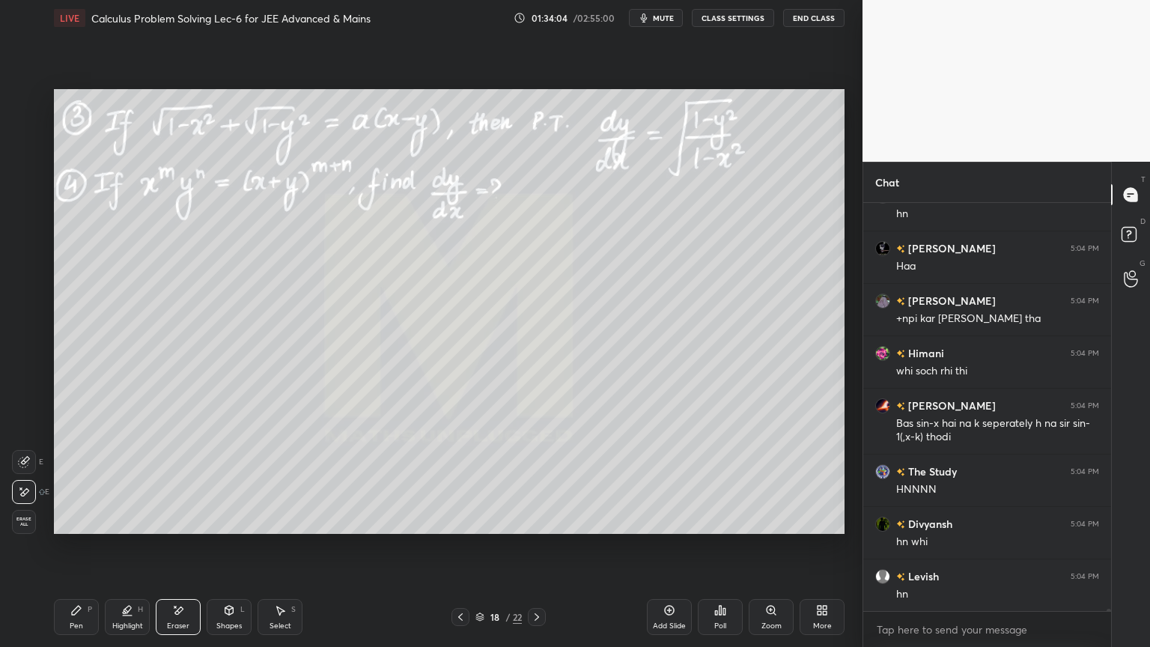
scroll to position [80411, 0]
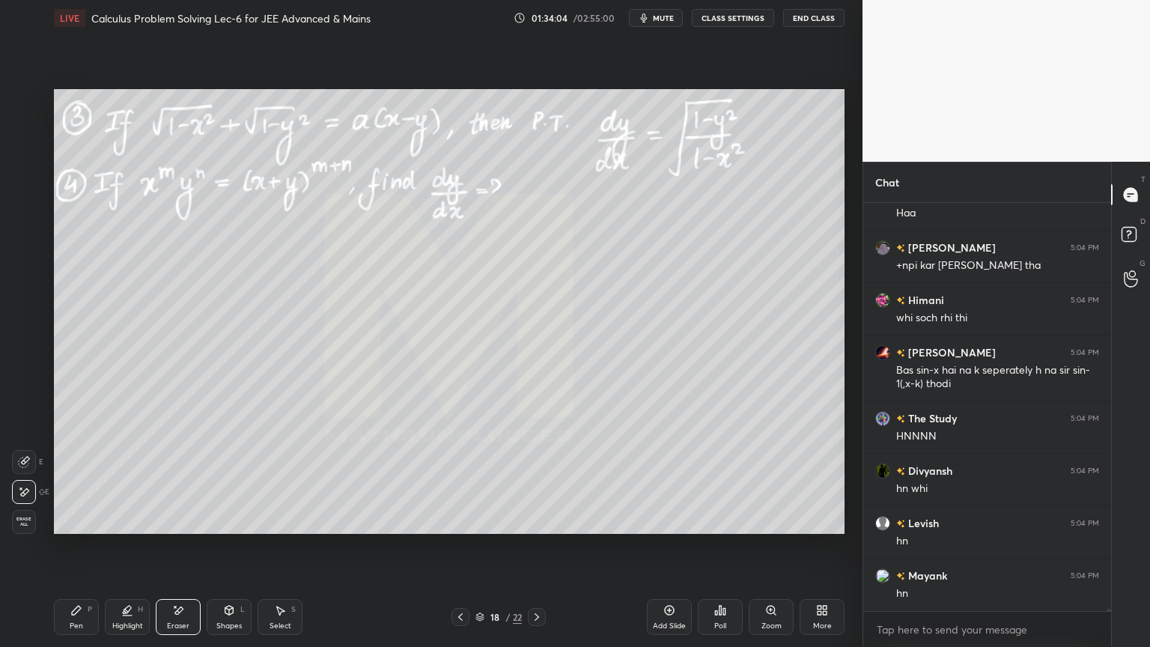
drag, startPoint x: 120, startPoint y: 621, endPoint x: 85, endPoint y: 620, distance: 34.4
click at [121, 528] on div "Highlight" at bounding box center [127, 625] width 31 height 7
click at [83, 528] on div "Pen P" at bounding box center [76, 617] width 45 height 36
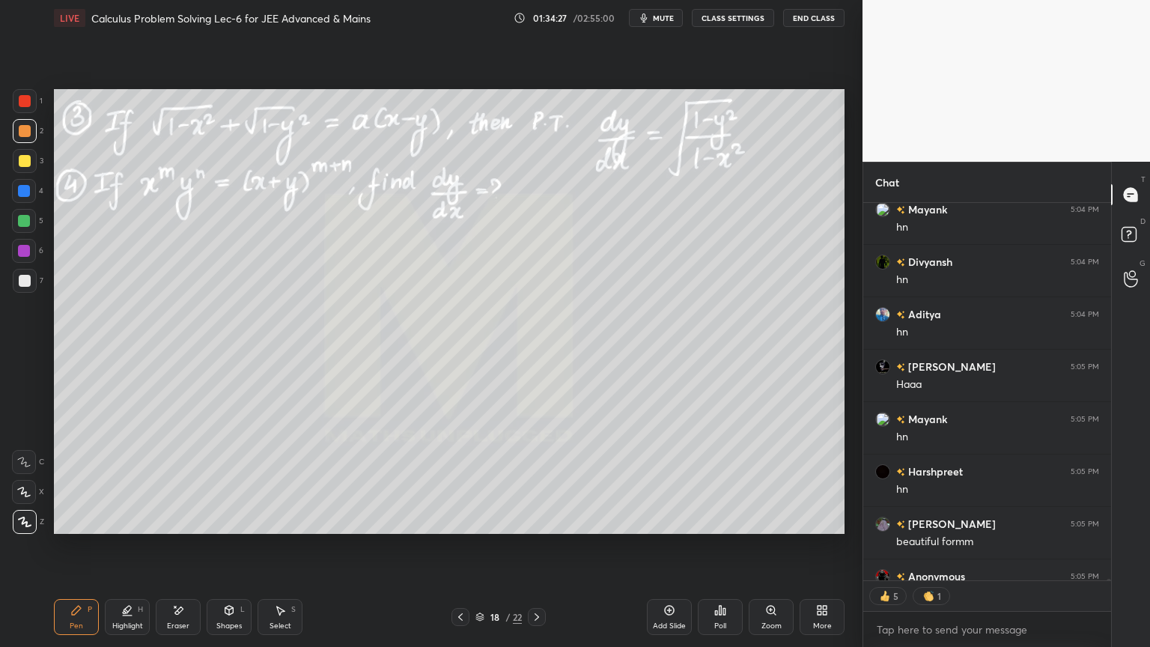
scroll to position [80861, 0]
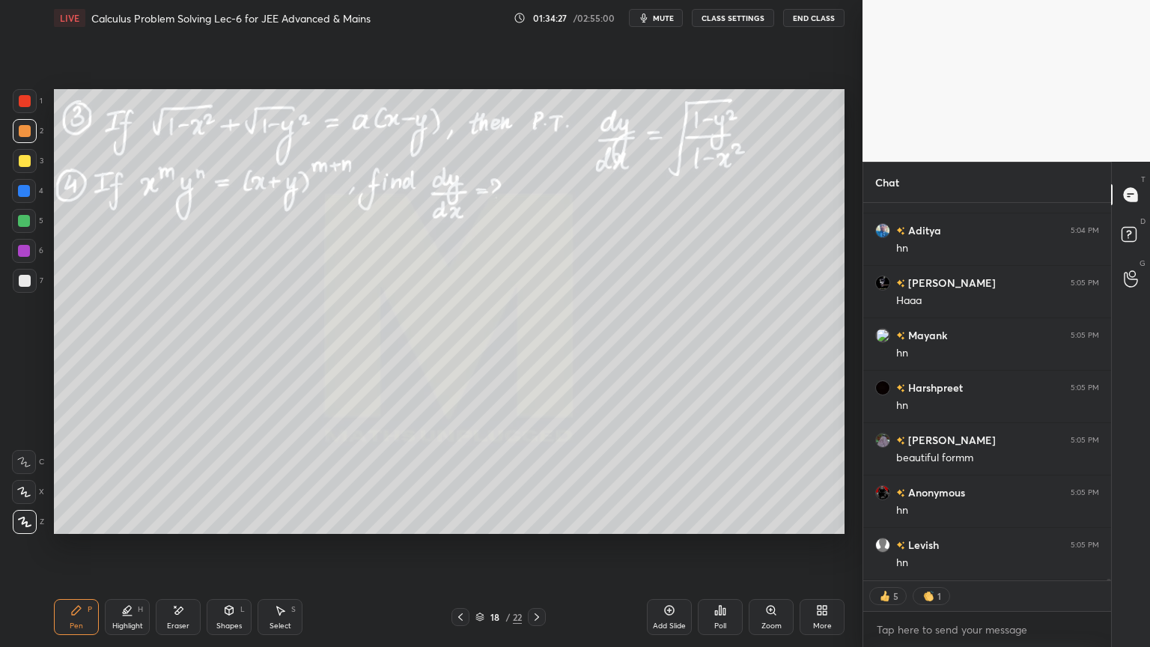
drag, startPoint x: 168, startPoint y: 615, endPoint x: 186, endPoint y: 549, distance: 68.3
click at [169, 528] on div "Eraser" at bounding box center [178, 617] width 45 height 36
drag, startPoint x: 126, startPoint y: 614, endPoint x: 121, endPoint y: 619, distance: 8.0
click at [124, 528] on div "Highlight H" at bounding box center [127, 617] width 45 height 36
click at [88, 528] on div "Pen P" at bounding box center [76, 617] width 45 height 36
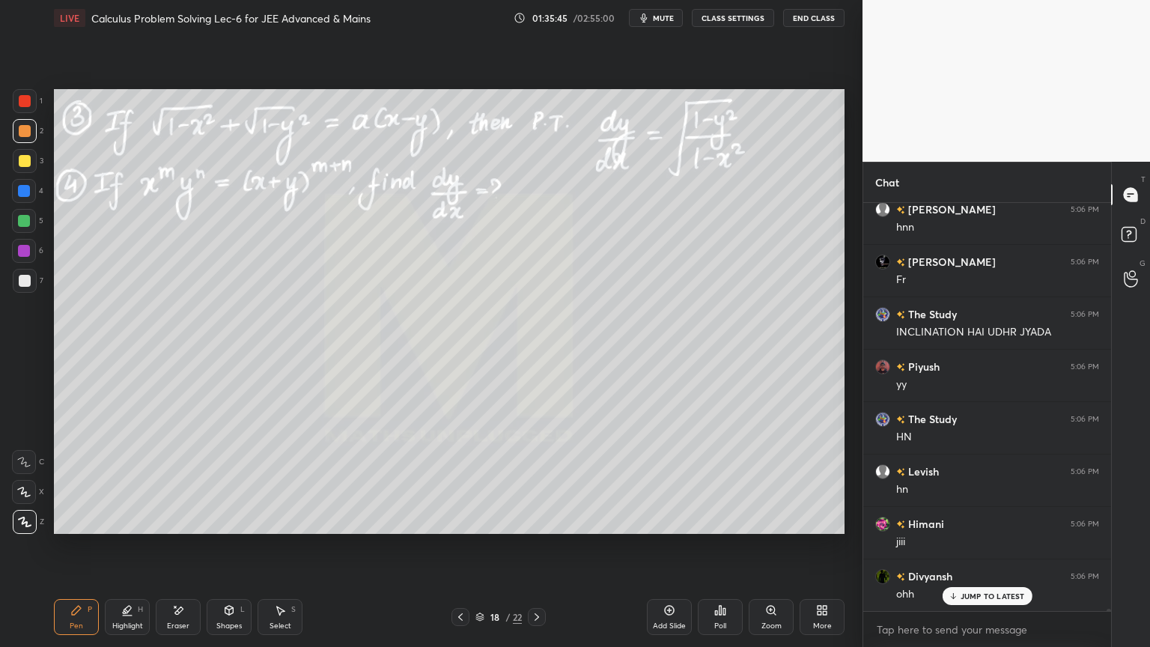
scroll to position [82011, 0]
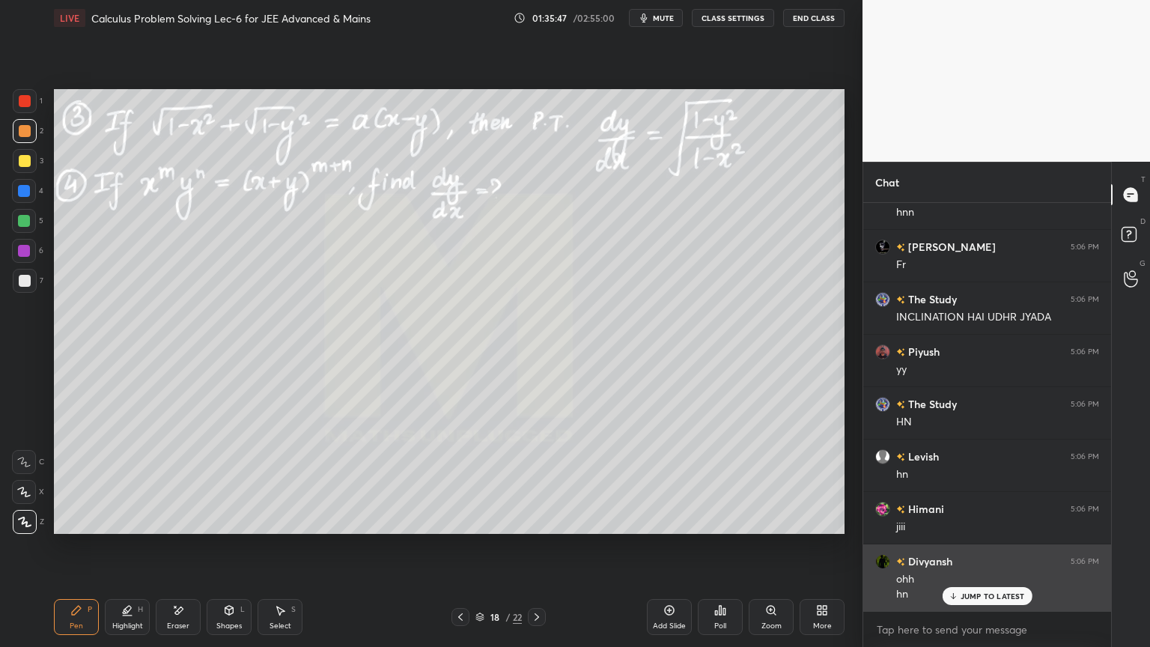
click at [975, 528] on div "JUMP TO LATEST" at bounding box center [987, 596] width 90 height 18
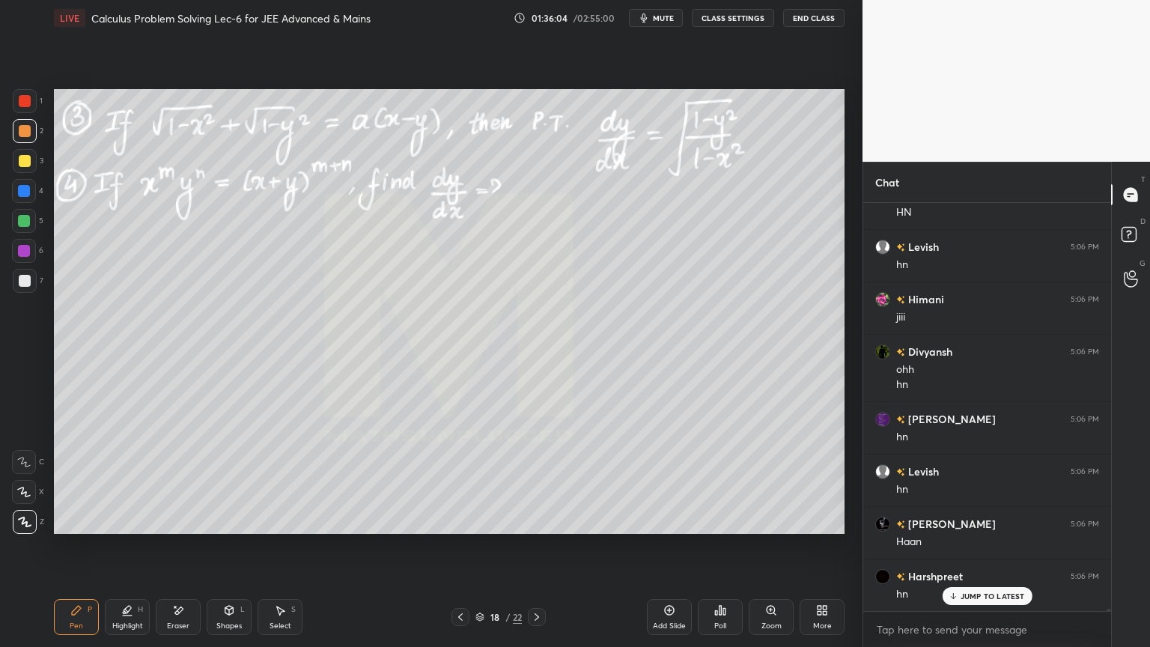
scroll to position [82274, 0]
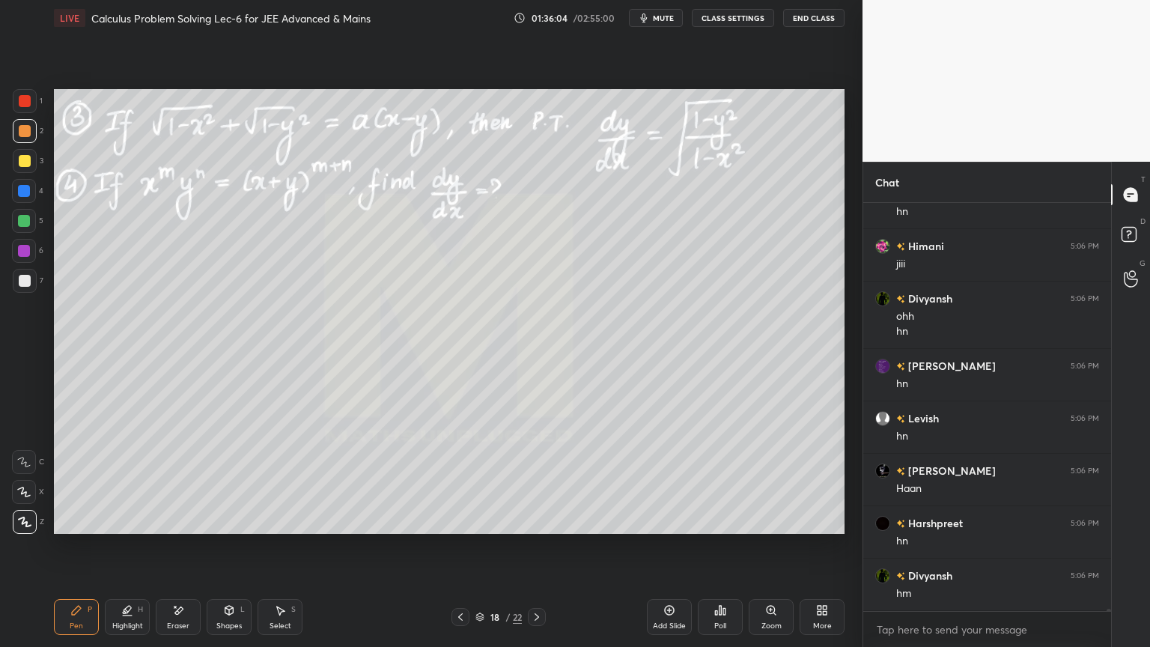
drag, startPoint x: 272, startPoint y: 626, endPoint x: 318, endPoint y: 583, distance: 62.5
click at [271, 528] on div "Select" at bounding box center [280, 625] width 22 height 7
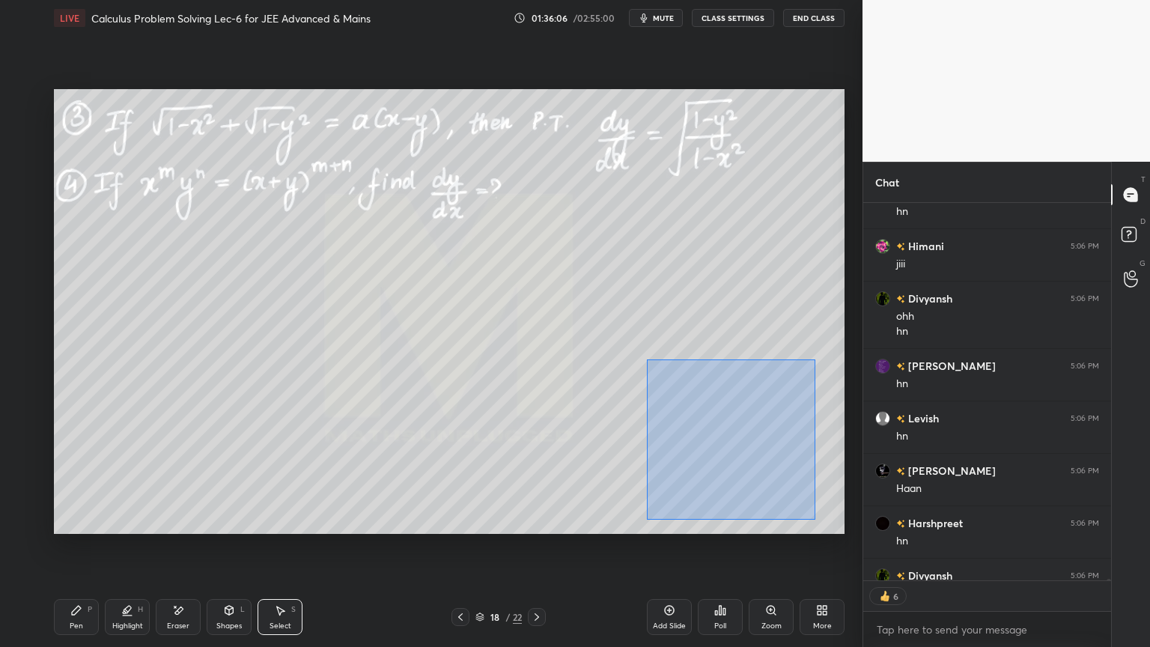
drag, startPoint x: 813, startPoint y: 415, endPoint x: 644, endPoint y: 522, distance: 200.0
click at [645, 524] on div "0 ° Undo Copy Duplicate Duplicate to new slide Delete" at bounding box center [449, 311] width 790 height 445
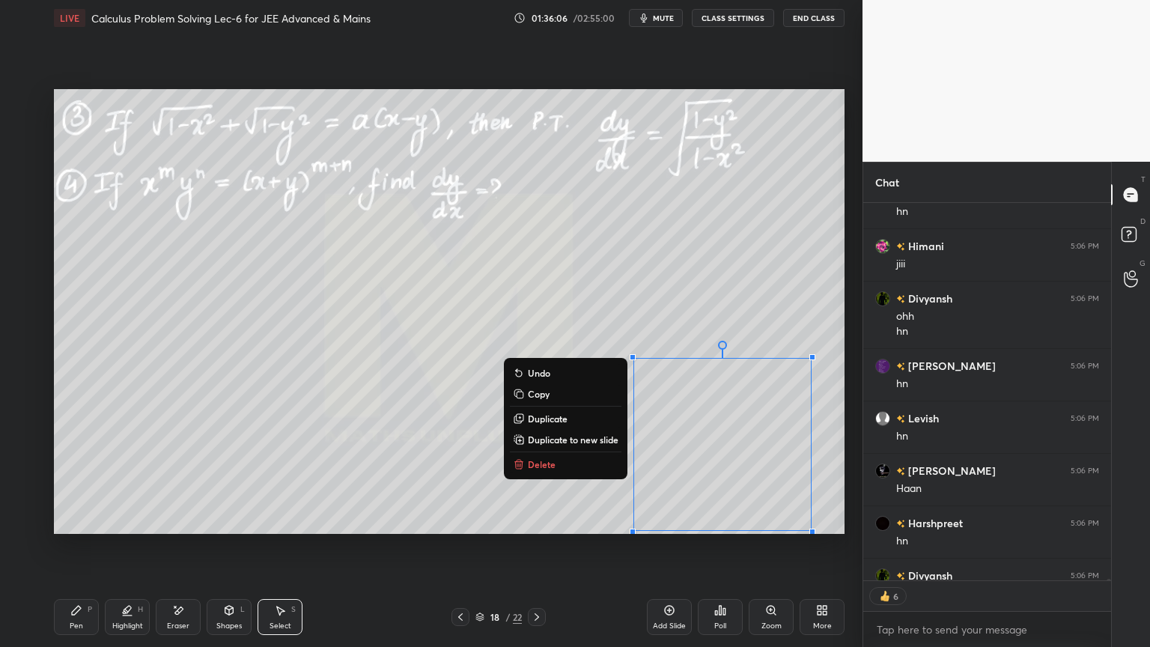
scroll to position [82357, 0]
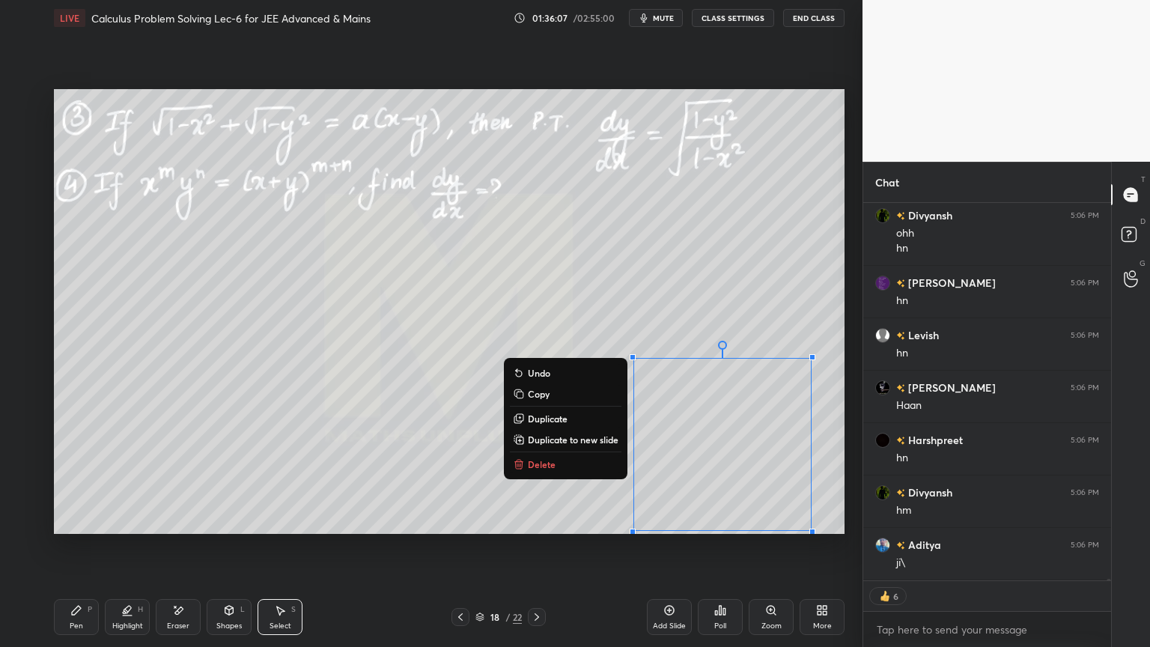
drag, startPoint x: 822, startPoint y: 433, endPoint x: 779, endPoint y: 448, distance: 45.2
click at [822, 434] on div "0 ° Undo Copy Duplicate Duplicate to new slide Delete" at bounding box center [449, 311] width 790 height 445
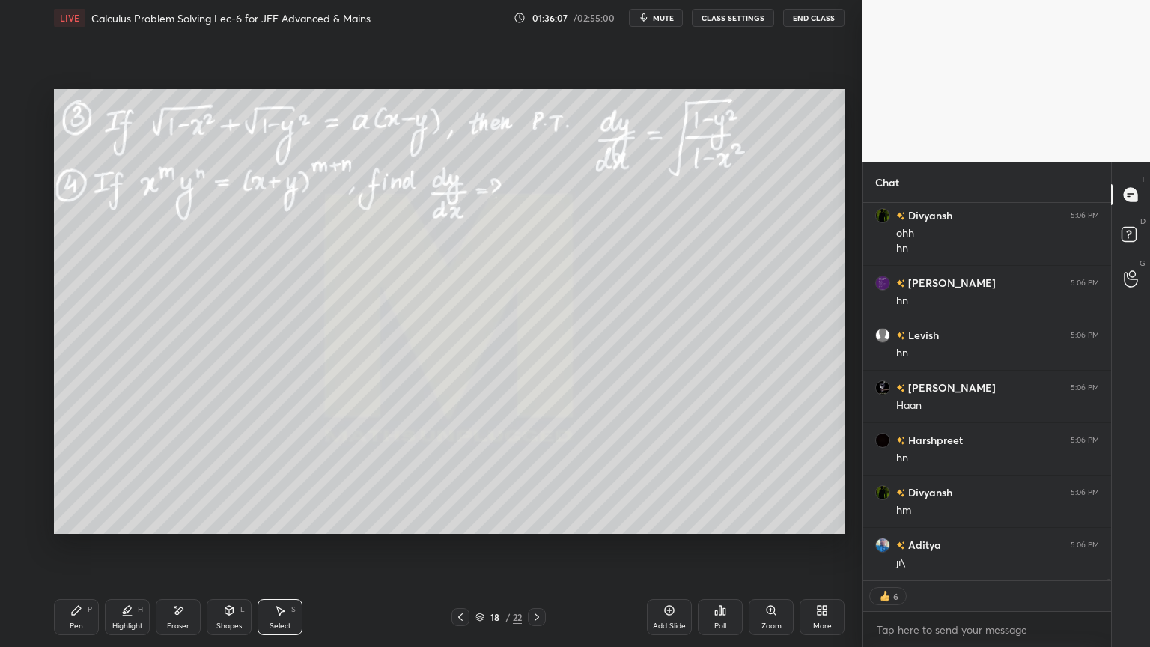
scroll to position [82462, 0]
drag, startPoint x: 122, startPoint y: 621, endPoint x: 83, endPoint y: 615, distance: 39.5
click at [122, 528] on div "Highlight" at bounding box center [127, 625] width 31 height 7
drag, startPoint x: 83, startPoint y: 615, endPoint x: 97, endPoint y: 623, distance: 16.4
click at [82, 528] on div "Pen P" at bounding box center [76, 617] width 45 height 36
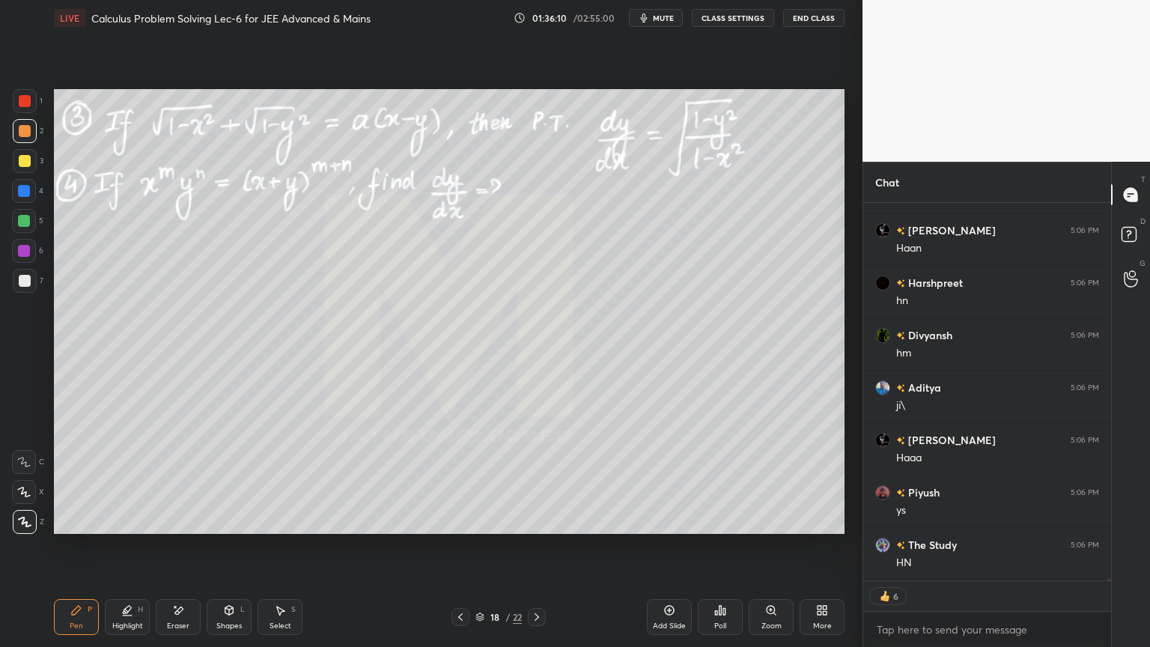
scroll to position [82566, 0]
click at [276, 528] on div "Select" at bounding box center [280, 625] width 22 height 7
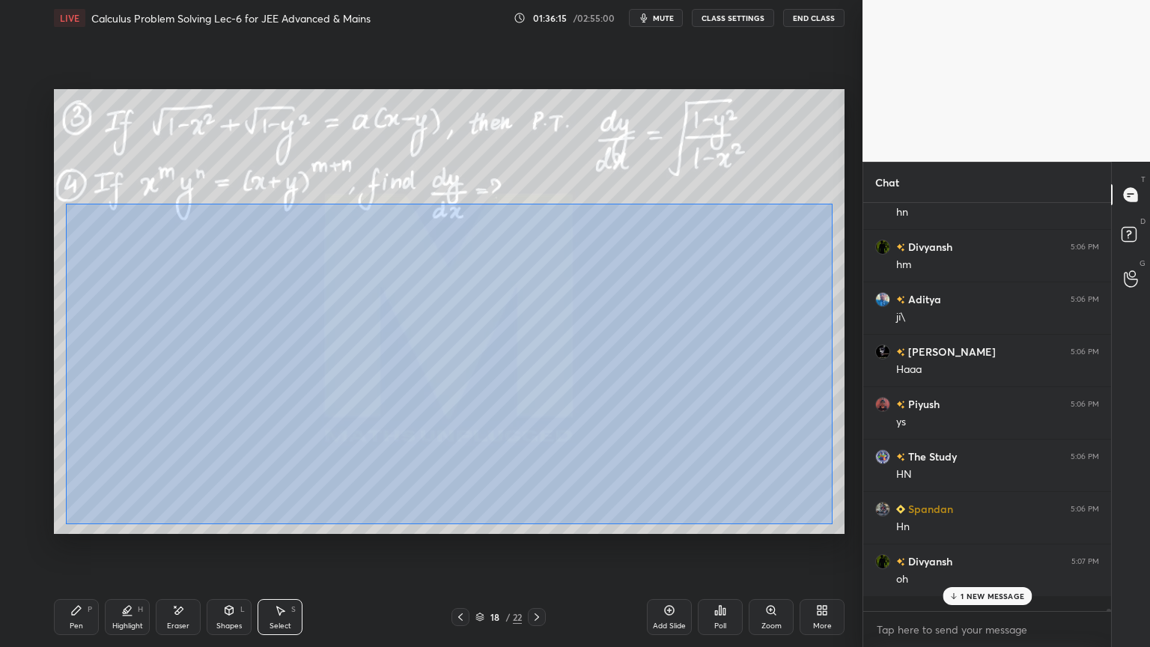
scroll to position [403, 243]
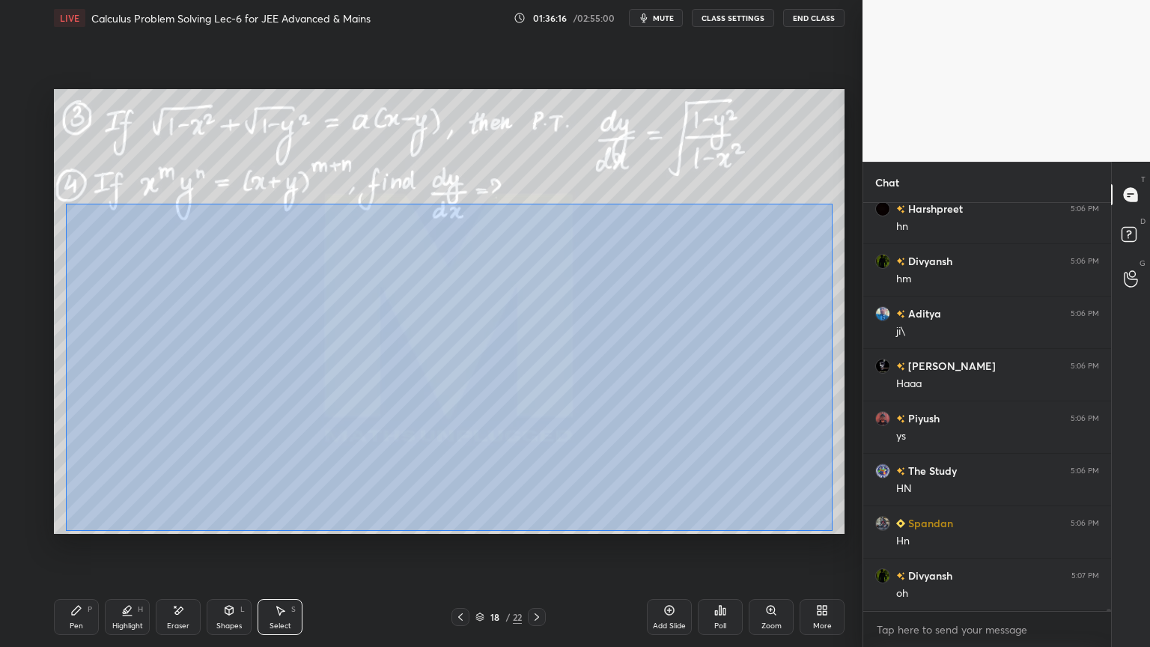
drag, startPoint x: 72, startPoint y: 207, endPoint x: 831, endPoint y: 522, distance: 821.5
click at [831, 528] on div "0 ° Undo Copy Duplicate Duplicate to new slide Delete" at bounding box center [449, 311] width 790 height 445
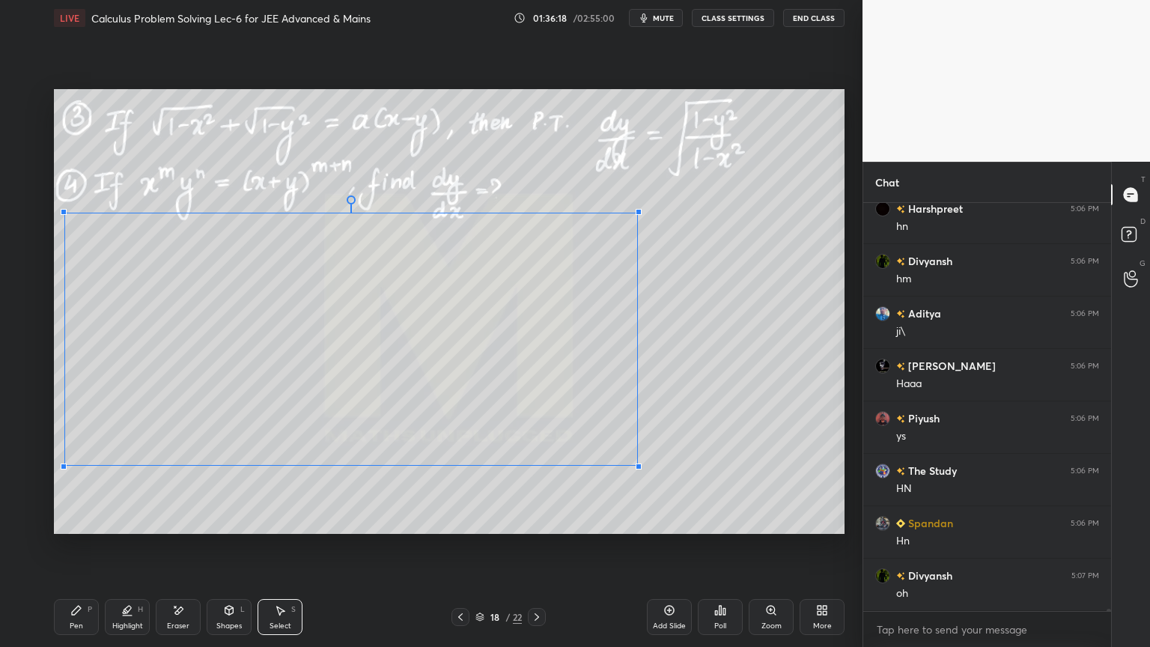
drag, startPoint x: 799, startPoint y: 524, endPoint x: 609, endPoint y: 478, distance: 195.7
click at [635, 463] on div at bounding box center [638, 466] width 6 height 6
drag, startPoint x: 534, startPoint y: 499, endPoint x: 525, endPoint y: 504, distance: 9.4
click at [534, 500] on div "0 ° Undo Copy Duplicate Duplicate to new slide Delete" at bounding box center [449, 311] width 790 height 445
click at [116, 528] on div "Highlight H" at bounding box center [127, 617] width 45 height 36
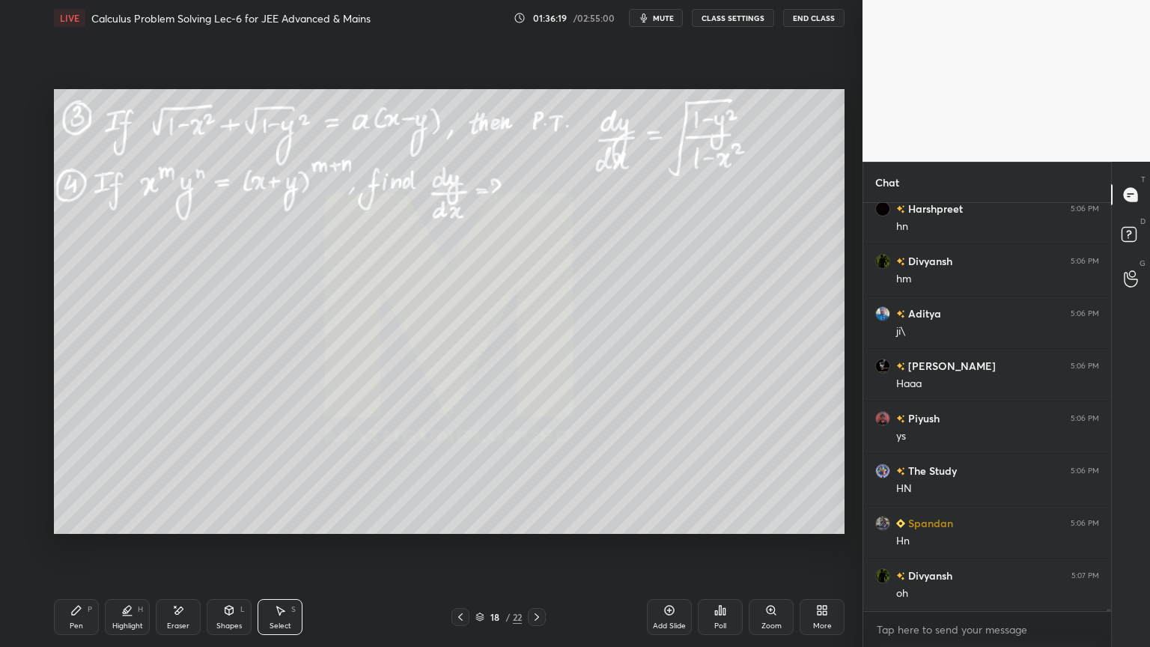
click at [81, 528] on div "Pen P" at bounding box center [76, 617] width 45 height 36
click at [25, 278] on div at bounding box center [25, 281] width 12 height 12
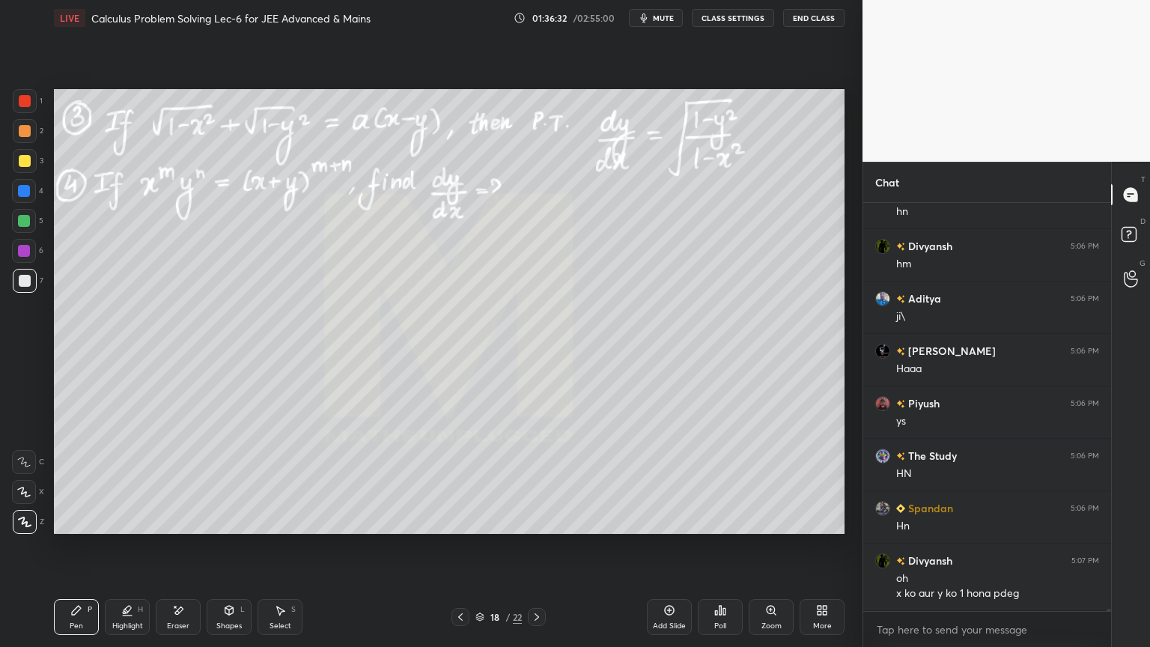
click at [180, 528] on div "Eraser" at bounding box center [178, 617] width 45 height 36
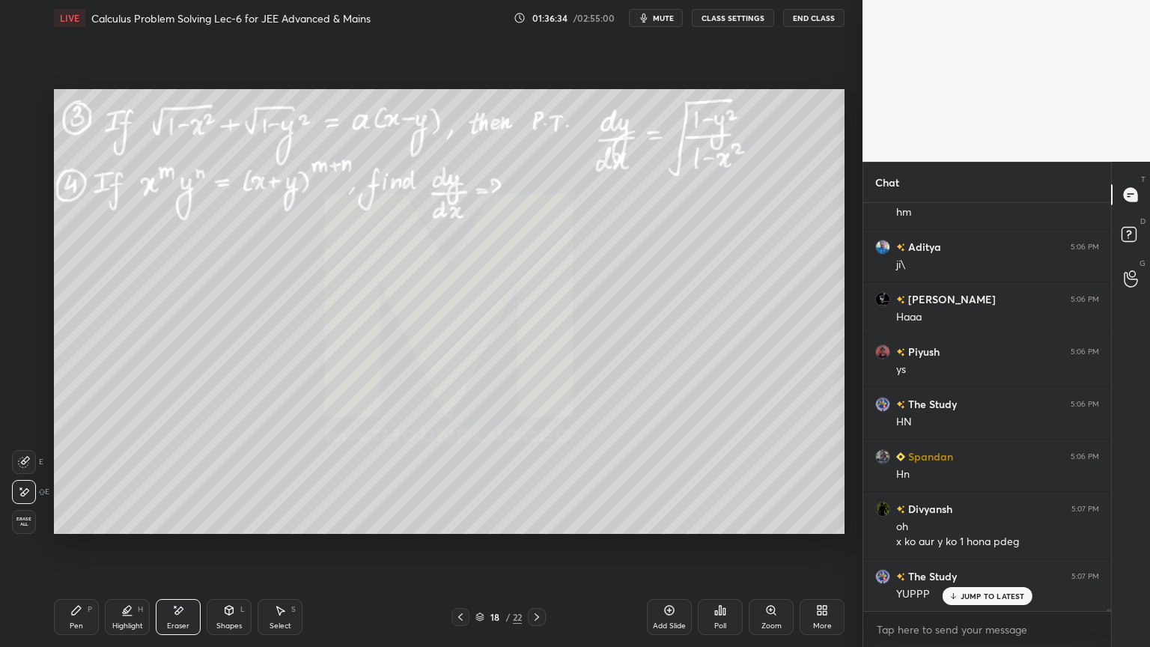
drag, startPoint x: 132, startPoint y: 618, endPoint x: 118, endPoint y: 615, distance: 14.4
click at [132, 528] on div "Highlight H" at bounding box center [127, 617] width 45 height 36
click at [91, 528] on div "Pen P" at bounding box center [76, 617] width 45 height 36
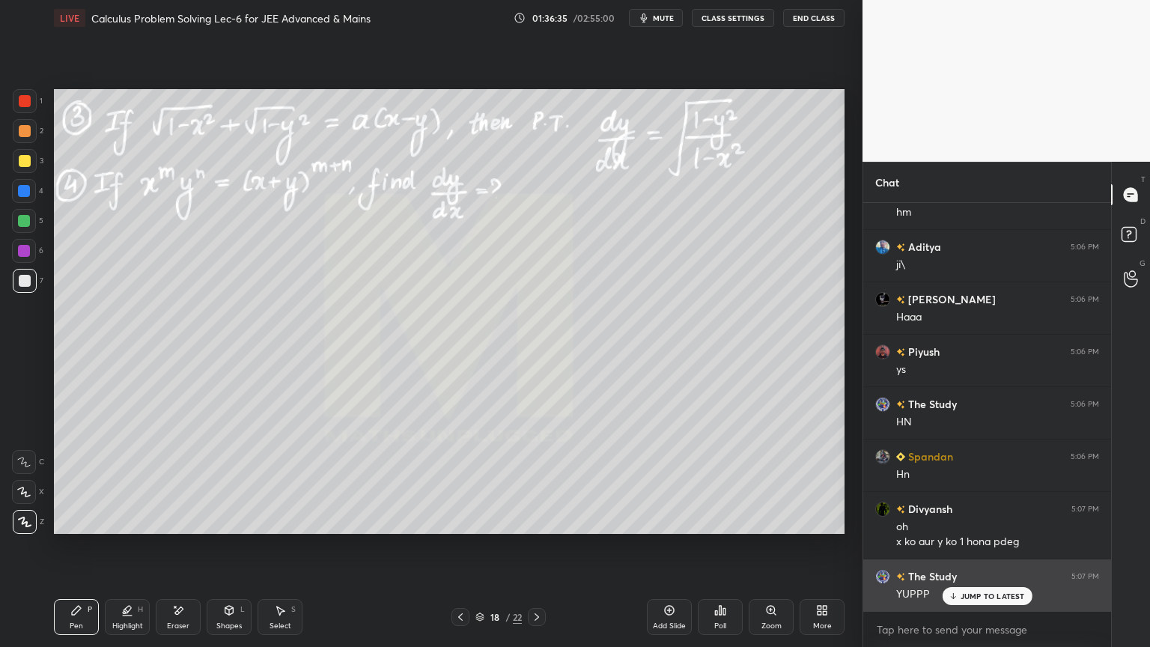
click at [949, 528] on icon at bounding box center [953, 595] width 10 height 9
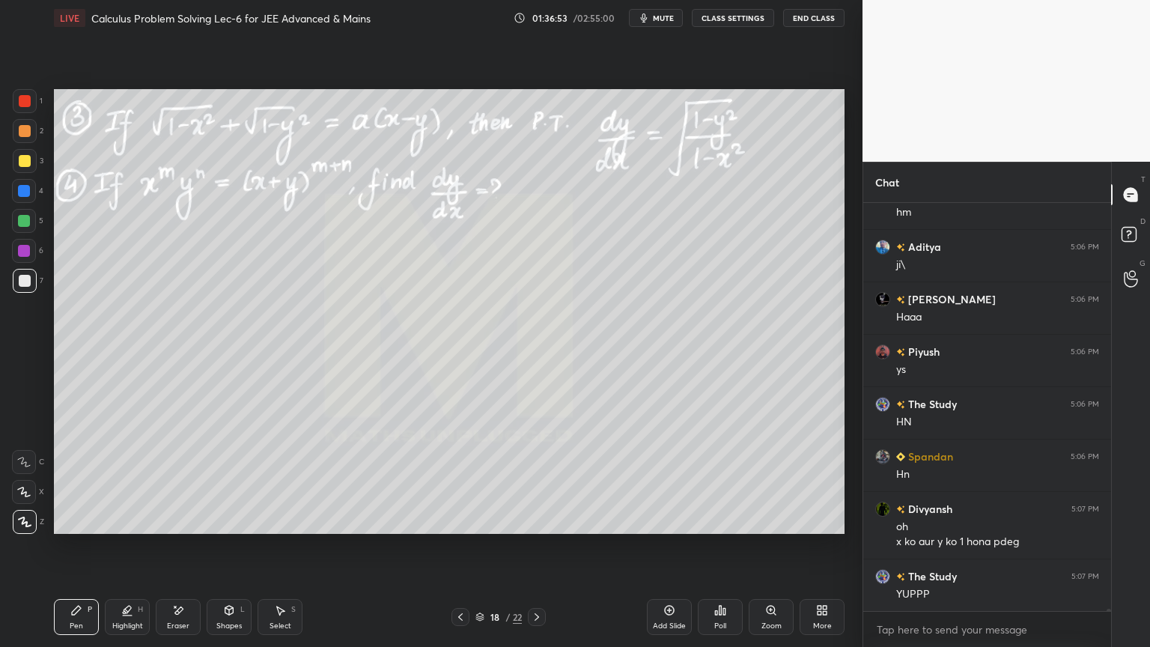
click at [185, 528] on div "Eraser" at bounding box center [178, 617] width 45 height 36
drag, startPoint x: 124, startPoint y: 619, endPoint x: 115, endPoint y: 622, distance: 8.8
click at [121, 528] on div "Highlight H" at bounding box center [127, 617] width 45 height 36
click at [79, 528] on div "Pen P" at bounding box center [76, 617] width 45 height 36
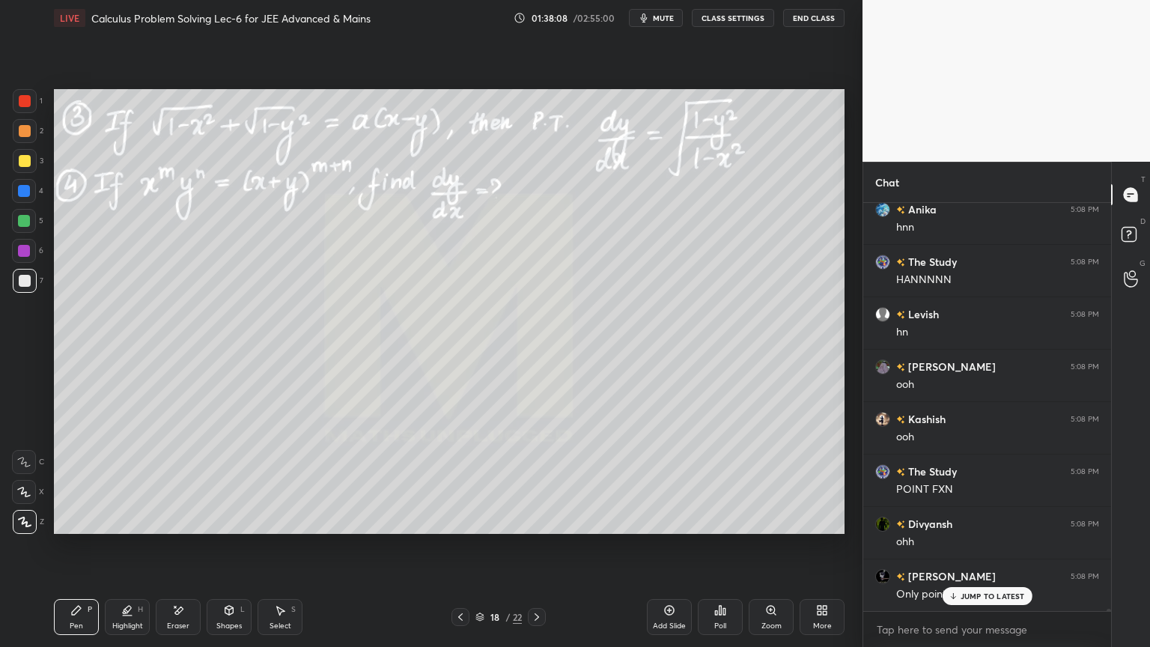
scroll to position [85223, 0]
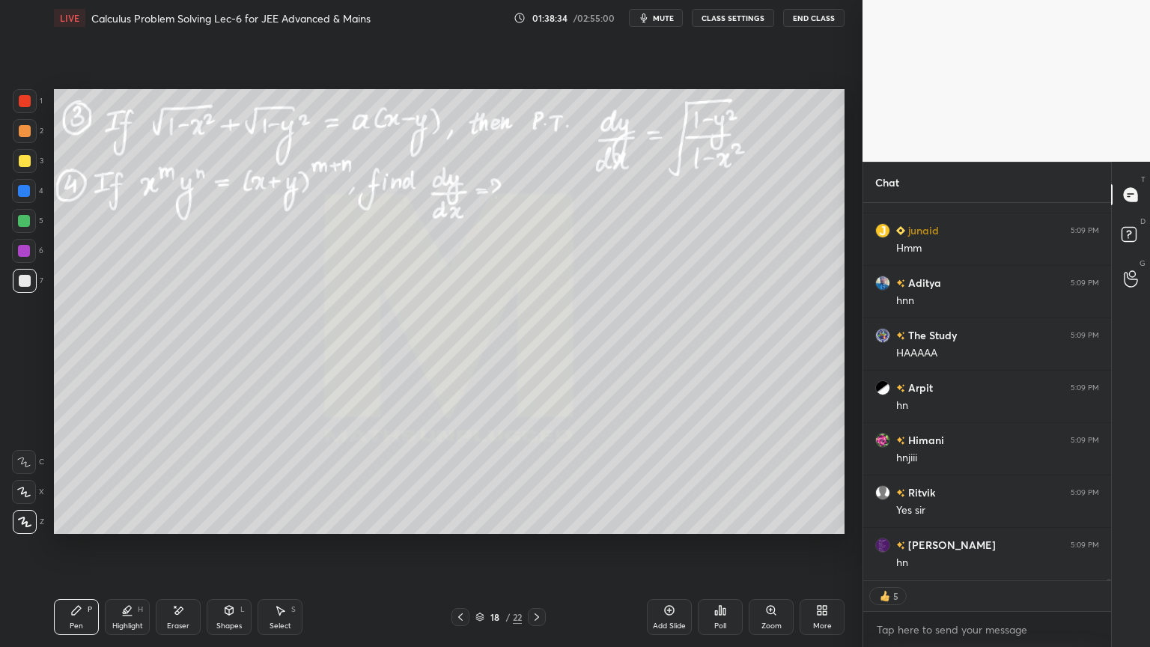
click at [187, 528] on div "Eraser" at bounding box center [178, 617] width 45 height 36
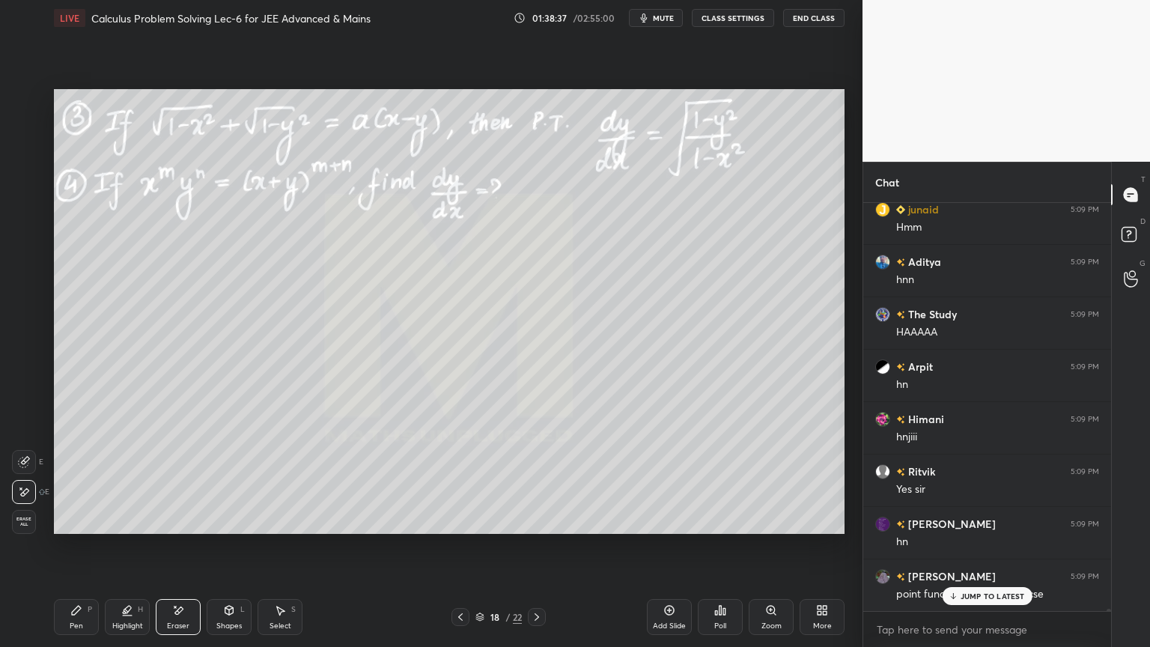
click at [112, 528] on div "Highlight" at bounding box center [127, 625] width 31 height 7
drag, startPoint x: 75, startPoint y: 617, endPoint x: 84, endPoint y: 621, distance: 9.7
click at [74, 528] on div "Pen P" at bounding box center [76, 617] width 45 height 36
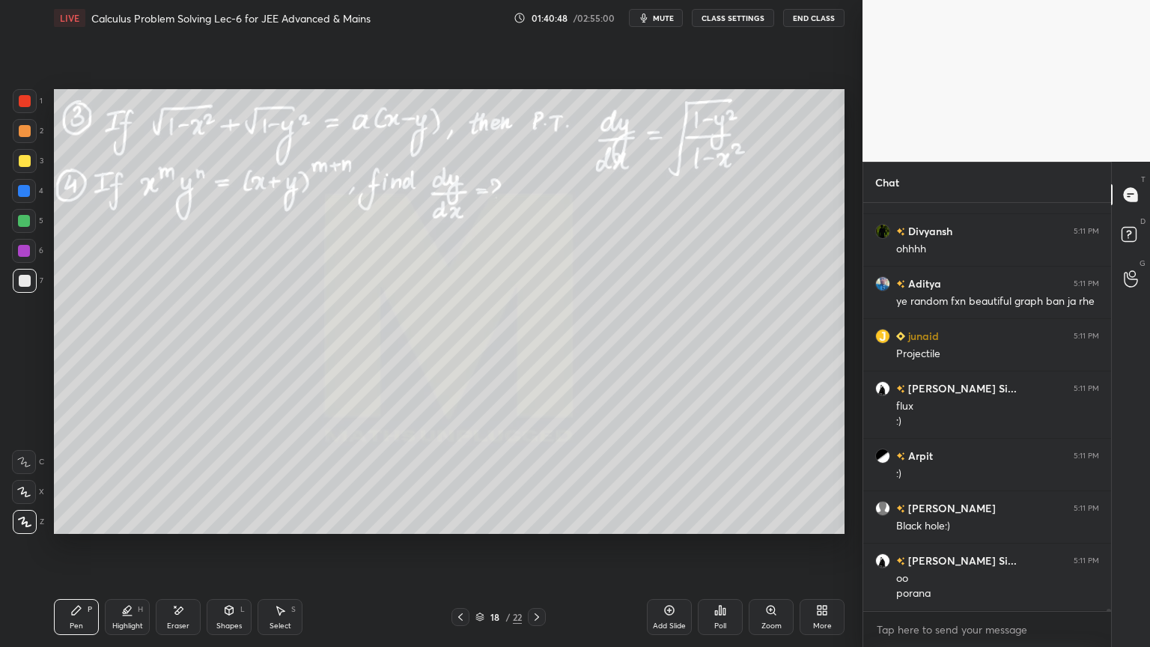
scroll to position [87969, 0]
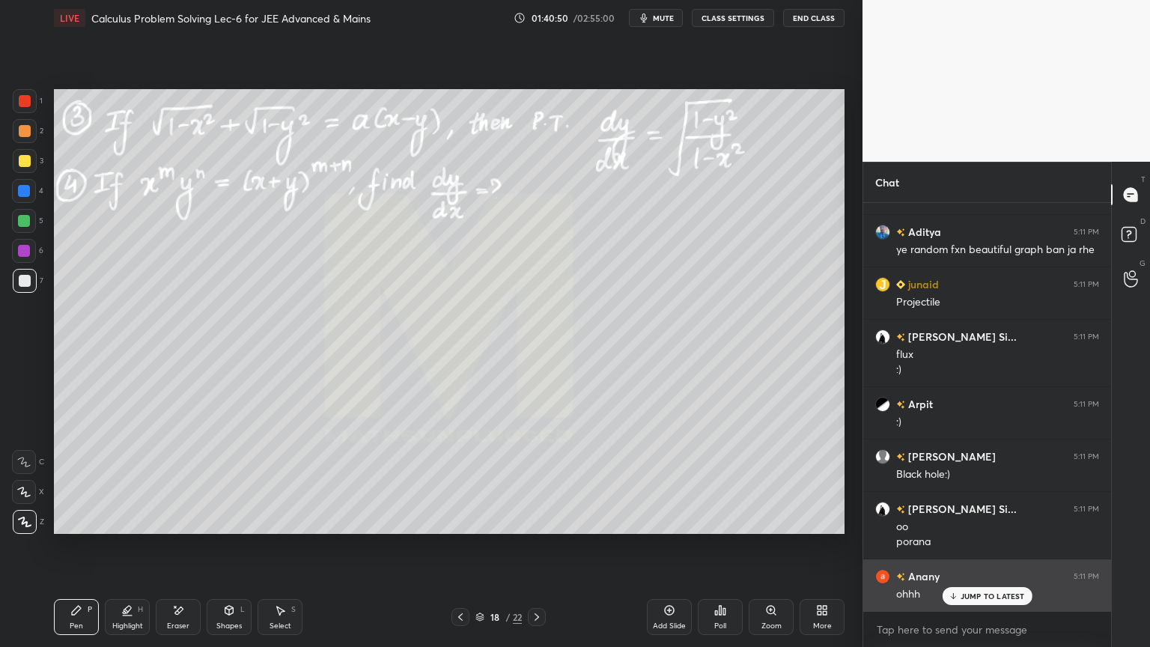
click at [978, 528] on div "JUMP TO LATEST" at bounding box center [987, 596] width 90 height 18
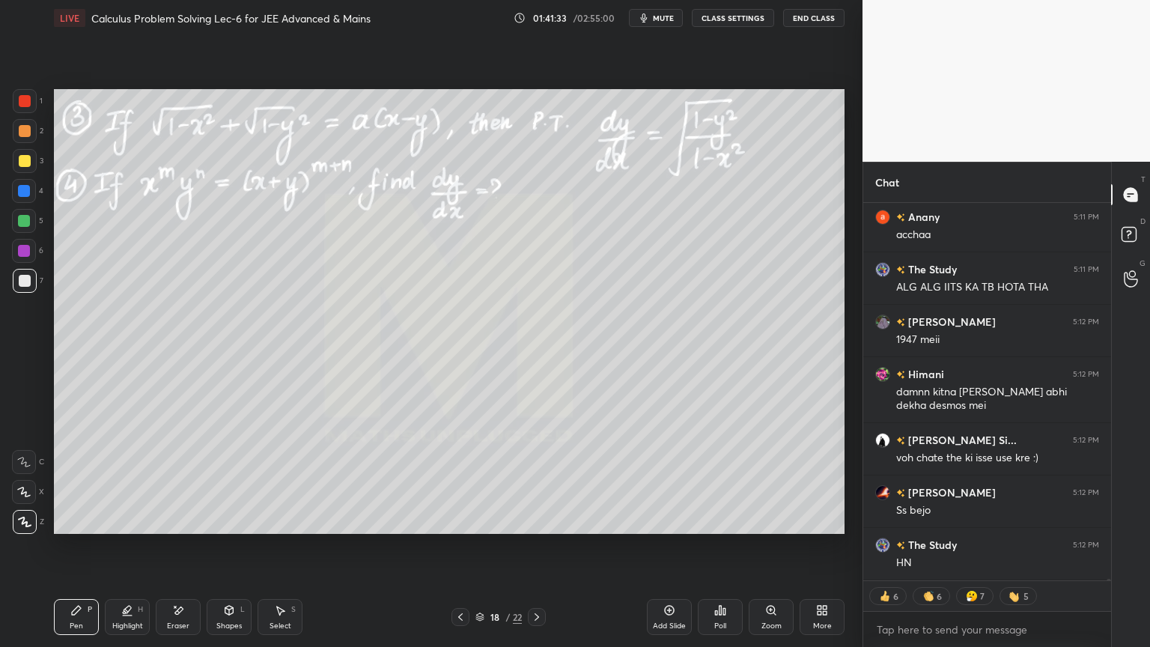
scroll to position [88800, 0]
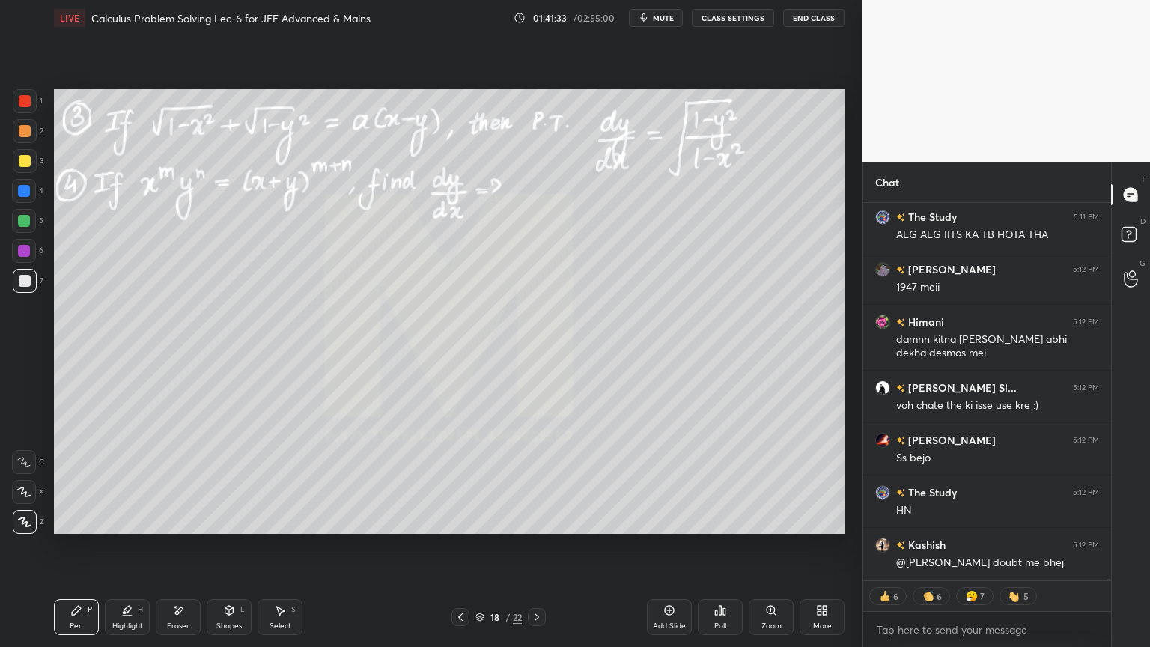
click at [828, 528] on div "More" at bounding box center [821, 617] width 45 height 36
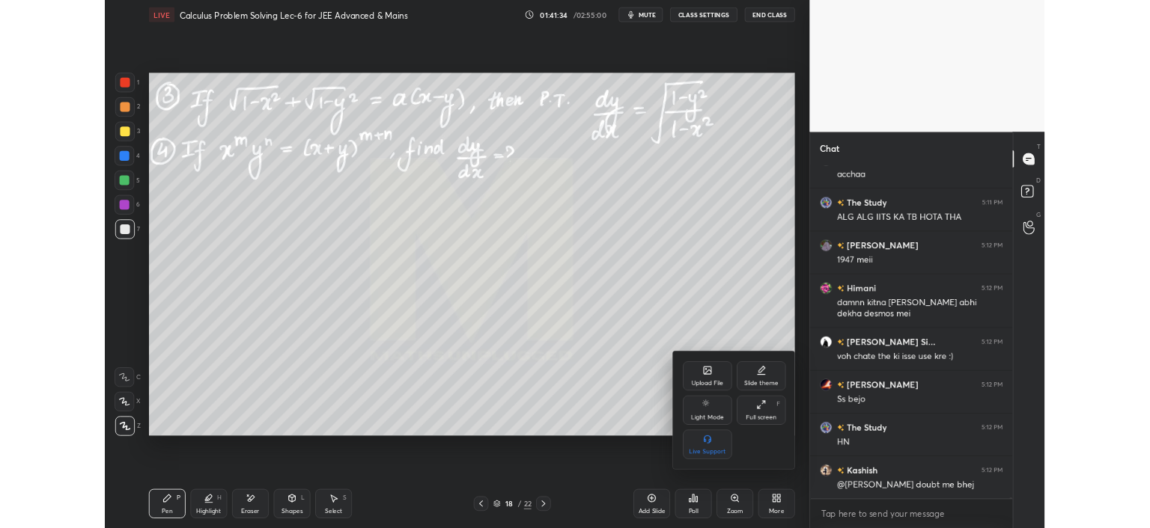
scroll to position [88769, 0]
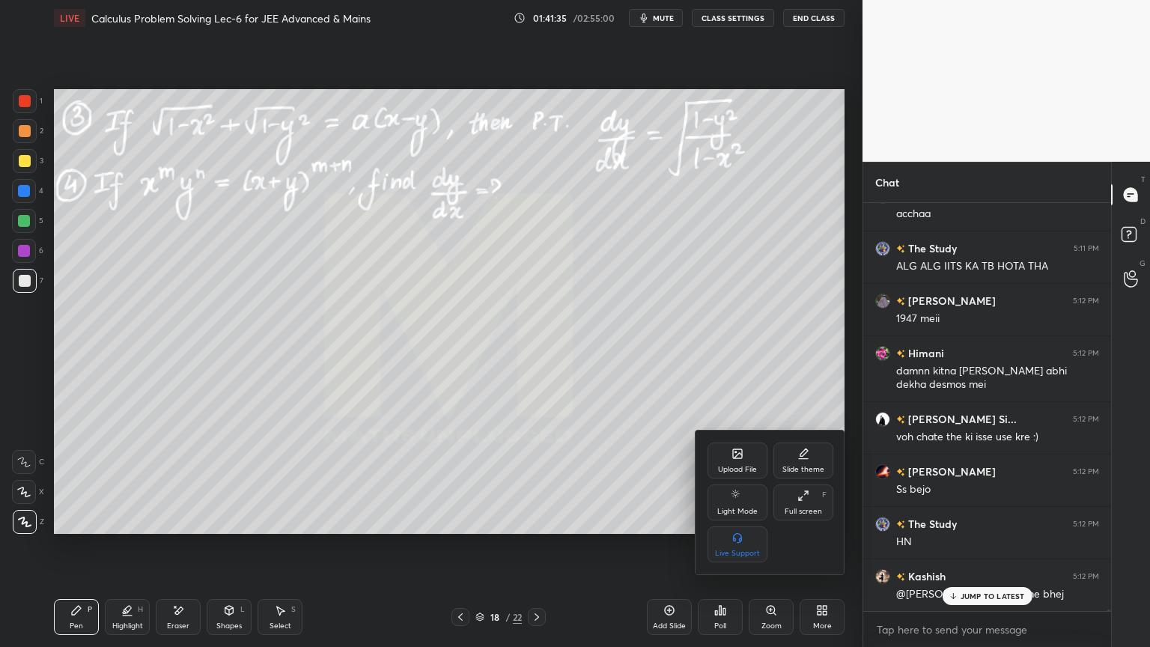
click at [824, 501] on div "Full screen F" at bounding box center [803, 502] width 60 height 36
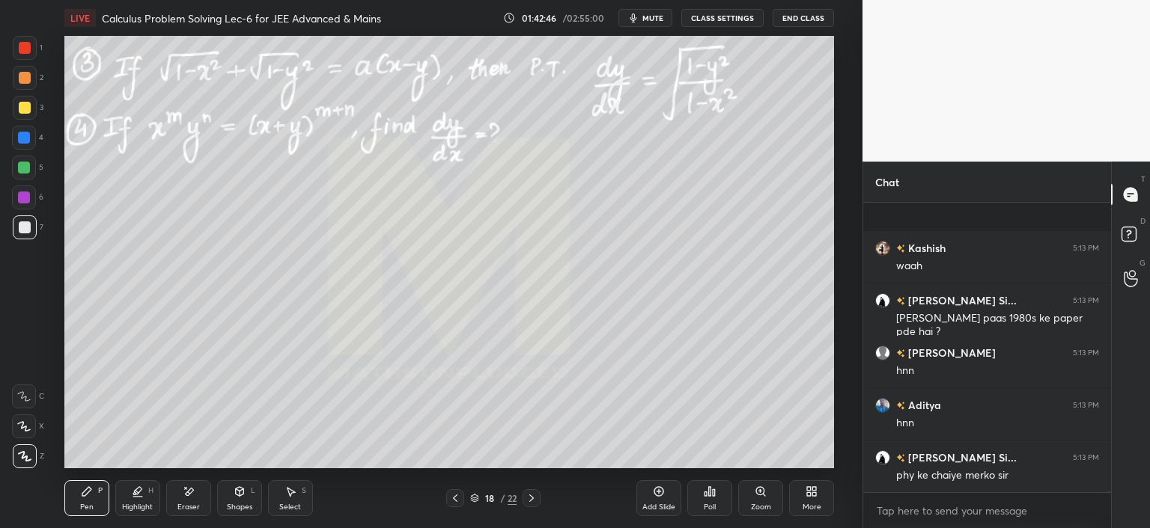
scroll to position [90212, 0]
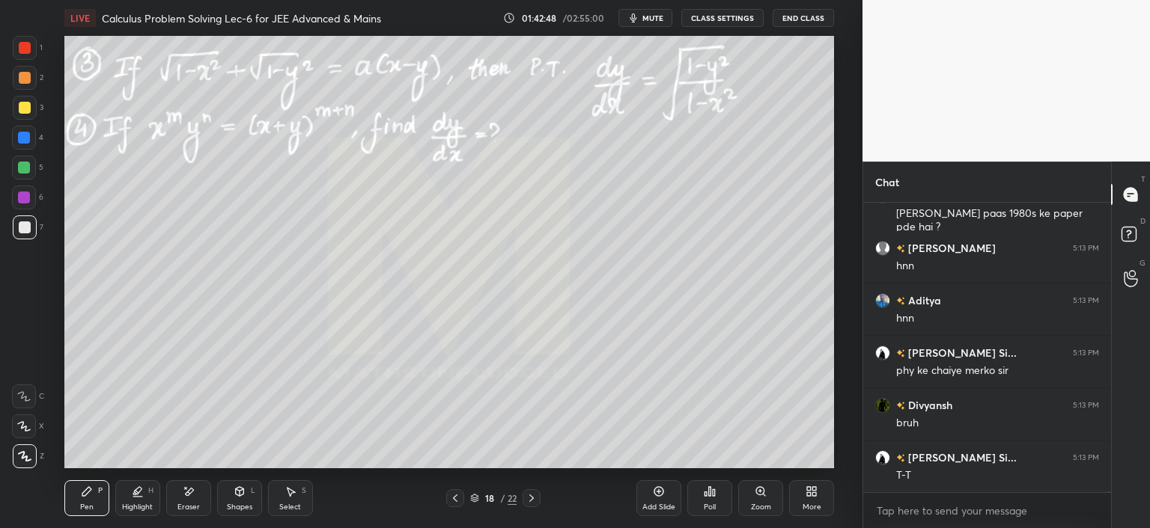
click at [192, 486] on icon at bounding box center [189, 492] width 12 height 13
click at [119, 506] on div "Highlight H" at bounding box center [137, 499] width 45 height 36
click at [93, 505] on div "Pen P" at bounding box center [86, 499] width 45 height 36
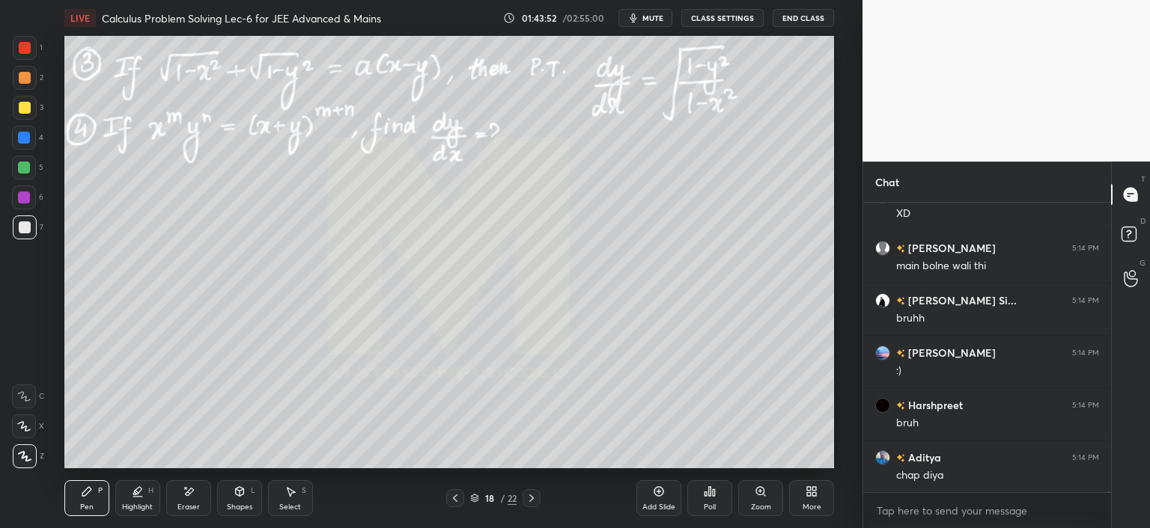
scroll to position [86724, 0]
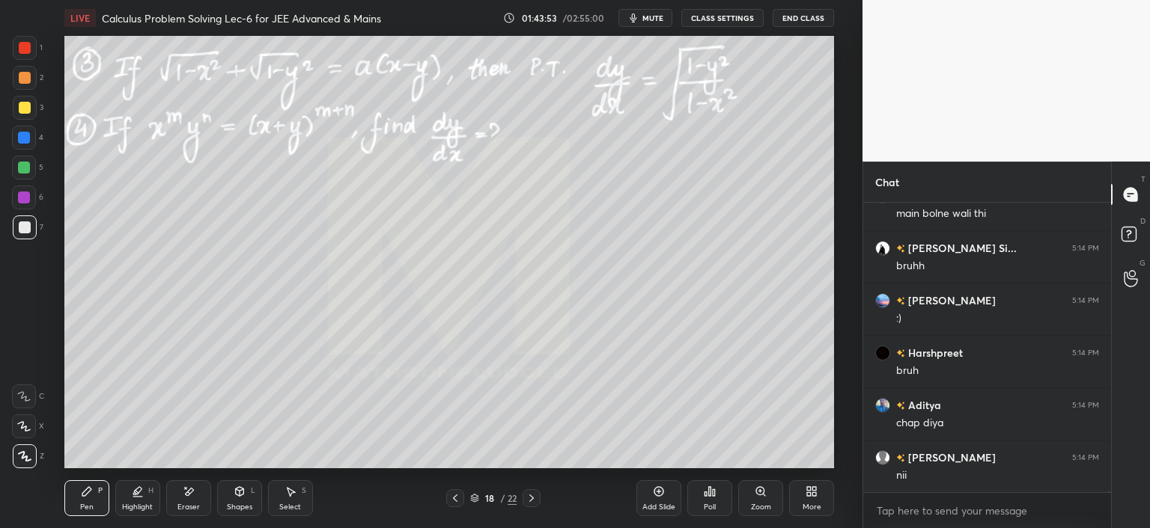
drag, startPoint x: 186, startPoint y: 496, endPoint x: 225, endPoint y: 475, distance: 44.6
click at [186, 496] on icon at bounding box center [189, 492] width 12 height 13
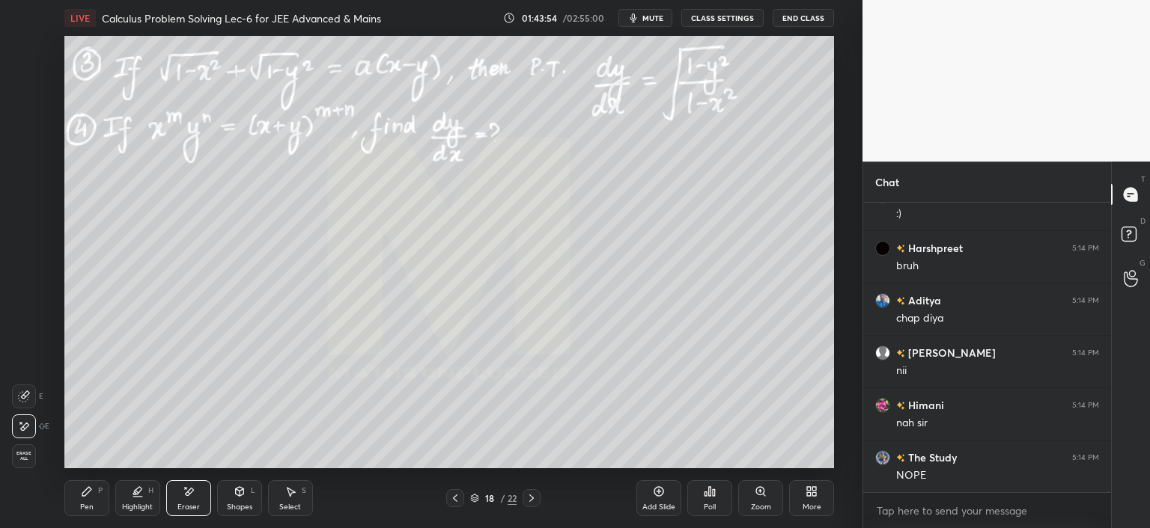
click at [138, 502] on div "Highlight H" at bounding box center [137, 499] width 45 height 36
click at [95, 505] on div "Pen P" at bounding box center [86, 499] width 45 height 36
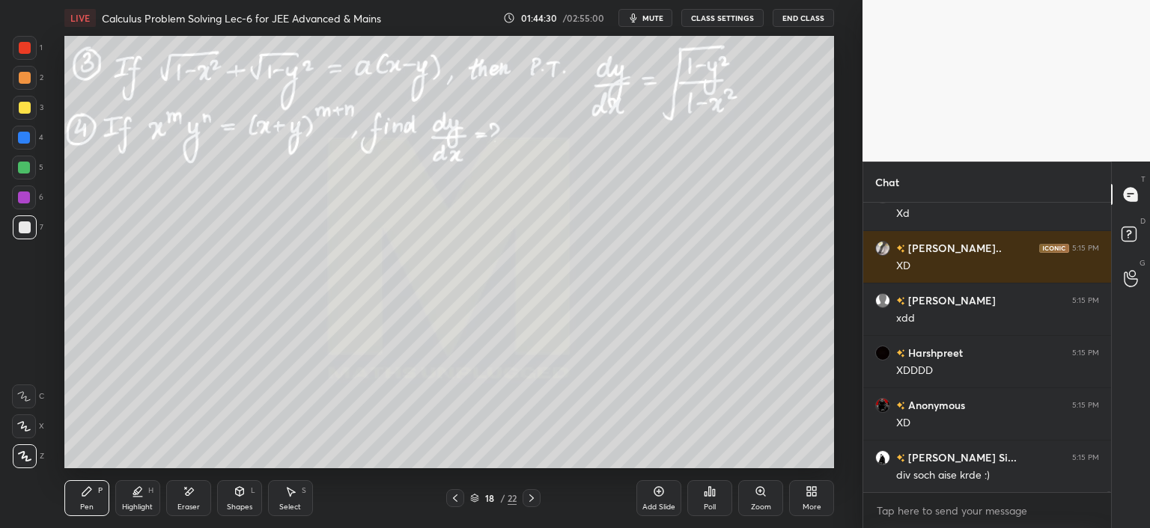
scroll to position [88453, 0]
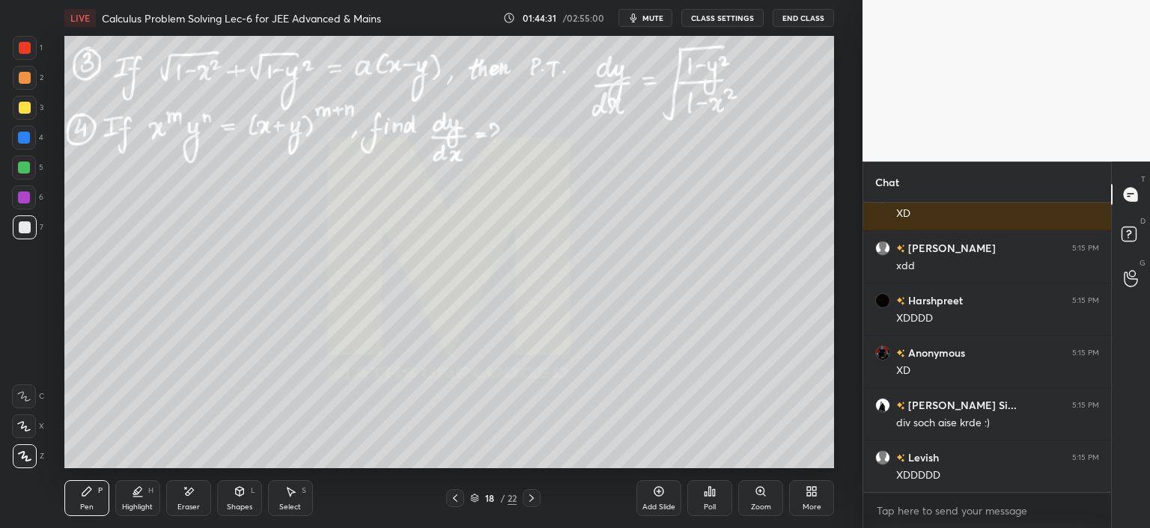
click at [180, 502] on div "Eraser" at bounding box center [188, 499] width 45 height 36
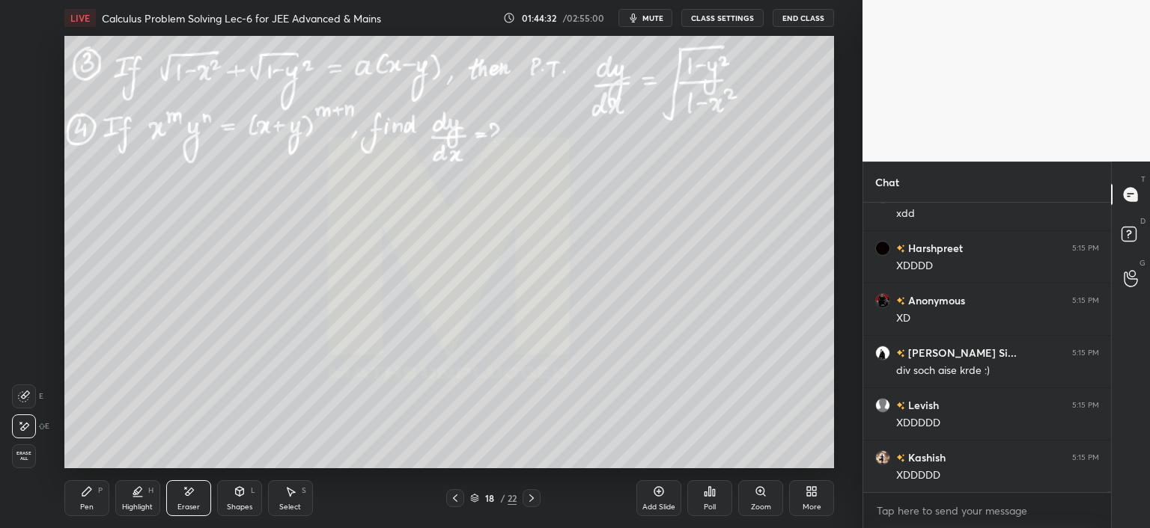
click at [124, 496] on div "Highlight H" at bounding box center [137, 499] width 45 height 36
click at [109, 493] on div "Pen P" at bounding box center [86, 499] width 45 height 36
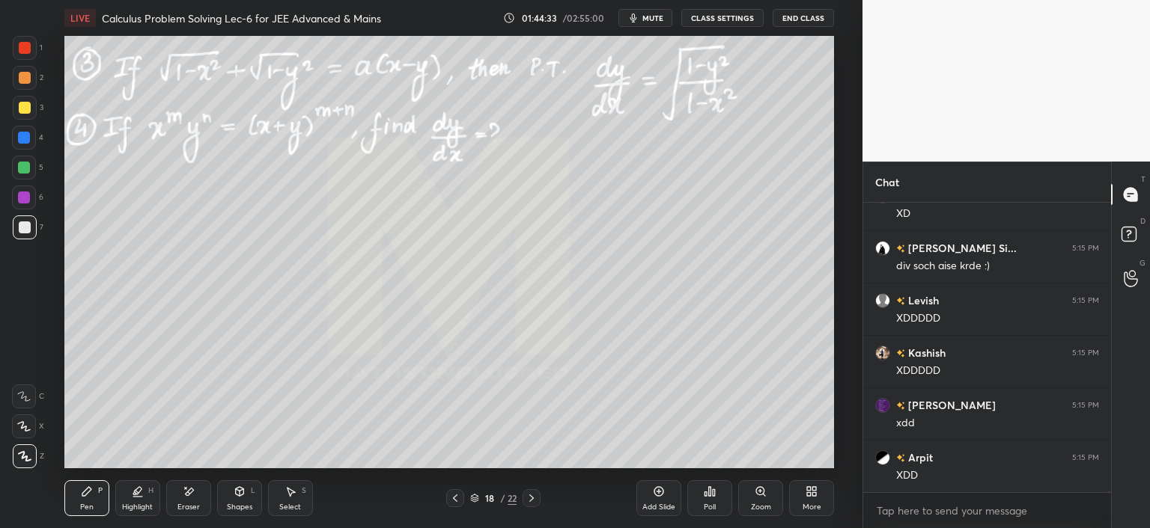
click at [174, 506] on div "Eraser" at bounding box center [188, 499] width 45 height 36
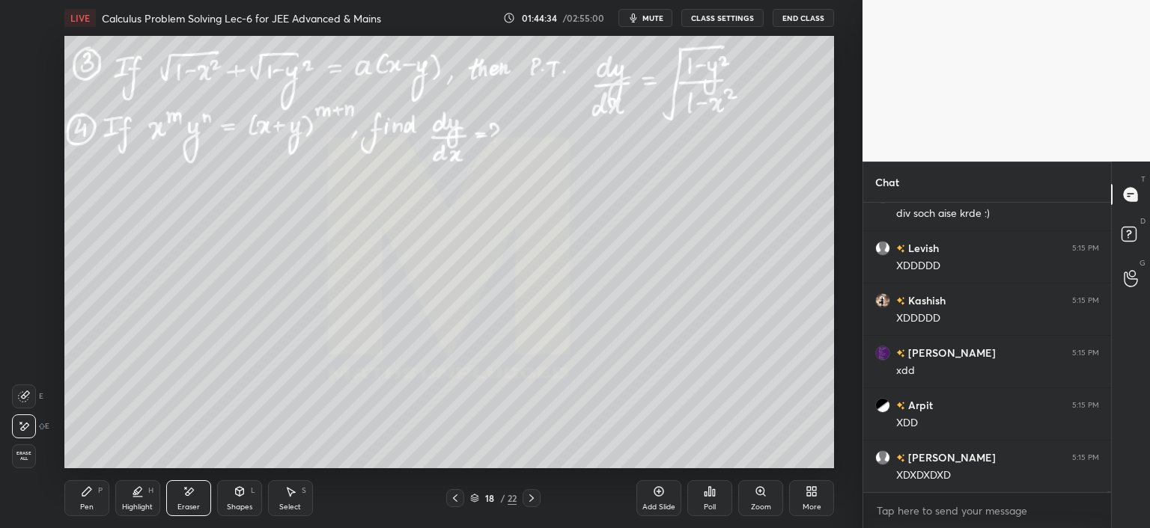
click at [132, 496] on icon at bounding box center [138, 492] width 12 height 12
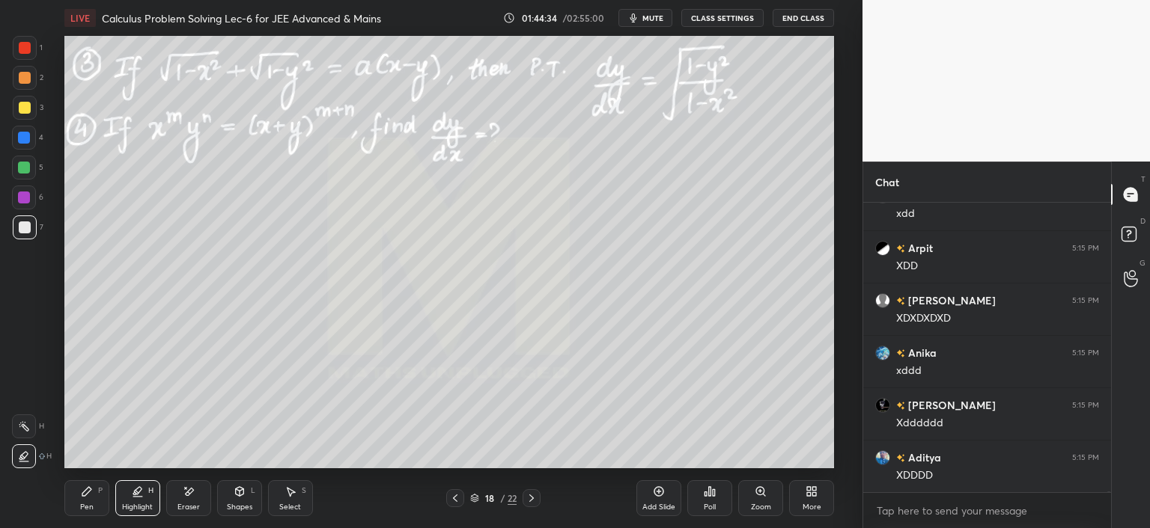
click at [87, 497] on icon at bounding box center [87, 492] width 12 height 12
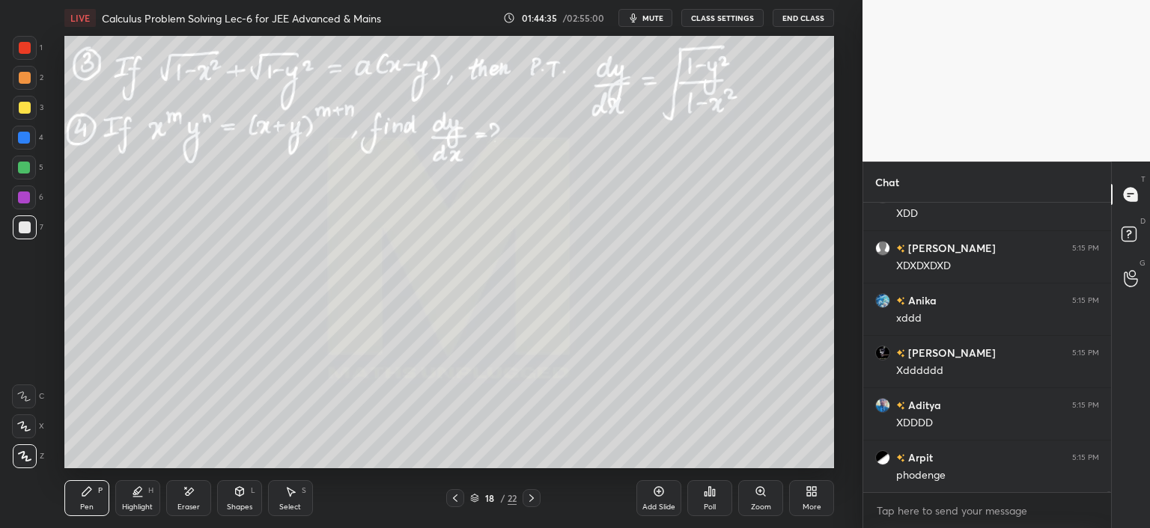
click at [195, 502] on div "Eraser" at bounding box center [188, 499] width 45 height 36
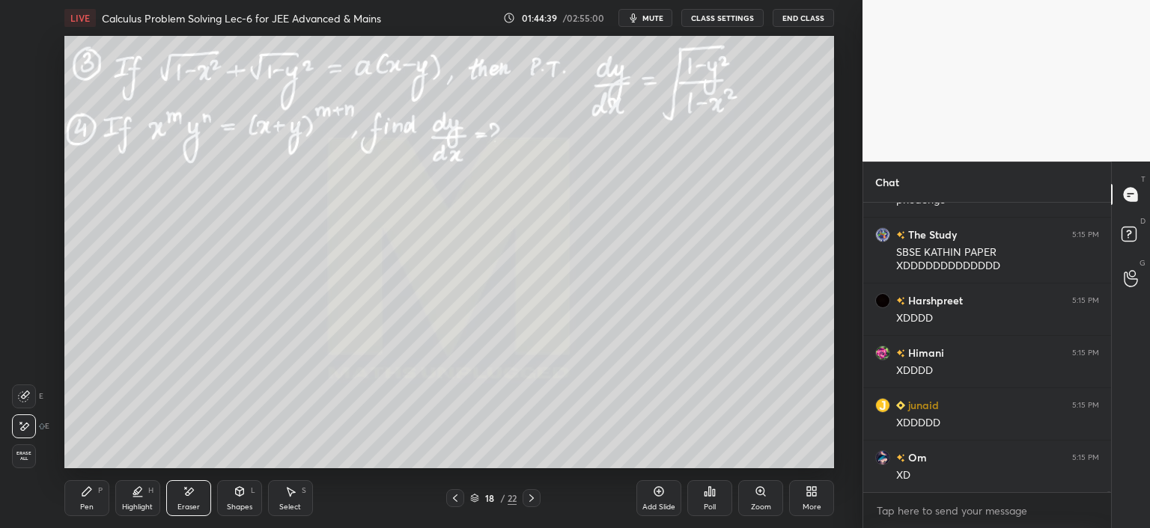
click at [137, 502] on div "Highlight H" at bounding box center [137, 499] width 45 height 36
click at [88, 510] on div "Pen" at bounding box center [86, 507] width 13 height 7
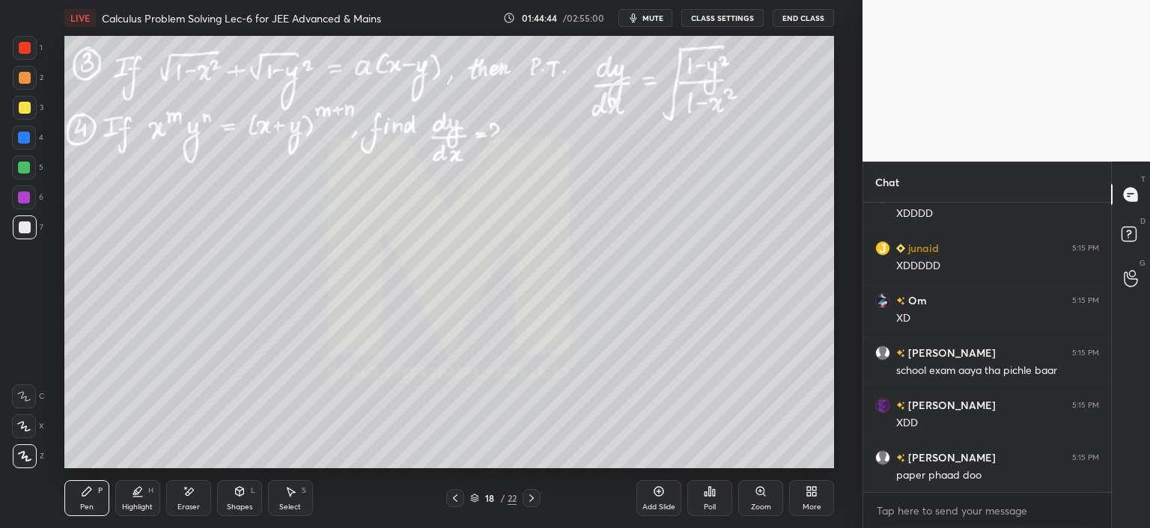
click at [131, 498] on div "Highlight H" at bounding box center [137, 499] width 45 height 36
click at [79, 495] on div "Pen P" at bounding box center [86, 499] width 45 height 36
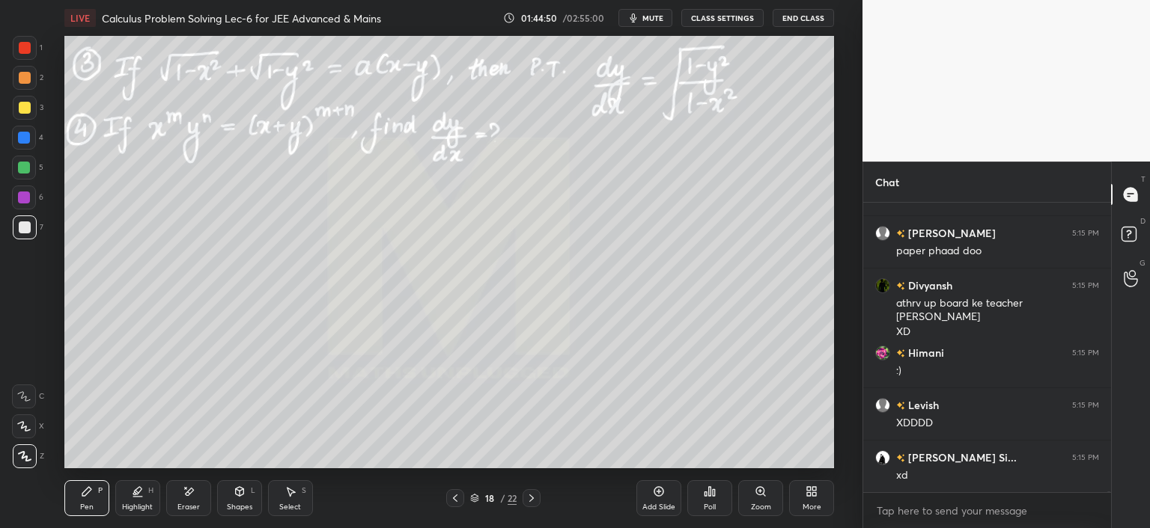
click at [457, 501] on icon at bounding box center [455, 499] width 12 height 12
click at [532, 496] on icon at bounding box center [531, 499] width 12 height 12
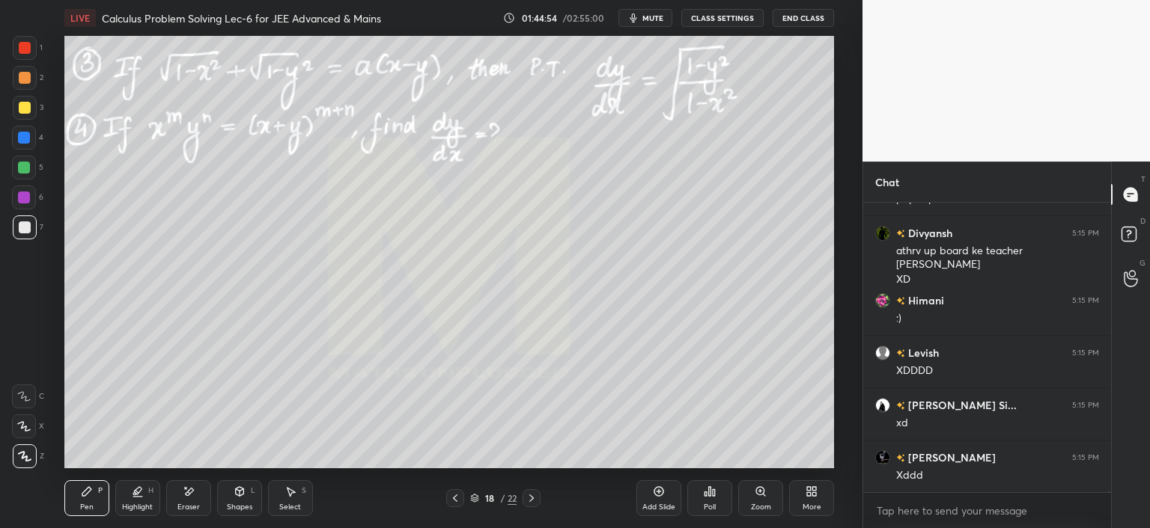
click at [198, 504] on div "Eraser" at bounding box center [188, 507] width 22 height 7
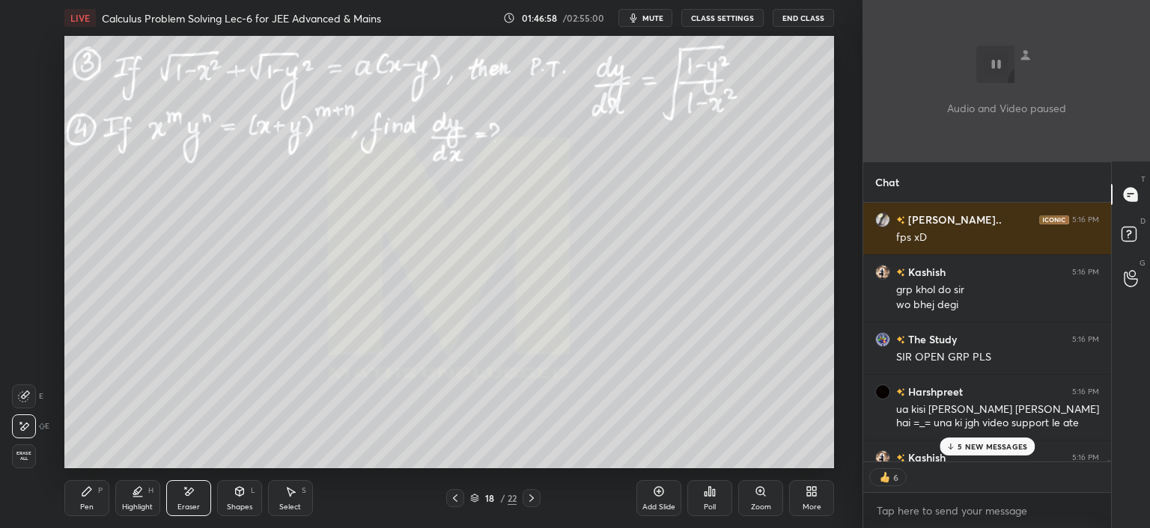
scroll to position [5, 4]
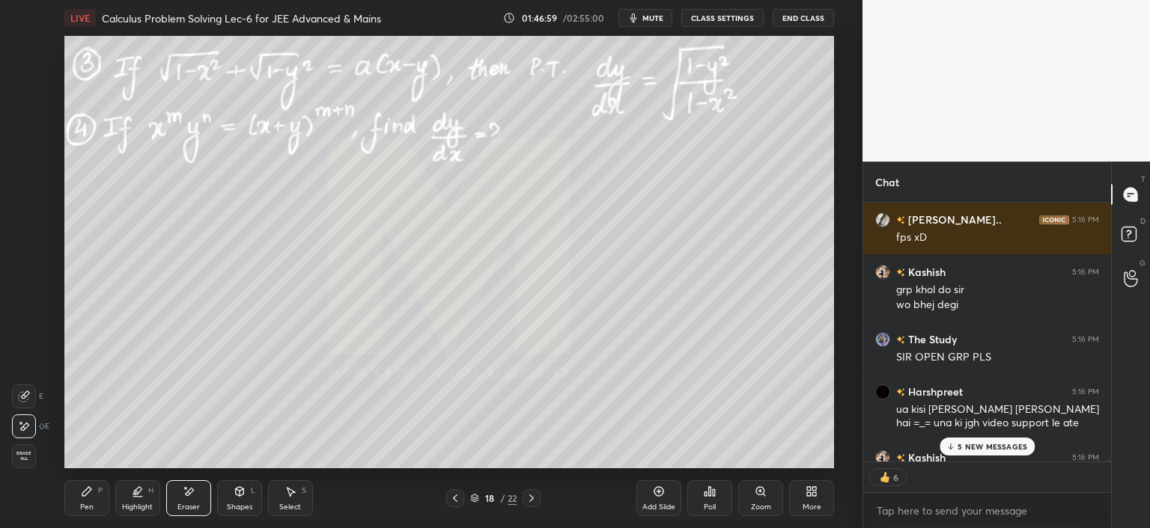
click at [991, 443] on p "5 NEW MESSAGES" at bounding box center [992, 446] width 70 height 9
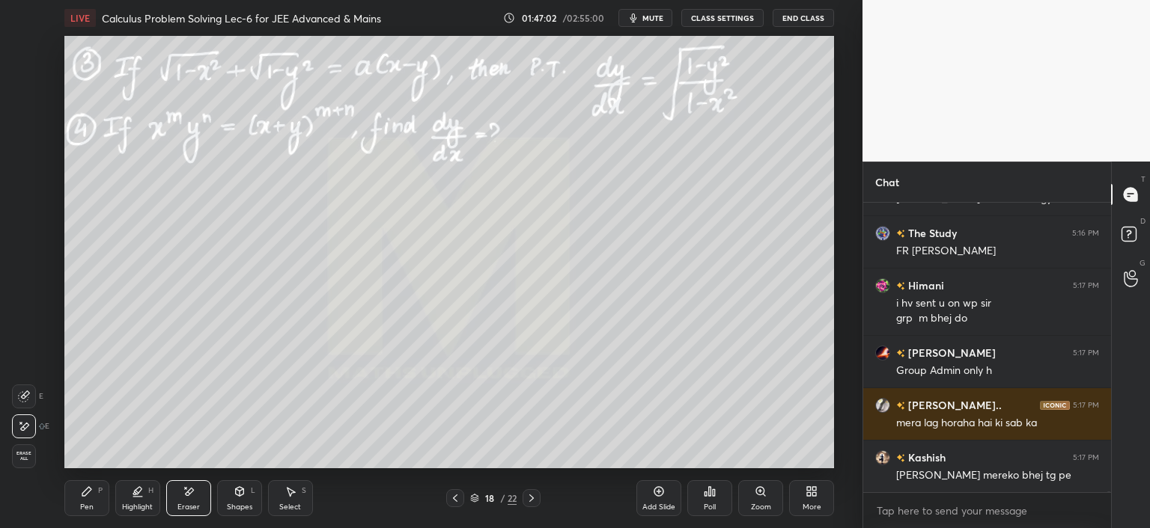
scroll to position [91210, 0]
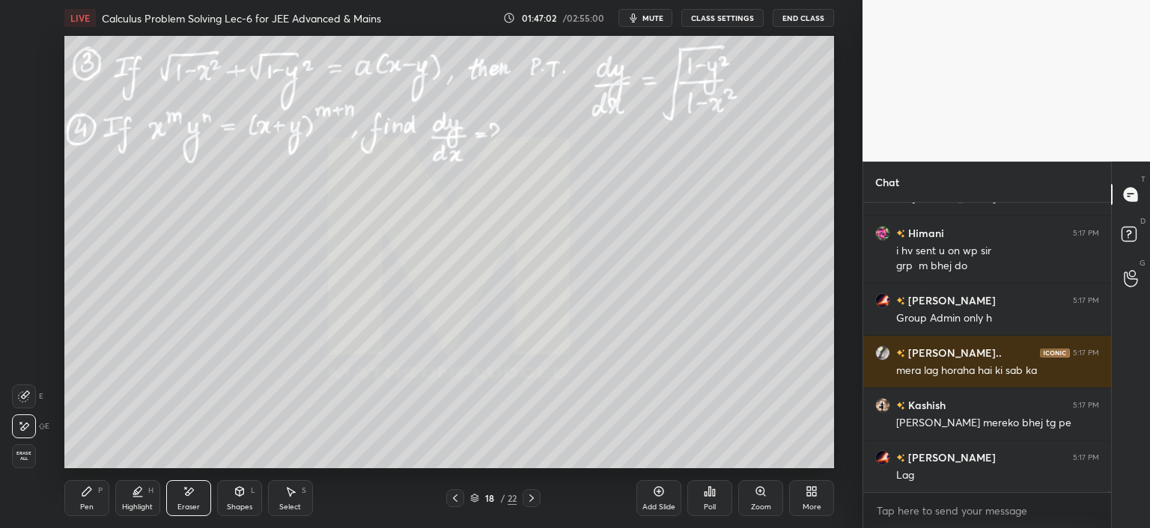
click at [810, 498] on div "More" at bounding box center [811, 499] width 45 height 36
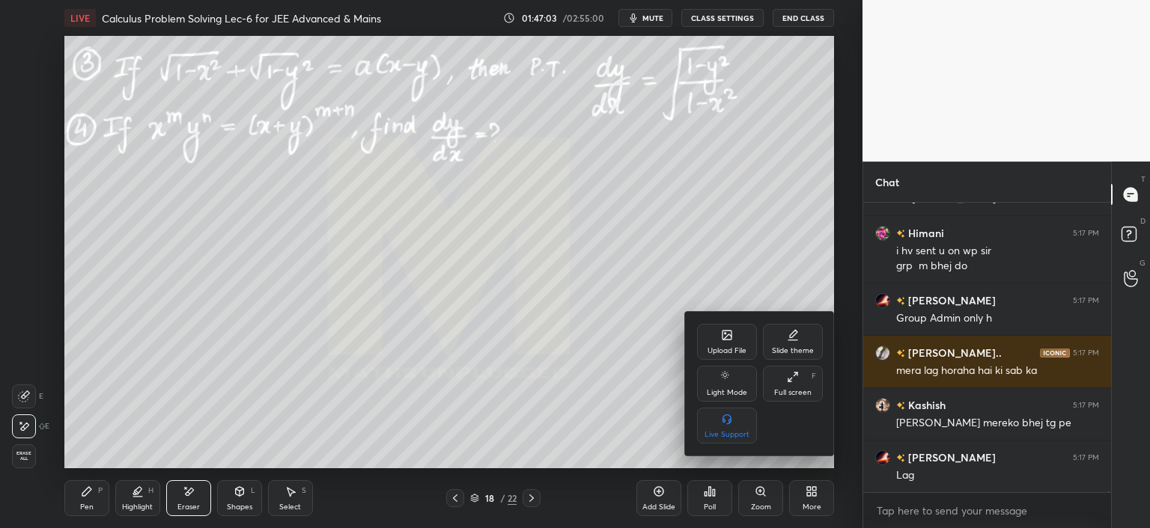
scroll to position [91315, 0]
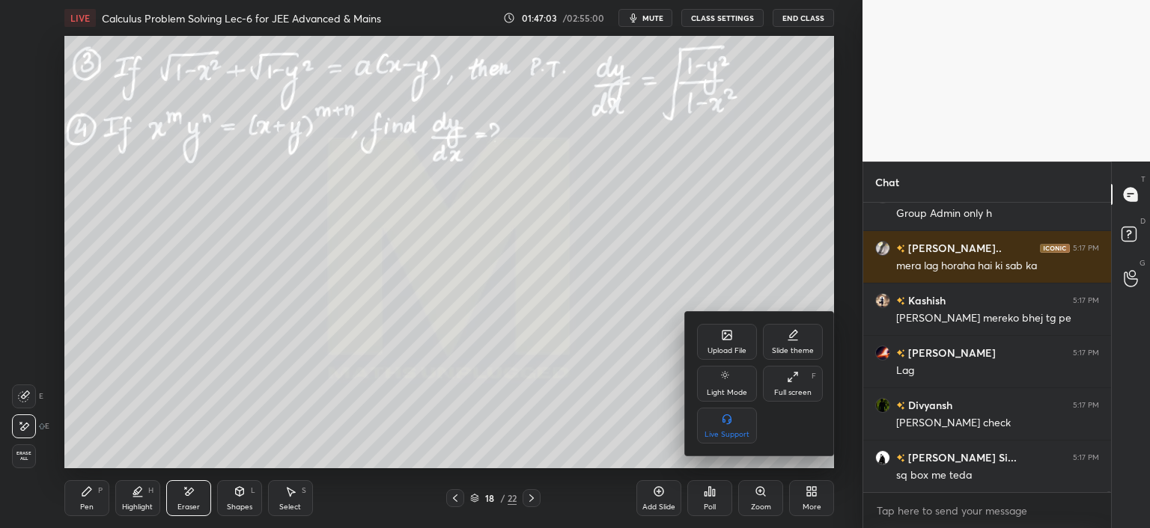
click at [721, 350] on div "Upload File" at bounding box center [726, 350] width 39 height 7
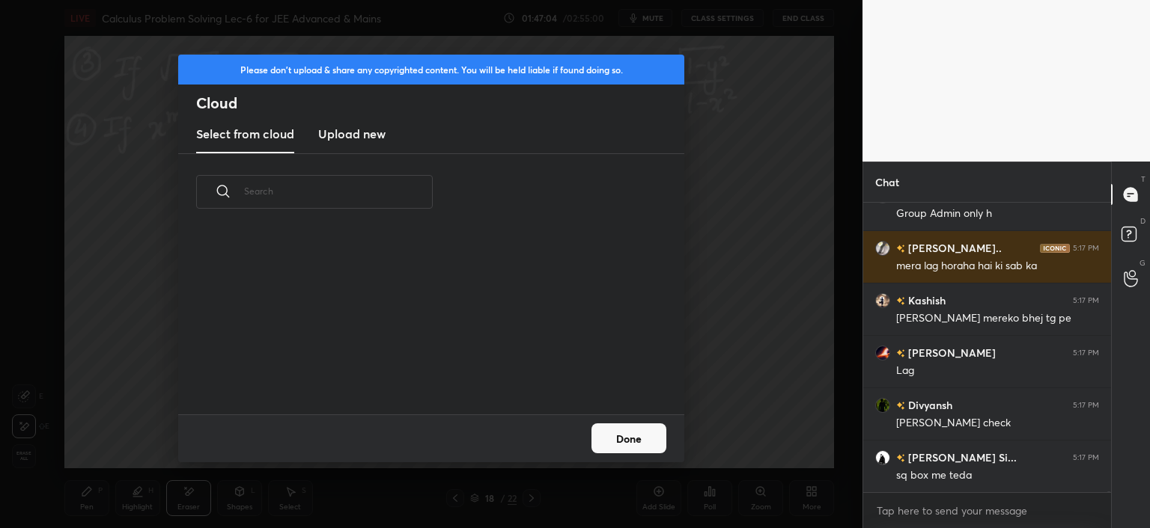
scroll to position [4, 7]
click at [367, 136] on h3 "Upload new" at bounding box center [351, 134] width 67 height 18
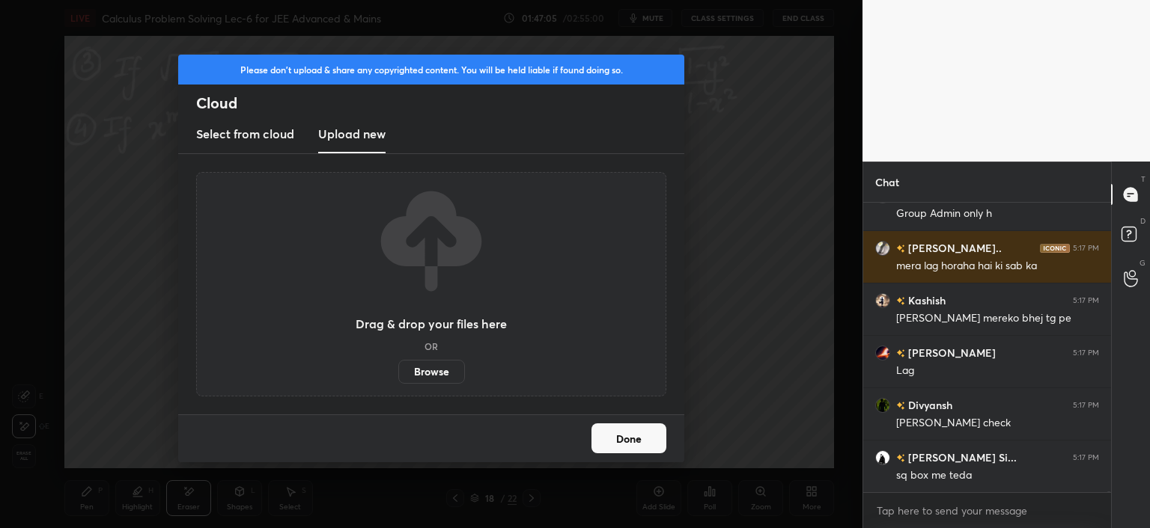
click at [430, 370] on label "Browse" at bounding box center [431, 372] width 67 height 24
click at [398, 370] on input "Browse" at bounding box center [398, 372] width 0 height 24
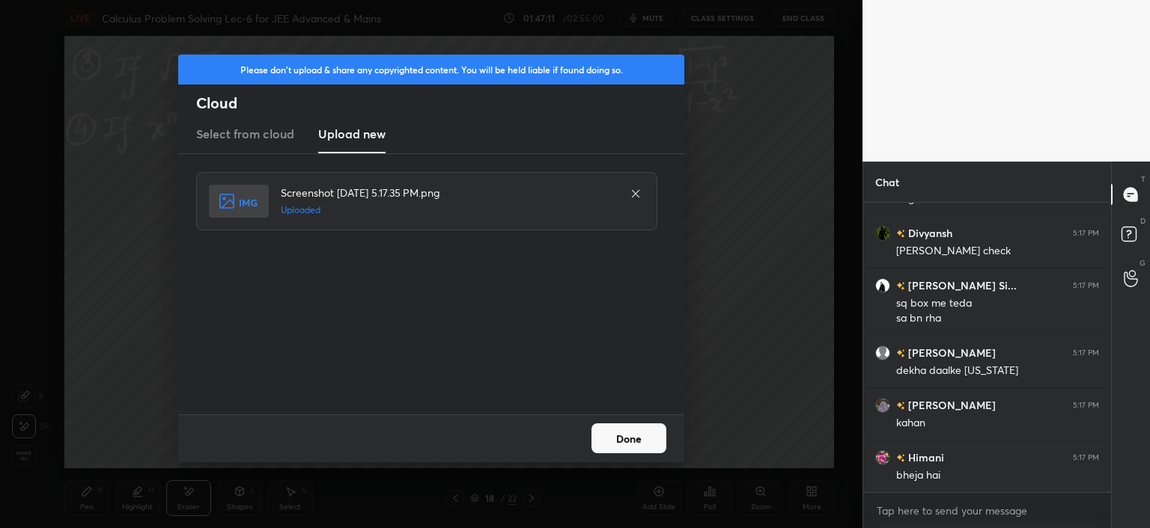
scroll to position [91502, 0]
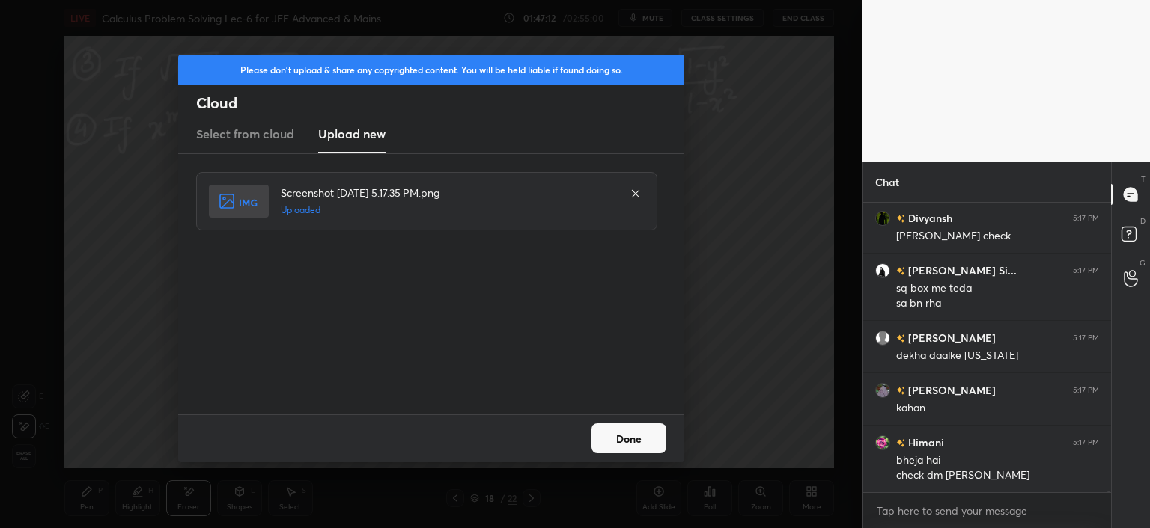
click at [637, 433] on button "Done" at bounding box center [628, 439] width 75 height 30
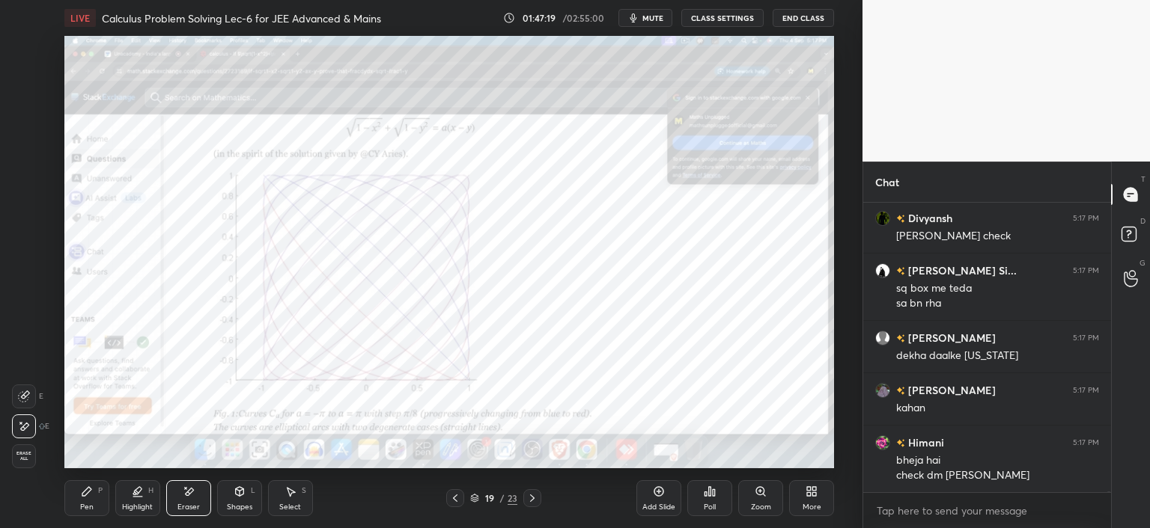
click at [458, 500] on icon at bounding box center [455, 499] width 12 height 12
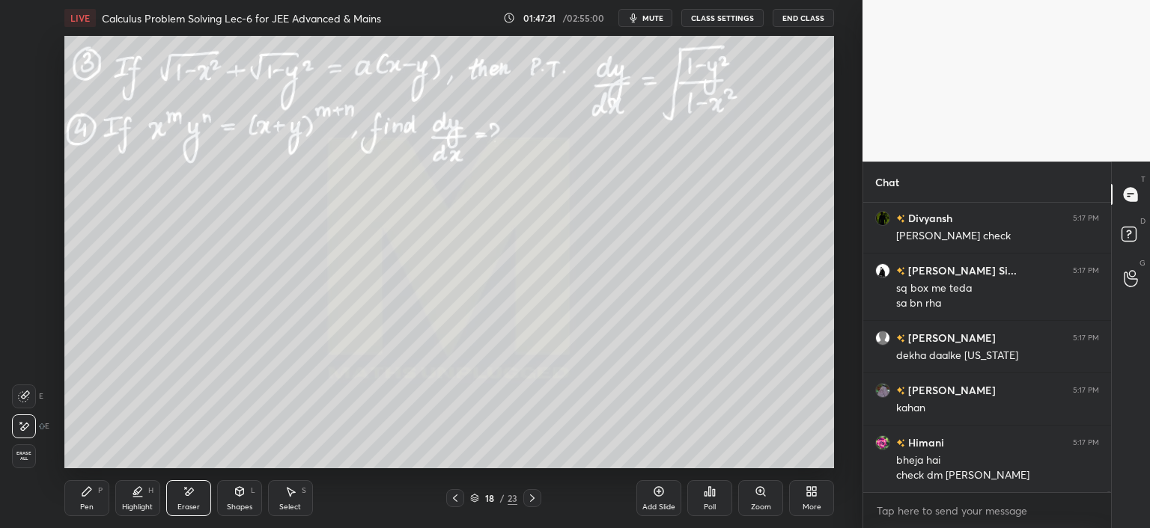
scroll to position [91555, 0]
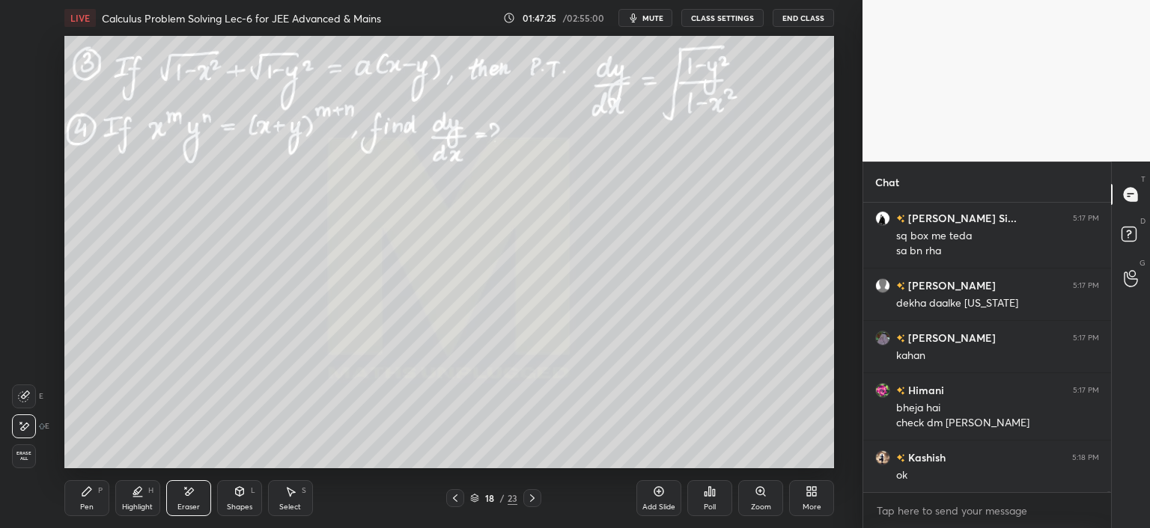
click at [533, 499] on icon at bounding box center [532, 498] width 4 height 7
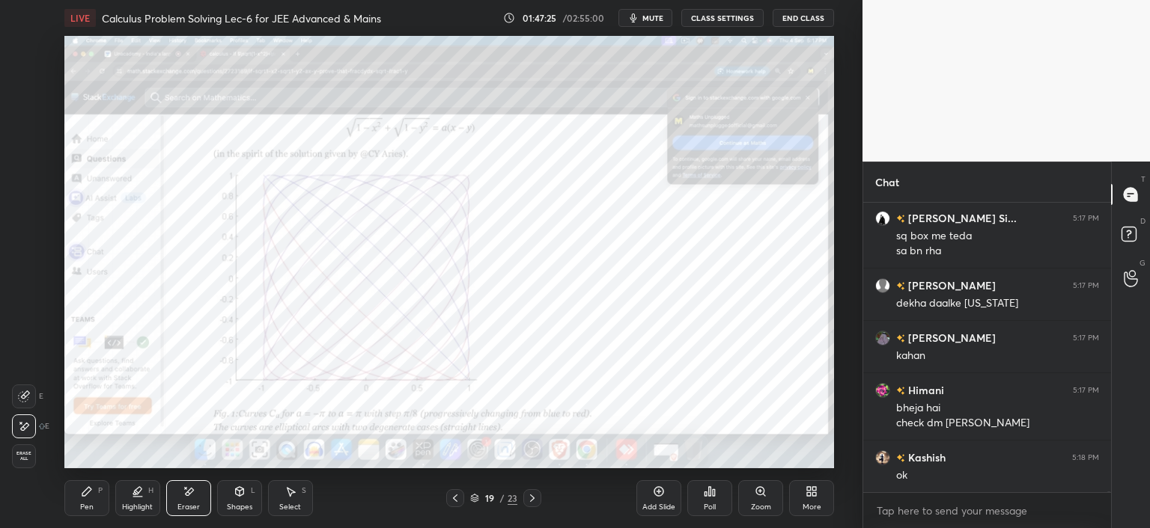
scroll to position [91607, 0]
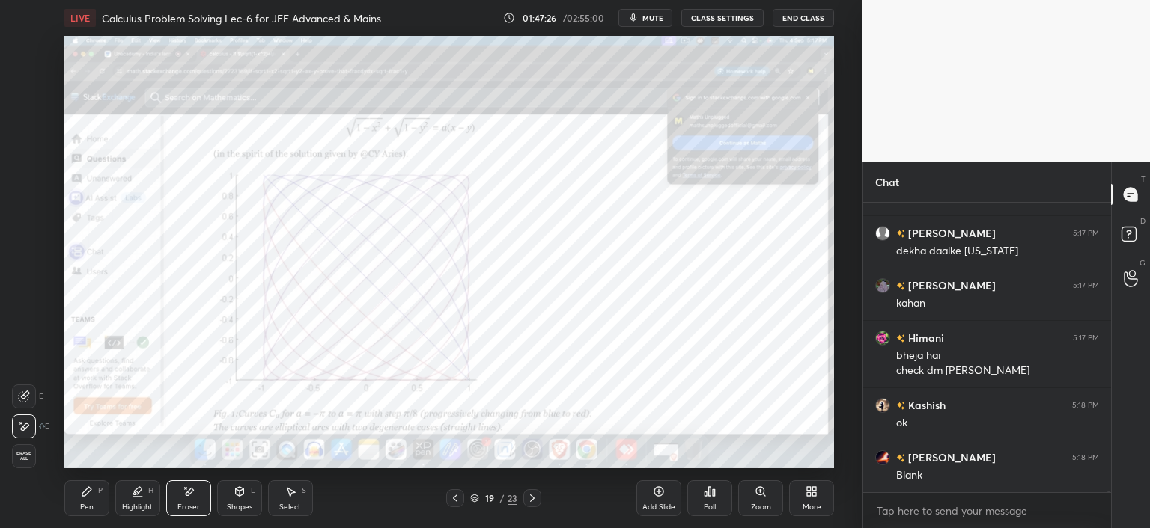
click at [87, 502] on div "Pen P" at bounding box center [86, 499] width 45 height 36
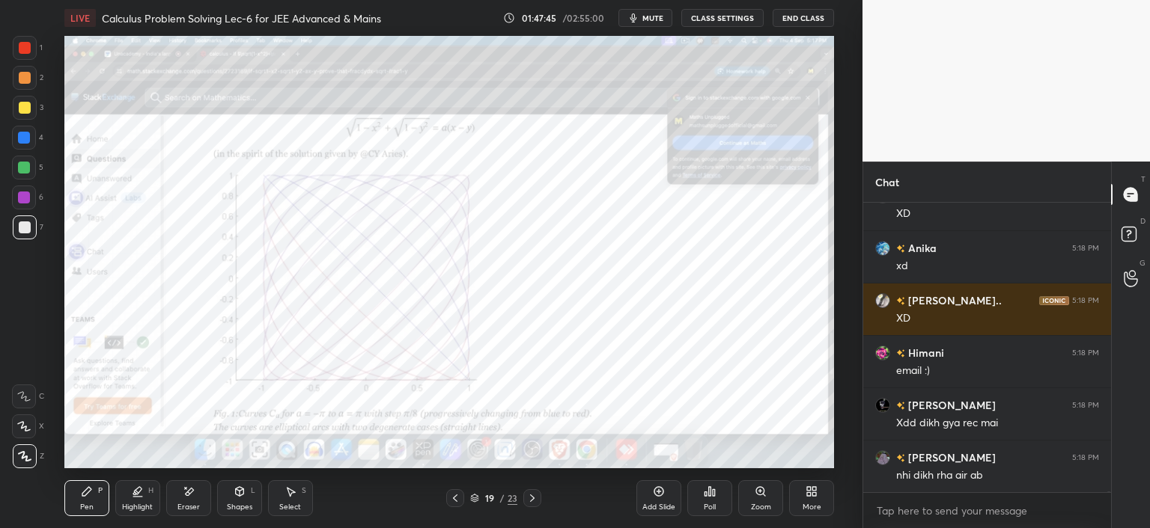
scroll to position [92707, 0]
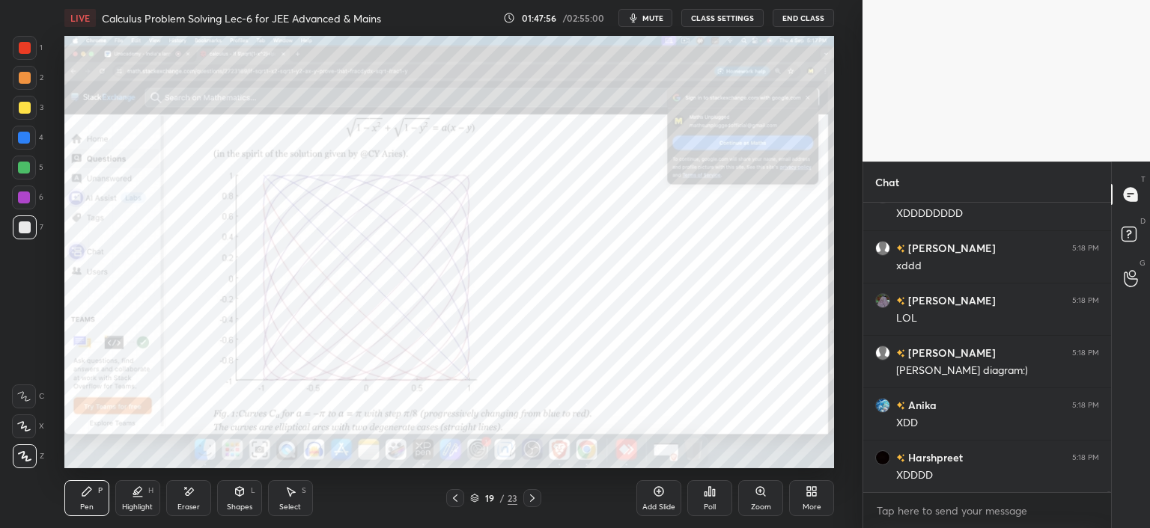
drag, startPoint x: 25, startPoint y: 139, endPoint x: 23, endPoint y: 131, distance: 8.5
click at [25, 139] on div at bounding box center [24, 138] width 12 height 12
click at [22, 114] on div at bounding box center [25, 108] width 24 height 24
click at [24, 82] on div at bounding box center [25, 78] width 12 height 12
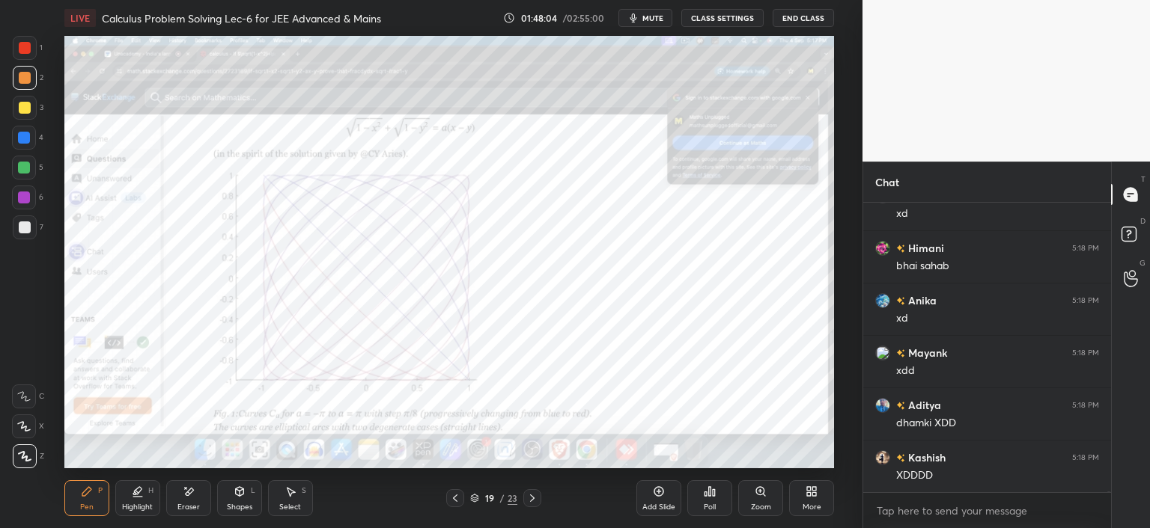
click at [27, 57] on div at bounding box center [25, 48] width 24 height 24
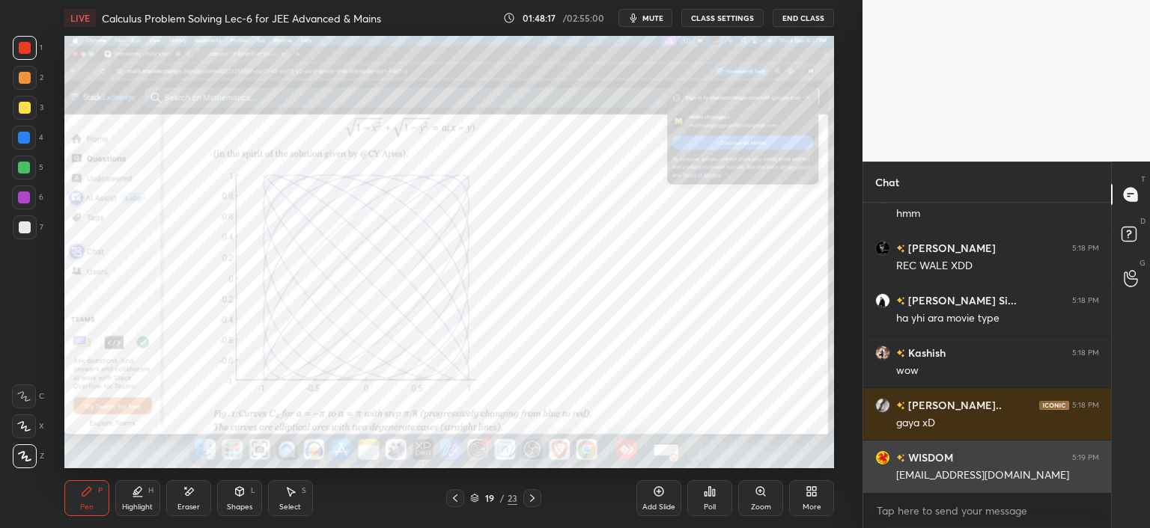
click at [1016, 475] on div "[EMAIL_ADDRESS][DOMAIN_NAME]" at bounding box center [997, 476] width 203 height 15
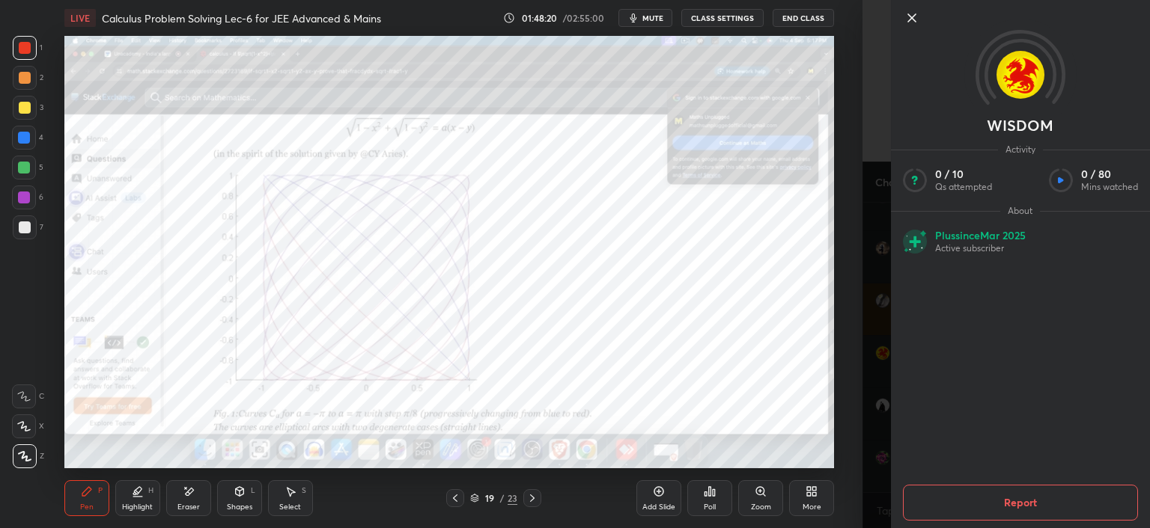
click at [961, 500] on button "Report" at bounding box center [1020, 503] width 235 height 36
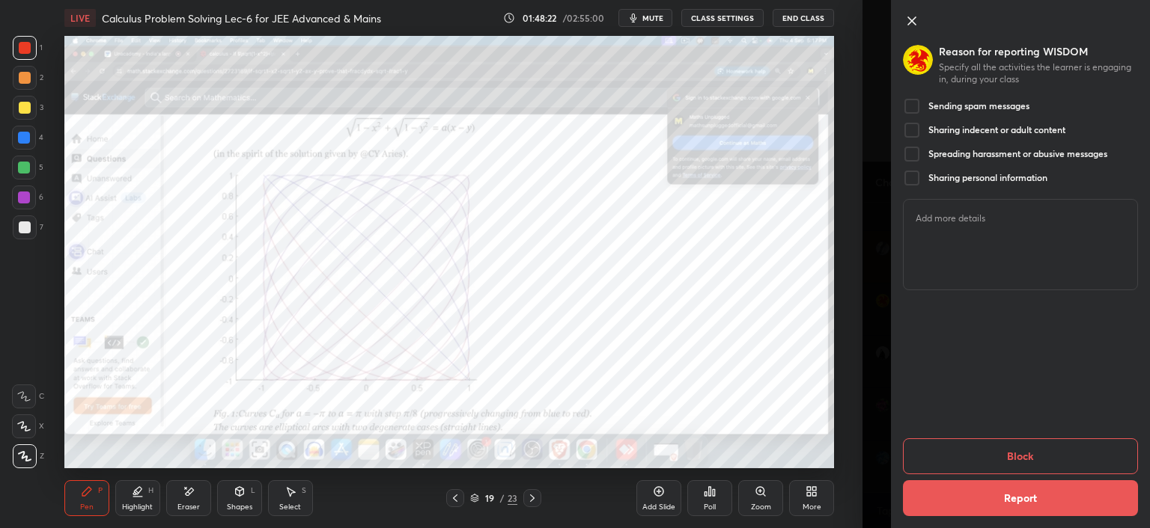
click at [1033, 463] on button "Block" at bounding box center [1020, 457] width 235 height 36
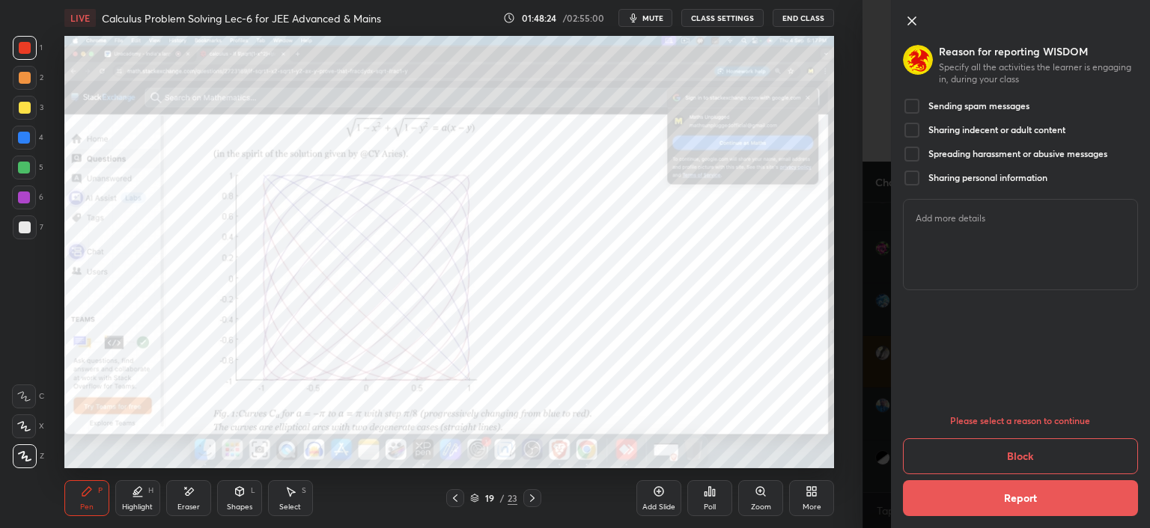
click at [985, 109] on h5 "Sending spam messages" at bounding box center [978, 106] width 101 height 12
click at [1040, 454] on button "Block" at bounding box center [1020, 457] width 235 height 36
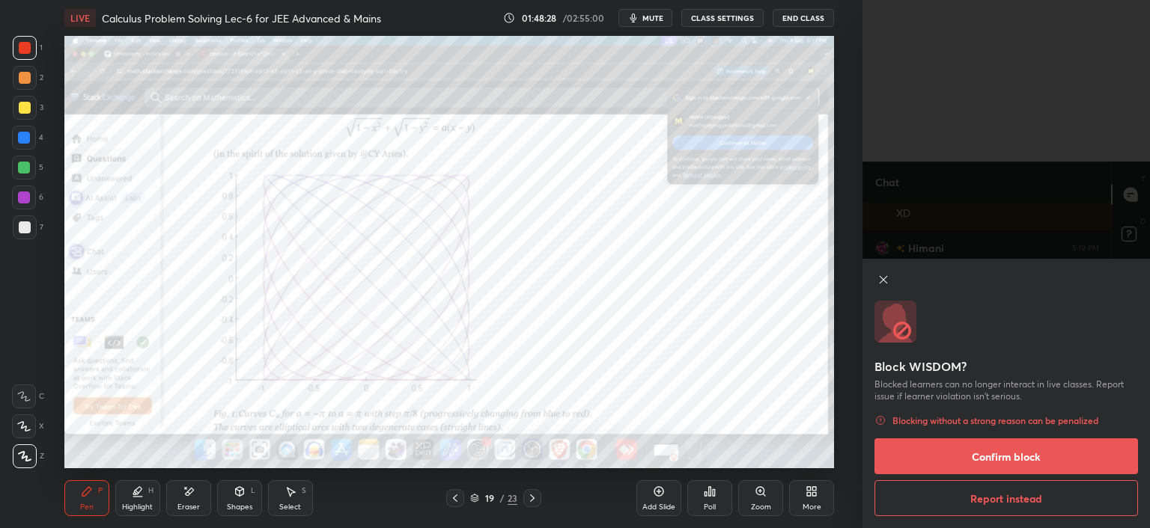
click at [1013, 459] on button "Confirm block" at bounding box center [1005, 457] width 263 height 36
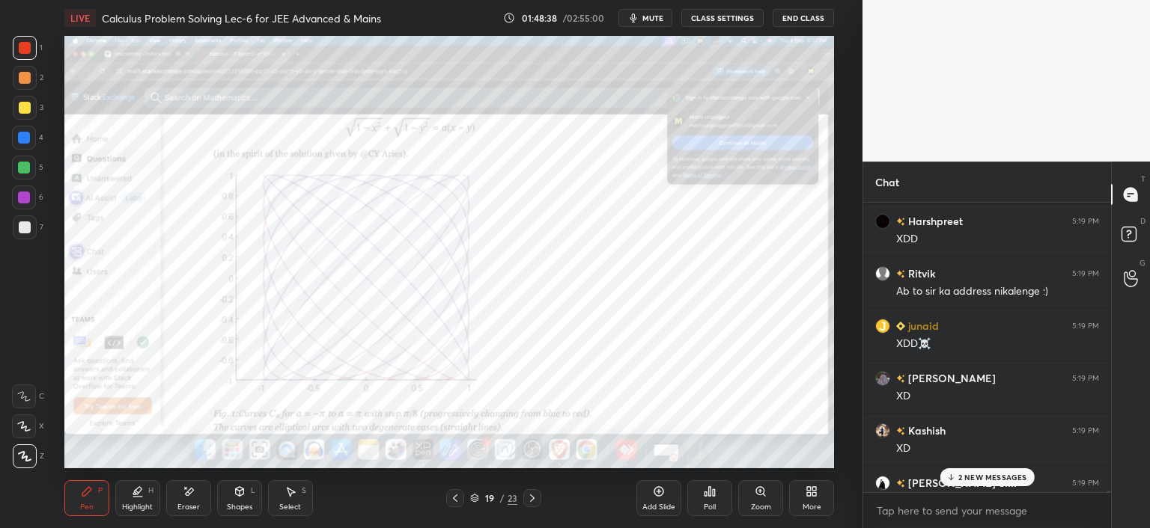
scroll to position [92870, 0]
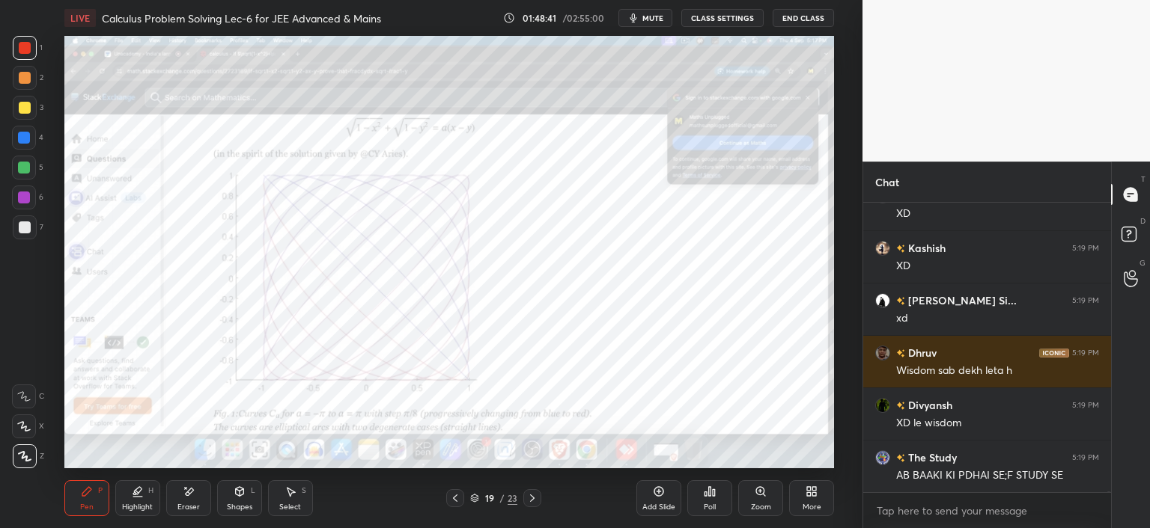
click at [455, 493] on icon at bounding box center [455, 499] width 12 height 12
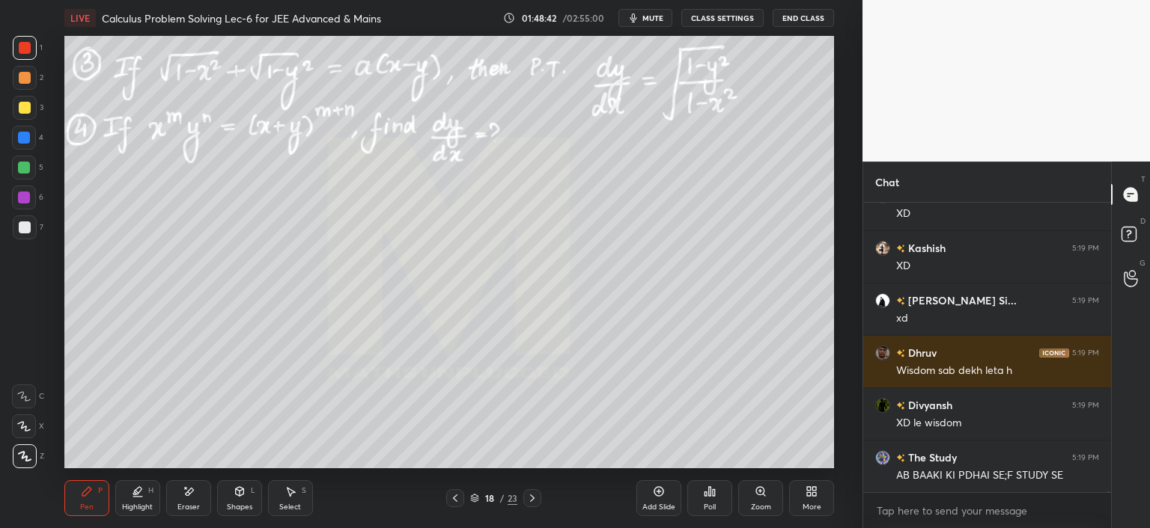
scroll to position [92923, 0]
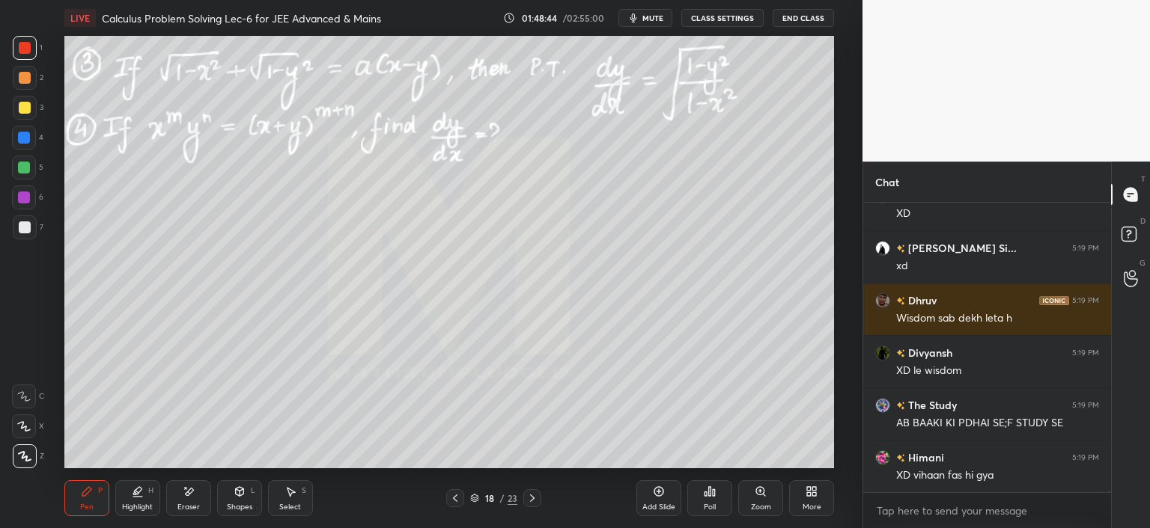
click at [184, 487] on icon at bounding box center [189, 492] width 12 height 13
click at [25, 453] on span "Erase all" at bounding box center [24, 456] width 22 height 10
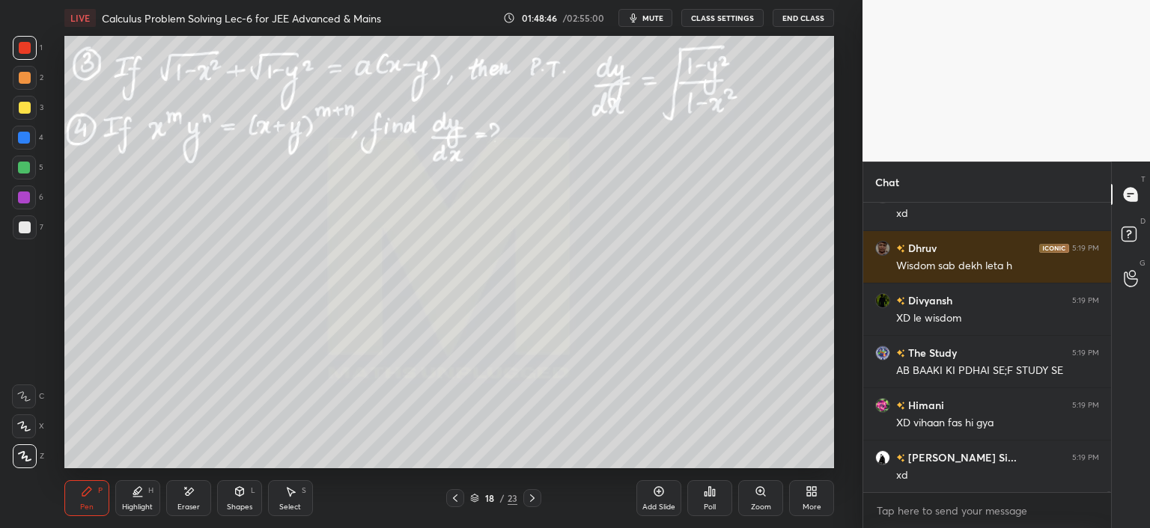
click at [129, 498] on div "Highlight H" at bounding box center [137, 499] width 45 height 36
click at [86, 504] on div "Pen" at bounding box center [86, 507] width 13 height 7
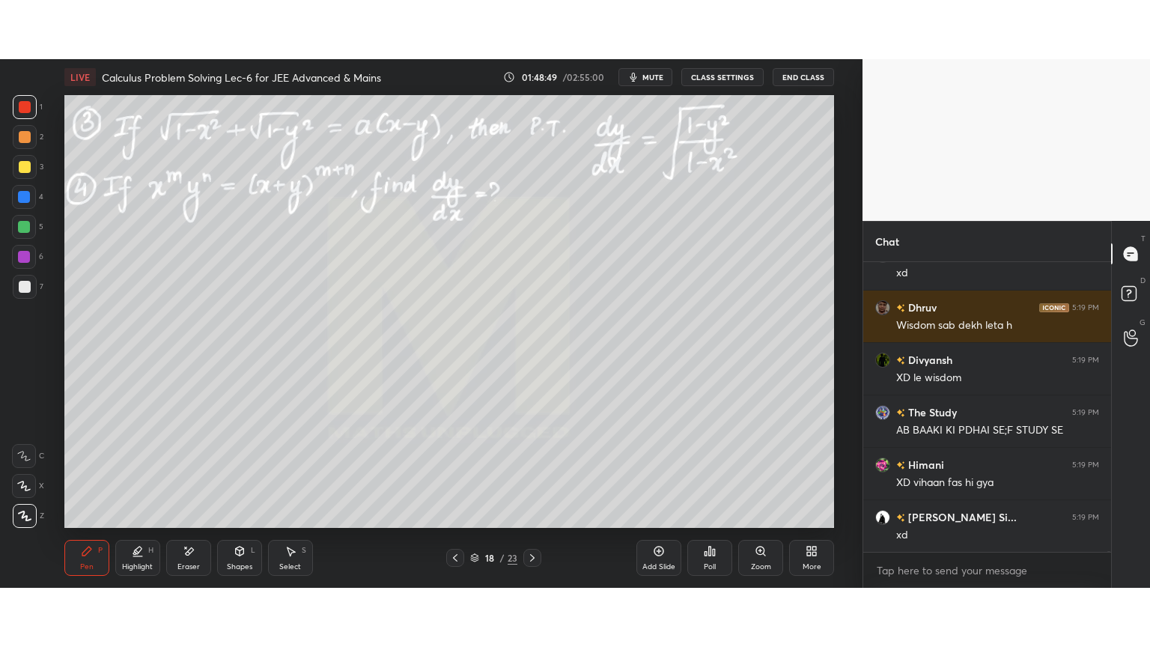
scroll to position [93055, 0]
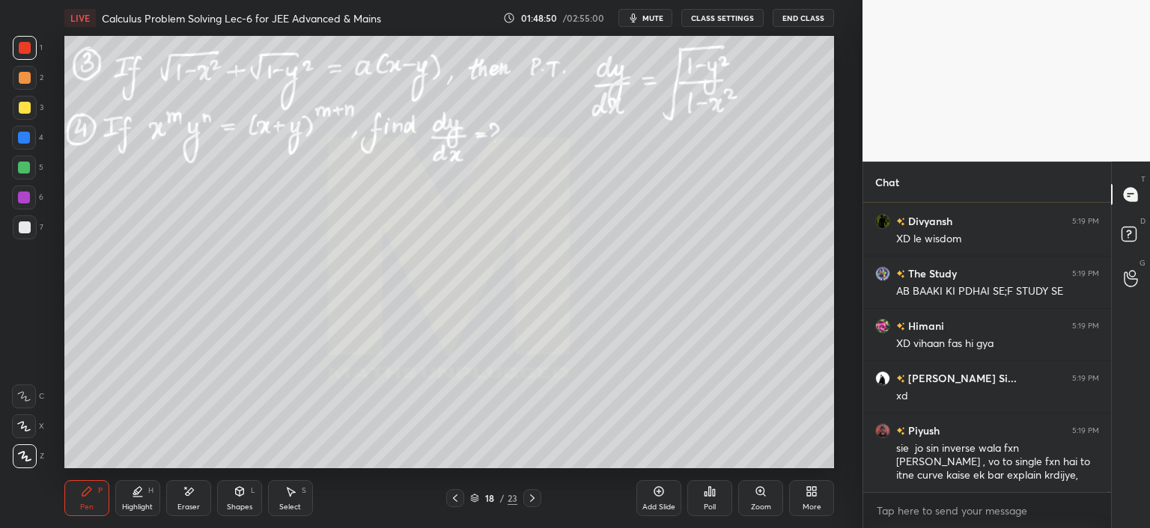
click at [193, 507] on div "Eraser" at bounding box center [188, 507] width 22 height 7
click at [129, 502] on div "Highlight H" at bounding box center [137, 499] width 45 height 36
drag, startPoint x: 98, startPoint y: 502, endPoint x: 108, endPoint y: 496, distance: 11.8
click at [95, 502] on div "Pen P" at bounding box center [86, 499] width 45 height 36
click at [802, 509] on div "More" at bounding box center [811, 507] width 19 height 7
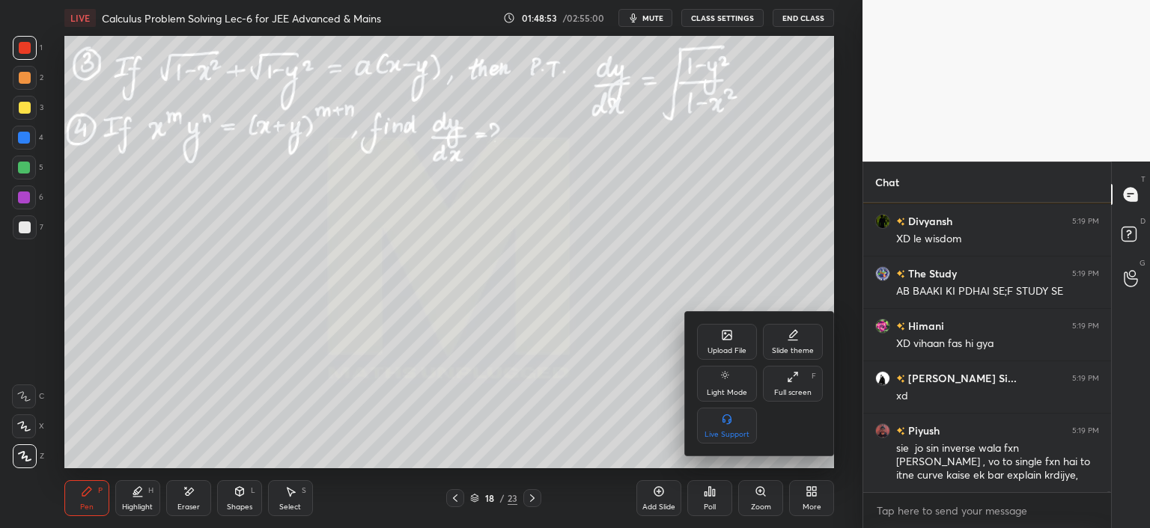
click at [789, 391] on div "Full screen" at bounding box center [792, 392] width 37 height 7
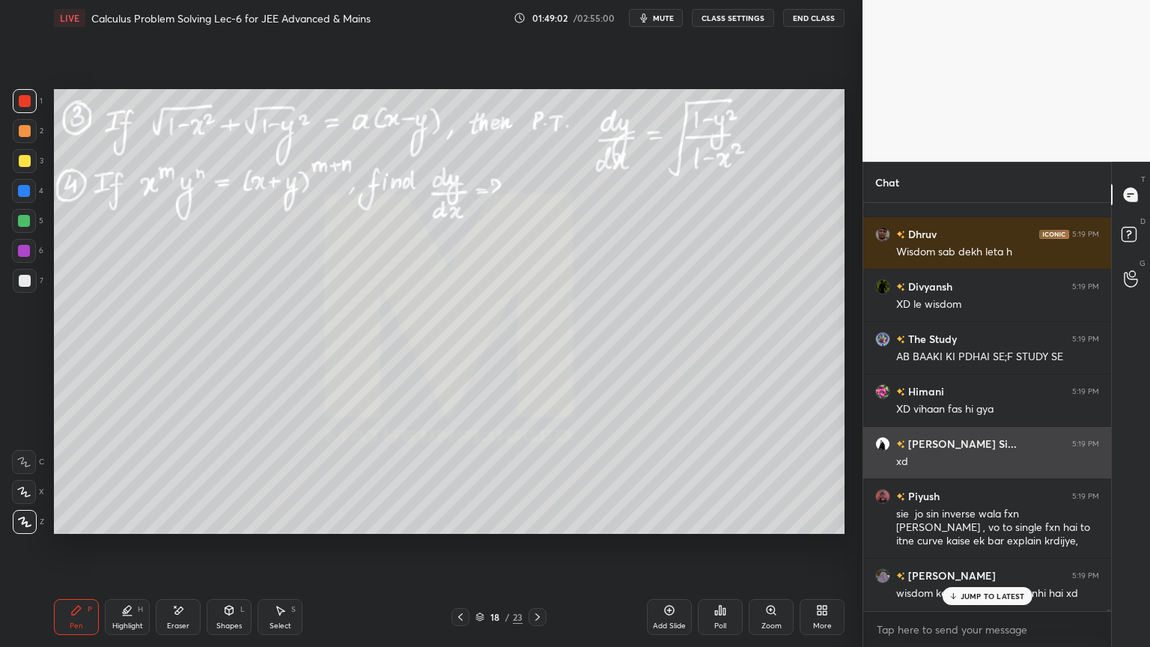
scroll to position [93041, 0]
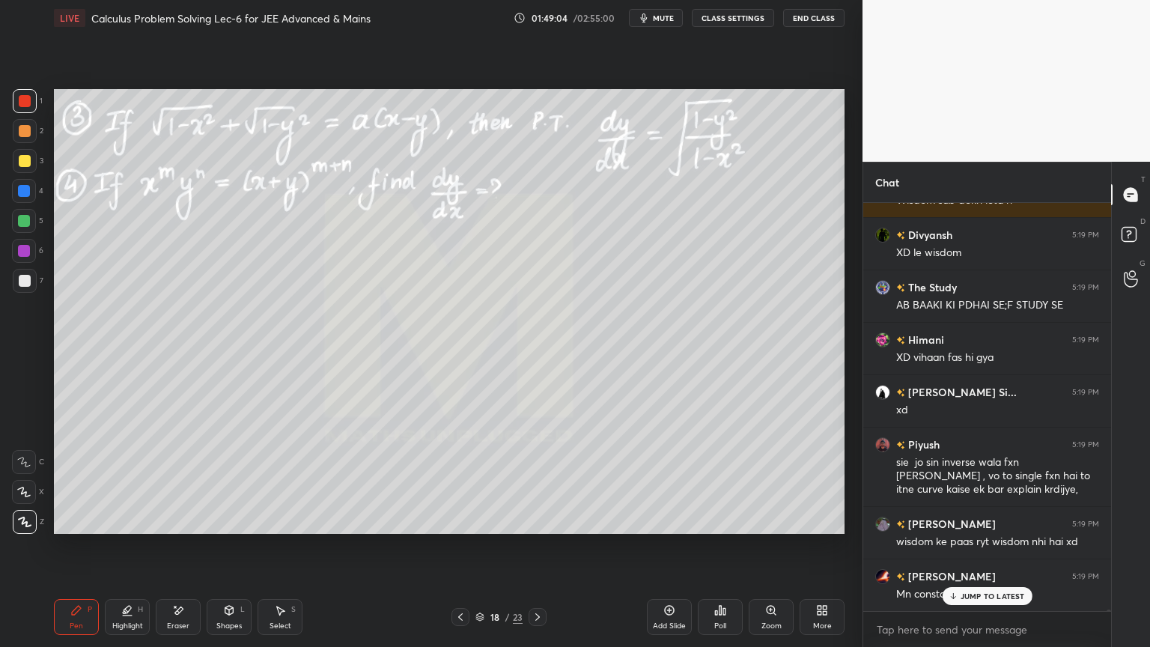
click at [1002, 528] on p "JUMP TO LATEST" at bounding box center [992, 595] width 64 height 9
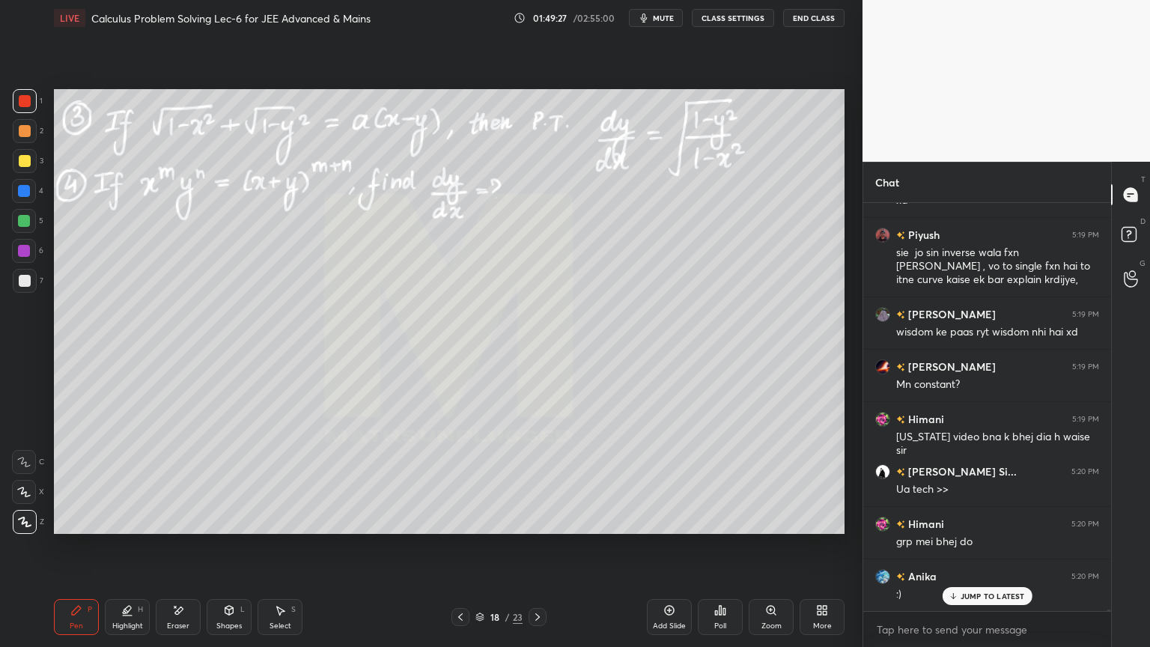
scroll to position [93355, 0]
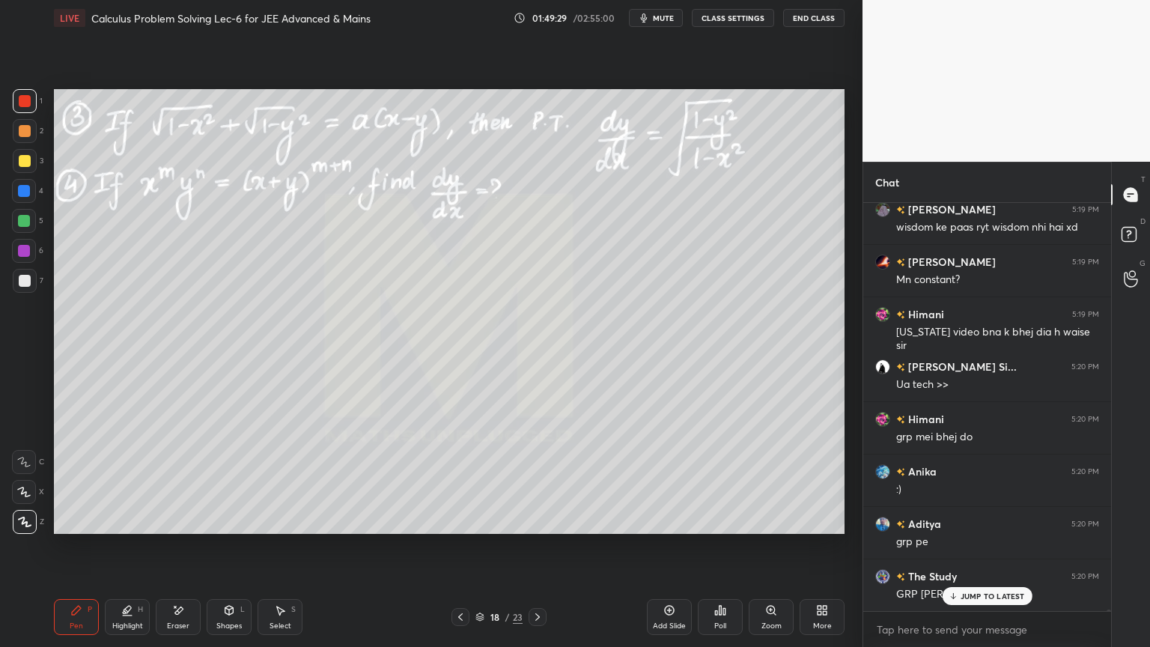
click at [188, 528] on div "Eraser" at bounding box center [178, 617] width 45 height 36
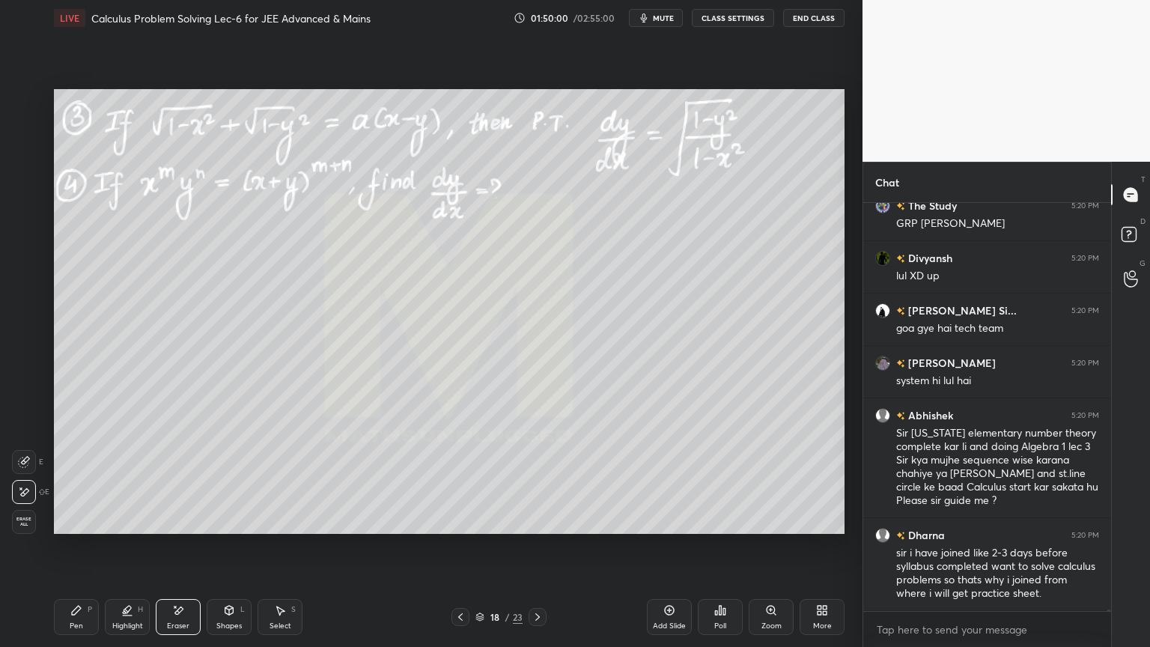
scroll to position [93778, 0]
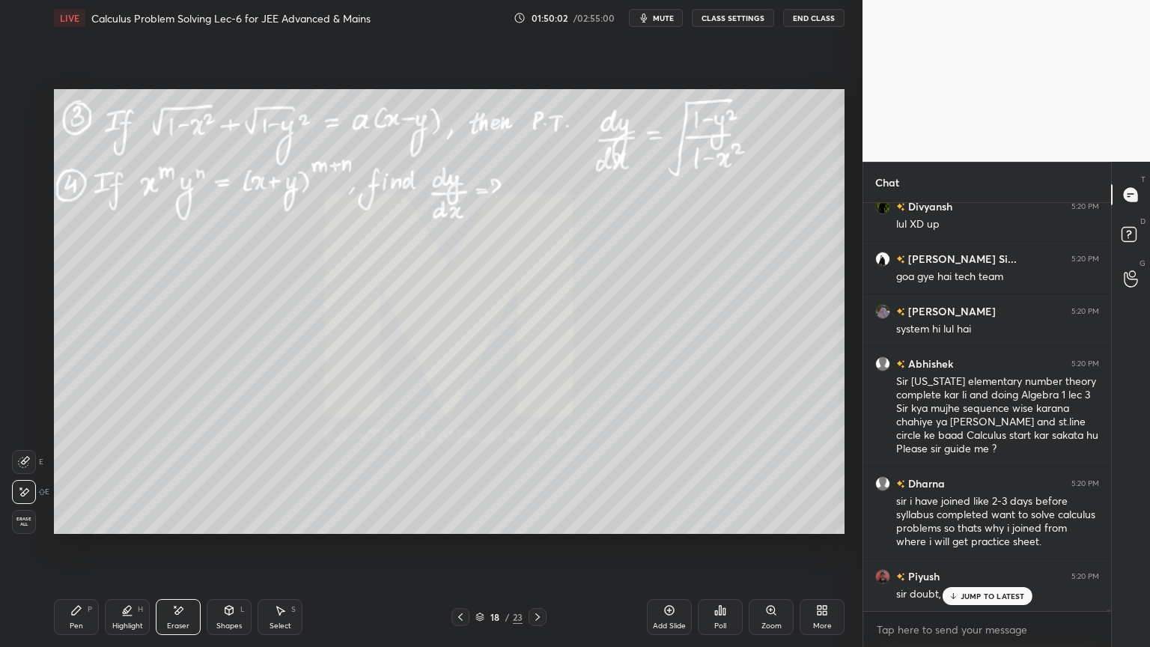
click at [982, 528] on p "JUMP TO LATEST" at bounding box center [992, 595] width 64 height 9
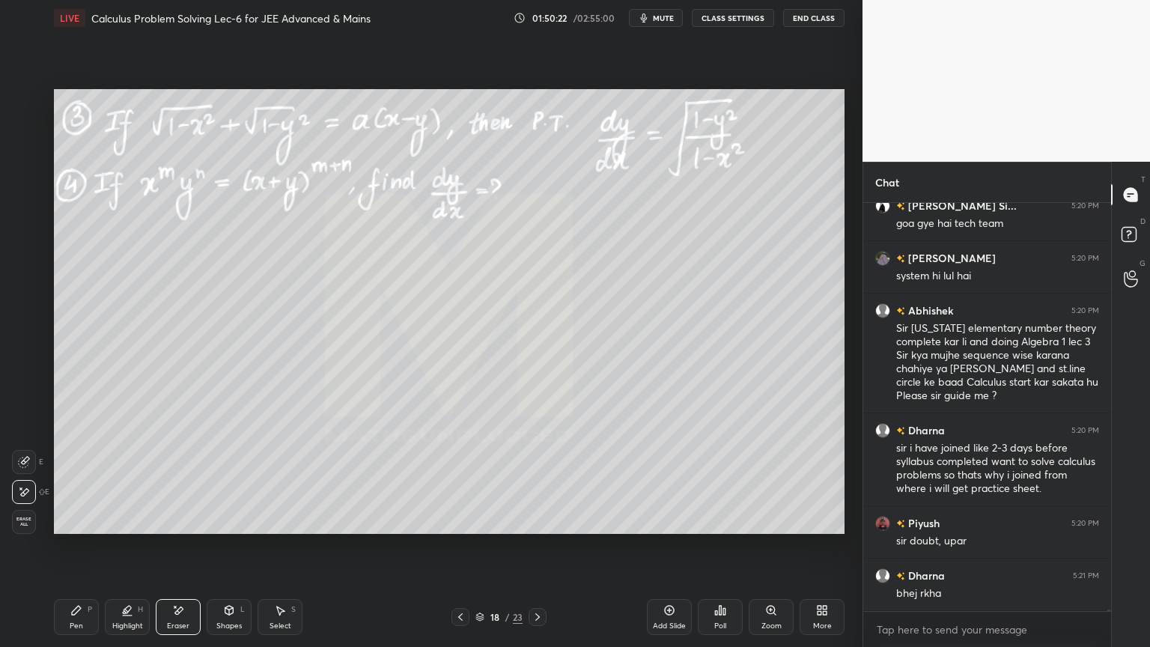
scroll to position [93831, 0]
drag, startPoint x: 79, startPoint y: 612, endPoint x: 72, endPoint y: 538, distance: 73.7
click at [79, 528] on icon at bounding box center [76, 610] width 12 height 12
drag, startPoint x: 20, startPoint y: 141, endPoint x: 27, endPoint y: 150, distance: 10.6
click at [19, 141] on div at bounding box center [25, 131] width 24 height 24
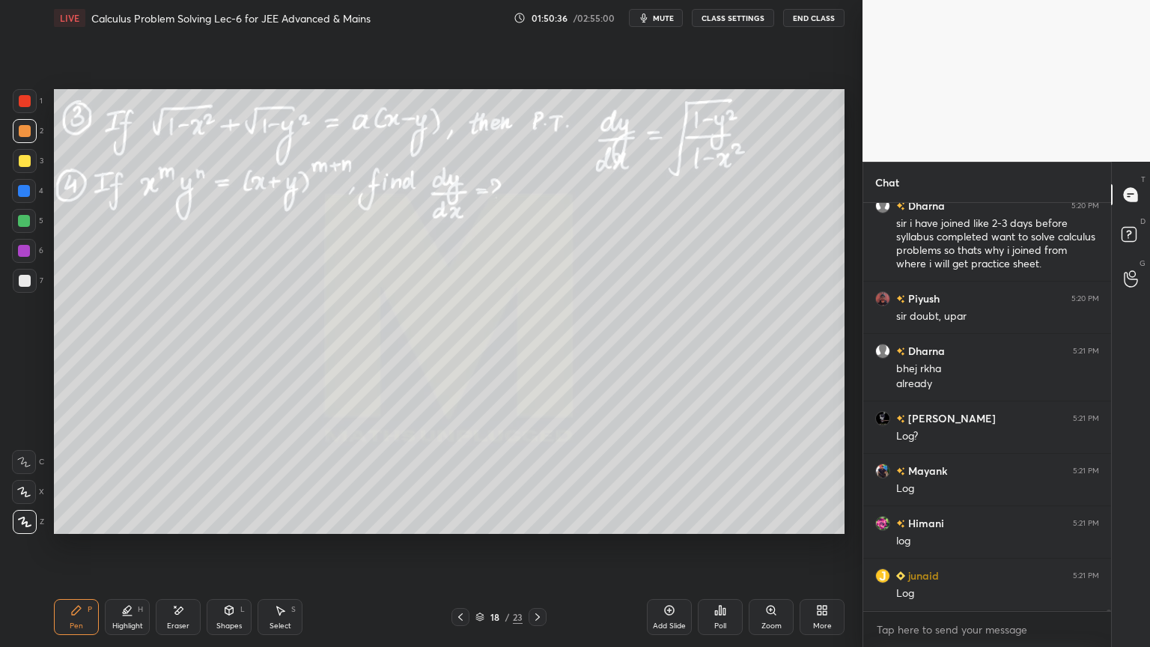
scroll to position [94160, 0]
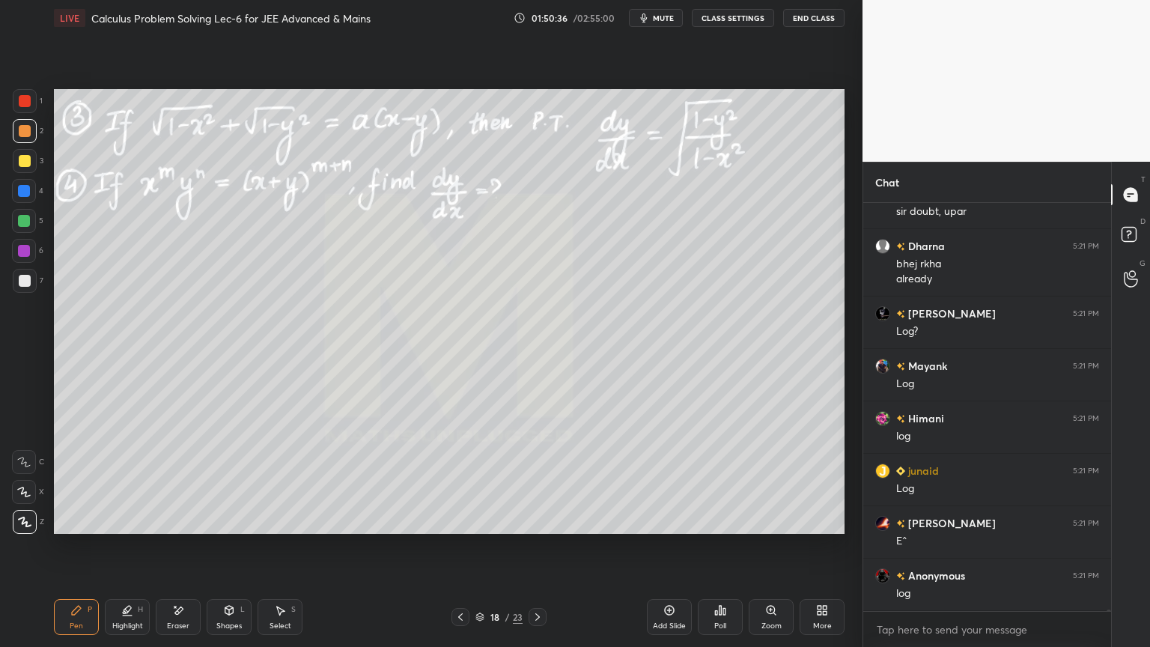
drag, startPoint x: 184, startPoint y: 616, endPoint x: 176, endPoint y: 551, distance: 65.6
click at [184, 528] on div "Eraser" at bounding box center [178, 617] width 45 height 36
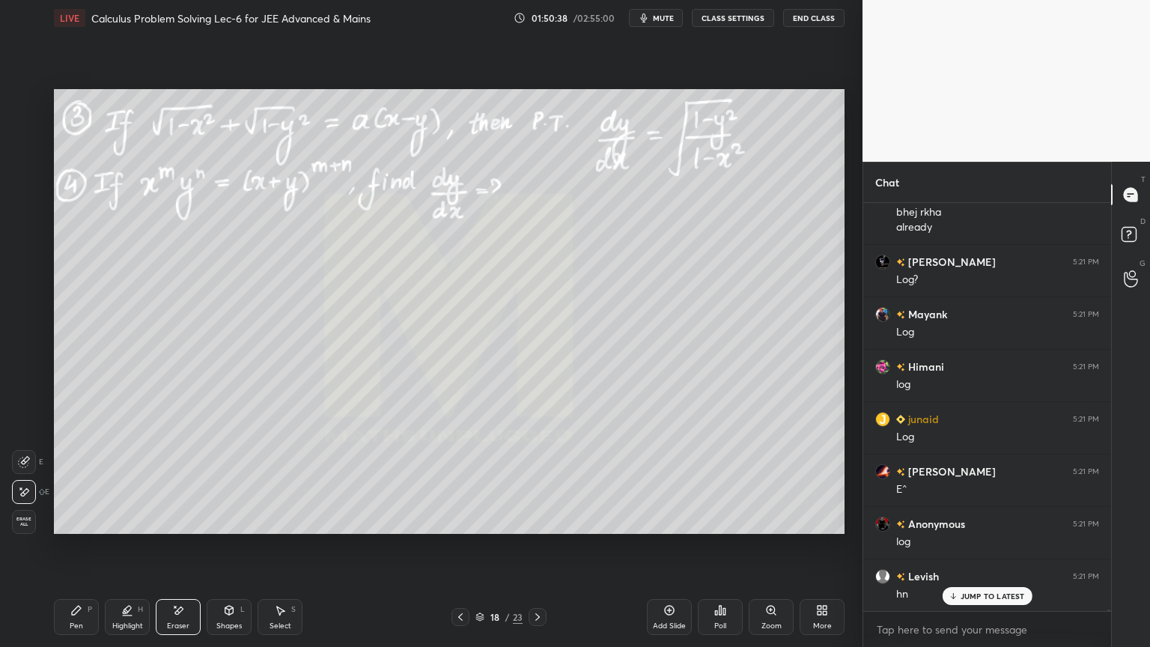
click at [103, 528] on div "Pen P Highlight H Eraser Shapes L Select S" at bounding box center [202, 617] width 296 height 36
click at [61, 528] on div "Pen P" at bounding box center [76, 617] width 45 height 36
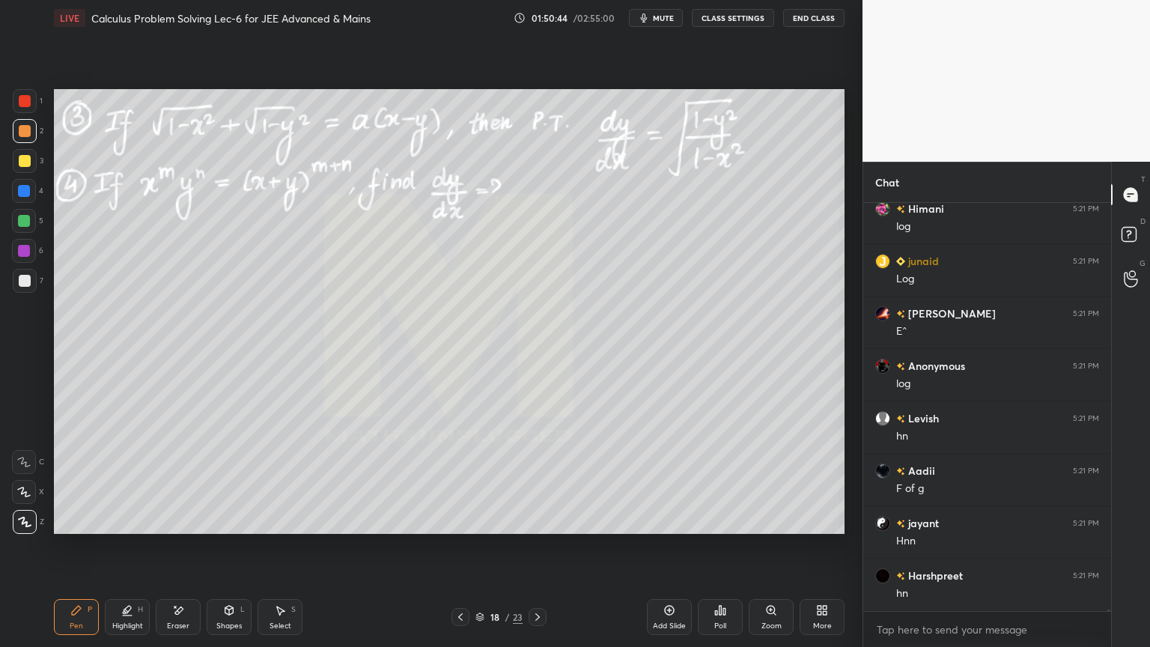
scroll to position [94421, 0]
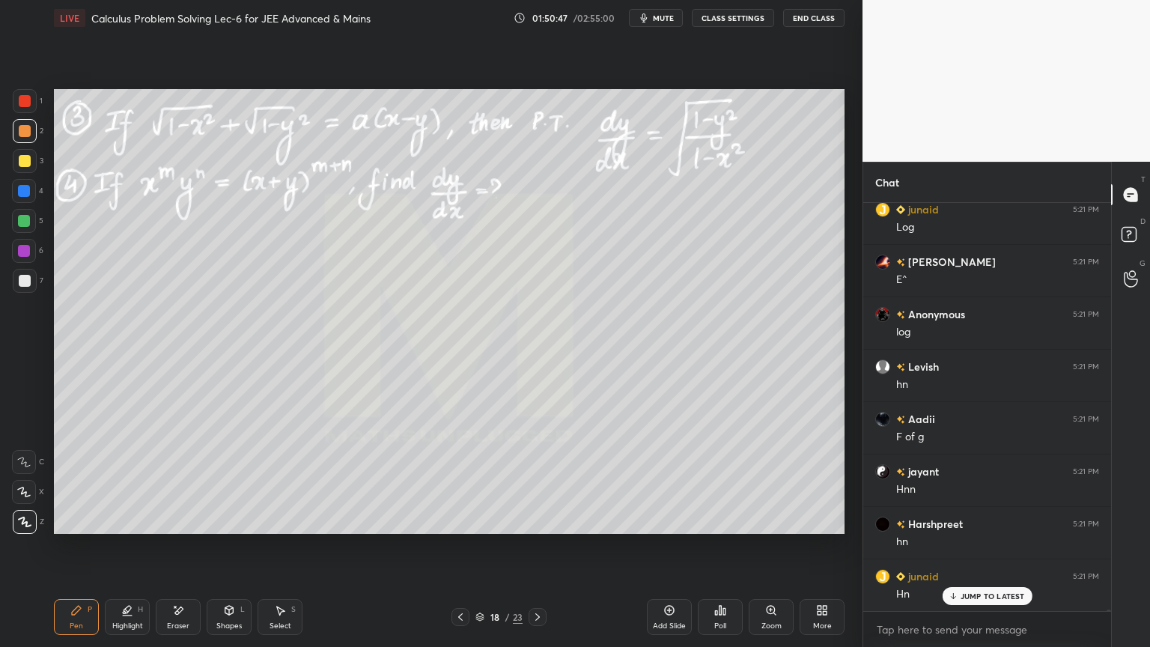
drag, startPoint x: 180, startPoint y: 627, endPoint x: 168, endPoint y: 564, distance: 64.0
click at [182, 528] on div "Eraser" at bounding box center [178, 625] width 22 height 7
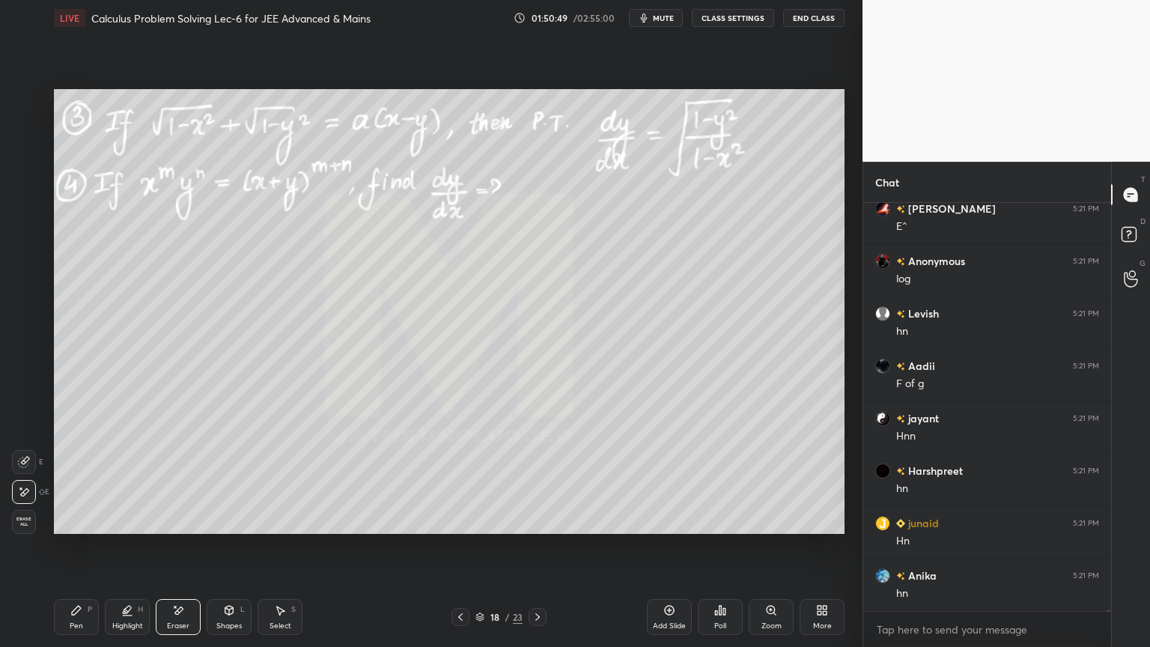
click at [115, 528] on div "Highlight" at bounding box center [127, 625] width 31 height 7
click at [88, 528] on div "Pen P" at bounding box center [76, 617] width 45 height 36
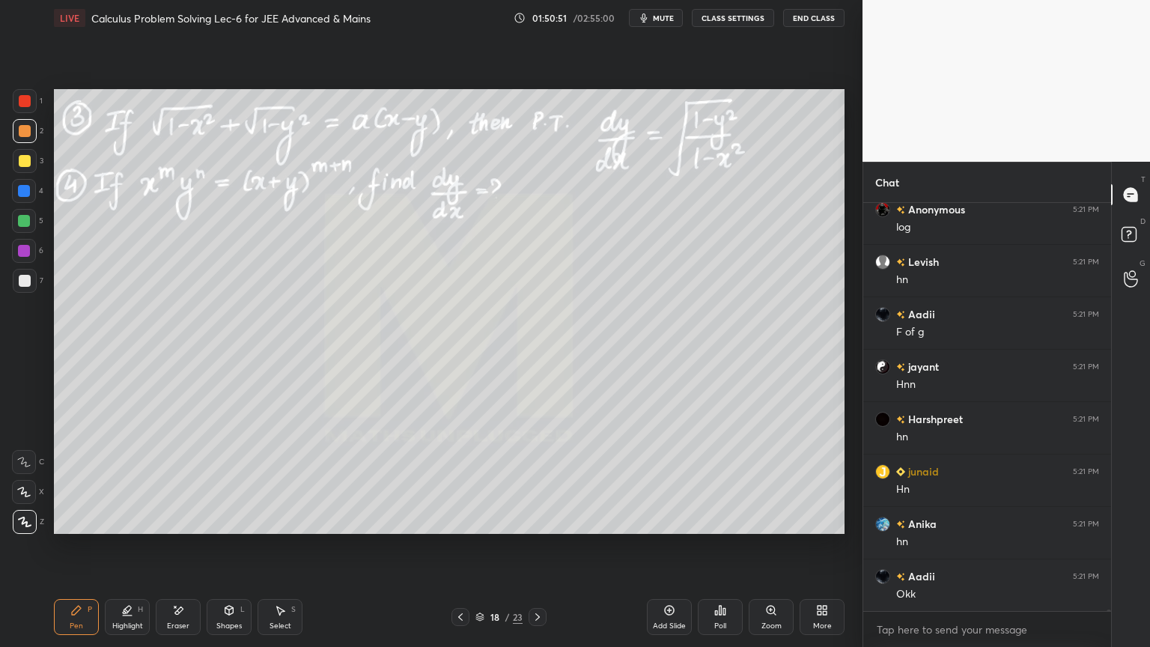
drag, startPoint x: 175, startPoint y: 600, endPoint x: 166, endPoint y: 593, distance: 11.2
click at [174, 528] on div "Eraser" at bounding box center [178, 617] width 45 height 36
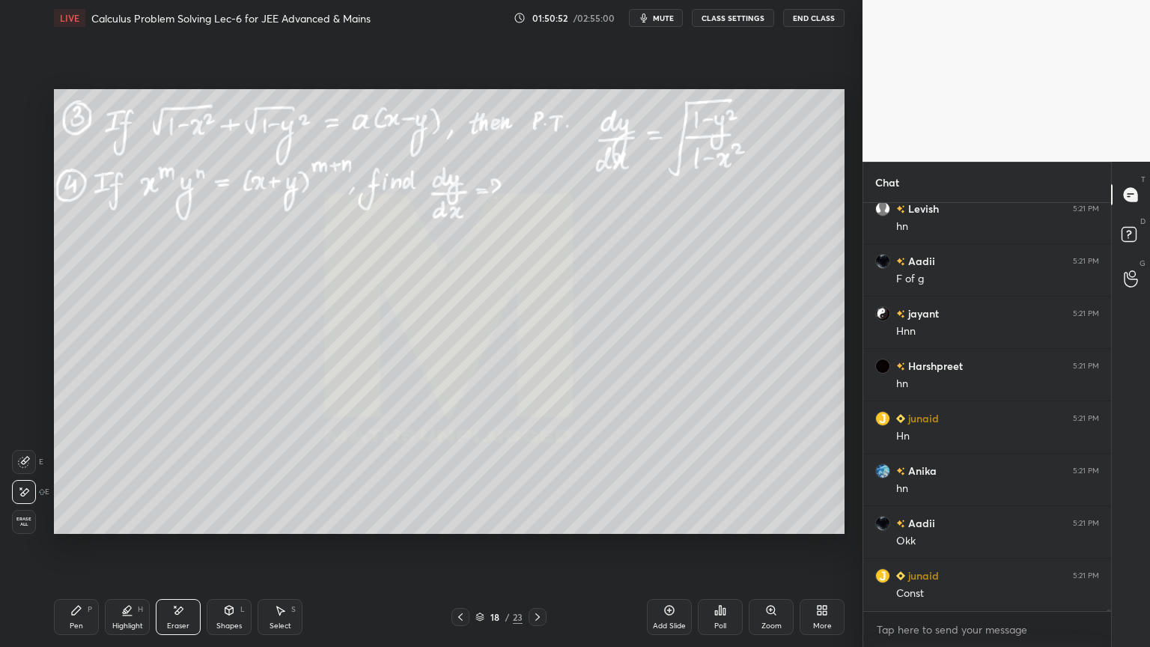
drag, startPoint x: 106, startPoint y: 618, endPoint x: 84, endPoint y: 611, distance: 23.7
click at [107, 528] on div "Highlight H" at bounding box center [127, 617] width 45 height 36
click at [84, 528] on div "Pen P" at bounding box center [76, 617] width 45 height 36
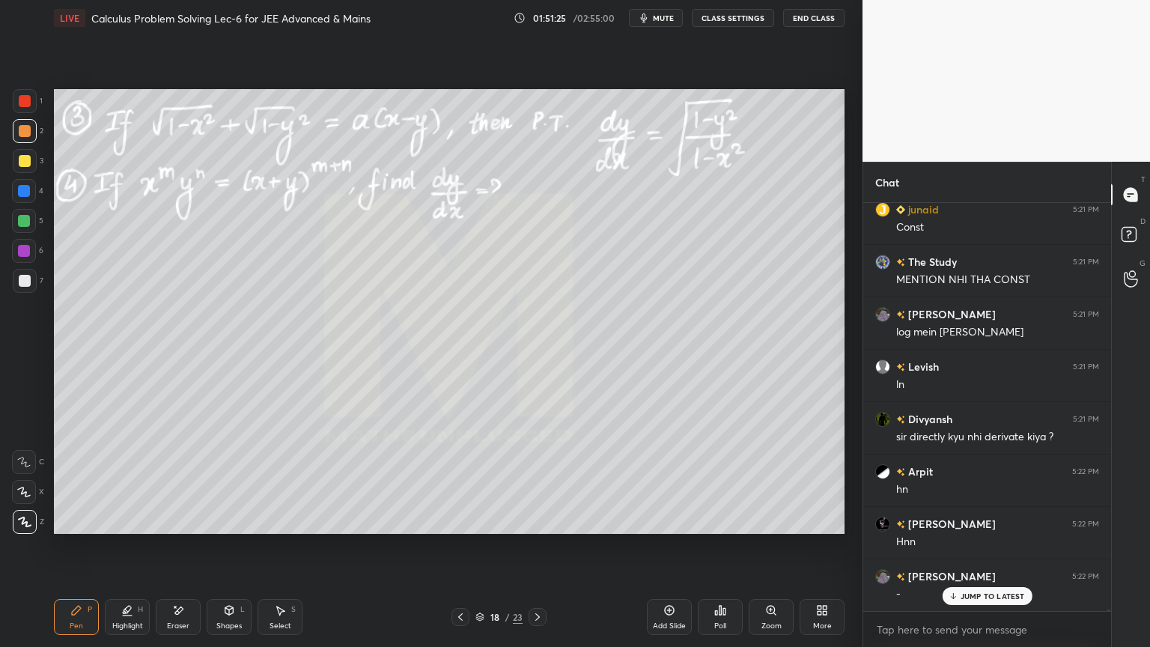
scroll to position [94998, 0]
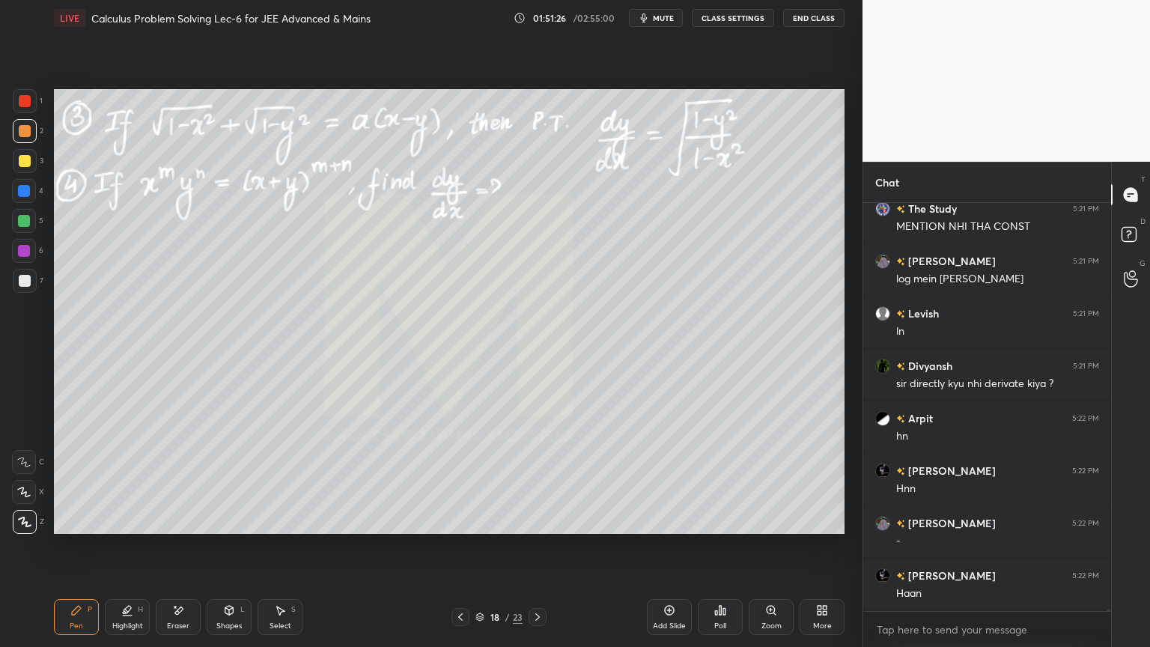
click at [180, 528] on div "Eraser" at bounding box center [178, 625] width 22 height 7
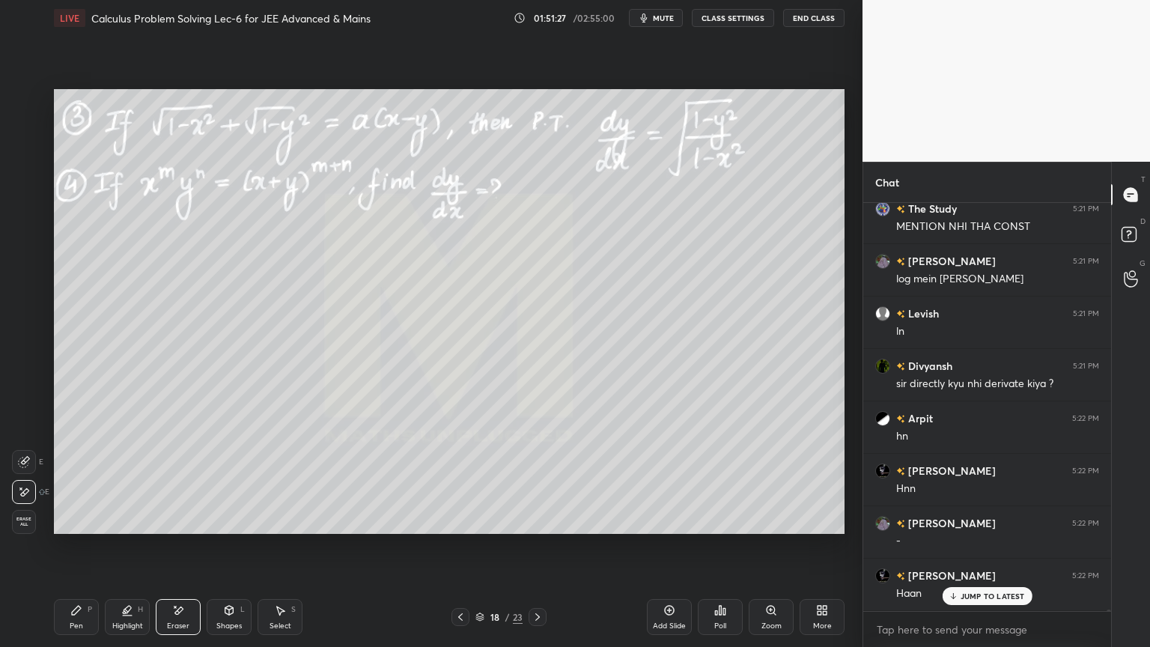
scroll to position [95050, 0]
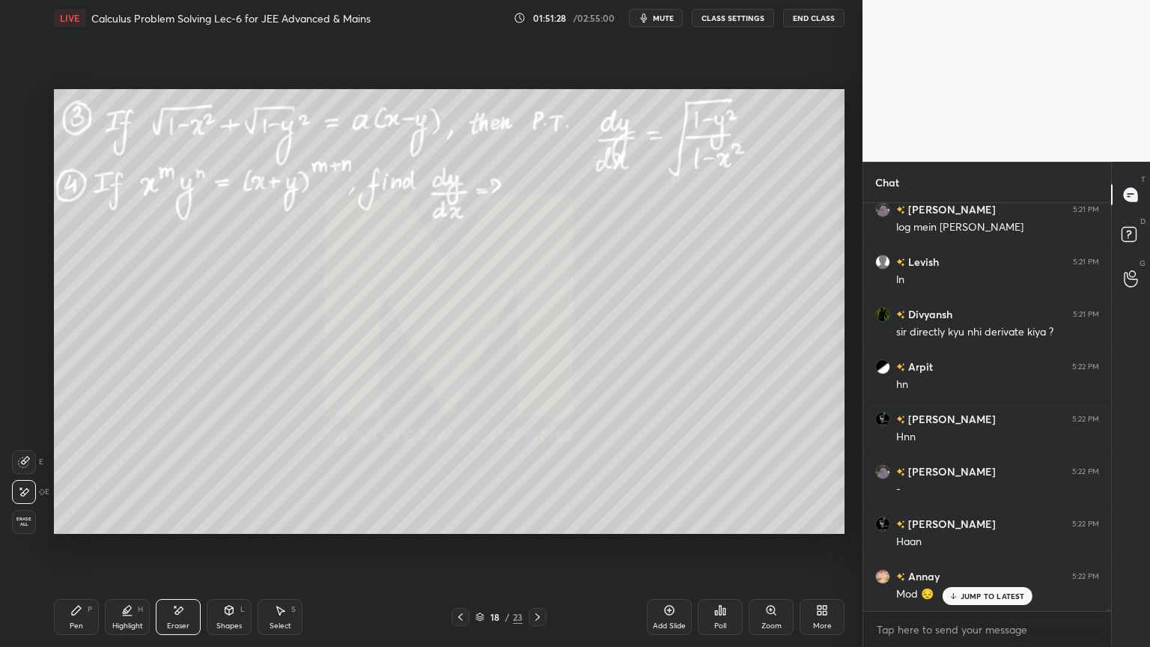
click at [119, 528] on div "Highlight" at bounding box center [127, 625] width 31 height 7
click at [88, 528] on div "Pen P" at bounding box center [76, 617] width 45 height 36
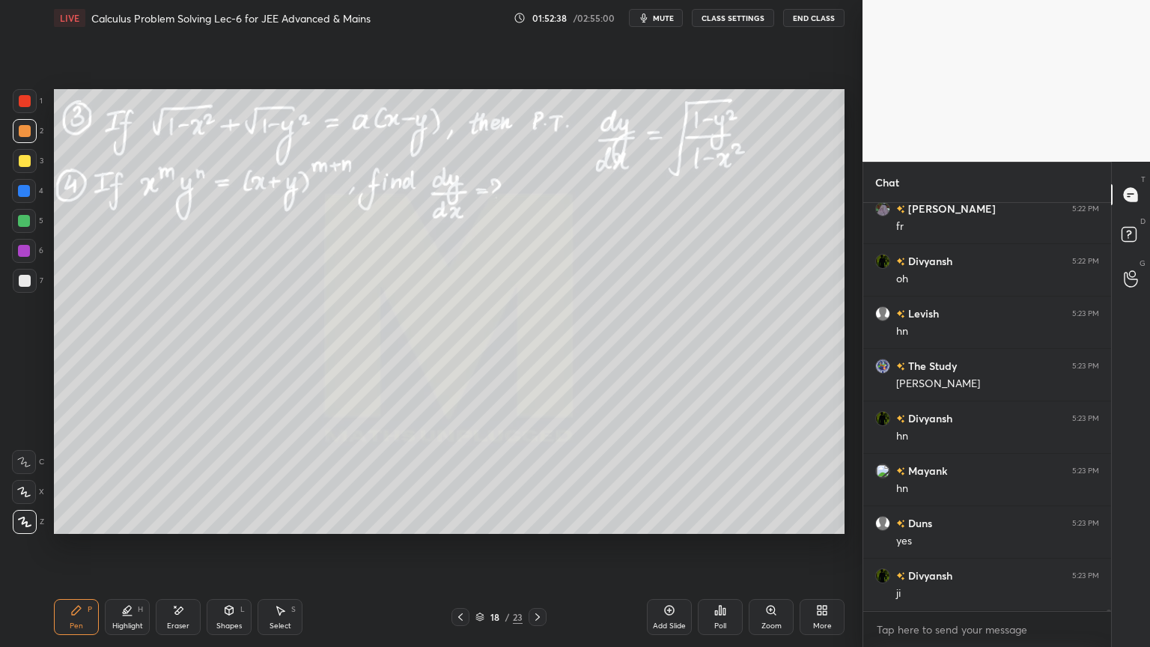
scroll to position [95574, 0]
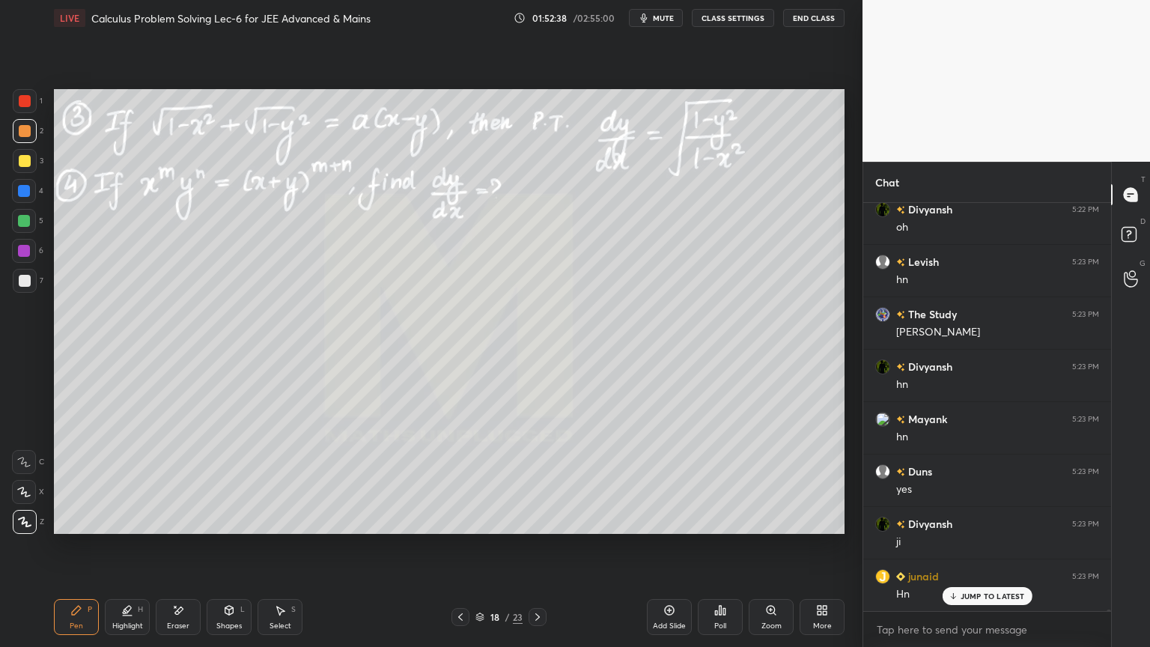
click at [184, 528] on div "Eraser" at bounding box center [178, 617] width 45 height 36
click at [85, 528] on div "Pen P" at bounding box center [76, 617] width 45 height 36
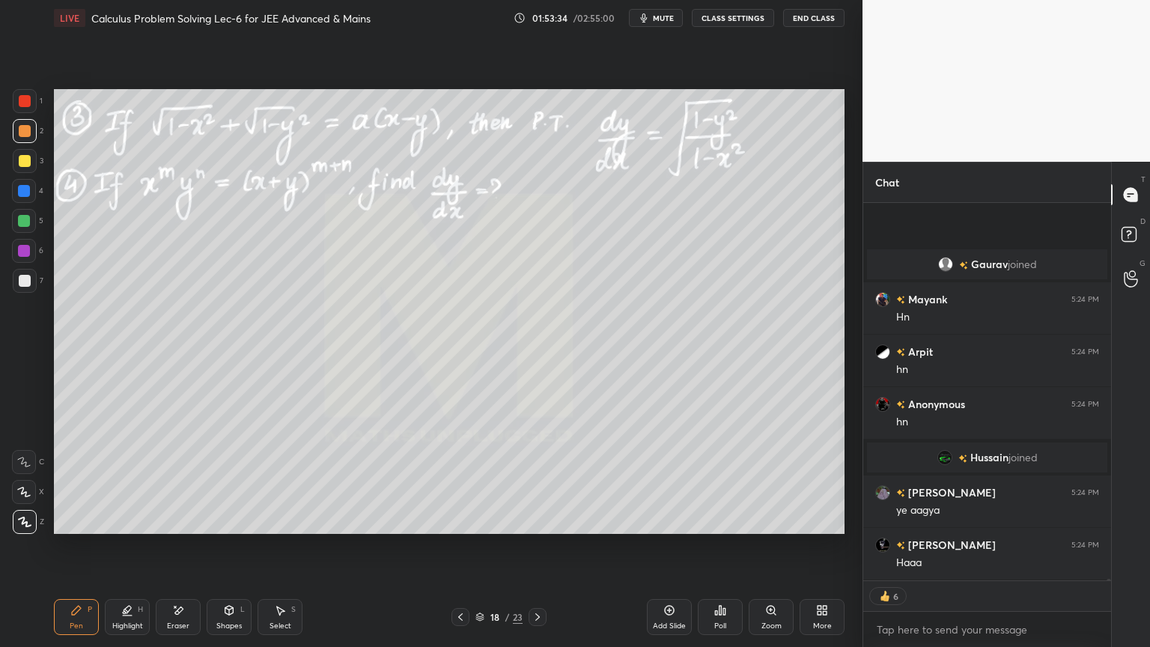
scroll to position [94809, 0]
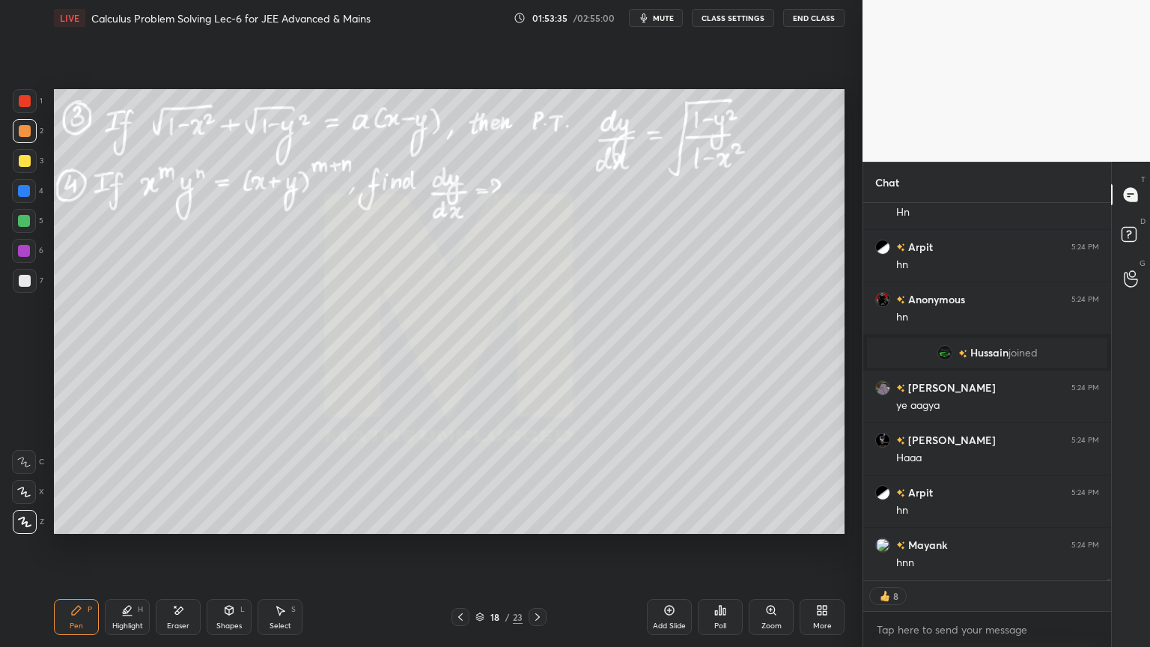
click at [276, 528] on div "Select S" at bounding box center [279, 617] width 45 height 36
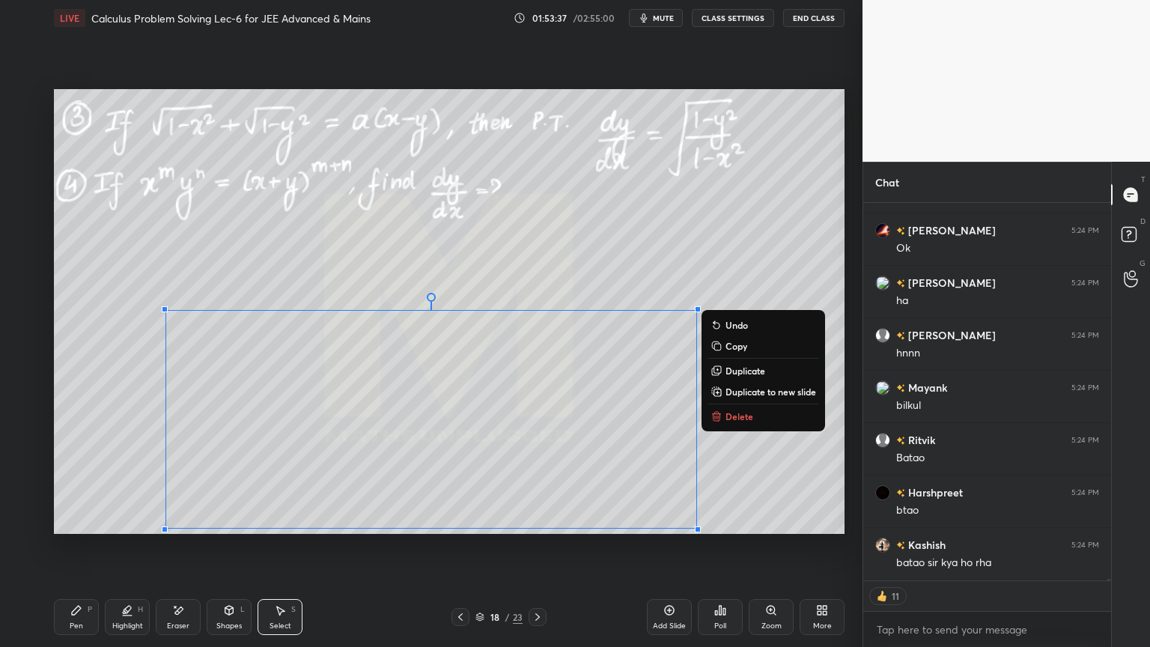
scroll to position [95385, 0]
drag, startPoint x: 152, startPoint y: 305, endPoint x: 719, endPoint y: 540, distance: 614.1
click at [719, 528] on div "0 ° Undo Copy Duplicate Duplicate to new slide Delete Setting up your live clas…" at bounding box center [449, 311] width 802 height 551
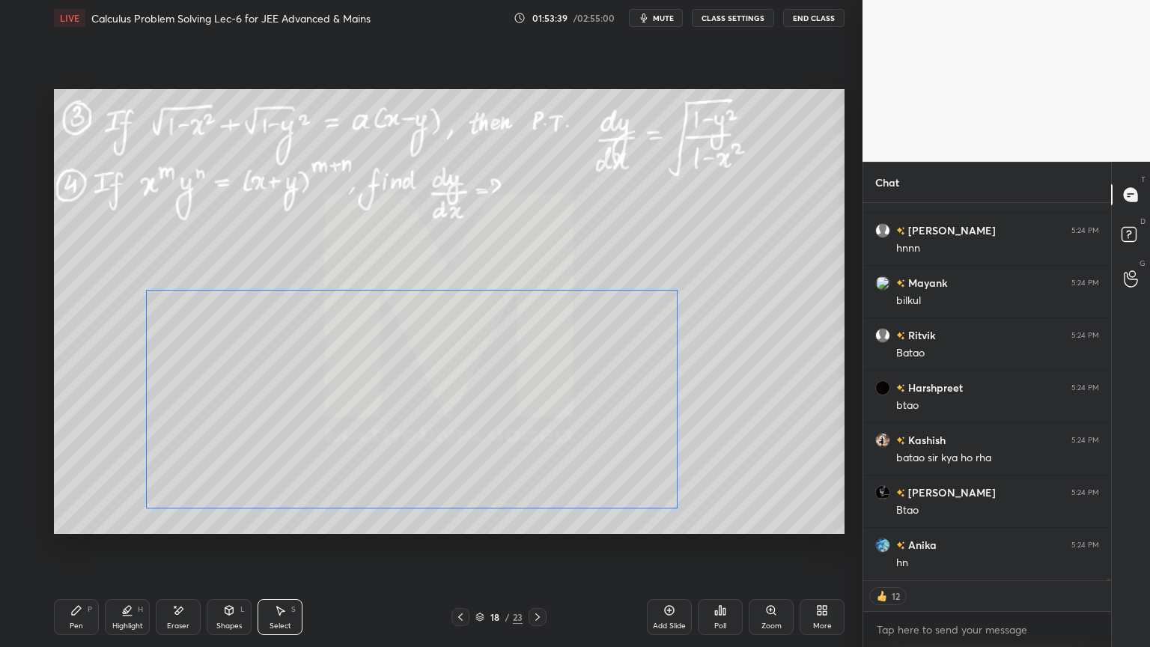
scroll to position [95490, 0]
drag, startPoint x: 610, startPoint y: 488, endPoint x: 590, endPoint y: 469, distance: 28.1
click at [590, 469] on div "0 ° Undo Copy Duplicate Duplicate to new slide Delete" at bounding box center [449, 311] width 790 height 445
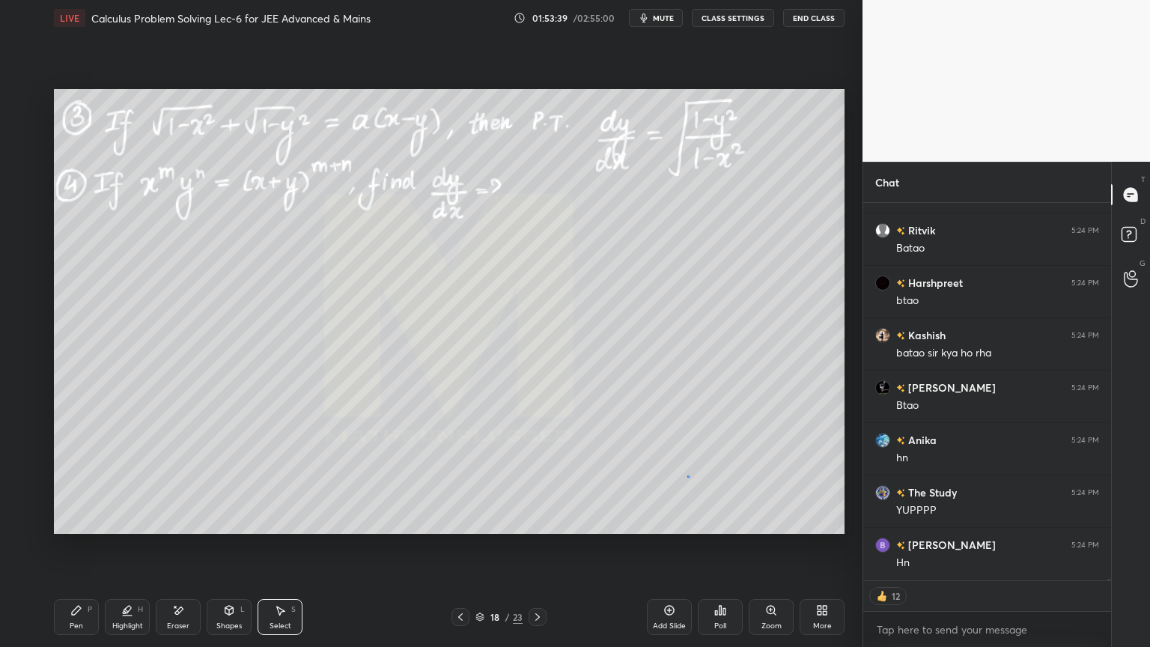
click at [687, 475] on div "0 ° Undo Copy Duplicate Duplicate to new slide Delete" at bounding box center [449, 311] width 790 height 445
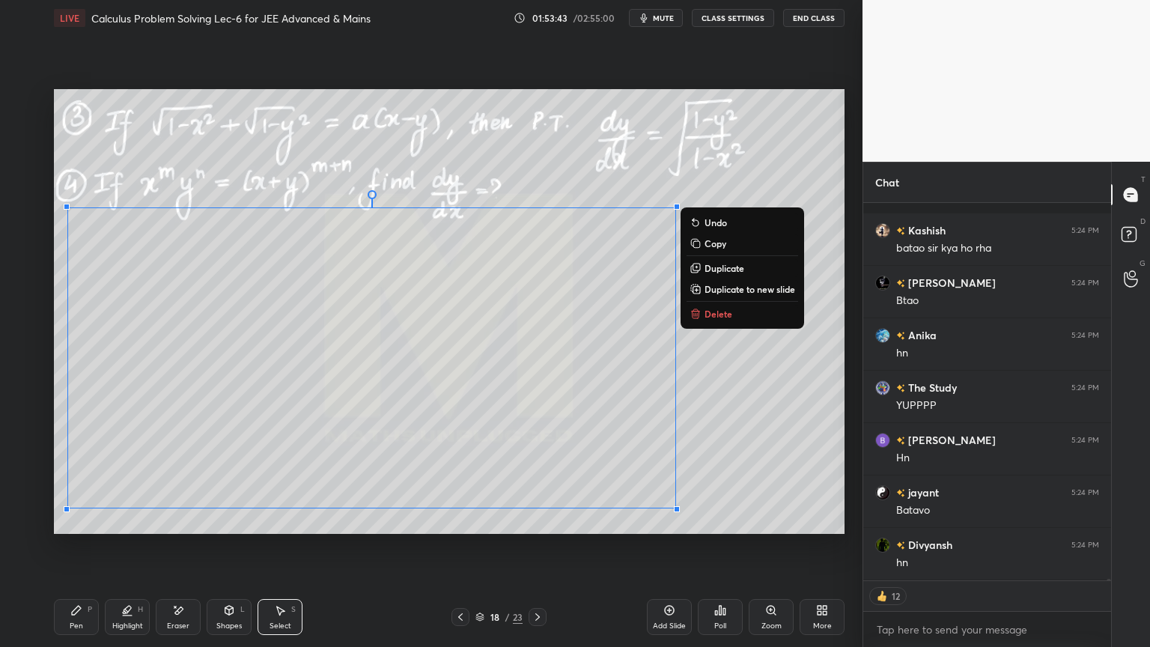
scroll to position [95700, 0]
drag, startPoint x: 69, startPoint y: 213, endPoint x: 725, endPoint y: 523, distance: 726.2
click at [722, 528] on div "0 ° Undo Copy Duplicate Duplicate to new slide Delete" at bounding box center [449, 311] width 790 height 445
click at [721, 320] on button "Delete" at bounding box center [742, 314] width 112 height 18
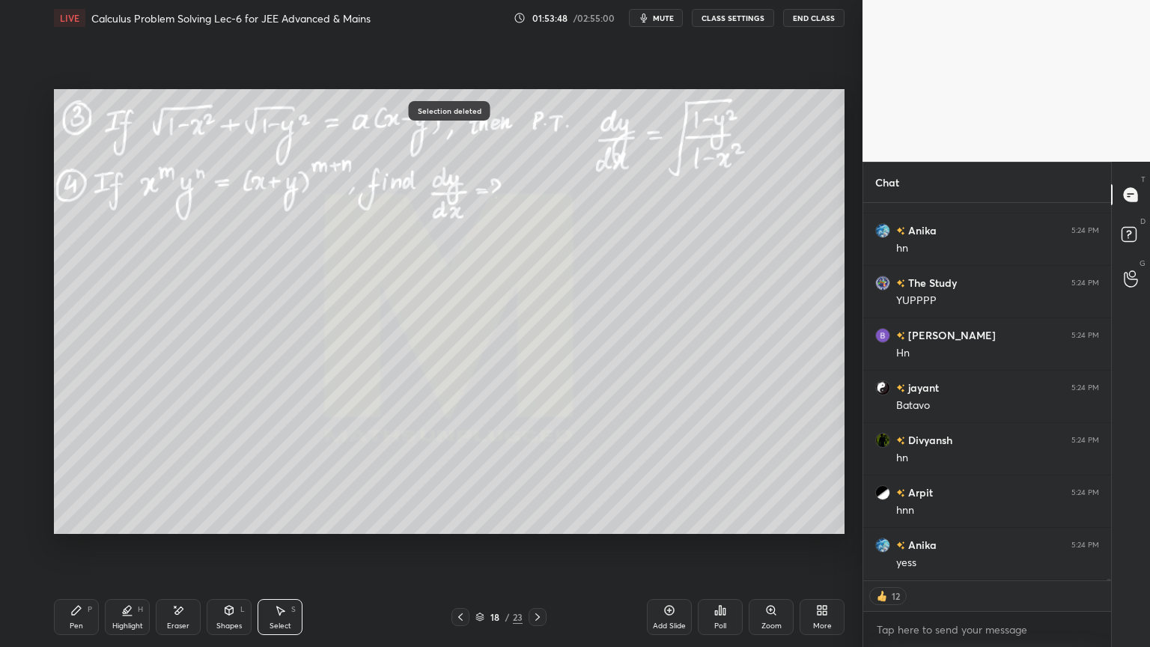
click at [121, 528] on div "Highlight H" at bounding box center [127, 617] width 45 height 36
click at [90, 528] on div "Pen P" at bounding box center [76, 617] width 45 height 36
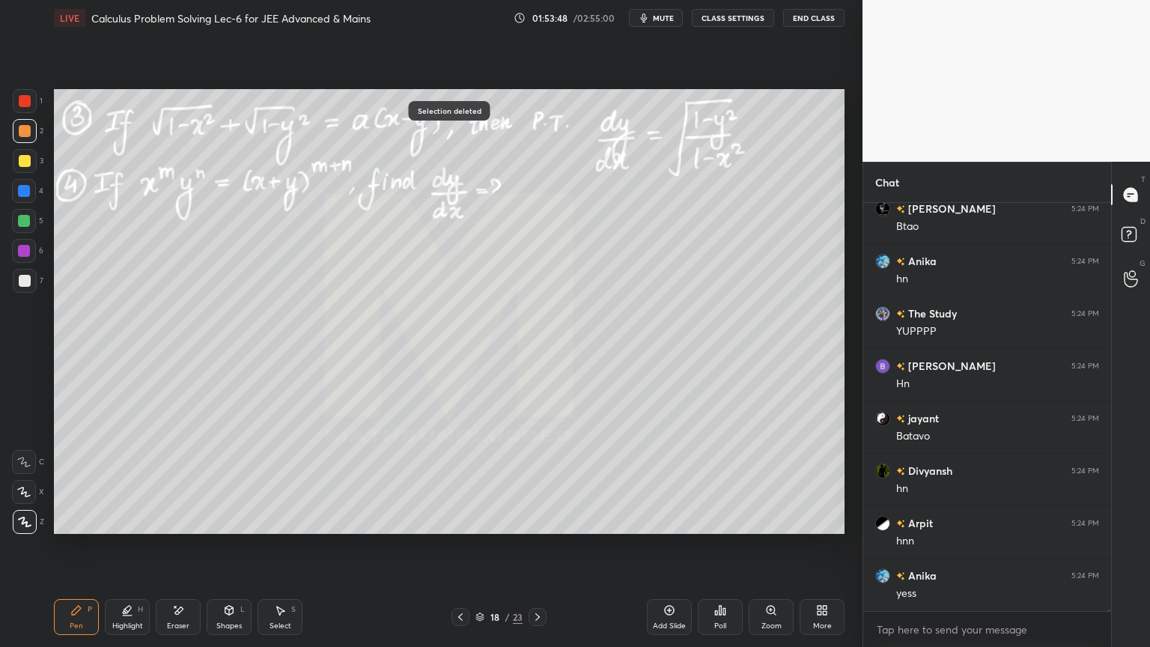
scroll to position [4, 4]
click at [112, 528] on div "Highlight H" at bounding box center [127, 617] width 45 height 36
click at [73, 528] on div "Pen P" at bounding box center [76, 617] width 45 height 36
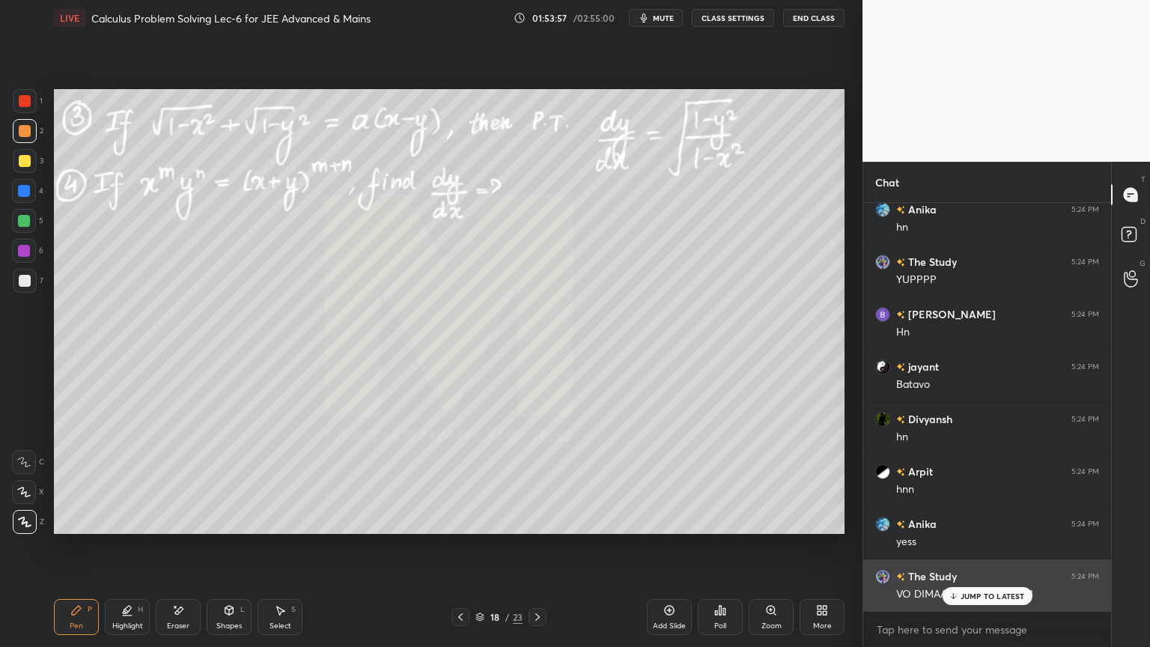
click at [980, 528] on p "JUMP TO LATEST" at bounding box center [992, 595] width 64 height 9
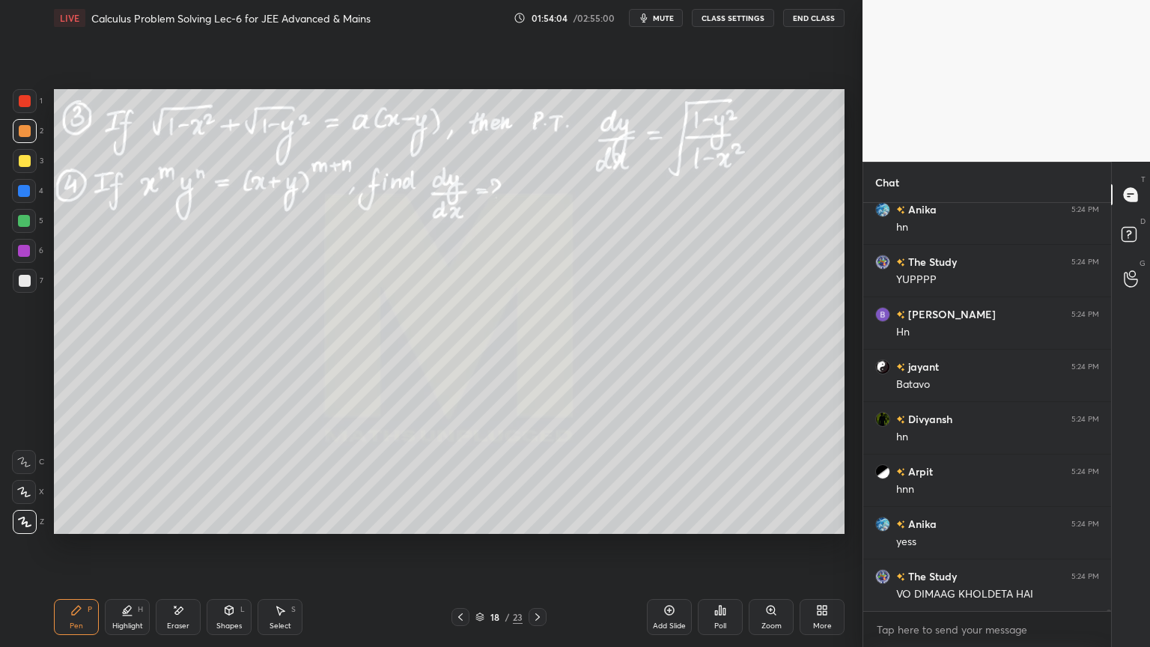
click at [167, 528] on div "Eraser" at bounding box center [178, 617] width 45 height 36
drag, startPoint x: 116, startPoint y: 601, endPoint x: 92, endPoint y: 609, distance: 25.3
click at [113, 528] on div "Highlight H" at bounding box center [127, 617] width 45 height 36
click at [80, 528] on div "Pen P" at bounding box center [76, 617] width 45 height 36
drag, startPoint x: 27, startPoint y: 108, endPoint x: 49, endPoint y: 127, distance: 29.7
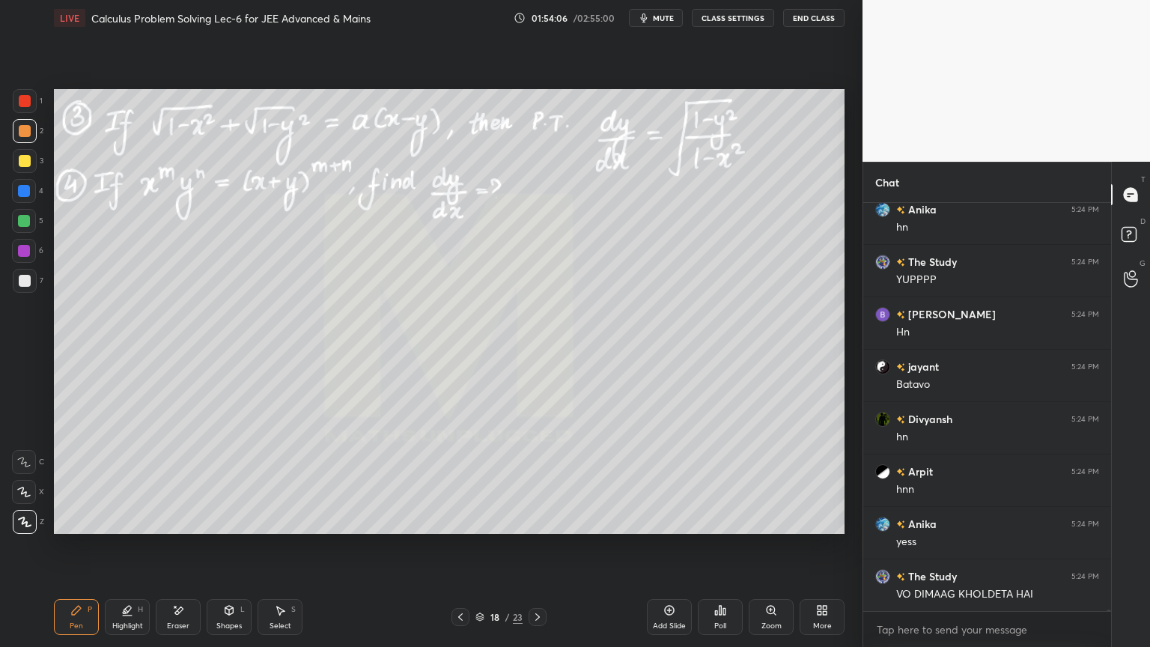
click at [26, 107] on div at bounding box center [25, 101] width 24 height 24
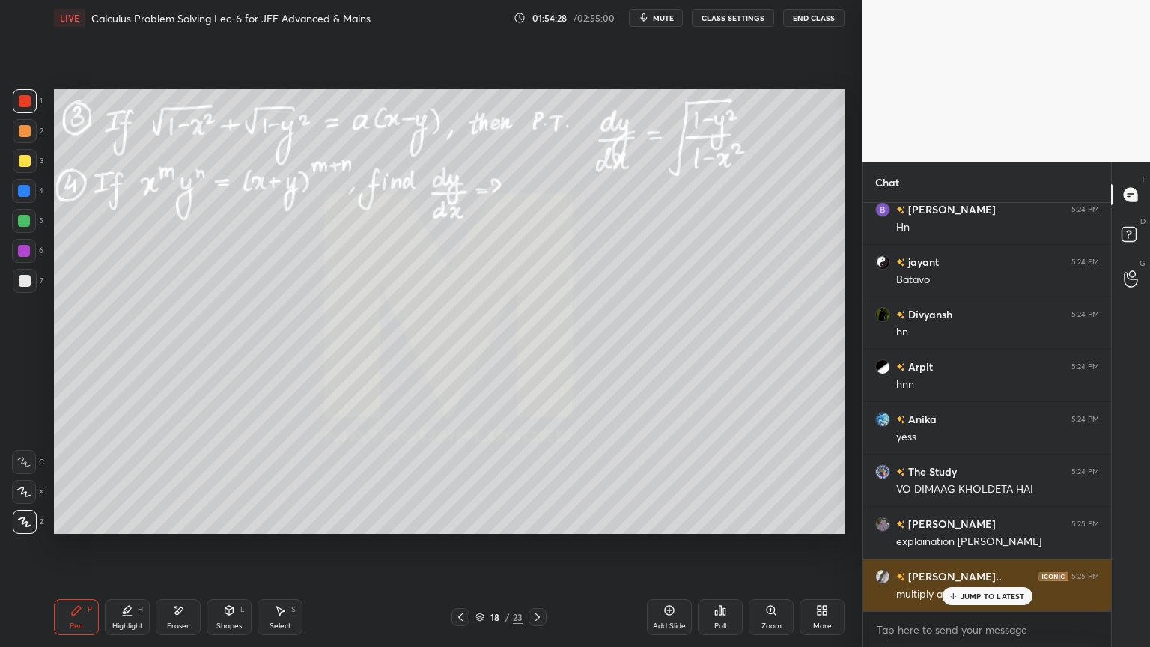
scroll to position [95879, 0]
click at [1022, 528] on div "[PERSON_NAME] 5:24 PM Ok [PERSON_NAME] 5:24 PM [PERSON_NAME] 5:24 PM hnnn [PERS…" at bounding box center [987, 407] width 248 height 408
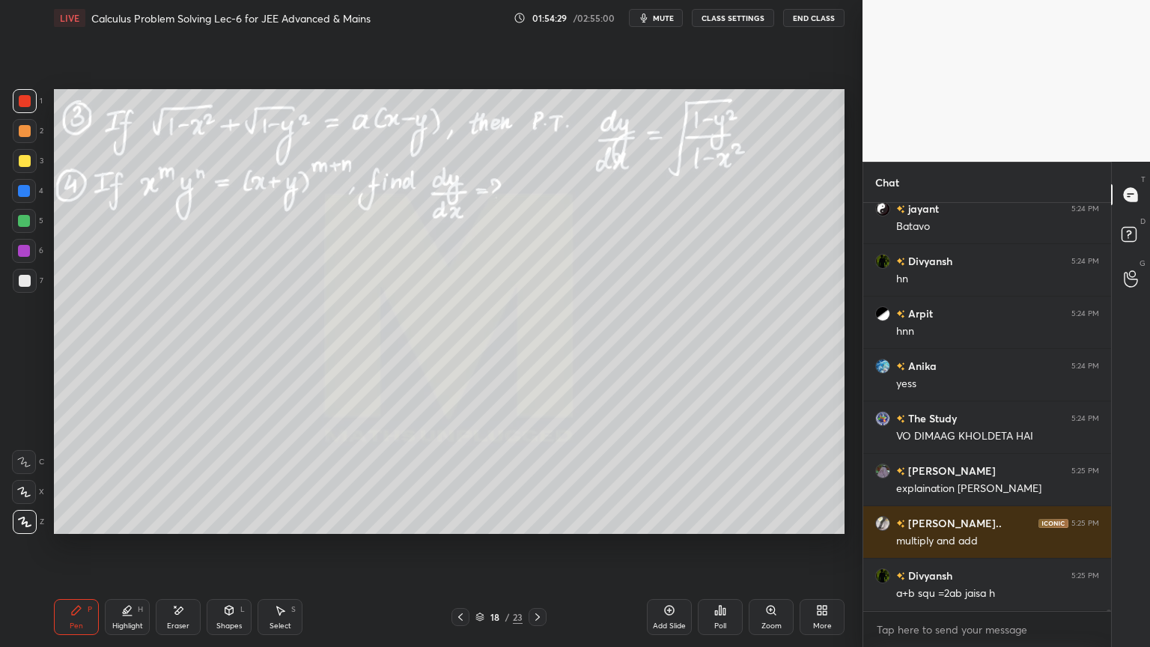
scroll to position [95930, 0]
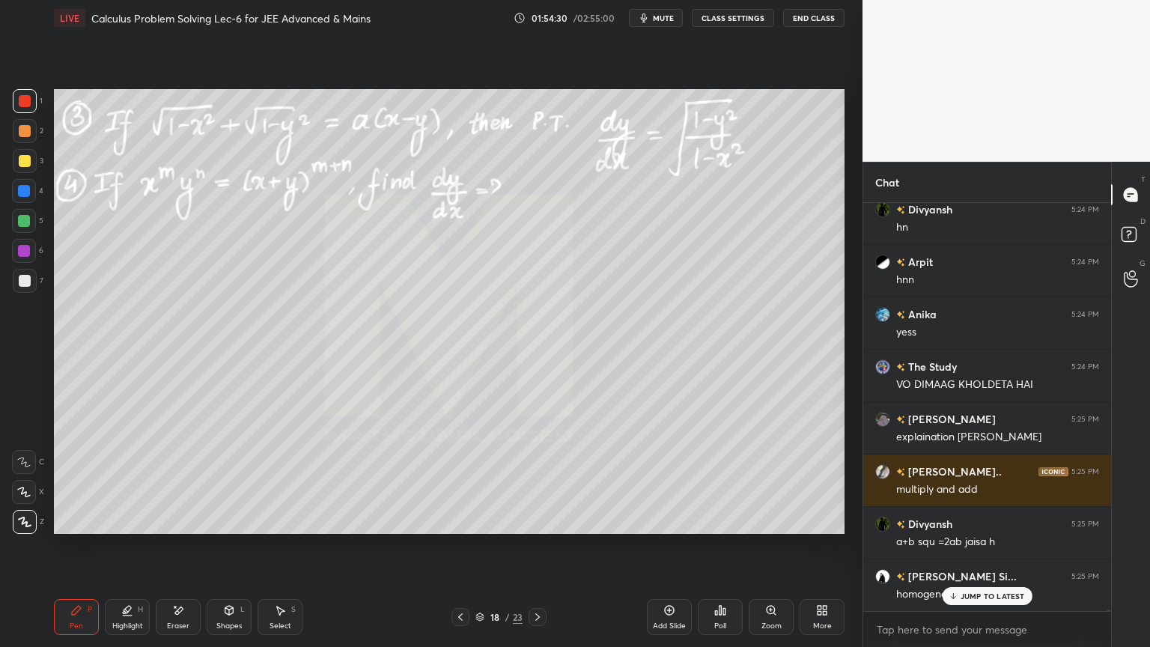
click at [970, 528] on p "JUMP TO LATEST" at bounding box center [992, 595] width 64 height 9
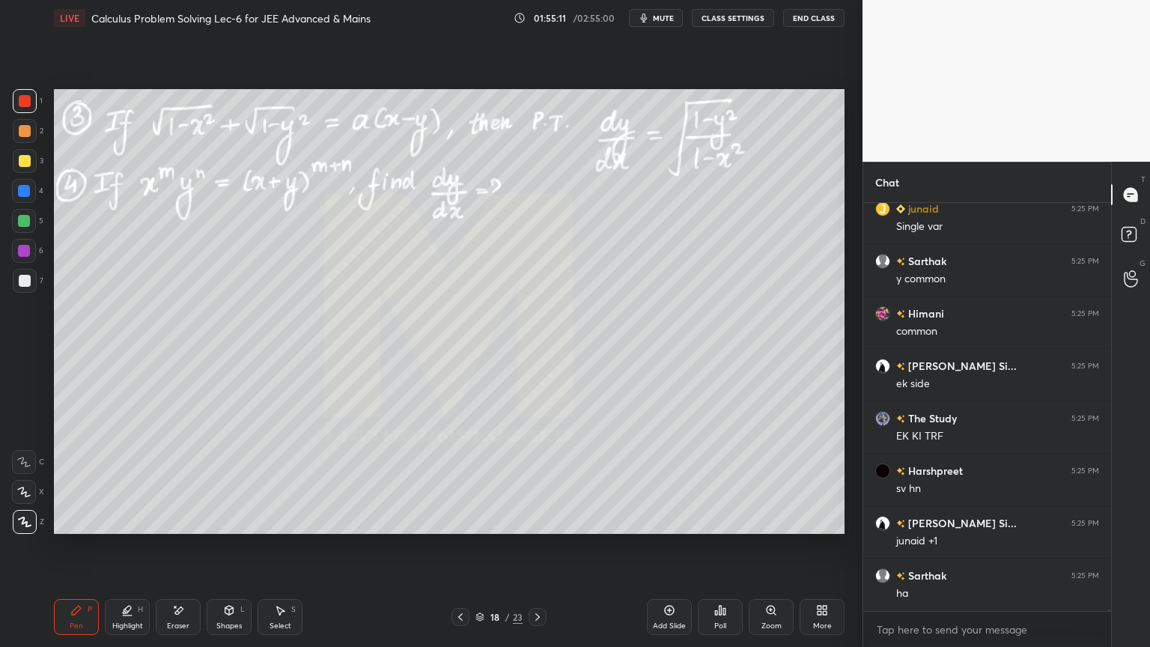
scroll to position [97308, 0]
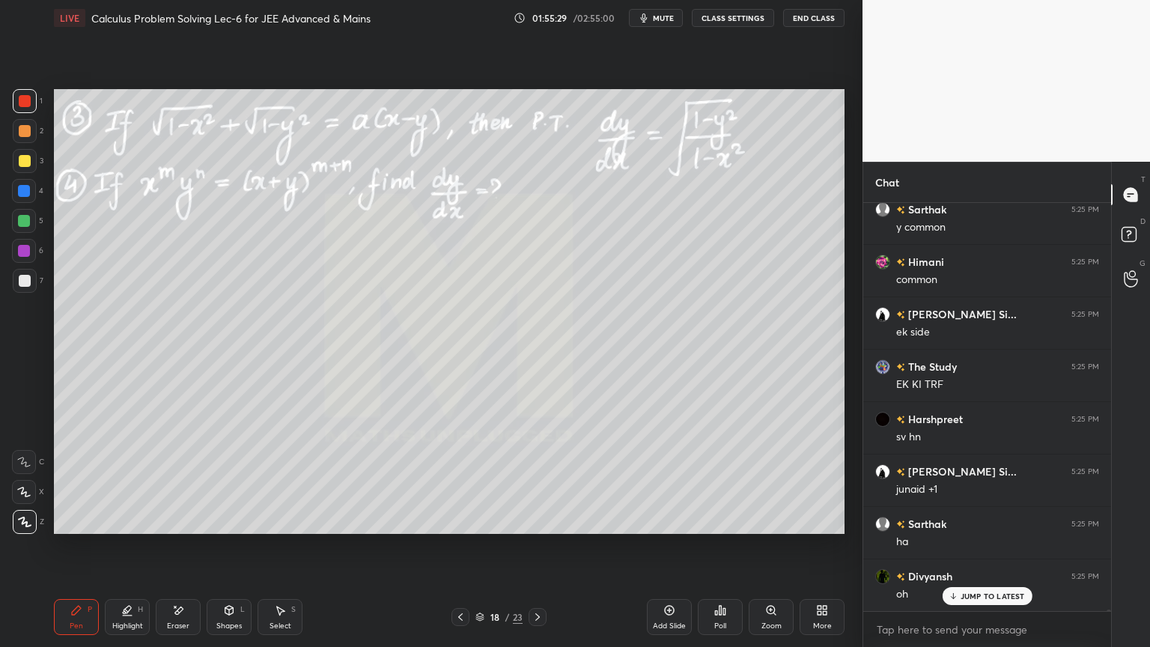
drag, startPoint x: 30, startPoint y: 280, endPoint x: 47, endPoint y: 272, distance: 18.8
click at [29, 281] on div at bounding box center [25, 281] width 12 height 12
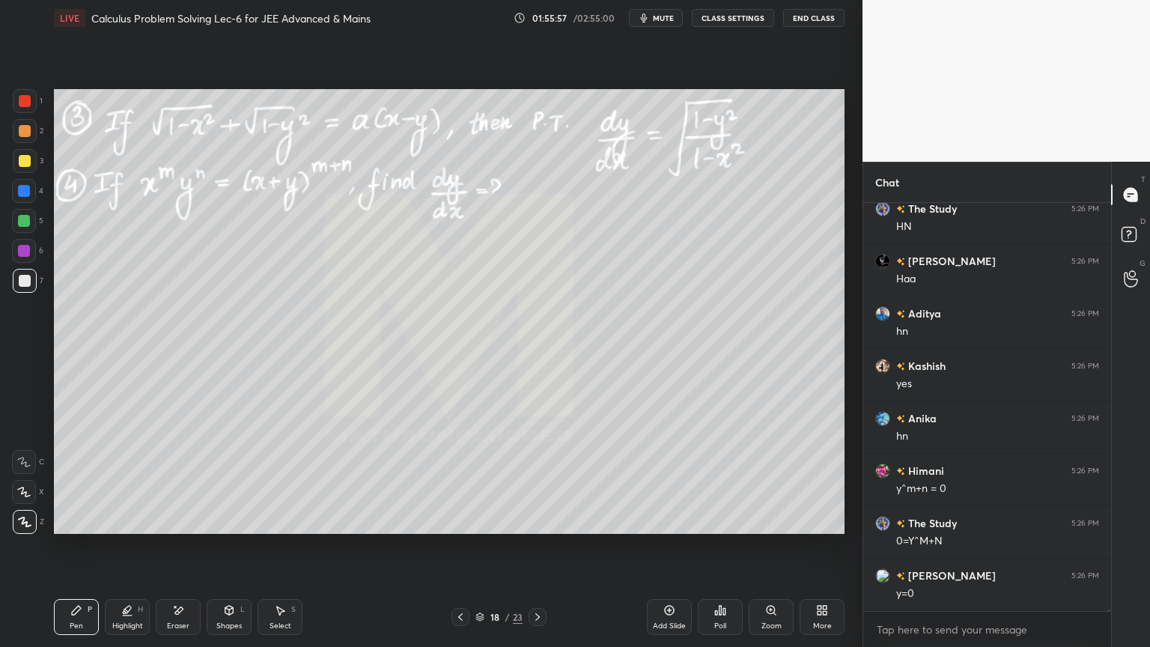
scroll to position [97832, 0]
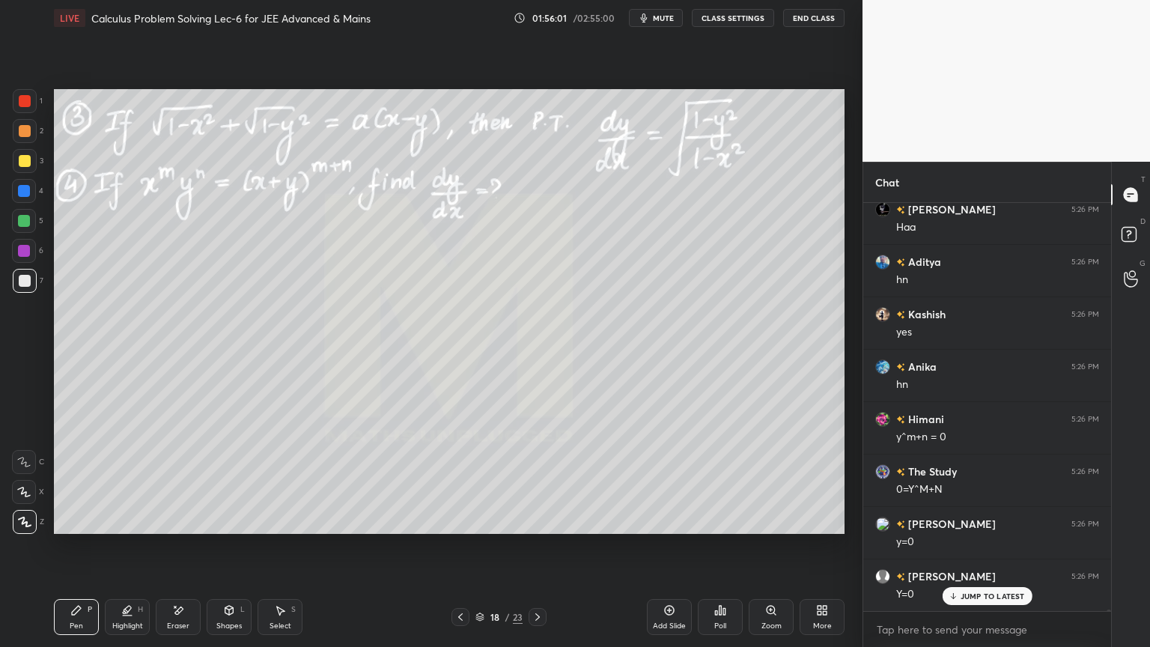
click at [191, 528] on div "Eraser" at bounding box center [178, 617] width 45 height 36
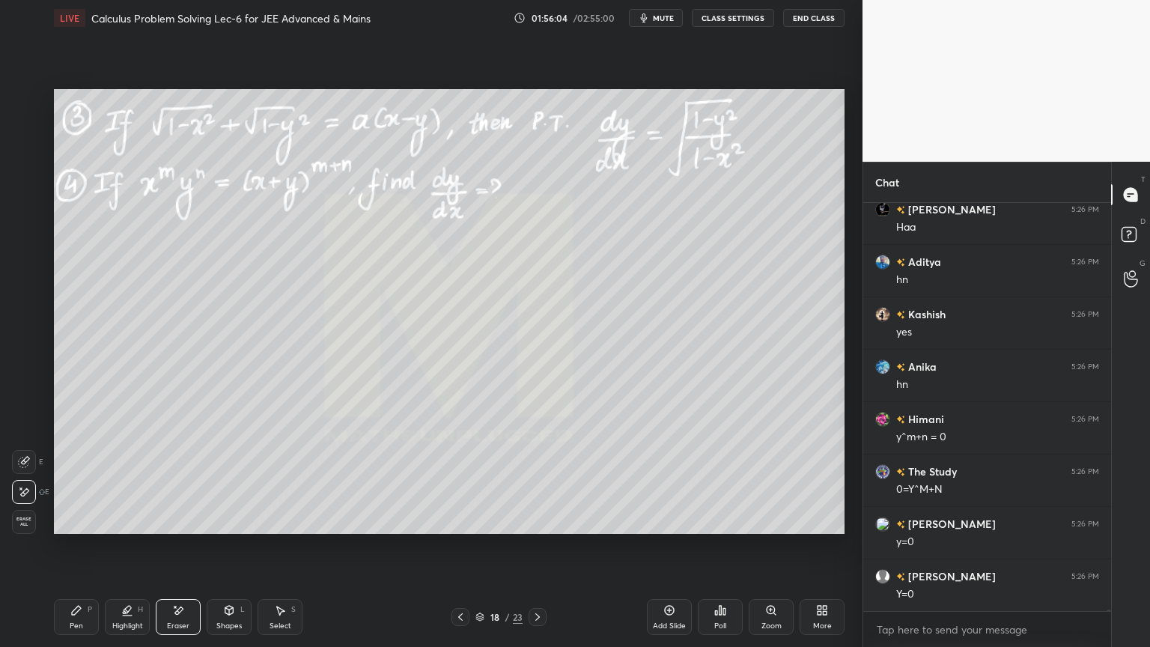
scroll to position [97885, 0]
click at [83, 528] on div "Pen P" at bounding box center [76, 617] width 45 height 36
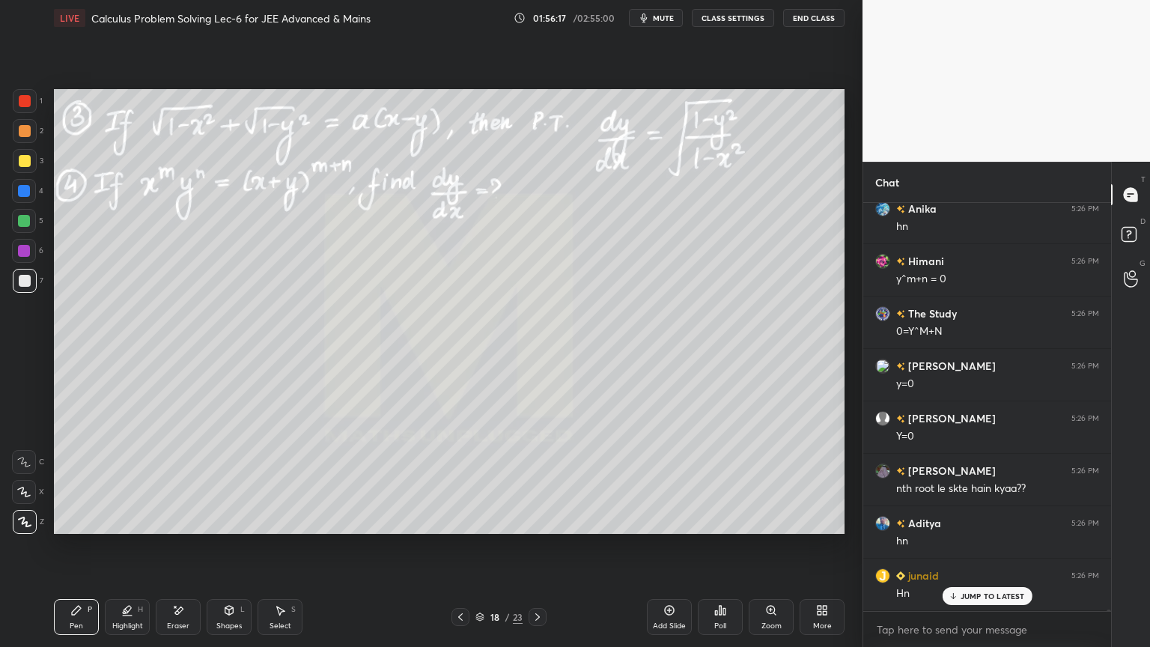
scroll to position [98041, 0]
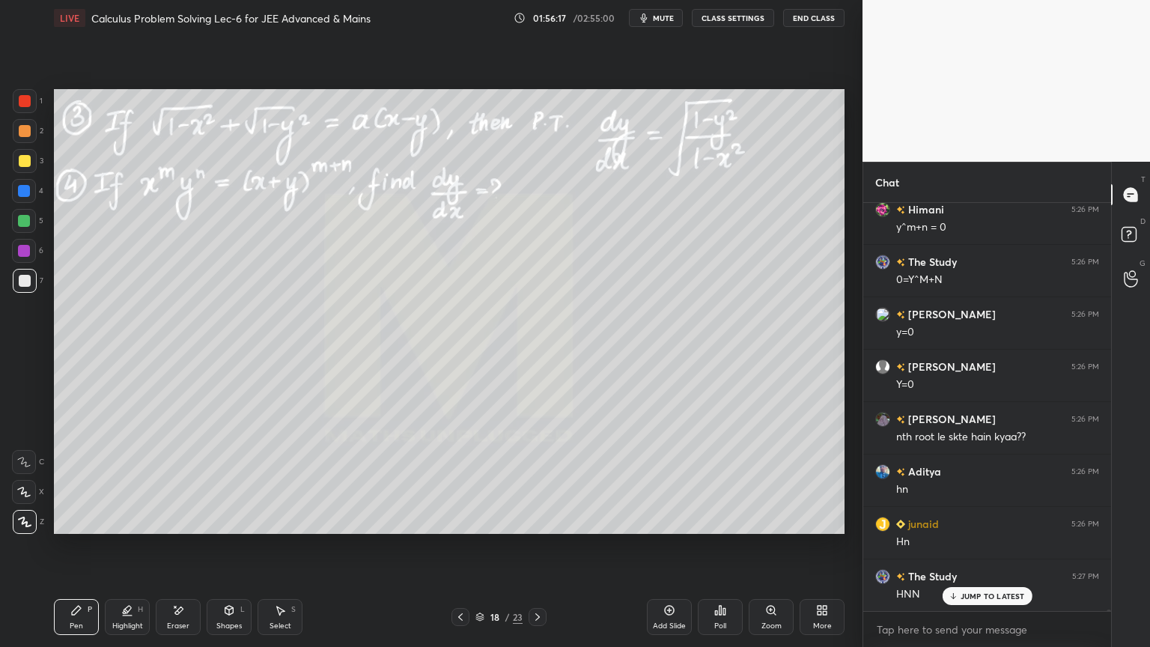
drag, startPoint x: 181, startPoint y: 618, endPoint x: 284, endPoint y: 540, distance: 128.7
click at [181, 528] on div "Eraser" at bounding box center [178, 617] width 45 height 36
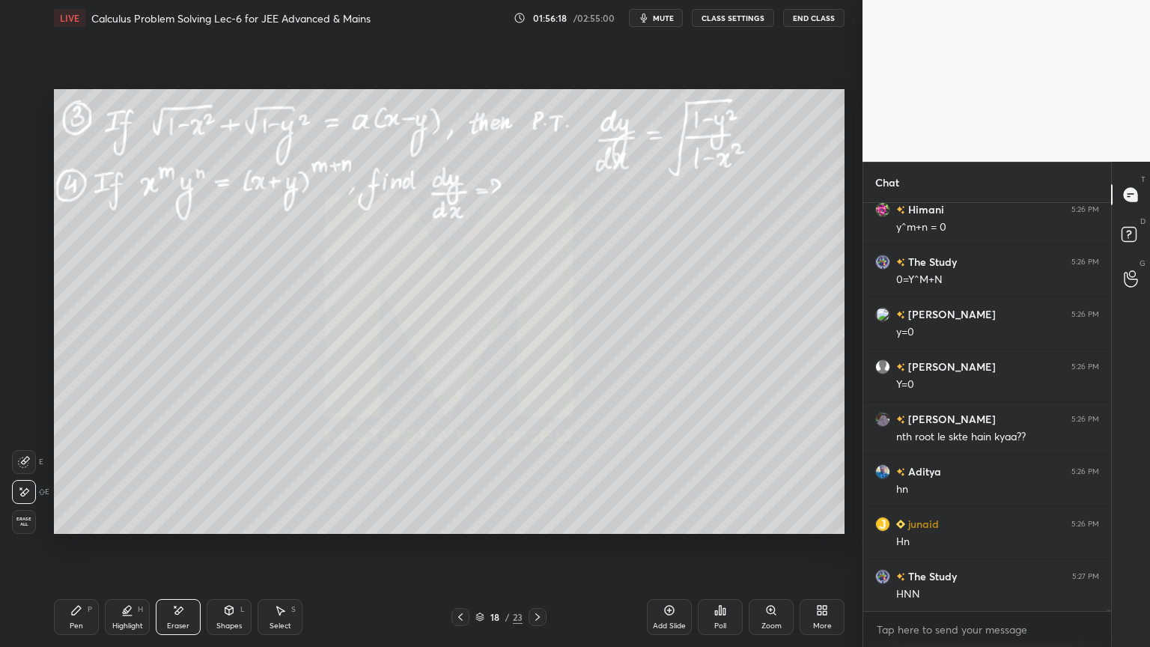
scroll to position [98094, 0]
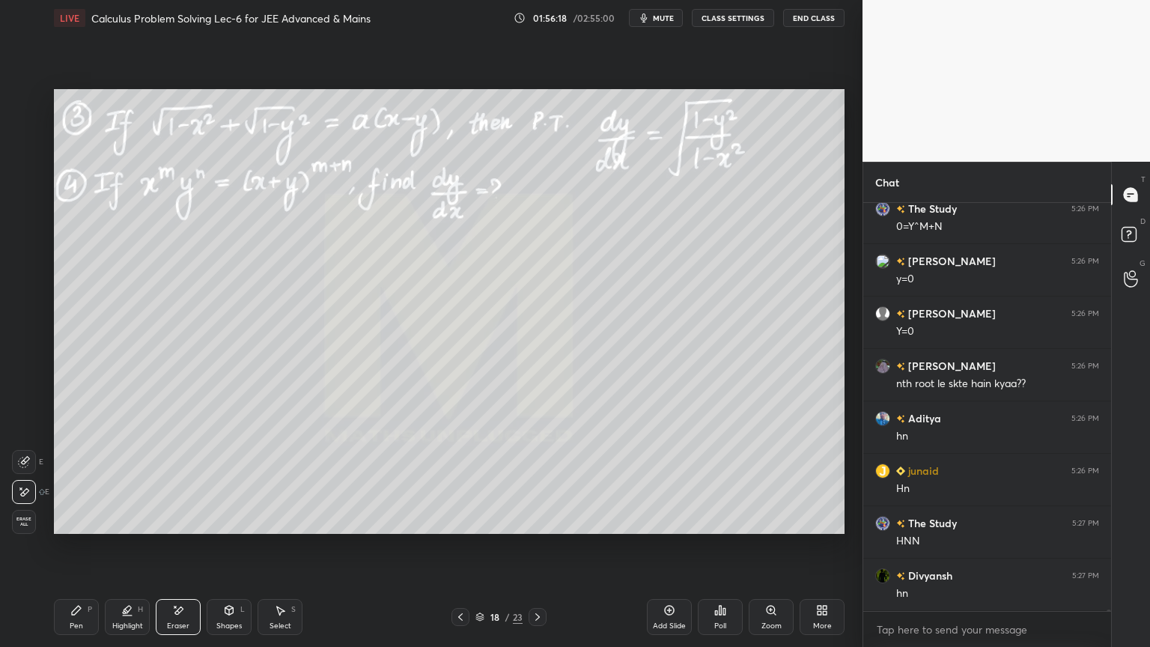
drag, startPoint x: 110, startPoint y: 621, endPoint x: 79, endPoint y: 622, distance: 31.5
click at [109, 528] on div "Highlight H" at bounding box center [127, 617] width 45 height 36
drag, startPoint x: 73, startPoint y: 621, endPoint x: 183, endPoint y: 554, distance: 128.4
click at [73, 528] on div "Pen" at bounding box center [76, 625] width 13 height 7
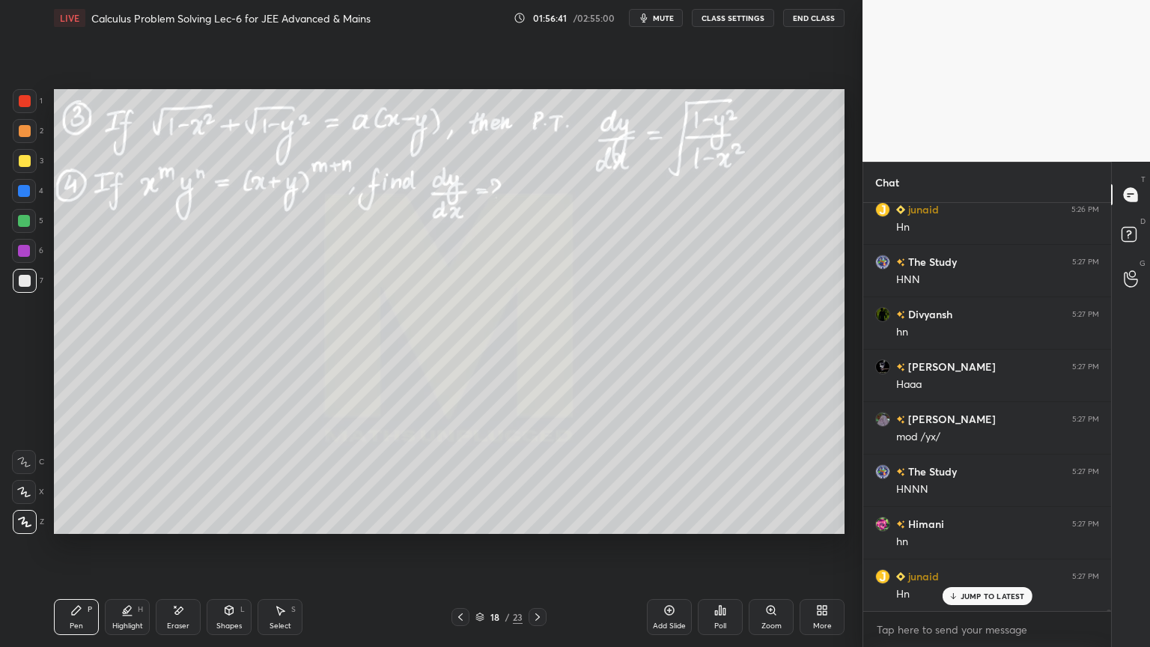
scroll to position [98409, 0]
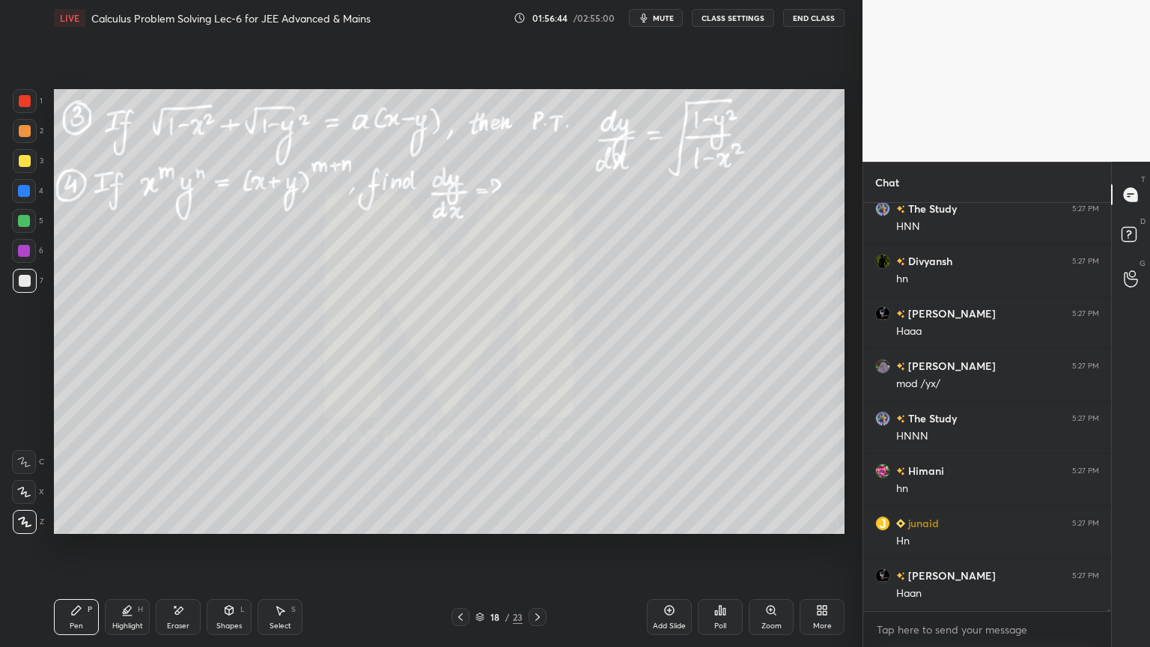
drag, startPoint x: 191, startPoint y: 616, endPoint x: 222, endPoint y: 535, distance: 86.5
click at [189, 528] on div "Eraser" at bounding box center [178, 617] width 45 height 36
click at [132, 528] on icon at bounding box center [127, 610] width 12 height 12
drag, startPoint x: 96, startPoint y: 612, endPoint x: 124, endPoint y: 587, distance: 37.1
click at [94, 528] on div "Pen P" at bounding box center [76, 617] width 45 height 36
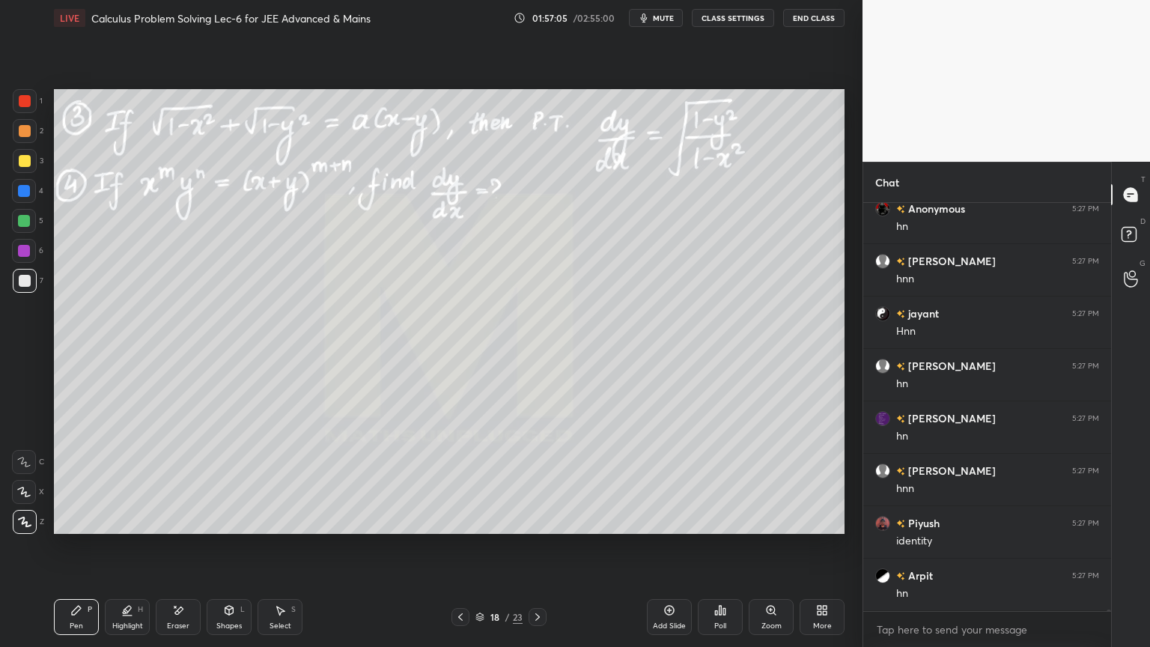
scroll to position [99352, 0]
drag, startPoint x: 30, startPoint y: 129, endPoint x: 42, endPoint y: 129, distance: 12.0
click at [31, 128] on div at bounding box center [25, 131] width 24 height 24
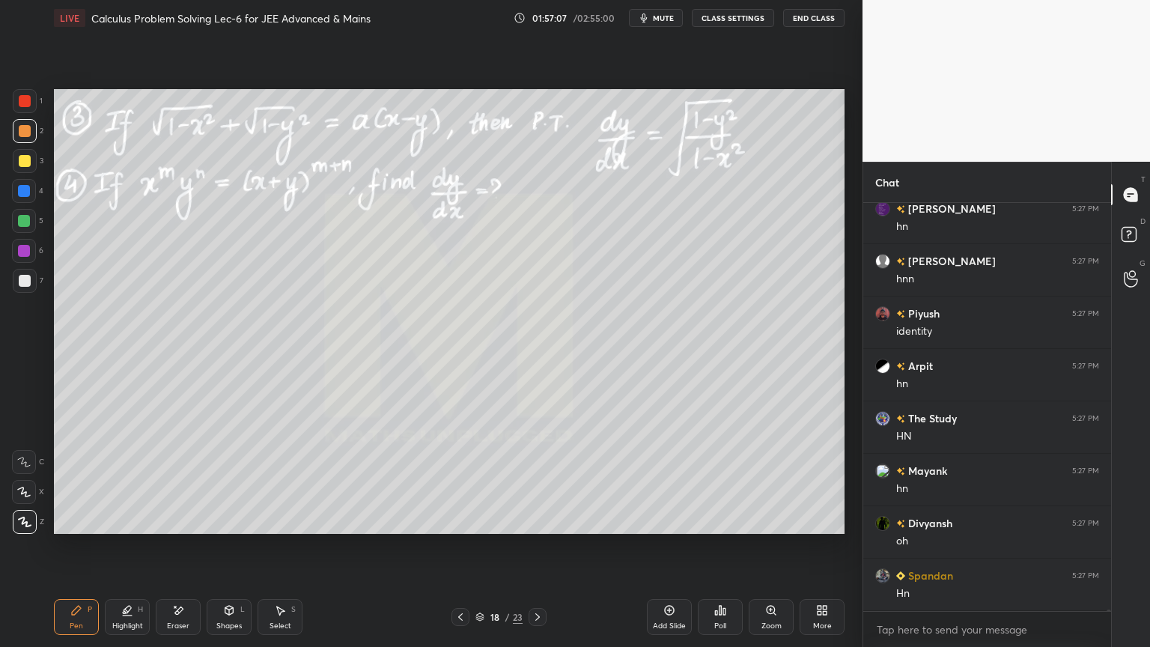
scroll to position [99508, 0]
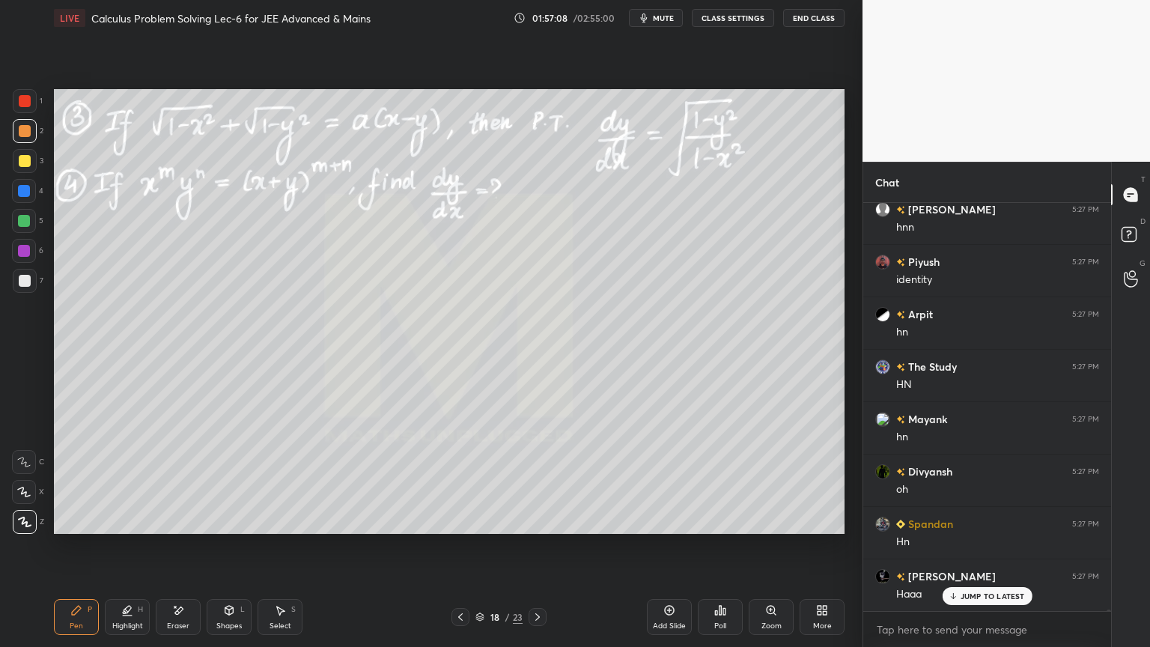
drag, startPoint x: 23, startPoint y: 294, endPoint x: 46, endPoint y: 287, distance: 24.4
click at [24, 293] on div "7" at bounding box center [28, 284] width 31 height 30
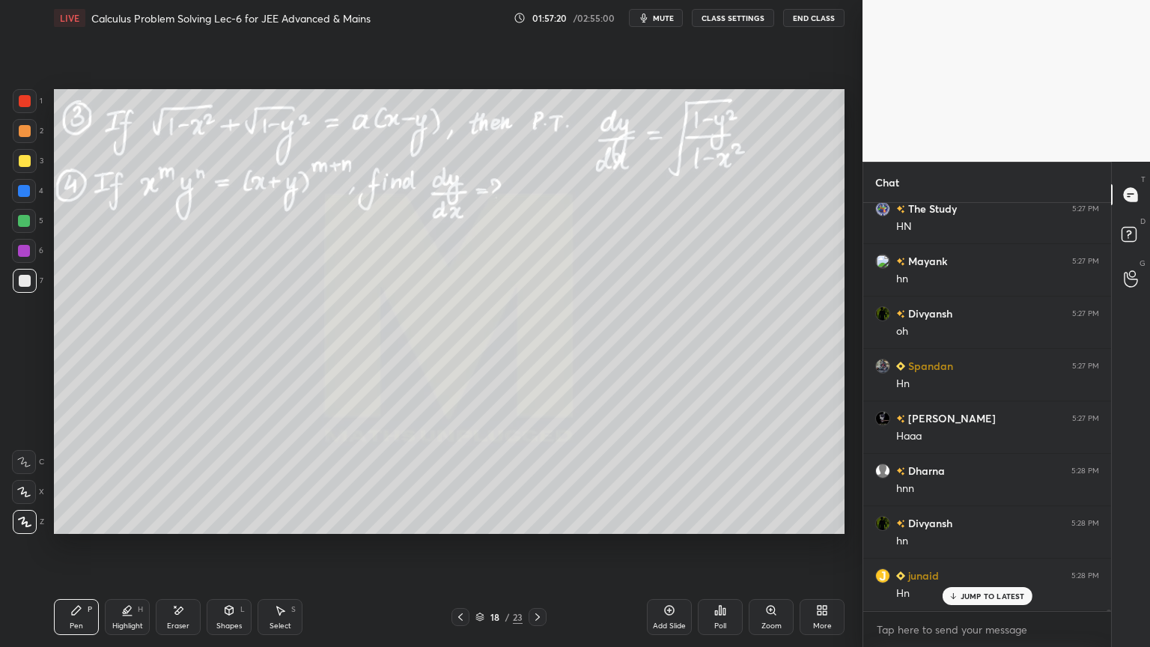
scroll to position [99718, 0]
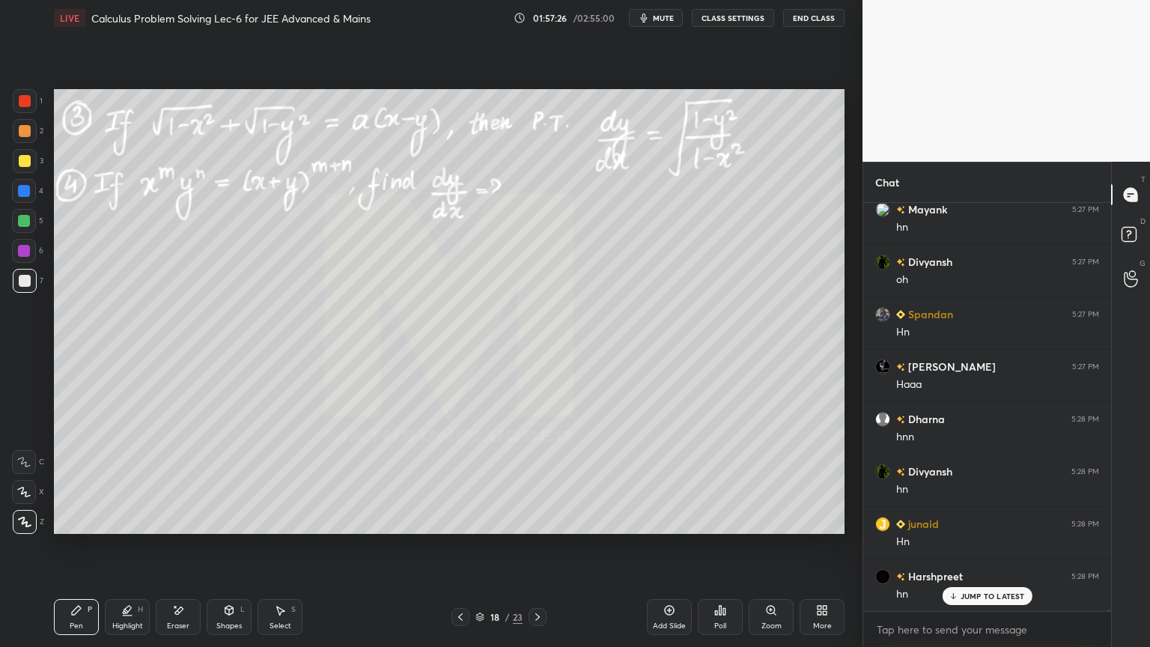
drag, startPoint x: 174, startPoint y: 613, endPoint x: 195, endPoint y: 562, distance: 55.3
click at [174, 528] on icon at bounding box center [178, 610] width 12 height 13
drag, startPoint x: 90, startPoint y: 609, endPoint x: 125, endPoint y: 560, distance: 60.6
click at [89, 528] on div "Pen P" at bounding box center [76, 617] width 45 height 36
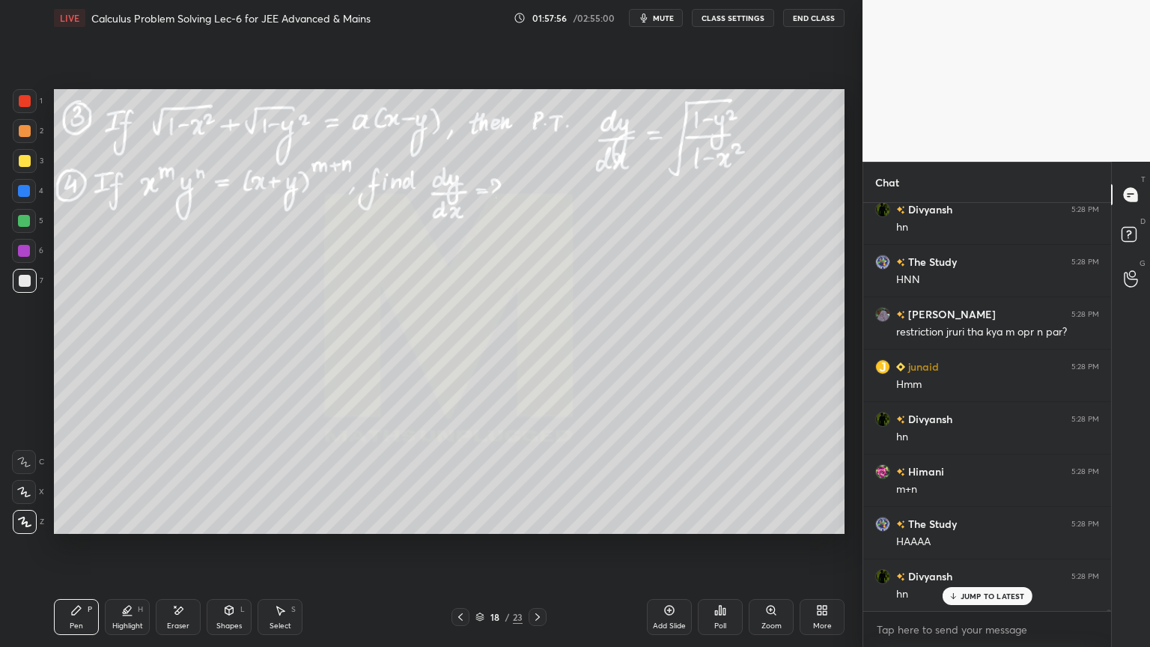
scroll to position [100242, 0]
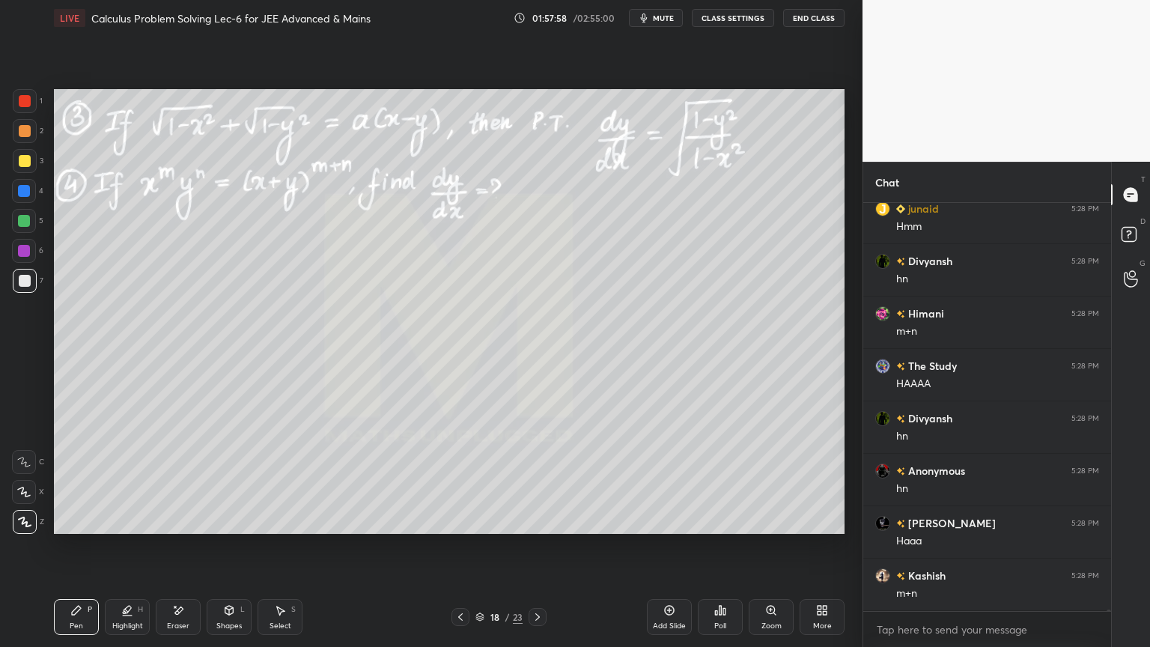
click at [183, 528] on icon at bounding box center [178, 610] width 12 height 13
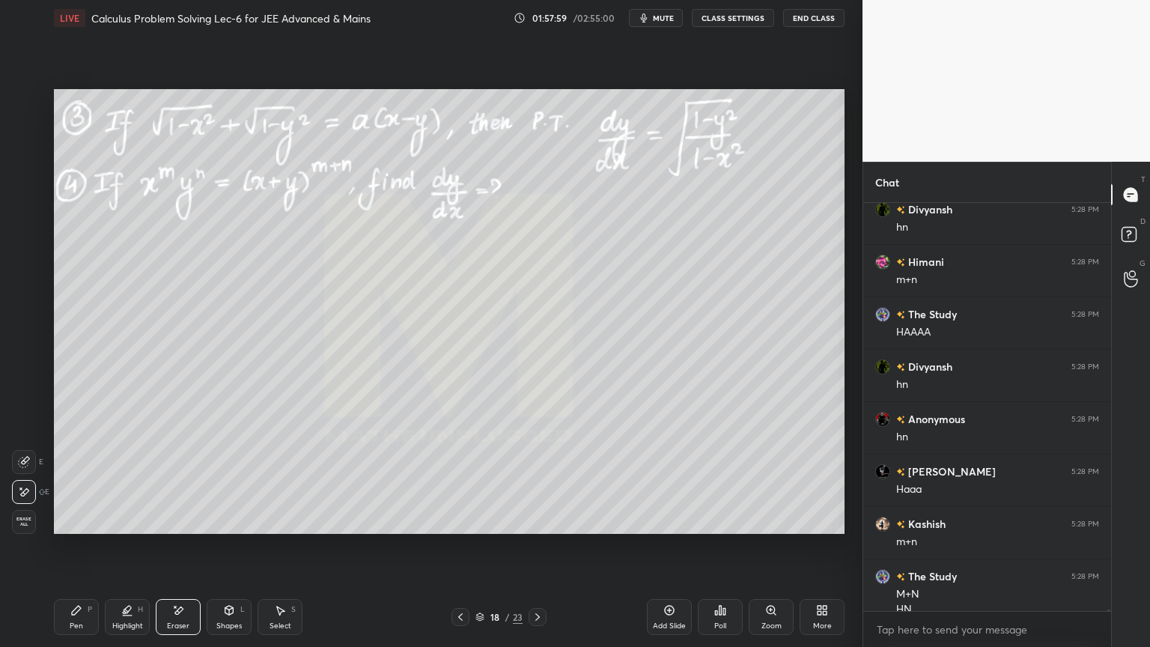
scroll to position [100362, 0]
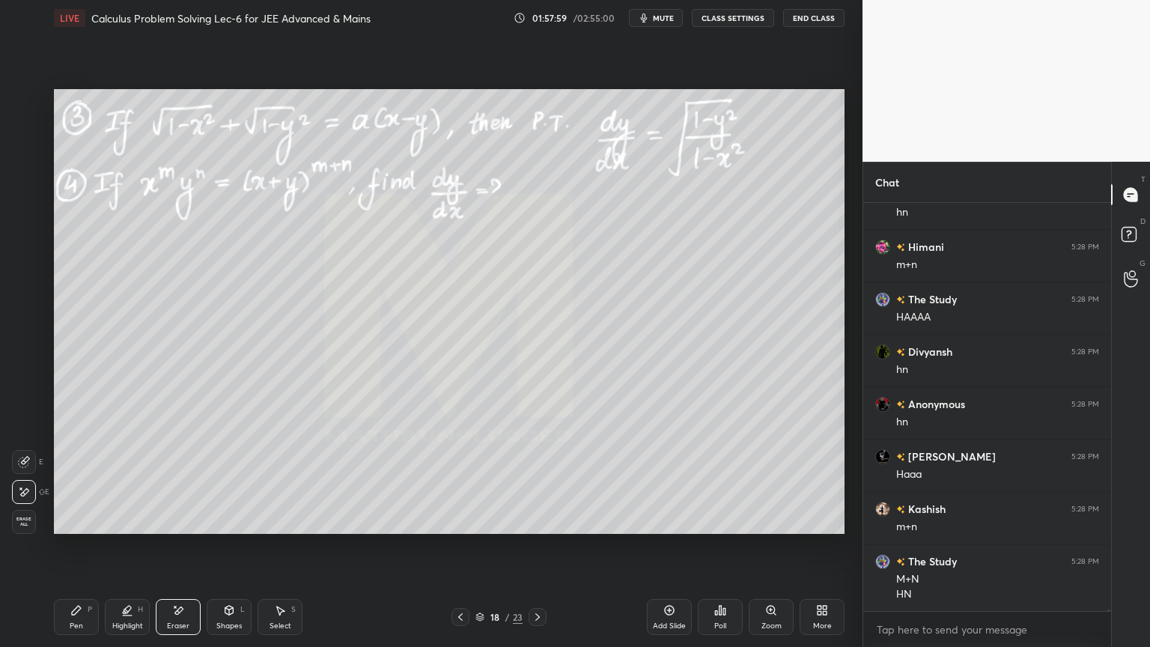
click at [80, 528] on icon at bounding box center [76, 610] width 12 height 12
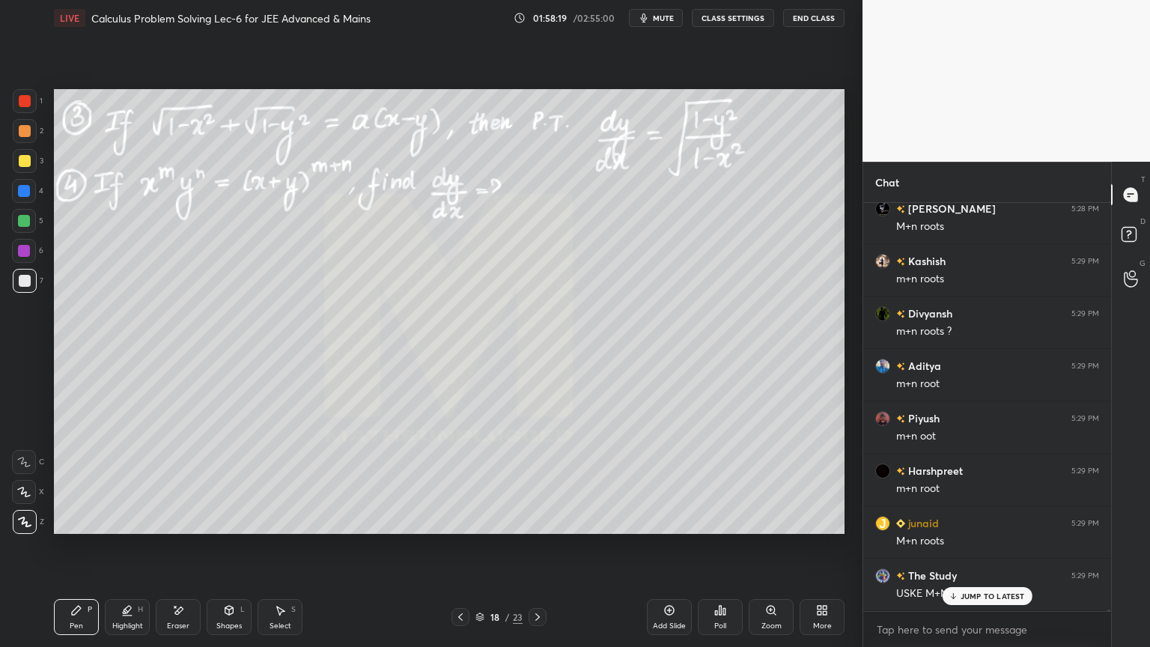
scroll to position [101095, 0]
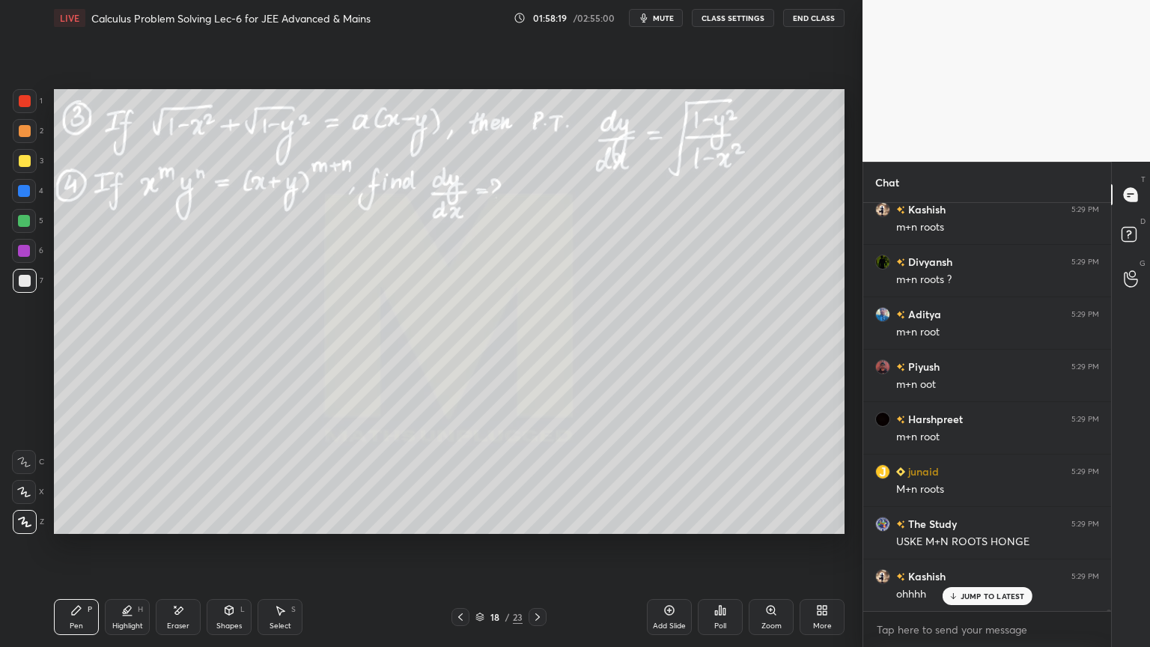
click at [187, 528] on div "Eraser" at bounding box center [178, 617] width 45 height 36
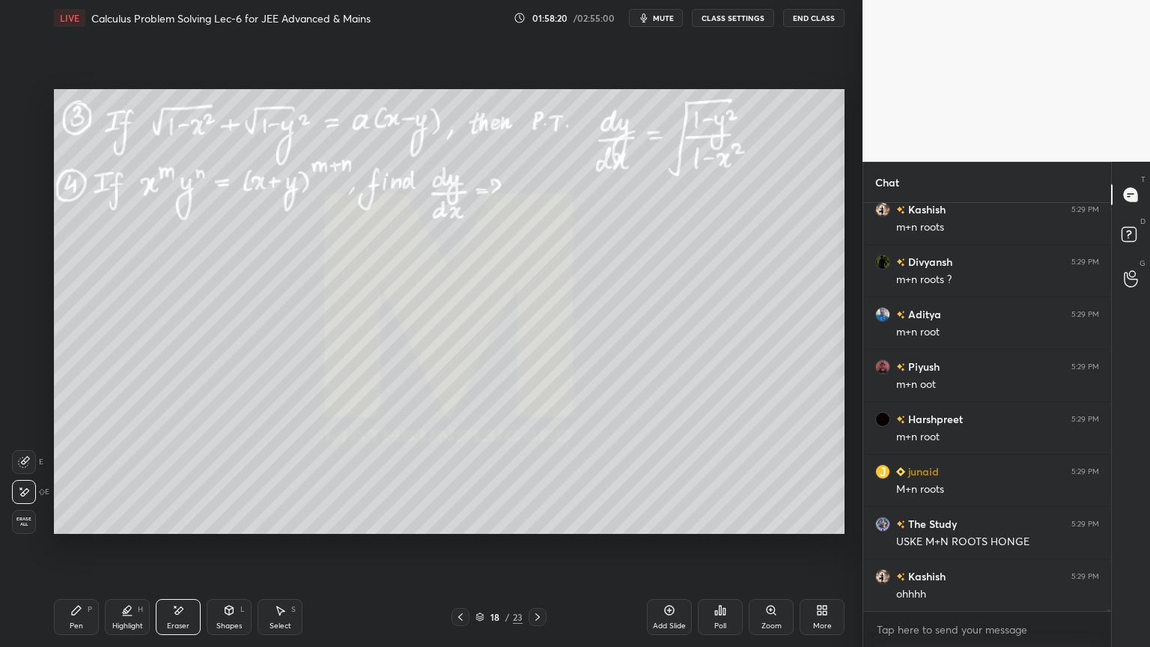
scroll to position [101148, 0]
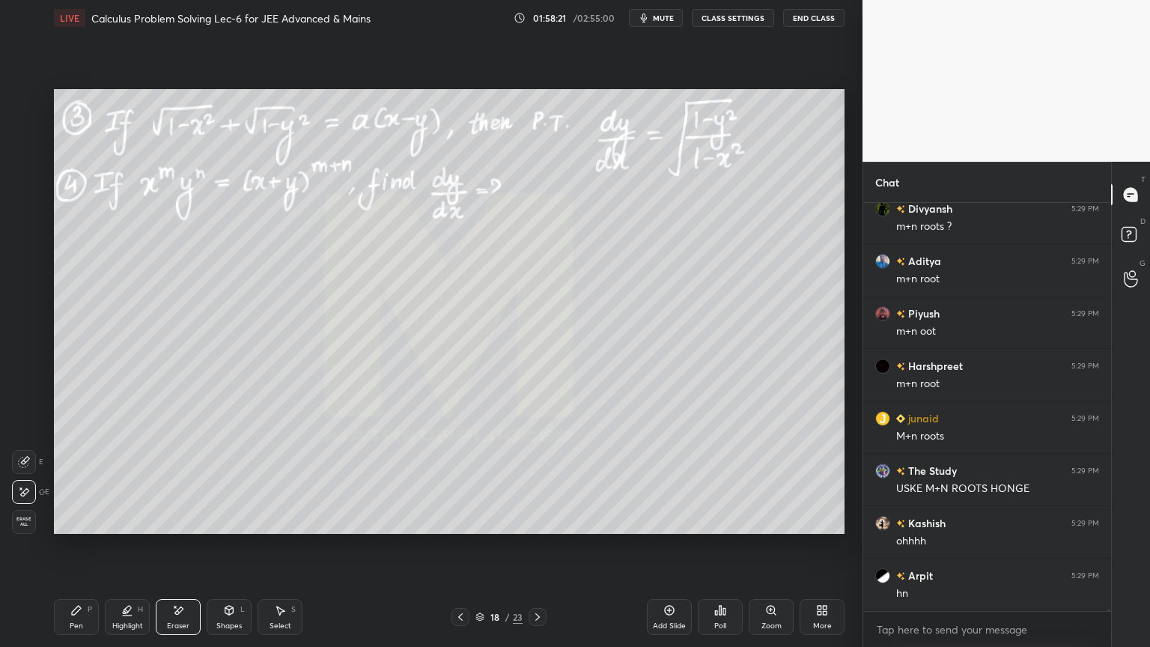
drag, startPoint x: 78, startPoint y: 612, endPoint x: 131, endPoint y: 541, distance: 88.8
click at [76, 528] on icon at bounding box center [76, 610] width 12 height 12
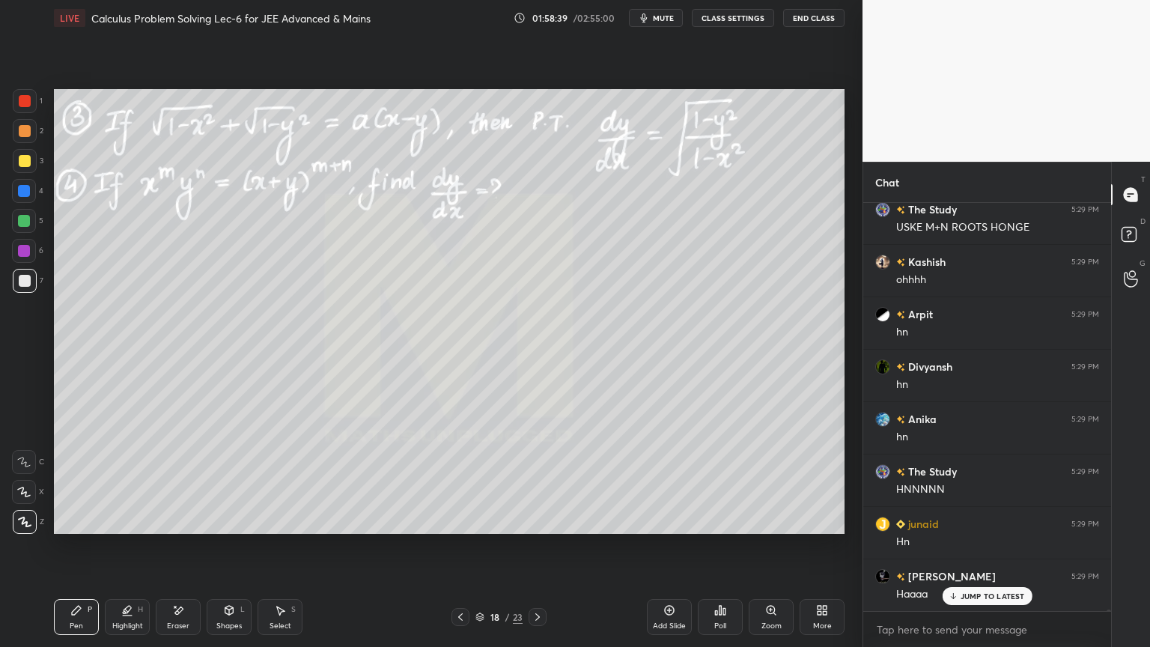
scroll to position [101463, 0]
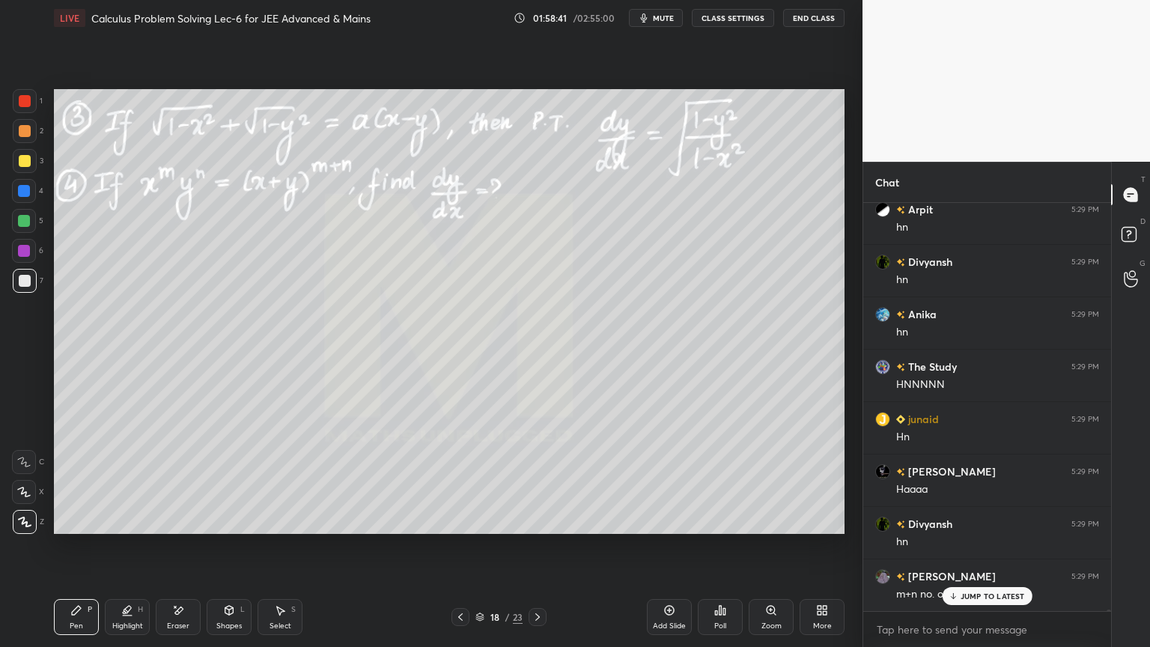
click at [178, 528] on icon at bounding box center [178, 610] width 12 height 13
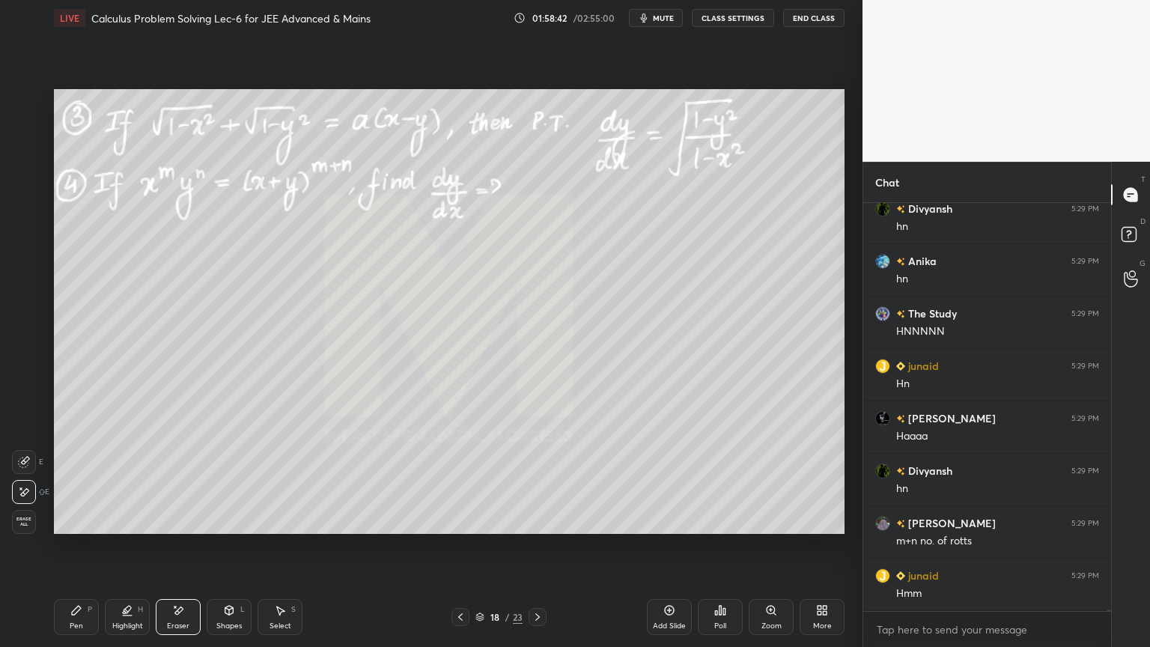
scroll to position [101619, 0]
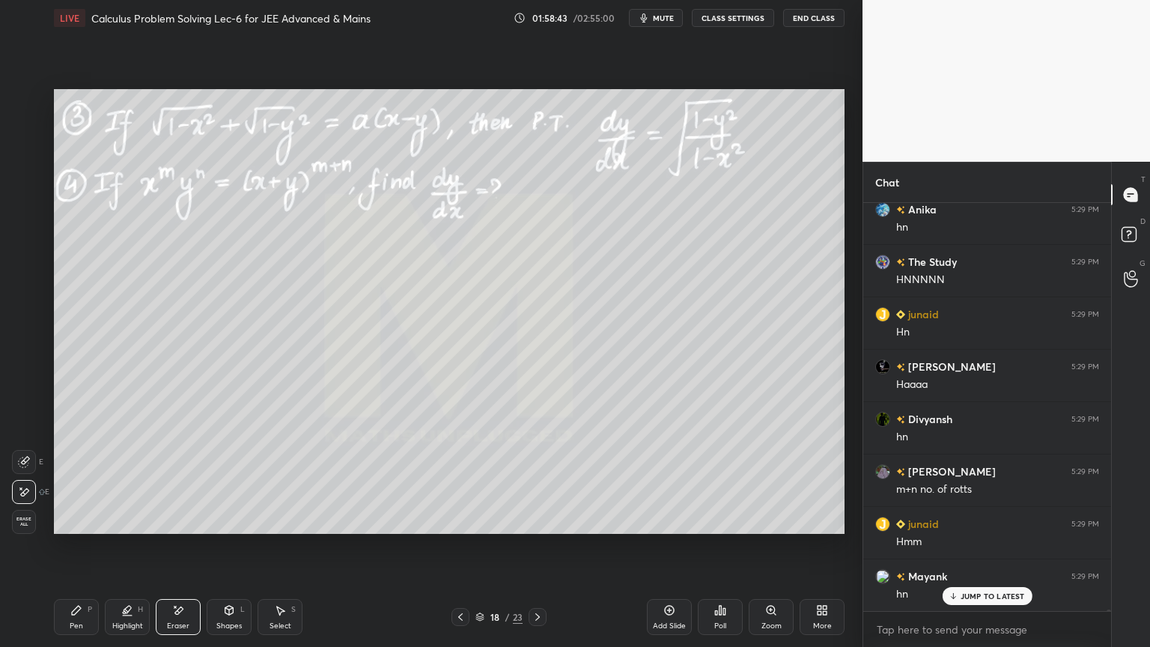
click at [85, 528] on div "Pen P" at bounding box center [76, 617] width 45 height 36
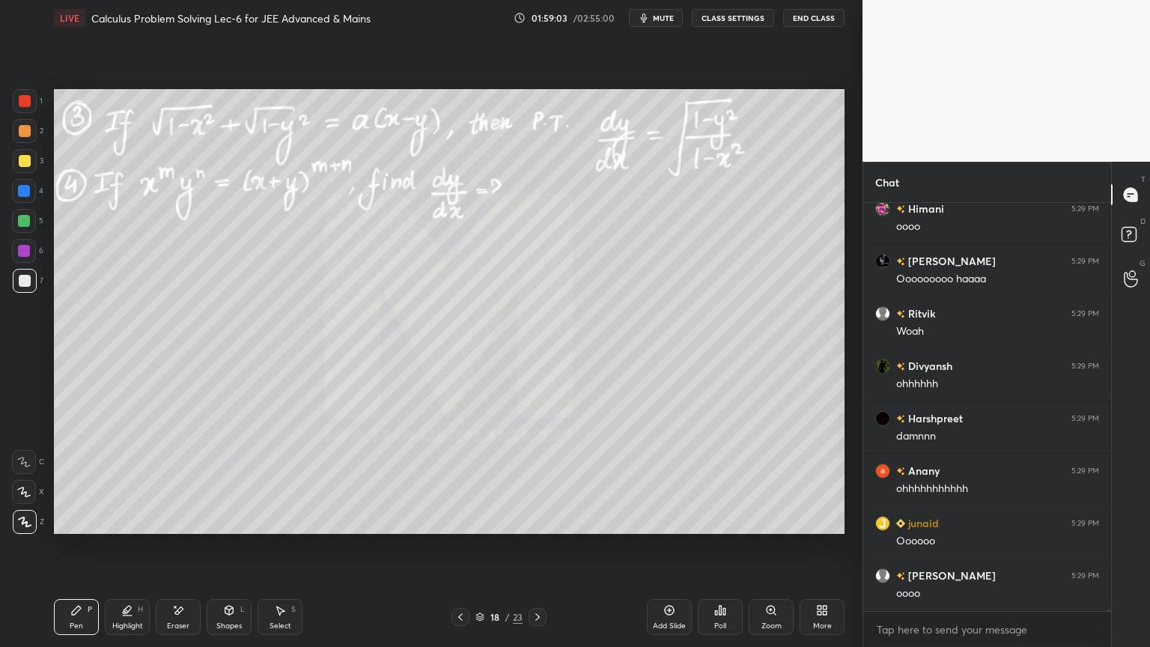
scroll to position [100768, 0]
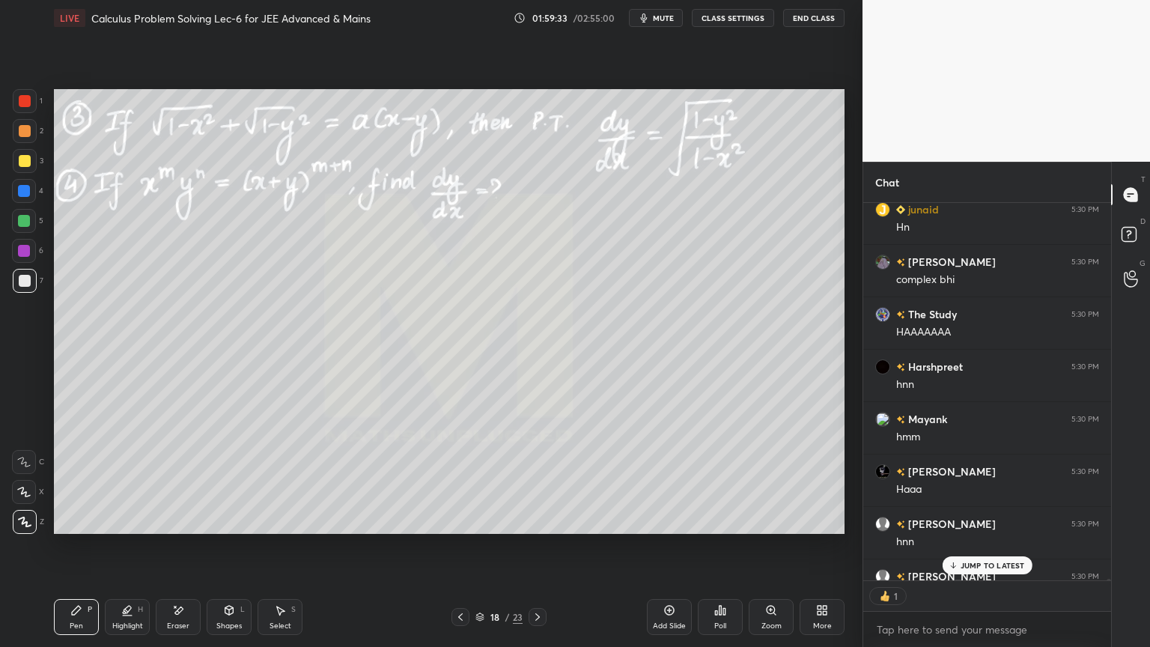
click at [969, 528] on p "JUMP TO LATEST" at bounding box center [992, 565] width 64 height 9
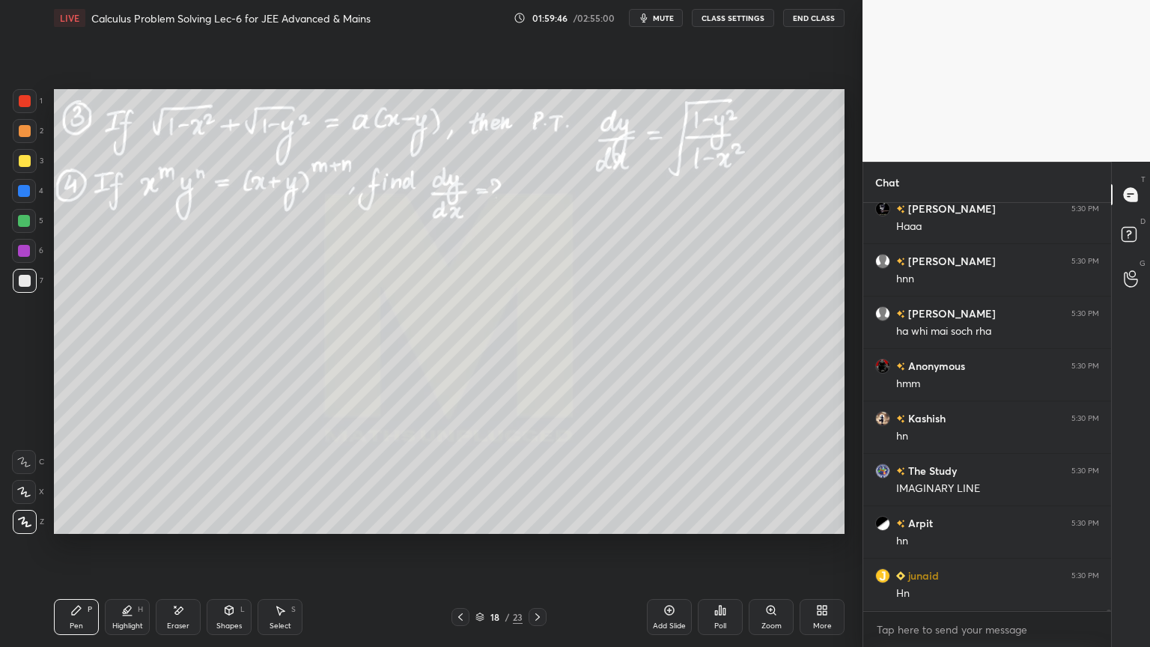
click at [186, 528] on div "Eraser" at bounding box center [178, 617] width 45 height 36
drag, startPoint x: 114, startPoint y: 621, endPoint x: 77, endPoint y: 615, distance: 37.2
click at [113, 528] on div "Highlight" at bounding box center [127, 625] width 31 height 7
click at [76, 528] on div "Pen P" at bounding box center [76, 617] width 45 height 36
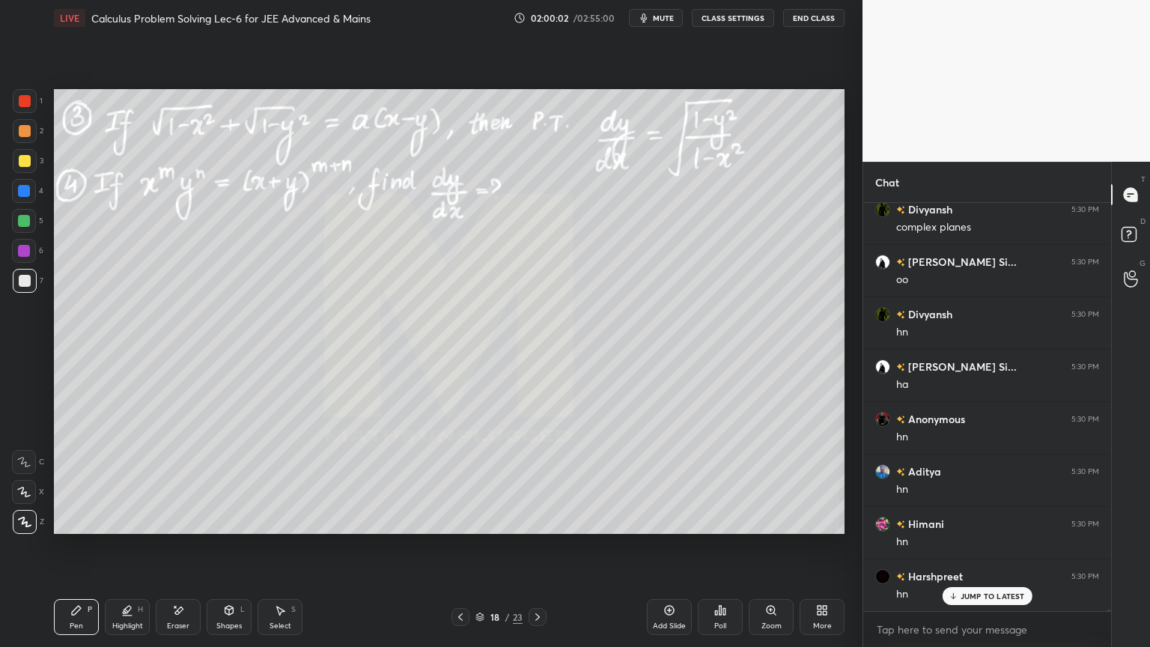
drag, startPoint x: 129, startPoint y: 607, endPoint x: 94, endPoint y: 620, distance: 36.7
click at [126, 528] on icon at bounding box center [127, 609] width 7 height 7
click at [85, 528] on div "Pen P" at bounding box center [76, 617] width 45 height 36
click at [177, 528] on div "Eraser" at bounding box center [178, 617] width 45 height 36
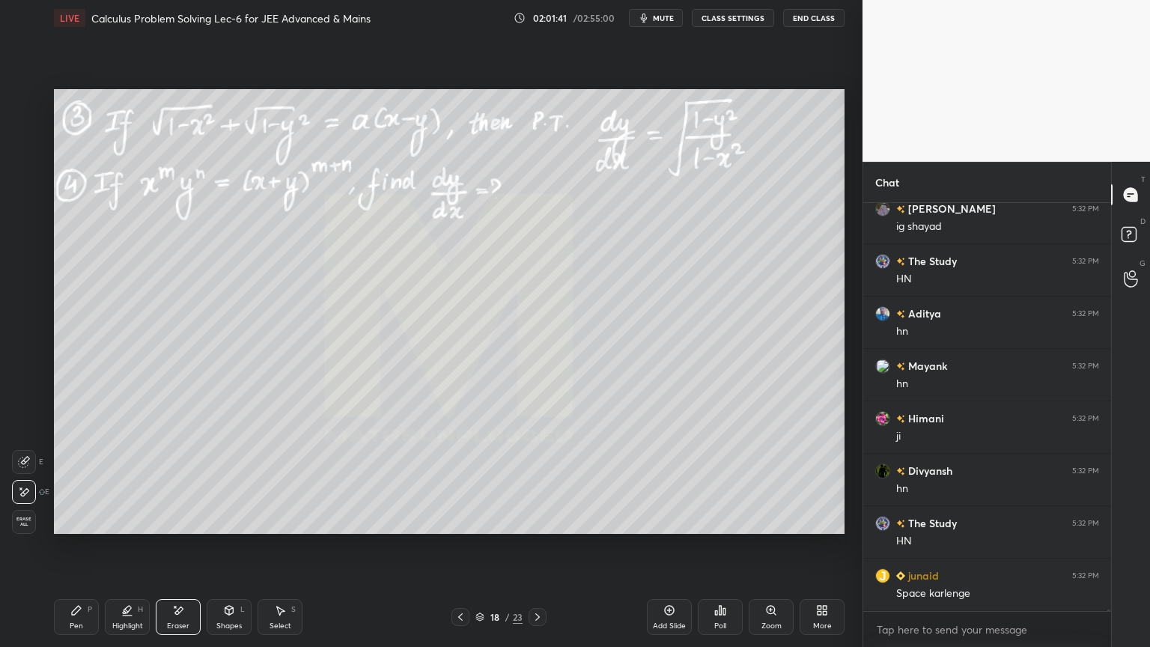
drag, startPoint x: 119, startPoint y: 616, endPoint x: 89, endPoint y: 612, distance: 30.3
click at [121, 528] on div "Highlight H" at bounding box center [127, 617] width 45 height 36
drag, startPoint x: 81, startPoint y: 607, endPoint x: 142, endPoint y: 579, distance: 67.6
click at [80, 528] on icon at bounding box center [76, 610] width 12 height 12
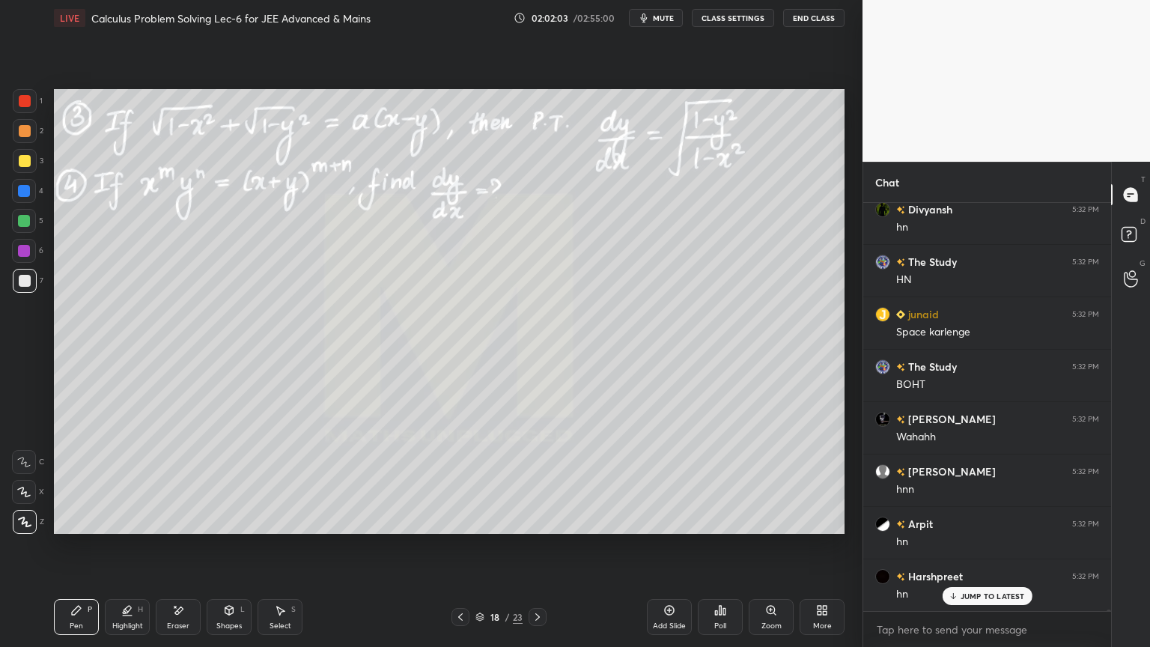
scroll to position [104975, 0]
drag, startPoint x: 665, startPoint y: 615, endPoint x: 652, endPoint y: 607, distance: 15.8
click at [666, 528] on div "Add Slide" at bounding box center [669, 617] width 45 height 36
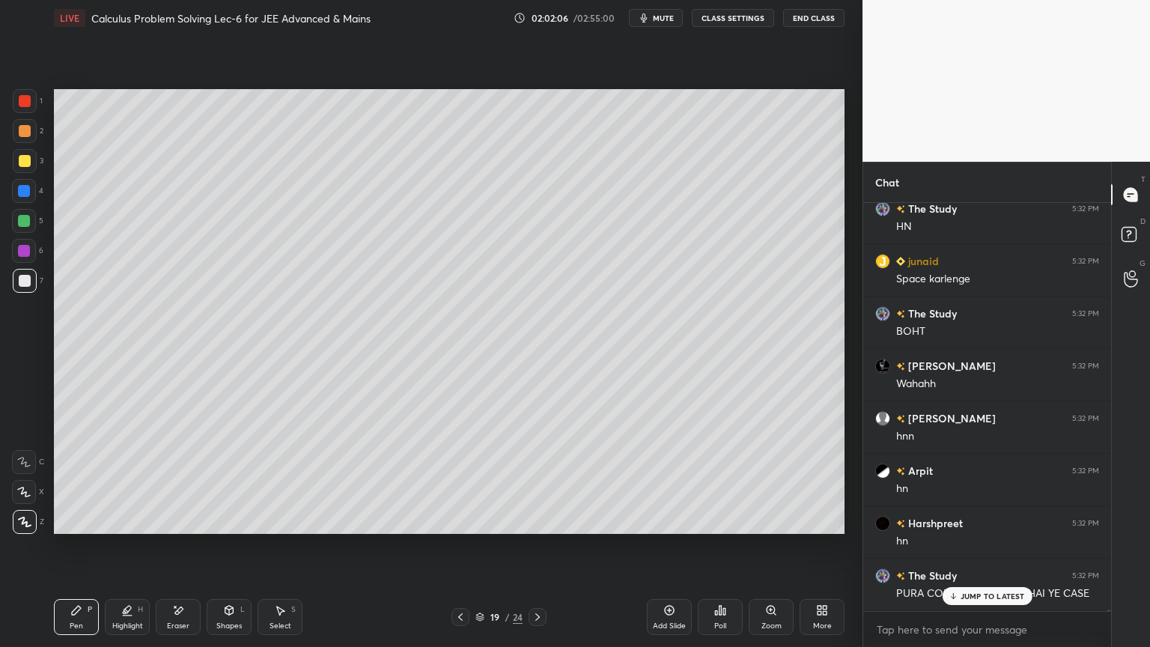
scroll to position [105026, 0]
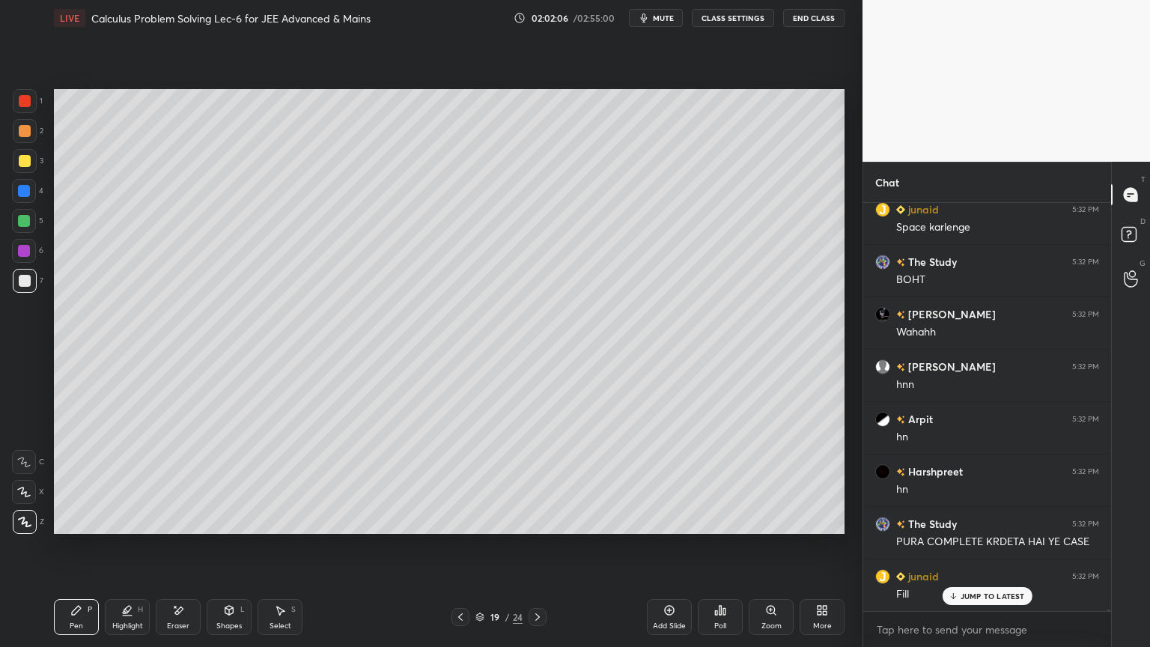
click at [28, 109] on div at bounding box center [25, 101] width 24 height 24
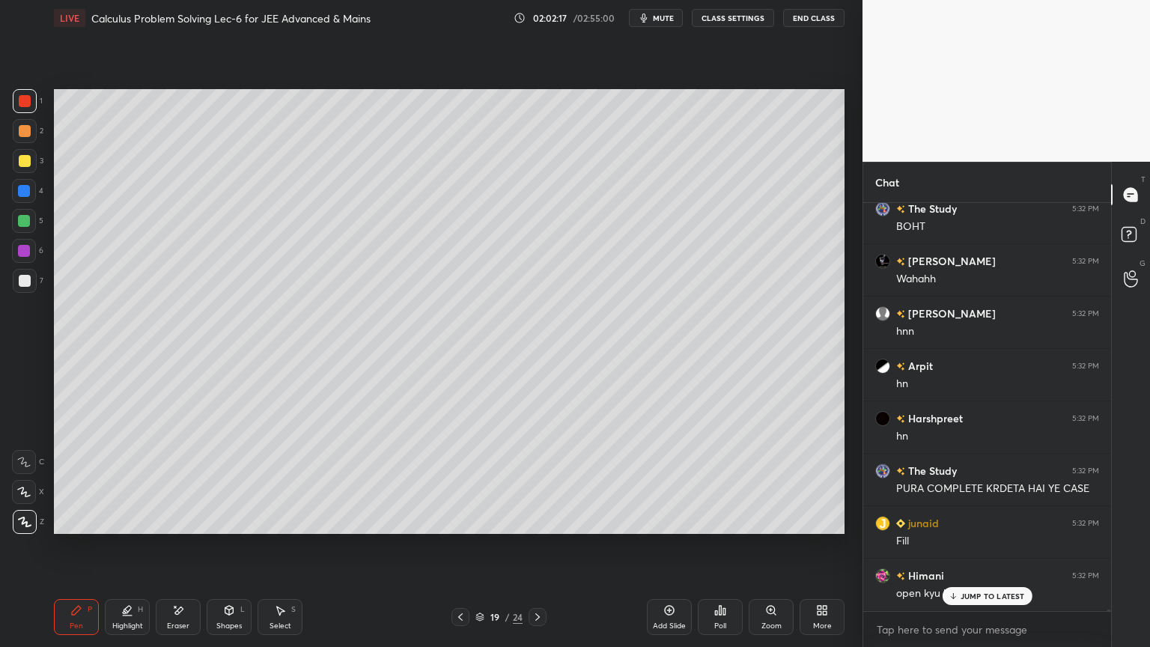
scroll to position [105131, 0]
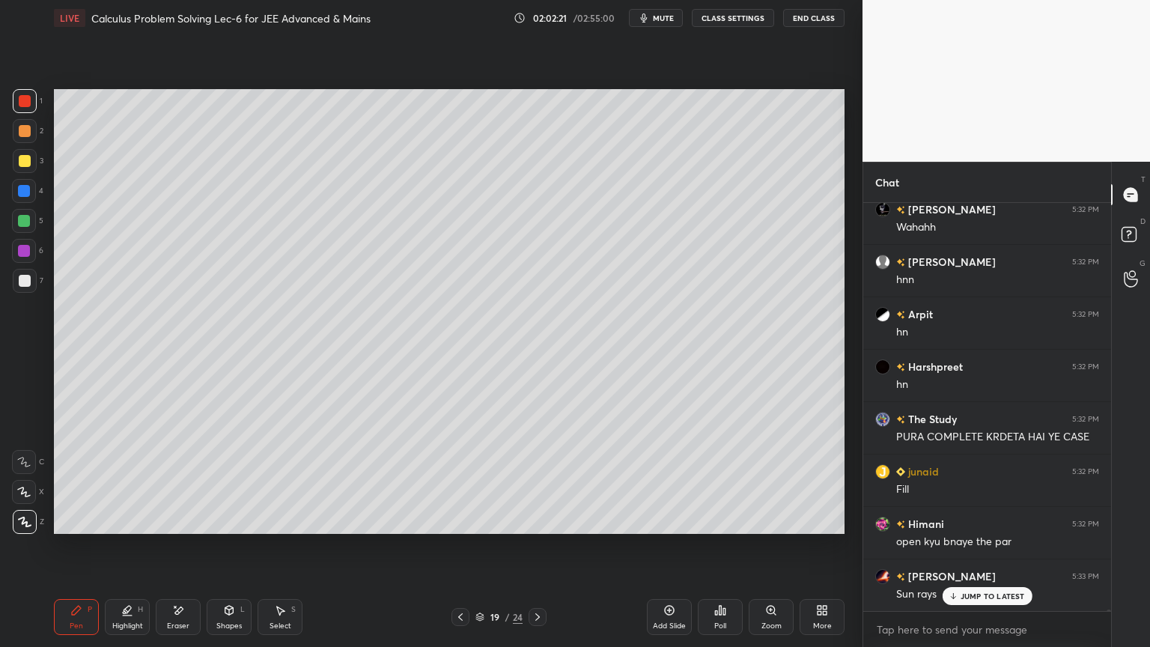
drag, startPoint x: 182, startPoint y: 622, endPoint x: 219, endPoint y: 594, distance: 46.6
click at [179, 528] on div "Eraser" at bounding box center [178, 625] width 22 height 7
click at [121, 528] on div "Highlight" at bounding box center [127, 625] width 31 height 7
click at [90, 528] on div "Pen P" at bounding box center [76, 617] width 45 height 36
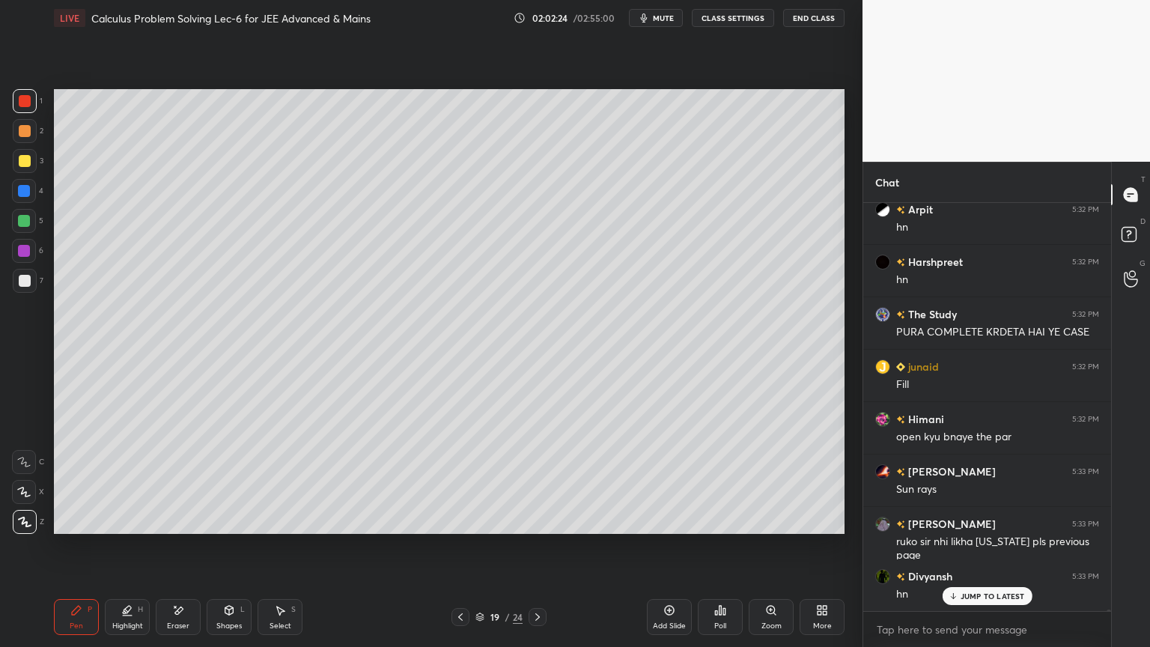
scroll to position [105341, 0]
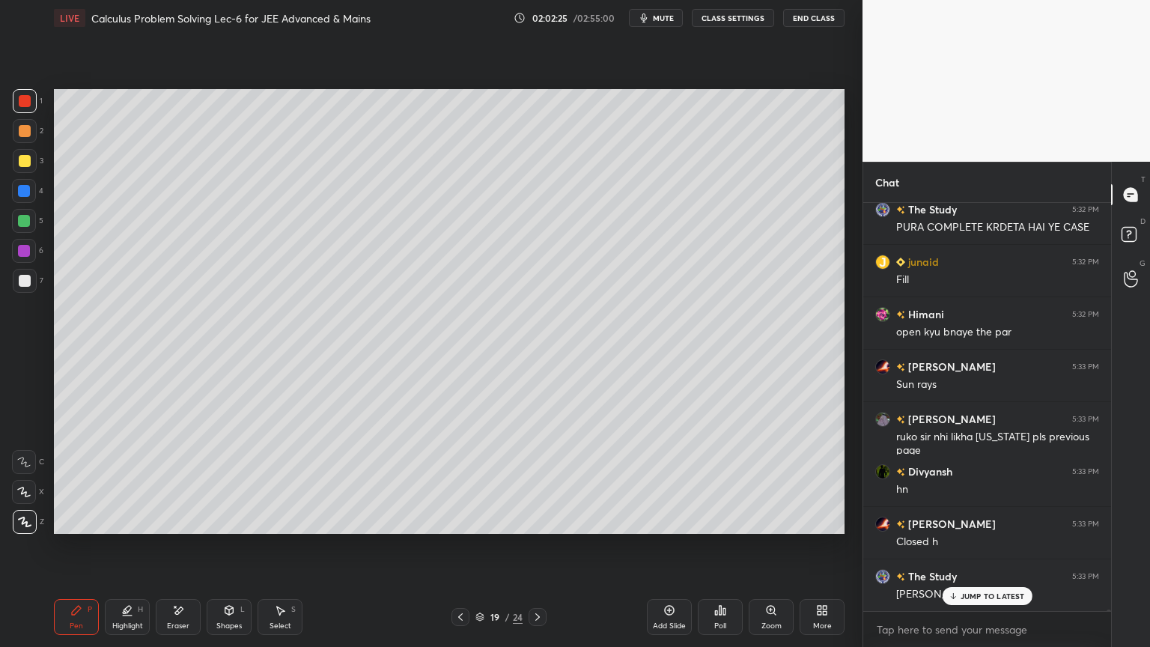
drag, startPoint x: 454, startPoint y: 617, endPoint x: 488, endPoint y: 610, distance: 34.4
click at [454, 528] on icon at bounding box center [460, 617] width 12 height 12
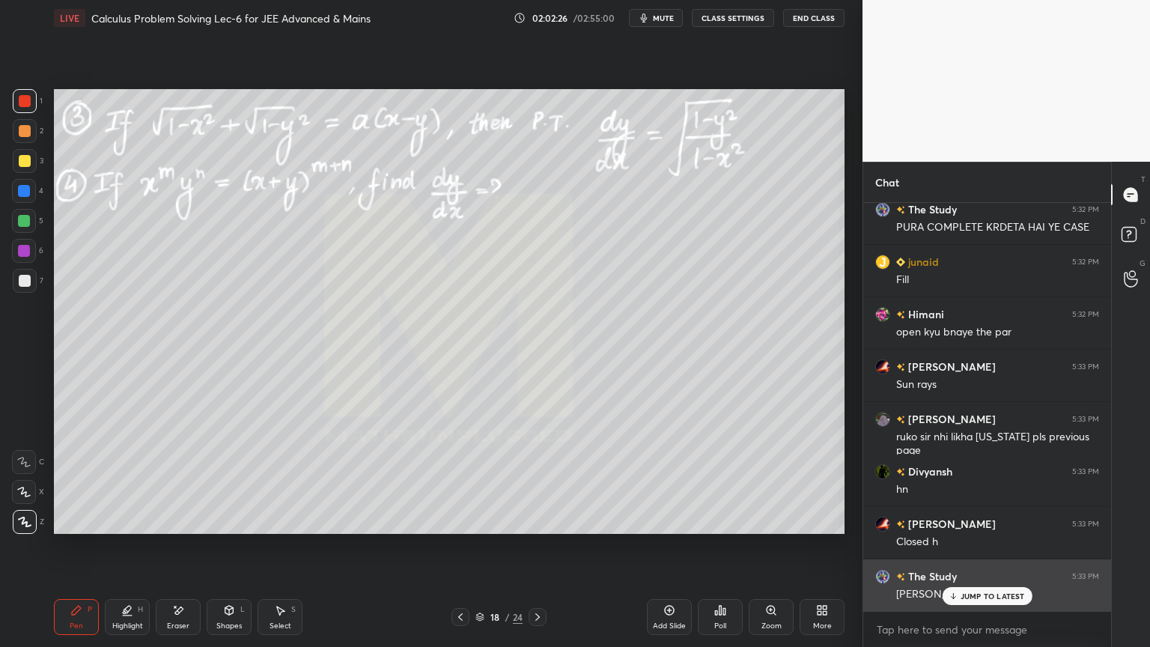
click at [970, 528] on p "JUMP TO LATEST" at bounding box center [992, 595] width 64 height 9
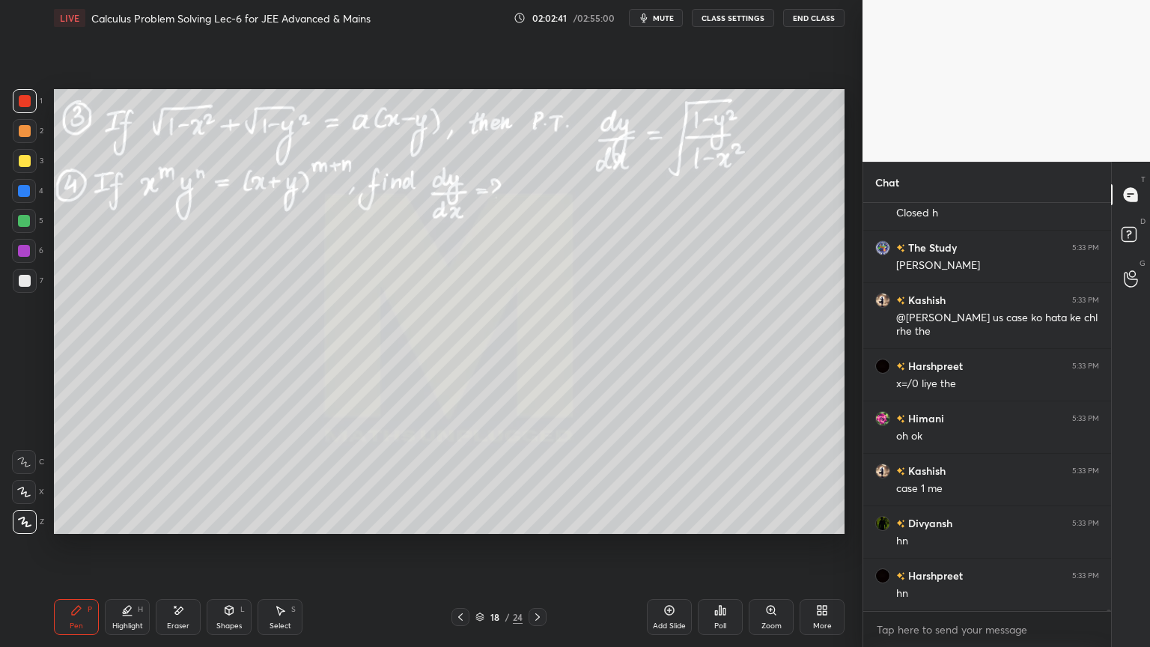
scroll to position [105721, 0]
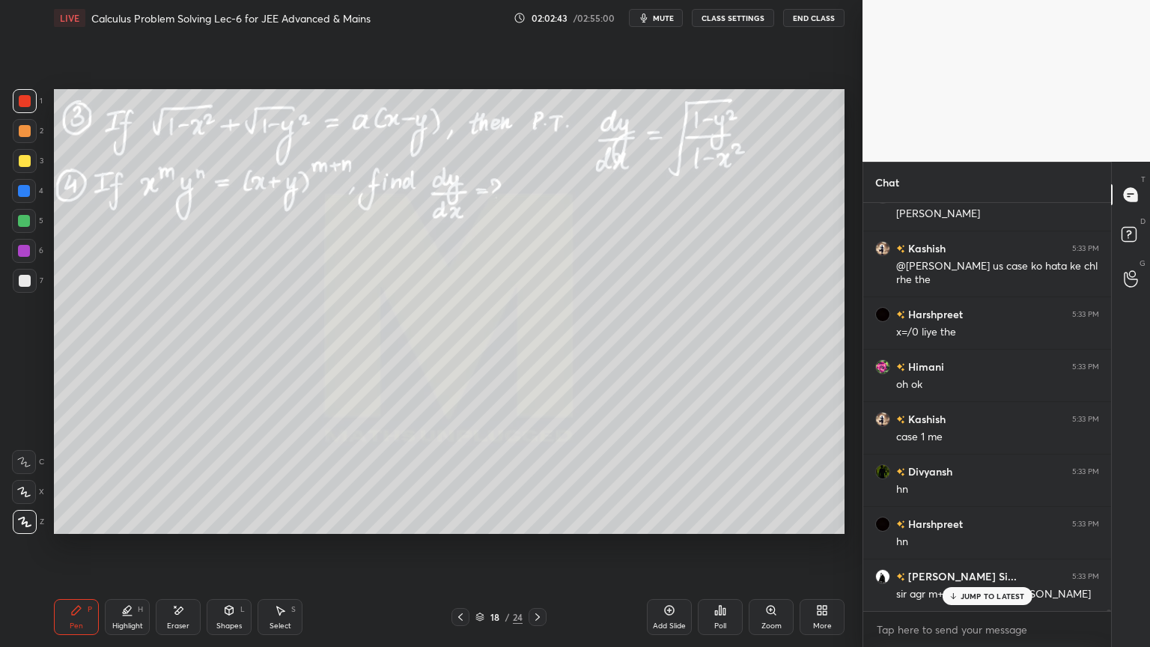
click at [957, 528] on icon at bounding box center [953, 595] width 10 height 9
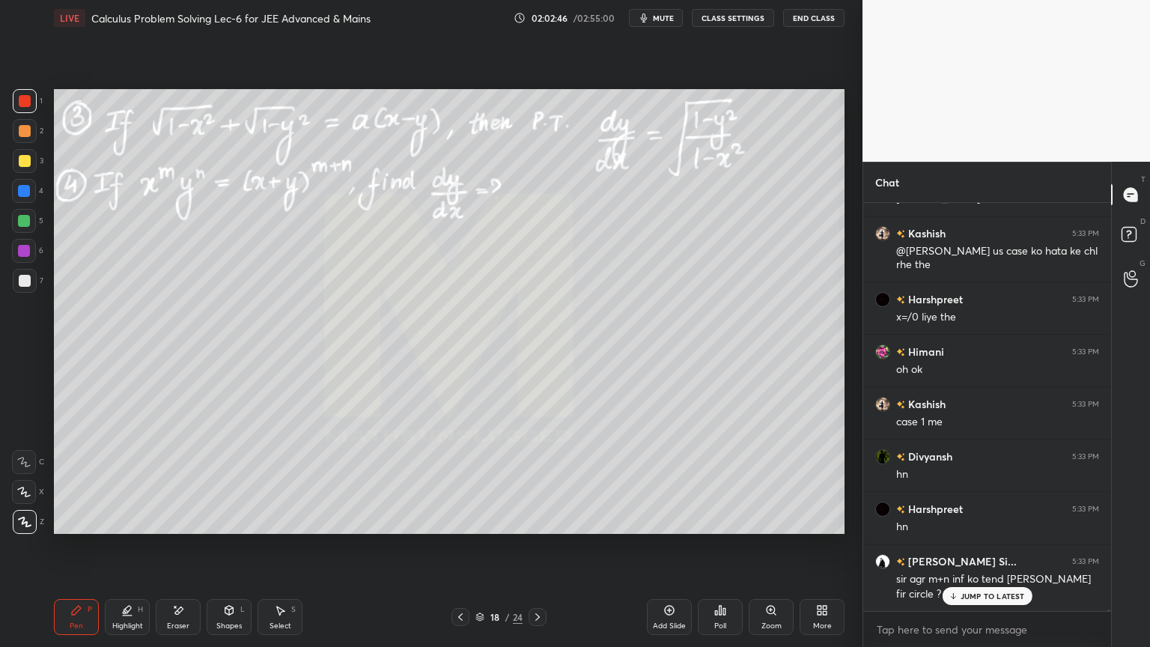
click at [116, 528] on div "Highlight H" at bounding box center [127, 617] width 45 height 36
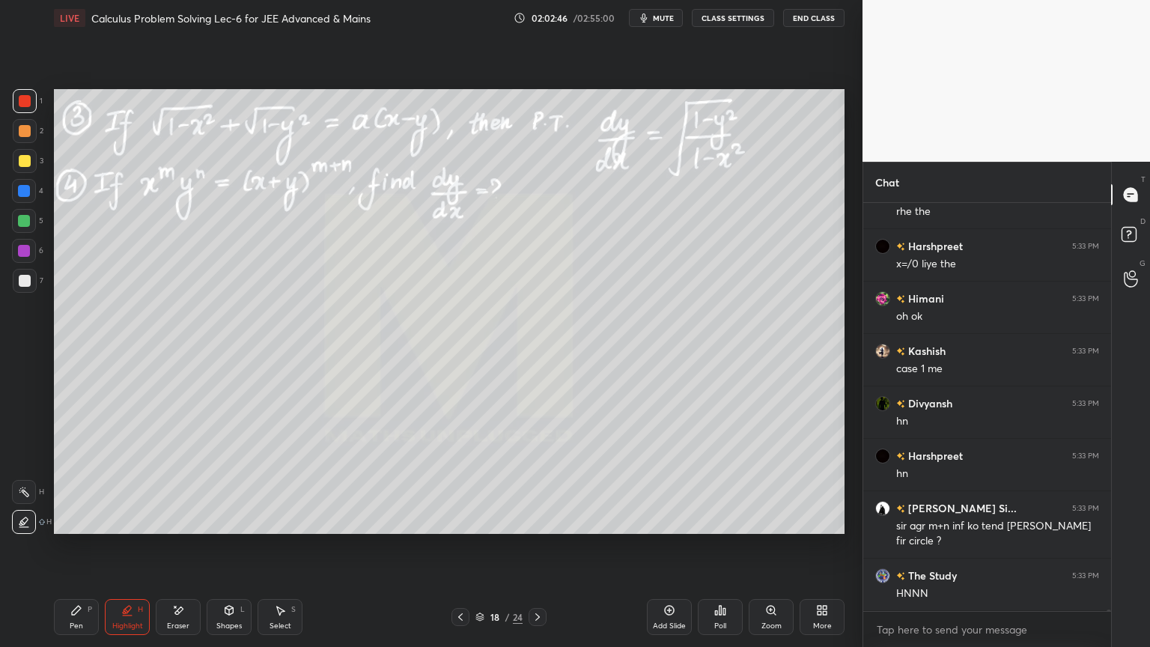
click at [79, 528] on div "Pen P" at bounding box center [76, 617] width 45 height 36
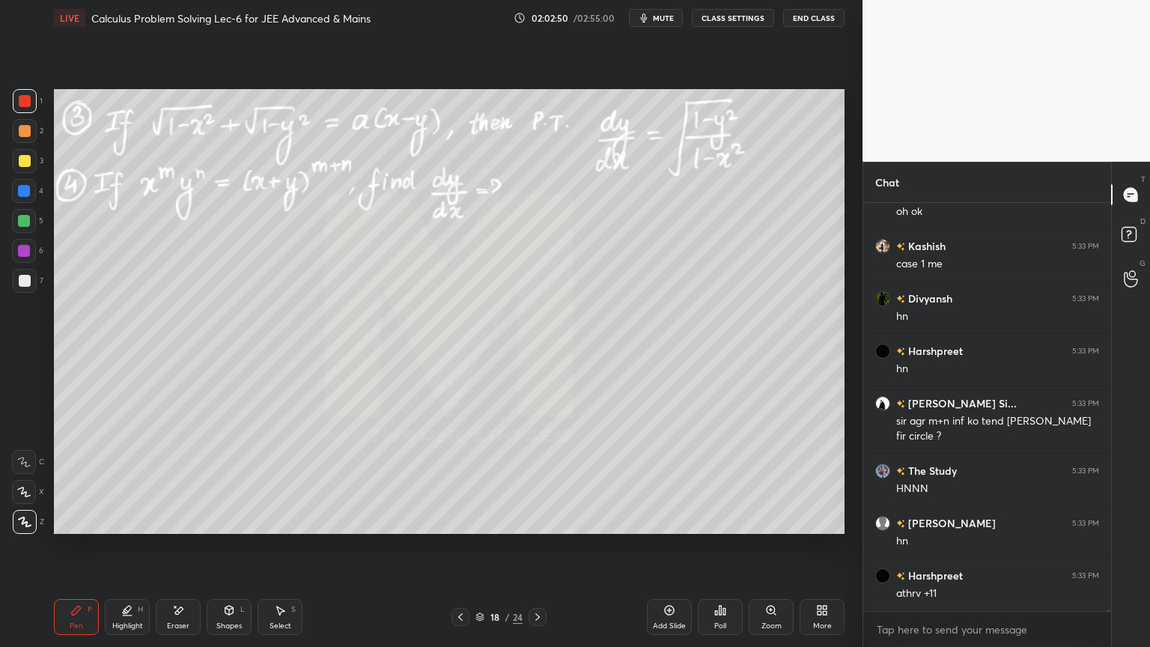
scroll to position [105946, 0]
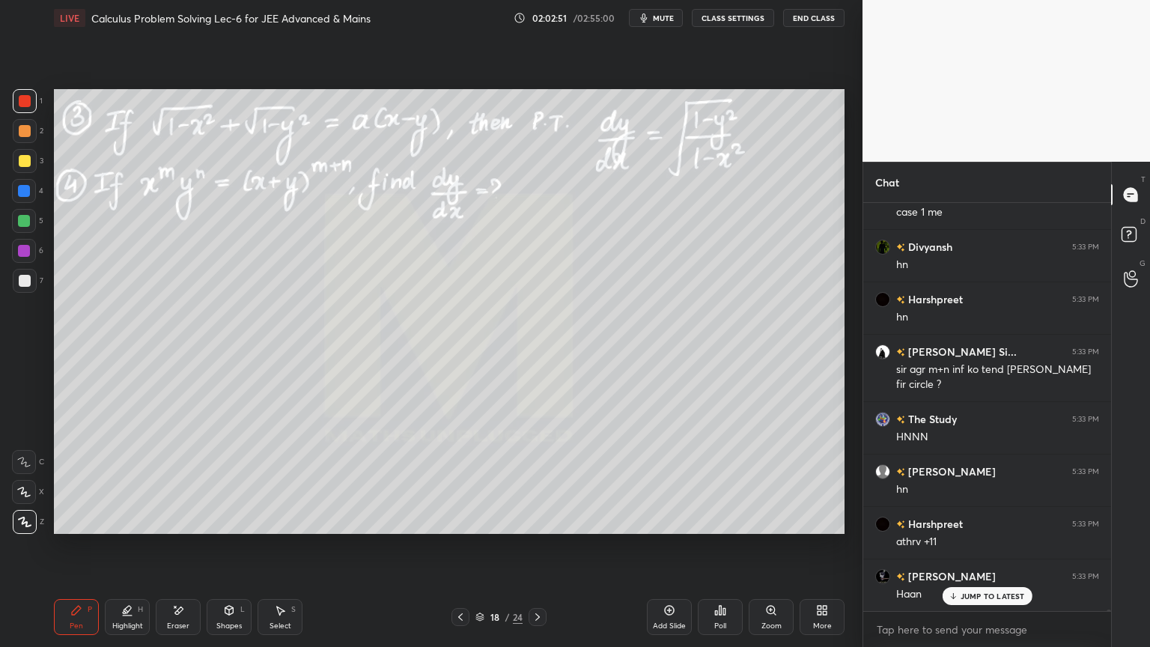
click at [534, 528] on div at bounding box center [537, 617] width 18 height 18
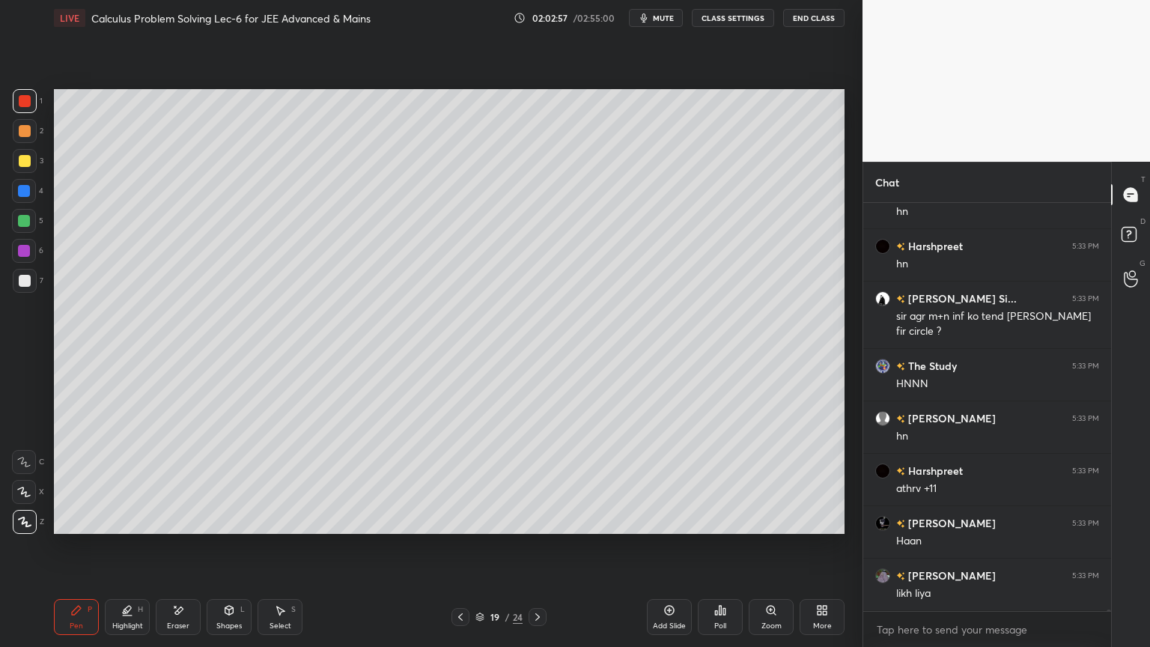
scroll to position [106050, 0]
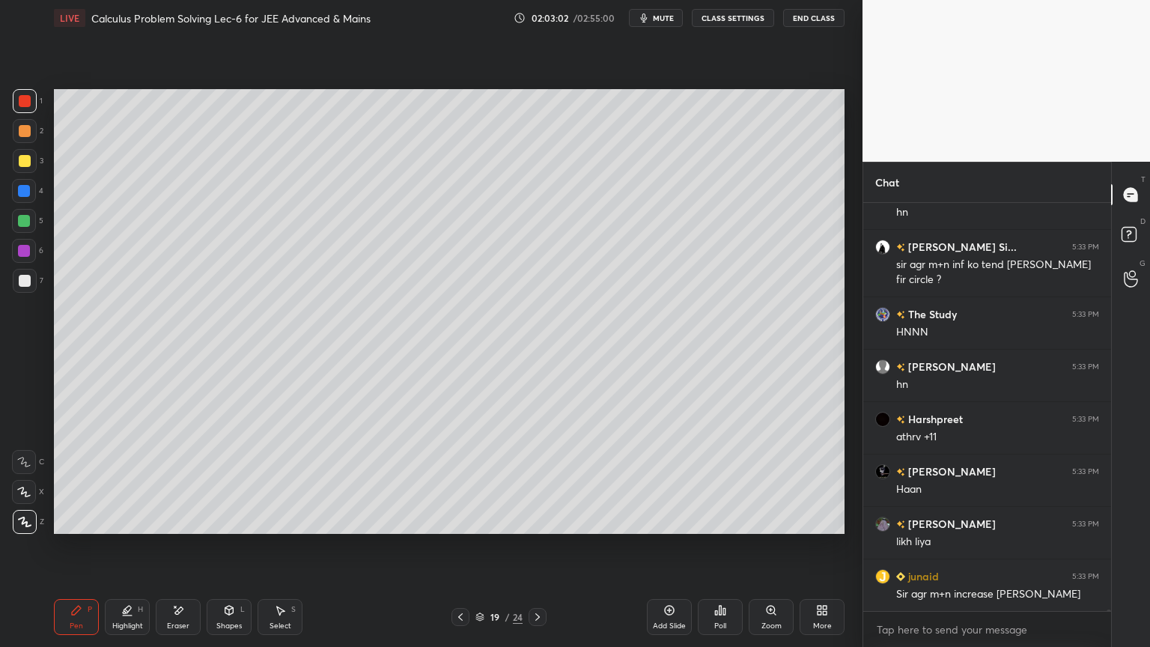
click at [460, 528] on icon at bounding box center [460, 617] width 12 height 12
click at [533, 528] on icon at bounding box center [537, 617] width 12 height 12
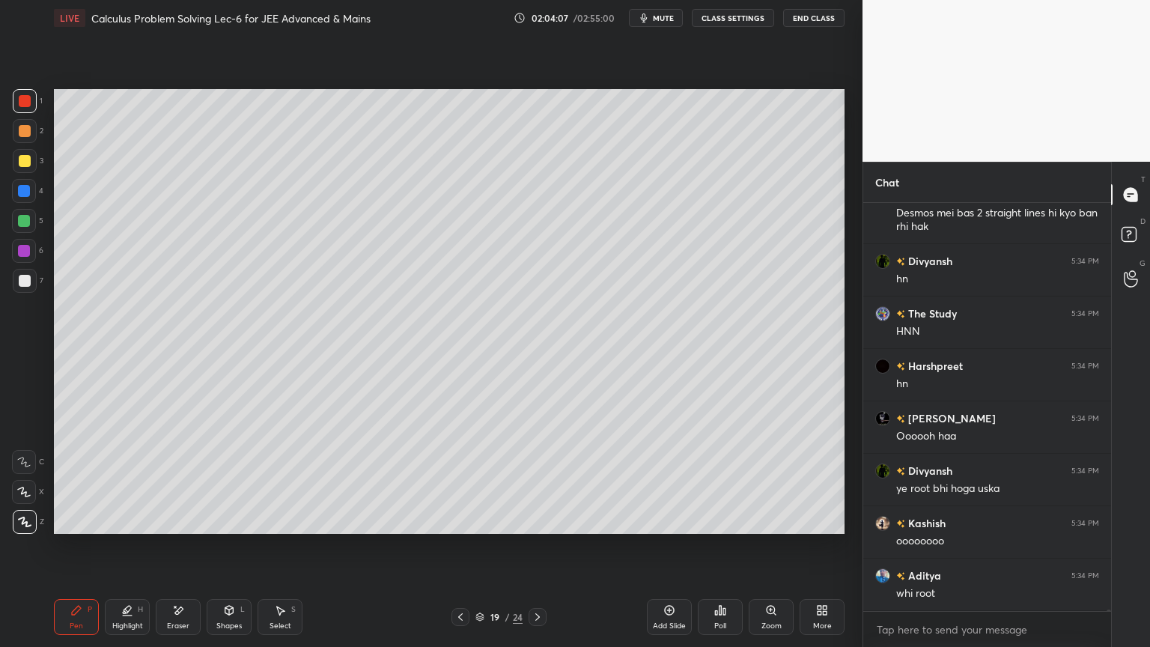
scroll to position [105943, 0]
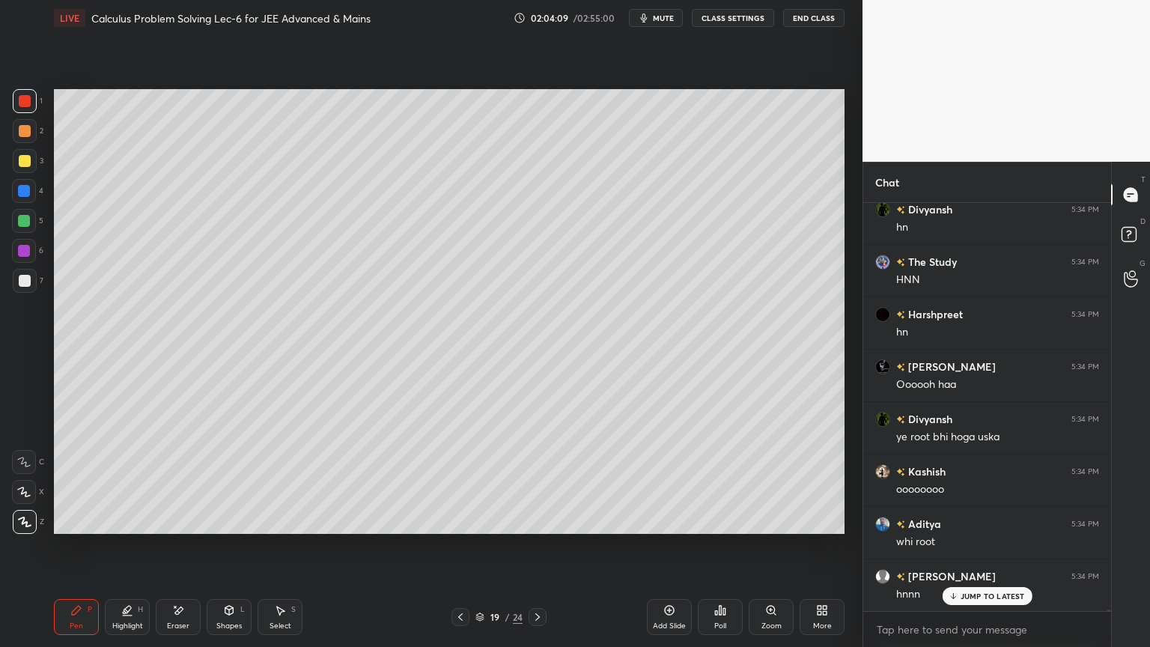
click at [454, 528] on icon at bounding box center [460, 617] width 12 height 12
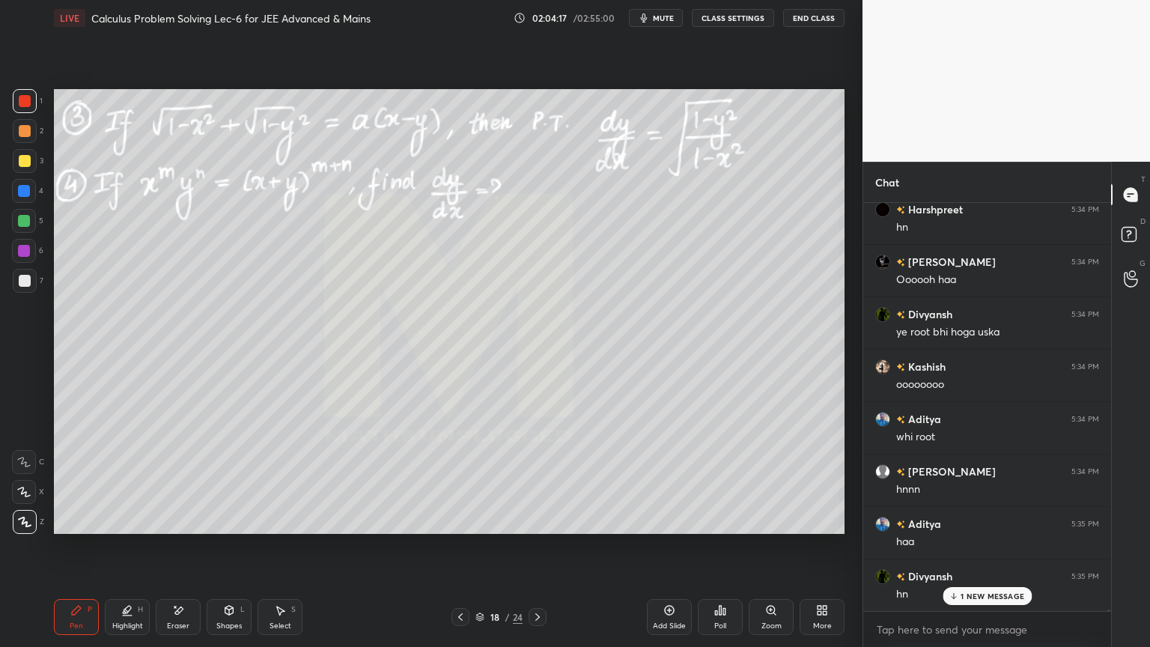
scroll to position [106101, 0]
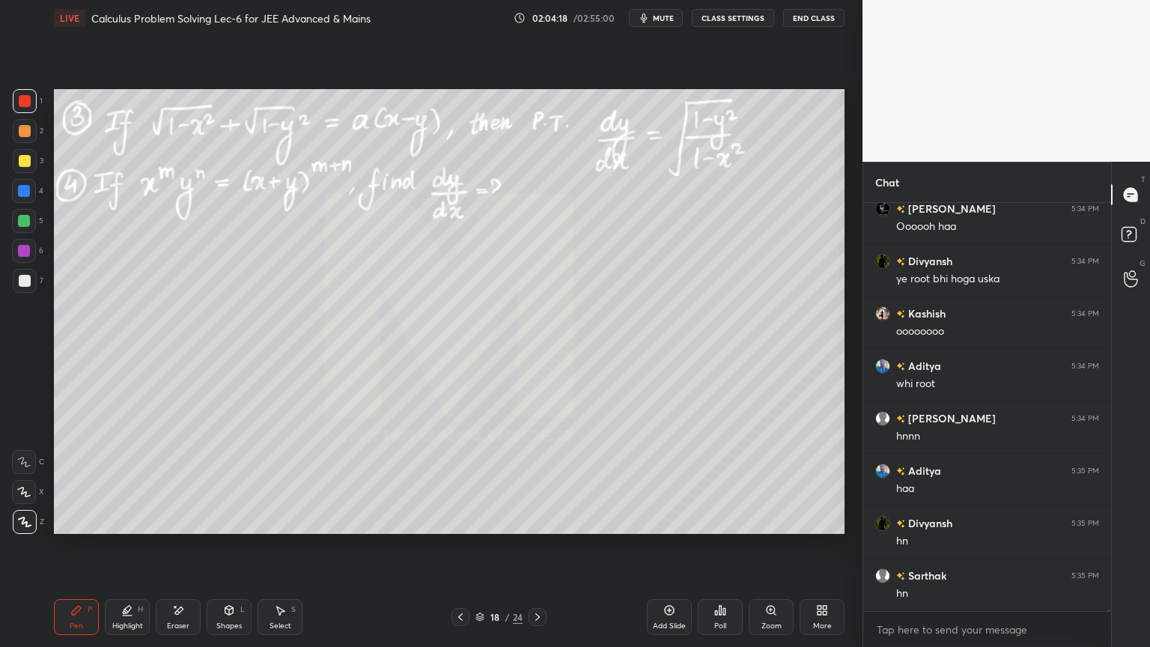
click at [532, 528] on icon at bounding box center [537, 617] width 12 height 12
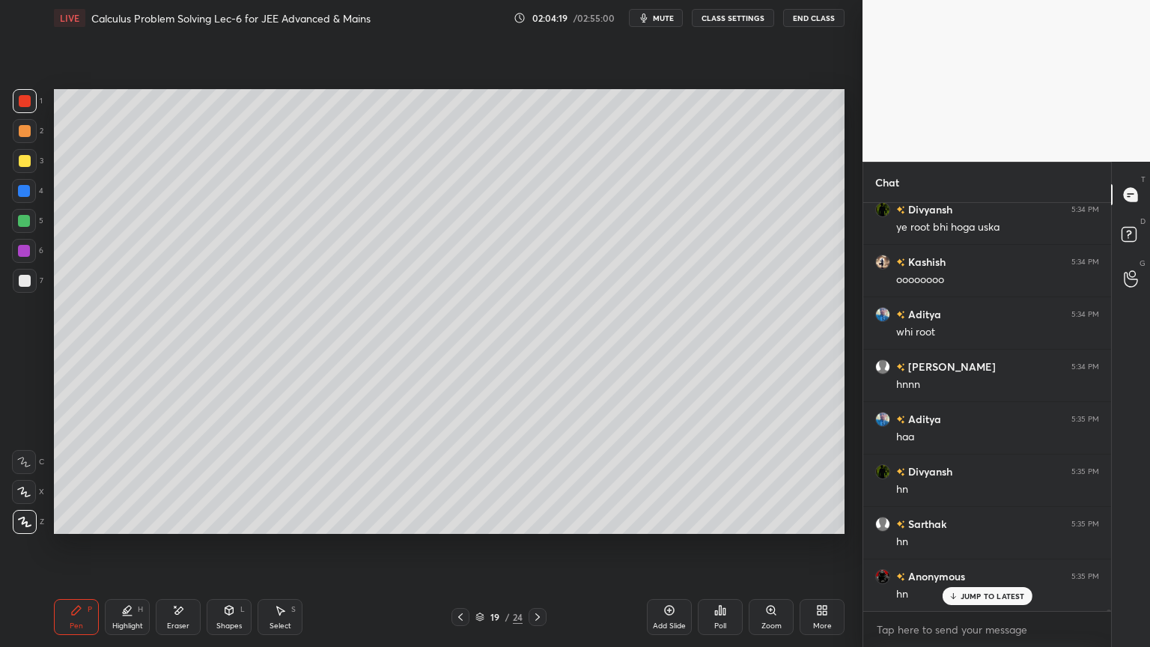
scroll to position [106205, 0]
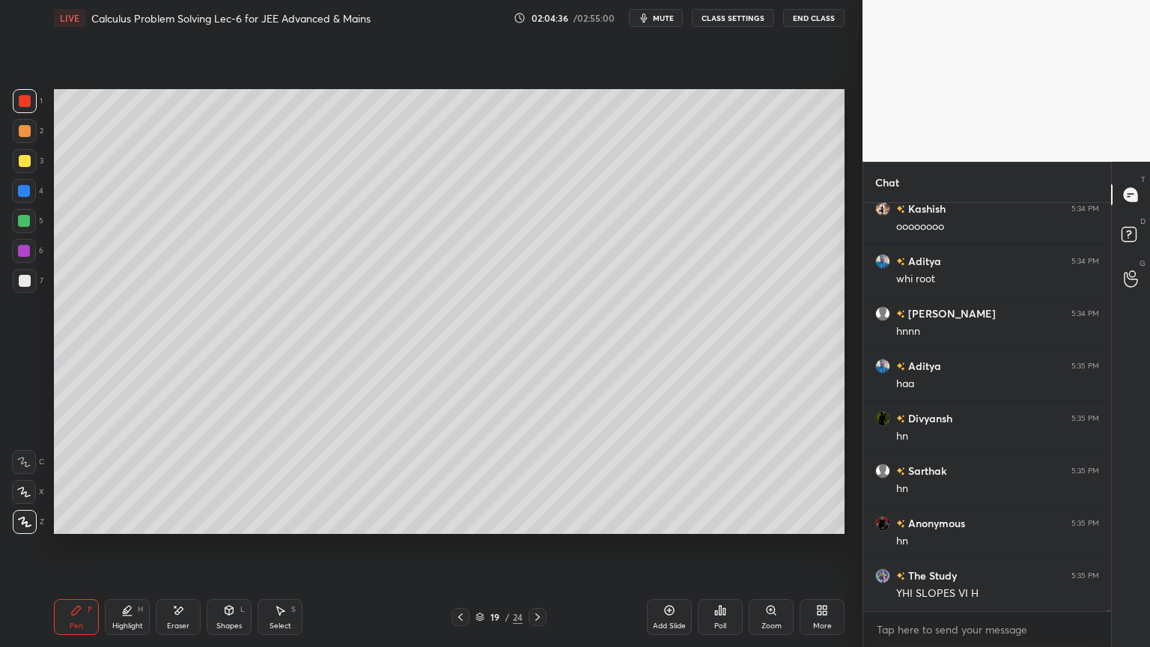
click at [113, 528] on div "Highlight H" at bounding box center [127, 617] width 45 height 36
click at [75, 528] on div "Pen P" at bounding box center [76, 617] width 45 height 36
drag, startPoint x: 16, startPoint y: 289, endPoint x: 6, endPoint y: 293, distance: 10.7
click at [16, 288] on div at bounding box center [25, 281] width 24 height 24
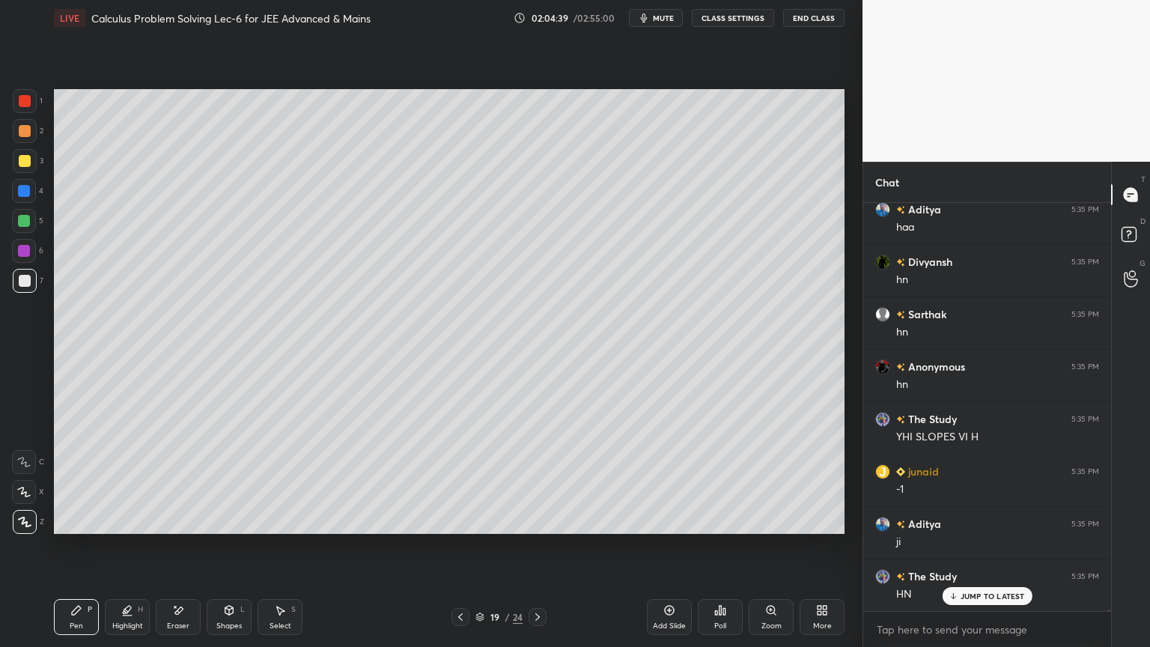
scroll to position [106415, 0]
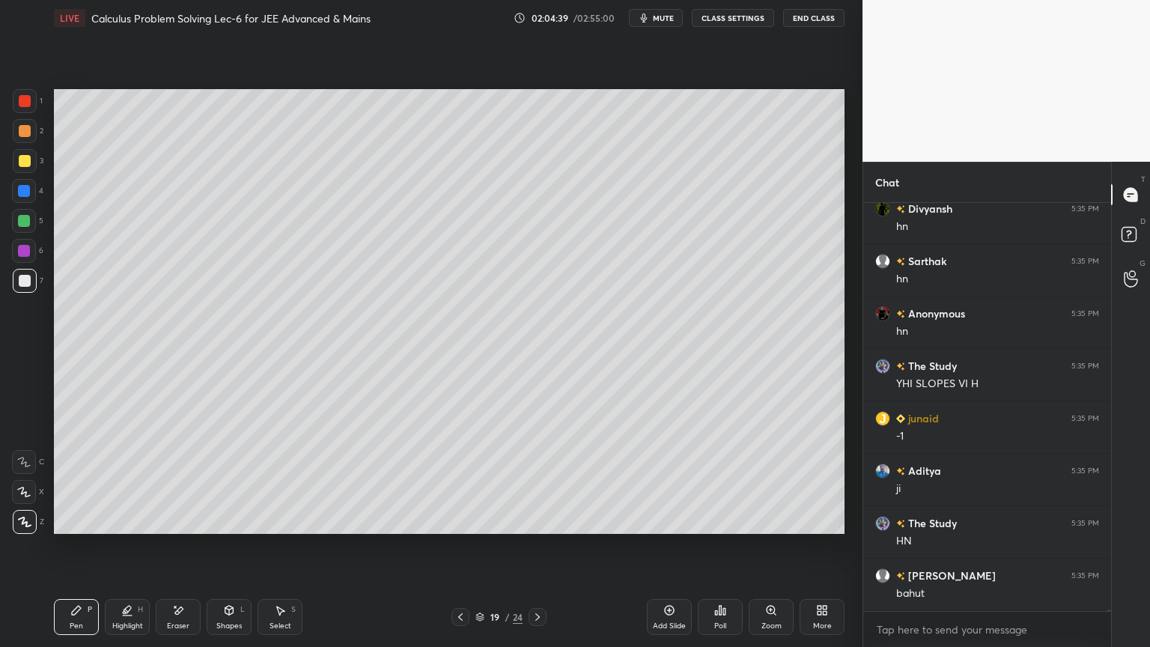
click at [535, 528] on icon at bounding box center [537, 617] width 12 height 12
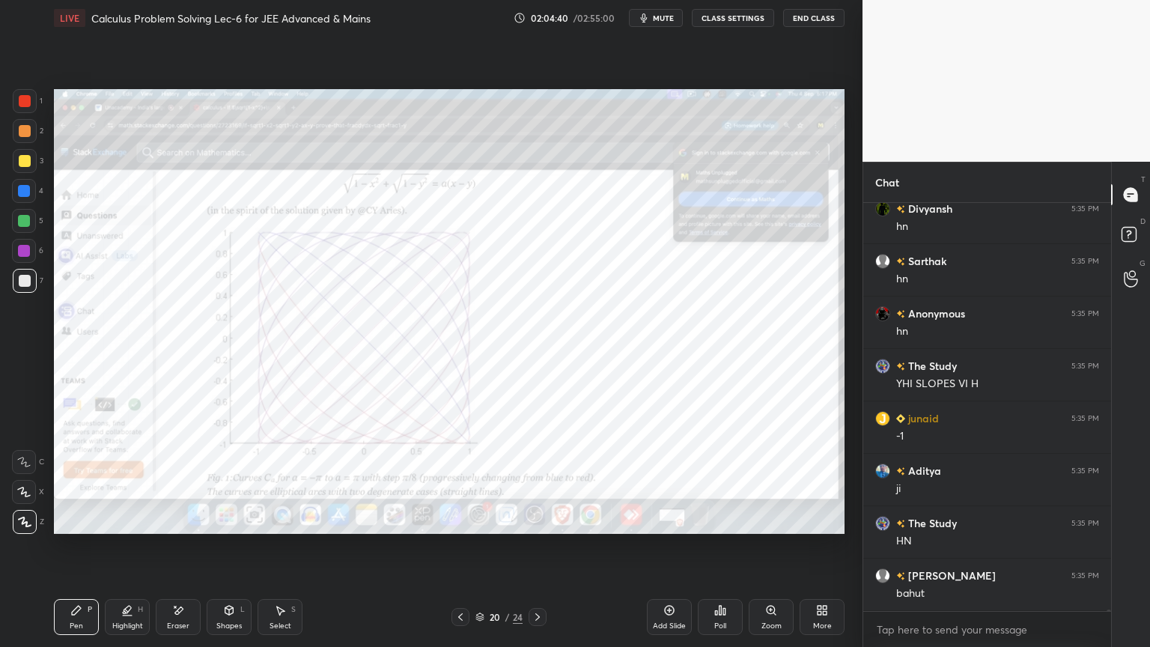
click at [462, 528] on icon at bounding box center [460, 617] width 12 height 12
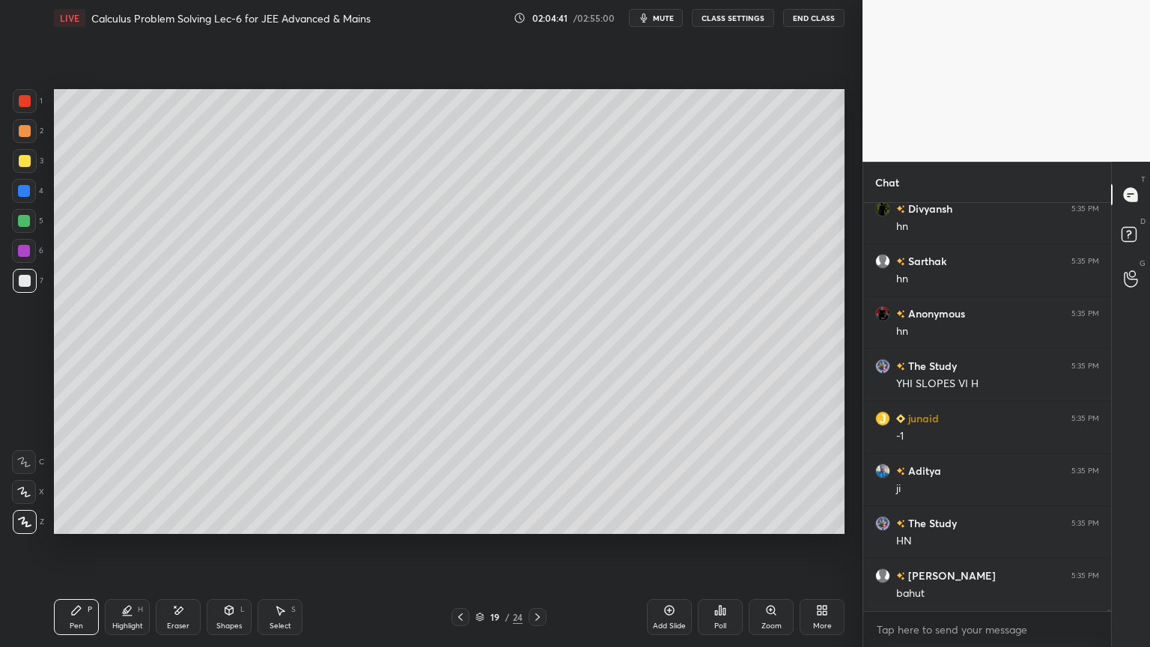
click at [665, 528] on icon at bounding box center [669, 610] width 12 height 12
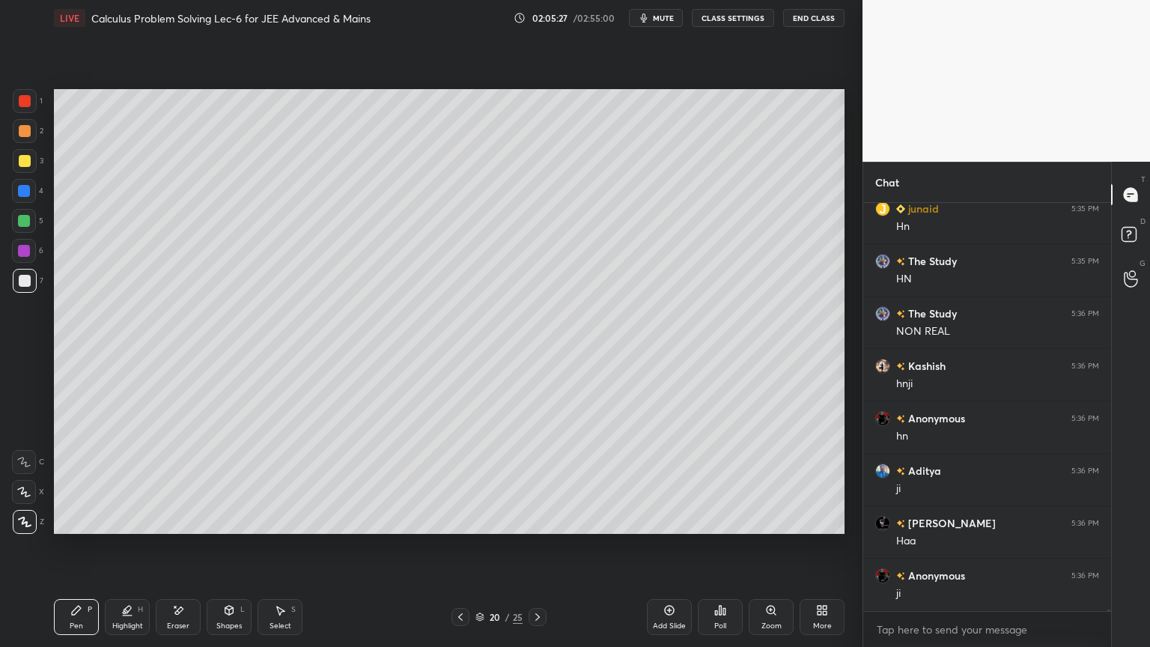
scroll to position [107200, 0]
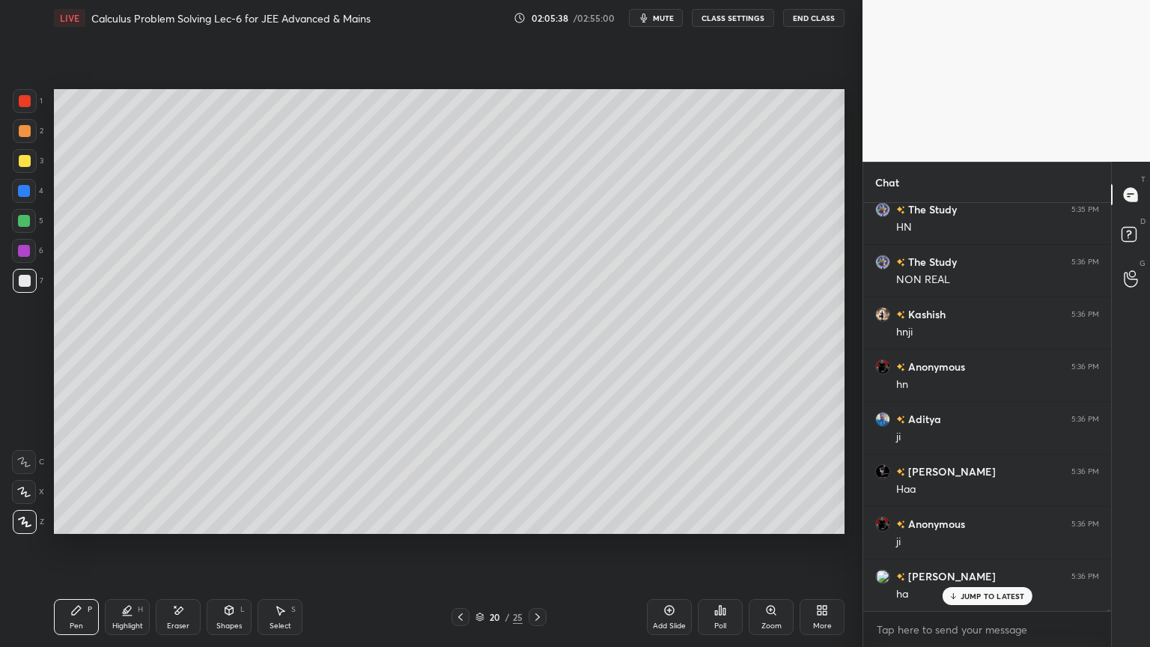
click at [454, 528] on icon at bounding box center [460, 617] width 12 height 12
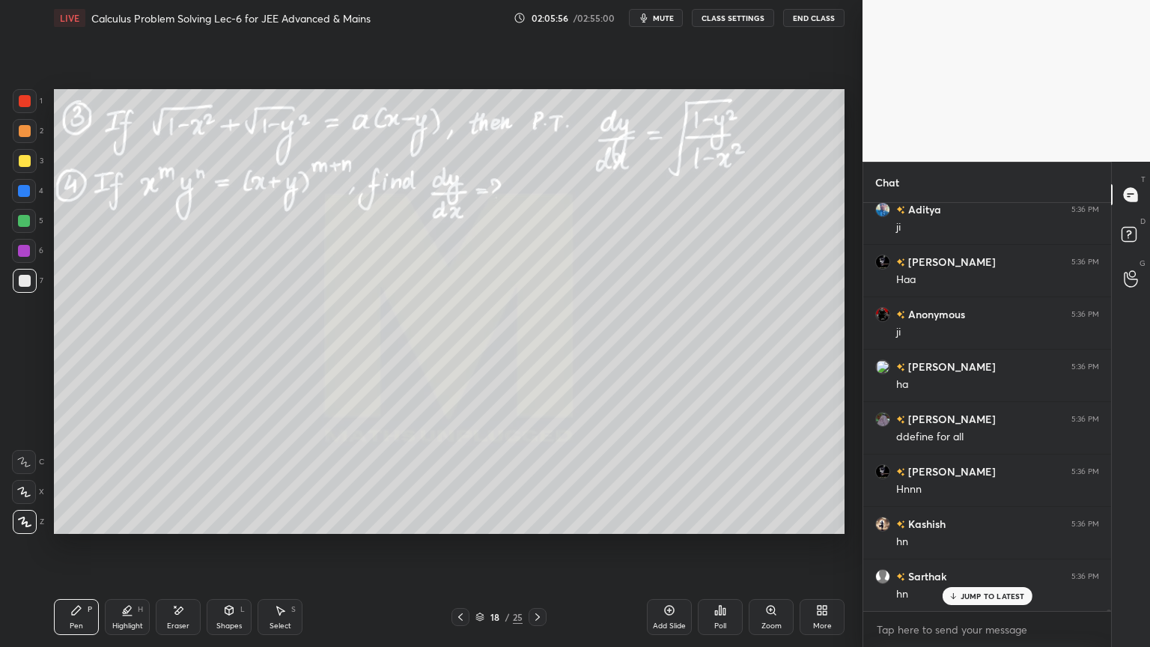
scroll to position [107568, 0]
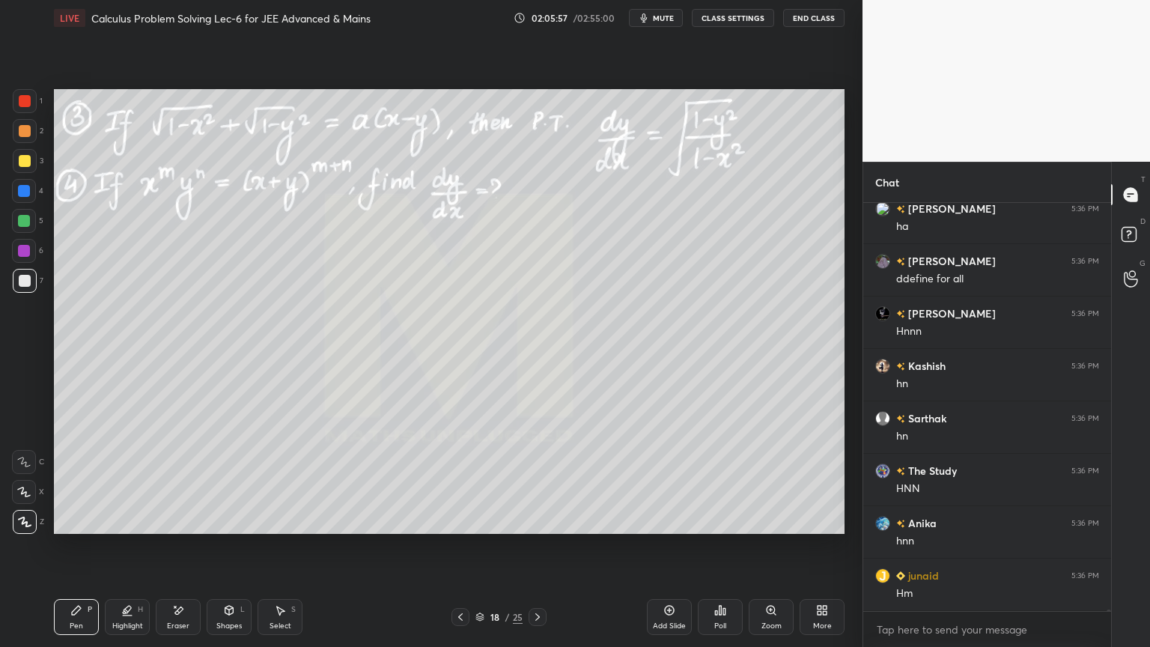
click at [674, 528] on div "Add Slide" at bounding box center [669, 625] width 33 height 7
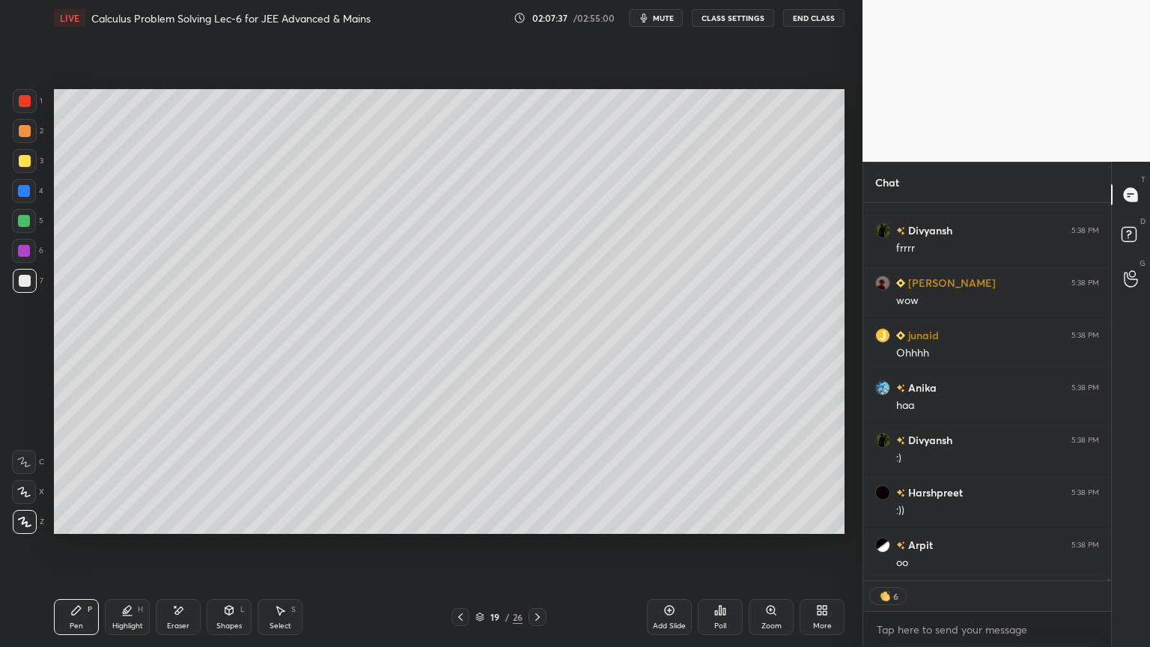
scroll to position [109865, 0]
click at [463, 528] on div "Pen P Highlight H Eraser Shapes L Select S 19 / 26 Add Slide Poll Zoom More" at bounding box center [449, 617] width 790 height 60
drag, startPoint x: 461, startPoint y: 616, endPoint x: 479, endPoint y: 614, distance: 18.1
click at [461, 528] on icon at bounding box center [460, 617] width 12 height 12
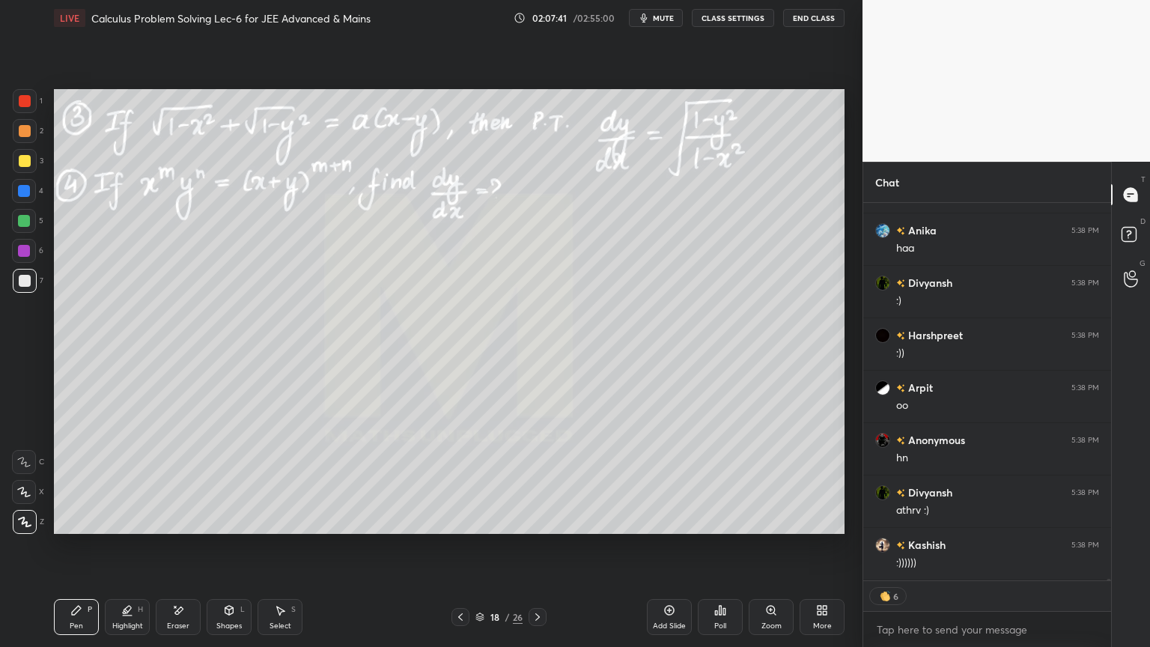
scroll to position [5, 4]
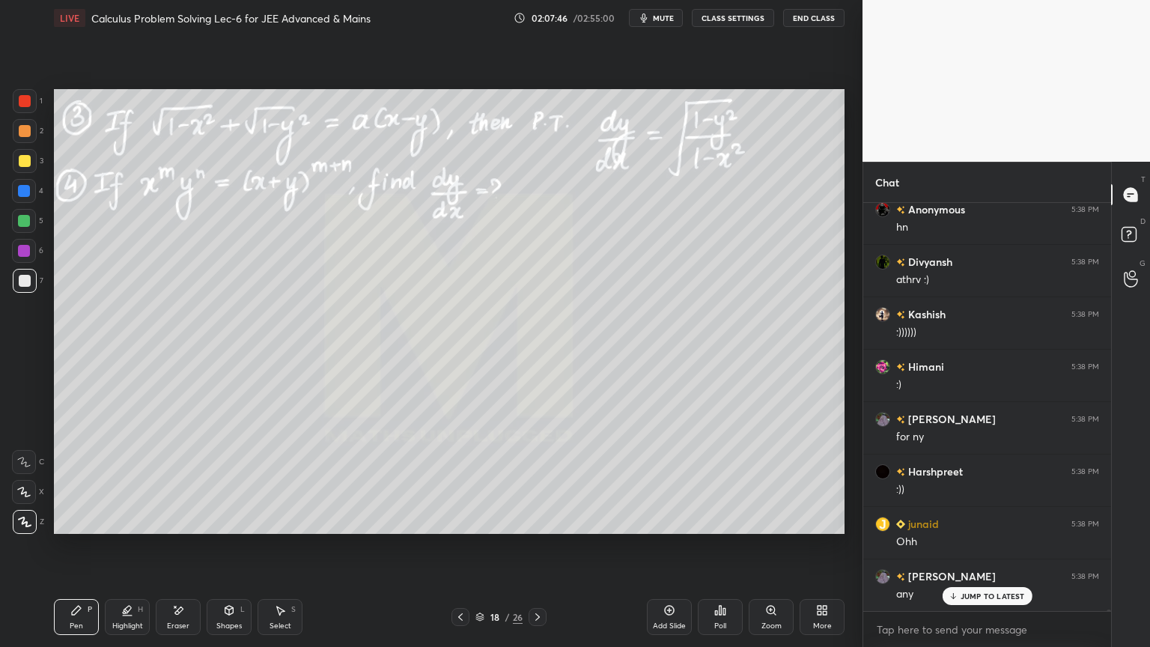
click at [167, 528] on div "Eraser" at bounding box center [178, 625] width 22 height 7
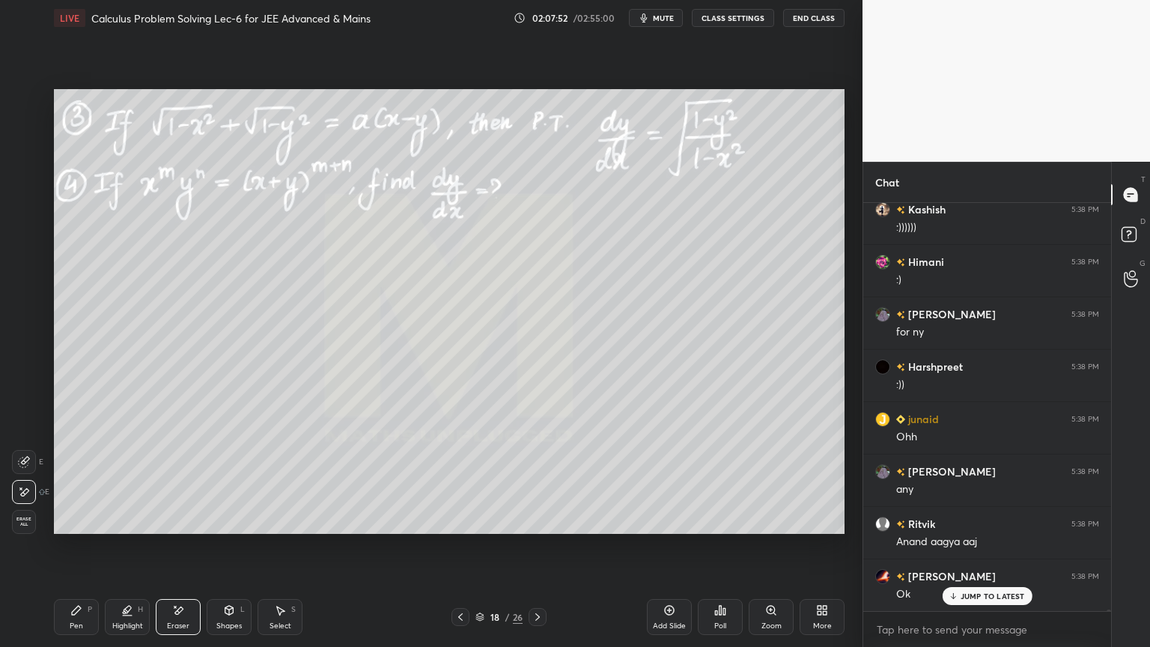
click at [978, 528] on p "JUMP TO LATEST" at bounding box center [992, 595] width 64 height 9
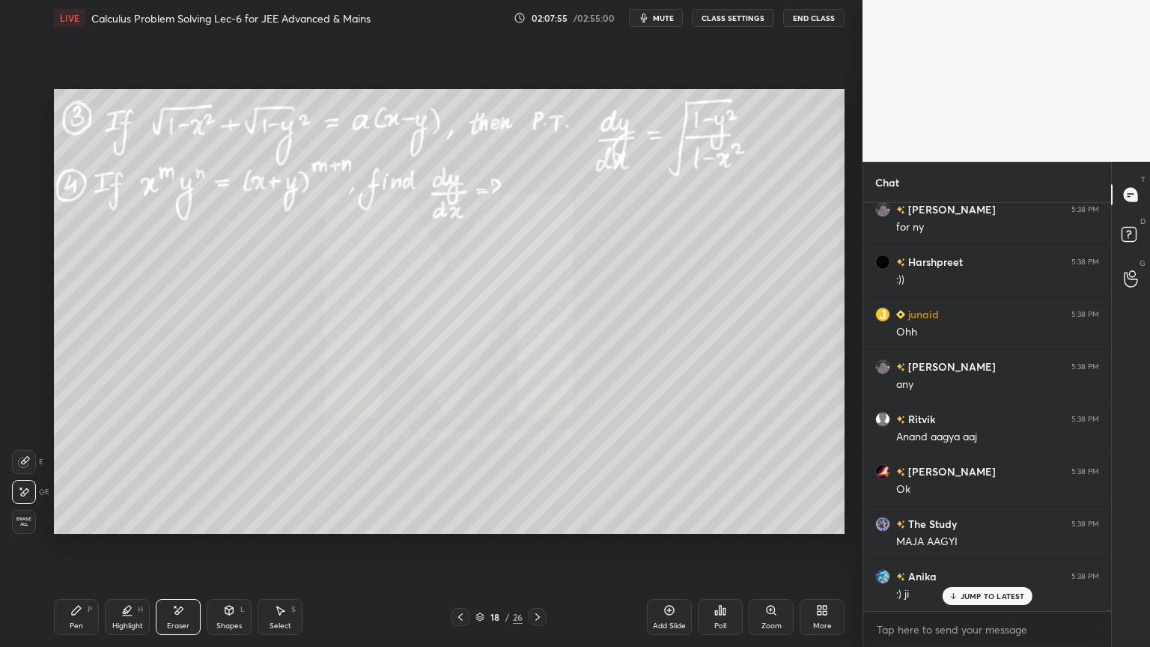
click at [22, 519] on span "Erase all" at bounding box center [24, 521] width 22 height 10
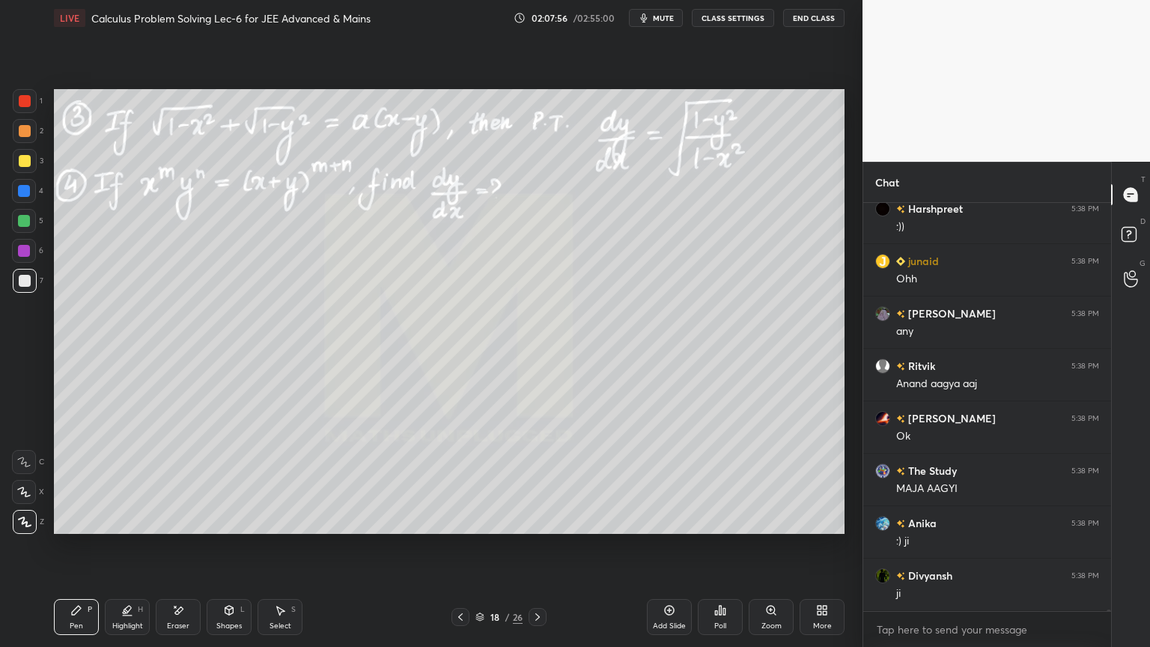
click at [484, 528] on div "18 / 26" at bounding box center [498, 616] width 47 height 13
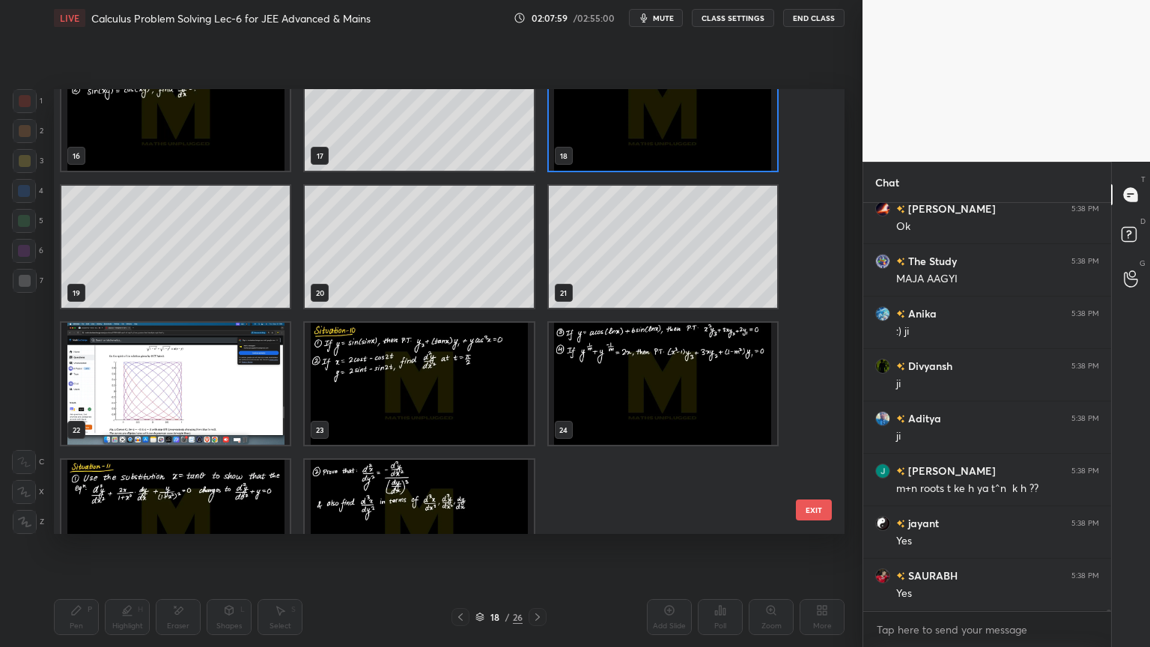
click at [445, 411] on img "grid" at bounding box center [419, 384] width 228 height 122
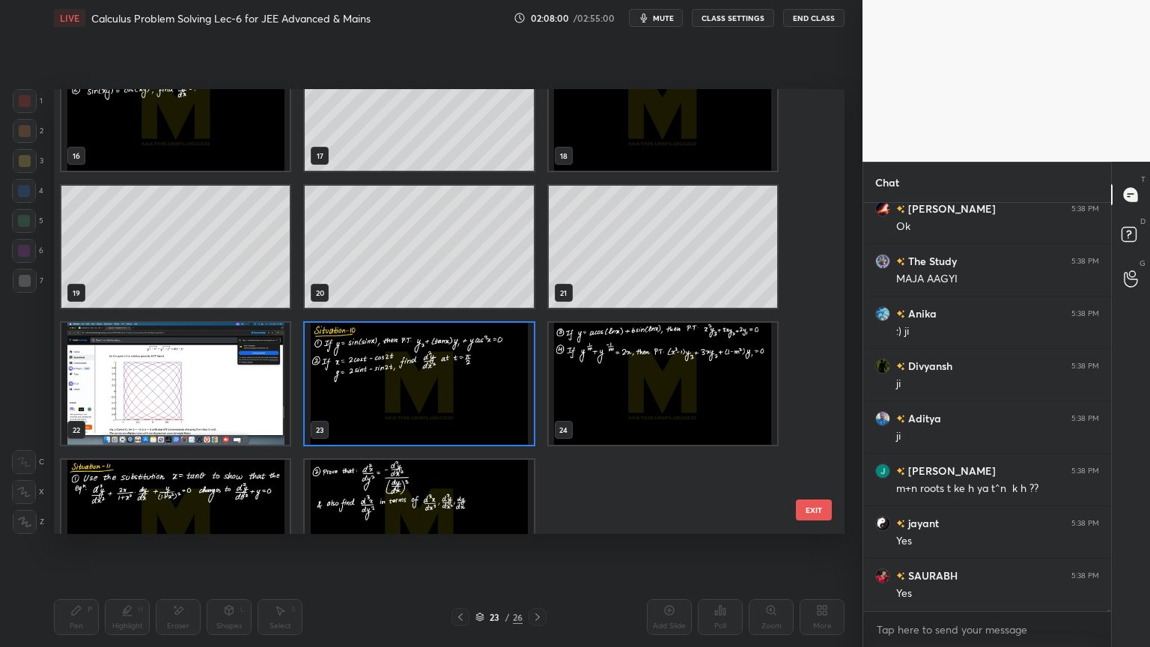
click at [445, 411] on img "grid" at bounding box center [419, 384] width 228 height 122
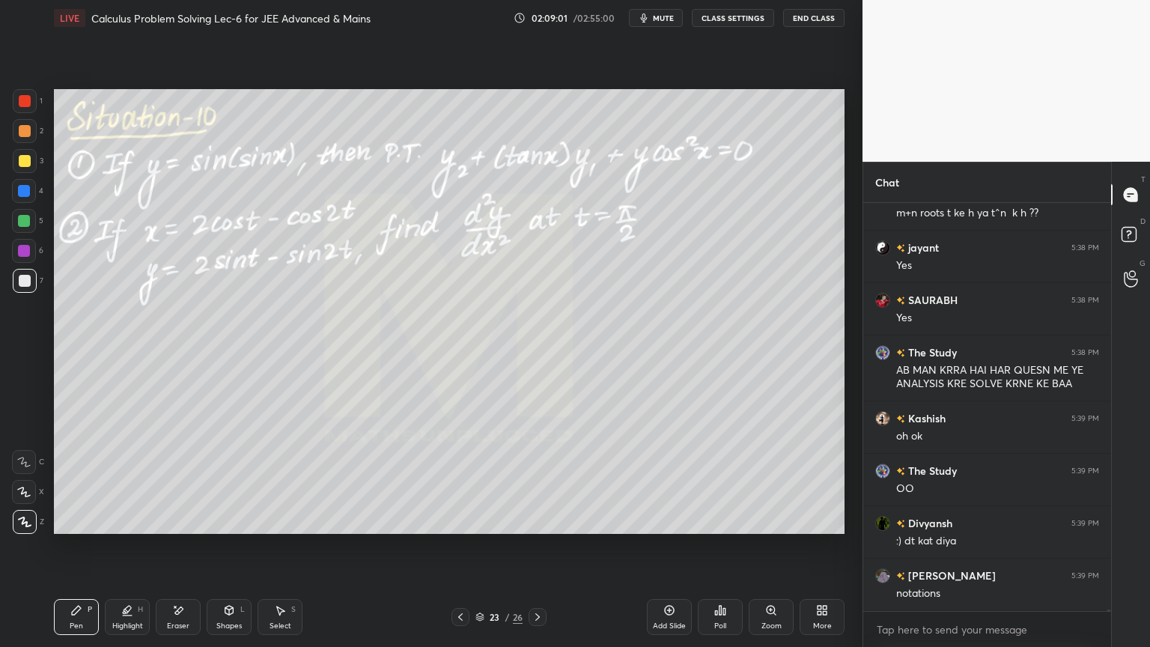
scroll to position [111014, 0]
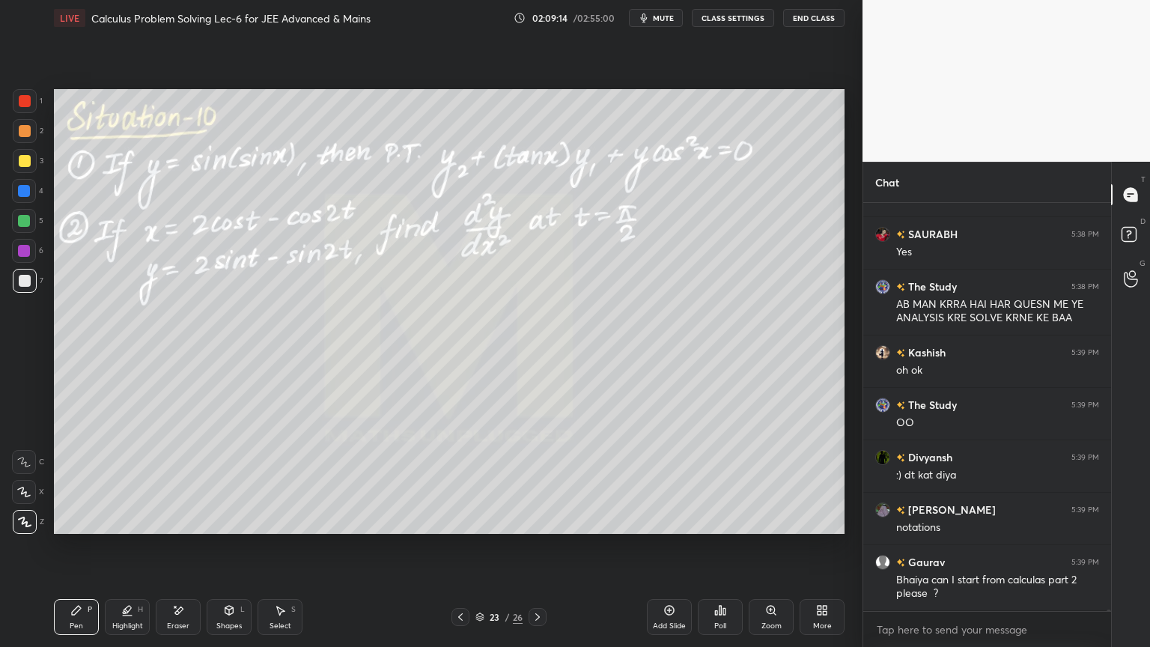
drag, startPoint x: 186, startPoint y: 622, endPoint x: 176, endPoint y: 616, distance: 11.4
click at [184, 528] on div "Eraser" at bounding box center [178, 625] width 22 height 7
click at [34, 522] on span "Erase all" at bounding box center [24, 521] width 22 height 10
drag, startPoint x: 128, startPoint y: 604, endPoint x: 93, endPoint y: 598, distance: 35.7
click at [125, 528] on icon at bounding box center [127, 610] width 12 height 12
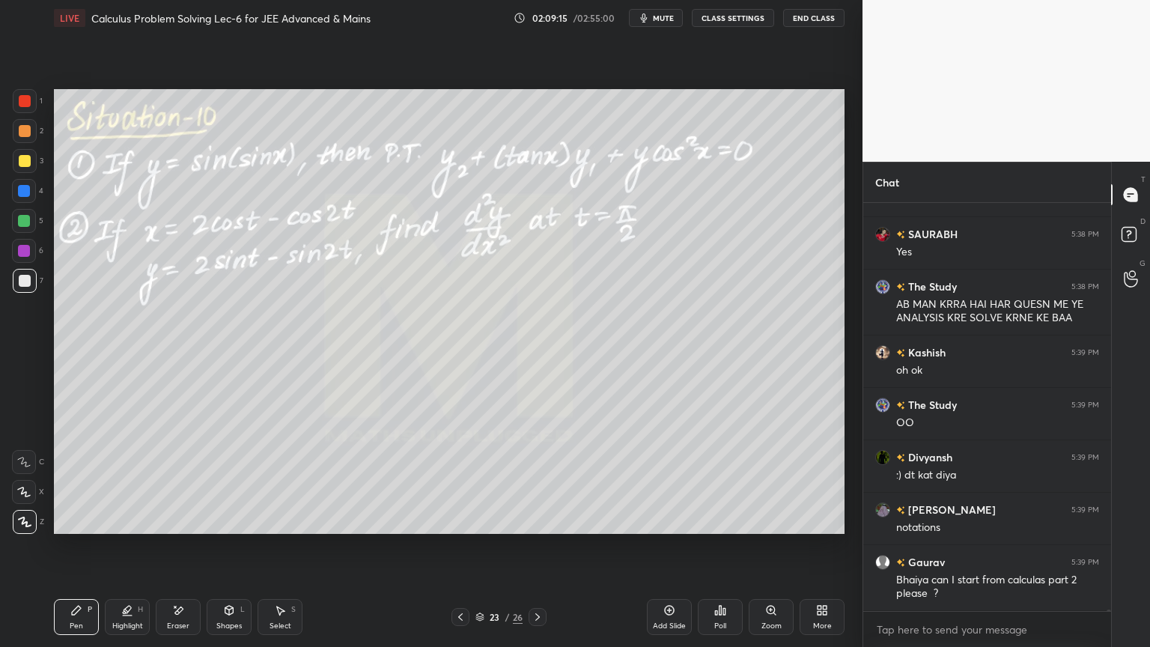
click at [88, 528] on div "Pen P" at bounding box center [76, 617] width 45 height 36
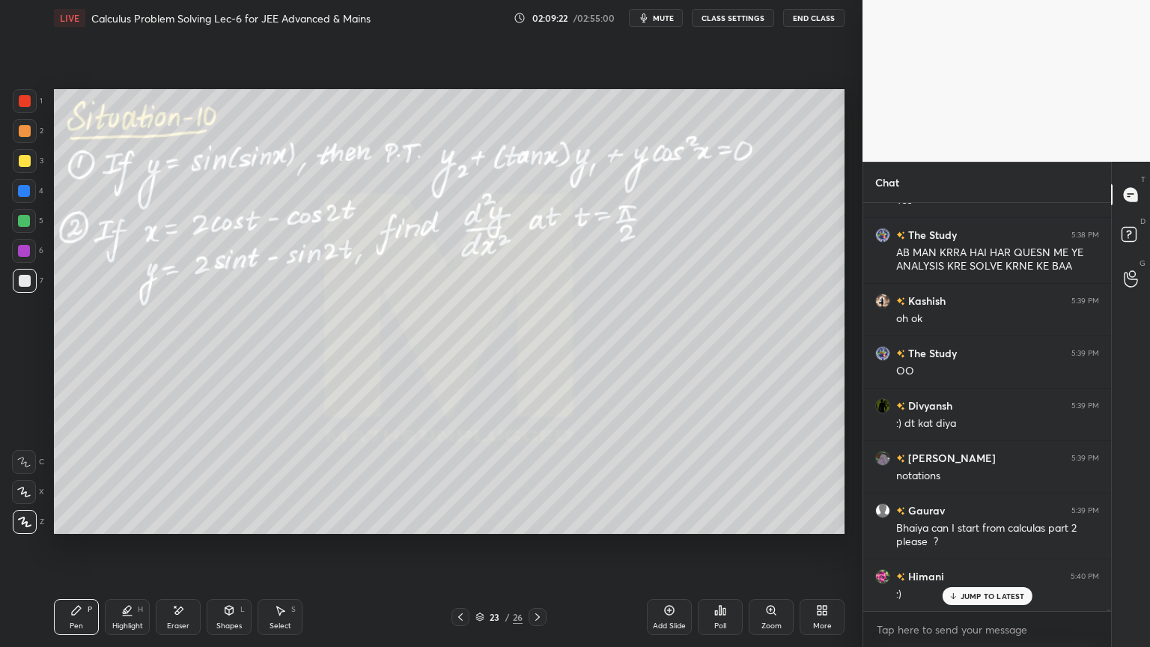
click at [191, 528] on div "Eraser" at bounding box center [178, 617] width 45 height 36
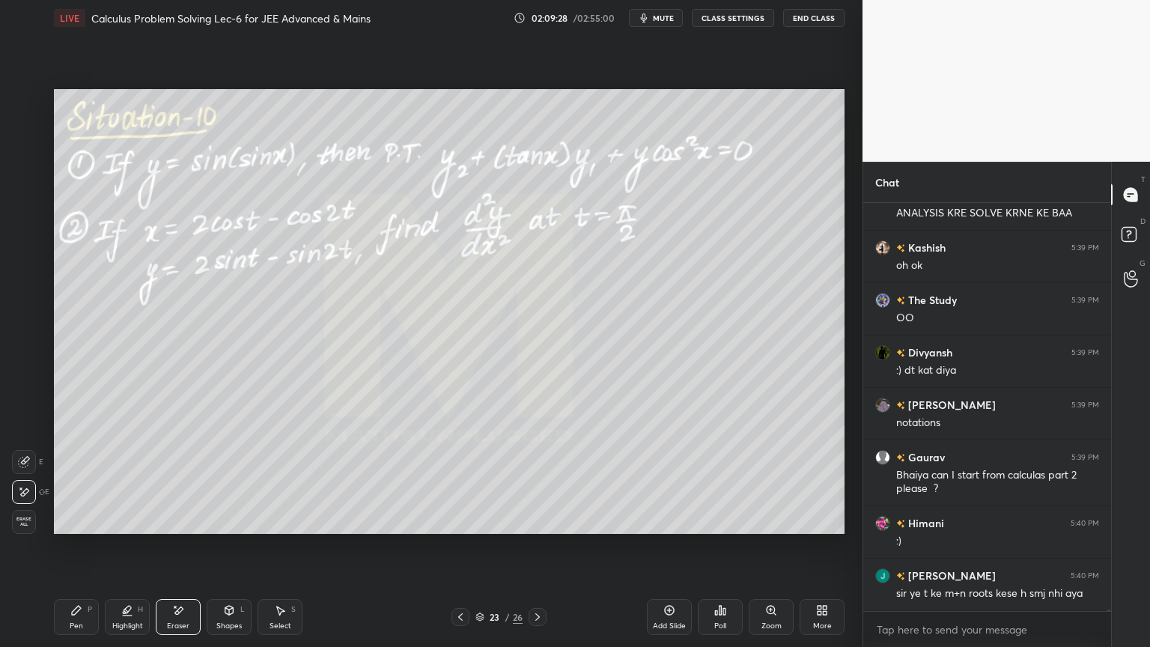
click at [127, 528] on div "Highlight H" at bounding box center [127, 617] width 45 height 36
drag, startPoint x: 79, startPoint y: 616, endPoint x: 85, endPoint y: 625, distance: 11.2
click at [76, 528] on div "Pen P" at bounding box center [76, 617] width 45 height 36
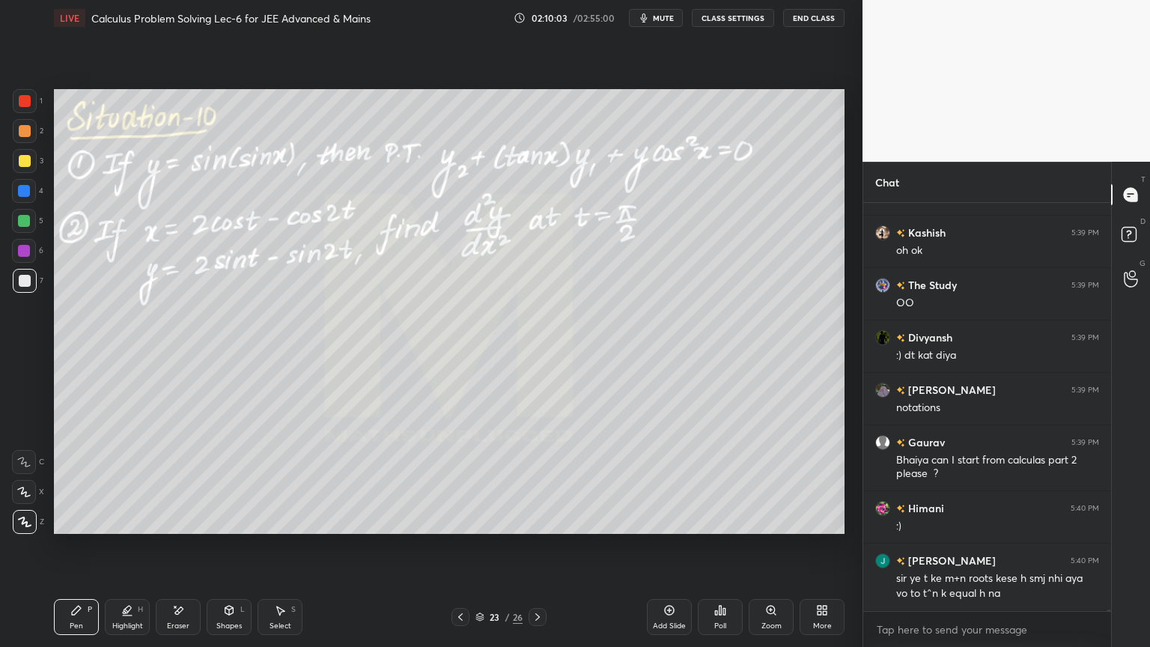
click at [23, 135] on div at bounding box center [25, 131] width 12 height 12
click at [187, 528] on div "Eraser" at bounding box center [178, 617] width 45 height 36
drag, startPoint x: 85, startPoint y: 622, endPoint x: 182, endPoint y: 576, distance: 107.1
click at [85, 528] on div "Pen P" at bounding box center [76, 617] width 45 height 36
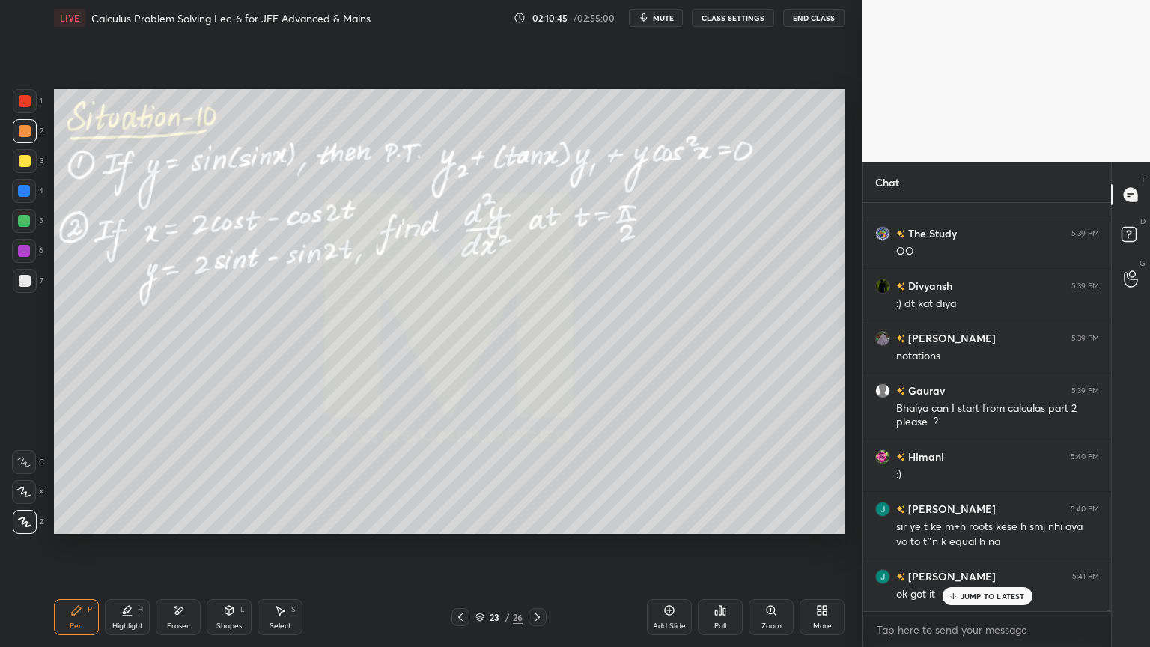
scroll to position [111265, 0]
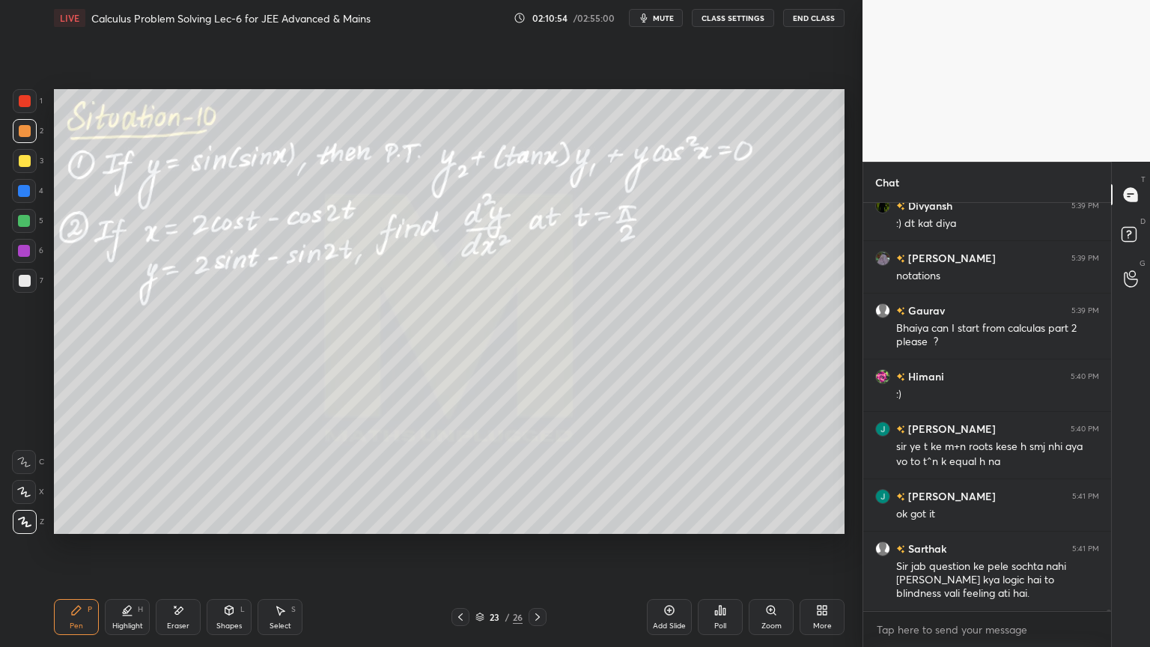
click at [180, 528] on div "Eraser" at bounding box center [178, 617] width 45 height 36
drag, startPoint x: 281, startPoint y: 621, endPoint x: 282, endPoint y: 611, distance: 10.5
click at [281, 528] on div "Select" at bounding box center [280, 625] width 22 height 7
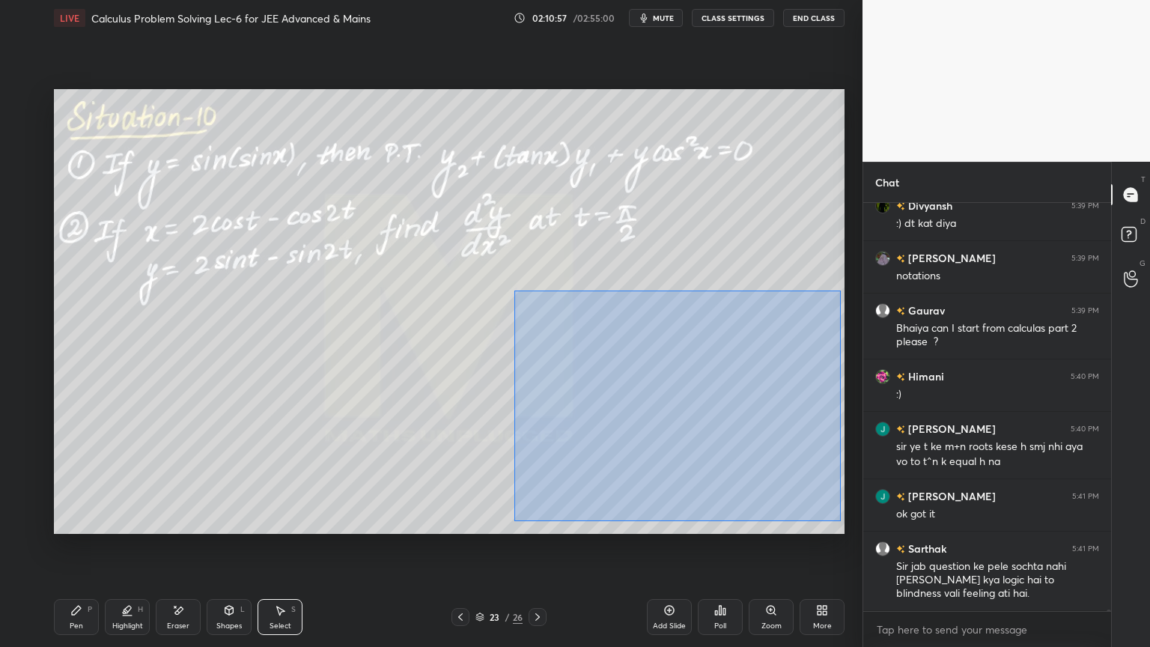
drag, startPoint x: 531, startPoint y: 300, endPoint x: 841, endPoint y: 513, distance: 375.6
click at [842, 520] on div "0 ° Undo Copy Duplicate Duplicate to new slide Delete" at bounding box center [449, 311] width 790 height 445
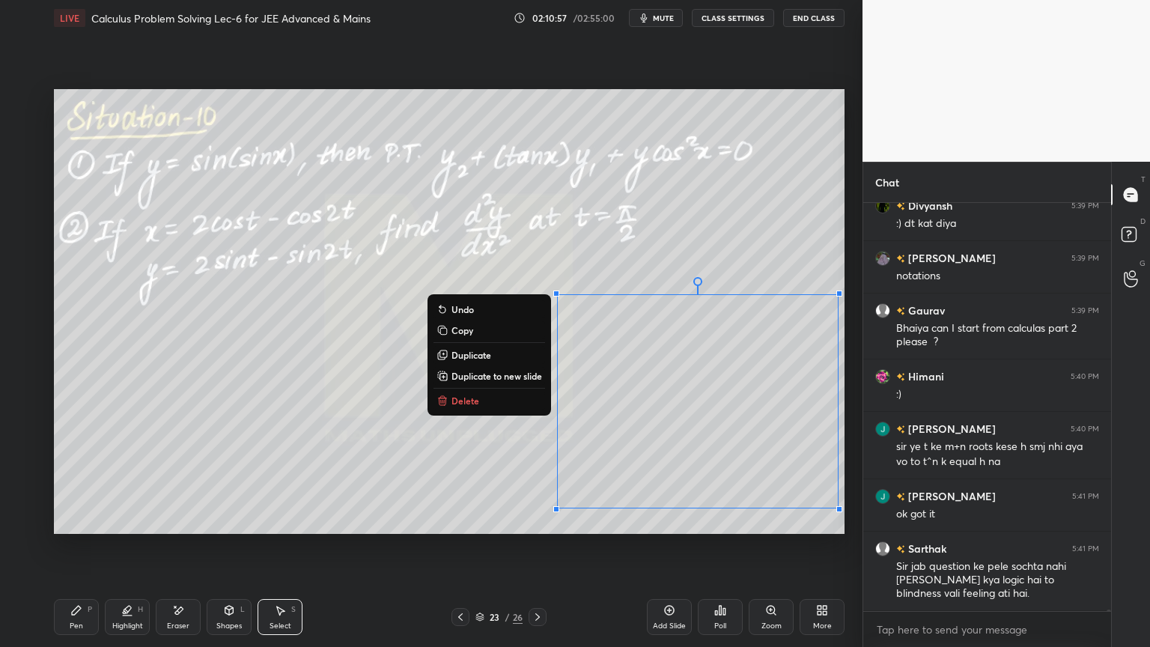
drag, startPoint x: 451, startPoint y: 400, endPoint x: 326, endPoint y: 499, distance: 158.3
click at [452, 401] on p "Delete" at bounding box center [465, 400] width 28 height 12
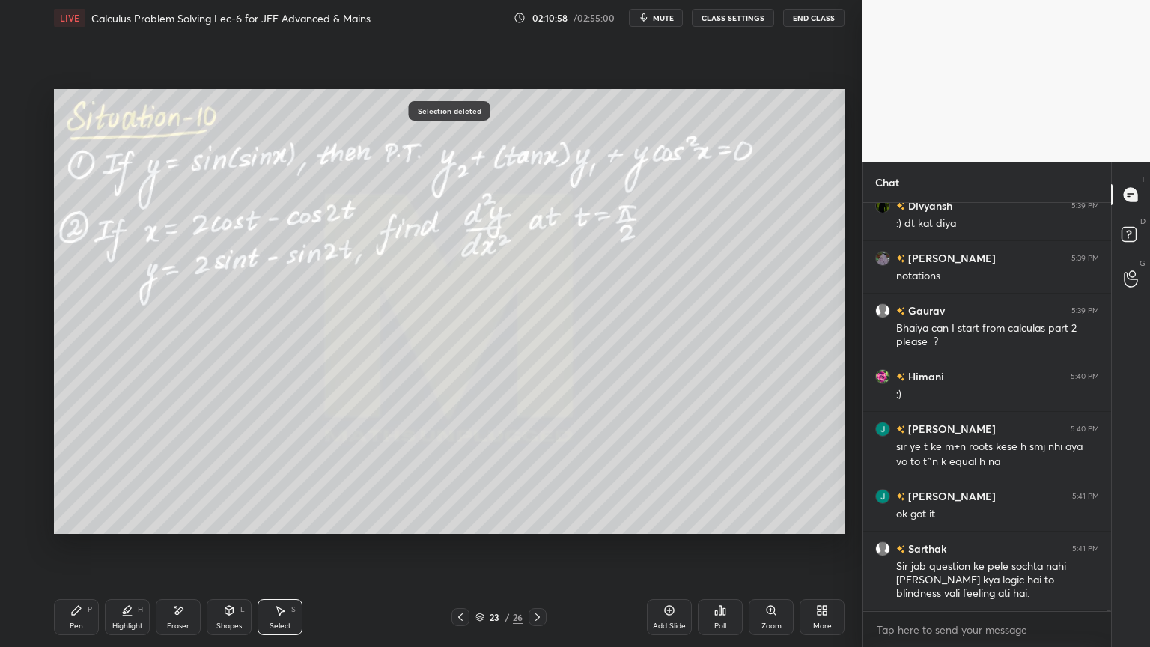
click at [114, 528] on div "Highlight H" at bounding box center [127, 617] width 45 height 36
click at [85, 528] on div "Pen P" at bounding box center [76, 617] width 45 height 36
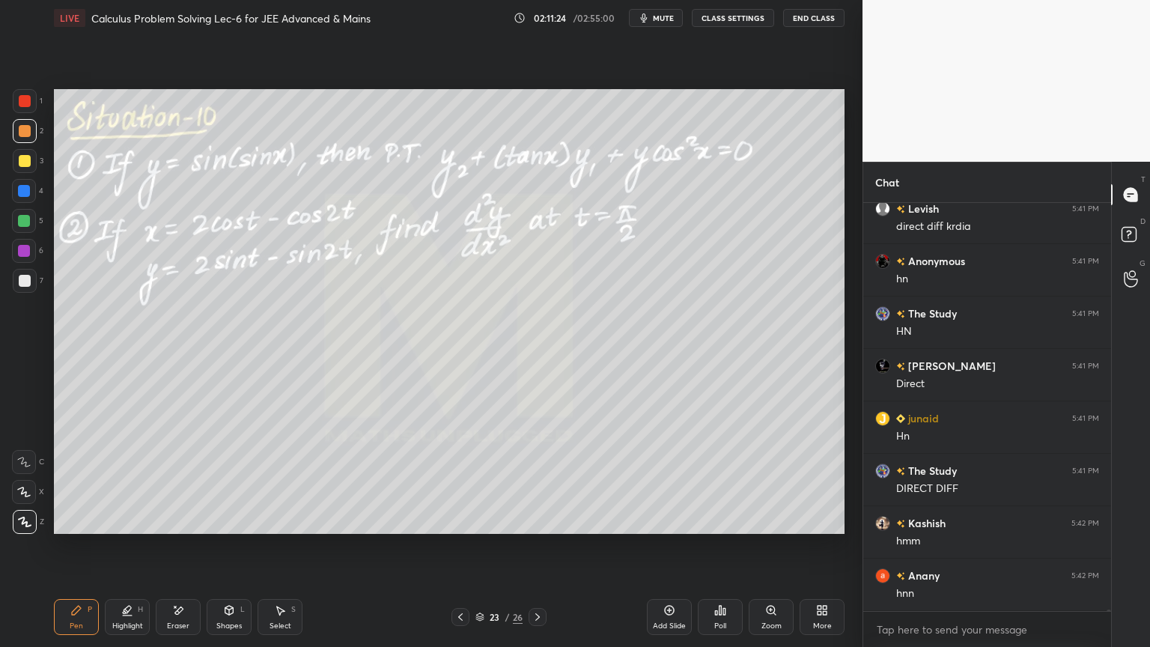
scroll to position [111736, 0]
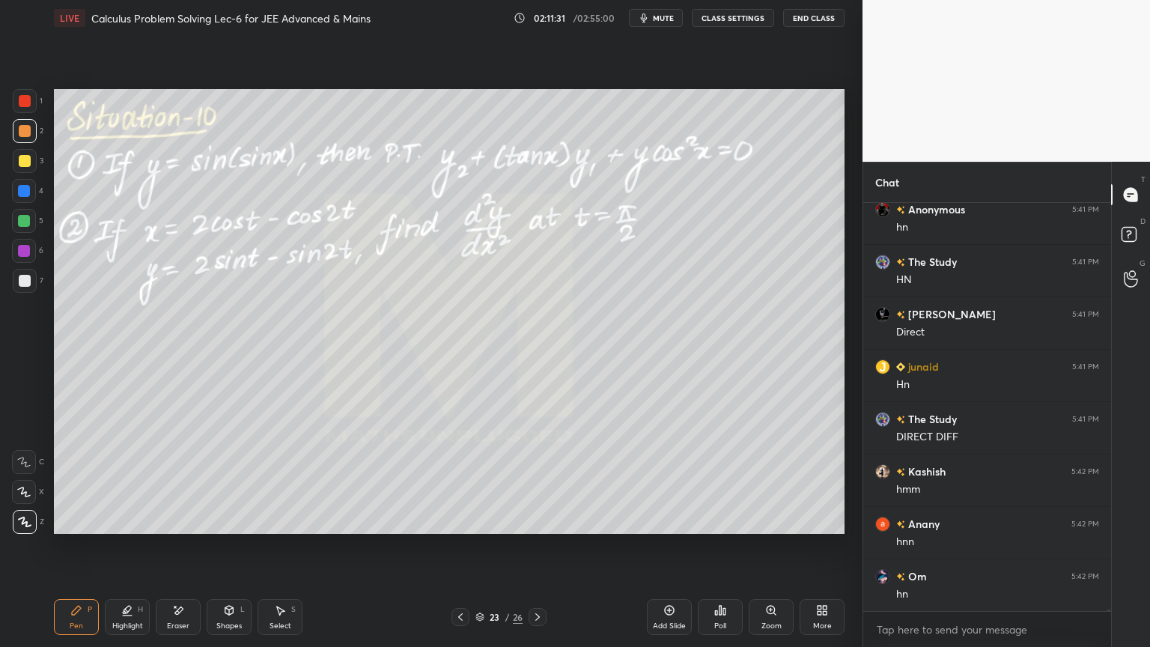
click at [180, 528] on div "Eraser" at bounding box center [178, 617] width 45 height 36
click at [64, 528] on div "Pen P" at bounding box center [76, 617] width 45 height 36
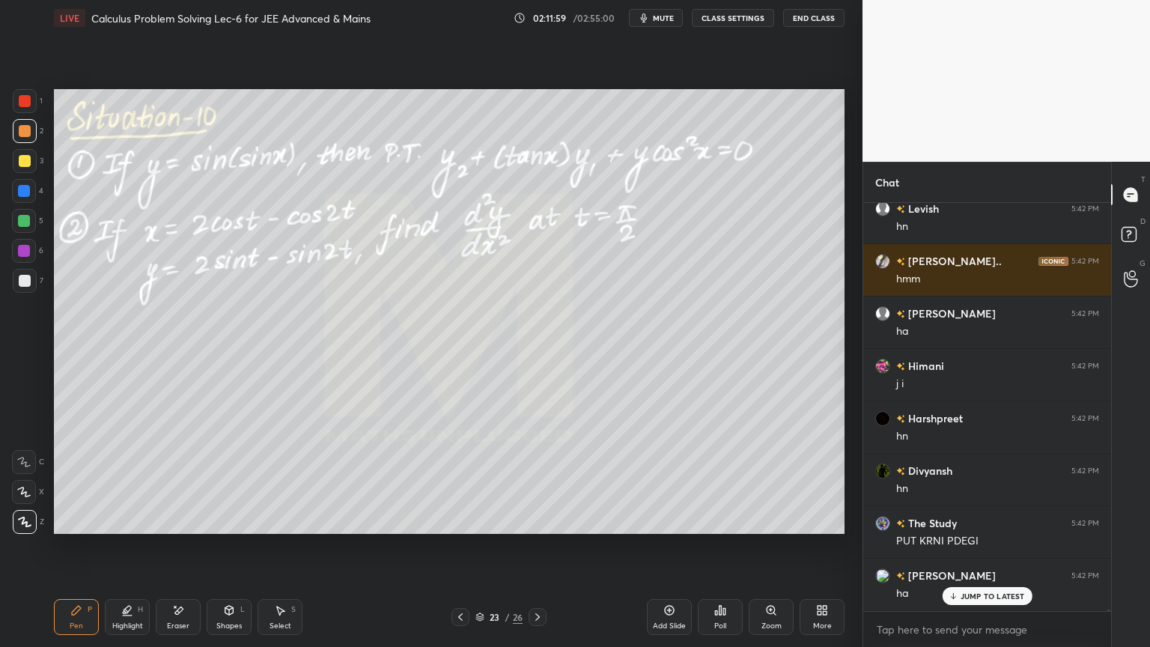
scroll to position [112260, 0]
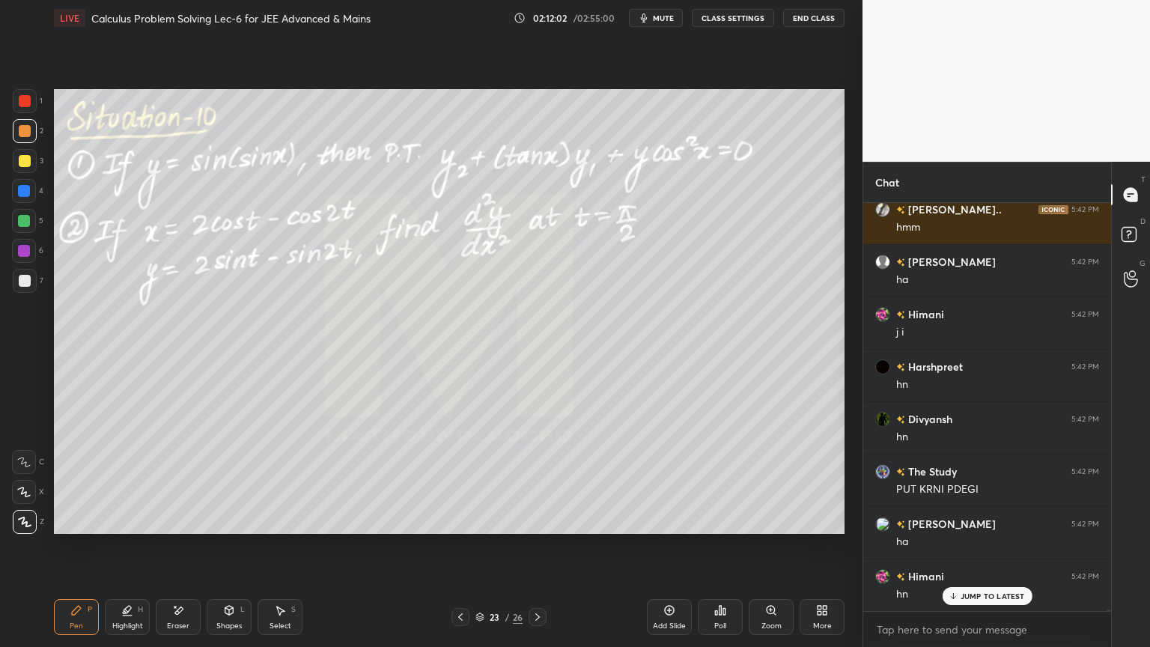
click at [175, 528] on div "Eraser" at bounding box center [178, 625] width 22 height 7
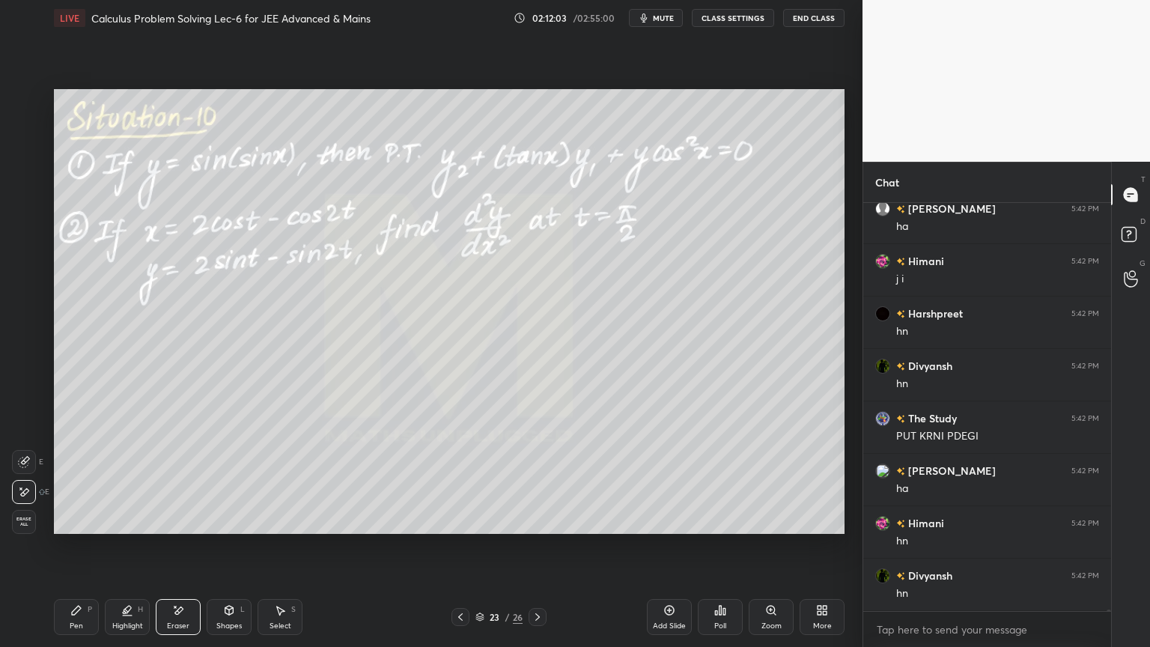
drag, startPoint x: 86, startPoint y: 621, endPoint x: 108, endPoint y: 605, distance: 27.2
click at [85, 528] on div "Pen P" at bounding box center [76, 617] width 45 height 36
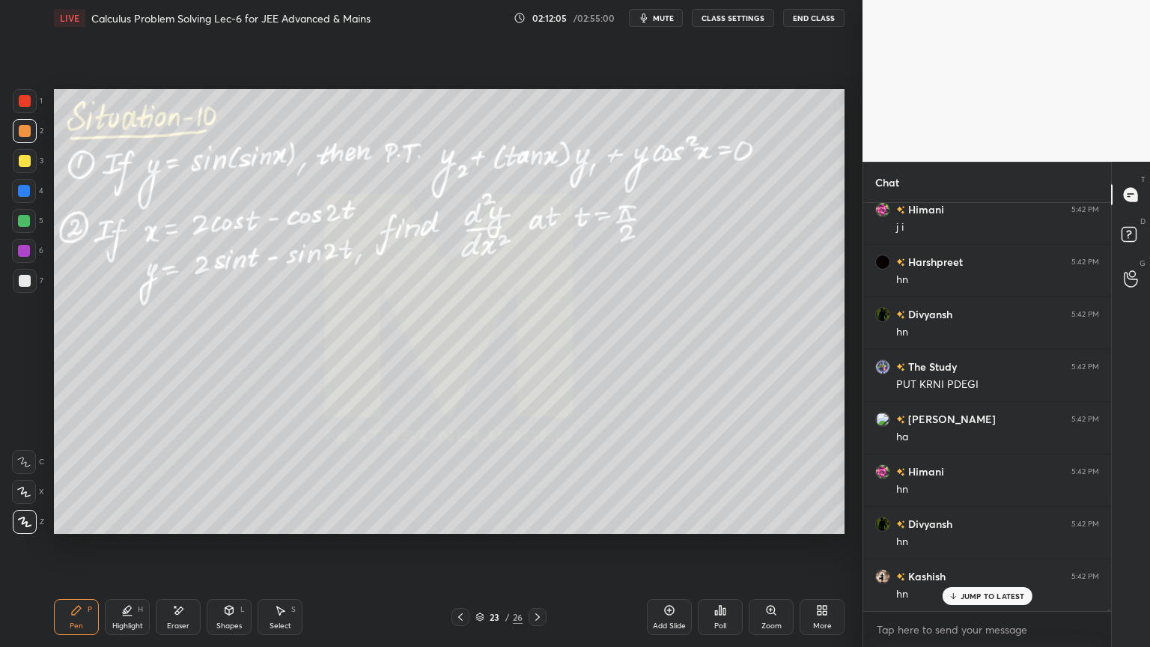
click at [276, 528] on div "Select" at bounding box center [280, 625] width 22 height 7
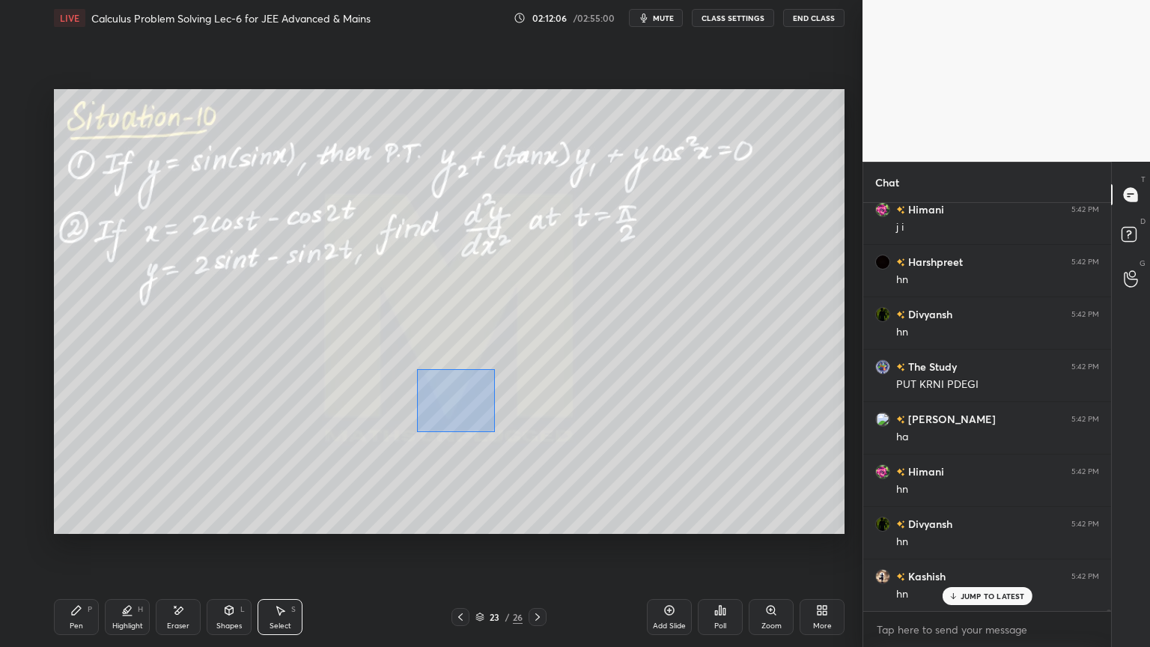
drag, startPoint x: 439, startPoint y: 403, endPoint x: 472, endPoint y: 409, distance: 33.5
click at [494, 430] on div "0 ° Undo Copy Duplicate Duplicate to new slide Delete" at bounding box center [449, 311] width 790 height 445
drag, startPoint x: 460, startPoint y: 396, endPoint x: 393, endPoint y: 438, distance: 78.7
click at [388, 399] on div "0 ° Undo Copy Duplicate Duplicate to new slide Delete" at bounding box center [449, 311] width 790 height 445
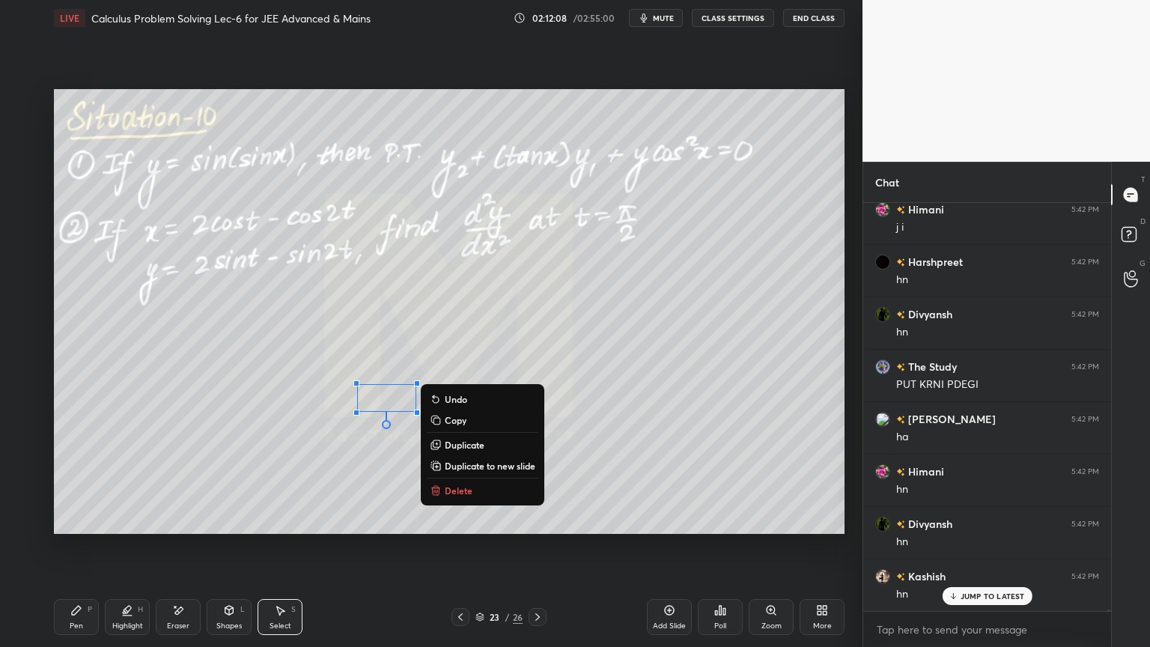
click at [391, 449] on div "0 ° Undo Copy Duplicate Duplicate to new slide Delete" at bounding box center [449, 311] width 790 height 445
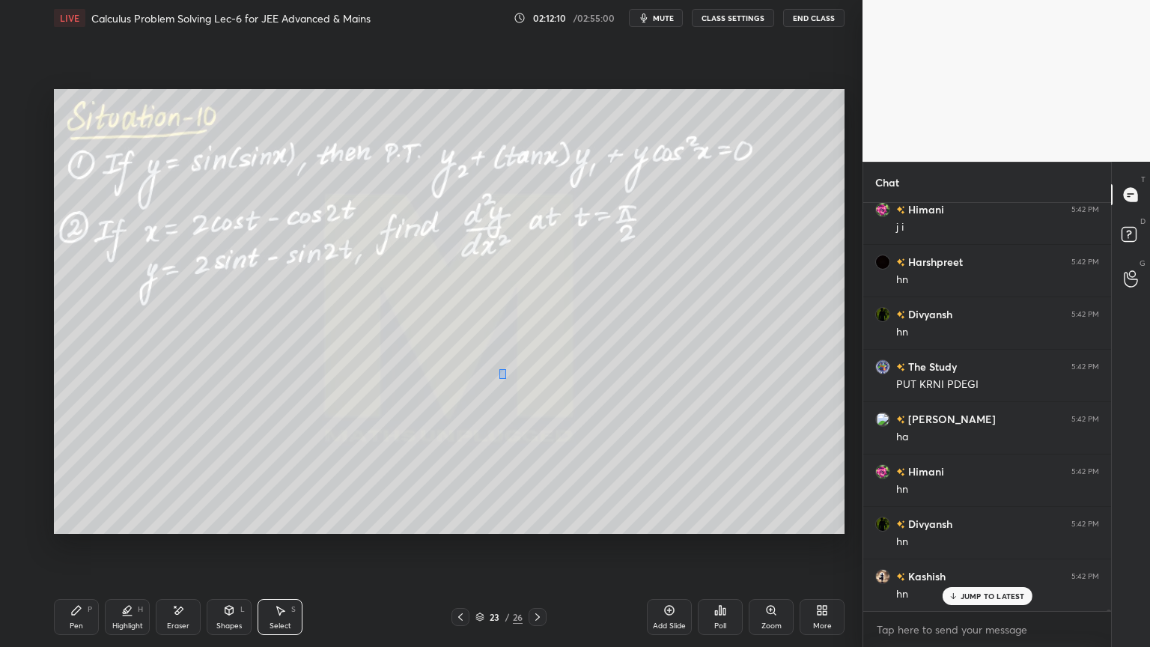
drag, startPoint x: 499, startPoint y: 368, endPoint x: 781, endPoint y: 435, distance: 290.1
click at [784, 436] on div "0 ° Undo Copy Duplicate Duplicate to new slide Delete" at bounding box center [449, 311] width 790 height 445
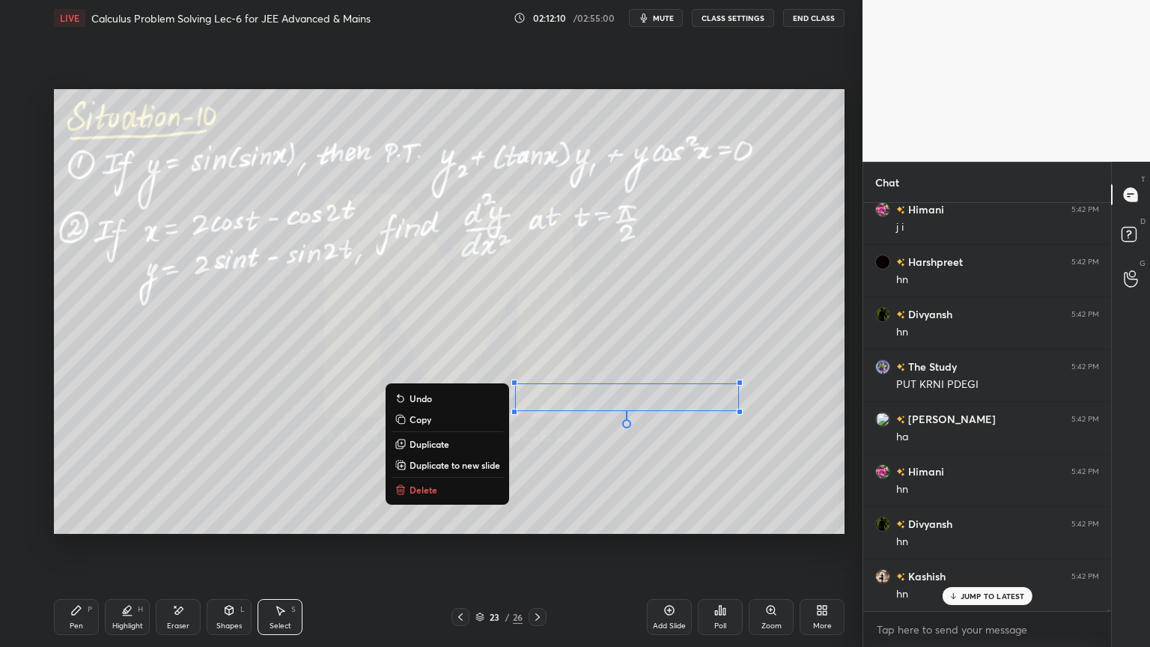
scroll to position [112418, 0]
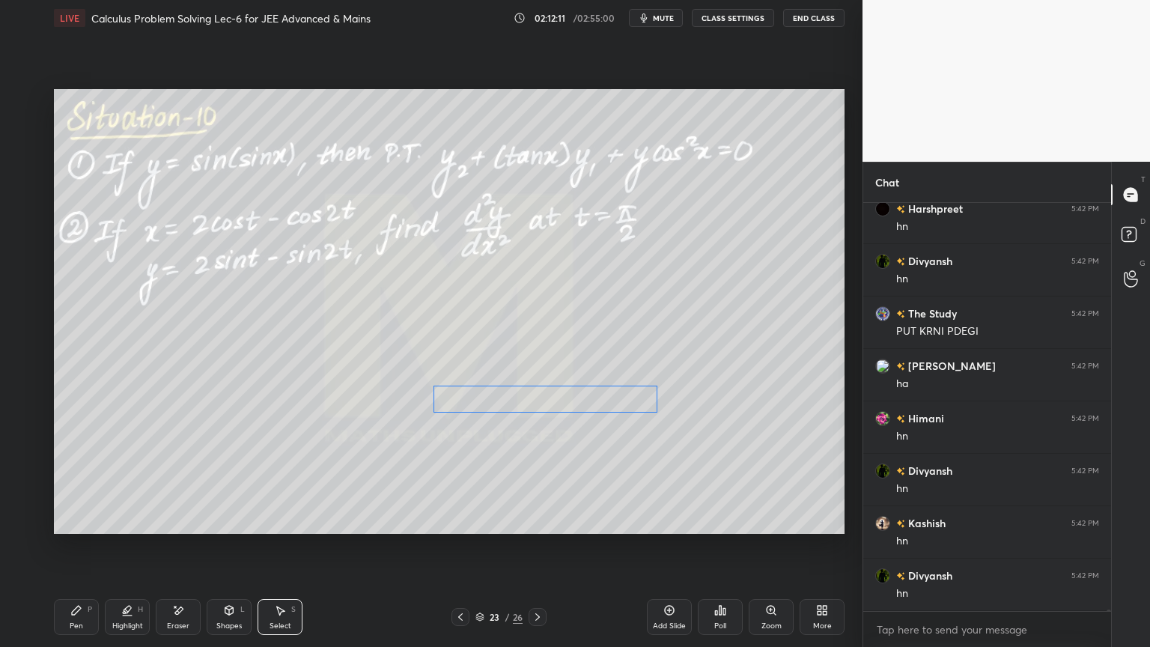
drag, startPoint x: 659, startPoint y: 398, endPoint x: 575, endPoint y: 402, distance: 84.7
click at [579, 401] on div "0 ° Undo Copy Duplicate Duplicate to new slide Delete" at bounding box center [449, 311] width 790 height 445
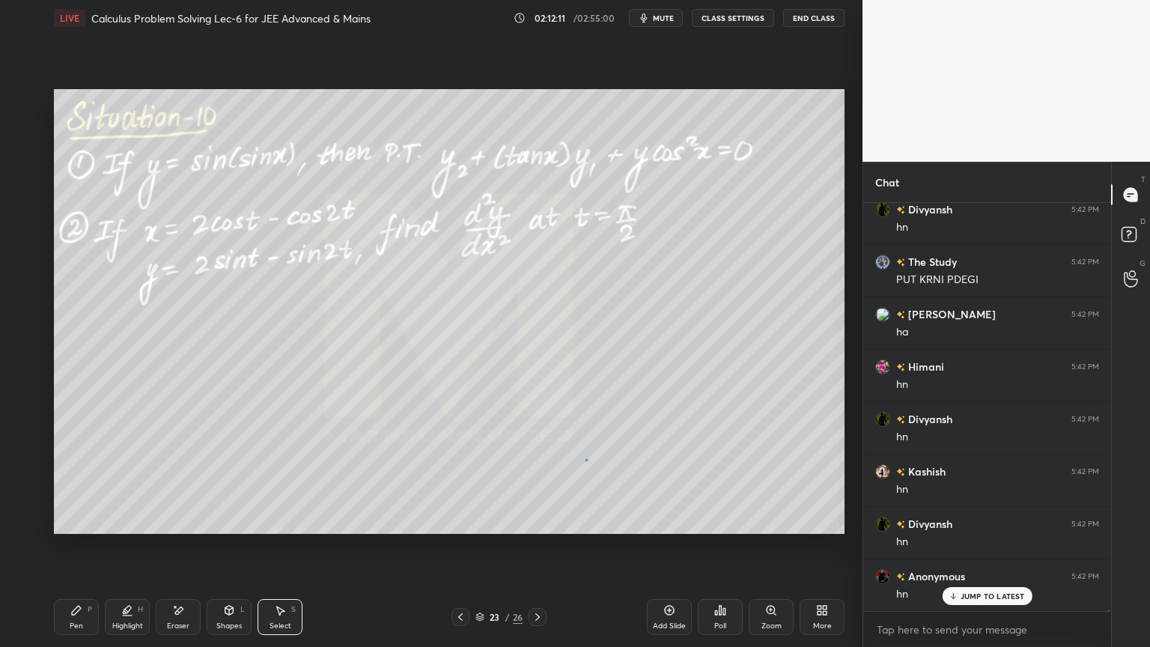
click at [585, 460] on div "0 ° Undo Copy Duplicate Duplicate to new slide Delete" at bounding box center [449, 311] width 790 height 445
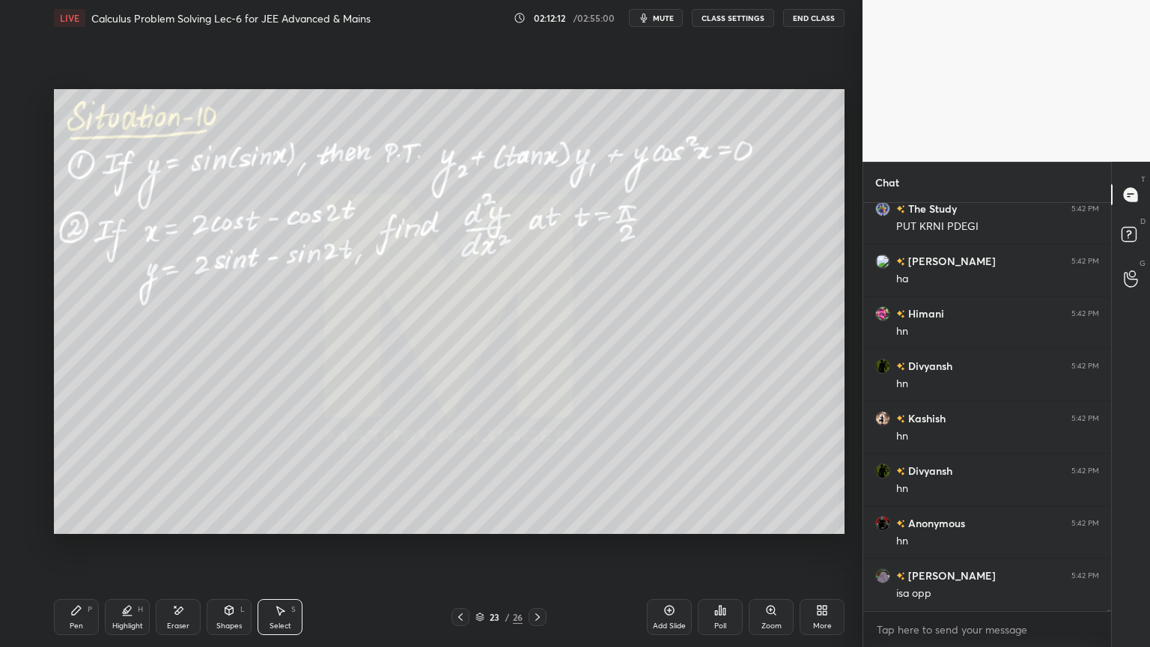
drag, startPoint x: 90, startPoint y: 612, endPoint x: 137, endPoint y: 588, distance: 52.6
click at [89, 528] on div "P" at bounding box center [90, 609] width 4 height 7
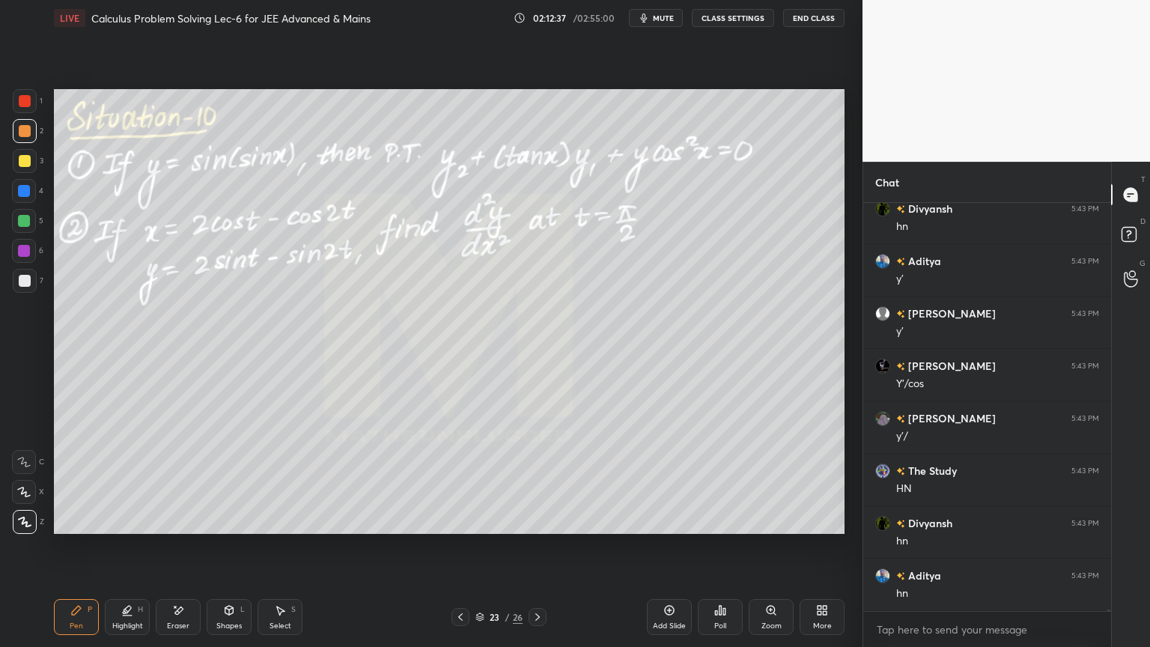
scroll to position [113098, 0]
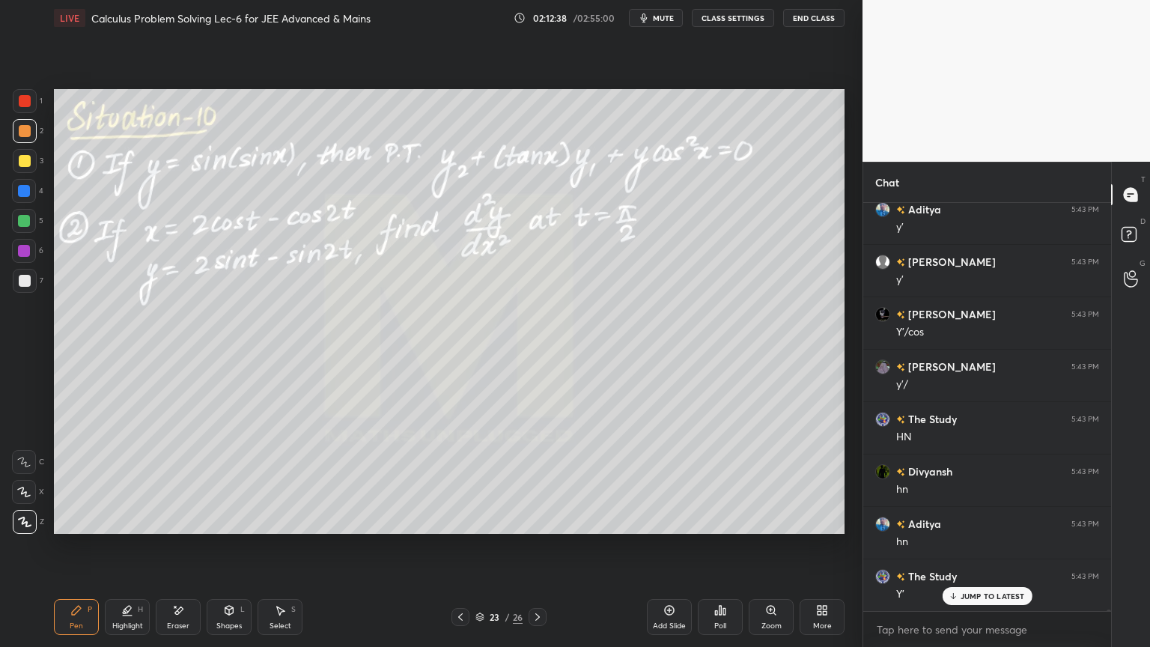
click at [186, 528] on div "Eraser" at bounding box center [178, 617] width 45 height 36
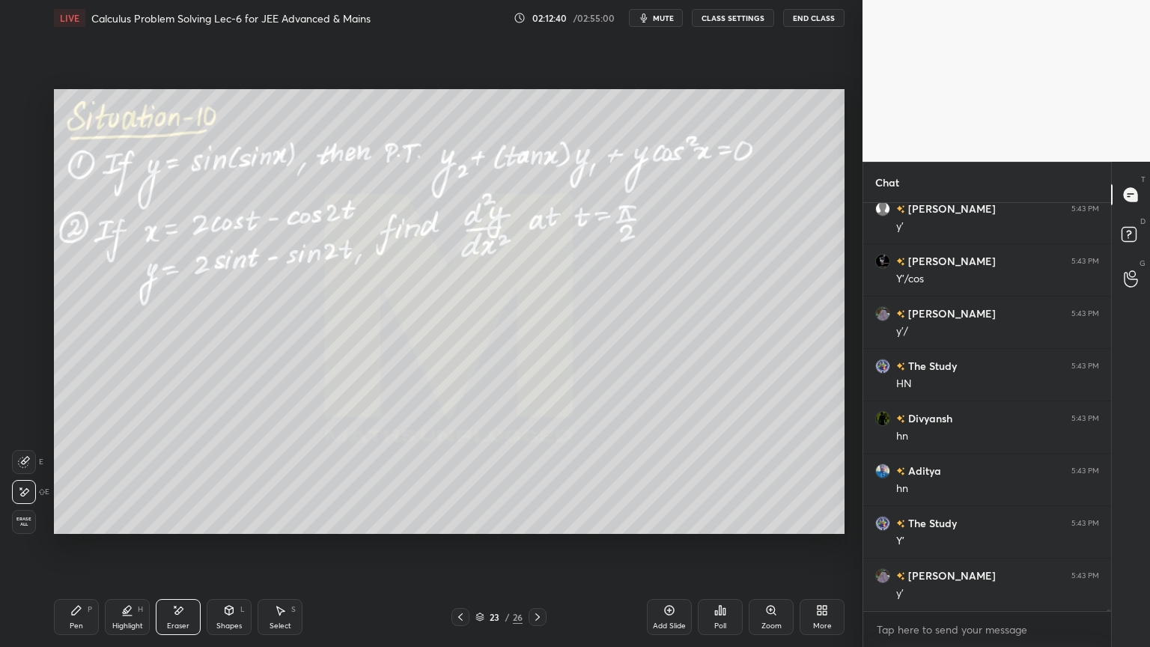
scroll to position [113203, 0]
drag, startPoint x: 91, startPoint y: 612, endPoint x: 193, endPoint y: 555, distance: 117.0
click at [90, 528] on div "Pen P" at bounding box center [76, 617] width 45 height 36
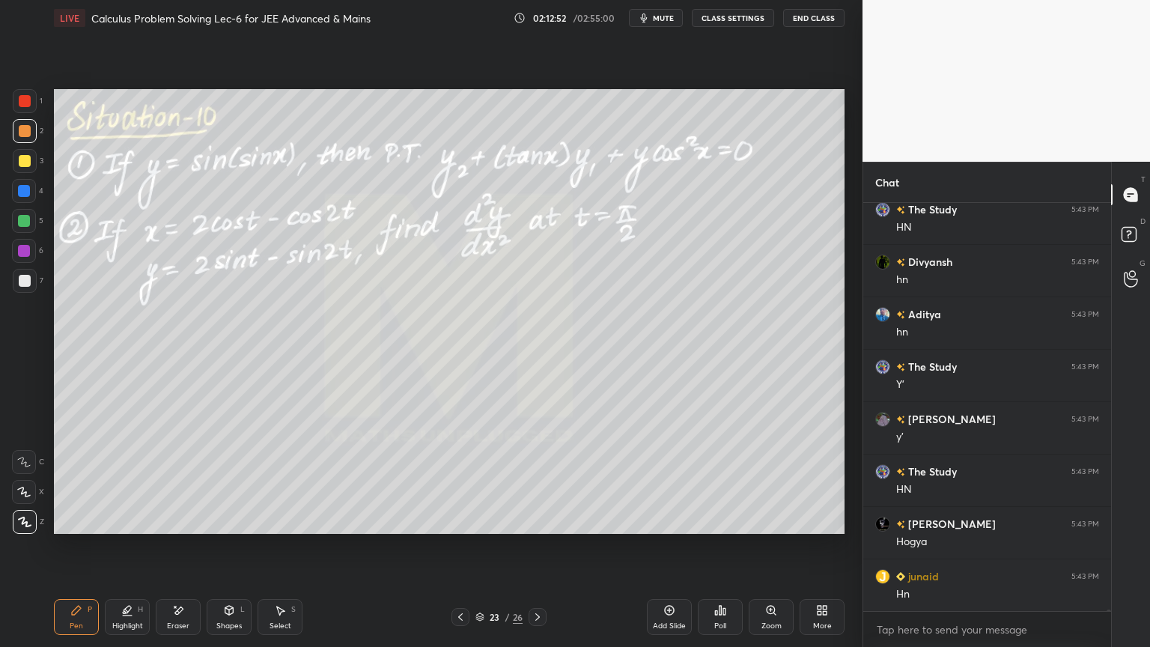
scroll to position [113361, 0]
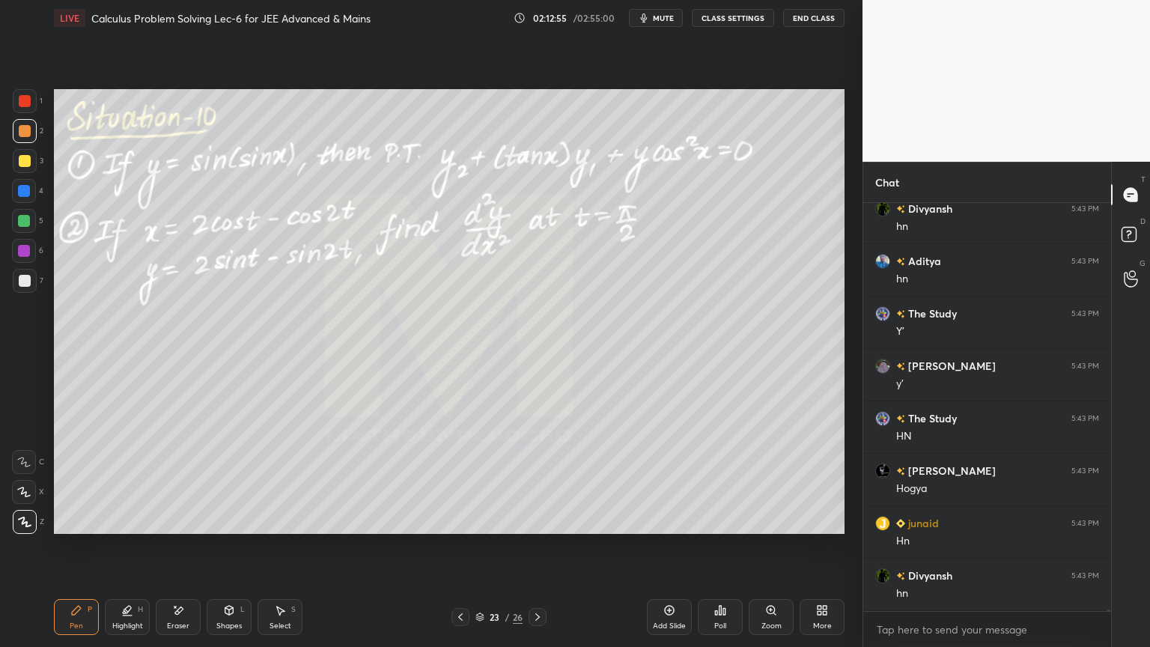
drag, startPoint x: 174, startPoint y: 608, endPoint x: 147, endPoint y: 571, distance: 45.1
click at [174, 528] on icon at bounding box center [178, 610] width 12 height 13
click at [26, 522] on span "Erase all" at bounding box center [24, 521] width 22 height 10
drag, startPoint x: 122, startPoint y: 616, endPoint x: 83, endPoint y: 622, distance: 39.4
click at [118, 528] on div "Highlight H" at bounding box center [127, 617] width 45 height 36
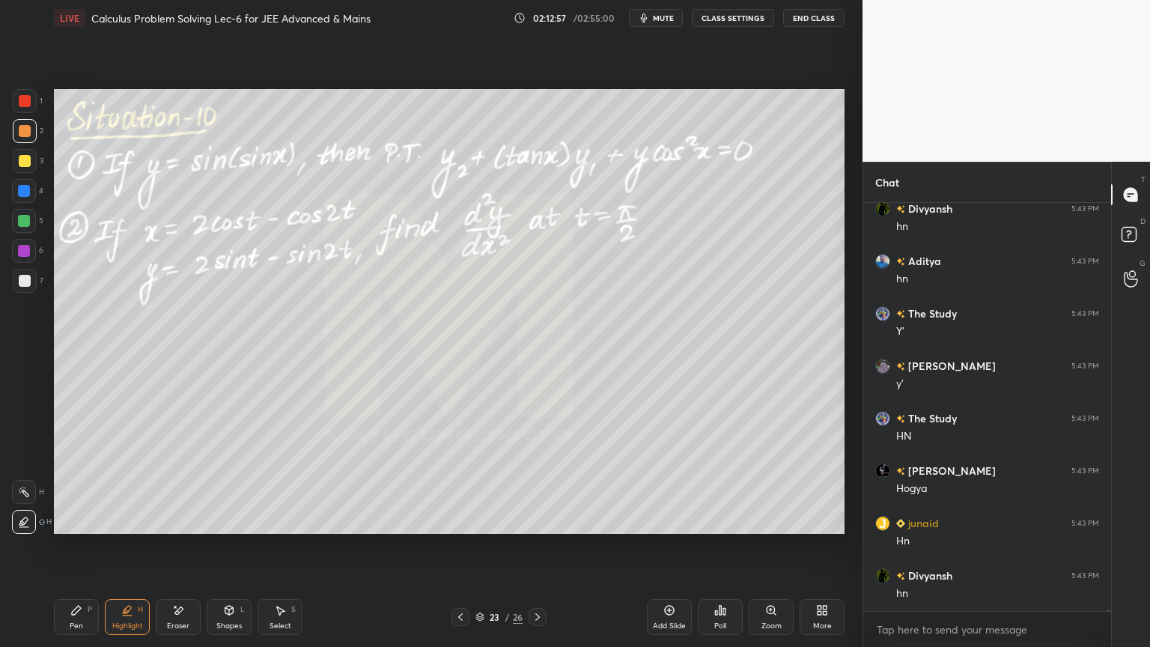
click at [82, 528] on div "Pen P" at bounding box center [76, 617] width 45 height 36
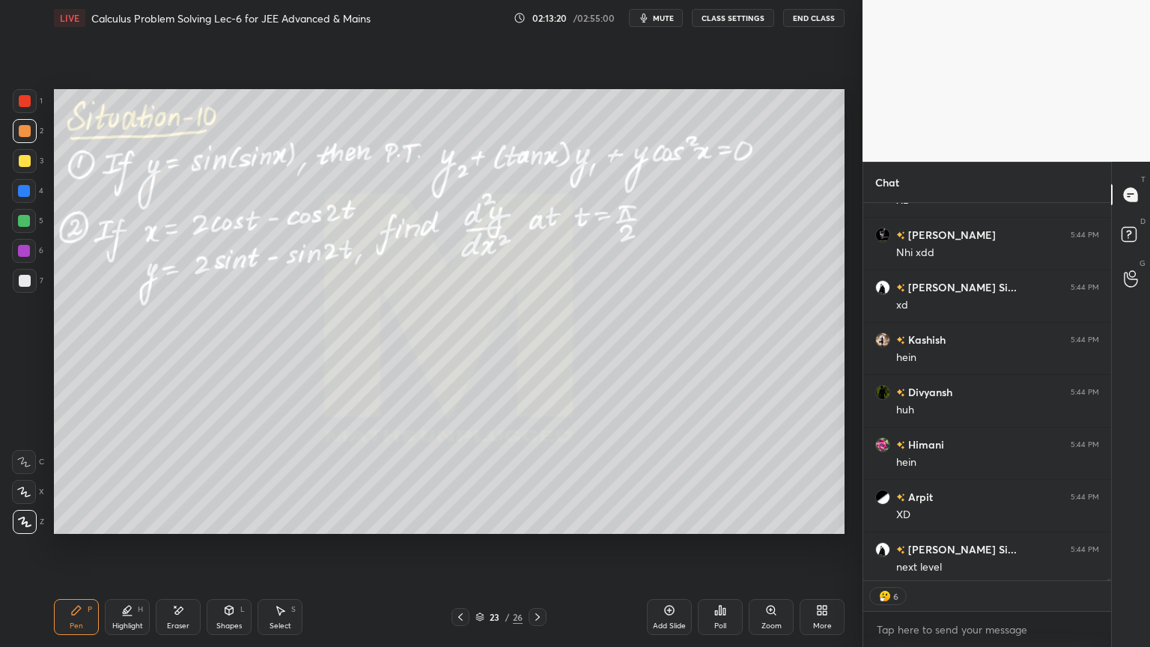
scroll to position [113916, 0]
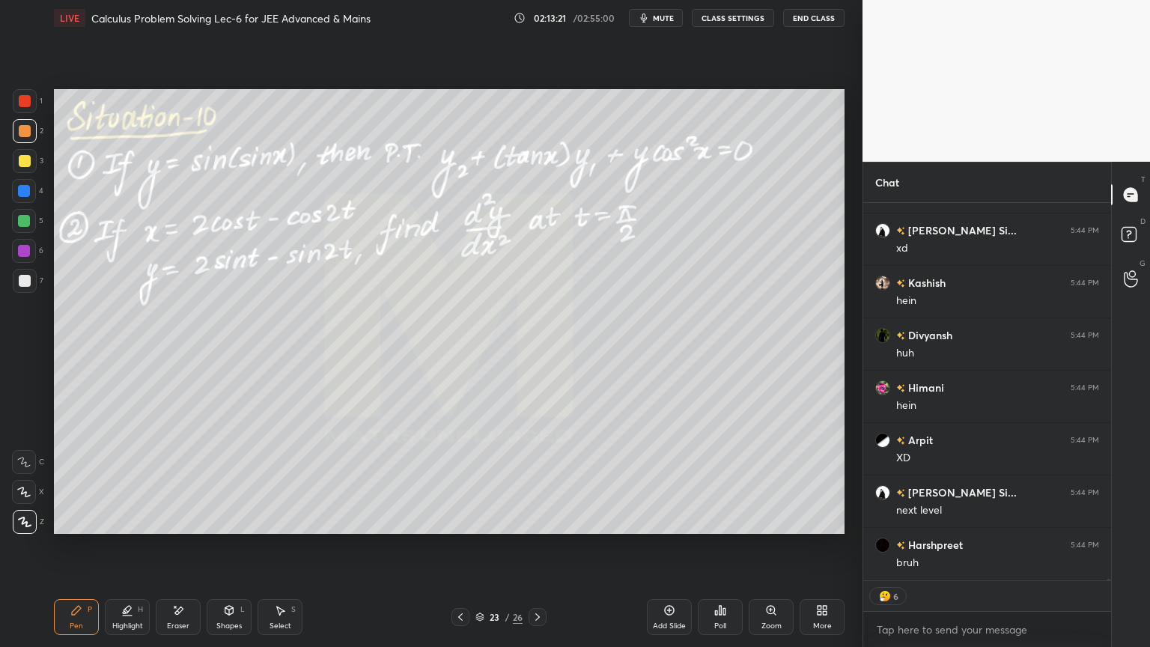
click at [188, 528] on div "Eraser" at bounding box center [178, 617] width 45 height 36
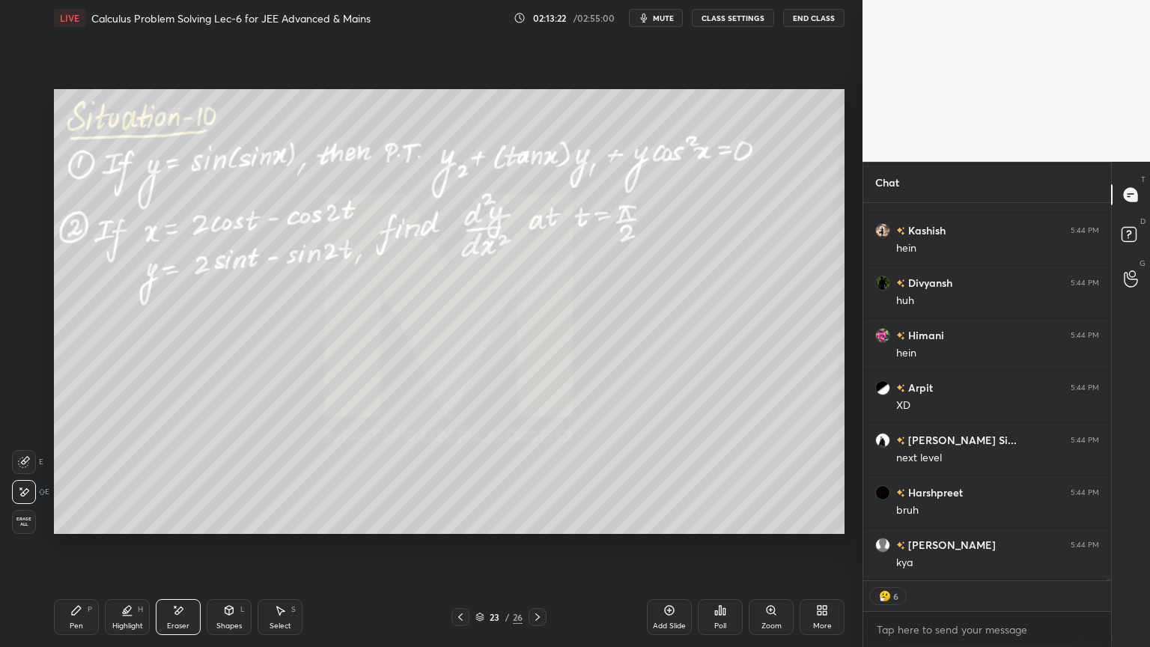
click at [31, 525] on span "Erase all" at bounding box center [24, 521] width 22 height 10
click at [122, 528] on icon at bounding box center [127, 610] width 12 height 12
click at [73, 528] on div "Pen P" at bounding box center [76, 617] width 45 height 36
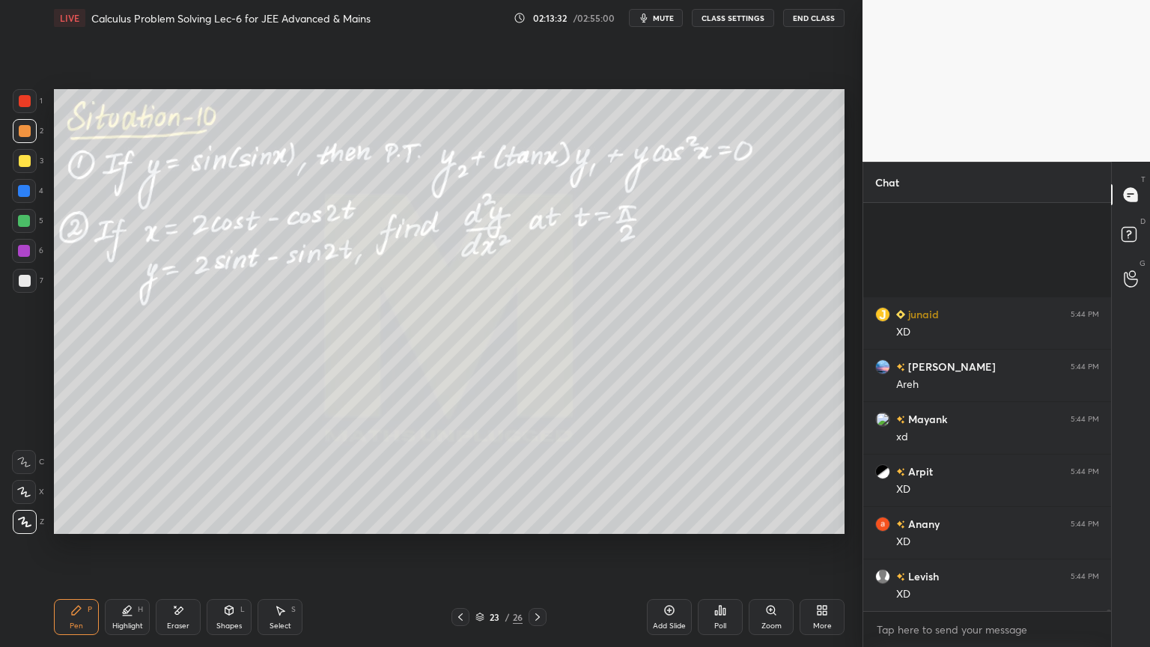
scroll to position [114514, 0]
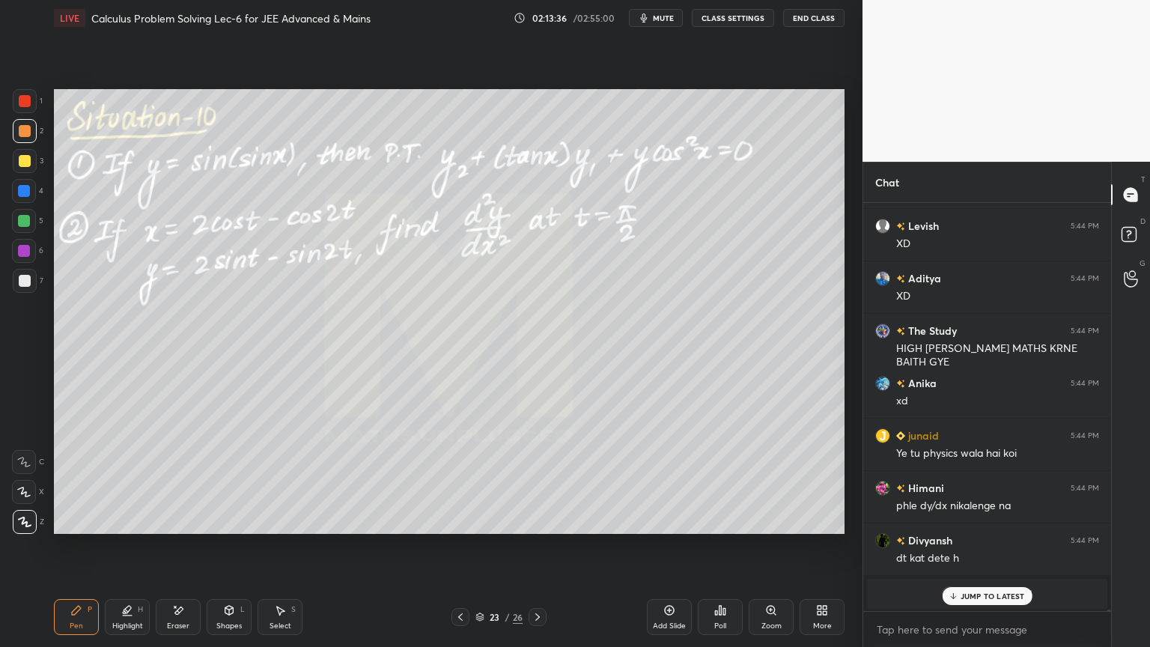
click at [991, 528] on p "JUMP TO LATEST" at bounding box center [992, 595] width 64 height 9
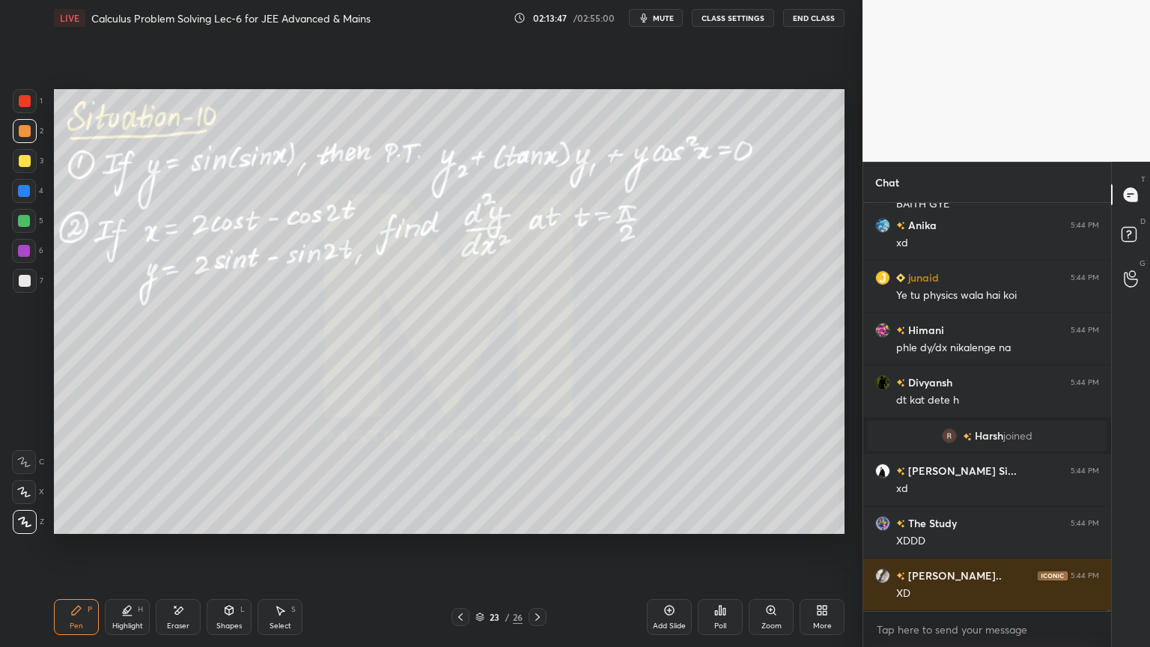
scroll to position [114916, 0]
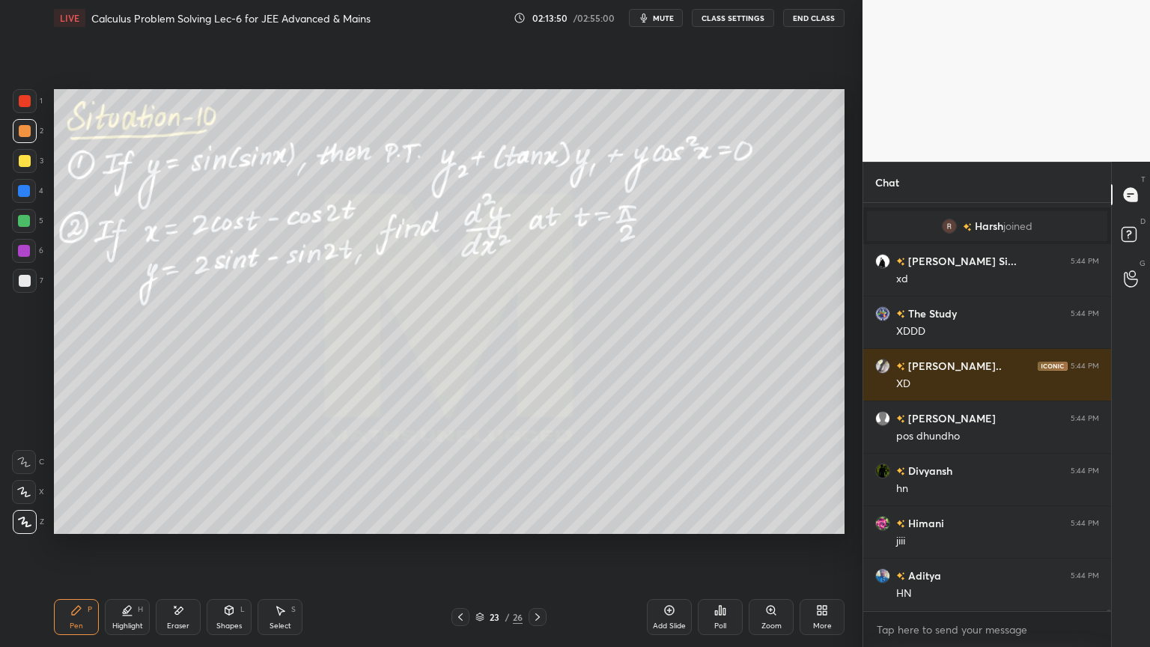
click at [181, 528] on icon at bounding box center [178, 610] width 12 height 13
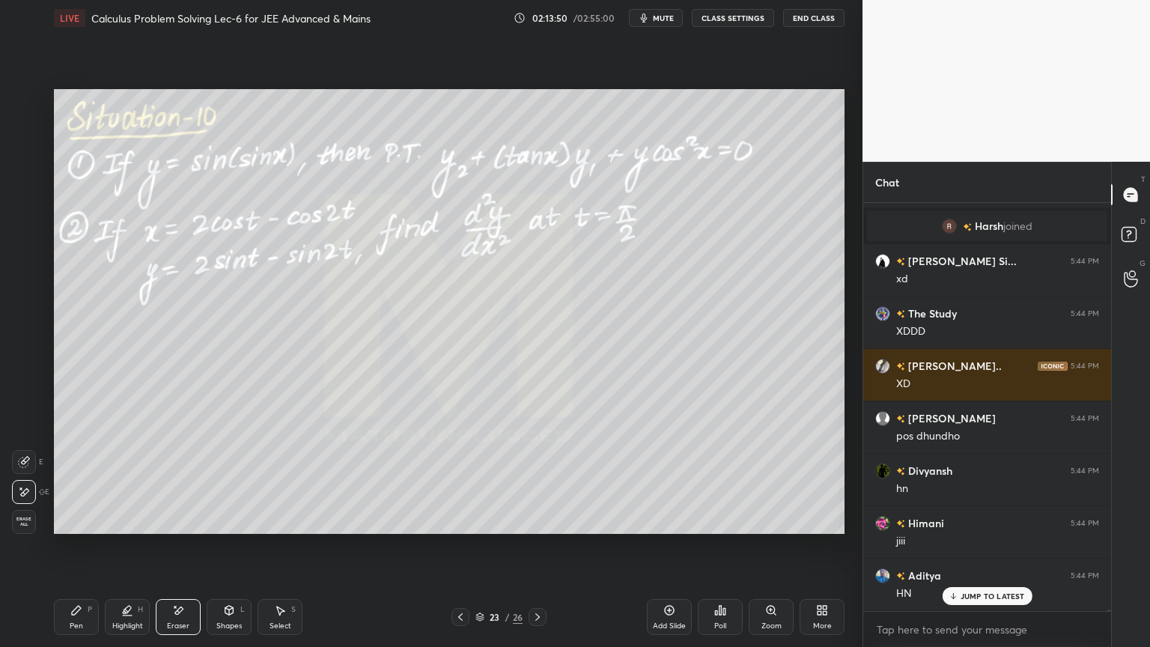
scroll to position [115125, 0]
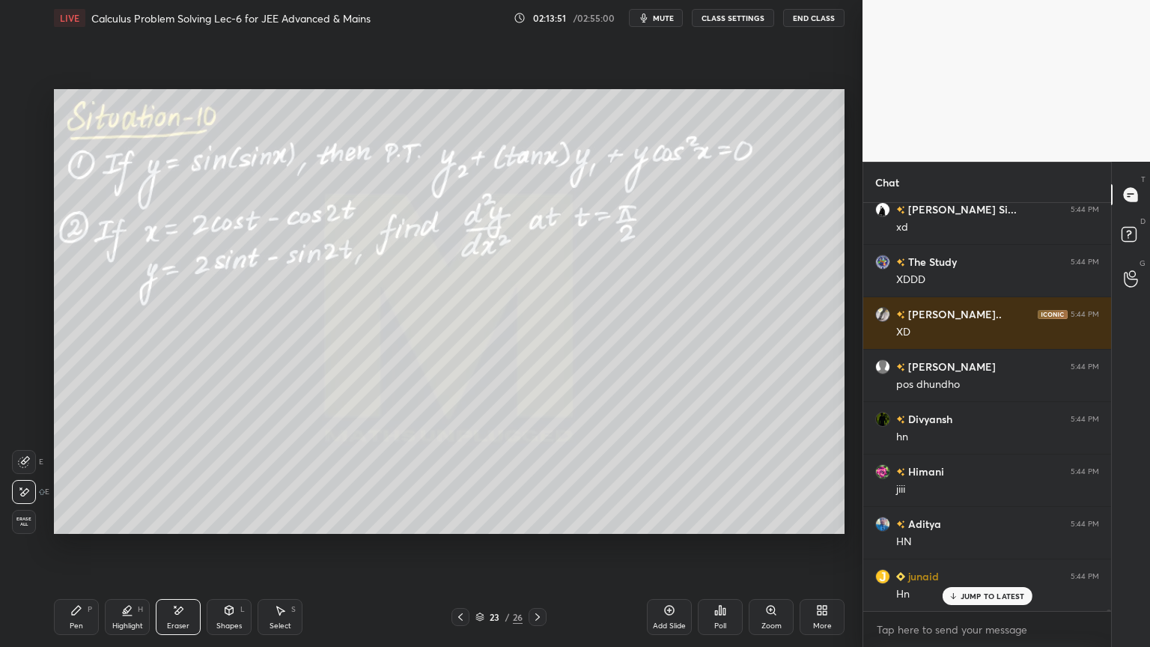
click at [29, 519] on span "Erase all" at bounding box center [24, 521] width 22 height 10
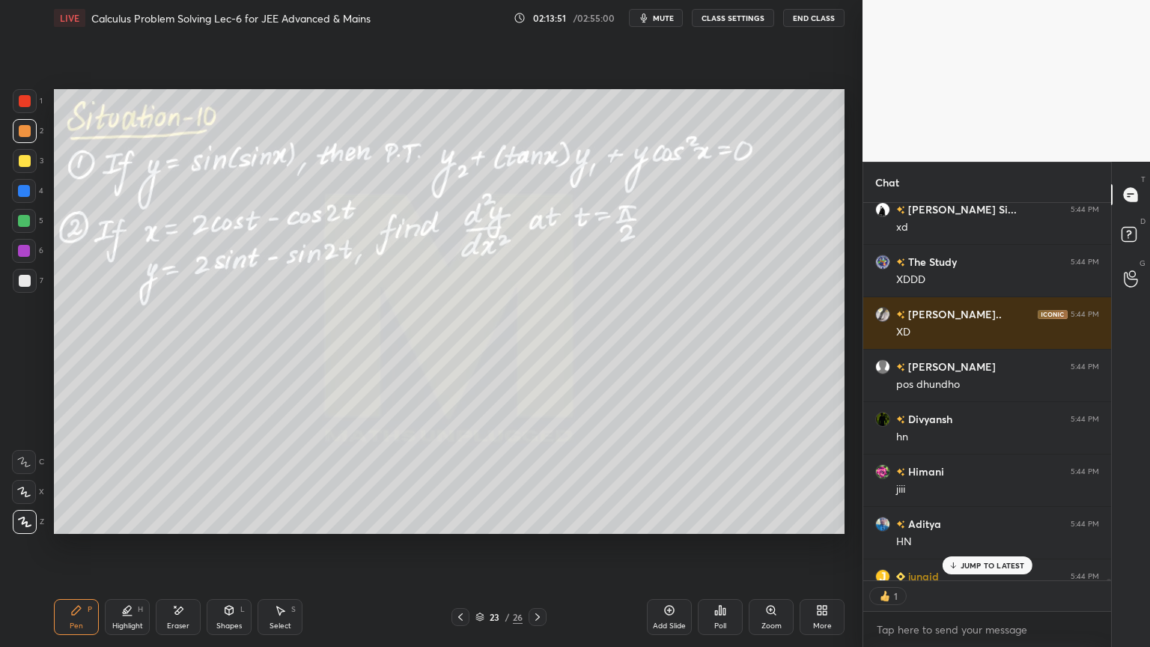
scroll to position [115366, 0]
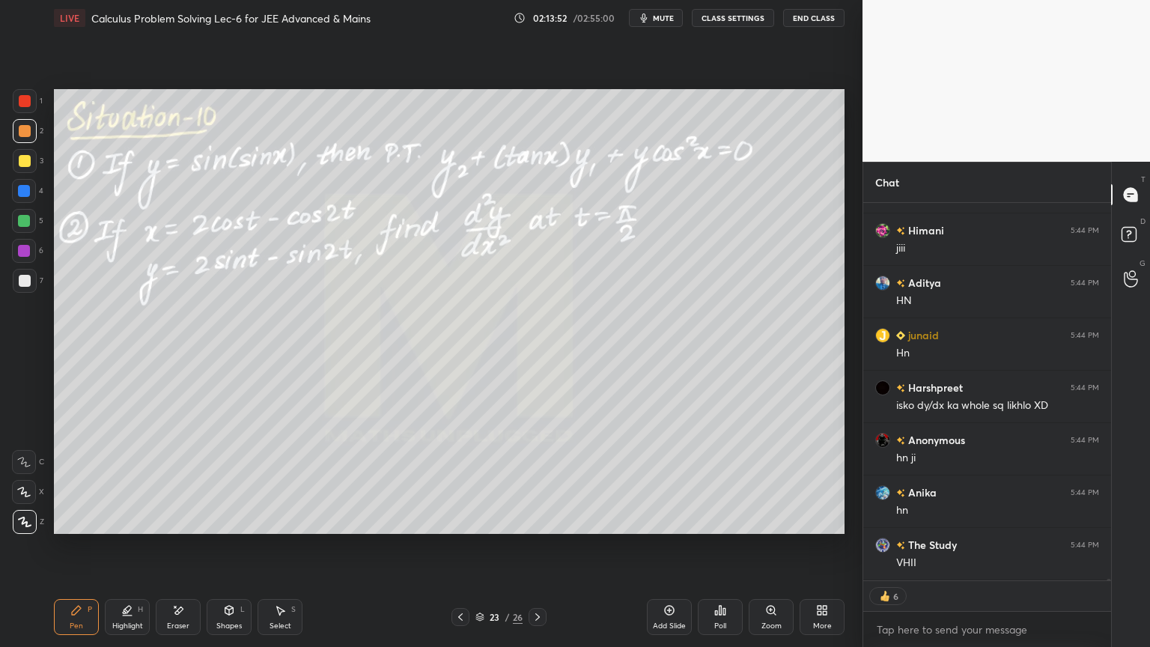
click at [121, 528] on div "Highlight H" at bounding box center [127, 617] width 45 height 36
click at [88, 528] on div "Pen P" at bounding box center [76, 617] width 45 height 36
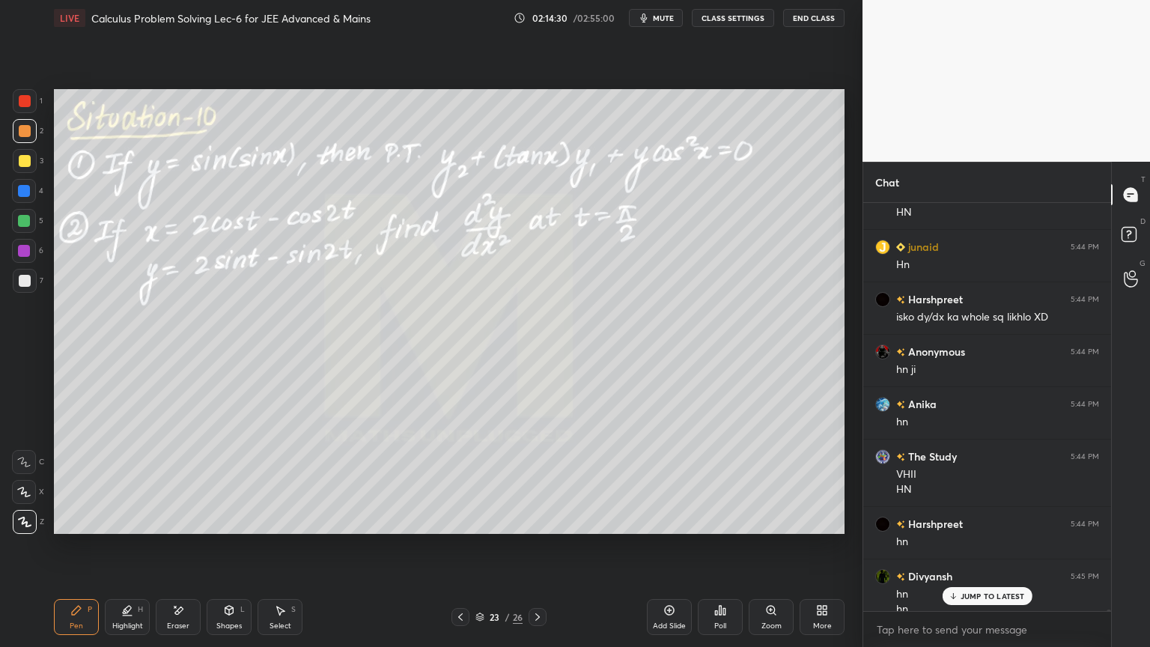
scroll to position [115470, 0]
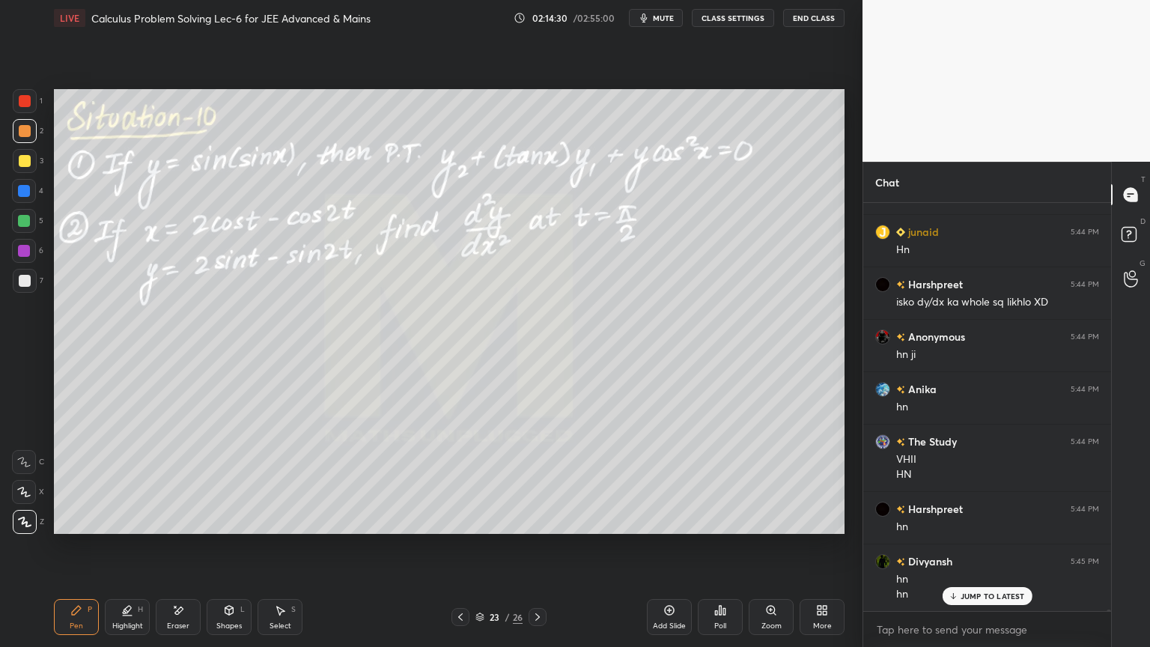
click at [177, 528] on icon at bounding box center [179, 609] width 8 height 7
click at [118, 528] on div "Highlight H" at bounding box center [127, 617] width 45 height 36
click at [82, 528] on div "Pen P" at bounding box center [76, 617] width 45 height 36
click at [177, 528] on icon at bounding box center [178, 610] width 12 height 13
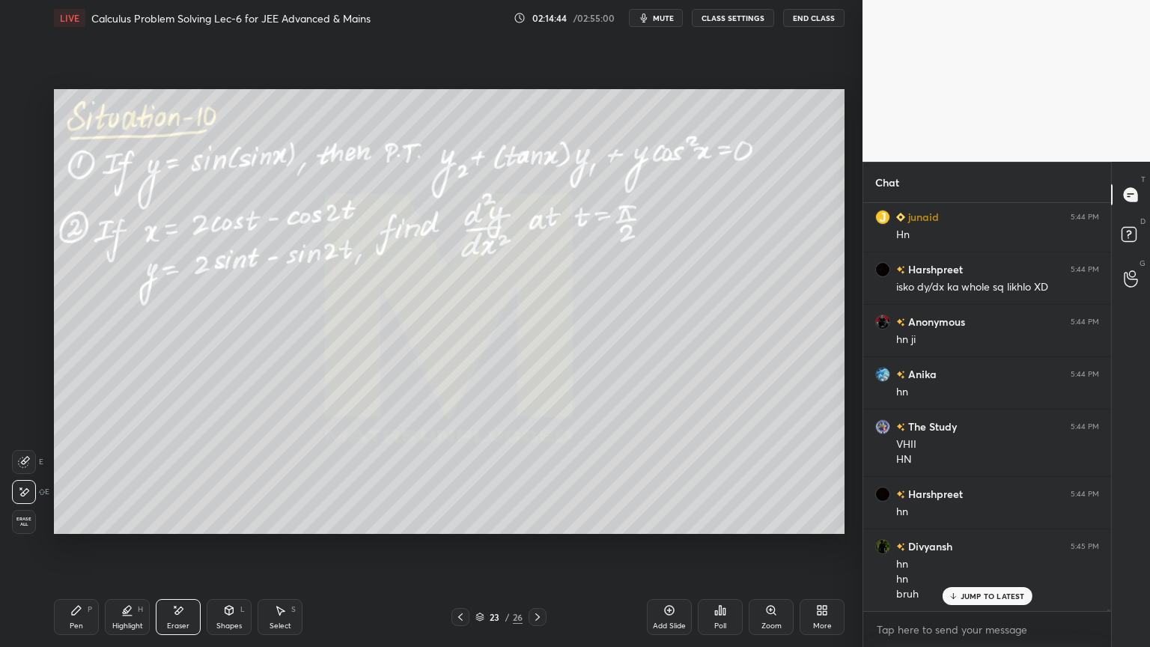
drag, startPoint x: 87, startPoint y: 610, endPoint x: 112, endPoint y: 535, distance: 78.8
click at [86, 528] on div "Pen P" at bounding box center [76, 617] width 45 height 36
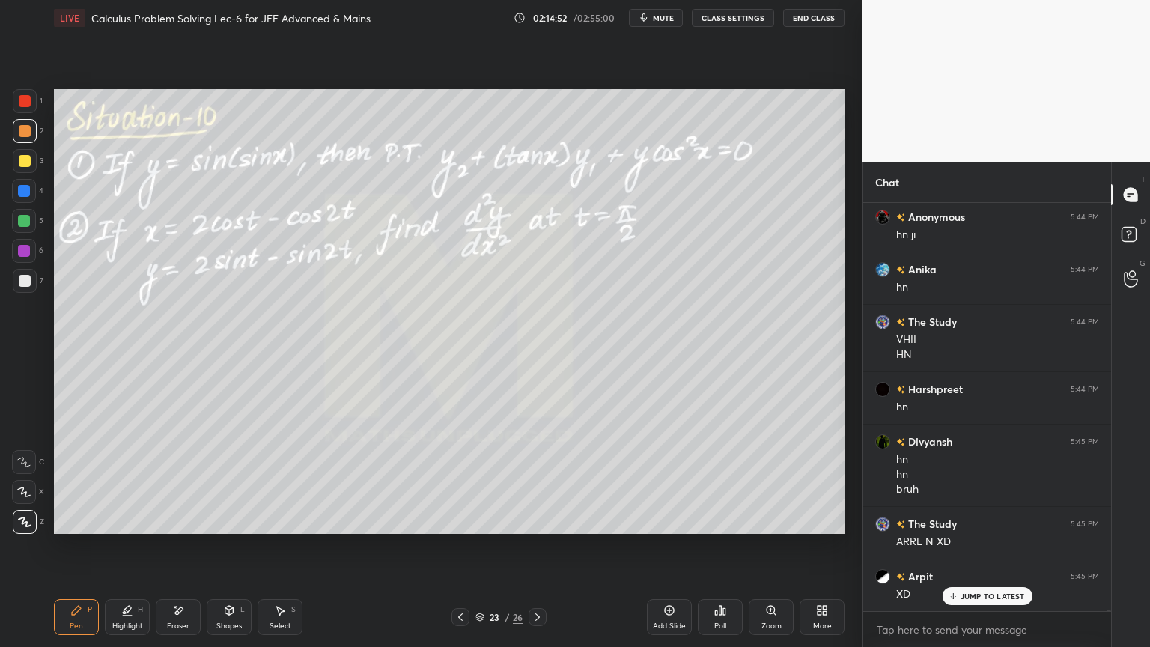
scroll to position [115643, 0]
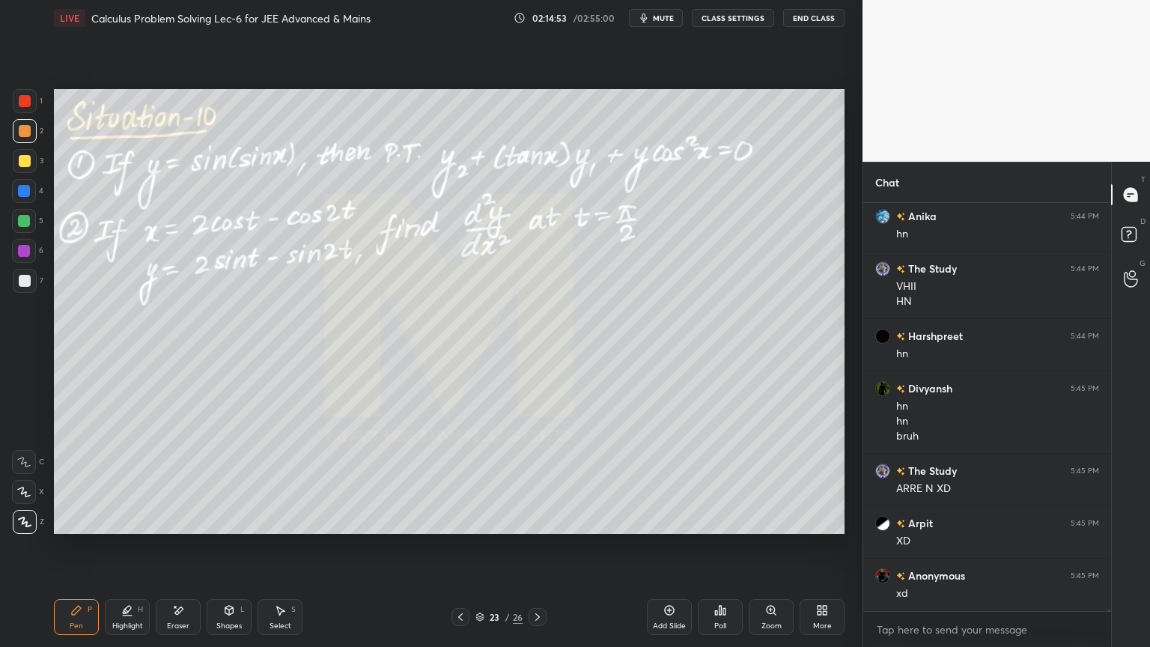
click at [177, 528] on div "Eraser" at bounding box center [178, 617] width 45 height 36
click at [118, 528] on div "Highlight H" at bounding box center [127, 617] width 45 height 36
click at [79, 528] on icon at bounding box center [76, 610] width 12 height 12
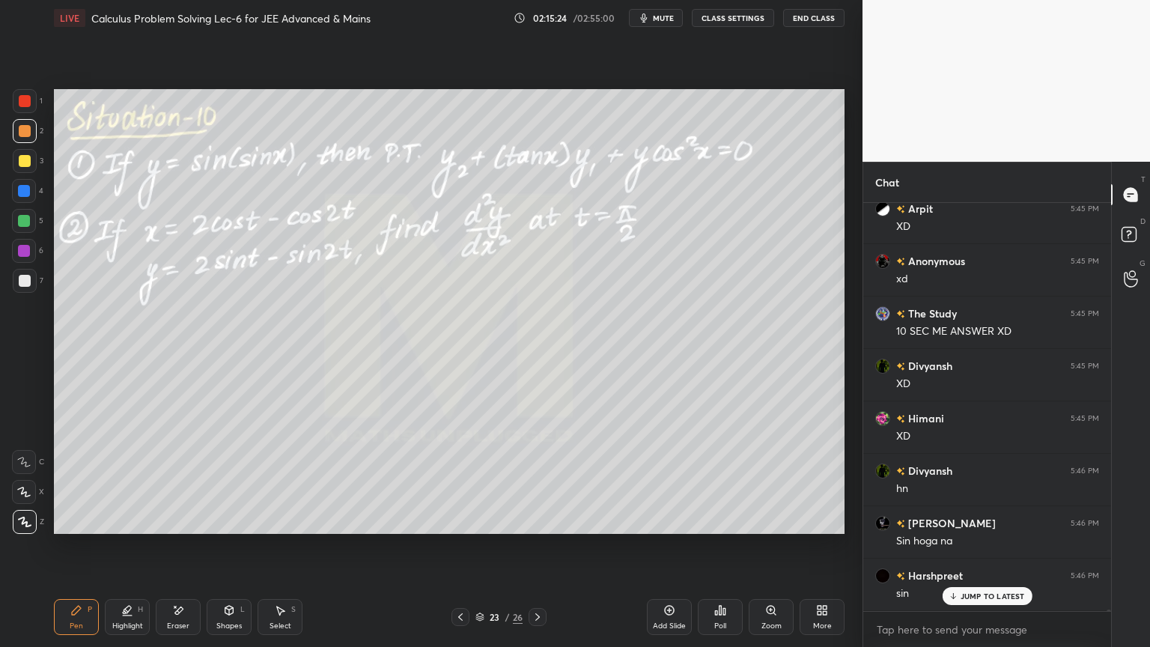
scroll to position [116009, 0]
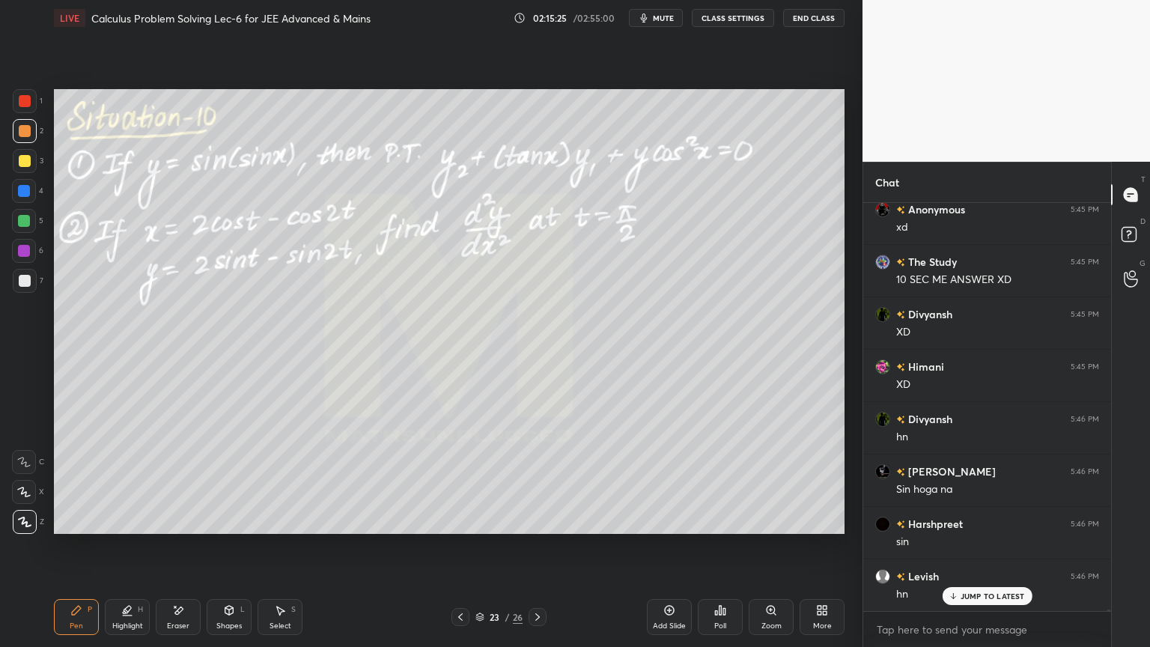
drag, startPoint x: 171, startPoint y: 618, endPoint x: 179, endPoint y: 611, distance: 10.6
click at [172, 528] on div "Eraser" at bounding box center [178, 617] width 45 height 36
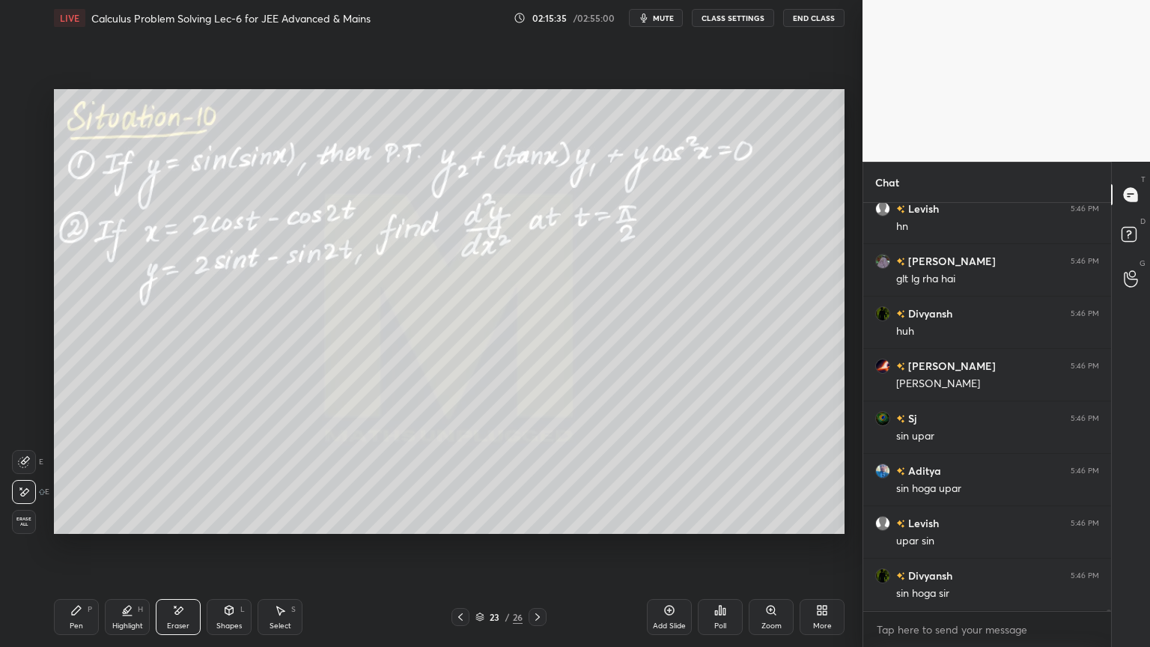
scroll to position [116586, 0]
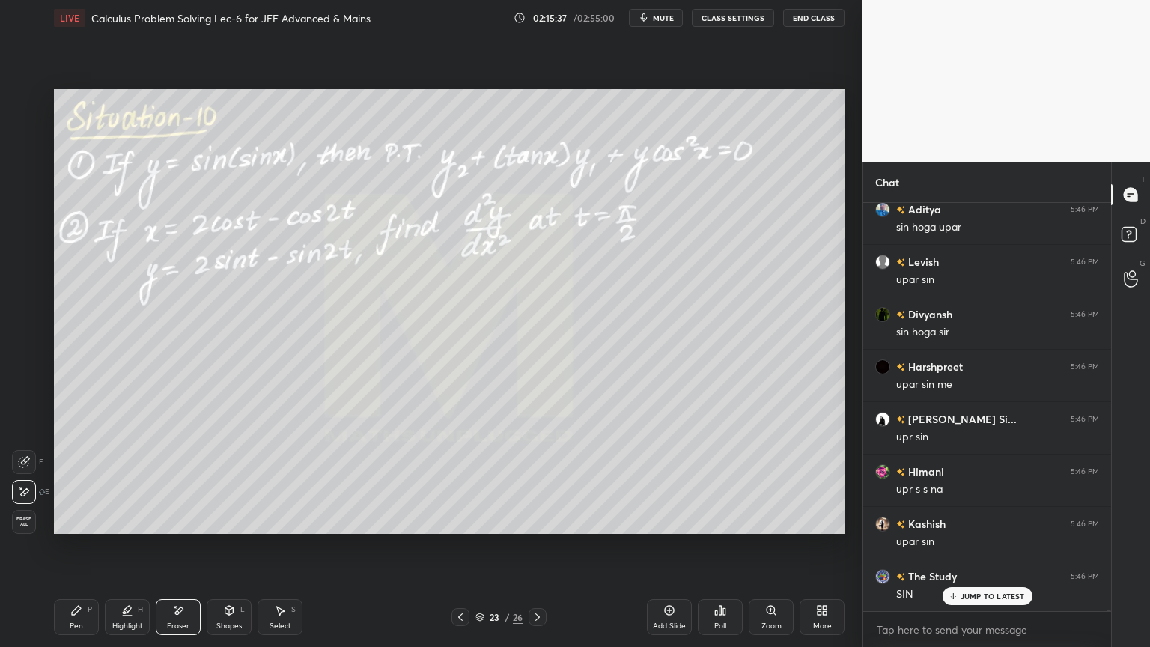
click at [85, 528] on div "Pen P" at bounding box center [76, 617] width 45 height 36
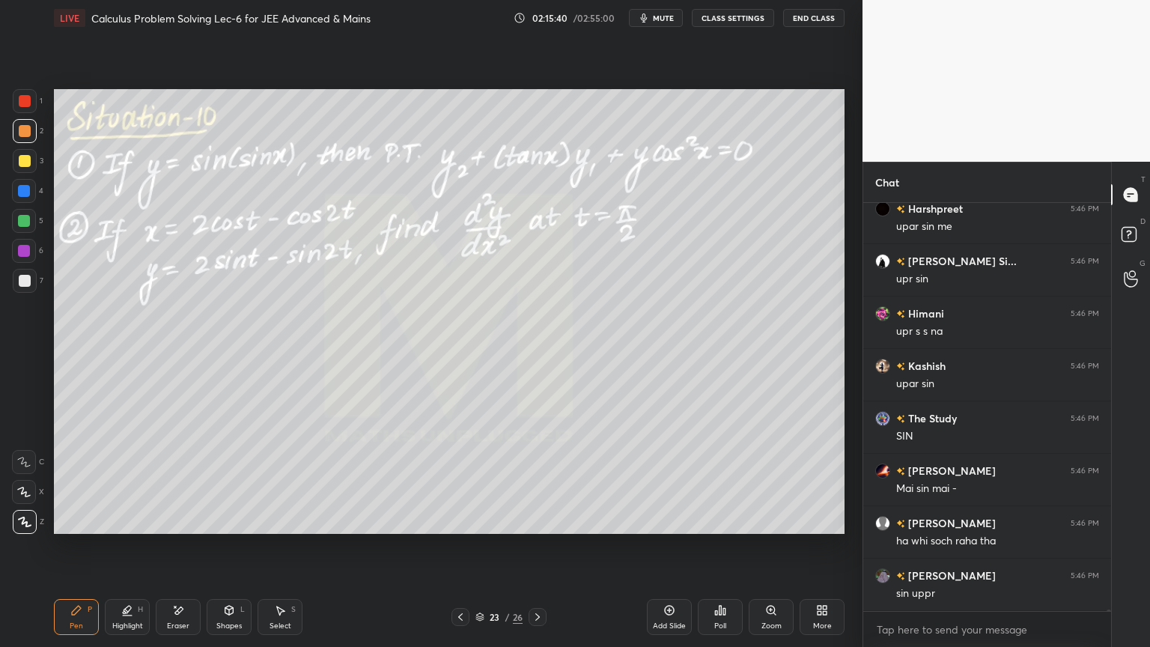
scroll to position [116847, 0]
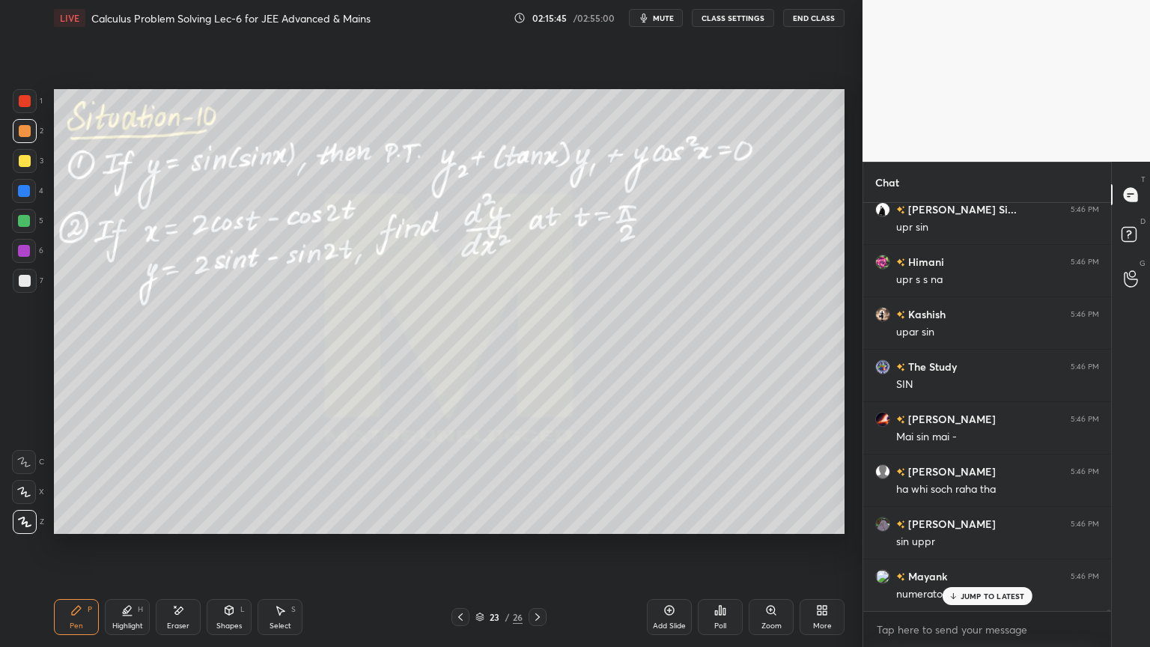
drag, startPoint x: 170, startPoint y: 618, endPoint x: 239, endPoint y: 562, distance: 88.8
click at [171, 528] on div "Eraser" at bounding box center [178, 617] width 45 height 36
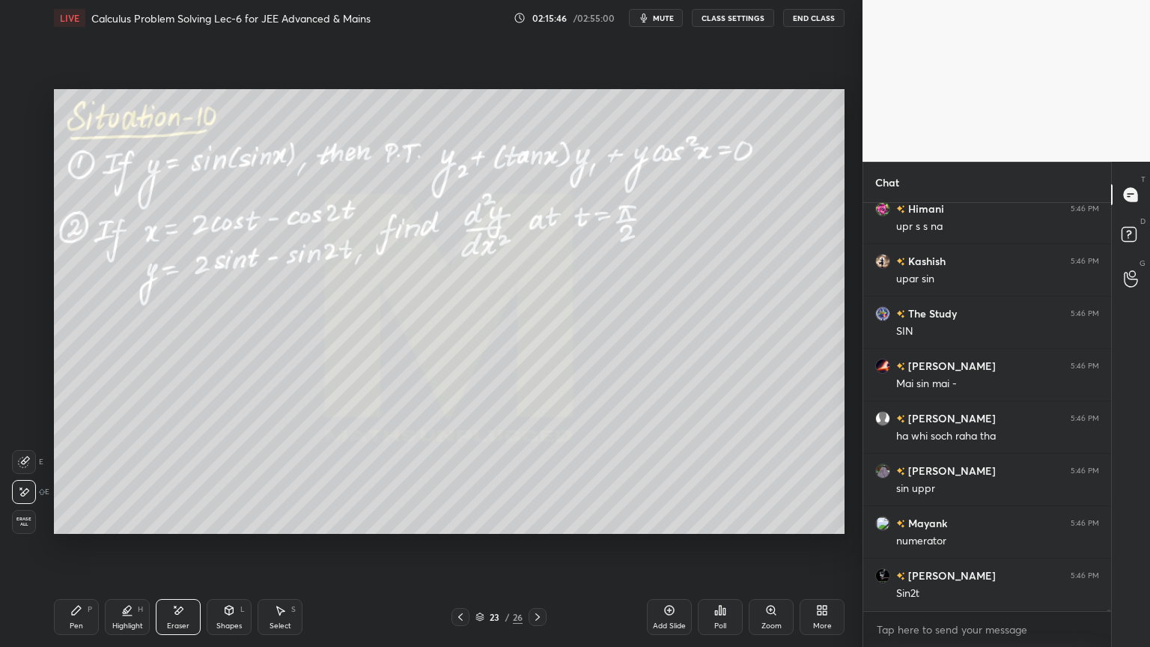
drag, startPoint x: 117, startPoint y: 612, endPoint x: 85, endPoint y: 606, distance: 32.7
click at [115, 528] on div "Highlight H" at bounding box center [127, 617] width 45 height 36
click at [84, 528] on div "Pen P" at bounding box center [76, 617] width 45 height 36
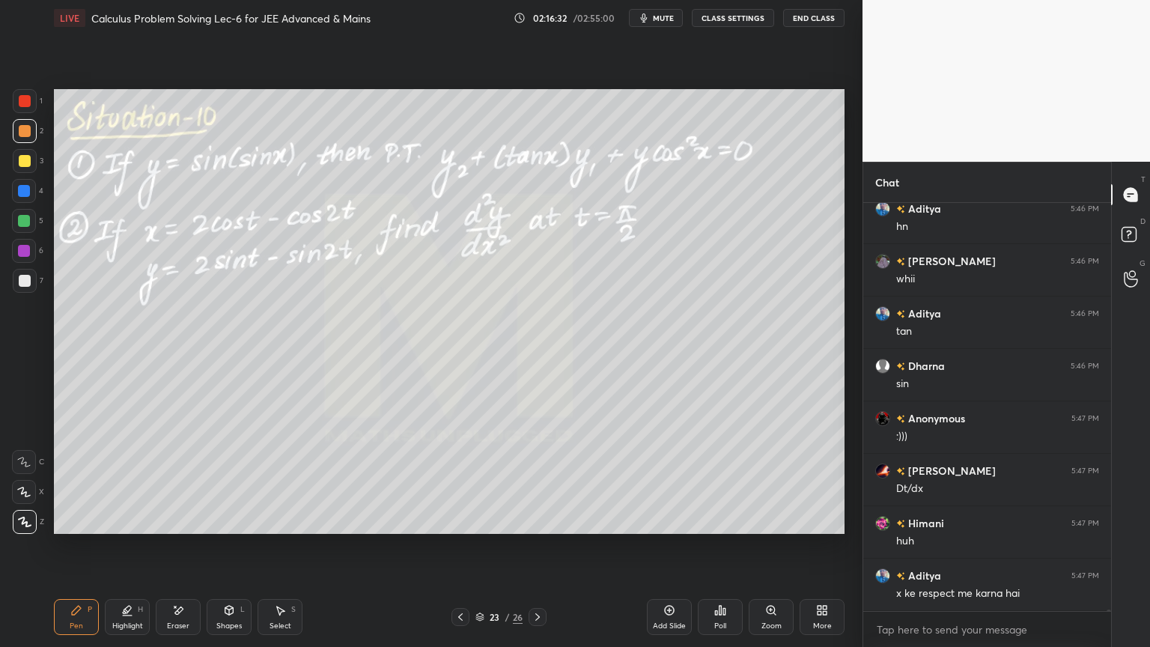
scroll to position [117424, 0]
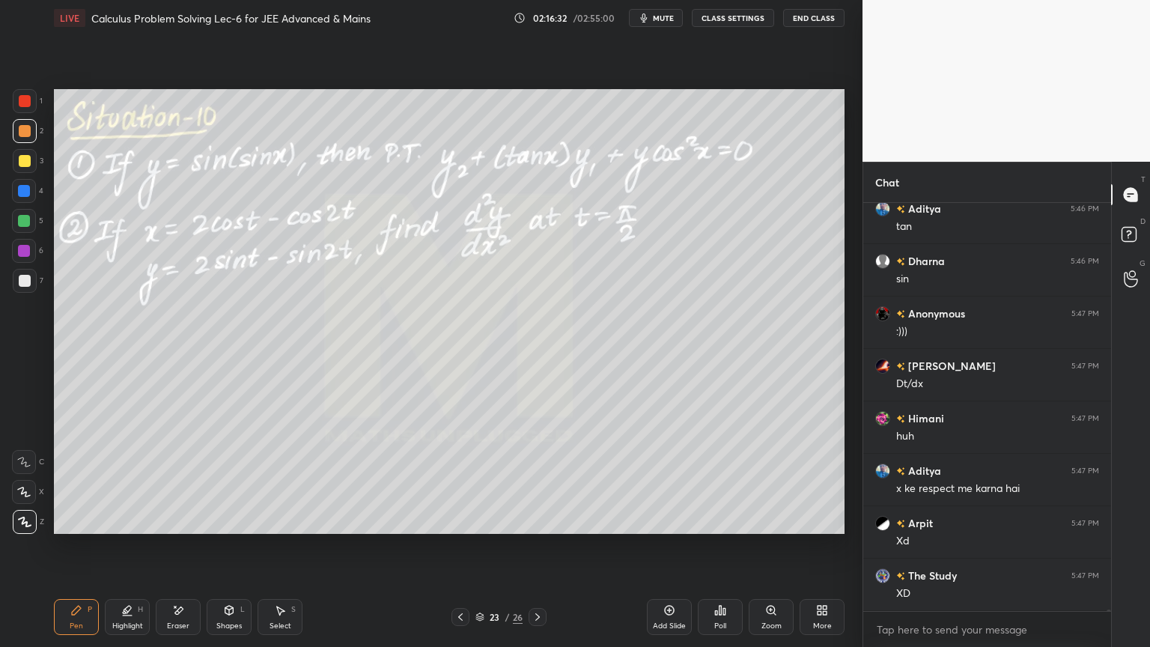
drag, startPoint x: 188, startPoint y: 618, endPoint x: 250, endPoint y: 586, distance: 70.0
click at [186, 528] on div "Eraser" at bounding box center [178, 617] width 45 height 36
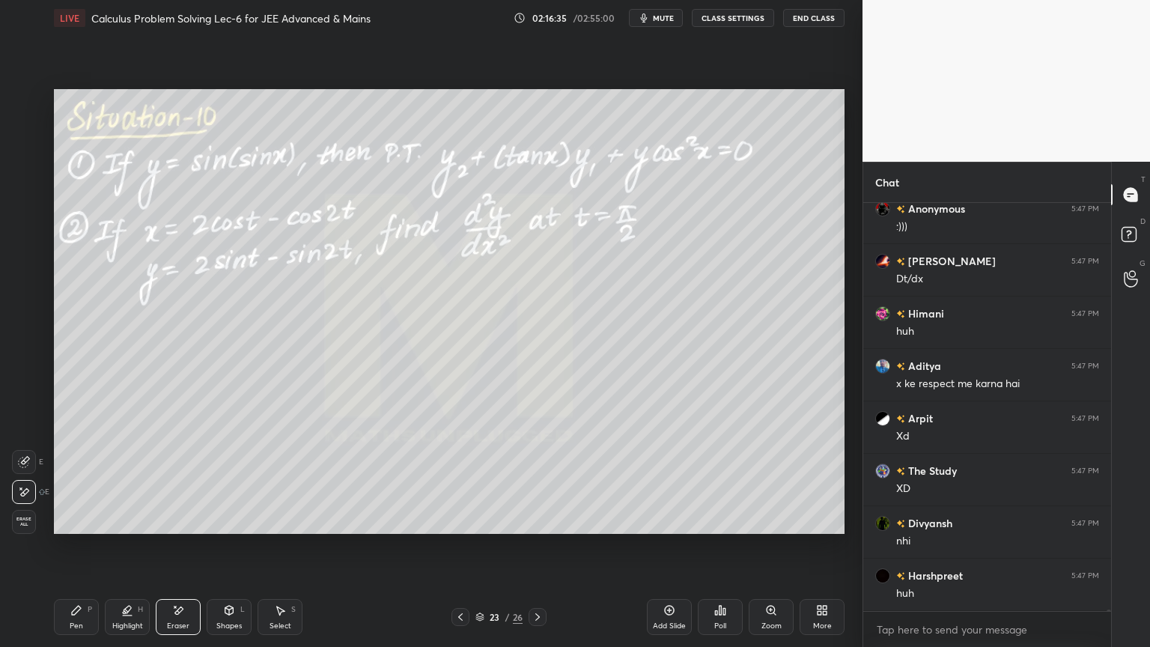
click at [127, 528] on div "Highlight H" at bounding box center [127, 617] width 45 height 36
click at [83, 528] on div "Pen P" at bounding box center [76, 617] width 45 height 36
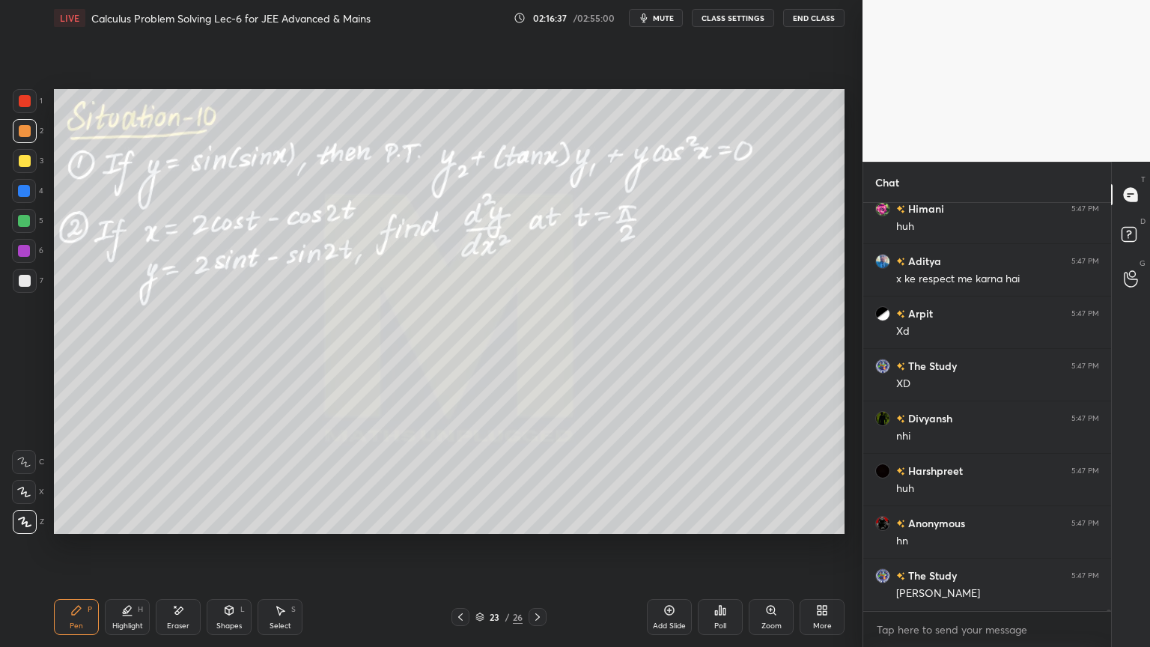
click at [182, 528] on div "Eraser" at bounding box center [178, 625] width 22 height 7
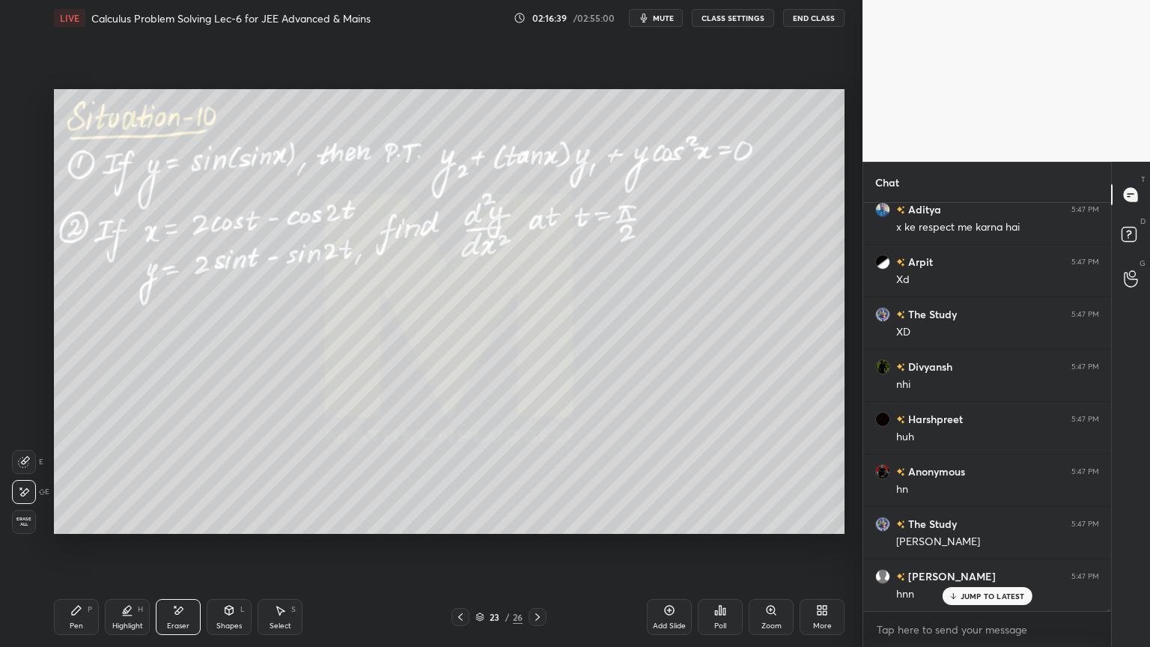
drag, startPoint x: 116, startPoint y: 611, endPoint x: 74, endPoint y: 616, distance: 42.2
click at [115, 528] on div "Highlight H" at bounding box center [127, 617] width 45 height 36
drag, startPoint x: 74, startPoint y: 616, endPoint x: 160, endPoint y: 556, distance: 104.9
click at [74, 528] on div "Pen P" at bounding box center [76, 617] width 45 height 36
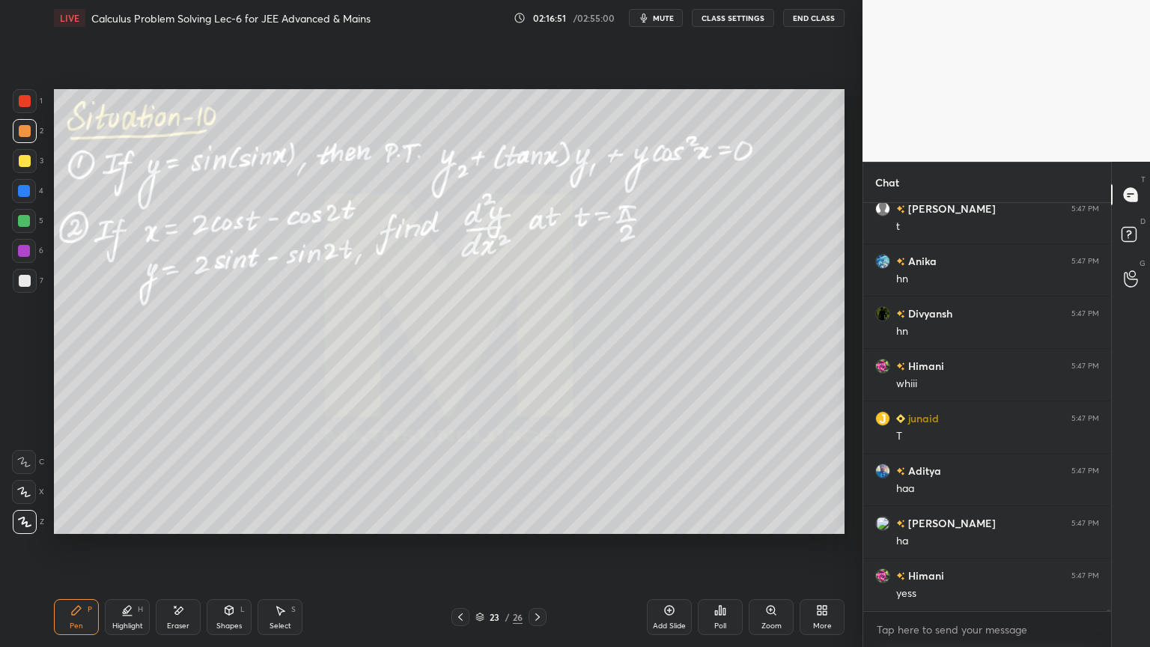
scroll to position [118419, 0]
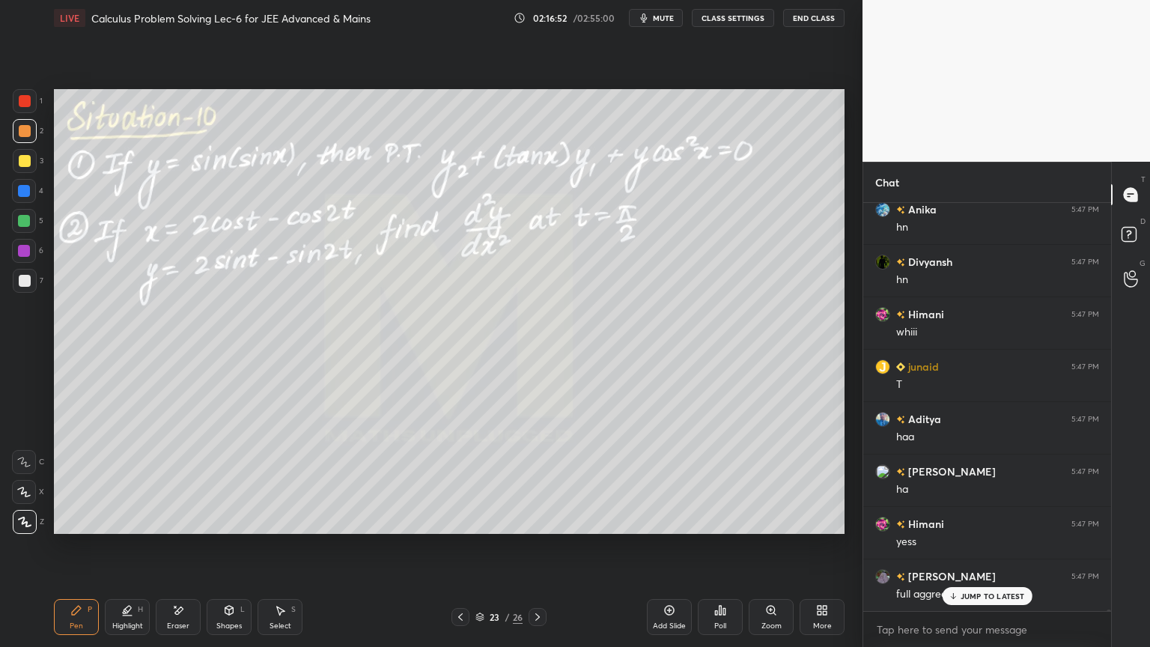
drag, startPoint x: 192, startPoint y: 620, endPoint x: 308, endPoint y: 545, distance: 138.7
click at [191, 528] on div "Eraser" at bounding box center [178, 617] width 45 height 36
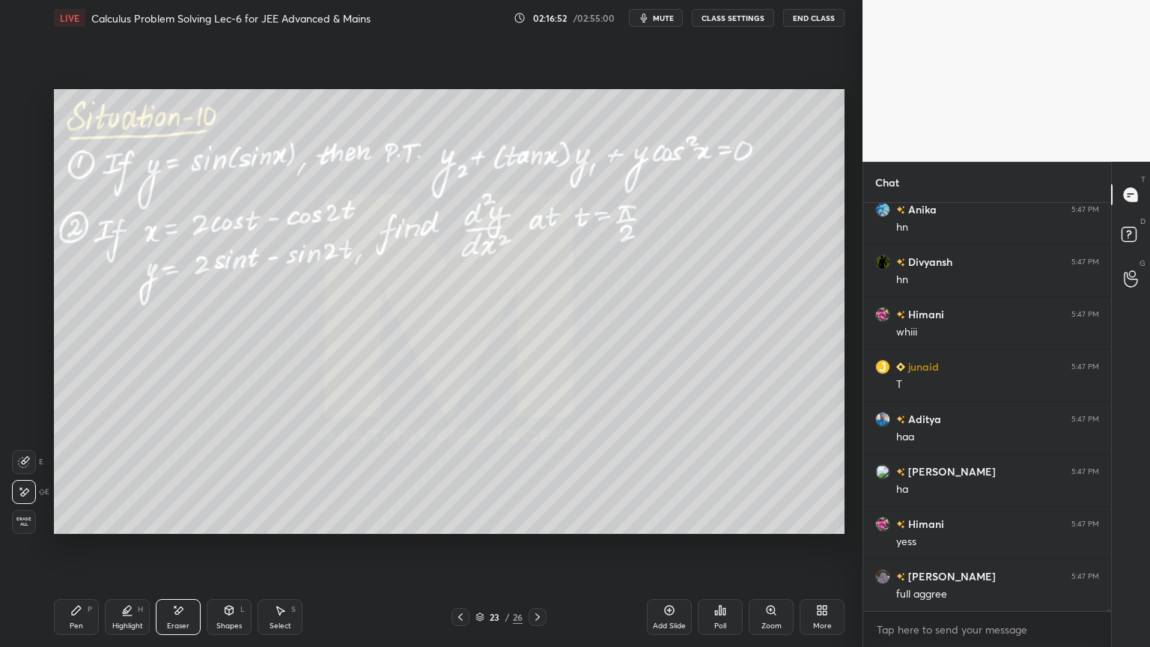
scroll to position [118472, 0]
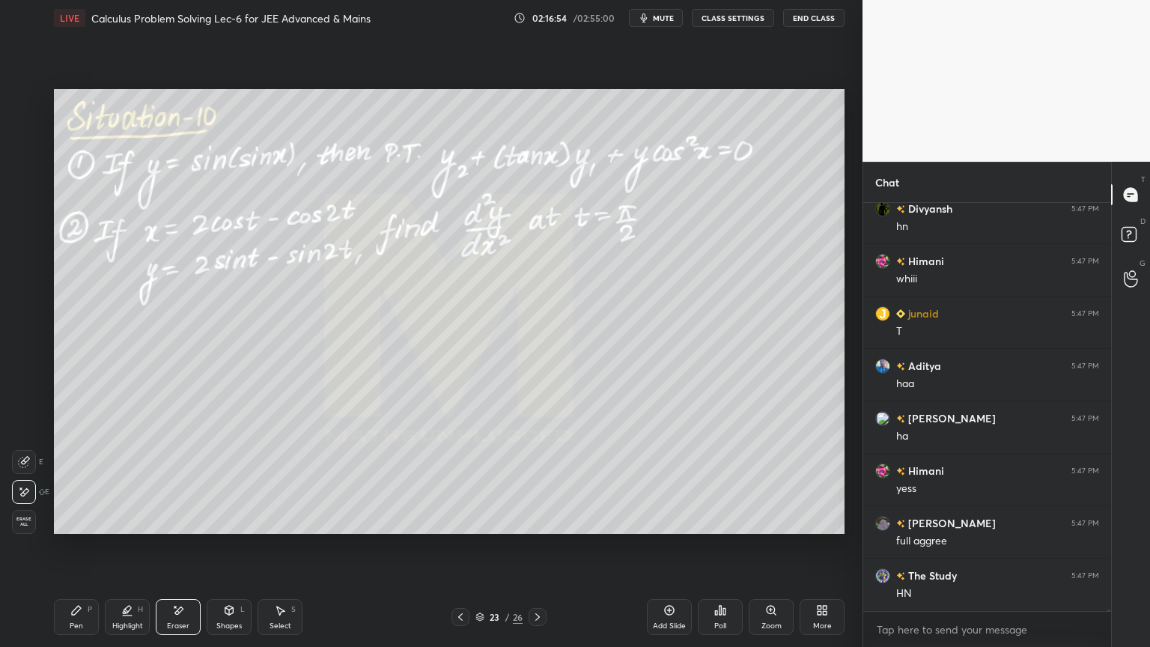
click at [125, 528] on icon at bounding box center [127, 610] width 12 height 12
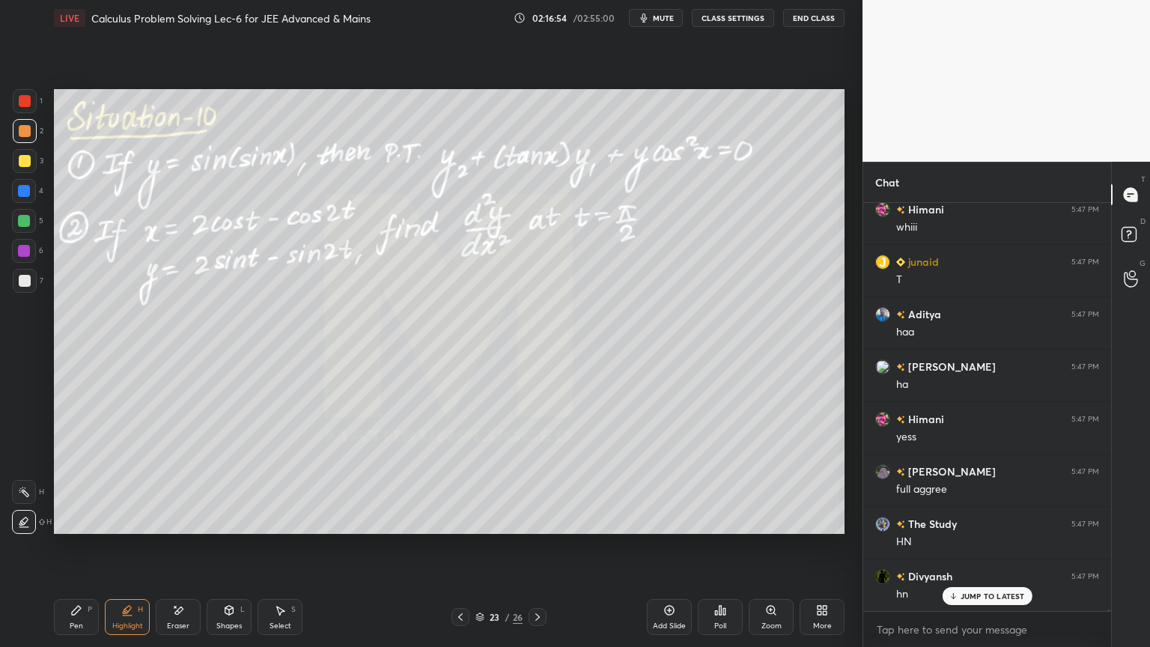
click at [81, 528] on div "Pen P" at bounding box center [76, 617] width 45 height 36
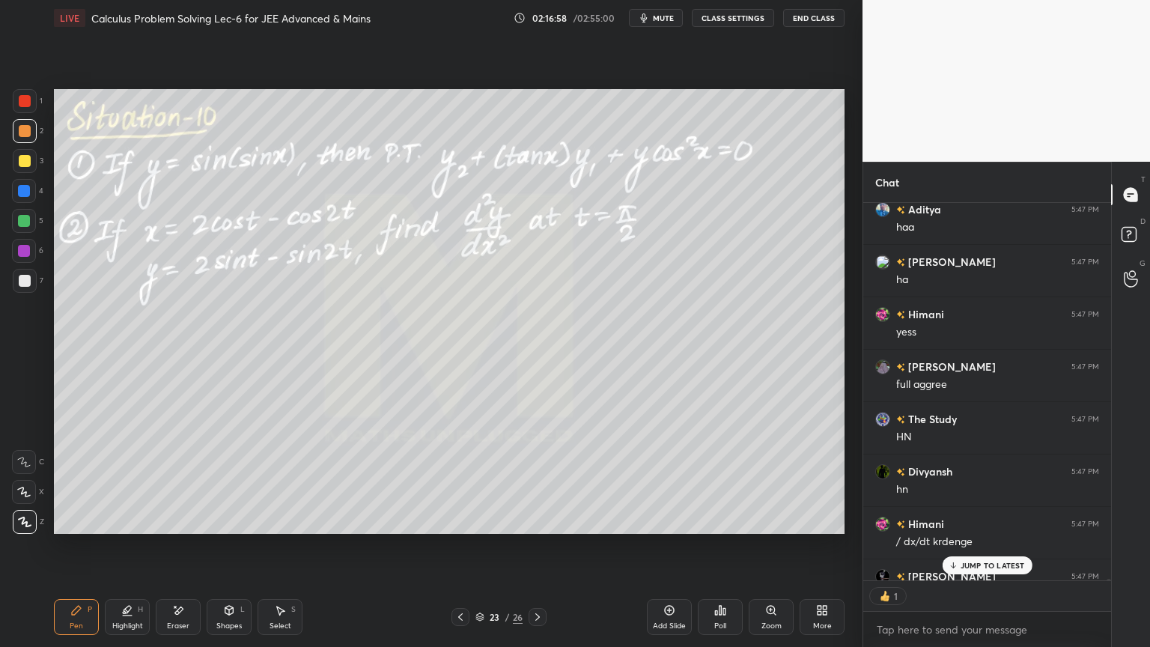
scroll to position [4, 4]
click at [969, 528] on p "JUMP TO LATEST" at bounding box center [992, 565] width 64 height 9
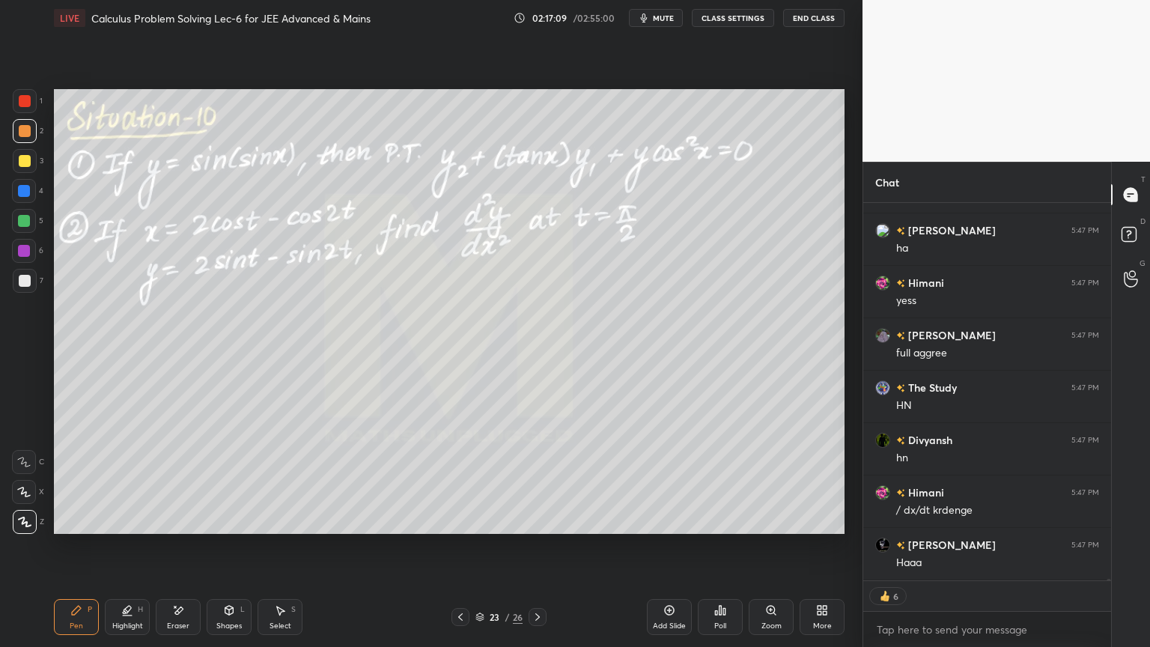
scroll to position [118629, 0]
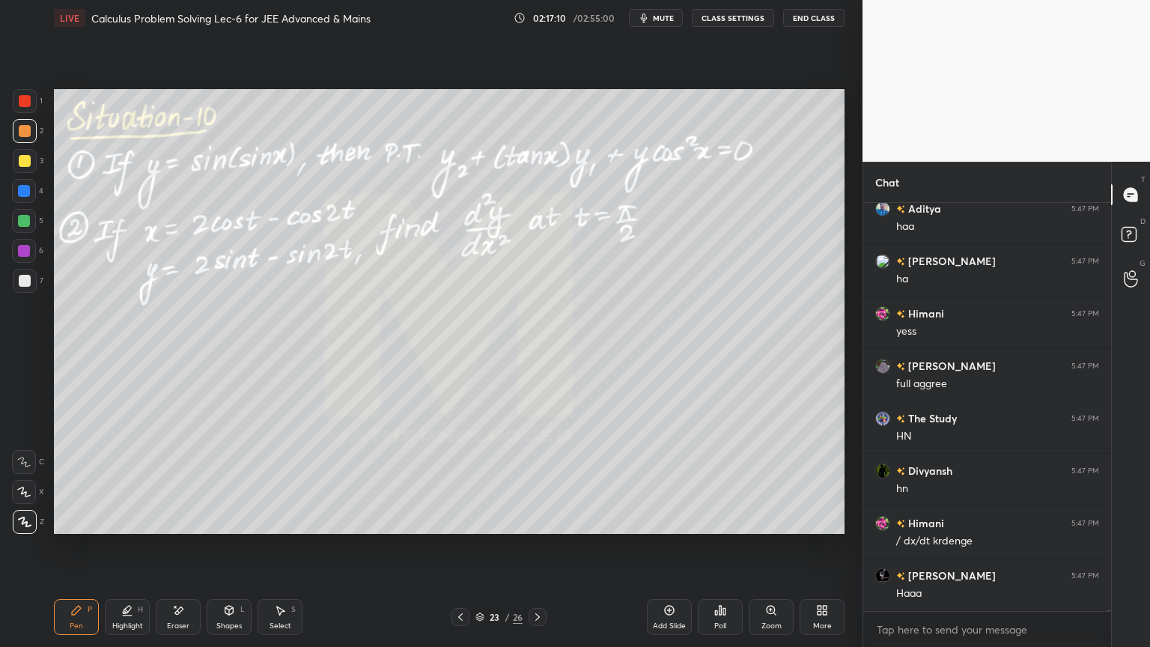
click at [282, 528] on div "Select" at bounding box center [280, 625] width 22 height 7
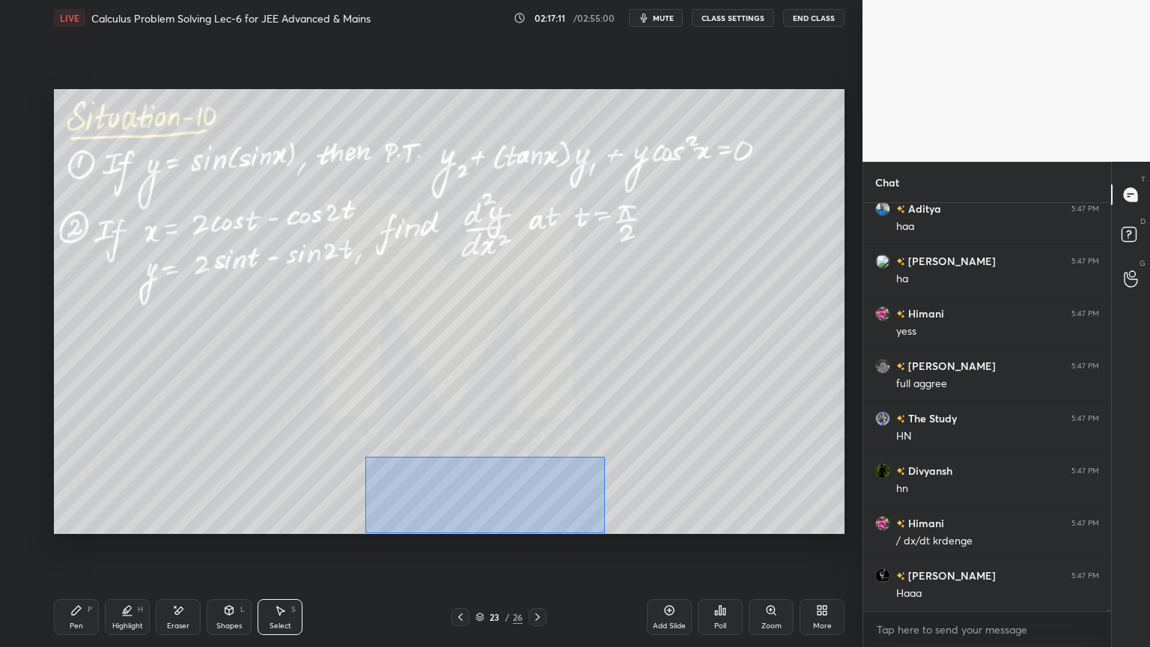
drag, startPoint x: 366, startPoint y: 459, endPoint x: 598, endPoint y: 524, distance: 241.0
click at [604, 528] on div "0 ° Undo Copy Duplicate Duplicate to new slide Delete" at bounding box center [449, 311] width 790 height 445
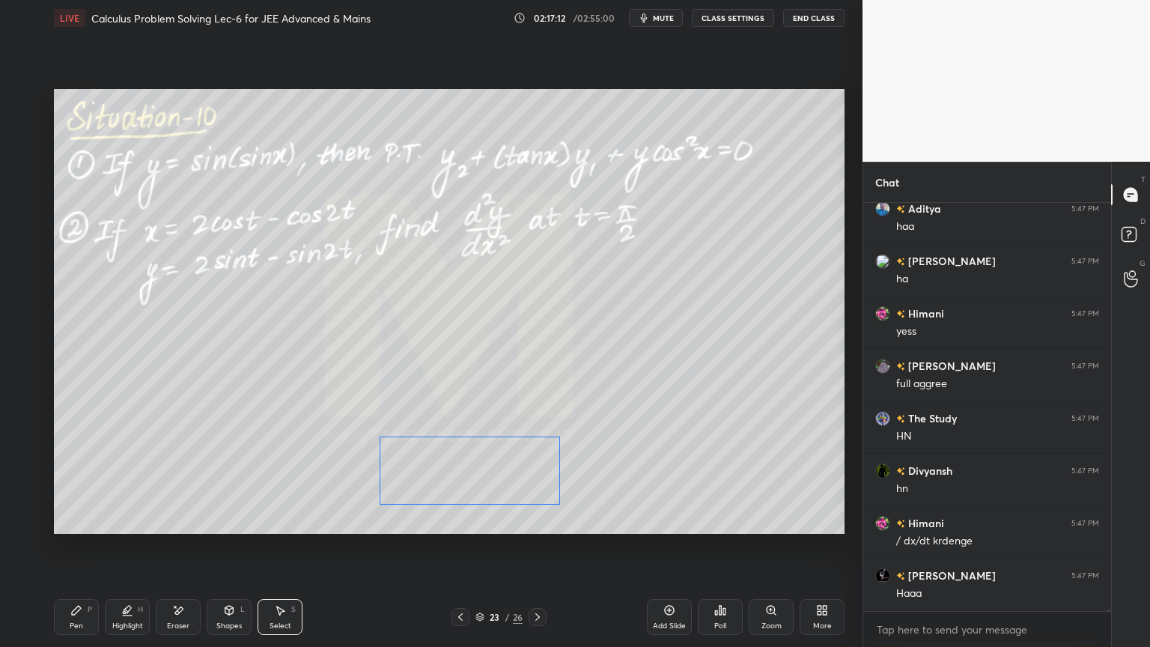
drag, startPoint x: 528, startPoint y: 475, endPoint x: 555, endPoint y: 472, distance: 27.1
click at [534, 467] on div "0 ° Undo Copy Duplicate Duplicate to new slide Delete" at bounding box center [449, 311] width 790 height 445
drag, startPoint x: 558, startPoint y: 503, endPoint x: 545, endPoint y: 491, distance: 17.5
click at [546, 491] on div at bounding box center [547, 493] width 6 height 6
drag, startPoint x: 546, startPoint y: 494, endPoint x: 539, endPoint y: 498, distance: 8.4
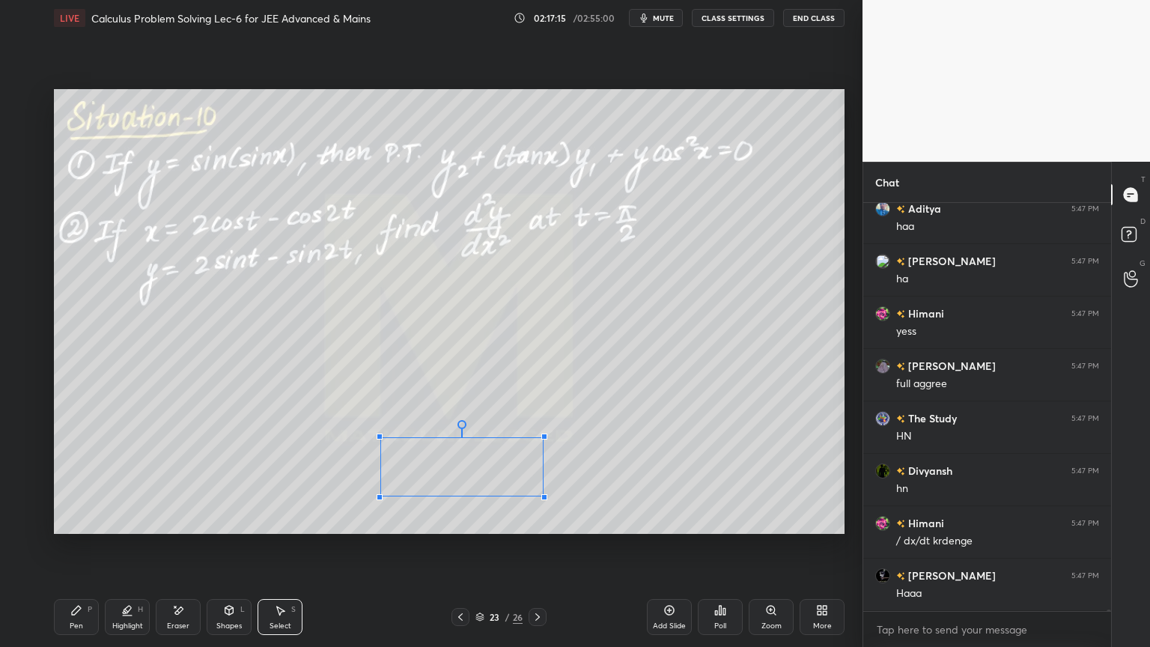
click at [542, 496] on div at bounding box center [544, 497] width 6 height 6
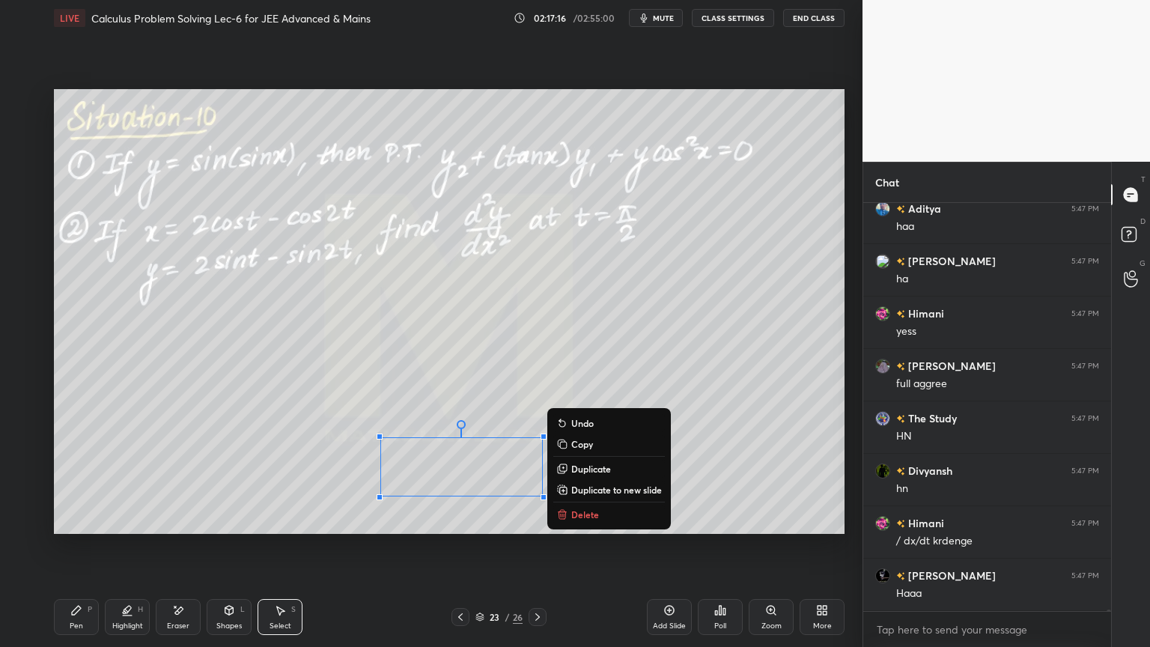
click at [499, 432] on div "0 ° Undo Copy Duplicate Duplicate to new slide Delete" at bounding box center [449, 311] width 790 height 445
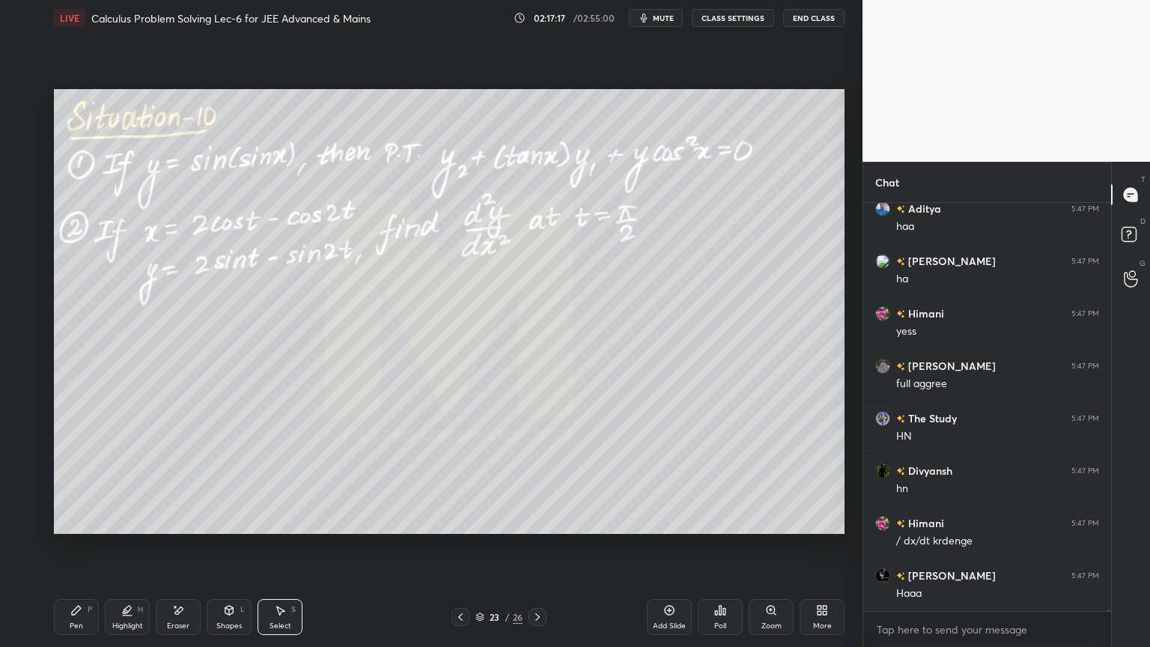
click at [109, 528] on div "Highlight H" at bounding box center [127, 617] width 45 height 36
click at [70, 528] on div "Pen P" at bounding box center [76, 617] width 45 height 36
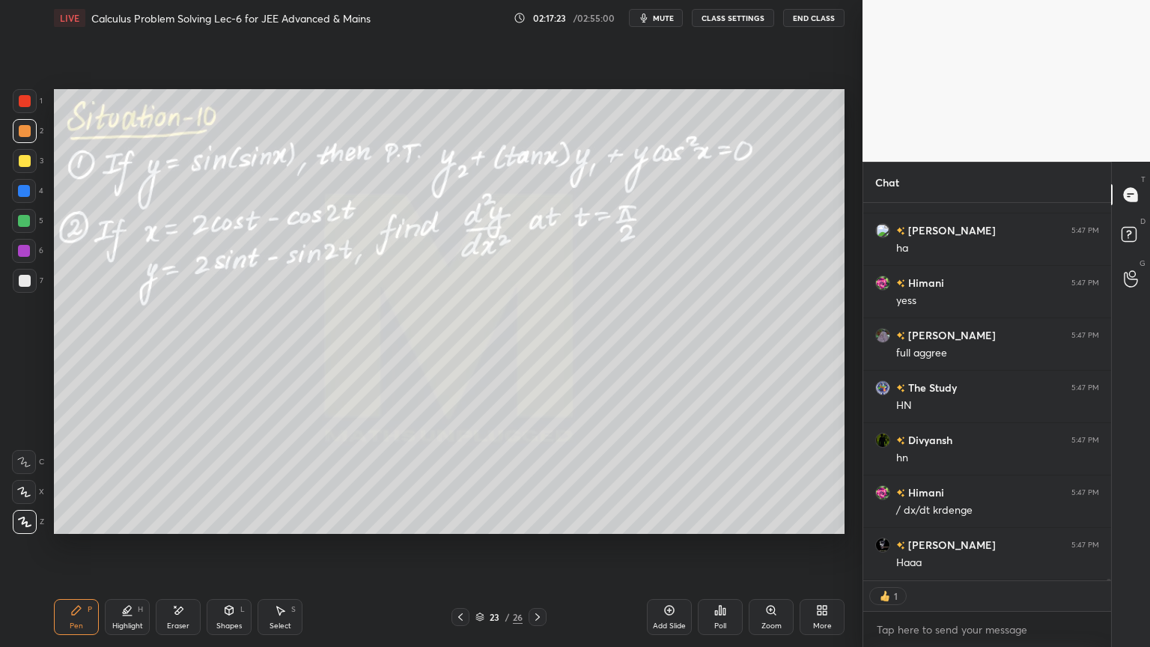
click at [125, 528] on div "Highlight" at bounding box center [127, 625] width 31 height 7
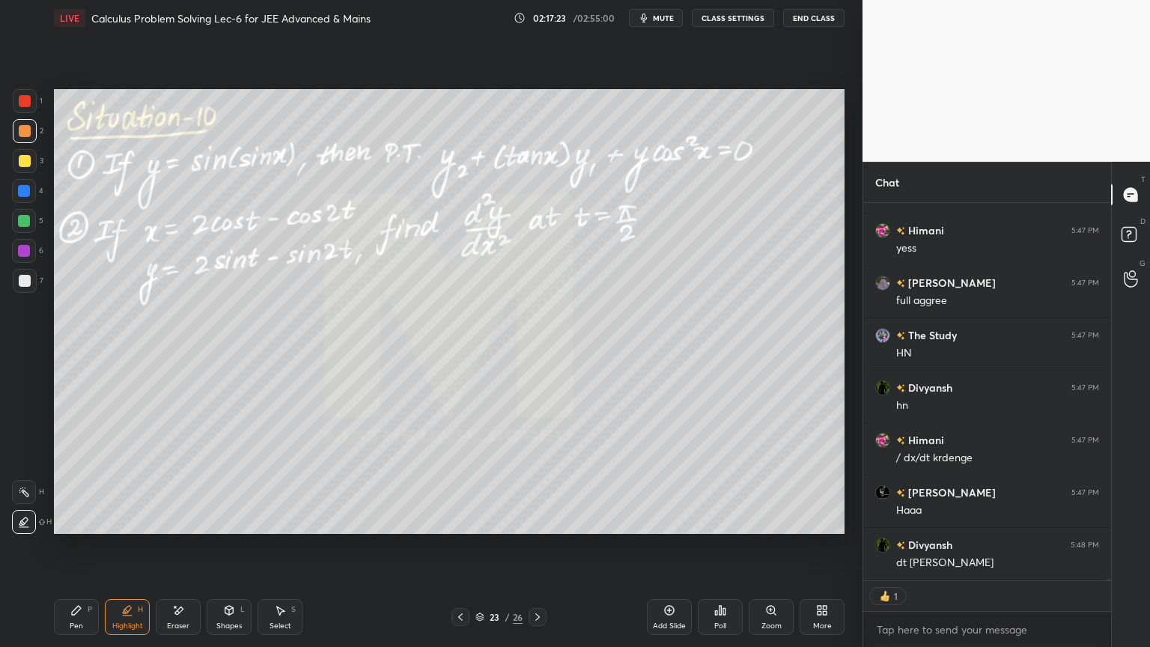
click at [88, 528] on div "Pen P" at bounding box center [76, 617] width 45 height 36
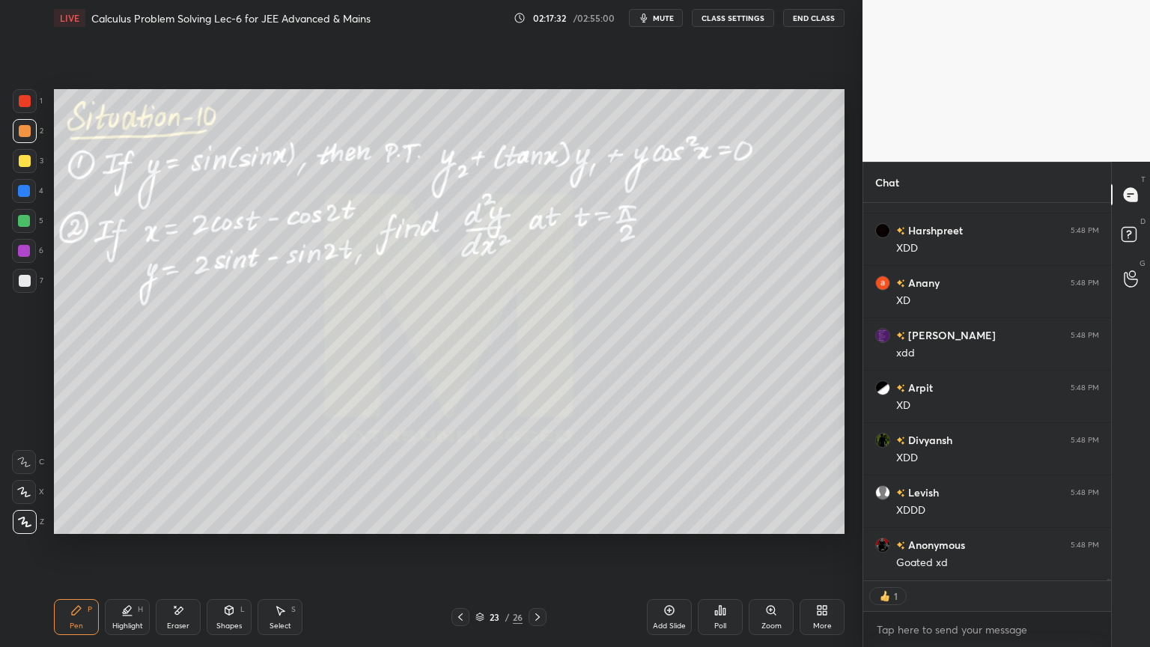
scroll to position [394, 243]
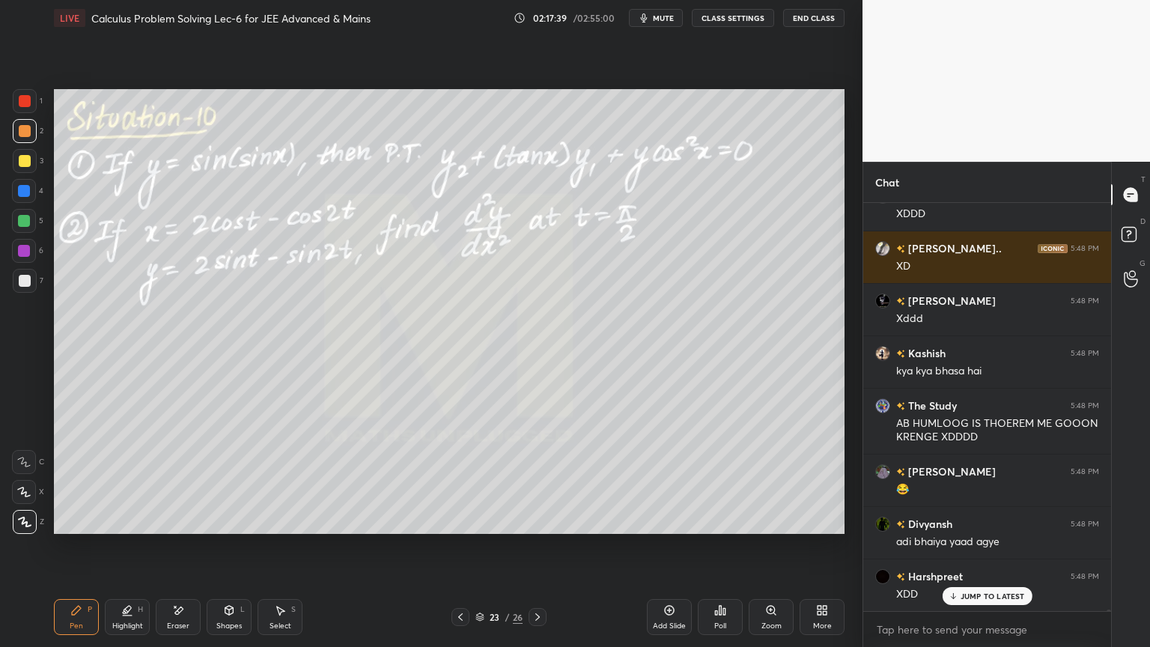
drag, startPoint x: 126, startPoint y: 620, endPoint x: 88, endPoint y: 616, distance: 38.4
click at [123, 528] on div "Highlight H" at bounding box center [127, 617] width 45 height 36
click at [87, 528] on div "Pen P" at bounding box center [76, 617] width 45 height 36
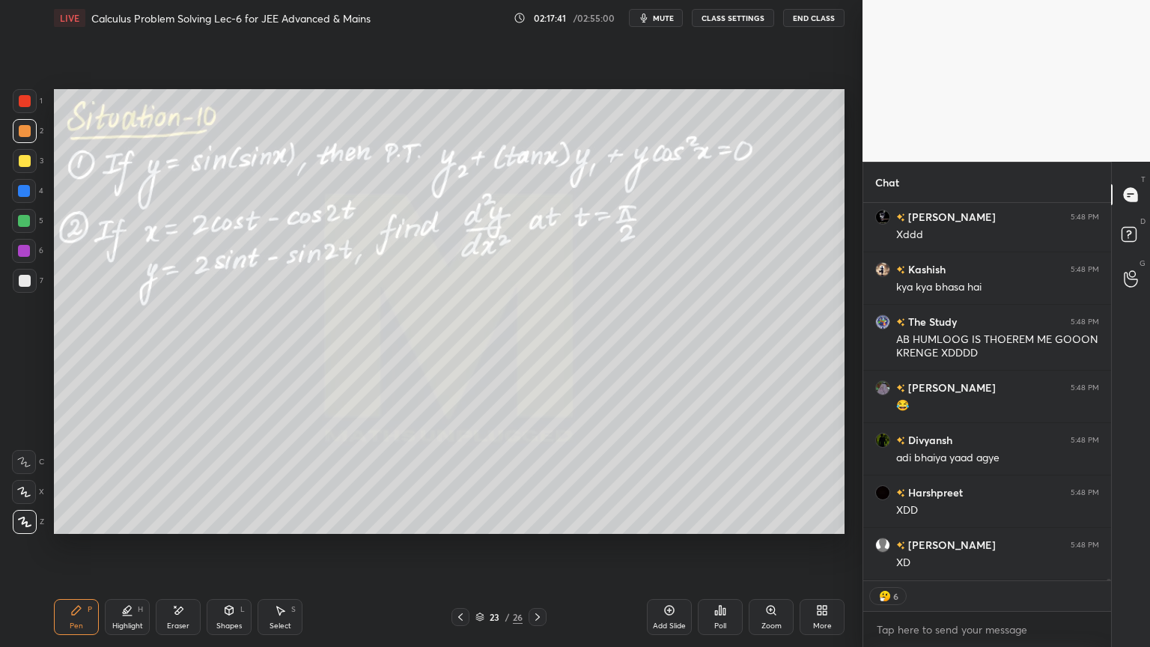
drag, startPoint x: 122, startPoint y: 614, endPoint x: 104, endPoint y: 610, distance: 18.4
click at [120, 528] on div "Highlight H" at bounding box center [127, 617] width 45 height 36
drag, startPoint x: 80, startPoint y: 612, endPoint x: 183, endPoint y: 598, distance: 103.5
click at [78, 528] on div "Pen P" at bounding box center [76, 617] width 45 height 36
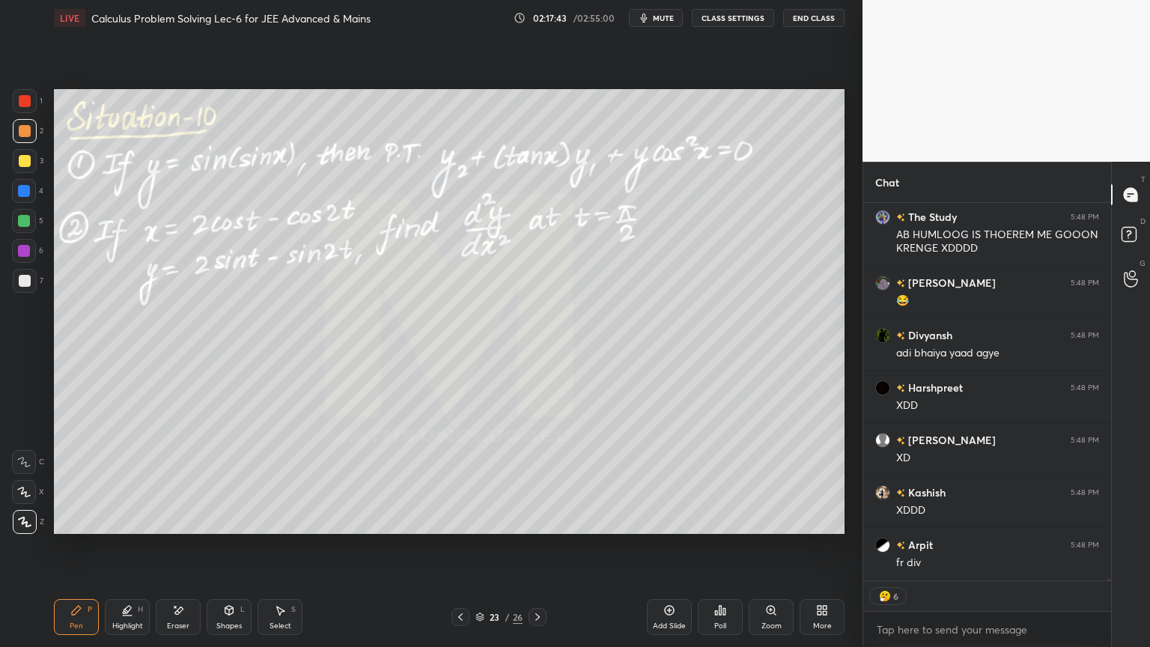
click at [280, 528] on icon at bounding box center [280, 610] width 12 height 12
drag, startPoint x: 118, startPoint y: 618, endPoint x: 88, endPoint y: 615, distance: 30.1
click at [116, 528] on div "Highlight H" at bounding box center [127, 617] width 45 height 36
drag, startPoint x: 88, startPoint y: 615, endPoint x: 133, endPoint y: 609, distance: 46.1
click at [82, 528] on div "Pen P" at bounding box center [76, 617] width 45 height 36
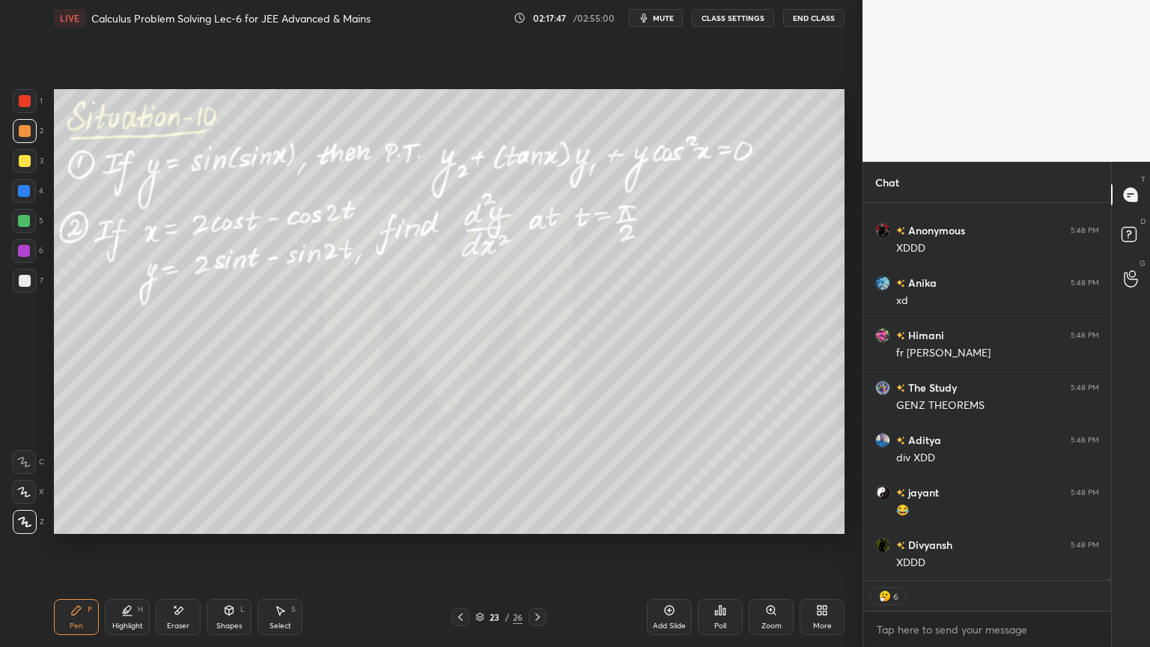
click at [121, 528] on div "Highlight H" at bounding box center [127, 617] width 45 height 36
click at [89, 528] on div "Pen P" at bounding box center [76, 617] width 45 height 36
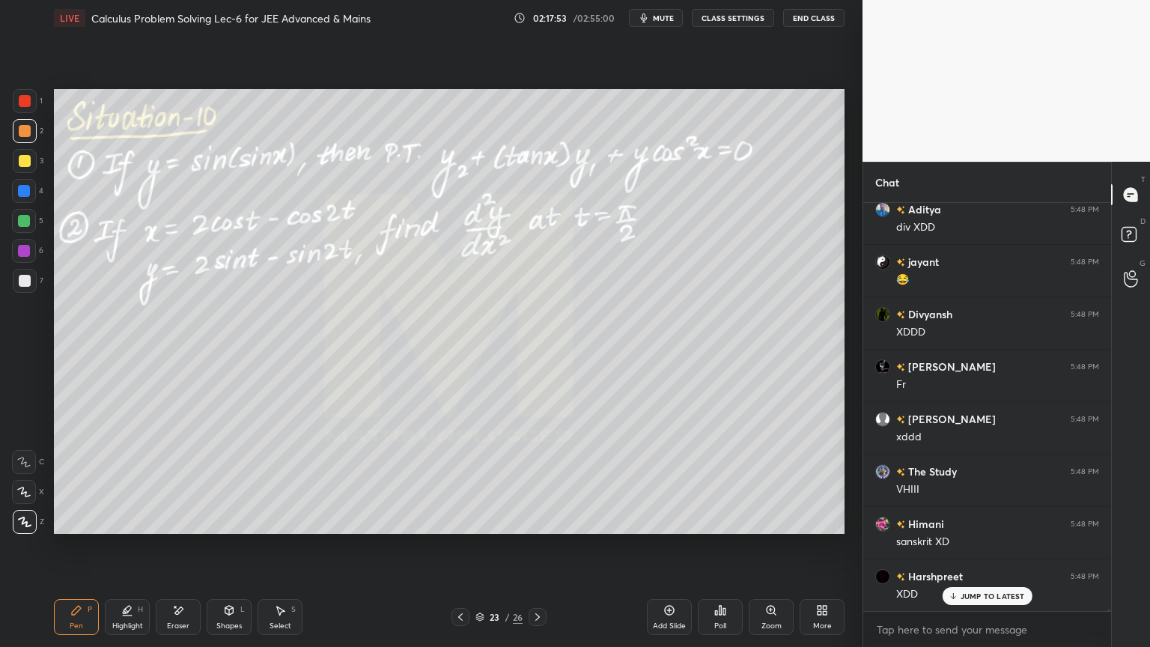
click at [278, 528] on div "Select S" at bounding box center [279, 617] width 45 height 36
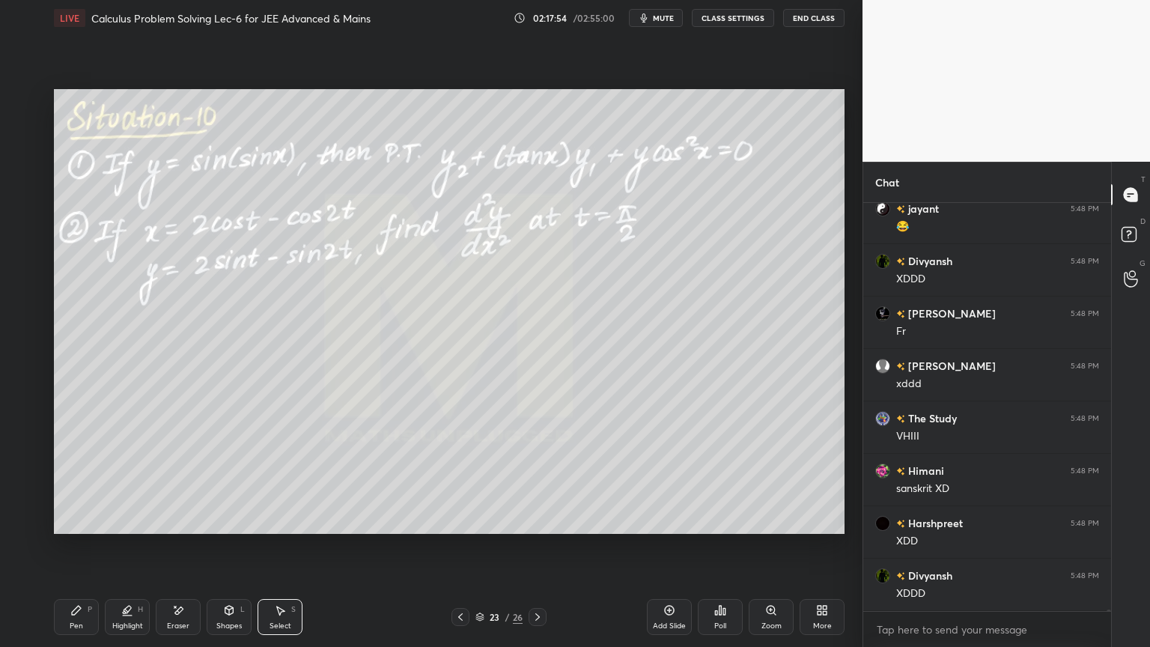
click at [115, 528] on div "Highlight H" at bounding box center [127, 617] width 45 height 36
click at [76, 528] on icon at bounding box center [76, 610] width 12 height 12
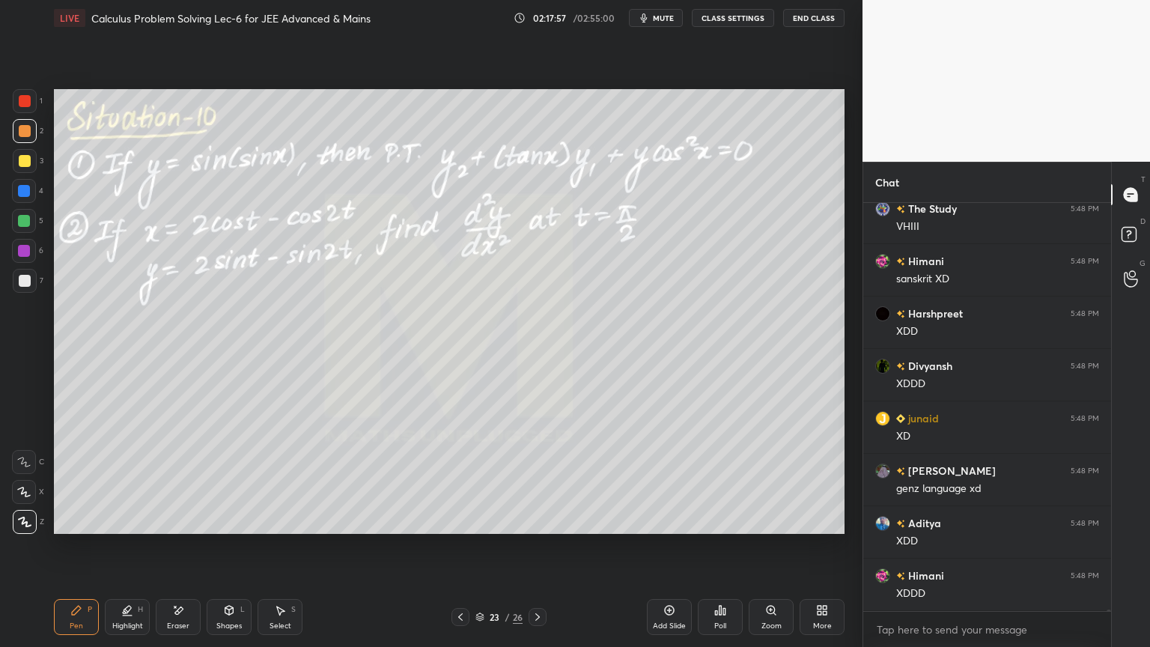
drag, startPoint x: 180, startPoint y: 615, endPoint x: 341, endPoint y: 542, distance: 177.2
click at [180, 528] on icon at bounding box center [178, 610] width 12 height 13
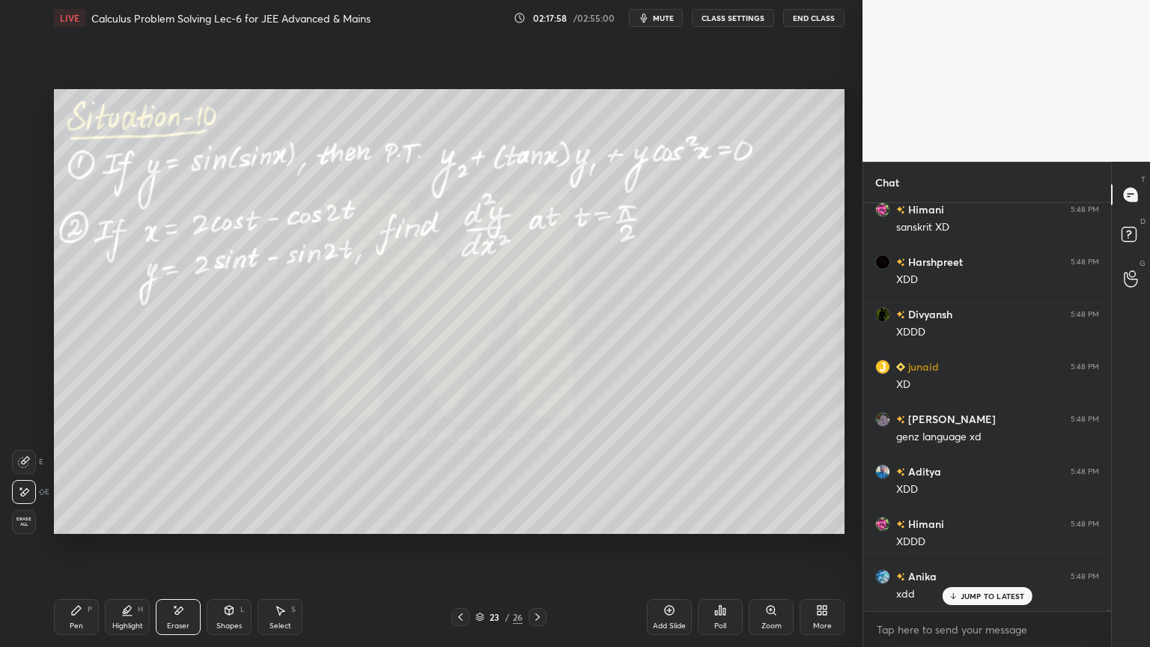
click at [82, 528] on div "Pen P" at bounding box center [76, 617] width 45 height 36
drag, startPoint x: 281, startPoint y: 621, endPoint x: 299, endPoint y: 598, distance: 29.8
click at [281, 528] on div "Select" at bounding box center [280, 625] width 22 height 7
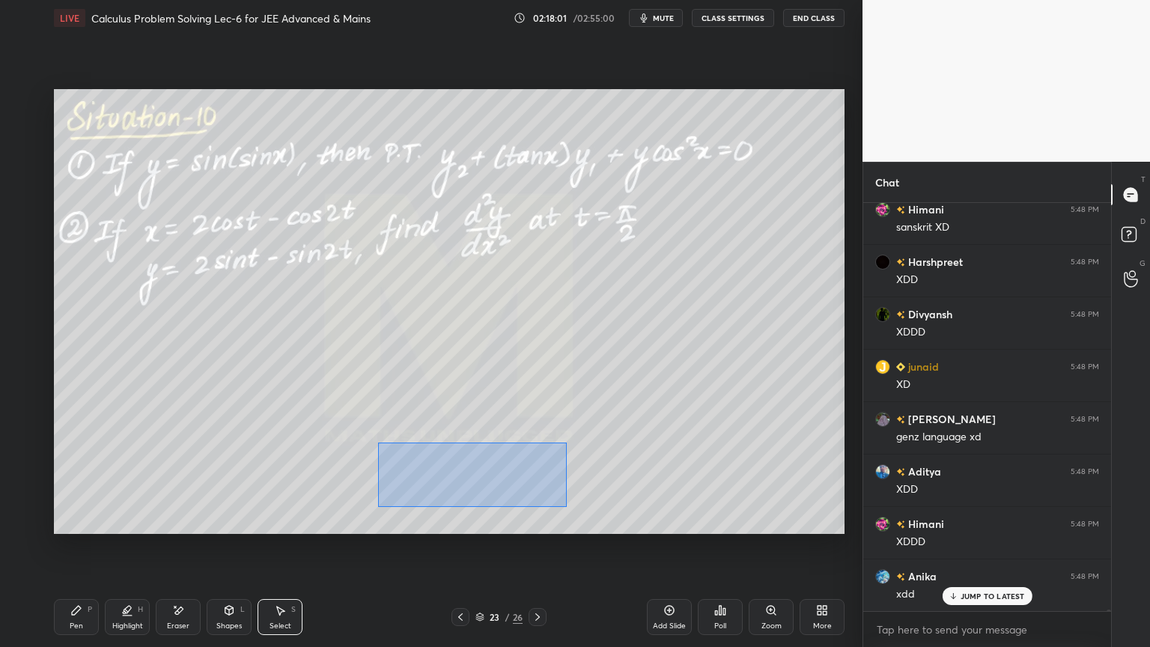
drag, startPoint x: 396, startPoint y: 454, endPoint x: 550, endPoint y: 502, distance: 161.7
click at [565, 507] on div "0 ° Undo Copy Duplicate Duplicate to new slide Delete" at bounding box center [449, 311] width 790 height 445
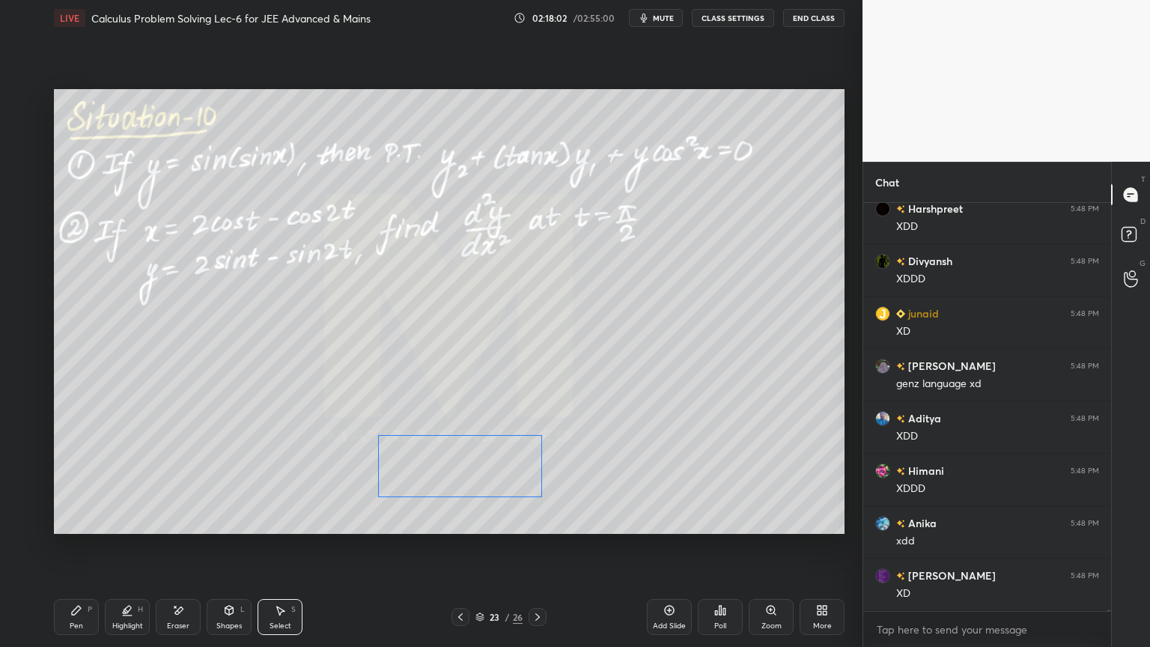
click at [505, 473] on div "0 ° Undo Copy Duplicate Duplicate to new slide Delete" at bounding box center [449, 311] width 790 height 445
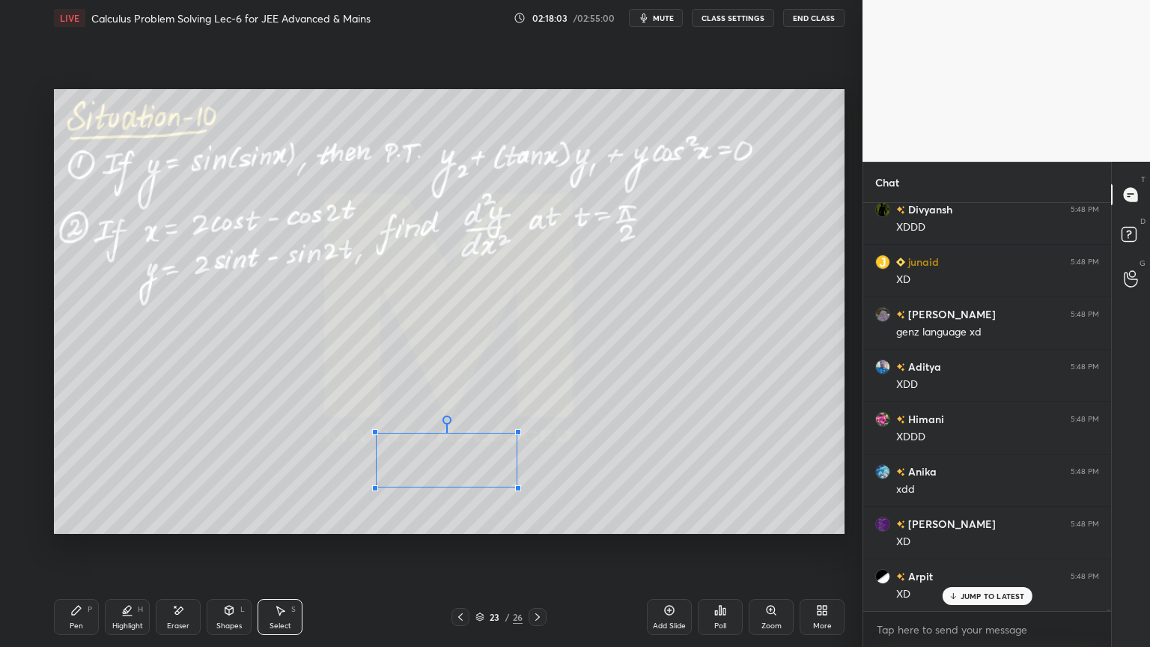
drag, startPoint x: 535, startPoint y: 493, endPoint x: 513, endPoint y: 488, distance: 23.1
click at [515, 486] on div at bounding box center [518, 488] width 6 height 6
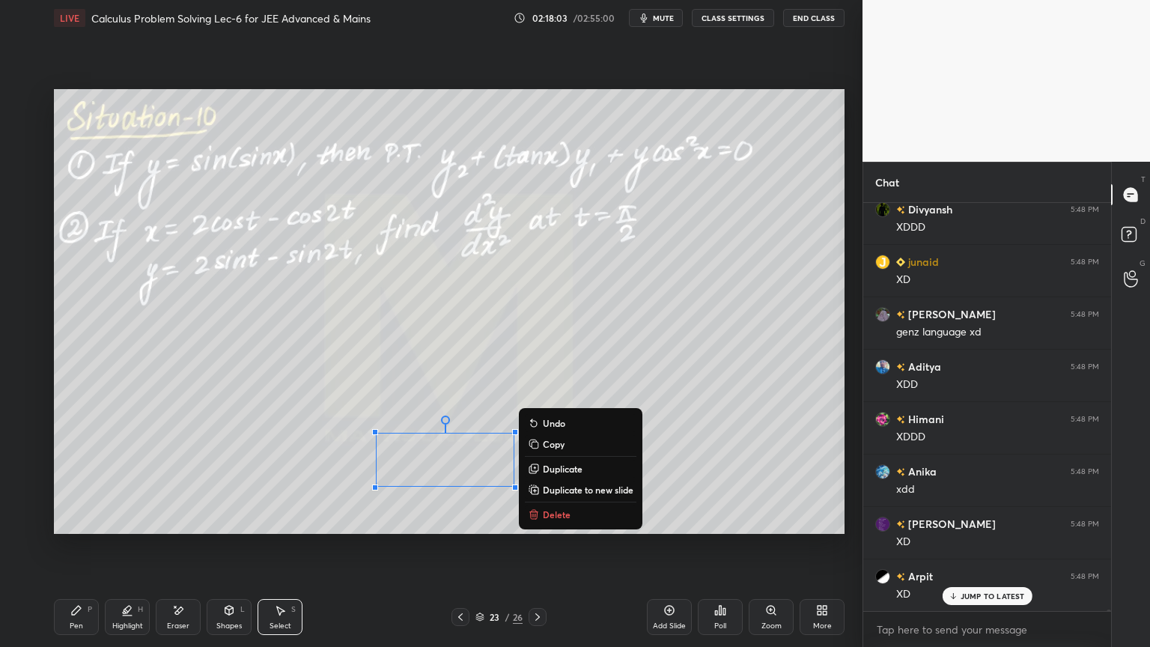
click at [491, 502] on div "0 ° Undo Copy Duplicate Duplicate to new slide Delete" at bounding box center [449, 311] width 790 height 445
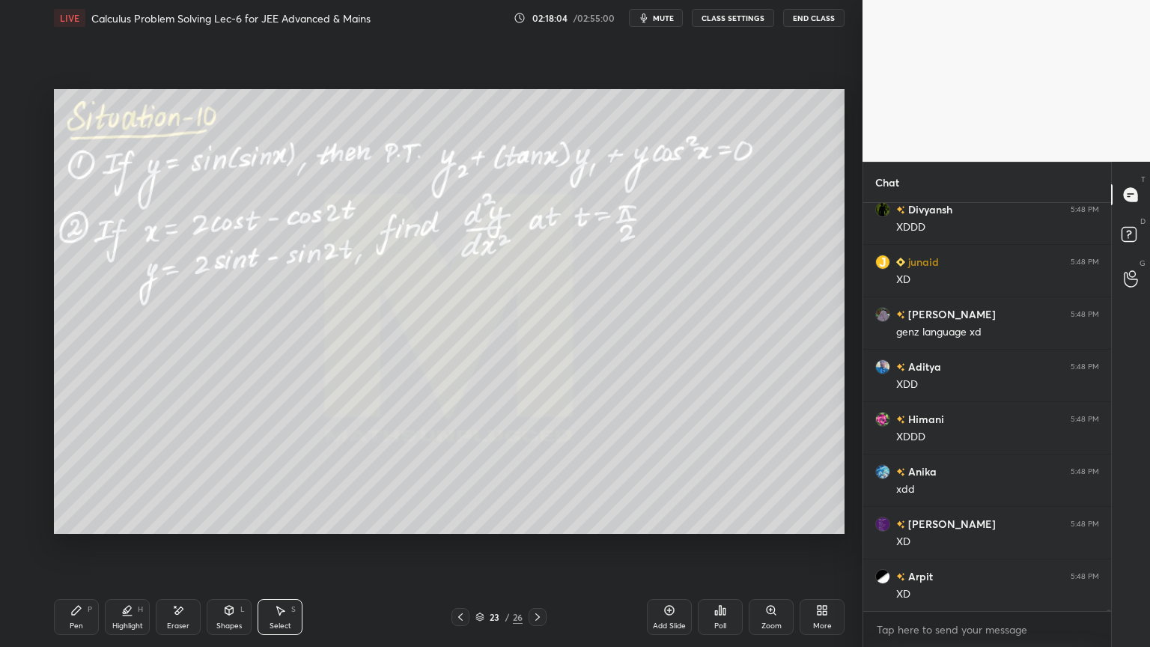
drag, startPoint x: 120, startPoint y: 615, endPoint x: 85, endPoint y: 624, distance: 35.6
click at [118, 528] on div "Highlight H" at bounding box center [127, 617] width 45 height 36
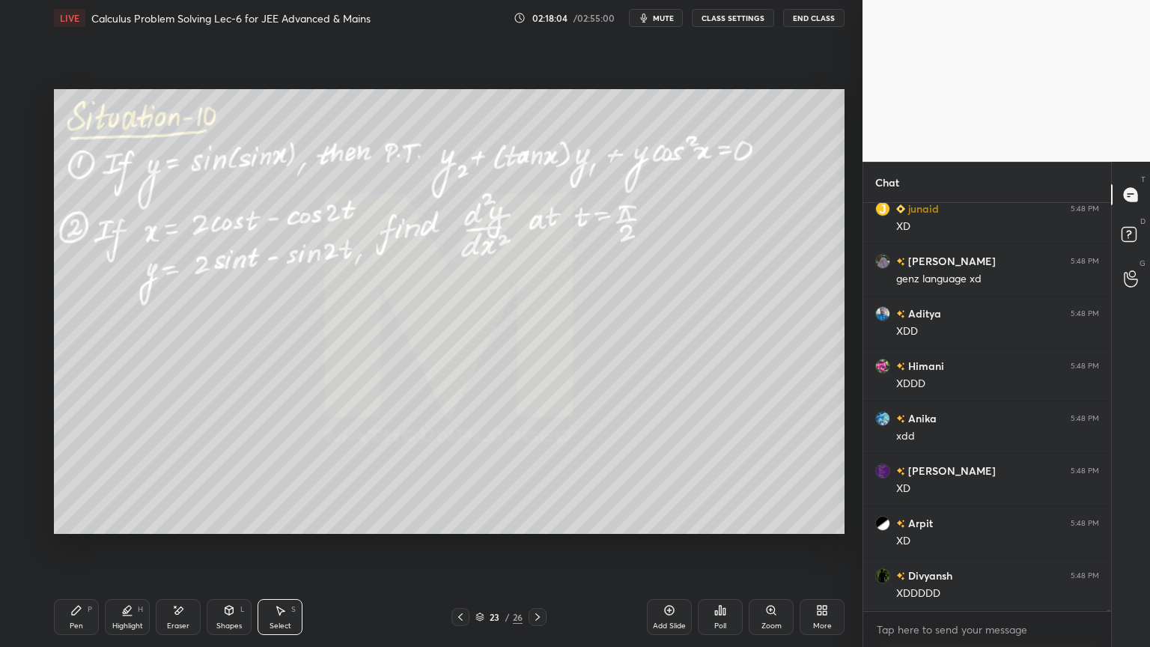
click at [82, 528] on div "Pen P" at bounding box center [76, 617] width 45 height 36
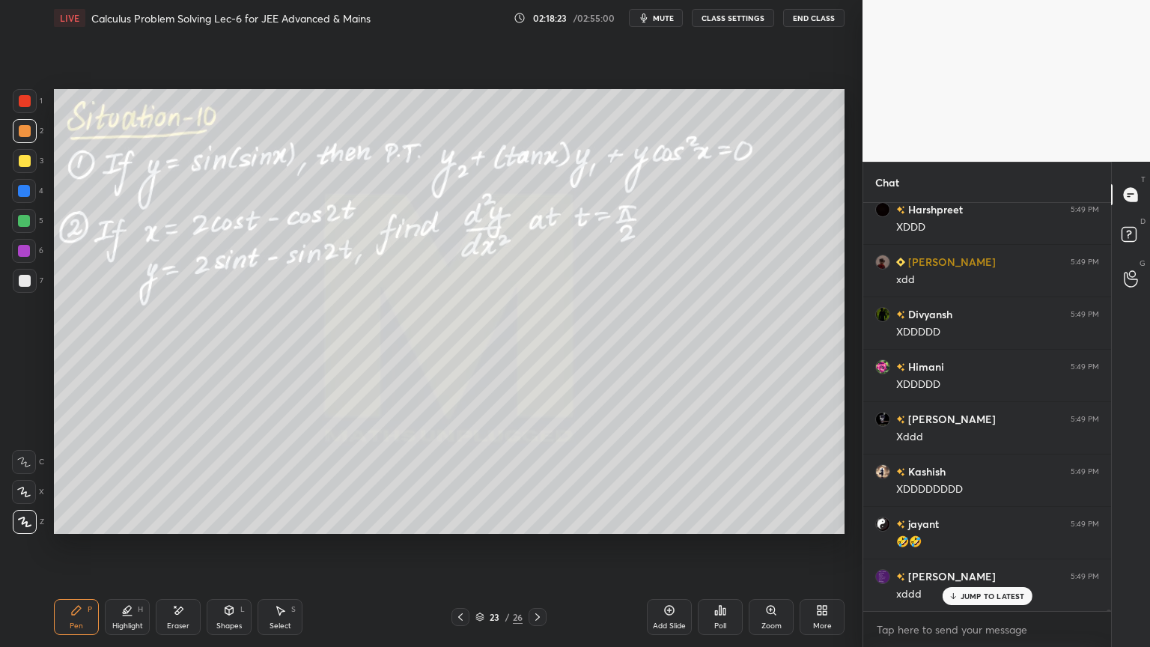
drag, startPoint x: 108, startPoint y: 629, endPoint x: 99, endPoint y: 629, distance: 9.0
click at [106, 528] on div "Highlight H" at bounding box center [127, 617] width 45 height 36
drag, startPoint x: 73, startPoint y: 628, endPoint x: 113, endPoint y: 624, distance: 39.9
click at [72, 528] on div "Pen" at bounding box center [76, 625] width 13 height 7
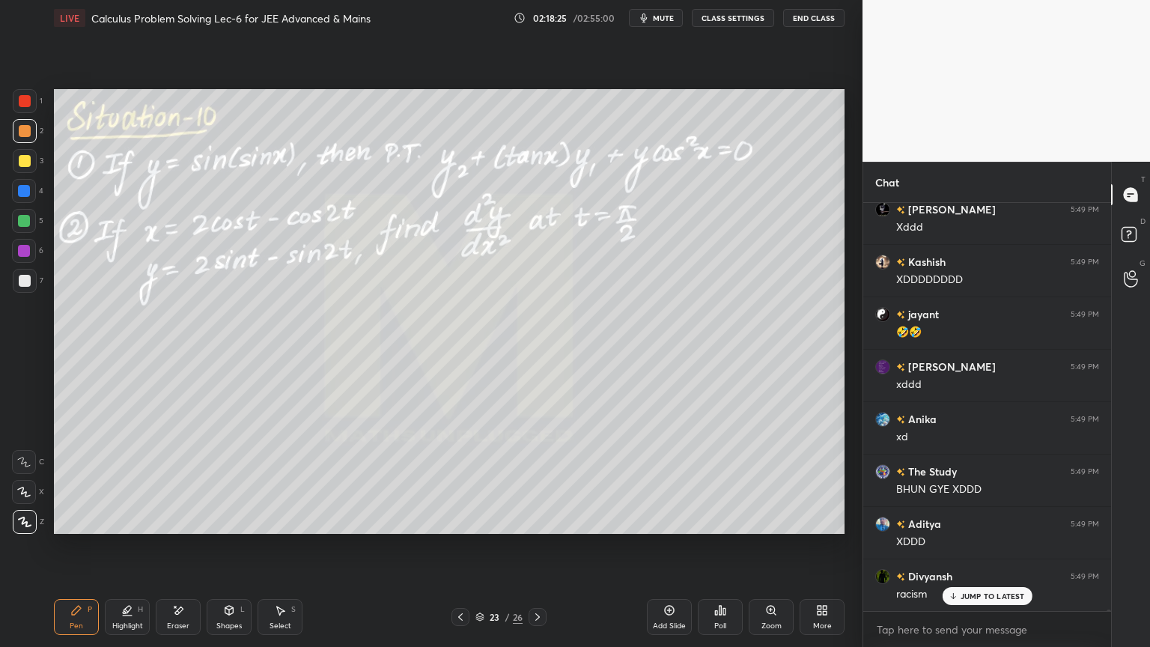
click at [975, 528] on div "Anany 5:49 PM XD [PERSON_NAME] 5:49 PM xddd [PERSON_NAME] 5:49 PM in kitchen [P…" at bounding box center [987, 407] width 248 height 408
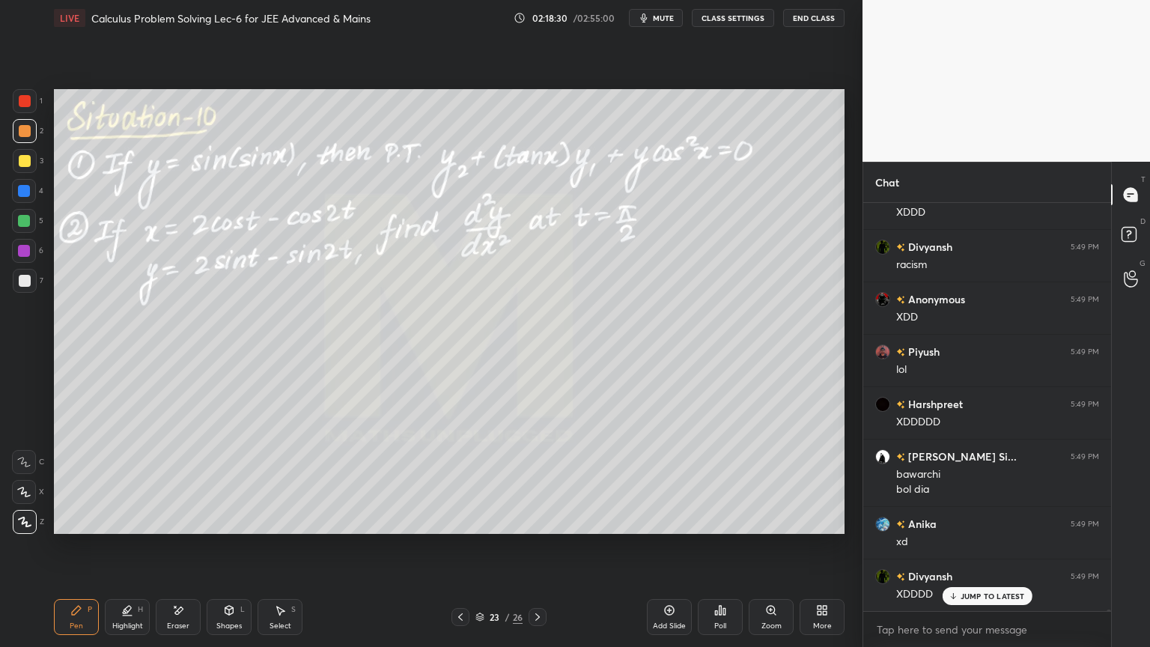
click at [117, 528] on div "Highlight" at bounding box center [127, 625] width 31 height 7
click at [89, 528] on div "Pen P" at bounding box center [76, 617] width 45 height 36
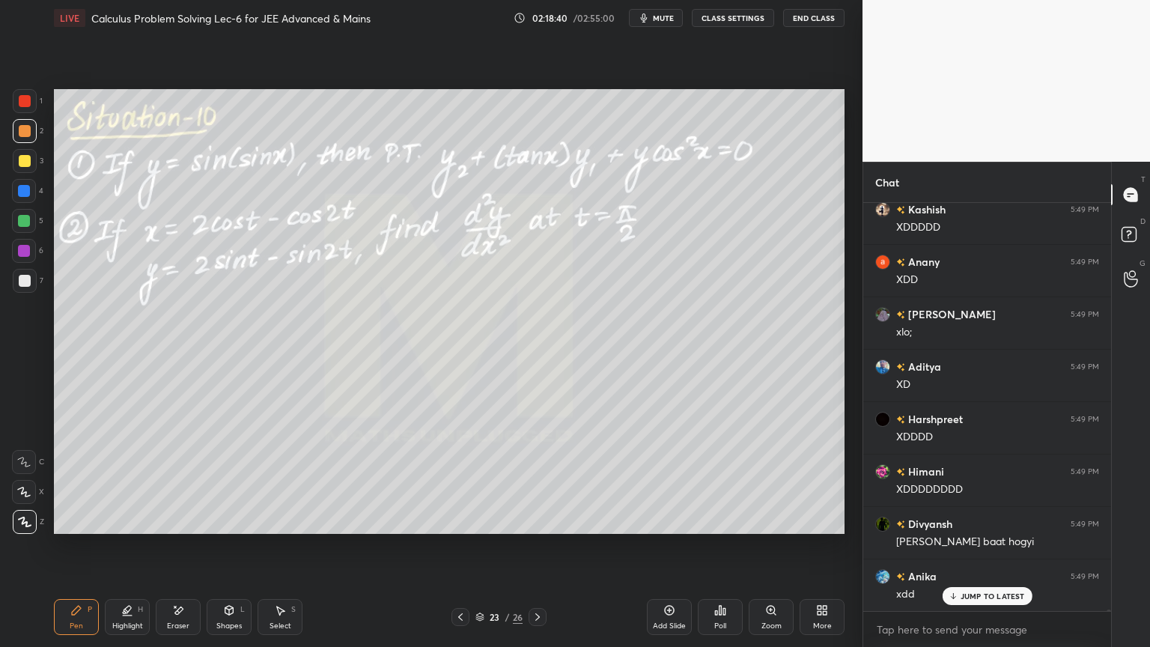
drag, startPoint x: 120, startPoint y: 620, endPoint x: 92, endPoint y: 618, distance: 27.7
click at [118, 528] on div "Highlight" at bounding box center [127, 625] width 31 height 7
click at [82, 528] on div "Pen P" at bounding box center [76, 617] width 45 height 36
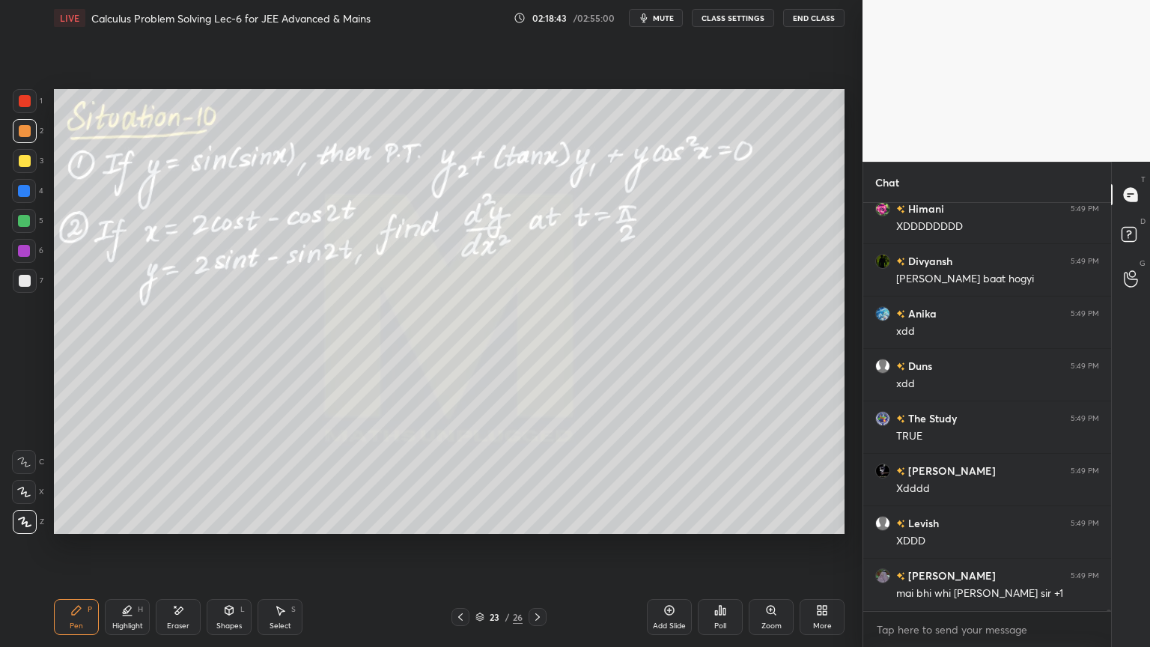
click at [283, 528] on icon at bounding box center [280, 610] width 12 height 12
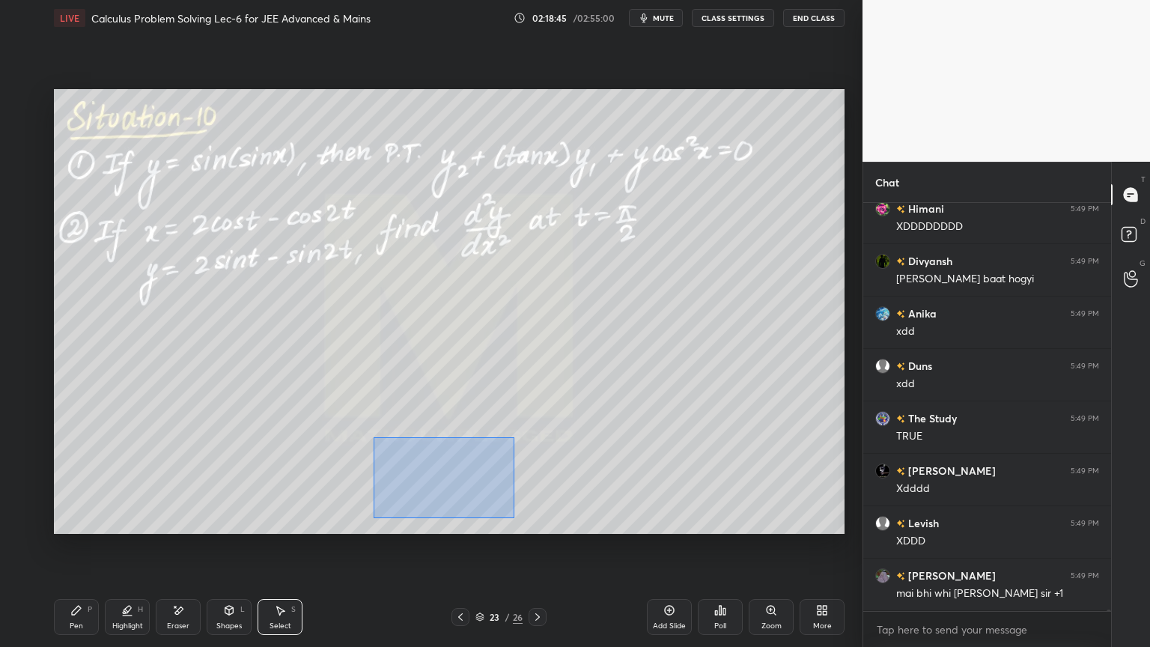
drag, startPoint x: 374, startPoint y: 437, endPoint x: 513, endPoint y: 515, distance: 158.9
click at [513, 516] on div "0 ° Undo Copy Duplicate Duplicate to new slide Delete" at bounding box center [449, 311] width 790 height 445
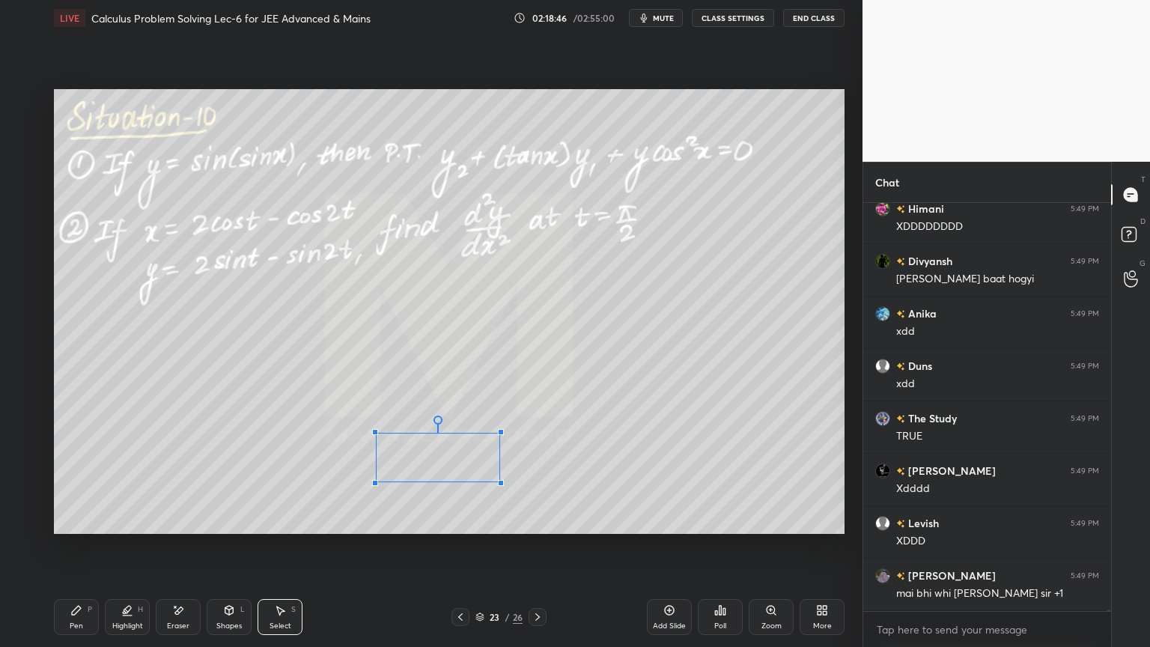
drag, startPoint x: 510, startPoint y: 487, endPoint x: 492, endPoint y: 479, distance: 19.8
click at [498, 480] on div at bounding box center [501, 483] width 6 height 6
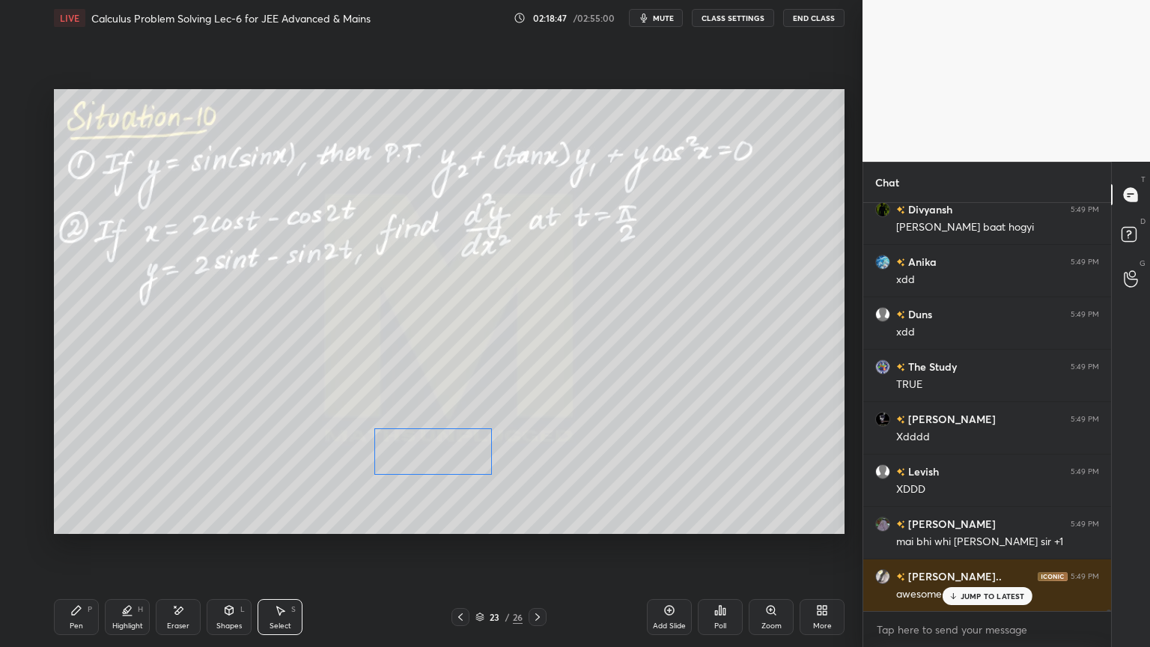
drag, startPoint x: 457, startPoint y: 462, endPoint x: 446, endPoint y: 502, distance: 41.2
click at [457, 458] on div "0 ° Undo Copy Duplicate Duplicate to new slide Delete" at bounding box center [449, 311] width 790 height 445
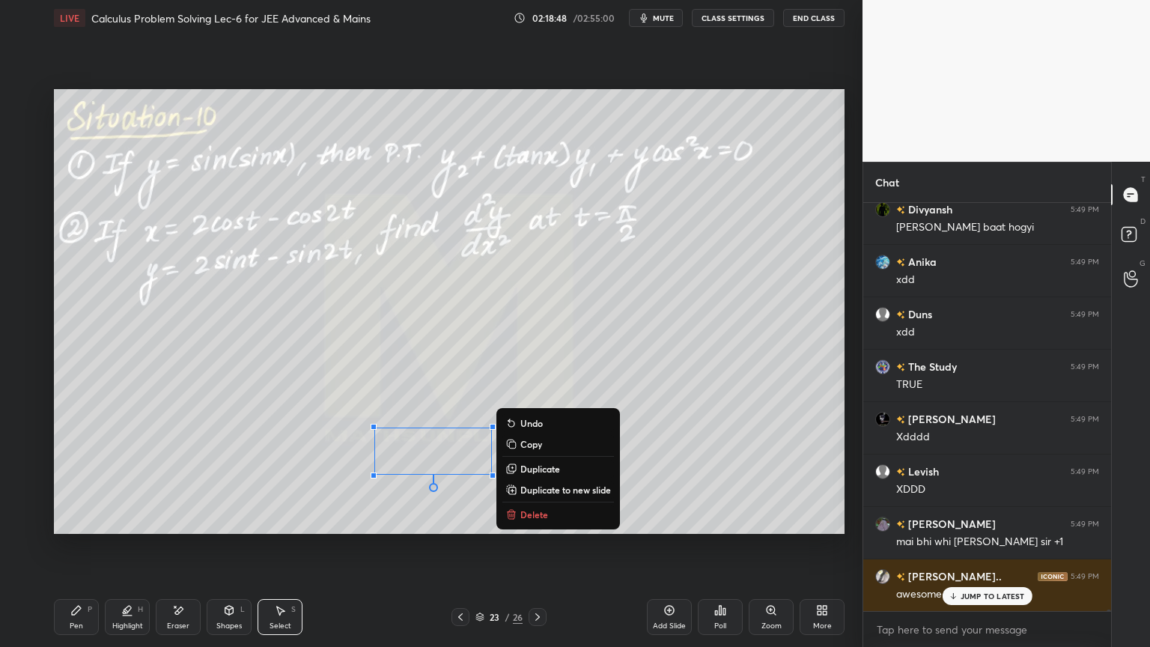
click at [445, 502] on div "0 ° Undo Copy Duplicate Duplicate to new slide Delete" at bounding box center [449, 311] width 790 height 445
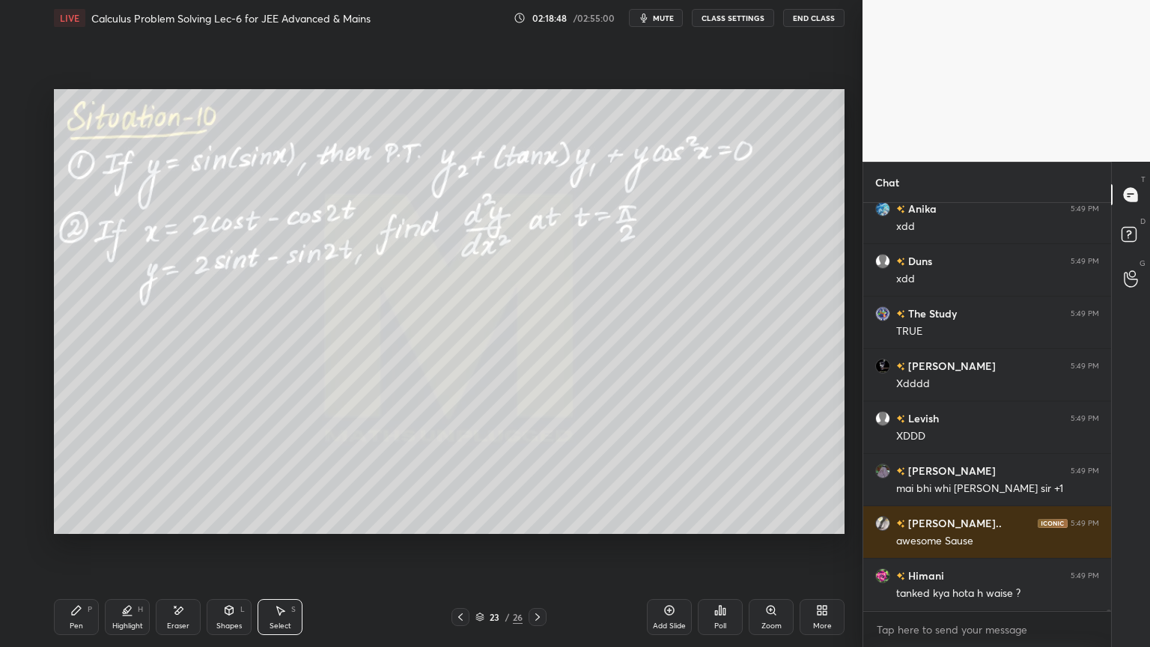
click at [132, 528] on div "Highlight H" at bounding box center [127, 617] width 45 height 36
click at [78, 528] on div "Pen P" at bounding box center [76, 617] width 45 height 36
click at [121, 528] on div "Highlight H" at bounding box center [127, 617] width 45 height 36
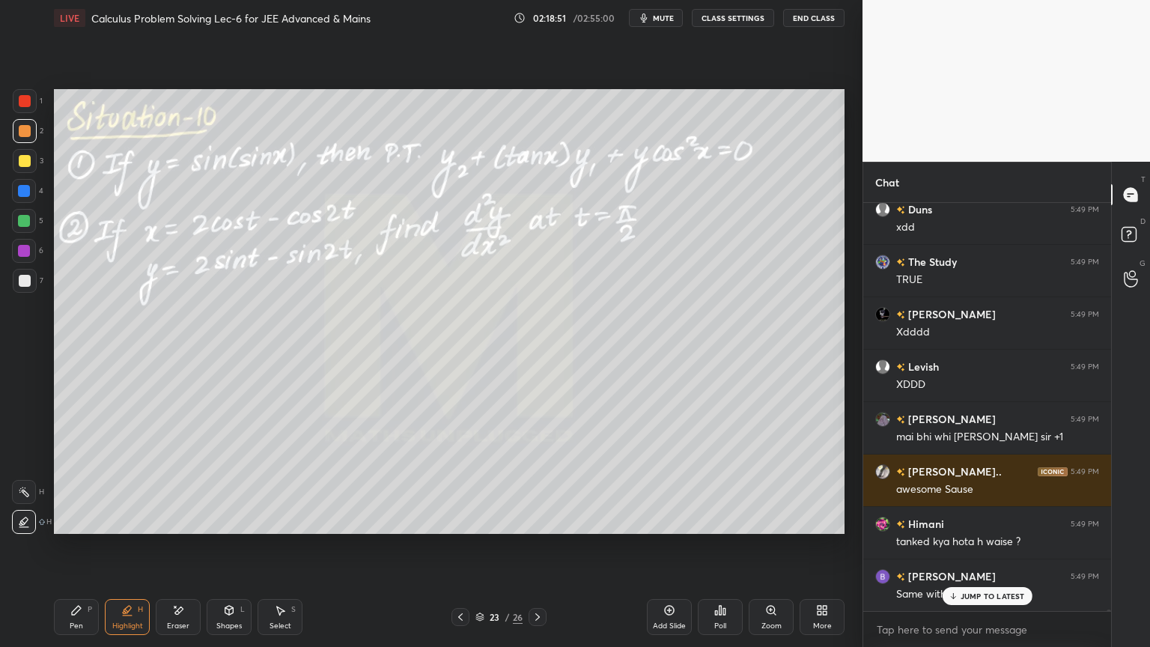
drag, startPoint x: 83, startPoint y: 618, endPoint x: 106, endPoint y: 614, distance: 23.6
click at [79, 528] on div "Pen P" at bounding box center [76, 617] width 45 height 36
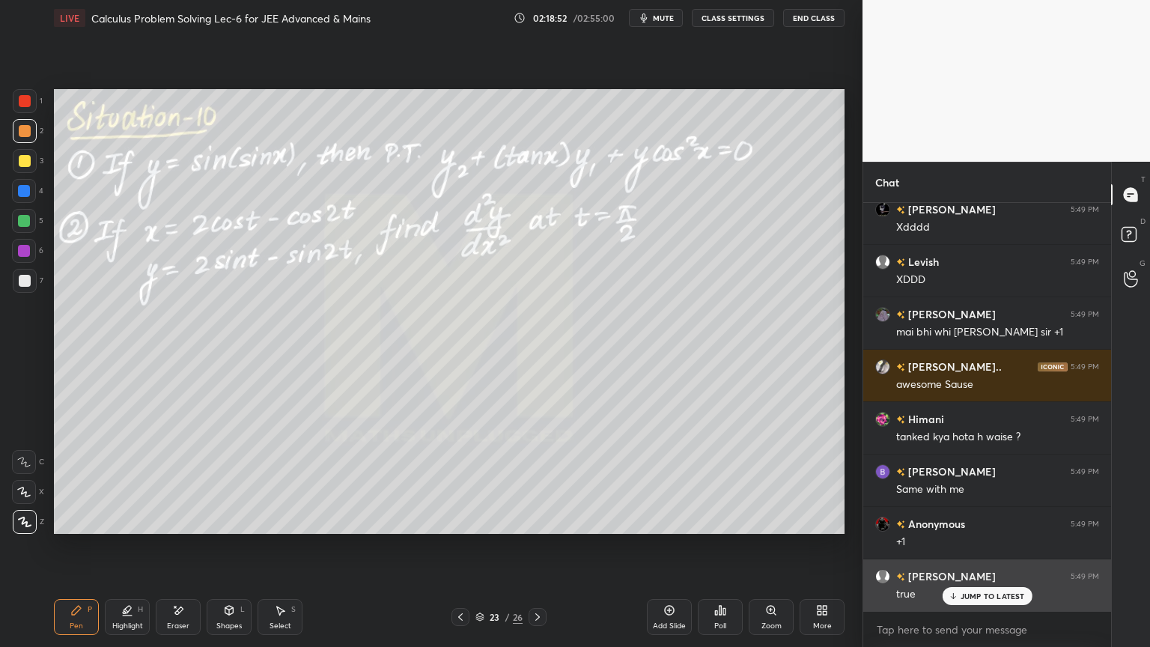
click at [965, 528] on p "JUMP TO LATEST" at bounding box center [992, 595] width 64 height 9
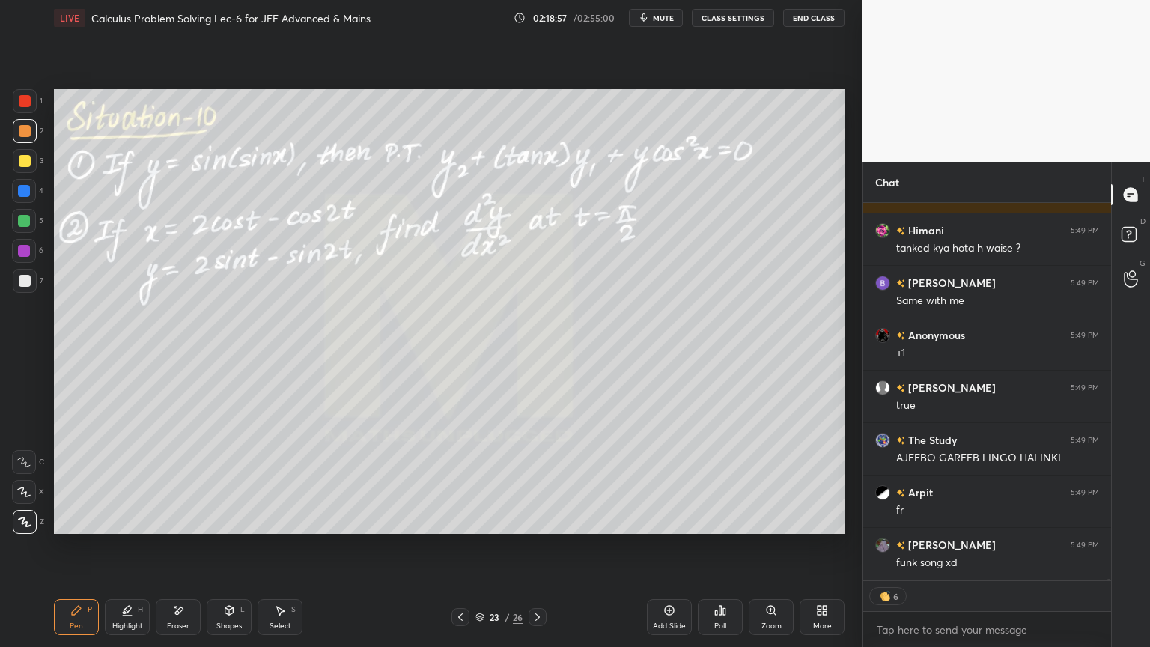
click at [195, 528] on div "Eraser" at bounding box center [178, 617] width 45 height 36
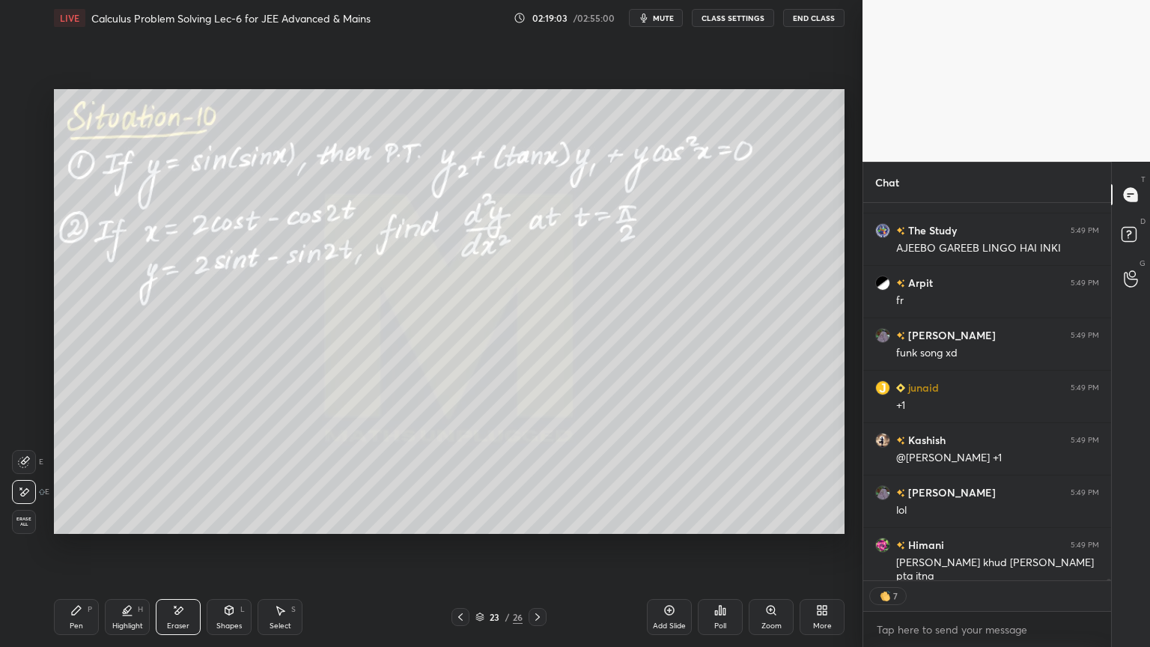
click at [121, 528] on div "Highlight" at bounding box center [127, 625] width 31 height 7
click at [75, 528] on div "Pen P" at bounding box center [76, 617] width 45 height 36
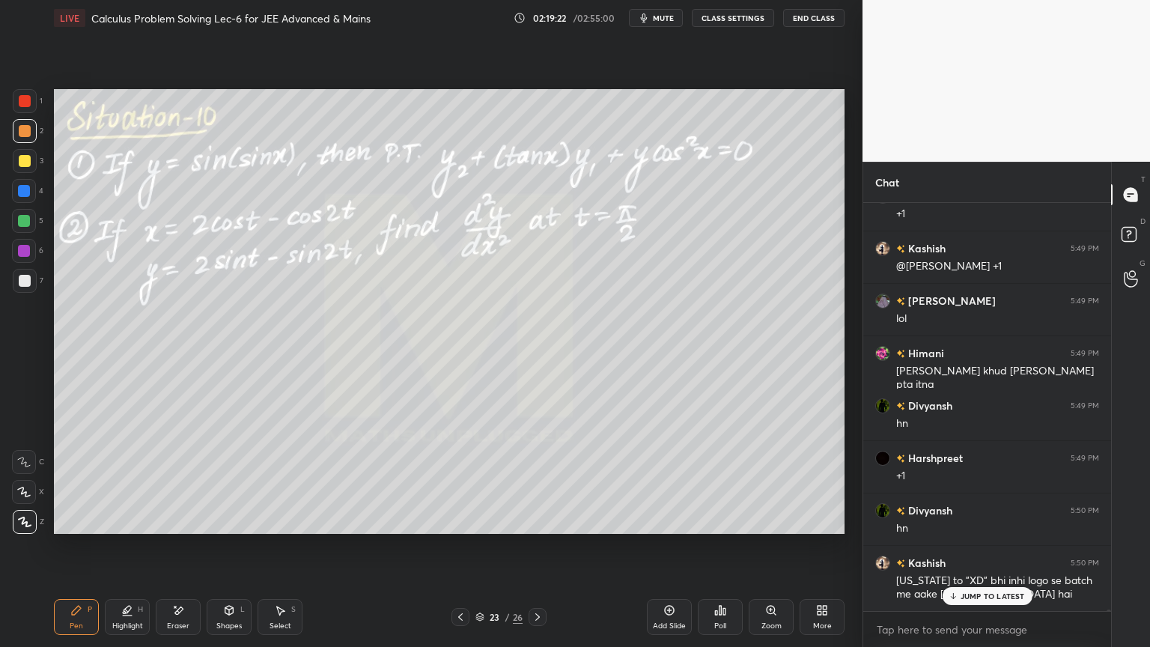
drag, startPoint x: 1005, startPoint y: 594, endPoint x: 920, endPoint y: 599, distance: 85.5
click at [1005, 528] on p "JUMP TO LATEST" at bounding box center [992, 595] width 64 height 9
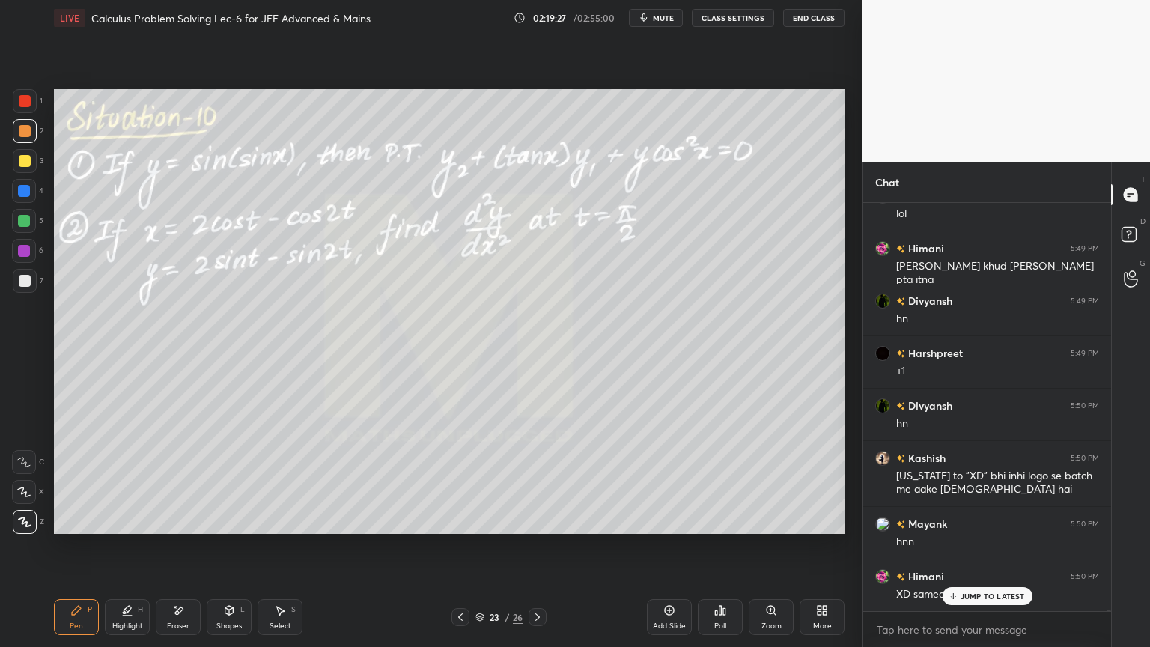
click at [976, 528] on p "JUMP TO LATEST" at bounding box center [992, 595] width 64 height 9
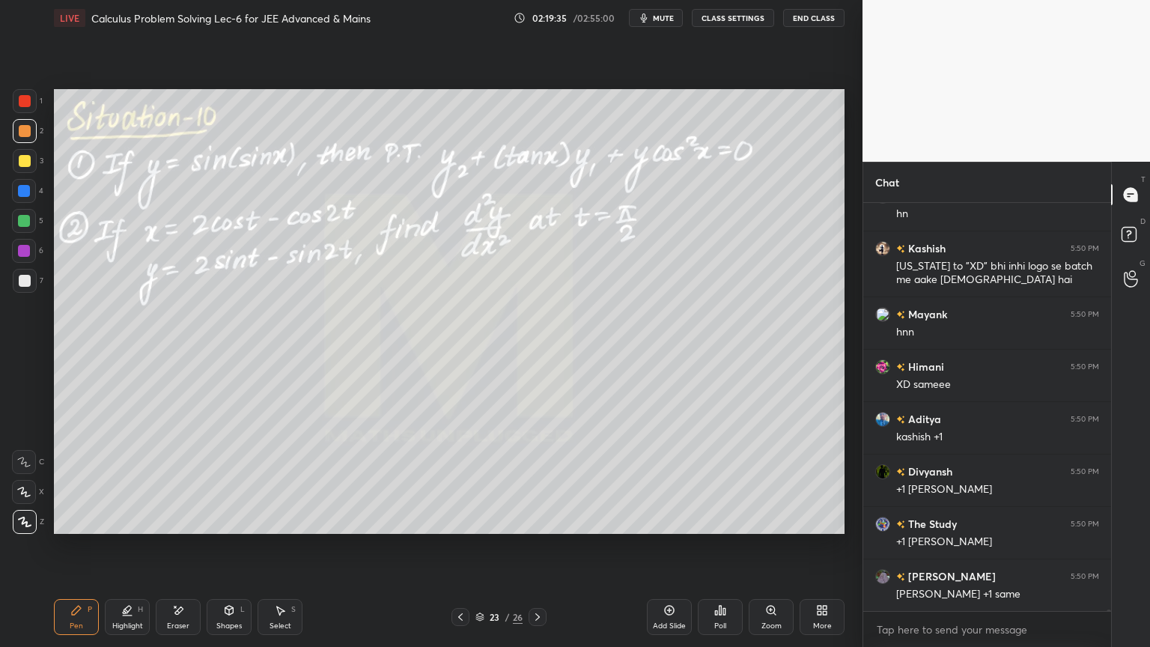
scroll to position [125849, 0]
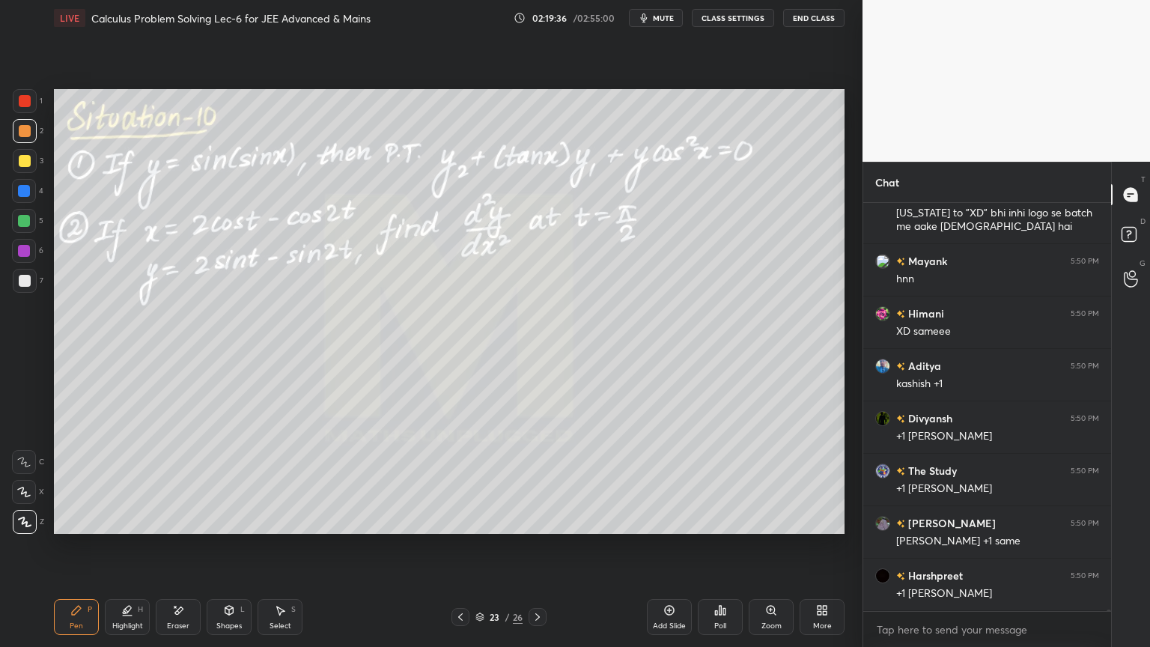
click at [135, 528] on div "Highlight" at bounding box center [127, 625] width 31 height 7
click at [64, 528] on div "Pen P" at bounding box center [76, 617] width 45 height 36
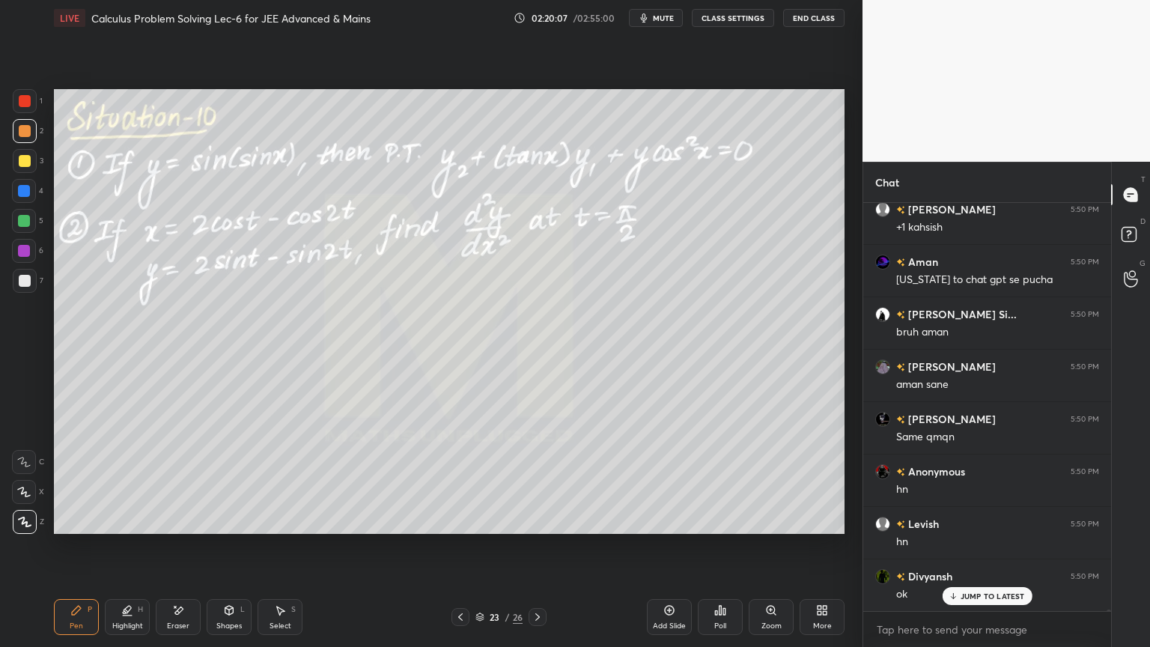
scroll to position [126491, 0]
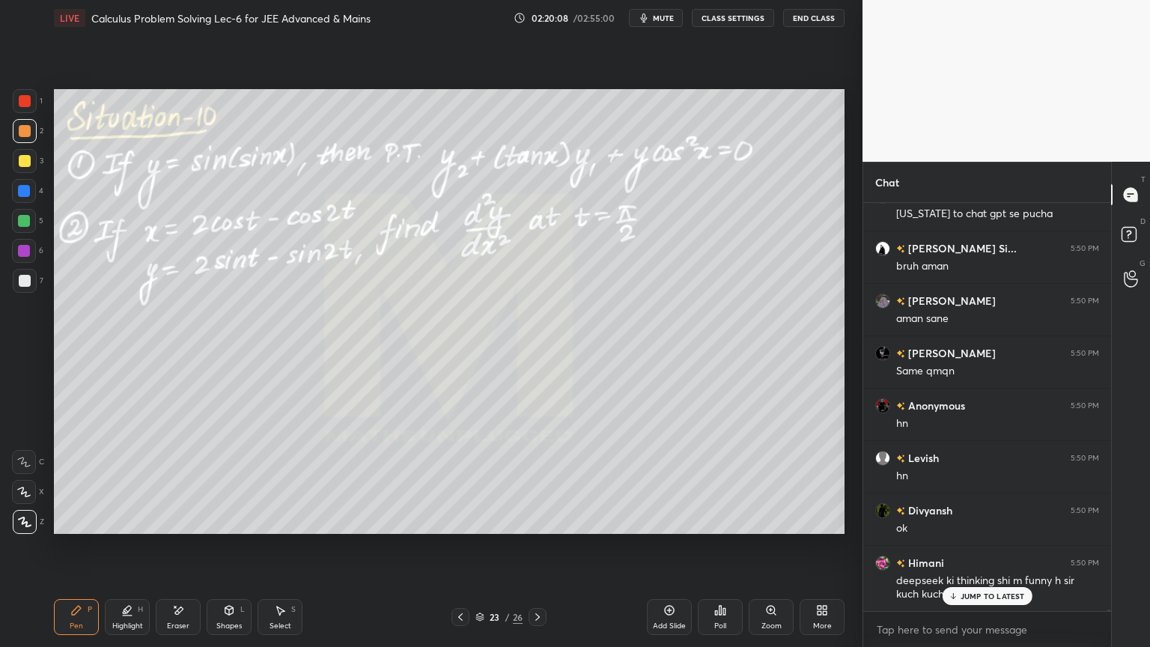
click at [529, 528] on div at bounding box center [537, 617] width 18 height 18
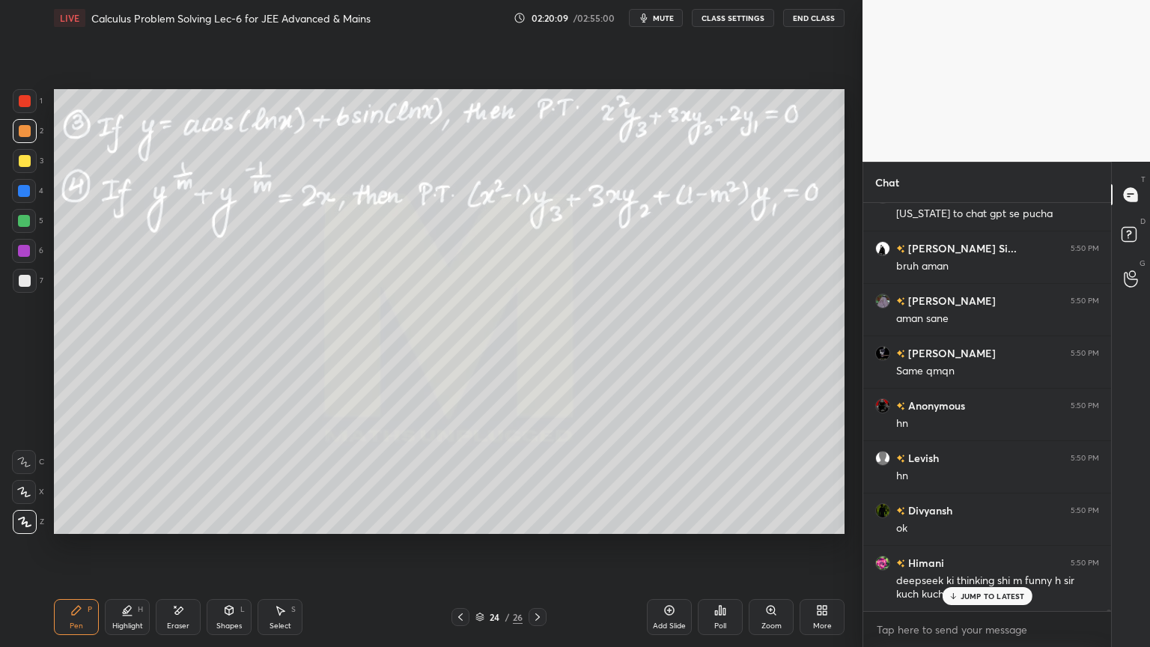
click at [982, 528] on p "JUMP TO LATEST" at bounding box center [992, 595] width 64 height 9
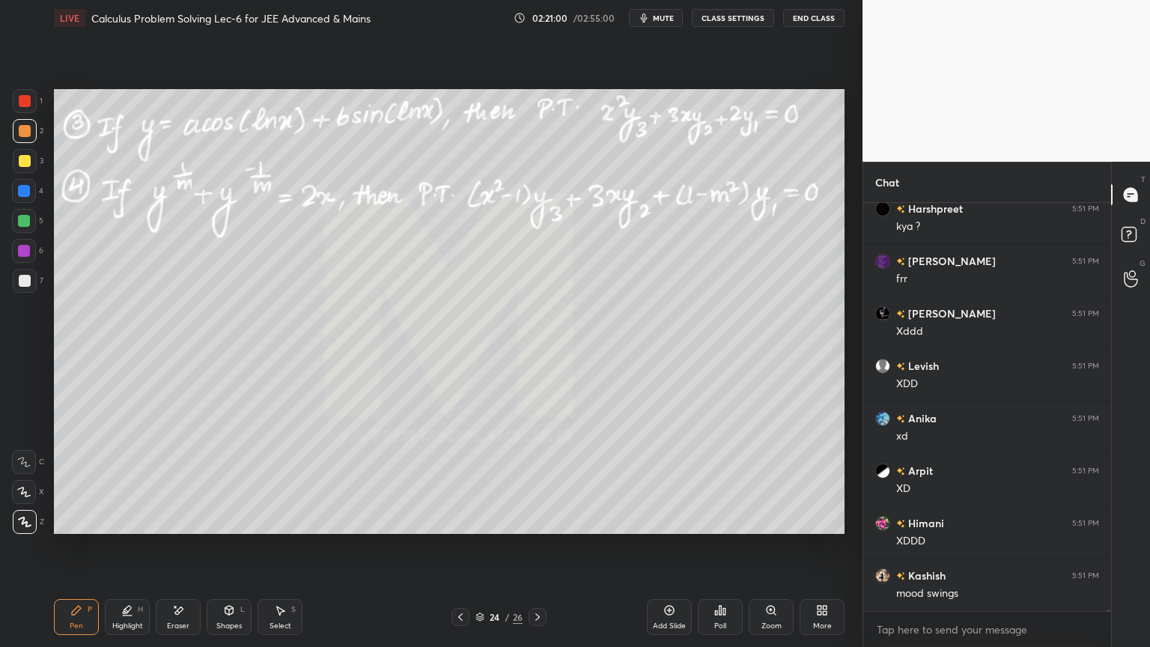
scroll to position [128025, 0]
click at [969, 528] on p "JUMP TO LATEST" at bounding box center [992, 565] width 64 height 9
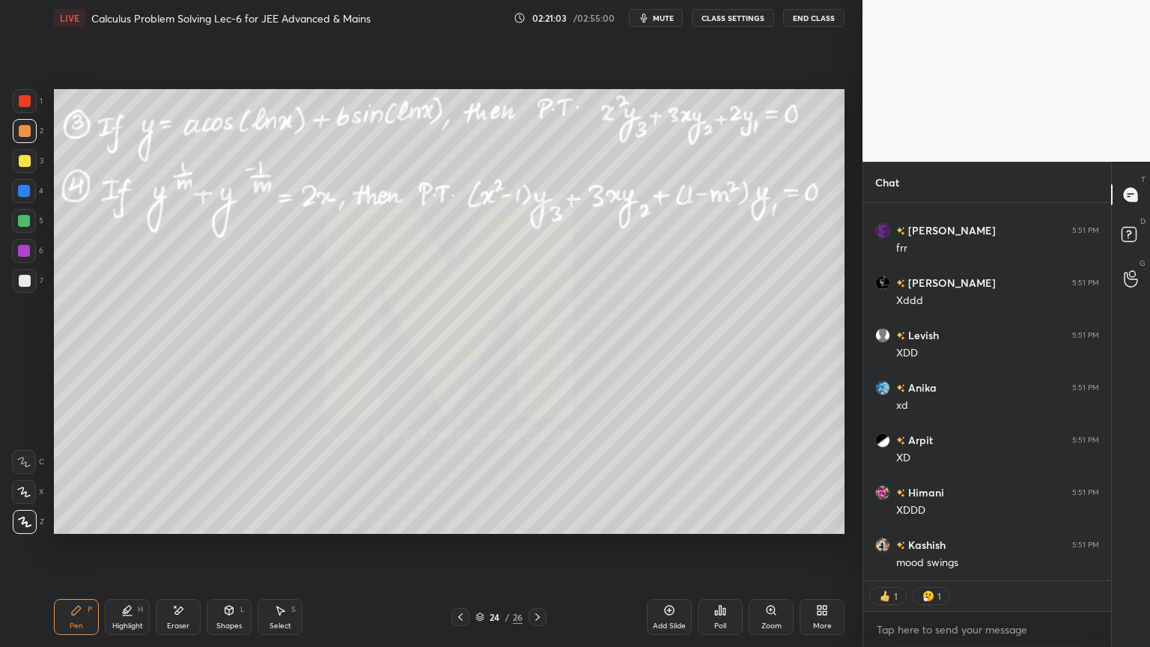
click at [126, 528] on icon at bounding box center [127, 610] width 12 height 12
click at [91, 528] on div "Pen P" at bounding box center [76, 617] width 45 height 36
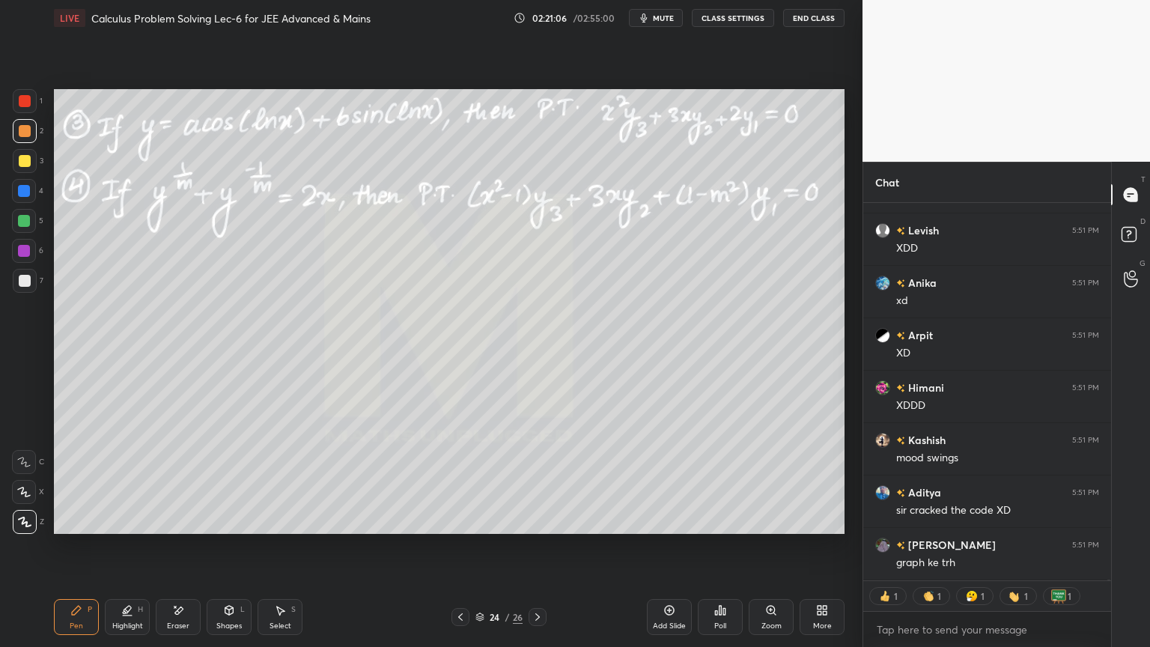
drag, startPoint x: 124, startPoint y: 620, endPoint x: 103, endPoint y: 616, distance: 20.6
click at [118, 528] on div "Highlight H" at bounding box center [127, 617] width 45 height 36
click at [85, 528] on div "Pen P" at bounding box center [76, 617] width 45 height 36
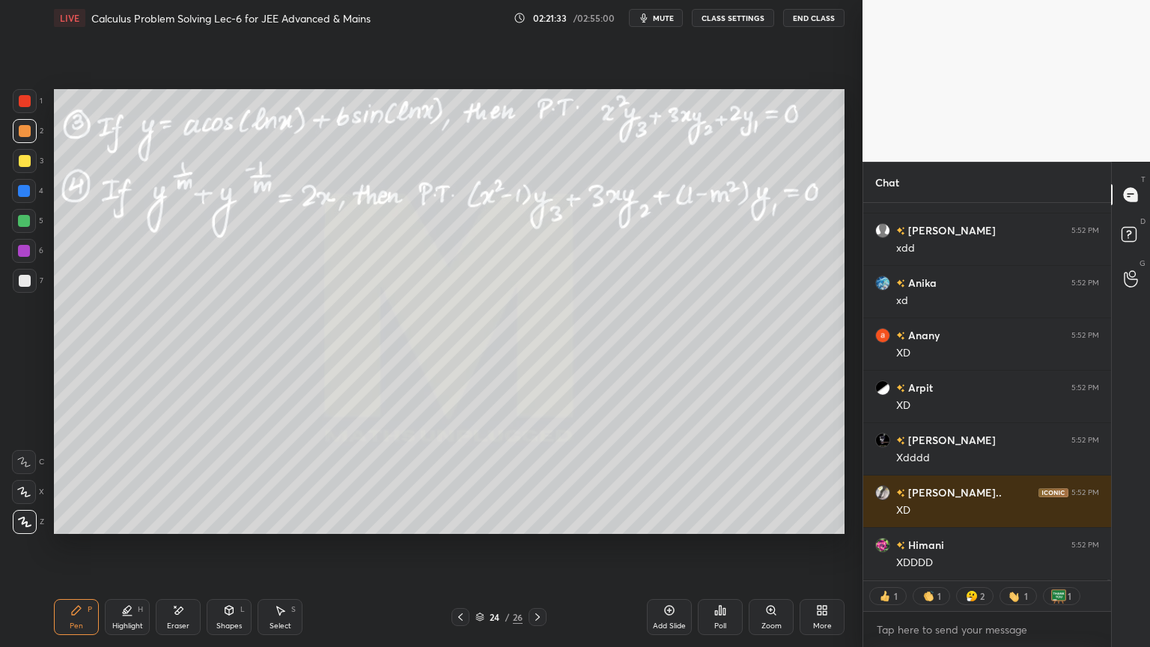
drag, startPoint x: 167, startPoint y: 619, endPoint x: 167, endPoint y: 599, distance: 20.2
click at [168, 528] on div "Eraser" at bounding box center [178, 617] width 45 height 36
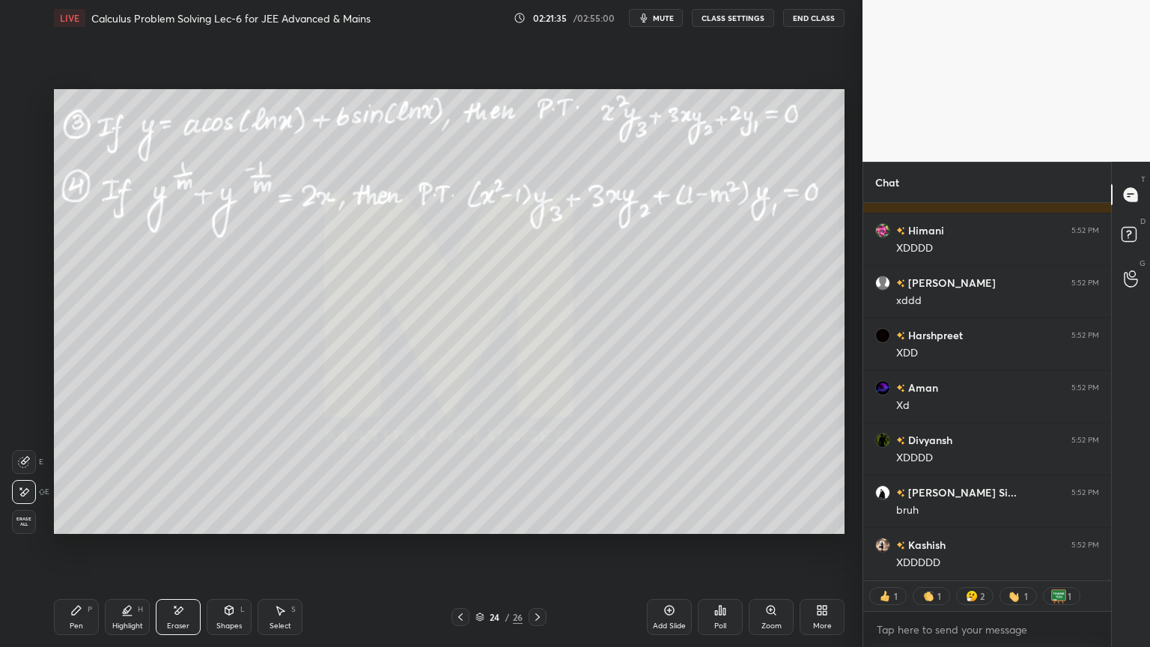
click at [125, 528] on div "Highlight" at bounding box center [127, 625] width 31 height 7
click at [84, 528] on div "Pen P" at bounding box center [76, 617] width 45 height 36
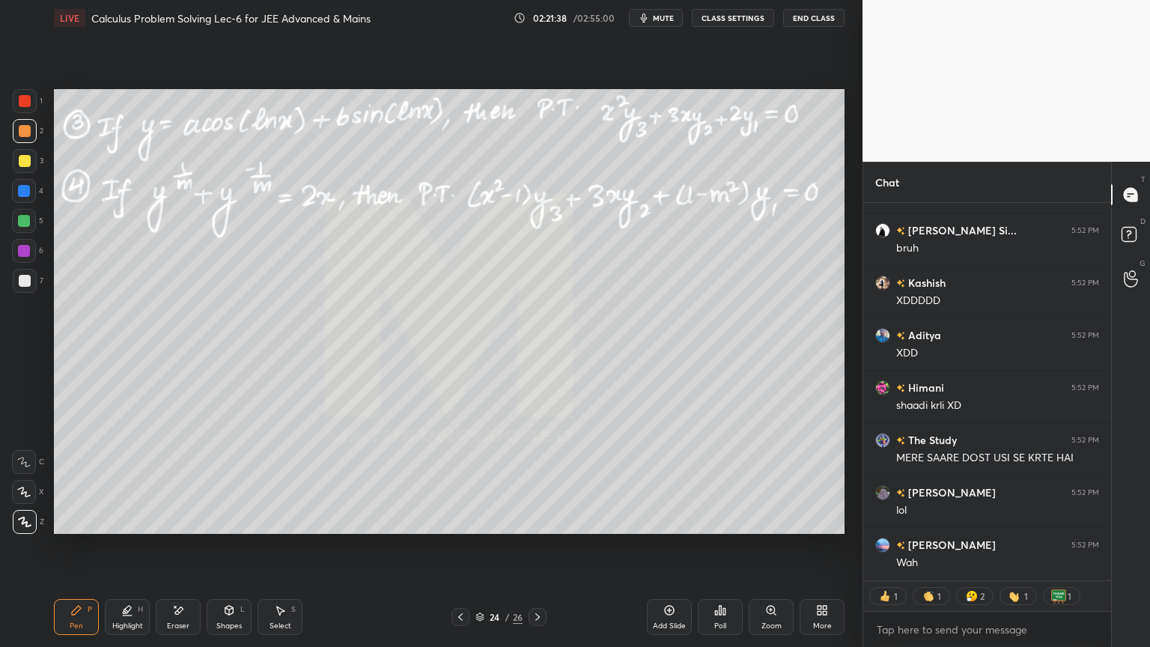
drag, startPoint x: 170, startPoint y: 612, endPoint x: 146, endPoint y: 539, distance: 77.2
click at [171, 528] on div "Eraser" at bounding box center [178, 617] width 45 height 36
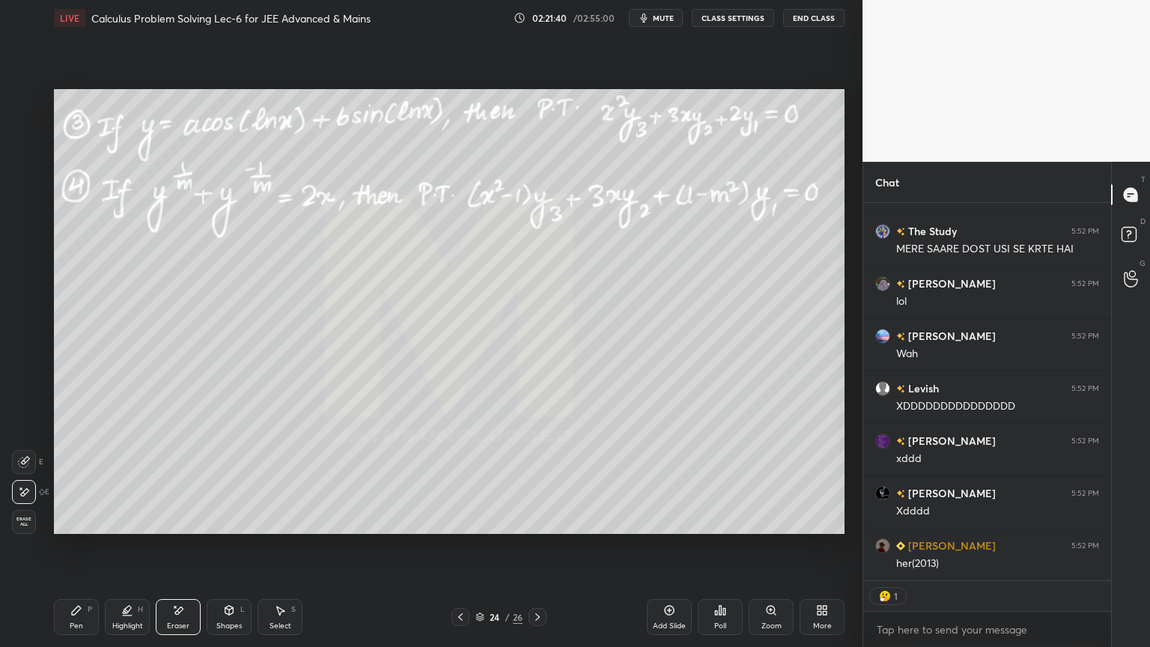
drag, startPoint x: 120, startPoint y: 609, endPoint x: 86, endPoint y: 610, distance: 33.7
click at [119, 528] on div "Highlight H" at bounding box center [127, 617] width 45 height 36
drag, startPoint x: 86, startPoint y: 610, endPoint x: 126, endPoint y: 554, distance: 68.7
click at [85, 528] on div "Pen P" at bounding box center [76, 617] width 45 height 36
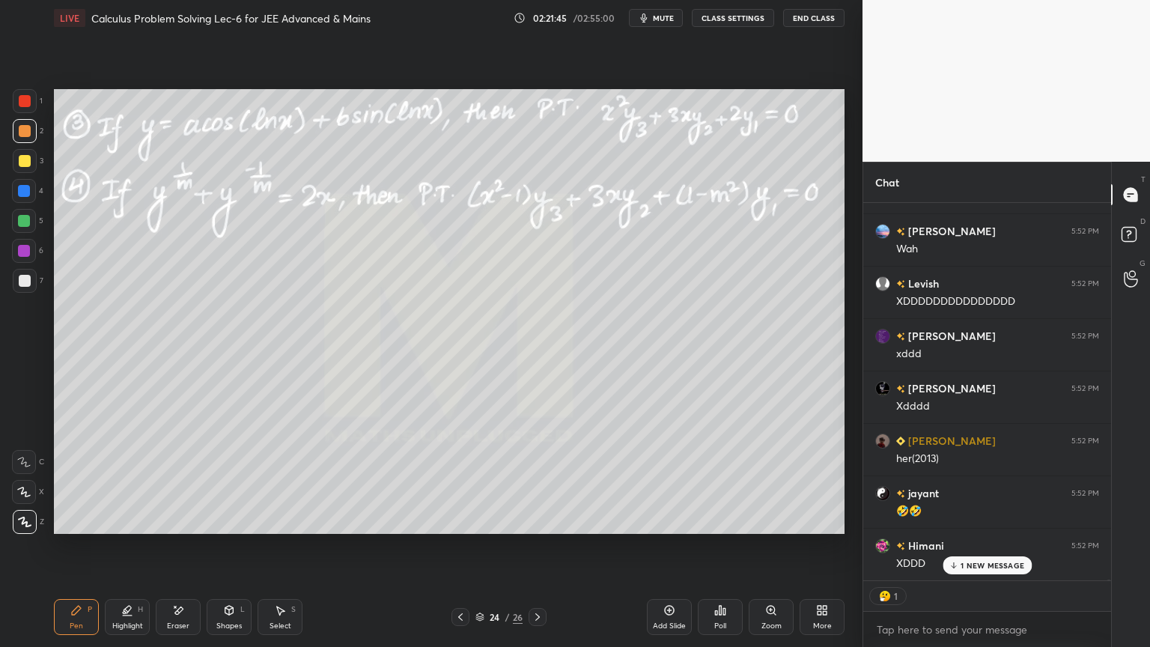
click at [192, 528] on div "Eraser" at bounding box center [178, 617] width 45 height 36
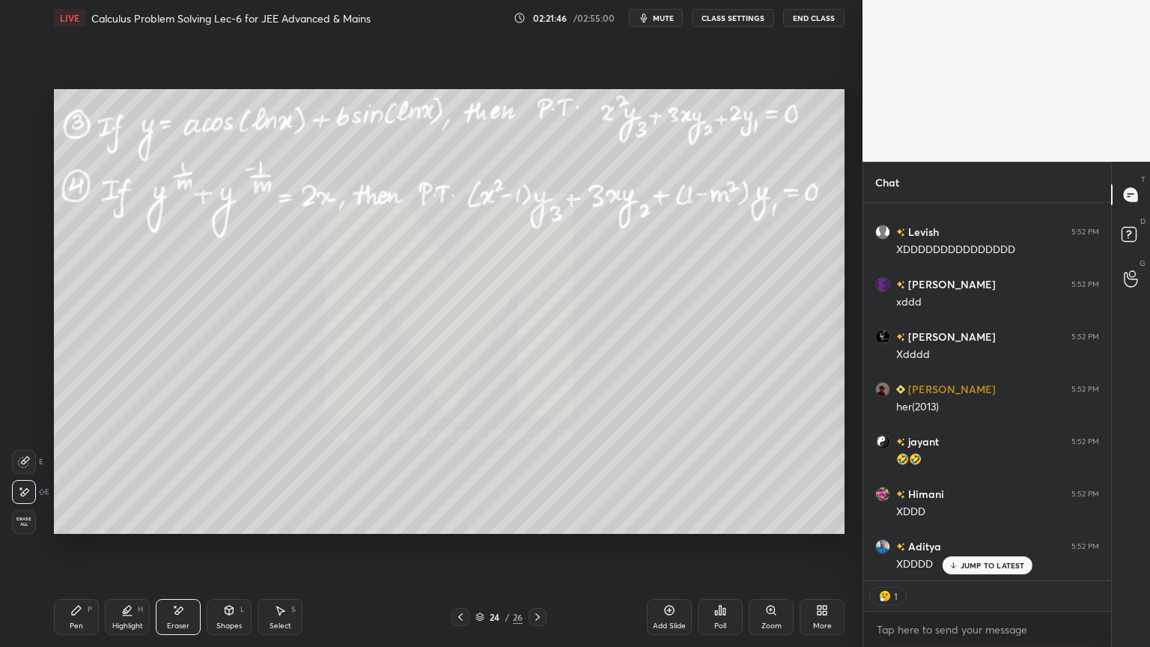
drag, startPoint x: 121, startPoint y: 614, endPoint x: 72, endPoint y: 618, distance: 49.6
click at [121, 528] on icon at bounding box center [127, 610] width 12 height 12
click at [73, 528] on div "Pen P" at bounding box center [76, 617] width 45 height 36
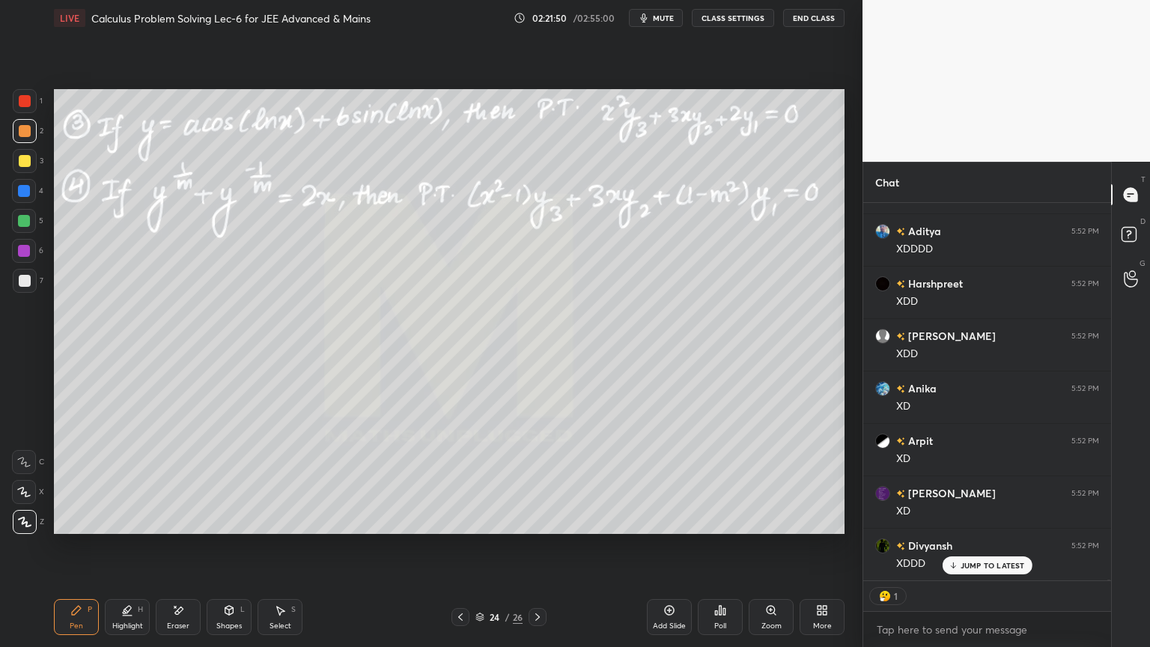
type textarea "x"
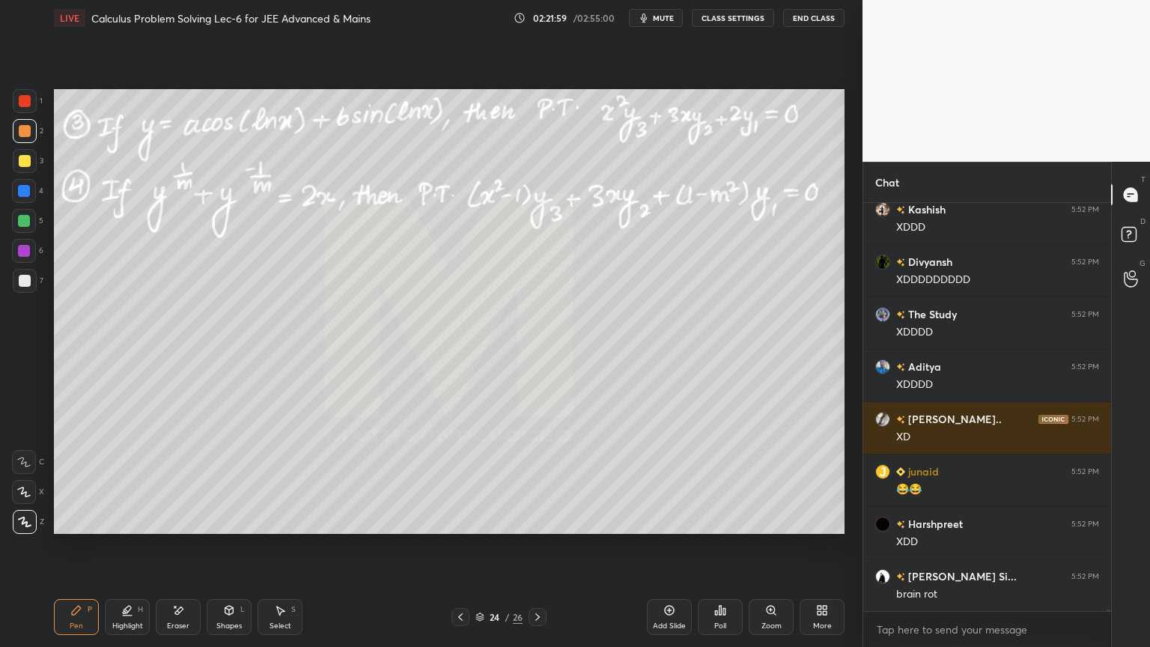
click at [183, 528] on div "Eraser" at bounding box center [178, 617] width 45 height 36
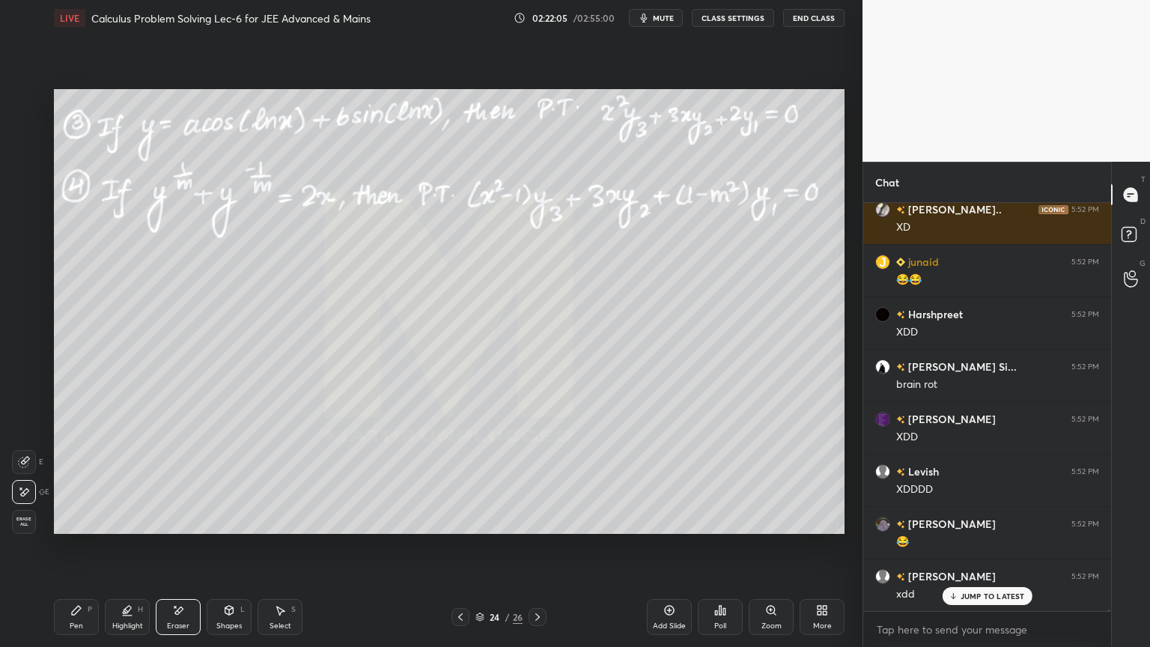
click at [115, 528] on div "Highlight H" at bounding box center [127, 617] width 45 height 36
drag, startPoint x: 90, startPoint y: 618, endPoint x: 80, endPoint y: 615, distance: 10.0
click at [85, 528] on div "Pen P" at bounding box center [76, 617] width 45 height 36
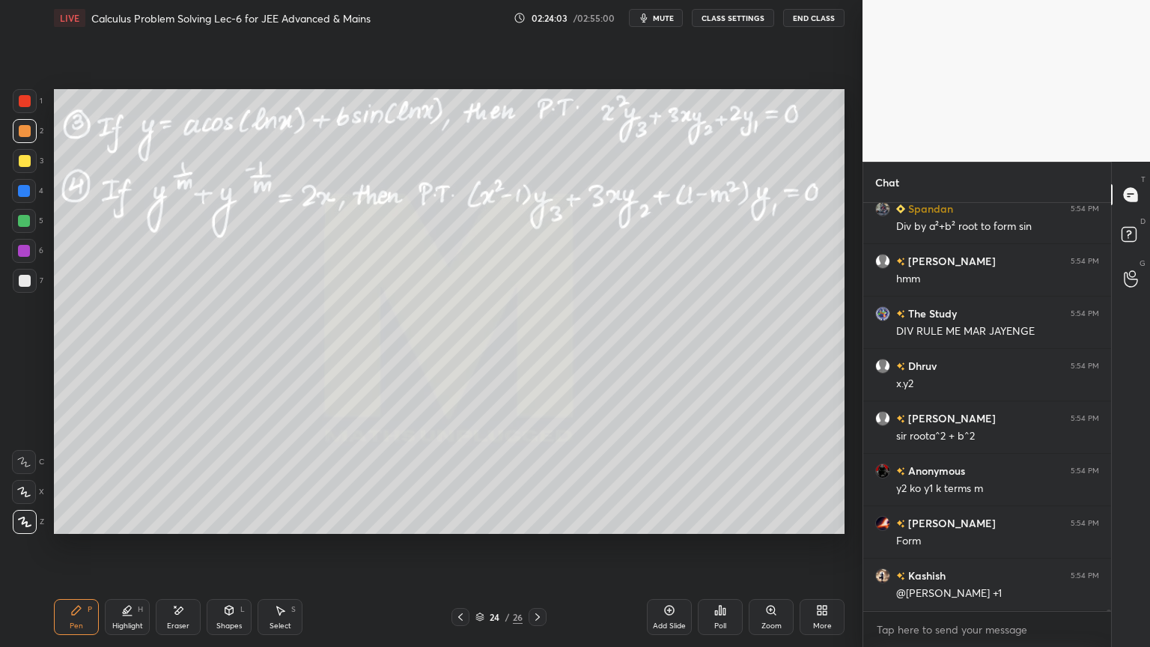
scroll to position [133785, 0]
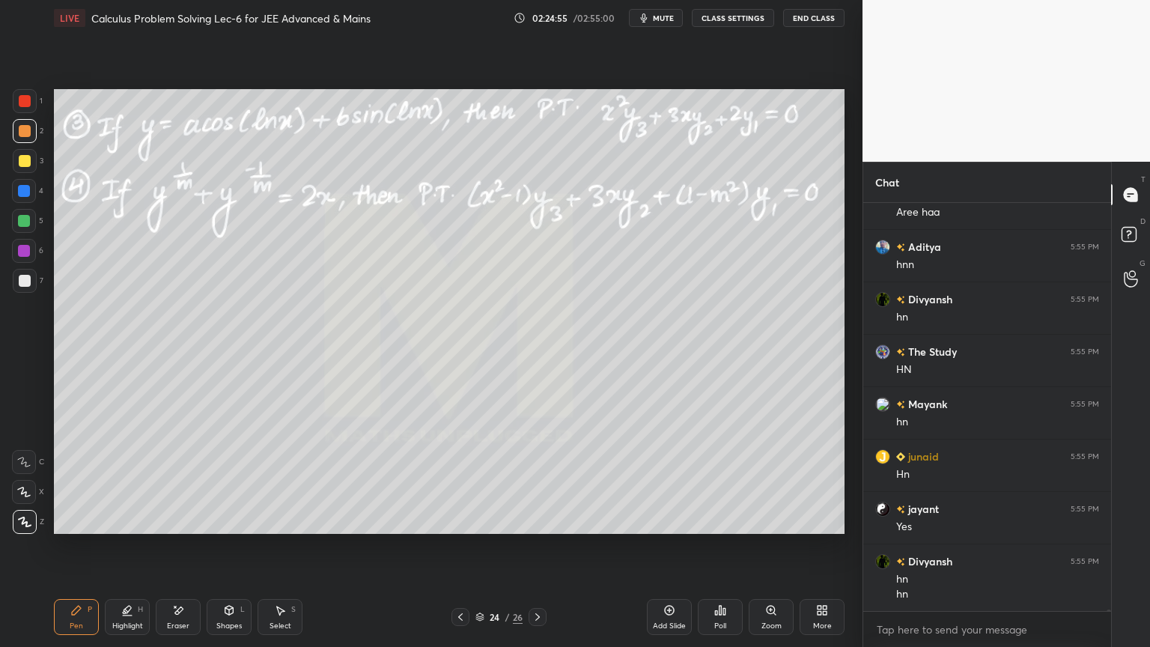
scroll to position [134481, 0]
drag, startPoint x: 187, startPoint y: 612, endPoint x: 249, endPoint y: 538, distance: 96.2
click at [187, 612] on div "Eraser" at bounding box center [178, 617] width 45 height 36
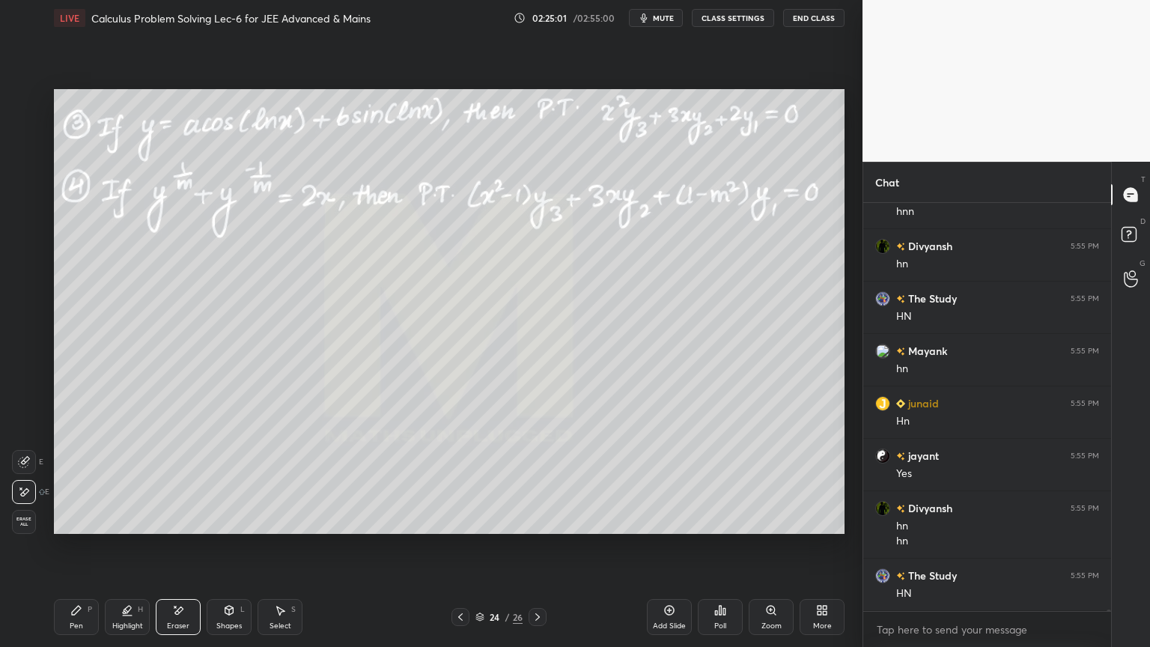
click at [79, 624] on div "Pen" at bounding box center [76, 625] width 13 height 7
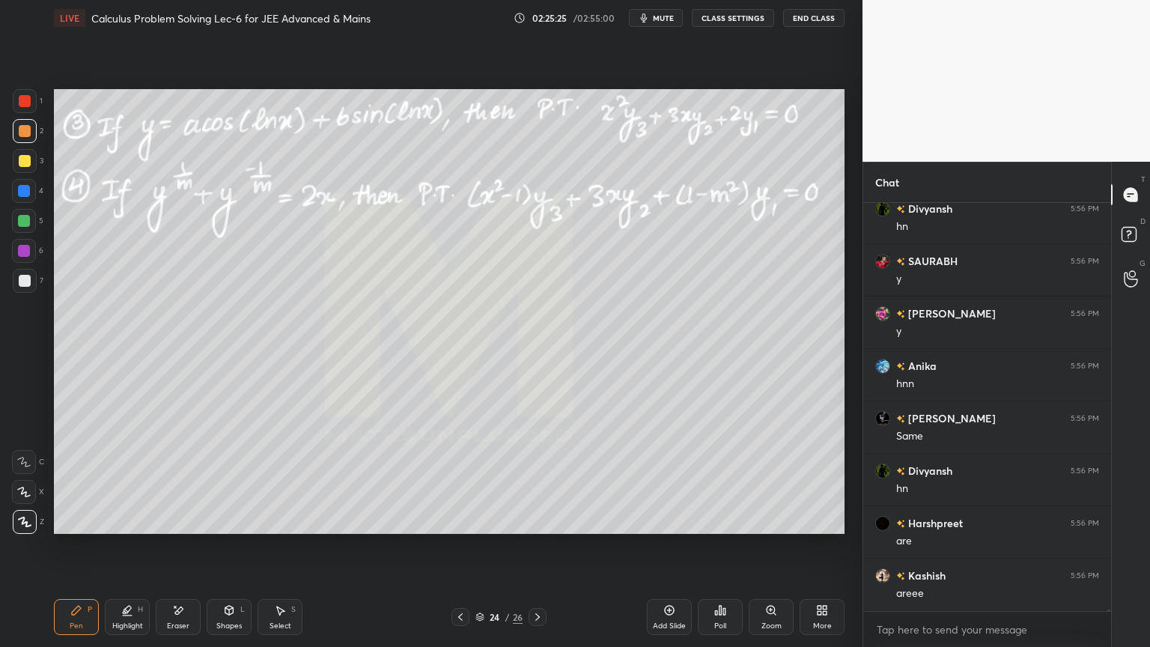
scroll to position [135057, 0]
click at [281, 615] on icon at bounding box center [280, 610] width 12 height 12
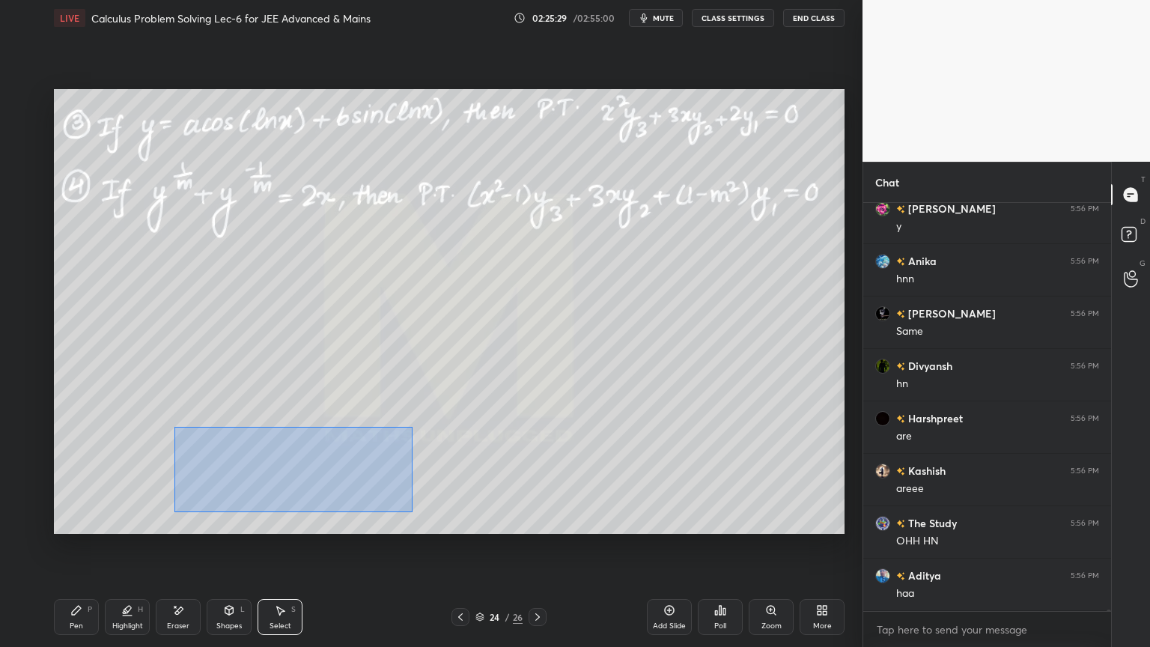
drag, startPoint x: 185, startPoint y: 433, endPoint x: 344, endPoint y: 484, distance: 167.6
click at [409, 510] on div "0 ° Undo Copy Duplicate Duplicate to new slide Delete" at bounding box center [449, 311] width 790 height 445
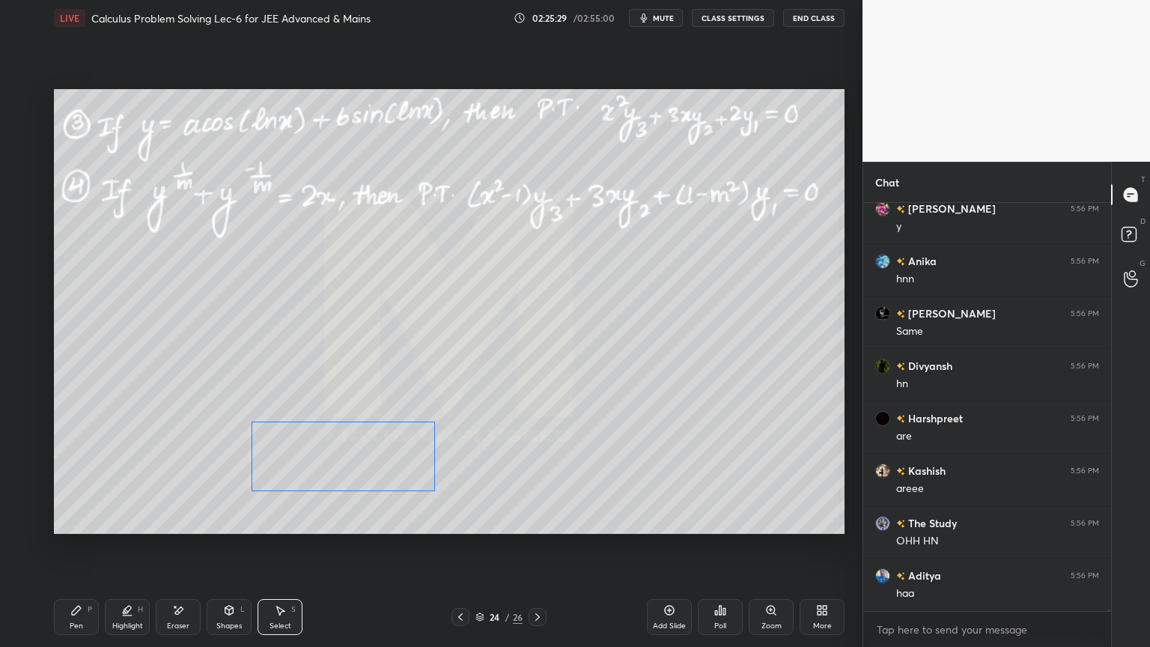
drag, startPoint x: 331, startPoint y: 478, endPoint x: 382, endPoint y: 481, distance: 51.0
click at [406, 465] on div "0 ° Undo Copy Duplicate Duplicate to new slide Delete" at bounding box center [449, 311] width 790 height 445
click at [365, 508] on div "0 ° Undo Copy Duplicate Duplicate to new slide Delete" at bounding box center [449, 311] width 790 height 445
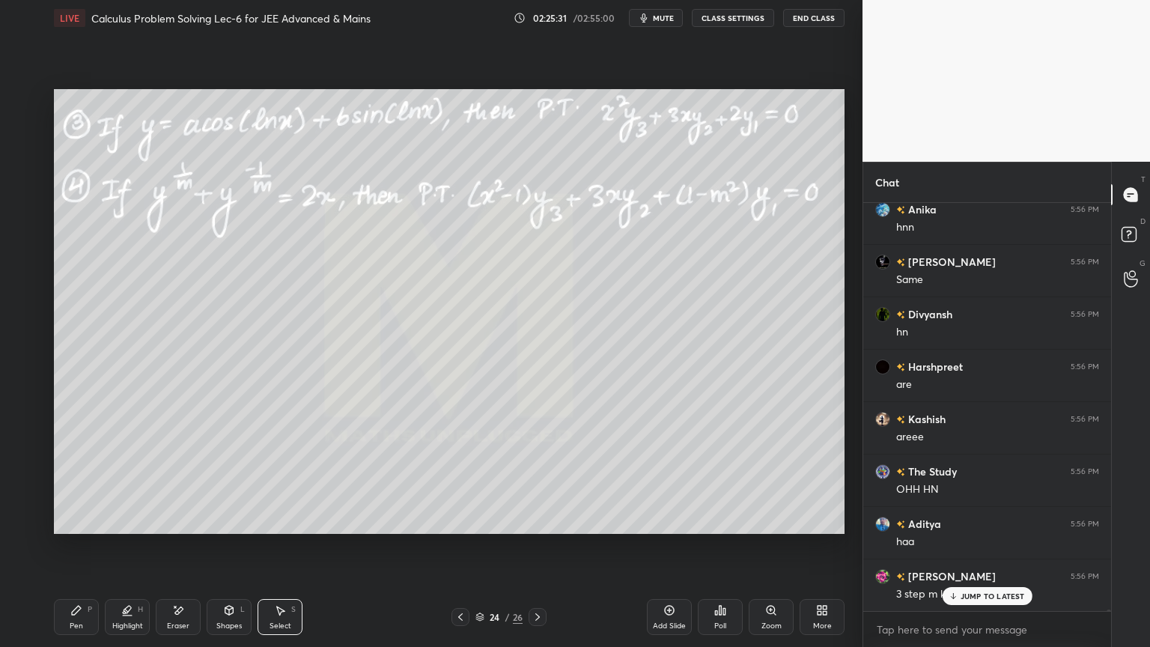
click at [181, 617] on div "Eraser" at bounding box center [178, 617] width 45 height 36
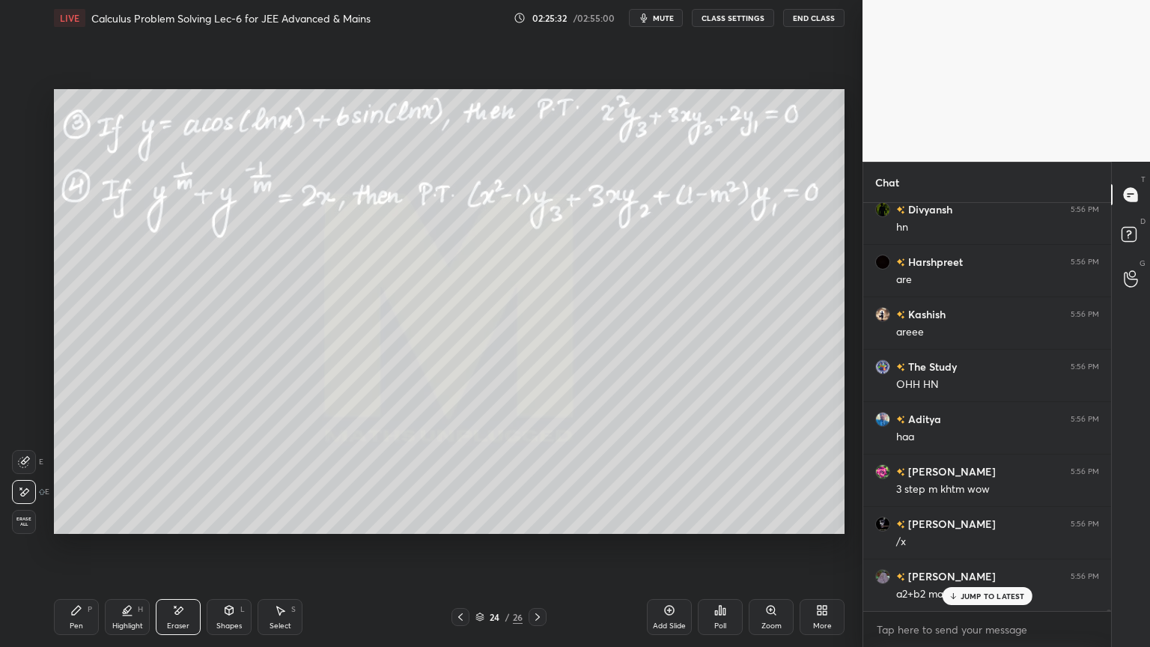
drag, startPoint x: 90, startPoint y: 613, endPoint x: 161, endPoint y: 563, distance: 87.0
click at [91, 615] on div "Pen P" at bounding box center [76, 617] width 45 height 36
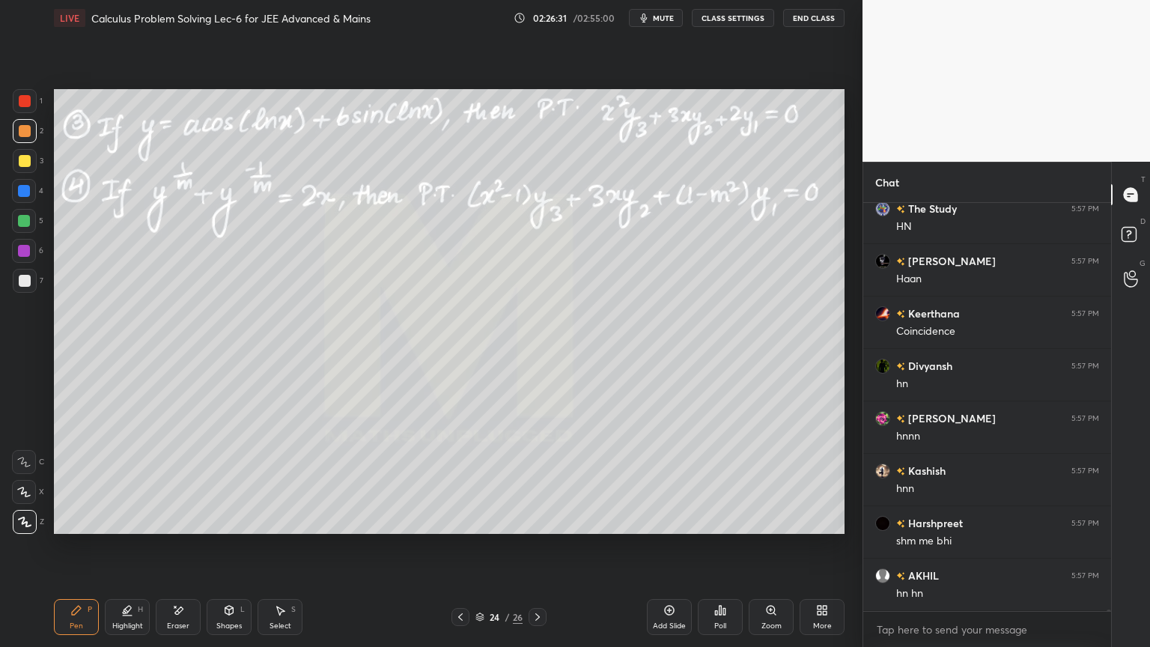
scroll to position [136105, 0]
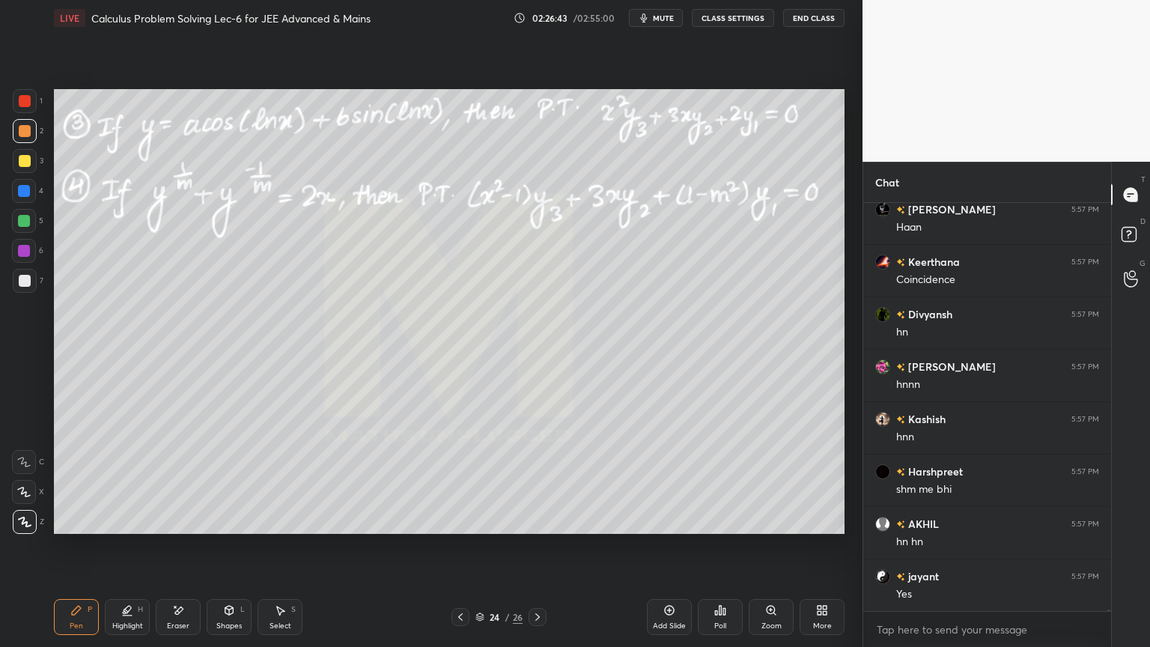
click at [23, 257] on div at bounding box center [24, 251] width 24 height 24
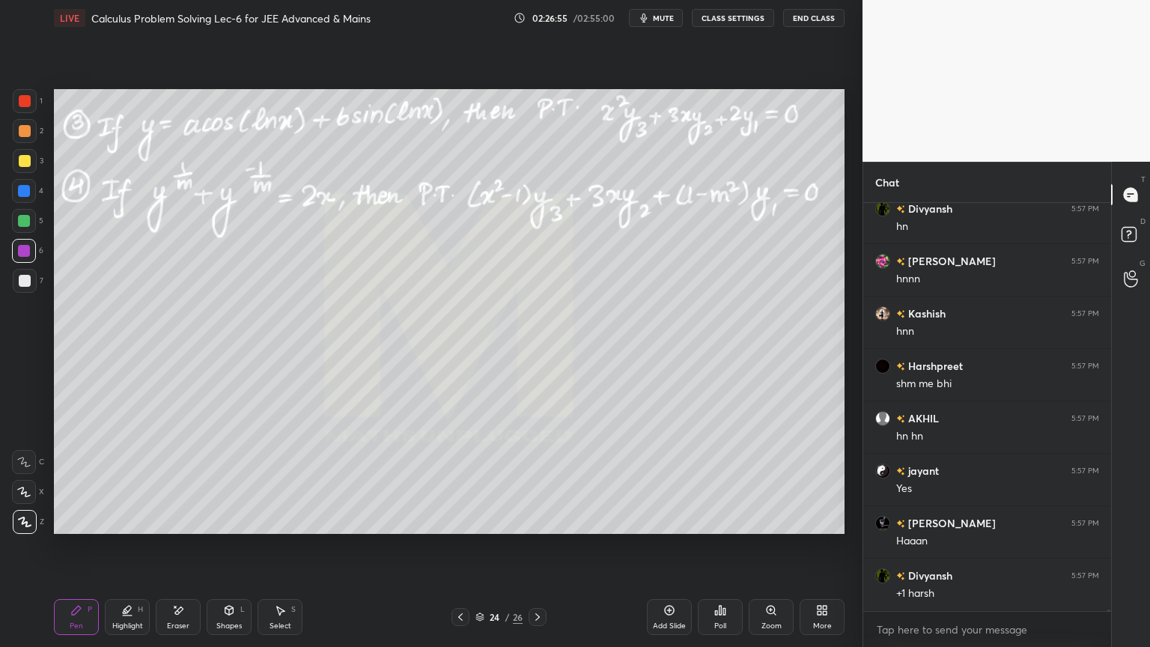
scroll to position [4, 4]
click at [179, 611] on icon at bounding box center [178, 610] width 12 height 13
click at [17, 523] on span "Erase all" at bounding box center [24, 521] width 22 height 10
click at [113, 625] on div "Highlight" at bounding box center [127, 625] width 31 height 7
click at [77, 618] on div "Pen P" at bounding box center [76, 617] width 45 height 36
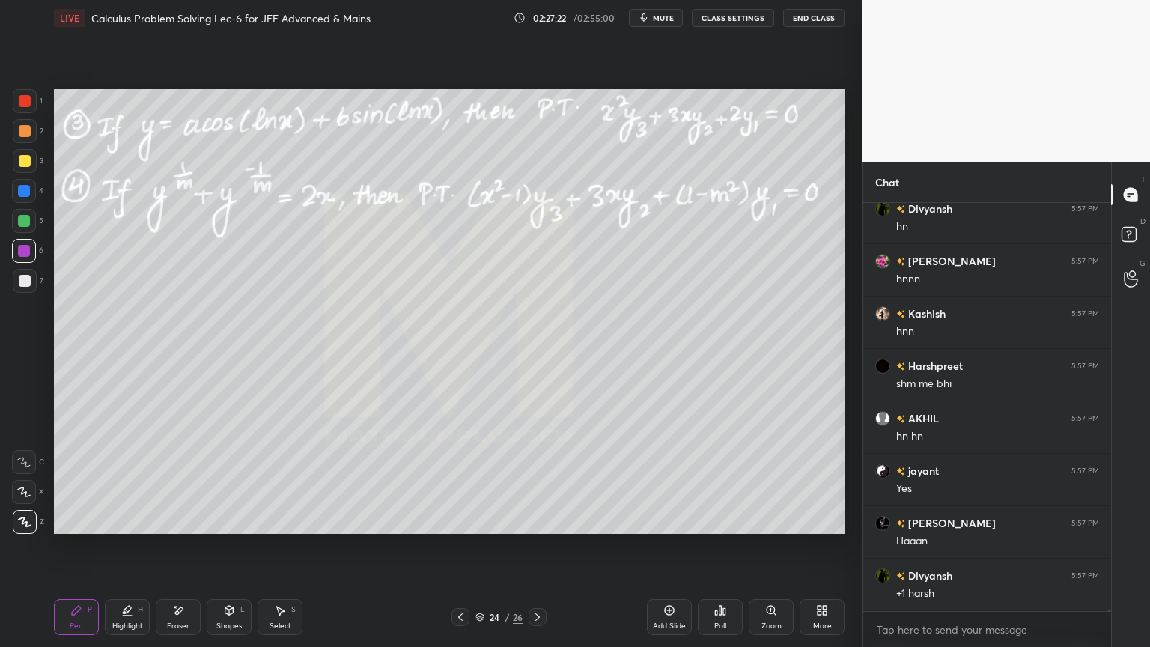
scroll to position [136276, 0]
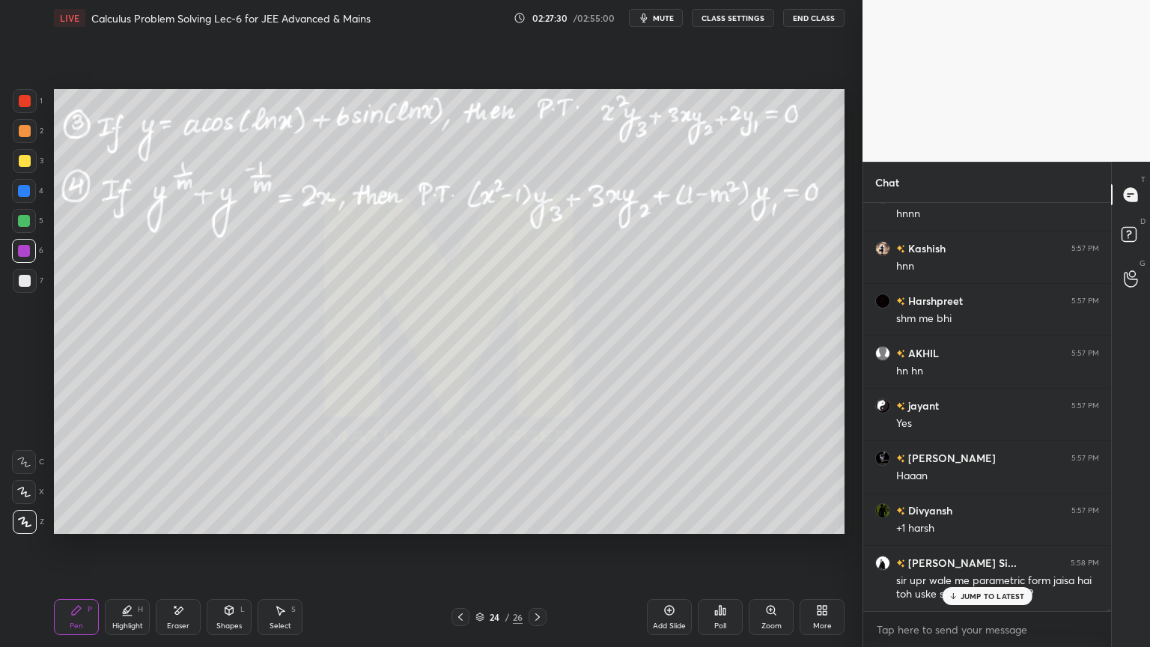
click at [1011, 591] on p "JUMP TO LATEST" at bounding box center [992, 595] width 64 height 9
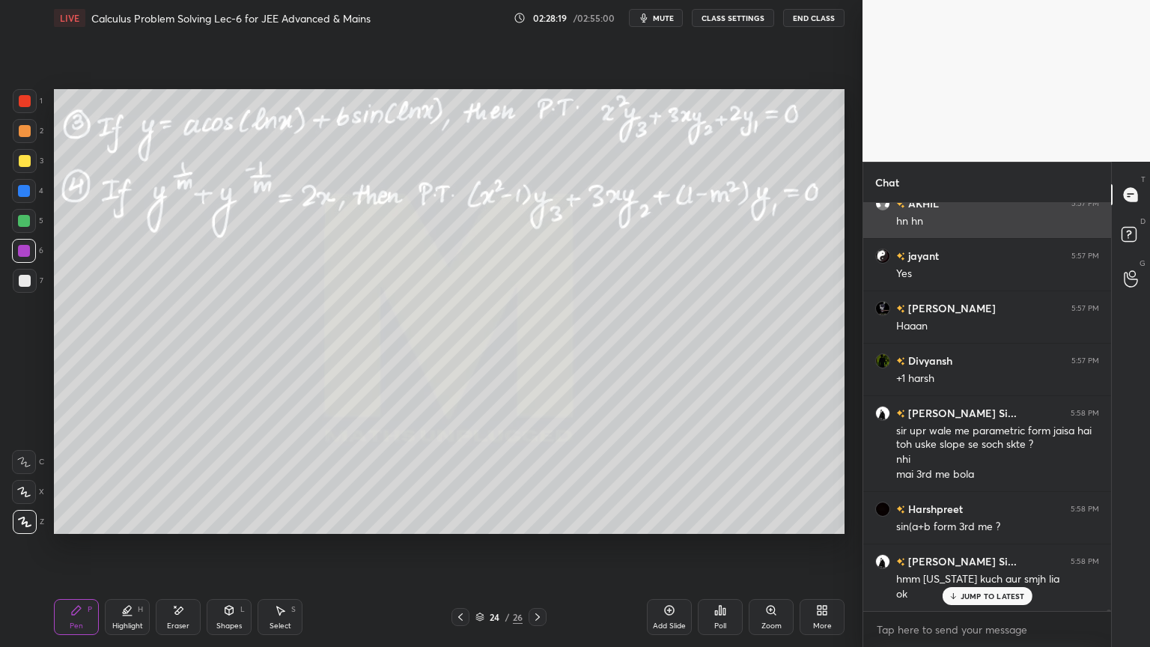
scroll to position [136491, 0]
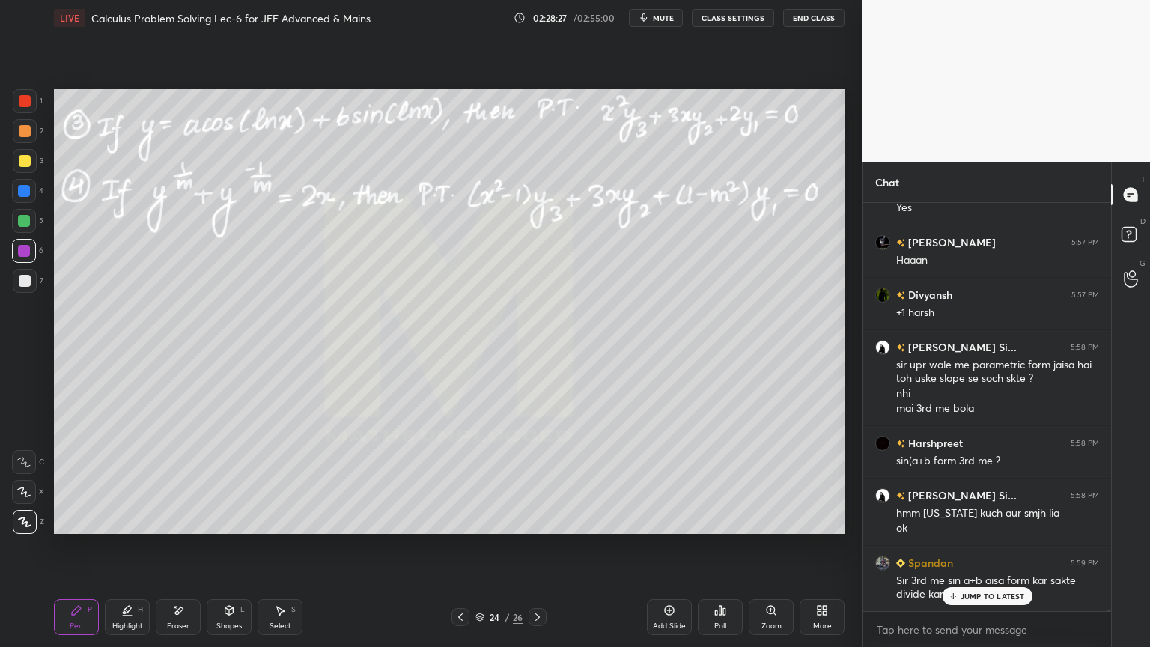
click at [988, 593] on p "JUMP TO LATEST" at bounding box center [992, 595] width 64 height 9
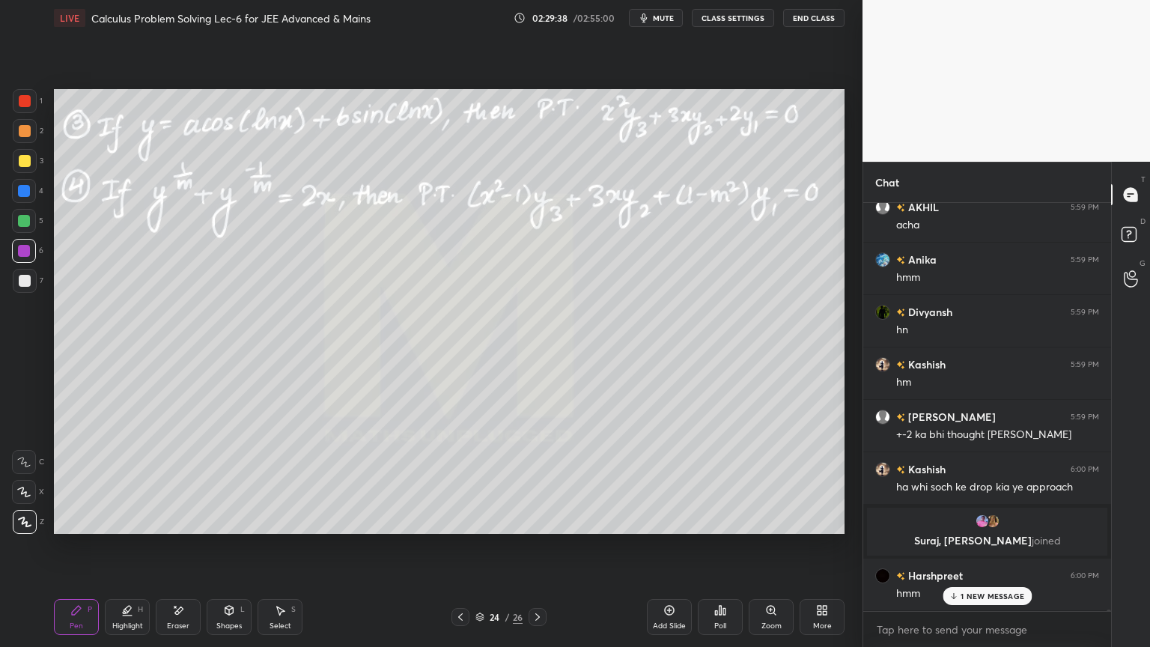
scroll to position [128000, 0]
click at [180, 614] on icon at bounding box center [178, 610] width 12 height 13
drag, startPoint x: 73, startPoint y: 615, endPoint x: 99, endPoint y: 547, distance: 72.7
click at [73, 615] on icon at bounding box center [76, 610] width 12 height 12
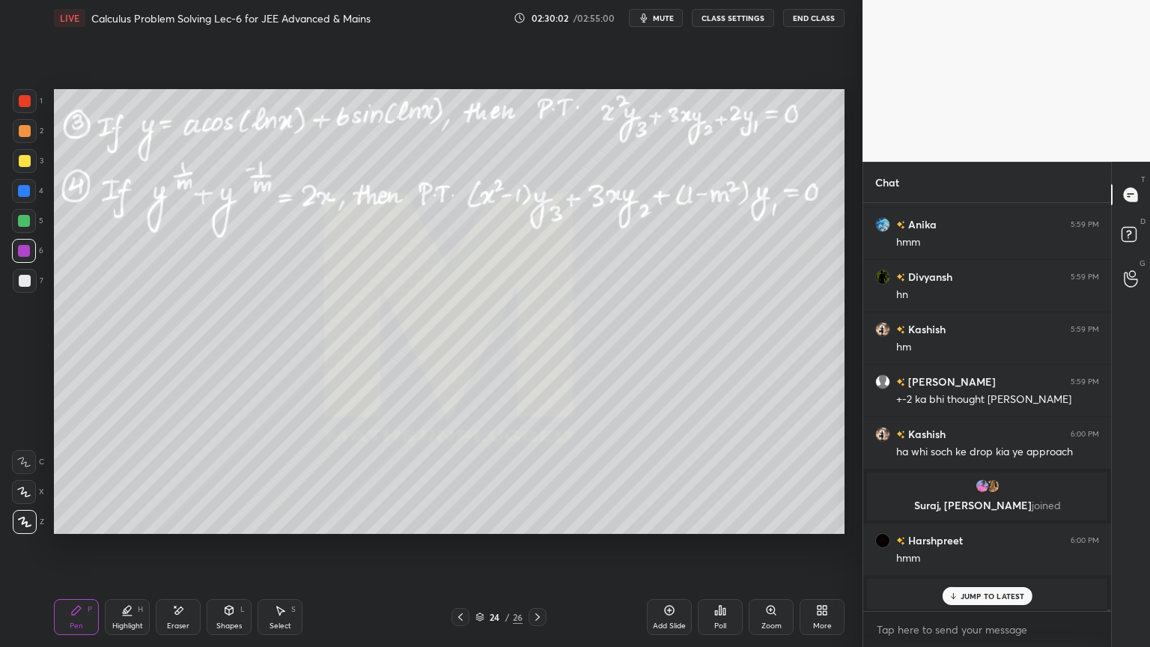
click at [171, 603] on div "Eraser" at bounding box center [178, 617] width 45 height 36
drag, startPoint x: 118, startPoint y: 610, endPoint x: 110, endPoint y: 614, distance: 8.4
click at [118, 611] on div "Highlight H" at bounding box center [127, 617] width 45 height 36
click at [91, 615] on div "Pen P" at bounding box center [76, 617] width 45 height 36
click at [189, 613] on div "Eraser" at bounding box center [178, 617] width 45 height 36
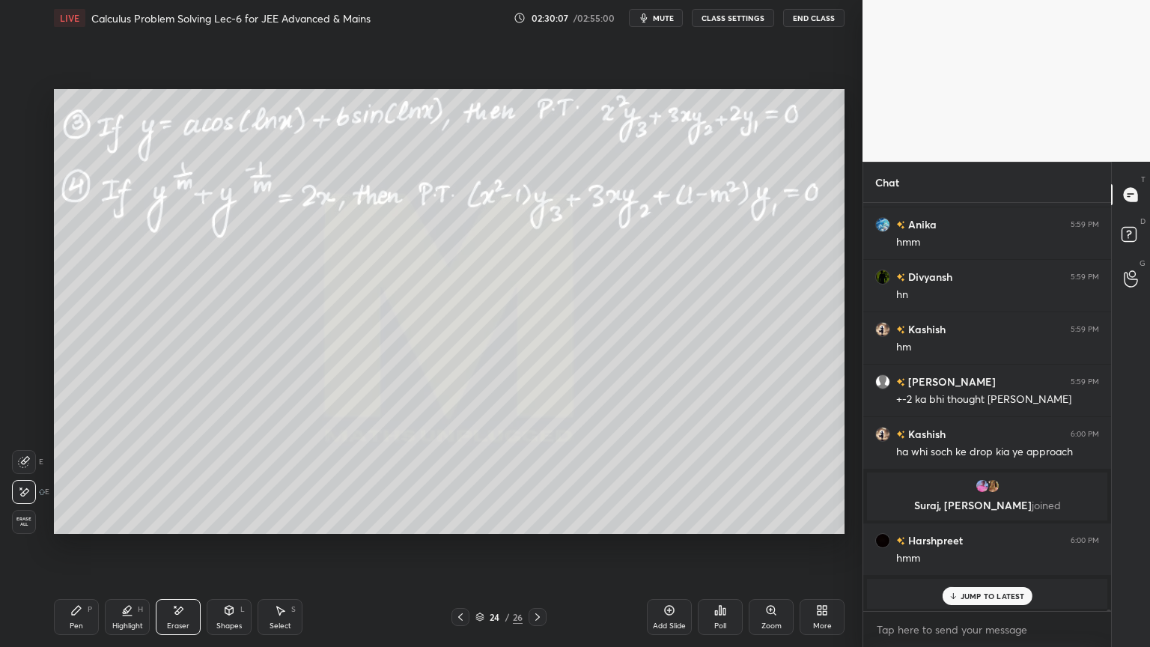
click at [80, 620] on div "Pen P" at bounding box center [76, 617] width 45 height 36
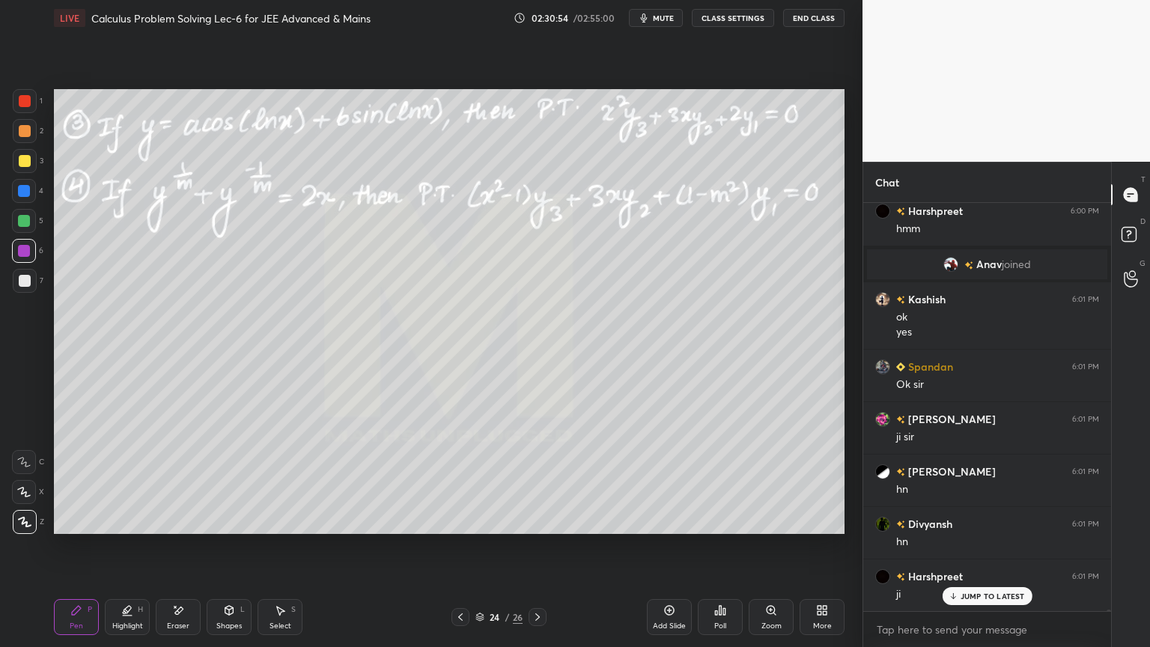
scroll to position [128418, 0]
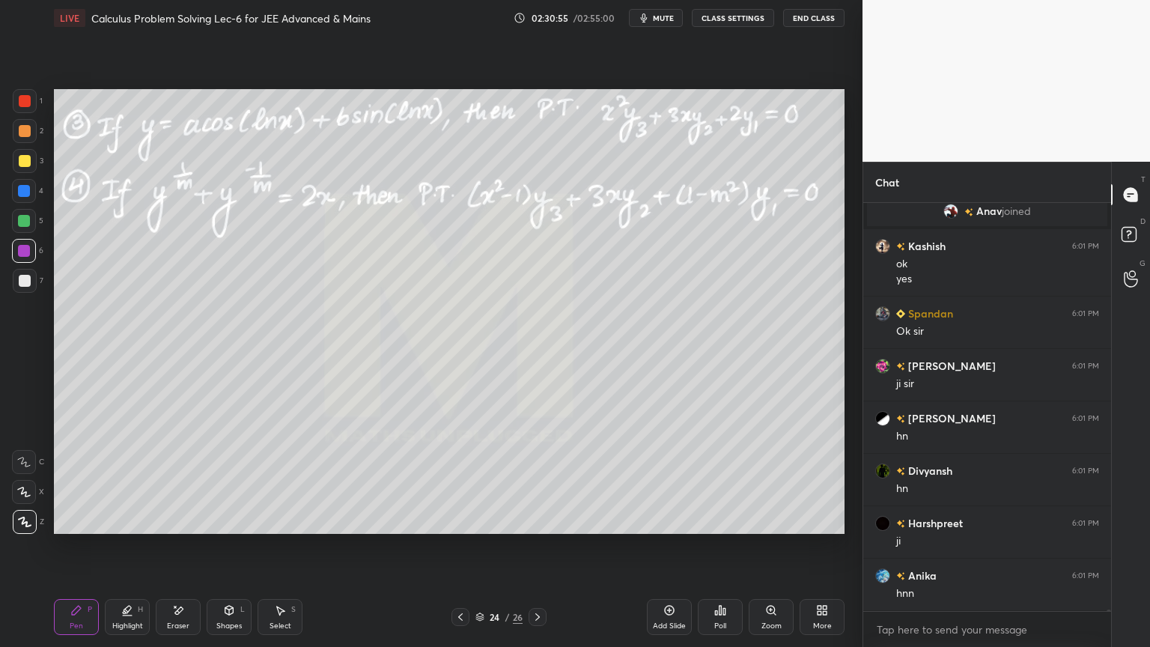
drag, startPoint x: 174, startPoint y: 620, endPoint x: 165, endPoint y: 596, distance: 25.3
click at [174, 621] on div "Eraser" at bounding box center [178, 617] width 45 height 36
click at [29, 519] on span "Erase all" at bounding box center [24, 521] width 22 height 10
drag, startPoint x: 126, startPoint y: 612, endPoint x: 91, endPoint y: 612, distance: 35.2
click at [123, 614] on icon at bounding box center [127, 610] width 12 height 12
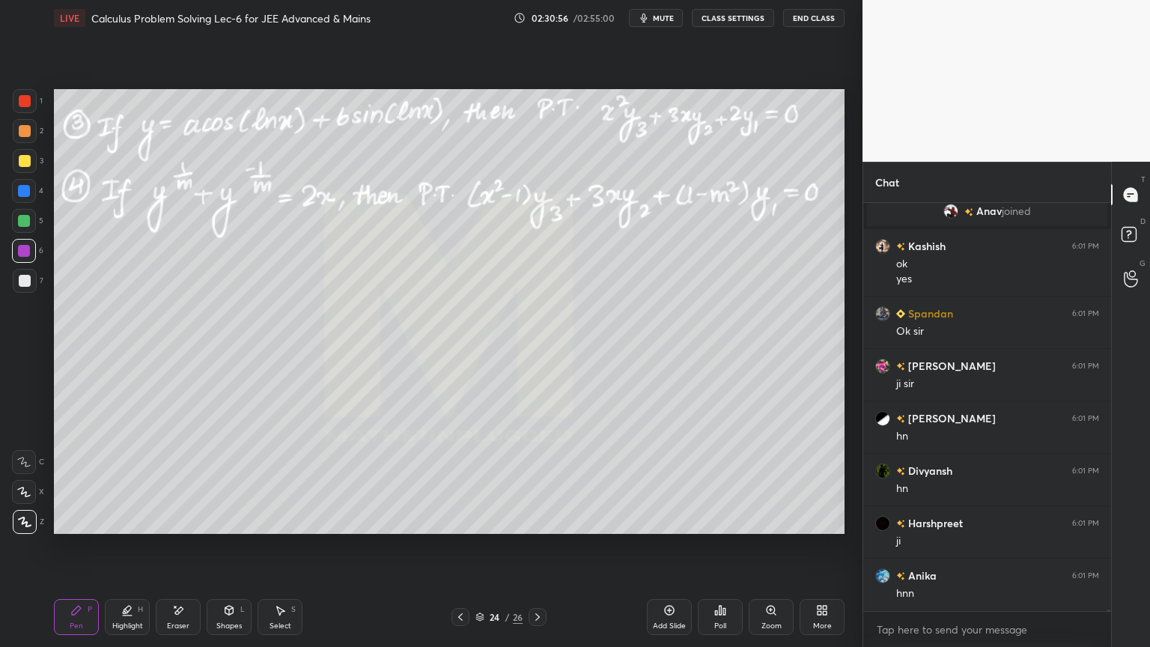
click at [90, 613] on div "Pen P" at bounding box center [76, 617] width 45 height 36
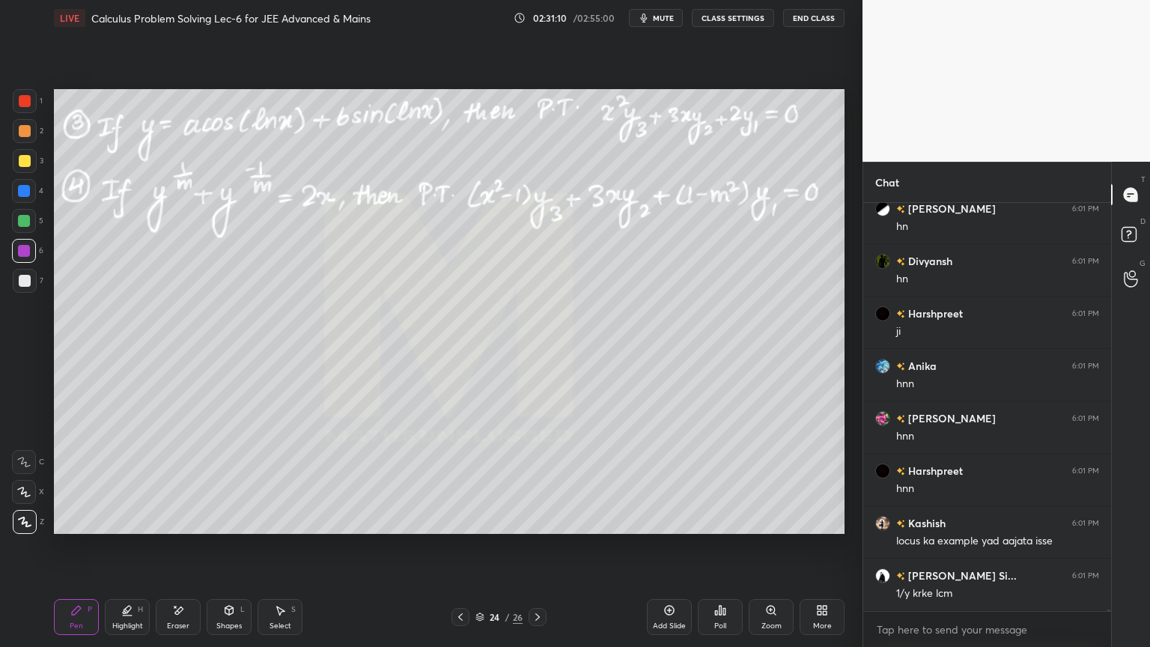
scroll to position [128680, 0]
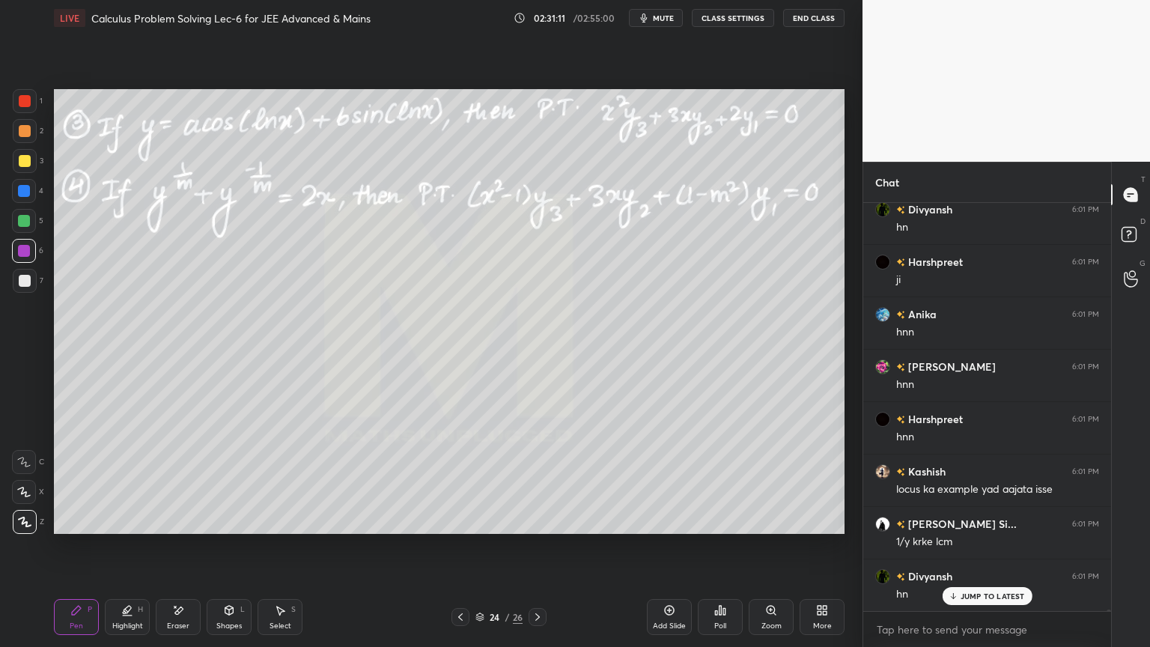
click at [171, 613] on div "Eraser" at bounding box center [178, 617] width 45 height 36
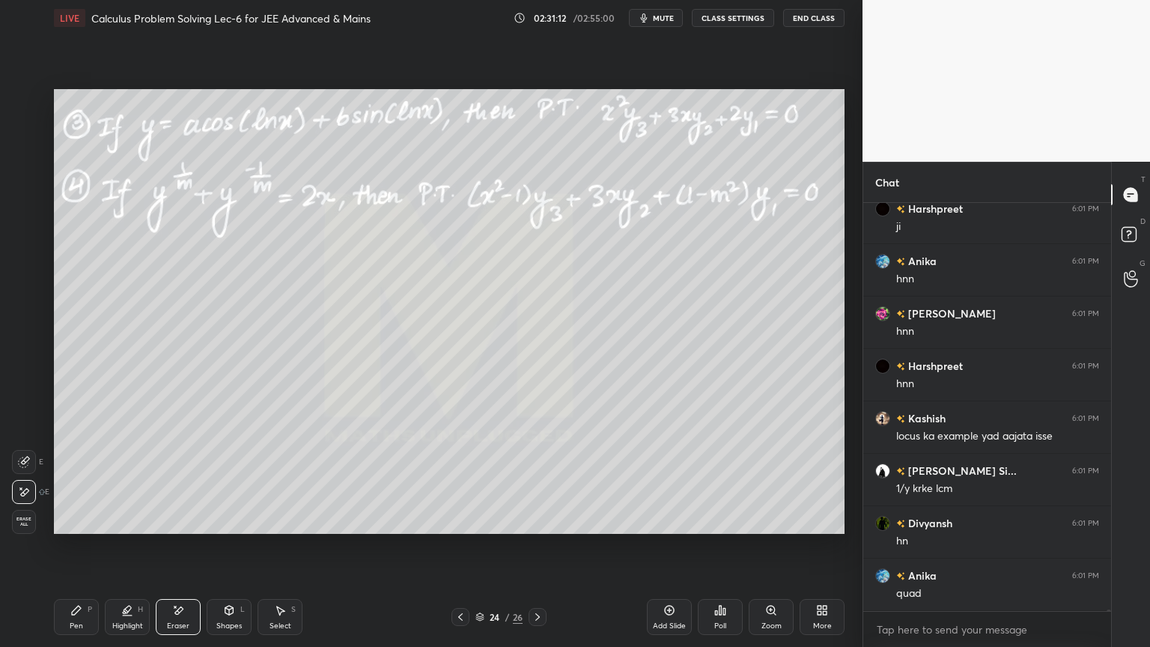
click at [92, 616] on div "Pen P" at bounding box center [76, 617] width 45 height 36
click at [116, 614] on div "Highlight H" at bounding box center [127, 617] width 45 height 36
click at [70, 615] on icon at bounding box center [76, 610] width 12 height 12
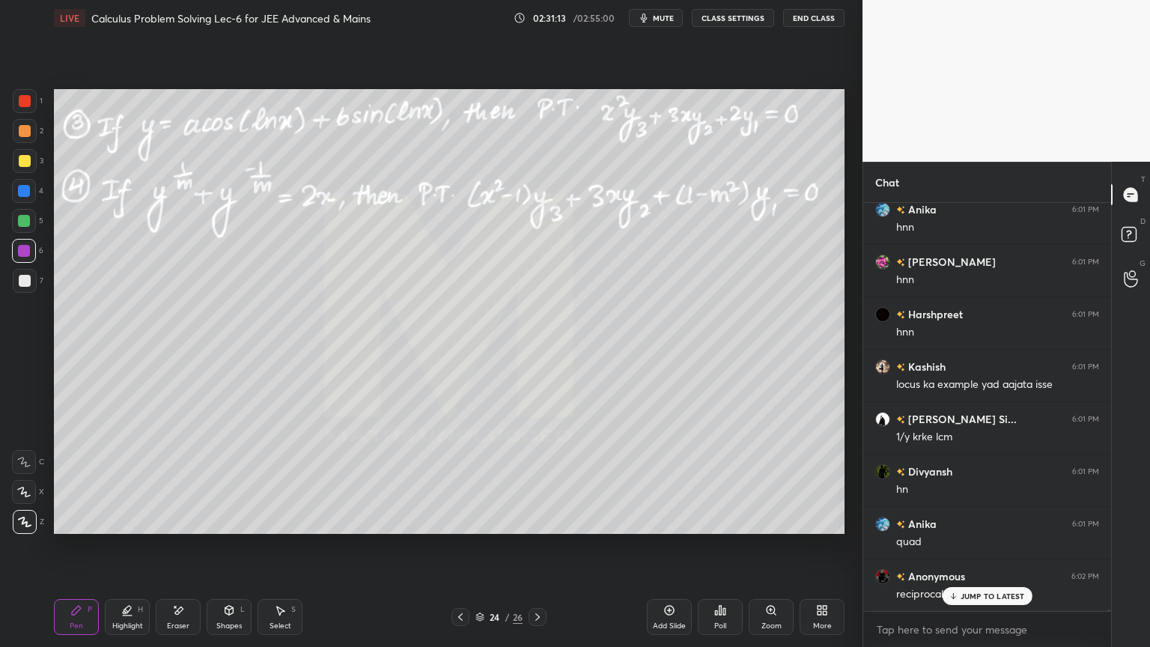
drag, startPoint x: 32, startPoint y: 278, endPoint x: 43, endPoint y: 278, distance: 11.3
click at [34, 280] on div at bounding box center [25, 281] width 24 height 24
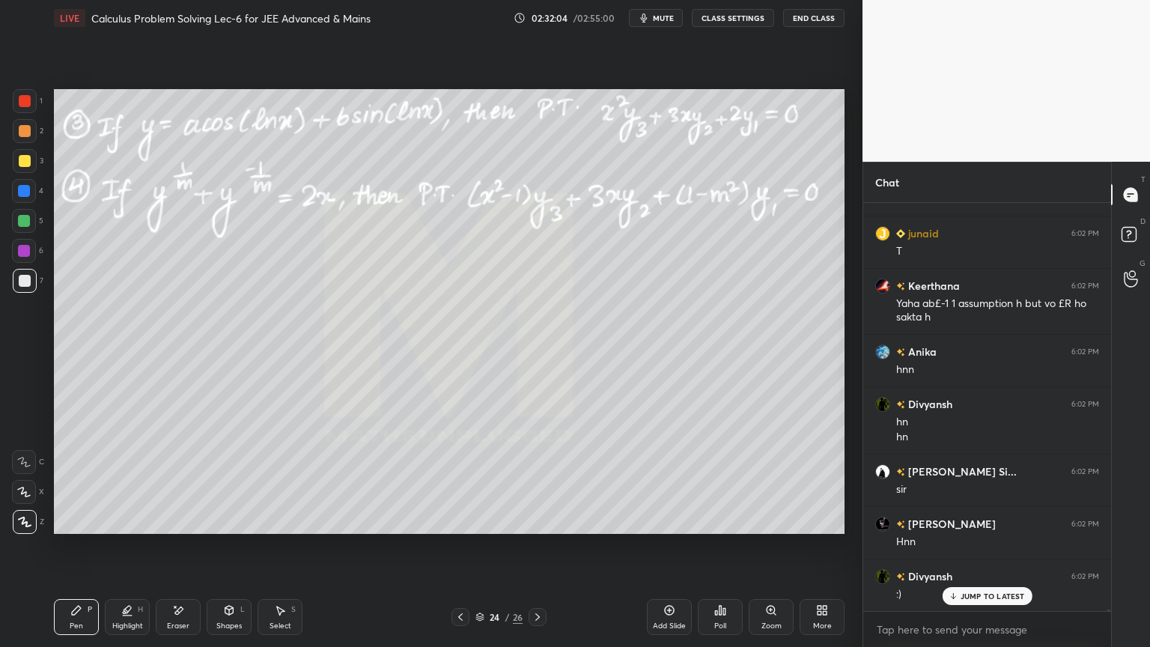
scroll to position [129652, 0]
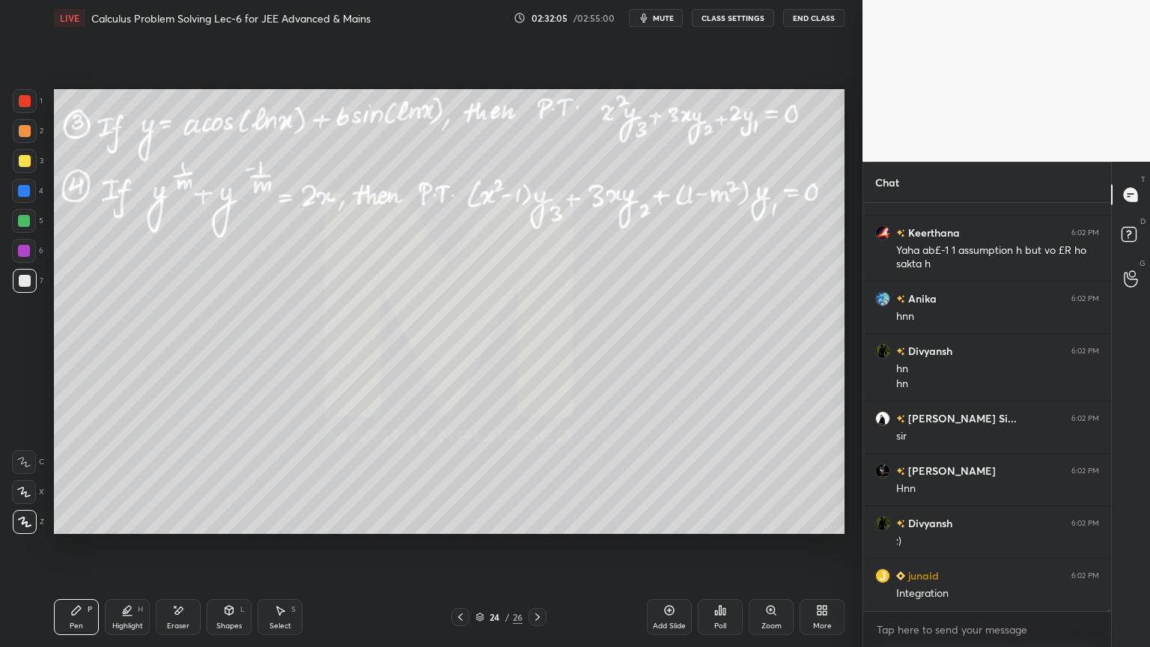
drag, startPoint x: 187, startPoint y: 603, endPoint x: 209, endPoint y: 554, distance: 53.3
click at [186, 603] on div "Eraser" at bounding box center [178, 617] width 45 height 36
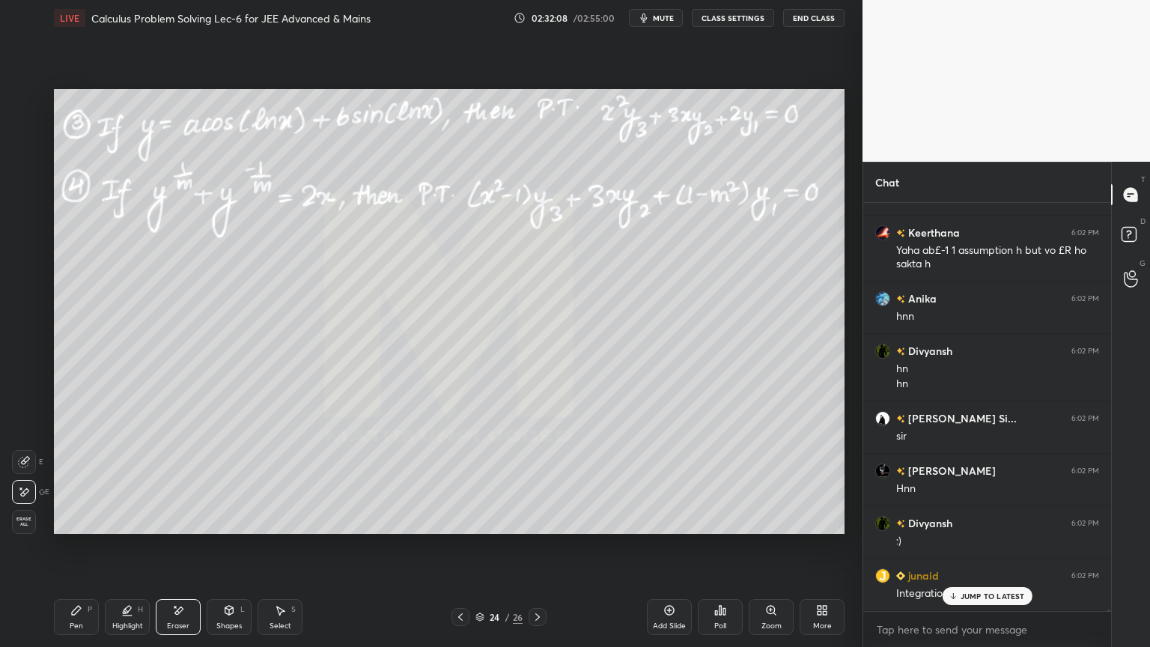
scroll to position [129704, 0]
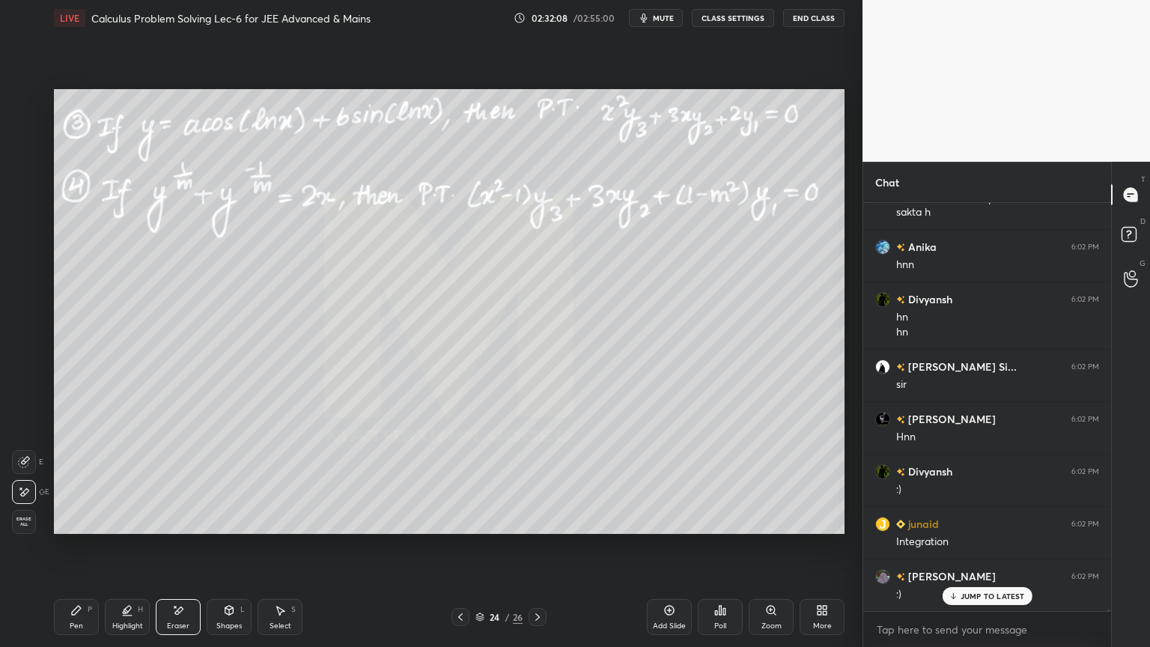
click at [119, 611] on div "Highlight H" at bounding box center [127, 617] width 45 height 36
click at [72, 616] on div "Pen P" at bounding box center [76, 617] width 45 height 36
click at [278, 624] on div "Select" at bounding box center [280, 625] width 22 height 7
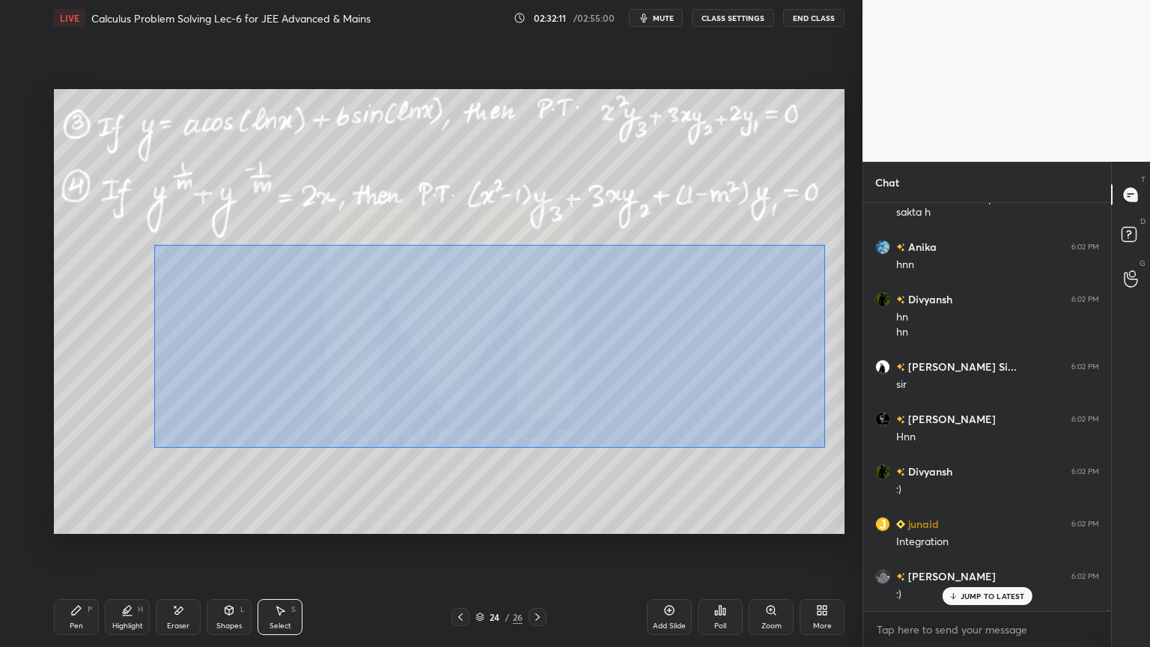
drag, startPoint x: 153, startPoint y: 244, endPoint x: 760, endPoint y: 414, distance: 629.7
click at [837, 460] on div "0 ° Undo Copy Duplicate Duplicate to new slide Delete" at bounding box center [449, 311] width 790 height 445
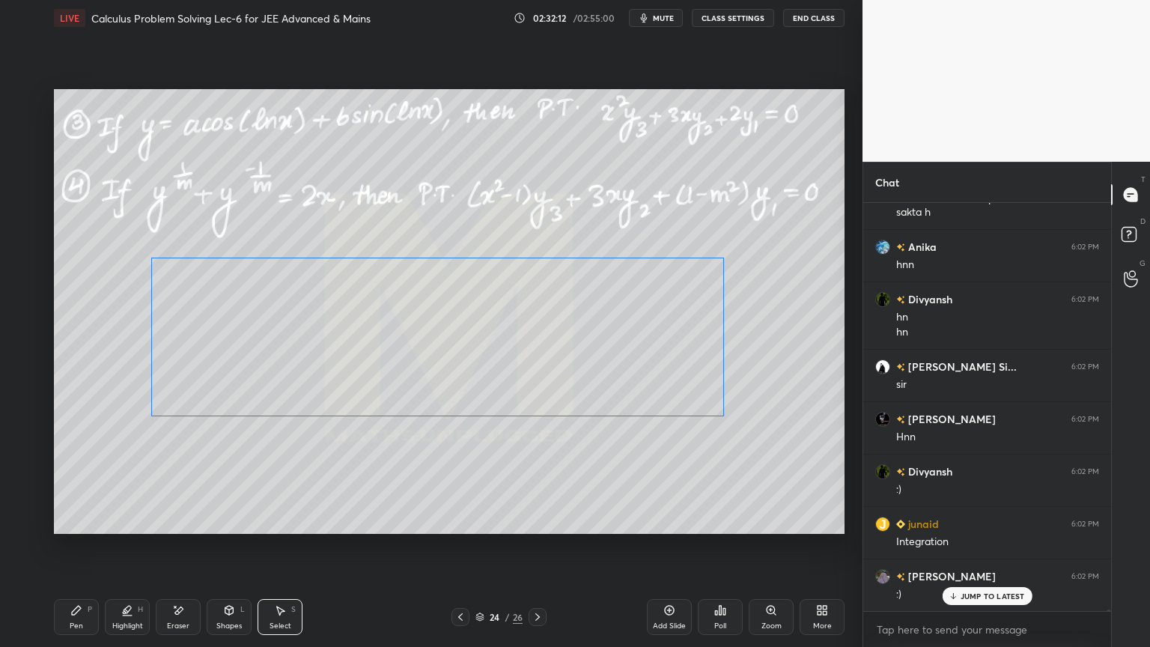
drag, startPoint x: 647, startPoint y: 384, endPoint x: 632, endPoint y: 414, distance: 33.1
click at [641, 383] on div "0 ° Undo Copy Duplicate Duplicate to new slide Delete" at bounding box center [449, 311] width 790 height 445
drag, startPoint x: 637, startPoint y: 472, endPoint x: 441, endPoint y: 523, distance: 202.6
click at [638, 475] on div "0 ° Undo Copy Duplicate Duplicate to new slide Delete" at bounding box center [449, 311] width 790 height 445
click at [109, 624] on div "Highlight H" at bounding box center [127, 617] width 45 height 36
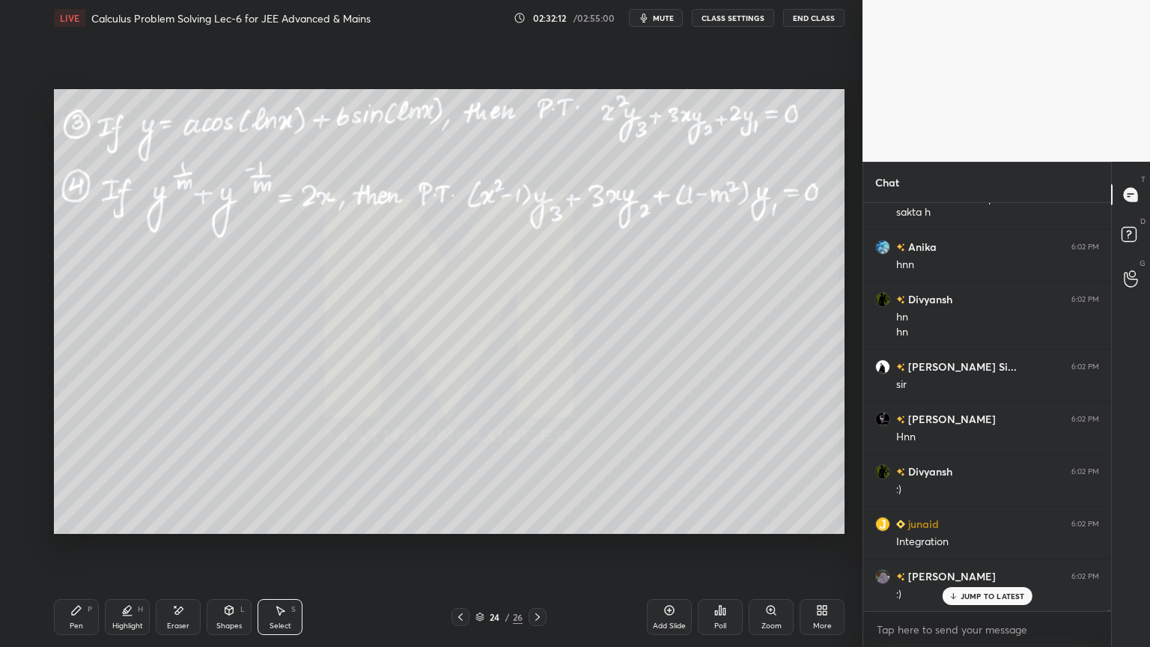
click at [73, 627] on div "Pen" at bounding box center [76, 625] width 13 height 7
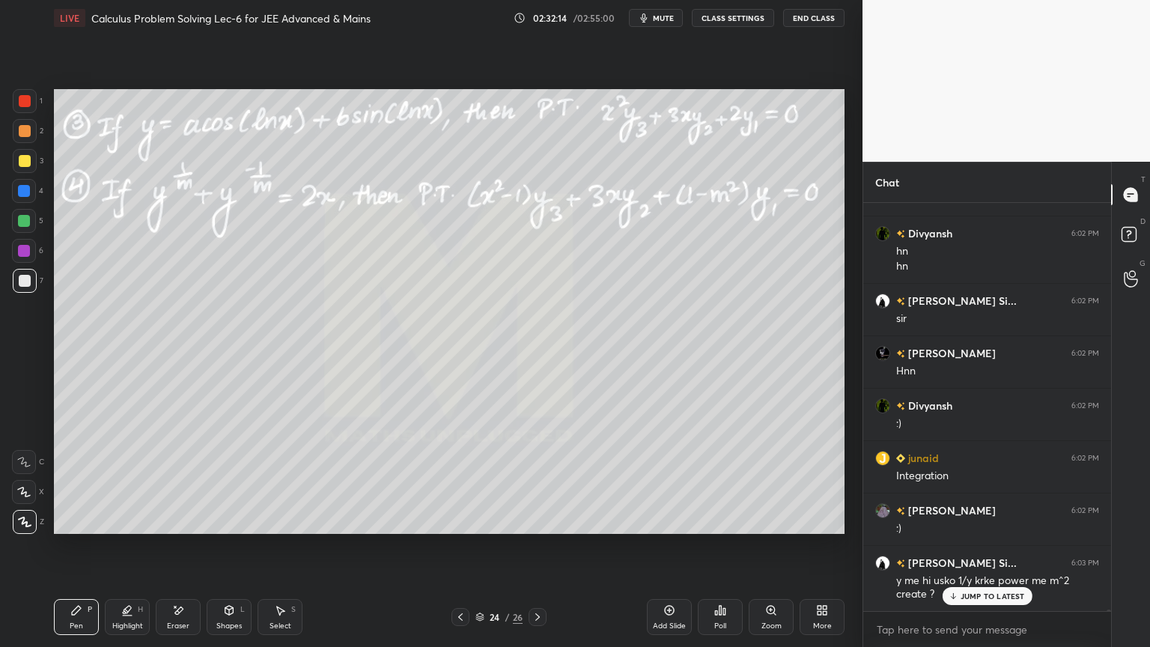
drag, startPoint x: 19, startPoint y: 132, endPoint x: 43, endPoint y: 165, distance: 40.3
click at [21, 132] on div at bounding box center [25, 131] width 12 height 12
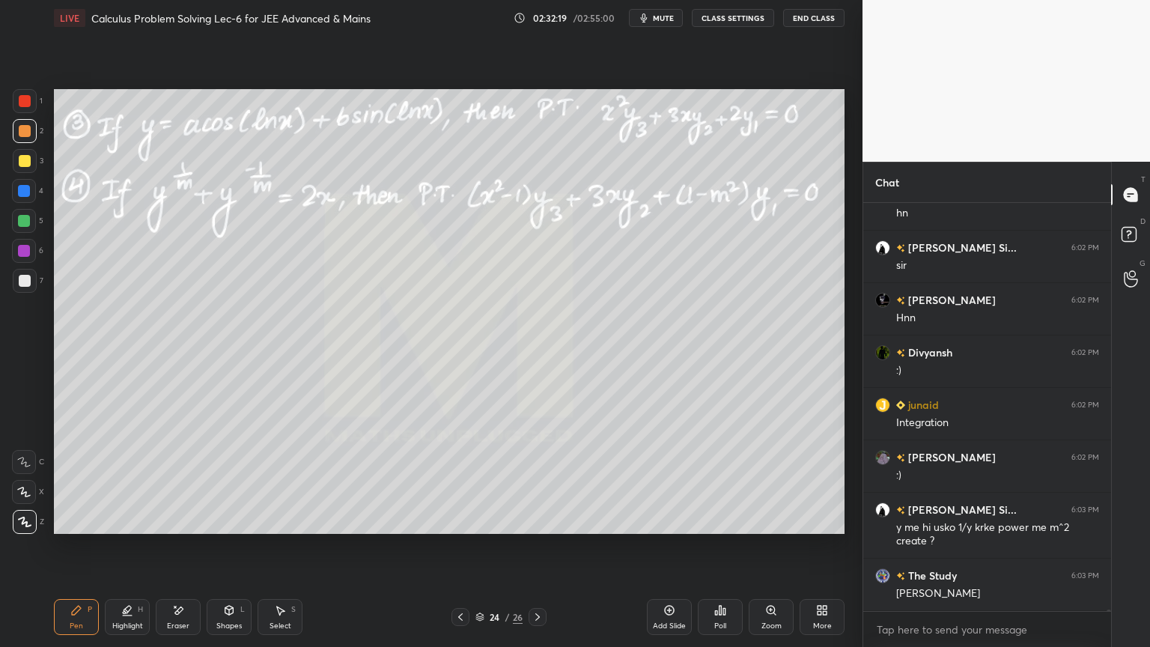
click at [191, 616] on div "Eraser" at bounding box center [178, 617] width 45 height 36
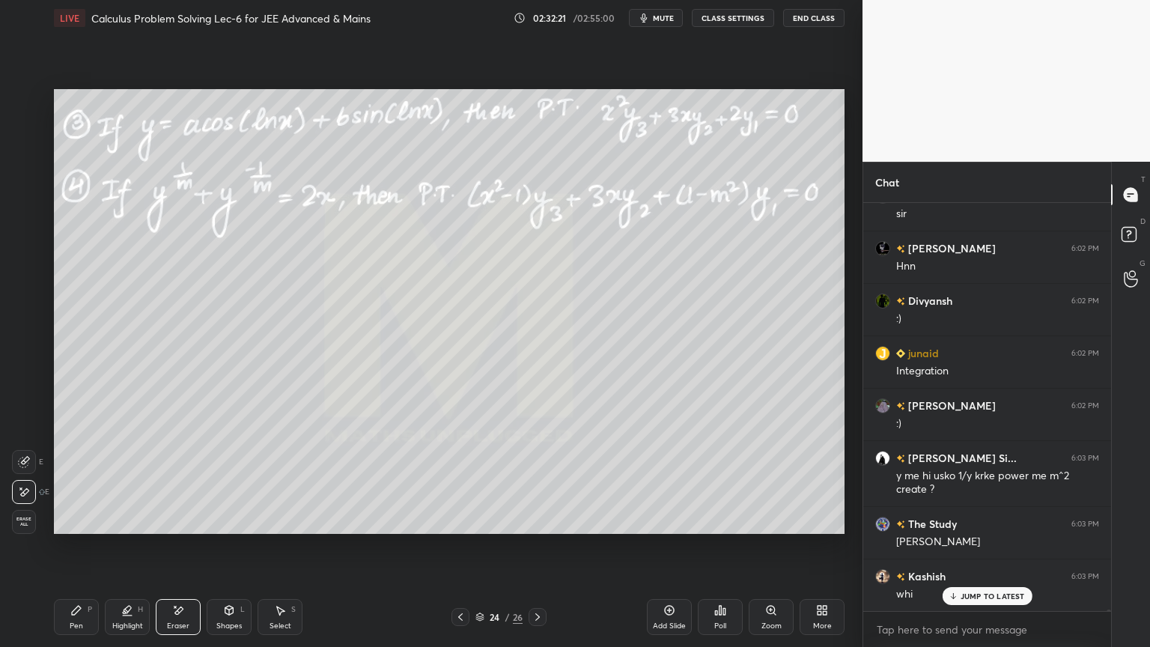
drag, startPoint x: 112, startPoint y: 618, endPoint x: 101, endPoint y: 618, distance: 10.5
click at [112, 618] on div "Highlight H" at bounding box center [127, 617] width 45 height 36
click at [81, 617] on div "Pen P" at bounding box center [76, 617] width 45 height 36
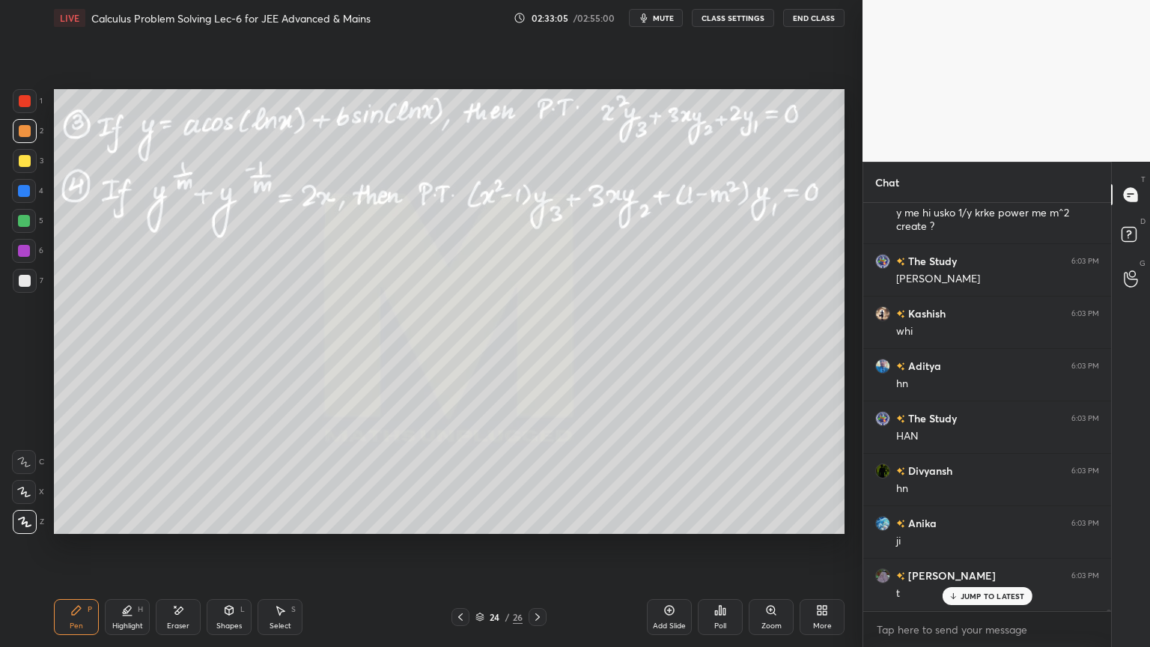
scroll to position [130189, 0]
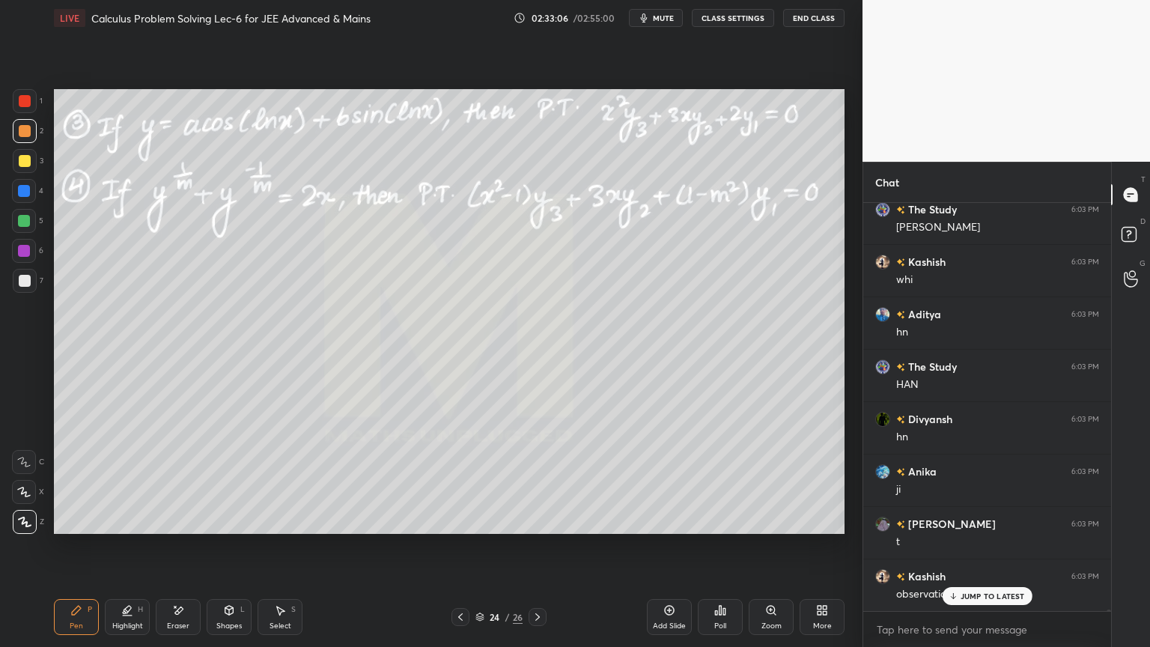
click at [180, 622] on div "Eraser" at bounding box center [178, 625] width 22 height 7
click at [277, 614] on icon at bounding box center [280, 610] width 12 height 12
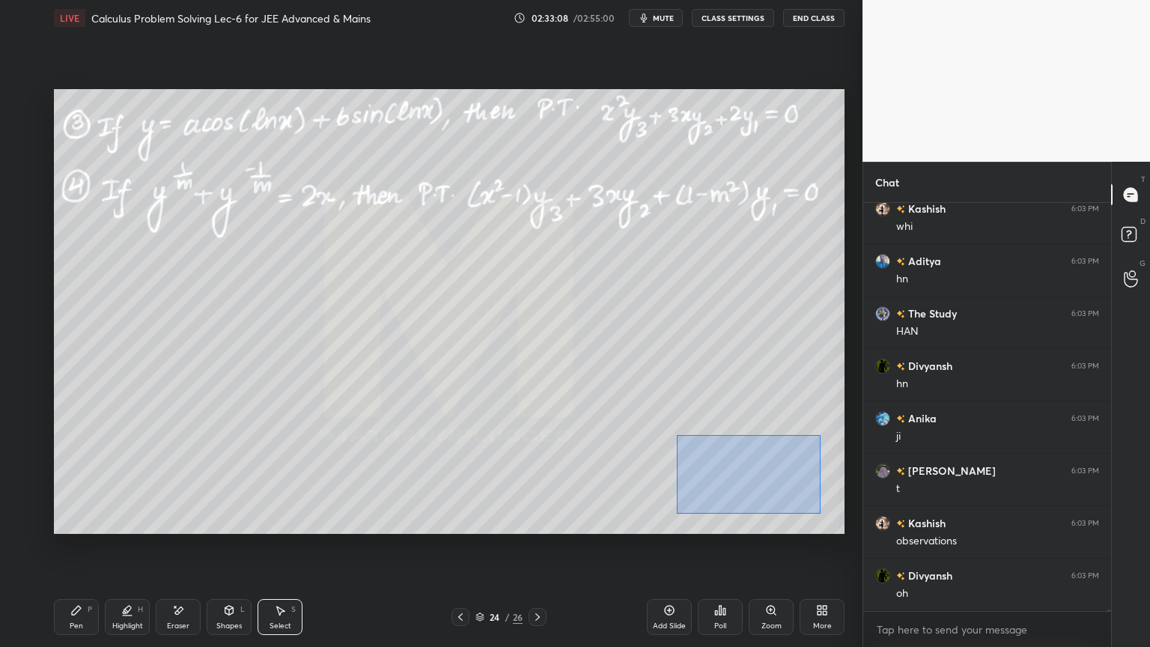
drag, startPoint x: 677, startPoint y: 434, endPoint x: 796, endPoint y: 505, distance: 139.3
click at [826, 523] on div "0 ° Undo Copy Duplicate Duplicate to new slide Delete" at bounding box center [449, 311] width 790 height 445
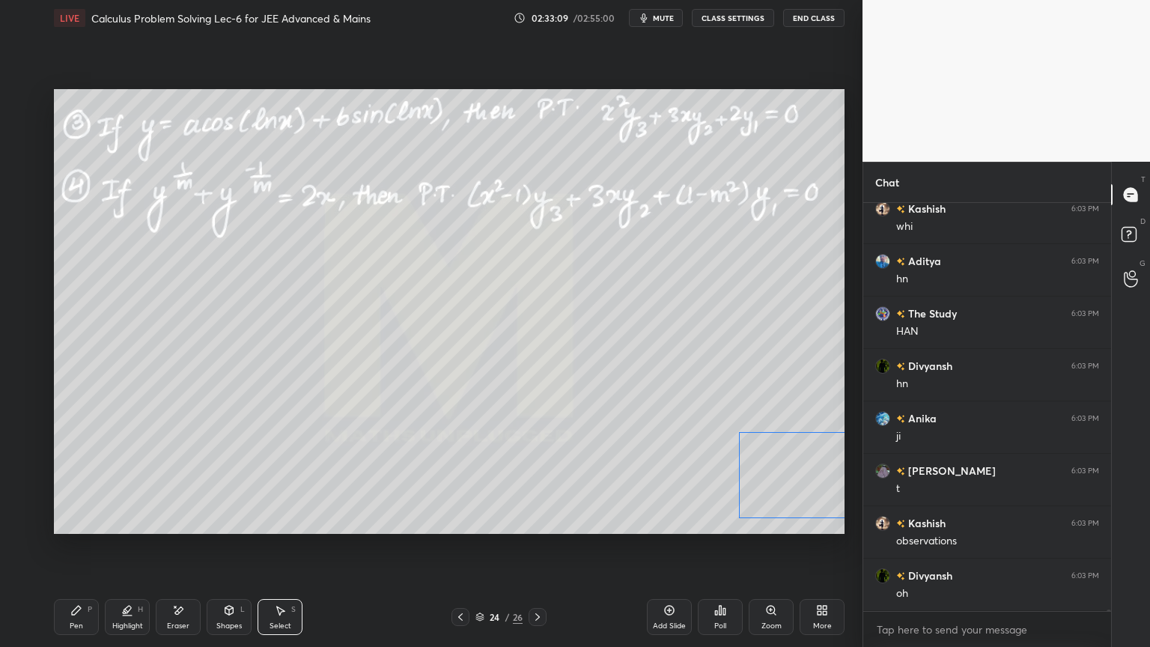
drag, startPoint x: 769, startPoint y: 495, endPoint x: 806, endPoint y: 433, distance: 71.5
click at [828, 492] on div "0 ° Undo Copy Duplicate Duplicate to new slide Delete" at bounding box center [449, 311] width 790 height 445
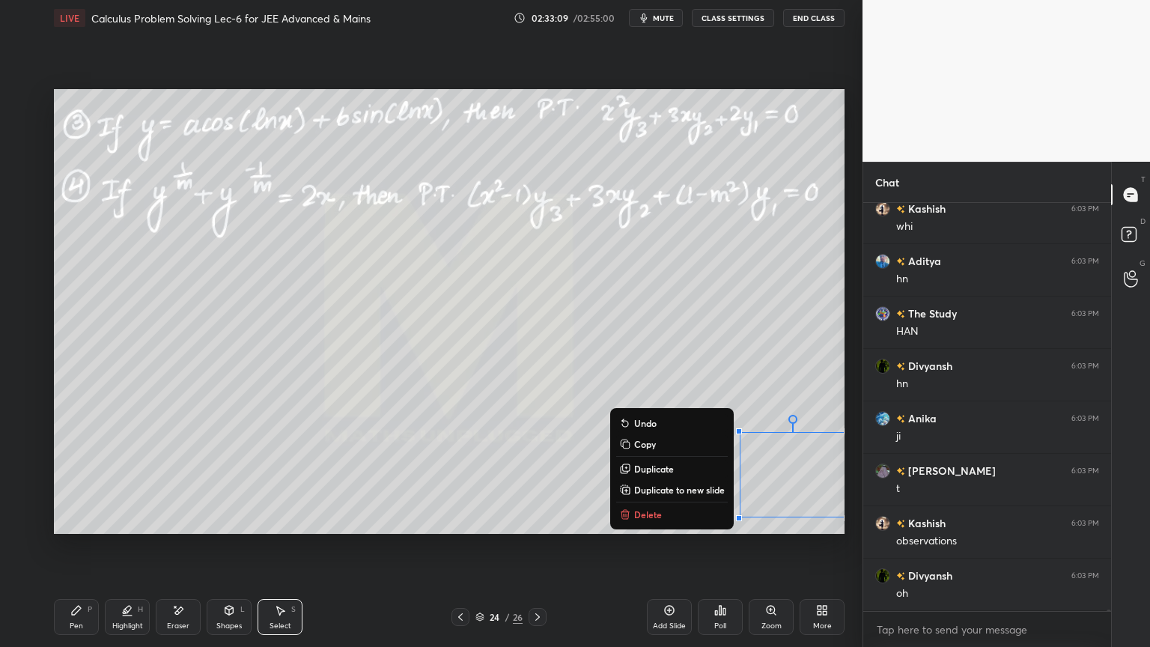
click at [793, 397] on div "0 ° Undo Copy Duplicate Duplicate to new slide Delete" at bounding box center [449, 311] width 790 height 445
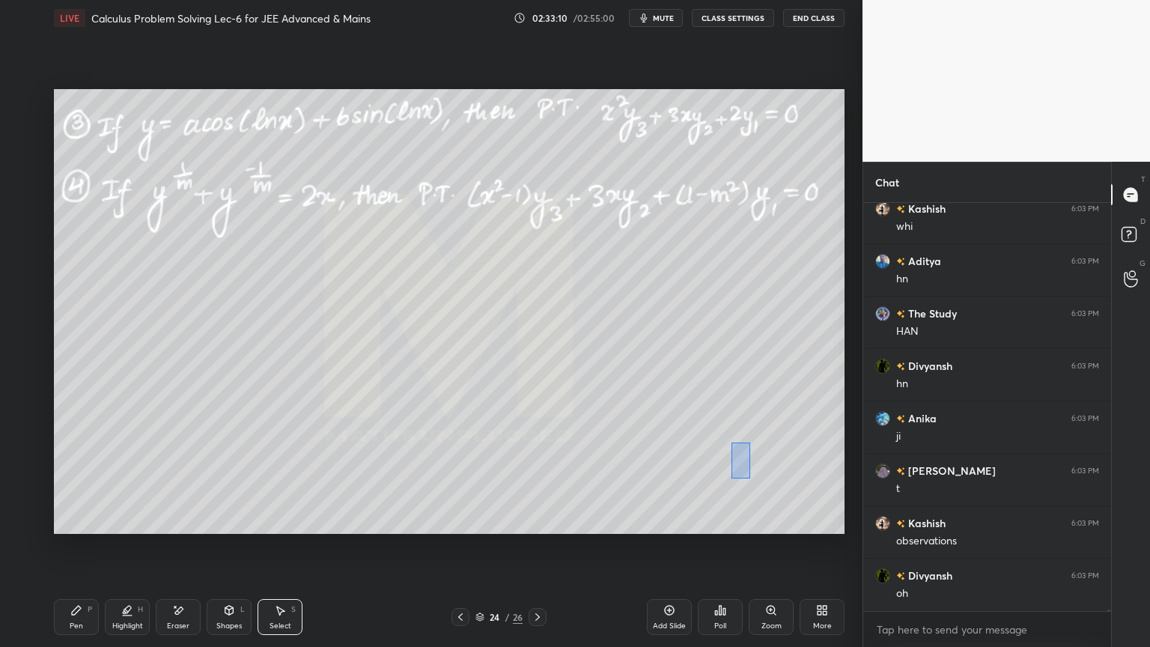
drag, startPoint x: 731, startPoint y: 443, endPoint x: 758, endPoint y: 478, distance: 44.3
click at [760, 483] on div "0 ° Undo Copy Duplicate Duplicate to new slide Delete" at bounding box center [449, 311] width 790 height 445
drag, startPoint x: 749, startPoint y: 465, endPoint x: 760, endPoint y: 453, distance: 16.4
click at [761, 469] on div "0 ° Undo Copy Duplicate Duplicate to new slide Delete" at bounding box center [449, 311] width 790 height 445
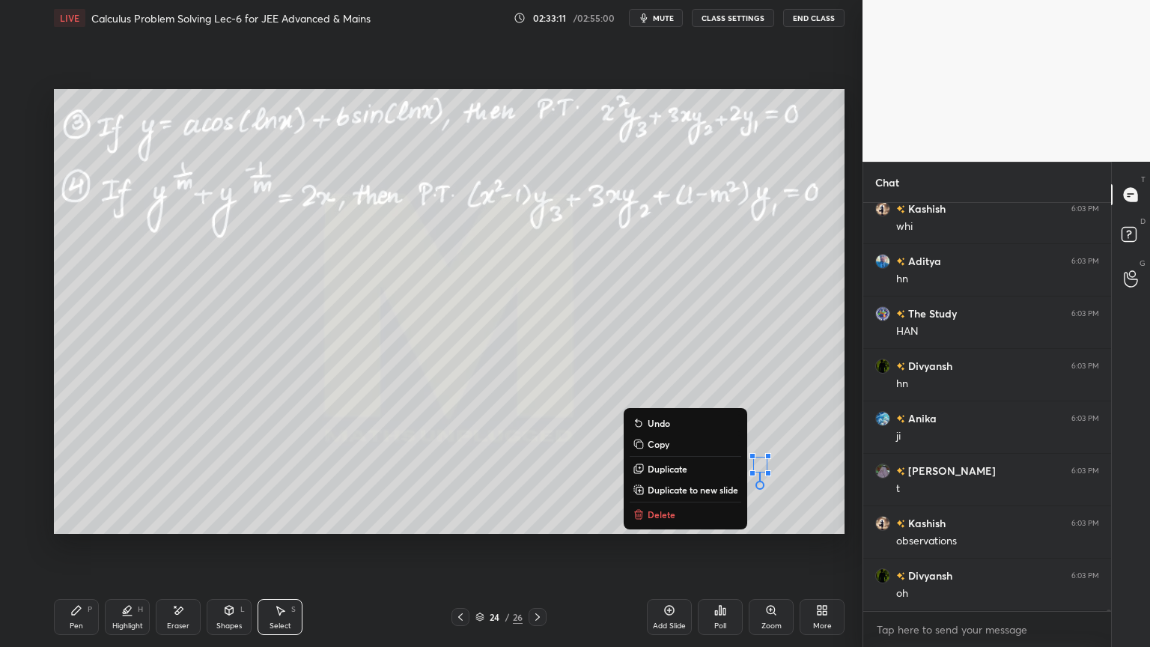
click at [757, 423] on div "0 ° Undo Copy Duplicate Duplicate to new slide Delete" at bounding box center [449, 311] width 790 height 445
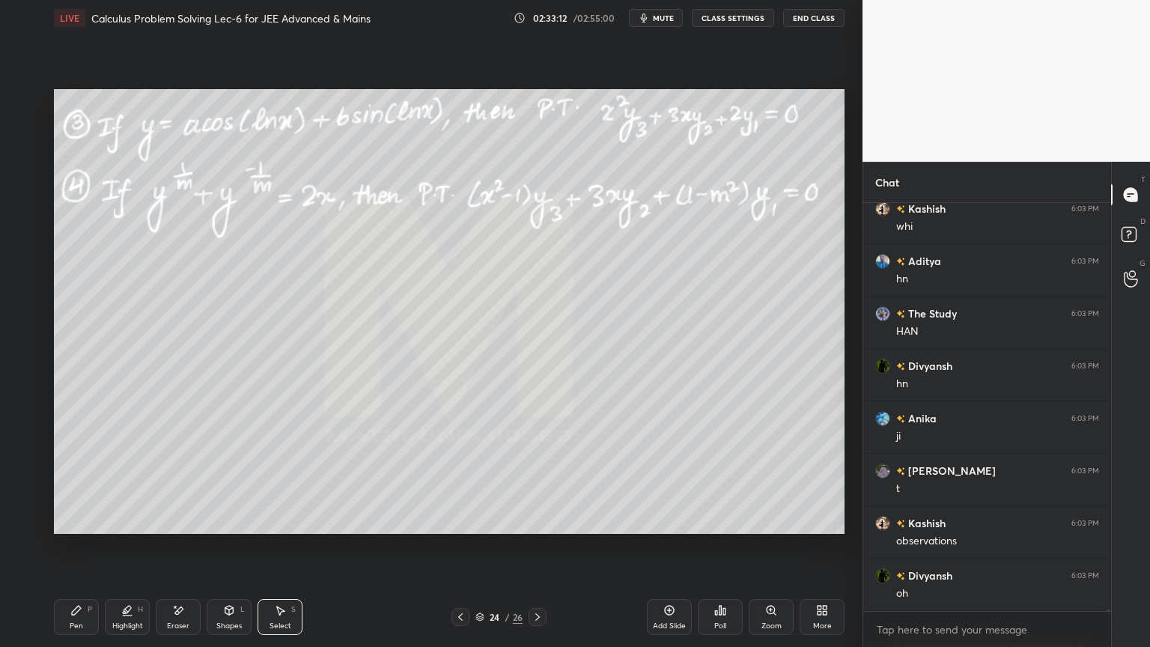
click at [126, 618] on div "Highlight H" at bounding box center [127, 617] width 45 height 36
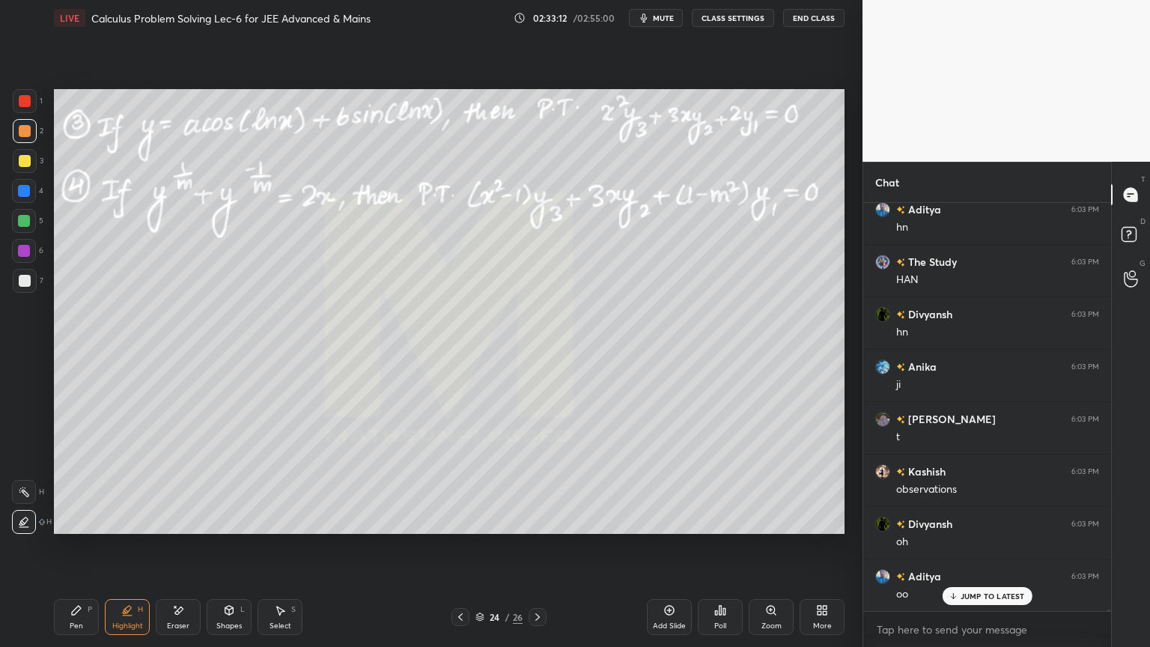
click at [85, 621] on div "Pen P" at bounding box center [76, 617] width 45 height 36
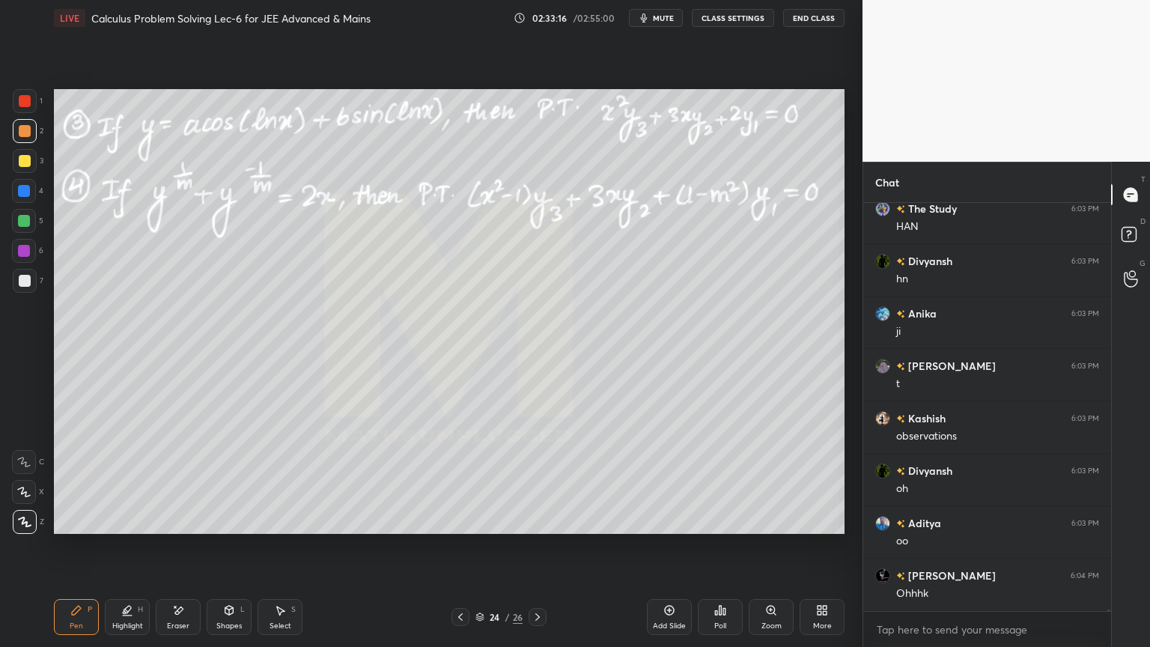
scroll to position [130398, 0]
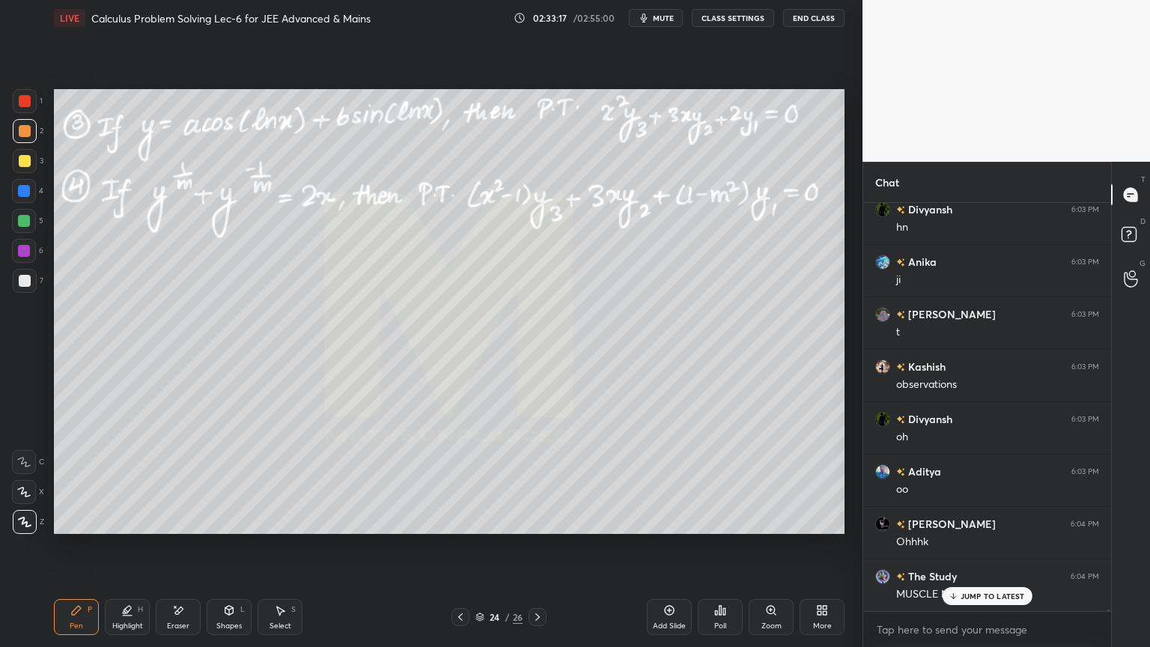
click at [170, 627] on div "Eraser" at bounding box center [178, 625] width 22 height 7
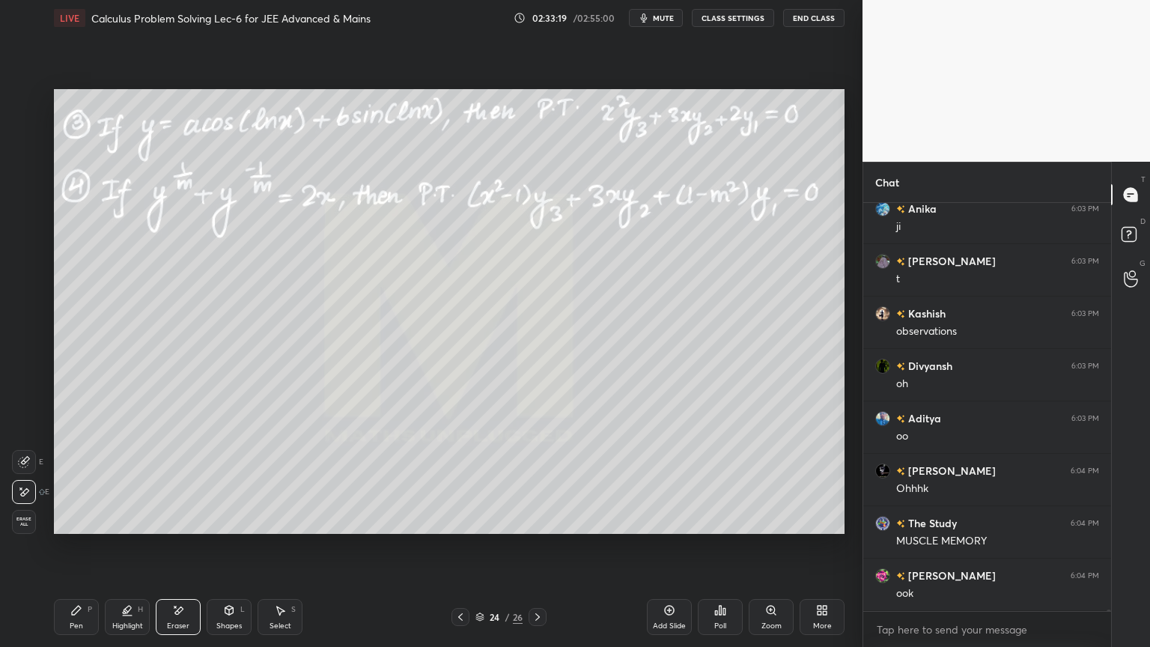
click at [286, 616] on div "Select S" at bounding box center [279, 617] width 45 height 36
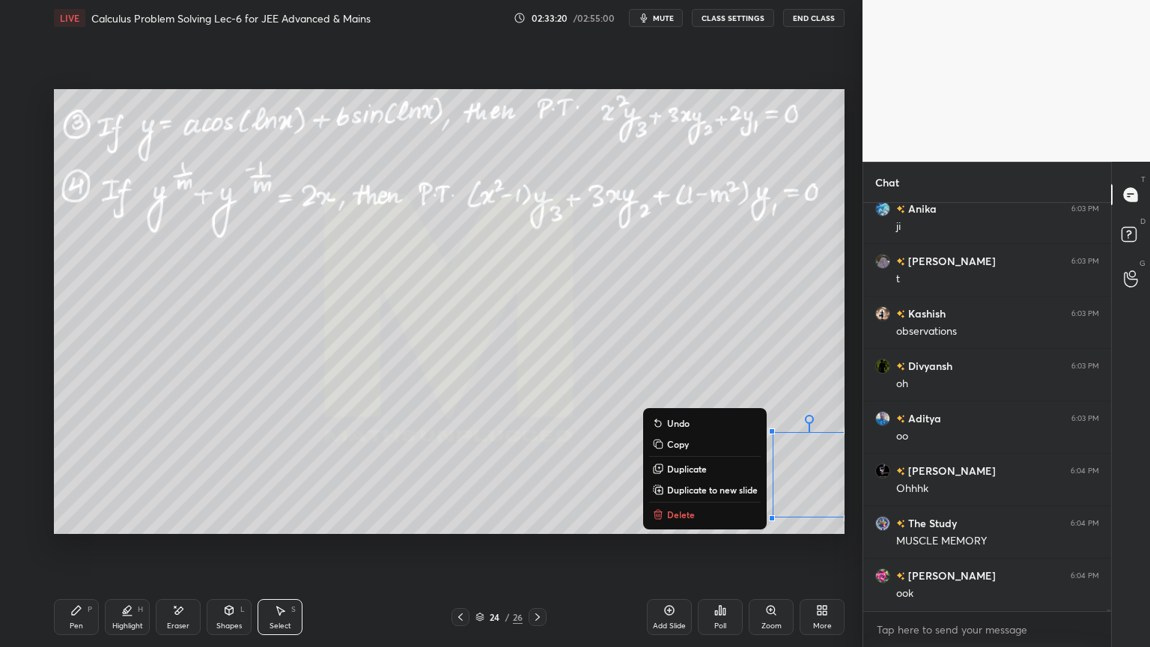
drag, startPoint x: 765, startPoint y: 427, endPoint x: 852, endPoint y: 520, distance: 127.1
click at [852, 520] on div "1 2 3 4 5 6 7 C X Z E E Erase all H H LIVE Calculus Problem Solving Lec-6 for J…" at bounding box center [431, 323] width 862 height 647
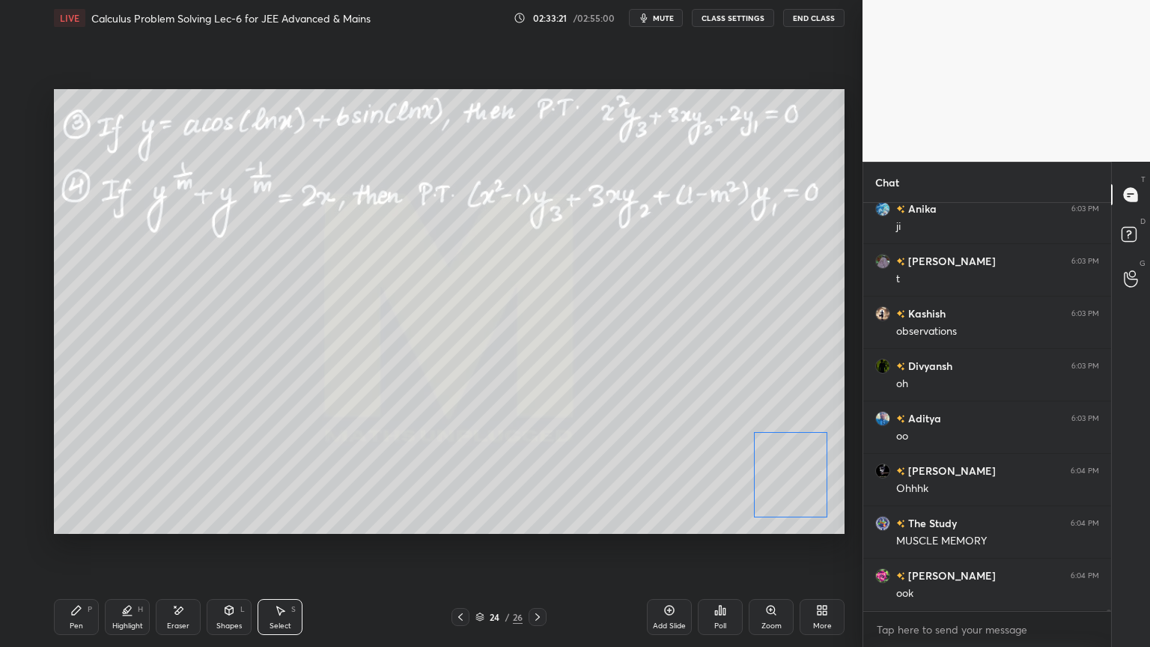
drag, startPoint x: 806, startPoint y: 473, endPoint x: 754, endPoint y: 478, distance: 52.7
click at [791, 474] on div "0 ° Undo Copy Duplicate Duplicate to new slide Delete" at bounding box center [449, 311] width 790 height 445
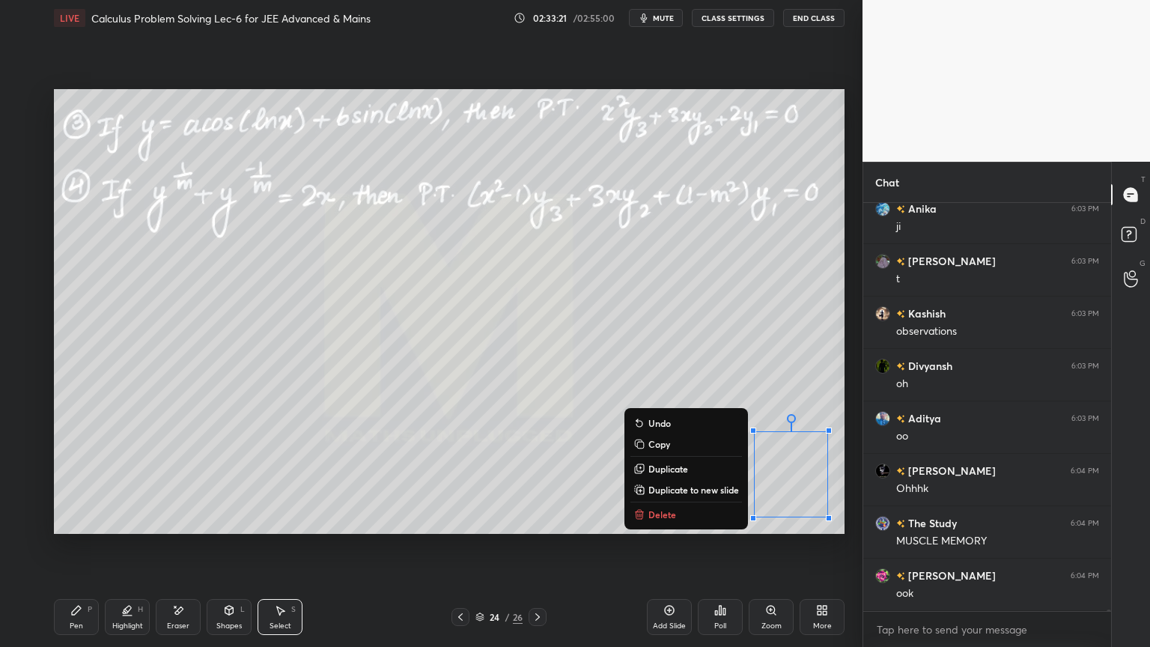
click at [772, 387] on div "0 ° Undo Copy Duplicate Duplicate to new slide Delete" at bounding box center [449, 311] width 790 height 445
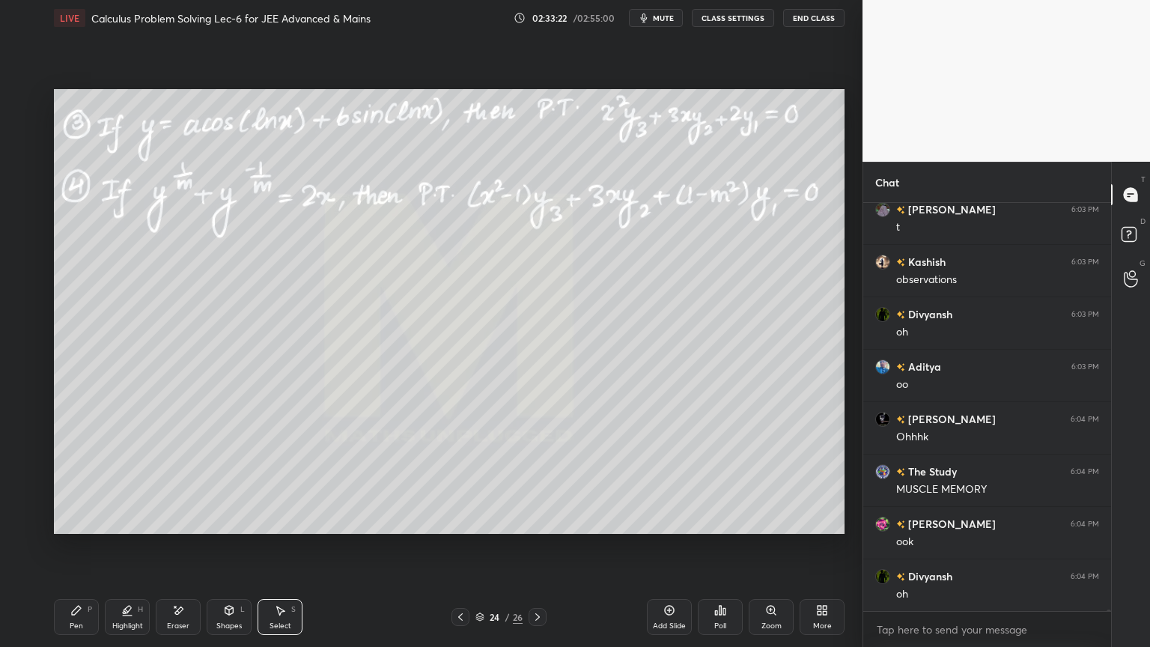
click at [117, 622] on div "Highlight" at bounding box center [127, 625] width 31 height 7
click at [85, 612] on div "Pen P" at bounding box center [76, 617] width 45 height 36
click at [168, 619] on div "Eraser" at bounding box center [178, 617] width 45 height 36
click at [87, 620] on div "Pen P" at bounding box center [76, 617] width 45 height 36
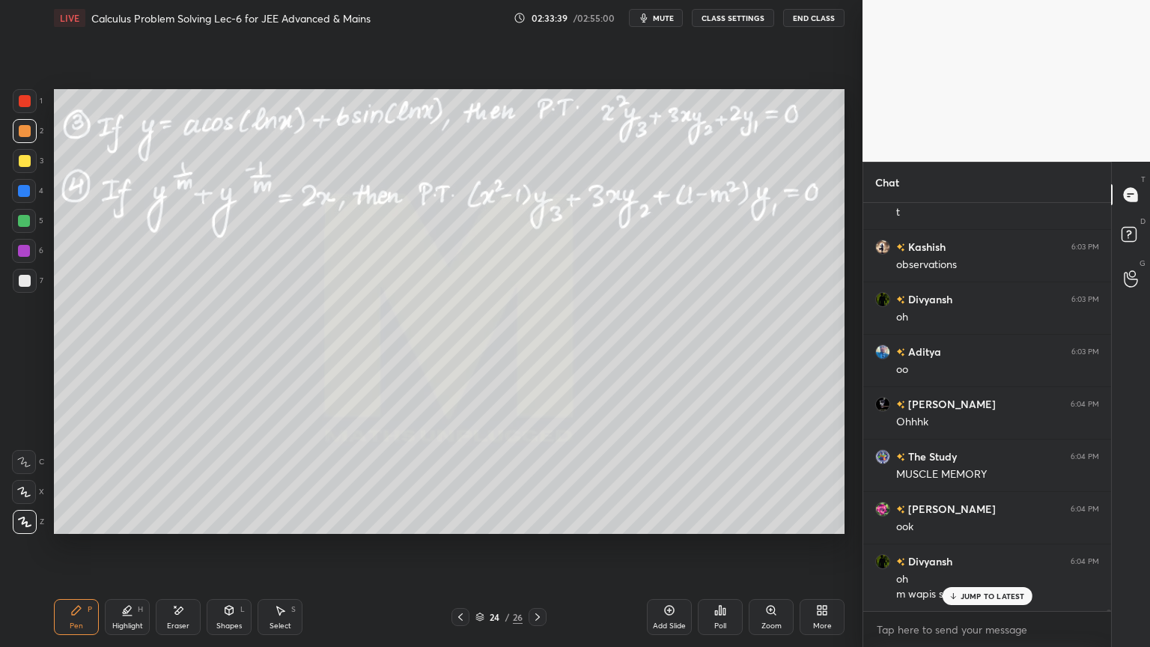
click at [180, 615] on icon at bounding box center [178, 610] width 12 height 13
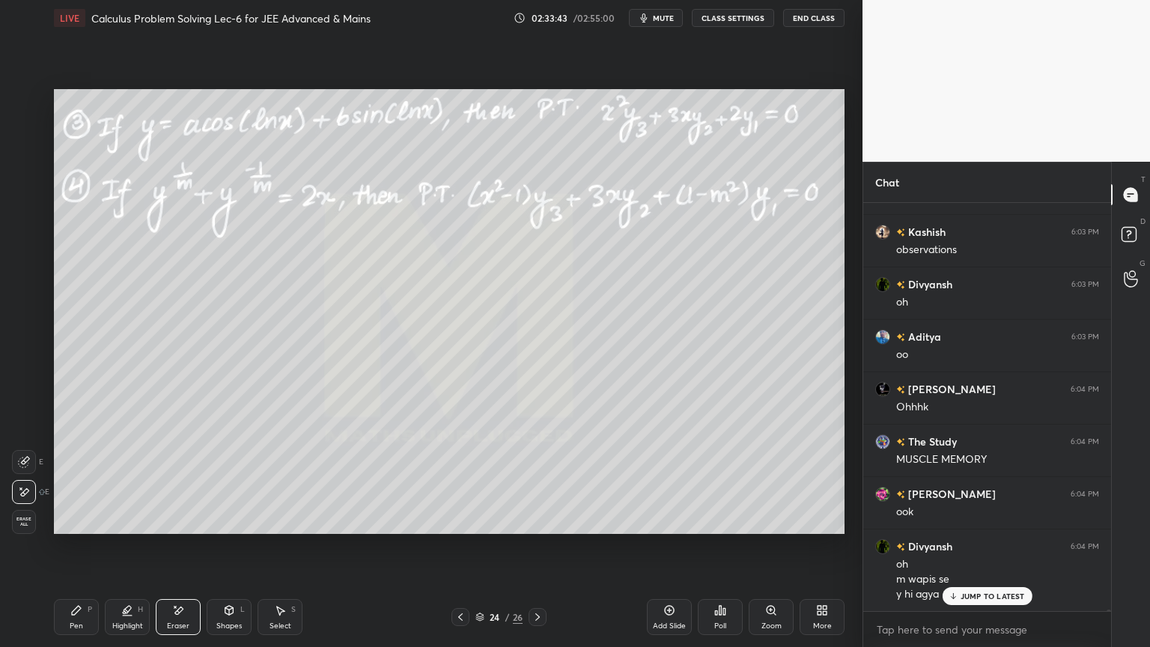
click at [121, 616] on div "Highlight H" at bounding box center [127, 617] width 45 height 36
click at [81, 612] on div "Pen P" at bounding box center [76, 617] width 45 height 36
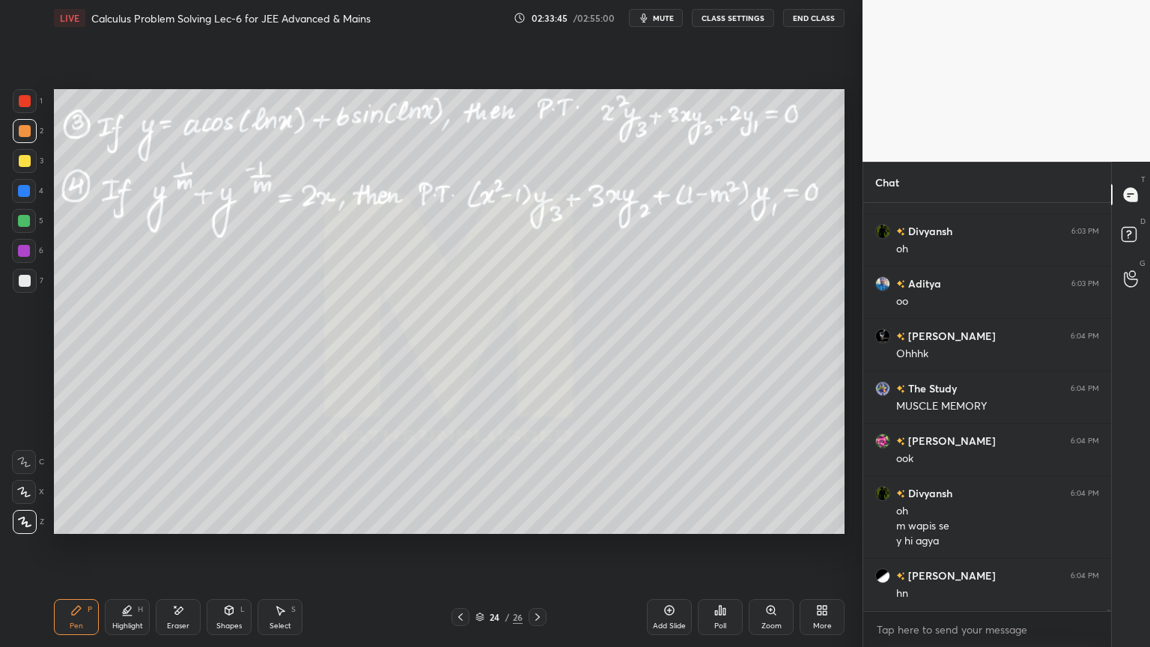
click at [155, 624] on div "Pen P Highlight H Eraser Shapes L Select S" at bounding box center [202, 617] width 296 height 36
click at [186, 622] on div "Eraser" at bounding box center [178, 625] width 22 height 7
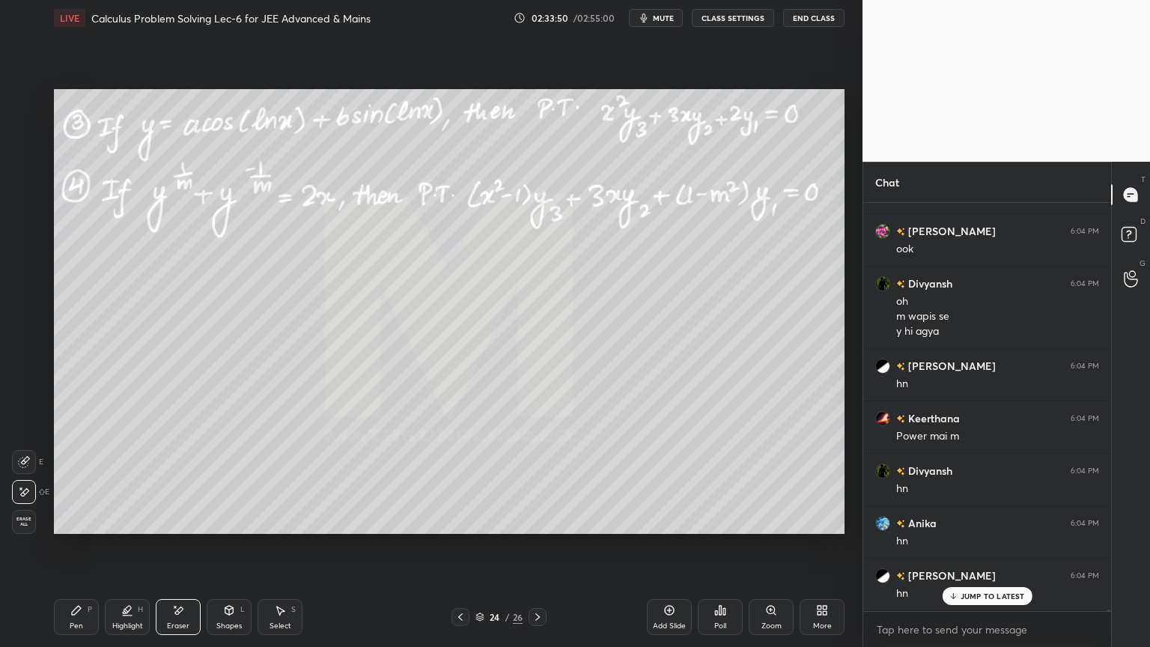
scroll to position [130847, 0]
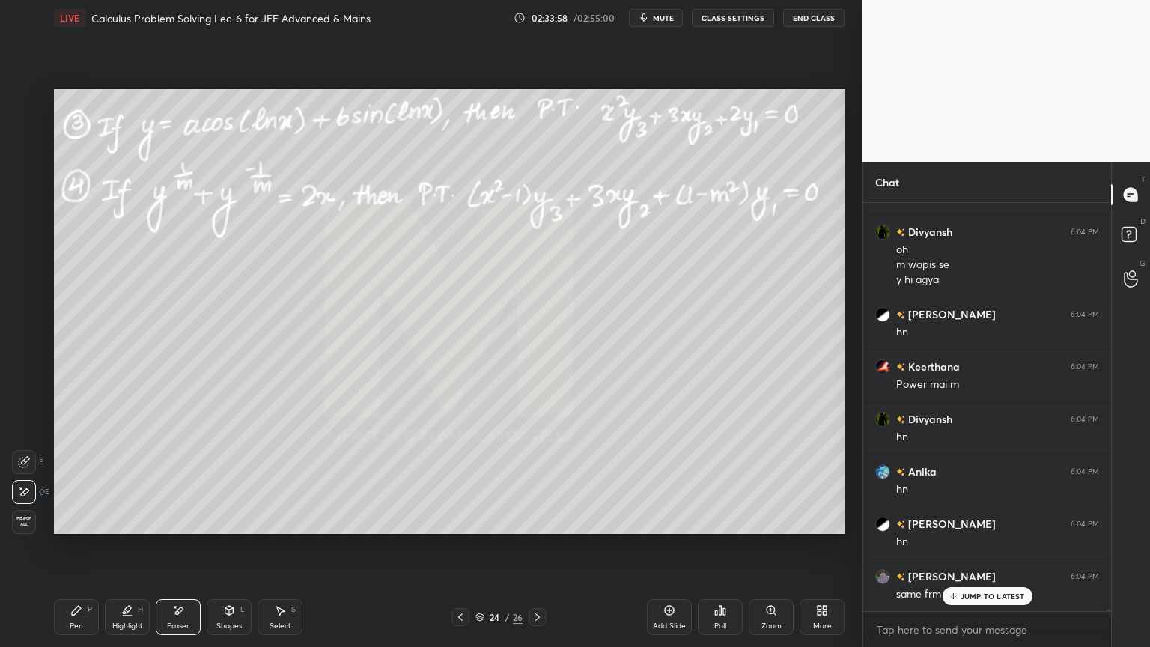
click at [71, 623] on div "Pen" at bounding box center [76, 625] width 13 height 7
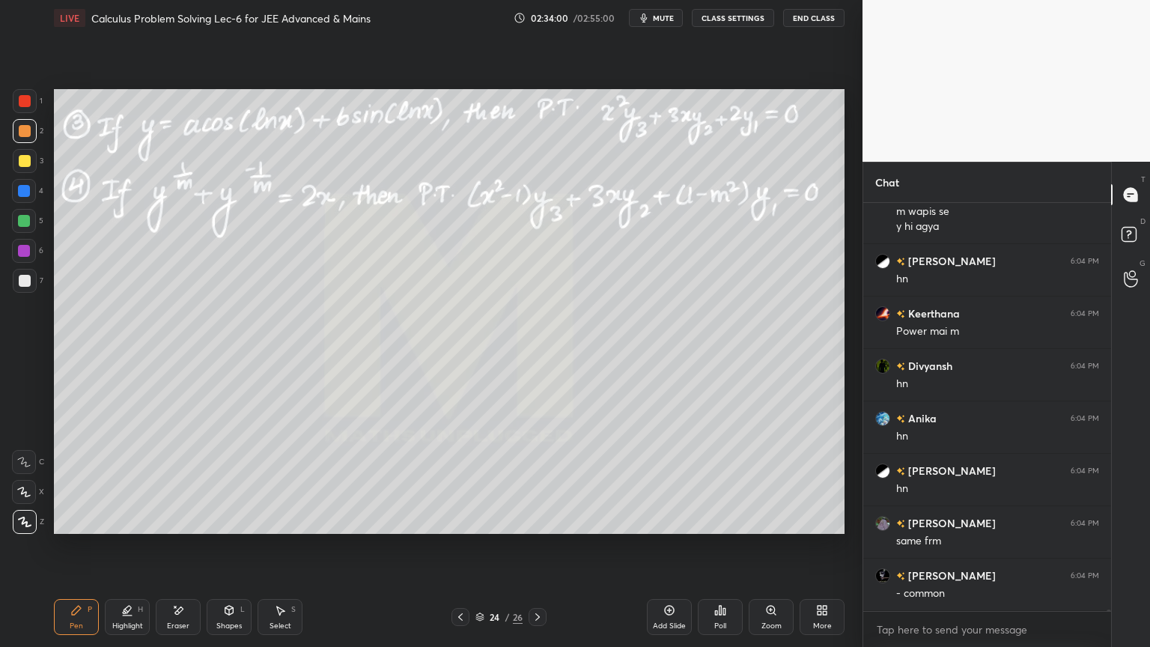
scroll to position [130952, 0]
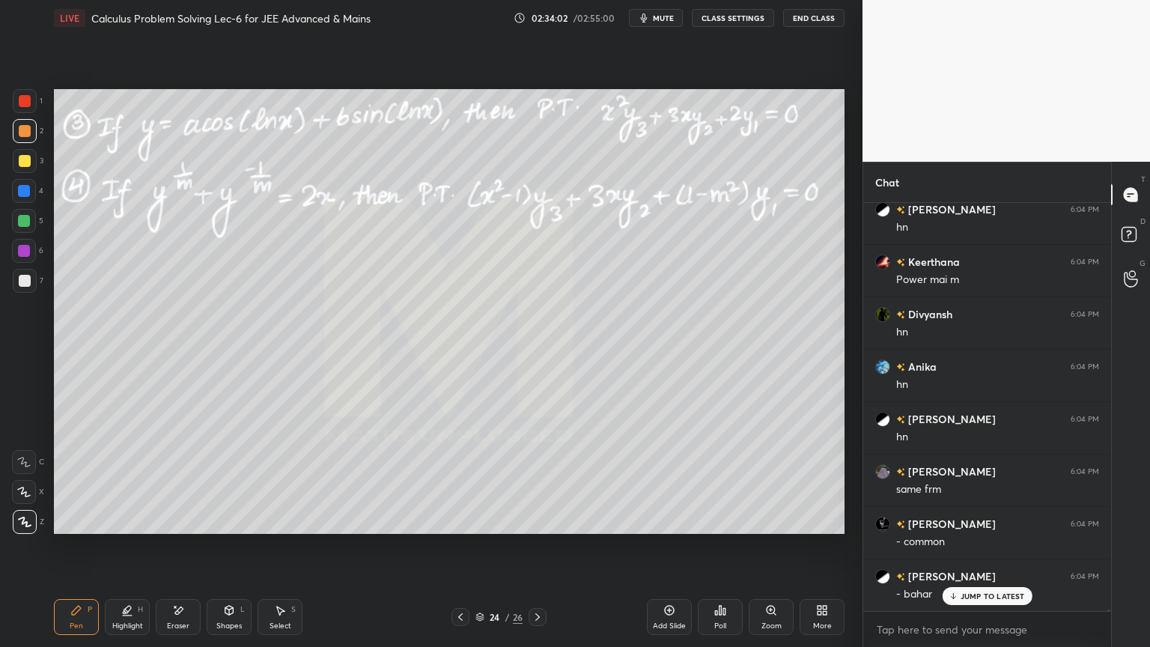
click at [181, 615] on icon at bounding box center [178, 610] width 12 height 13
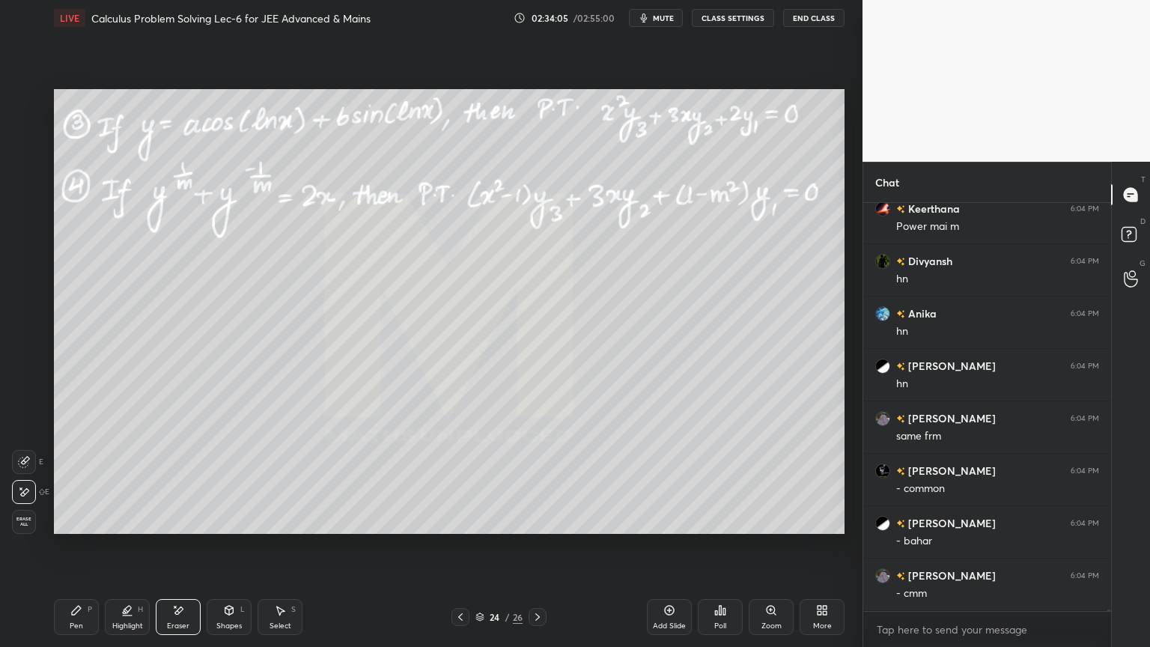
scroll to position [131057, 0]
click at [269, 612] on div "Select S" at bounding box center [279, 617] width 45 height 36
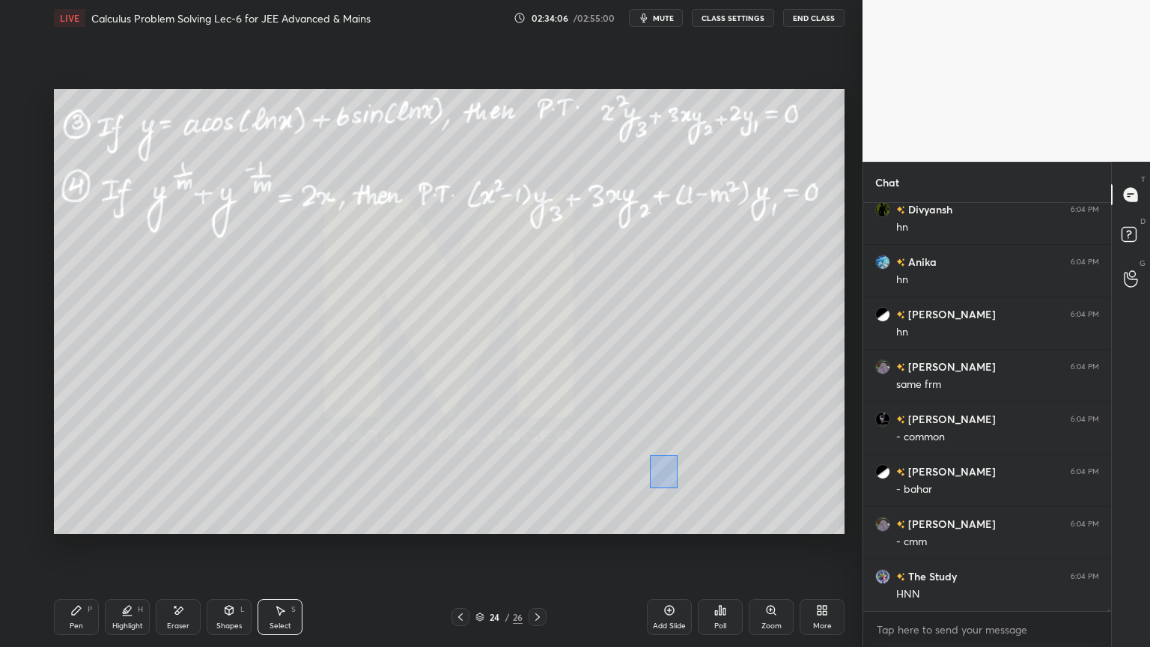
drag, startPoint x: 652, startPoint y: 466, endPoint x: 797, endPoint y: 515, distance: 153.4
click at [835, 519] on div "0 ° Undo Copy Duplicate Duplicate to new slide Delete" at bounding box center [449, 311] width 790 height 445
drag, startPoint x: 741, startPoint y: 501, endPoint x: 589, endPoint y: 470, distance: 155.0
click at [589, 470] on div "0 ° Undo Copy Duplicate Duplicate to new slide Delete" at bounding box center [449, 311] width 790 height 445
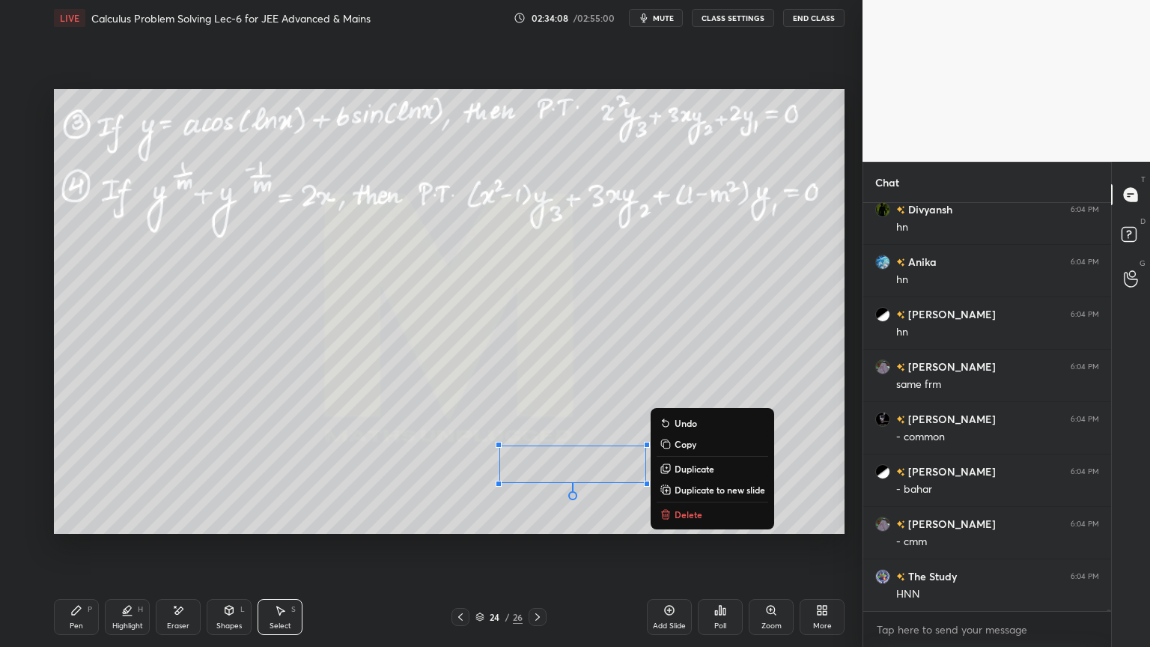
drag, startPoint x: 594, startPoint y: 507, endPoint x: 460, endPoint y: 543, distance: 137.8
click at [594, 507] on div "0 ° Undo Copy Duplicate Duplicate to new slide Delete" at bounding box center [449, 311] width 790 height 445
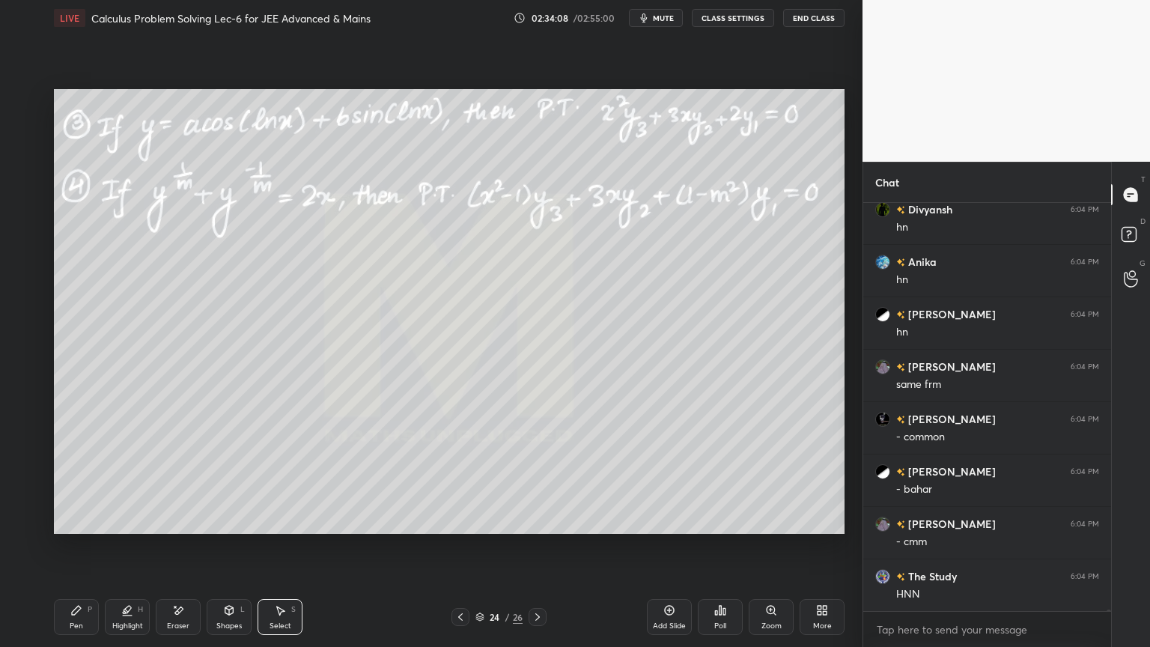
click at [125, 613] on icon at bounding box center [127, 610] width 12 height 12
click at [84, 614] on div "Pen P" at bounding box center [76, 617] width 45 height 36
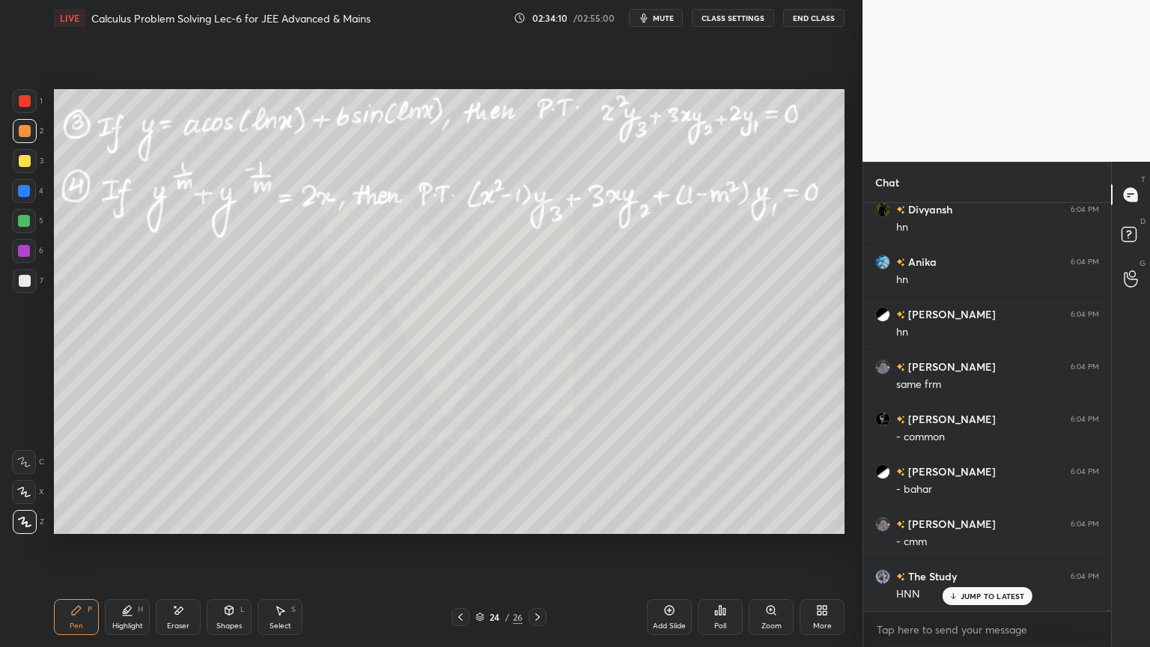
scroll to position [131093, 0]
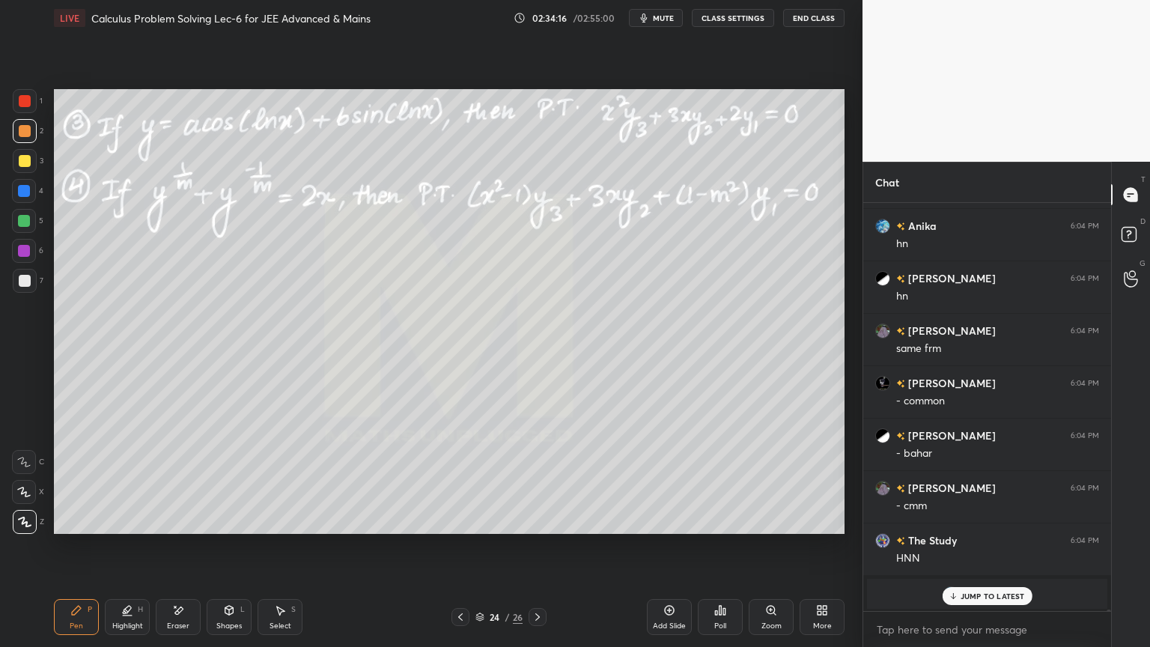
click at [287, 620] on div "Select S" at bounding box center [279, 617] width 45 height 36
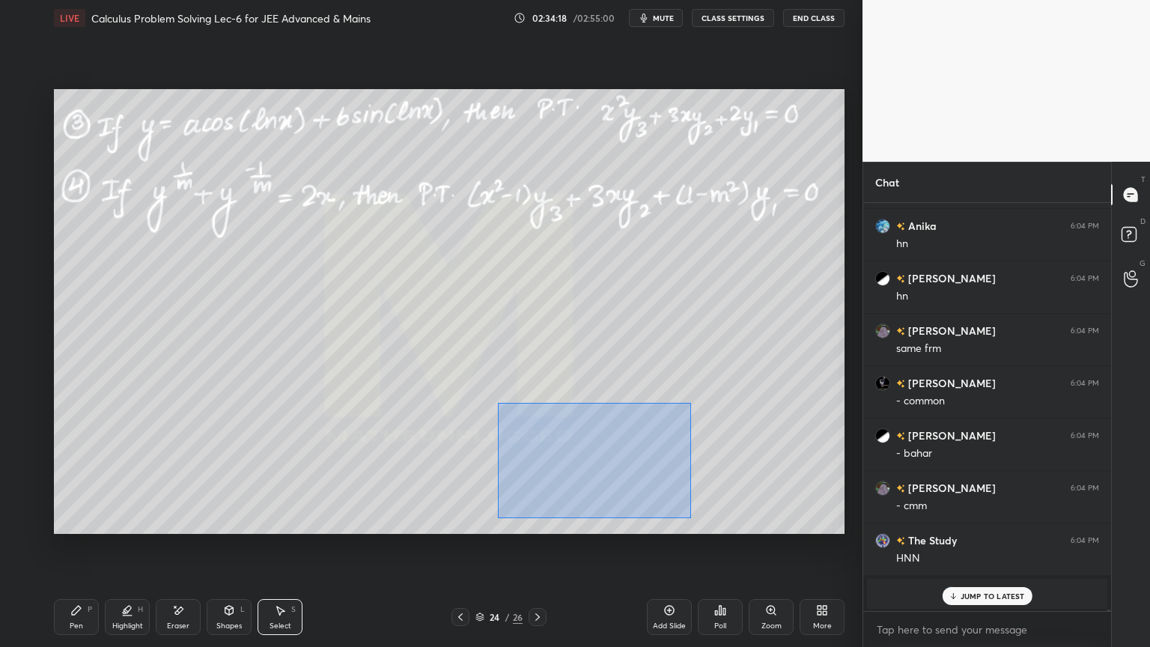
drag, startPoint x: 690, startPoint y: 404, endPoint x: 510, endPoint y: 507, distance: 206.9
click at [495, 518] on div "0 ° Undo Copy Duplicate Duplicate to new slide Delete" at bounding box center [449, 311] width 790 height 445
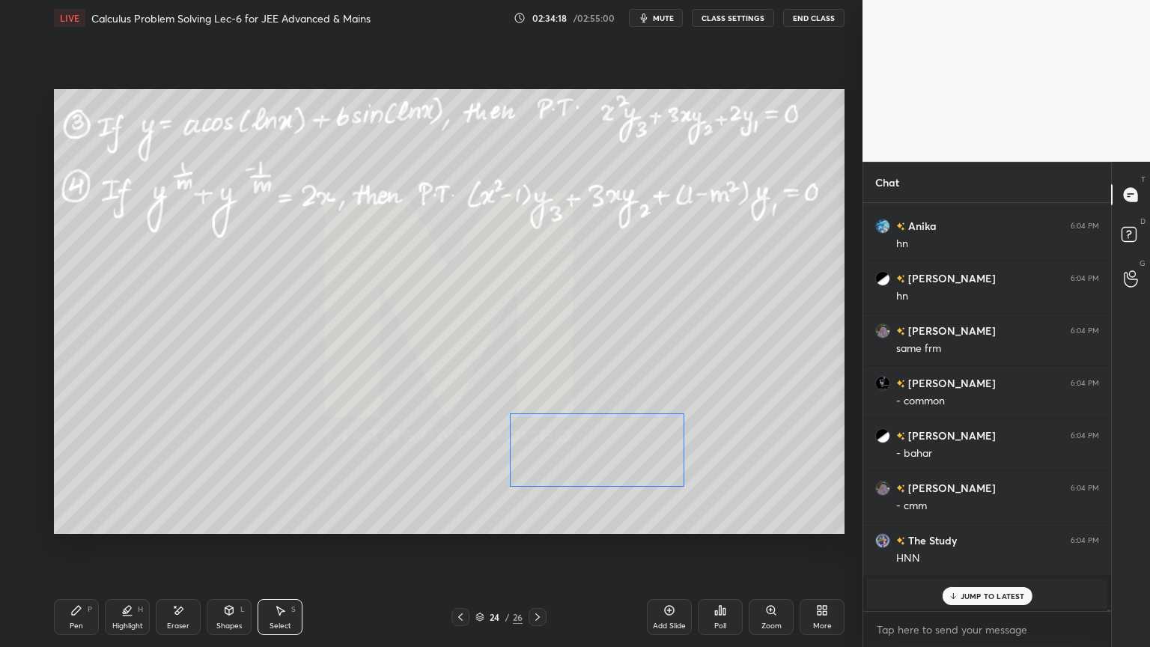
drag, startPoint x: 579, startPoint y: 480, endPoint x: 615, endPoint y: 485, distance: 36.3
click at [615, 486] on div "0 ° Undo Copy Duplicate Duplicate to new slide Delete" at bounding box center [449, 311] width 790 height 445
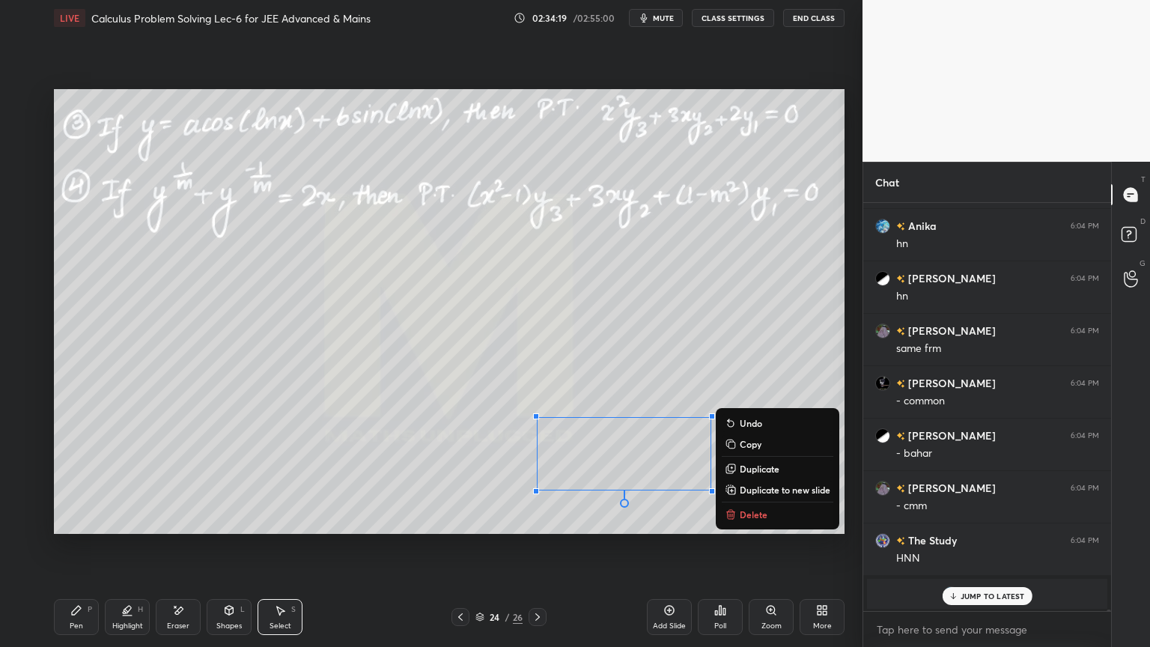
click at [480, 498] on div "0 ° Undo Copy Duplicate Duplicate to new slide Delete" at bounding box center [449, 311] width 790 height 445
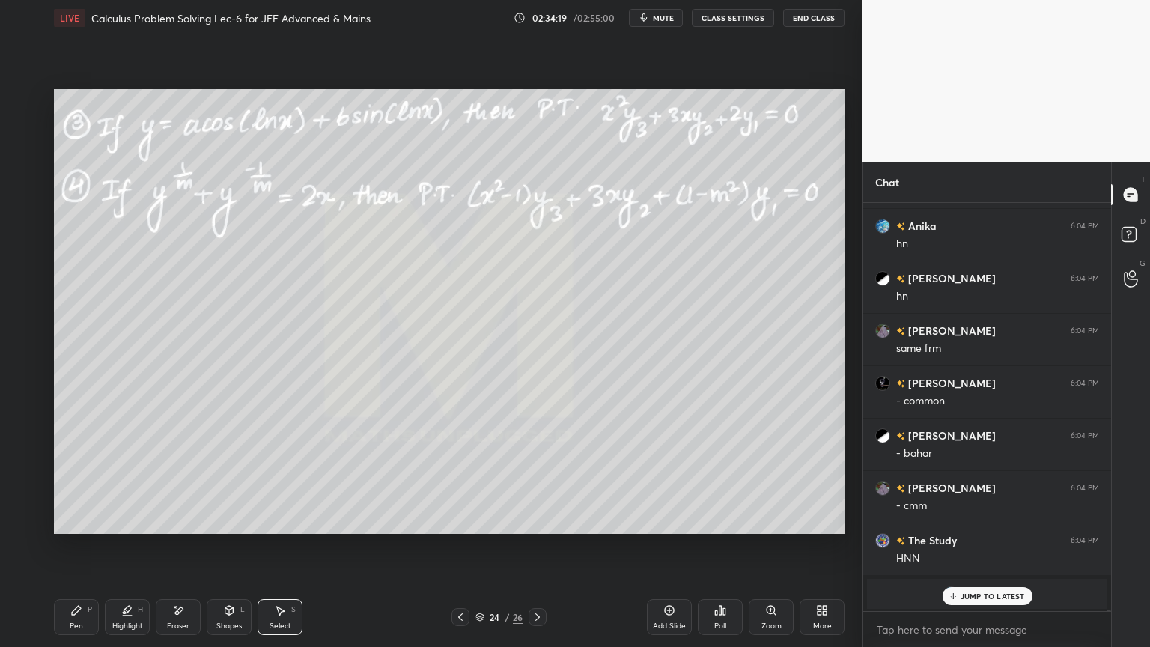
click at [137, 610] on div "Highlight H" at bounding box center [127, 617] width 45 height 36
click at [91, 606] on div "Pen P" at bounding box center [76, 617] width 45 height 36
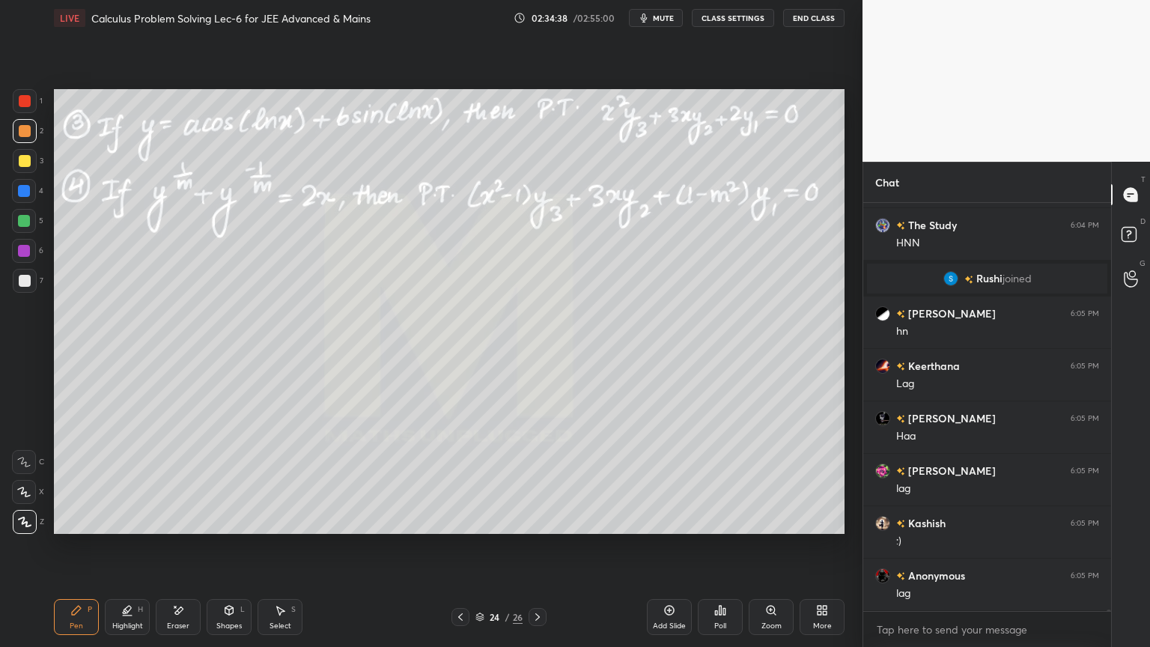
scroll to position [130536, 0]
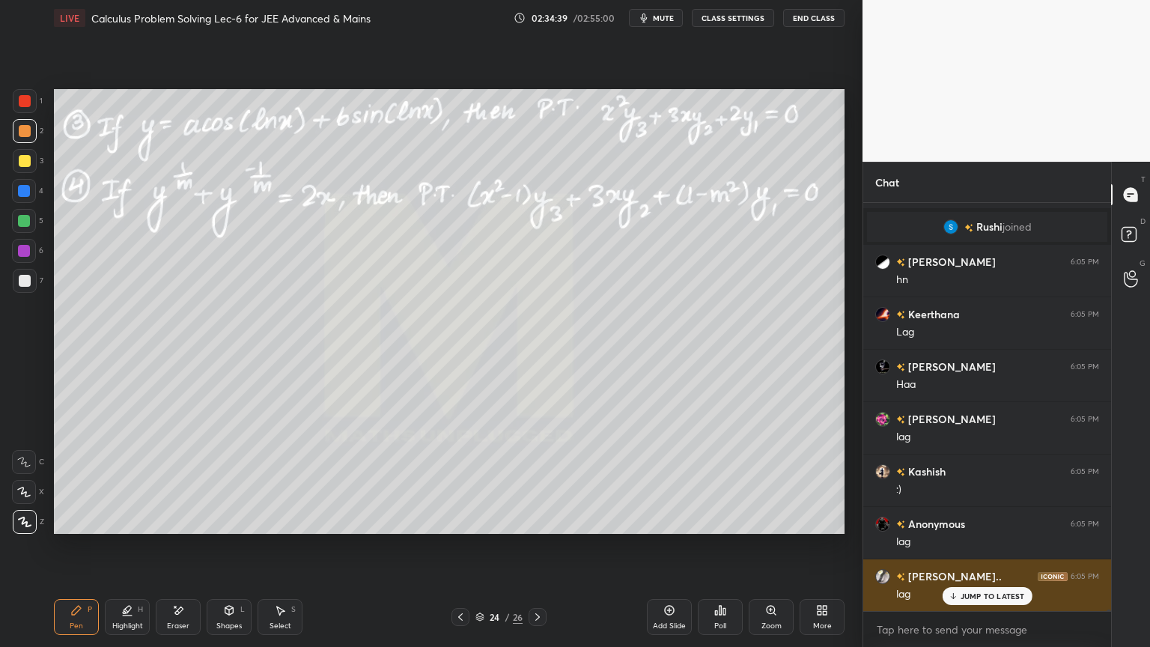
click at [987, 591] on p "JUMP TO LATEST" at bounding box center [992, 595] width 64 height 9
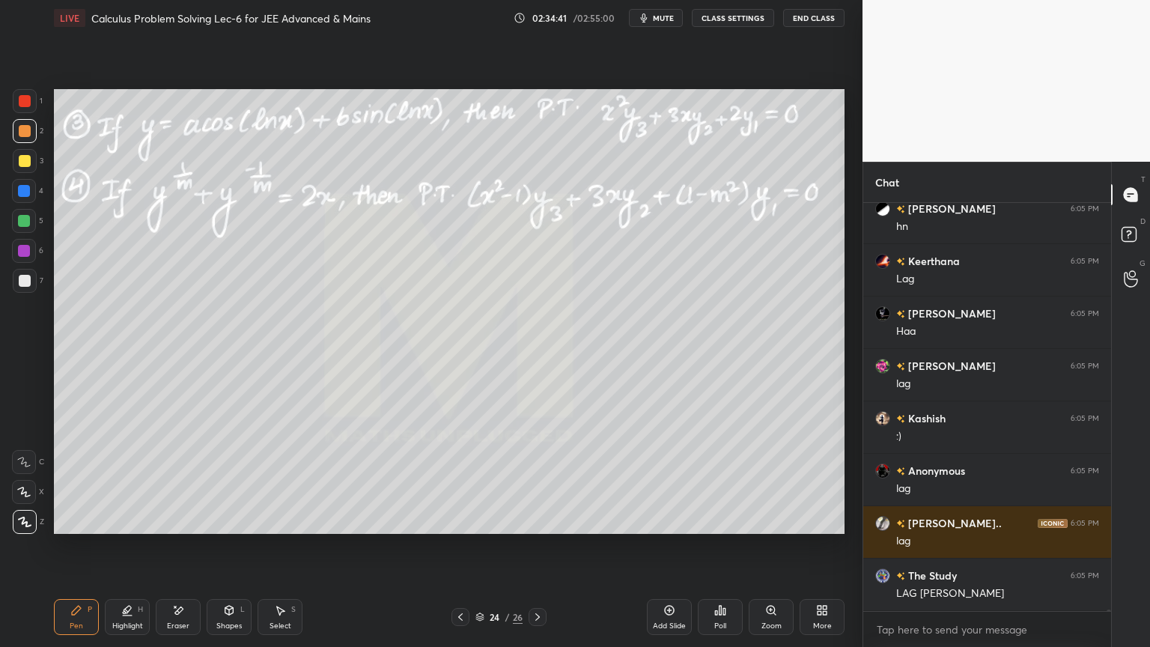
scroll to position [130746, 0]
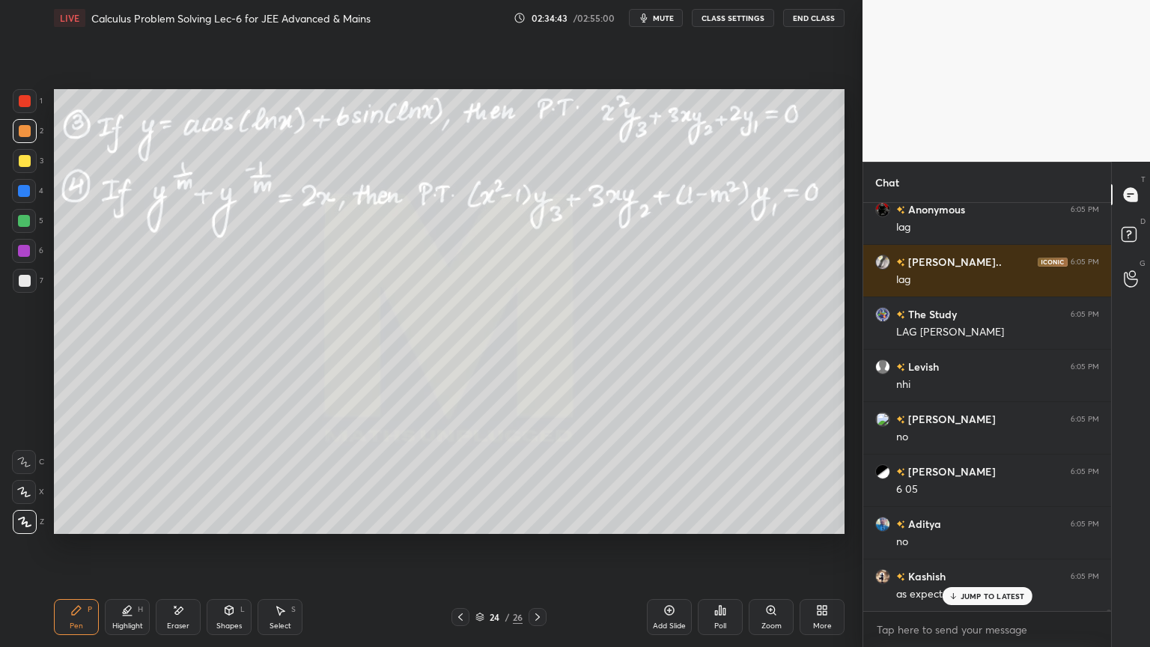
click at [975, 600] on p "JUMP TO LATEST" at bounding box center [992, 595] width 64 height 9
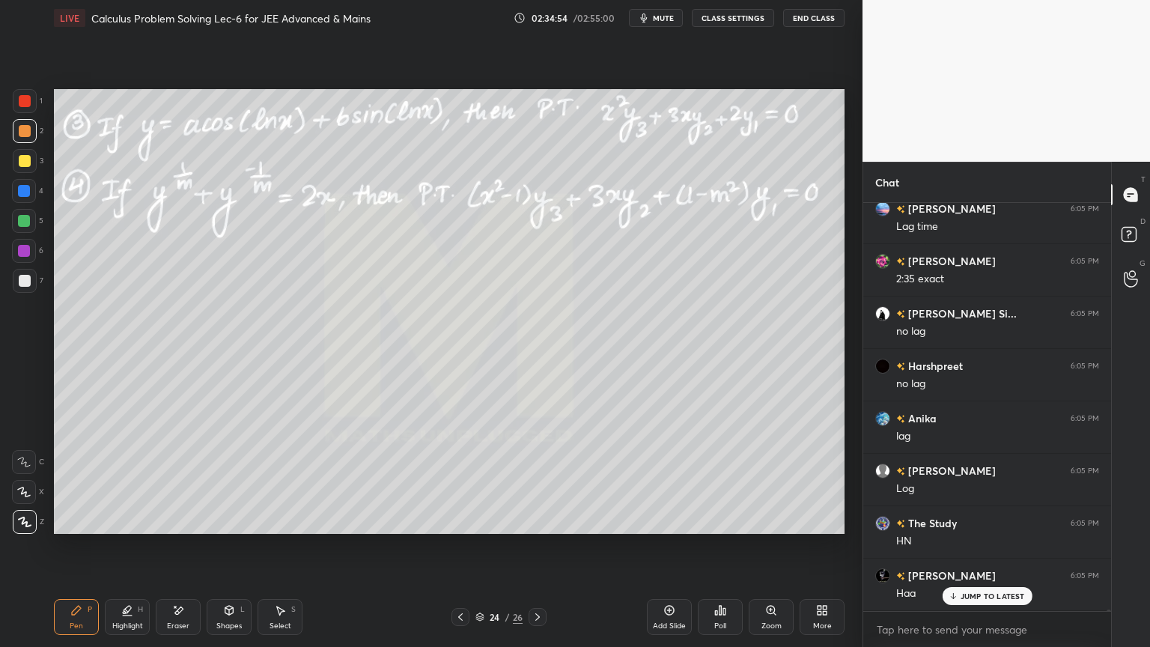
scroll to position [131584, 0]
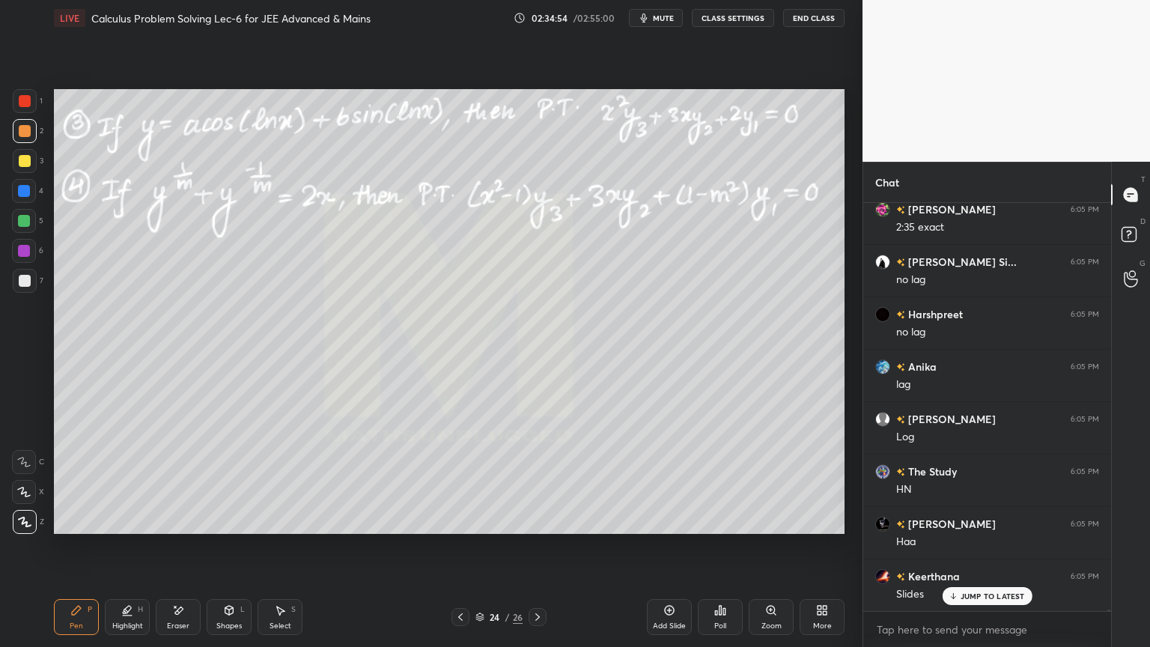
click at [186, 623] on div "Eraser" at bounding box center [178, 625] width 22 height 7
click at [539, 618] on icon at bounding box center [537, 617] width 12 height 12
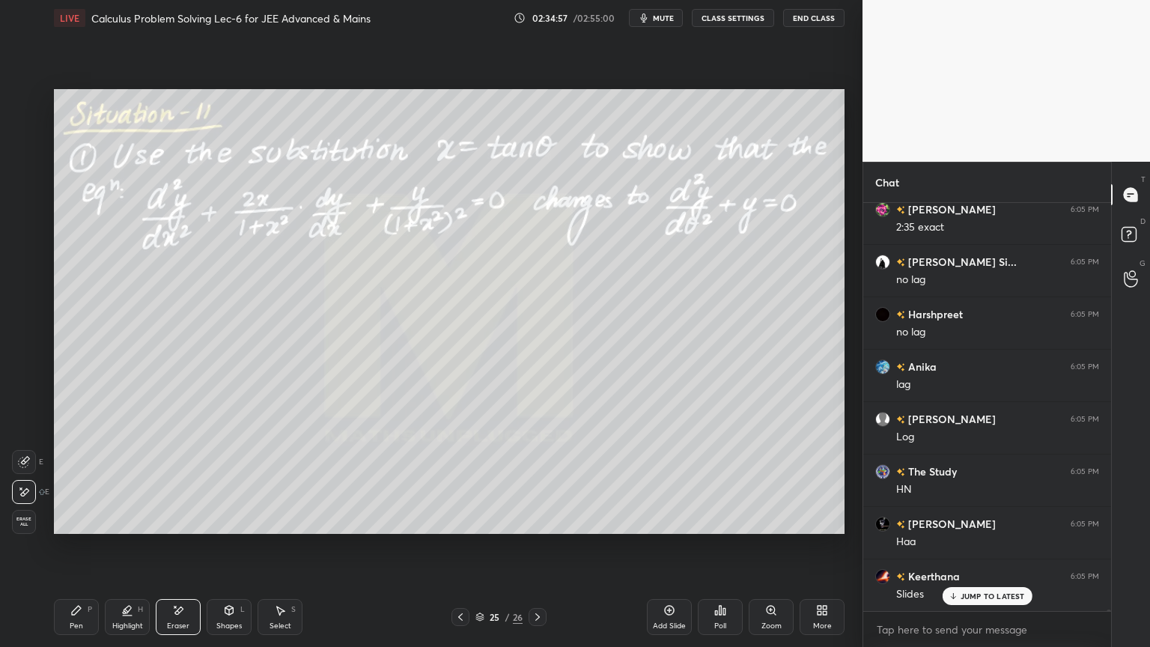
drag, startPoint x: 534, startPoint y: 618, endPoint x: 504, endPoint y: 611, distance: 31.4
click at [534, 615] on icon at bounding box center [537, 617] width 12 height 12
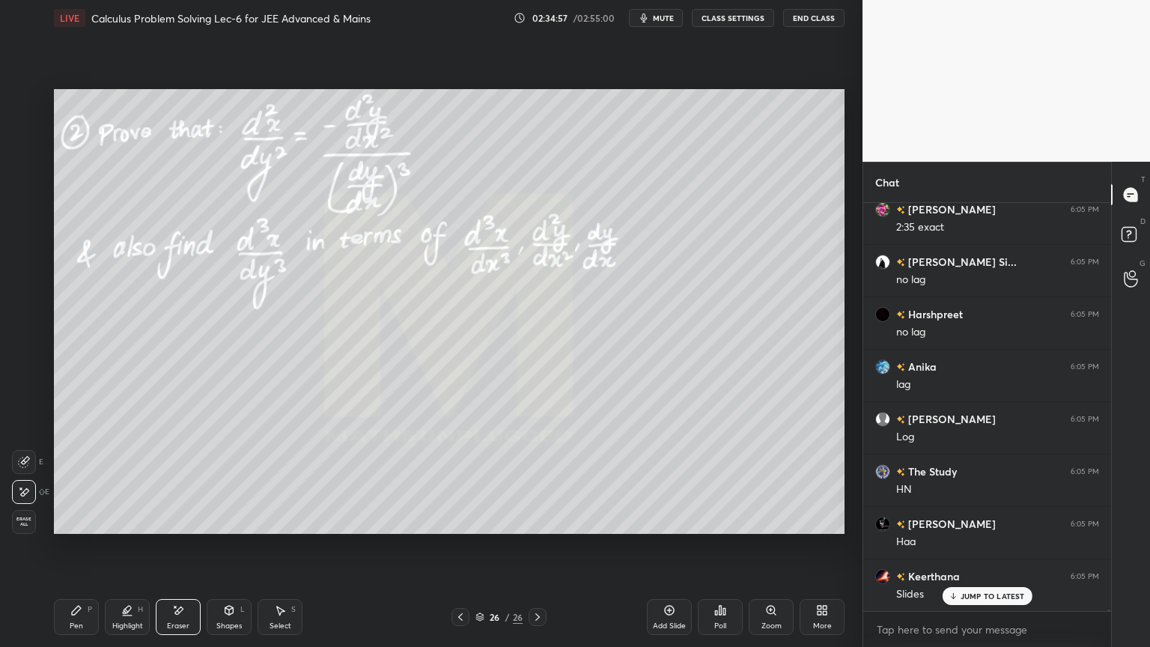
click at [455, 618] on icon at bounding box center [460, 617] width 12 height 12
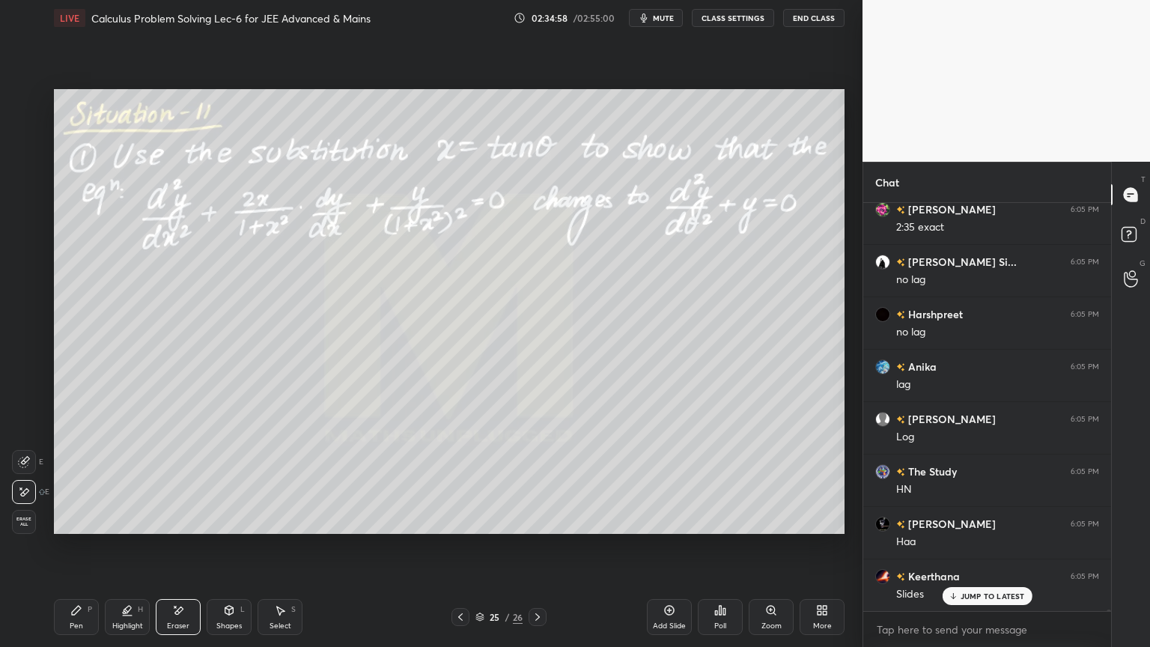
click at [456, 618] on icon at bounding box center [460, 617] width 12 height 12
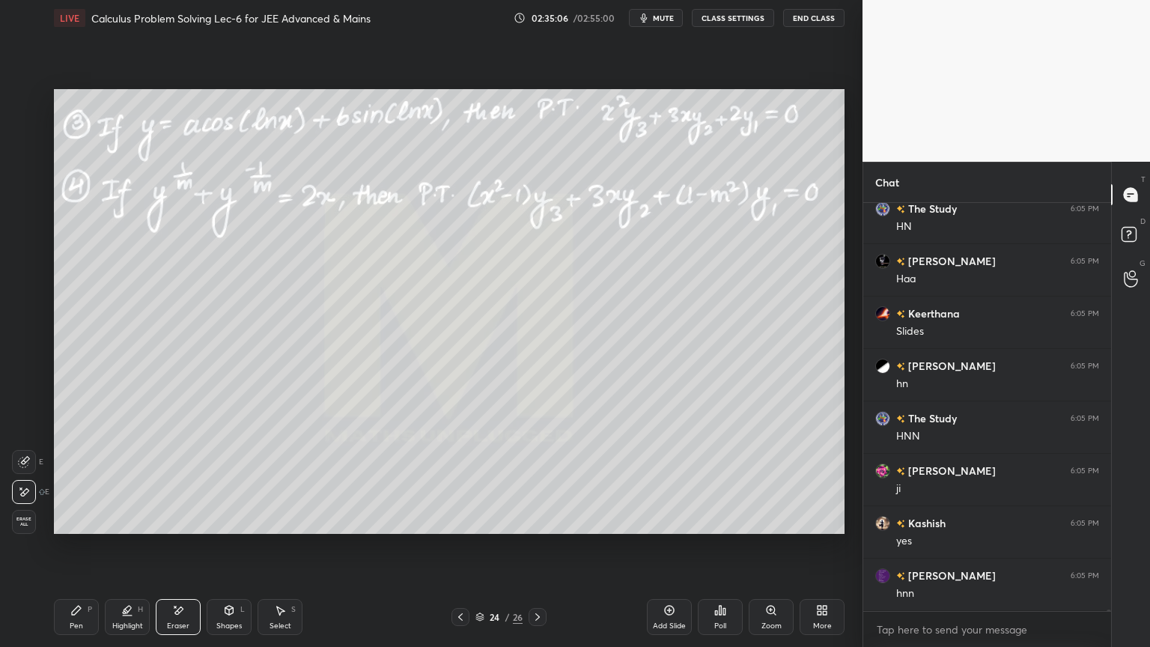
scroll to position [131898, 0]
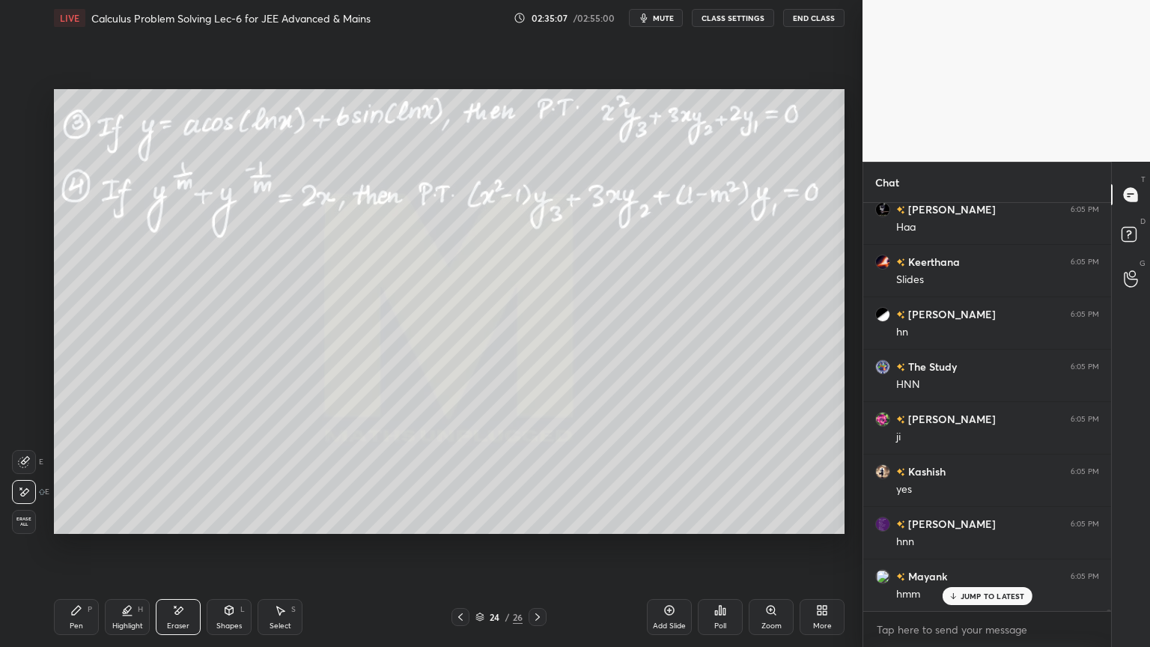
click at [106, 621] on div "Highlight H" at bounding box center [127, 617] width 45 height 36
click at [70, 623] on div "Pen" at bounding box center [76, 625] width 13 height 7
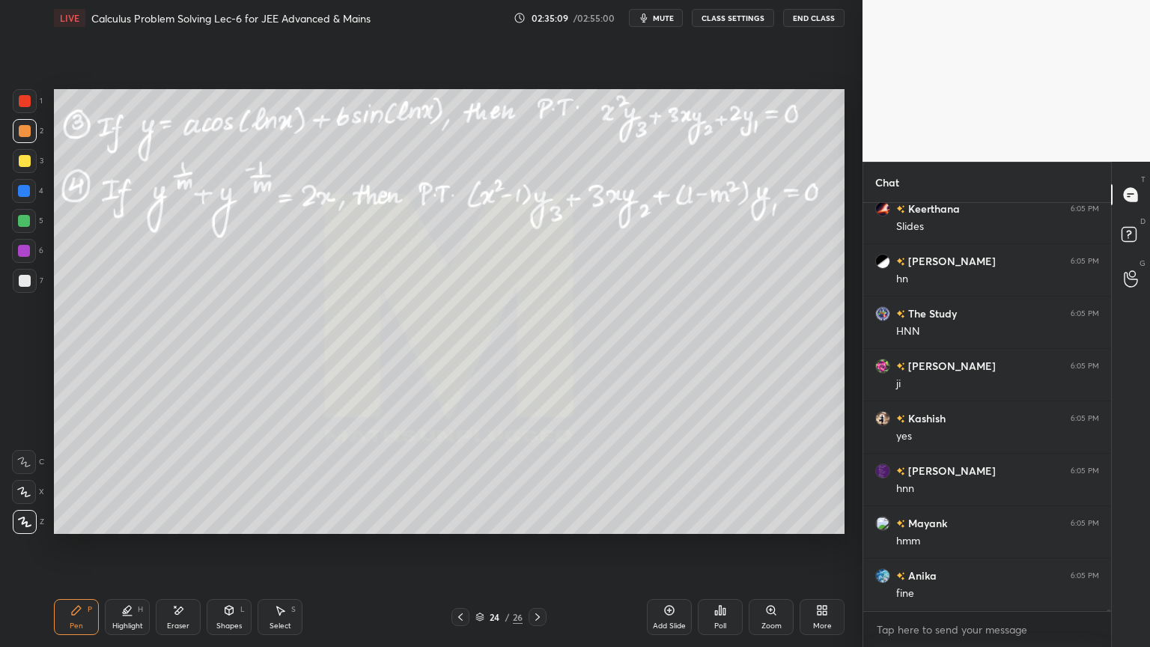
click at [284, 612] on icon at bounding box center [280, 610] width 12 height 12
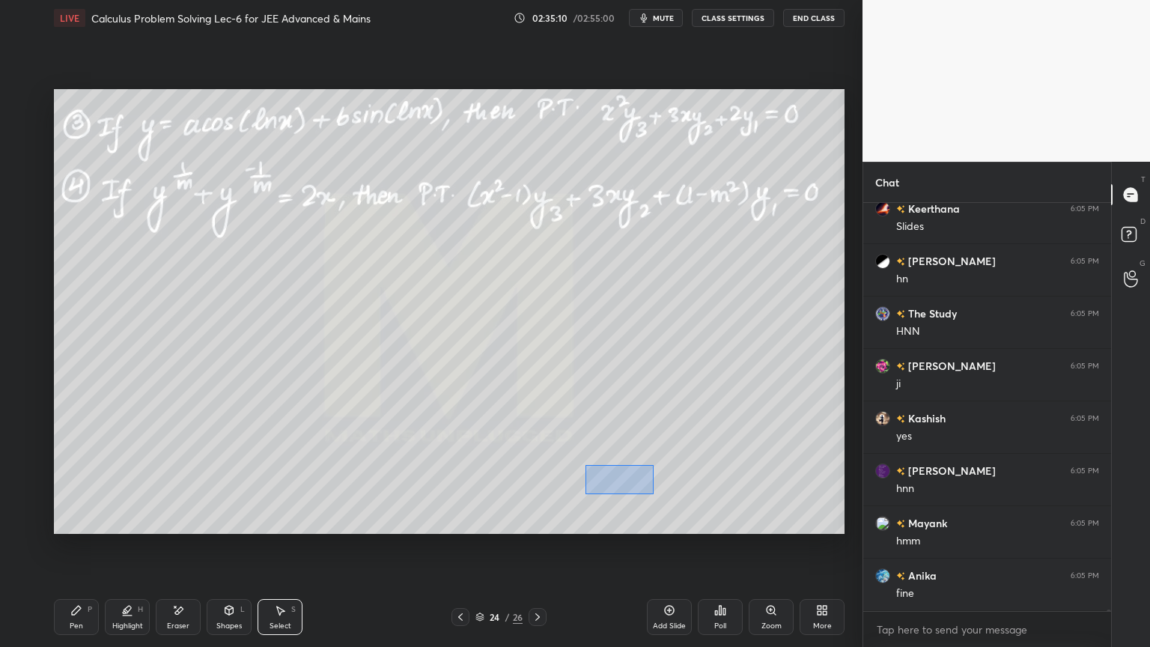
drag, startPoint x: 585, startPoint y: 465, endPoint x: 631, endPoint y: 487, distance: 51.6
click at [656, 496] on div "0 ° Undo Copy Duplicate Duplicate to new slide Delete" at bounding box center [449, 311] width 790 height 445
drag, startPoint x: 608, startPoint y: 482, endPoint x: 568, endPoint y: 459, distance: 46.0
click at [557, 481] on div "0 ° Undo Copy Duplicate Duplicate to new slide Delete" at bounding box center [449, 311] width 790 height 445
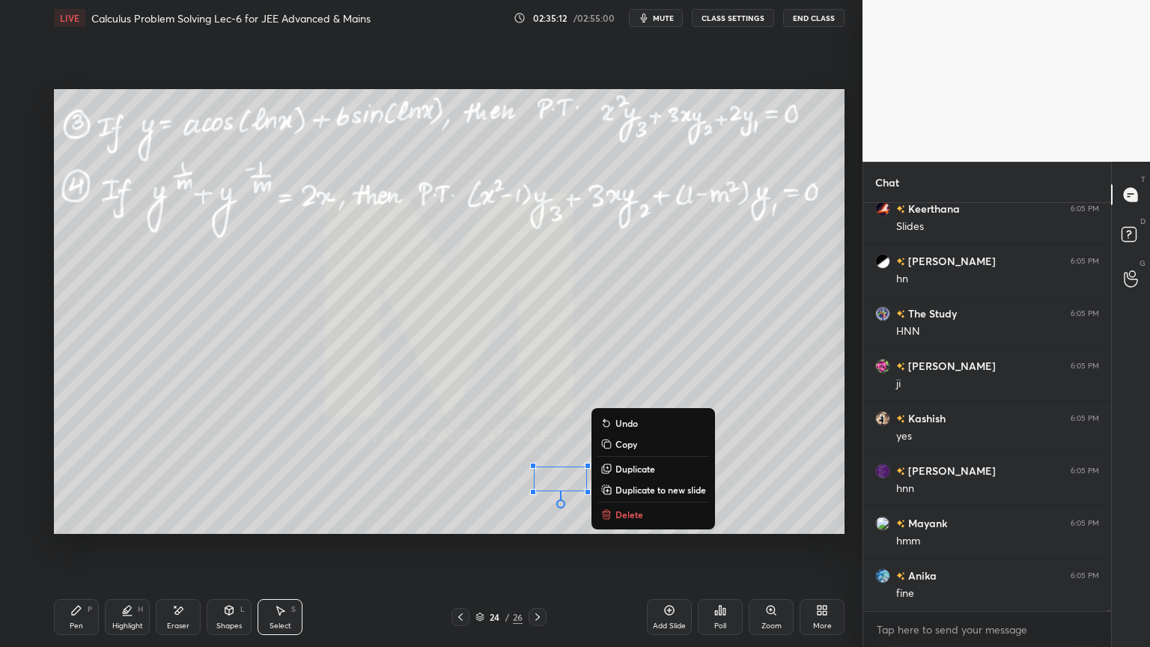
drag, startPoint x: 576, startPoint y: 412, endPoint x: 520, endPoint y: 468, distance: 78.9
click at [575, 412] on div "0 ° Undo Copy Duplicate Duplicate to new slide Delete" at bounding box center [449, 311] width 790 height 445
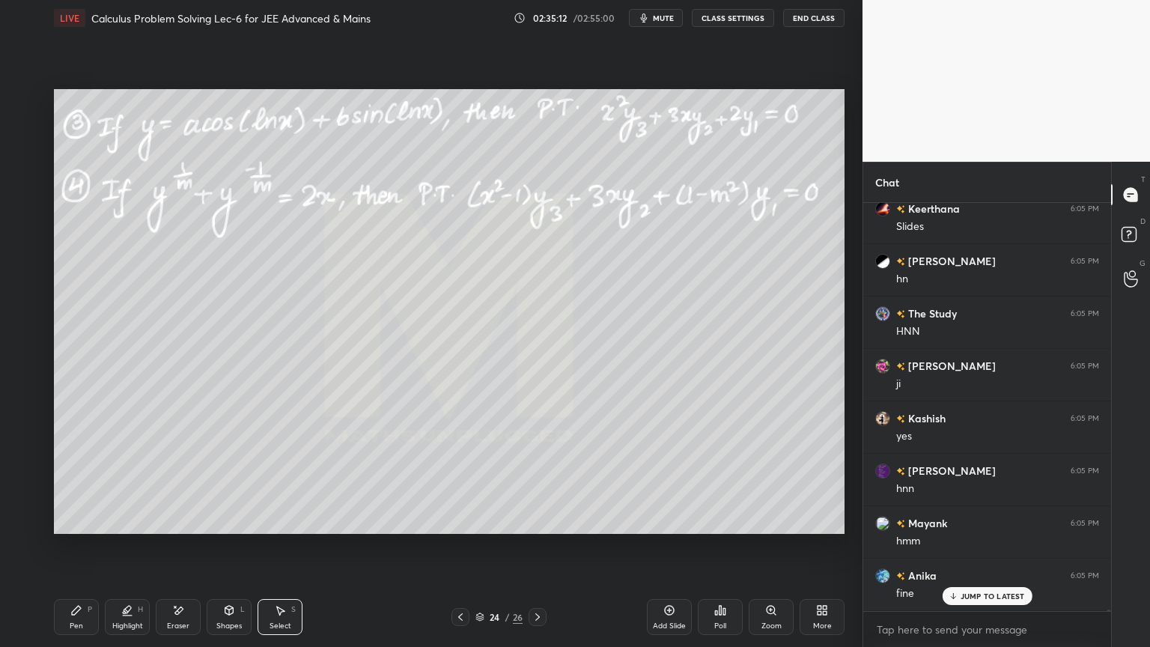
scroll to position [132003, 0]
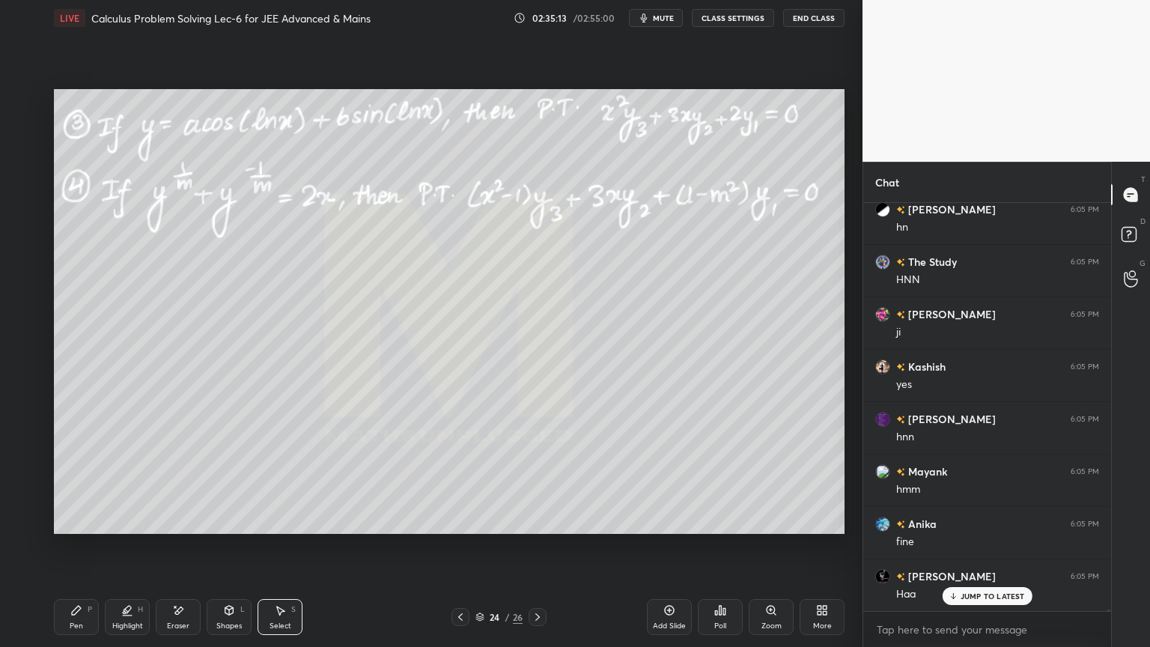
drag, startPoint x: 177, startPoint y: 612, endPoint x: 228, endPoint y: 593, distance: 53.8
click at [177, 612] on icon at bounding box center [179, 609] width 8 height 7
click at [79, 620] on div "Pen P" at bounding box center [76, 617] width 45 height 36
click at [185, 612] on div "Eraser" at bounding box center [178, 617] width 45 height 36
click at [70, 623] on div "Pen" at bounding box center [76, 625] width 13 height 7
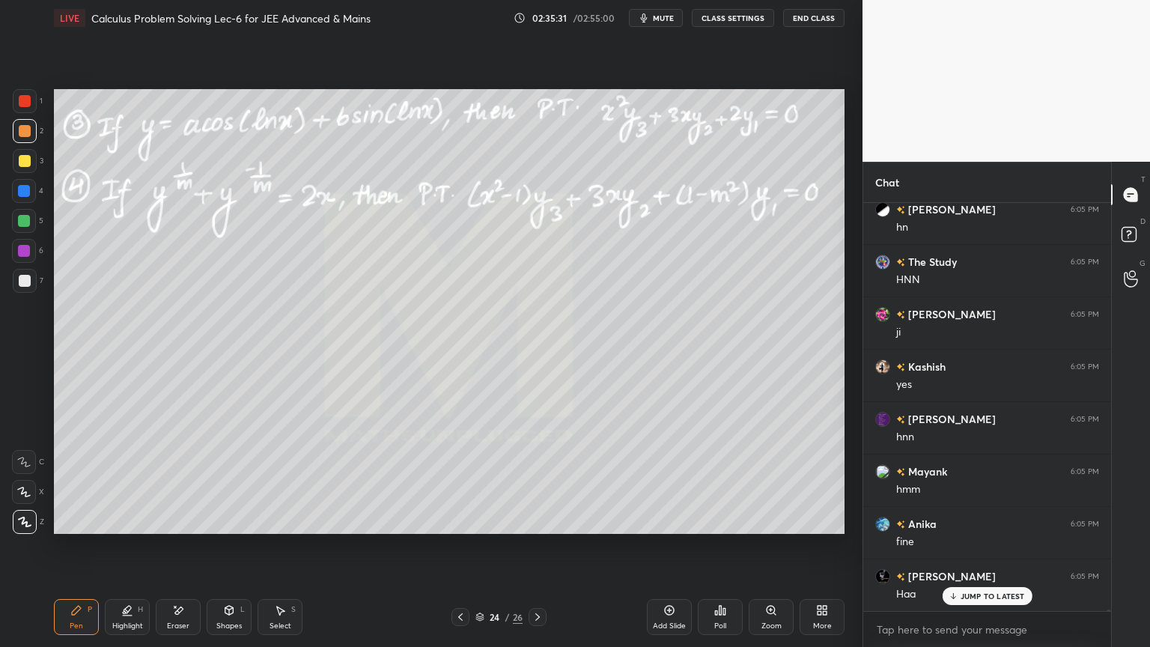
click at [183, 612] on div "Eraser" at bounding box center [178, 617] width 45 height 36
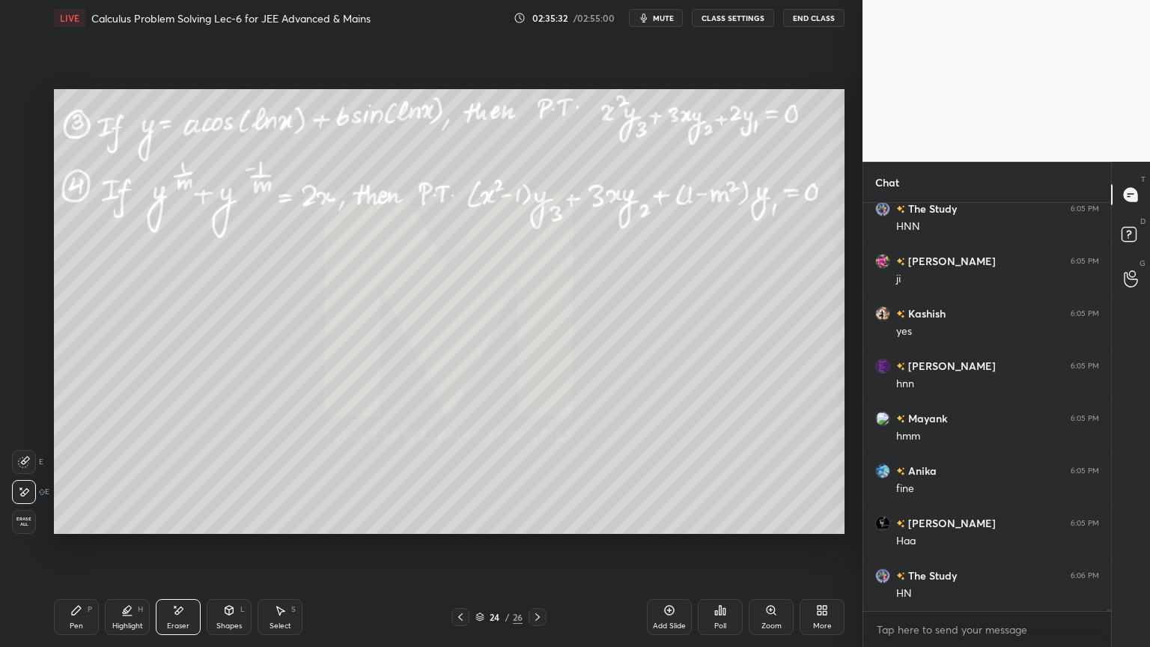
click at [284, 617] on div "Select S" at bounding box center [279, 617] width 45 height 36
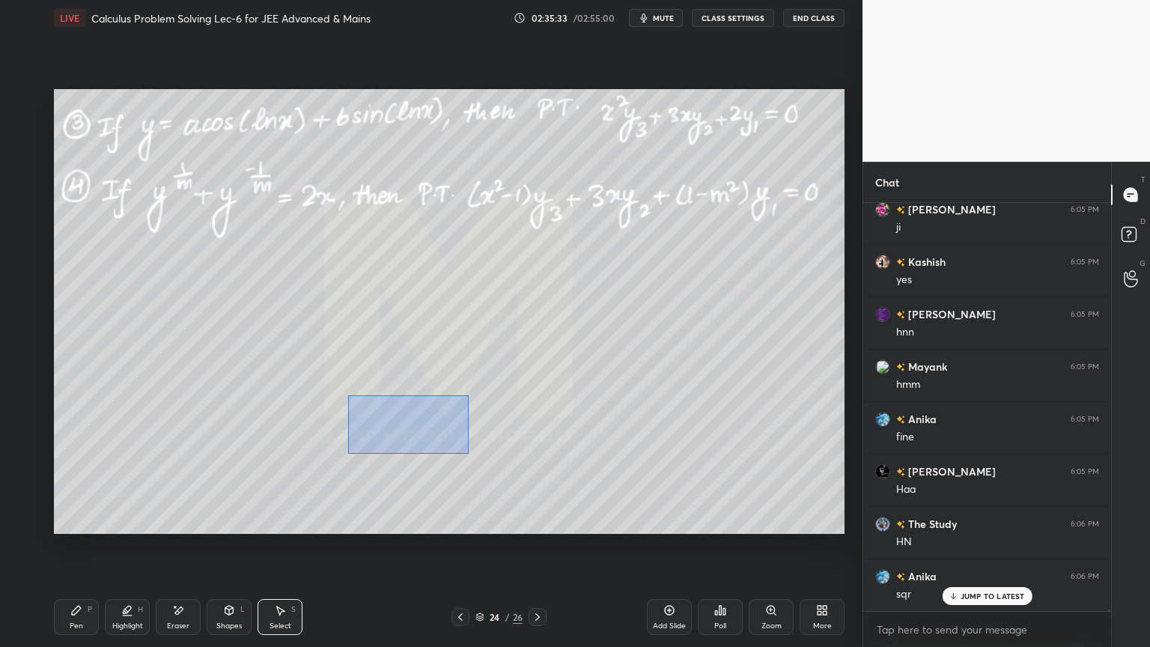
drag, startPoint x: 347, startPoint y: 394, endPoint x: 636, endPoint y: 501, distance: 308.1
click at [638, 501] on div "0 ° Undo Copy Duplicate Duplicate to new slide Delete" at bounding box center [449, 311] width 790 height 445
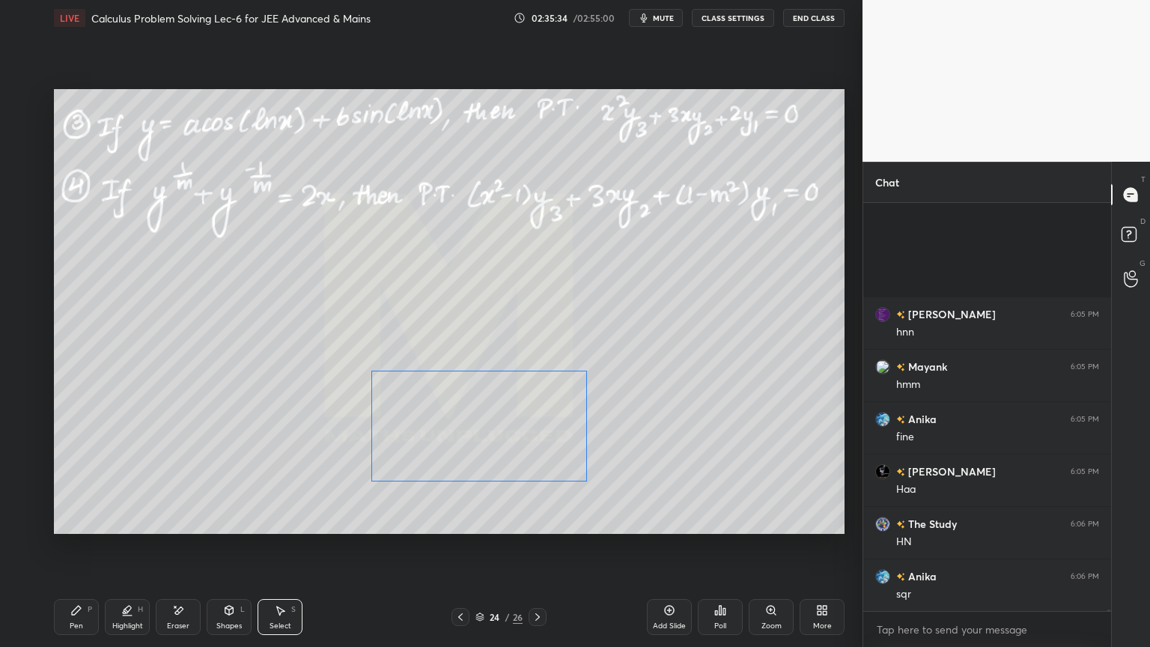
scroll to position [132266, 0]
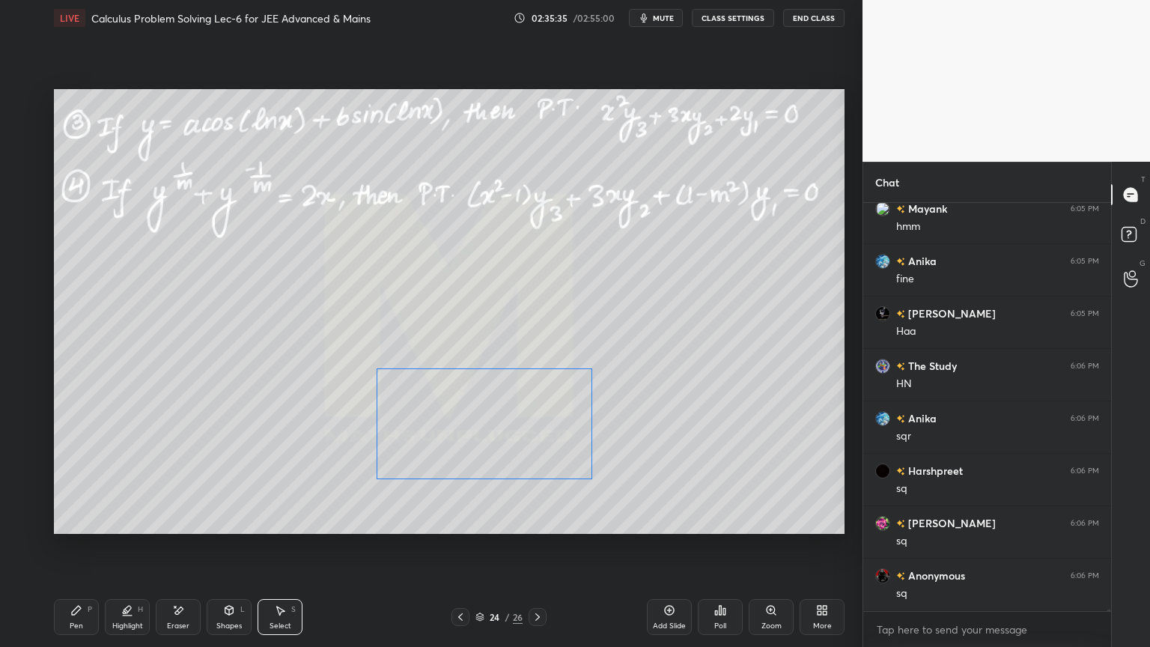
click at [525, 442] on div "0 ° Undo Copy Duplicate Duplicate to new slide Delete" at bounding box center [449, 311] width 790 height 445
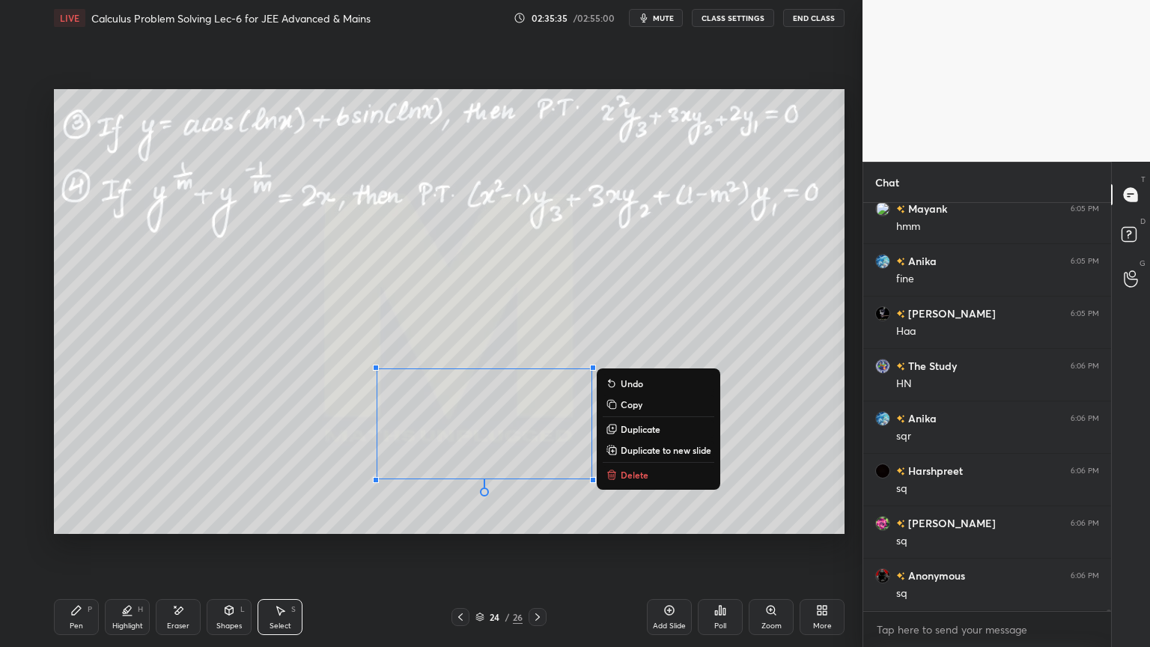
drag, startPoint x: 525, startPoint y: 502, endPoint x: 512, endPoint y: 502, distance: 13.5
click at [526, 502] on div "0 ° Undo Copy Duplicate Duplicate to new slide Delete" at bounding box center [449, 311] width 790 height 445
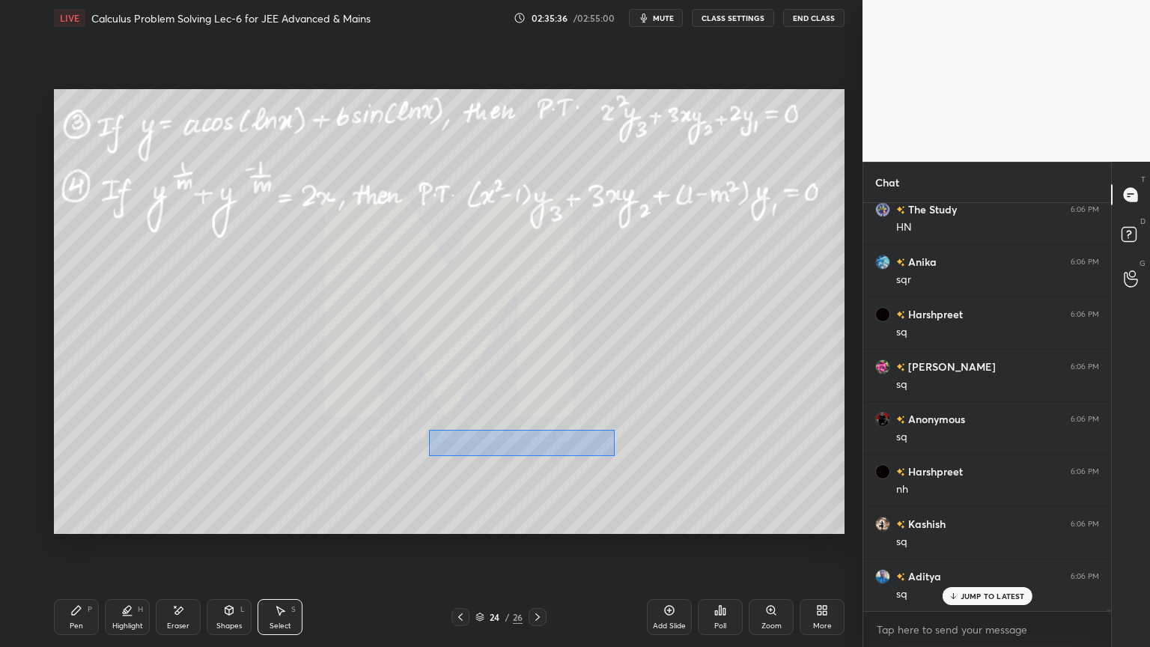
scroll to position [132475, 0]
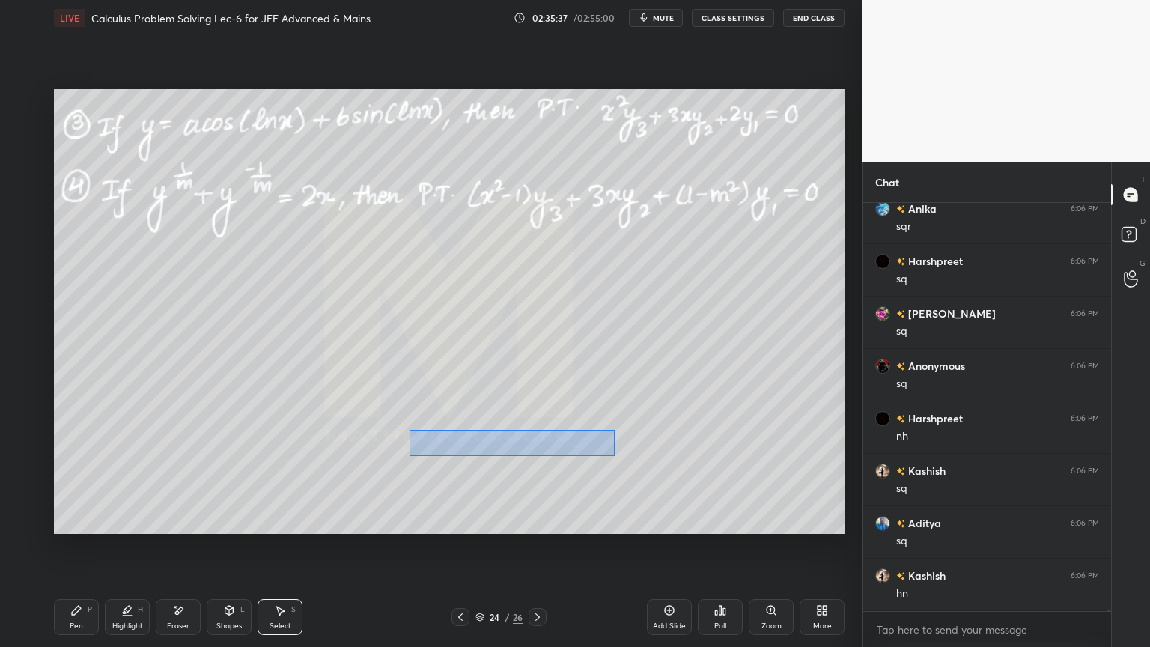
drag, startPoint x: 606, startPoint y: 434, endPoint x: 408, endPoint y: 458, distance: 199.1
click at [409, 456] on div "0 ° Undo Copy Duplicate Duplicate to new slide Delete" at bounding box center [449, 311] width 790 height 445
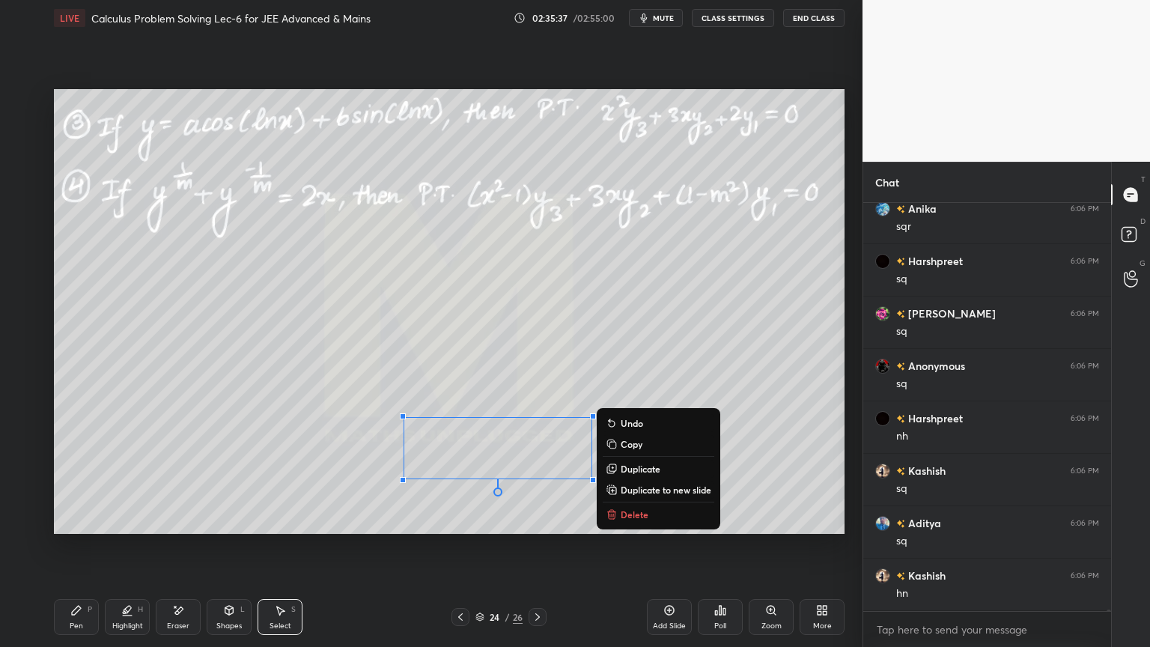
click at [327, 472] on div "0 ° Undo Copy Duplicate Duplicate to new slide Delete" at bounding box center [449, 311] width 790 height 445
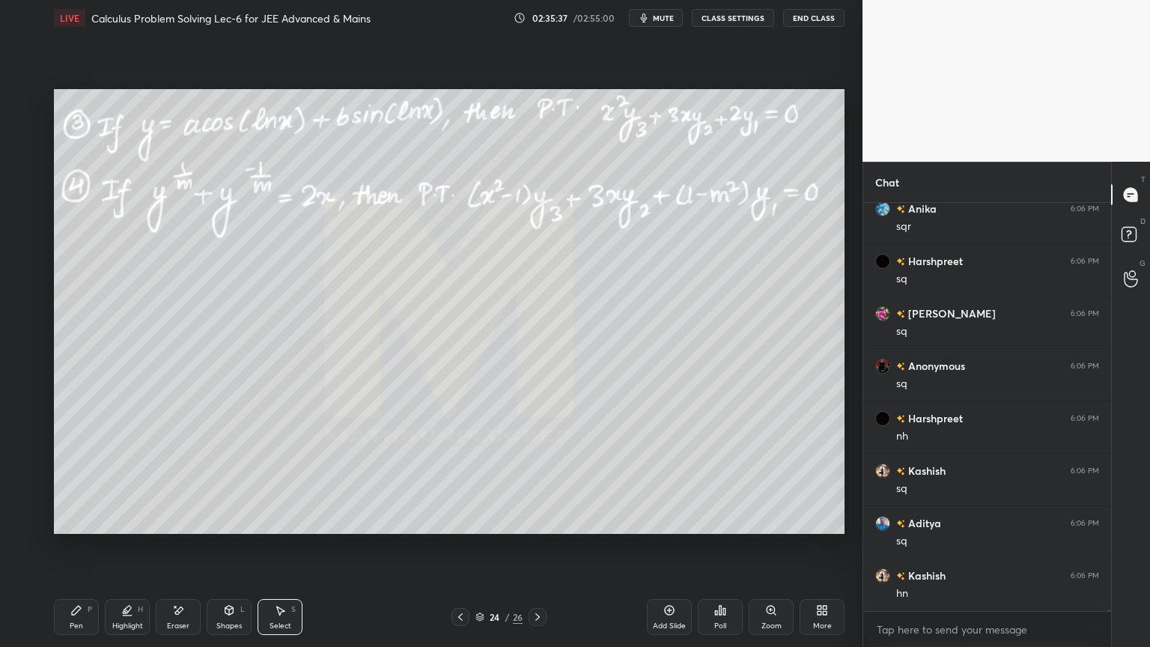
scroll to position [132632, 0]
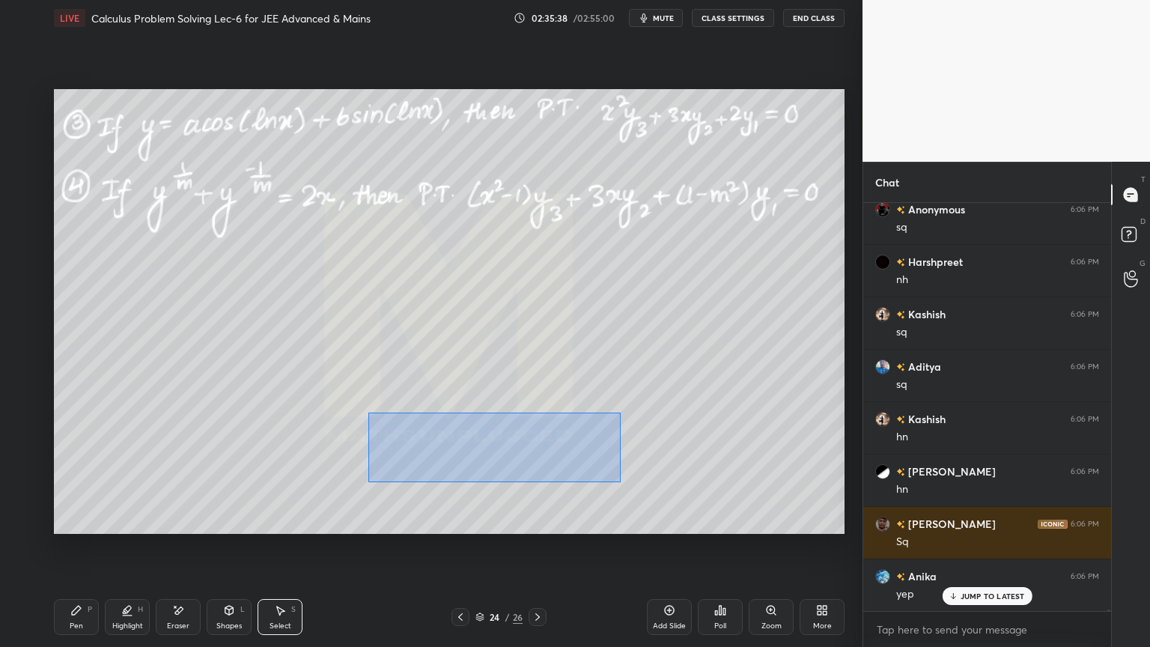
drag, startPoint x: 371, startPoint y: 415, endPoint x: 573, endPoint y: 470, distance: 208.8
click at [620, 482] on div "0 ° Undo Copy Duplicate Duplicate to new slide Delete" at bounding box center [449, 311] width 790 height 445
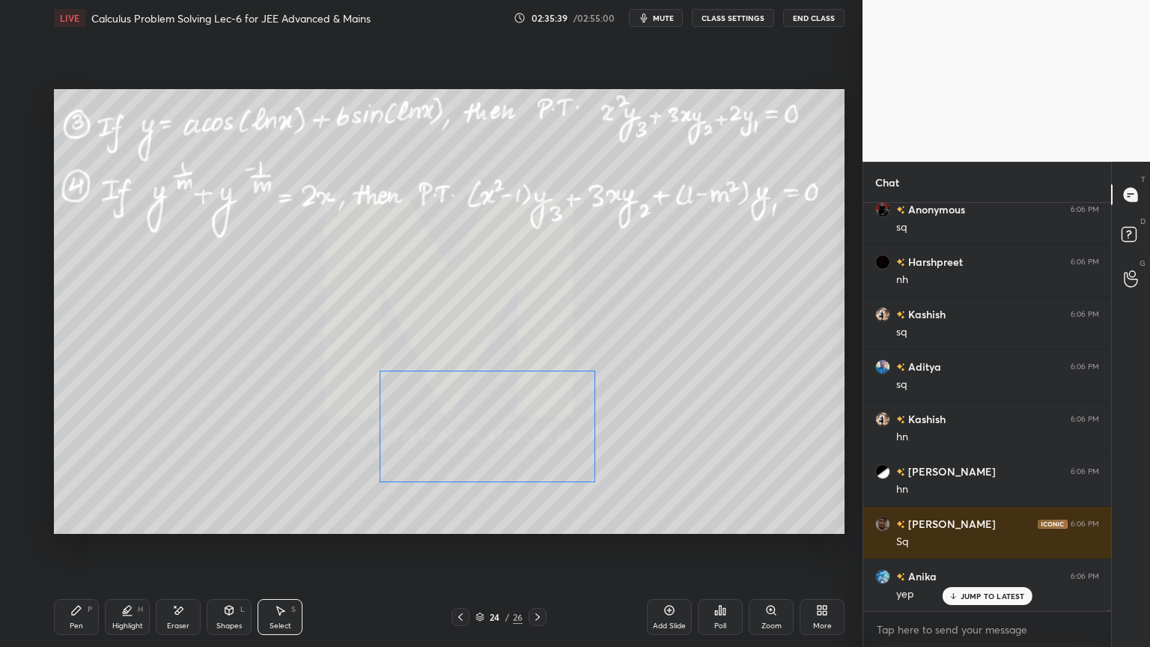
scroll to position [132737, 0]
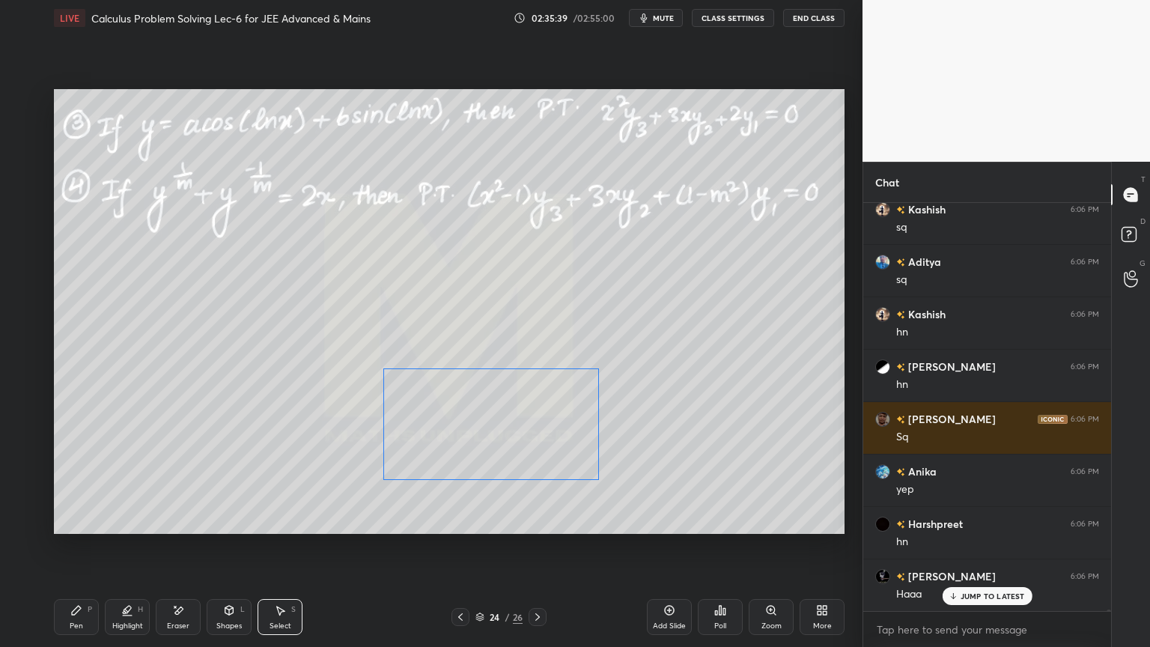
click at [537, 448] on div "0 ° Undo Copy Duplicate Duplicate to new slide Delete" at bounding box center [449, 311] width 790 height 445
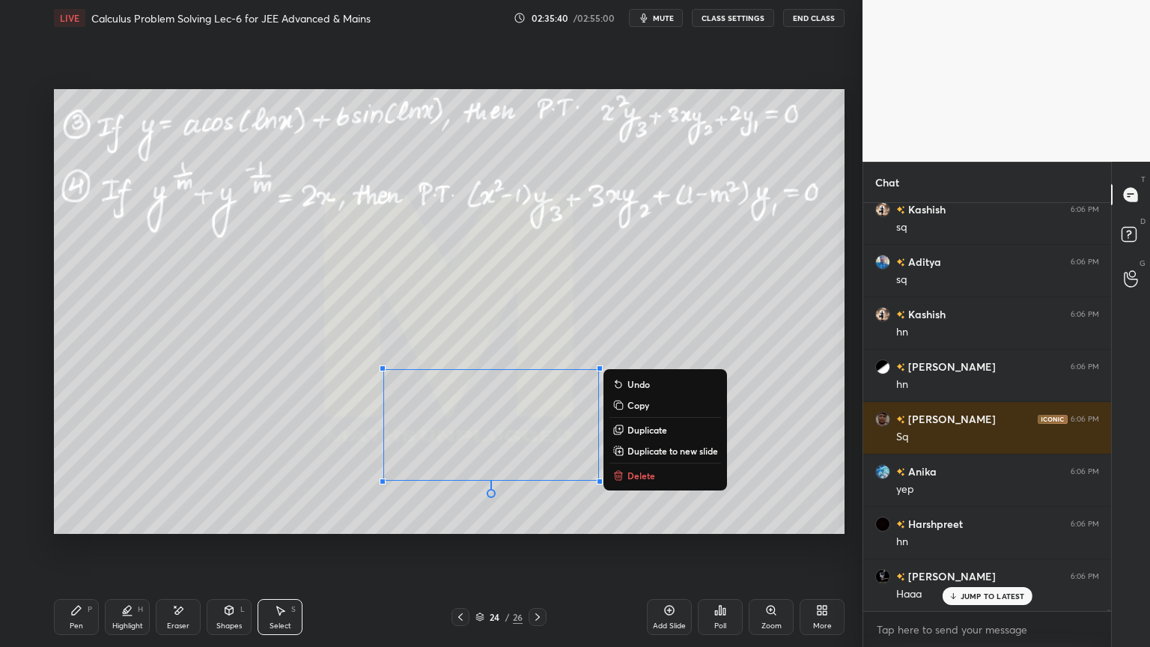
click at [302, 500] on div "0 ° Undo Copy Duplicate Duplicate to new slide Delete" at bounding box center [449, 311] width 790 height 445
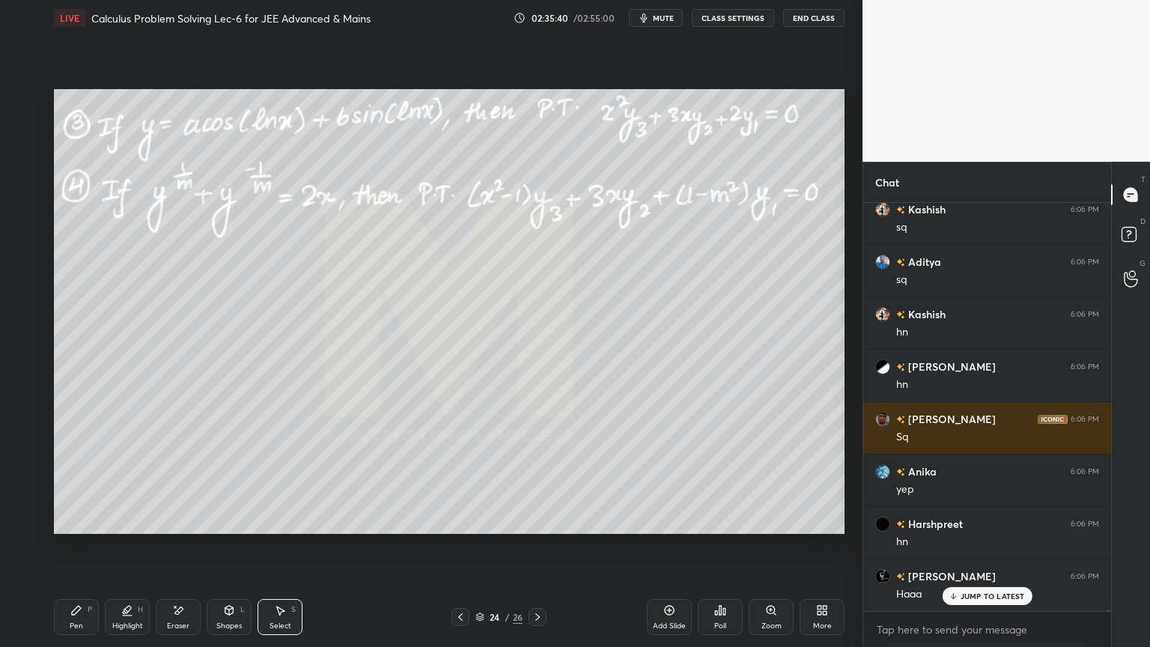
scroll to position [132790, 0]
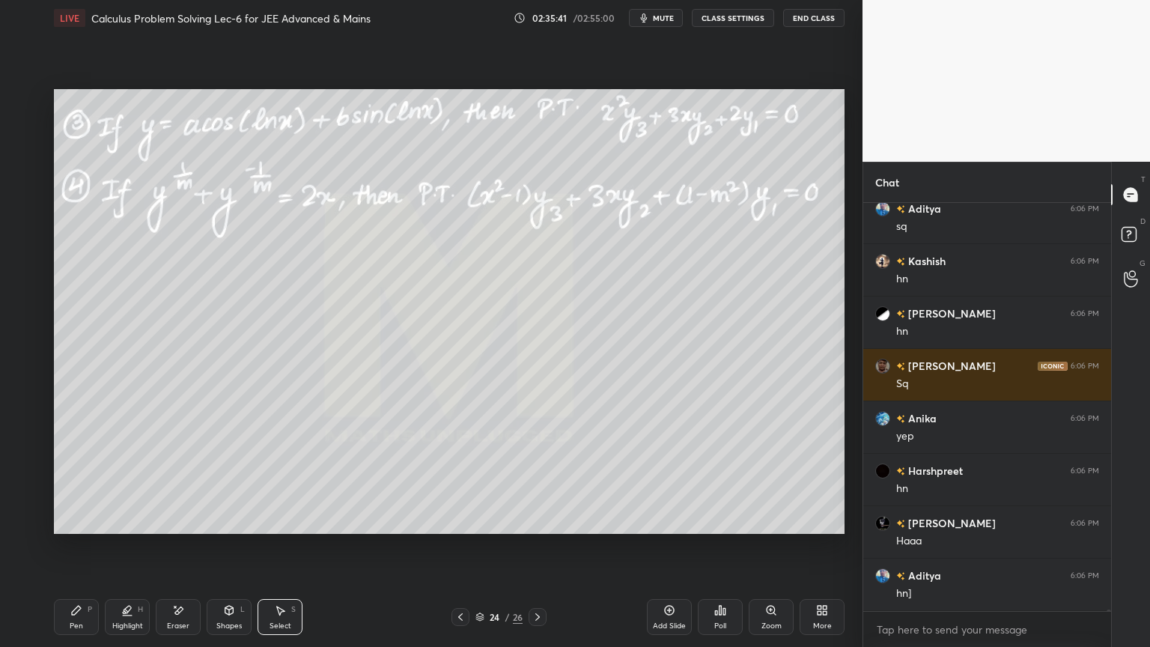
click at [76, 622] on div "Pen" at bounding box center [76, 625] width 13 height 7
drag, startPoint x: 187, startPoint y: 605, endPoint x: 226, endPoint y: 585, distance: 43.9
click at [186, 606] on div "Eraser" at bounding box center [178, 617] width 45 height 36
click at [84, 619] on div "Pen P" at bounding box center [76, 617] width 45 height 36
click at [172, 624] on div "Eraser" at bounding box center [178, 625] width 22 height 7
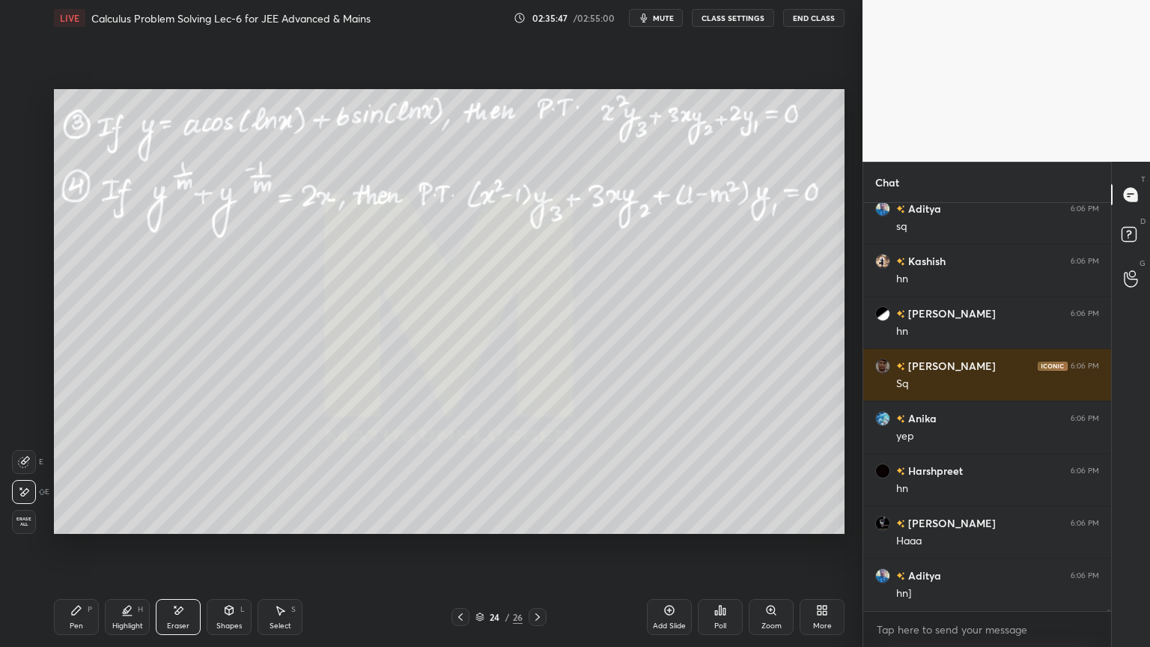
click at [82, 613] on div "Pen P" at bounding box center [76, 617] width 45 height 36
click at [286, 606] on div "Select S" at bounding box center [279, 617] width 45 height 36
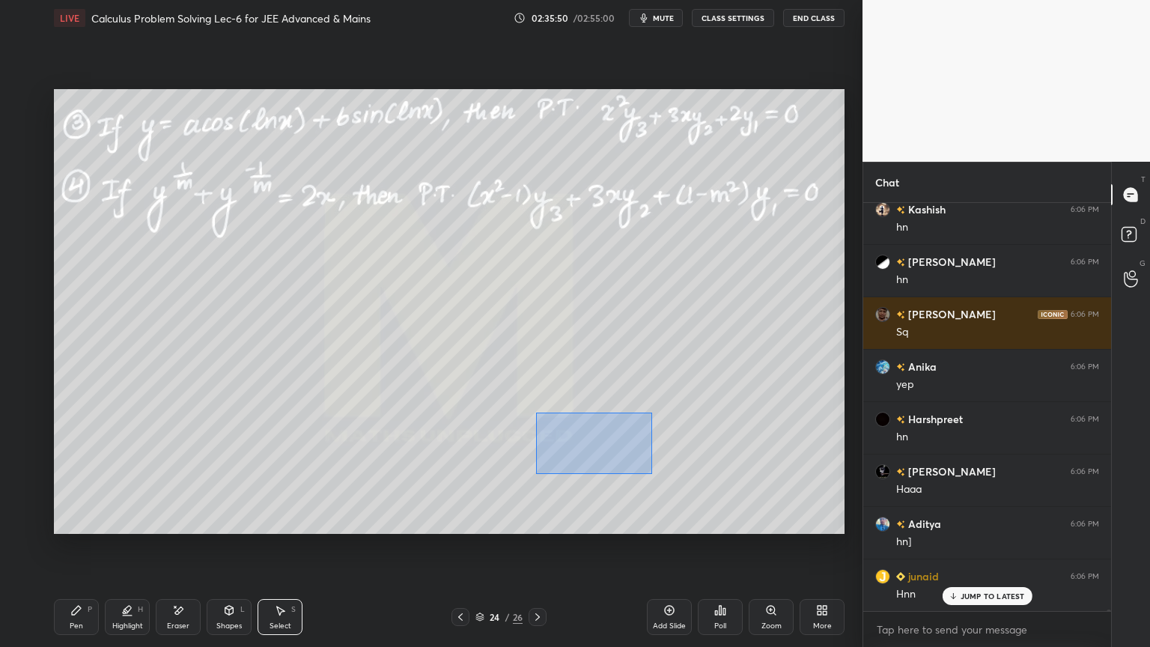
drag, startPoint x: 579, startPoint y: 442, endPoint x: 625, endPoint y: 472, distance: 55.2
click at [665, 482] on div "0 ° Undo Copy Duplicate Duplicate to new slide Delete" at bounding box center [449, 311] width 790 height 445
drag, startPoint x: 557, startPoint y: 443, endPoint x: 526, endPoint y: 442, distance: 30.7
click at [526, 442] on div "0 ° Undo Copy Duplicate Duplicate to new slide Delete" at bounding box center [449, 311] width 790 height 445
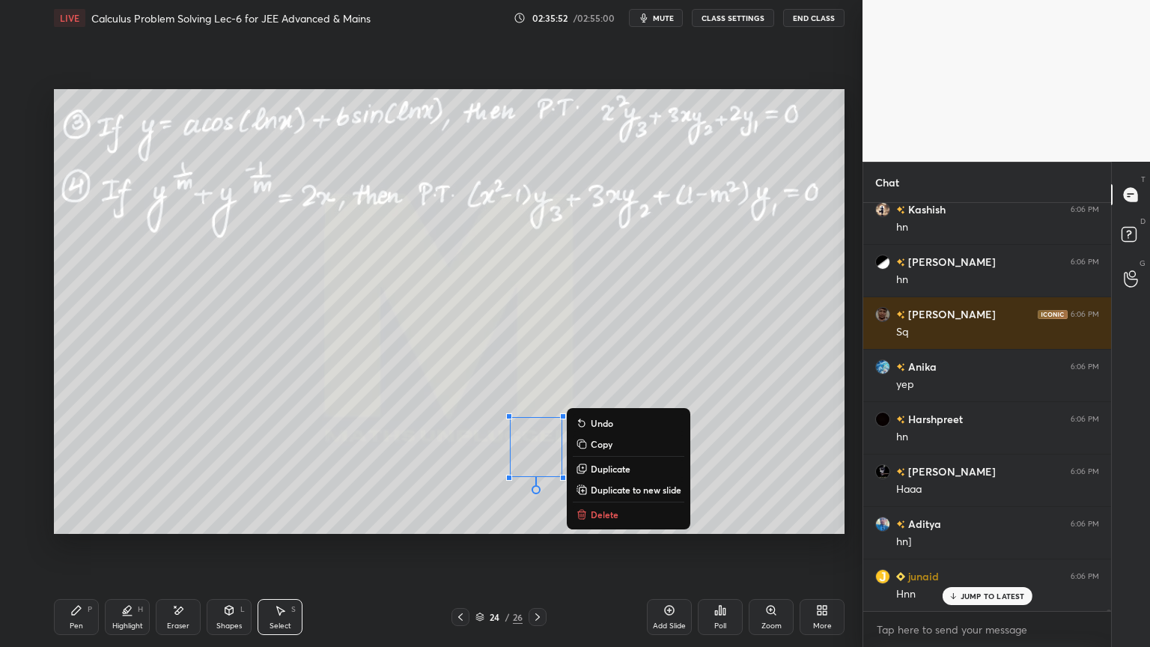
click at [466, 499] on div "0 ° Undo Copy Duplicate Duplicate to new slide Delete" at bounding box center [449, 311] width 790 height 445
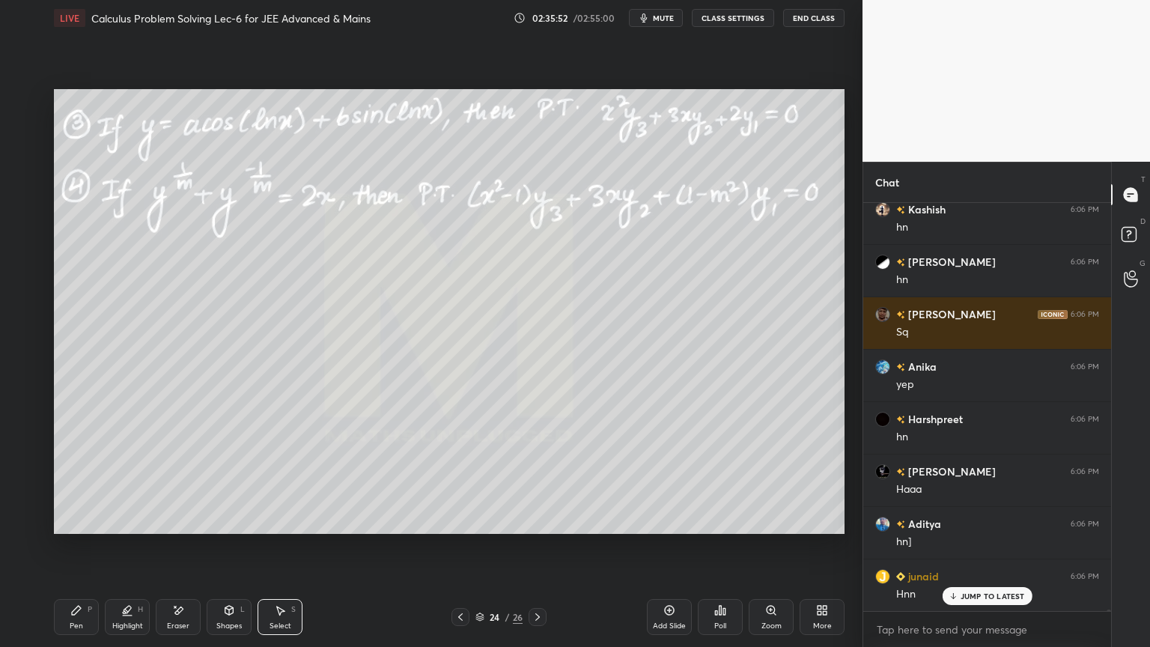
drag, startPoint x: 139, startPoint y: 620, endPoint x: 97, endPoint y: 618, distance: 42.7
click at [135, 622] on div "Highlight" at bounding box center [127, 625] width 31 height 7
drag, startPoint x: 97, startPoint y: 618, endPoint x: 129, endPoint y: 609, distance: 34.1
click at [90, 620] on div "Pen P" at bounding box center [76, 617] width 45 height 36
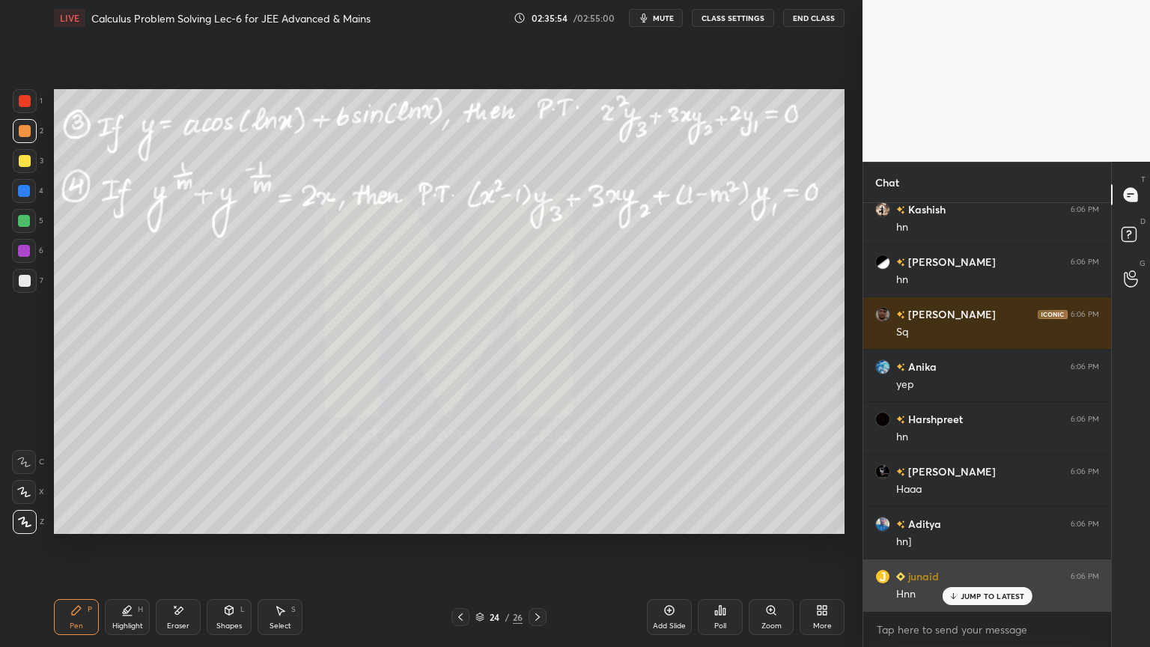
click at [983, 599] on p "JUMP TO LATEST" at bounding box center [992, 595] width 64 height 9
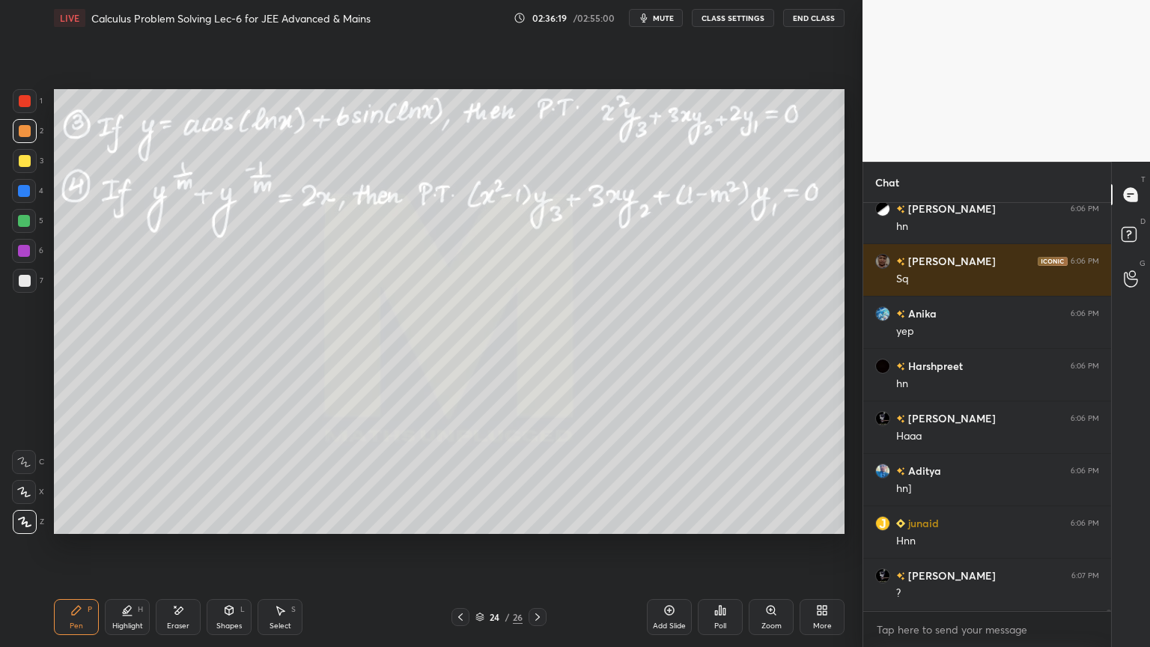
scroll to position [132910, 0]
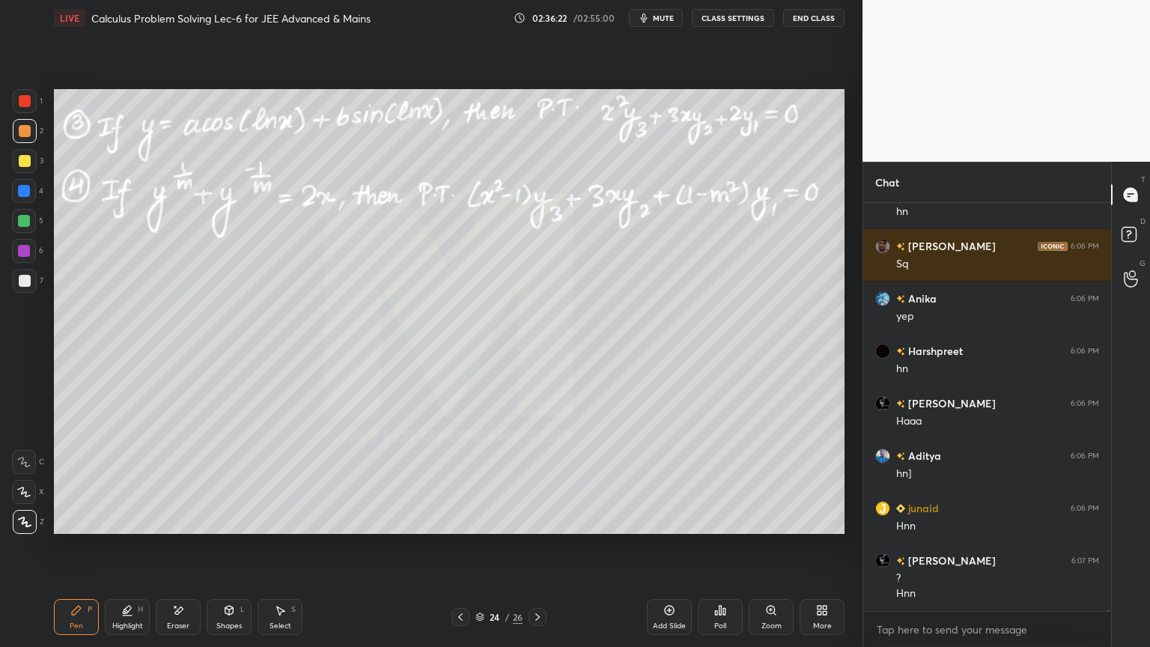
click at [158, 605] on div "Eraser" at bounding box center [178, 617] width 45 height 36
click at [85, 618] on div "Pen P" at bounding box center [76, 617] width 45 height 36
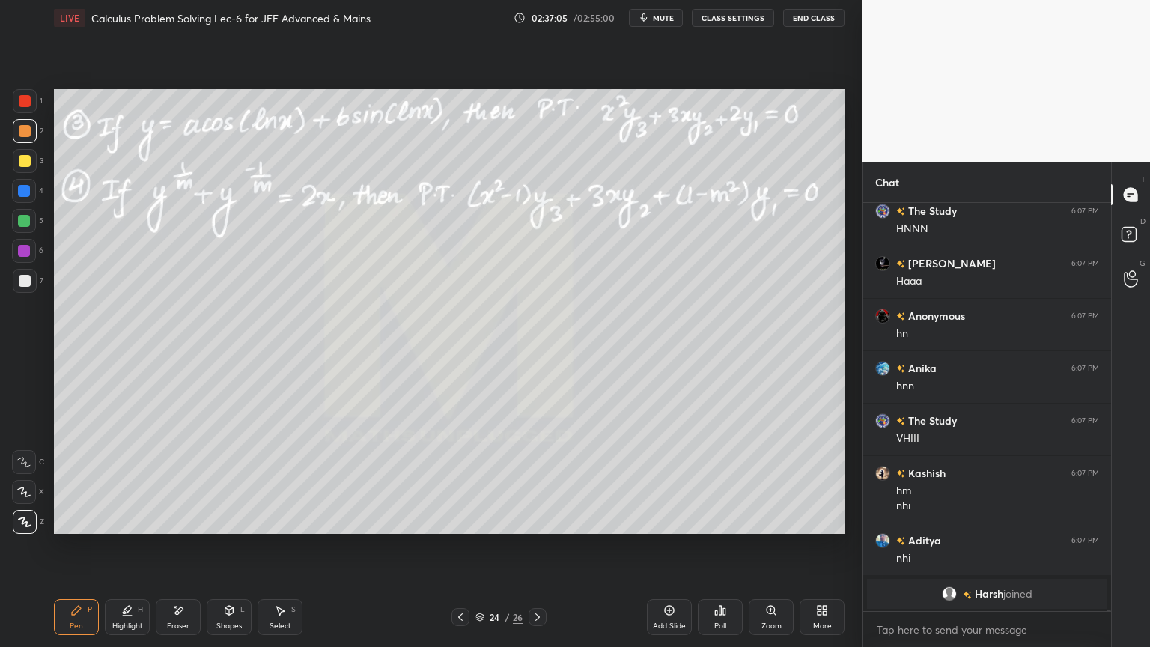
scroll to position [133380, 0]
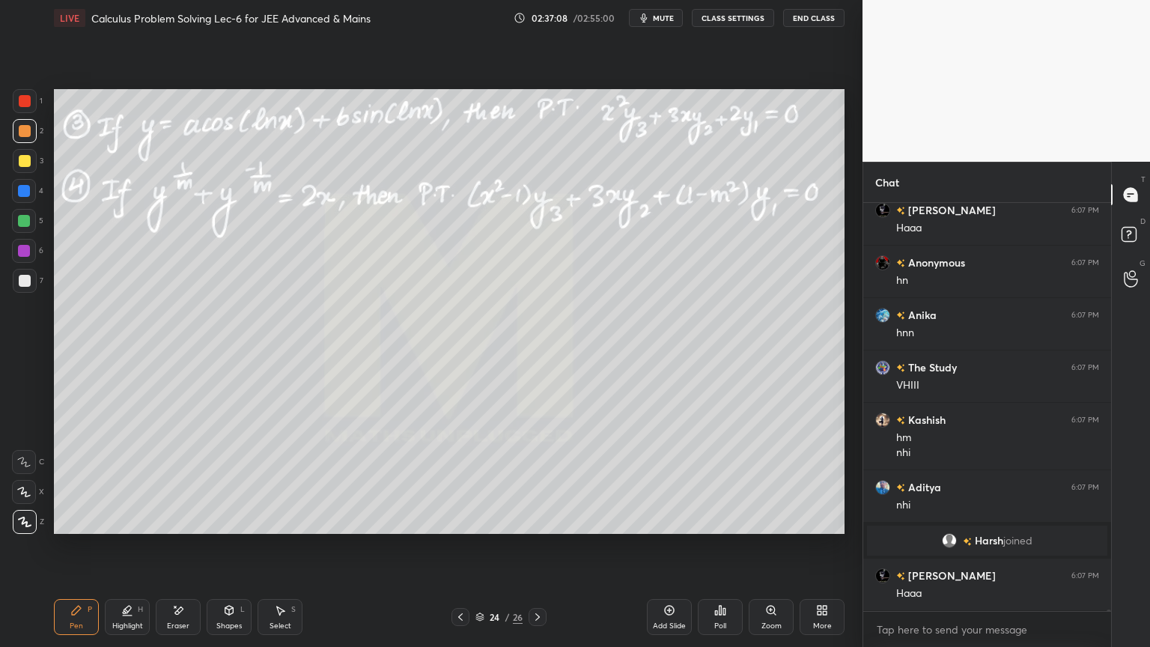
click at [166, 617] on div "Eraser" at bounding box center [178, 617] width 45 height 36
drag, startPoint x: 79, startPoint y: 629, endPoint x: 109, endPoint y: 555, distance: 79.0
click at [79, 628] on div "Pen" at bounding box center [76, 625] width 13 height 7
click at [192, 600] on div "Pen P Highlight H Eraser Shapes L Select S 24 / 26 Add Slide Poll Zoom More" at bounding box center [449, 617] width 790 height 60
click at [180, 622] on div "Eraser" at bounding box center [178, 625] width 22 height 7
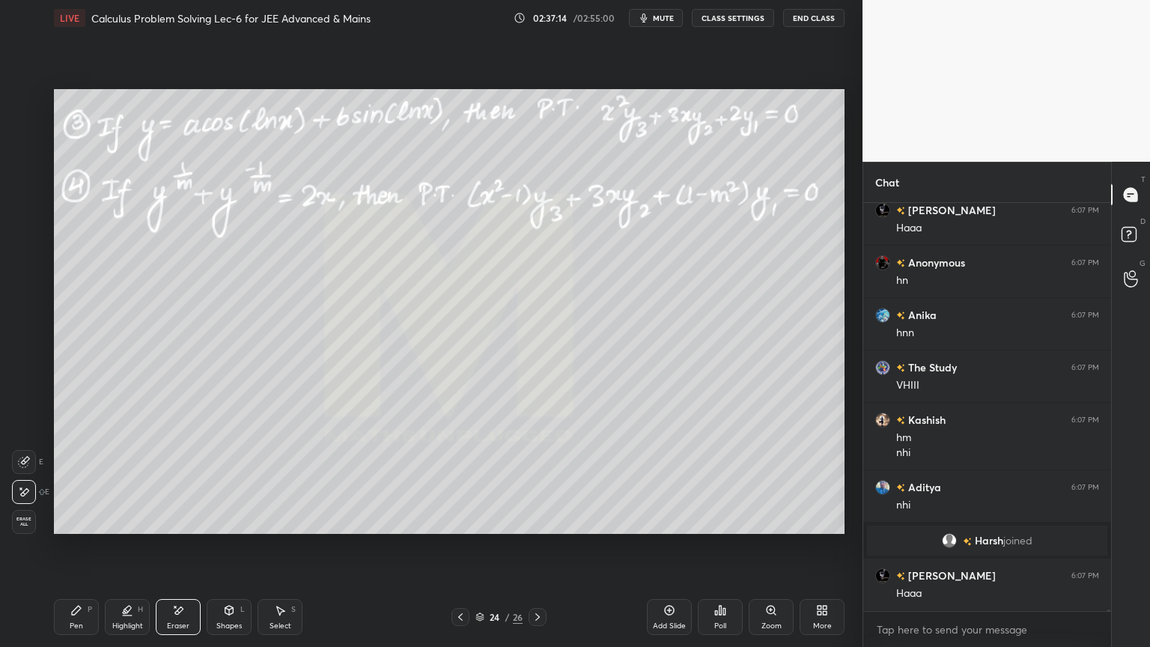
click at [68, 621] on div "Pen P" at bounding box center [76, 617] width 45 height 36
drag, startPoint x: 190, startPoint y: 630, endPoint x: 190, endPoint y: 621, distance: 8.2
click at [189, 630] on div "Eraser" at bounding box center [178, 617] width 45 height 36
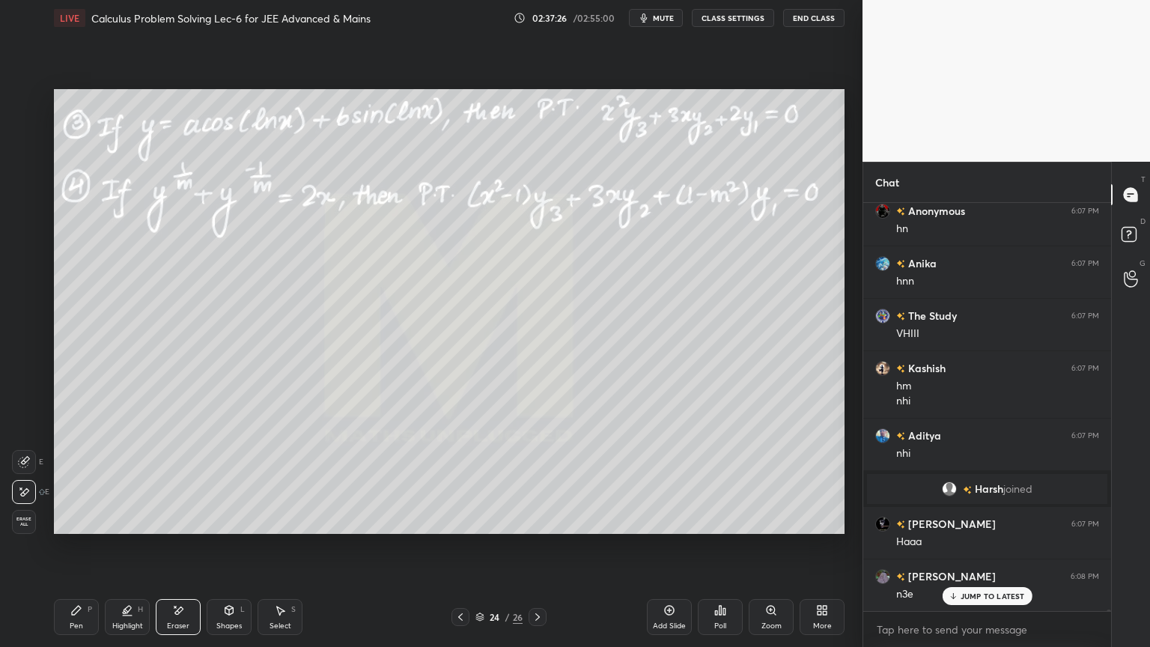
click at [290, 616] on div "Select S" at bounding box center [279, 617] width 45 height 36
drag, startPoint x: 124, startPoint y: 609, endPoint x: 92, endPoint y: 607, distance: 31.5
click at [124, 609] on icon at bounding box center [127, 610] width 12 height 12
click at [77, 612] on icon at bounding box center [76, 610] width 12 height 12
click at [174, 618] on div "Eraser" at bounding box center [178, 617] width 45 height 36
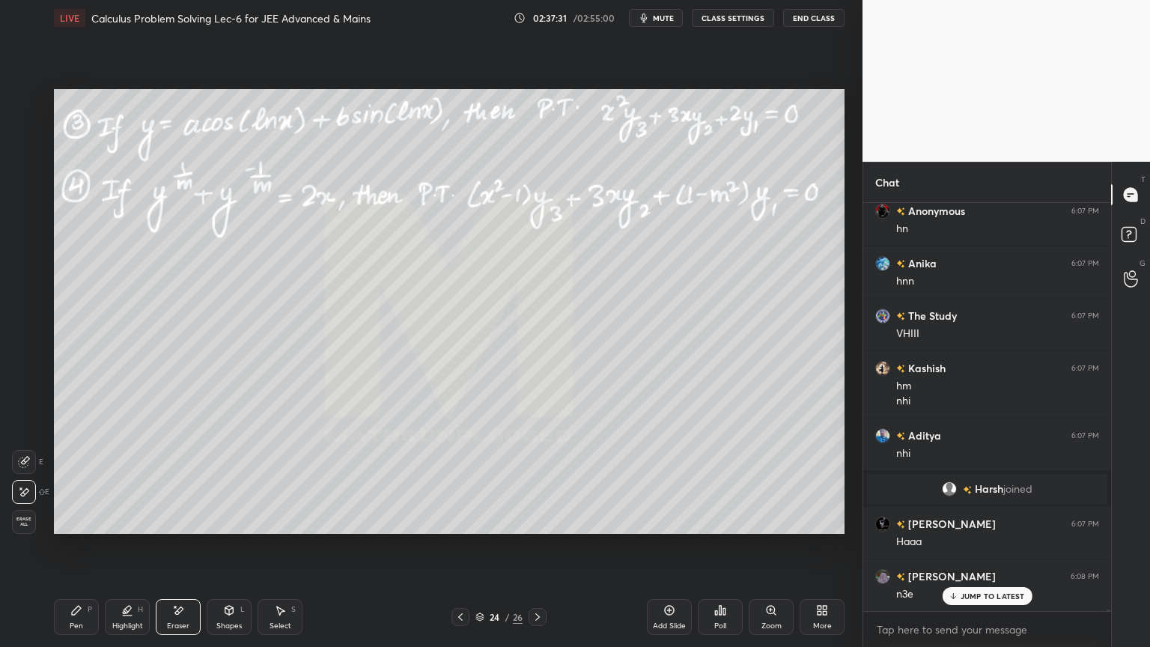
click at [284, 613] on icon at bounding box center [280, 610] width 12 height 12
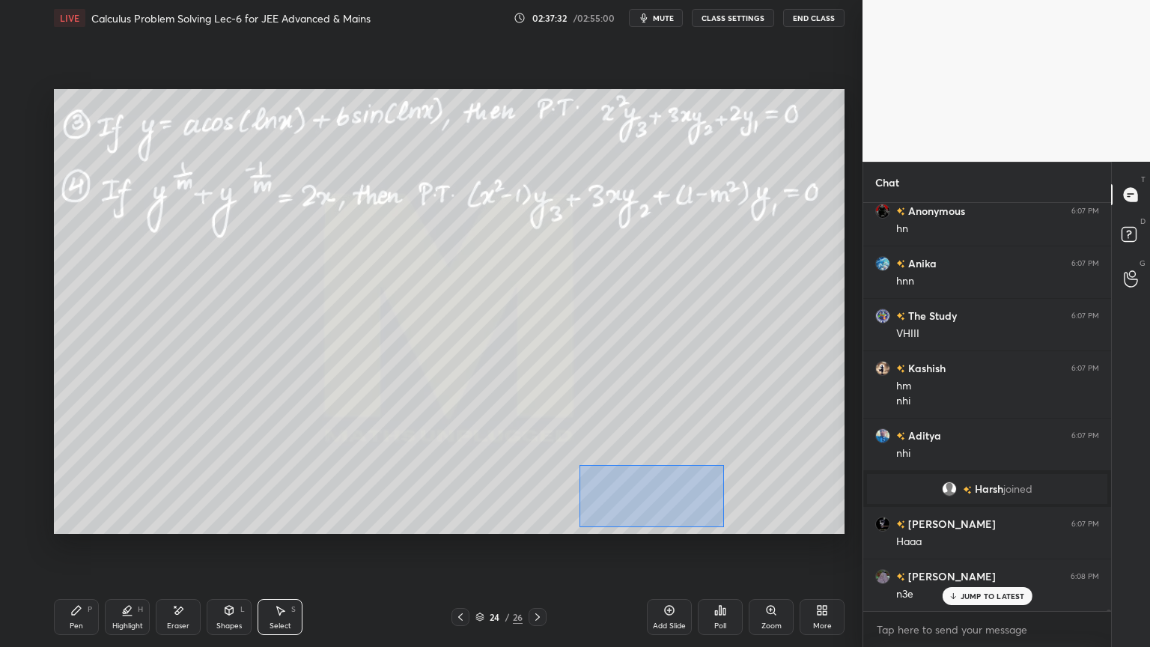
drag, startPoint x: 580, startPoint y: 465, endPoint x: 703, endPoint y: 512, distance: 131.5
click at [759, 531] on div "0 ° Undo Copy Duplicate Duplicate to new slide Delete" at bounding box center [449, 311] width 790 height 445
drag, startPoint x: 659, startPoint y: 499, endPoint x: 643, endPoint y: 492, distance: 17.4
click at [641, 498] on div "0 ° Undo Copy Duplicate Duplicate to new slide Delete" at bounding box center [449, 311] width 790 height 445
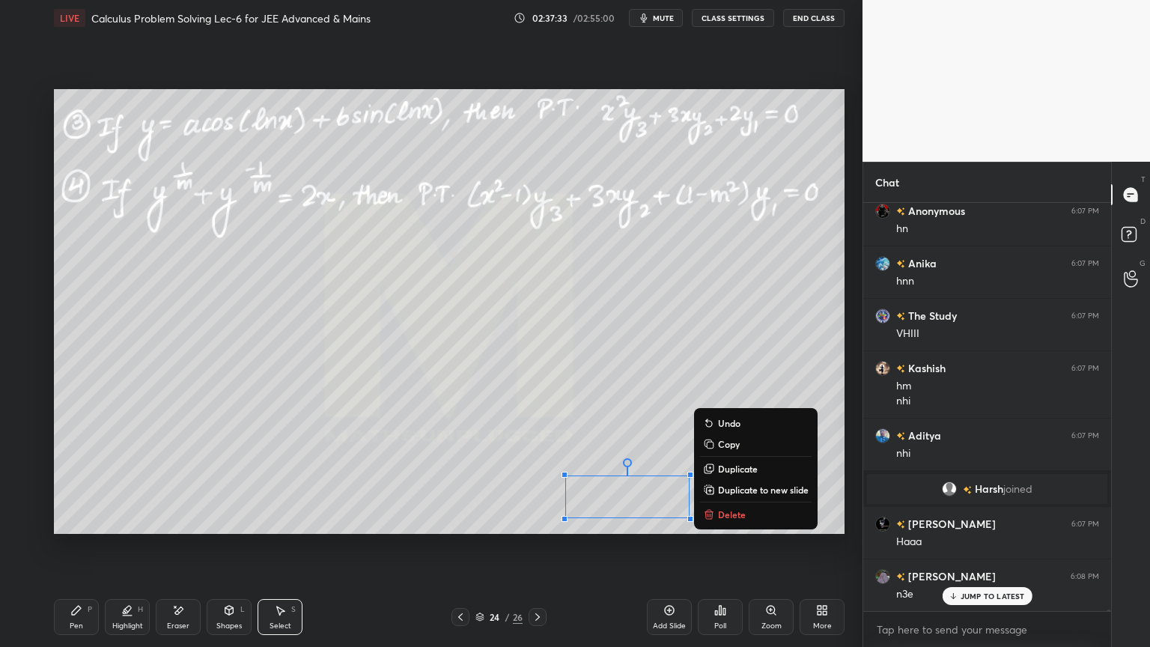
drag, startPoint x: 639, startPoint y: 438, endPoint x: 595, endPoint y: 475, distance: 57.4
click at [640, 436] on div "0 ° Undo Copy Duplicate Duplicate to new slide Delete" at bounding box center [449, 311] width 790 height 445
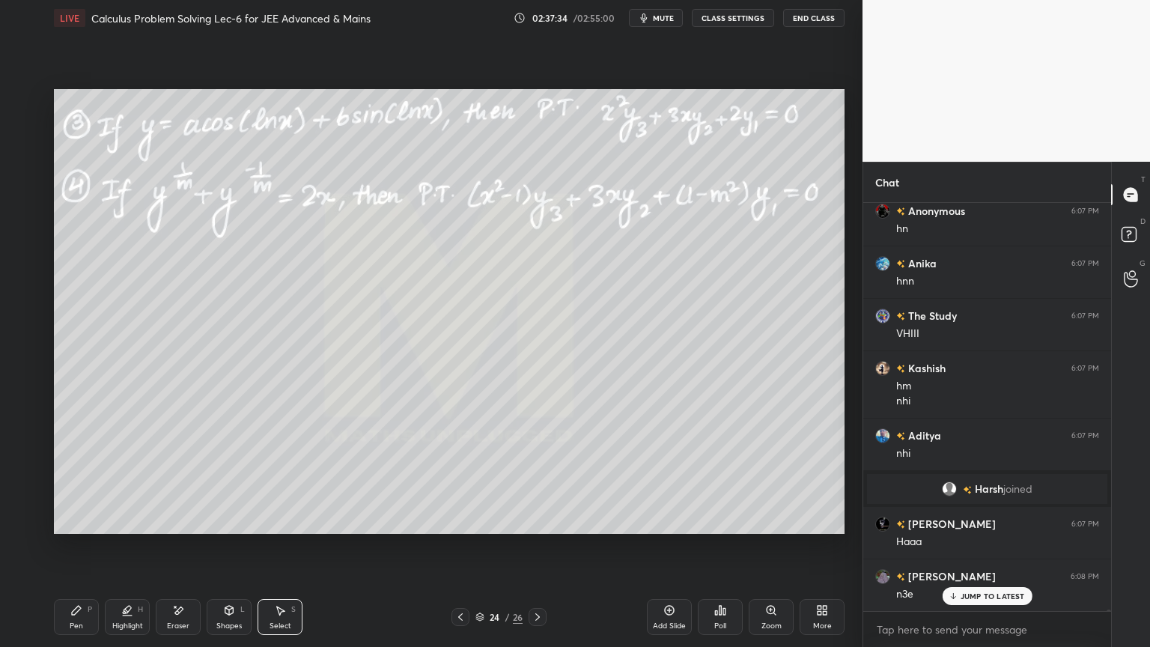
drag, startPoint x: 126, startPoint y: 618, endPoint x: 89, endPoint y: 624, distance: 37.2
click at [121, 621] on div "Highlight H" at bounding box center [127, 617] width 45 height 36
click at [85, 617] on div "Pen P" at bounding box center [76, 617] width 45 height 36
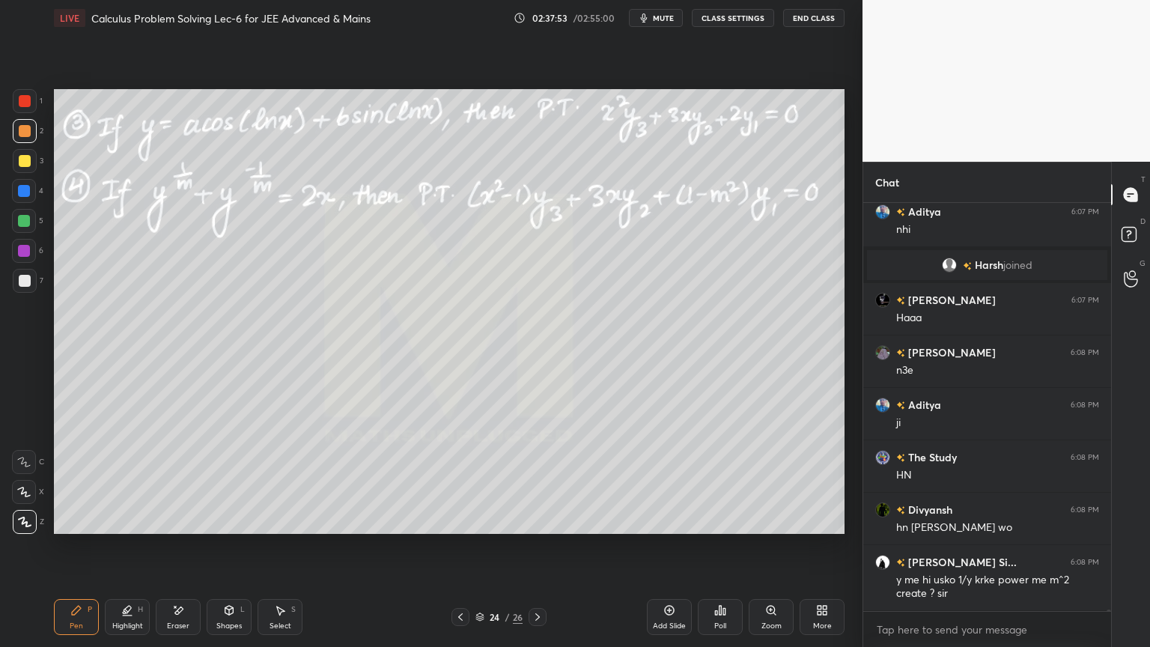
scroll to position [133670, 0]
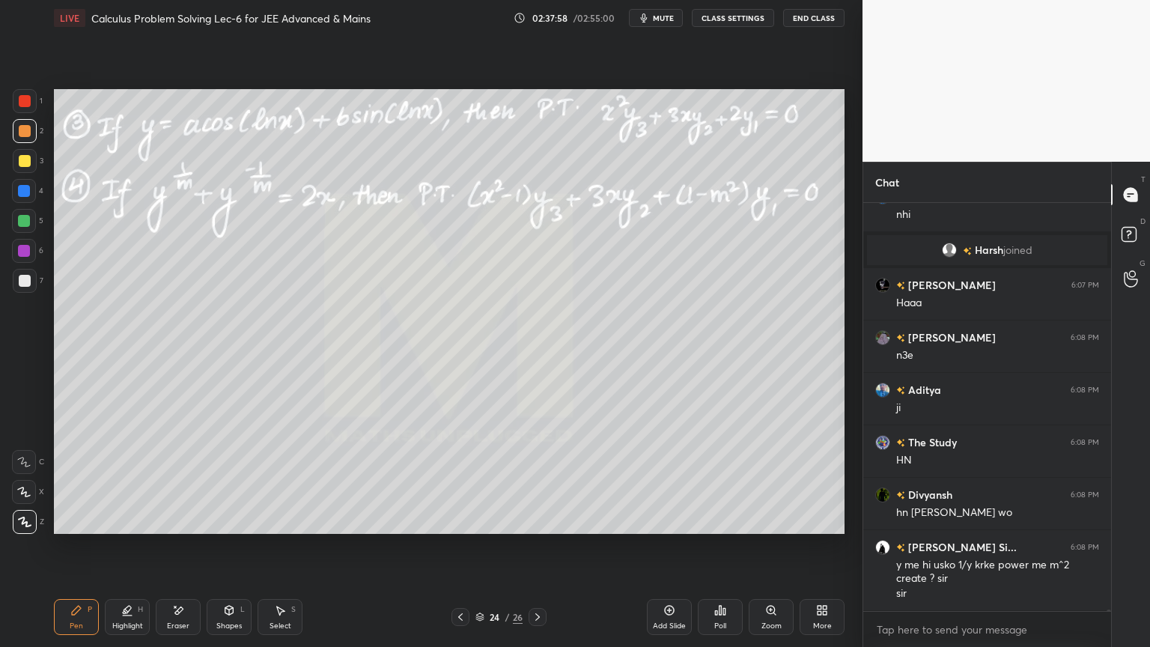
click at [171, 618] on div "Eraser" at bounding box center [178, 617] width 45 height 36
click at [113, 615] on div "Highlight H" at bounding box center [127, 617] width 45 height 36
click at [85, 620] on div "Pen P" at bounding box center [76, 617] width 45 height 36
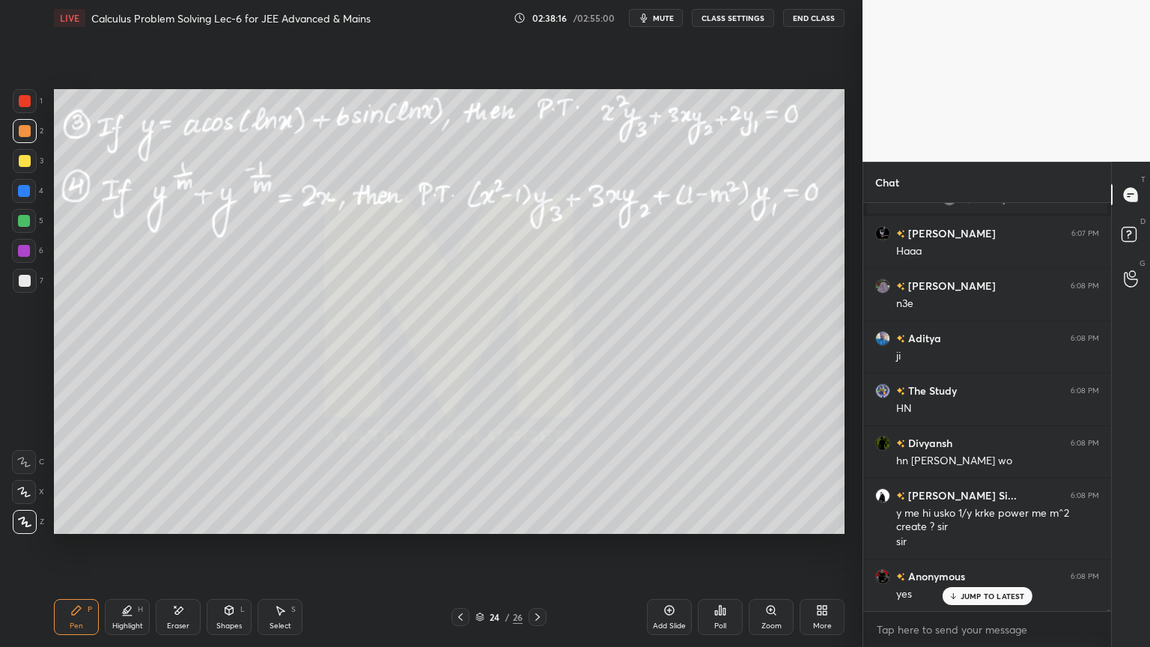
scroll to position [133775, 0]
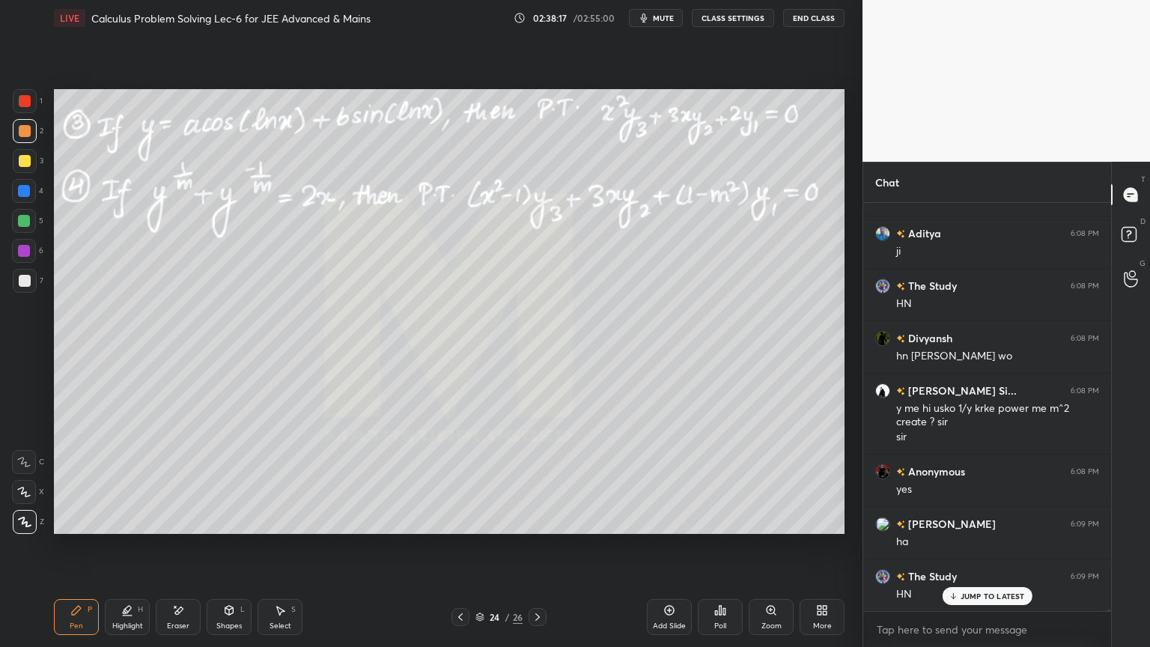
drag, startPoint x: 174, startPoint y: 618, endPoint x: 168, endPoint y: 582, distance: 36.6
click at [174, 618] on div "Eraser" at bounding box center [178, 617] width 45 height 36
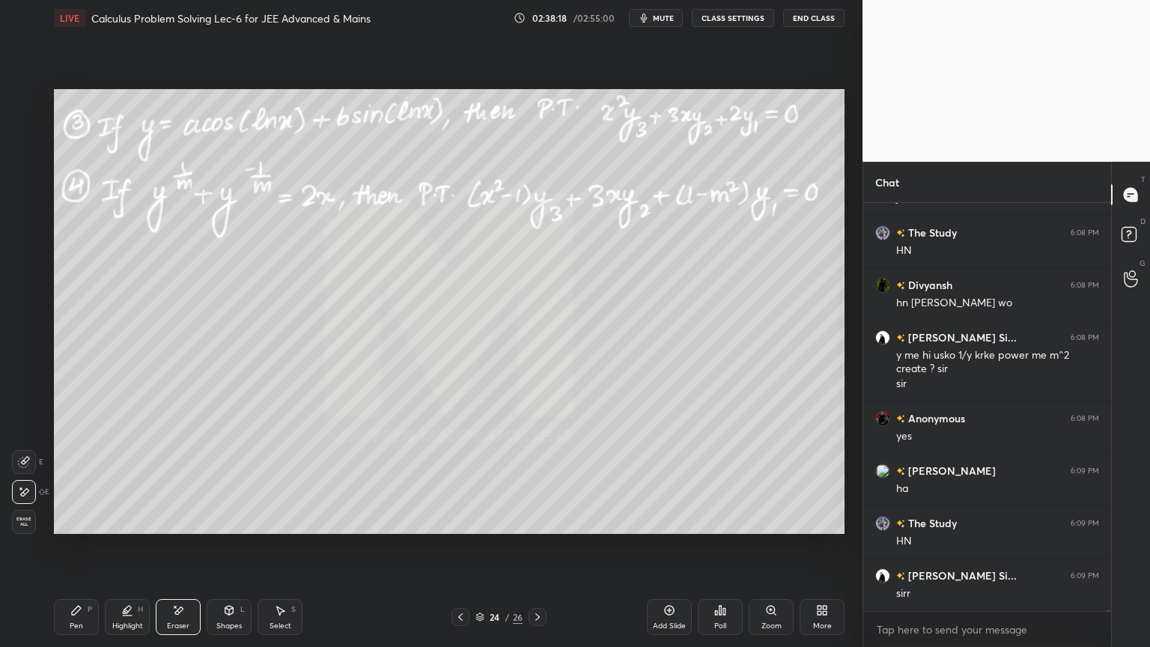
drag, startPoint x: 27, startPoint y: 521, endPoint x: 105, endPoint y: 578, distance: 96.4
click at [26, 518] on span "Erase all" at bounding box center [24, 521] width 22 height 10
click at [124, 614] on icon at bounding box center [127, 610] width 12 height 12
click at [85, 609] on div "Pen P" at bounding box center [76, 617] width 45 height 36
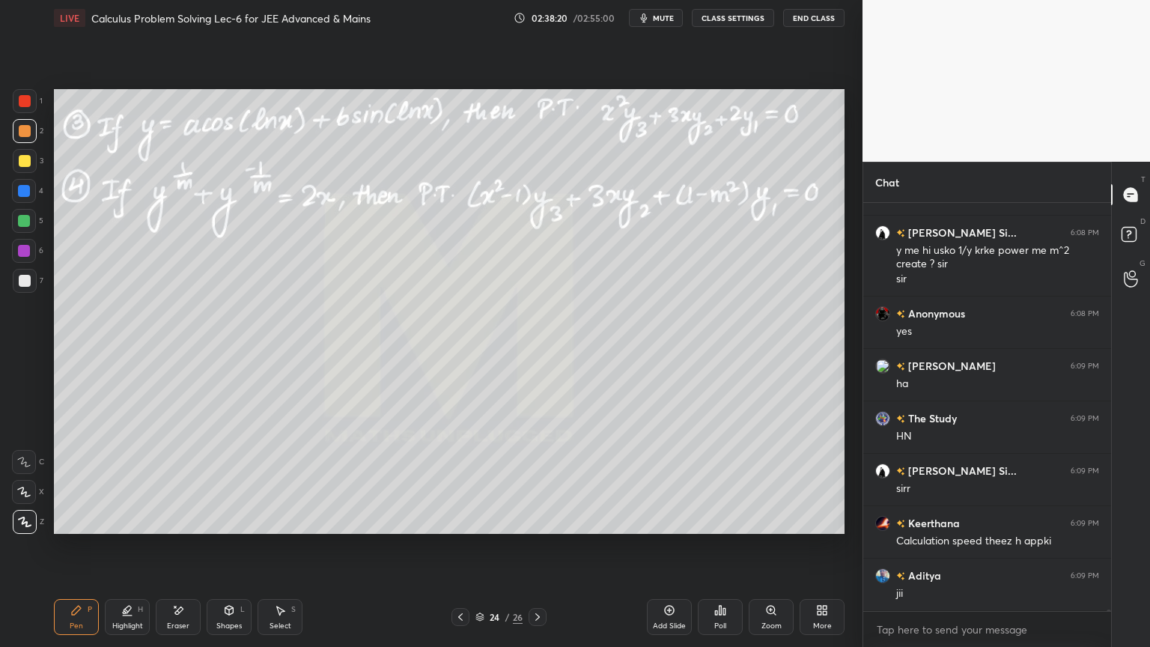
drag, startPoint x: 537, startPoint y: 621, endPoint x: 516, endPoint y: 629, distance: 22.5
click at [539, 621] on icon at bounding box center [537, 617] width 12 height 12
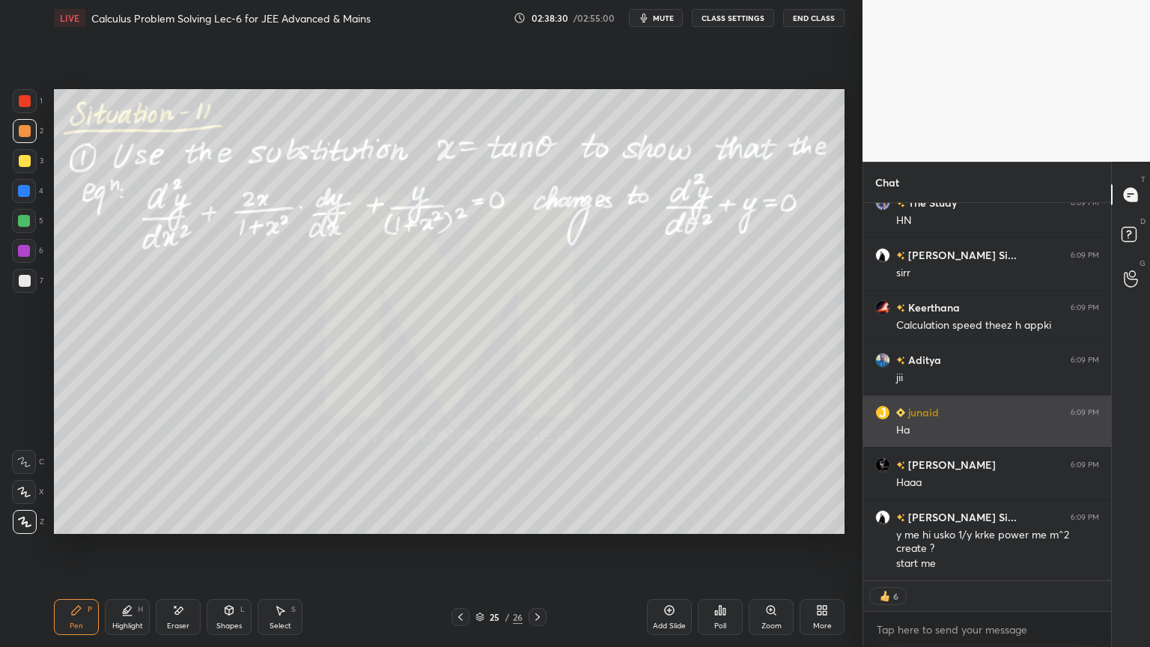
scroll to position [134201, 0]
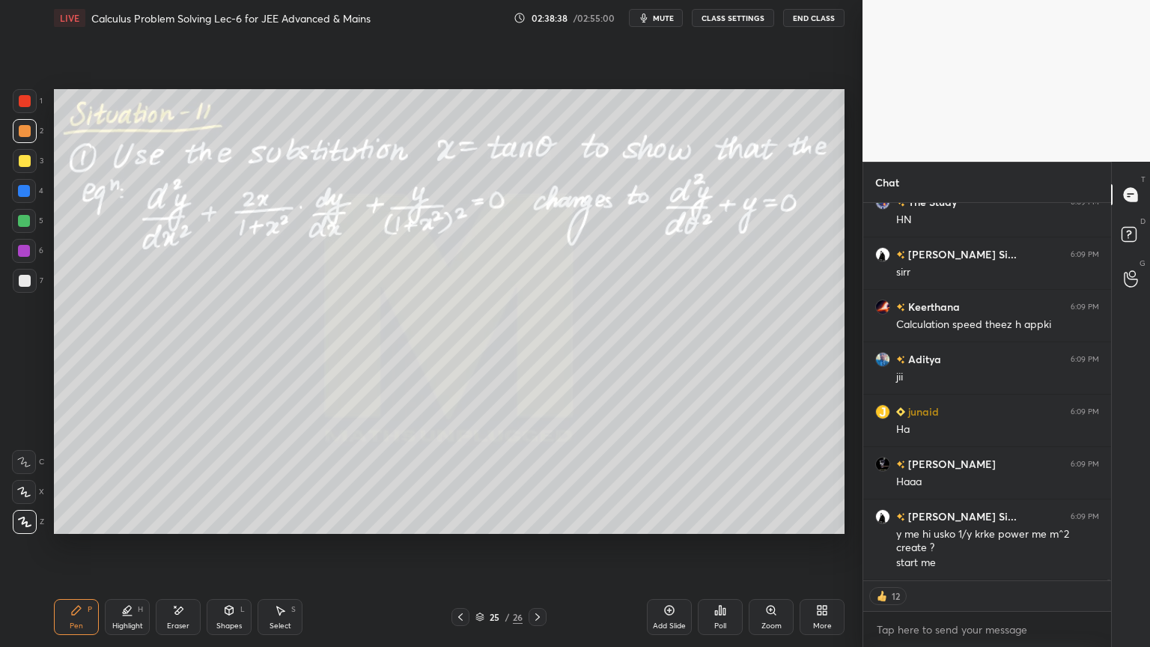
click at [457, 618] on icon at bounding box center [460, 617] width 12 height 12
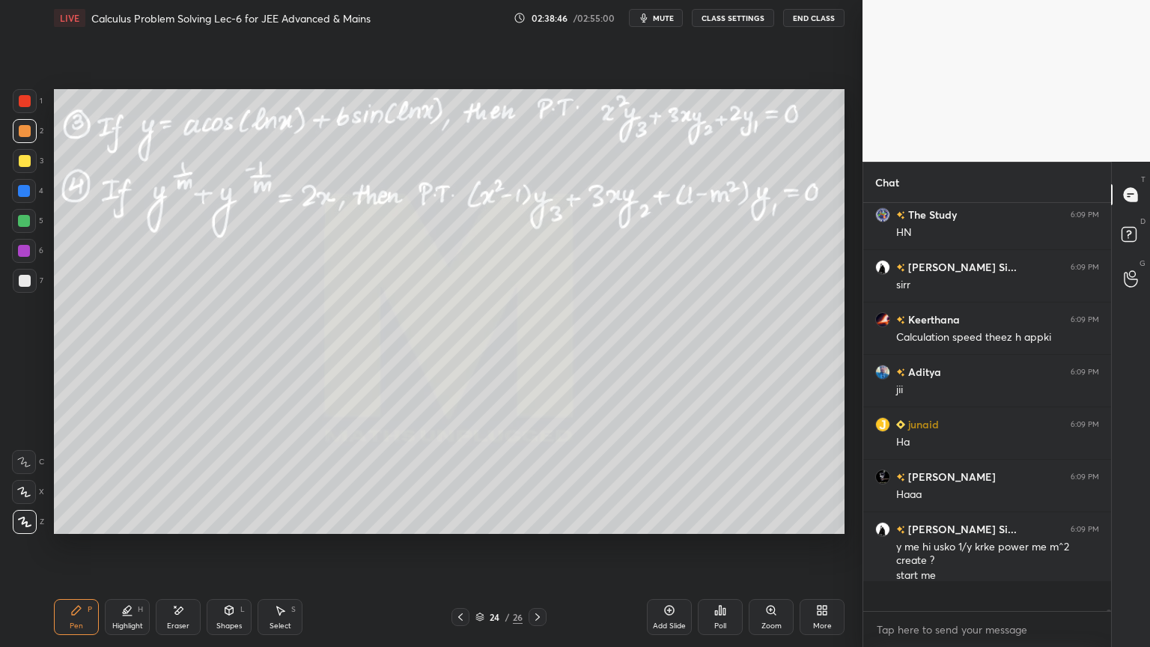
scroll to position [4, 4]
click at [536, 618] on icon at bounding box center [537, 617] width 12 height 12
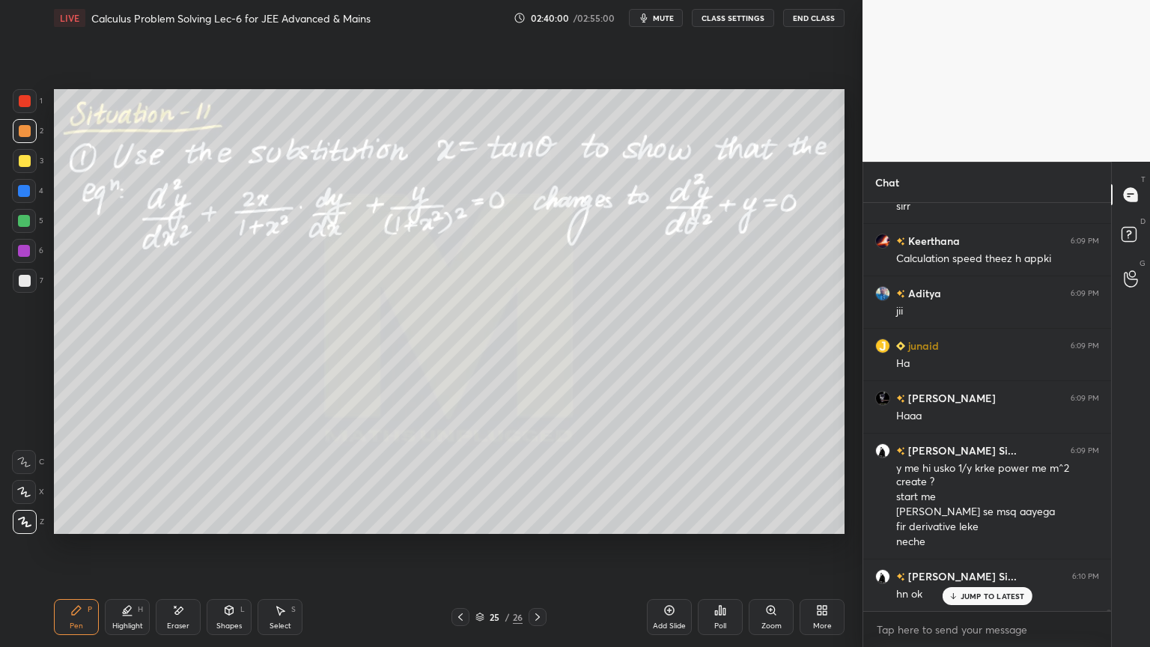
scroll to position [134303, 0]
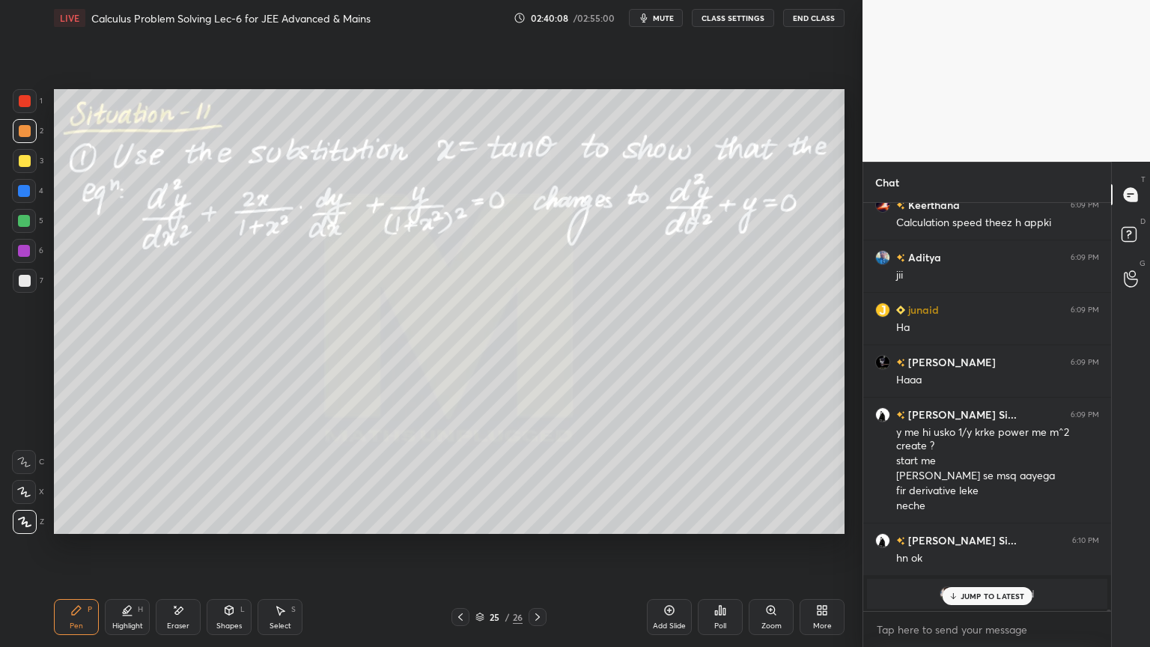
click at [979, 597] on p "JUMP TO LATEST" at bounding box center [992, 595] width 64 height 9
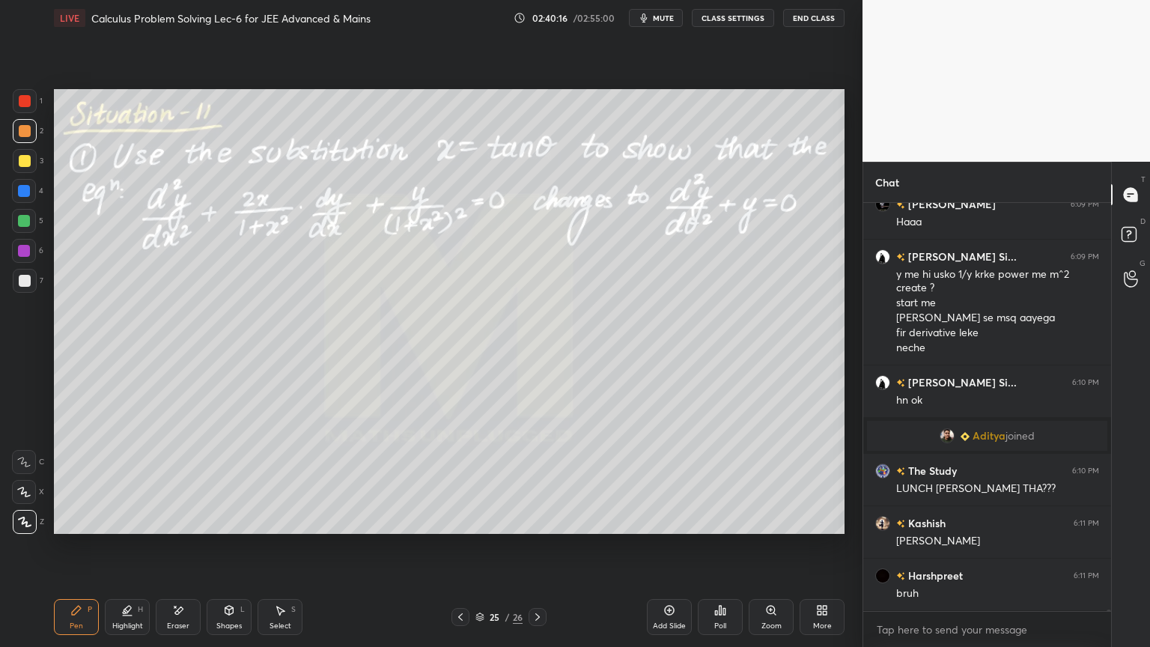
scroll to position [134512, 0]
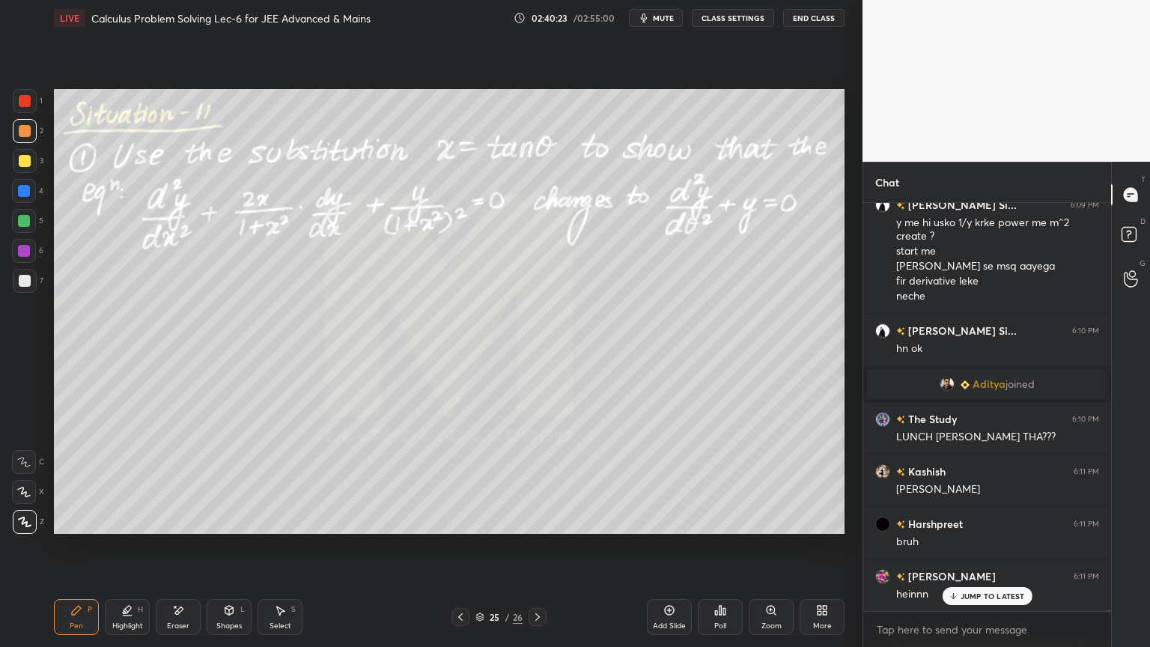
drag, startPoint x: 180, startPoint y: 612, endPoint x: 222, endPoint y: 554, distance: 72.3
click at [180, 610] on icon at bounding box center [178, 610] width 12 height 13
drag, startPoint x: 117, startPoint y: 623, endPoint x: 79, endPoint y: 612, distance: 39.6
click at [115, 622] on div "Highlight" at bounding box center [127, 625] width 31 height 7
click at [76, 614] on icon at bounding box center [76, 610] width 12 height 12
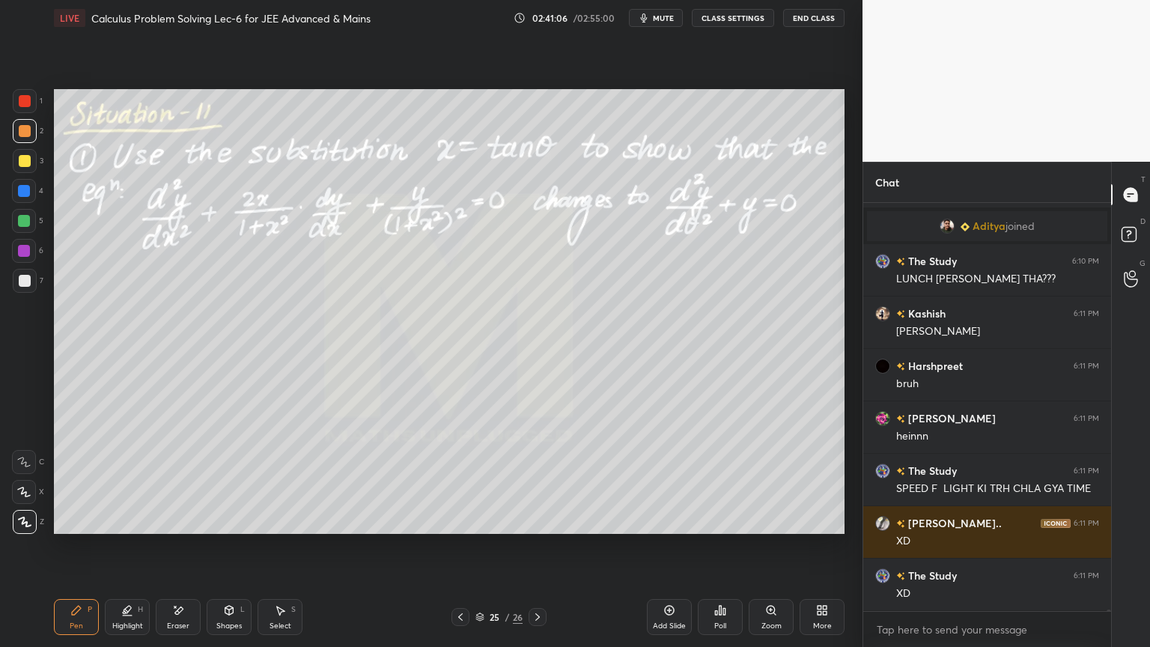
scroll to position [134722, 0]
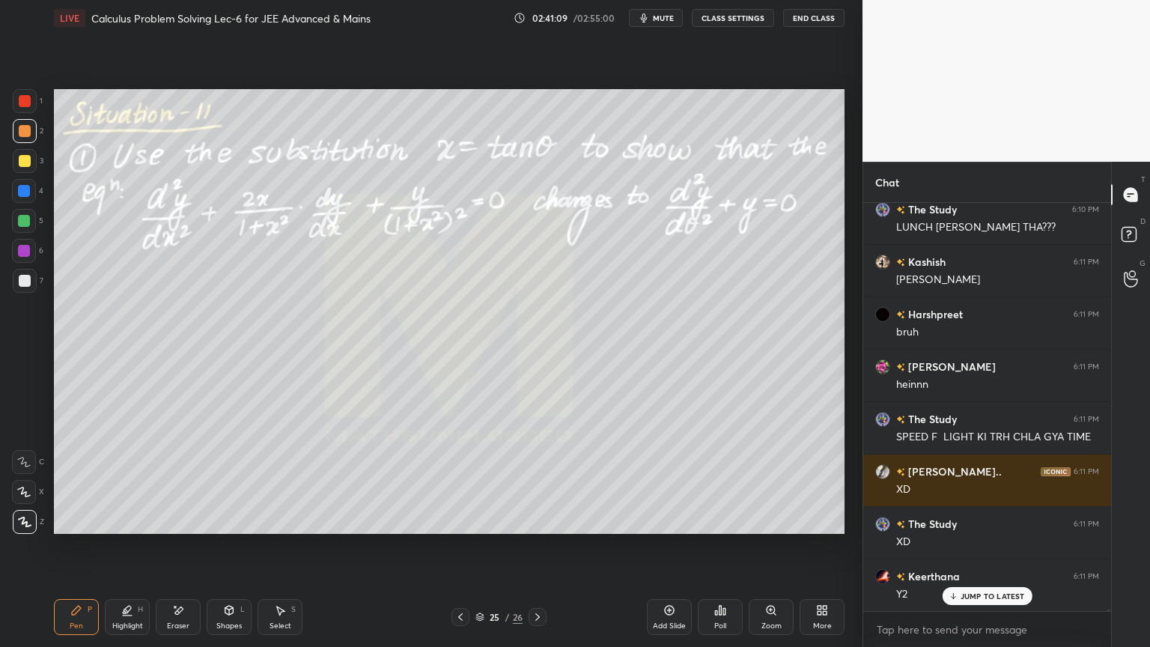
drag, startPoint x: 175, startPoint y: 624, endPoint x: 228, endPoint y: 554, distance: 87.7
click at [174, 625] on div "Eraser" at bounding box center [178, 625] width 22 height 7
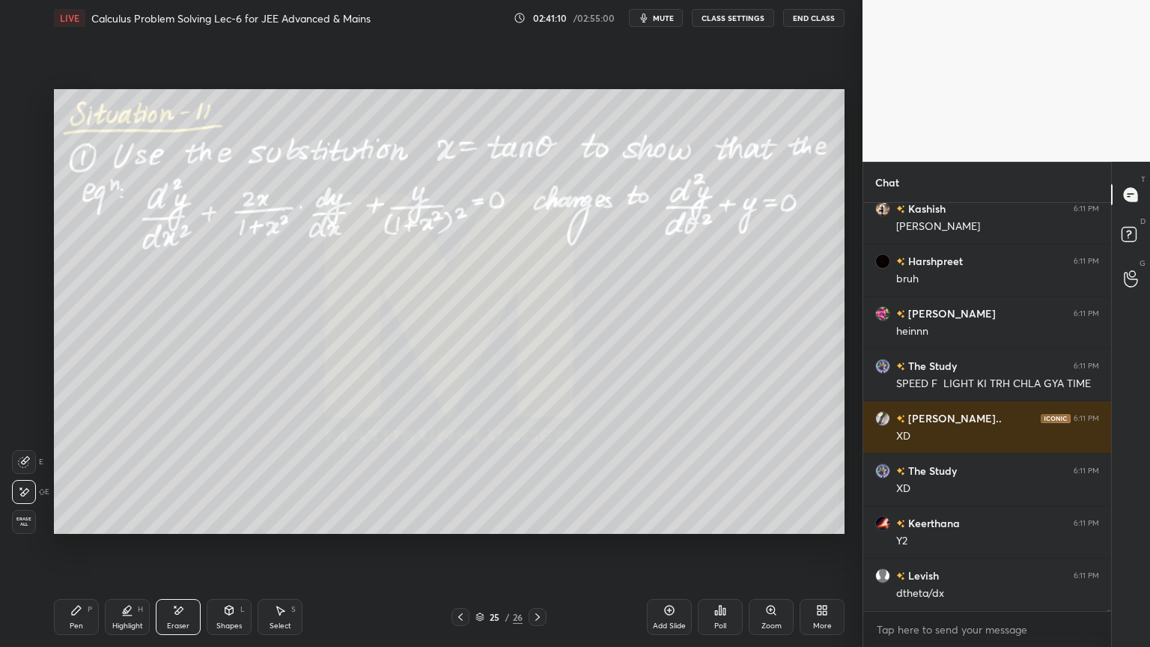
drag, startPoint x: 126, startPoint y: 624, endPoint x: 104, endPoint y: 621, distance: 22.7
click at [126, 624] on div "Highlight" at bounding box center [127, 625] width 31 height 7
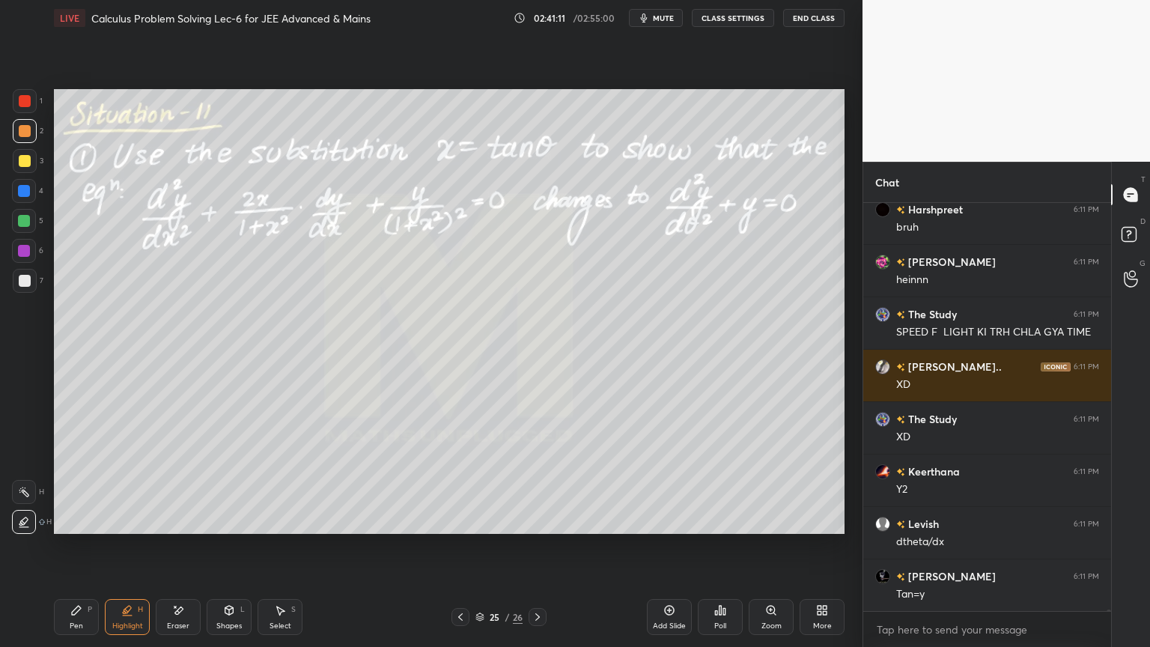
drag, startPoint x: 84, startPoint y: 619, endPoint x: 149, endPoint y: 601, distance: 67.6
click at [83, 620] on div "Pen P" at bounding box center [76, 617] width 45 height 36
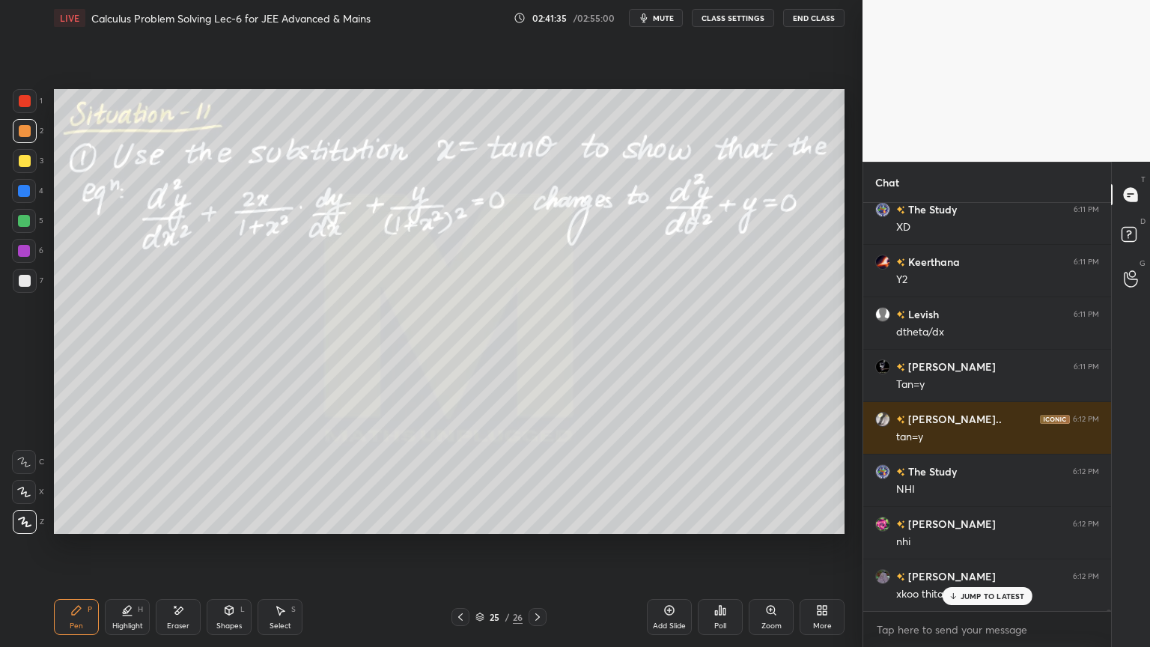
scroll to position [135089, 0]
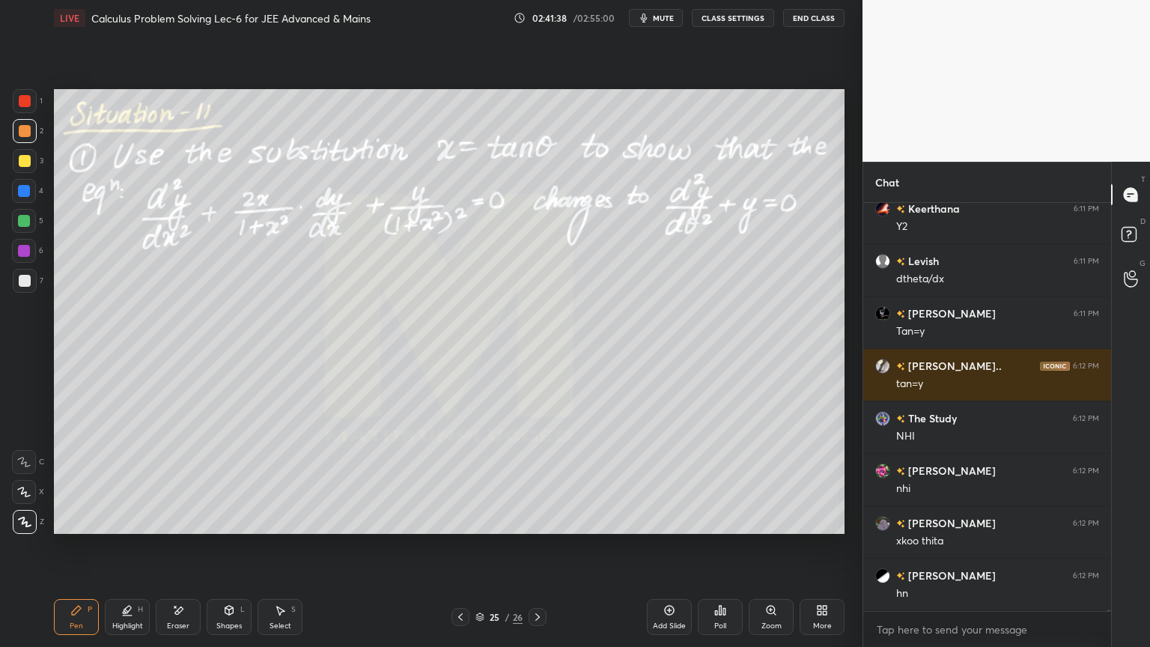
drag, startPoint x: 169, startPoint y: 620, endPoint x: 216, endPoint y: 547, distance: 86.6
click at [168, 619] on div "Eraser" at bounding box center [178, 617] width 45 height 36
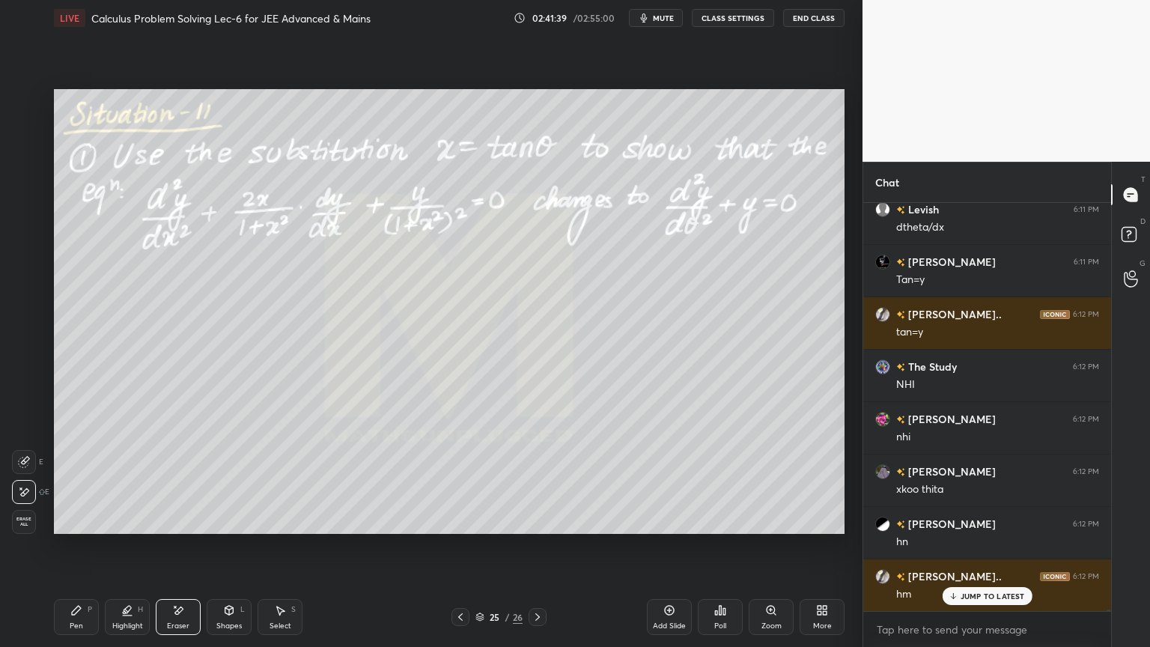
scroll to position [135194, 0]
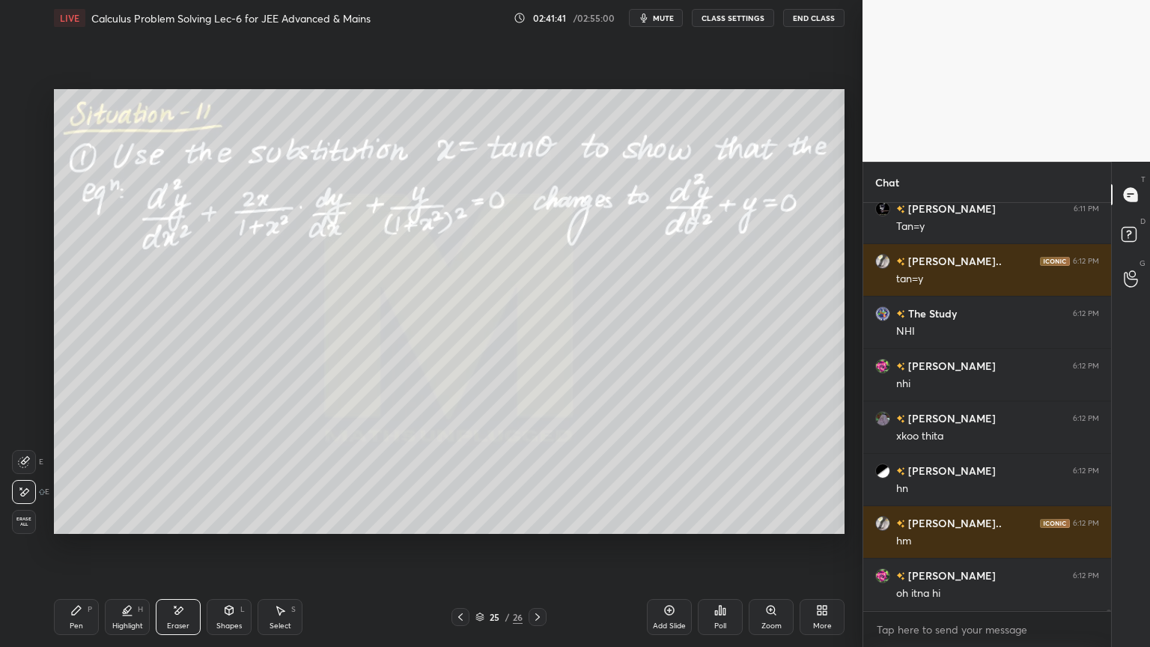
drag, startPoint x: 121, startPoint y: 604, endPoint x: 81, endPoint y: 602, distance: 39.7
click at [118, 606] on div "Highlight H" at bounding box center [127, 617] width 45 height 36
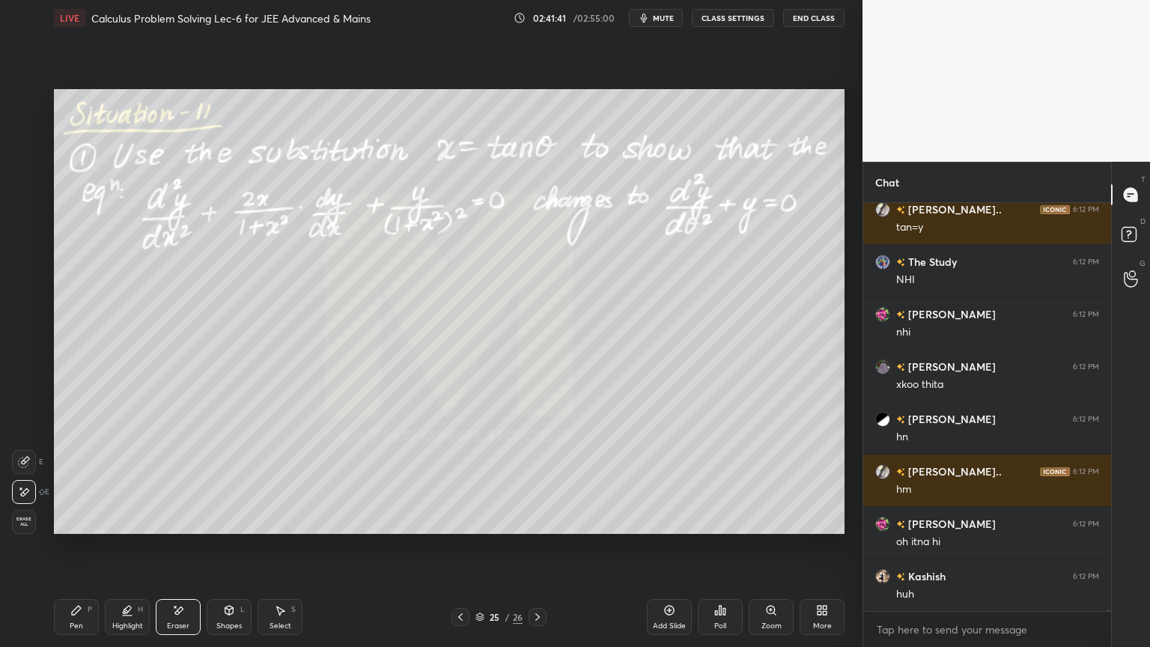
click at [82, 602] on div "Pen P" at bounding box center [76, 617] width 45 height 36
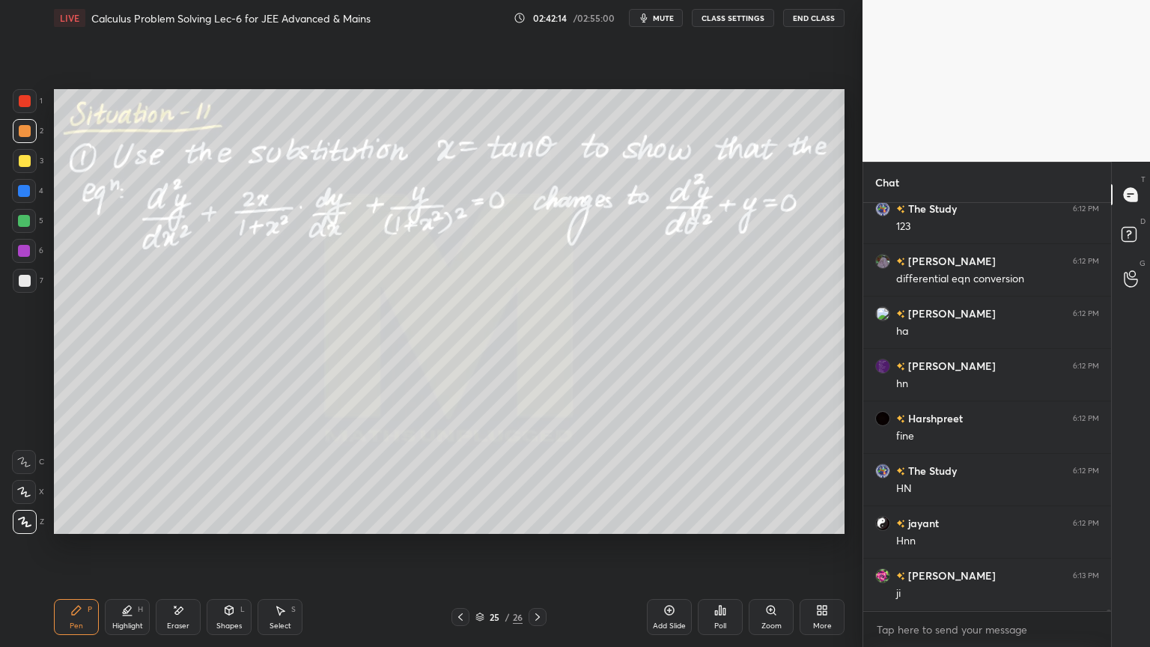
scroll to position [136503, 0]
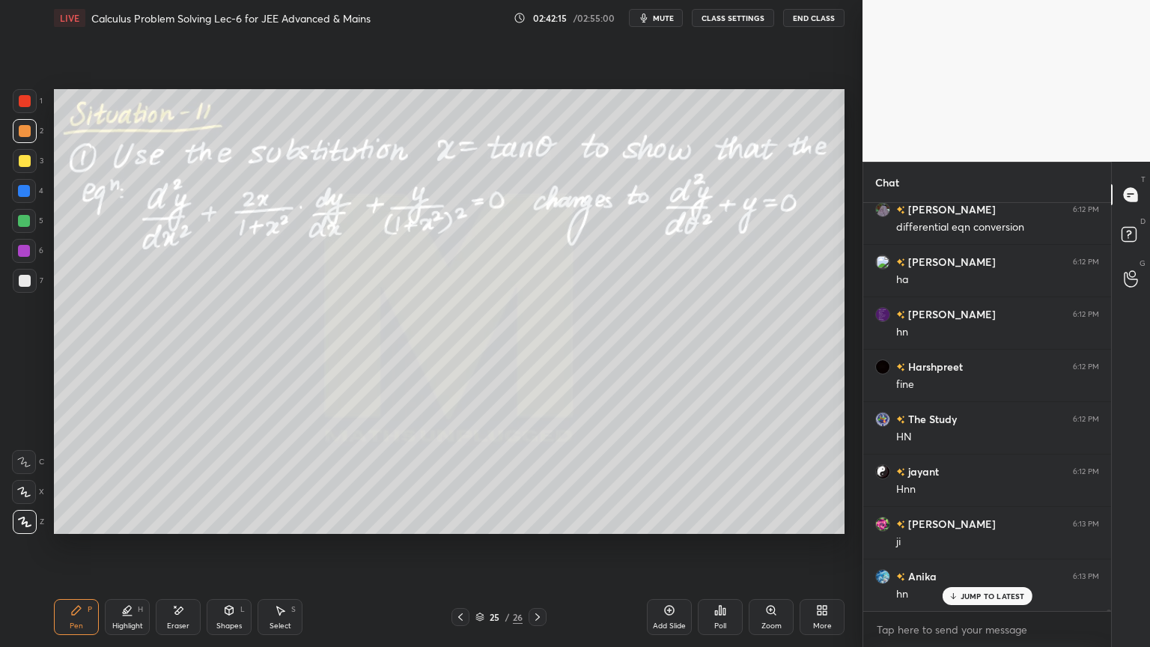
click at [180, 612] on icon at bounding box center [178, 610] width 12 height 13
click at [28, 519] on span "Erase all" at bounding box center [24, 521] width 22 height 10
click at [126, 609] on icon at bounding box center [127, 609] width 7 height 7
click at [86, 609] on div "Pen P" at bounding box center [76, 617] width 45 height 36
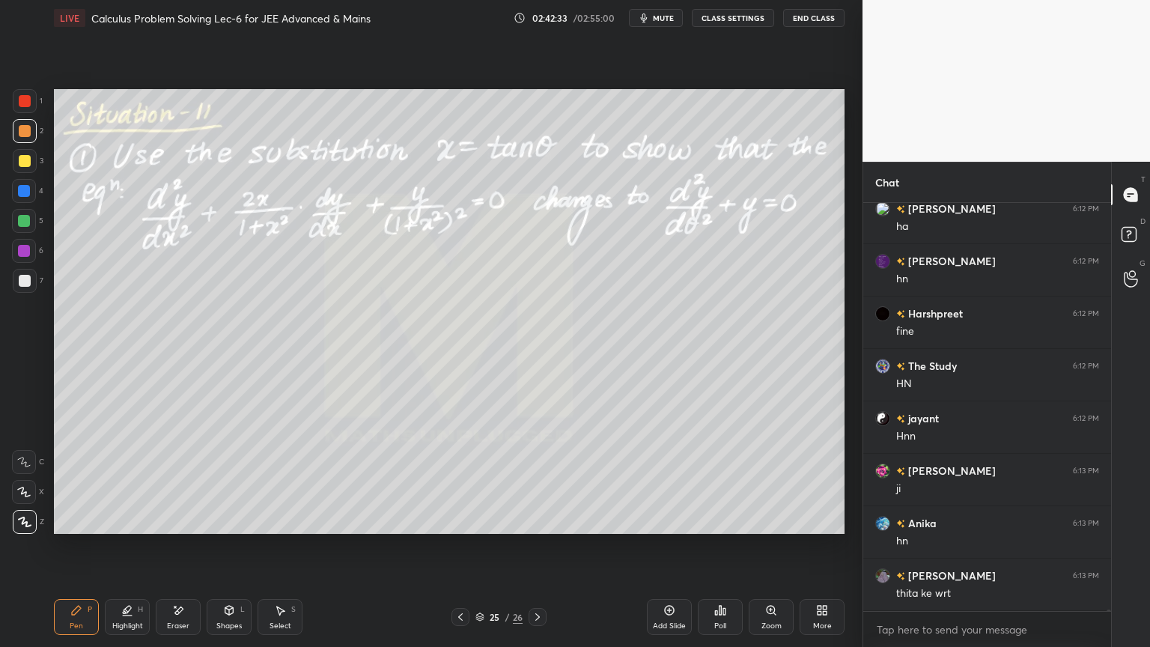
drag, startPoint x: 190, startPoint y: 609, endPoint x: 237, endPoint y: 540, distance: 82.4
click at [192, 608] on div "Eraser" at bounding box center [178, 617] width 45 height 36
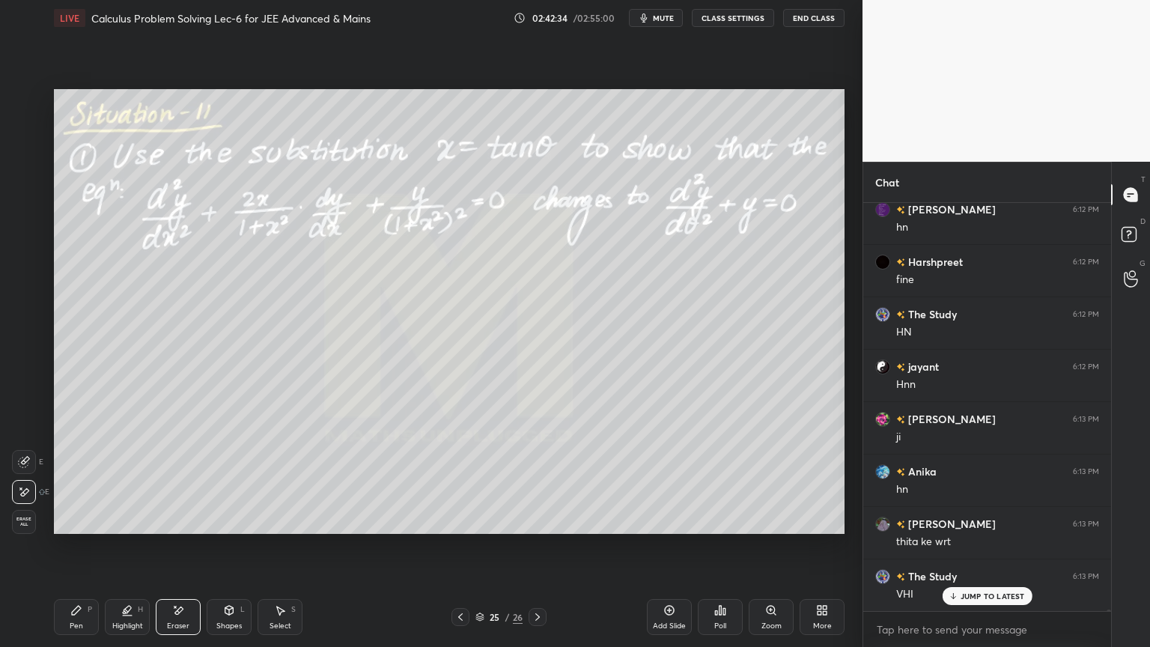
scroll to position [136661, 0]
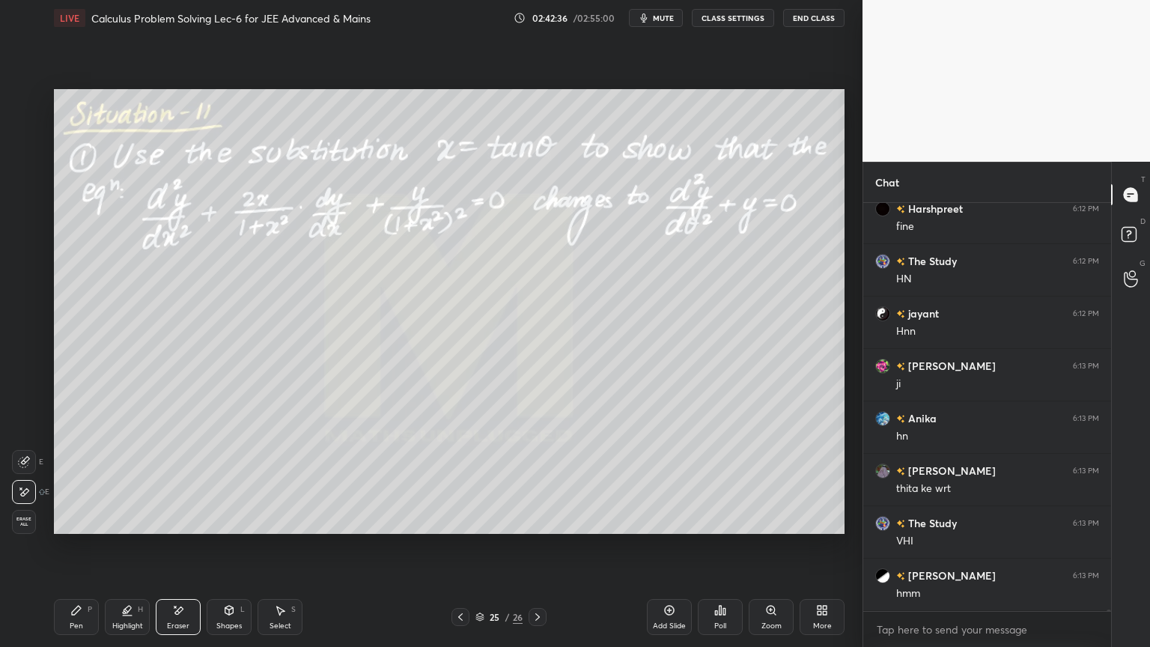
drag, startPoint x: 124, startPoint y: 617, endPoint x: 94, endPoint y: 618, distance: 29.2
click at [121, 620] on div "Highlight H" at bounding box center [127, 617] width 45 height 36
drag, startPoint x: 81, startPoint y: 617, endPoint x: 126, endPoint y: 576, distance: 60.9
click at [79, 617] on div "Pen P" at bounding box center [76, 617] width 45 height 36
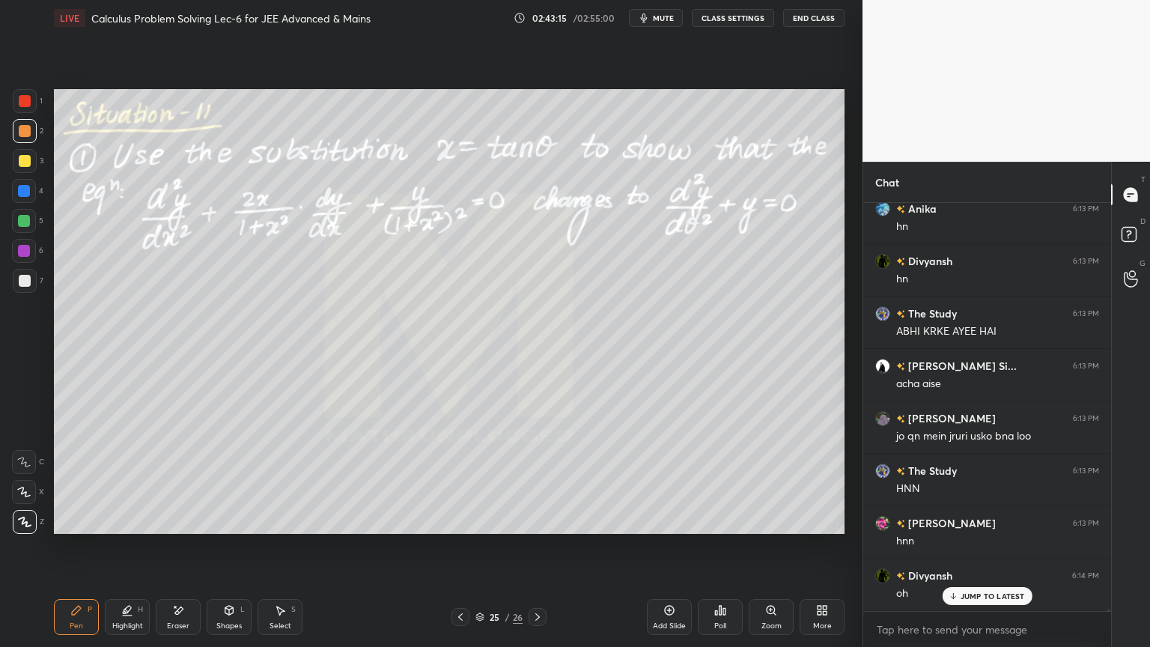
scroll to position [137985, 0]
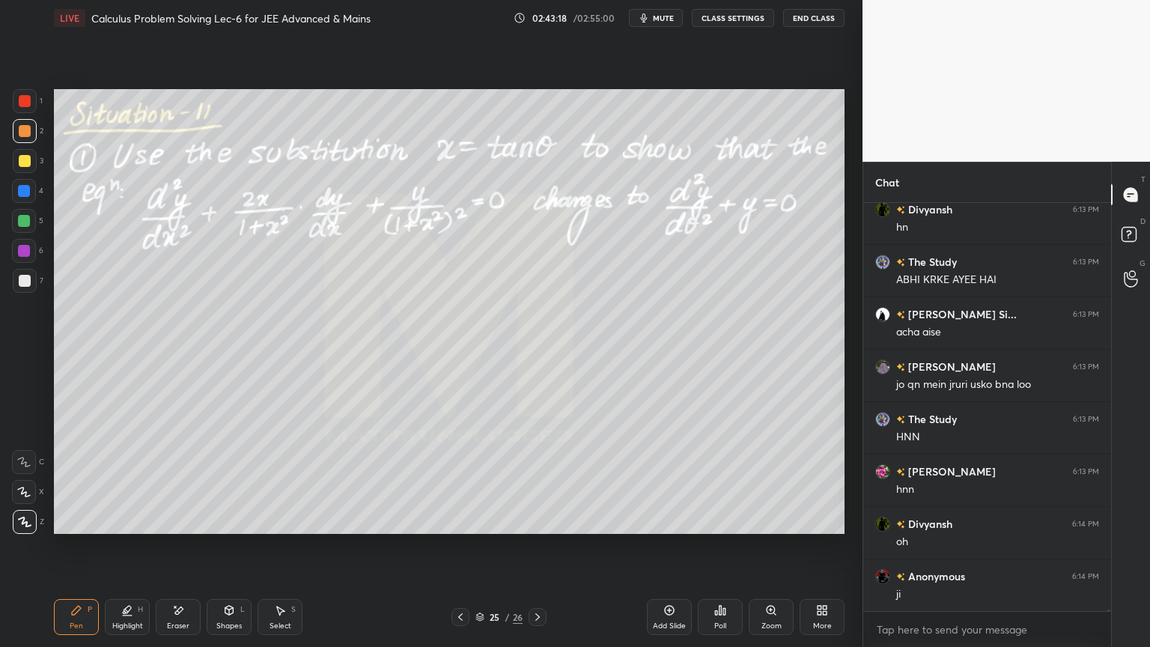
drag, startPoint x: 183, startPoint y: 622, endPoint x: 219, endPoint y: 605, distance: 39.2
click at [183, 622] on div "Eraser" at bounding box center [178, 625] width 22 height 7
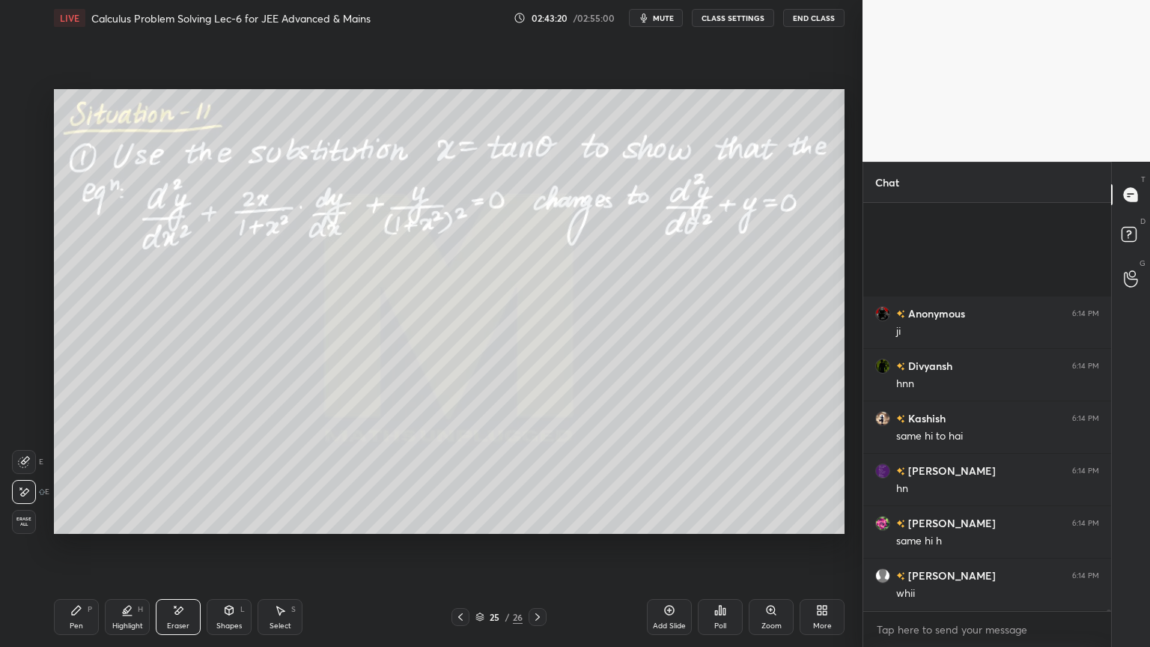
scroll to position [138404, 0]
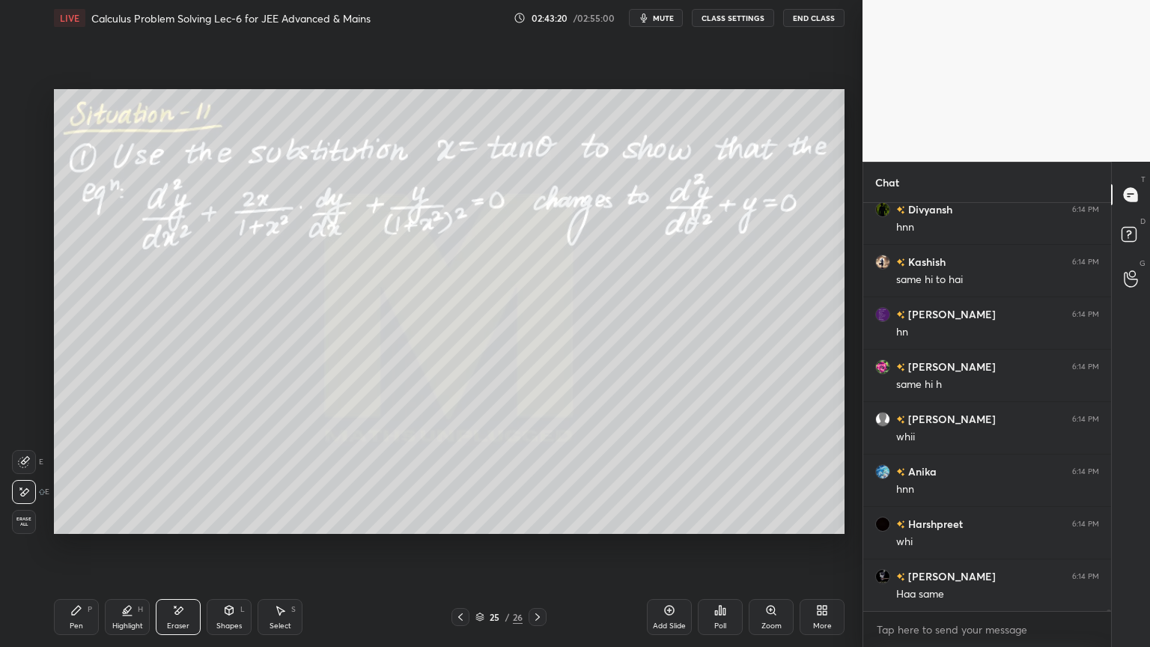
click at [618, 534] on div "Setting up your live class Poll for secs No correct answer Start poll" at bounding box center [449, 311] width 802 height 551
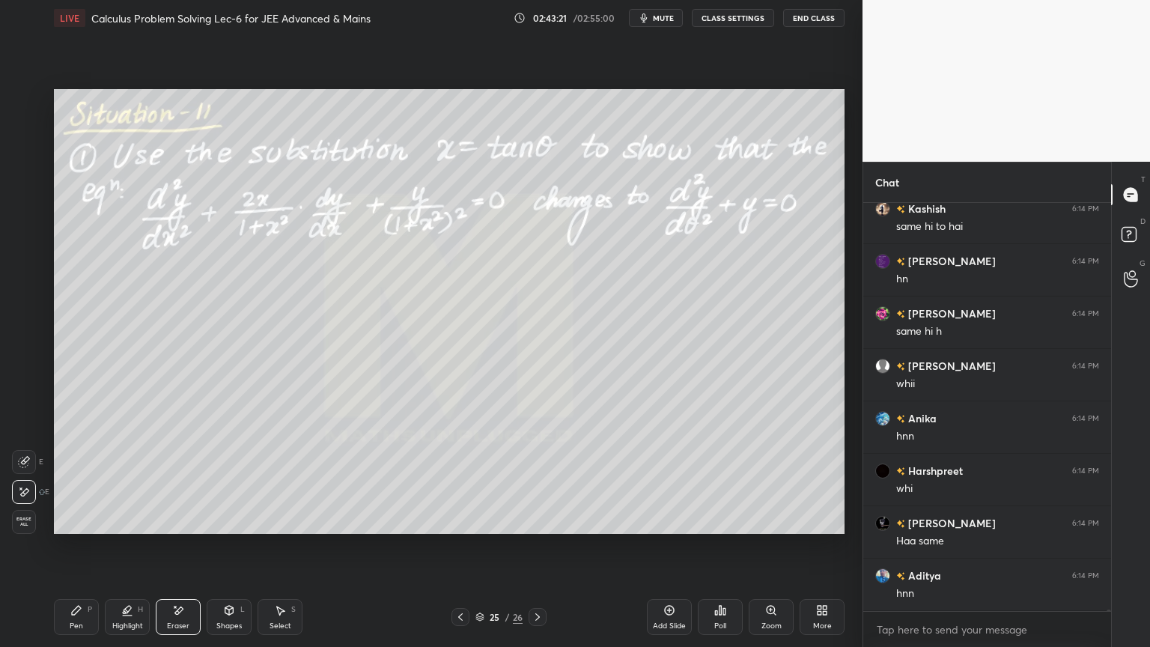
click at [121, 618] on div "Highlight H" at bounding box center [127, 617] width 45 height 36
click at [81, 619] on div "Pen P" at bounding box center [76, 617] width 45 height 36
drag, startPoint x: 159, startPoint y: 611, endPoint x: 139, endPoint y: 610, distance: 20.2
click at [160, 611] on div "Eraser" at bounding box center [178, 617] width 45 height 36
click at [121, 615] on icon at bounding box center [127, 610] width 12 height 12
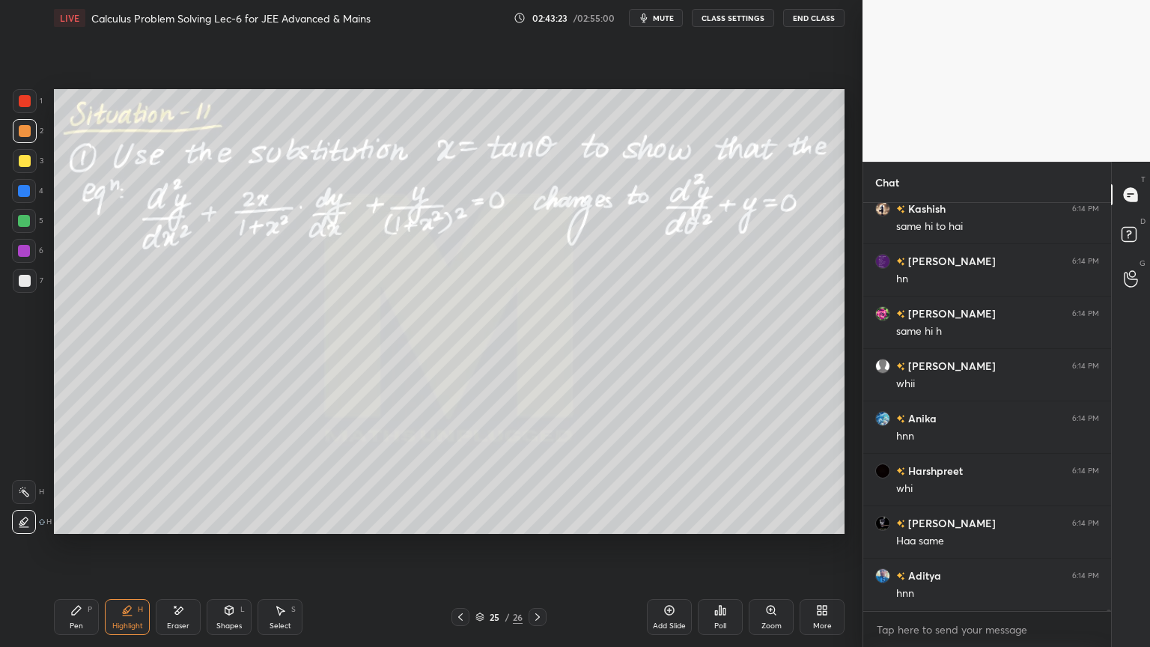
click at [84, 618] on div "Pen P" at bounding box center [76, 617] width 45 height 36
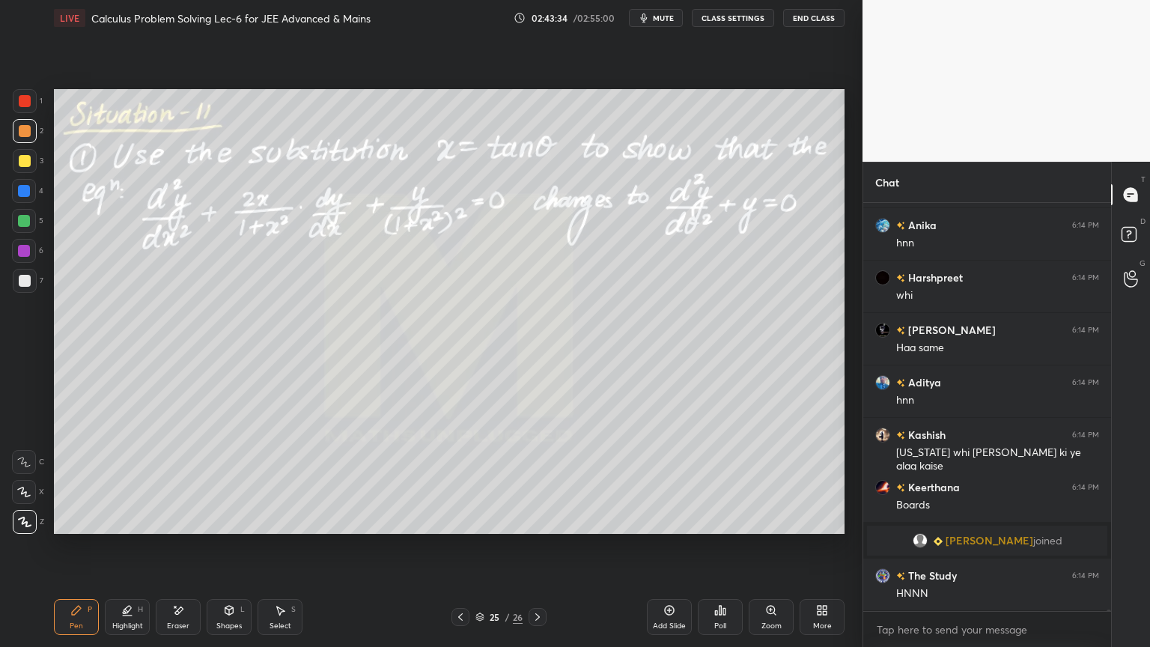
scroll to position [136225, 0]
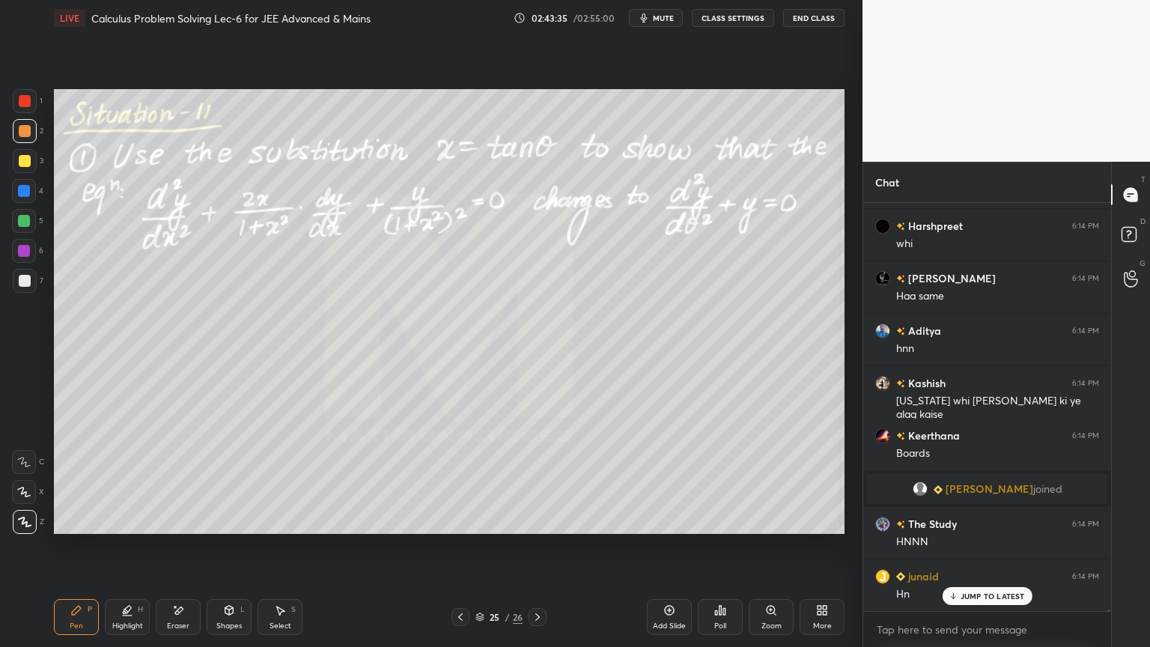
click at [178, 623] on div "Eraser" at bounding box center [178, 625] width 22 height 7
click at [28, 523] on span "Erase all" at bounding box center [24, 521] width 22 height 10
drag, startPoint x: 131, startPoint y: 614, endPoint x: 82, endPoint y: 607, distance: 49.1
click at [124, 614] on icon at bounding box center [127, 610] width 12 height 12
drag, startPoint x: 82, startPoint y: 607, endPoint x: 97, endPoint y: 595, distance: 18.6
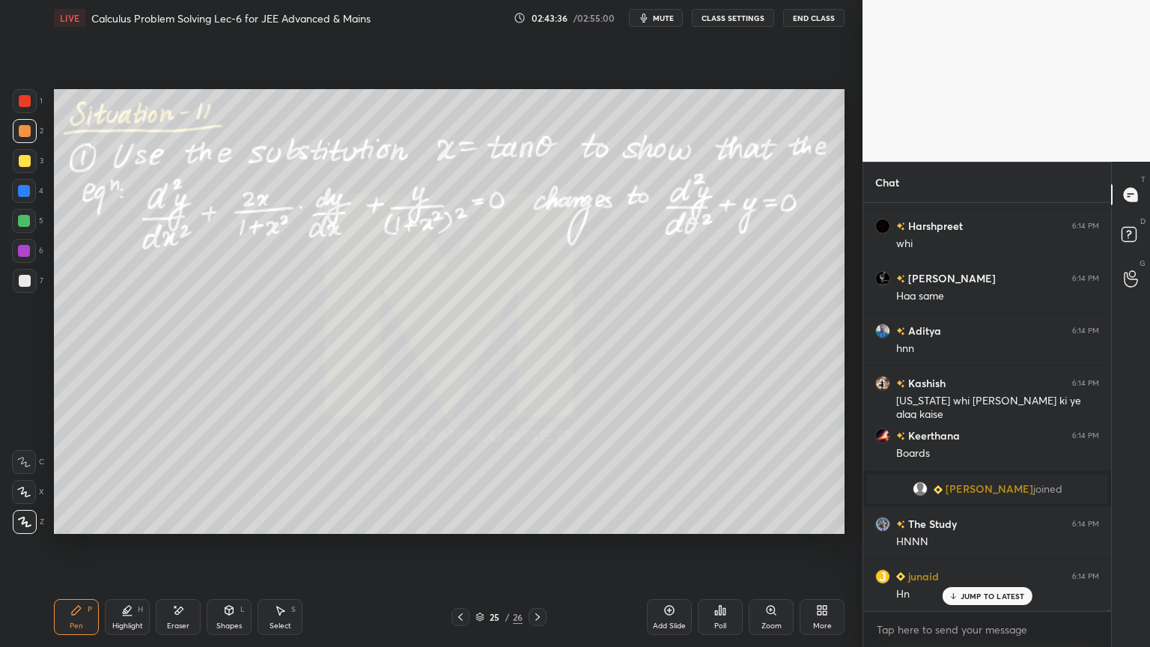
click at [80, 607] on div "Pen P" at bounding box center [76, 617] width 45 height 36
drag, startPoint x: 112, startPoint y: 631, endPoint x: 100, endPoint y: 630, distance: 11.3
click at [112, 631] on div "Highlight H" at bounding box center [127, 617] width 45 height 36
click at [67, 626] on div "Pen P" at bounding box center [76, 617] width 45 height 36
click at [31, 287] on div at bounding box center [25, 281] width 24 height 24
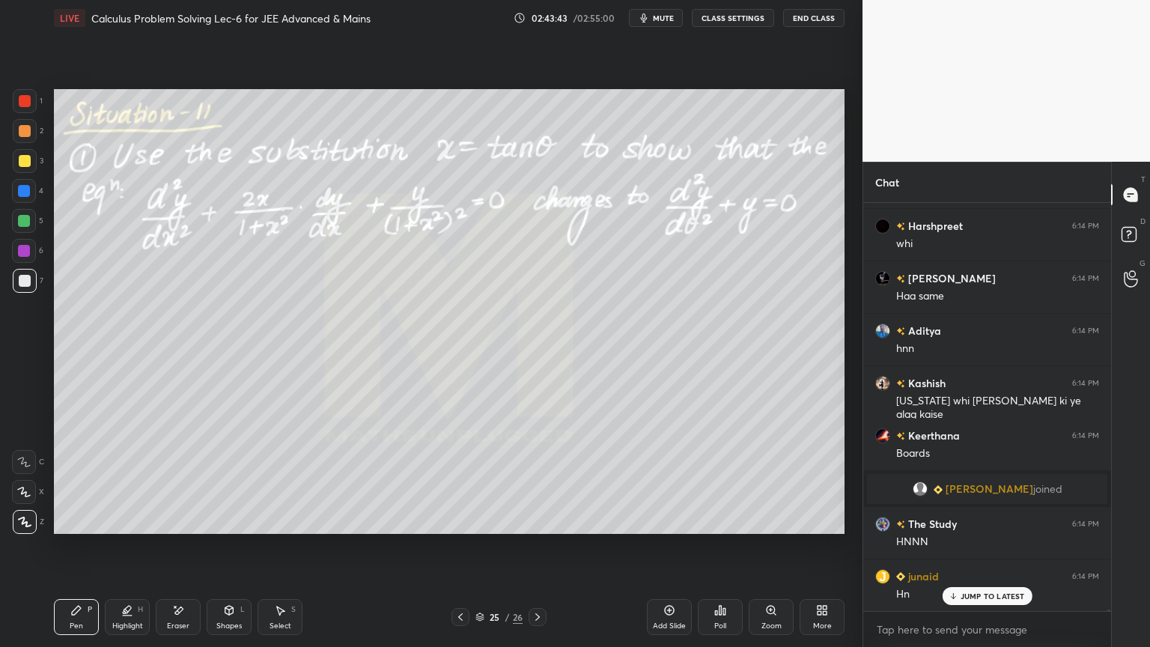
click at [172, 609] on icon at bounding box center [178, 610] width 12 height 13
click at [116, 625] on div "Highlight" at bounding box center [127, 625] width 31 height 7
click at [68, 615] on div "Pen P" at bounding box center [76, 617] width 45 height 36
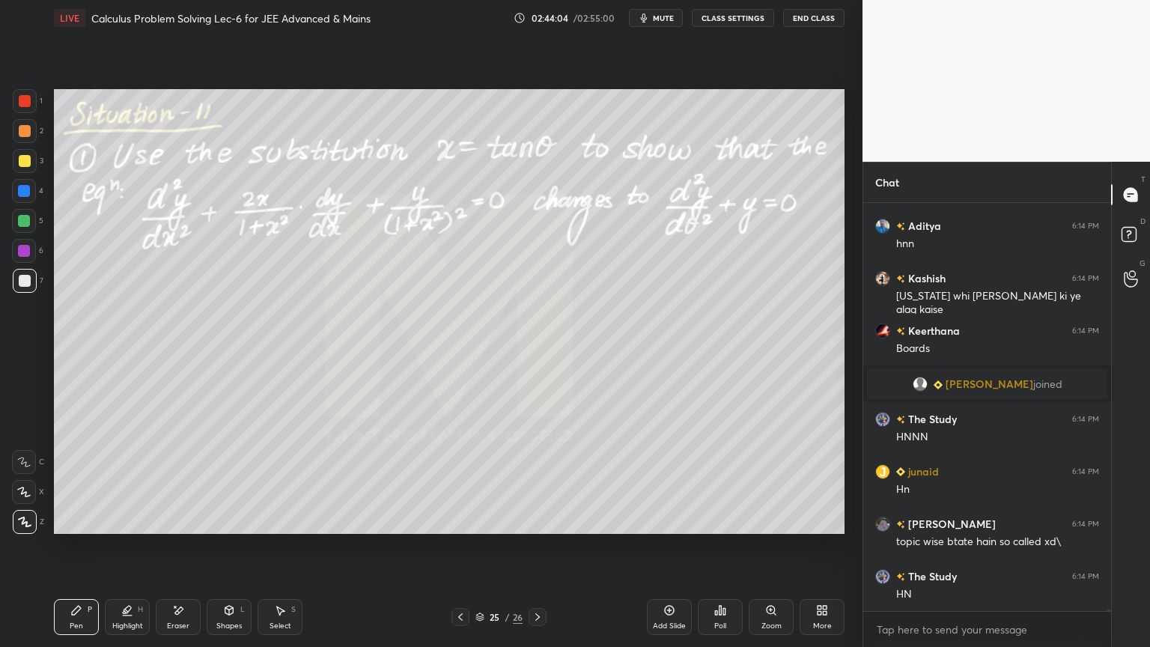
scroll to position [136383, 0]
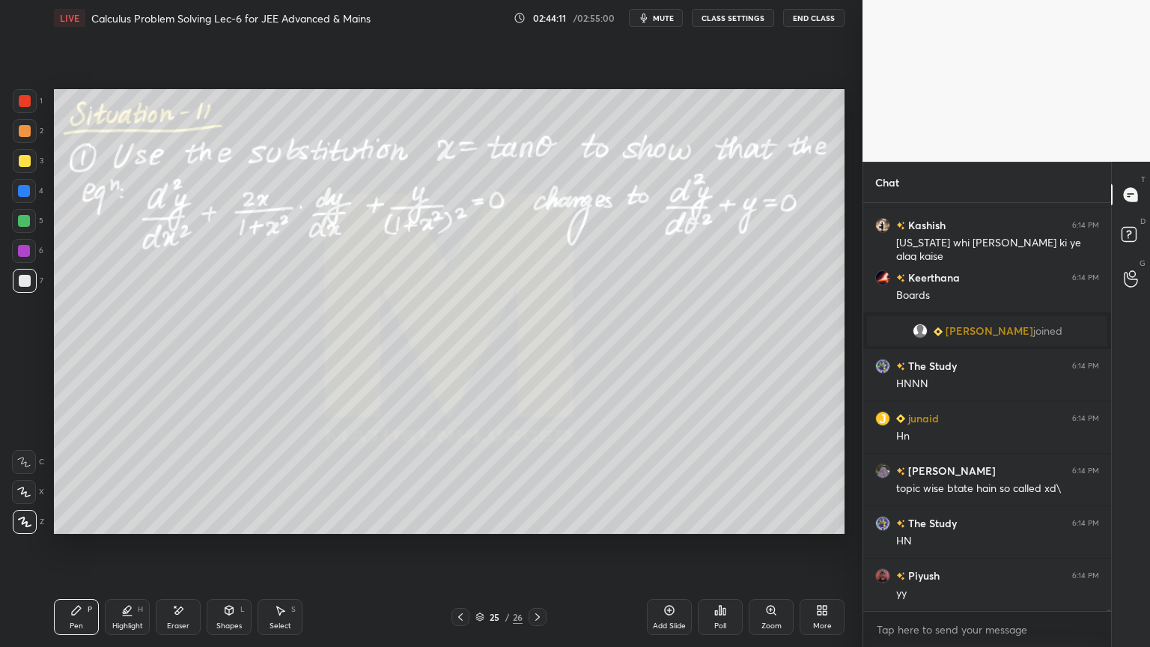
drag, startPoint x: 172, startPoint y: 612, endPoint x: 180, endPoint y: 540, distance: 73.0
click at [172, 613] on icon at bounding box center [178, 610] width 12 height 13
drag, startPoint x: 121, startPoint y: 614, endPoint x: 95, endPoint y: 618, distance: 26.5
click at [120, 614] on div "Highlight H" at bounding box center [127, 617] width 45 height 36
click at [81, 610] on div "Pen P" at bounding box center [76, 617] width 45 height 36
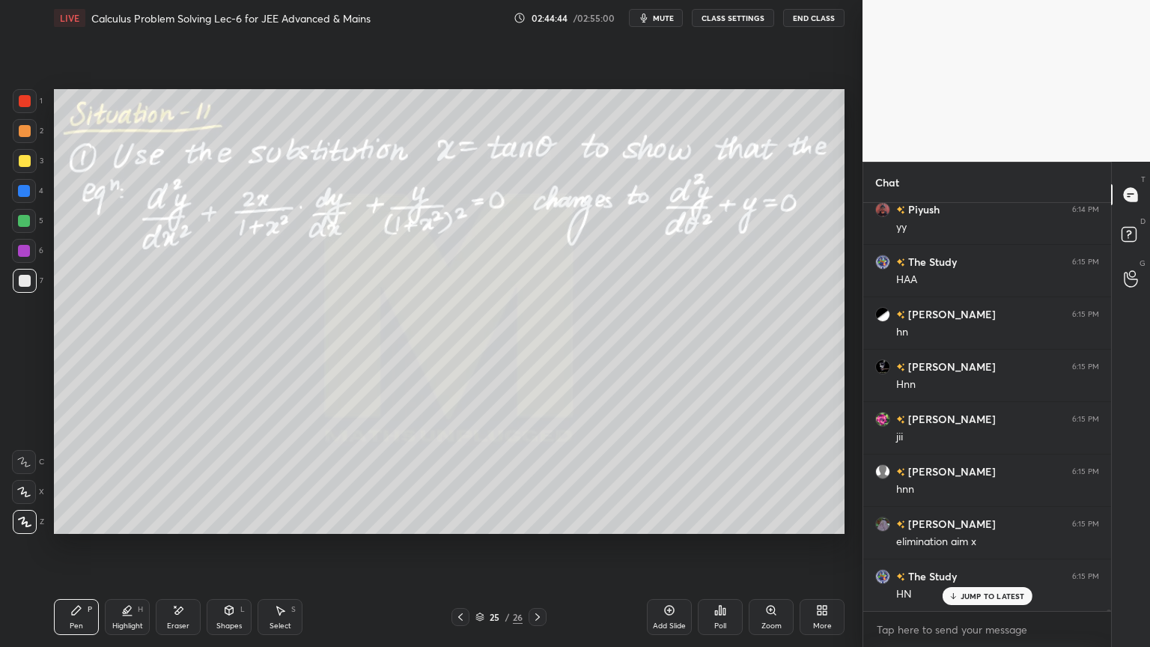
scroll to position [136802, 0]
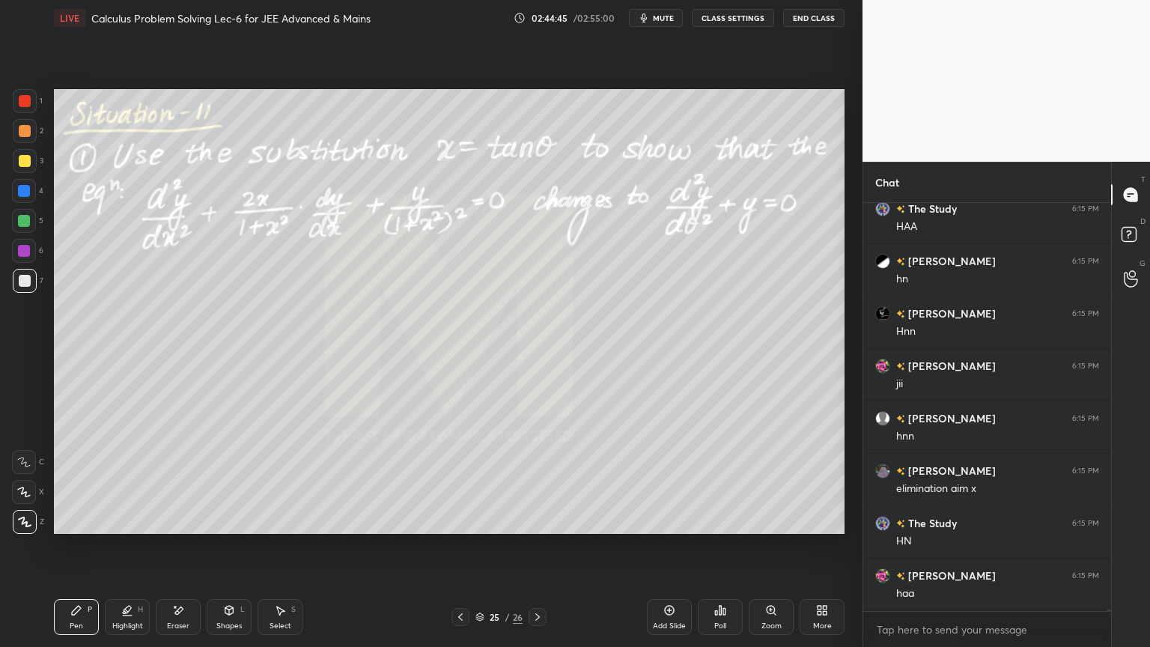
drag, startPoint x: 171, startPoint y: 618, endPoint x: 192, endPoint y: 552, distance: 68.6
click at [171, 618] on div "Eraser" at bounding box center [178, 617] width 45 height 36
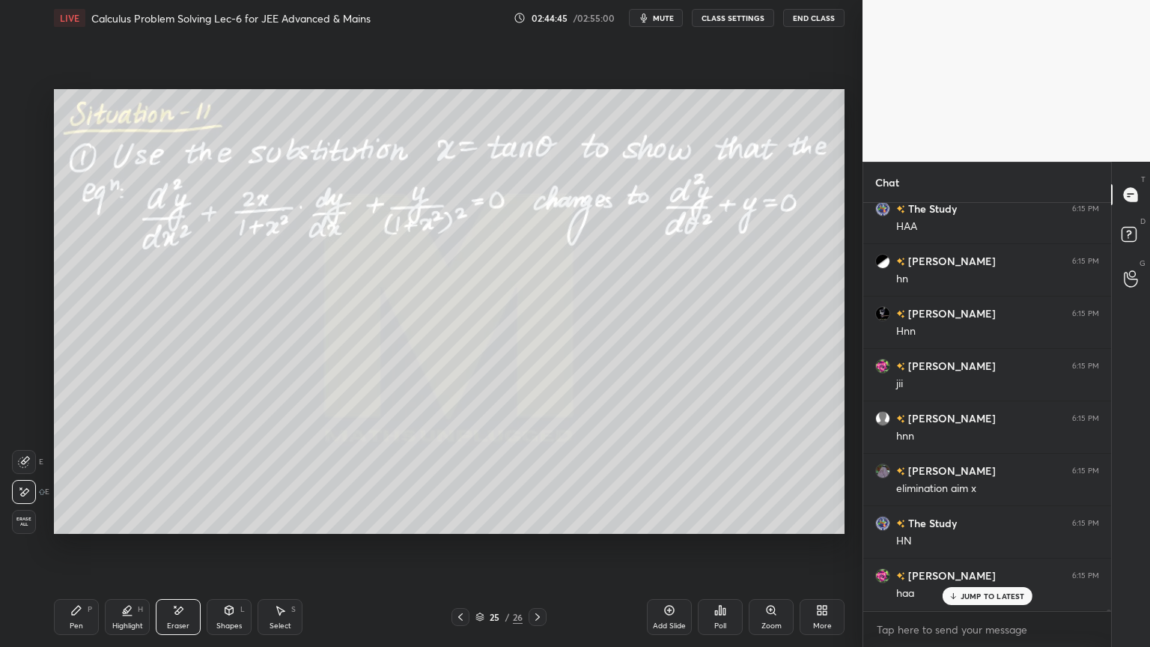
scroll to position [136853, 0]
drag, startPoint x: 82, startPoint y: 611, endPoint x: 100, endPoint y: 552, distance: 62.0
click at [81, 613] on icon at bounding box center [76, 610] width 12 height 12
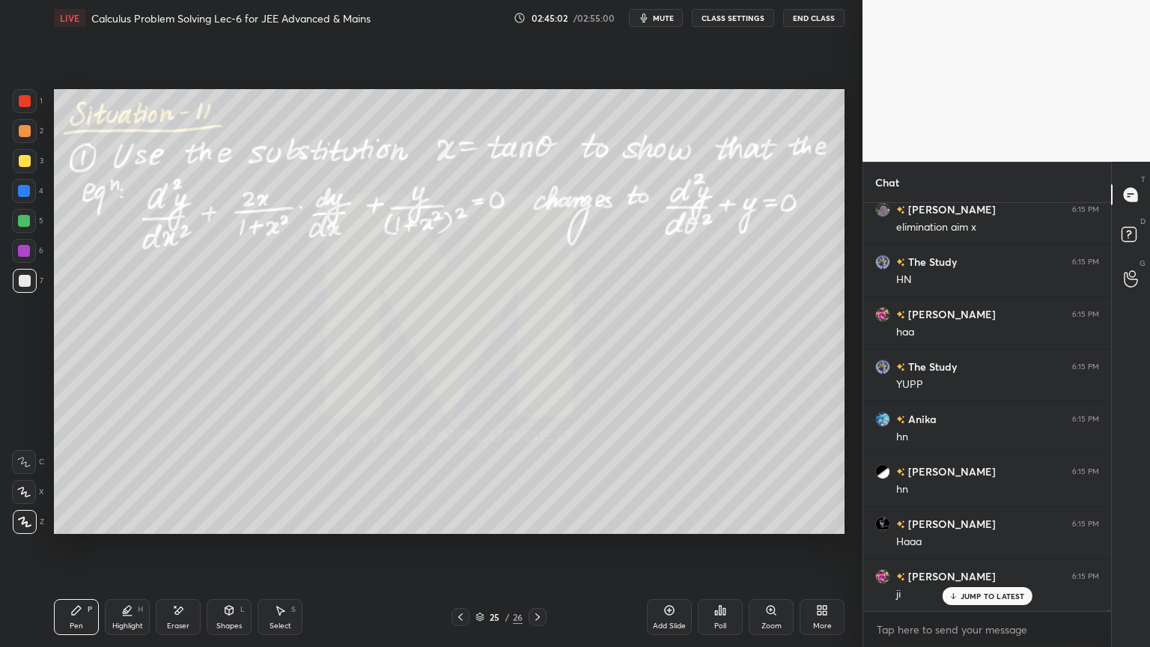
scroll to position [137116, 0]
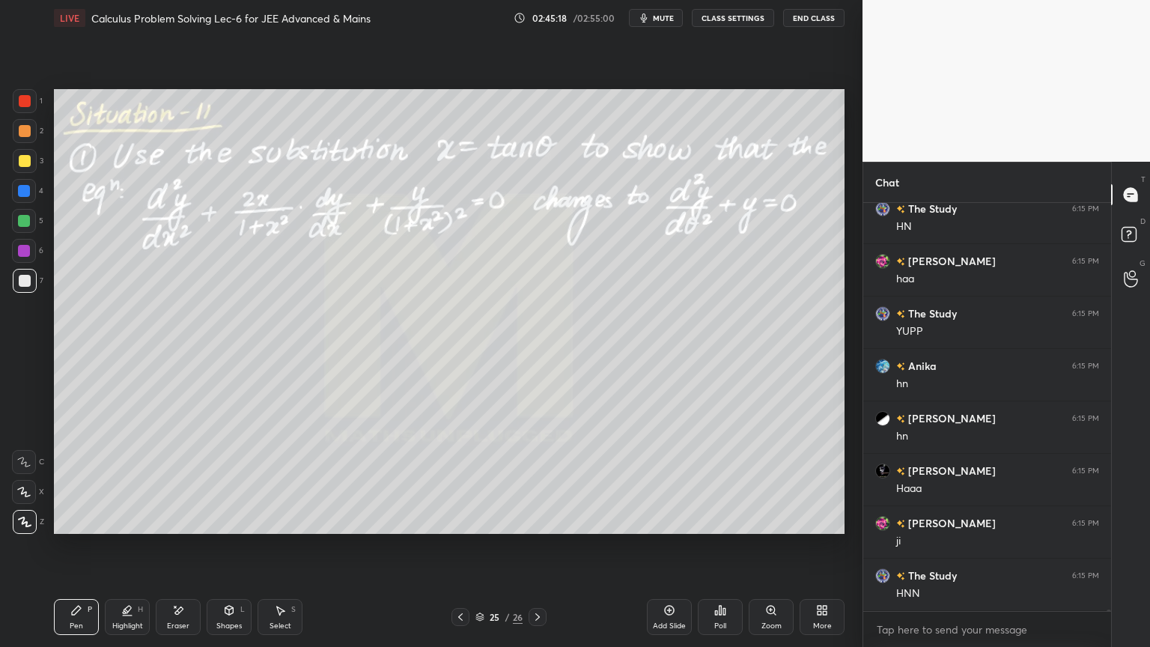
click at [179, 620] on div "Eraser" at bounding box center [178, 617] width 45 height 36
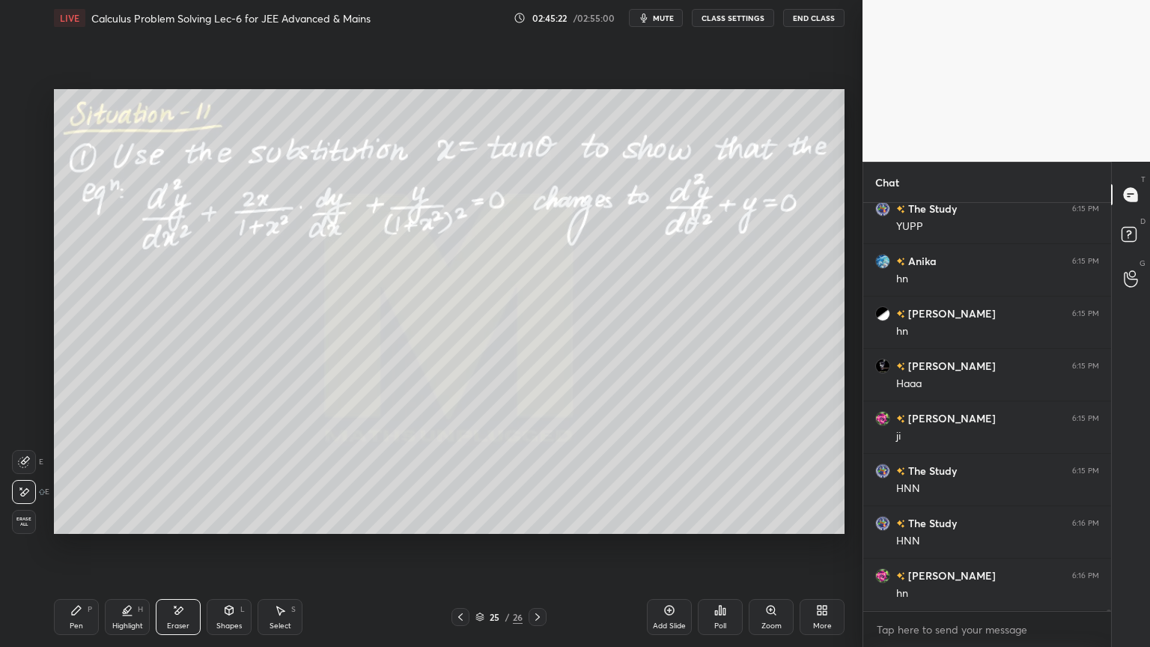
scroll to position [137326, 0]
click at [109, 628] on div "Highlight H" at bounding box center [127, 617] width 45 height 36
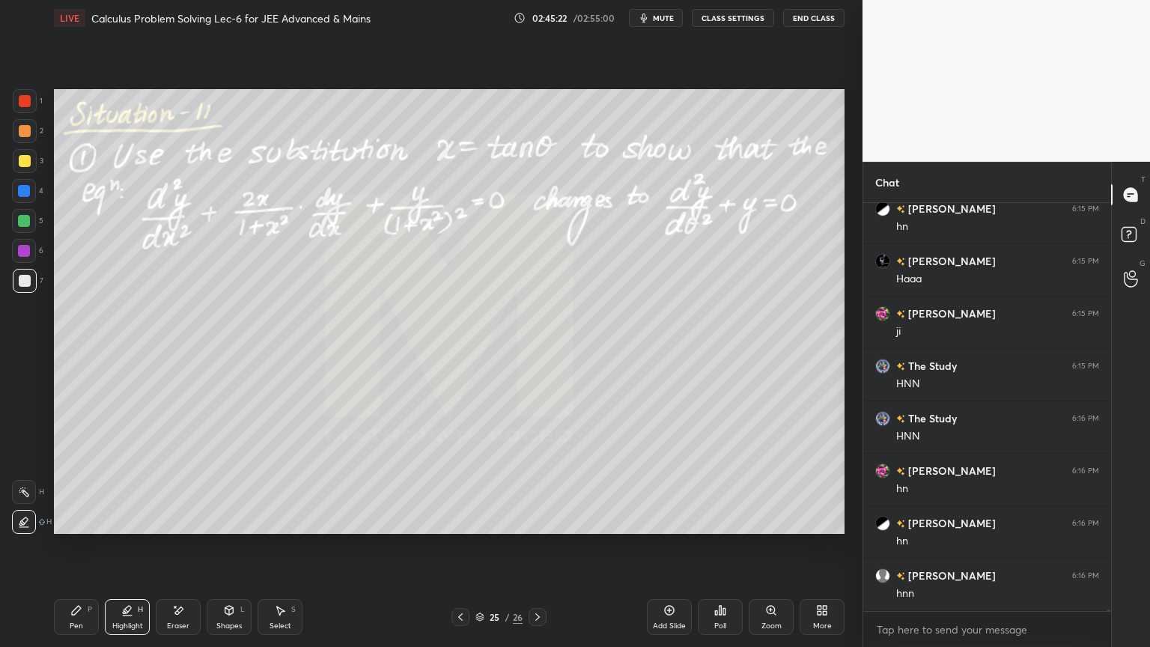
click at [88, 619] on div "Pen P" at bounding box center [76, 617] width 45 height 36
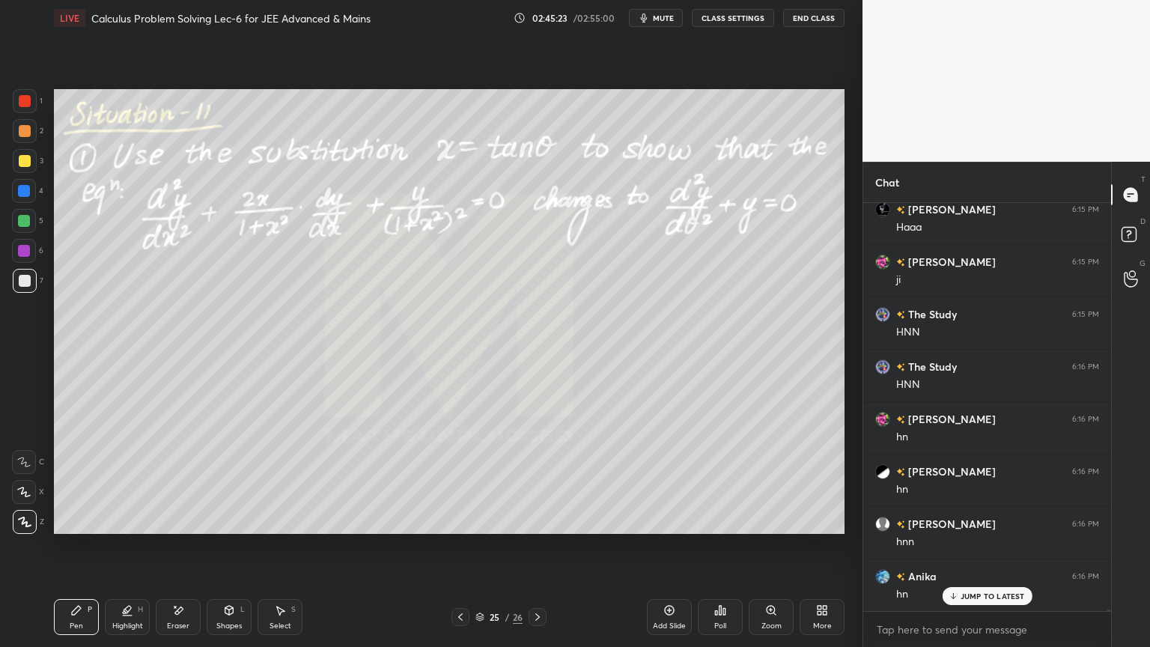
click at [277, 616] on div "Select S" at bounding box center [279, 617] width 45 height 36
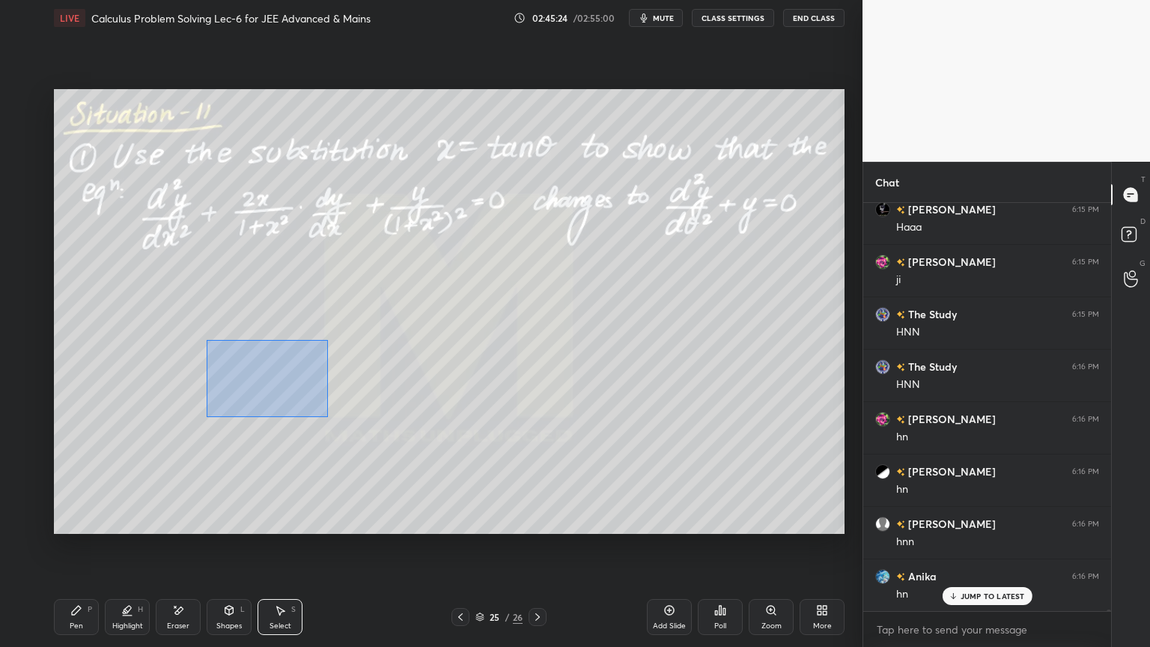
drag, startPoint x: 207, startPoint y: 339, endPoint x: 331, endPoint y: 416, distance: 146.2
click at [331, 416] on div "0 ° Undo Copy Duplicate Duplicate to new slide Delete" at bounding box center [449, 311] width 790 height 445
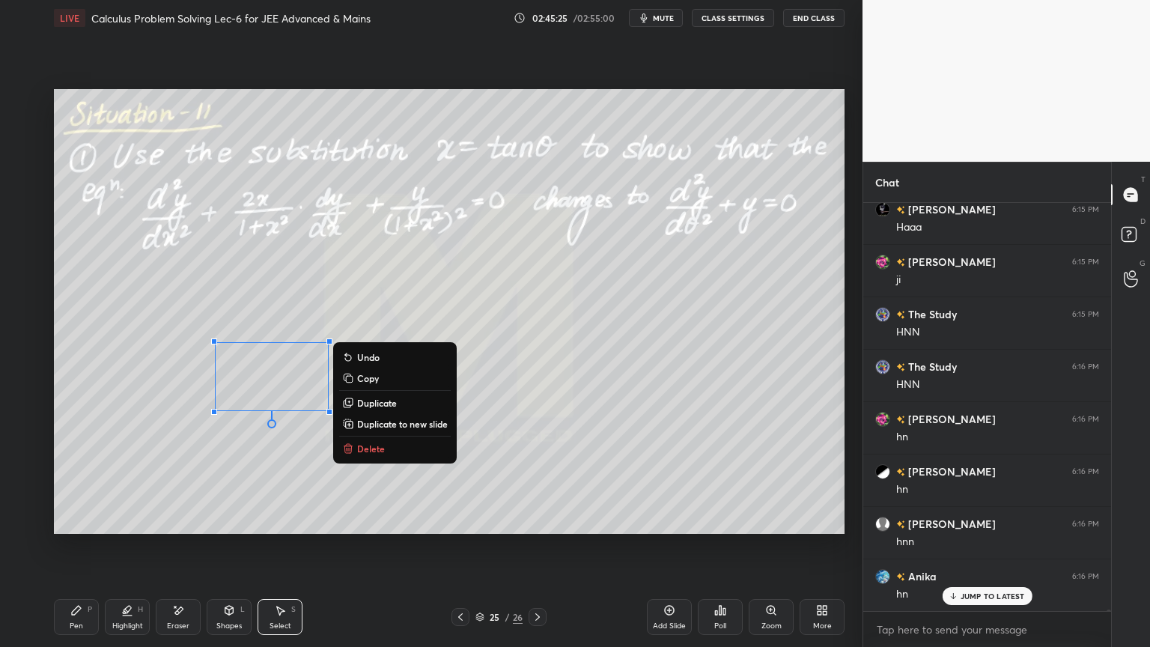
scroll to position [137431, 0]
click at [397, 405] on p "Duplicate" at bounding box center [377, 403] width 40 height 12
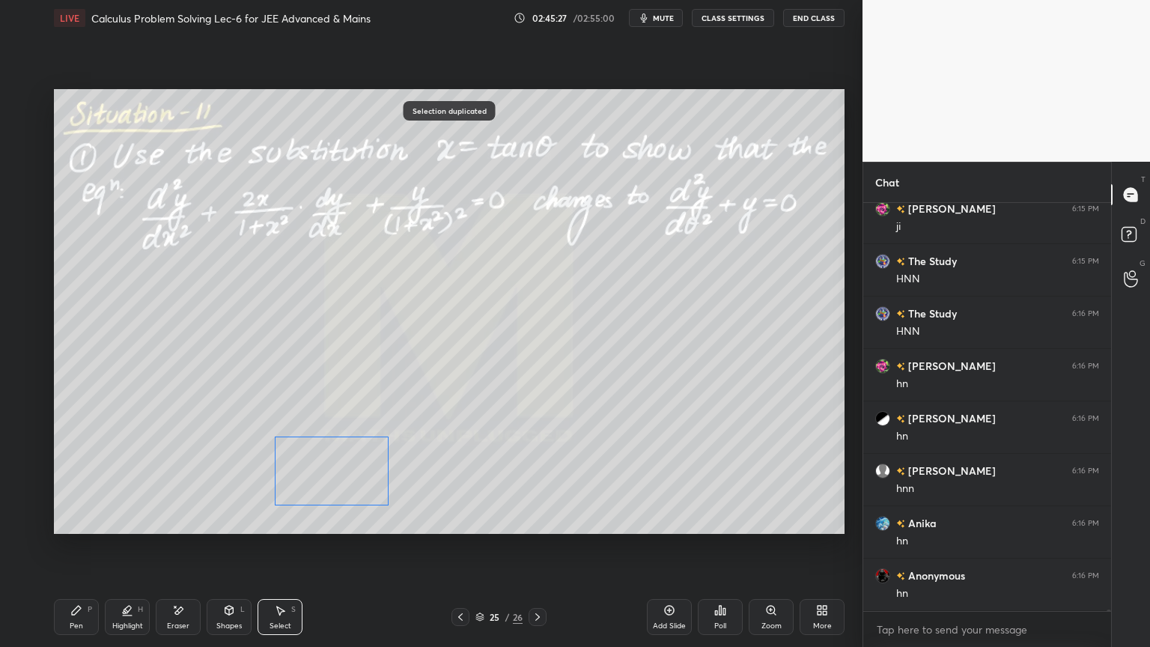
drag, startPoint x: 291, startPoint y: 379, endPoint x: 334, endPoint y: 455, distance: 87.5
click at [334, 455] on div "0 ° Undo Copy Duplicate Duplicate to new slide Delete" at bounding box center [449, 311] width 790 height 445
click at [331, 394] on div "0 ° Undo Copy Duplicate Duplicate to new slide Delete" at bounding box center [449, 311] width 790 height 445
click at [79, 615] on icon at bounding box center [76, 610] width 12 height 12
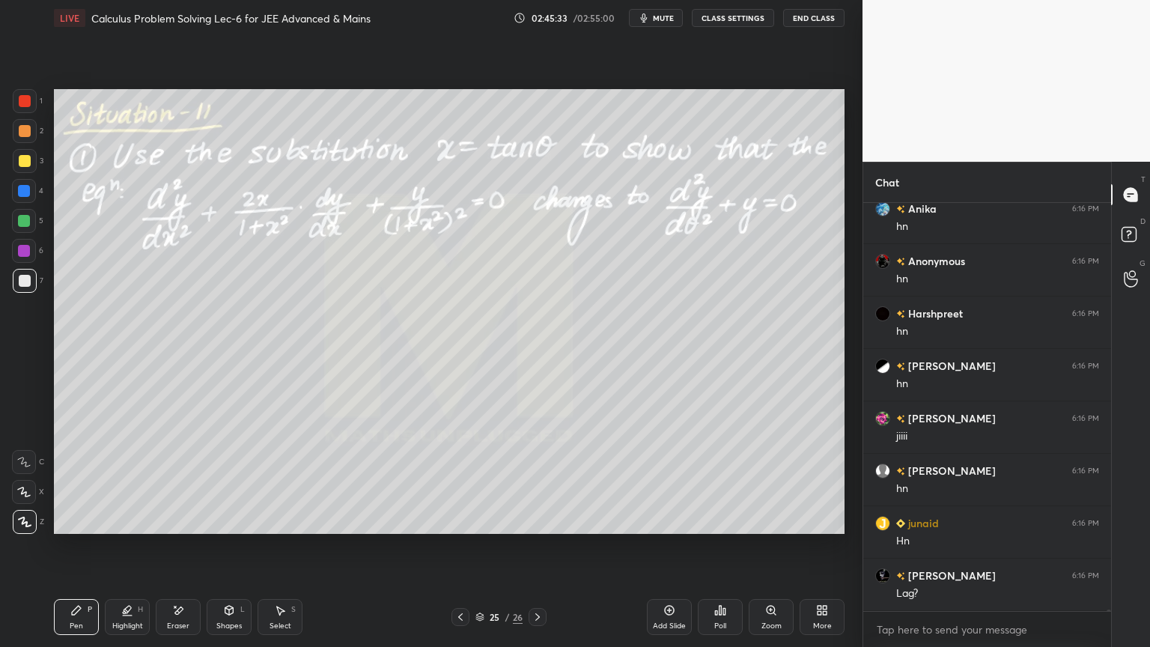
scroll to position [137797, 0]
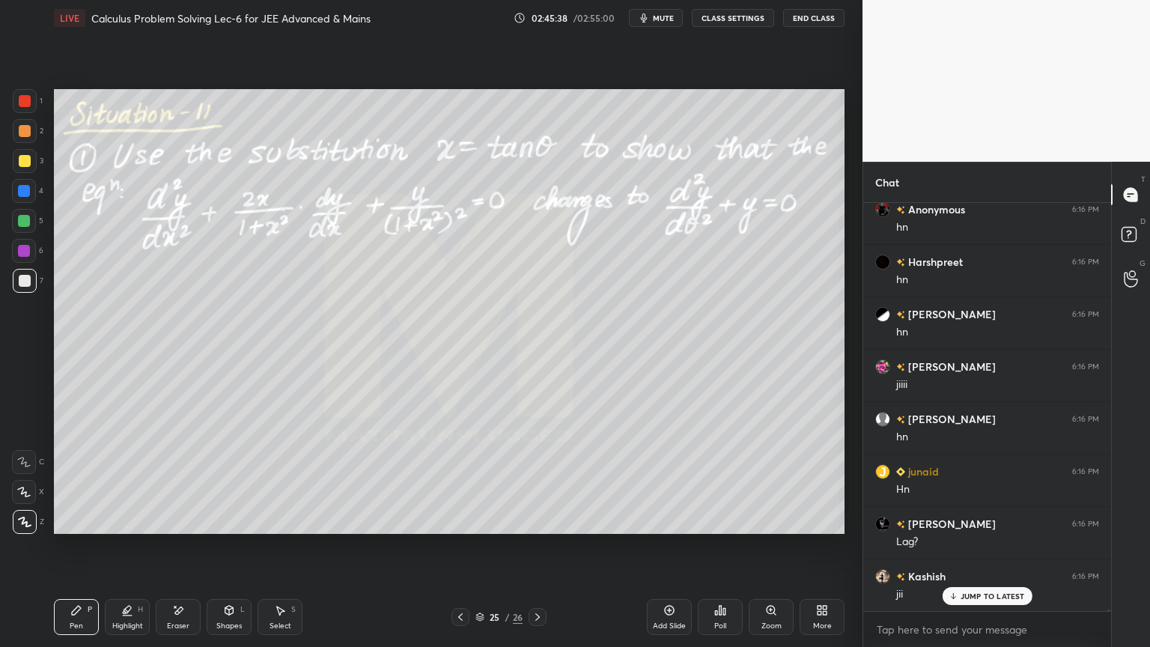
drag, startPoint x: 180, startPoint y: 618, endPoint x: 215, endPoint y: 594, distance: 41.9
click at [180, 618] on div "Eraser" at bounding box center [178, 617] width 45 height 36
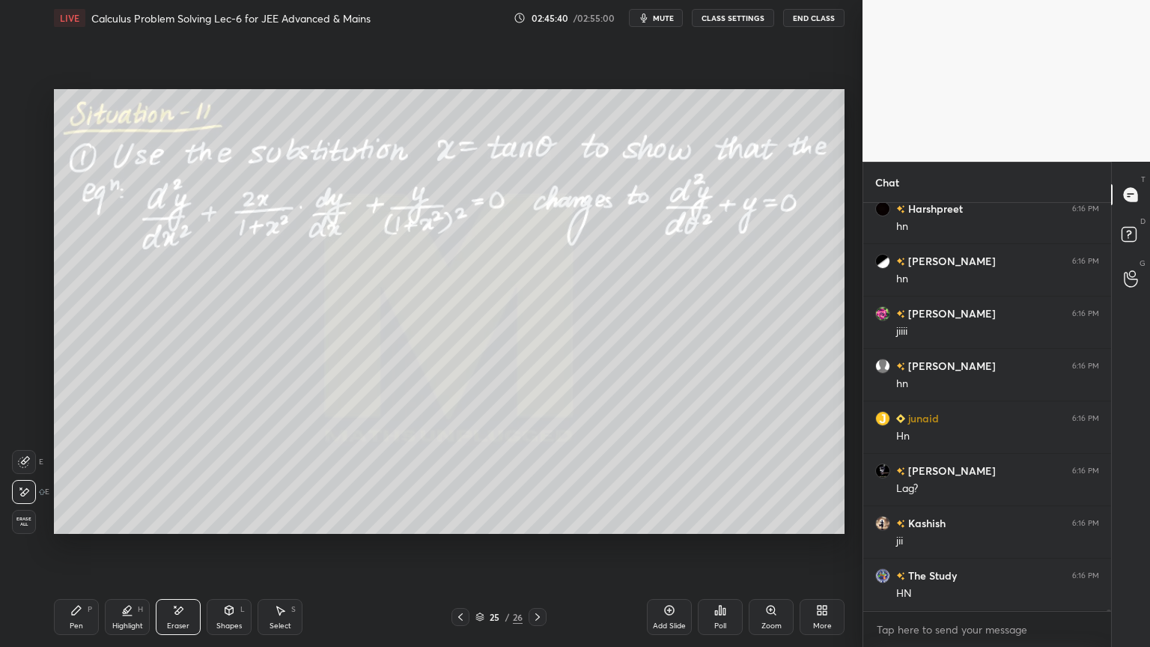
drag, startPoint x: 87, startPoint y: 617, endPoint x: 222, endPoint y: 534, distance: 157.9
click at [88, 618] on div "Pen P" at bounding box center [76, 617] width 45 height 36
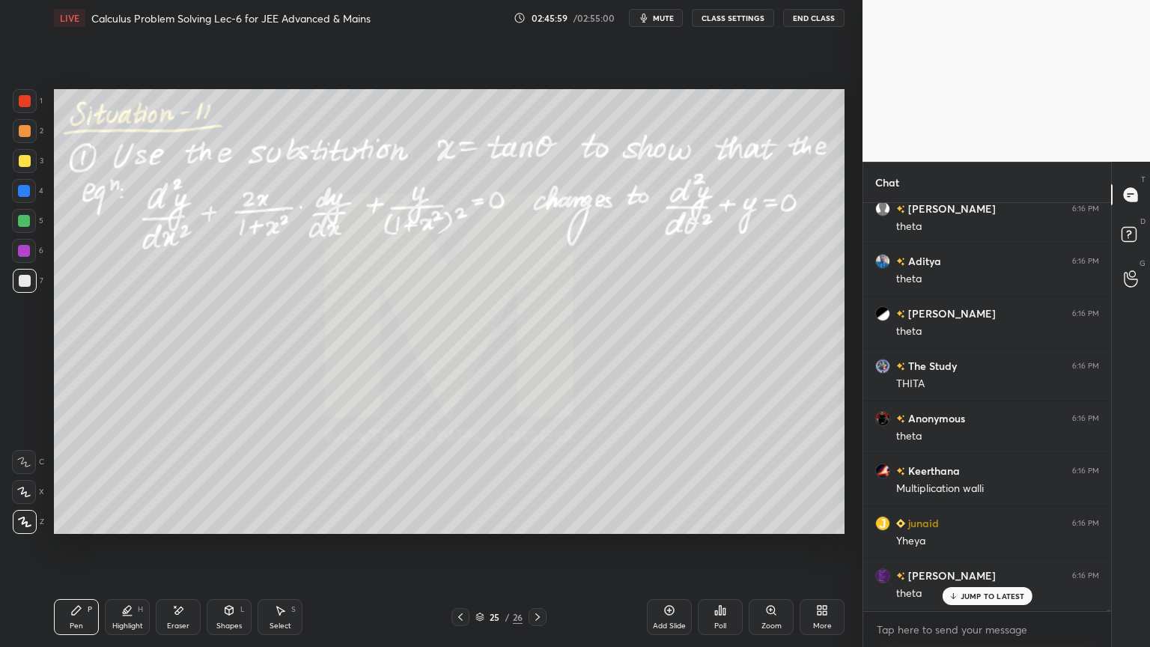
scroll to position [138635, 0]
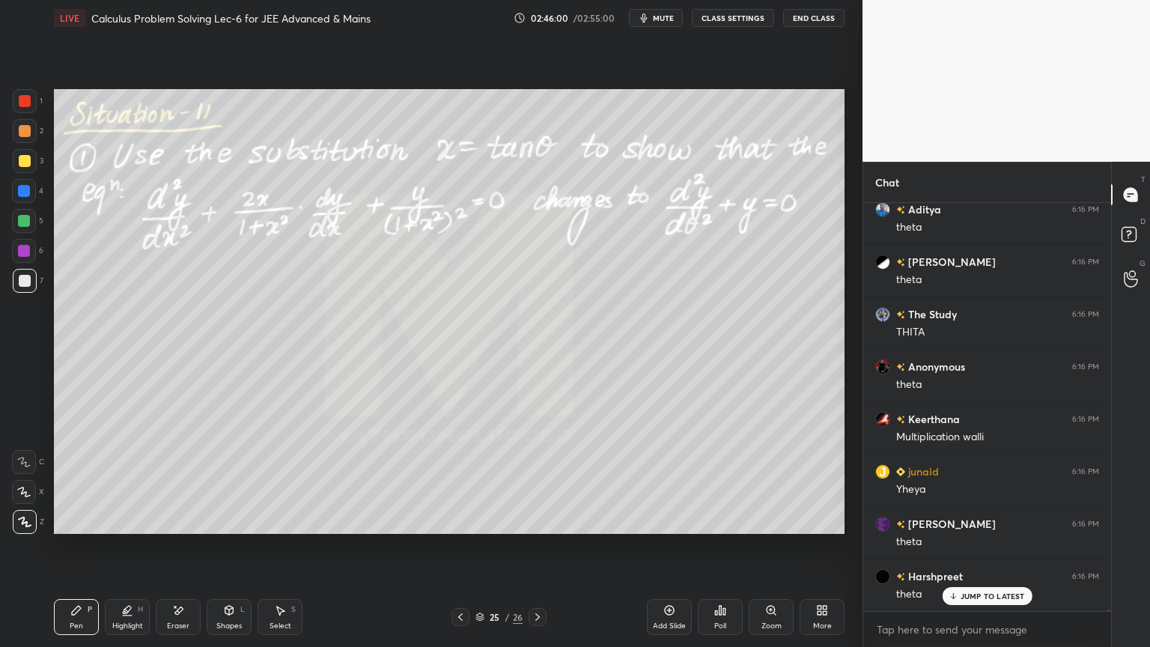
drag, startPoint x: 189, startPoint y: 615, endPoint x: 204, endPoint y: 582, distance: 35.5
click at [186, 617] on div "Eraser" at bounding box center [178, 617] width 45 height 36
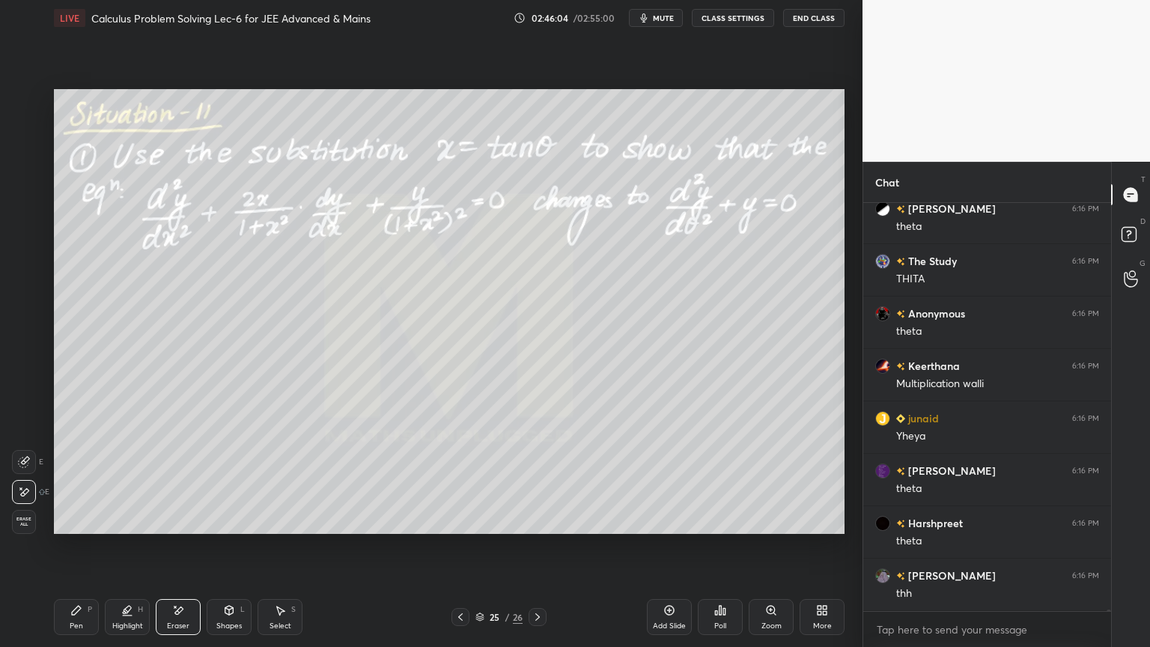
drag, startPoint x: 114, startPoint y: 611, endPoint x: 68, endPoint y: 620, distance: 46.5
click at [112, 612] on div "Highlight H" at bounding box center [127, 617] width 45 height 36
click at [69, 620] on div "Pen P" at bounding box center [76, 617] width 45 height 36
click at [186, 605] on div "Eraser" at bounding box center [178, 617] width 45 height 36
click at [92, 612] on div "Pen P" at bounding box center [76, 617] width 45 height 36
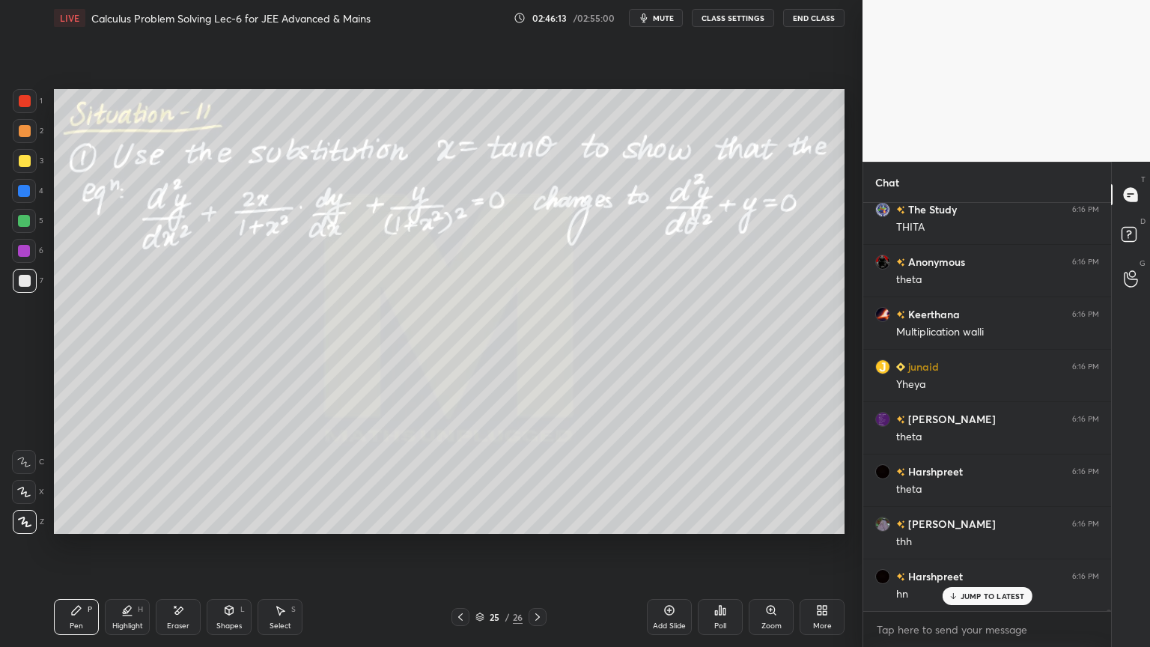
scroll to position [138793, 0]
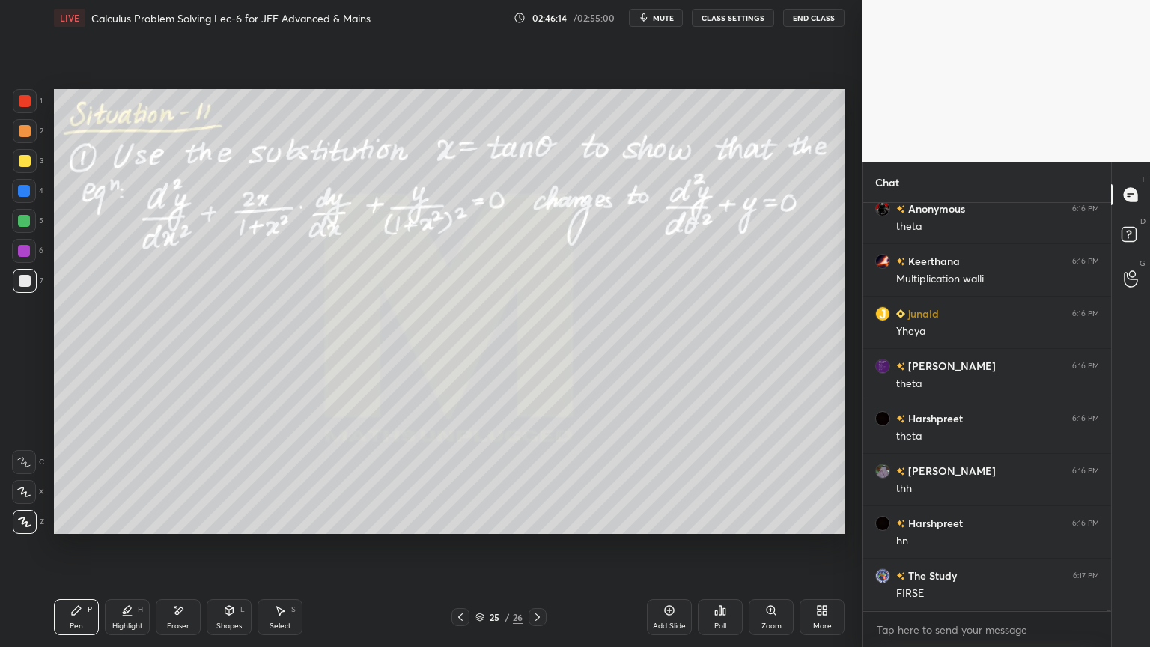
drag, startPoint x: 183, startPoint y: 621, endPoint x: 296, endPoint y: 539, distance: 140.0
click at [180, 619] on div "Eraser" at bounding box center [178, 617] width 45 height 36
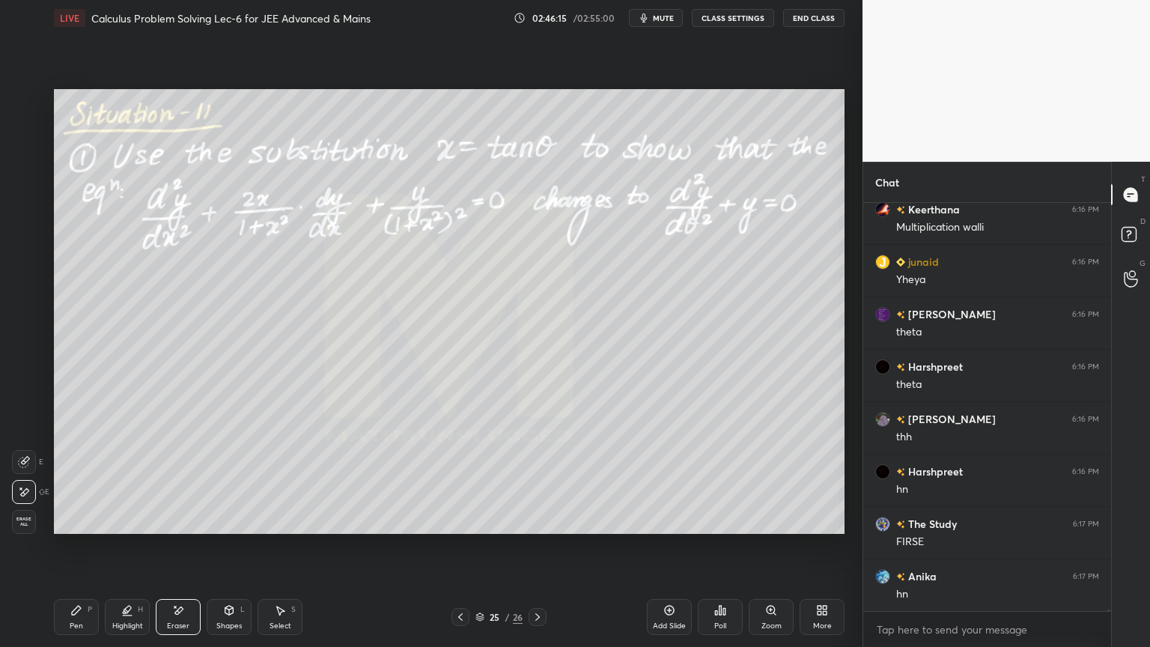
drag, startPoint x: 83, startPoint y: 618, endPoint x: 119, endPoint y: 597, distance: 41.2
click at [79, 620] on div "Pen P" at bounding box center [76, 617] width 45 height 36
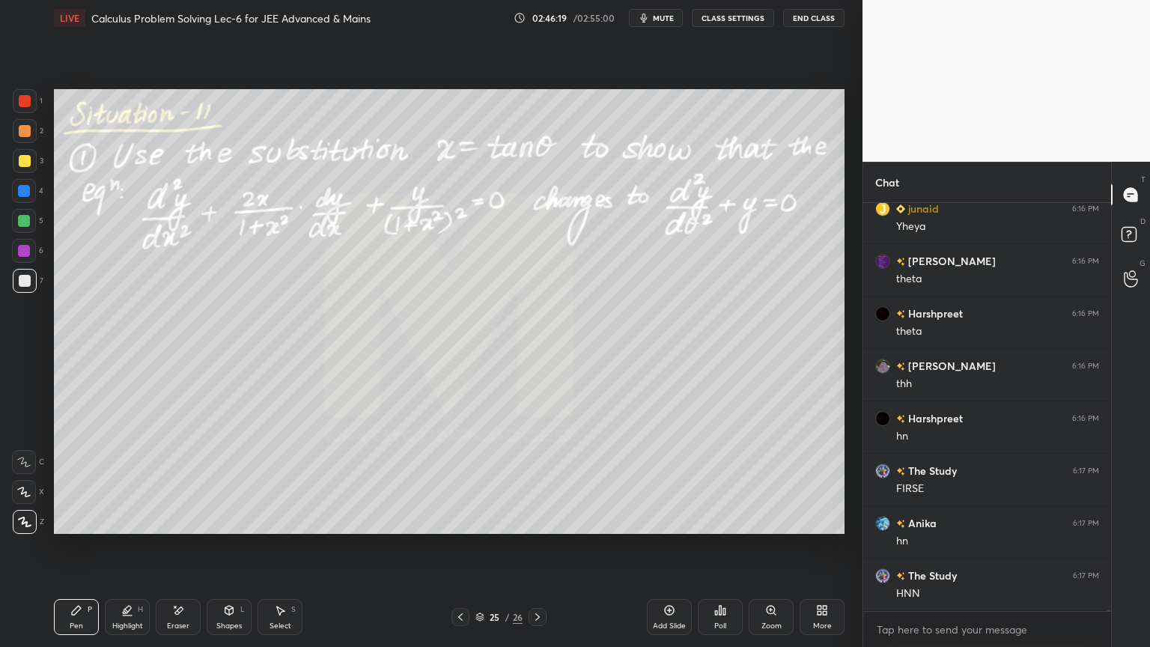
click at [175, 616] on div "Eraser" at bounding box center [178, 617] width 45 height 36
click at [89, 616] on div "Pen P" at bounding box center [76, 617] width 45 height 36
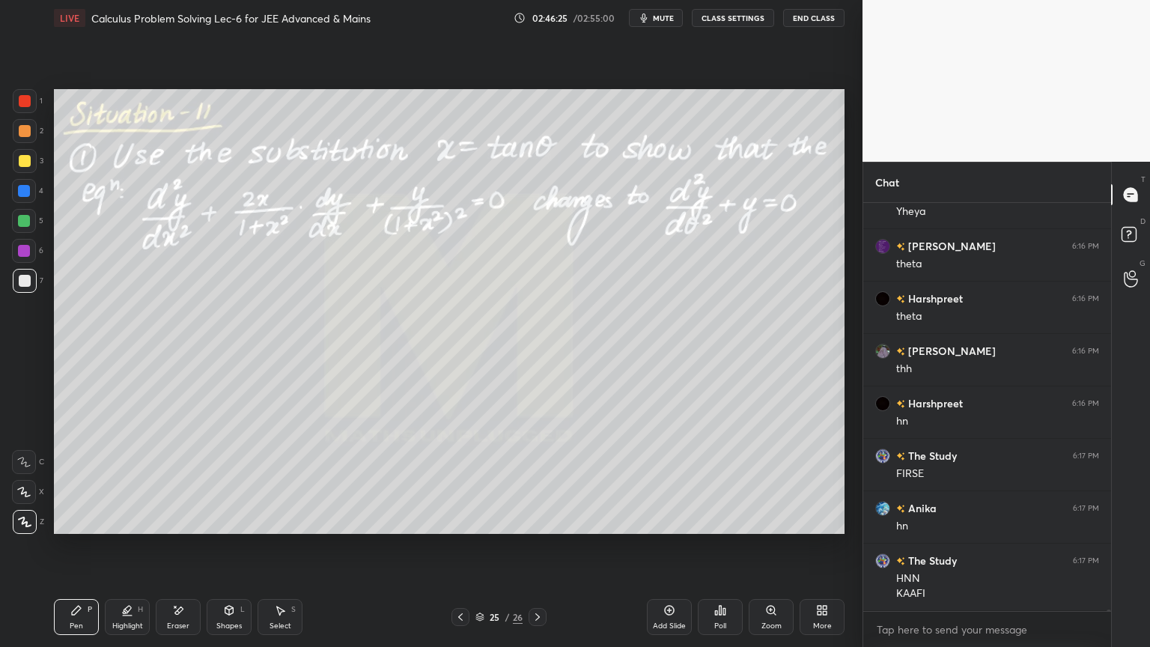
drag, startPoint x: 182, startPoint y: 624, endPoint x: 318, endPoint y: 545, distance: 157.3
click at [182, 623] on div "Eraser" at bounding box center [178, 625] width 22 height 7
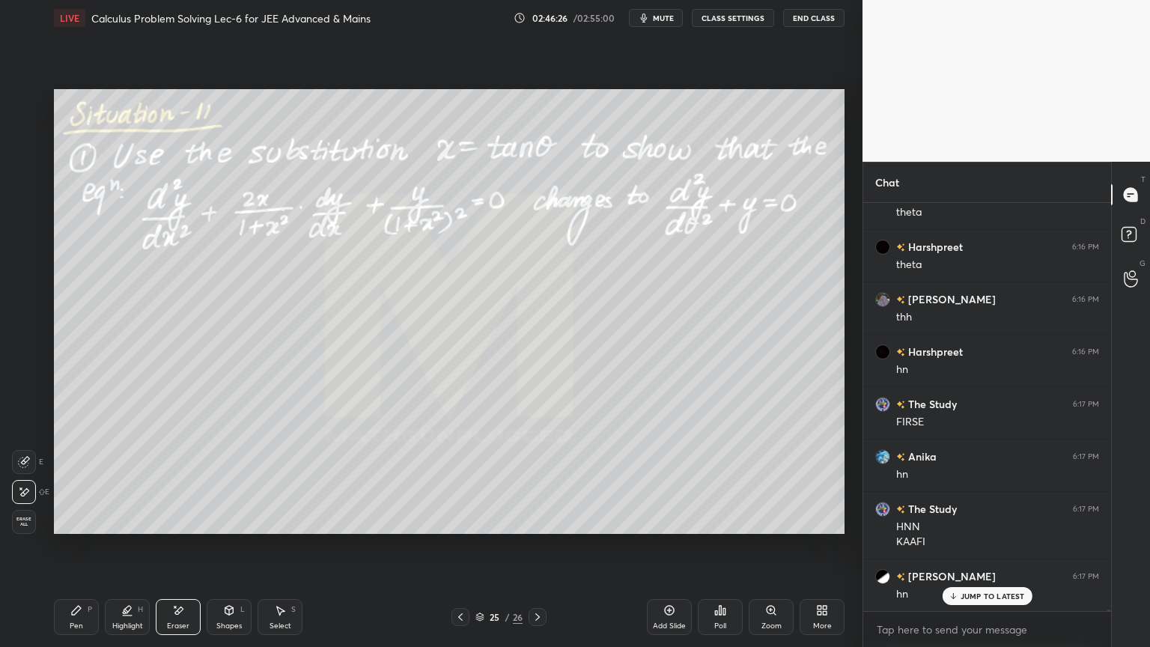
click at [132, 609] on div "Highlight H" at bounding box center [127, 617] width 45 height 36
click at [88, 606] on div "Pen P" at bounding box center [76, 617] width 45 height 36
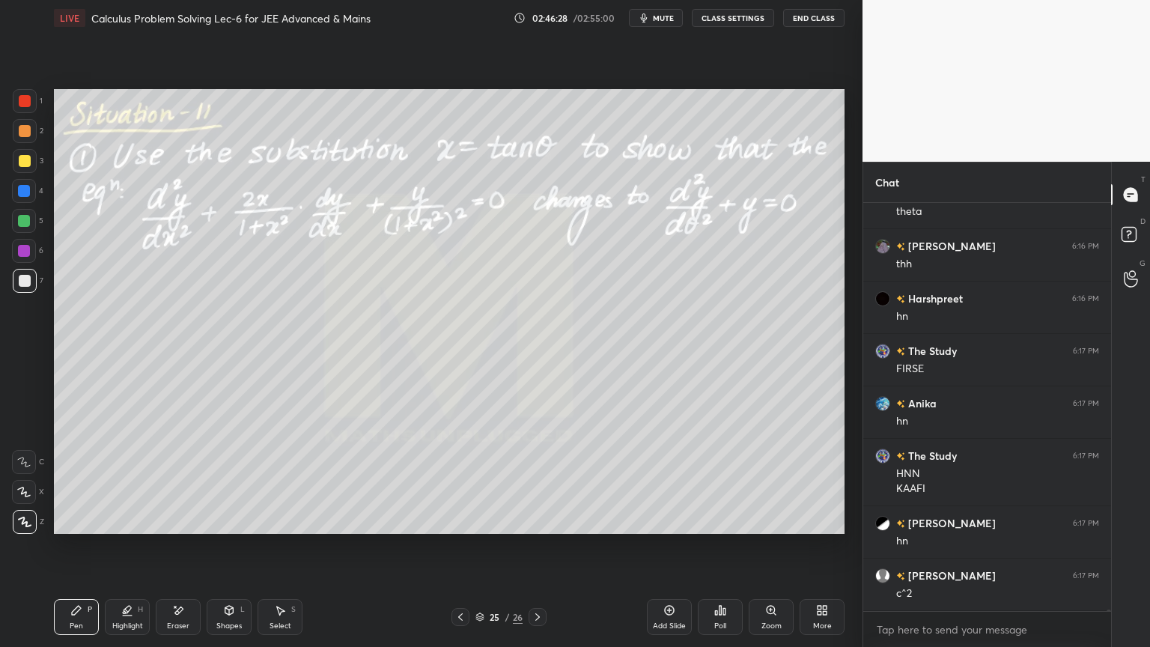
click at [275, 616] on div "Select S" at bounding box center [279, 617] width 45 height 36
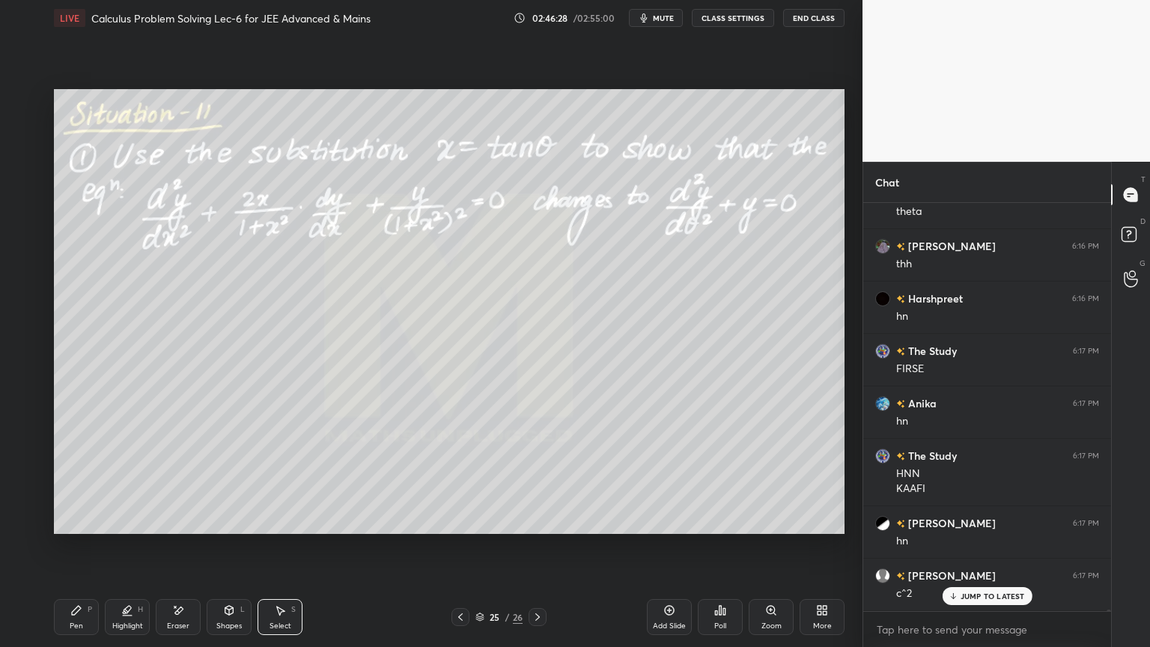
scroll to position [139069, 0]
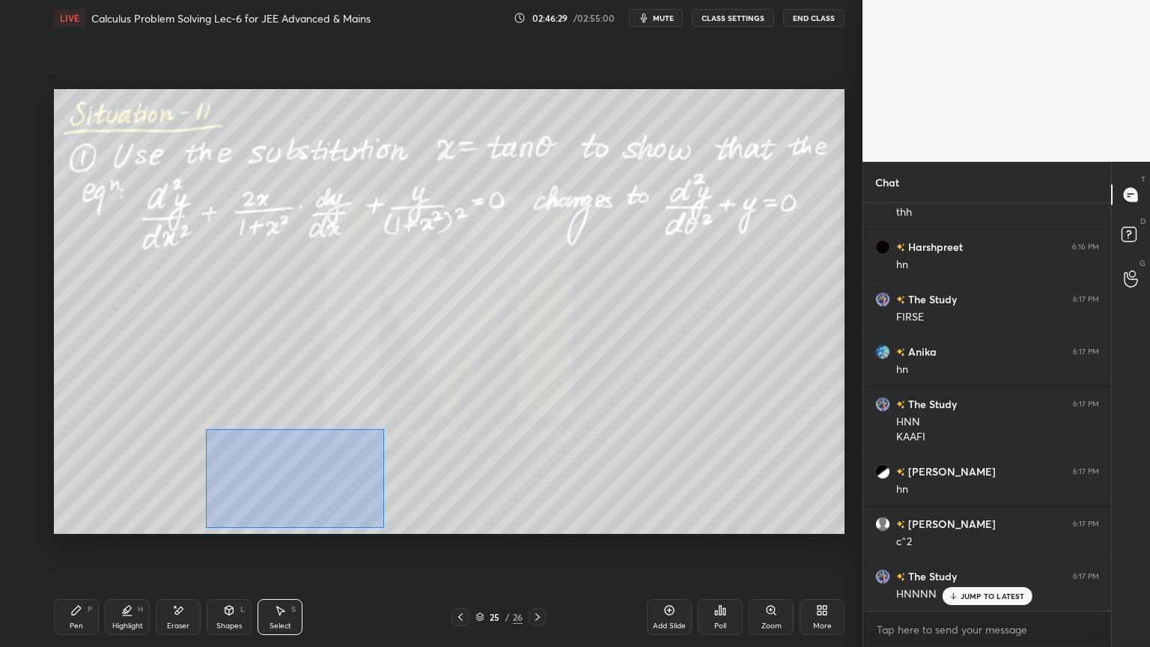
drag, startPoint x: 206, startPoint y: 428, endPoint x: 400, endPoint y: 507, distance: 209.5
click at [464, 534] on div "0 ° Undo Copy Duplicate Duplicate to new slide Delete Setting up your live clas…" at bounding box center [449, 311] width 802 height 551
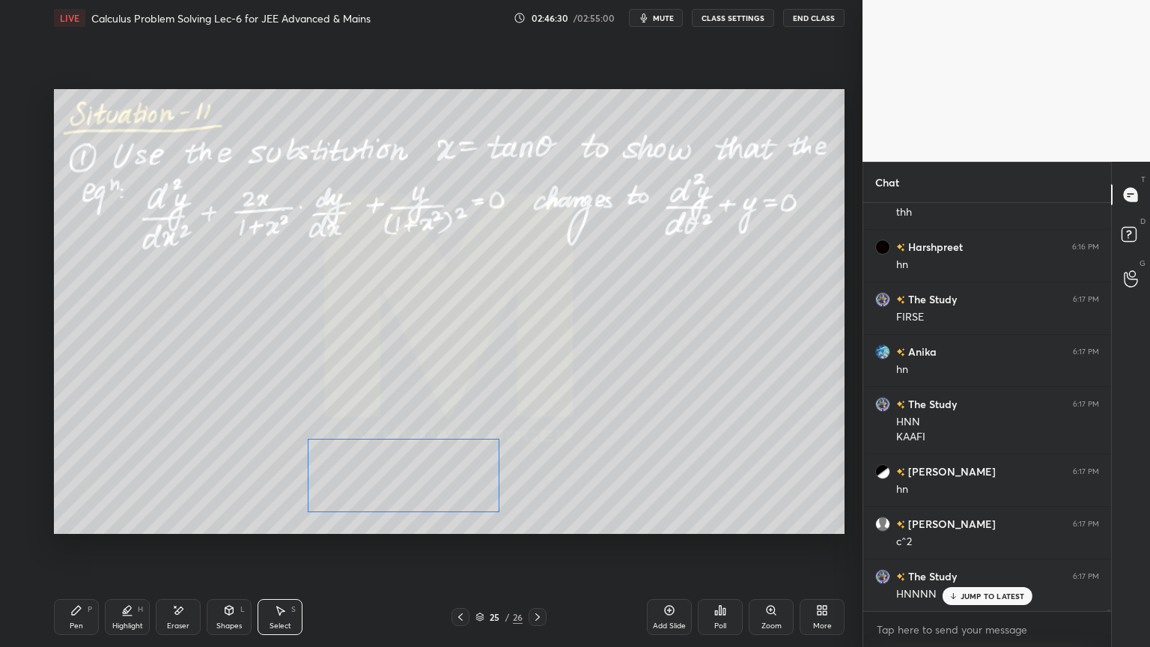
drag, startPoint x: 347, startPoint y: 474, endPoint x: 425, endPoint y: 460, distance: 79.0
click at [437, 475] on div "0 ° Undo Copy Duplicate Duplicate to new slide Delete" at bounding box center [449, 311] width 790 height 445
drag, startPoint x: 423, startPoint y: 403, endPoint x: 344, endPoint y: 481, distance: 110.6
click at [422, 403] on div "0 ° Undo Copy Duplicate Duplicate to new slide Delete" at bounding box center [449, 311] width 790 height 445
drag, startPoint x: 79, startPoint y: 608, endPoint x: 87, endPoint y: 603, distance: 9.1
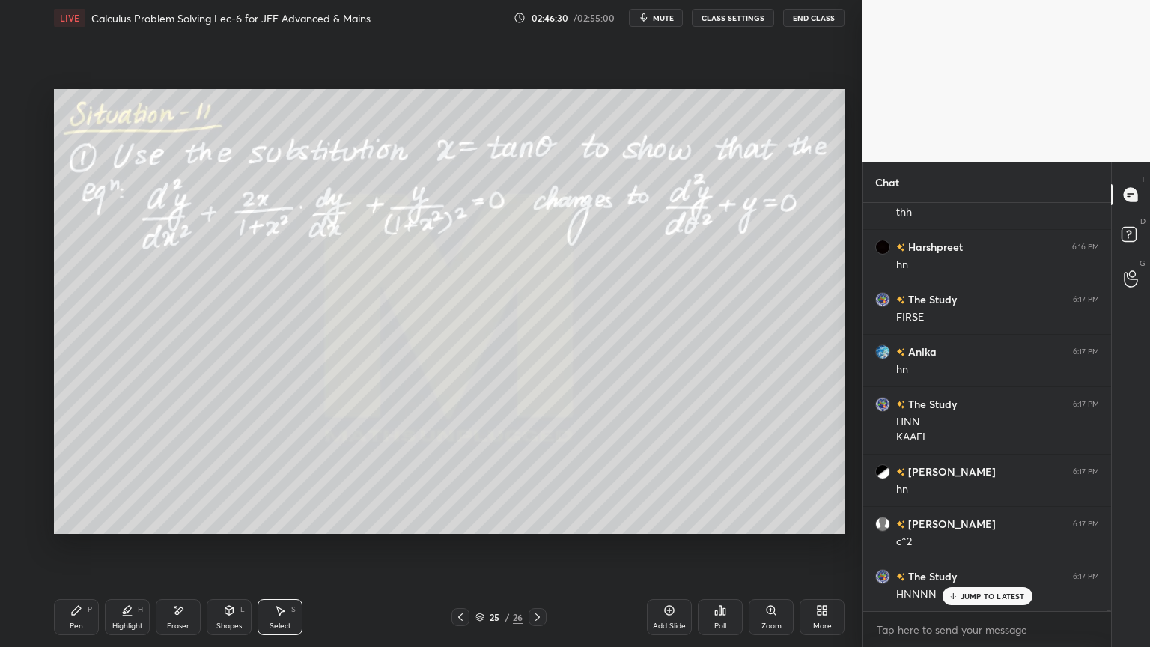
click at [80, 610] on icon at bounding box center [76, 610] width 12 height 12
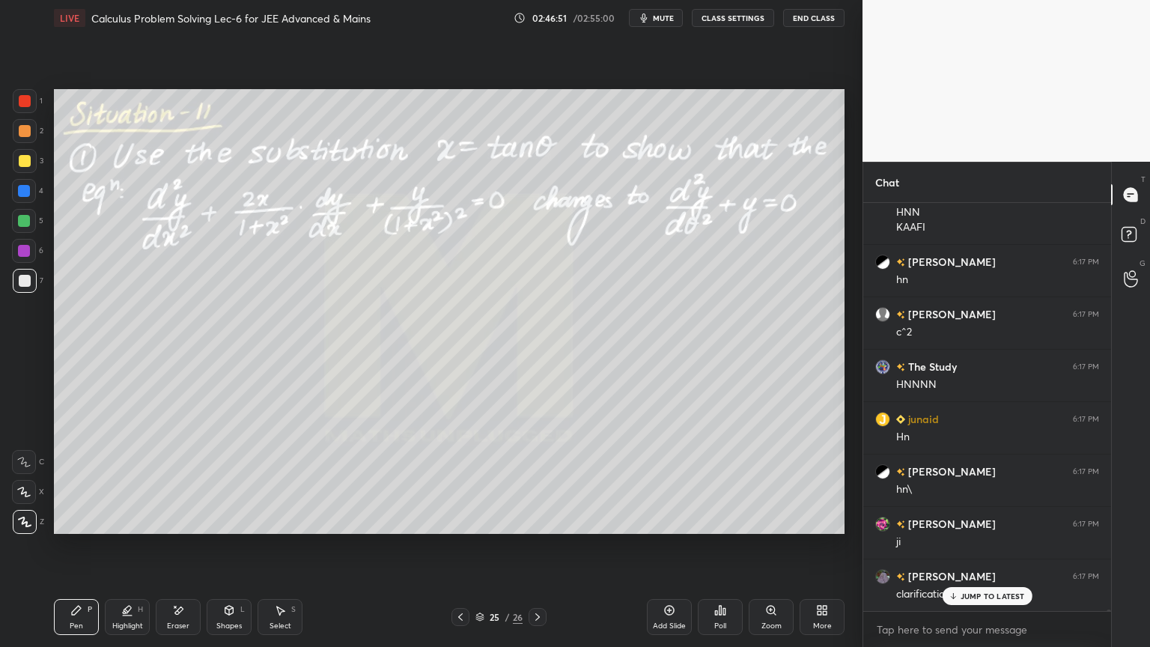
scroll to position [139332, 0]
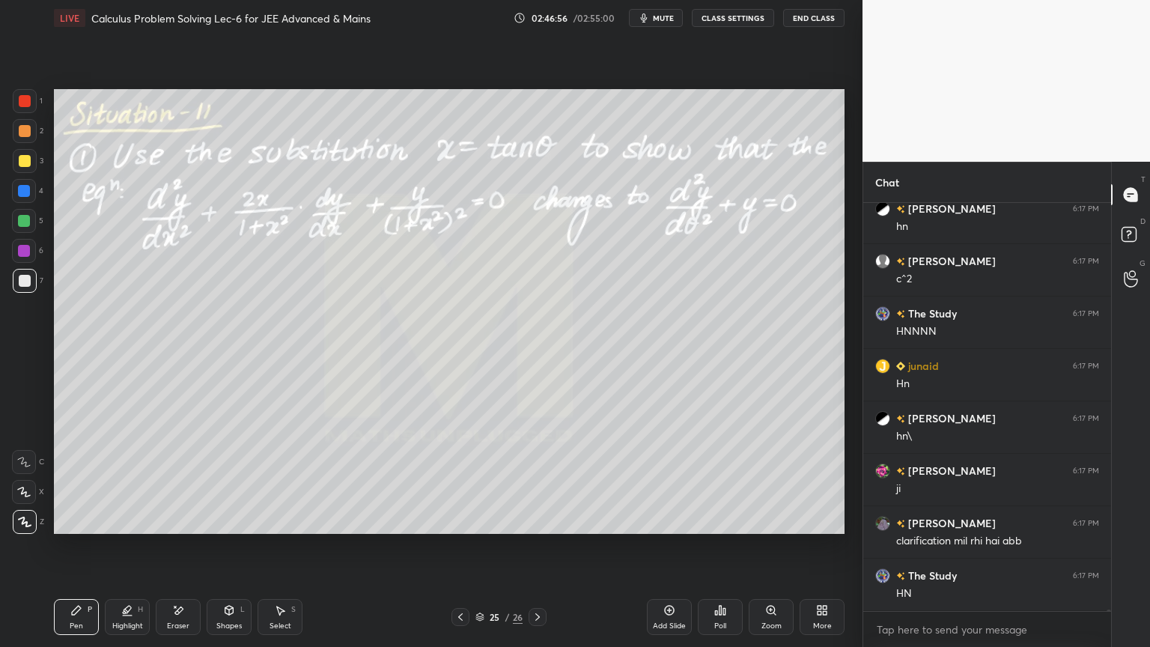
drag, startPoint x: 169, startPoint y: 621, endPoint x: 174, endPoint y: 615, distance: 8.0
click at [169, 620] on div "Eraser" at bounding box center [178, 617] width 45 height 36
drag, startPoint x: 109, startPoint y: 630, endPoint x: 92, endPoint y: 622, distance: 18.8
click at [111, 629] on div "Highlight H" at bounding box center [127, 617] width 45 height 36
drag, startPoint x: 87, startPoint y: 618, endPoint x: 213, endPoint y: 557, distance: 140.6
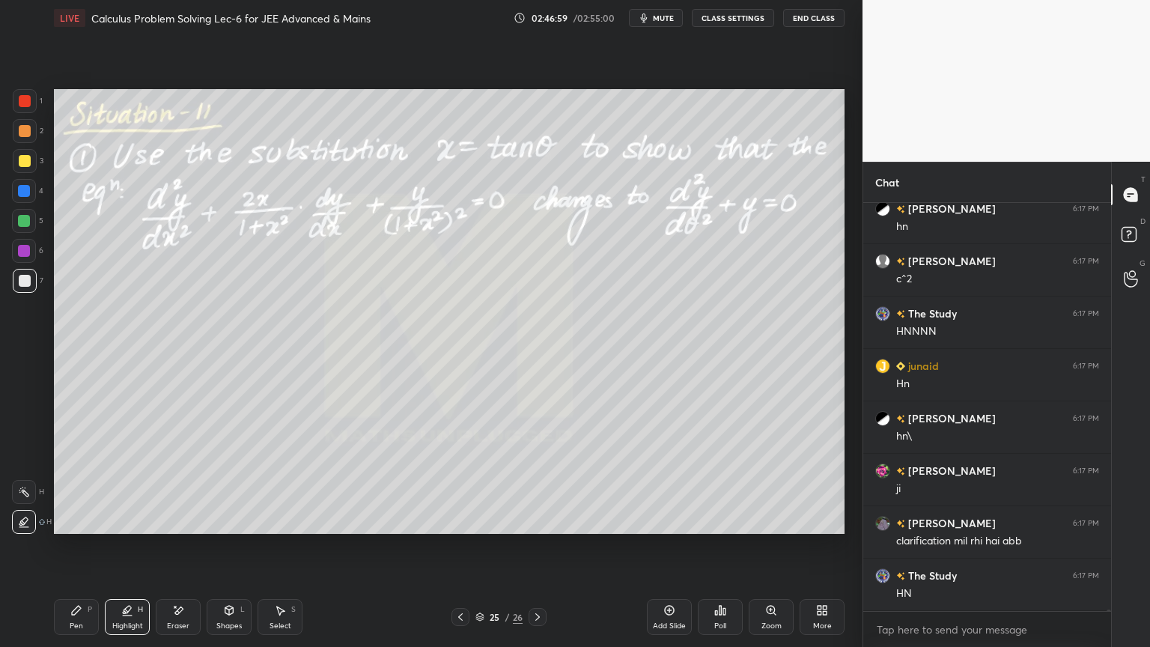
click at [85, 618] on div "Pen P" at bounding box center [76, 617] width 45 height 36
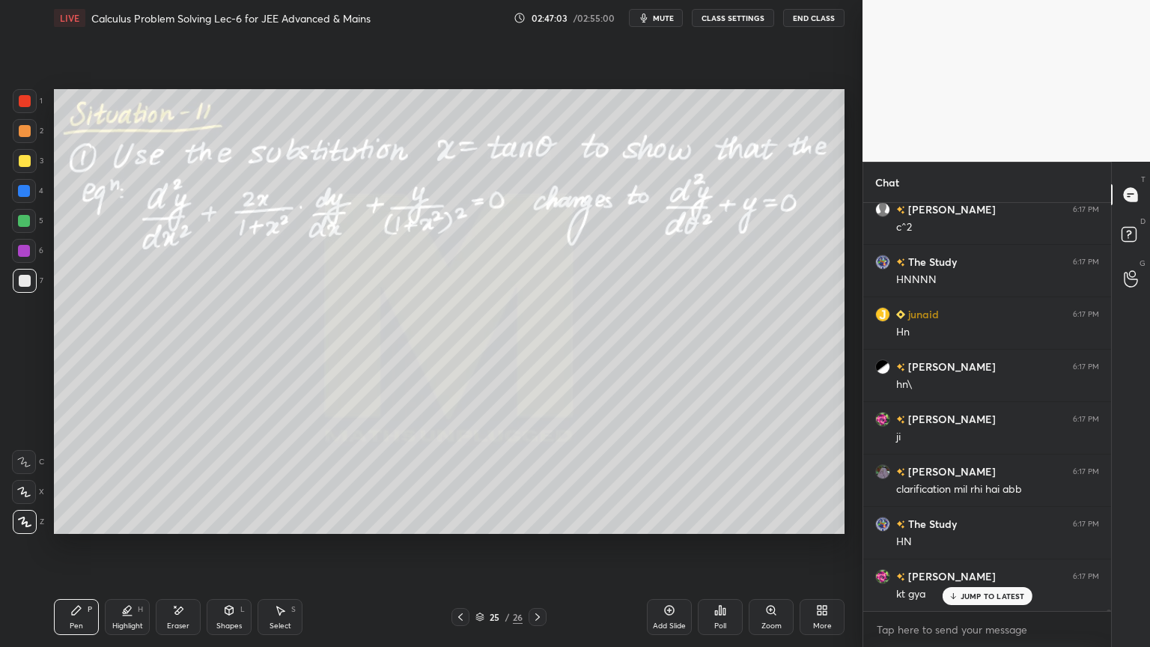
click at [175, 624] on div "Eraser" at bounding box center [178, 625] width 22 height 7
drag, startPoint x: 87, startPoint y: 620, endPoint x: 135, endPoint y: 591, distance: 56.4
click at [85, 620] on div "Pen P" at bounding box center [76, 617] width 45 height 36
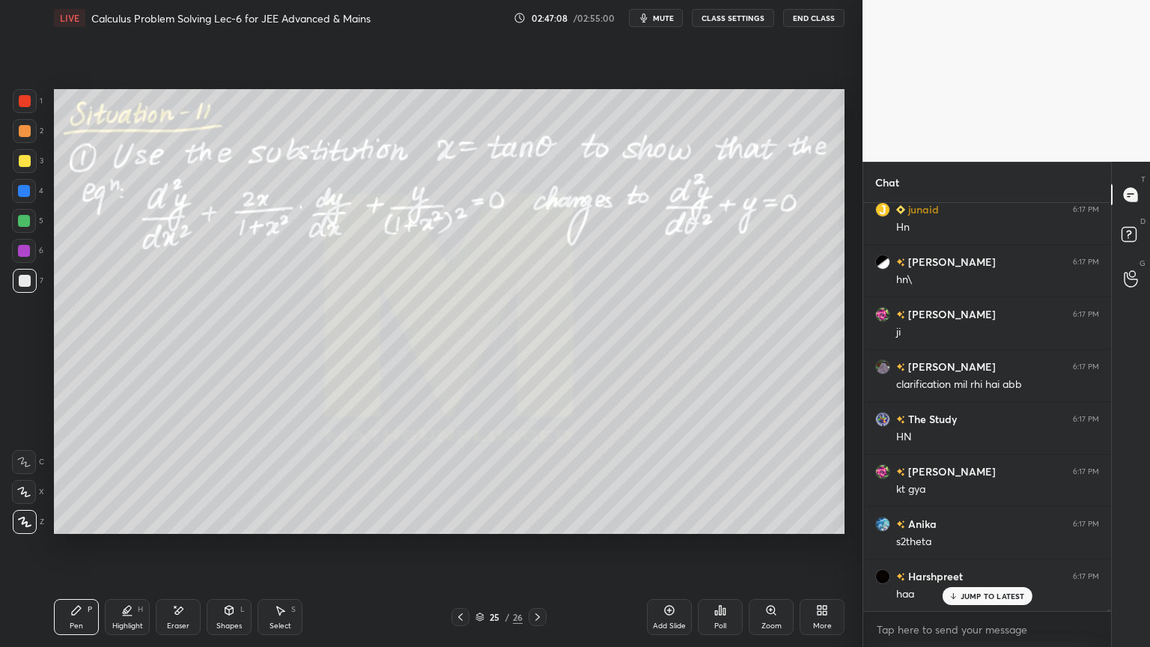
click at [288, 614] on div "Select S" at bounding box center [279, 617] width 45 height 36
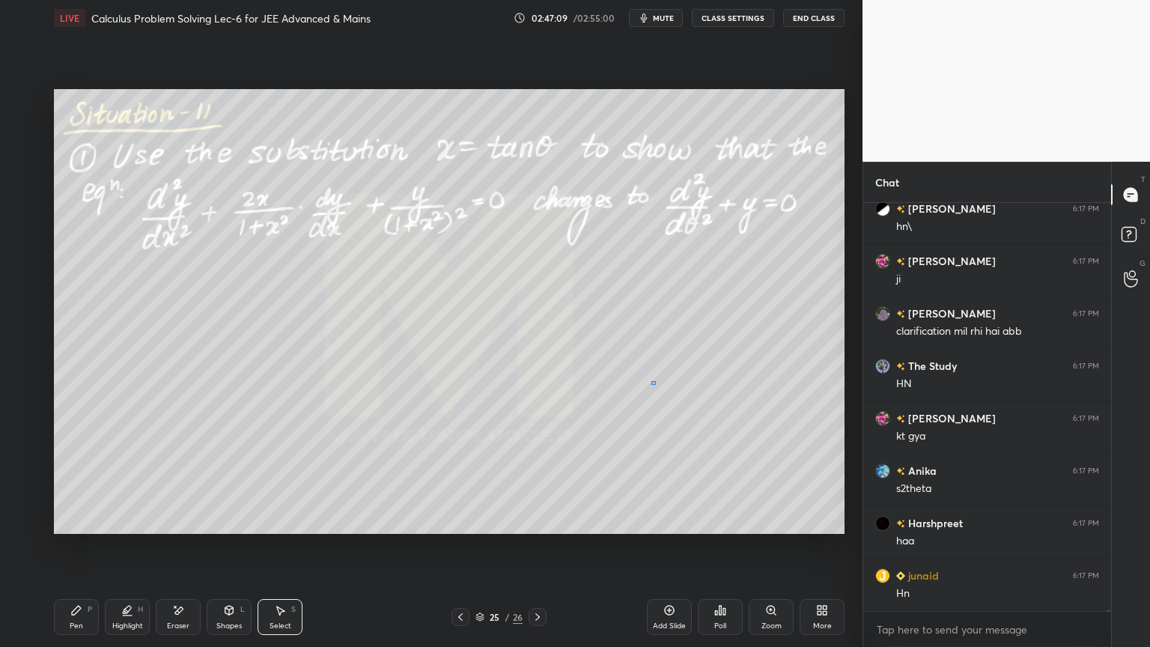
drag, startPoint x: 655, startPoint y: 385, endPoint x: 726, endPoint y: 451, distance: 96.9
click at [728, 451] on div "0 ° Undo Copy Duplicate Duplicate to new slide Delete" at bounding box center [449, 311] width 790 height 445
drag, startPoint x: 684, startPoint y: 410, endPoint x: 611, endPoint y: 353, distance: 92.8
click at [621, 409] on div "0 ° Undo Copy Duplicate Duplicate to new slide Delete" at bounding box center [449, 311] width 790 height 445
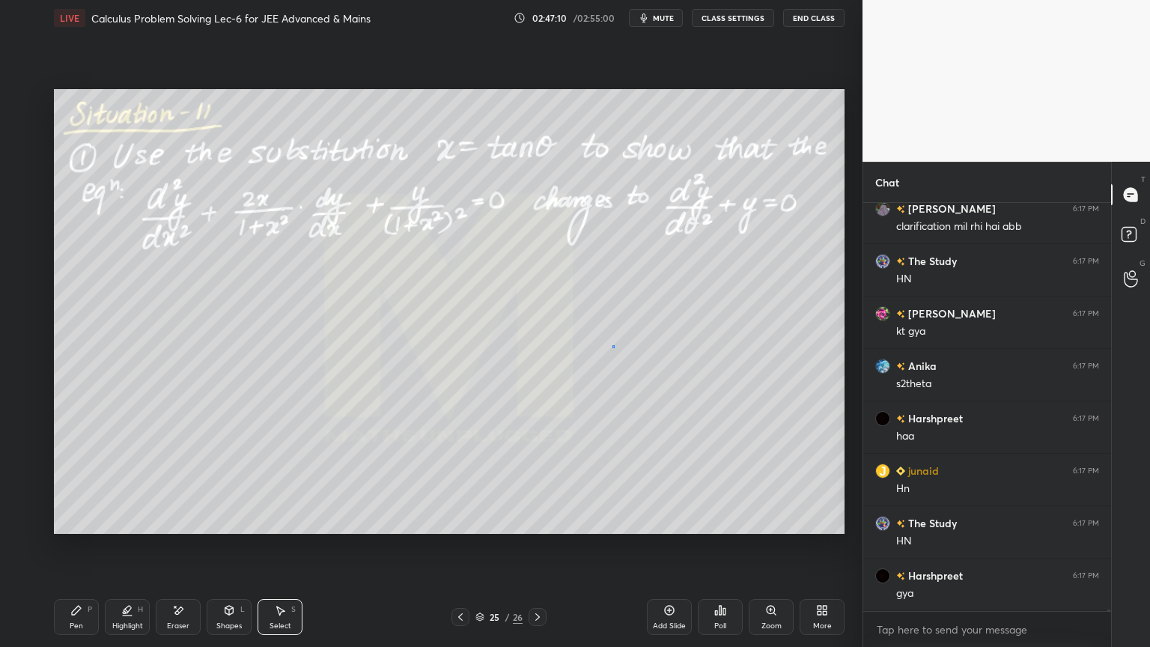
drag, startPoint x: 614, startPoint y: 345, endPoint x: 591, endPoint y: 395, distance: 55.3
click at [614, 344] on div "0 ° Undo Copy Duplicate Duplicate to new slide Delete" at bounding box center [449, 311] width 790 height 445
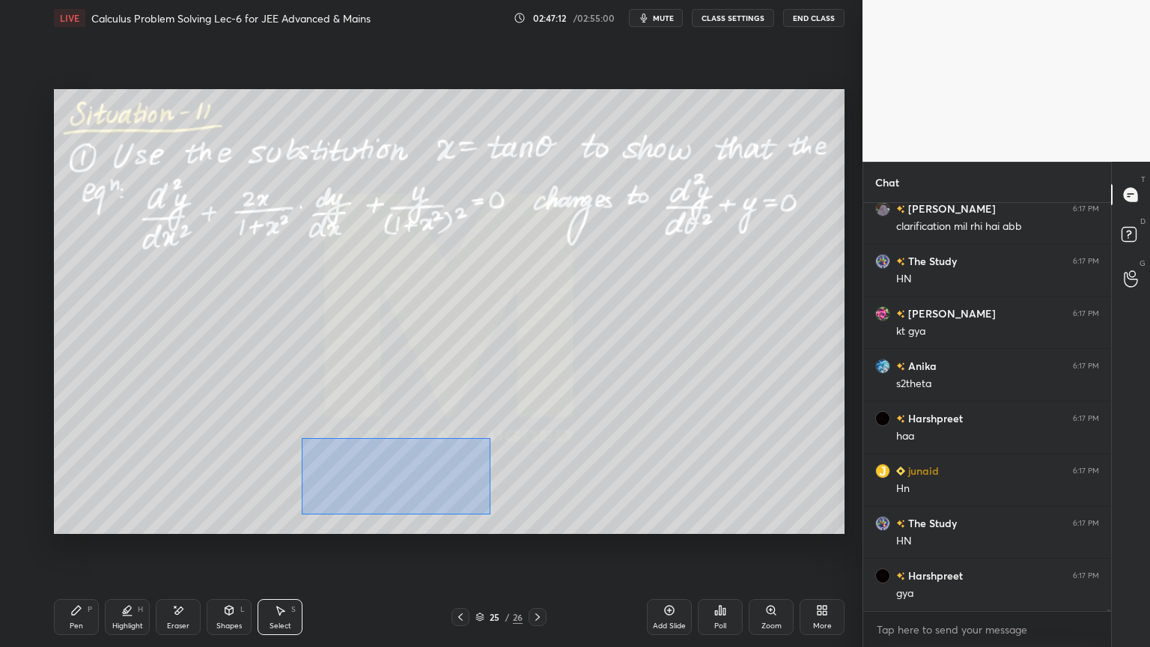
drag, startPoint x: 306, startPoint y: 443, endPoint x: 464, endPoint y: 518, distance: 174.8
click at [505, 514] on div "0 ° Undo Copy Duplicate Duplicate to new slide Delete" at bounding box center [449, 311] width 790 height 445
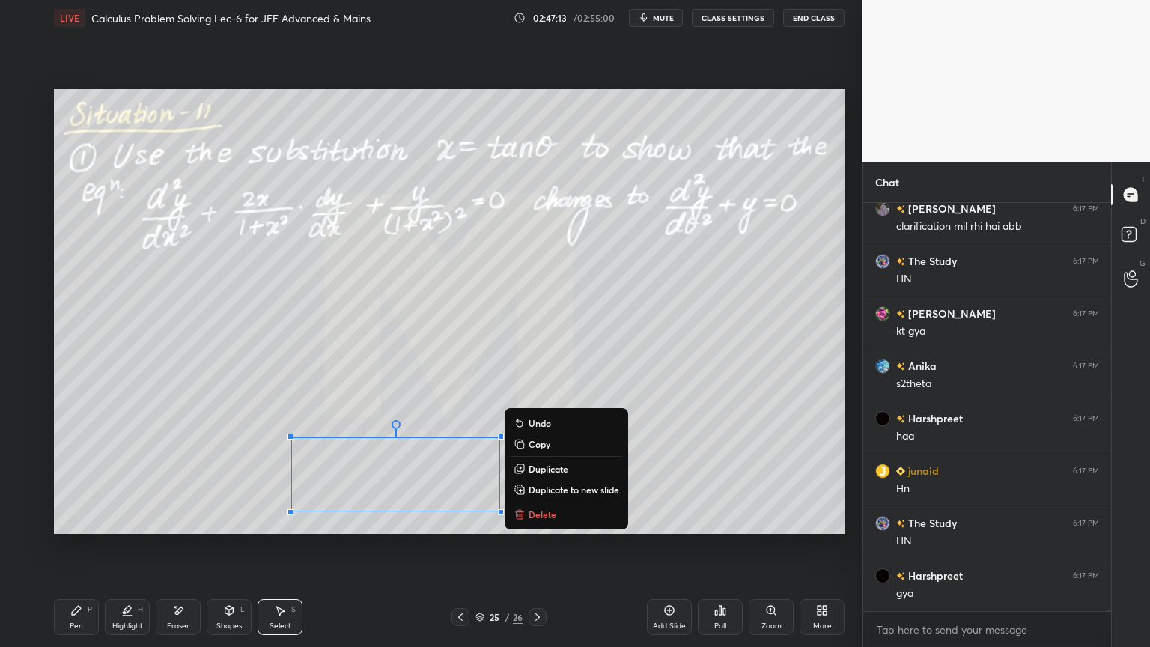
drag, startPoint x: 533, startPoint y: 513, endPoint x: 517, endPoint y: 517, distance: 16.2
click at [534, 513] on p "Delete" at bounding box center [542, 514] width 28 height 12
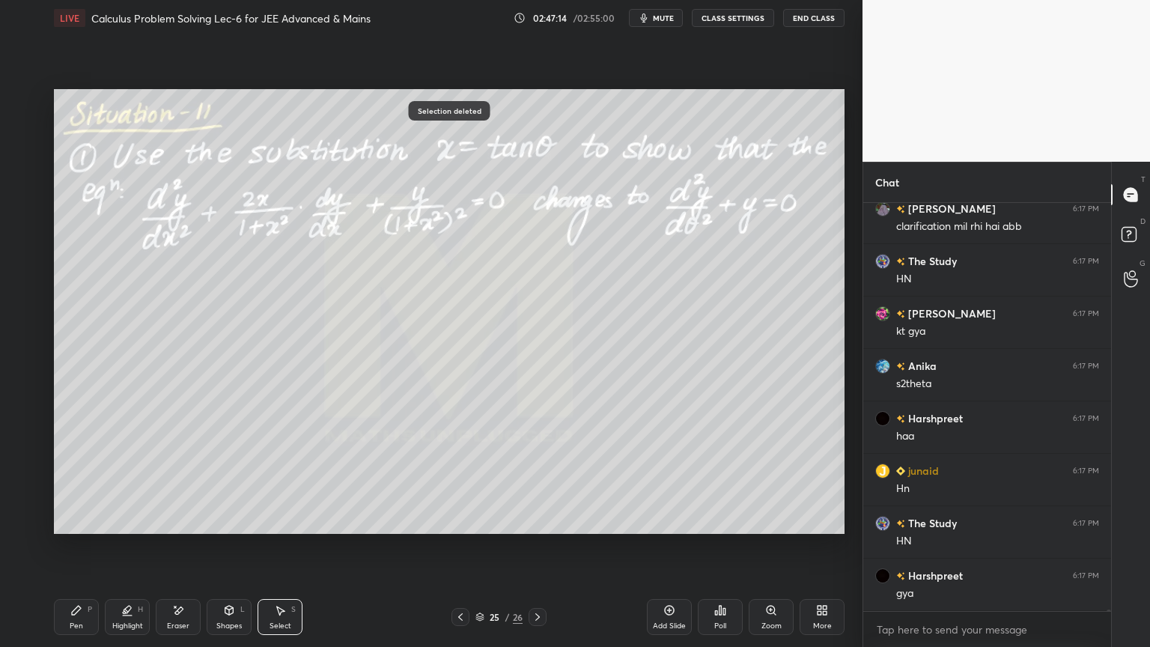
click at [94, 622] on div "Pen P" at bounding box center [76, 617] width 45 height 36
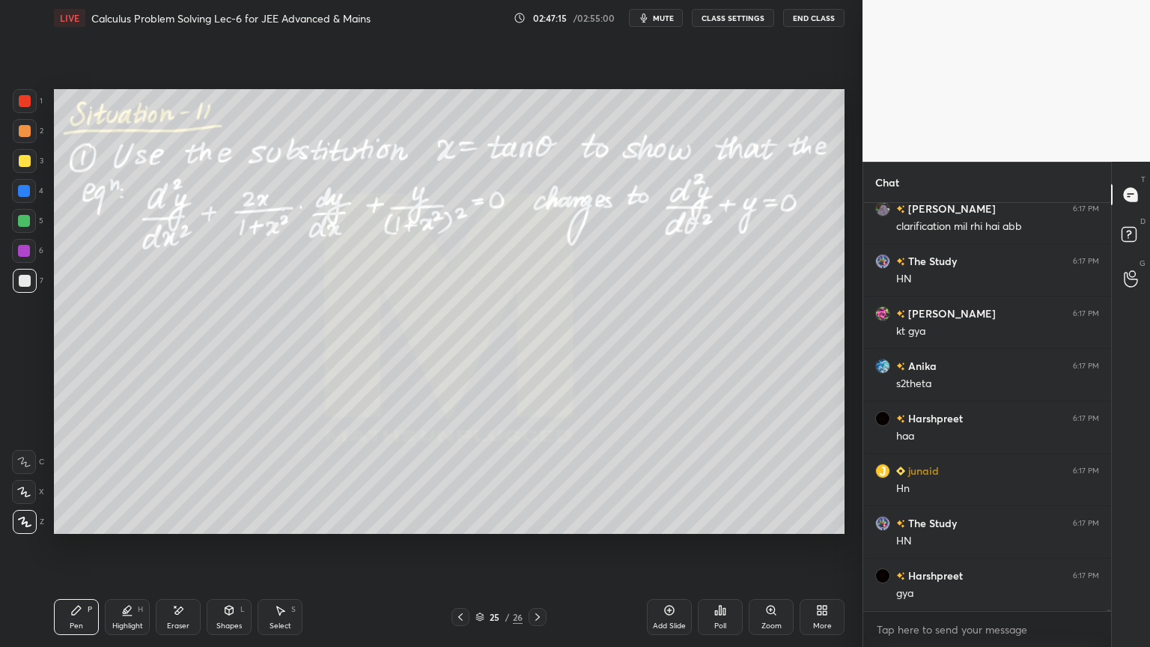
drag, startPoint x: 287, startPoint y: 617, endPoint x: 310, endPoint y: 551, distance: 69.6
click at [287, 616] on div "Select S" at bounding box center [279, 617] width 45 height 36
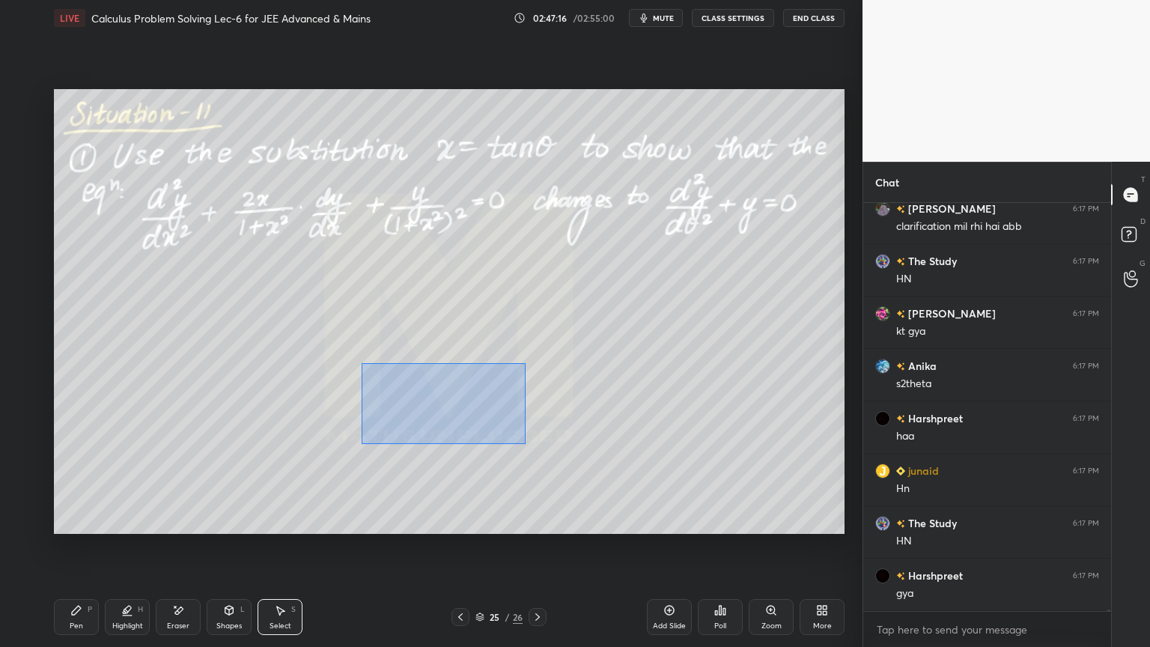
drag, startPoint x: 361, startPoint y: 362, endPoint x: 701, endPoint y: 478, distance: 359.1
click at [709, 481] on div "0 ° Undo Copy Duplicate Duplicate to new slide Delete" at bounding box center [449, 311] width 790 height 445
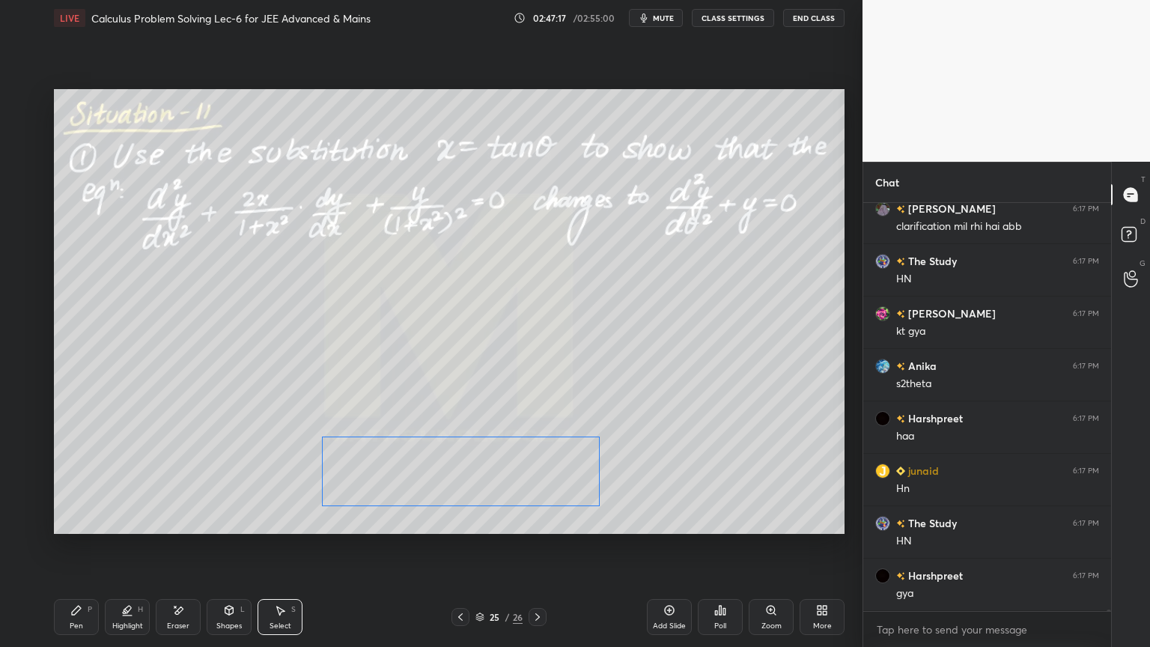
drag, startPoint x: 546, startPoint y: 419, endPoint x: 501, endPoint y: 488, distance: 82.6
click at [501, 488] on div "0 ° Undo Copy Duplicate Duplicate to new slide Delete" at bounding box center [449, 311] width 790 height 445
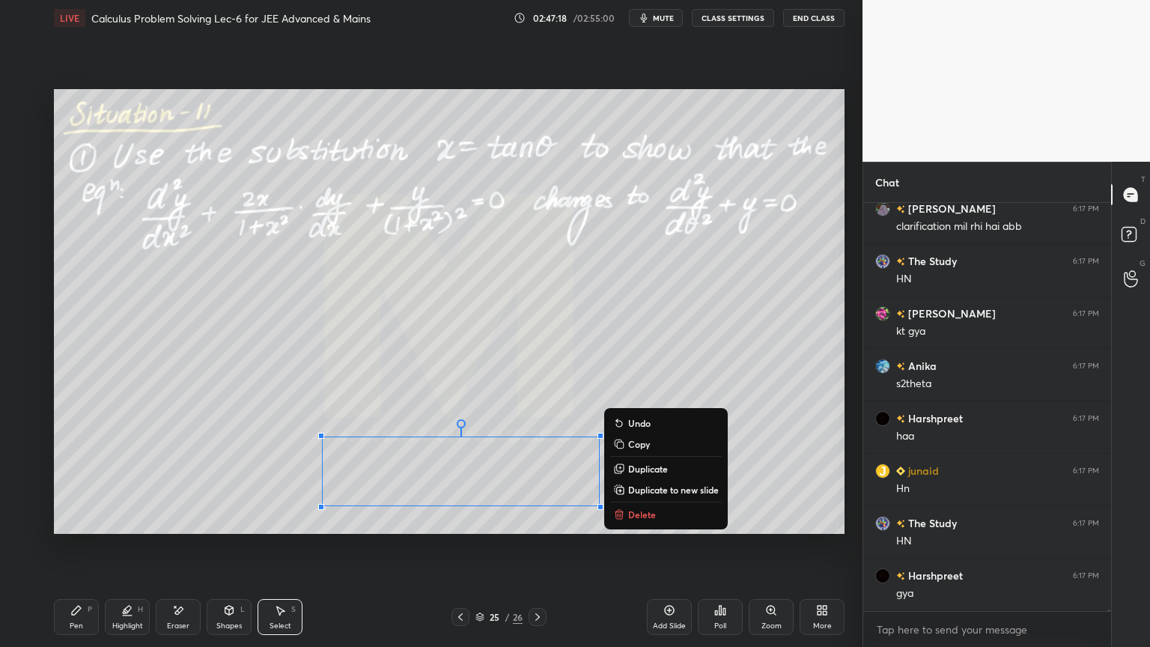
drag, startPoint x: 523, startPoint y: 400, endPoint x: 368, endPoint y: 519, distance: 195.5
click at [523, 402] on div "0 ° Undo Copy Duplicate Duplicate to new slide Delete" at bounding box center [449, 311] width 790 height 445
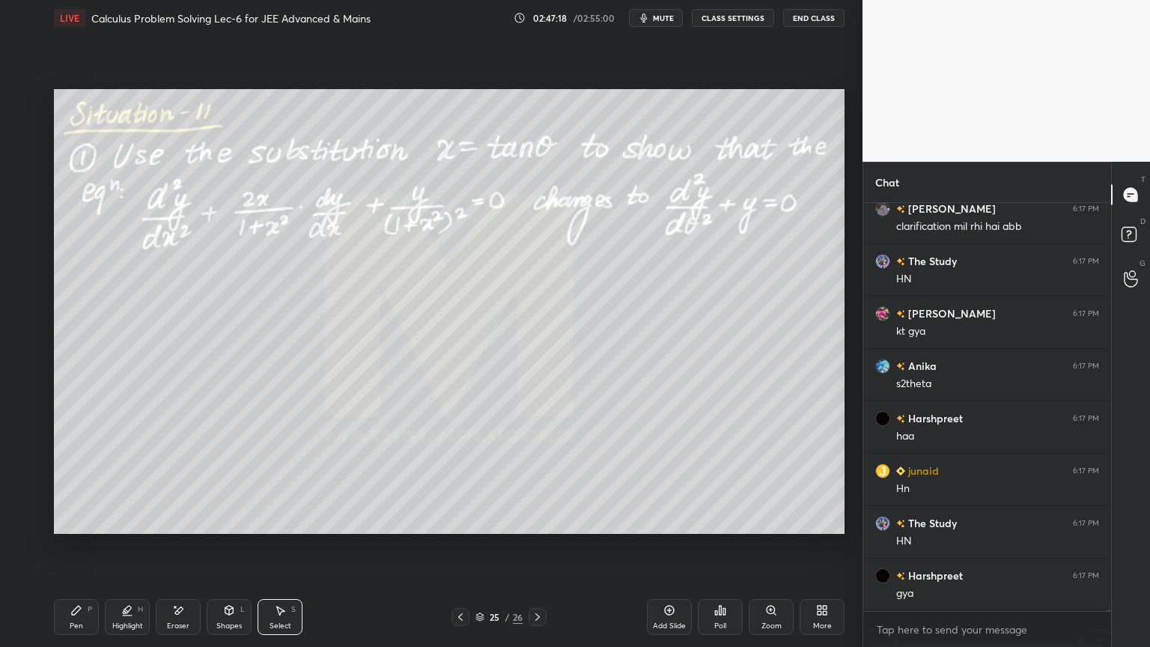
click at [75, 615] on div "Pen P" at bounding box center [76, 617] width 45 height 36
click at [175, 614] on icon at bounding box center [178, 610] width 12 height 13
drag, startPoint x: 85, startPoint y: 608, endPoint x: 113, endPoint y: 591, distance: 32.2
click at [84, 609] on div "Pen P" at bounding box center [76, 617] width 45 height 36
click at [280, 611] on icon at bounding box center [281, 610] width 8 height 9
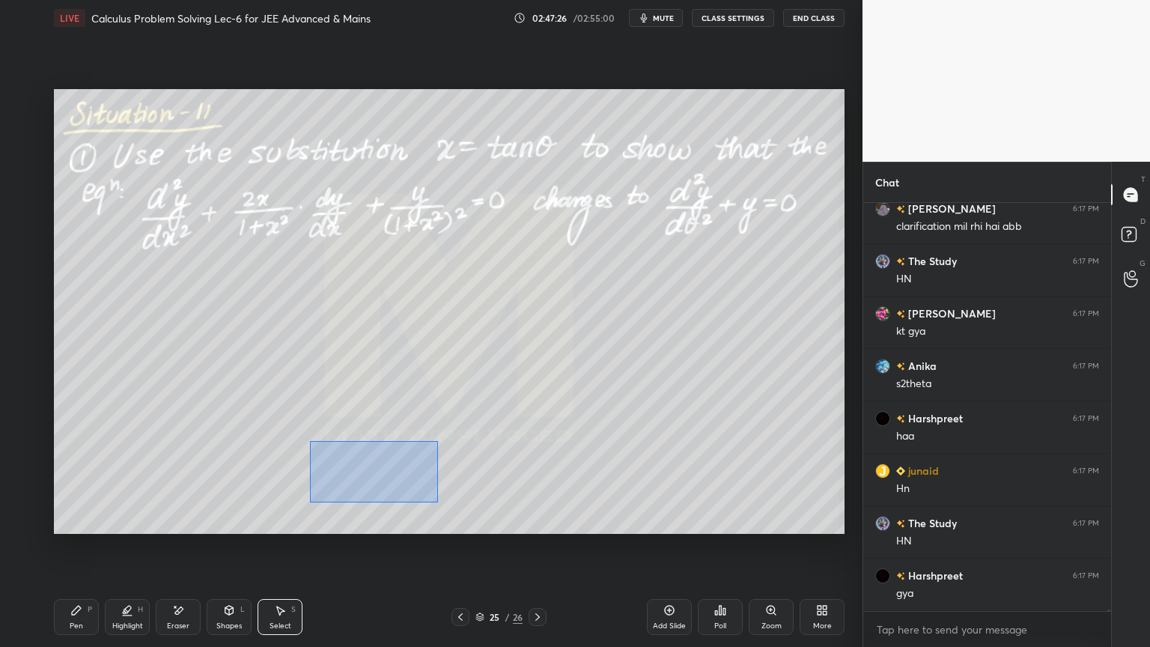
drag, startPoint x: 318, startPoint y: 455, endPoint x: 439, endPoint y: 503, distance: 130.4
click at [437, 502] on div "0 ° Undo Copy Duplicate Duplicate to new slide Delete" at bounding box center [449, 311] width 790 height 445
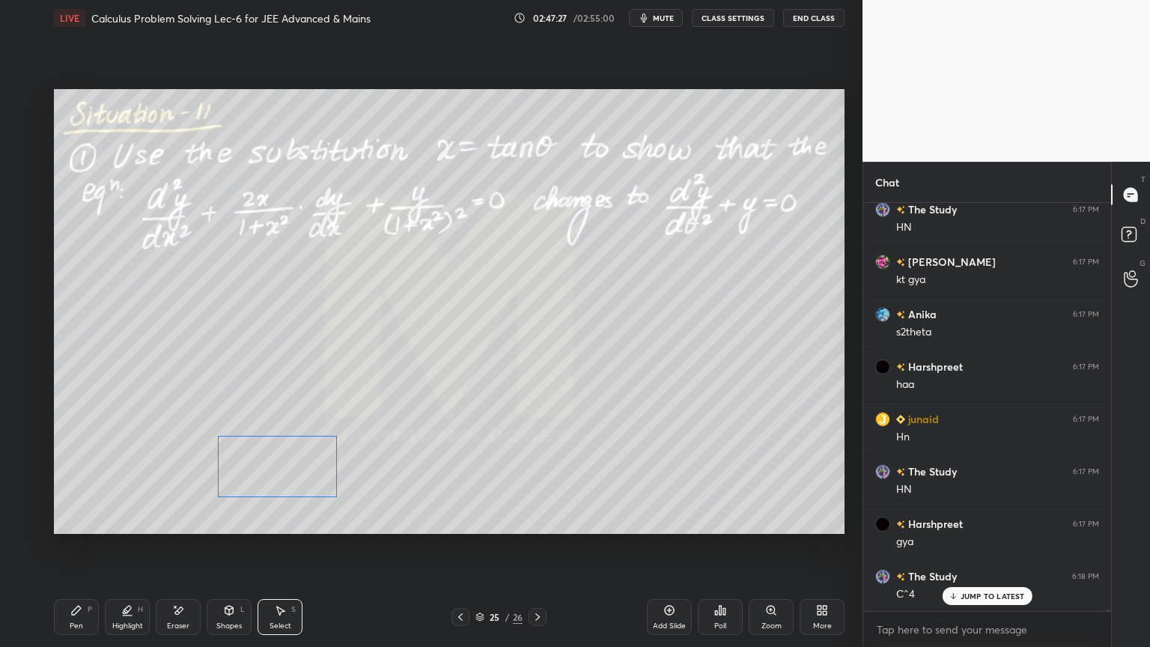
drag, startPoint x: 398, startPoint y: 475, endPoint x: 314, endPoint y: 468, distance: 84.9
click at [303, 476] on div "0 ° Undo Copy Duplicate Duplicate to new slide Delete" at bounding box center [449, 311] width 790 height 445
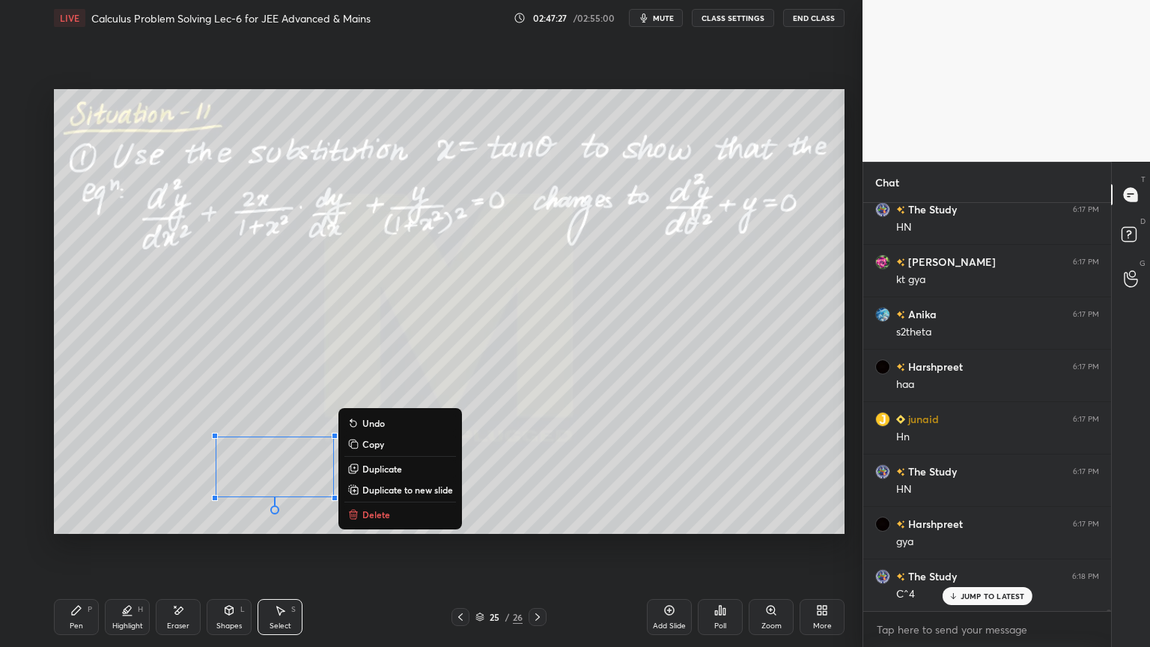
click at [377, 412] on div "0 ° Undo Copy Duplicate Duplicate to new slide Delete" at bounding box center [449, 311] width 790 height 445
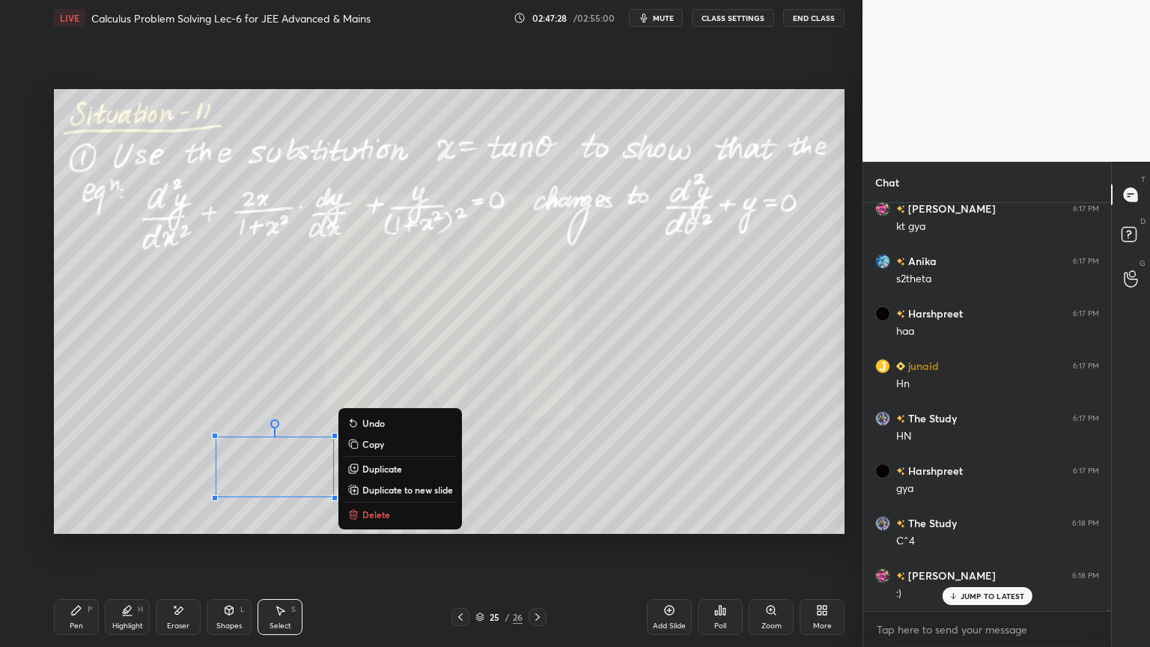
scroll to position [139803, 0]
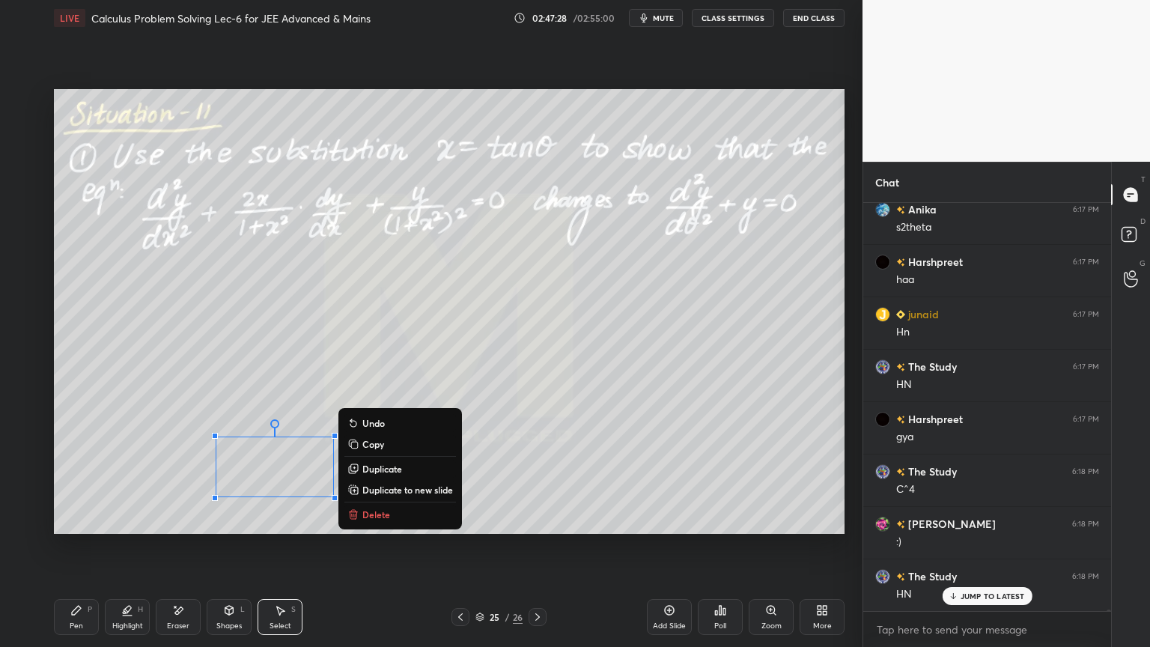
click at [439, 355] on div "0 ° Undo Copy Duplicate Duplicate to new slide Delete" at bounding box center [449, 311] width 790 height 445
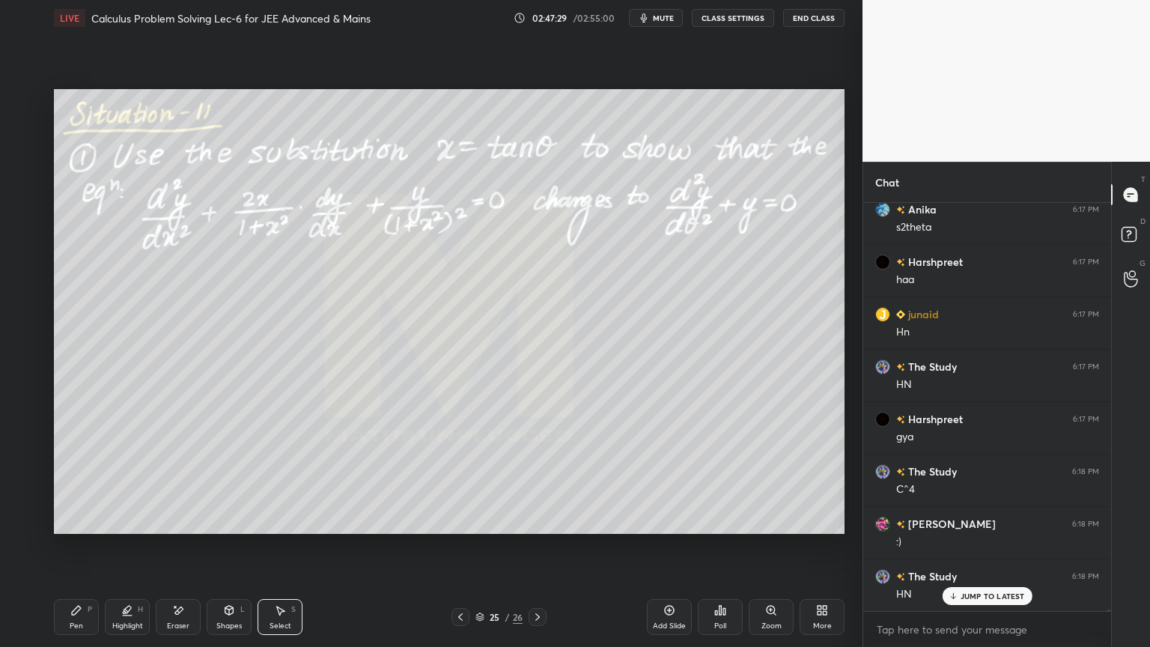
drag, startPoint x: 441, startPoint y: 451, endPoint x: 469, endPoint y: 481, distance: 41.3
click at [469, 481] on div "0 ° Undo Copy Duplicate Duplicate to new slide Delete" at bounding box center [449, 311] width 790 height 445
drag, startPoint x: 458, startPoint y: 467, endPoint x: 372, endPoint y: 470, distance: 86.1
click at [372, 470] on div "0 ° Undo Copy Duplicate Duplicate to new slide Delete" at bounding box center [449, 311] width 790 height 445
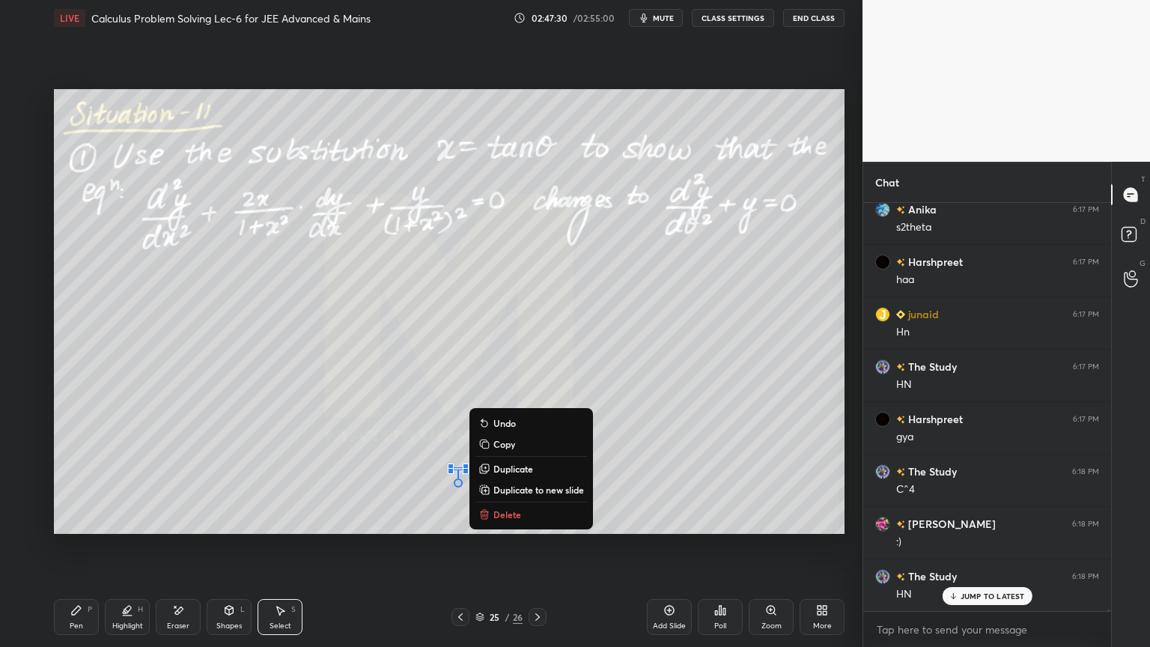
click at [372, 421] on div "0 ° Undo Copy Duplicate Duplicate to new slide Delete" at bounding box center [449, 311] width 790 height 445
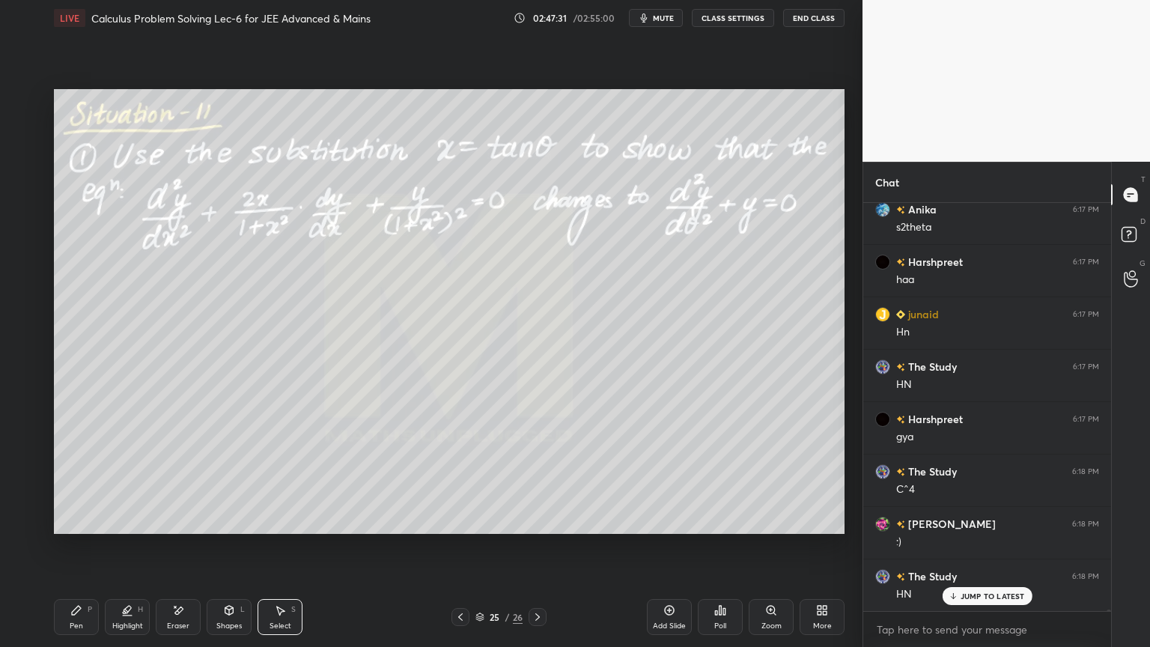
click at [82, 620] on div "Pen P" at bounding box center [76, 617] width 45 height 36
click at [279, 611] on icon at bounding box center [281, 610] width 8 height 9
drag, startPoint x: 428, startPoint y: 430, endPoint x: 656, endPoint y: 519, distance: 244.8
click at [660, 520] on div "0 ° Undo Copy Duplicate Duplicate to new slide Delete" at bounding box center [449, 311] width 790 height 445
drag, startPoint x: 556, startPoint y: 480, endPoint x: 449, endPoint y: 483, distance: 107.1
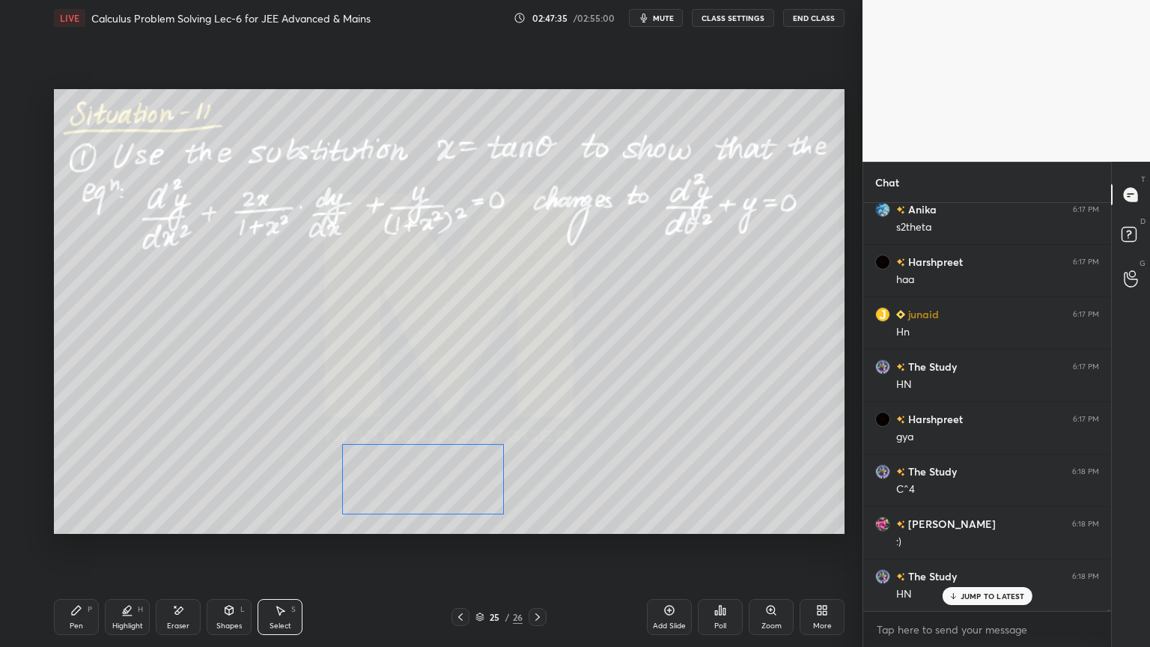
click at [448, 484] on div "0 ° Undo Copy Duplicate Duplicate to new slide Delete" at bounding box center [449, 311] width 790 height 445
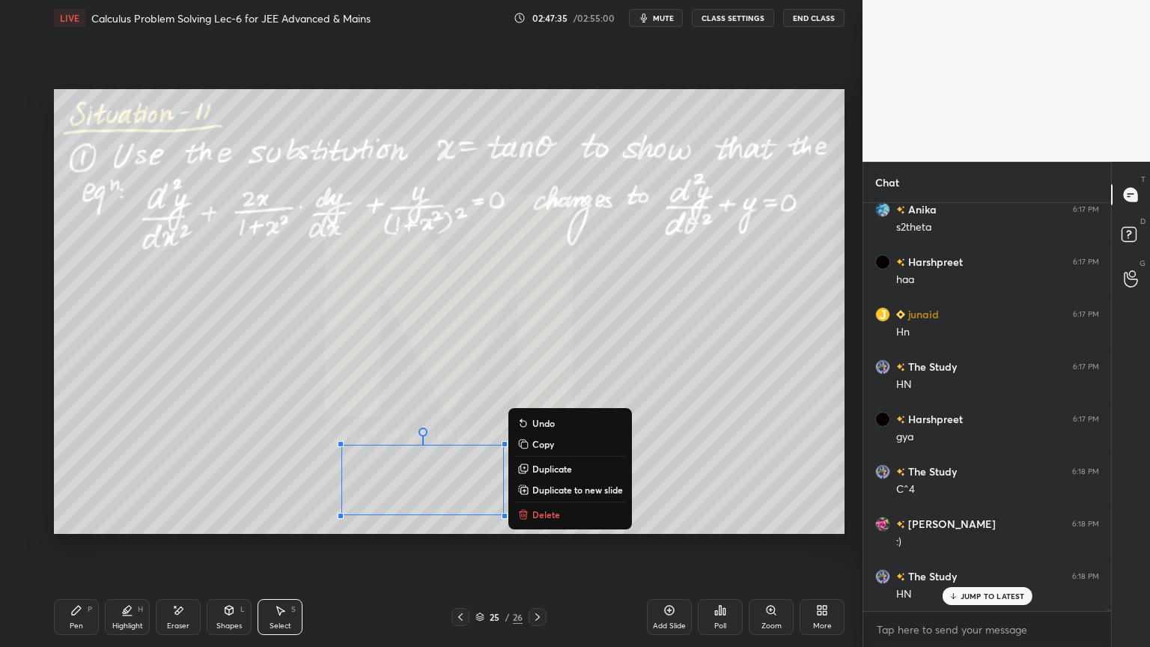
click at [459, 383] on div "0 ° Undo Copy Duplicate Duplicate to new slide Delete" at bounding box center [449, 311] width 790 height 445
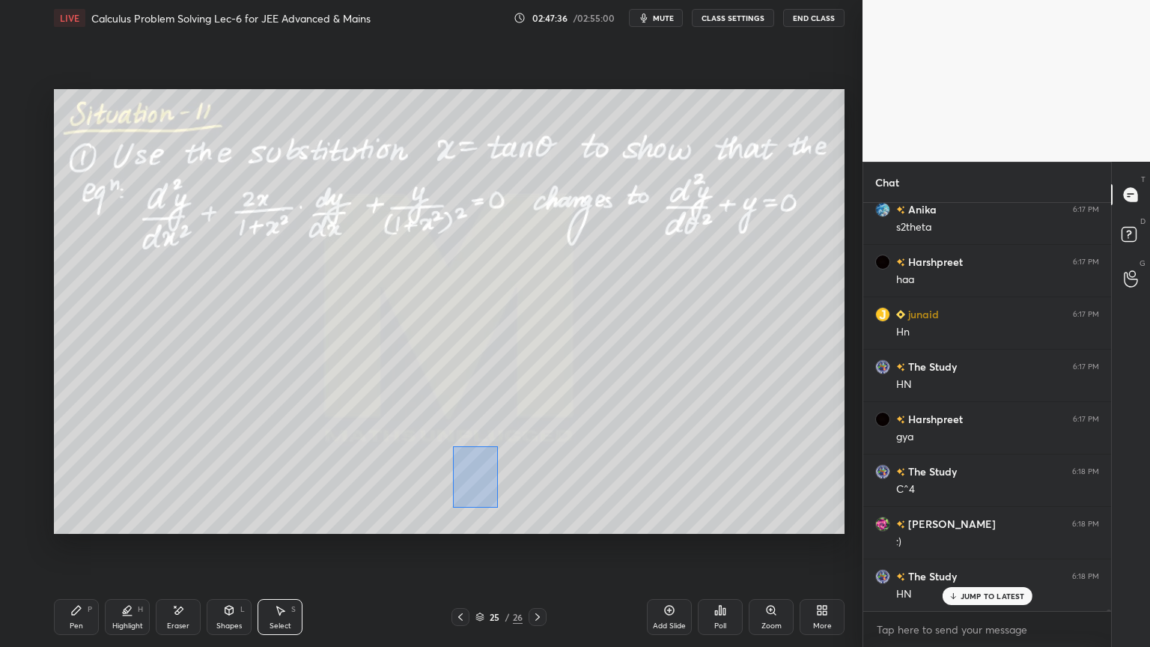
drag, startPoint x: 454, startPoint y: 453, endPoint x: 529, endPoint y: 518, distance: 99.2
click at [530, 518] on div "0 ° Undo Copy Duplicate Duplicate to new slide Delete" at bounding box center [449, 311] width 790 height 445
drag, startPoint x: 479, startPoint y: 487, endPoint x: 550, endPoint y: 486, distance: 71.1
click at [551, 486] on div "0 ° Undo Copy Duplicate Duplicate to new slide Delete" at bounding box center [449, 311] width 790 height 445
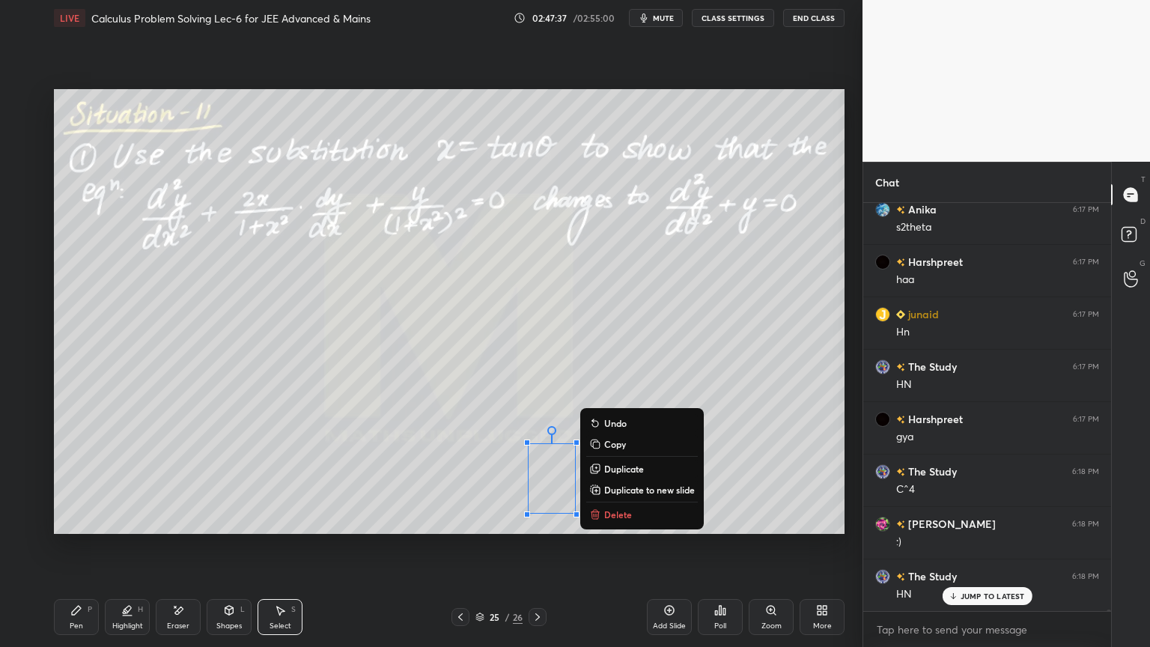
click at [519, 400] on div "0 ° Undo Copy Duplicate Duplicate to new slide Delete" at bounding box center [449, 311] width 790 height 445
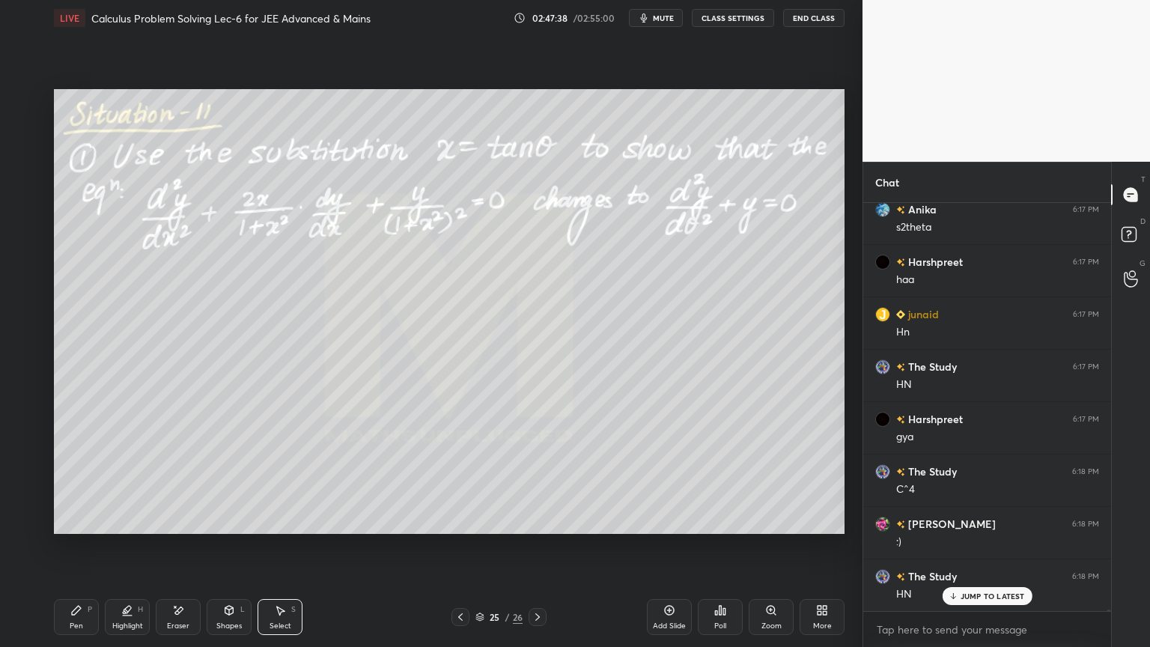
click at [93, 615] on div "Pen P" at bounding box center [76, 617] width 45 height 36
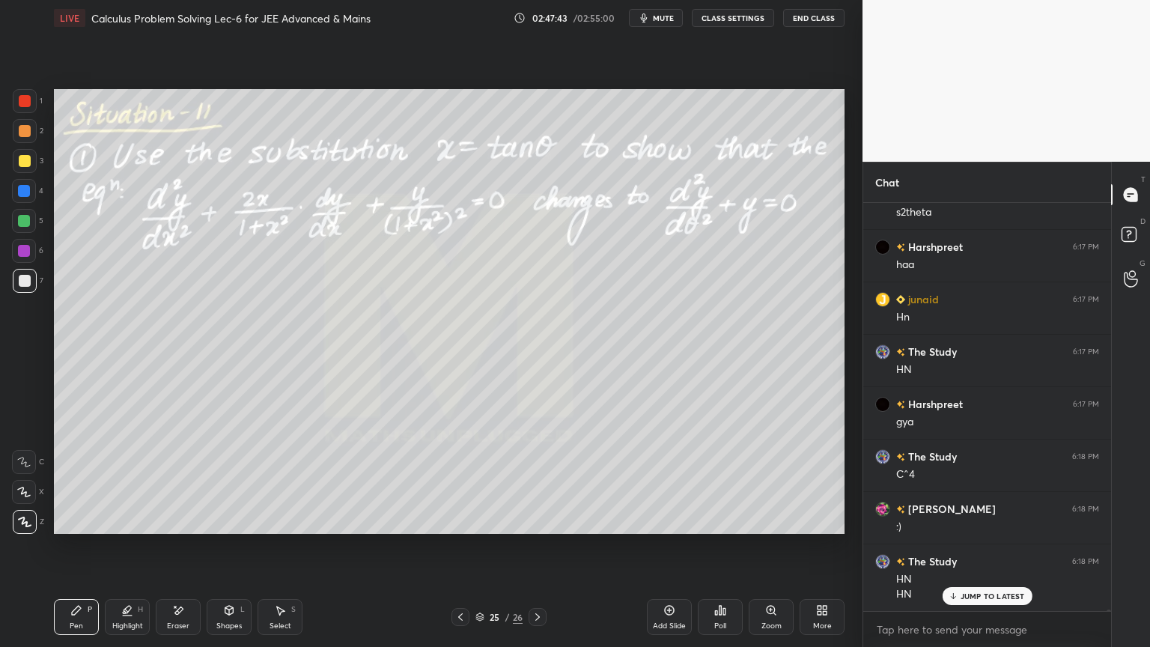
click at [180, 629] on div "Eraser" at bounding box center [178, 625] width 22 height 7
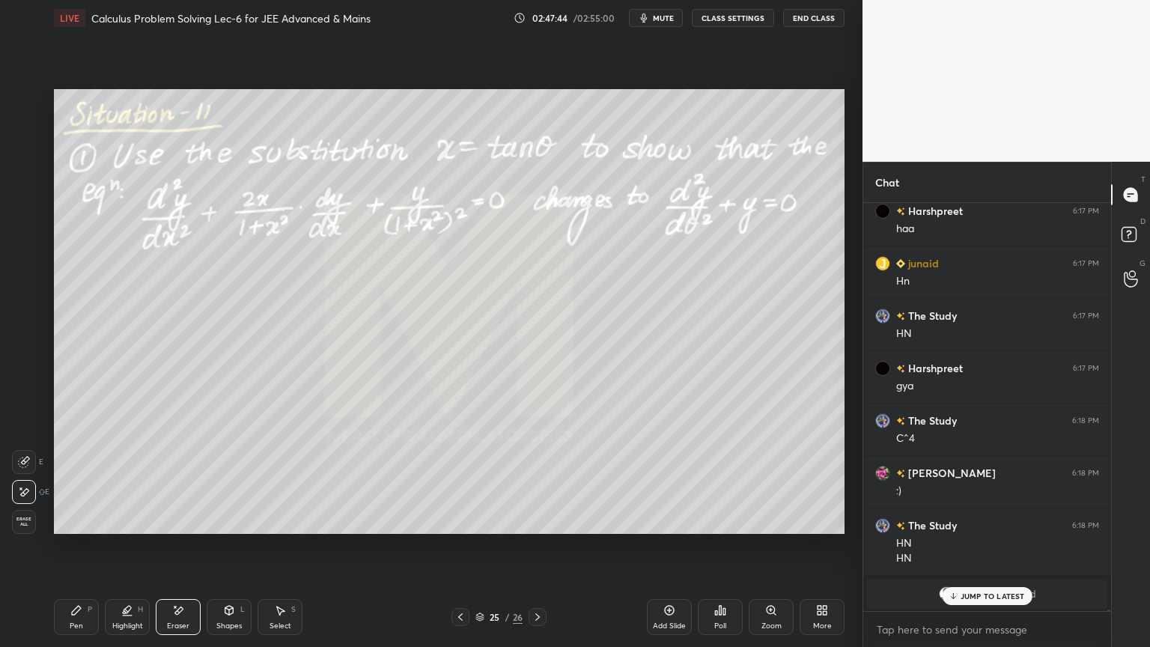
drag, startPoint x: 120, startPoint y: 621, endPoint x: 97, endPoint y: 609, distance: 25.8
click at [118, 620] on div "Highlight H" at bounding box center [127, 617] width 45 height 36
drag, startPoint x: 94, startPoint y: 610, endPoint x: 141, endPoint y: 604, distance: 48.3
click at [94, 610] on div "Pen P" at bounding box center [76, 617] width 45 height 36
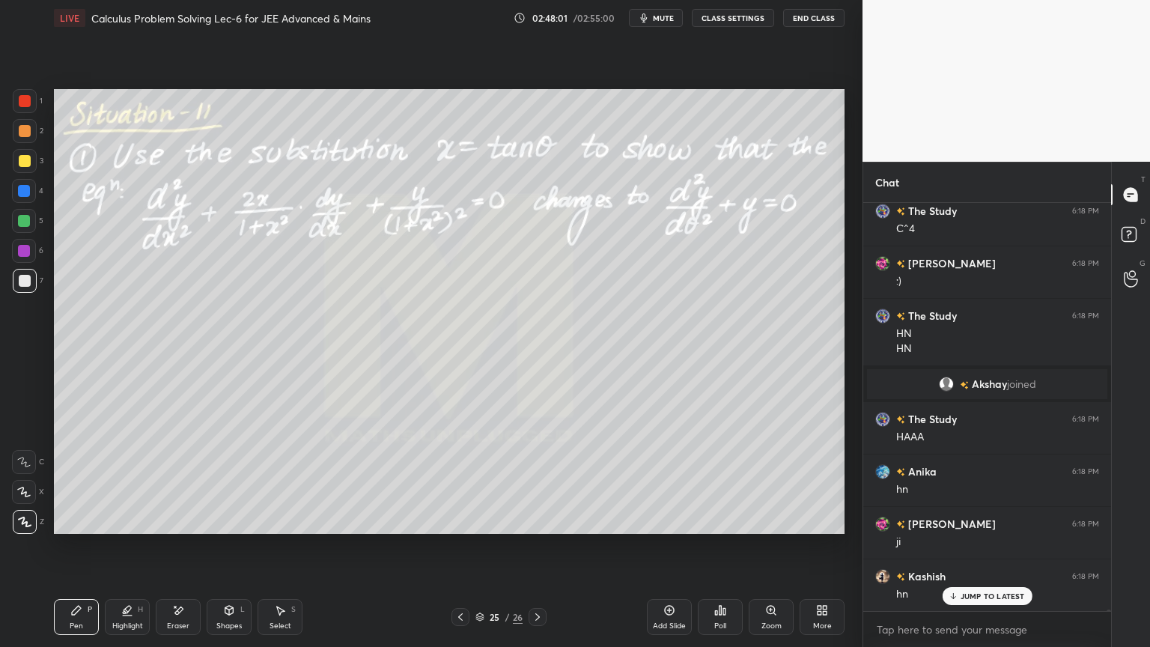
scroll to position [140116, 0]
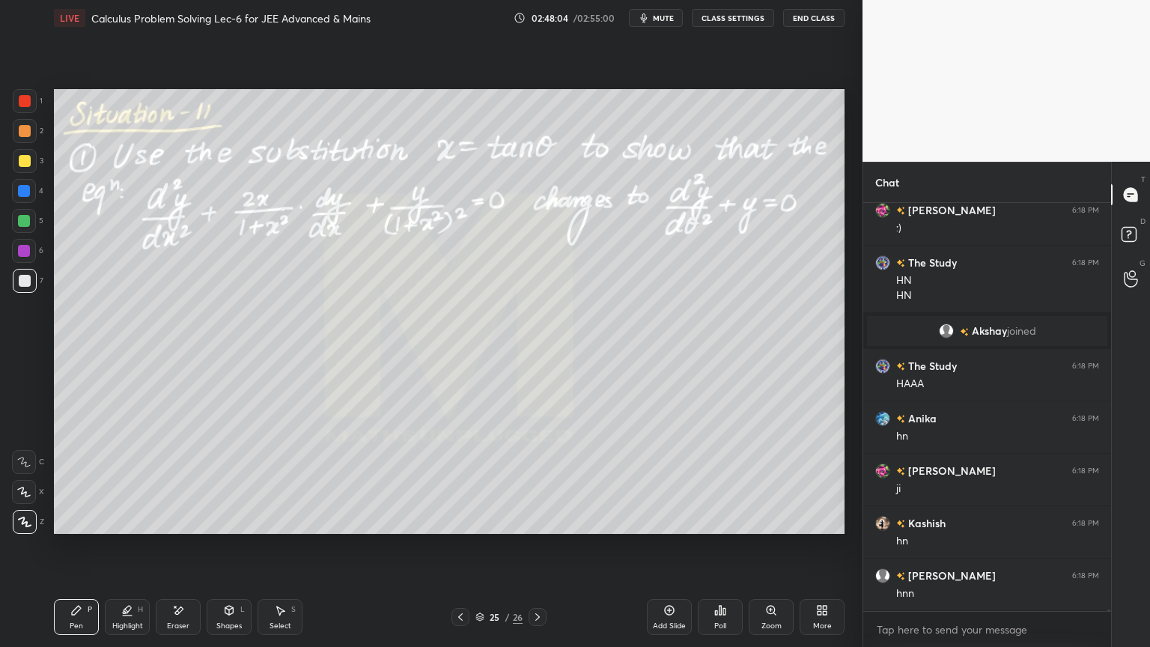
drag, startPoint x: 178, startPoint y: 616, endPoint x: 164, endPoint y: 548, distance: 69.6
click at [176, 615] on div "Eraser" at bounding box center [178, 617] width 45 height 36
drag, startPoint x: 79, startPoint y: 621, endPoint x: 104, endPoint y: 608, distance: 28.8
click at [79, 622] on div "Pen" at bounding box center [76, 625] width 13 height 7
drag, startPoint x: 163, startPoint y: 624, endPoint x: 230, endPoint y: 545, distance: 103.0
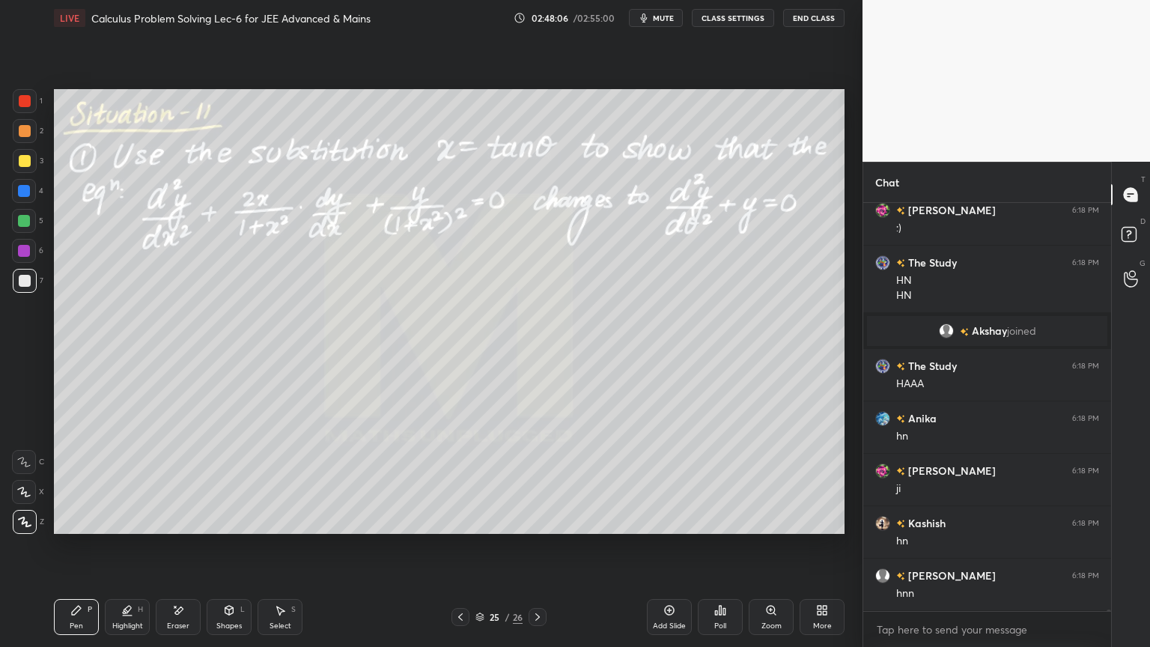
click at [164, 624] on div "Eraser" at bounding box center [178, 617] width 45 height 36
click at [80, 613] on div "Pen P" at bounding box center [76, 617] width 45 height 36
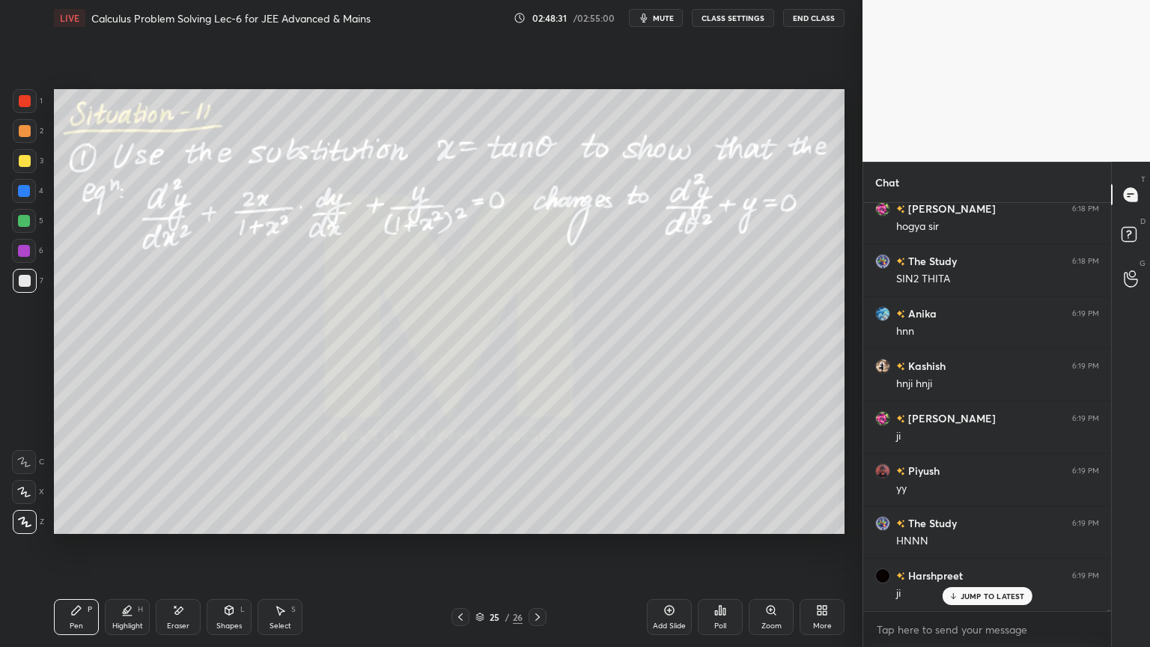
scroll to position [140587, 0]
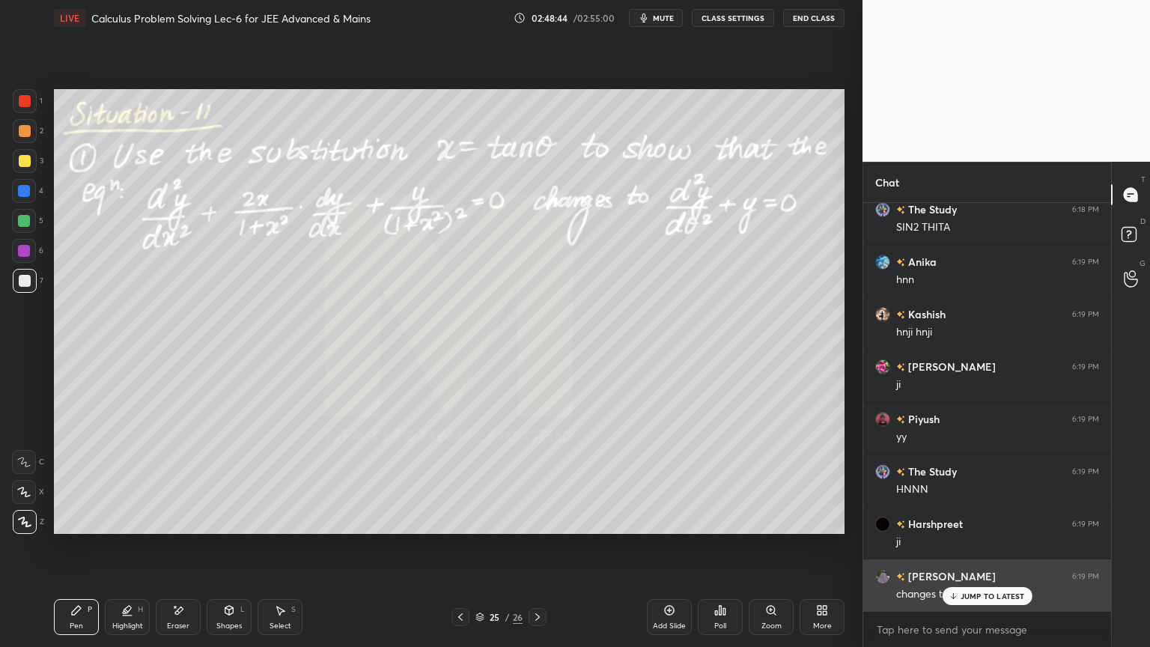
click at [972, 600] on div "JUMP TO LATEST" at bounding box center [987, 596] width 90 height 18
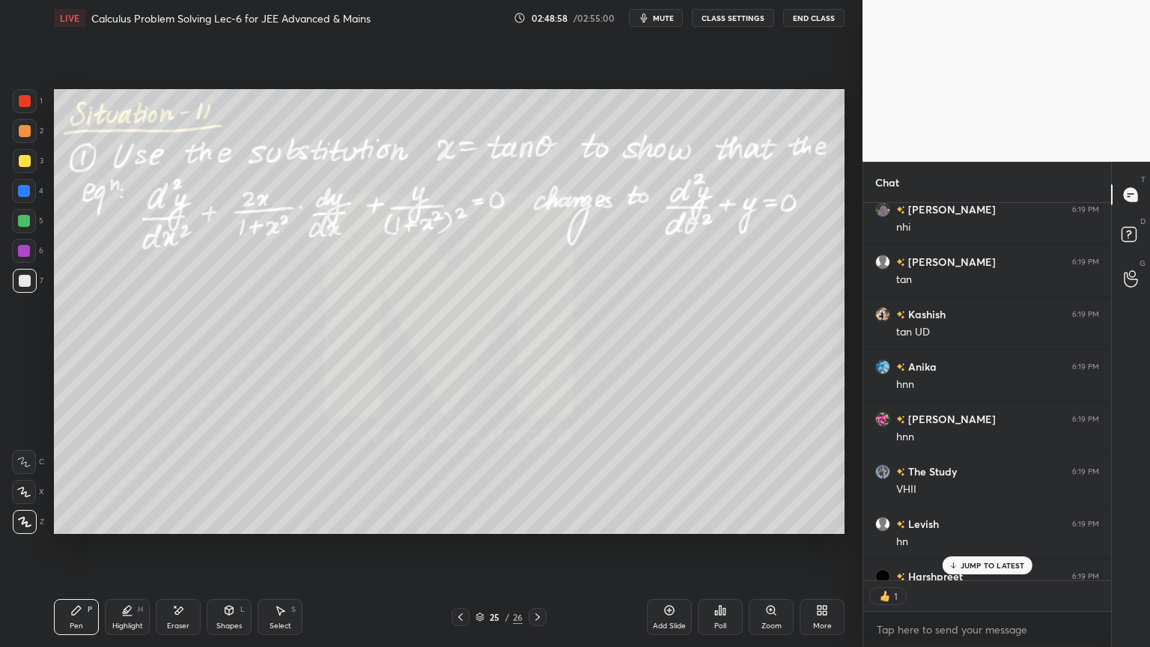
scroll to position [4, 4]
click at [174, 613] on icon at bounding box center [178, 610] width 12 height 13
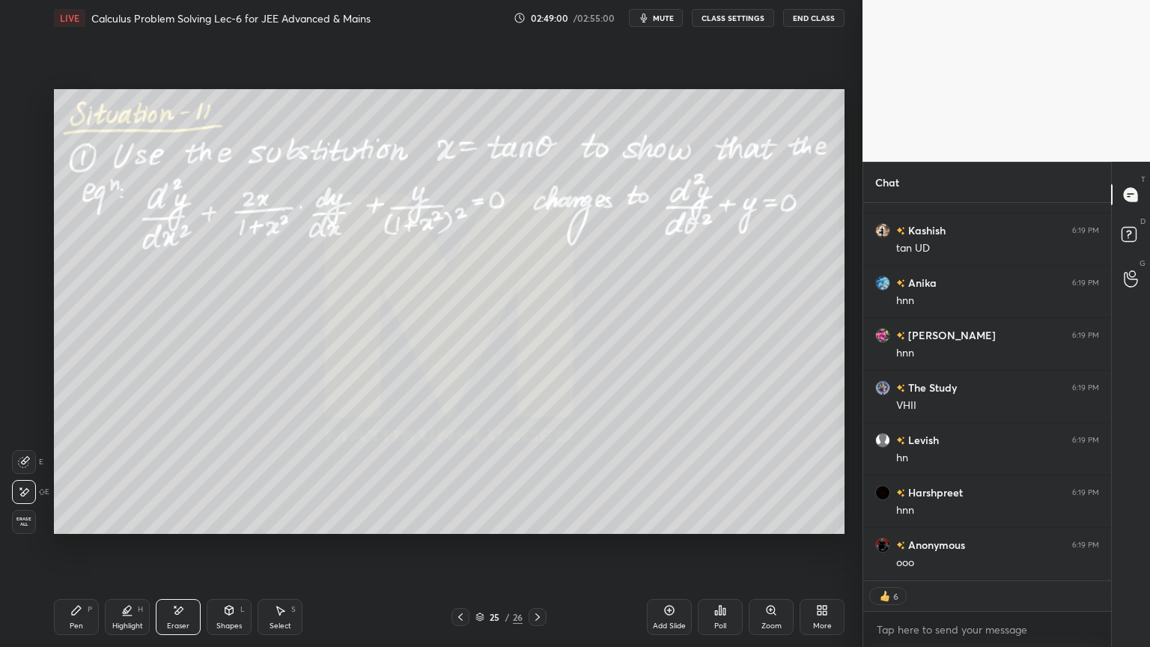
scroll to position [141457, 0]
click at [290, 605] on div "Select S" at bounding box center [279, 617] width 45 height 36
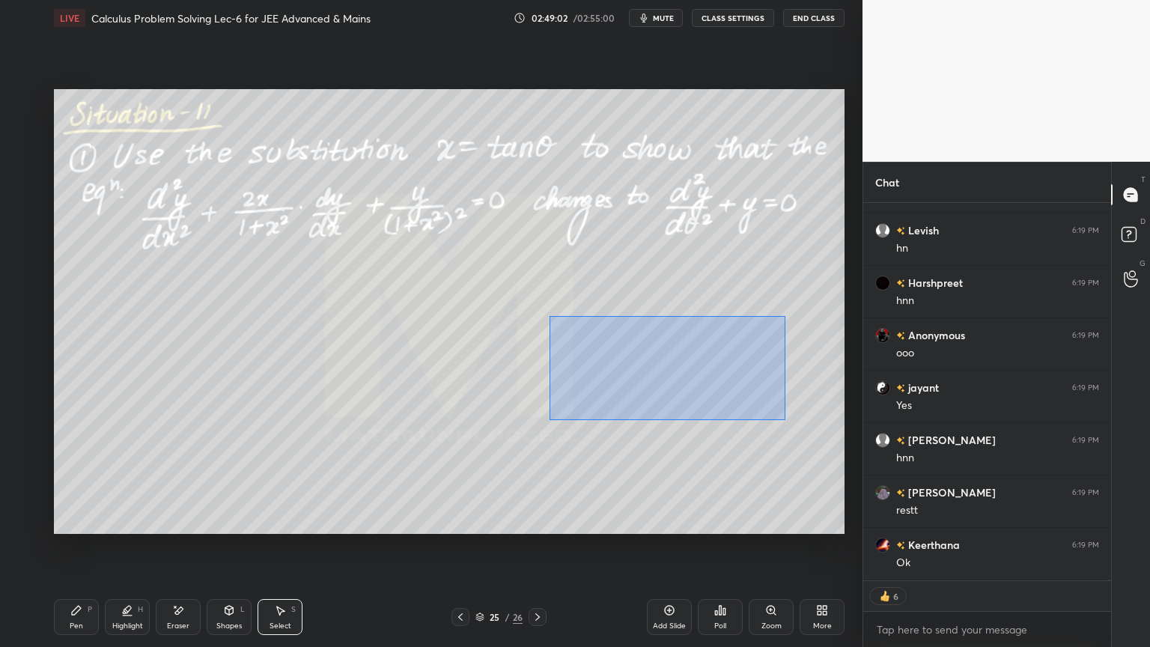
drag, startPoint x: 546, startPoint y: 310, endPoint x: 783, endPoint y: 416, distance: 259.3
click at [784, 417] on div "0 ° Undo Copy Duplicate Duplicate to new slide Delete" at bounding box center [449, 311] width 790 height 445
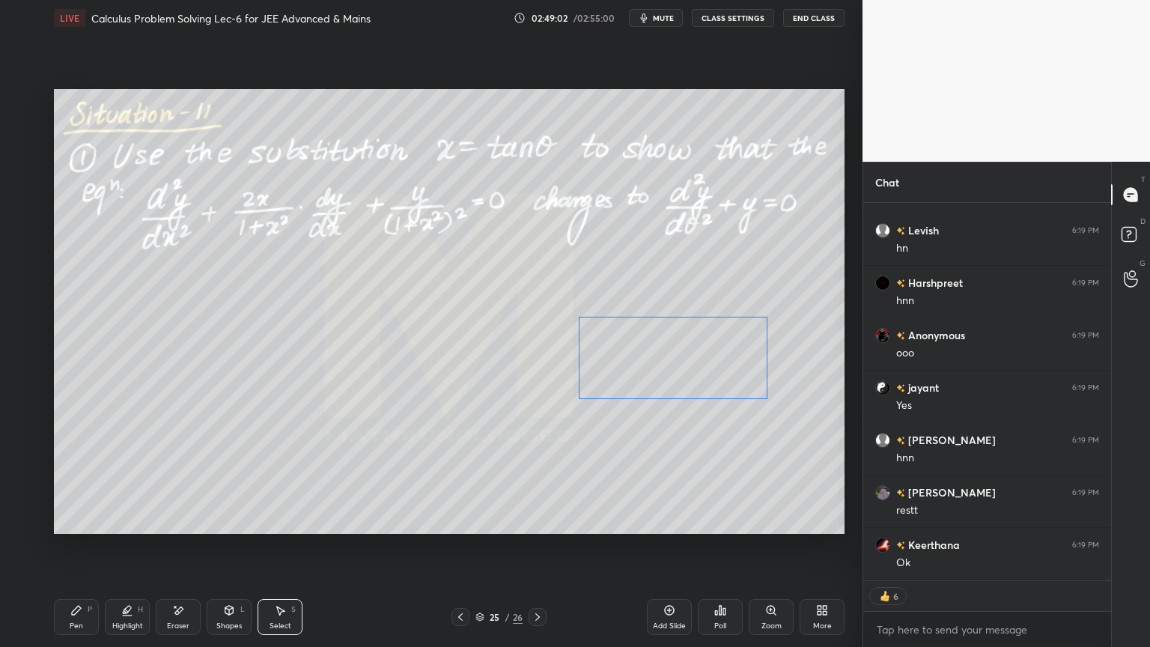
drag, startPoint x: 694, startPoint y: 356, endPoint x: 682, endPoint y: 309, distance: 48.7
click at [695, 355] on div "0 ° Undo Copy Duplicate Duplicate to new slide Delete" at bounding box center [449, 311] width 790 height 445
click at [689, 286] on div "0 ° Undo Copy Duplicate Duplicate to new slide Delete" at bounding box center [449, 311] width 790 height 445
drag, startPoint x: 56, startPoint y: 621, endPoint x: 177, endPoint y: 534, distance: 149.1
click at [58, 619] on div "Pen P" at bounding box center [76, 617] width 45 height 36
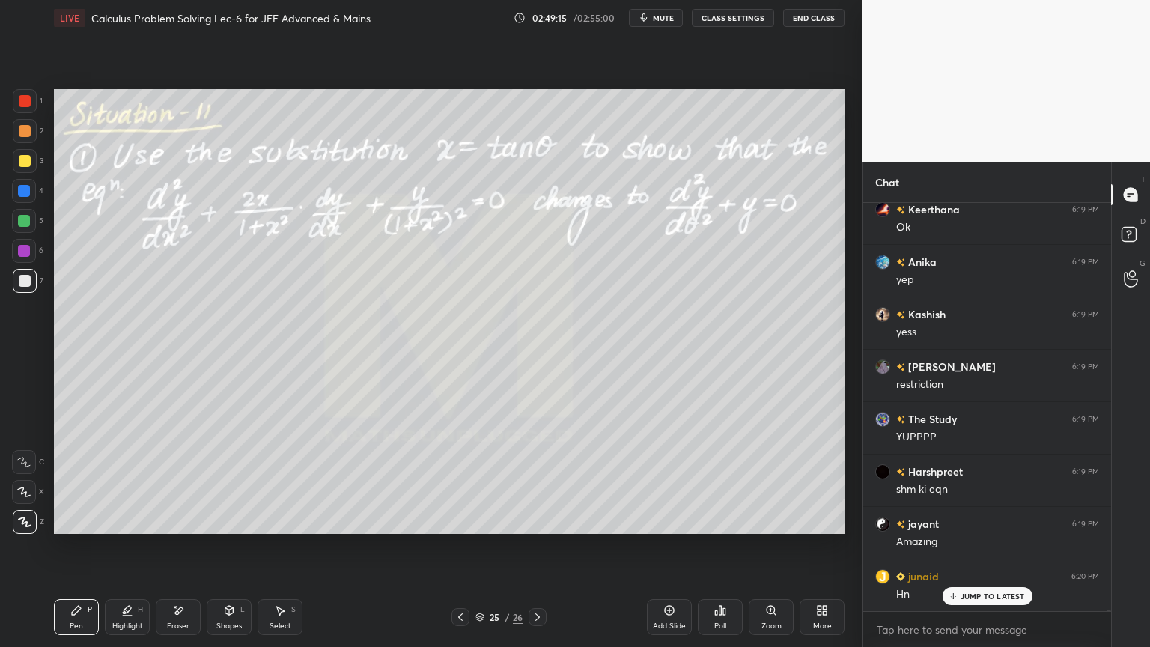
scroll to position [0, 0]
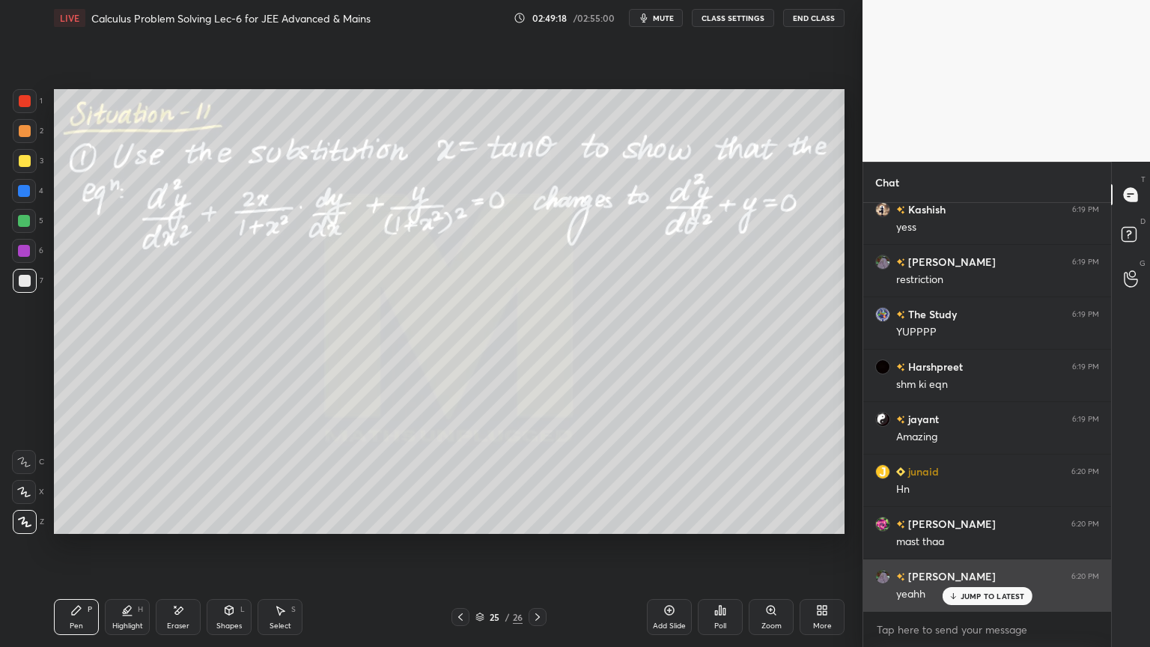
drag, startPoint x: 965, startPoint y: 591, endPoint x: 942, endPoint y: 595, distance: 22.8
click at [965, 591] on p "JUMP TO LATEST" at bounding box center [992, 595] width 64 height 9
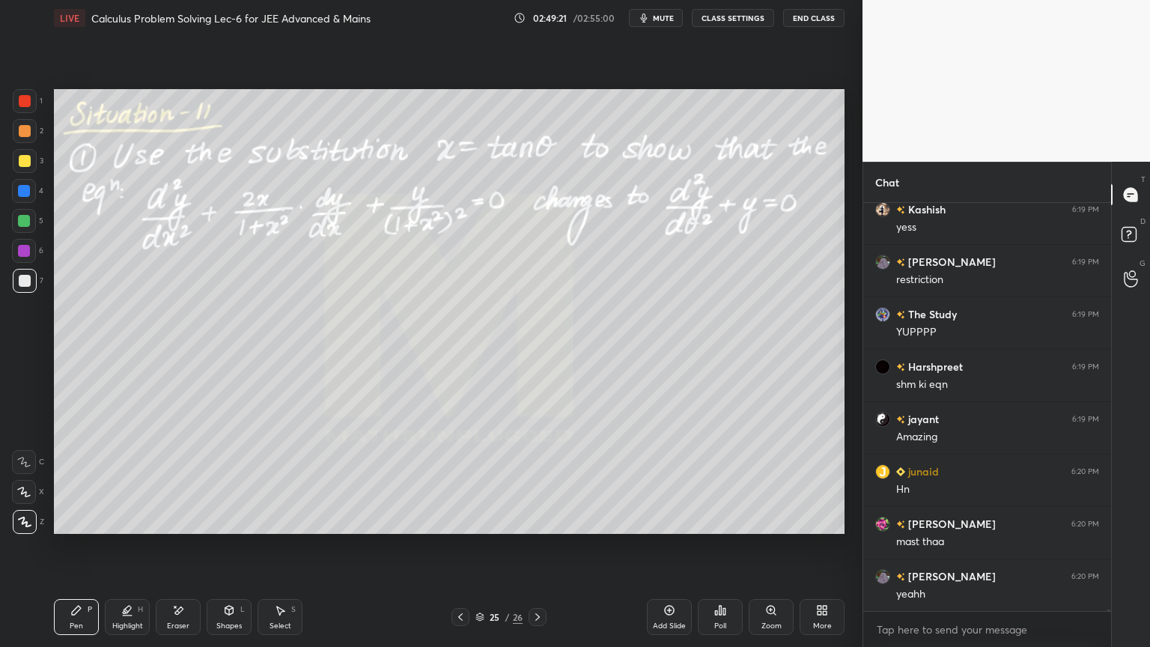
click at [537, 615] on icon at bounding box center [537, 617] width 12 height 12
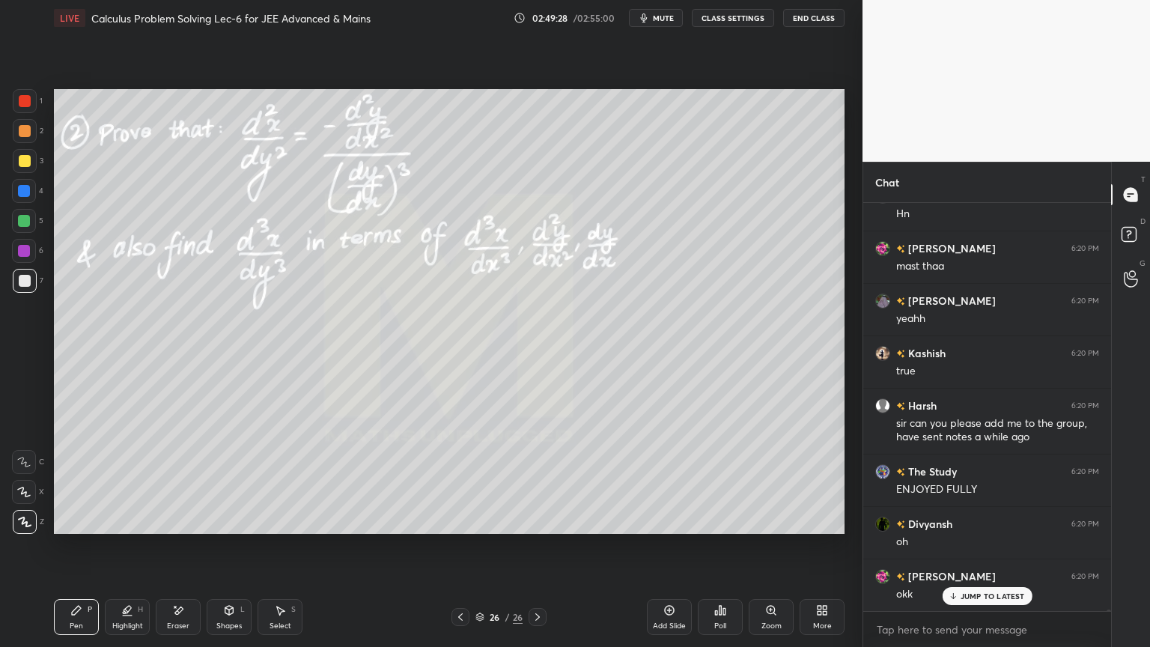
scroll to position [142278, 0]
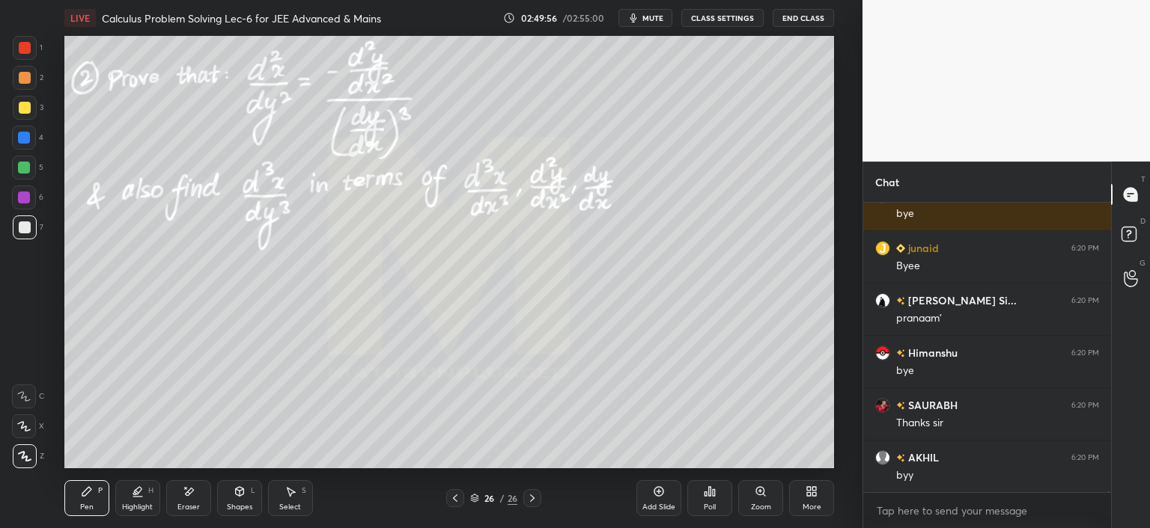
click at [662, 21] on span "mute" at bounding box center [652, 18] width 21 height 10
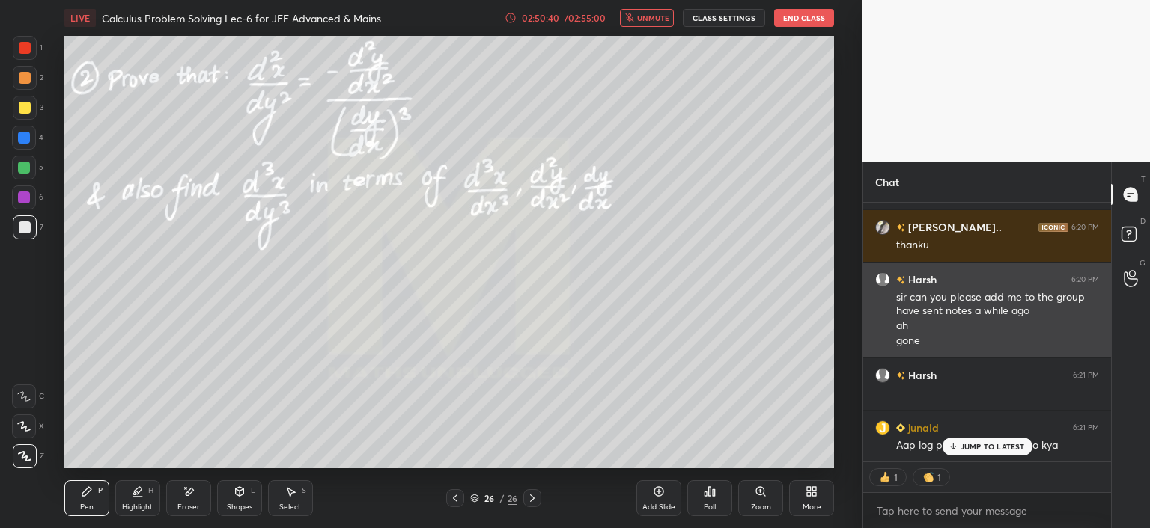
scroll to position [144607, 0]
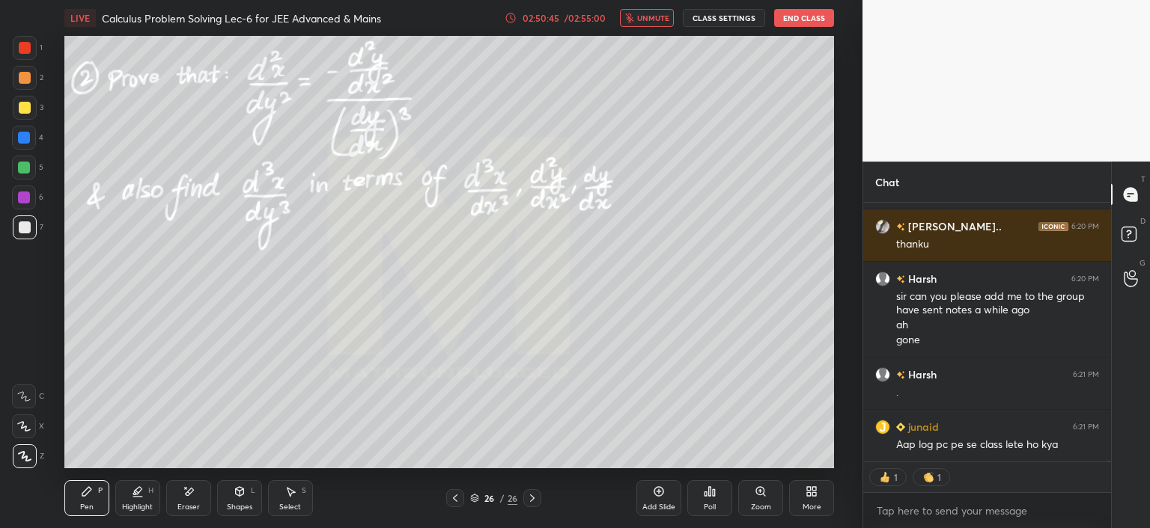
click at [814, 17] on button "End Class" at bounding box center [804, 18] width 60 height 18
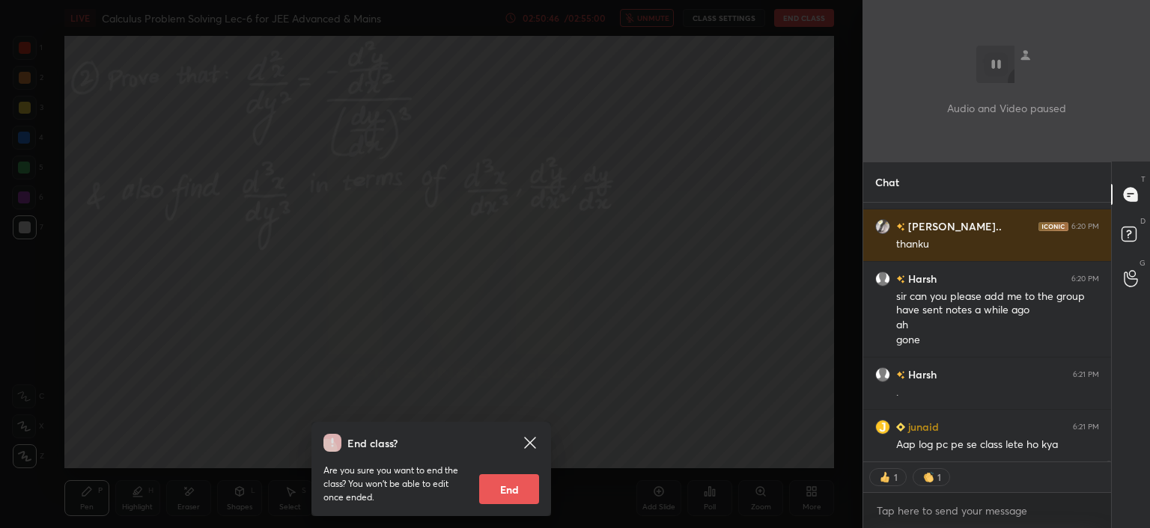
click at [507, 494] on button "End" at bounding box center [509, 490] width 60 height 30
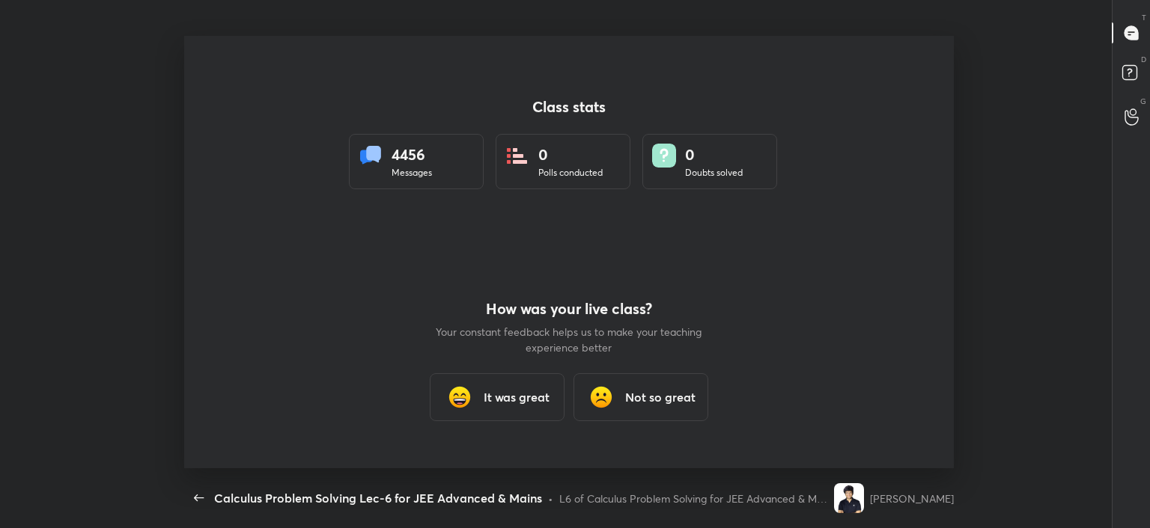
scroll to position [74419, 73715]
click at [195, 496] on icon "button" at bounding box center [199, 498] width 10 height 7
